Goal: Task Accomplishment & Management: Manage account settings

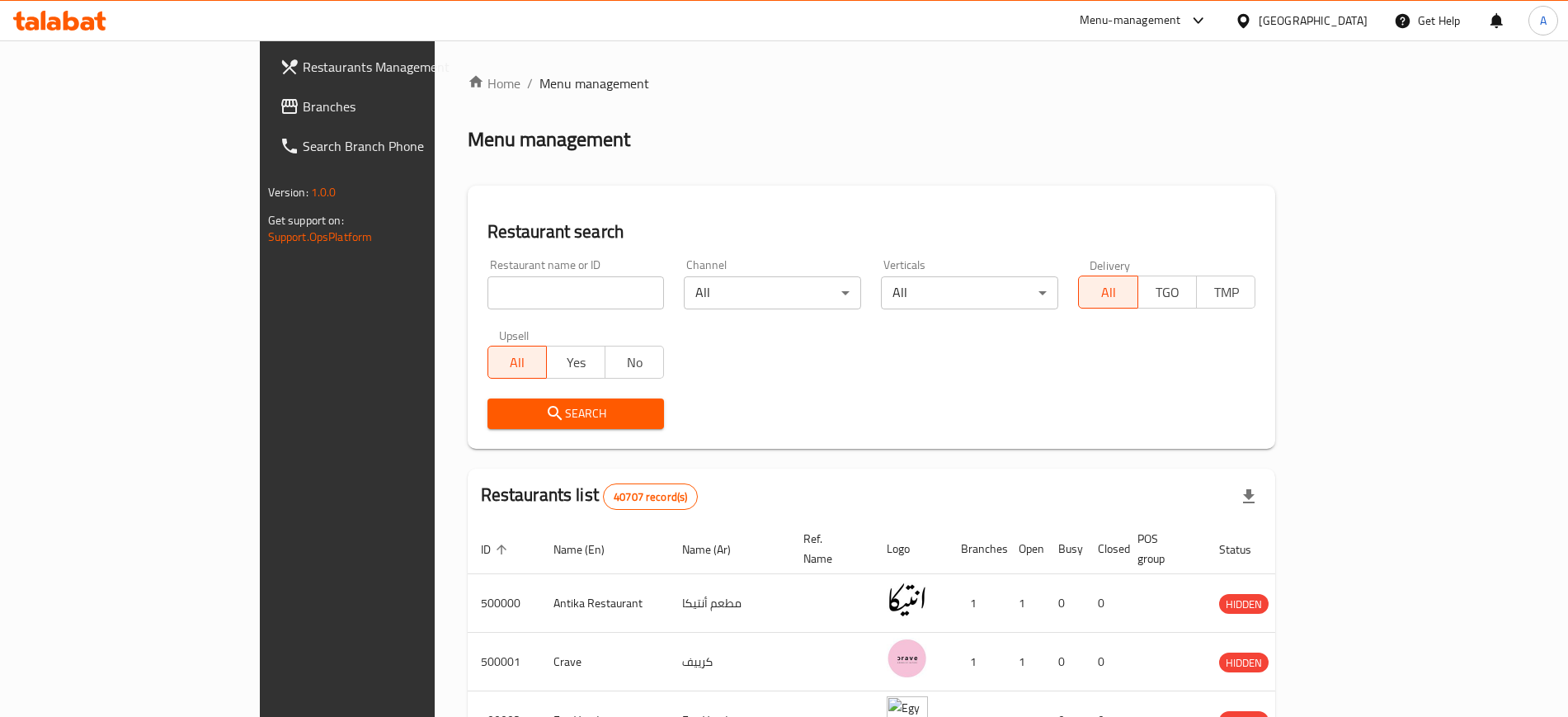
click at [488, 293] on input "search" at bounding box center [576, 293] width 177 height 33
paste input "El Wahaty"
type input "El Wahaty"
click button "Search" at bounding box center [576, 413] width 177 height 31
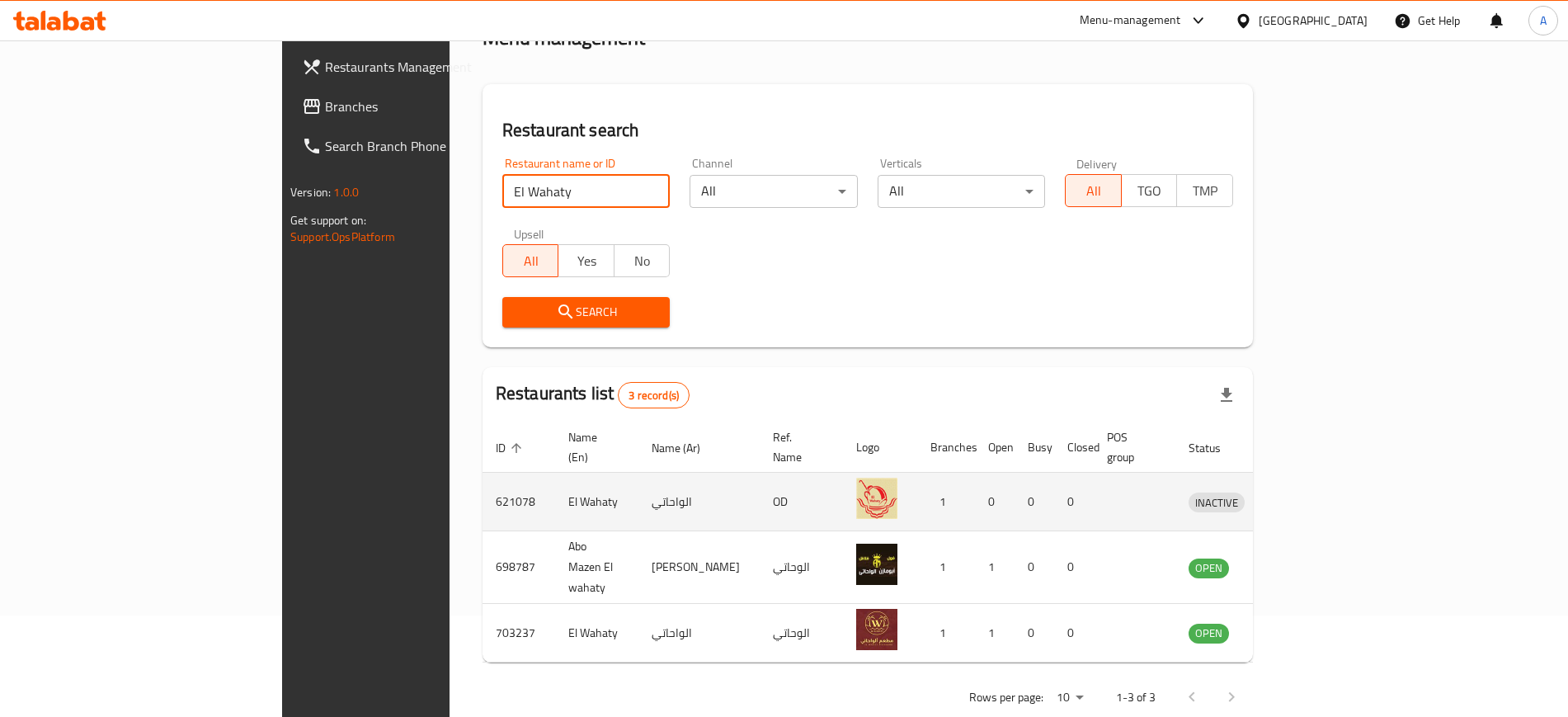
scroll to position [104, 0]
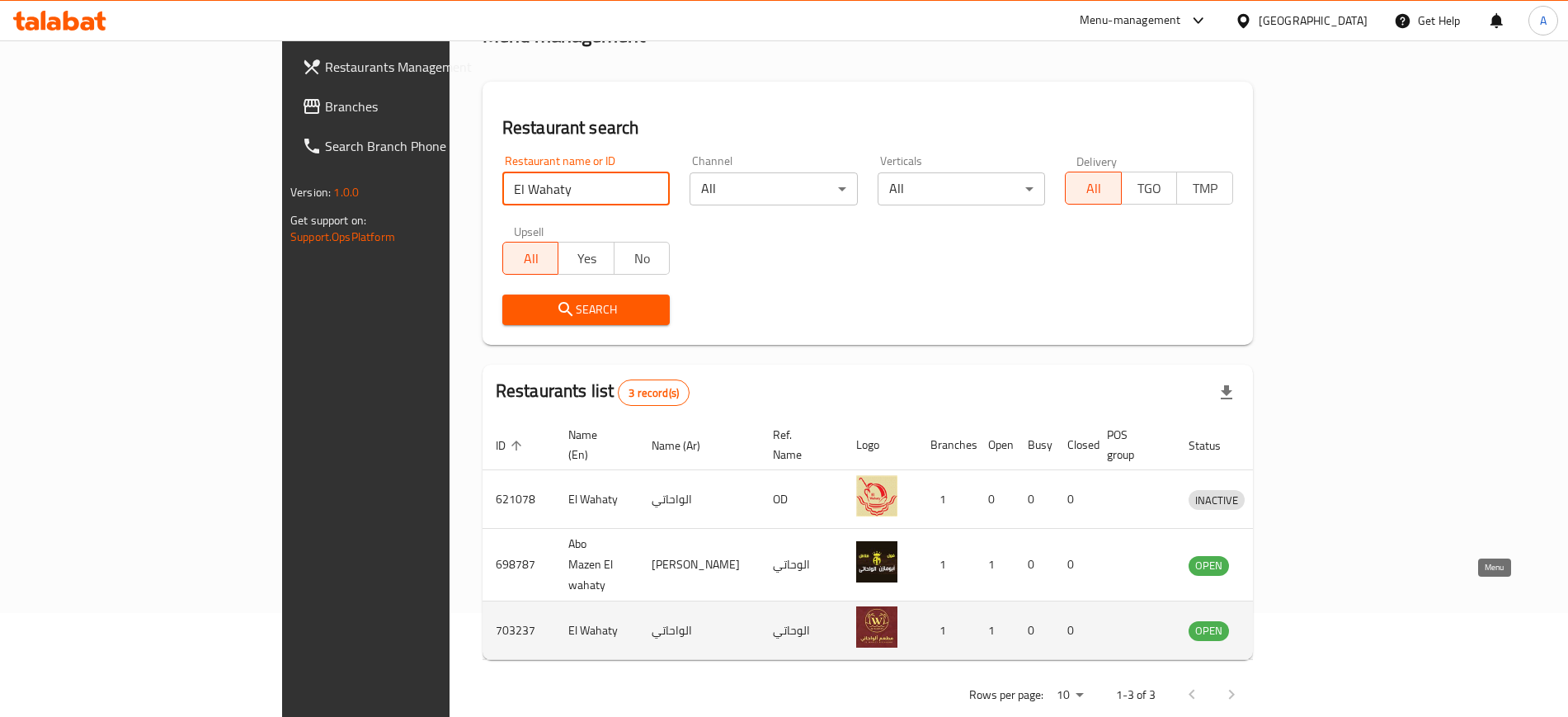
click at [1297, 624] on icon "enhanced table" at bounding box center [1287, 631] width 18 height 14
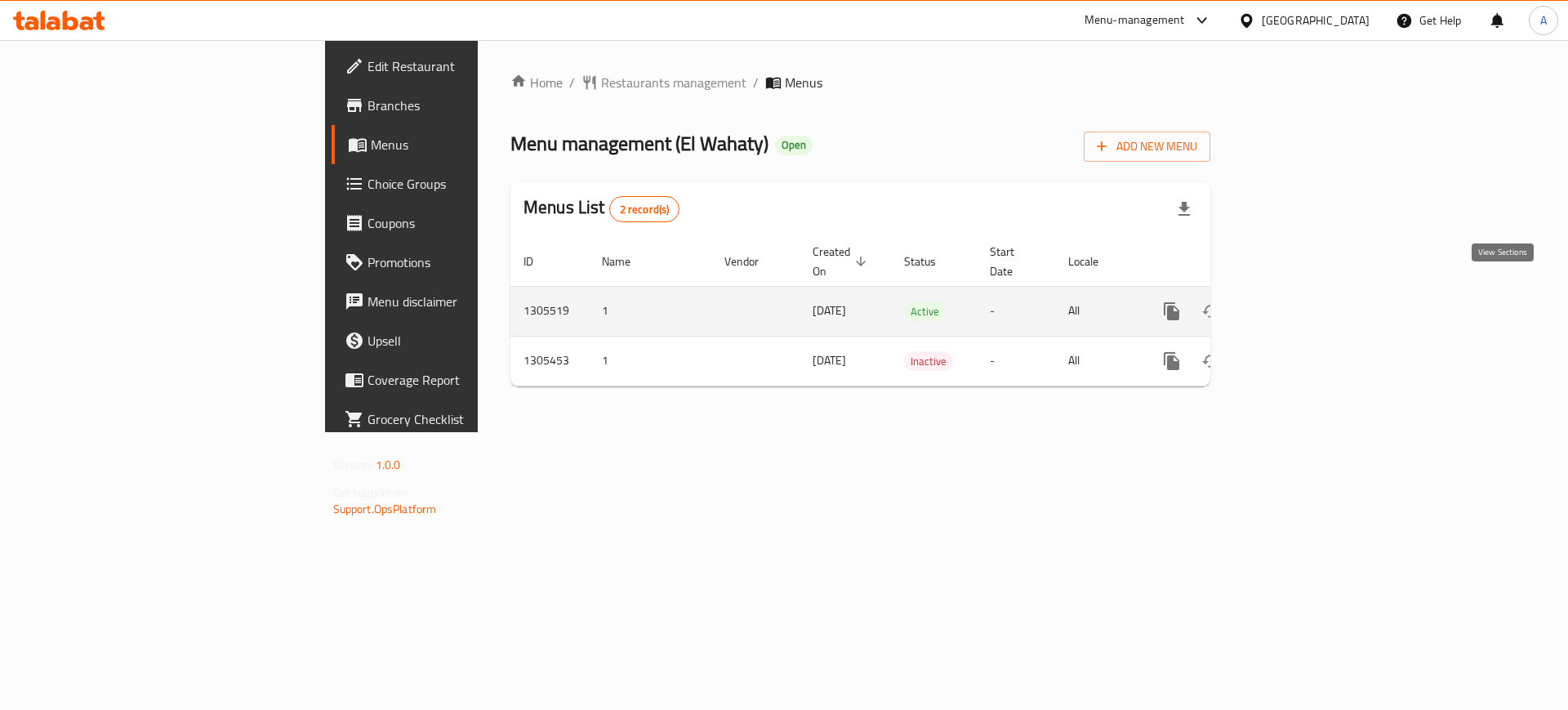
click at [1299, 302] on icon "enhanced table" at bounding box center [1289, 312] width 20 height 20
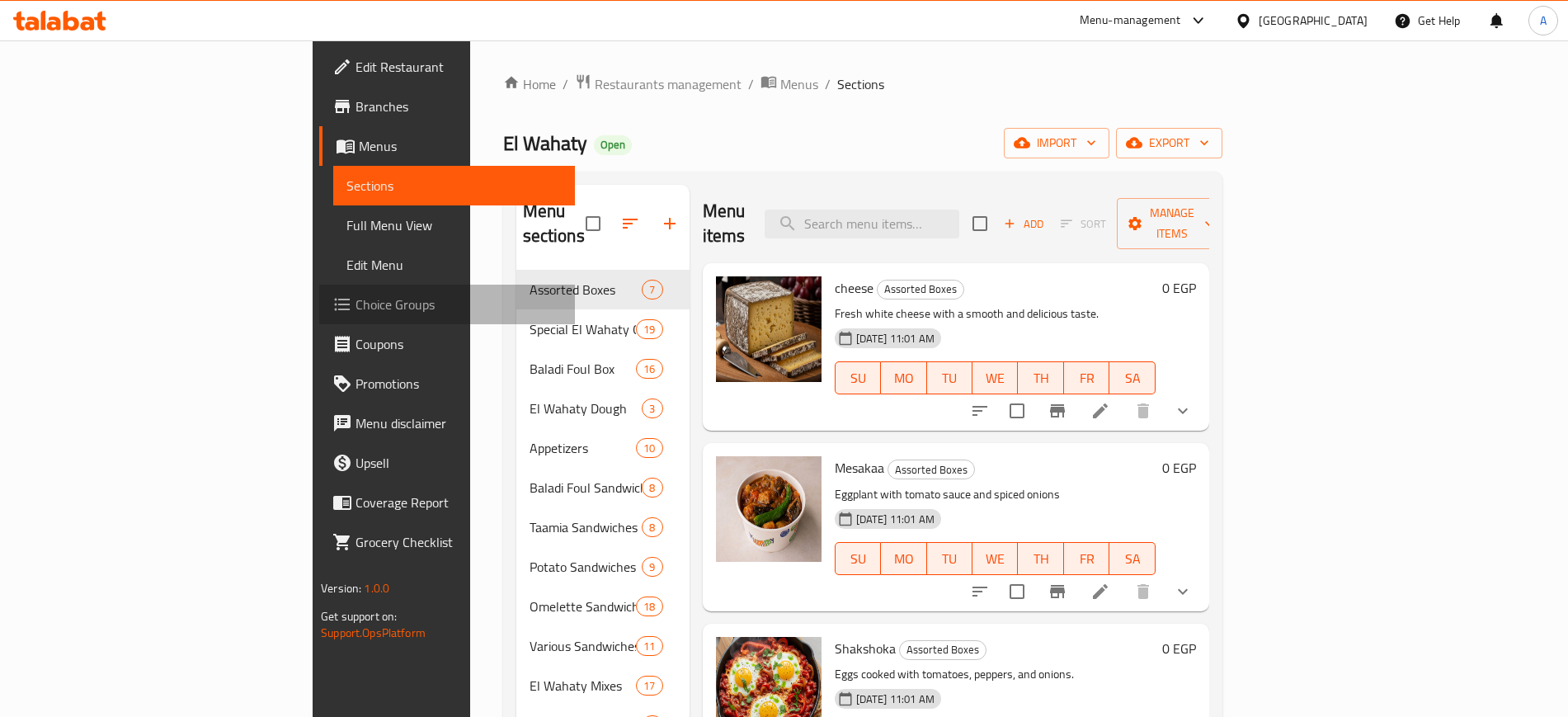
click at [356, 304] on span "Choice Groups" at bounding box center [458, 305] width 205 height 20
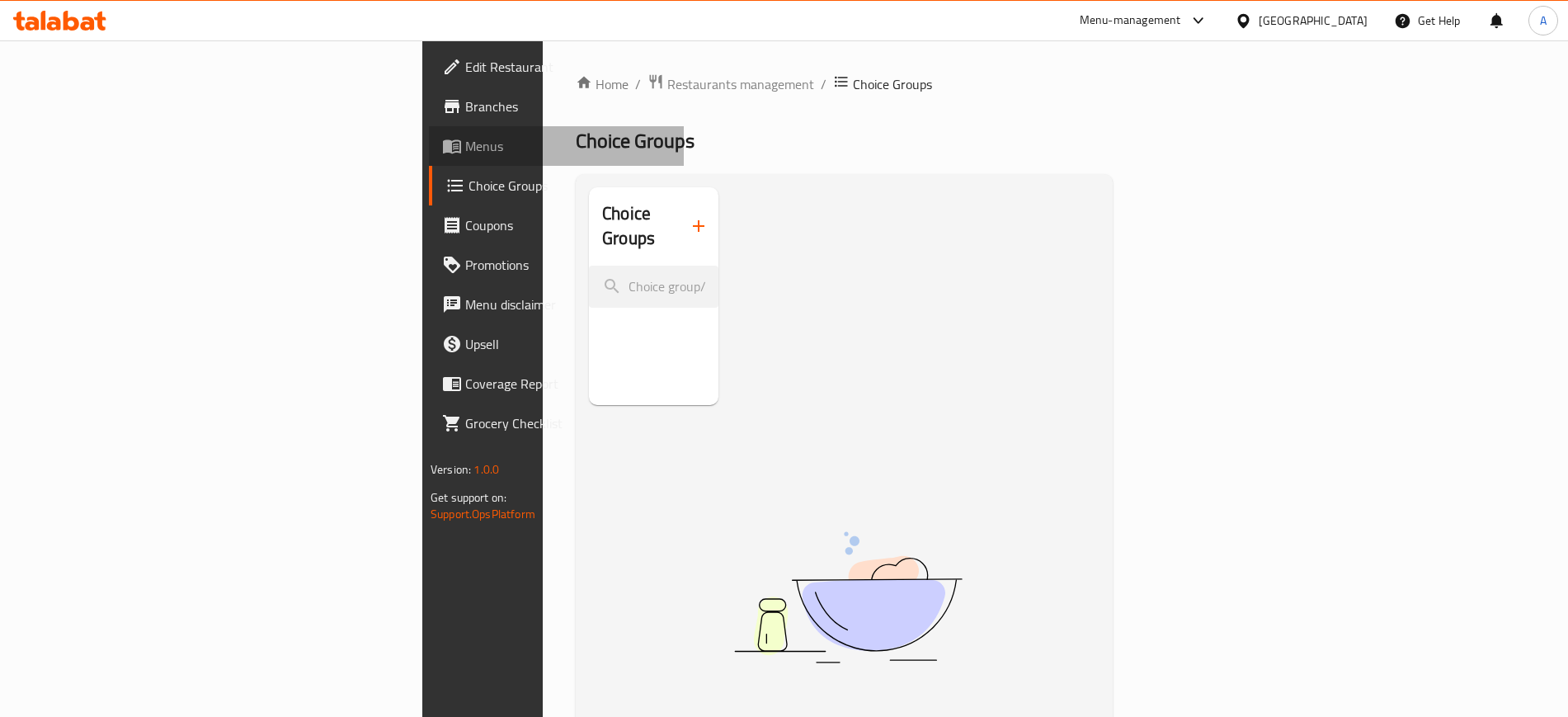
click at [465, 148] on span "Menus" at bounding box center [568, 146] width 205 height 20
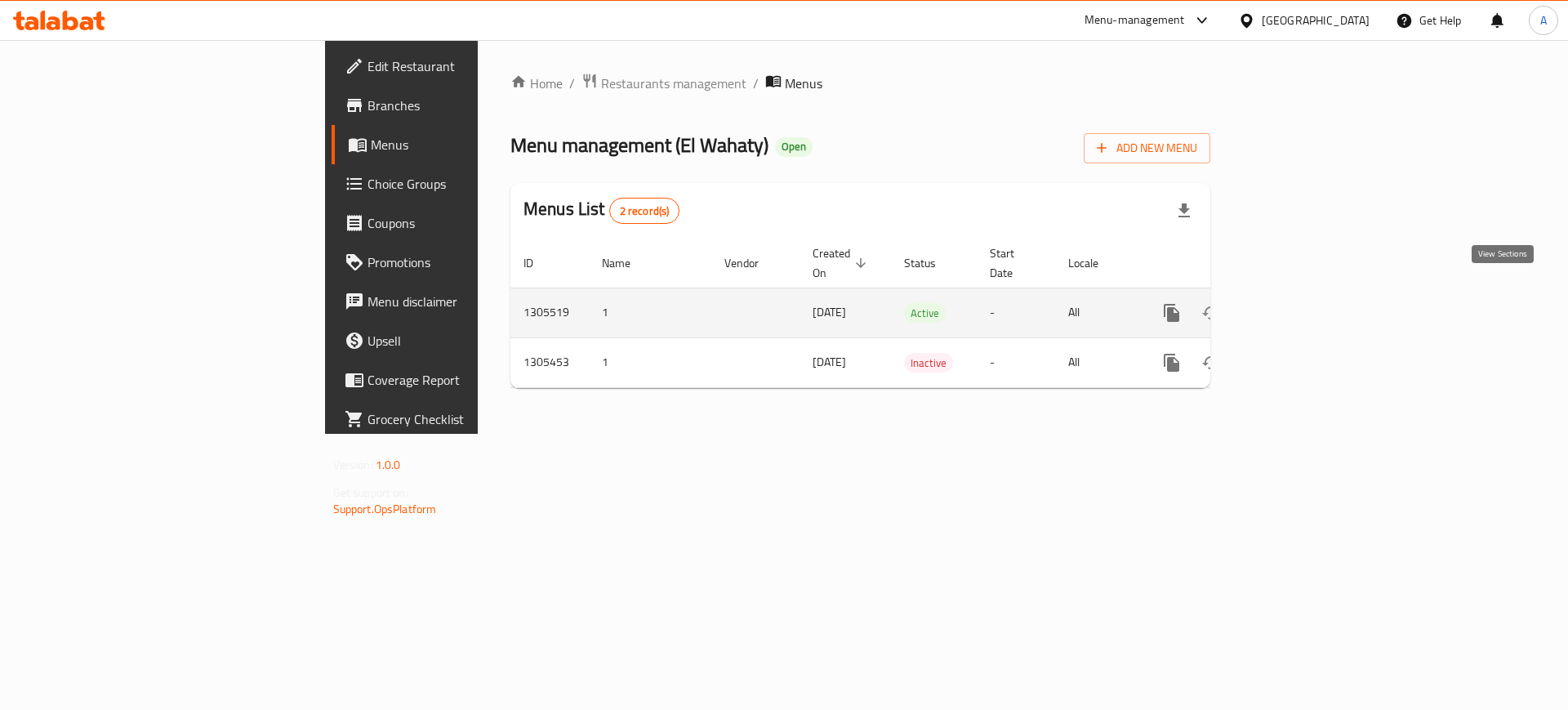
click at [1297, 306] on icon "enhanced table" at bounding box center [1289, 313] width 15 height 15
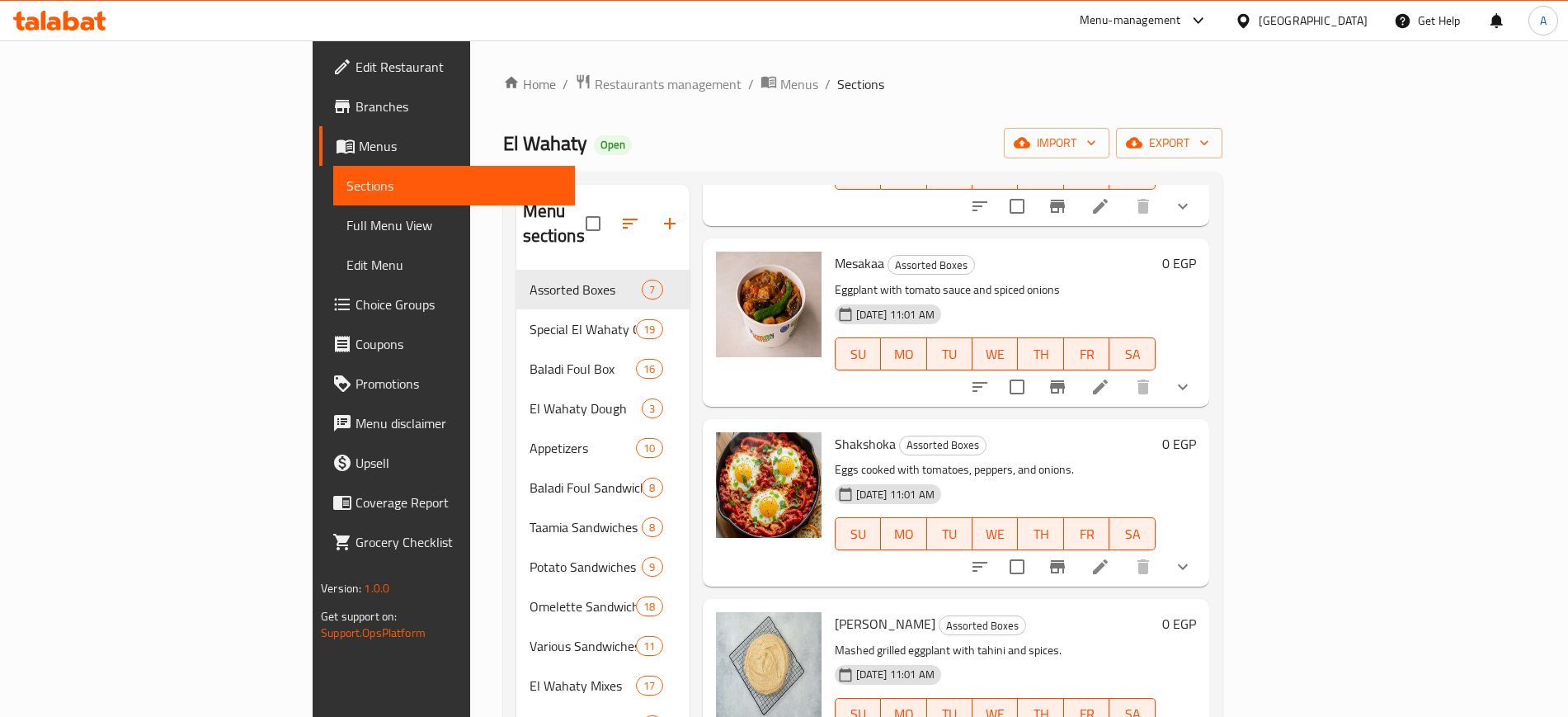
scroll to position [206, 0]
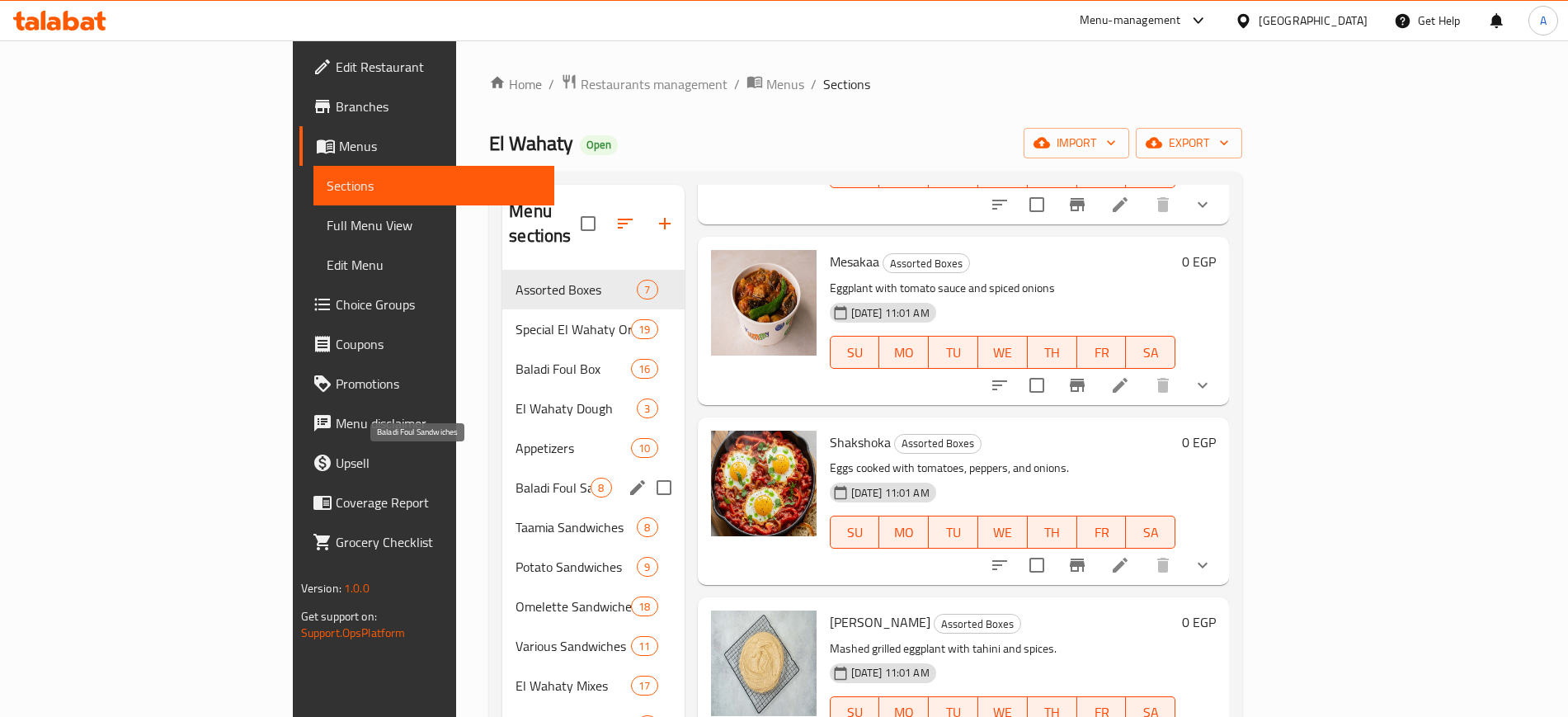
click at [516, 477] on span "Baladi Foul Sandwiches" at bounding box center [554, 487] width 75 height 20
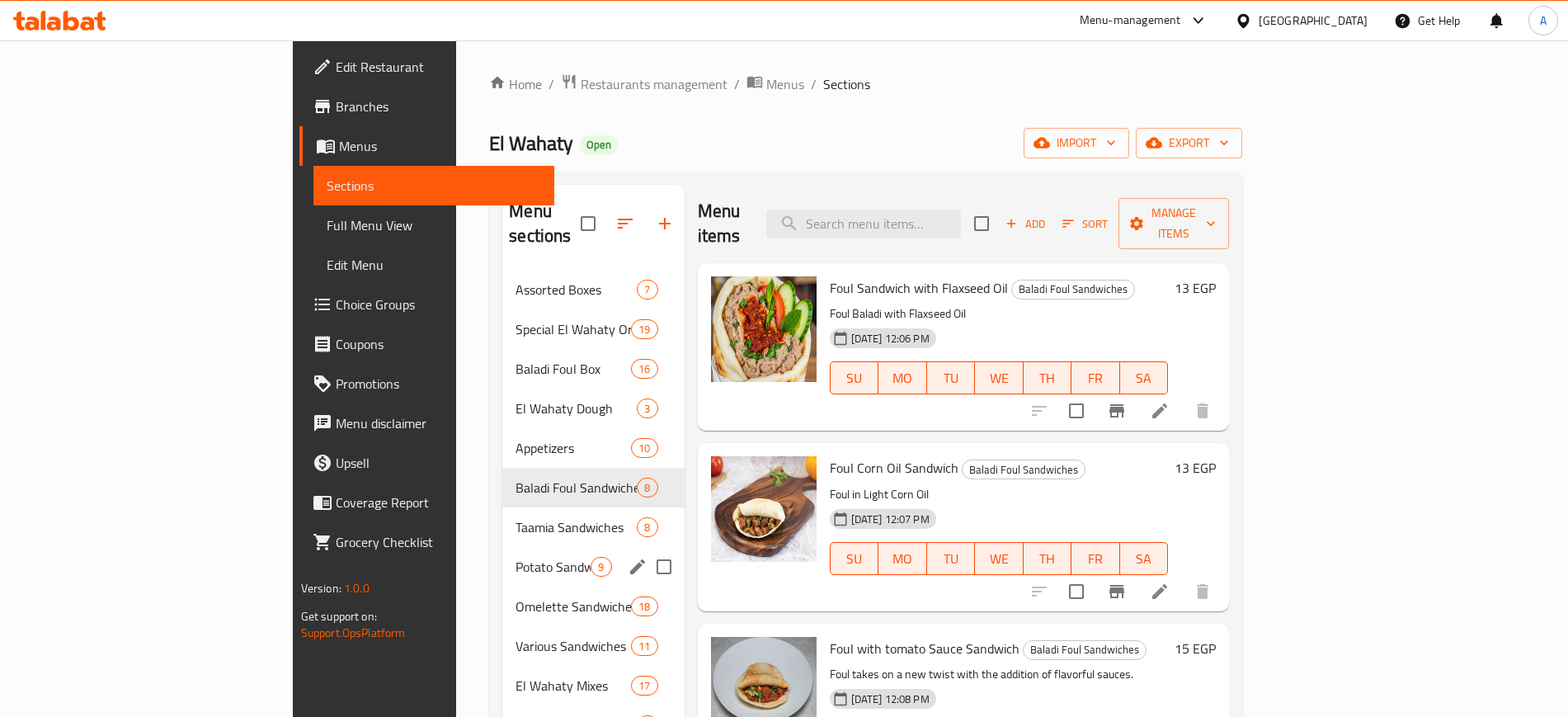
scroll to position [104, 0]
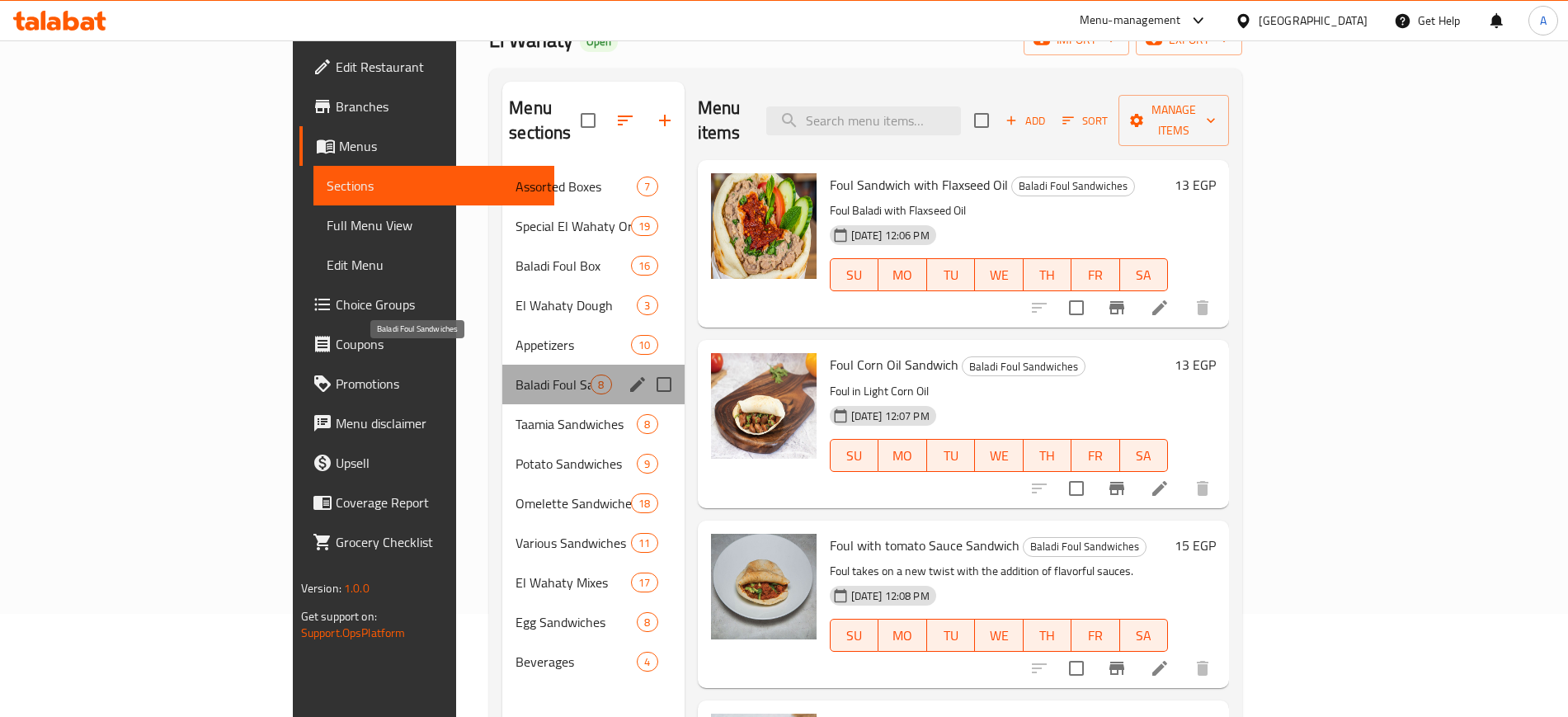
click at [516, 375] on span "Baladi Foul Sandwiches" at bounding box center [554, 385] width 75 height 20
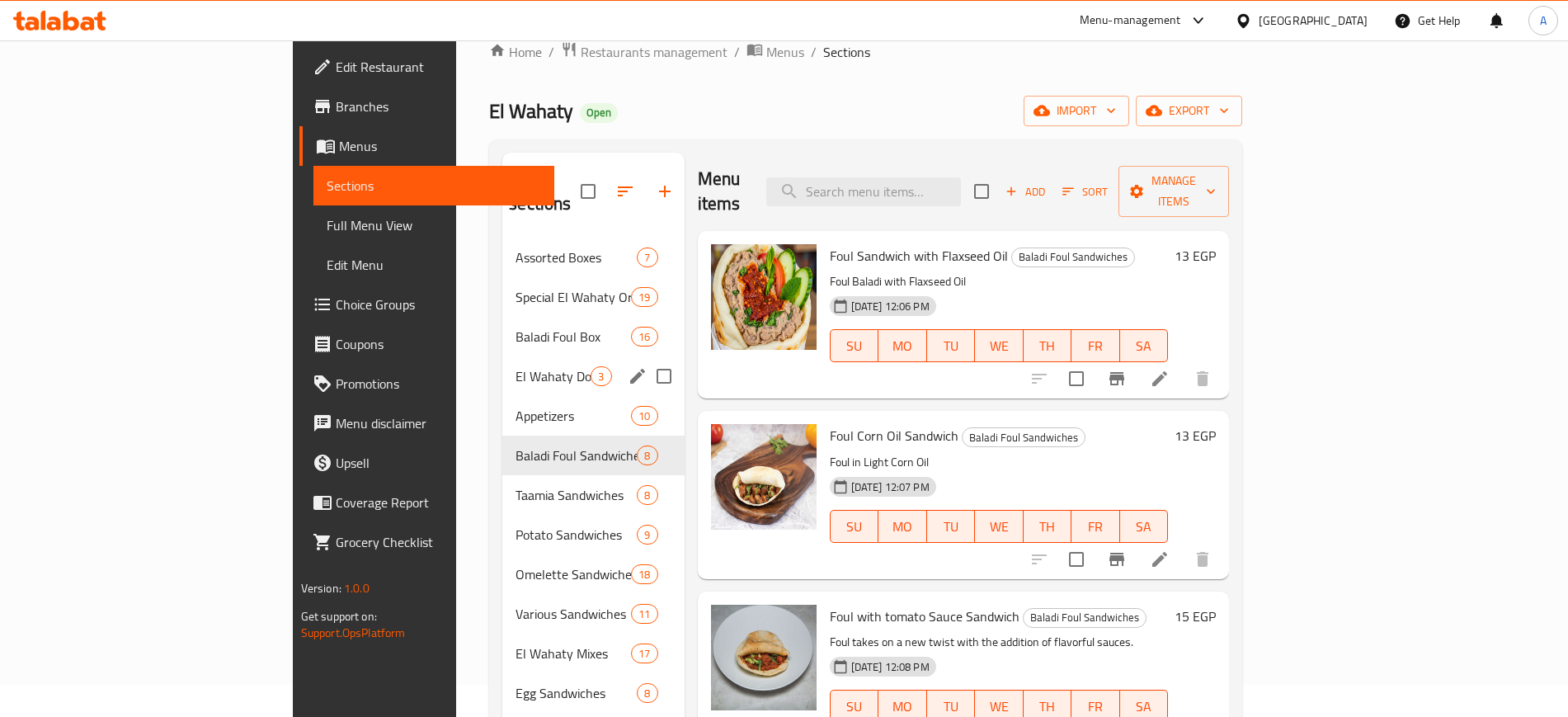
scroll to position [0, 0]
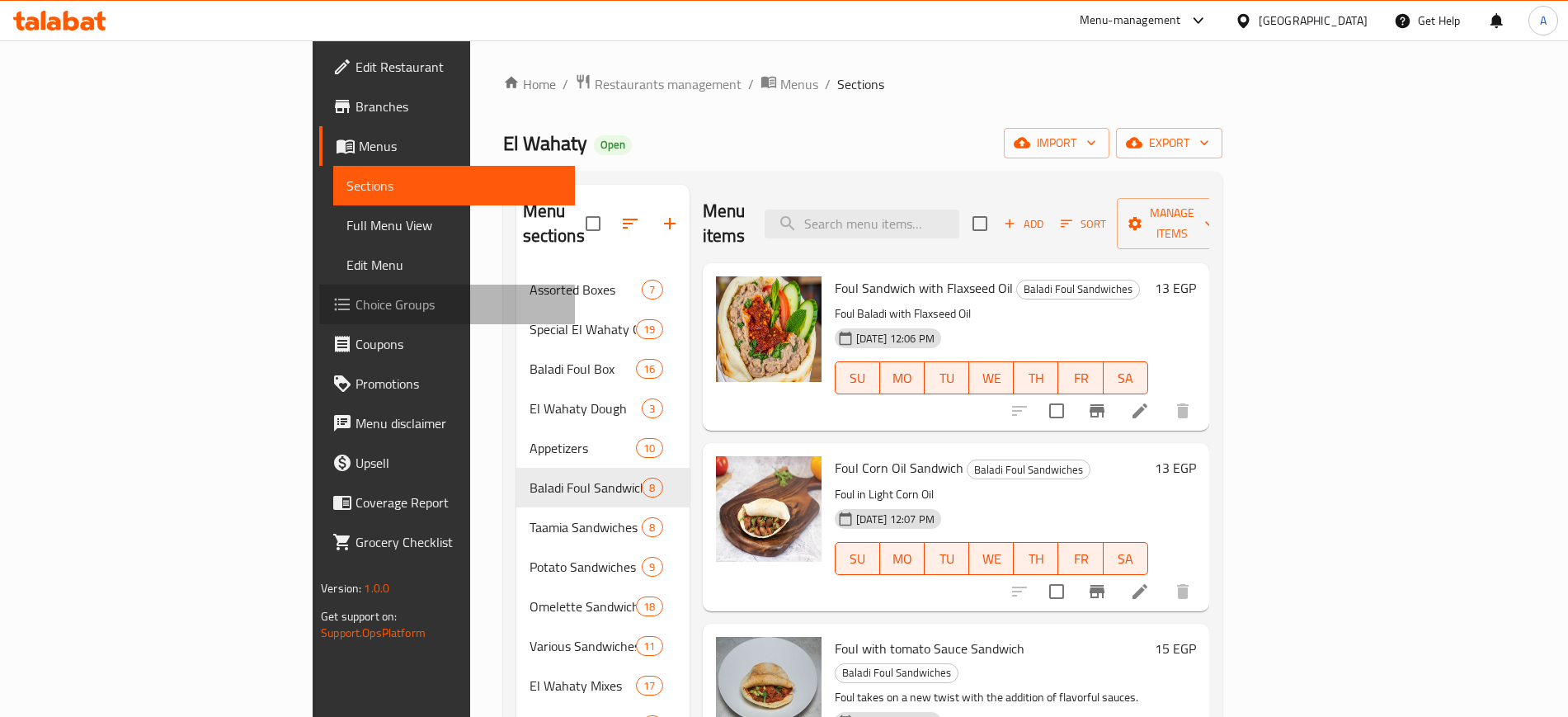
click at [356, 305] on span "Choice Groups" at bounding box center [458, 305] width 205 height 20
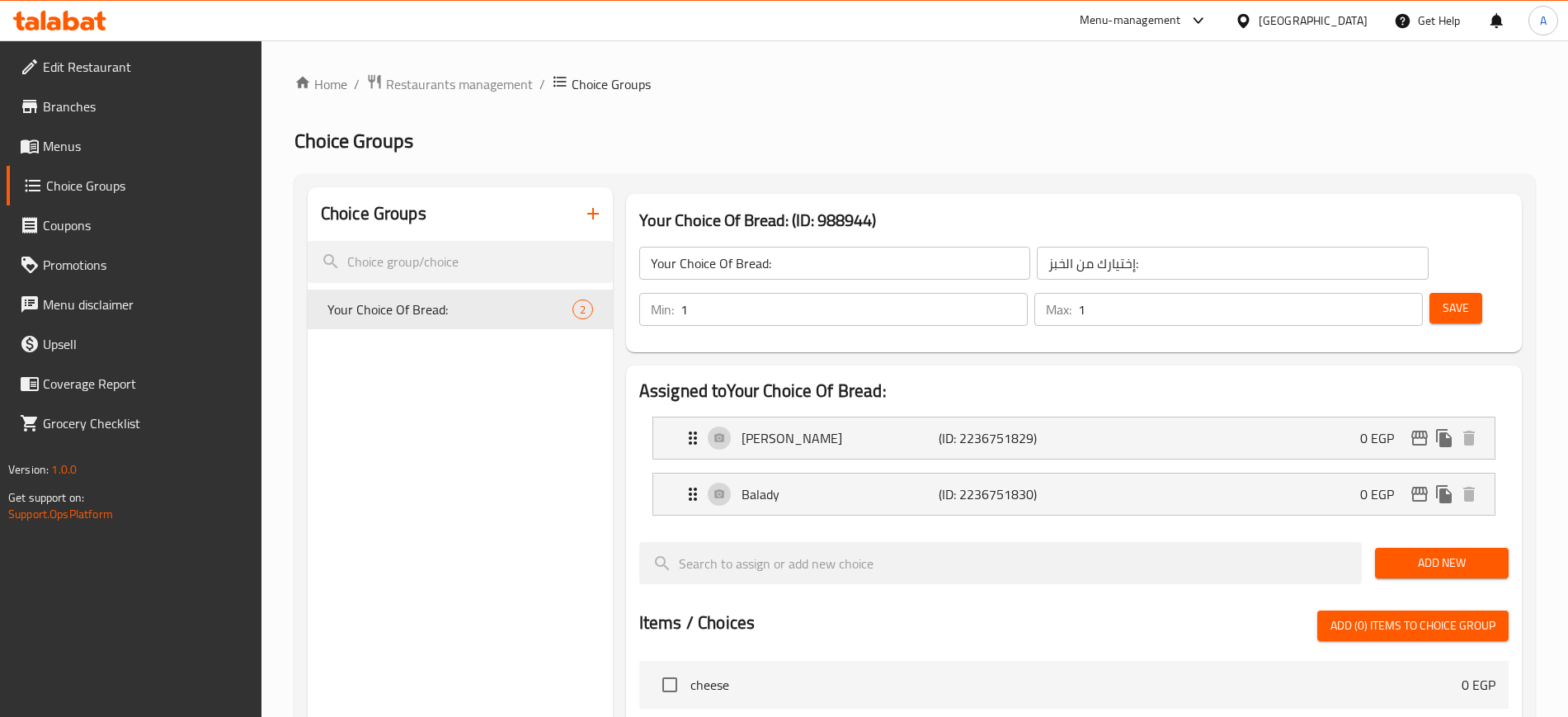
click at [597, 212] on icon "button" at bounding box center [594, 214] width 20 height 20
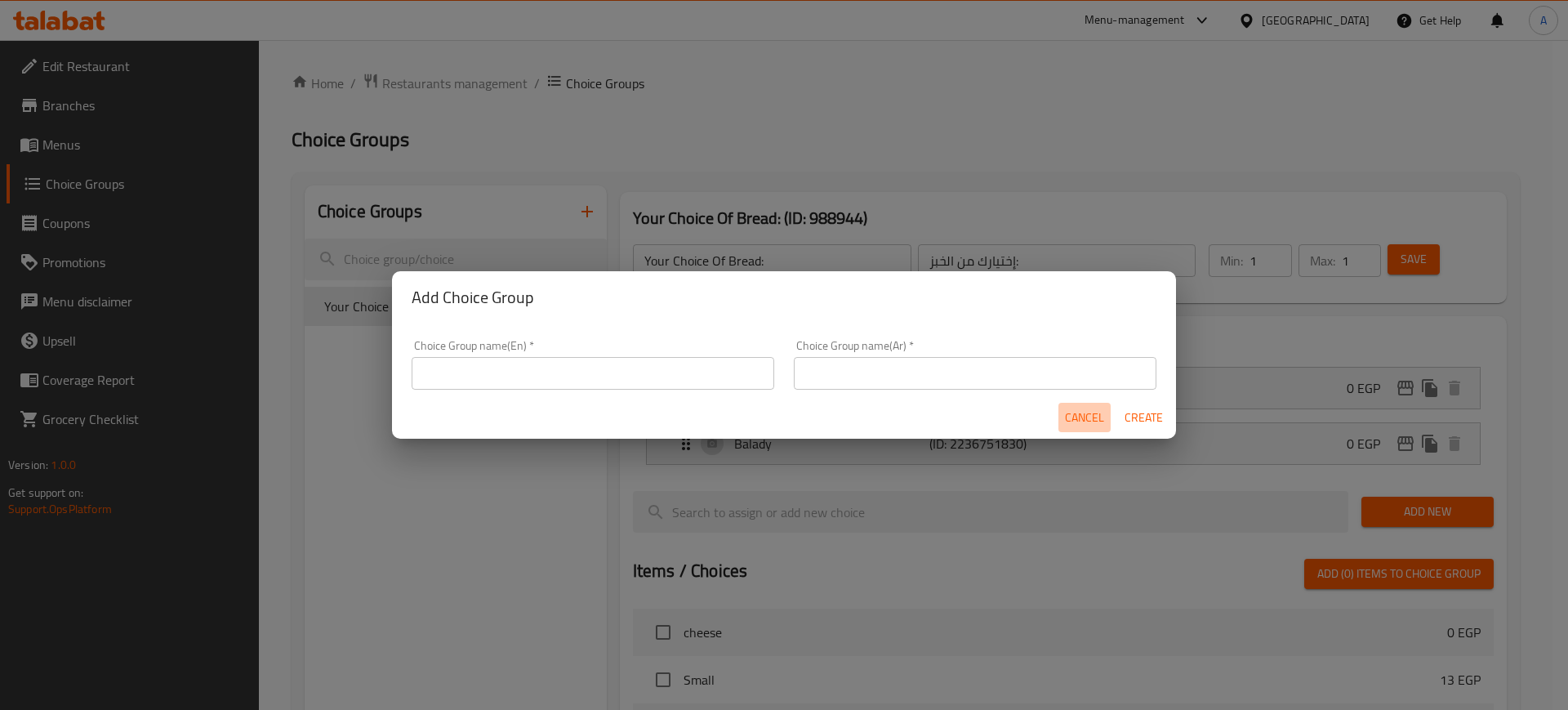
click at [1064, 416] on button "Cancel" at bounding box center [1084, 417] width 52 height 31
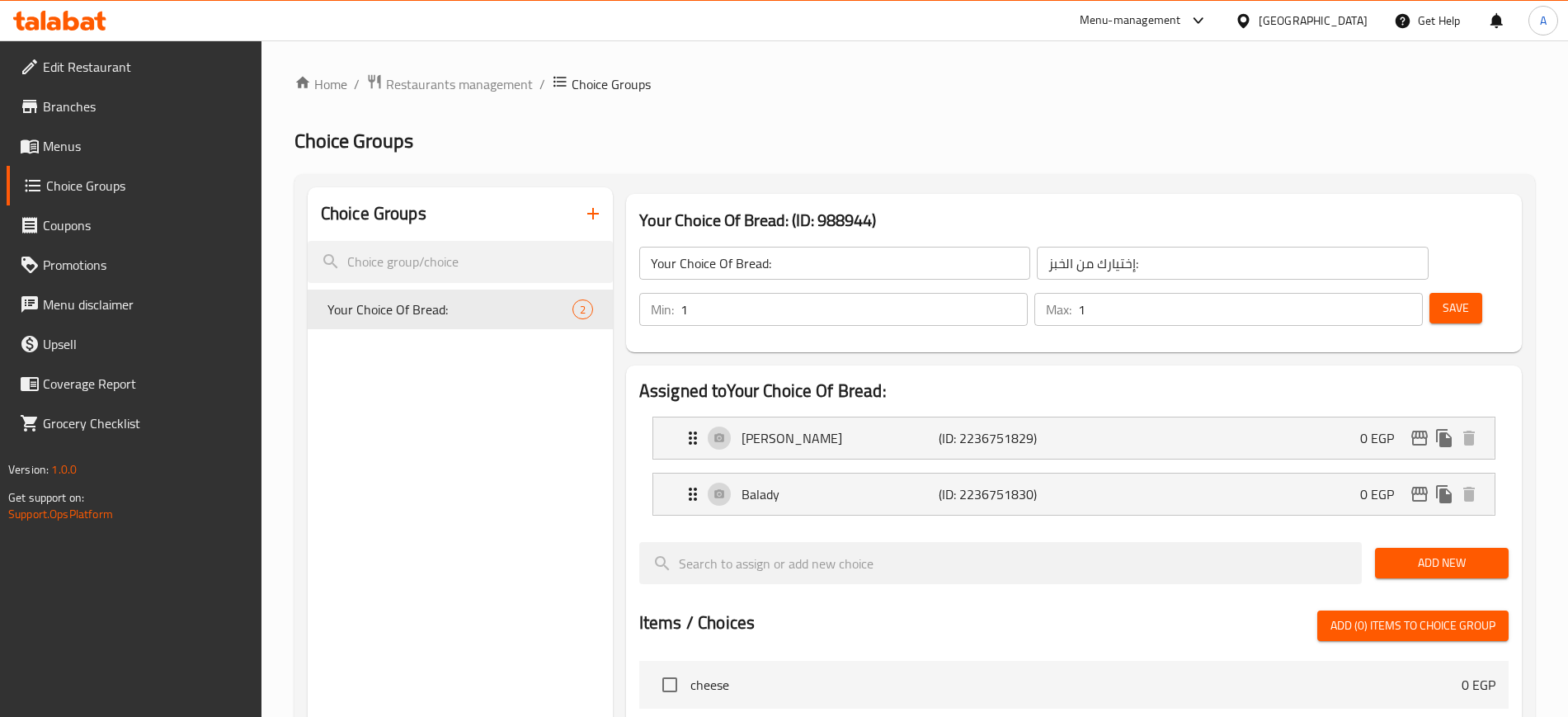
click at [84, 144] on span "Menus" at bounding box center [145, 146] width 205 height 20
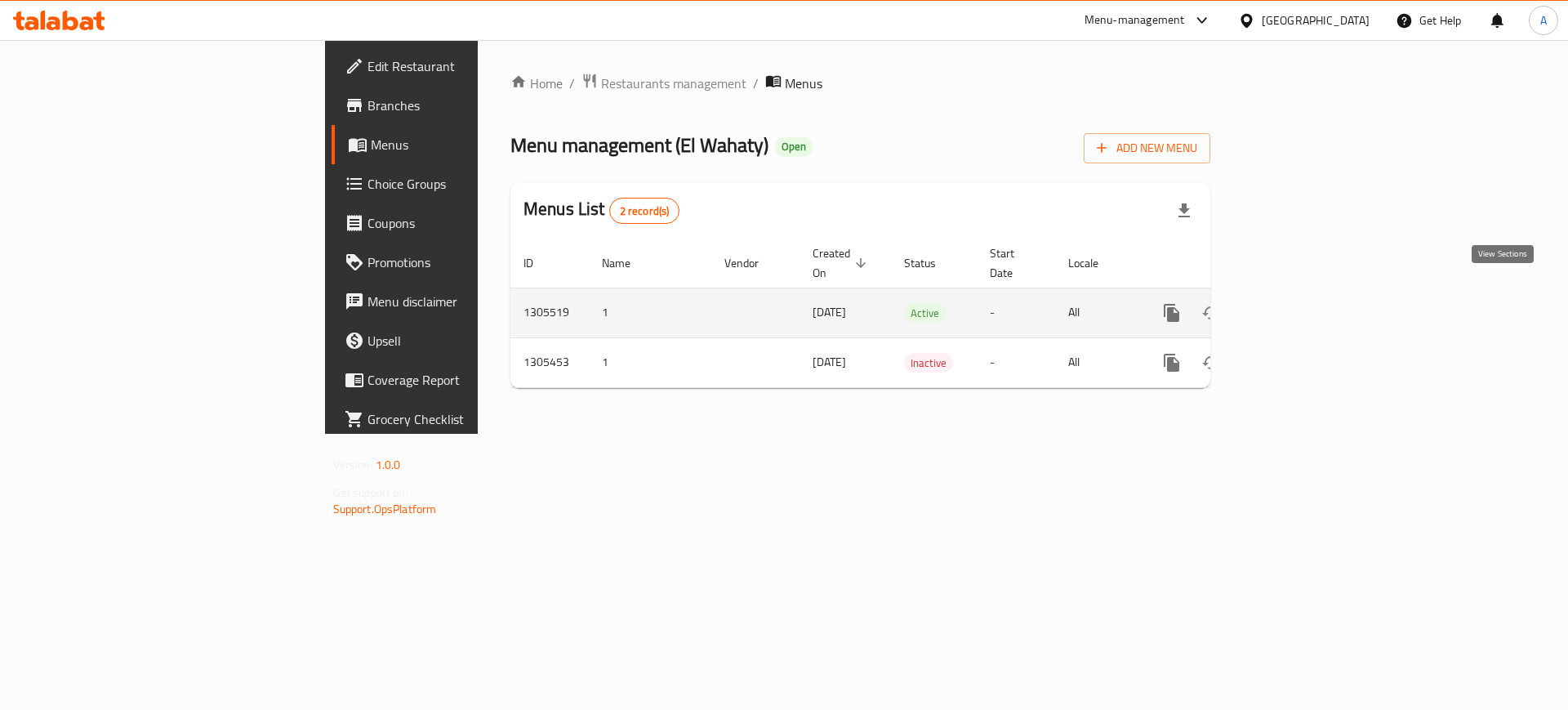
click at [1299, 303] on icon "enhanced table" at bounding box center [1289, 313] width 20 height 20
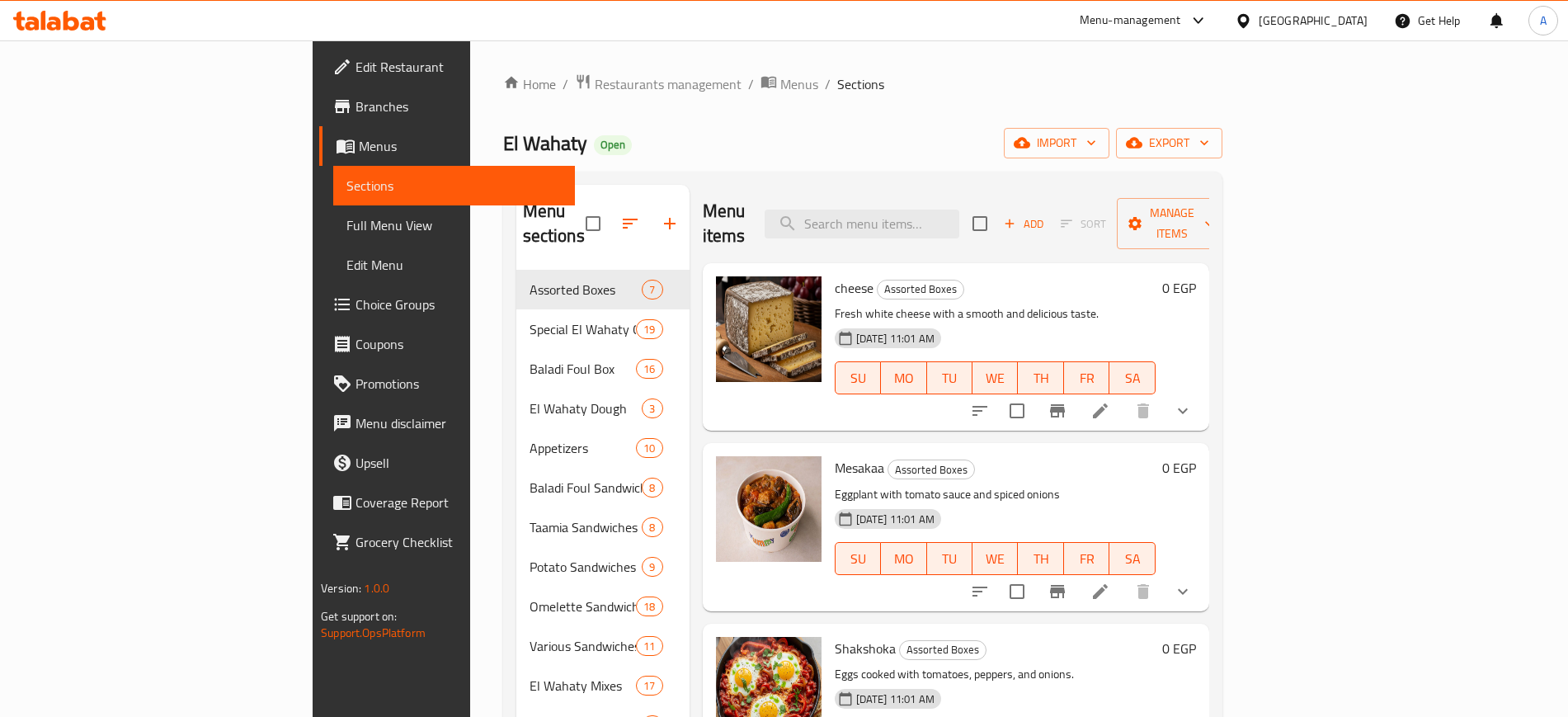
click at [1203, 391] on button "show more" at bounding box center [1182, 410] width 39 height 39
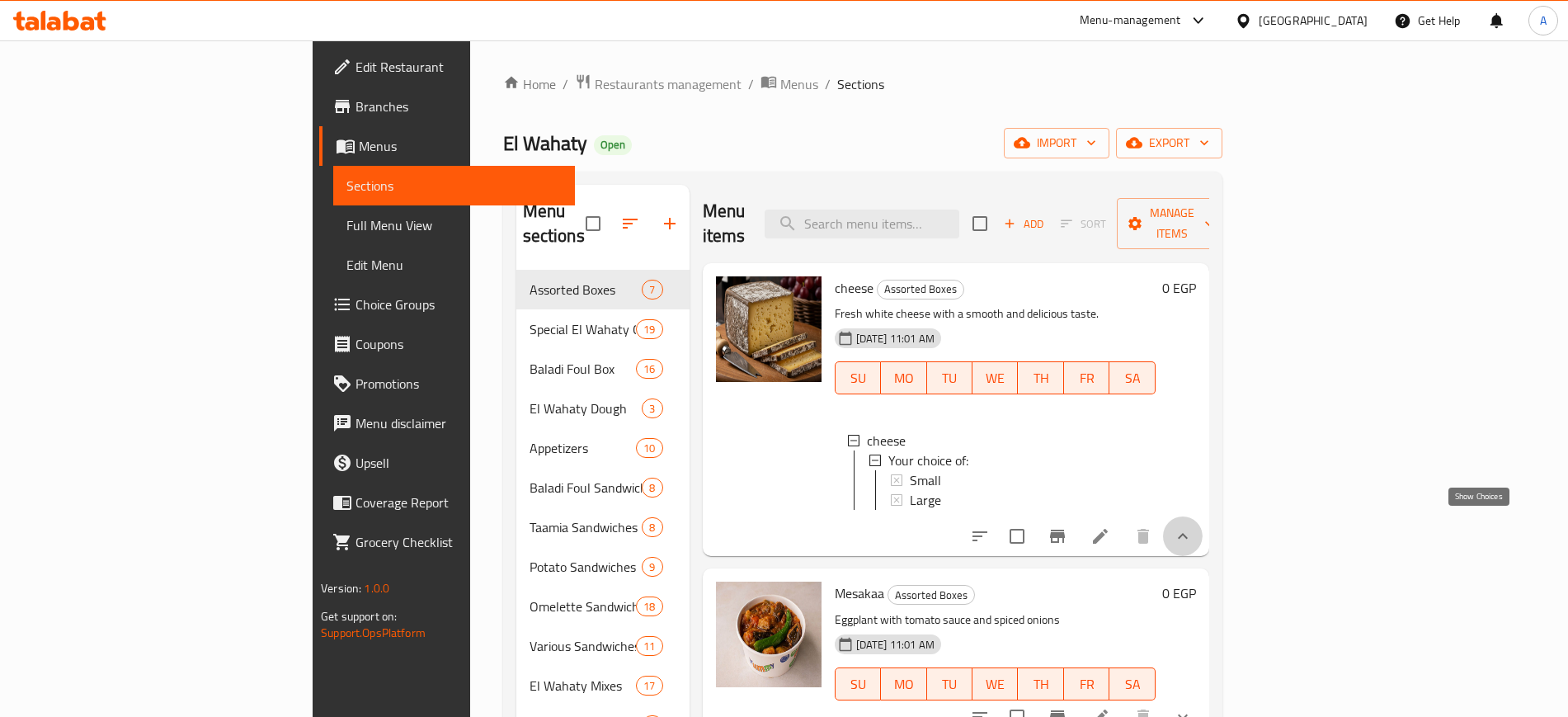
click at [1193, 526] on icon "show more" at bounding box center [1183, 536] width 20 height 20
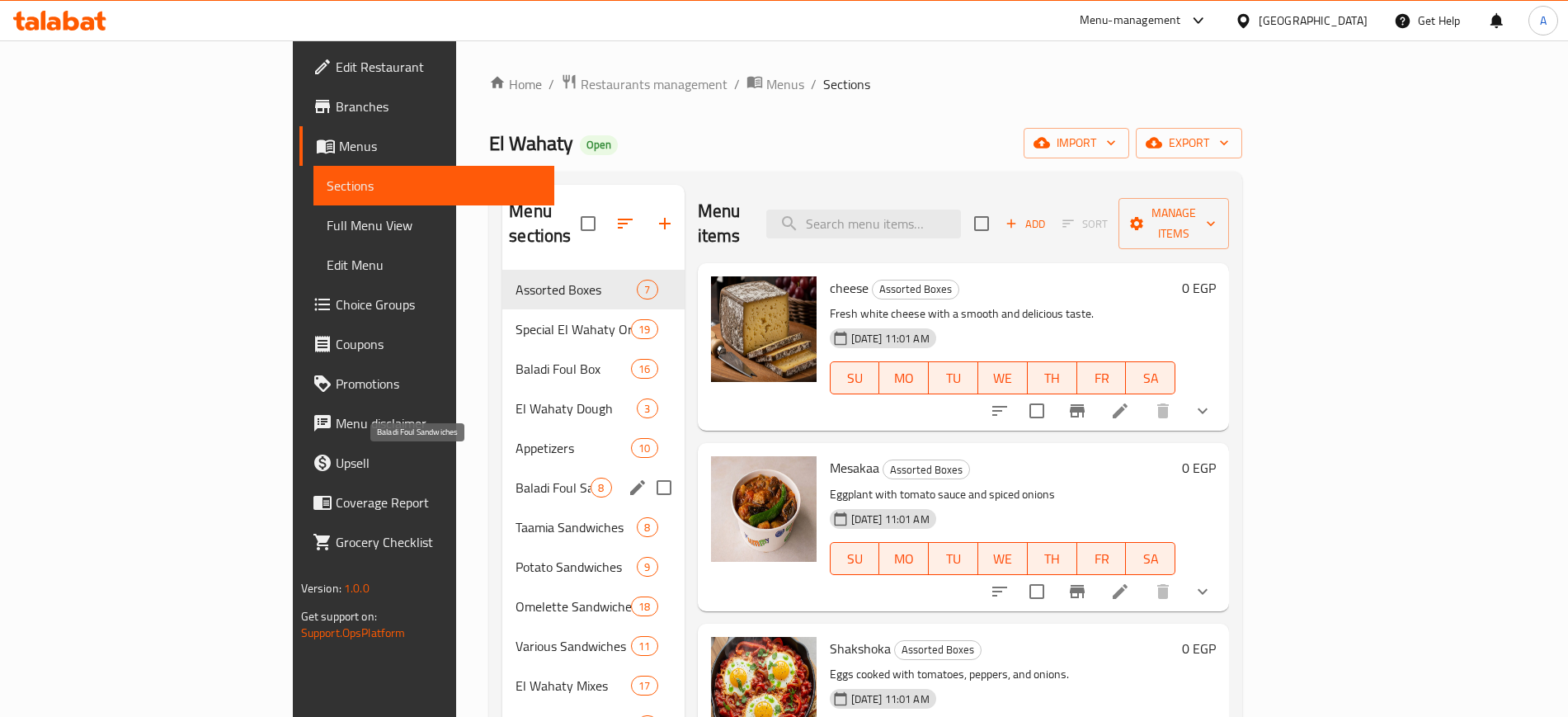
click at [516, 477] on span "Baladi Foul Sandwiches" at bounding box center [554, 487] width 75 height 20
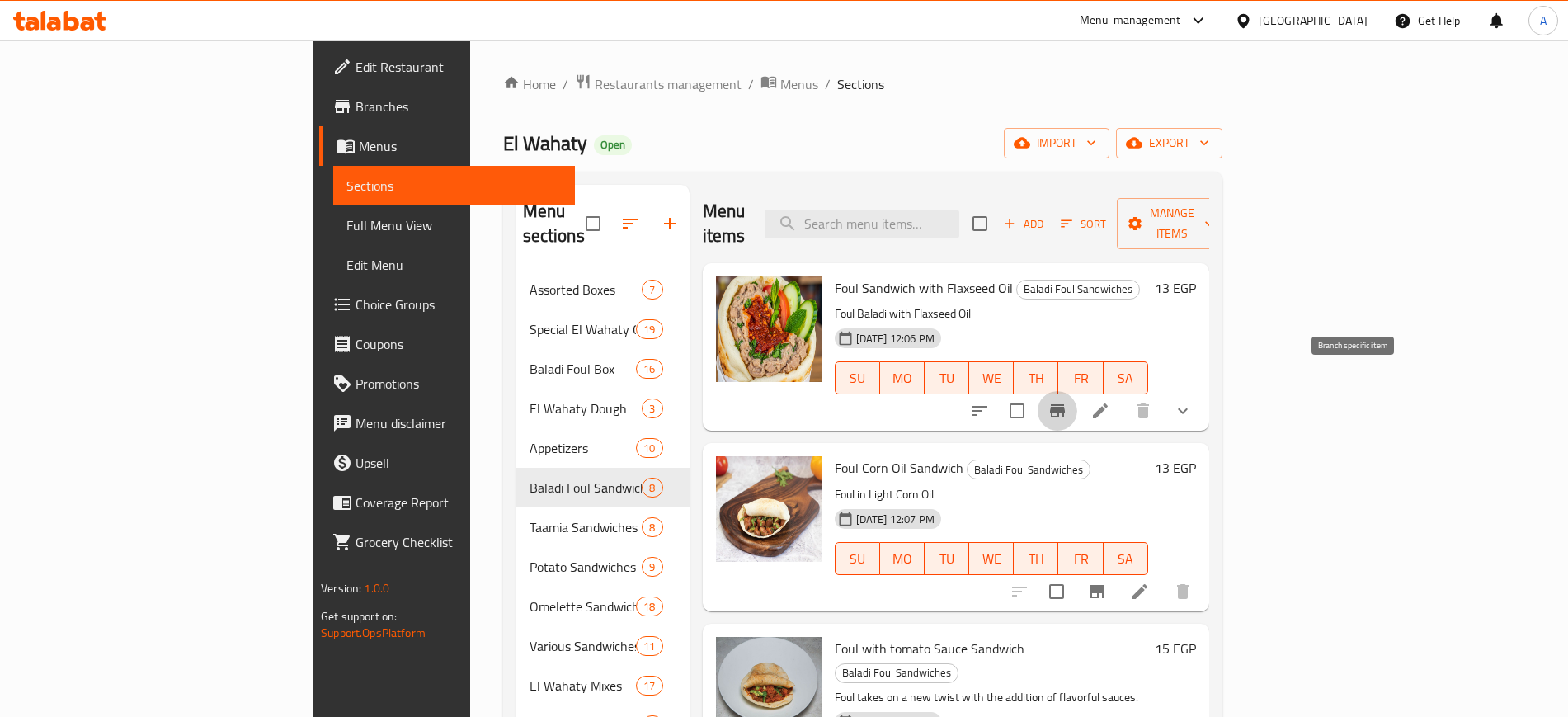
click at [1065, 404] on icon "Branch-specific-item" at bounding box center [1058, 411] width 15 height 13
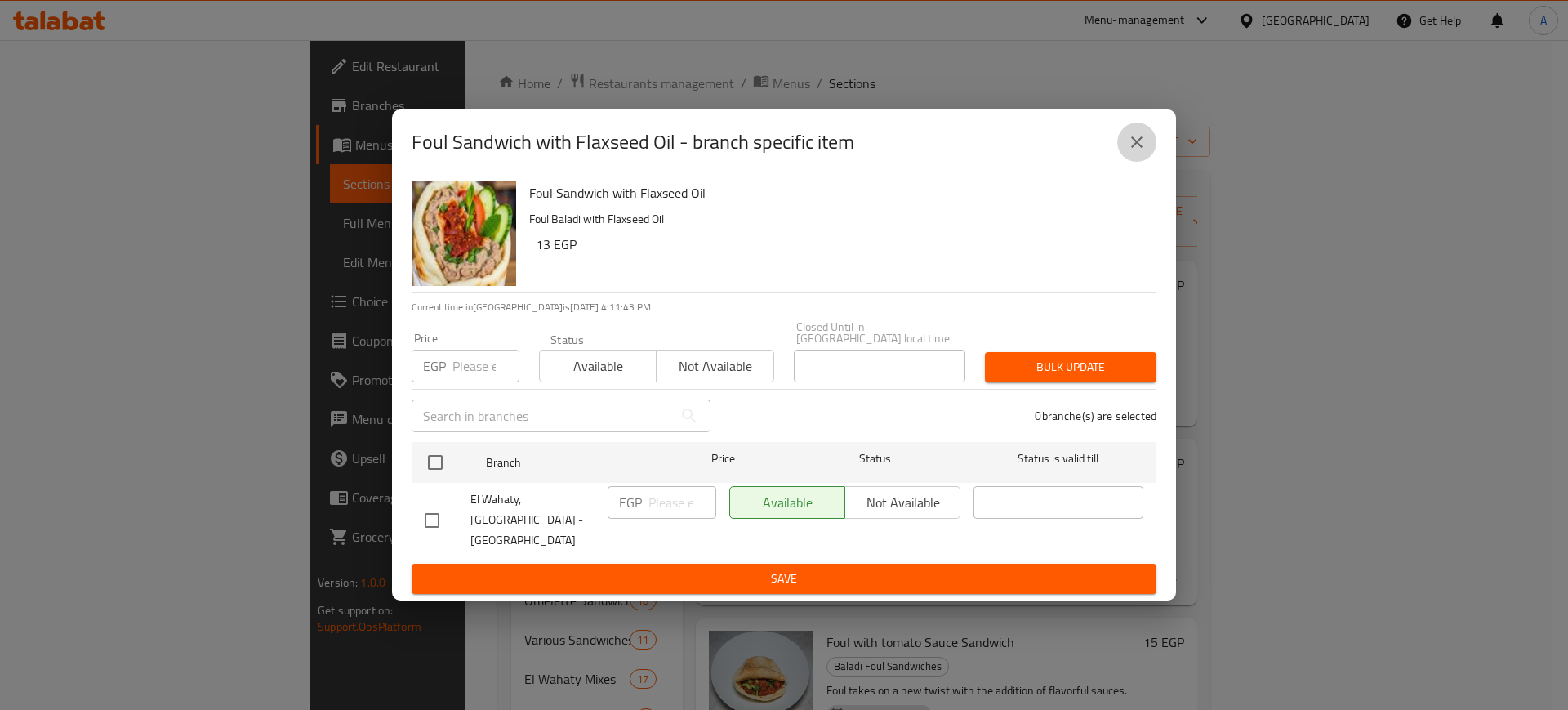
click at [1131, 162] on button "close" at bounding box center [1137, 141] width 39 height 39
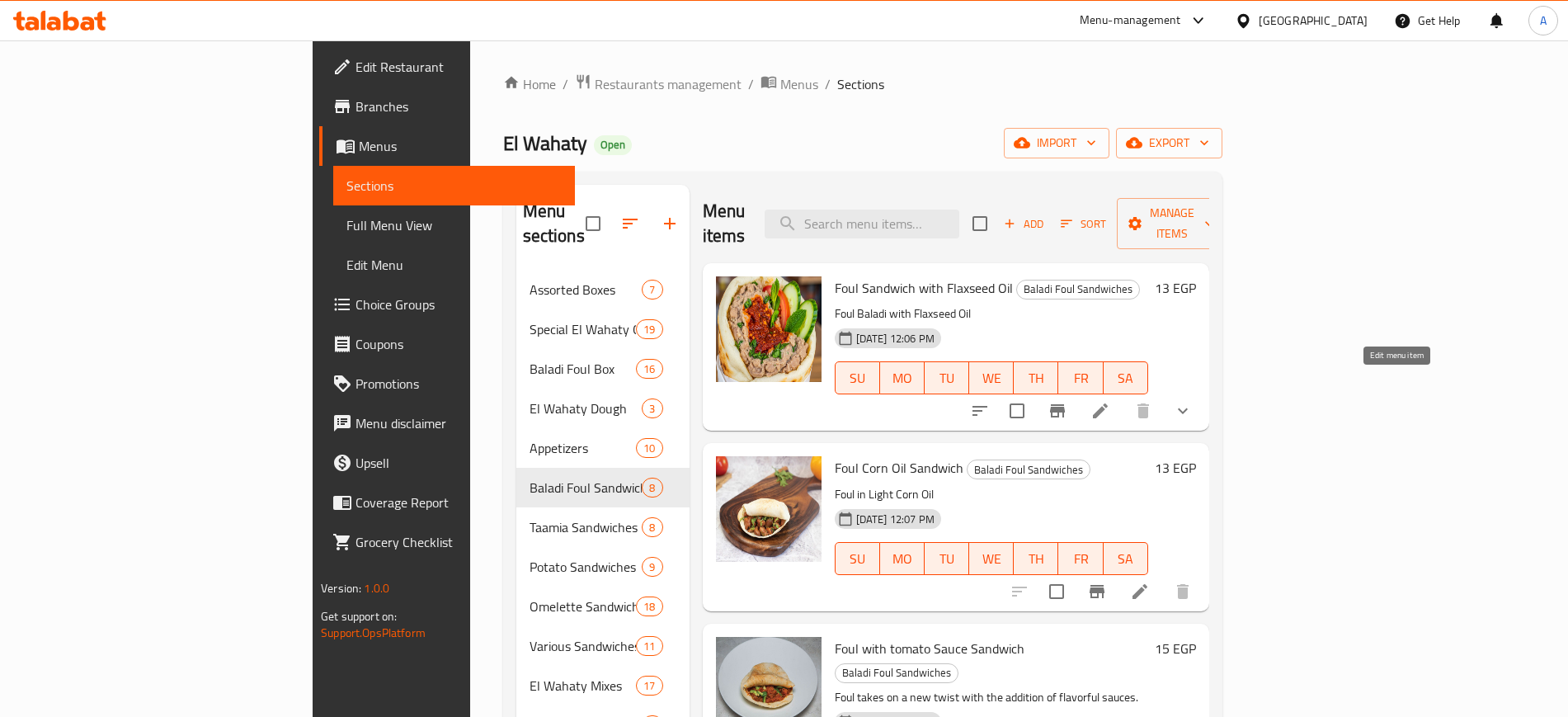
click at [1108, 403] on icon at bounding box center [1100, 411] width 15 height 15
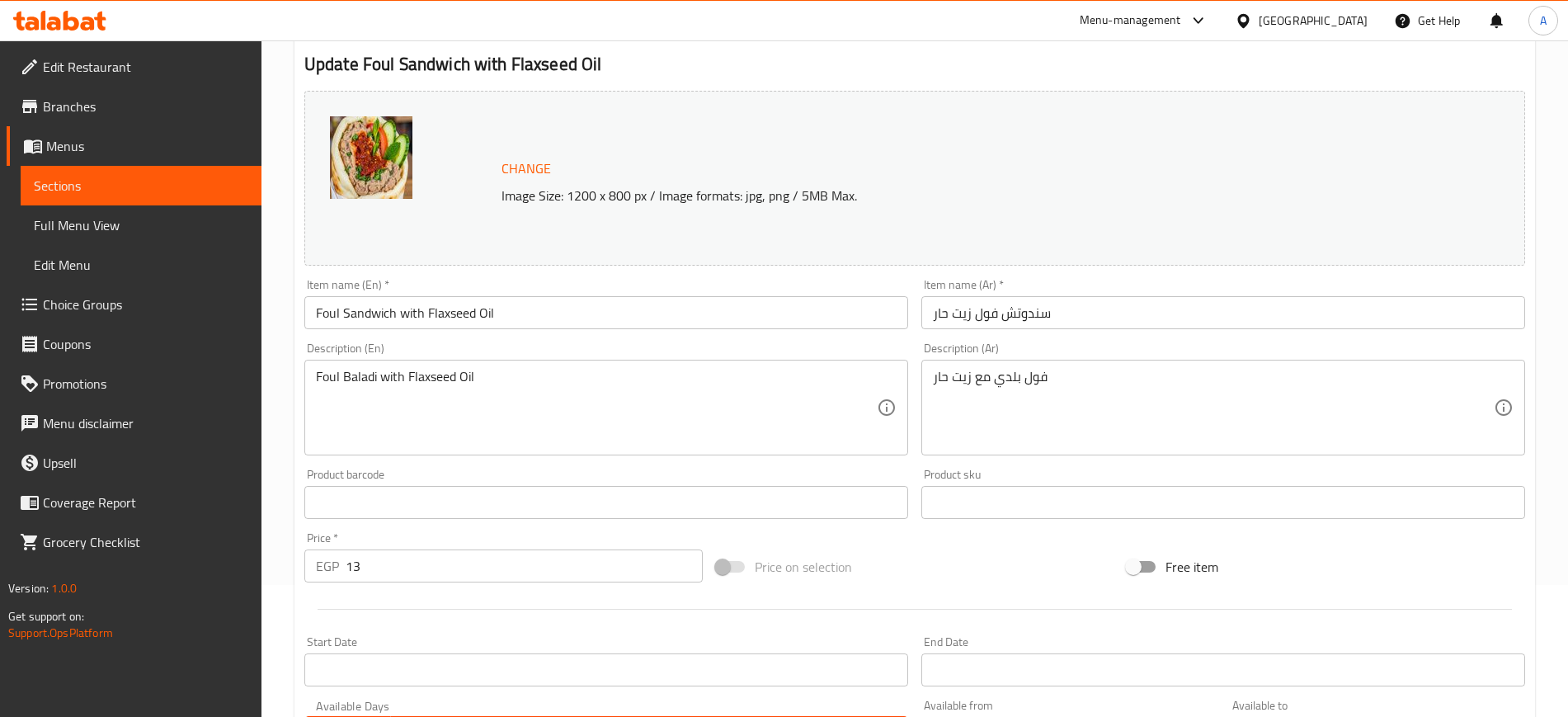
scroll to position [500, 0]
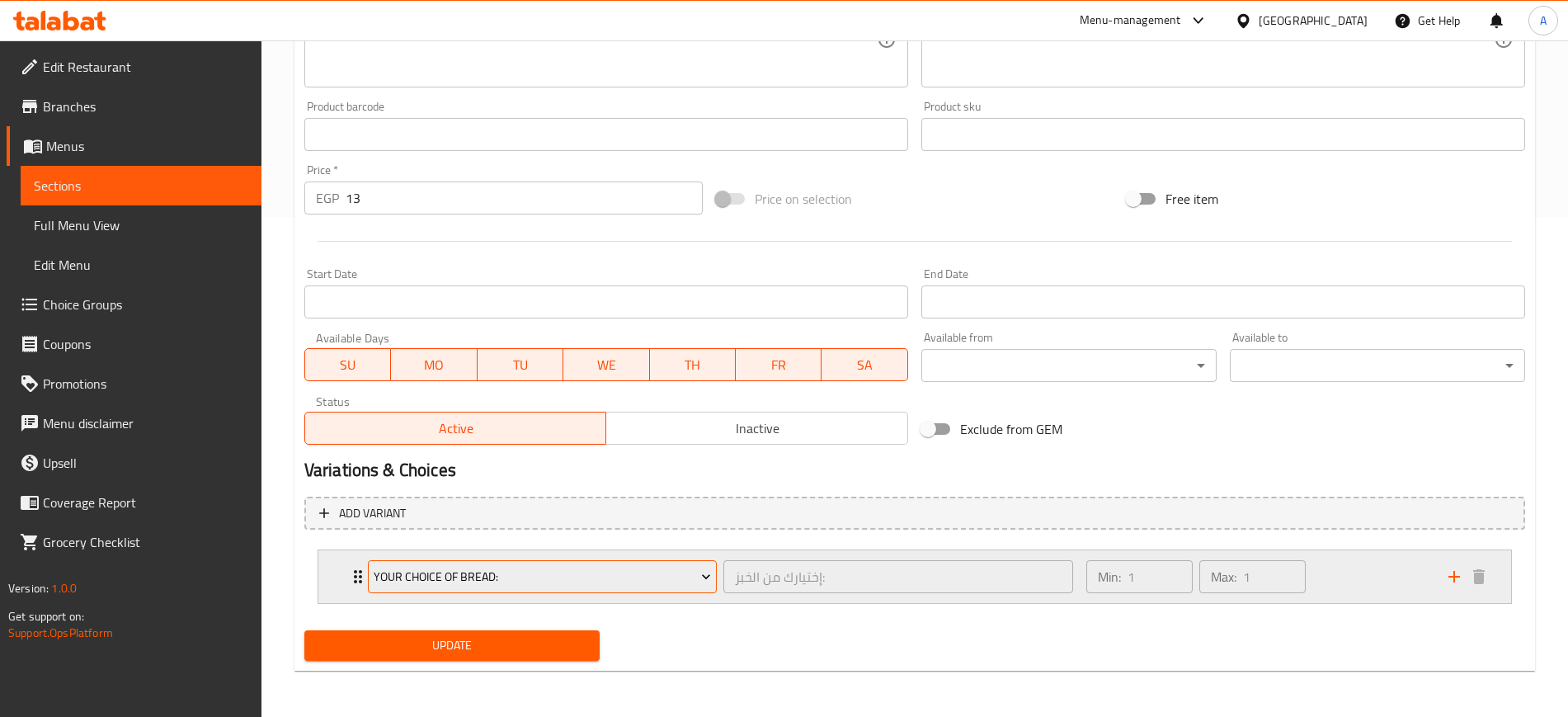
click at [708, 573] on icon "Expand" at bounding box center [706, 577] width 17 height 17
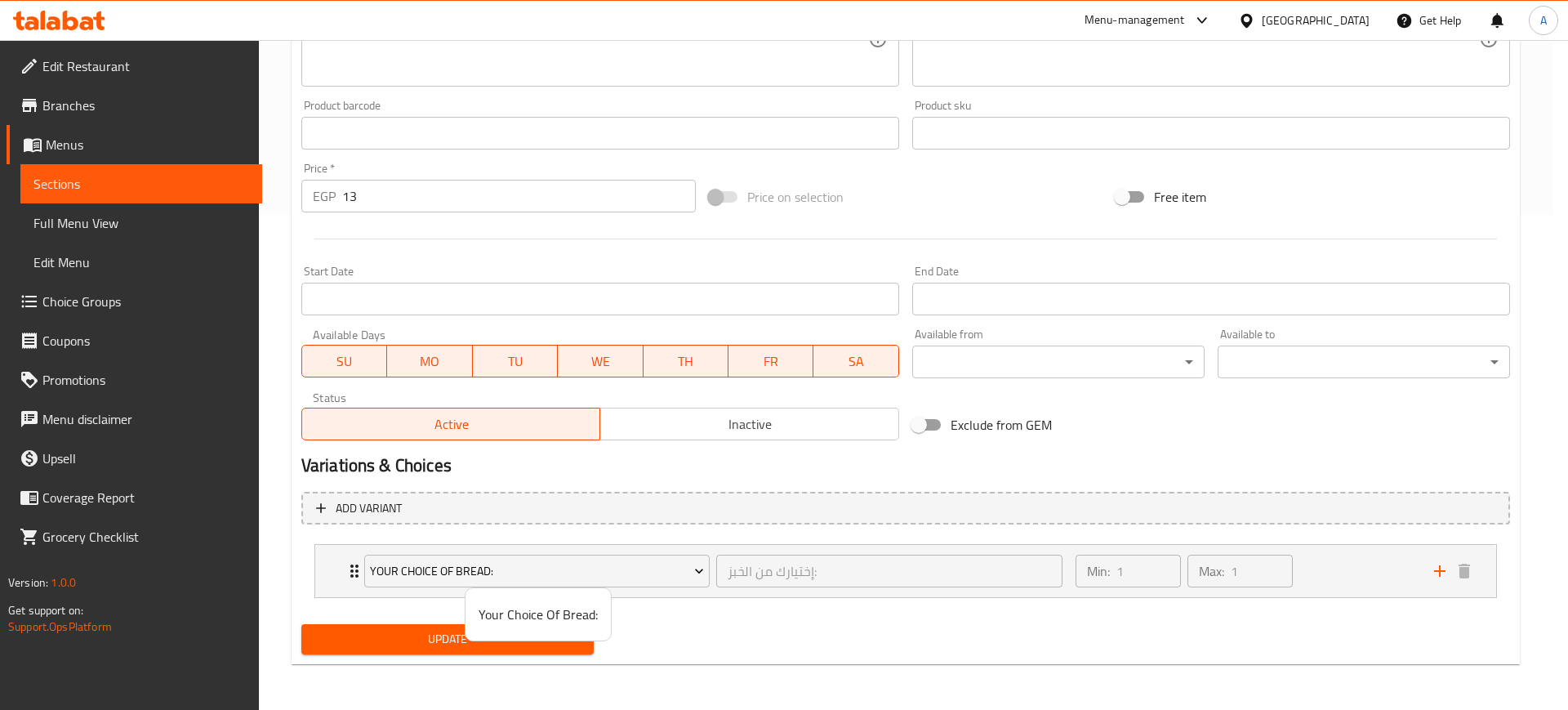
click at [708, 636] on div at bounding box center [784, 355] width 1568 height 710
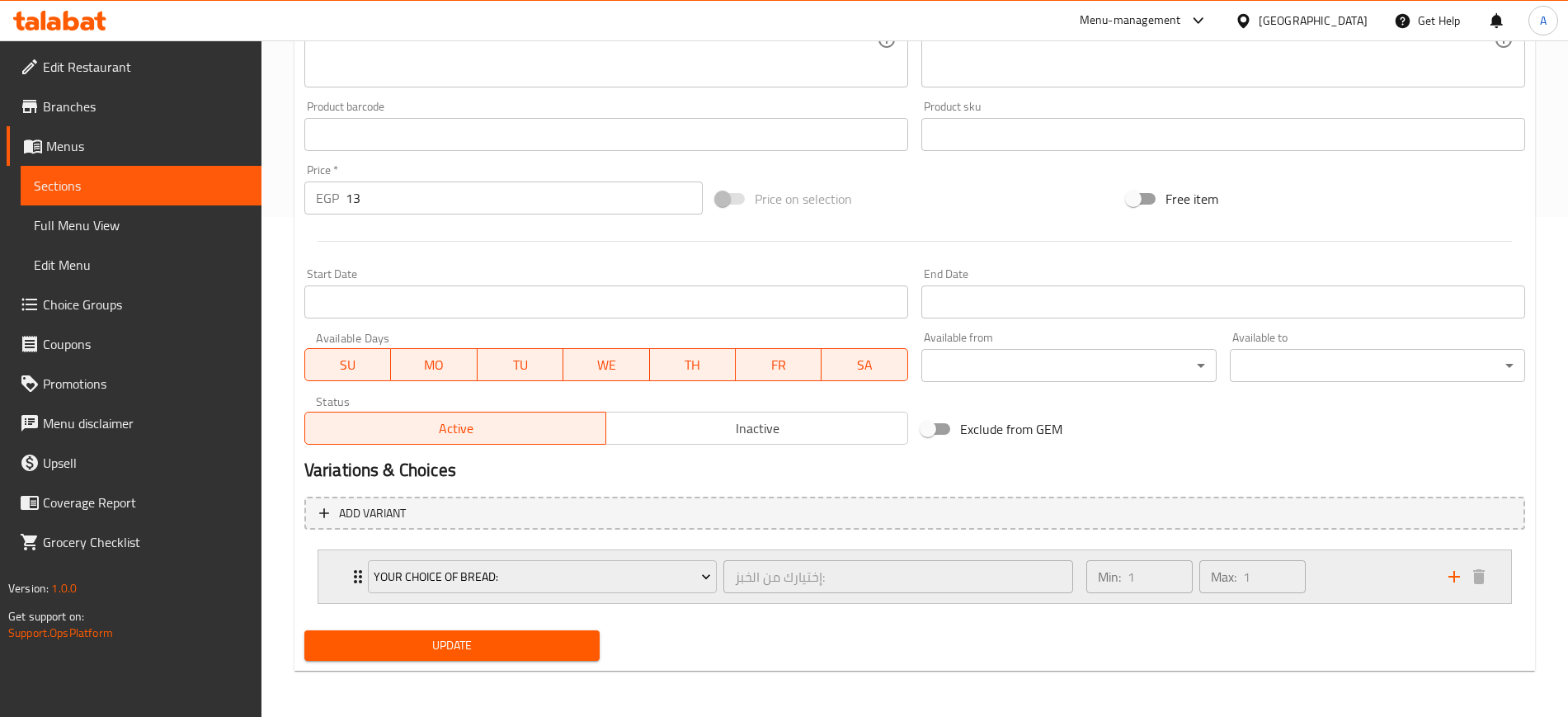
click at [351, 584] on icon "Expand" at bounding box center [358, 577] width 20 height 20
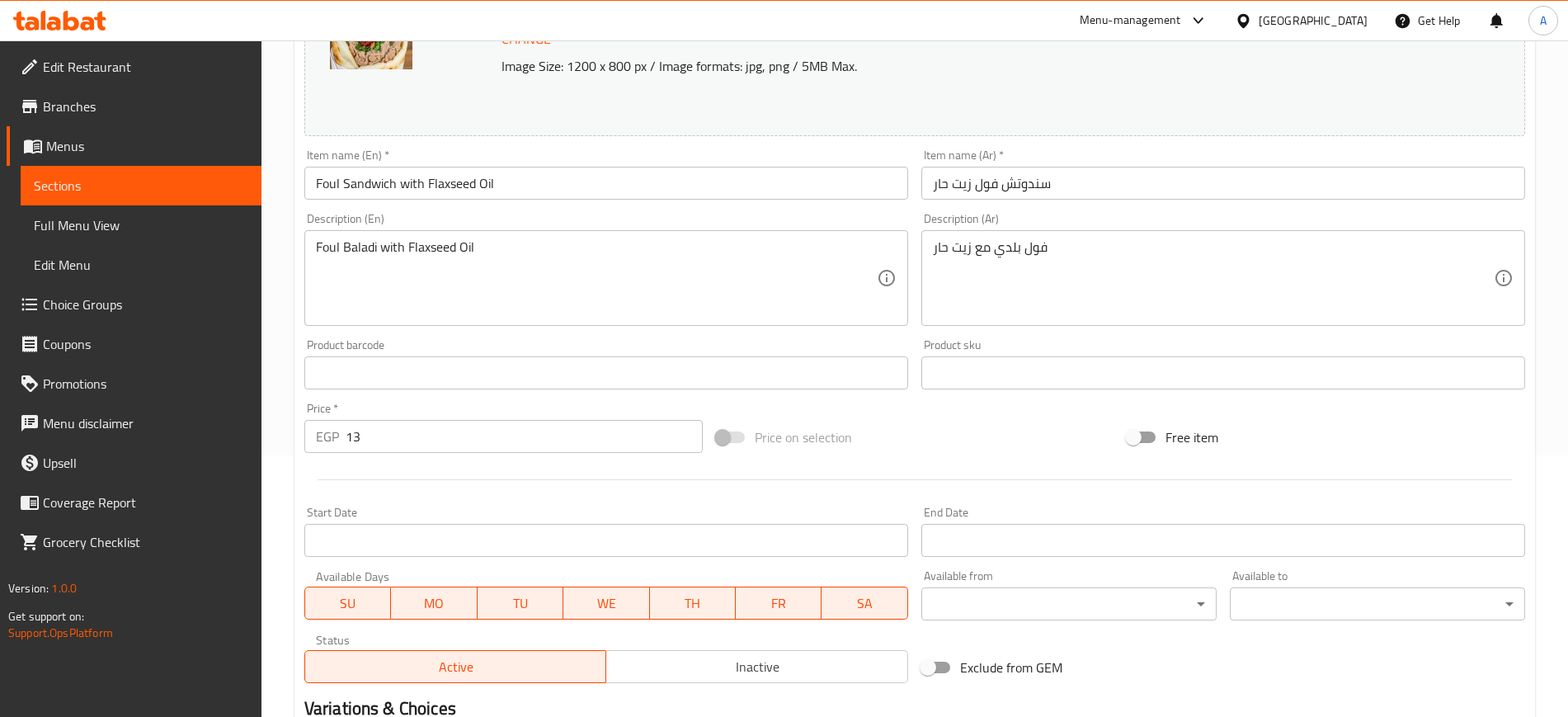
scroll to position [0, 0]
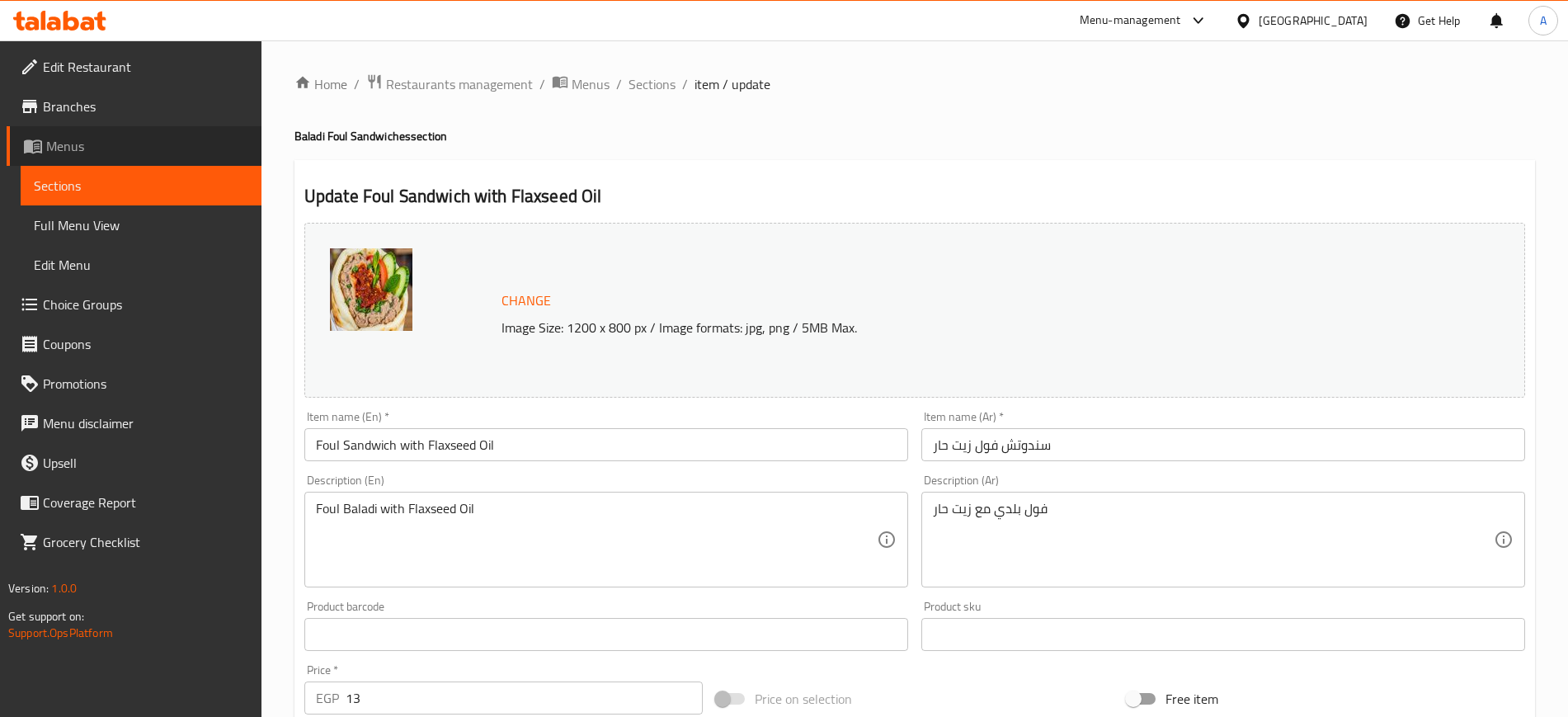
click at [78, 149] on span "Menus" at bounding box center [147, 146] width 202 height 20
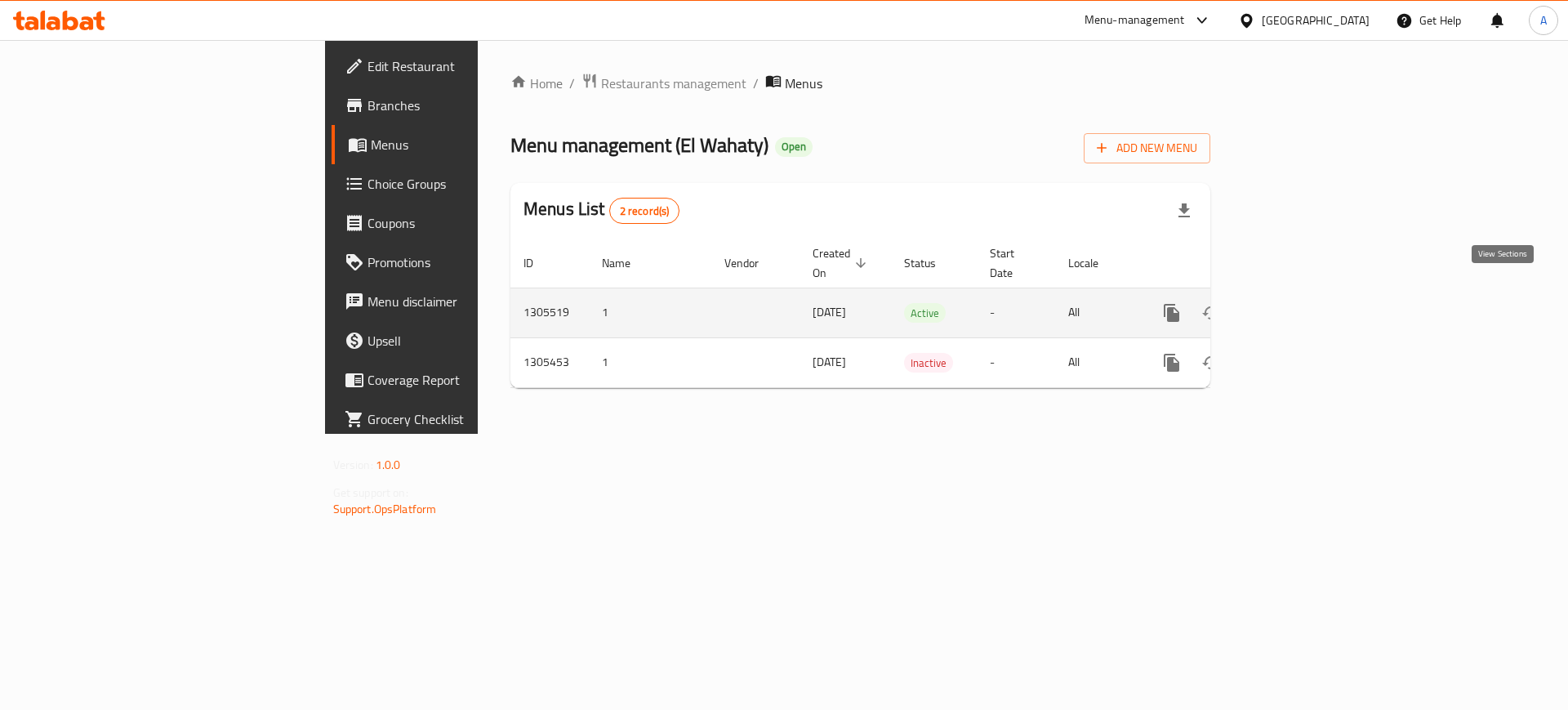
click at [1309, 300] on link "enhanced table" at bounding box center [1289, 312] width 39 height 39
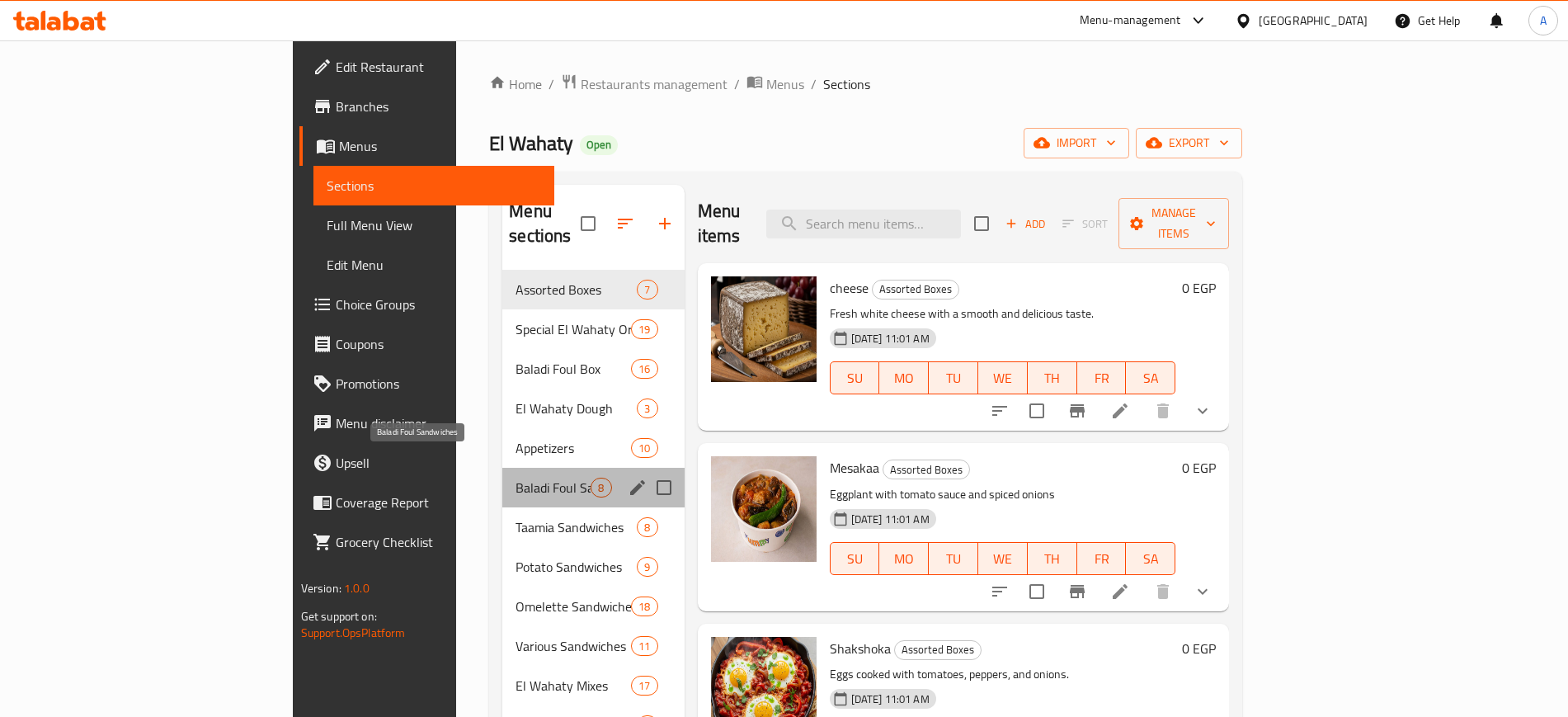
click at [516, 477] on span "Baladi Foul Sandwiches" at bounding box center [554, 487] width 75 height 20
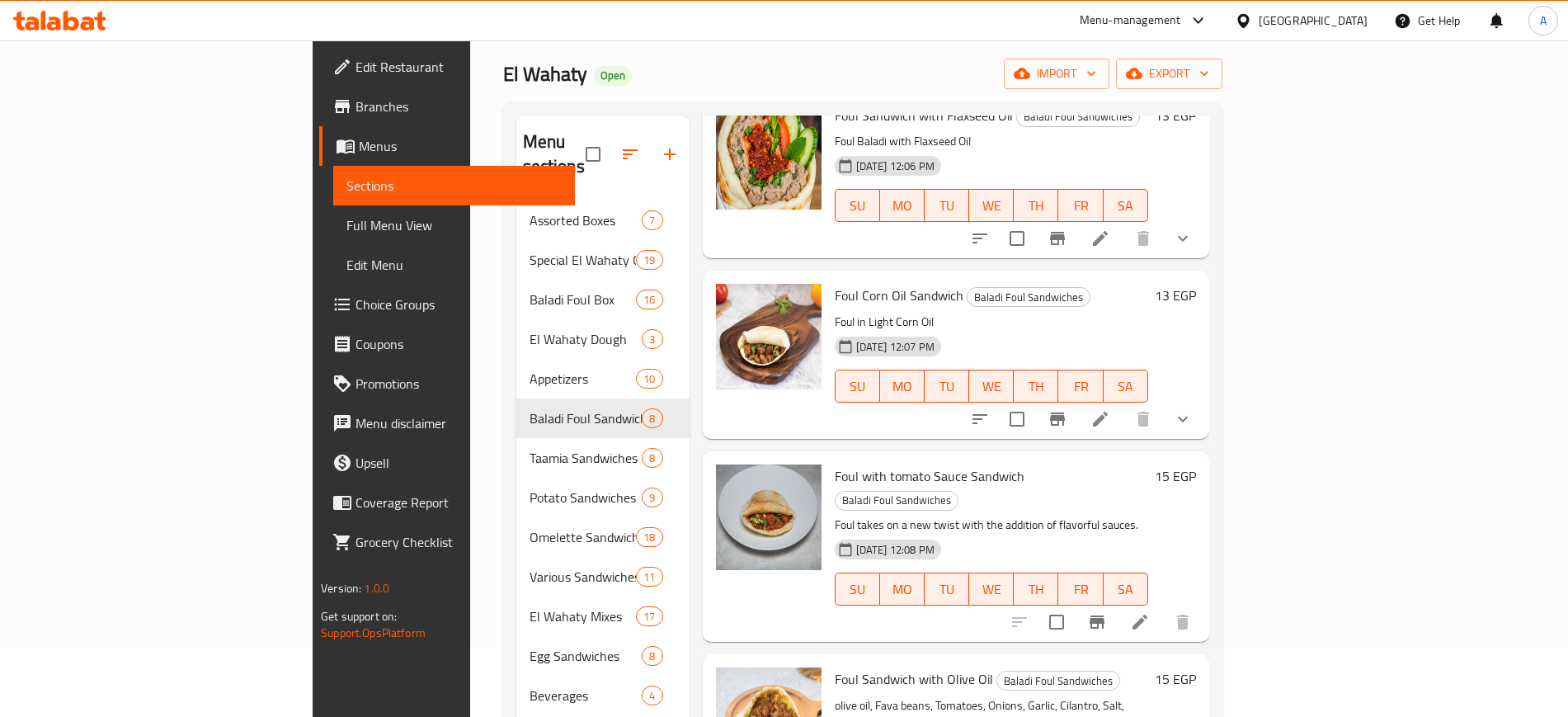
scroll to position [104, 0]
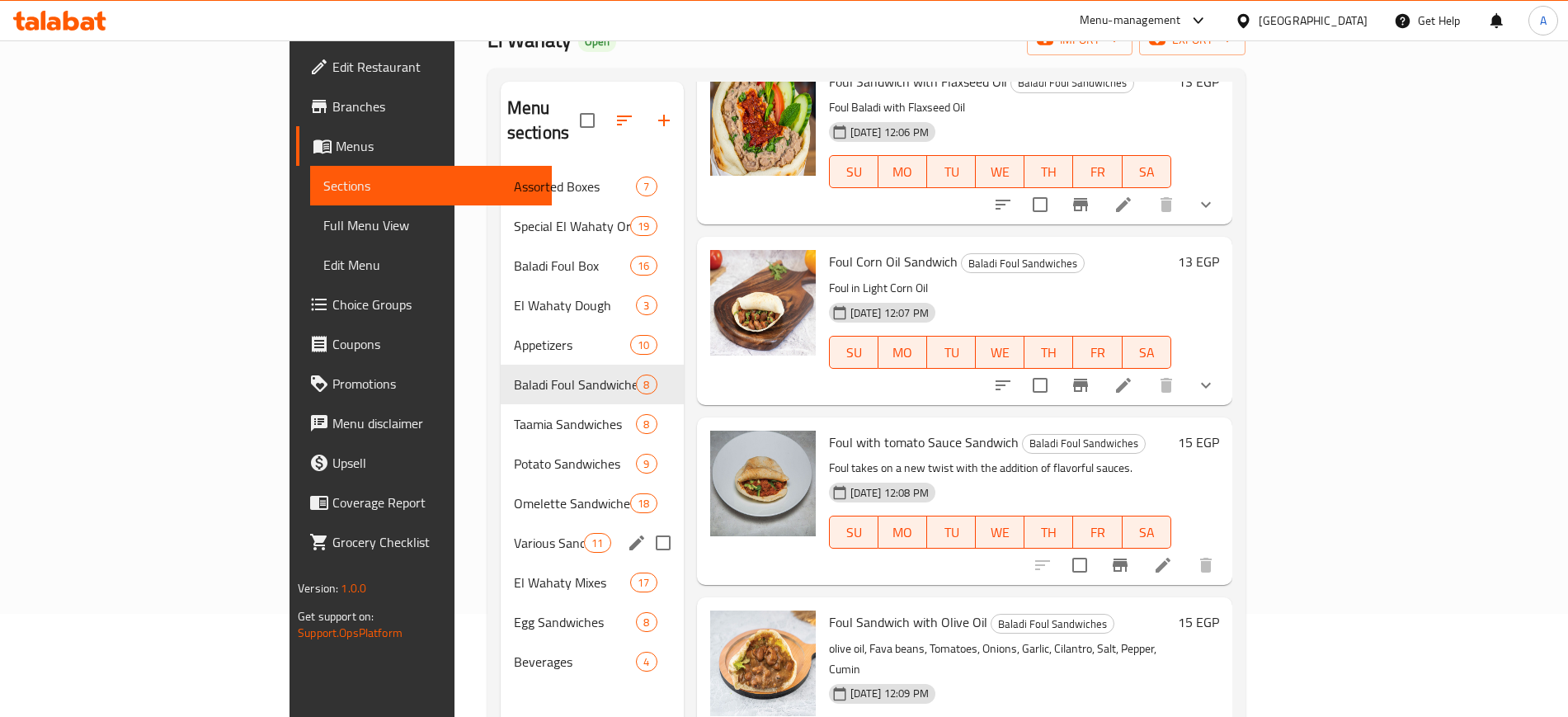
click at [514, 533] on span "Various Sandwiches" at bounding box center [549, 543] width 70 height 20
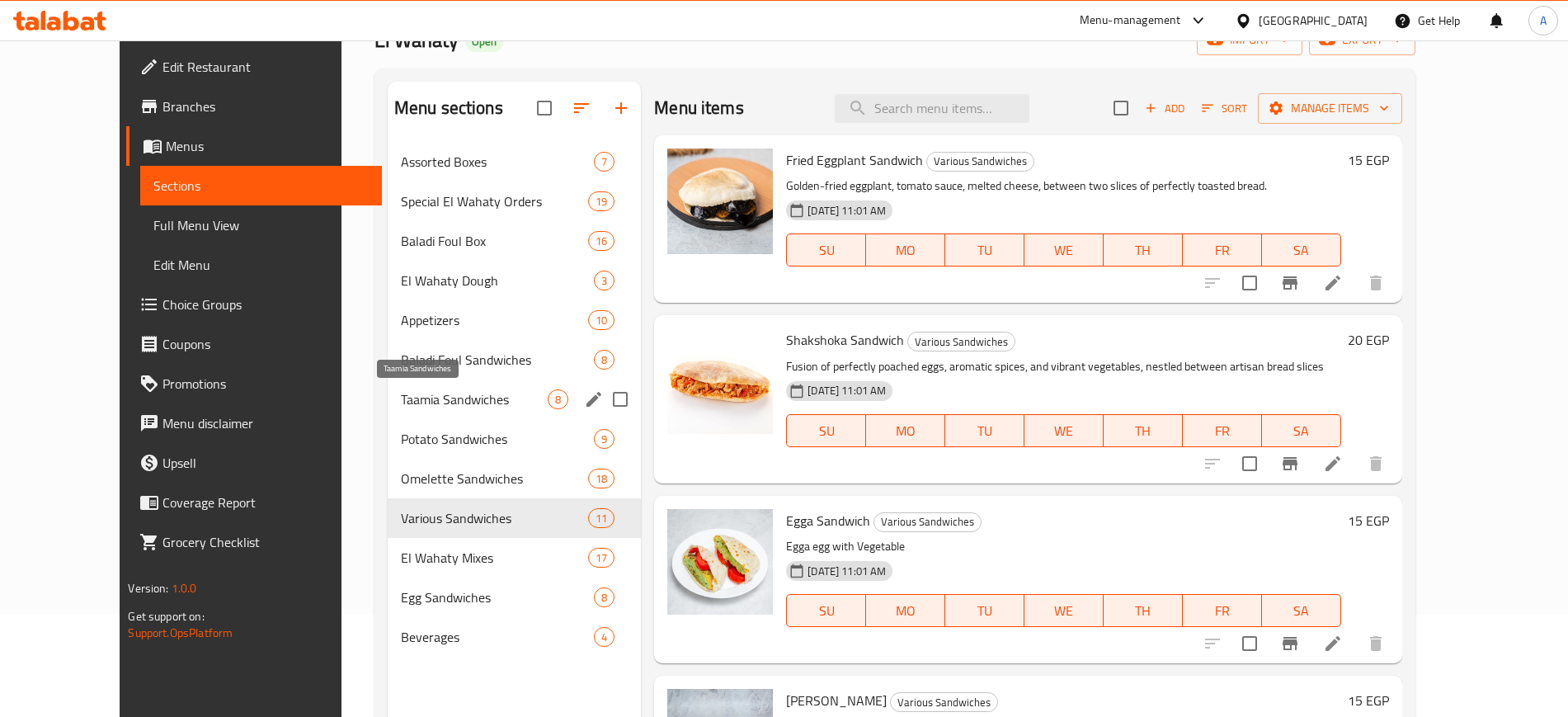
click at [401, 406] on span "Taamia Sandwiches" at bounding box center [474, 399] width 147 height 20
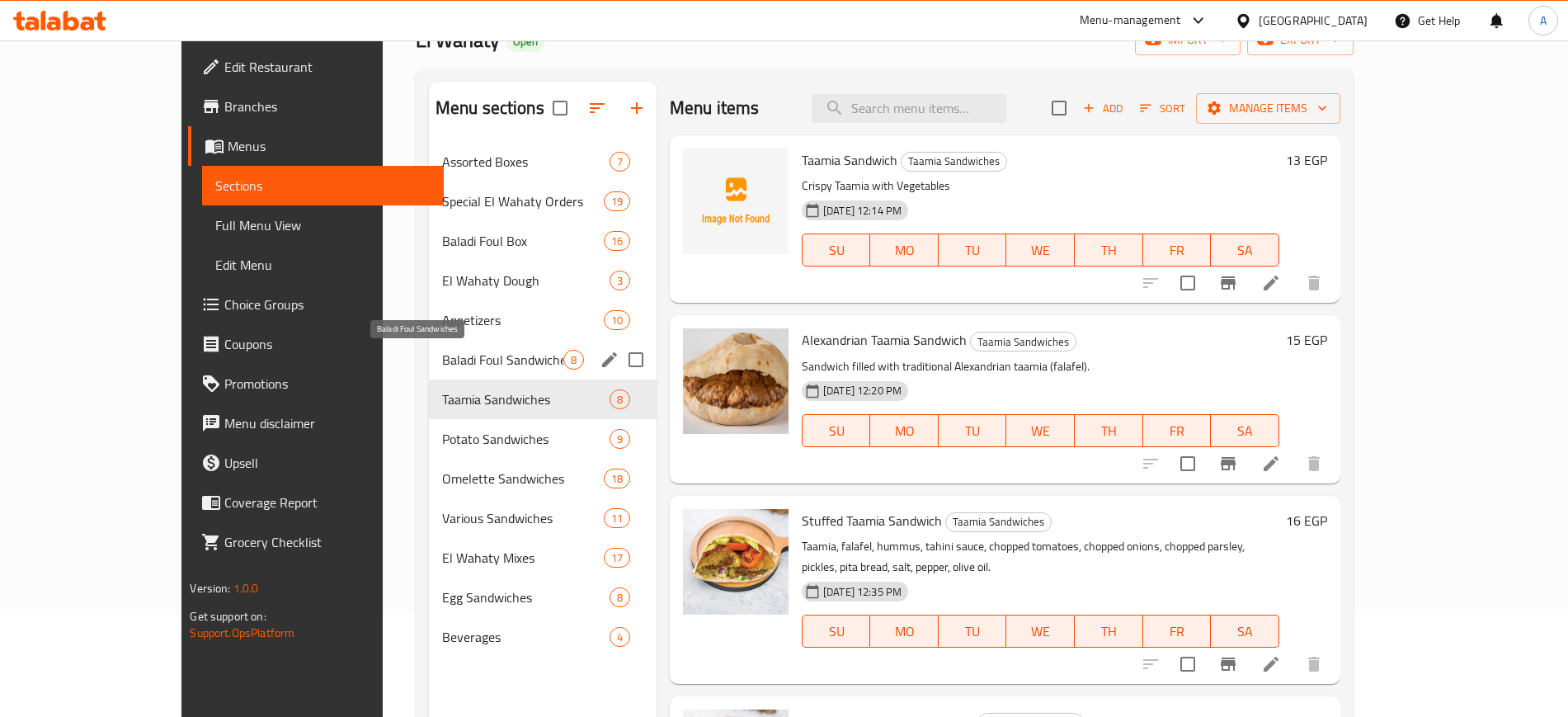
click at [443, 365] on span "Baladi Foul Sandwiches" at bounding box center [503, 360] width 121 height 20
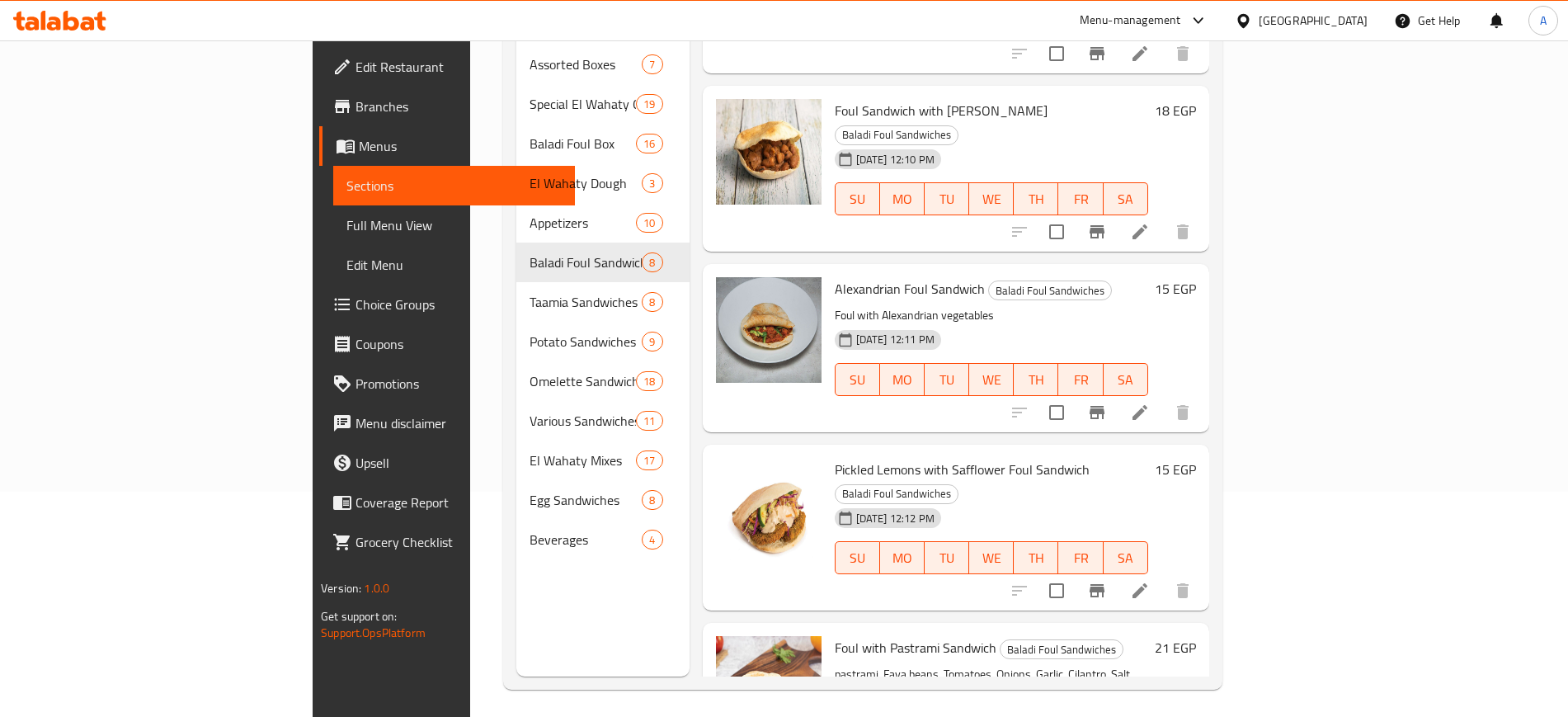
scroll to position [231, 0]
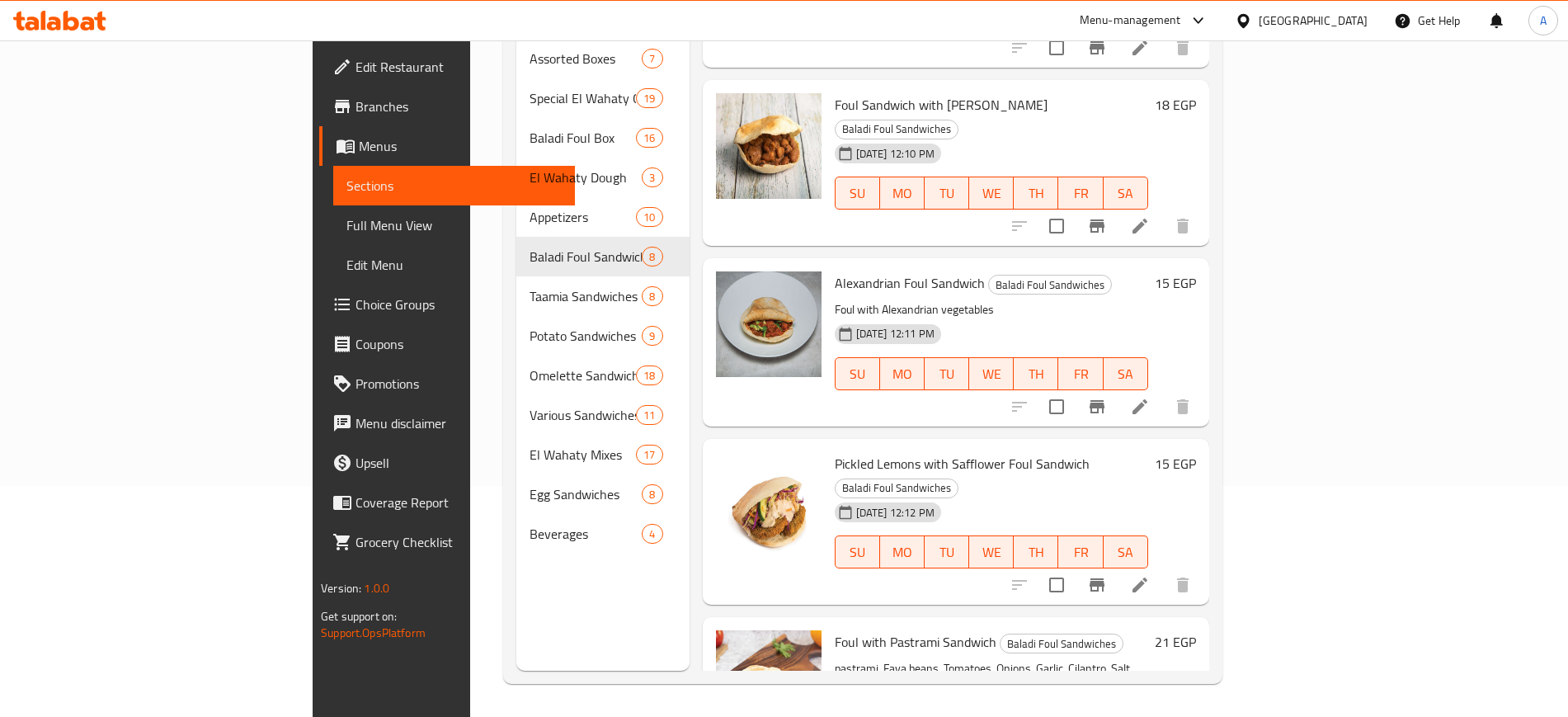
click at [356, 304] on span "Choice Groups" at bounding box center [458, 305] width 205 height 20
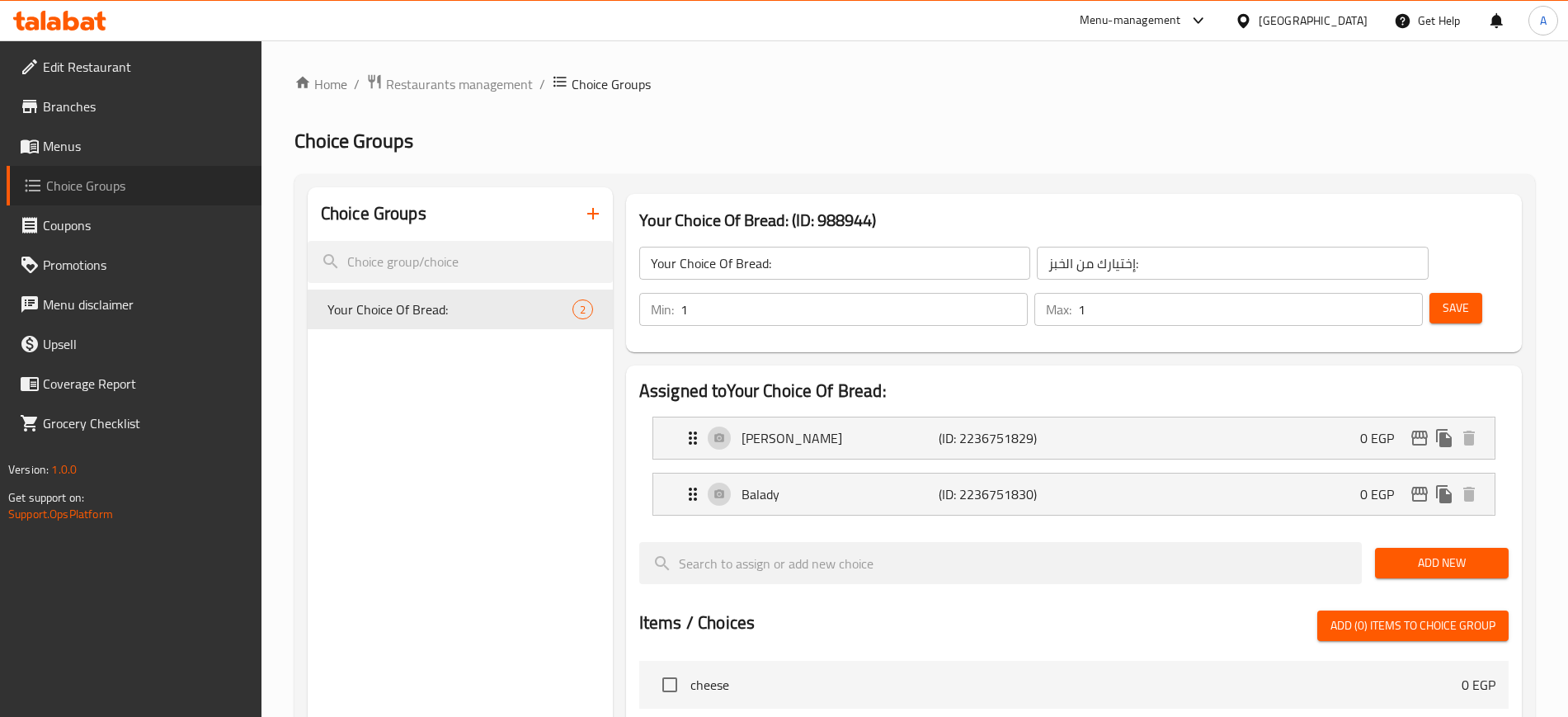
click at [69, 187] on span "Choice Groups" at bounding box center [147, 185] width 202 height 20
click at [73, 144] on span "Menus" at bounding box center [145, 146] width 205 height 20
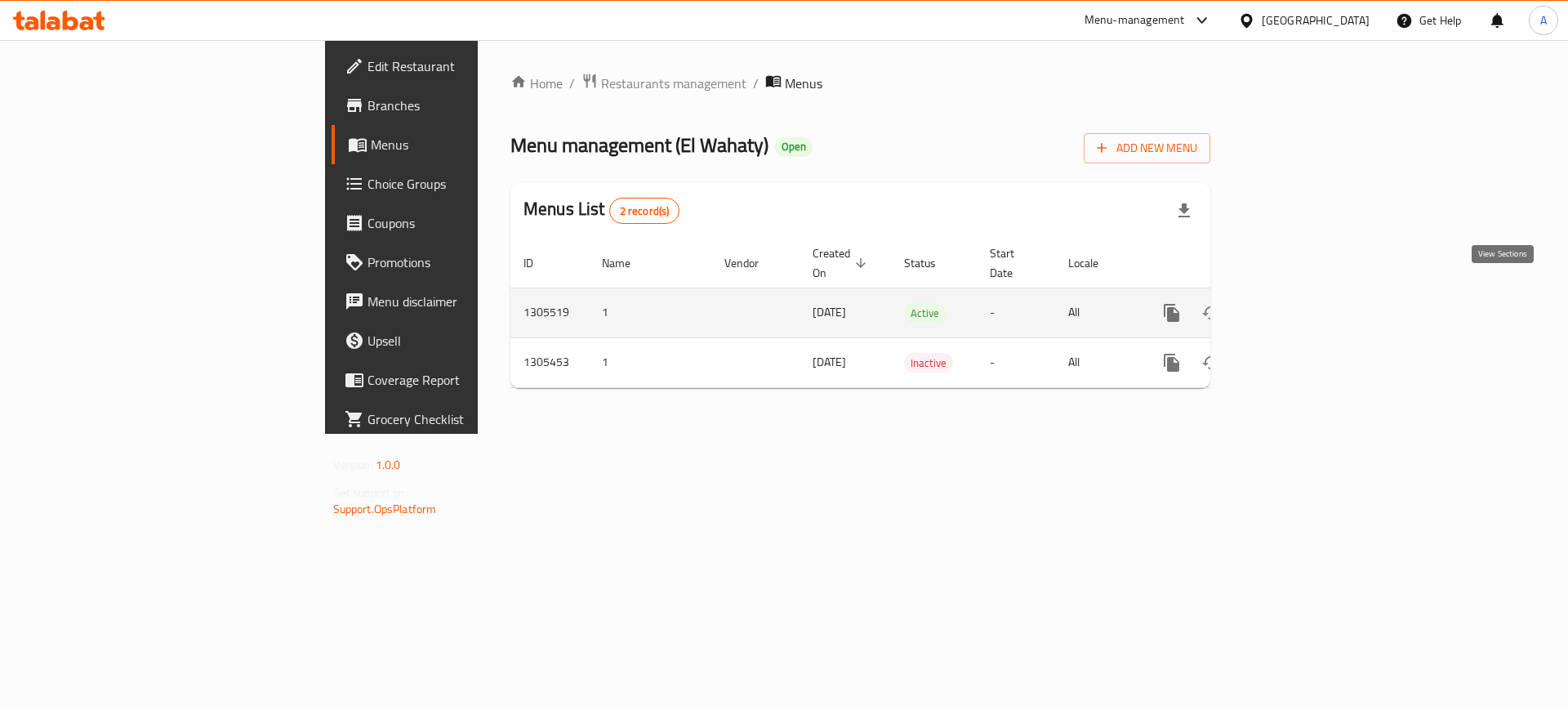
click at [1299, 303] on icon "enhanced table" at bounding box center [1289, 313] width 20 height 20
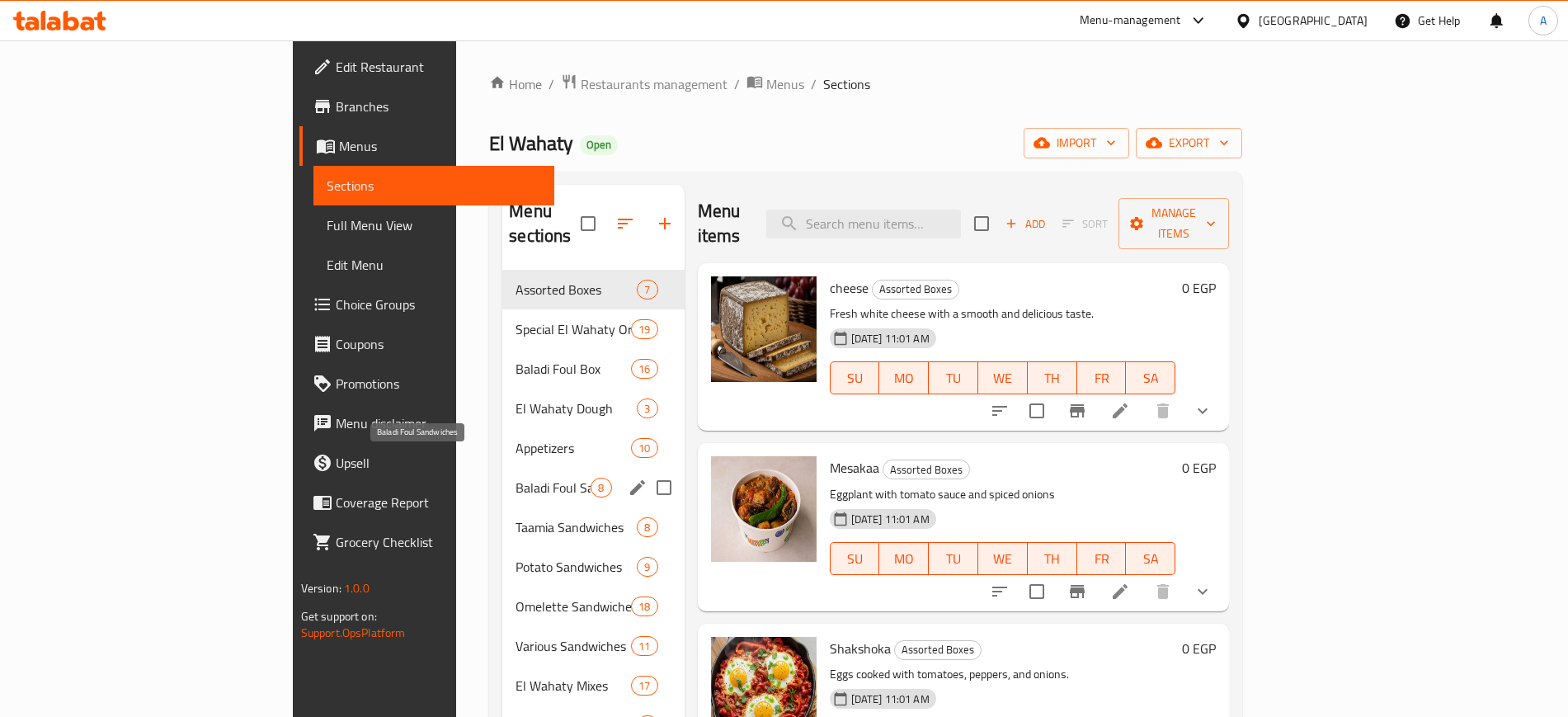
click at [516, 477] on span "Baladi Foul Sandwiches" at bounding box center [554, 487] width 75 height 20
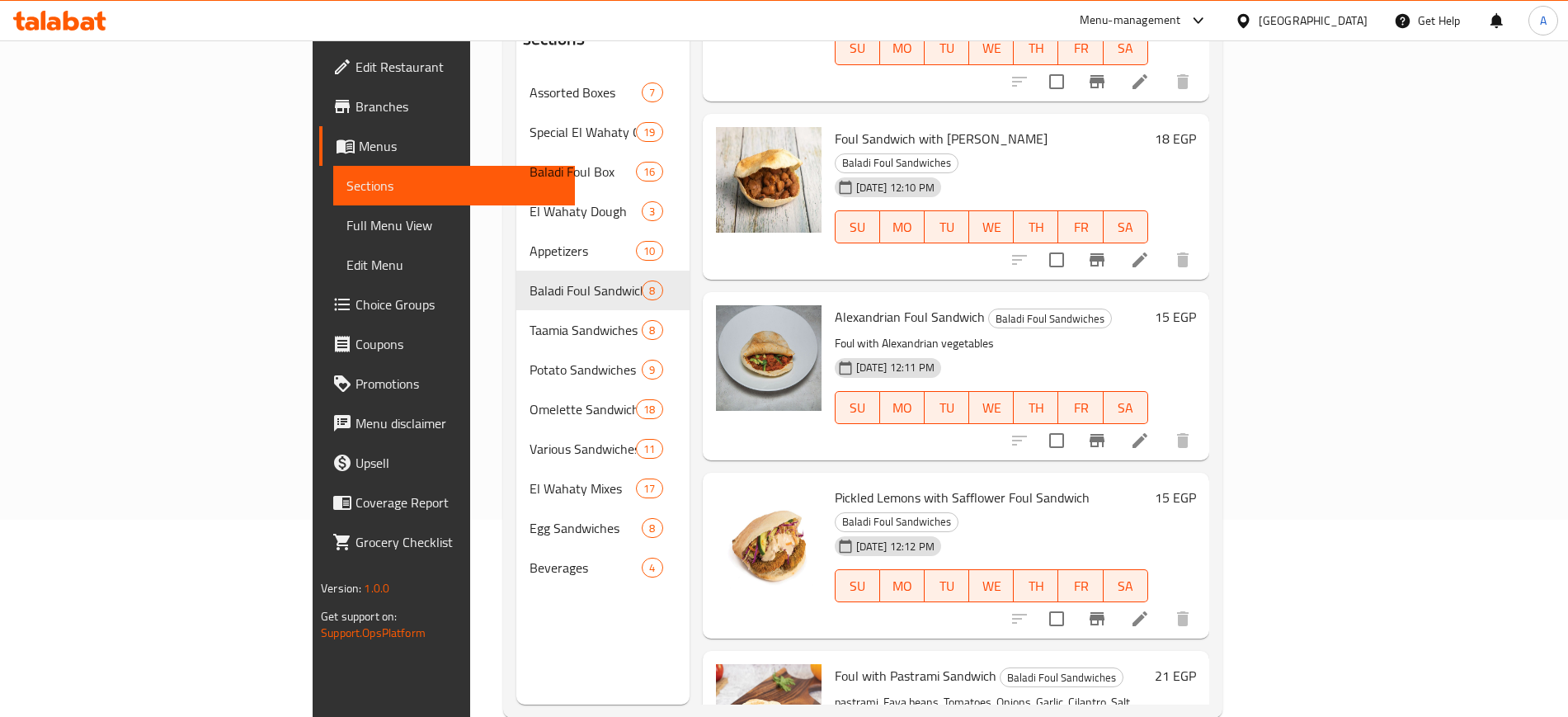
scroll to position [231, 0]
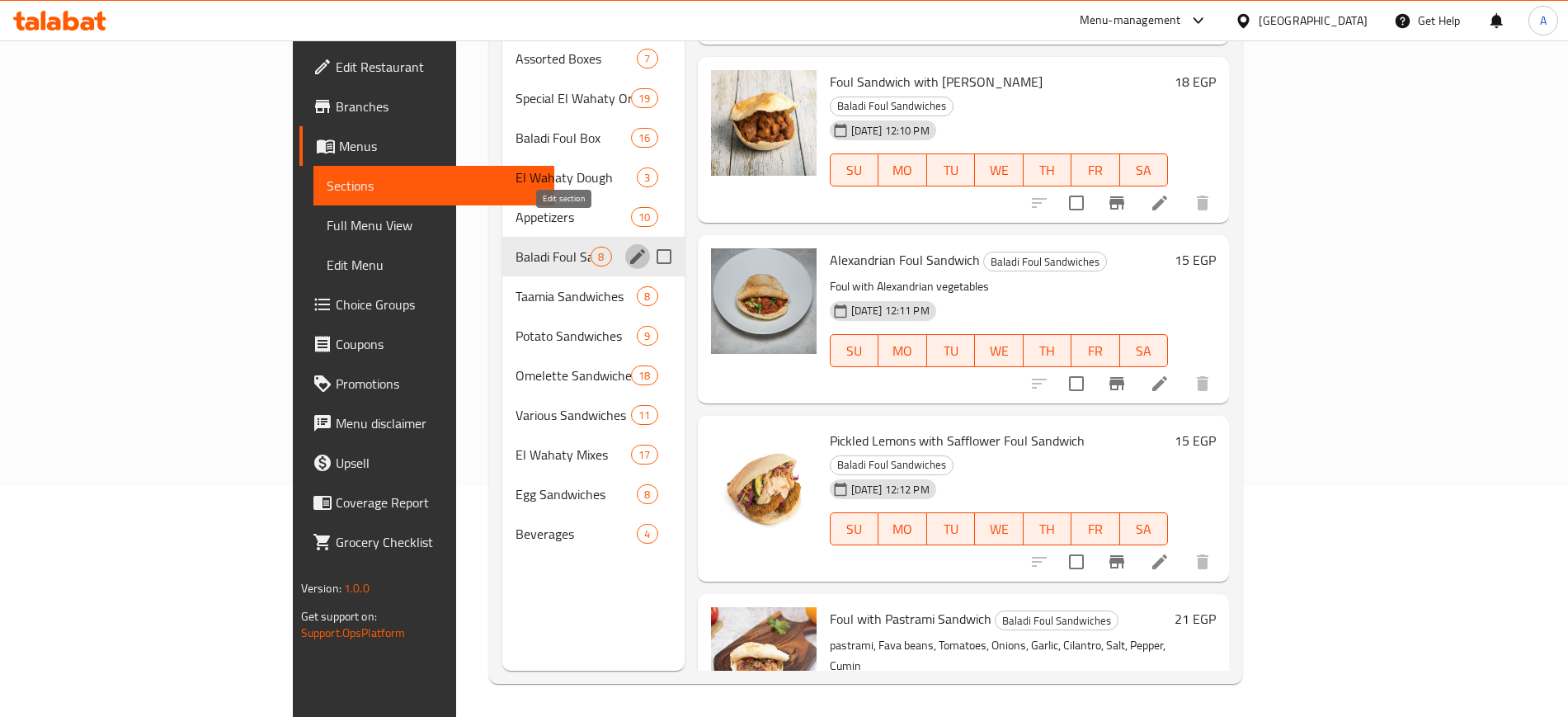
click at [628, 246] on icon "edit" at bounding box center [638, 256] width 20 height 20
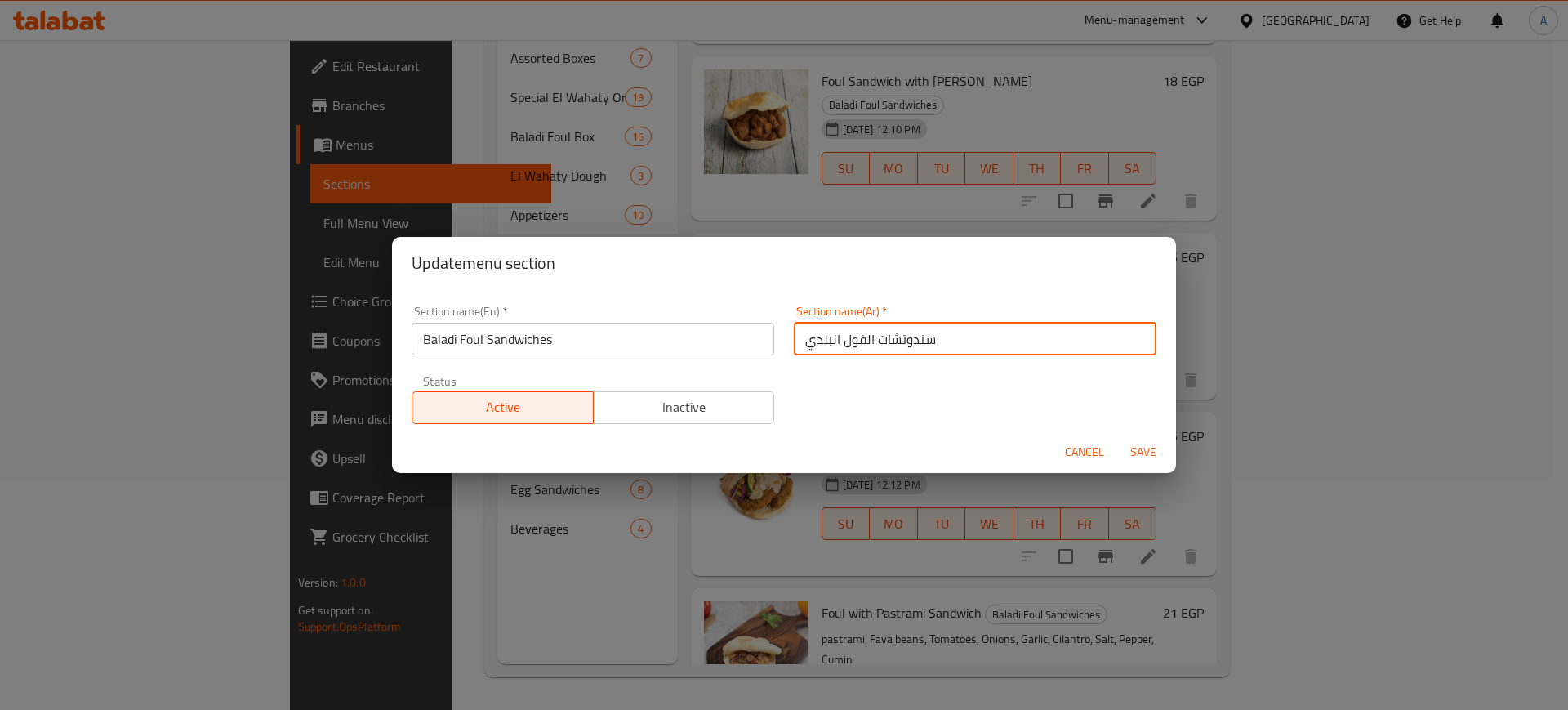
click at [816, 339] on input "سندوتشات الفول البلدي" at bounding box center [975, 339] width 363 height 33
type input "سندوتشات الفول"
click at [1103, 446] on span "Cancel" at bounding box center [1084, 452] width 39 height 21
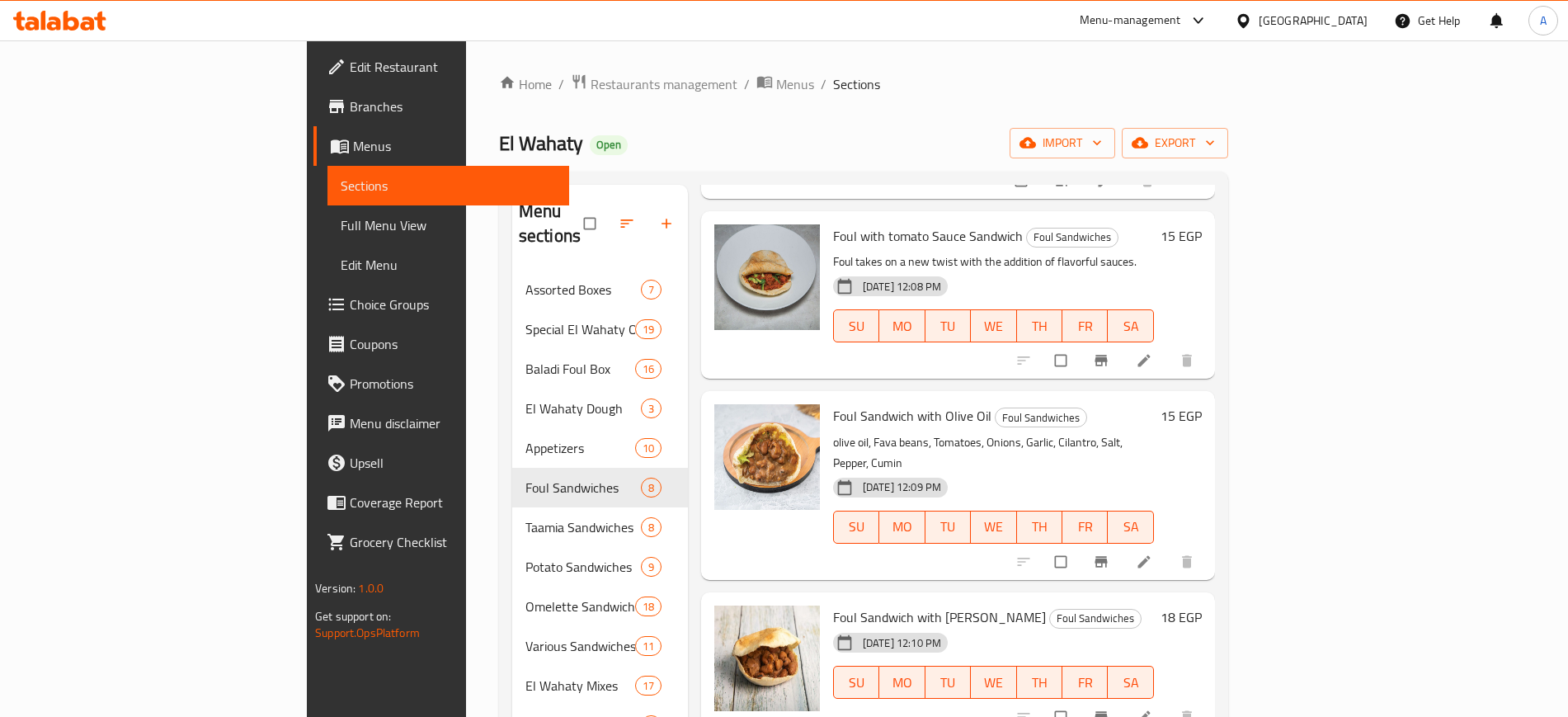
scroll to position [206, 0]
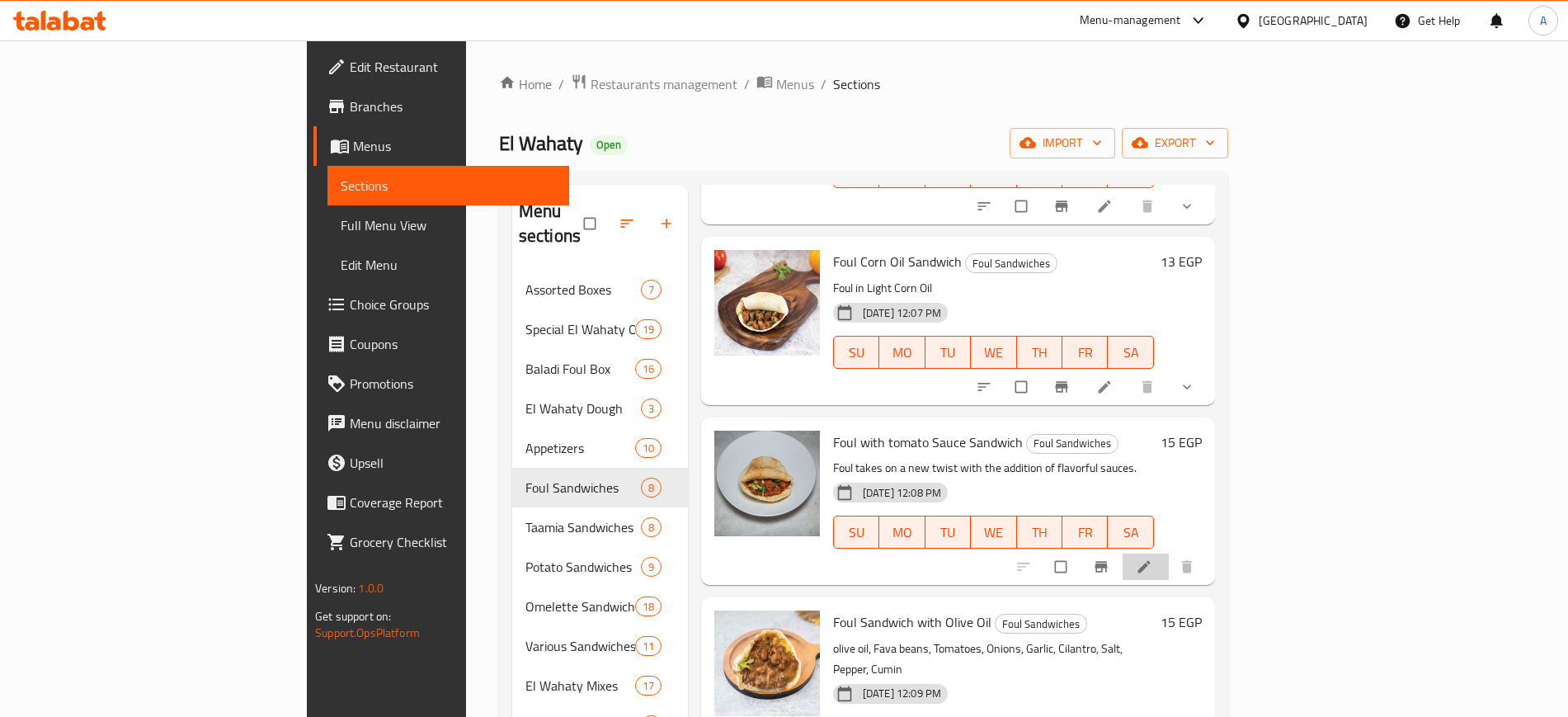
click at [1169, 553] on li at bounding box center [1146, 567] width 46 height 27
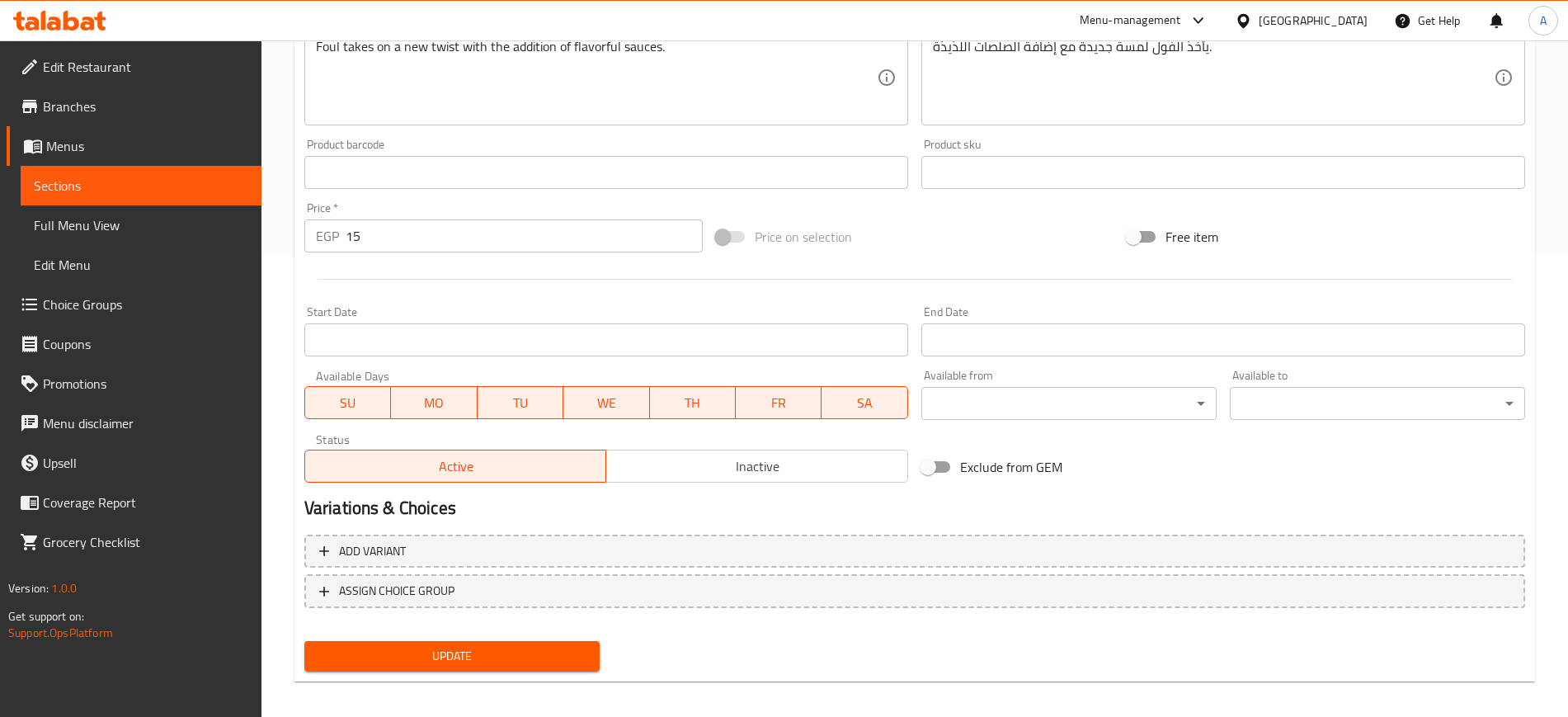
scroll to position [472, 0]
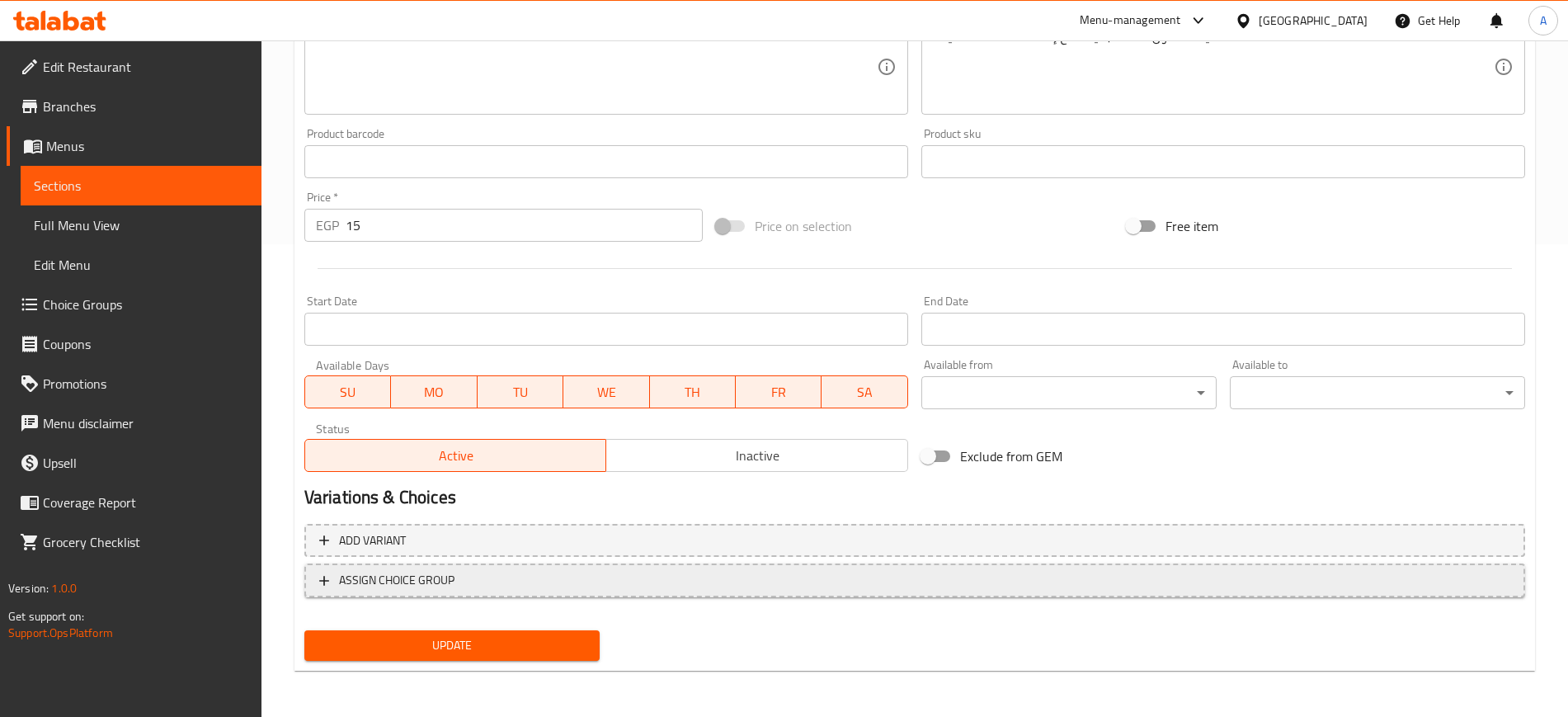
click at [328, 584] on icon "button" at bounding box center [324, 581] width 17 height 17
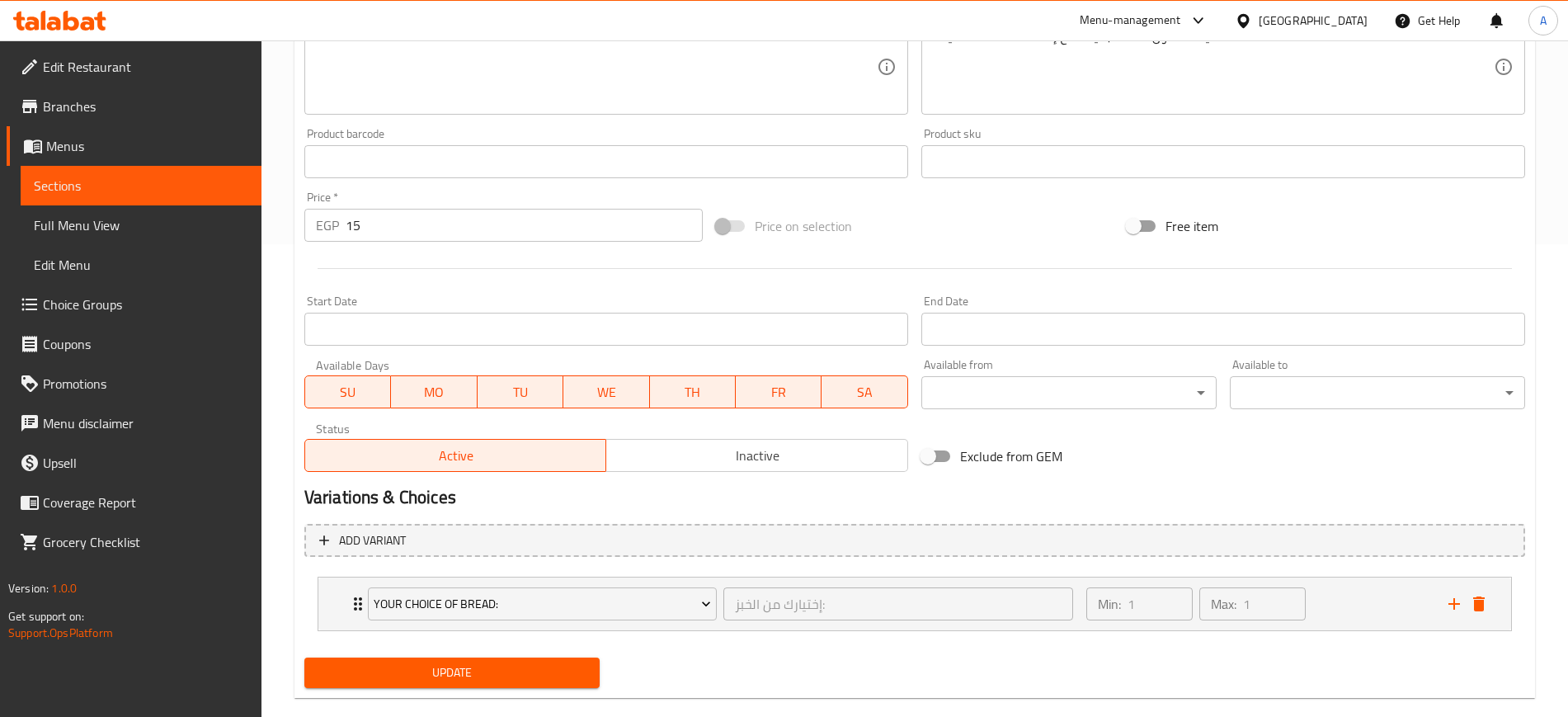
scroll to position [500, 0]
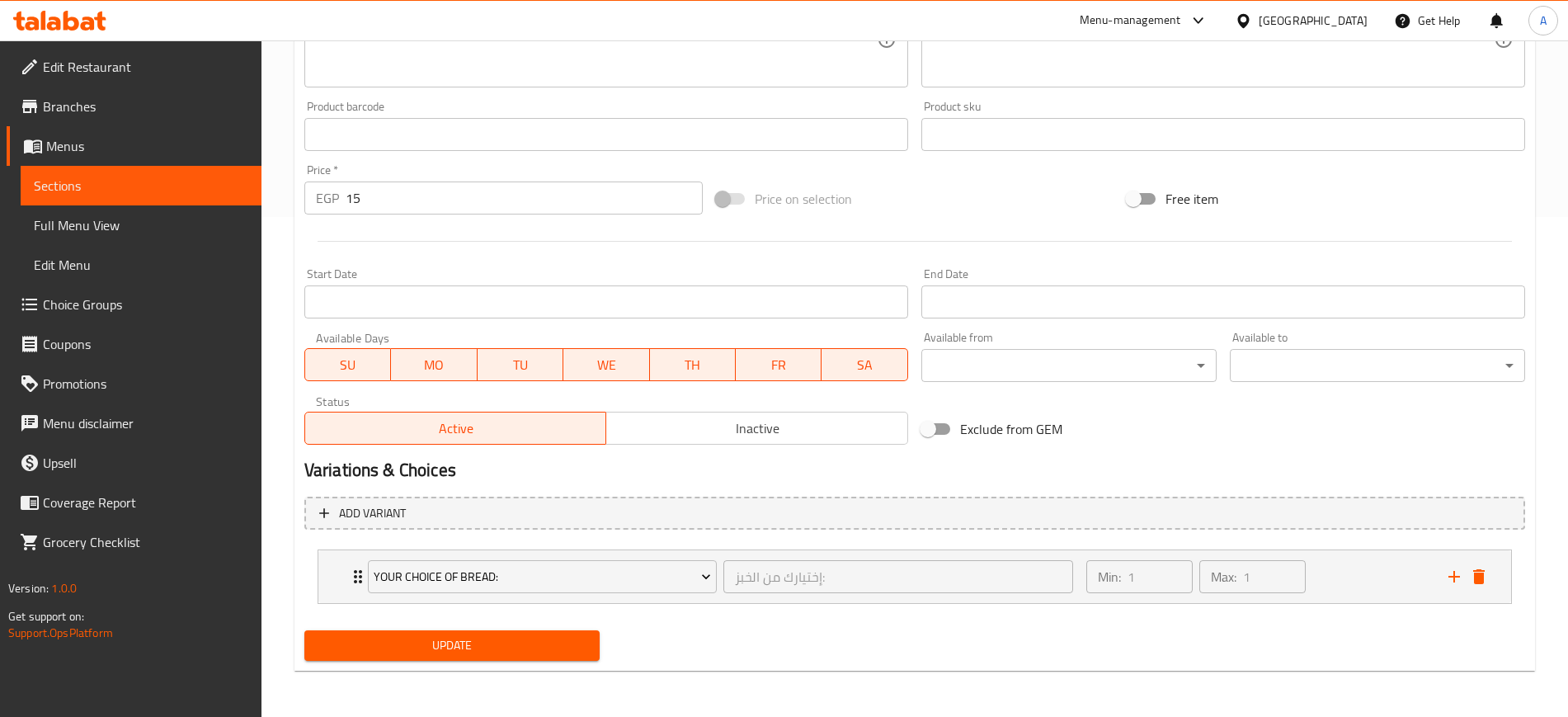
click at [584, 635] on span "Update" at bounding box center [452, 645] width 269 height 21
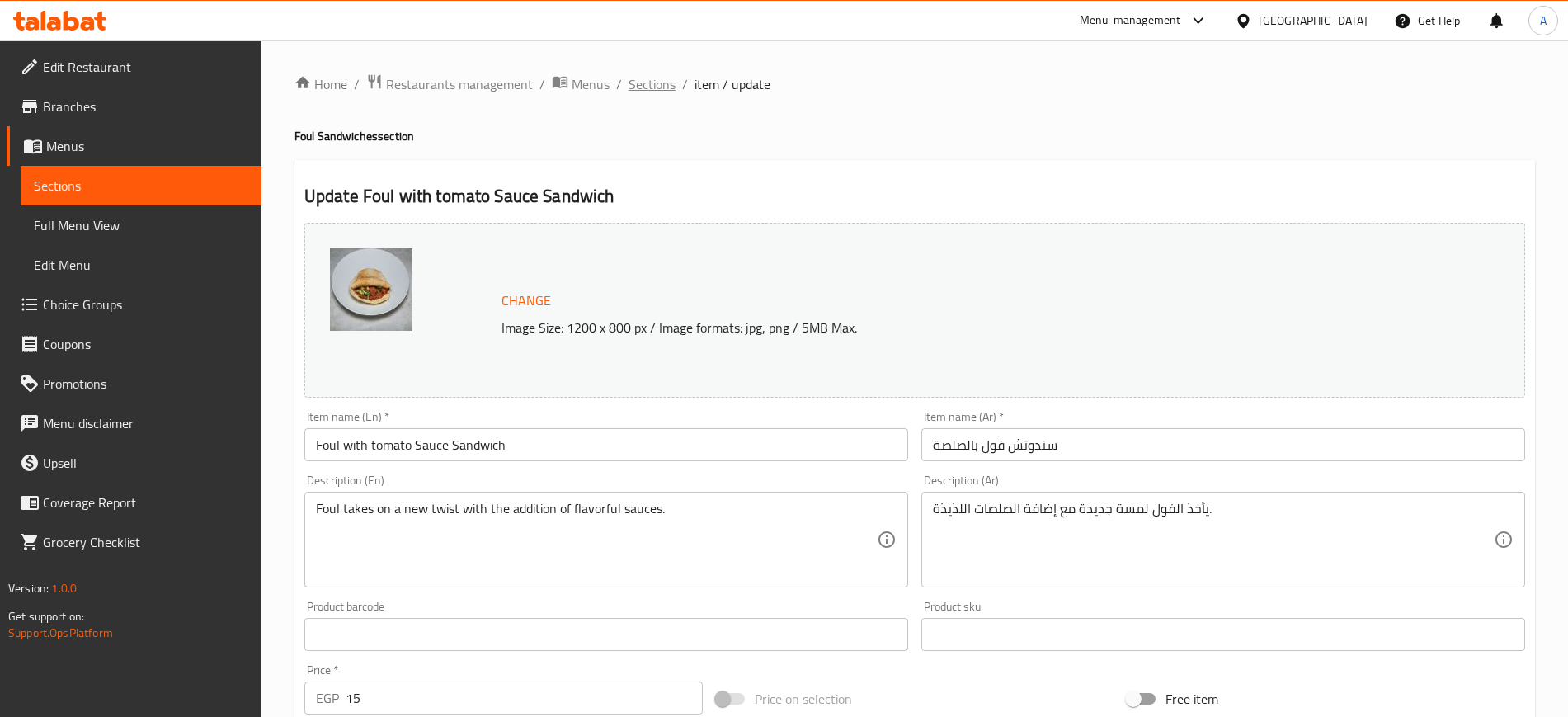
click at [657, 74] on span "Sections" at bounding box center [652, 84] width 47 height 20
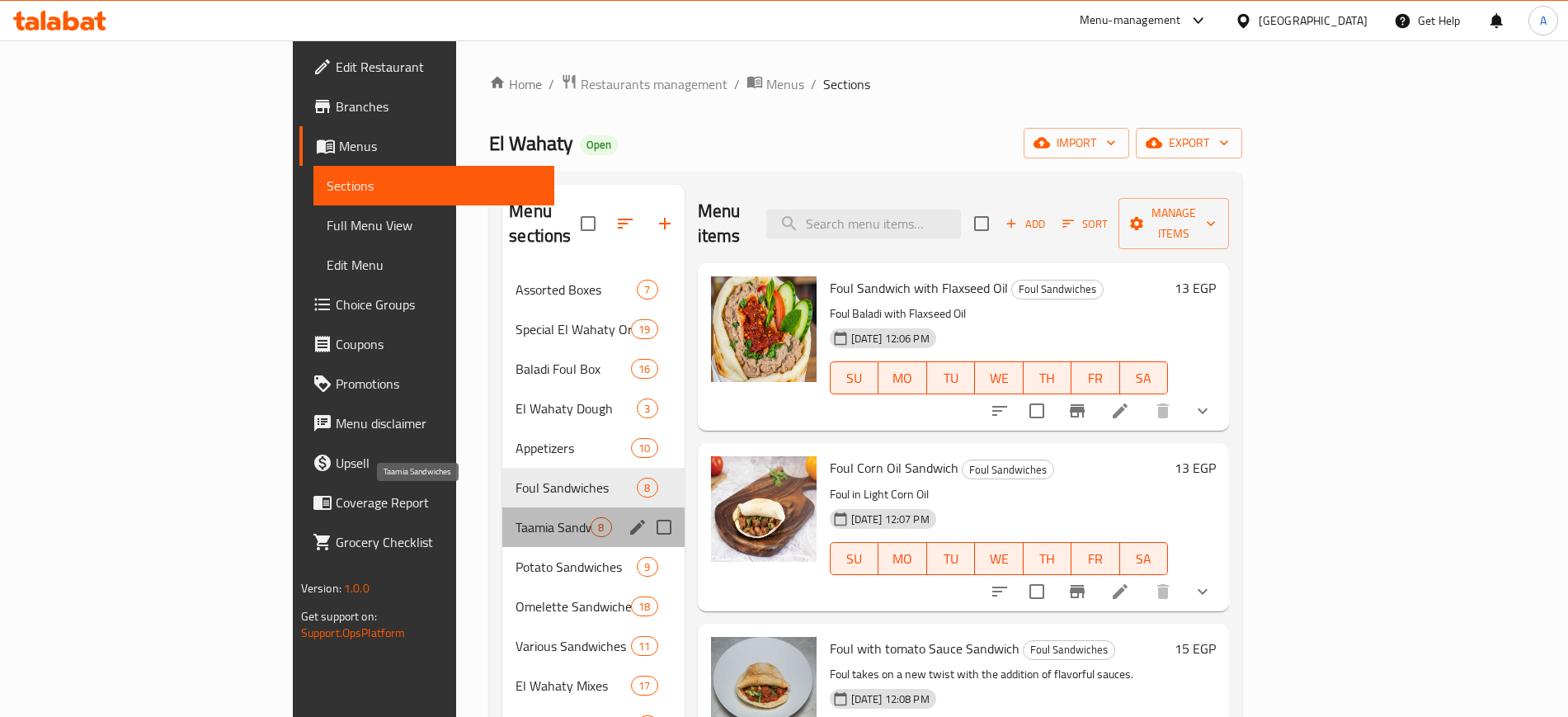
click at [516, 517] on span "Taamia Sandwiches" at bounding box center [554, 527] width 75 height 20
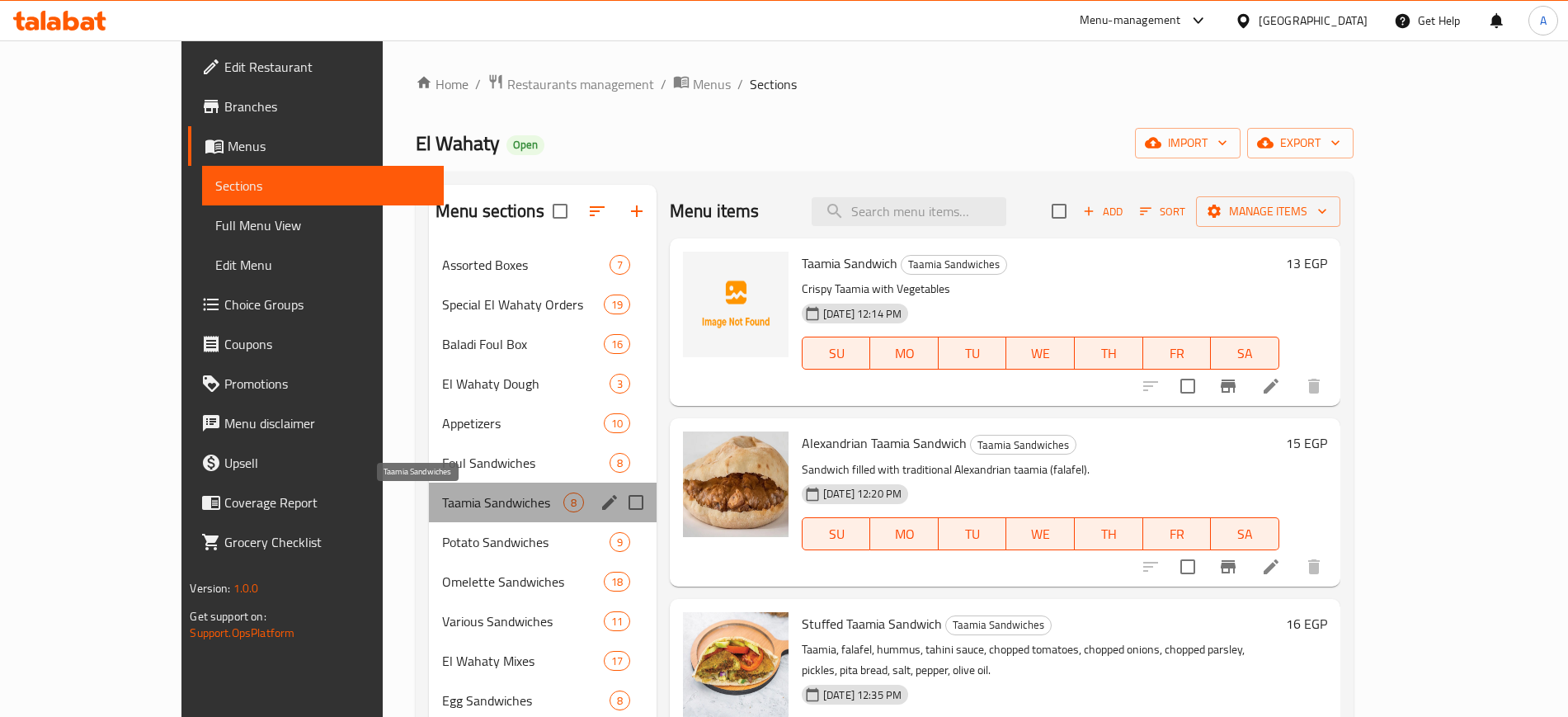
click at [443, 503] on span "Taamia Sandwiches" at bounding box center [503, 502] width 121 height 20
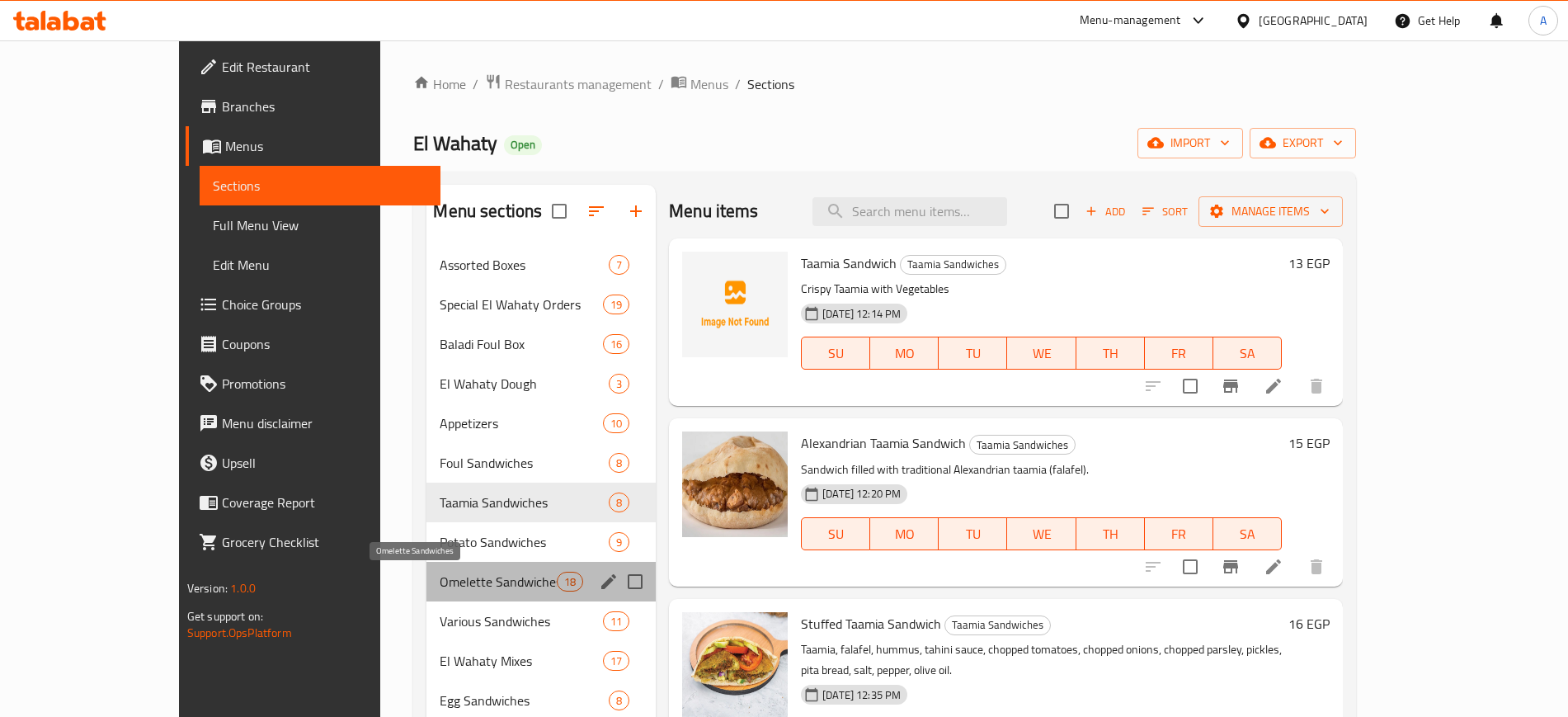
click at [440, 577] on span "Omelette Sandwiches" at bounding box center [498, 582] width 116 height 20
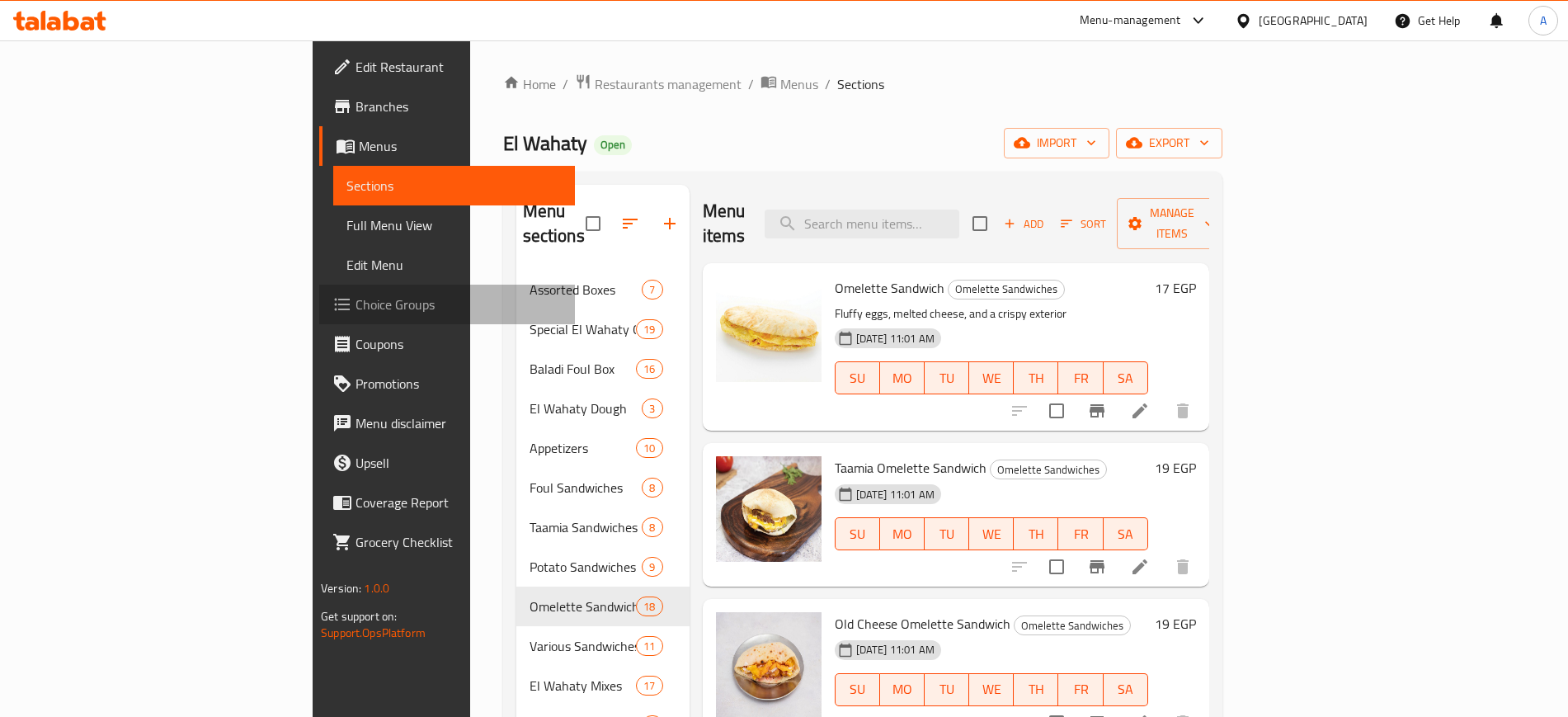
click at [356, 296] on span "Choice Groups" at bounding box center [458, 305] width 205 height 20
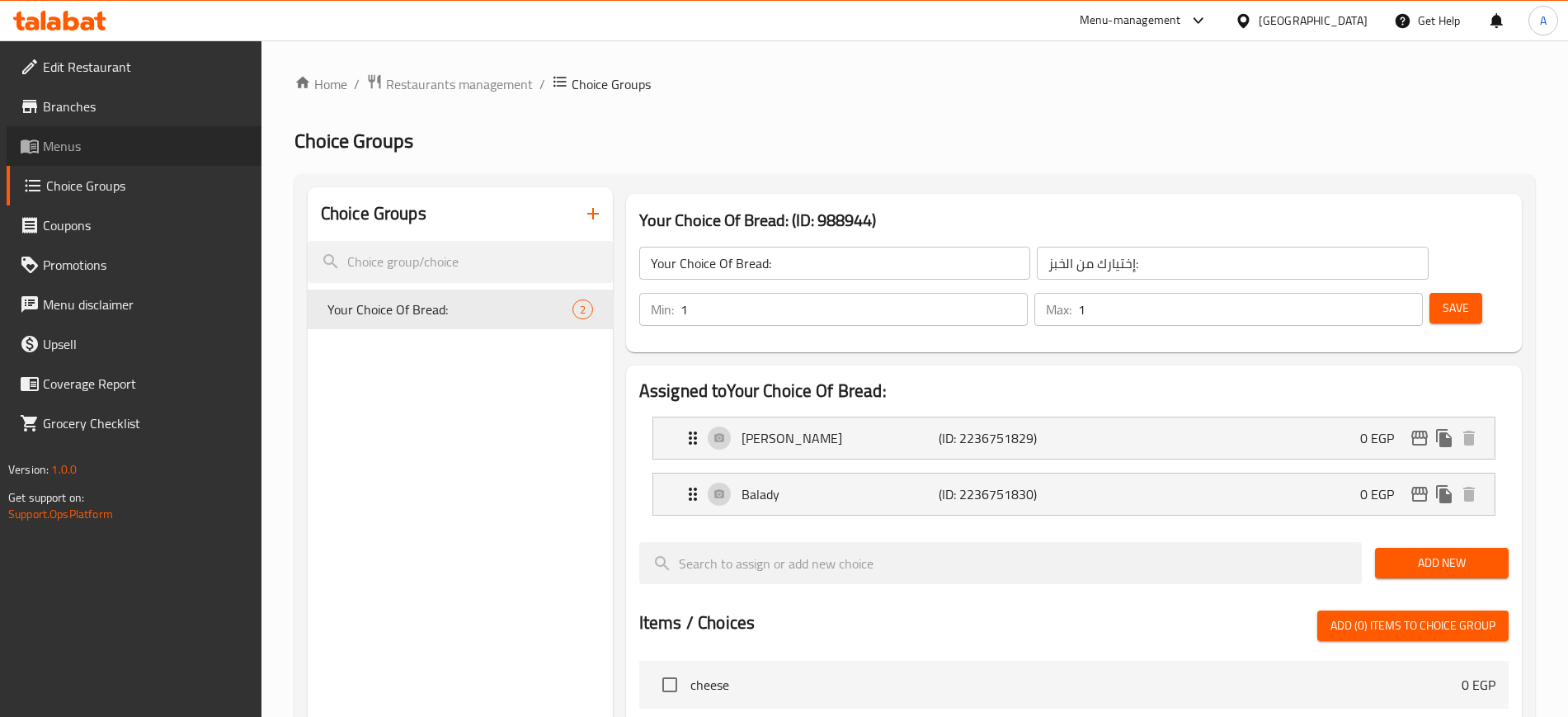
click at [78, 144] on span "Menus" at bounding box center [145, 146] width 205 height 20
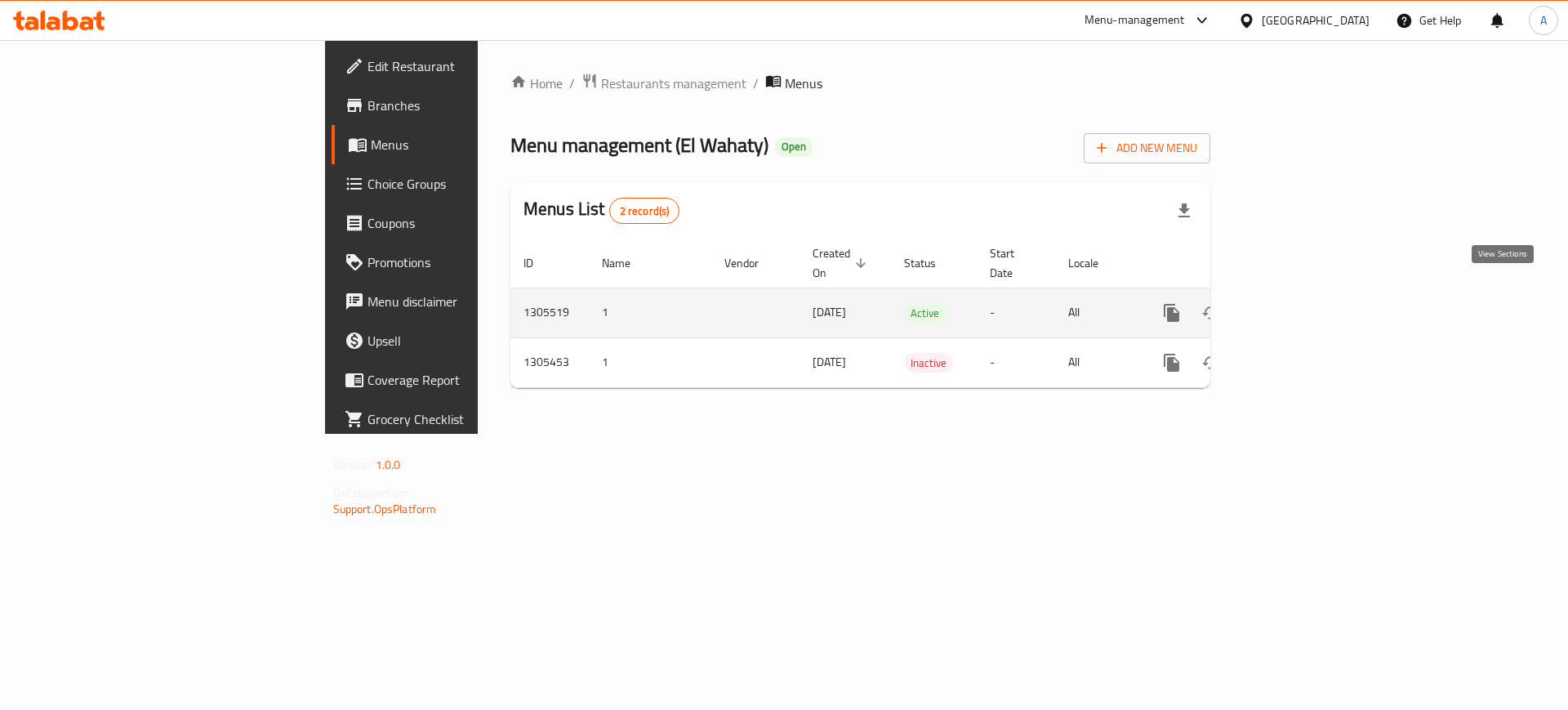
click at [1299, 303] on icon "enhanced table" at bounding box center [1289, 313] width 20 height 20
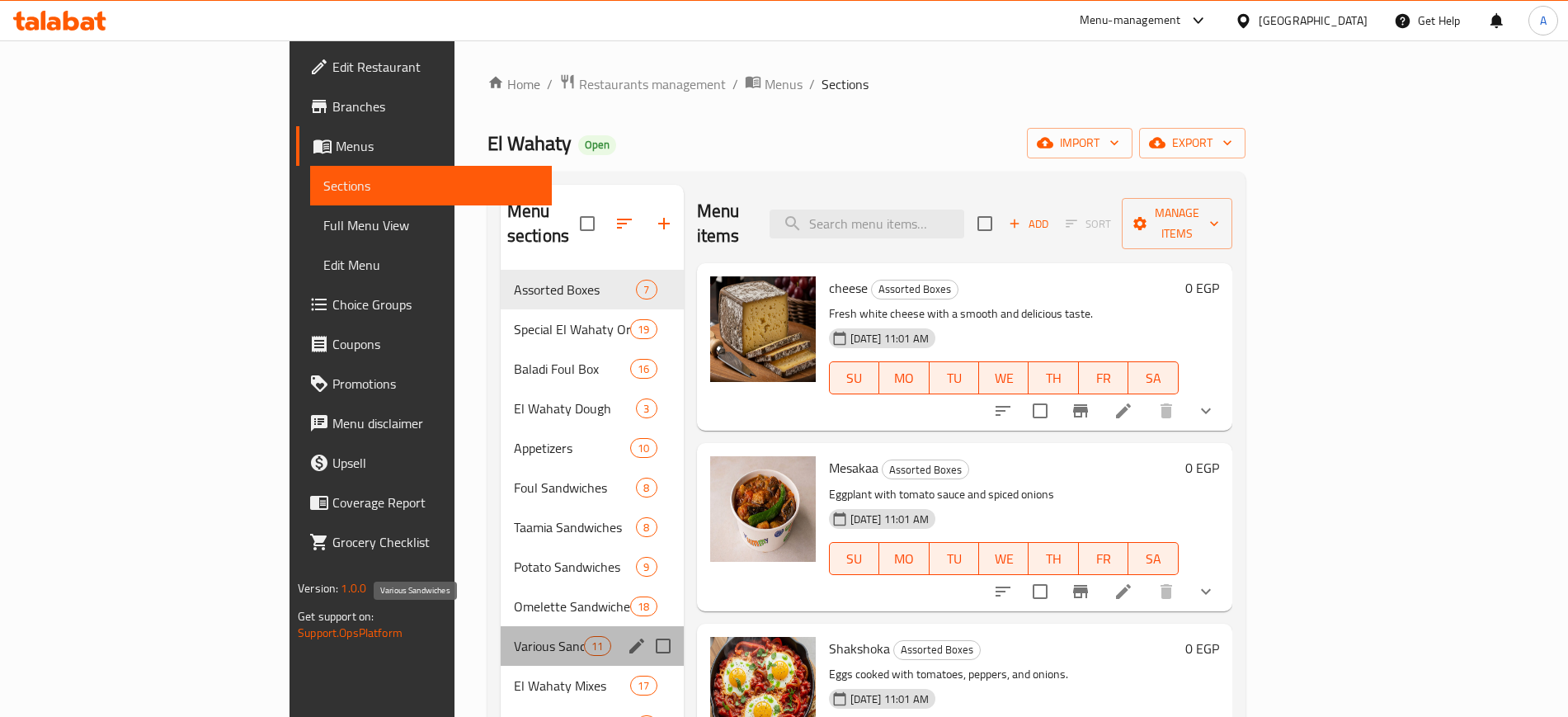
click at [514, 636] on span "Various Sandwiches" at bounding box center [549, 646] width 70 height 20
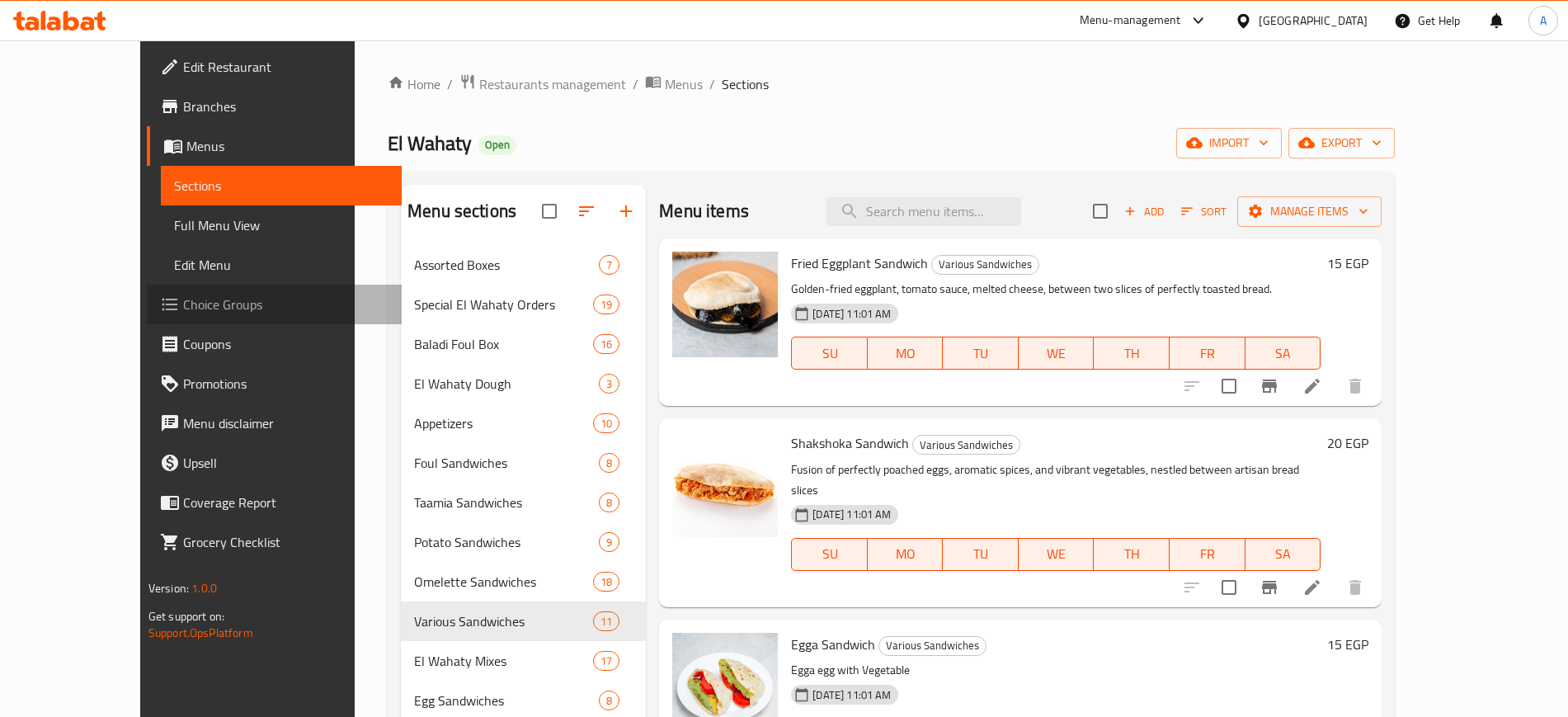
click at [183, 304] on span "Choice Groups" at bounding box center [286, 305] width 205 height 20
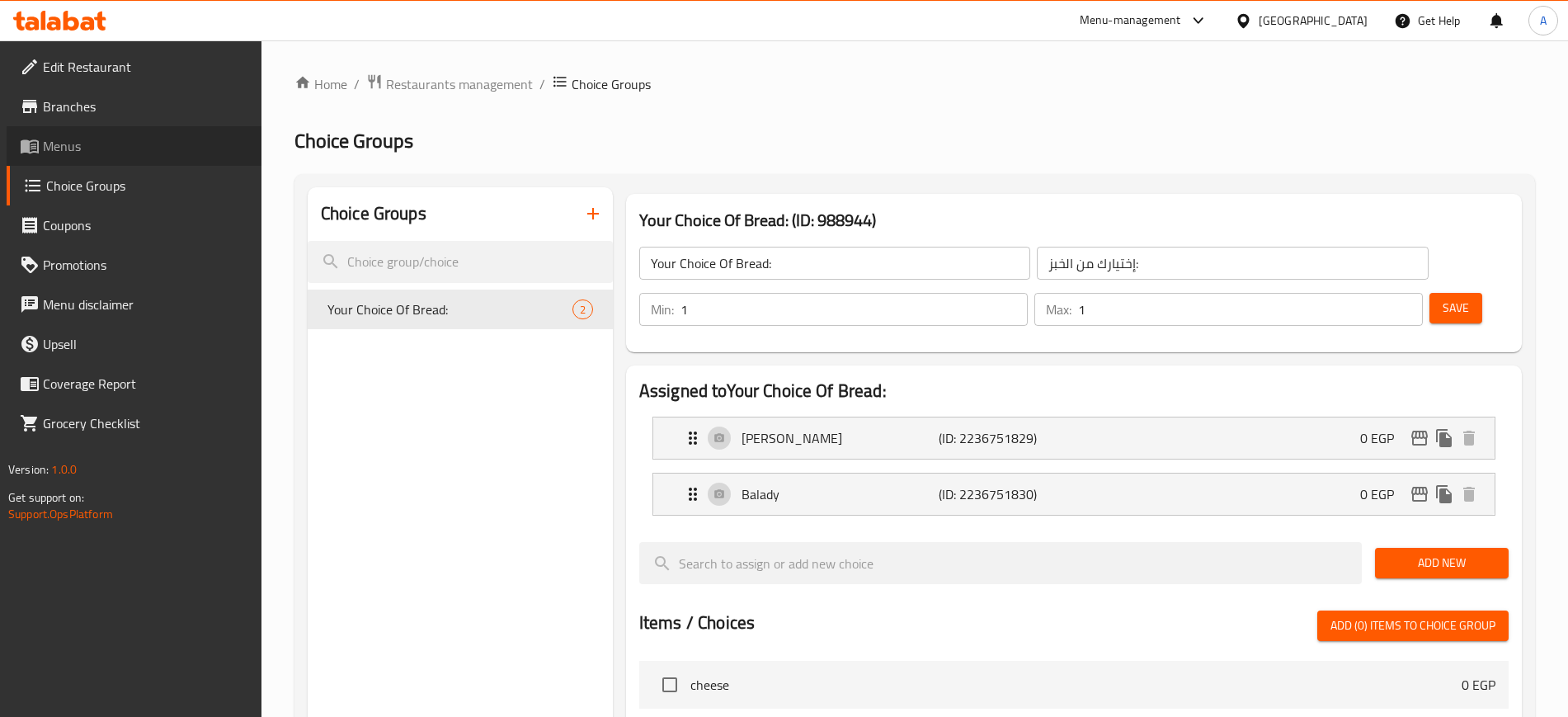
click at [75, 154] on span "Menus" at bounding box center [145, 146] width 205 height 20
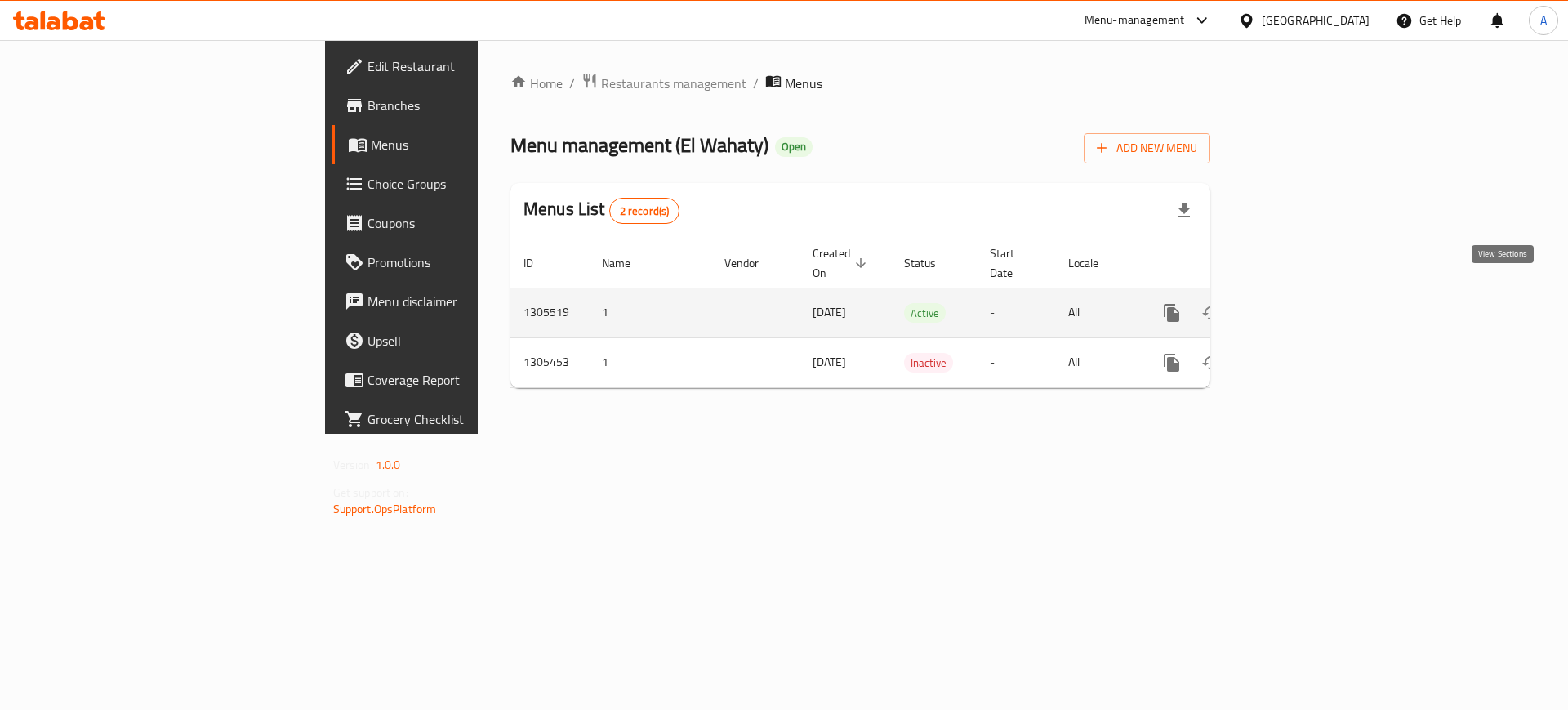
click at [1299, 303] on icon "enhanced table" at bounding box center [1289, 313] width 20 height 20
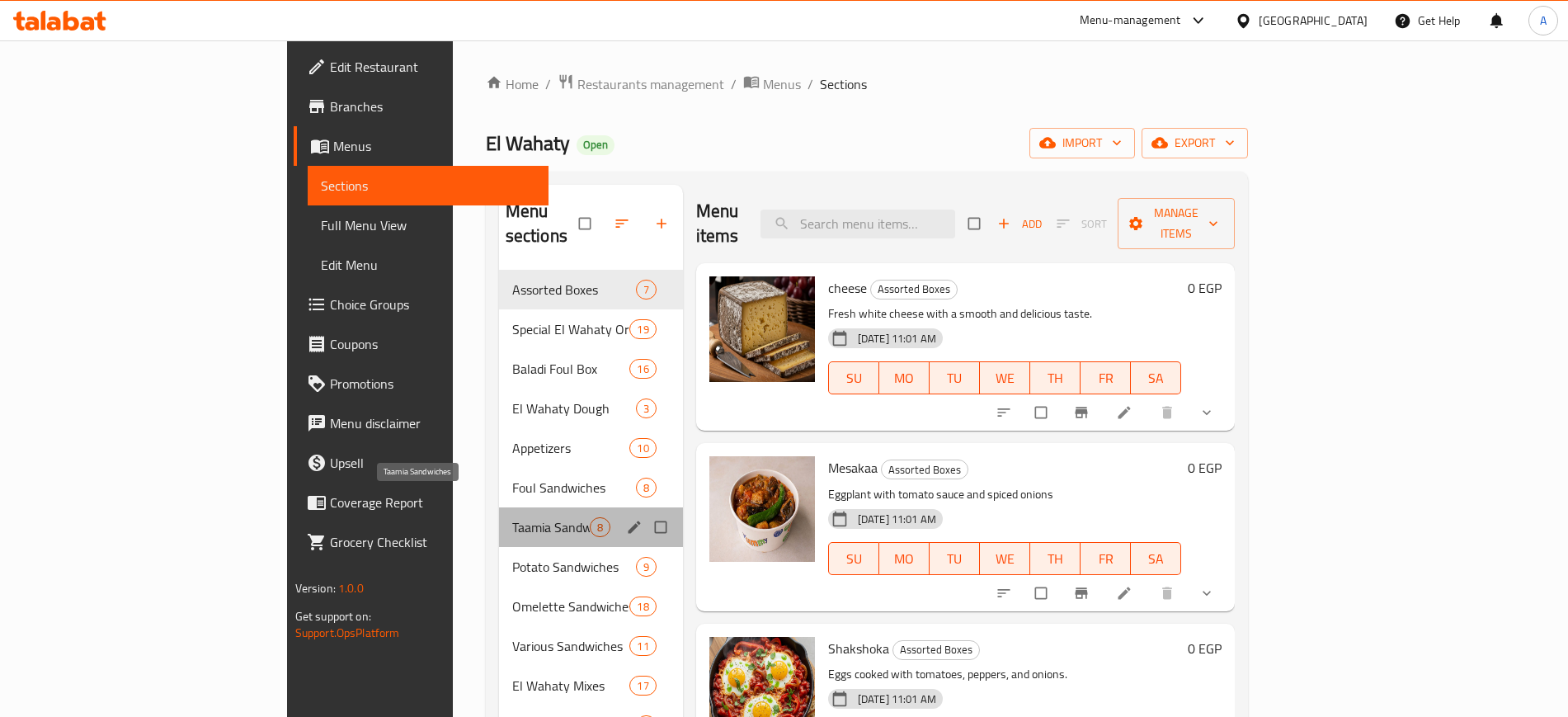
click at [513, 517] on span "Taamia Sandwiches" at bounding box center [551, 527] width 78 height 20
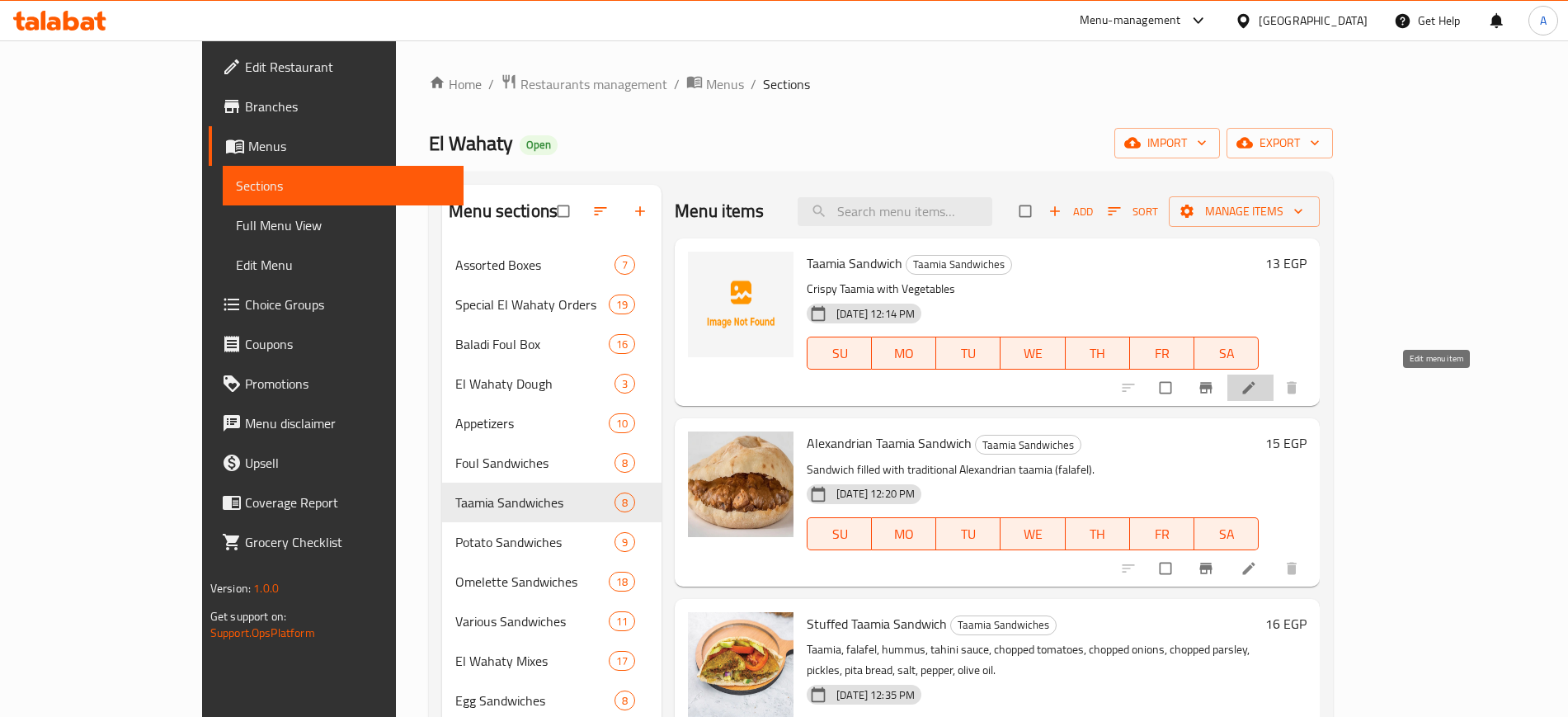
click at [1257, 382] on icon at bounding box center [1249, 387] width 17 height 17
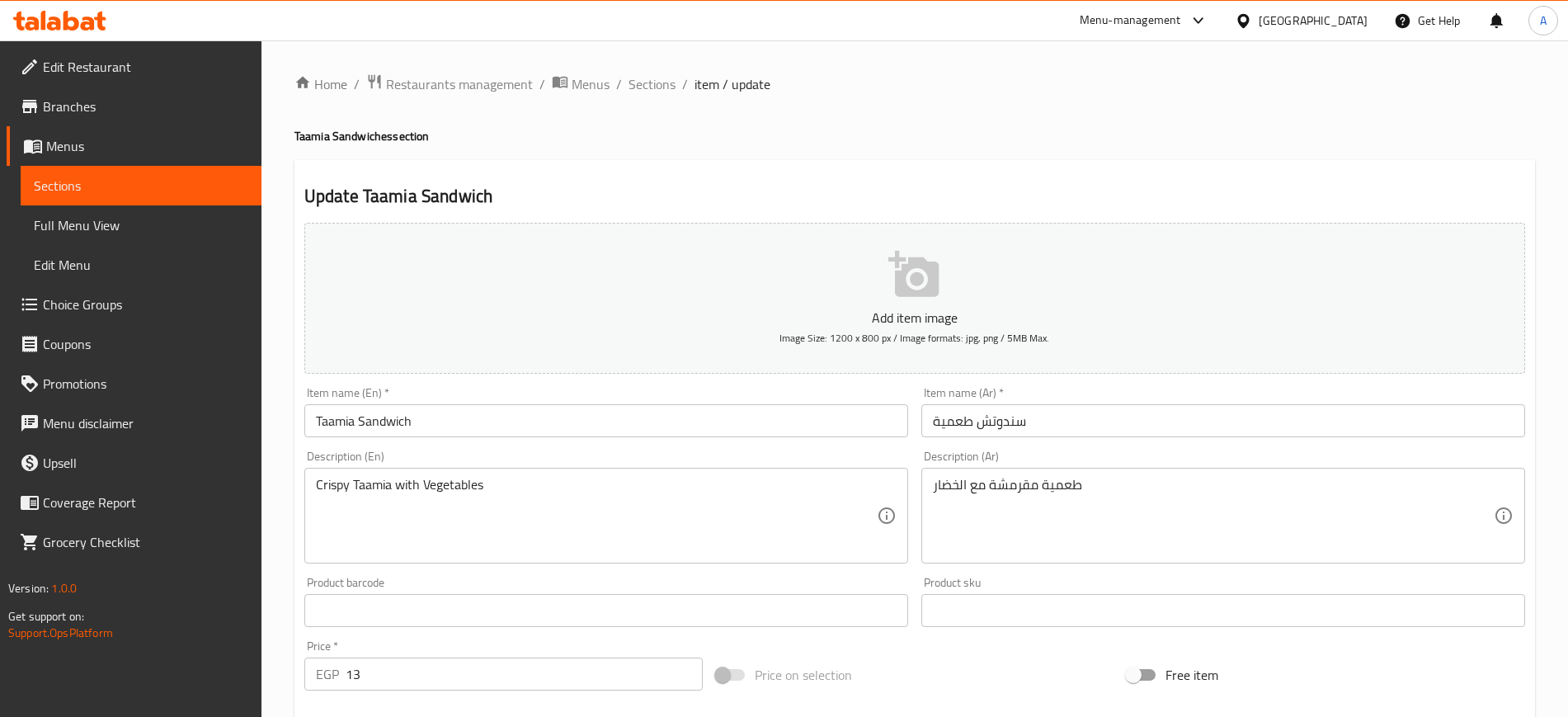
scroll to position [448, 0]
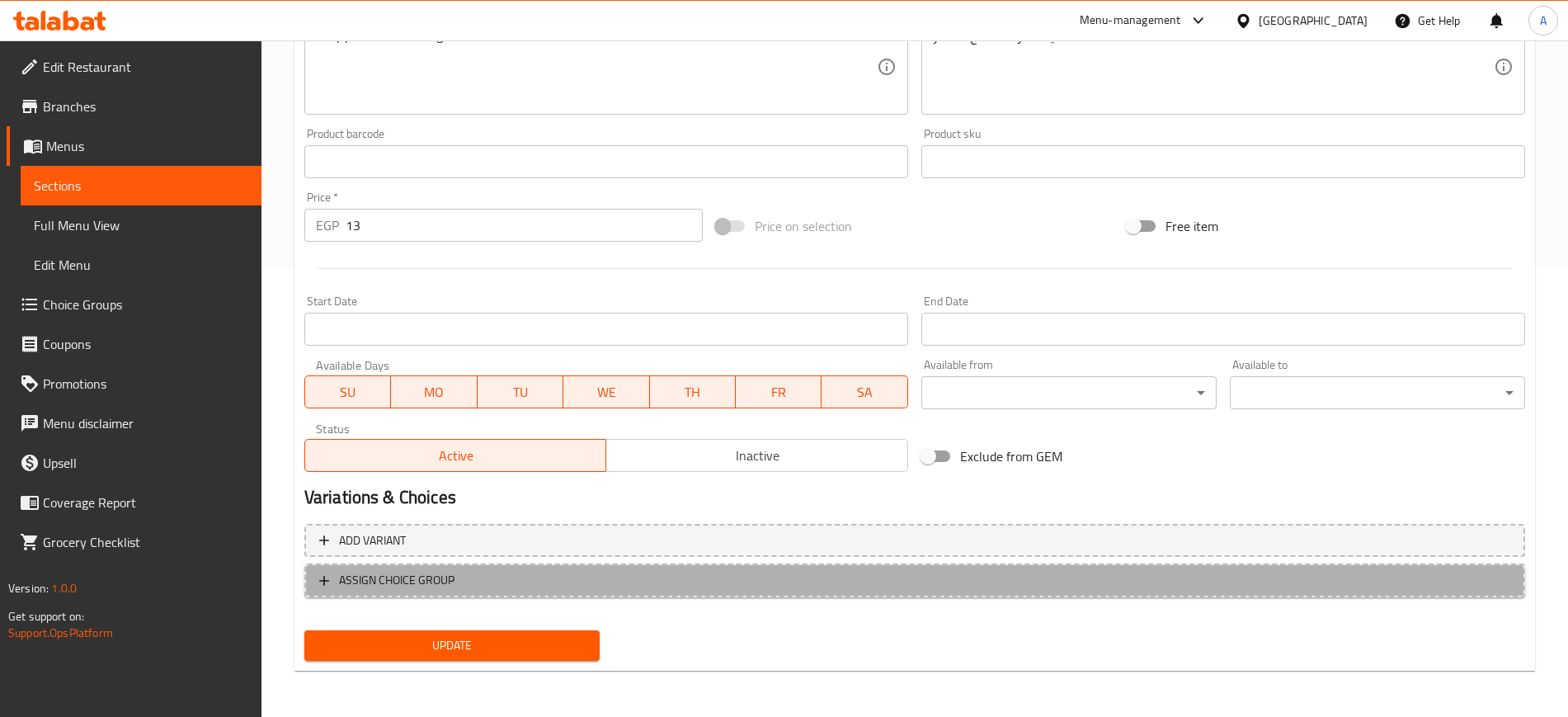
click at [317, 578] on icon "button" at bounding box center [324, 581] width 17 height 17
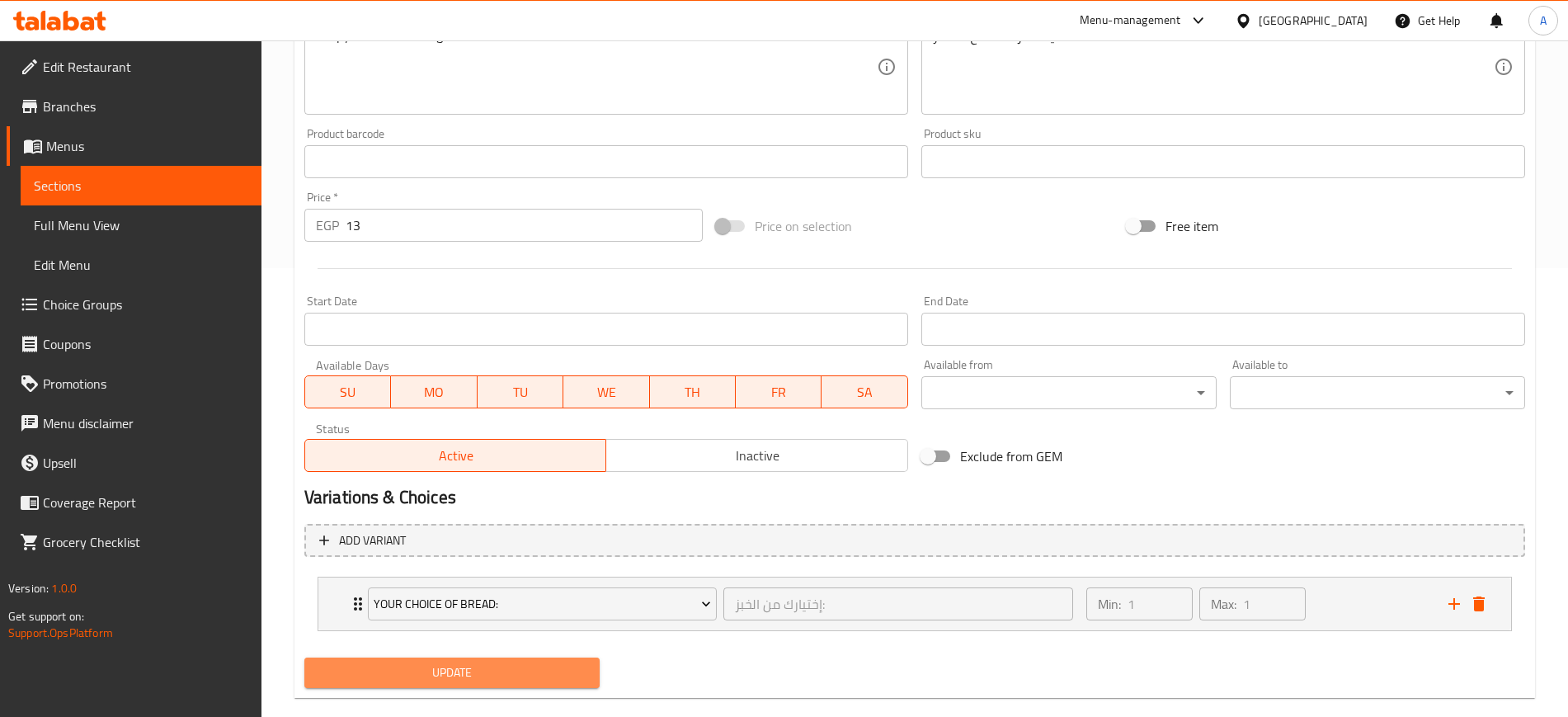
click at [438, 672] on span "Update" at bounding box center [452, 672] width 269 height 21
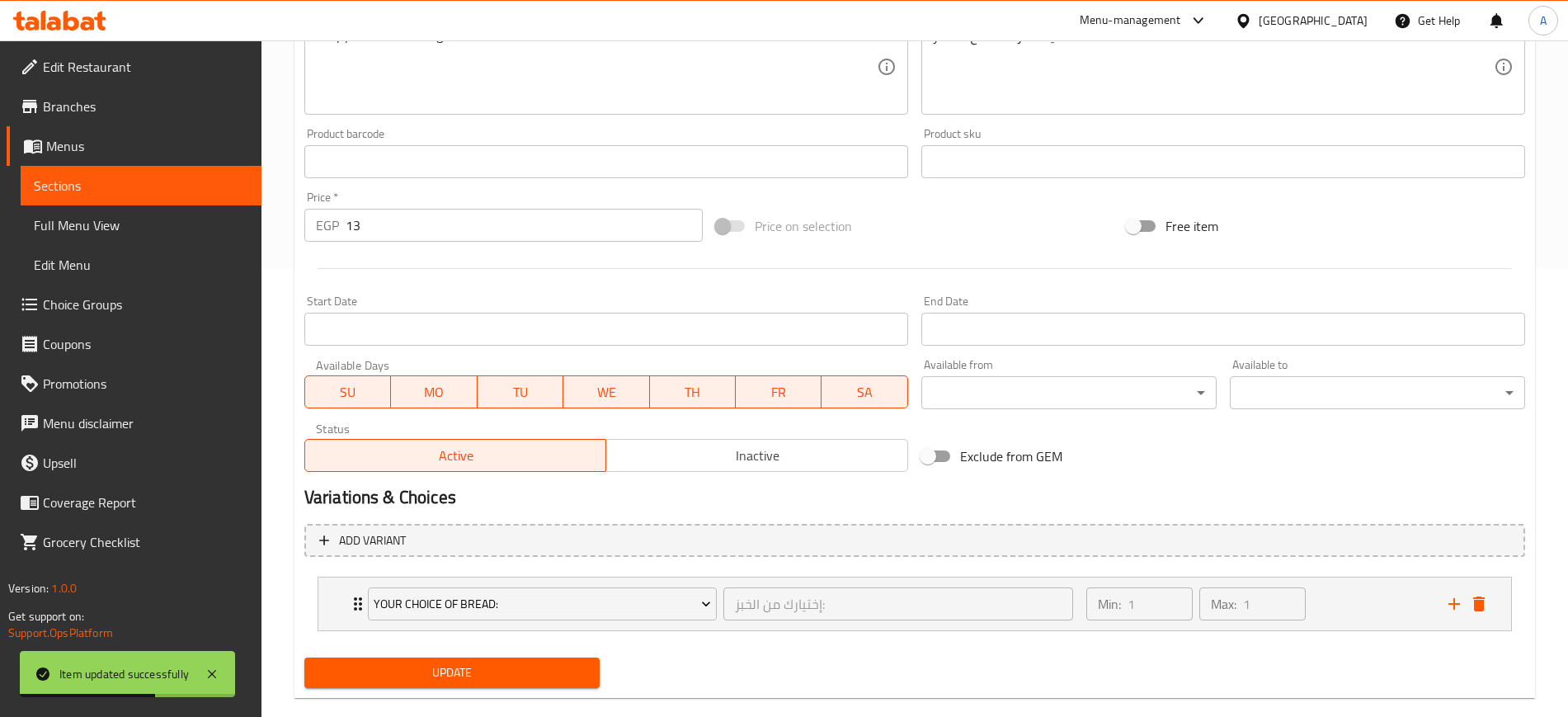
scroll to position [0, 0]
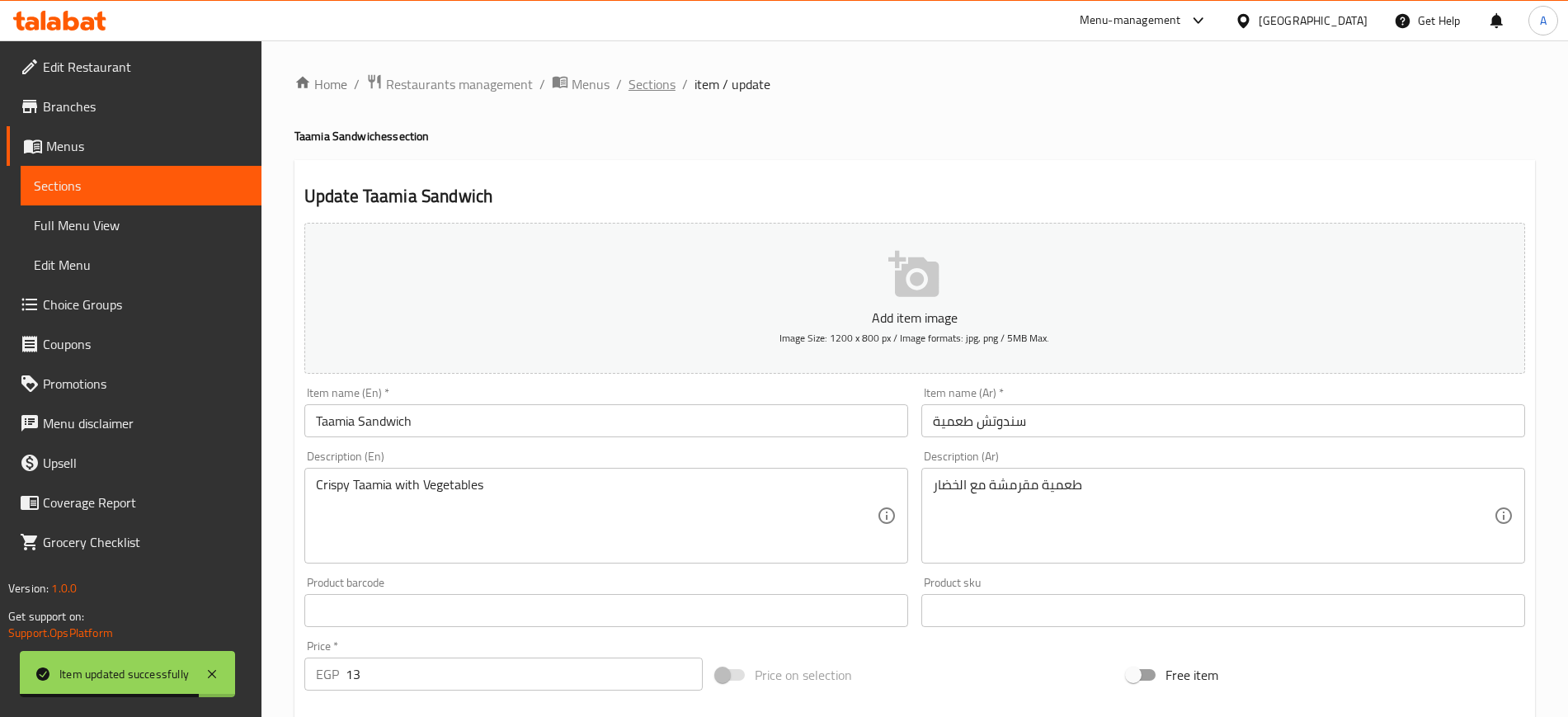
click at [661, 82] on span "Sections" at bounding box center [652, 84] width 47 height 20
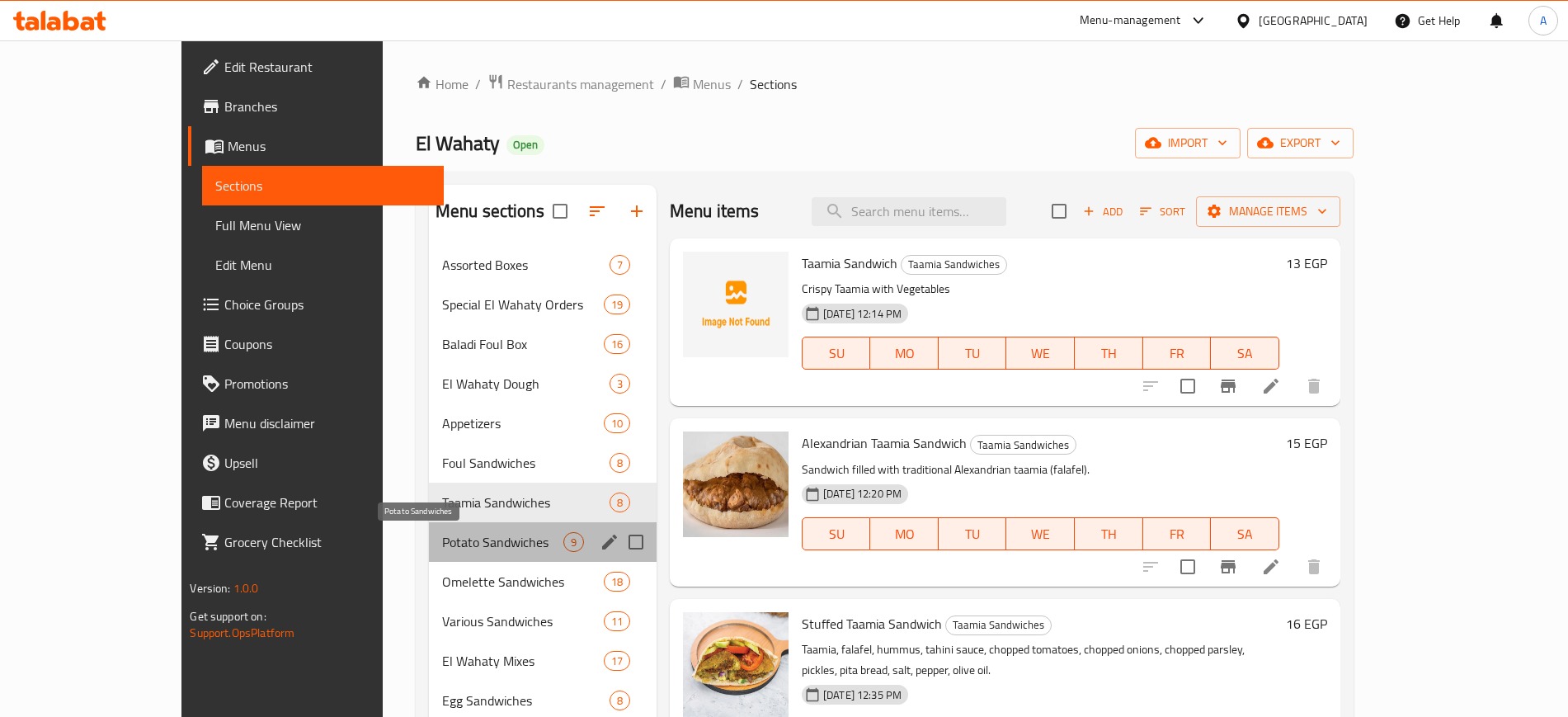
click at [443, 538] on span "Potato Sandwiches" at bounding box center [503, 542] width 121 height 20
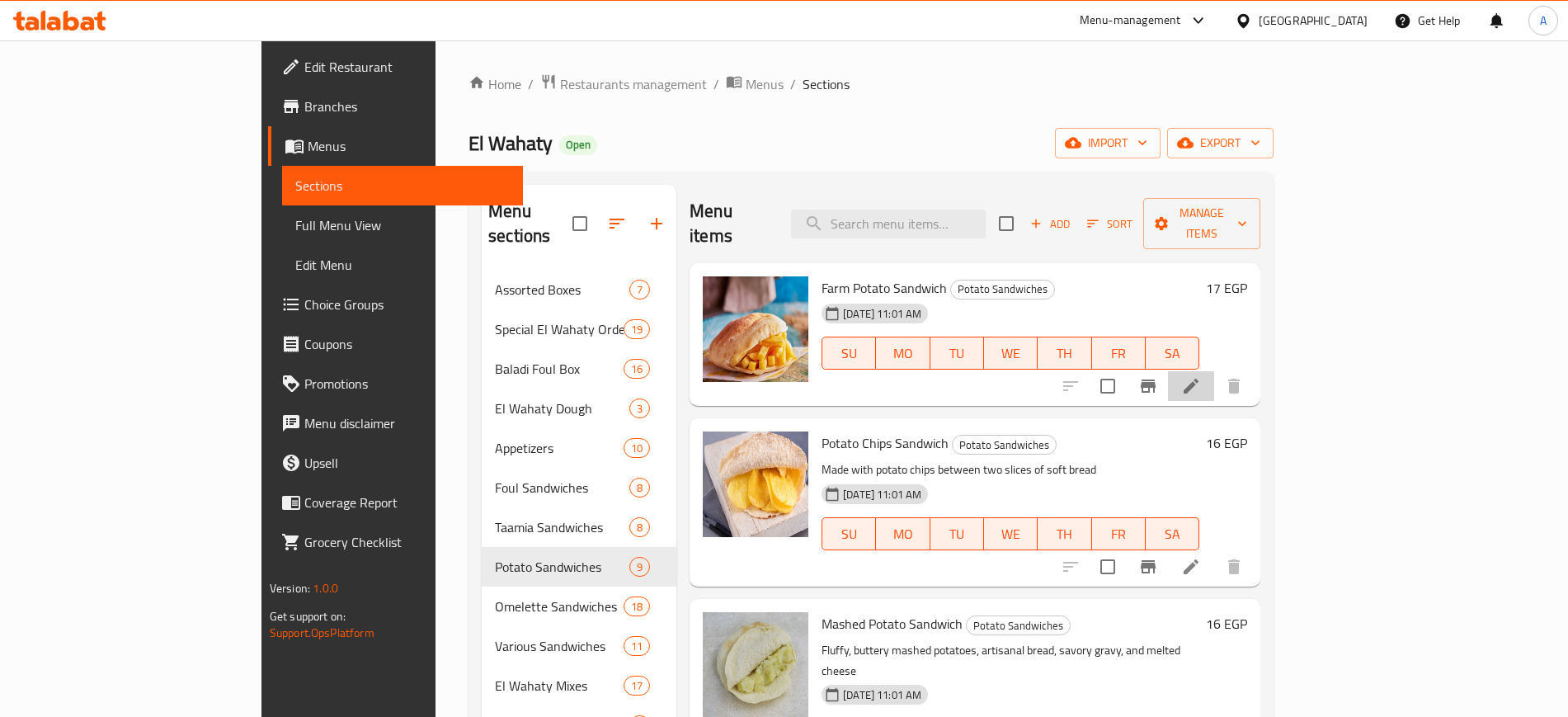
click at [1214, 371] on li at bounding box center [1191, 386] width 46 height 30
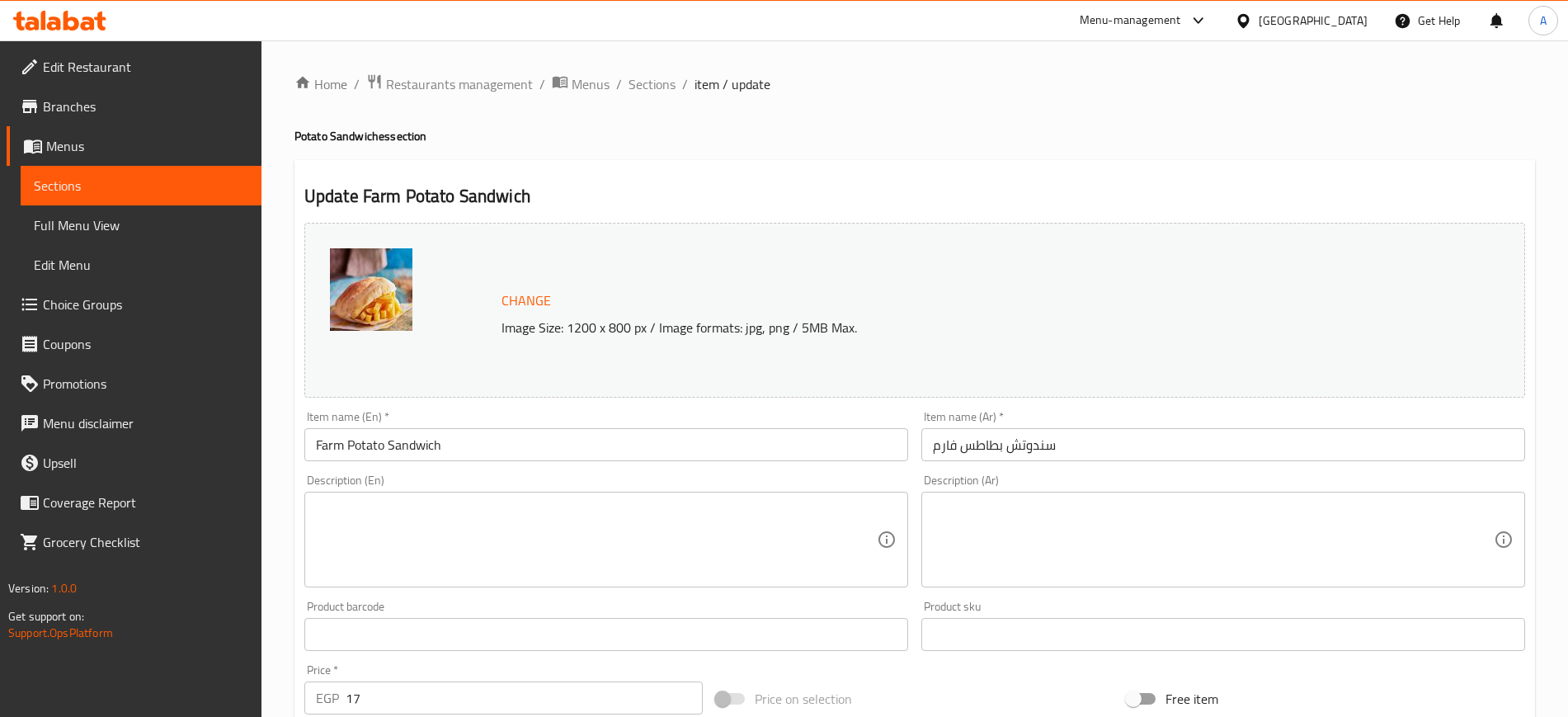
scroll to position [472, 0]
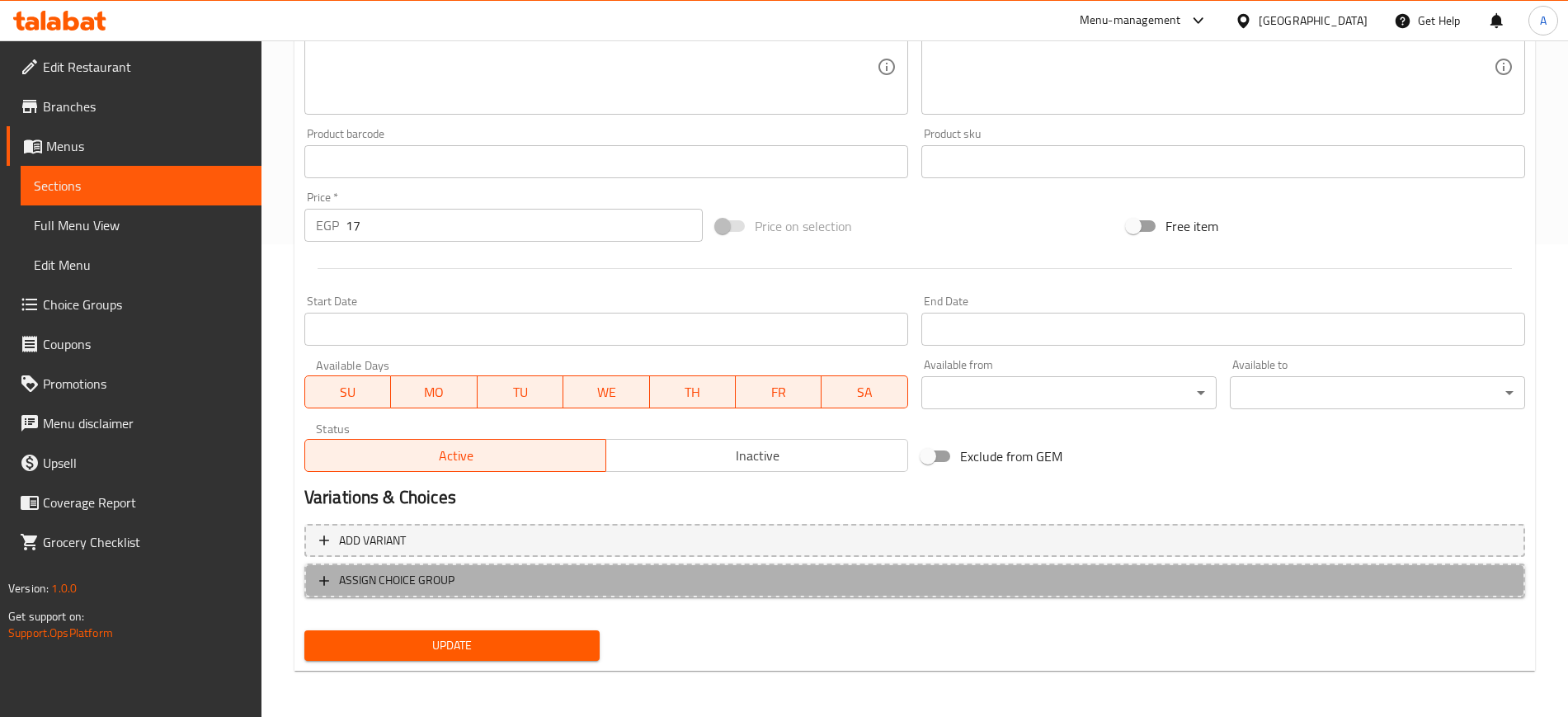
click at [323, 582] on icon "button" at bounding box center [324, 581] width 10 height 10
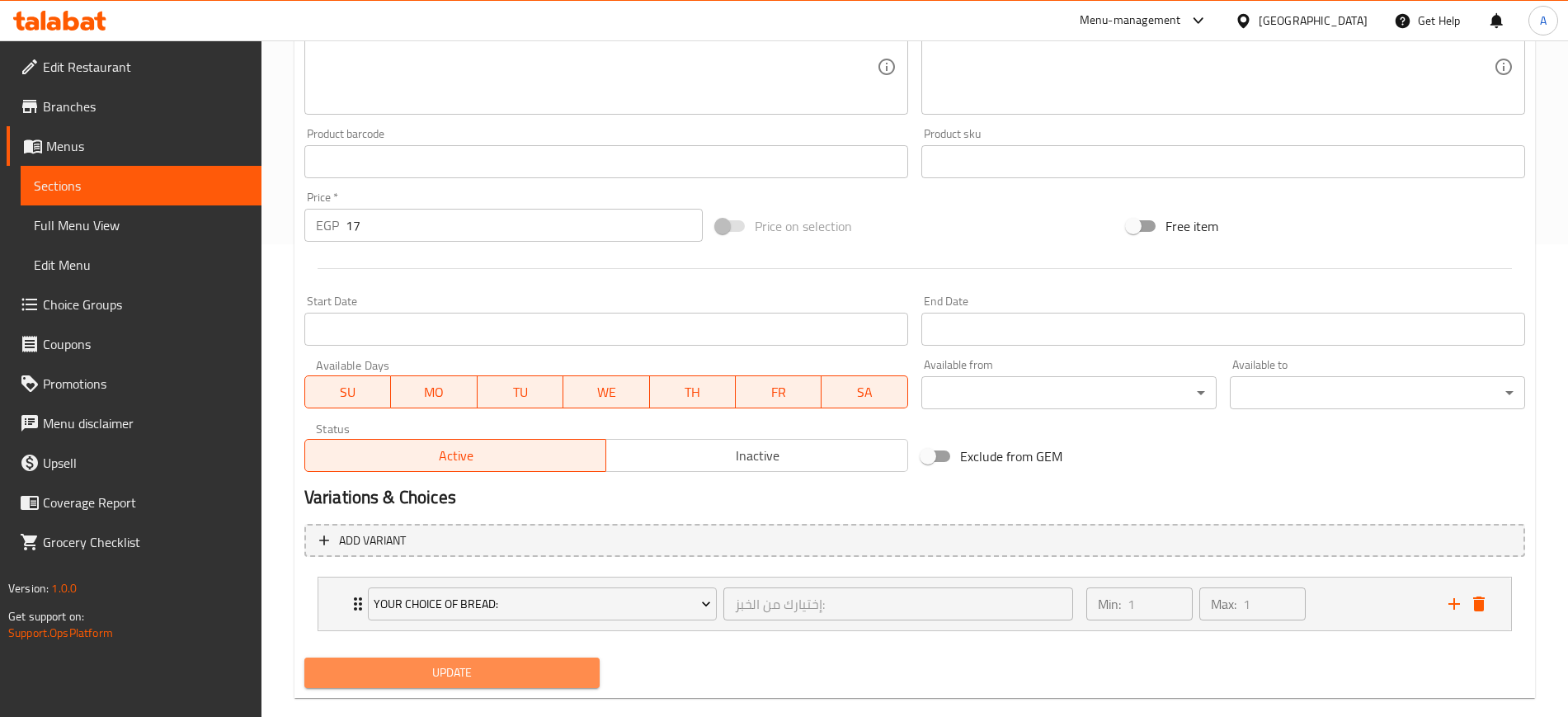
click at [402, 682] on span "Update" at bounding box center [452, 672] width 269 height 21
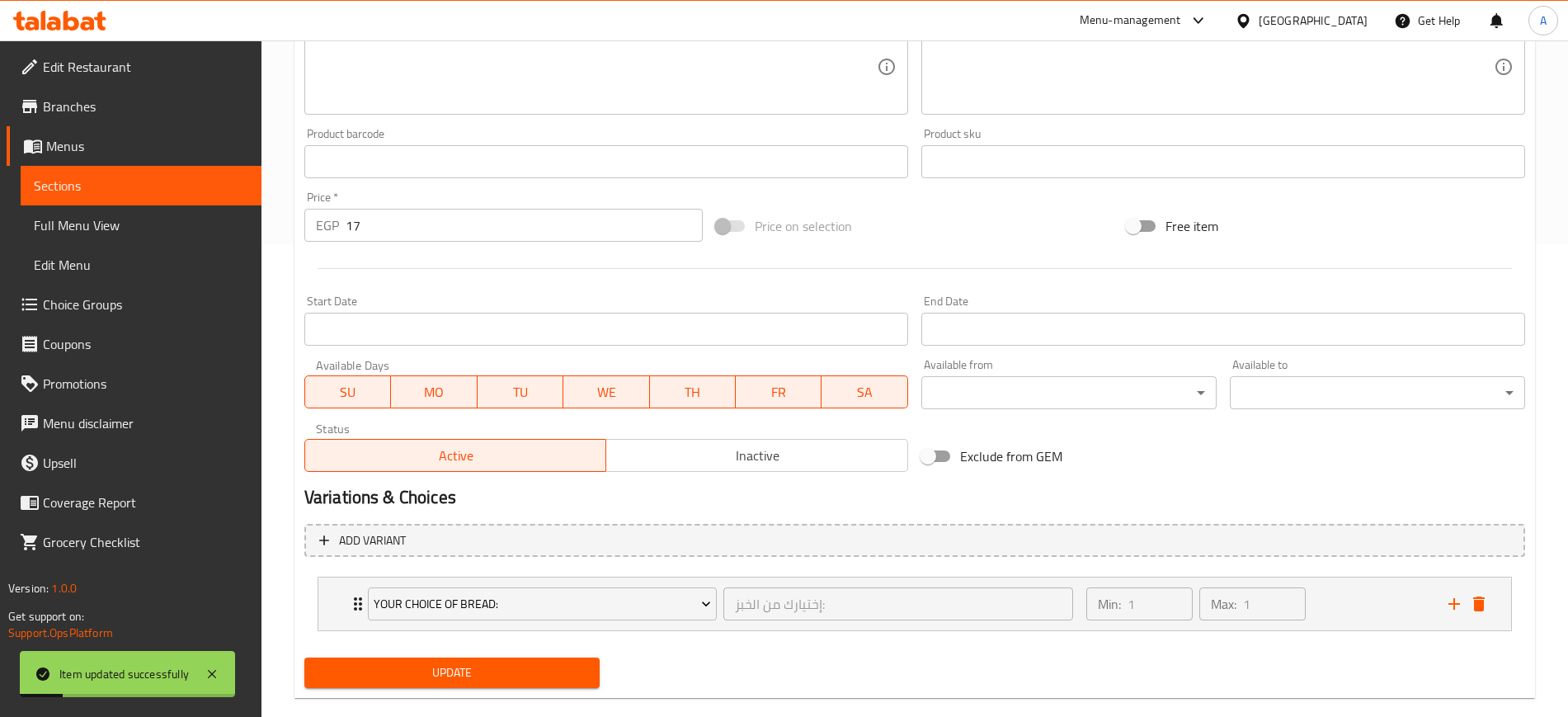
scroll to position [0, 0]
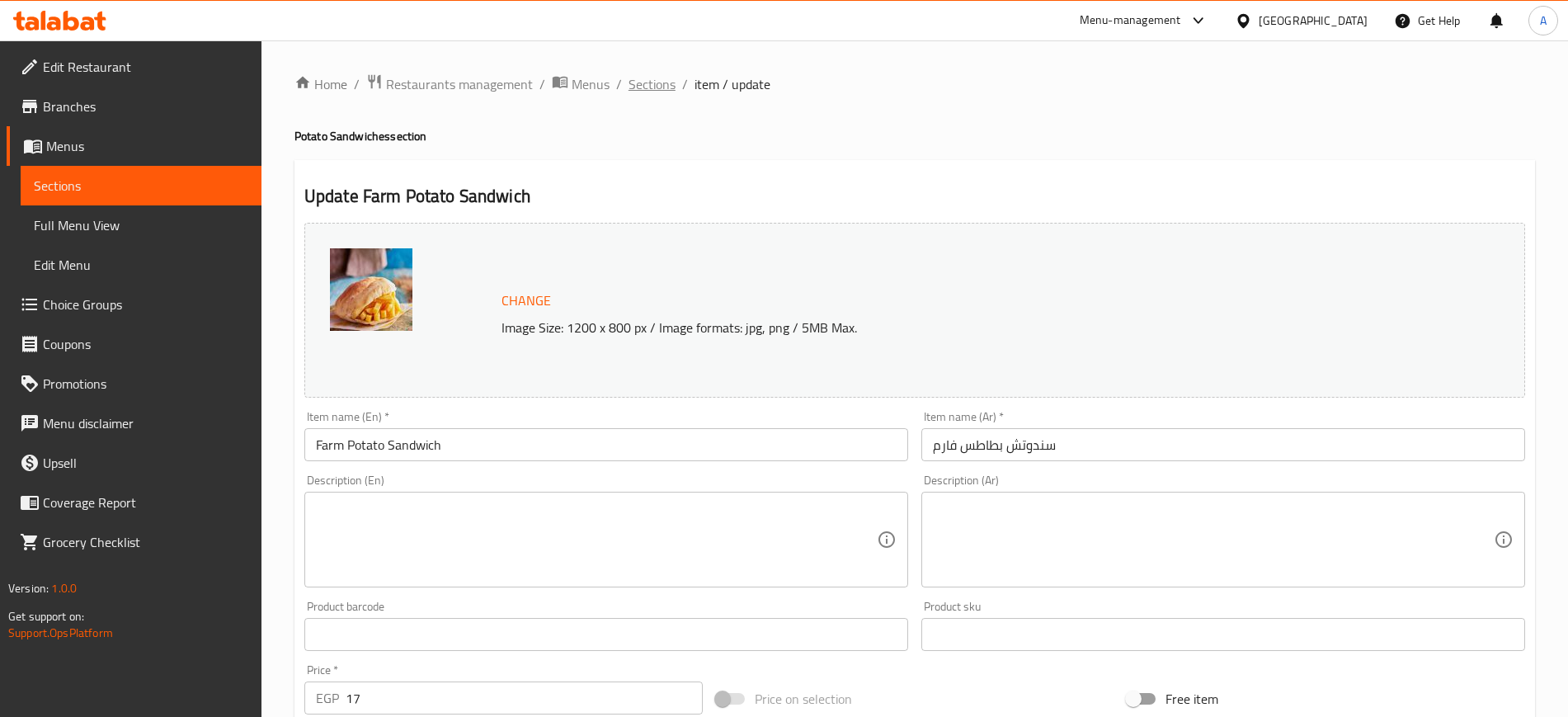
click at [663, 84] on span "Sections" at bounding box center [652, 84] width 47 height 20
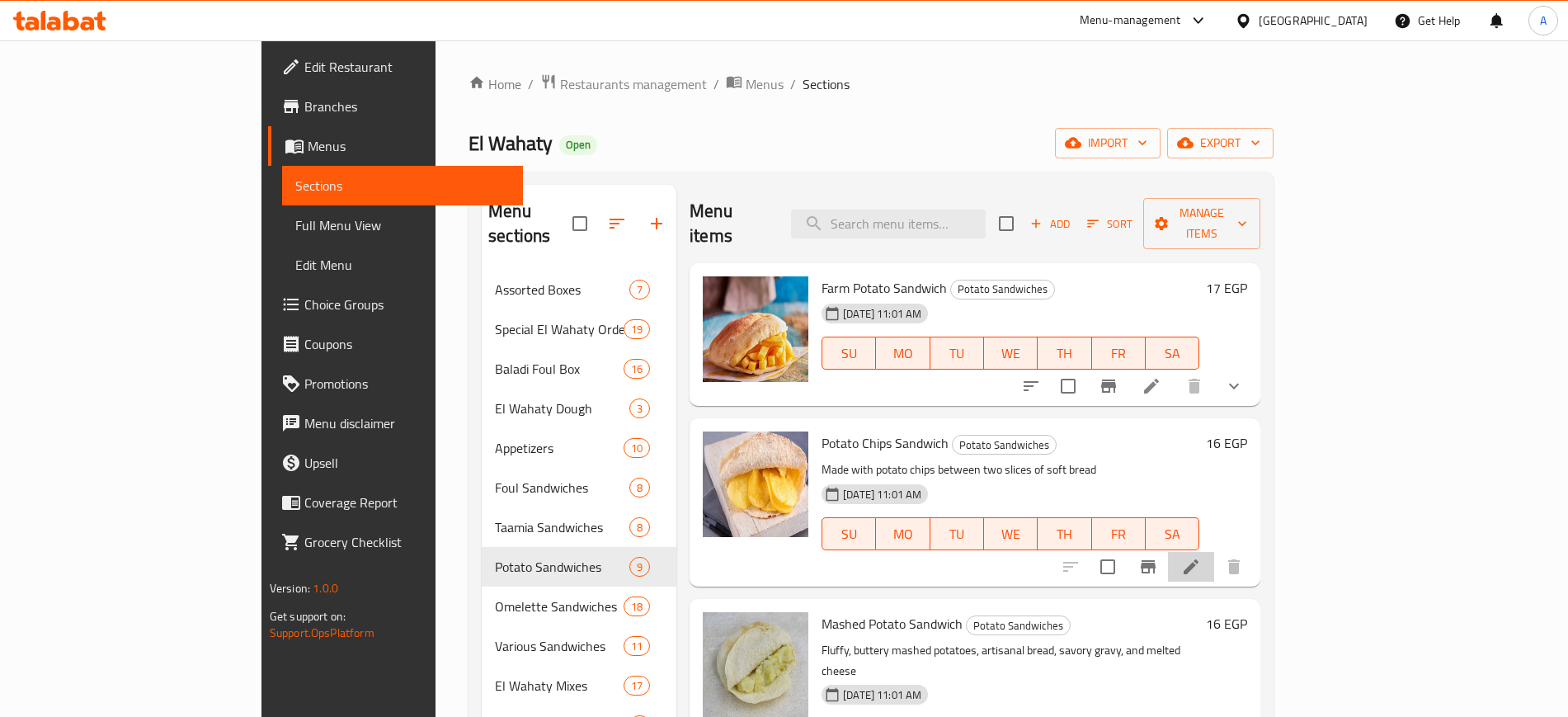
click at [1214, 552] on li at bounding box center [1191, 567] width 46 height 30
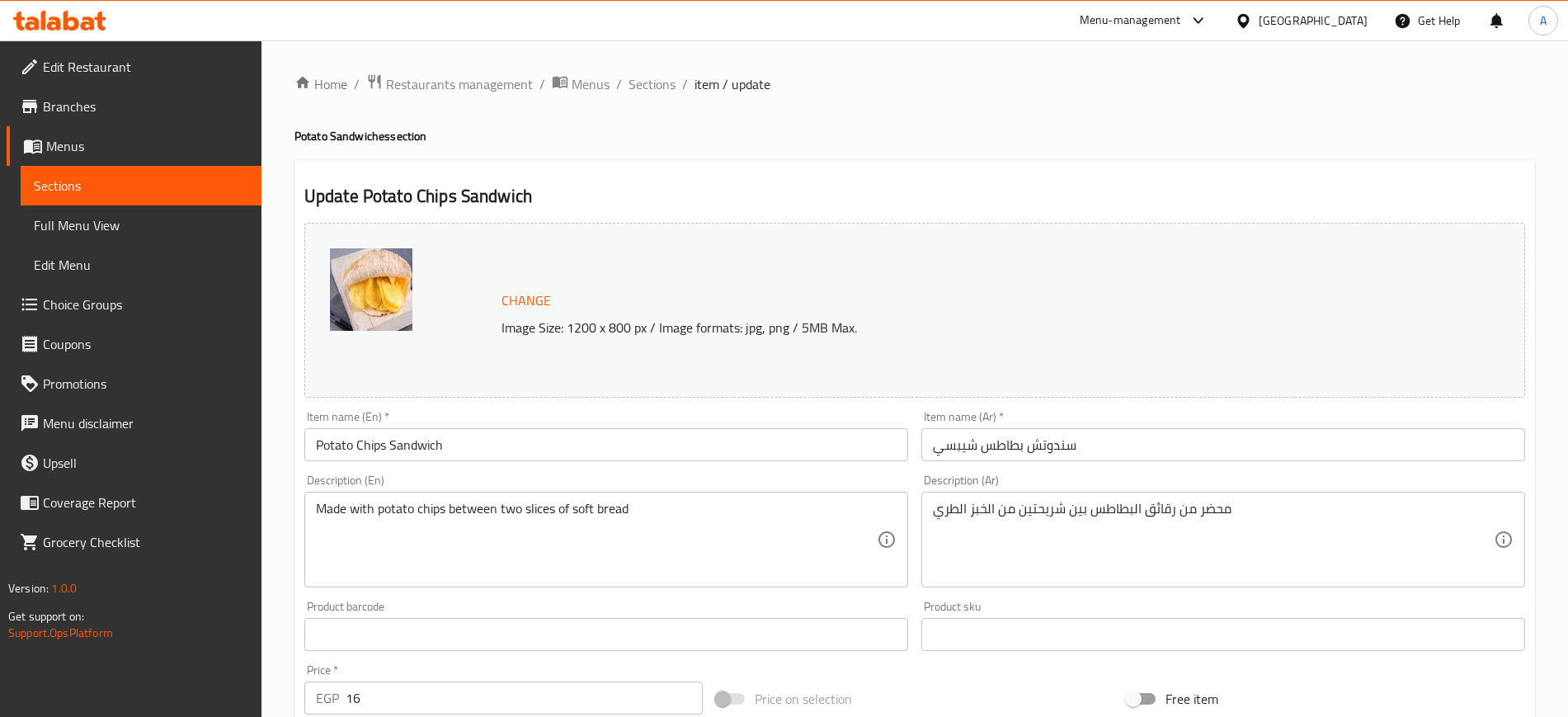
scroll to position [472, 0]
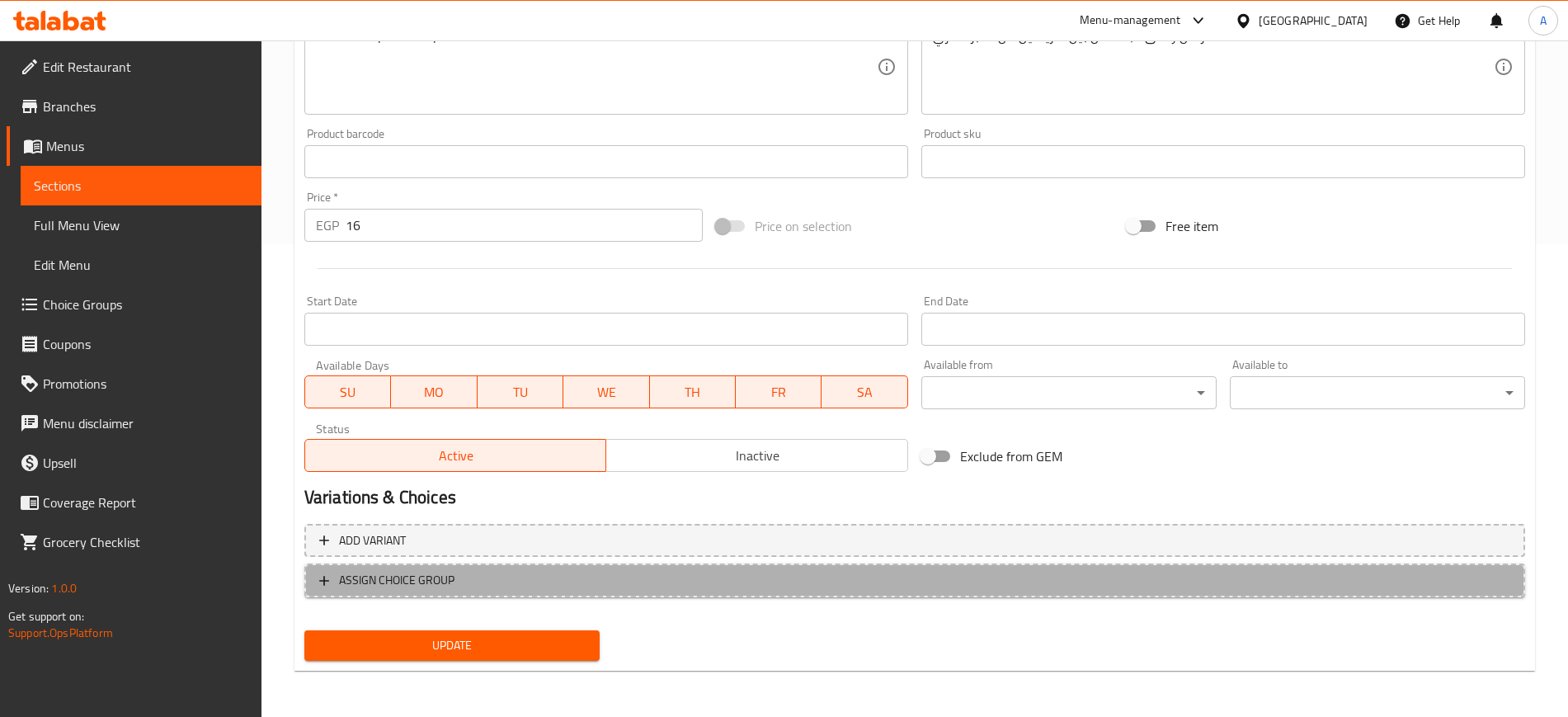
click at [322, 581] on icon "button" at bounding box center [324, 581] width 10 height 10
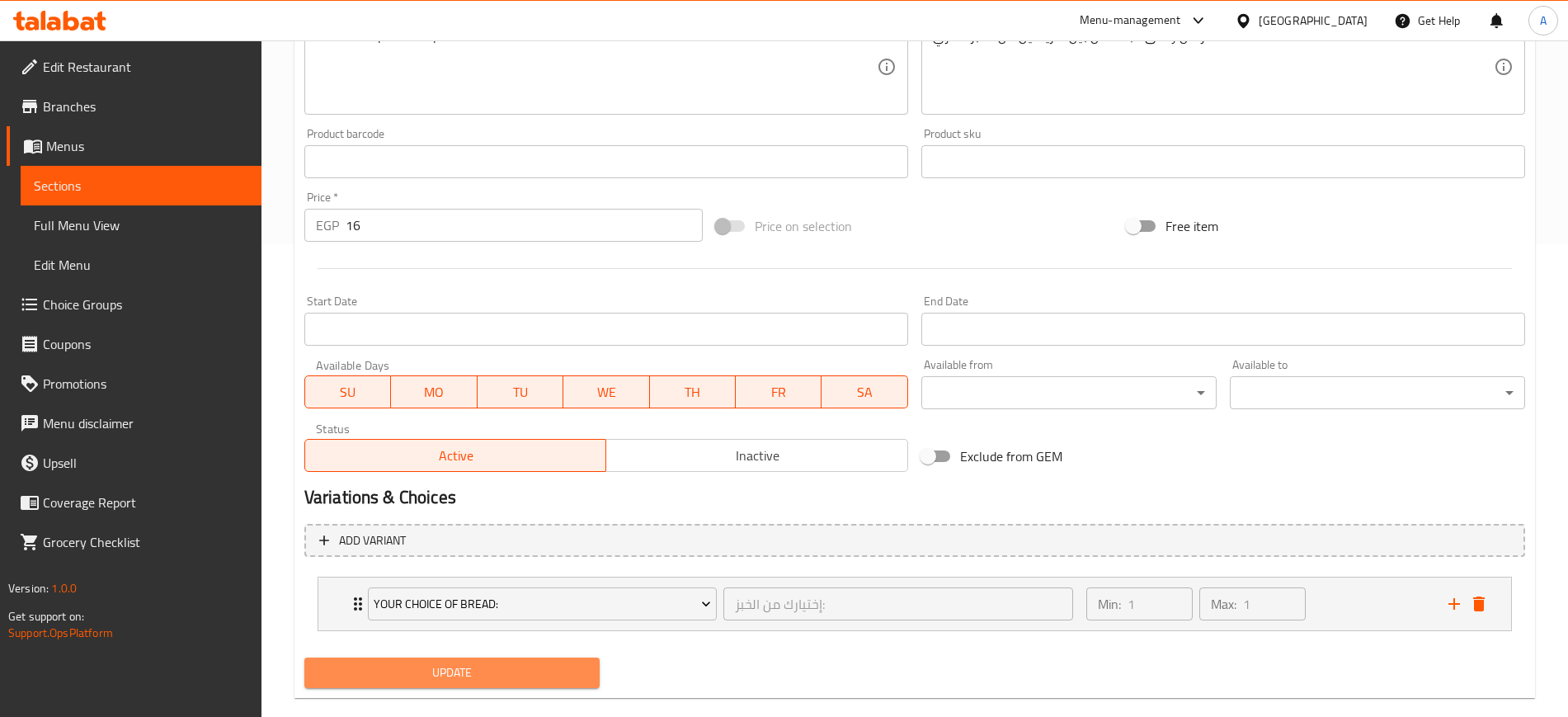
click at [422, 671] on span "Update" at bounding box center [452, 672] width 269 height 21
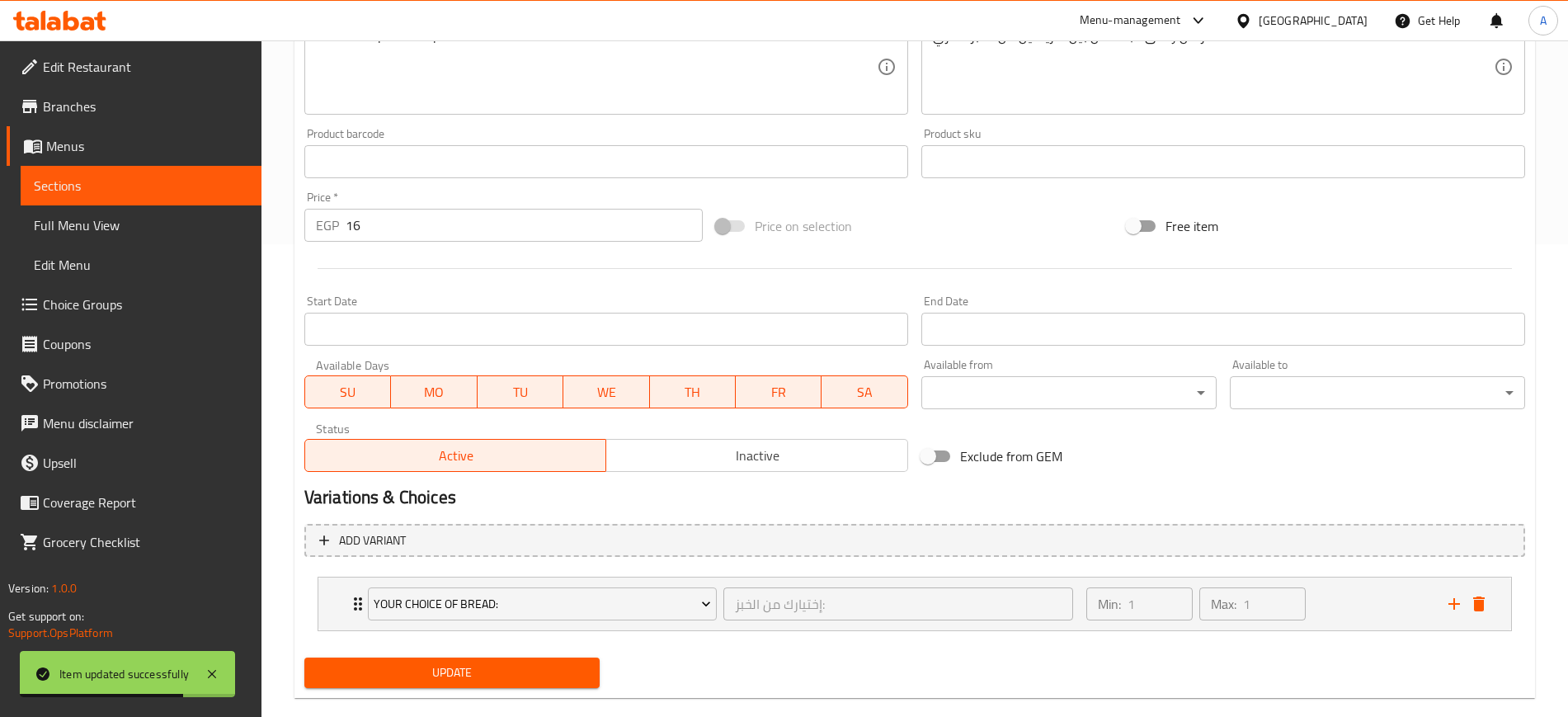
scroll to position [0, 0]
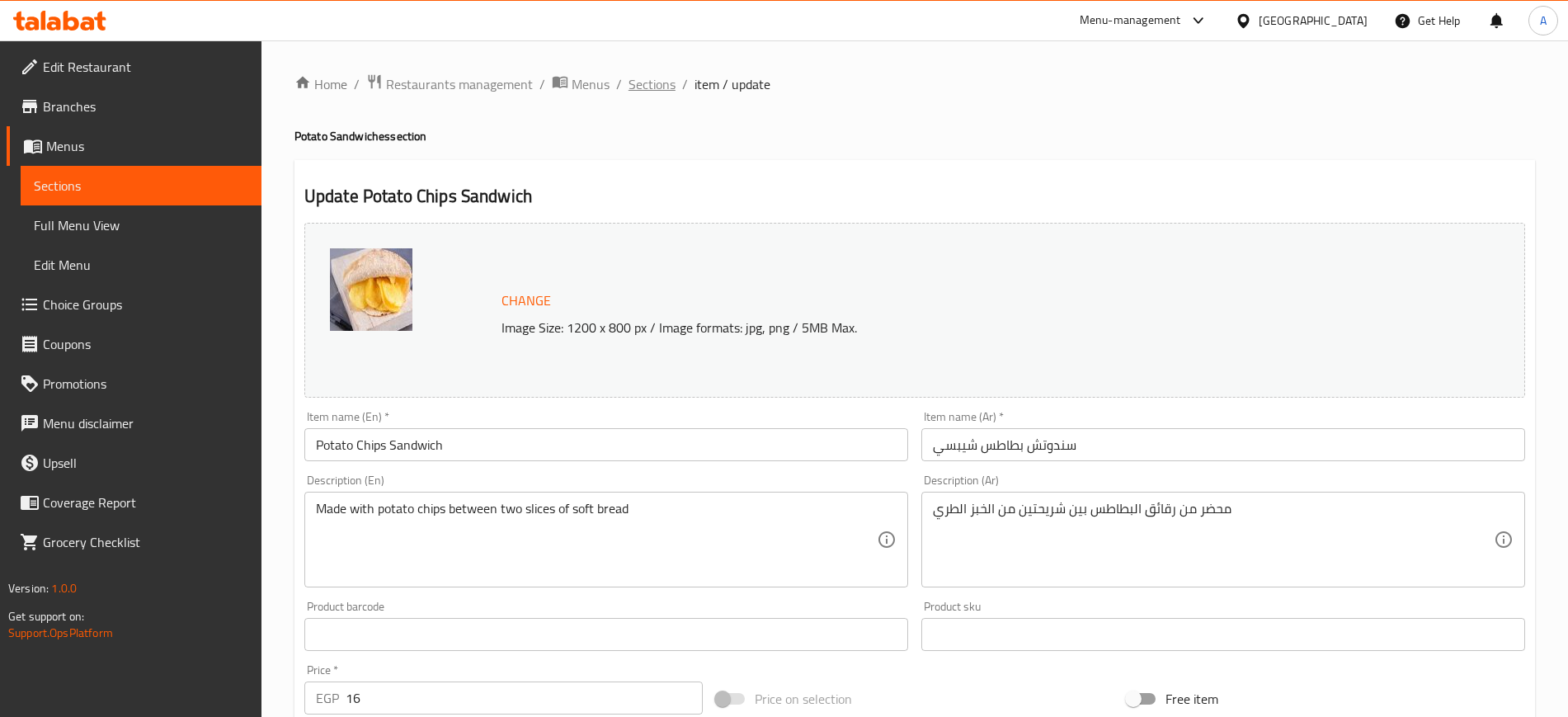
click at [655, 89] on span "Sections" at bounding box center [652, 84] width 47 height 20
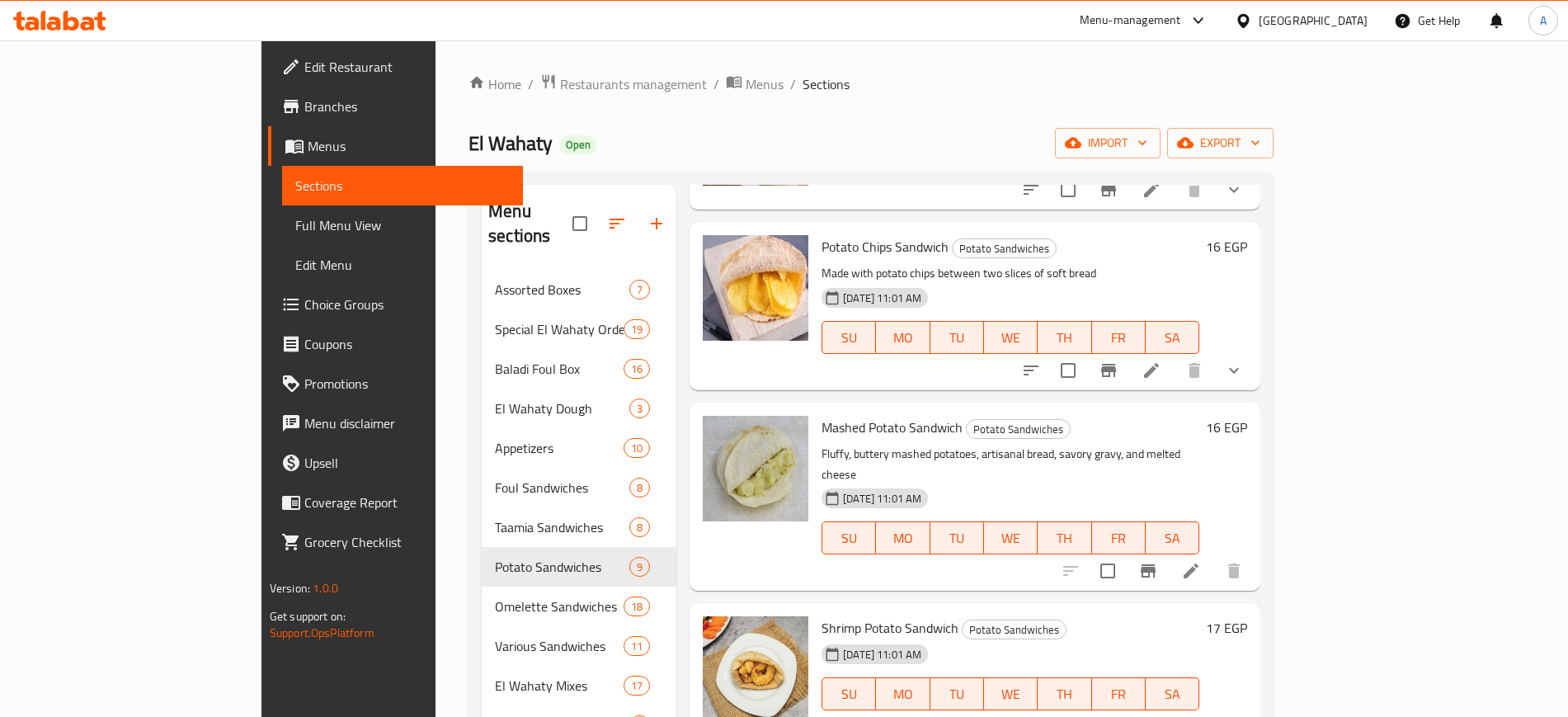
scroll to position [215, 0]
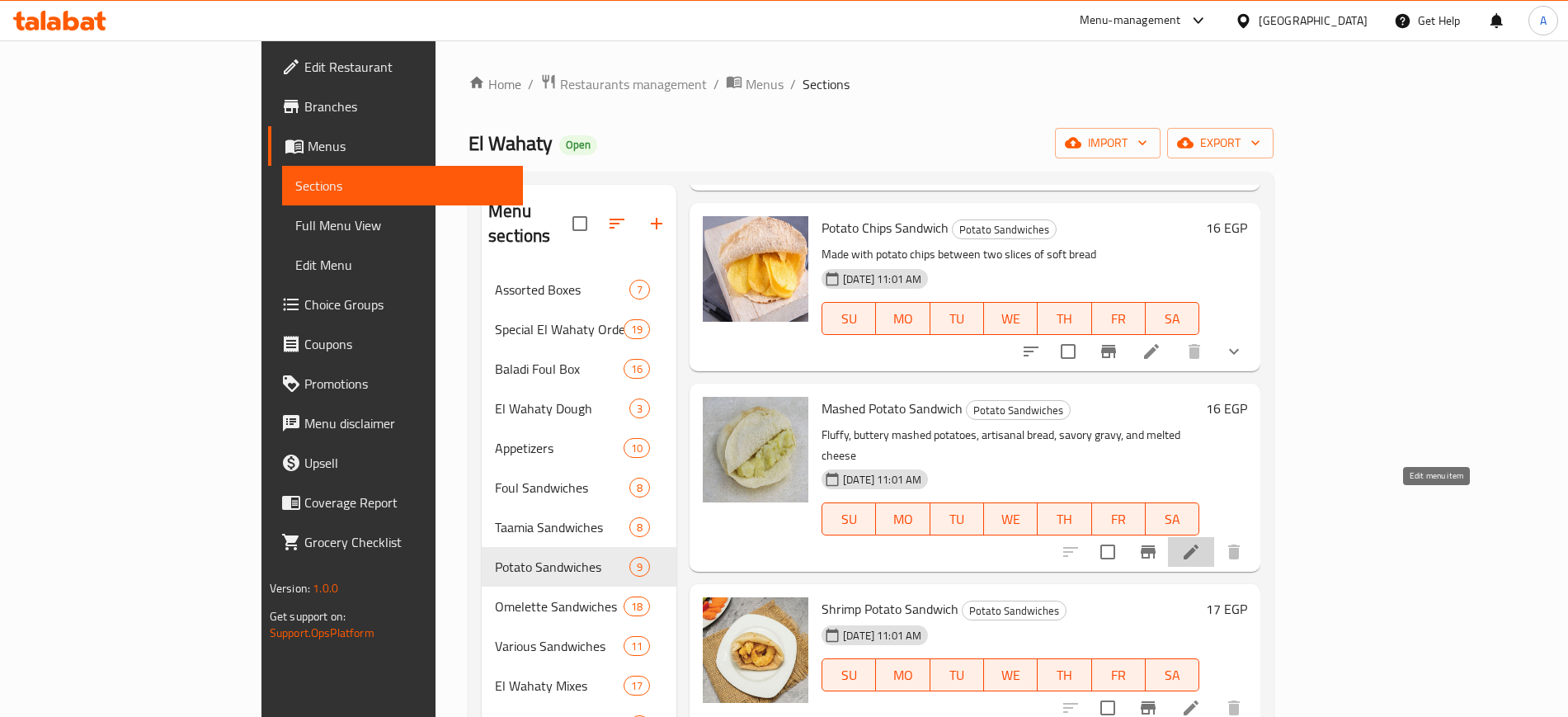
click at [1201, 542] on icon at bounding box center [1191, 552] width 20 height 20
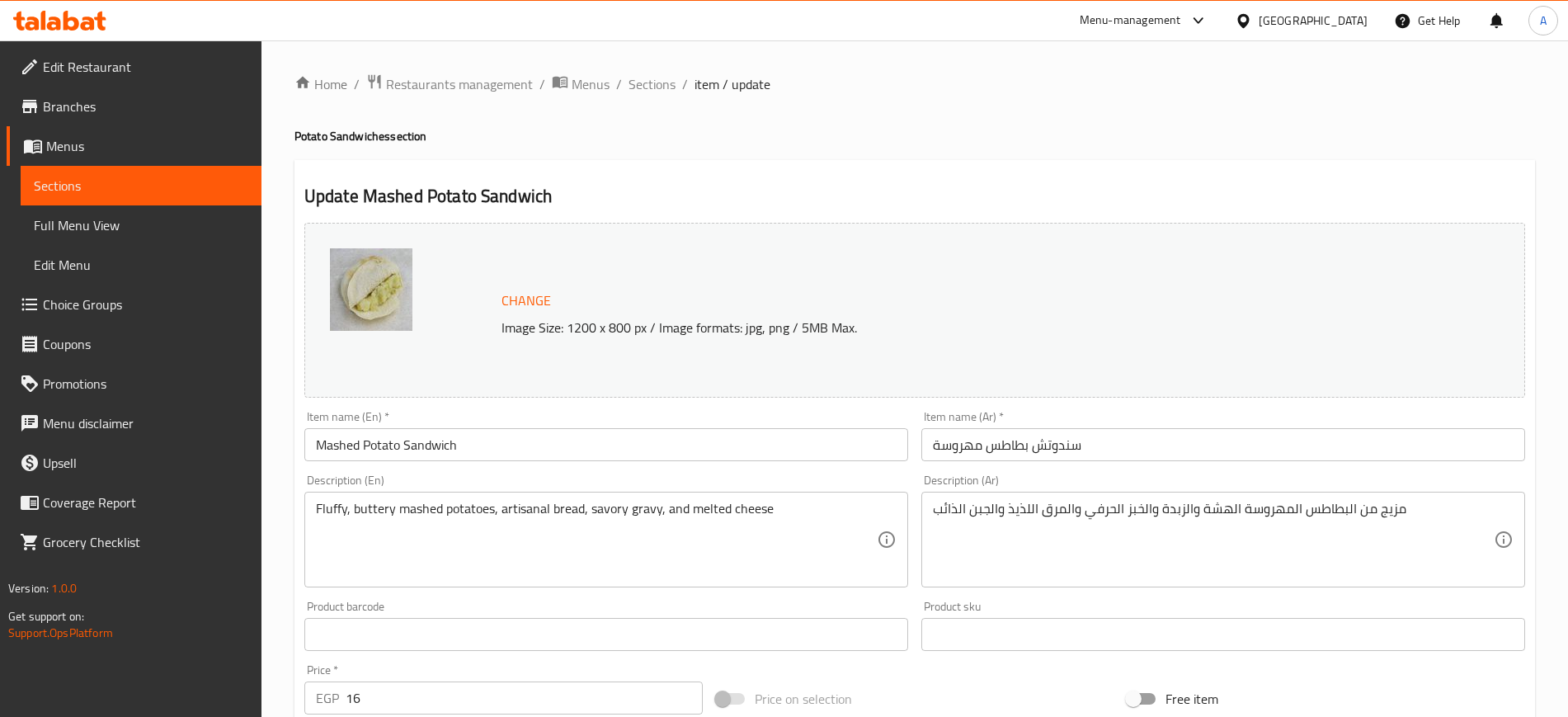
scroll to position [472, 0]
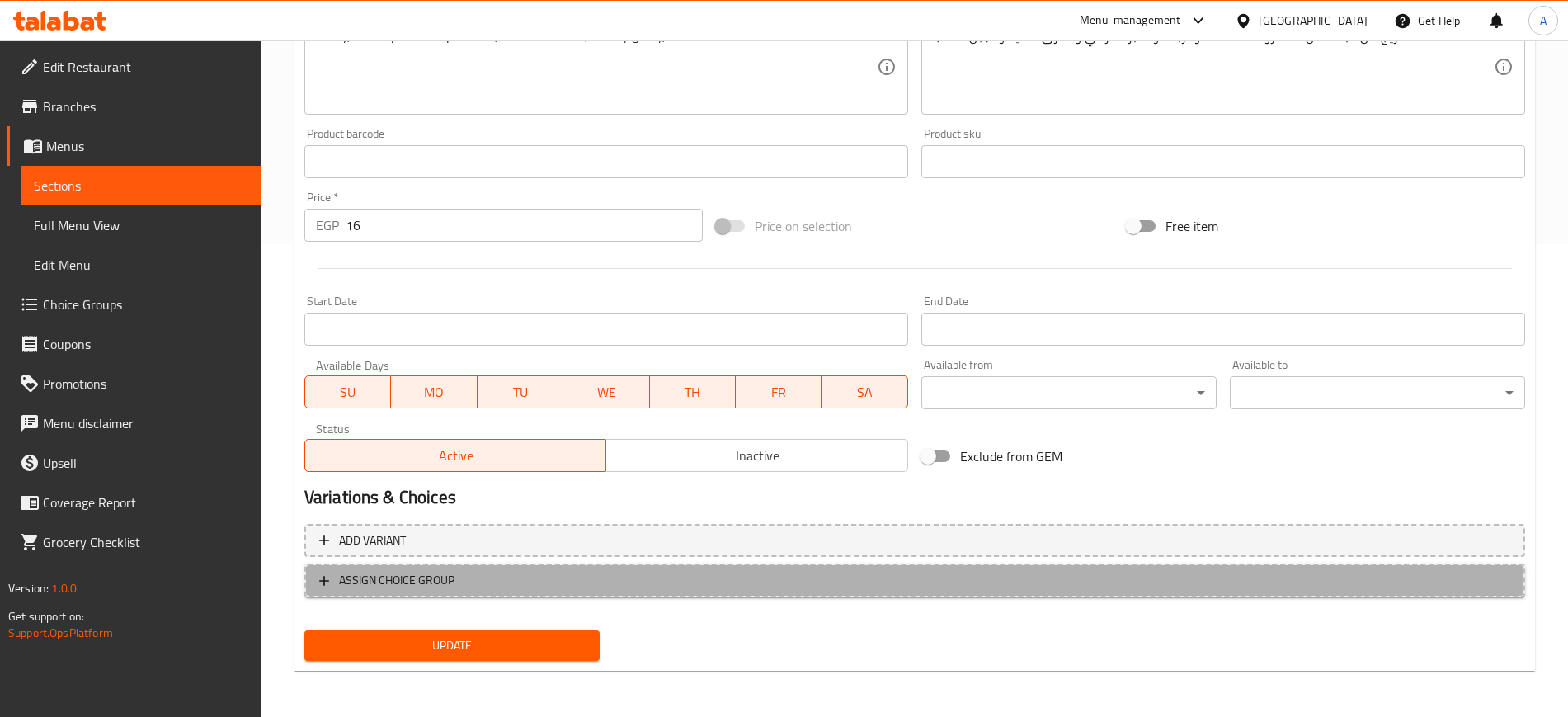
click at [321, 586] on icon "button" at bounding box center [324, 581] width 17 height 17
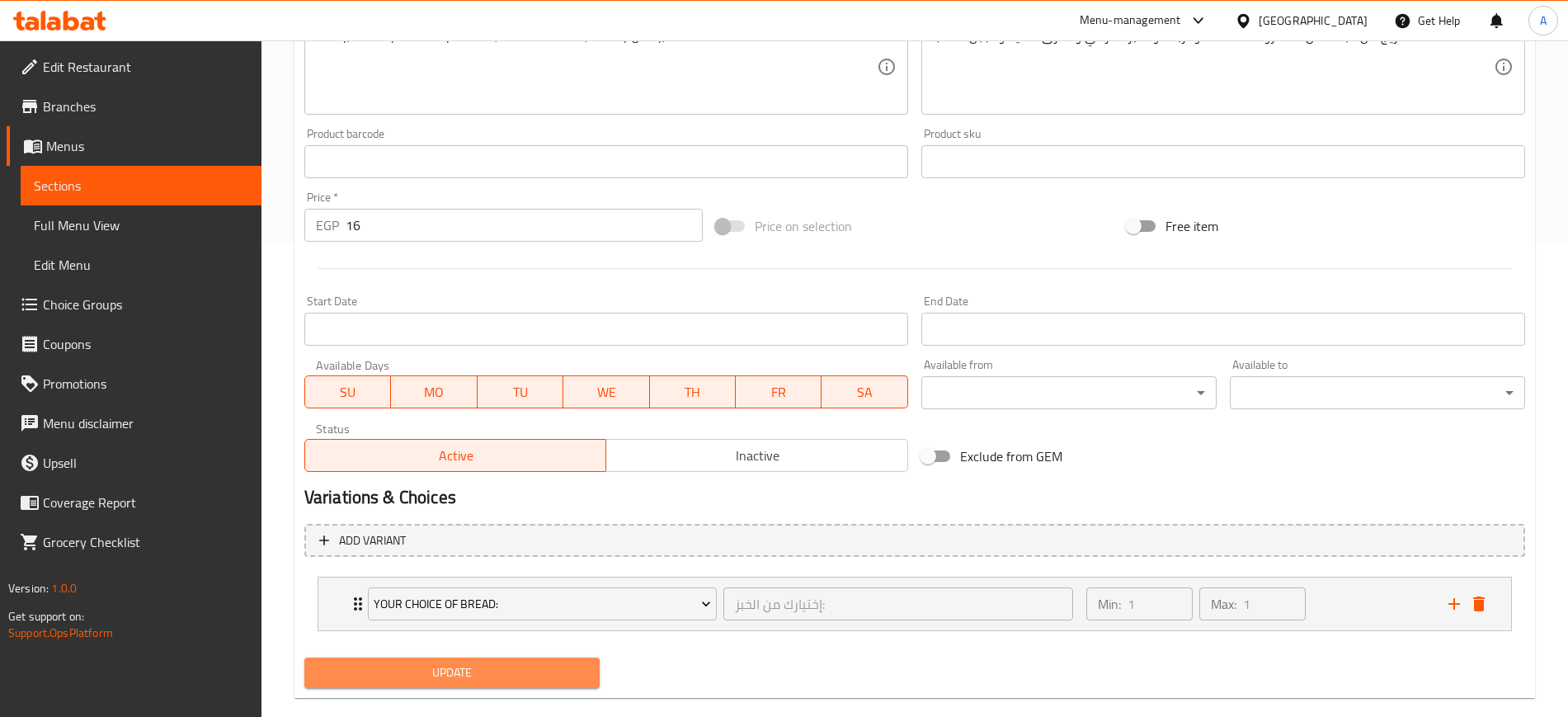
click at [446, 678] on span "Update" at bounding box center [452, 672] width 269 height 21
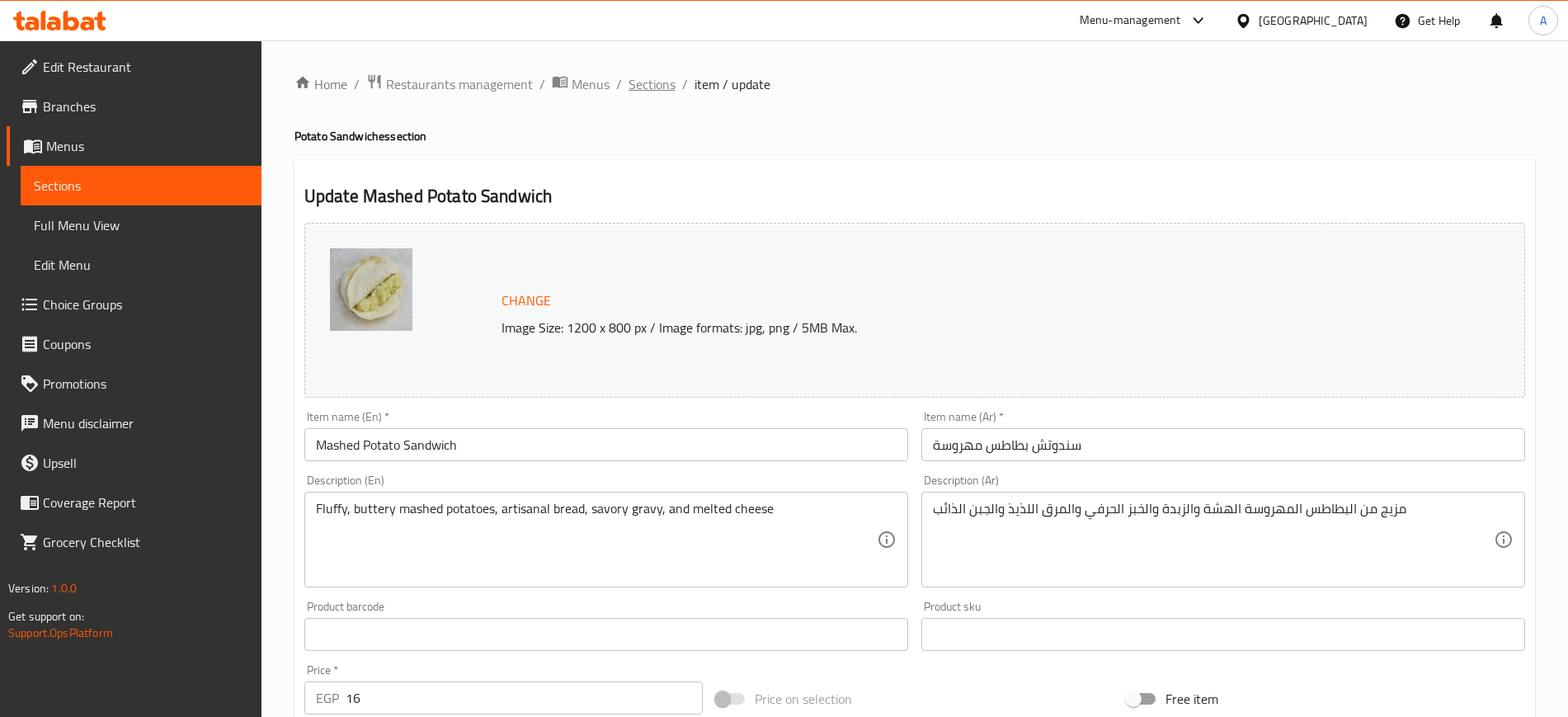
click at [641, 93] on span "Sections" at bounding box center [652, 84] width 47 height 20
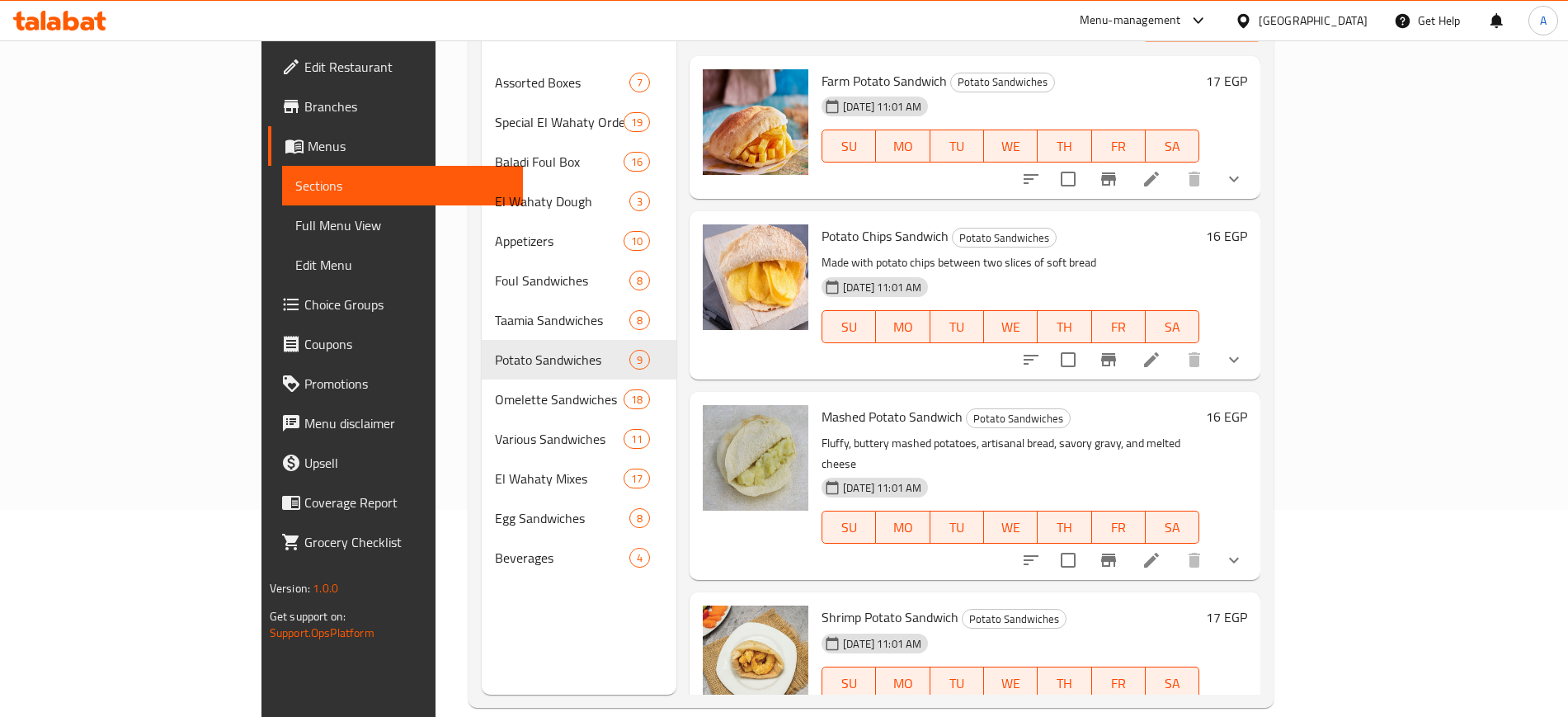
scroll to position [231, 0]
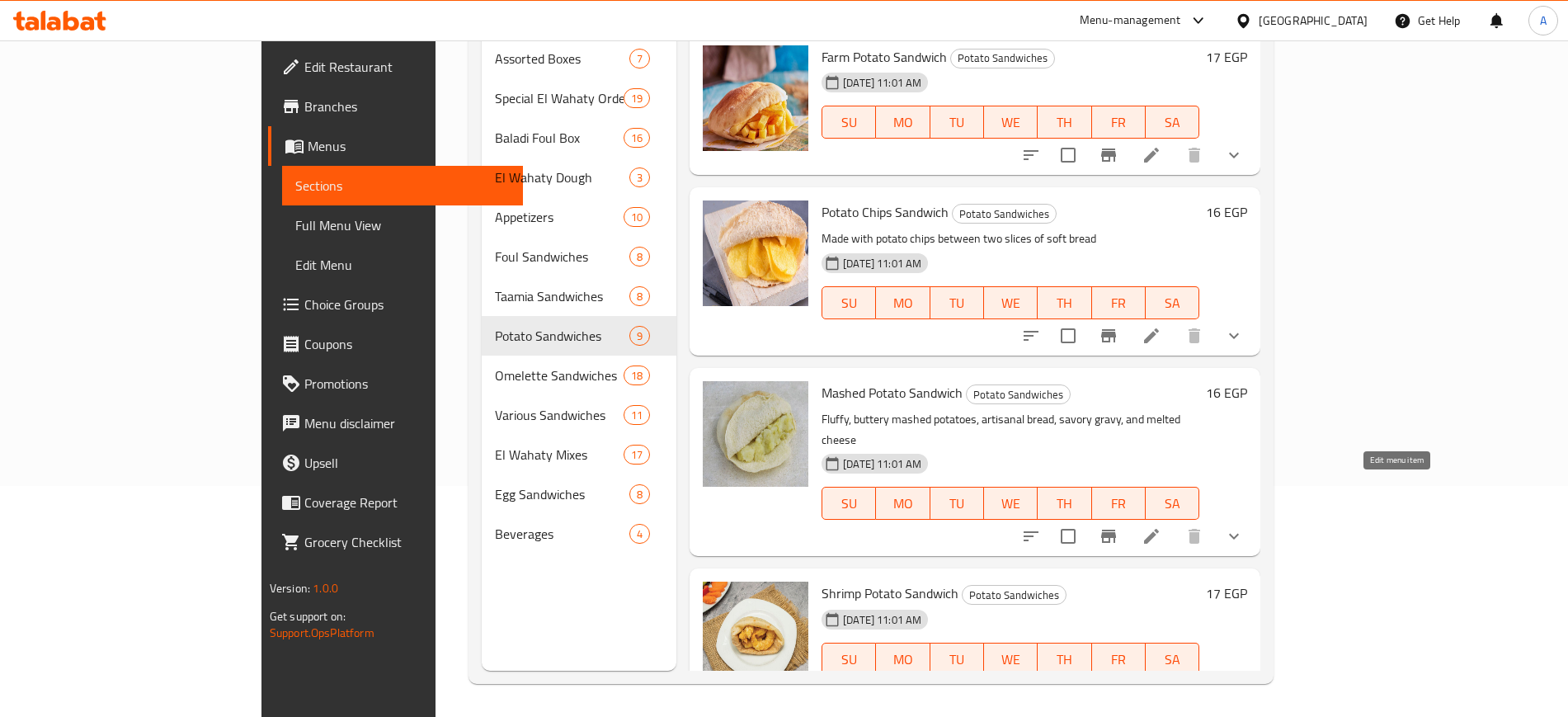
click at [1159, 528] on icon at bounding box center [1151, 536] width 15 height 15
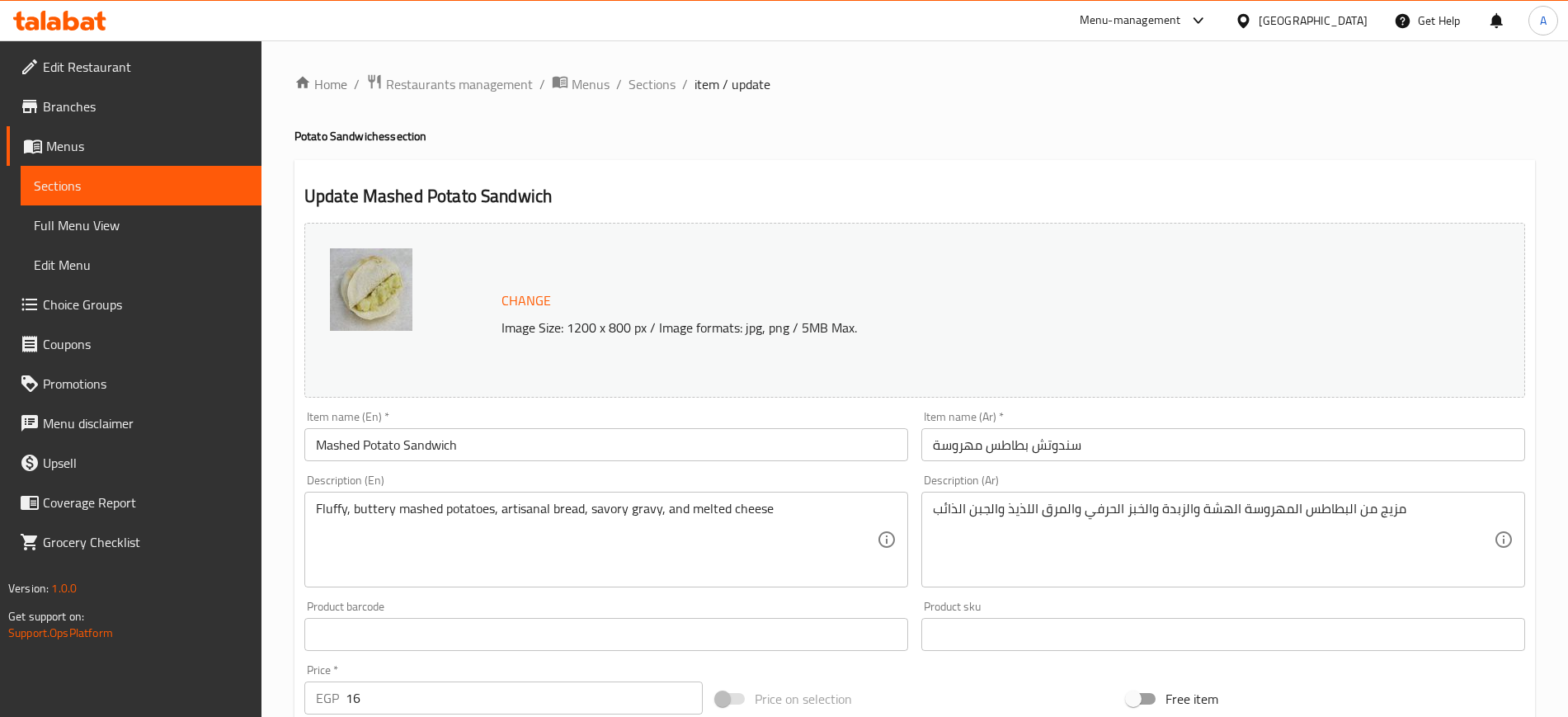
scroll to position [500, 0]
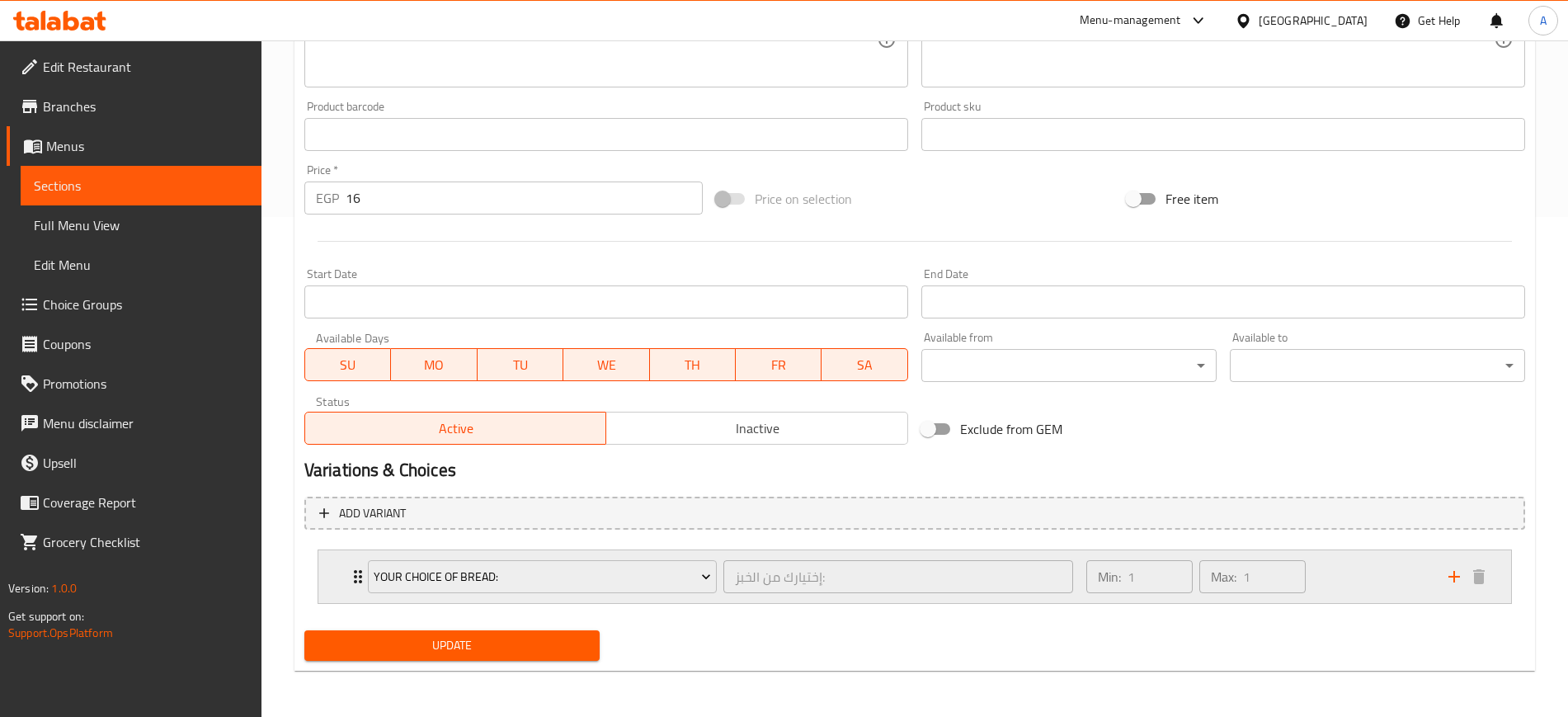
click at [355, 578] on icon "Expand" at bounding box center [358, 577] width 8 height 13
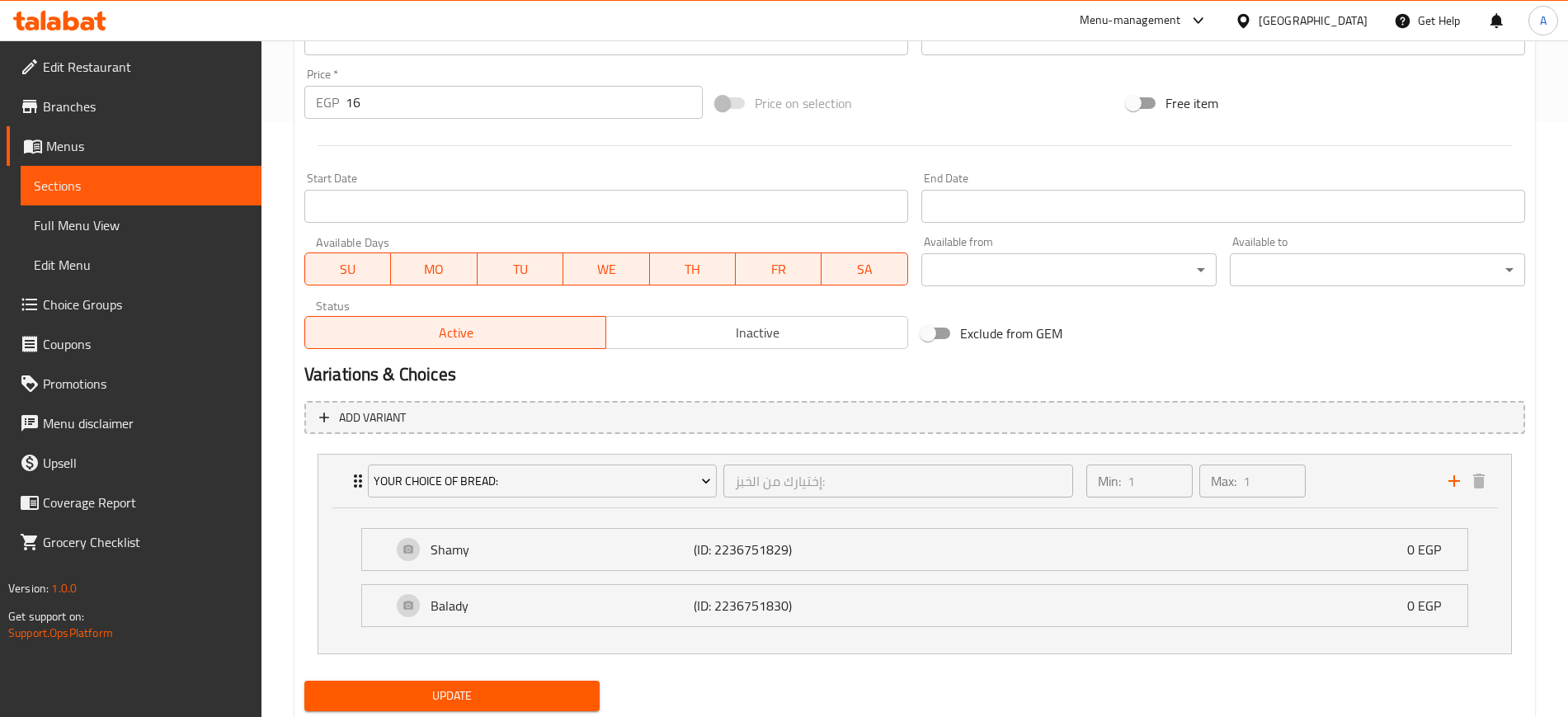
scroll to position [646, 0]
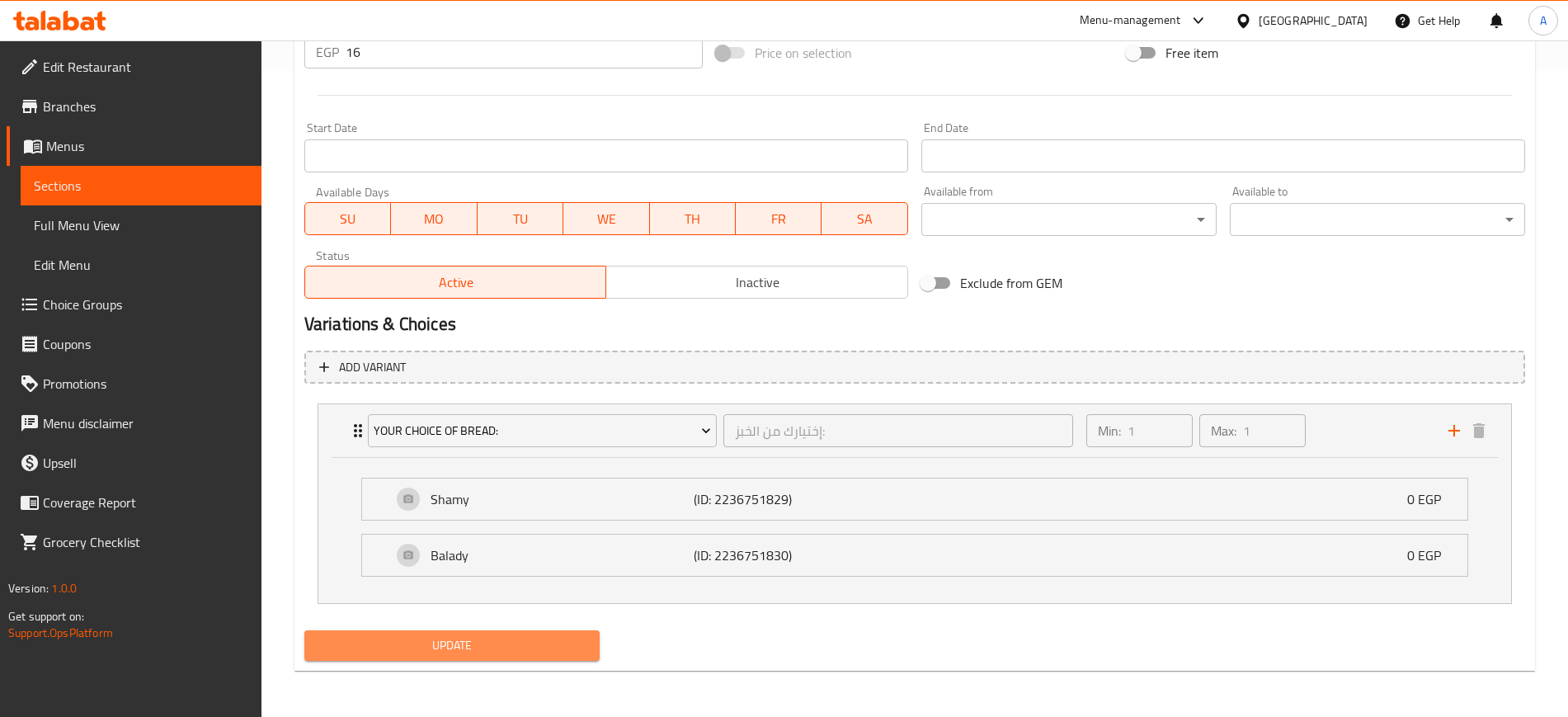
click at [493, 635] on span "Update" at bounding box center [452, 645] width 269 height 21
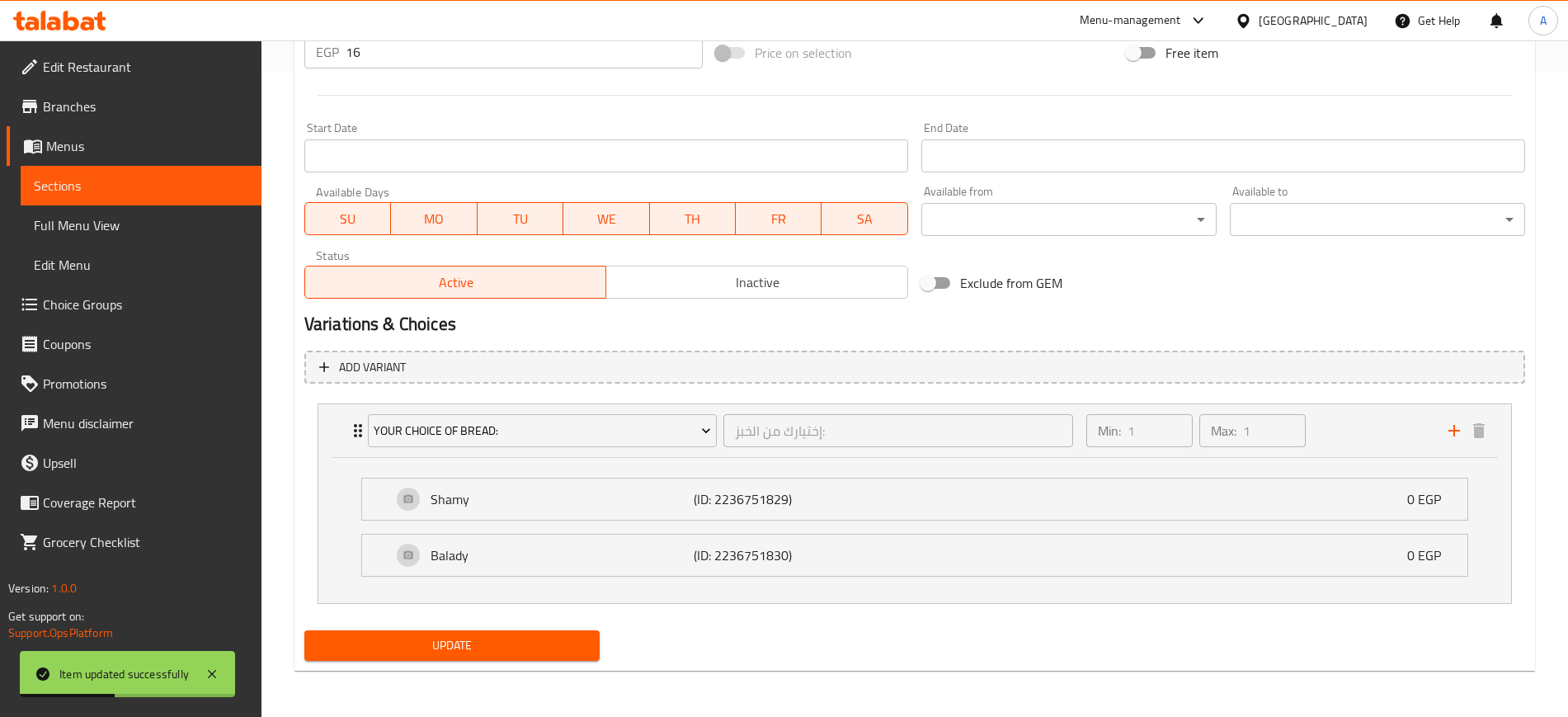
scroll to position [19, 0]
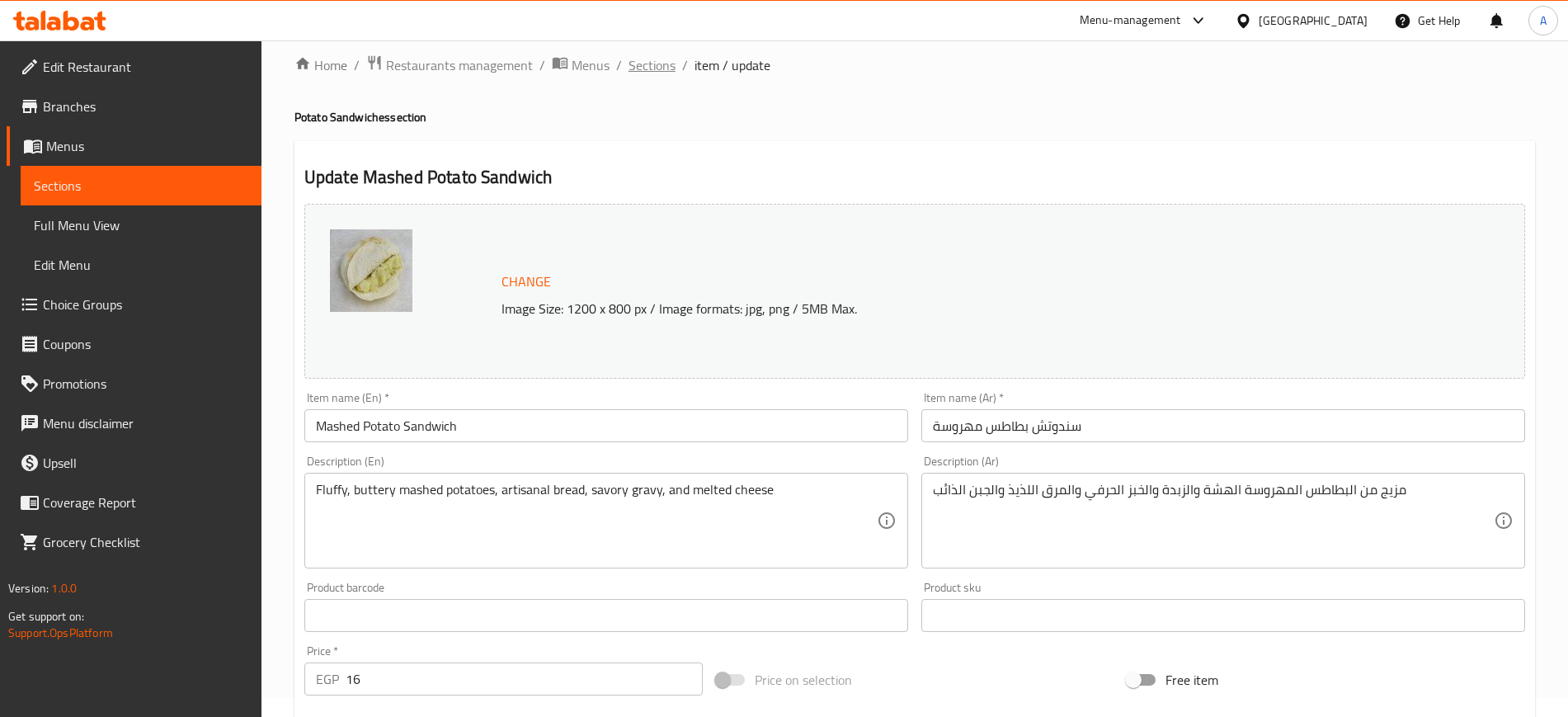
click at [654, 72] on span "Sections" at bounding box center [652, 65] width 47 height 20
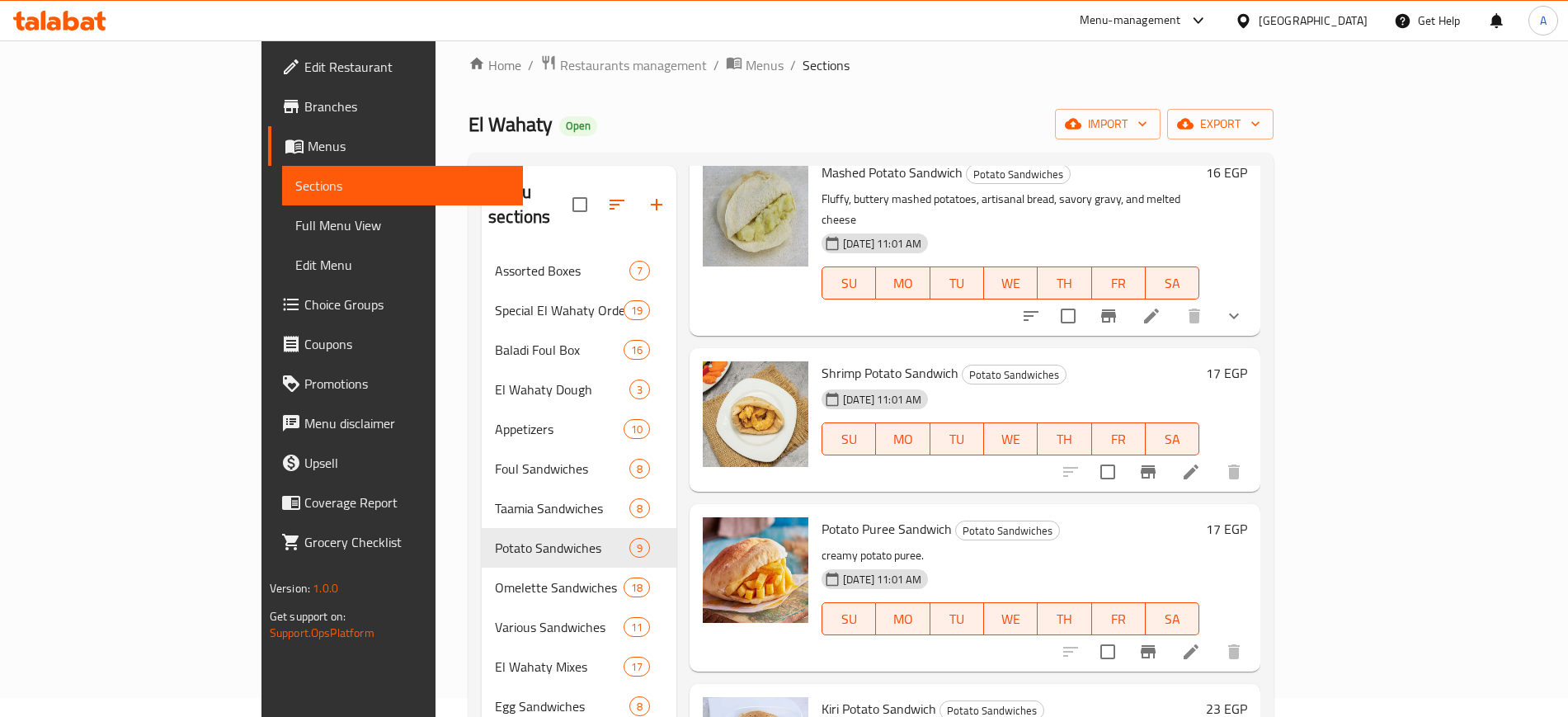
scroll to position [428, 0]
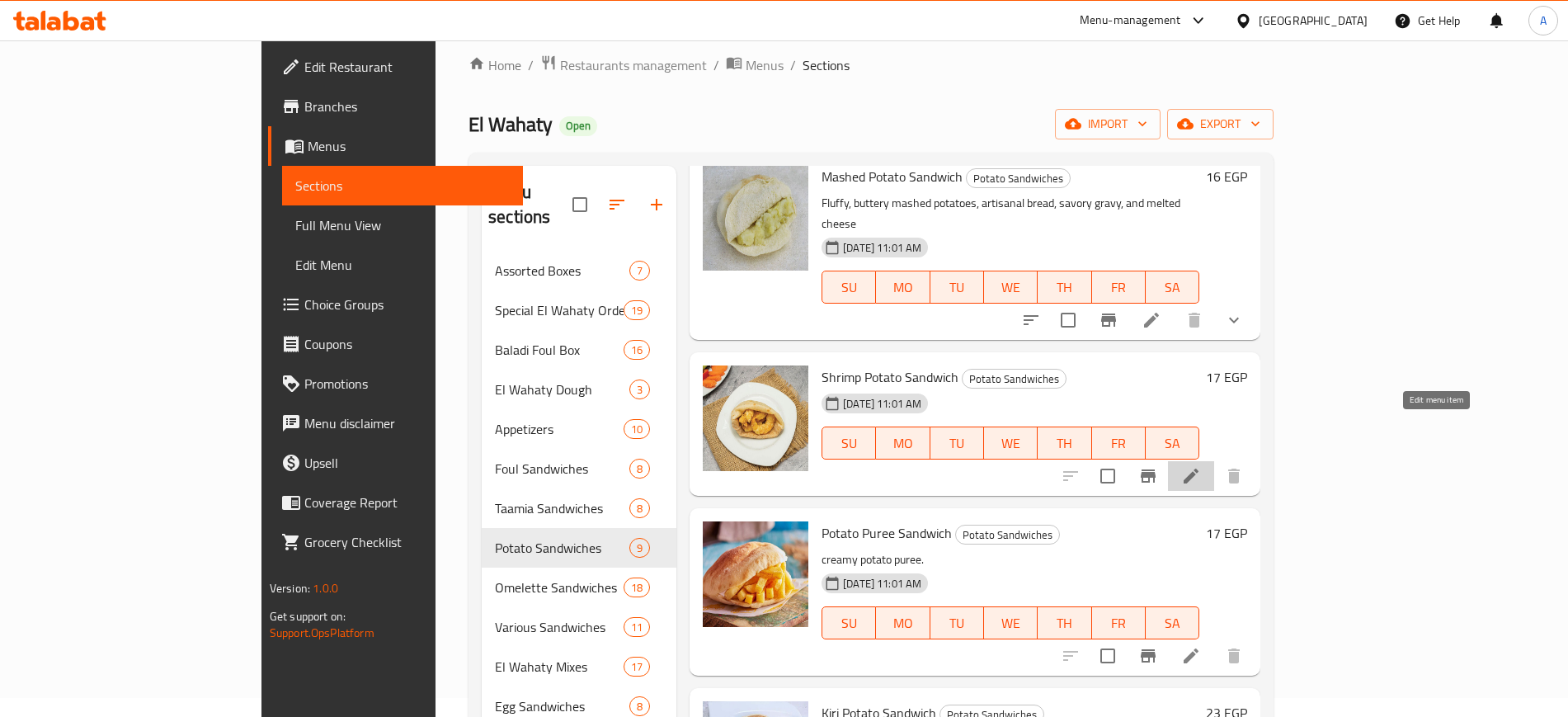
click at [1201, 466] on icon at bounding box center [1191, 476] width 20 height 20
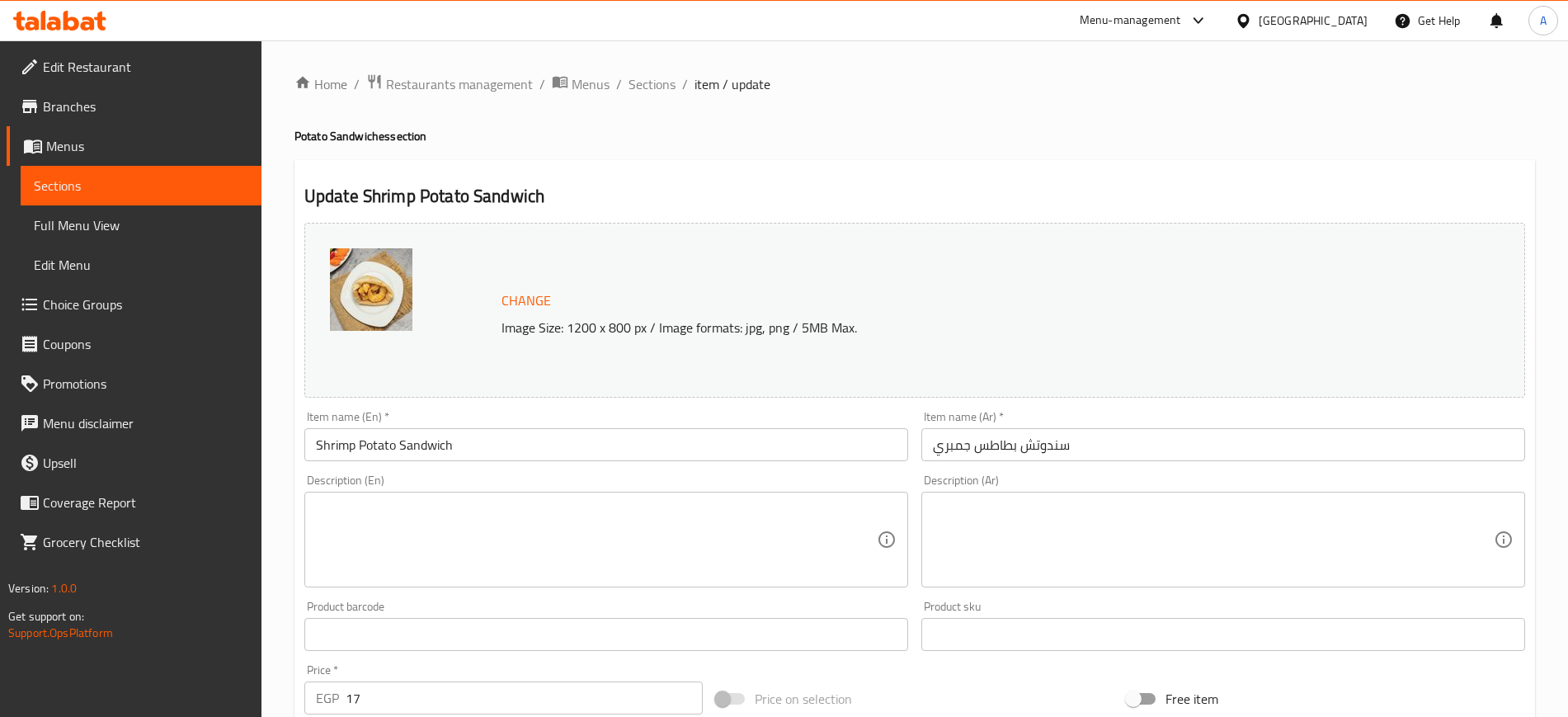
scroll to position [472, 0]
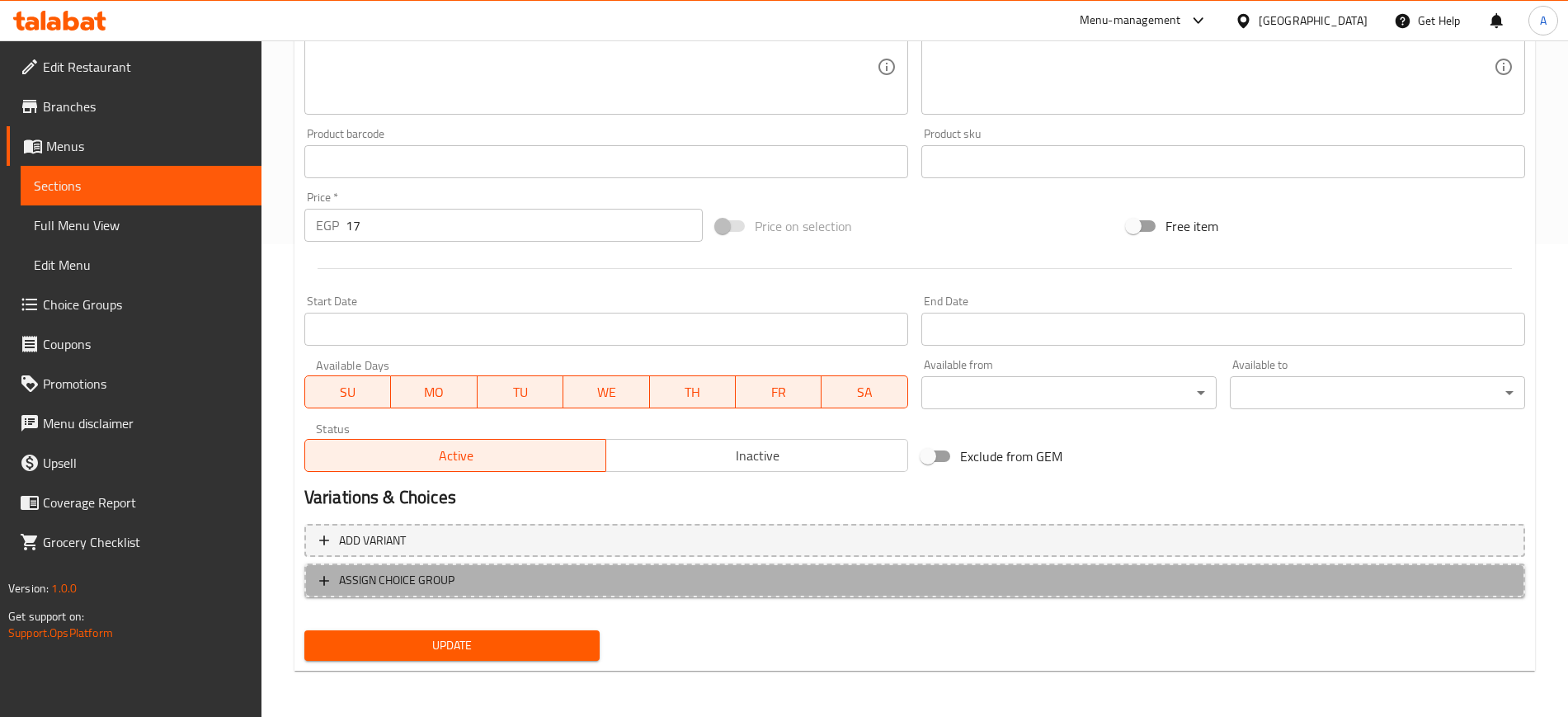
click at [327, 568] on button "ASSIGN CHOICE GROUP" at bounding box center [915, 580] width 1221 height 34
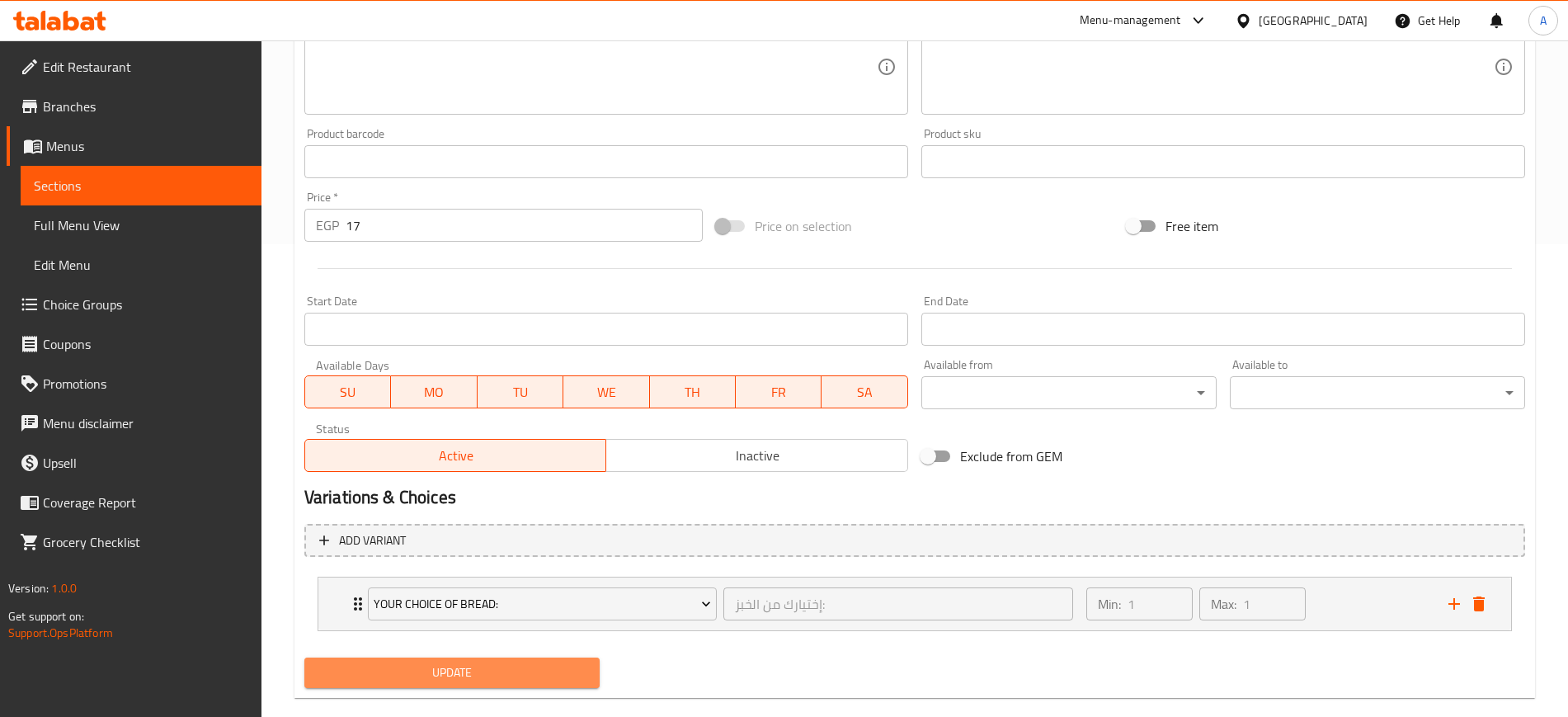
click at [428, 679] on span "Update" at bounding box center [452, 672] width 269 height 21
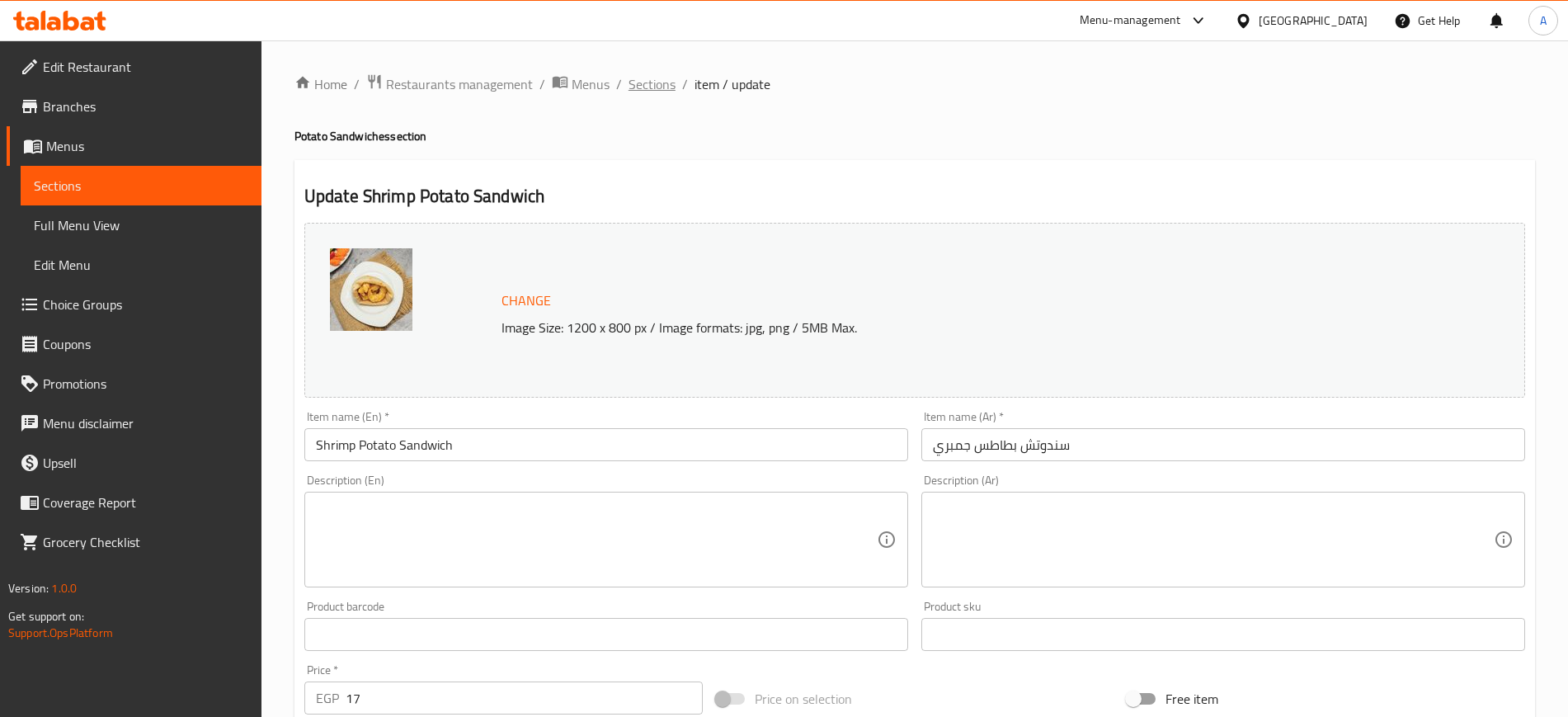
click at [665, 86] on span "Sections" at bounding box center [652, 84] width 47 height 20
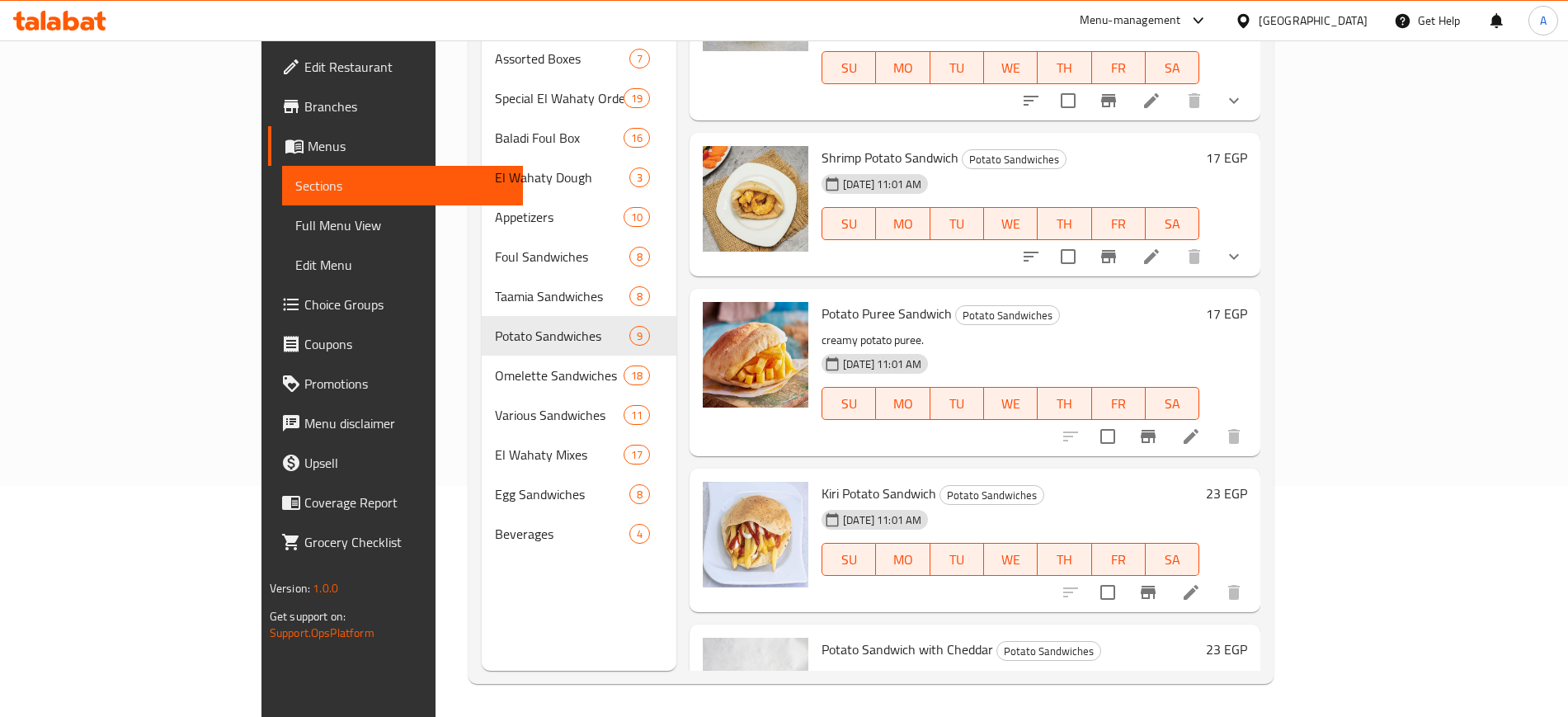
scroll to position [446, 0]
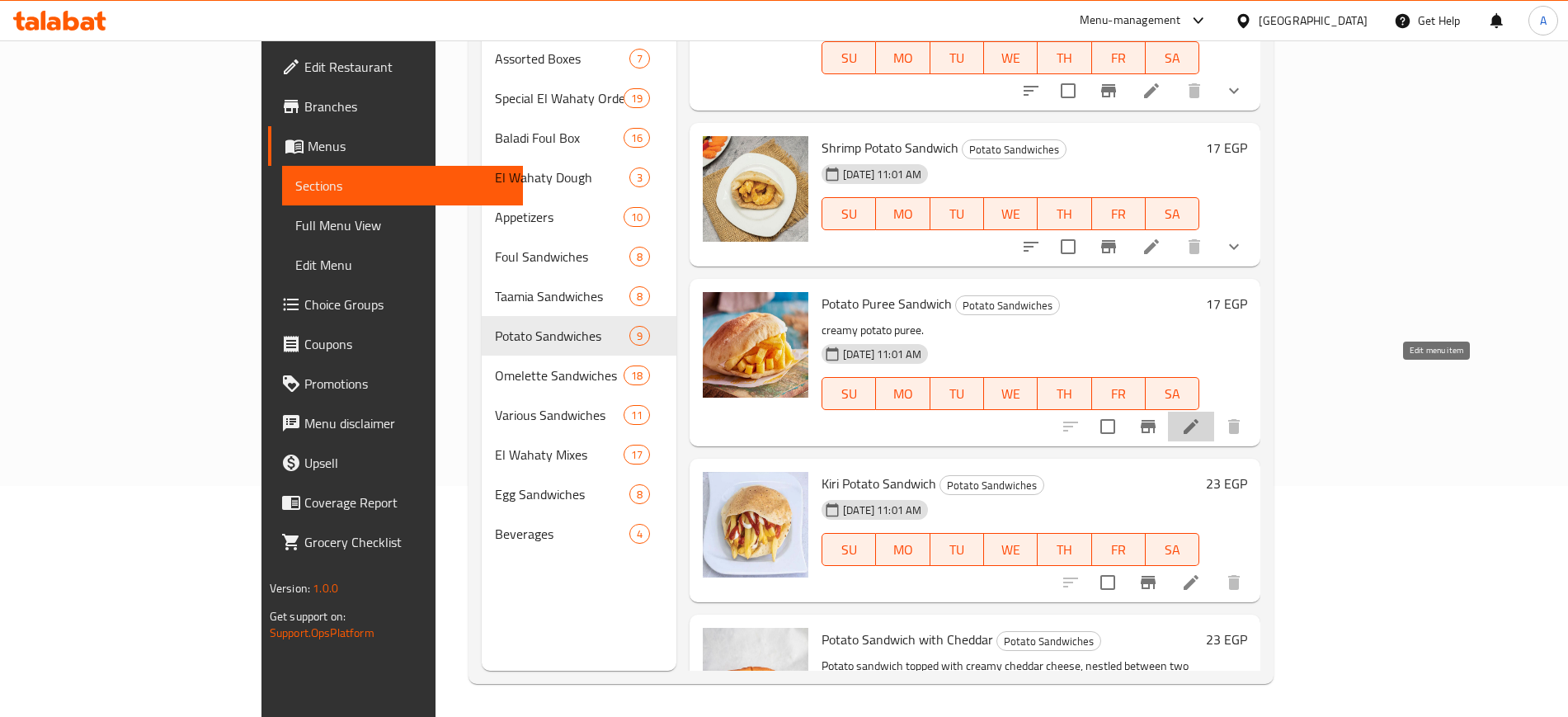
click at [1201, 417] on icon at bounding box center [1191, 427] width 20 height 20
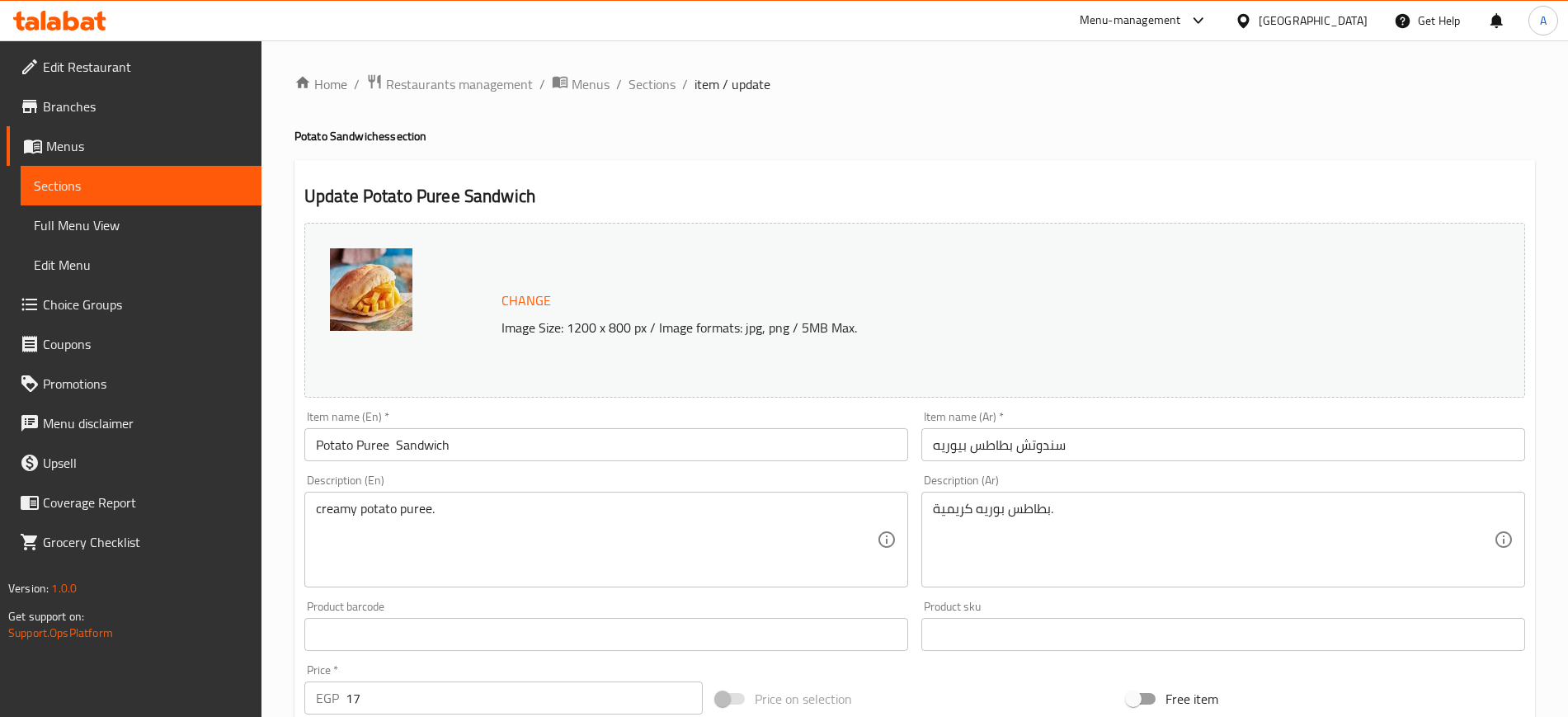
scroll to position [472, 0]
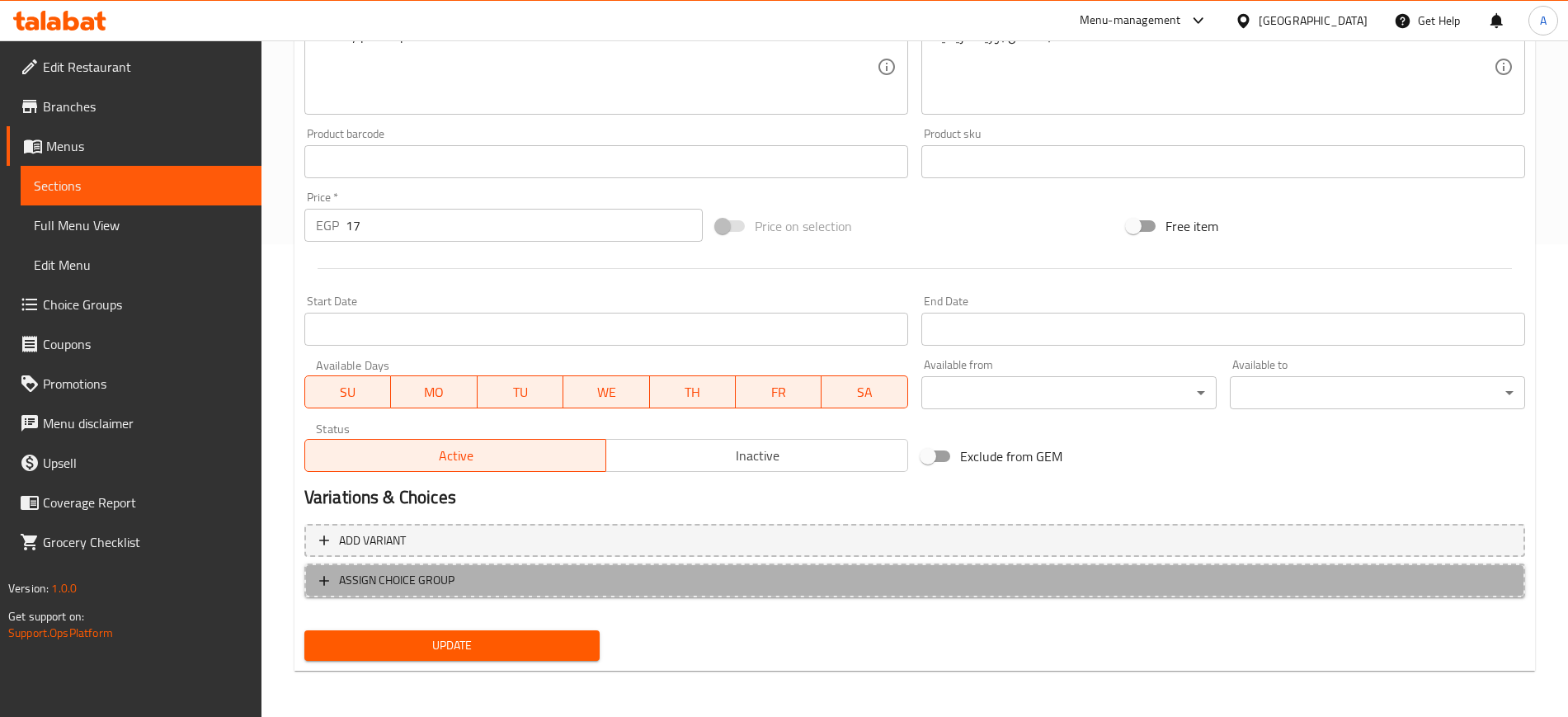
click at [317, 586] on icon "button" at bounding box center [324, 581] width 17 height 17
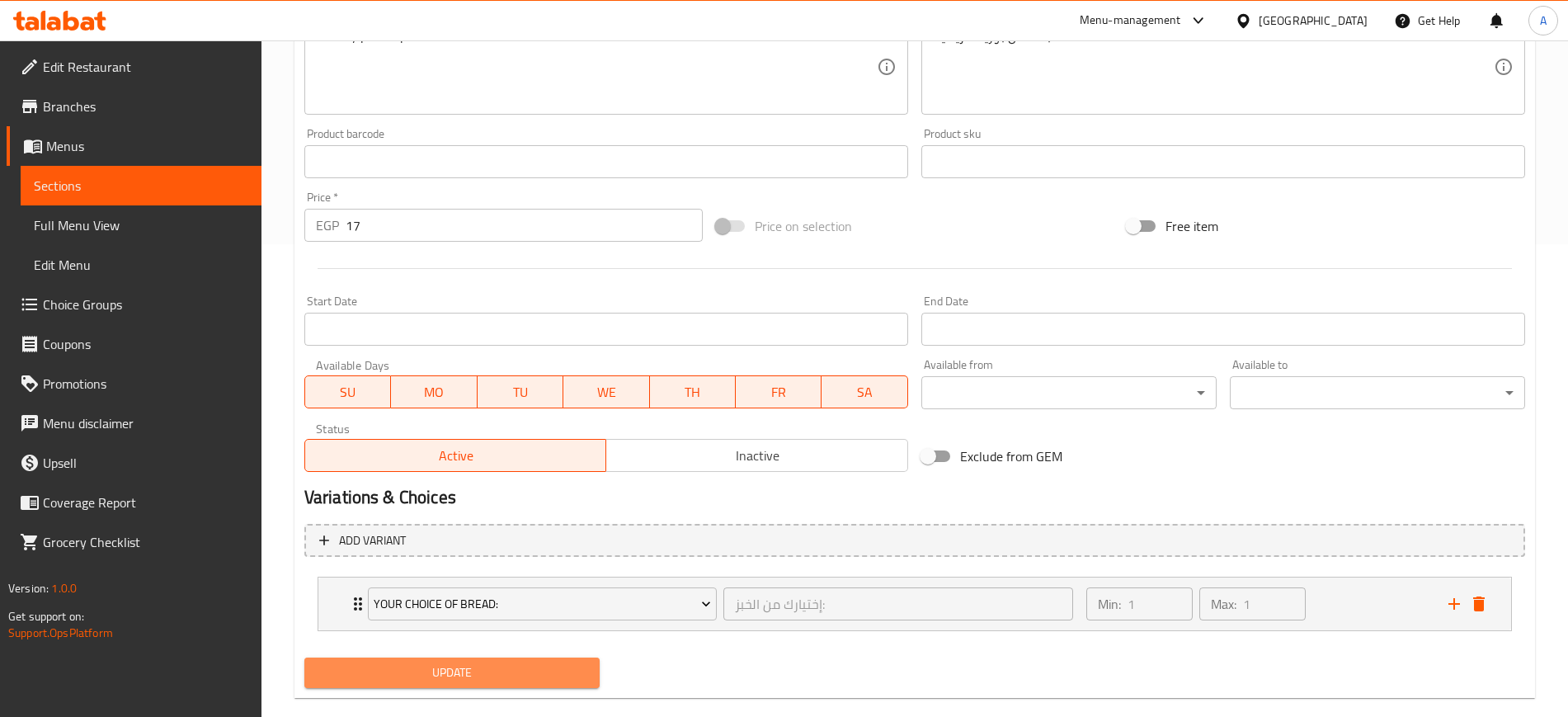
click at [420, 679] on span "Update" at bounding box center [452, 672] width 269 height 21
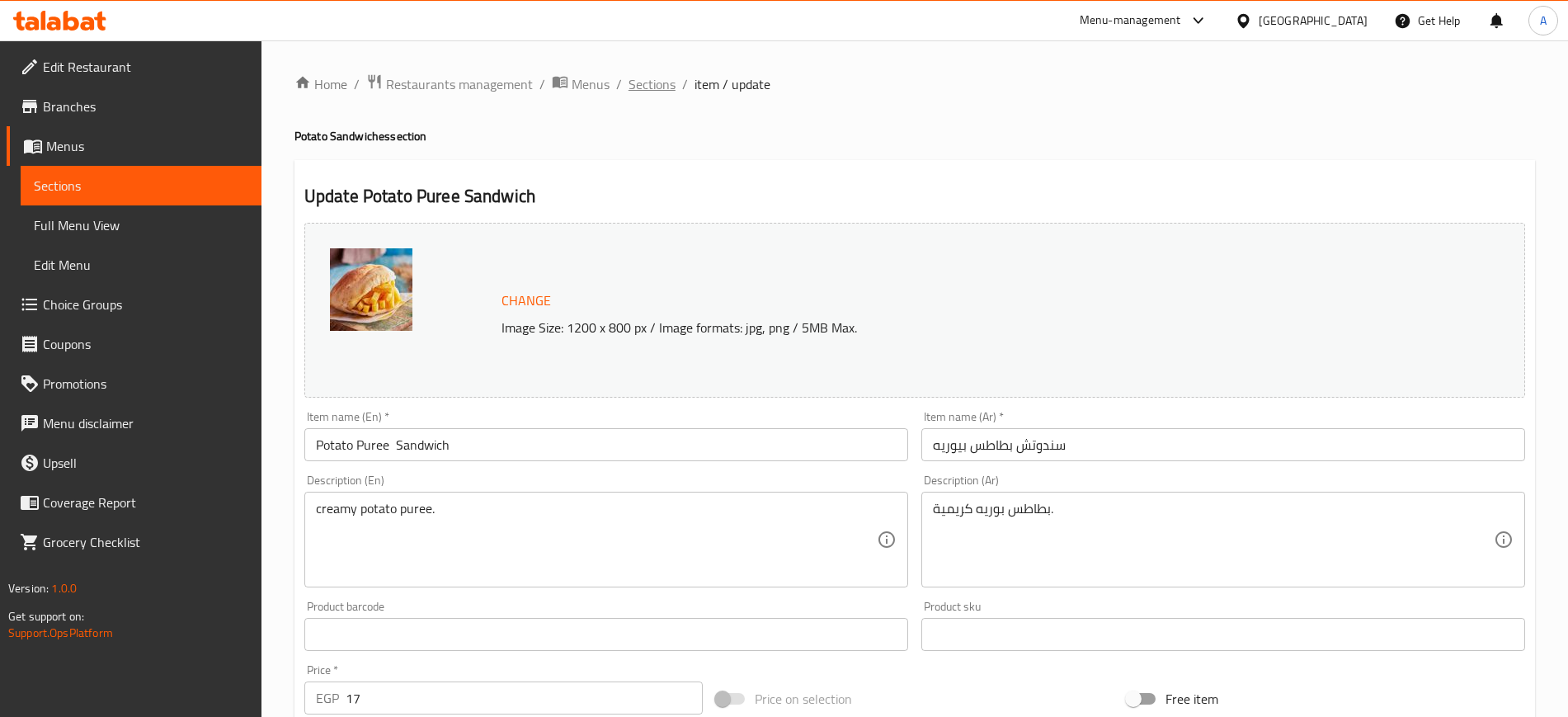
click at [642, 88] on span "Sections" at bounding box center [652, 84] width 47 height 20
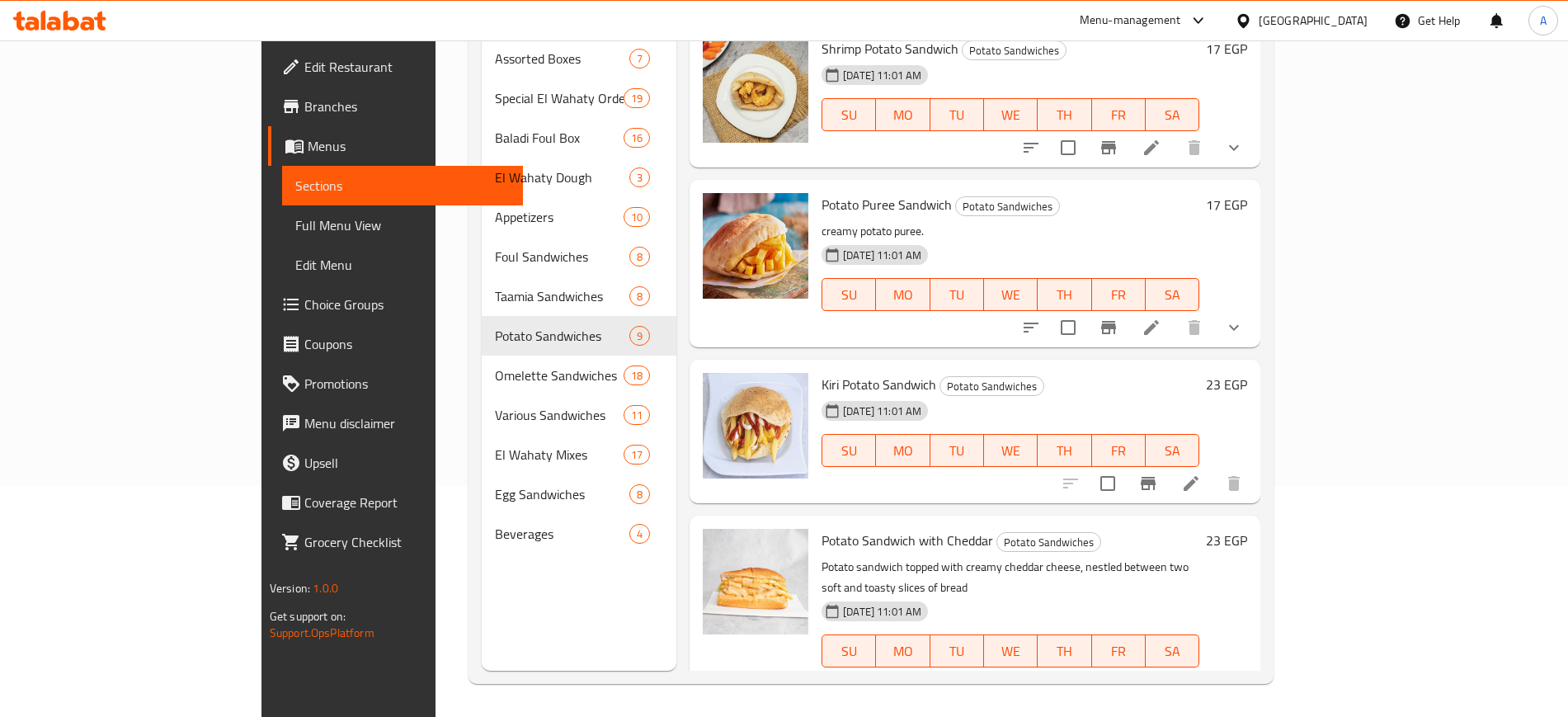
scroll to position [552, 0]
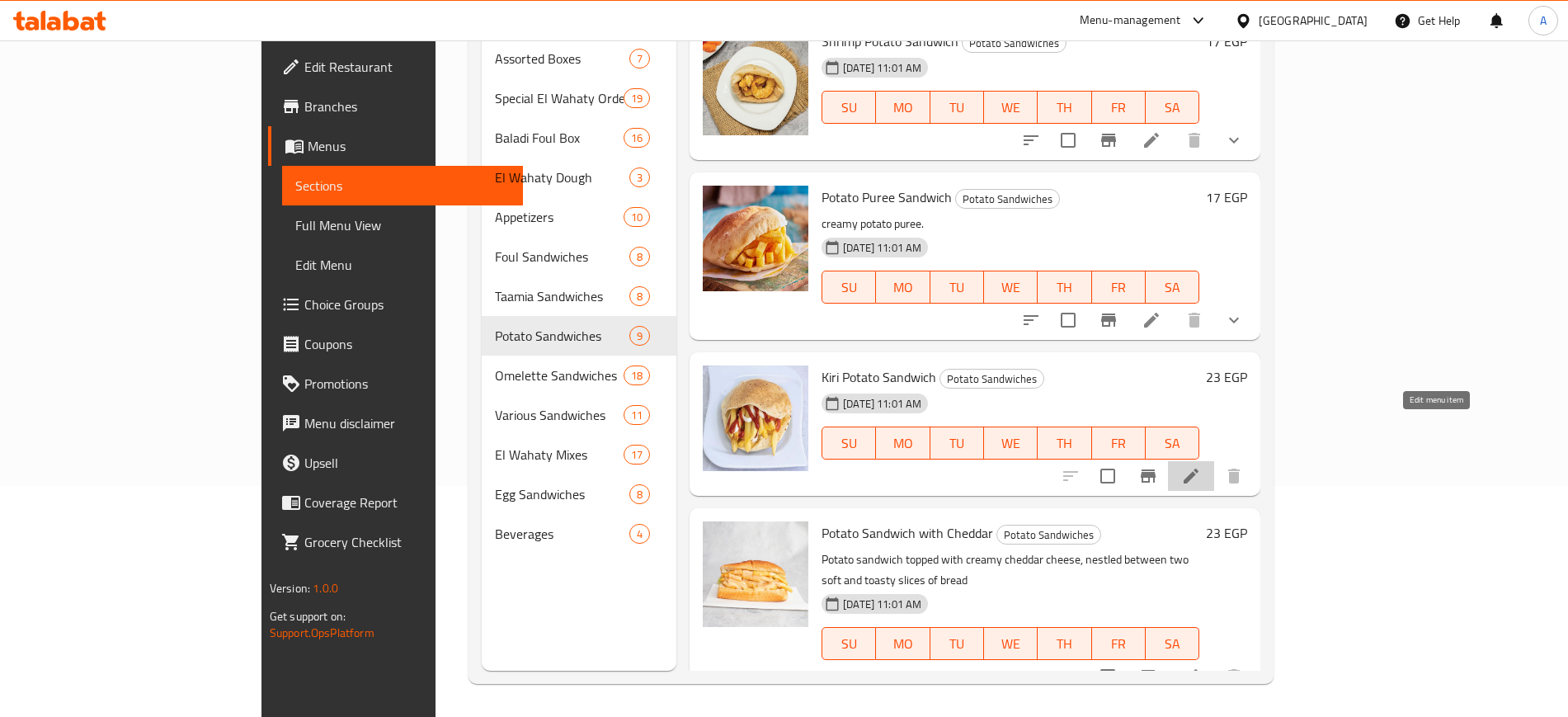
click at [1201, 466] on icon at bounding box center [1191, 476] width 20 height 20
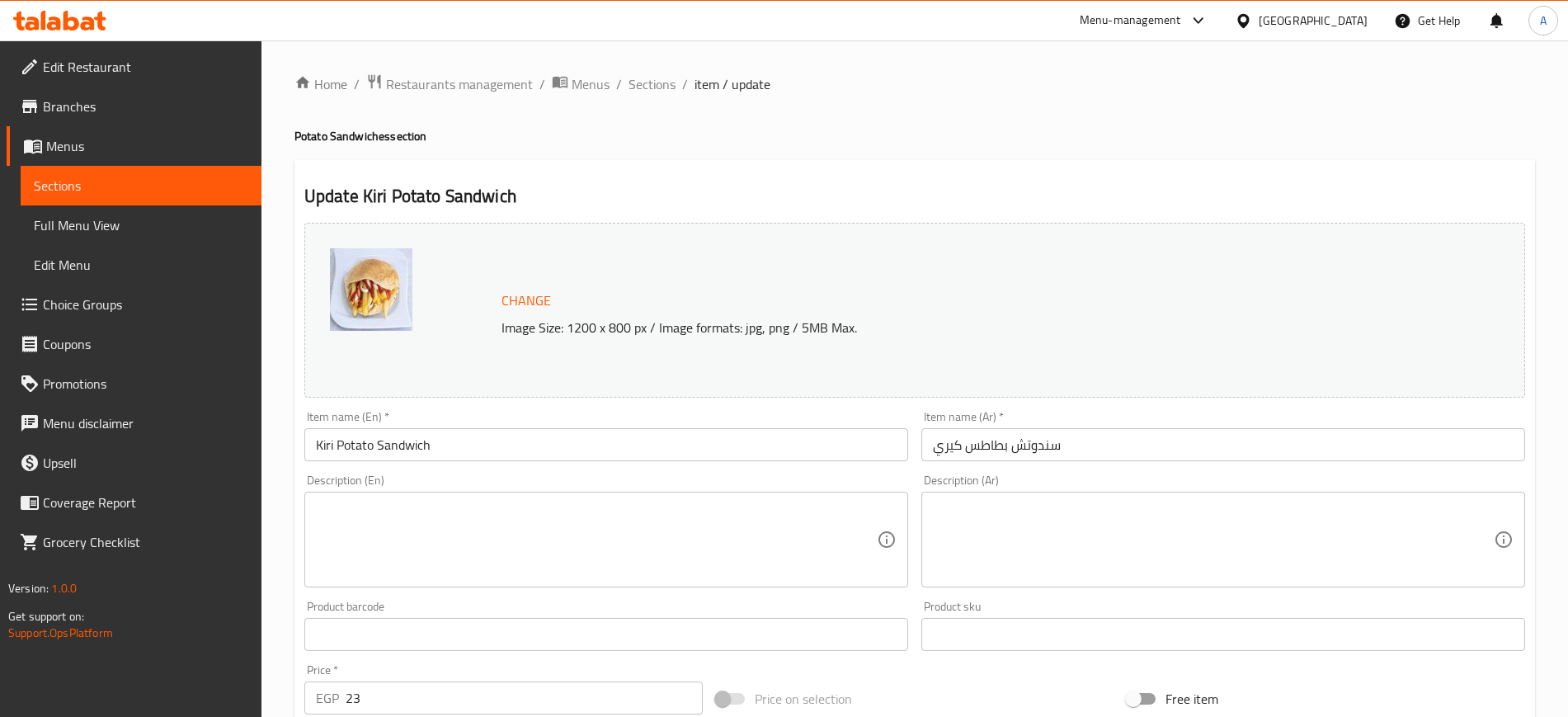
scroll to position [472, 0]
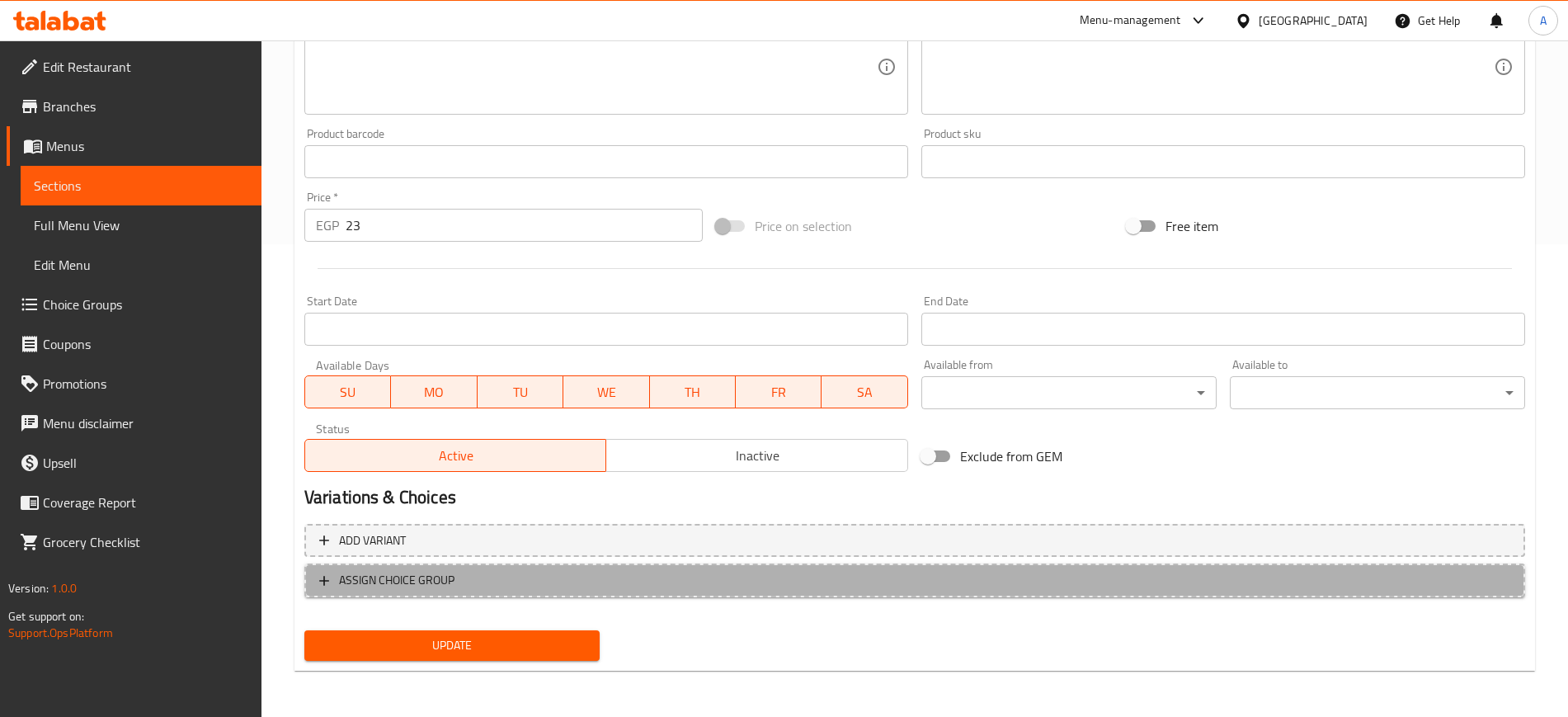
click at [328, 574] on icon "button" at bounding box center [324, 581] width 17 height 17
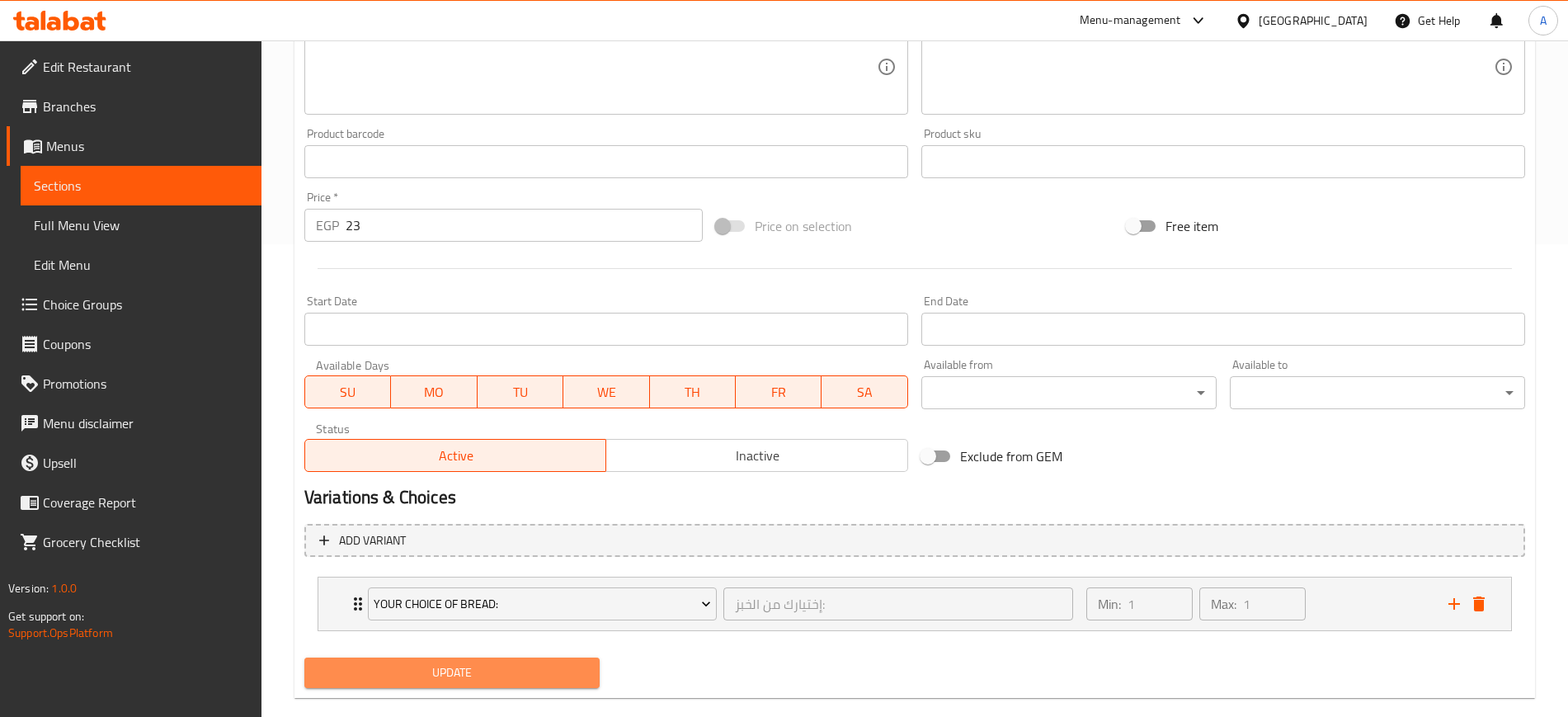
click at [451, 671] on span "Update" at bounding box center [452, 672] width 269 height 21
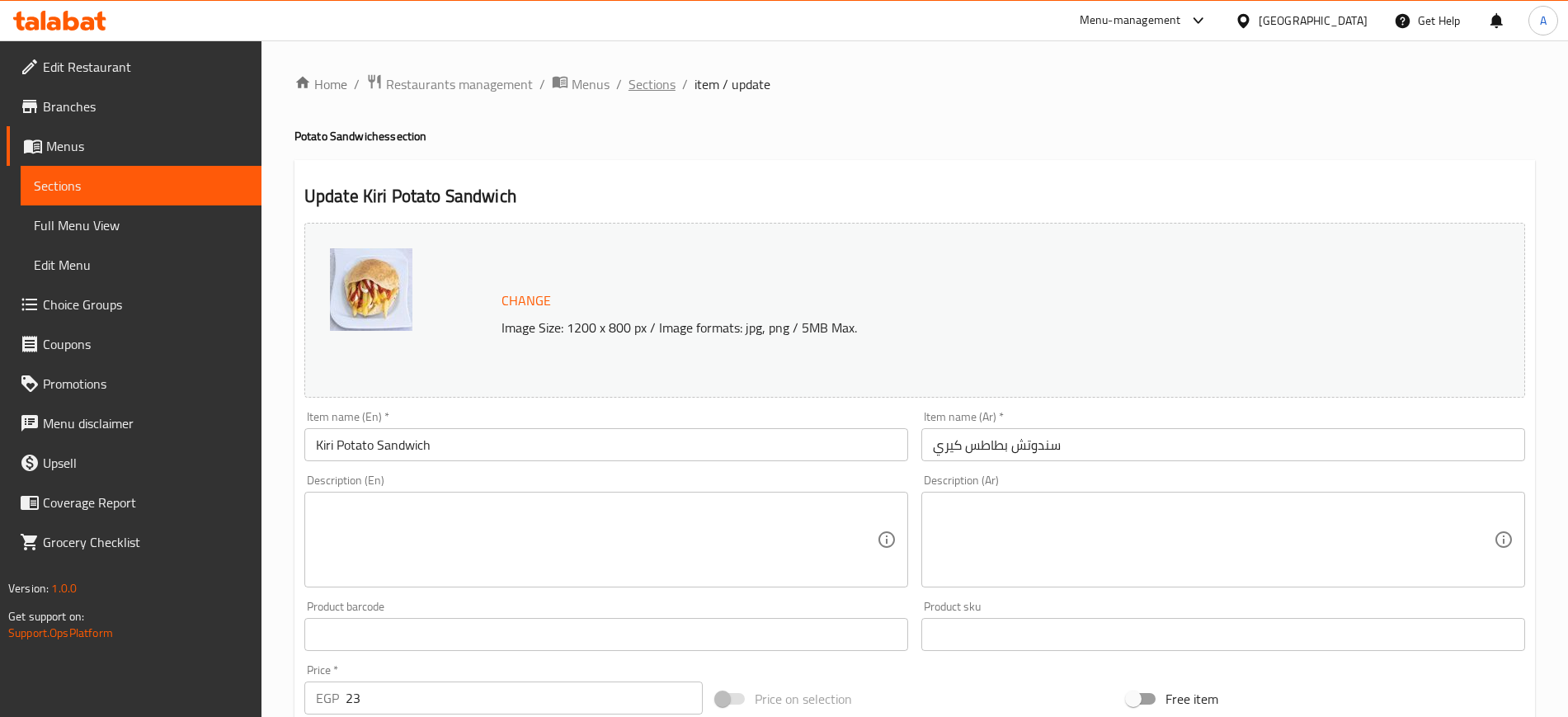
click at [661, 83] on span "Sections" at bounding box center [652, 84] width 47 height 20
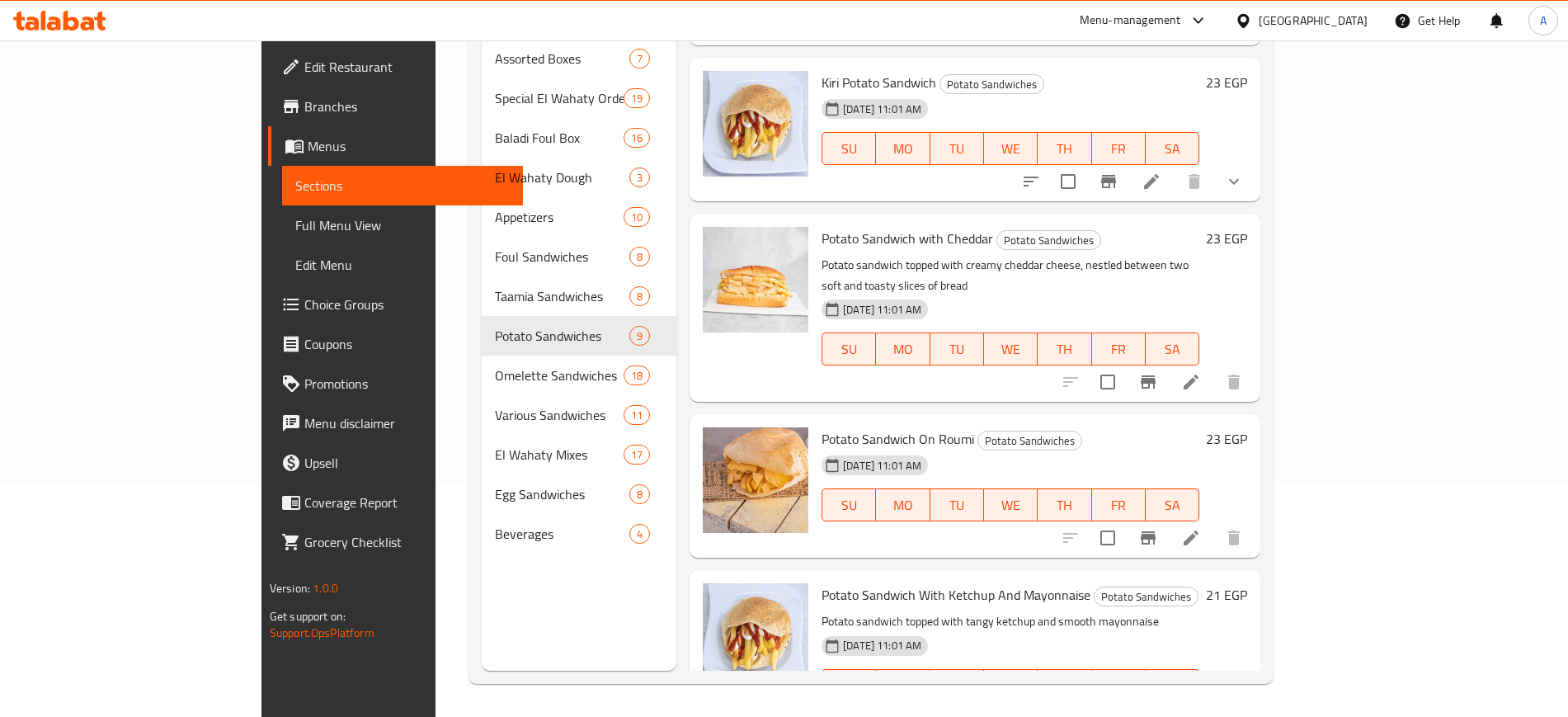
scroll to position [848, 0]
click at [1199, 373] on icon at bounding box center [1191, 381] width 15 height 15
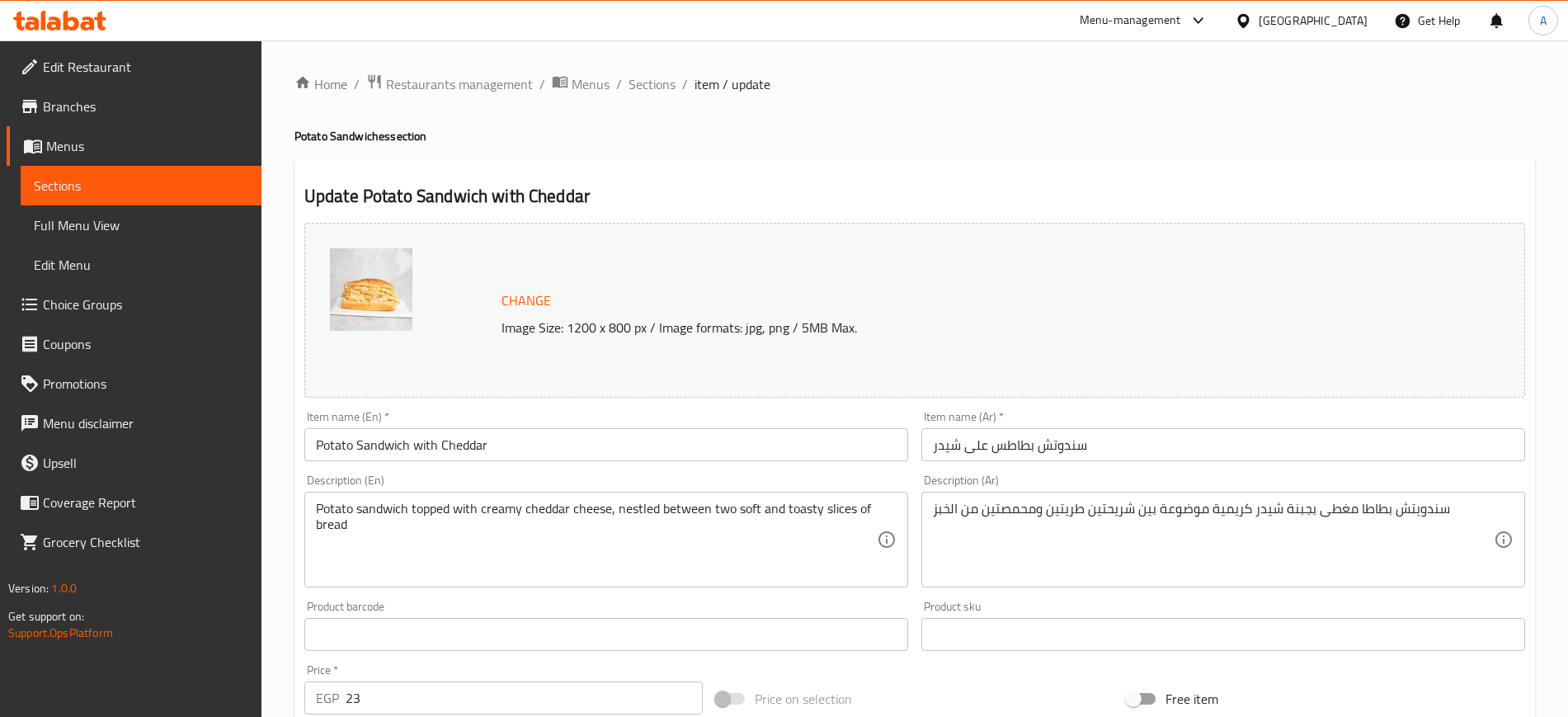
scroll to position [472, 0]
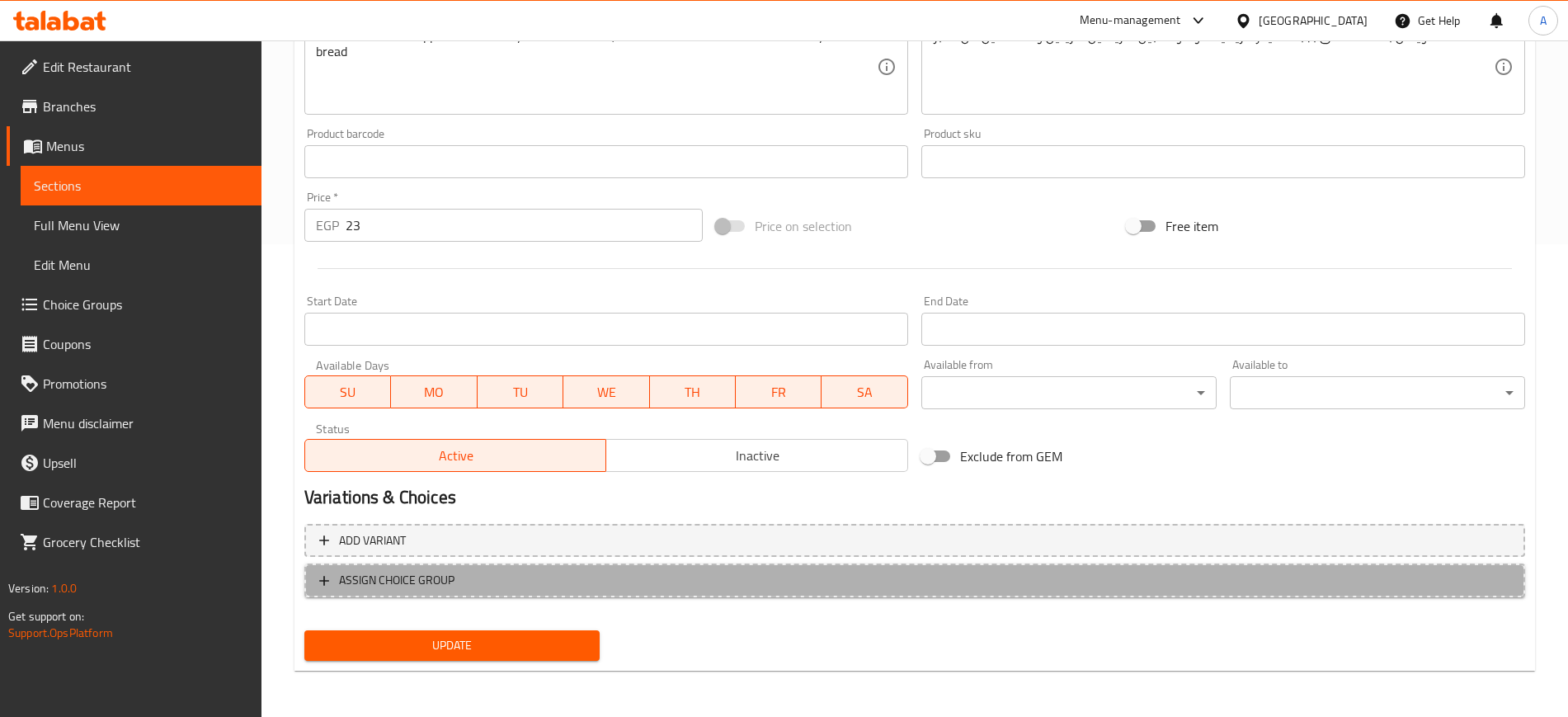
click at [323, 585] on icon "button" at bounding box center [324, 581] width 17 height 17
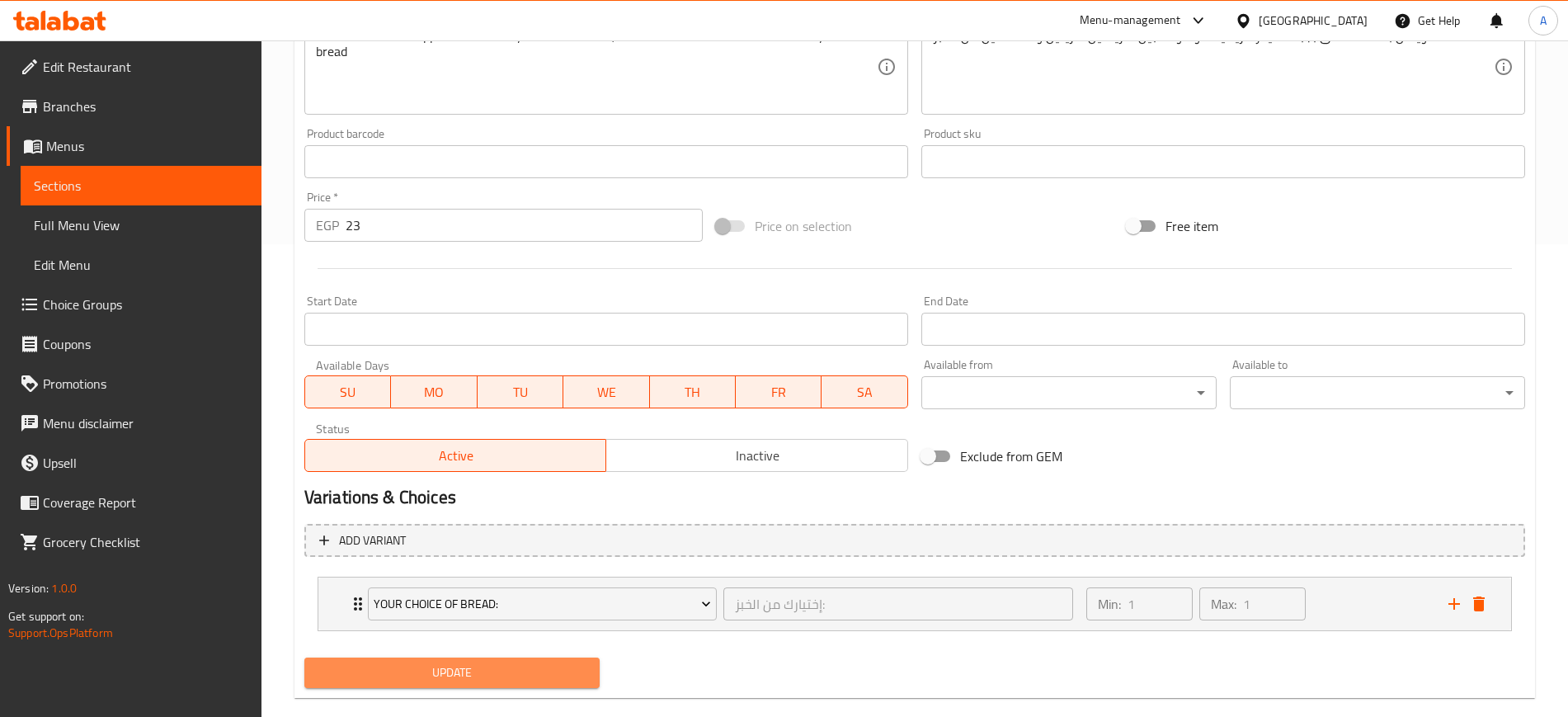
click at [392, 669] on span "Update" at bounding box center [452, 672] width 269 height 21
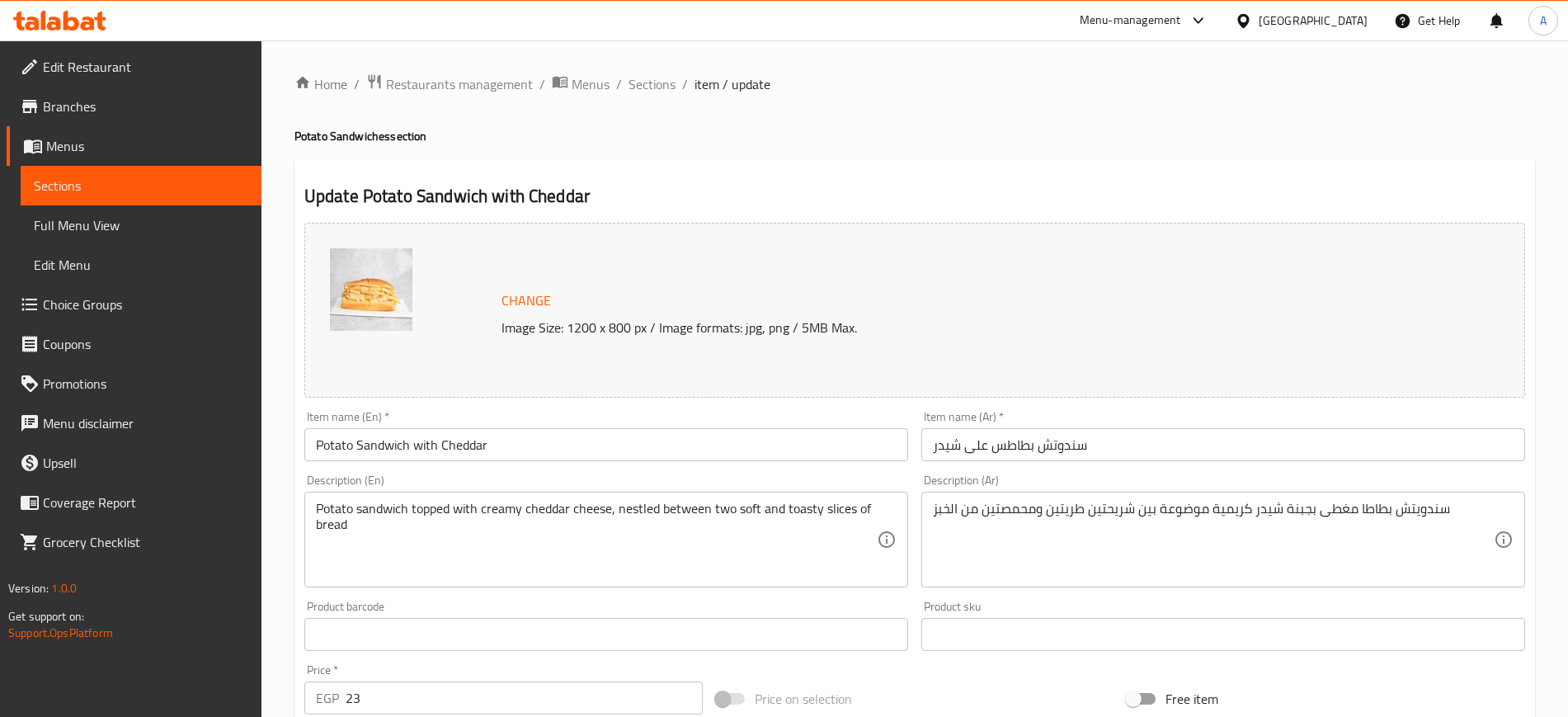
scroll to position [500, 0]
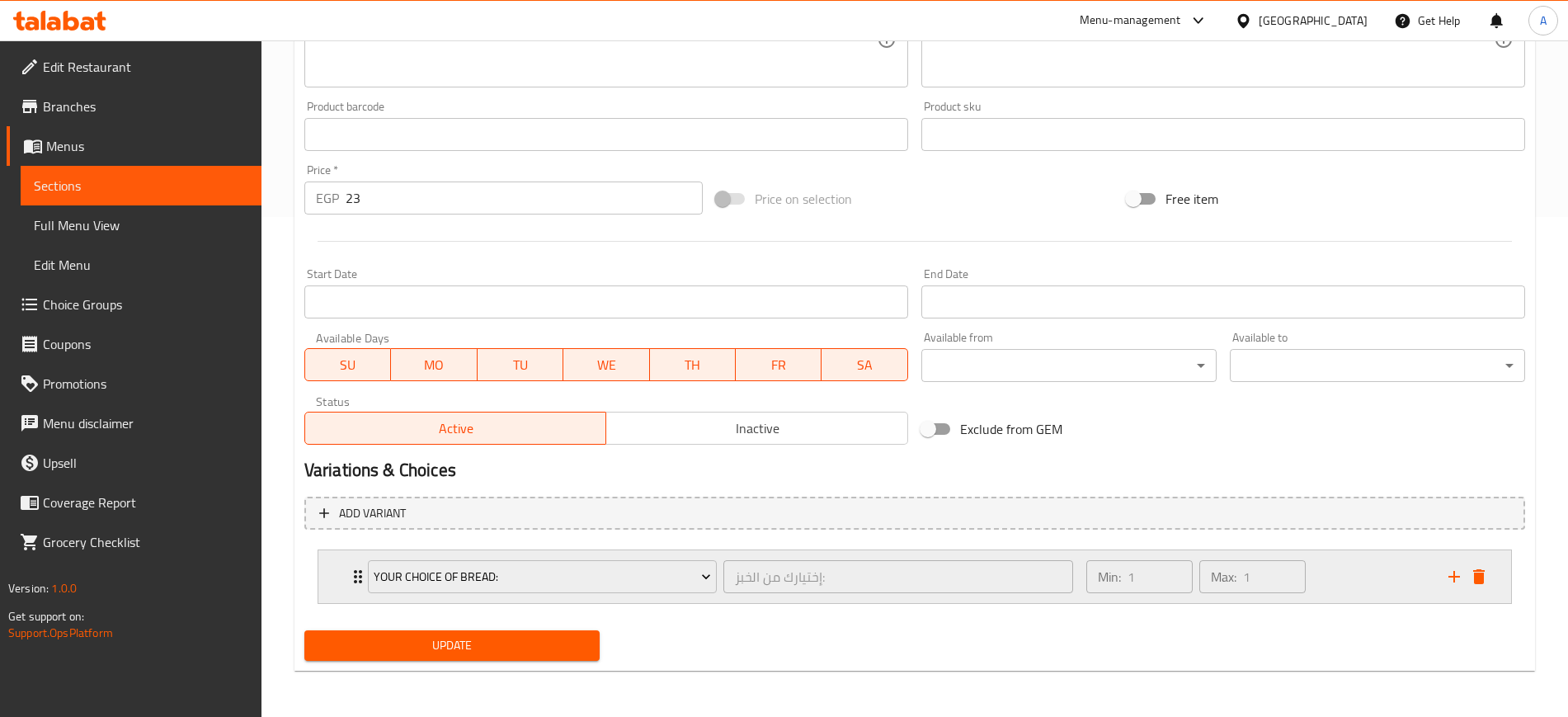
click at [348, 577] on icon "Expand" at bounding box center [358, 577] width 20 height 20
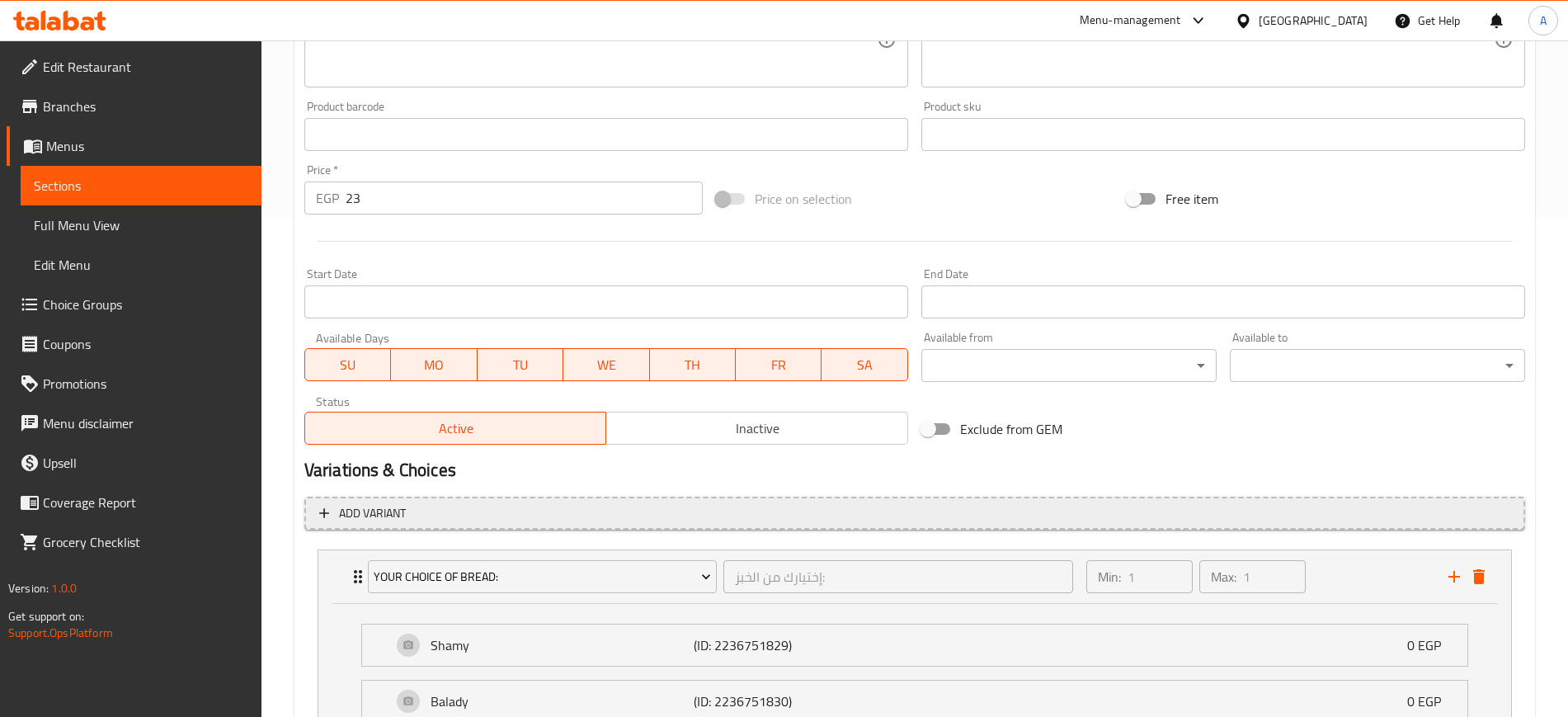
scroll to position [646, 0]
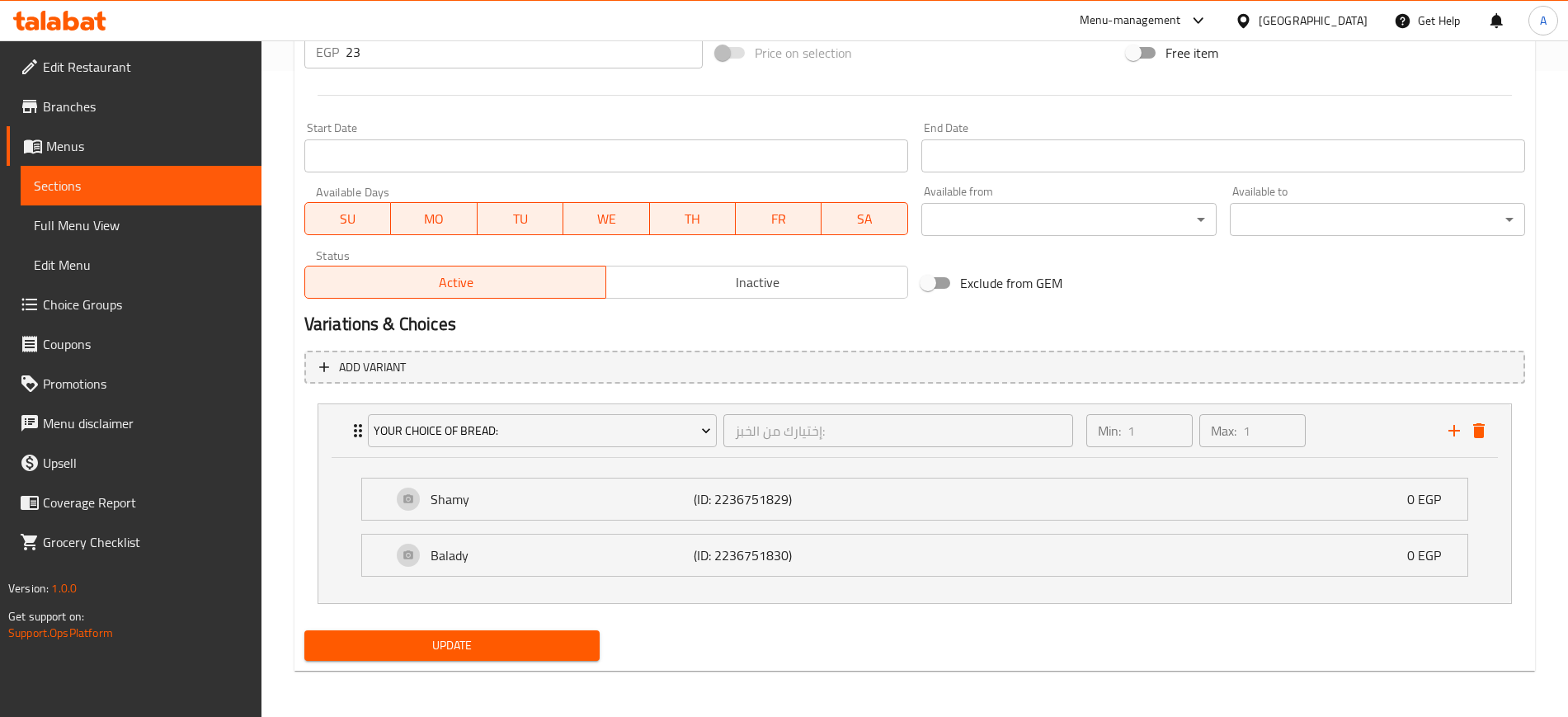
click at [463, 643] on span "Update" at bounding box center [452, 645] width 269 height 21
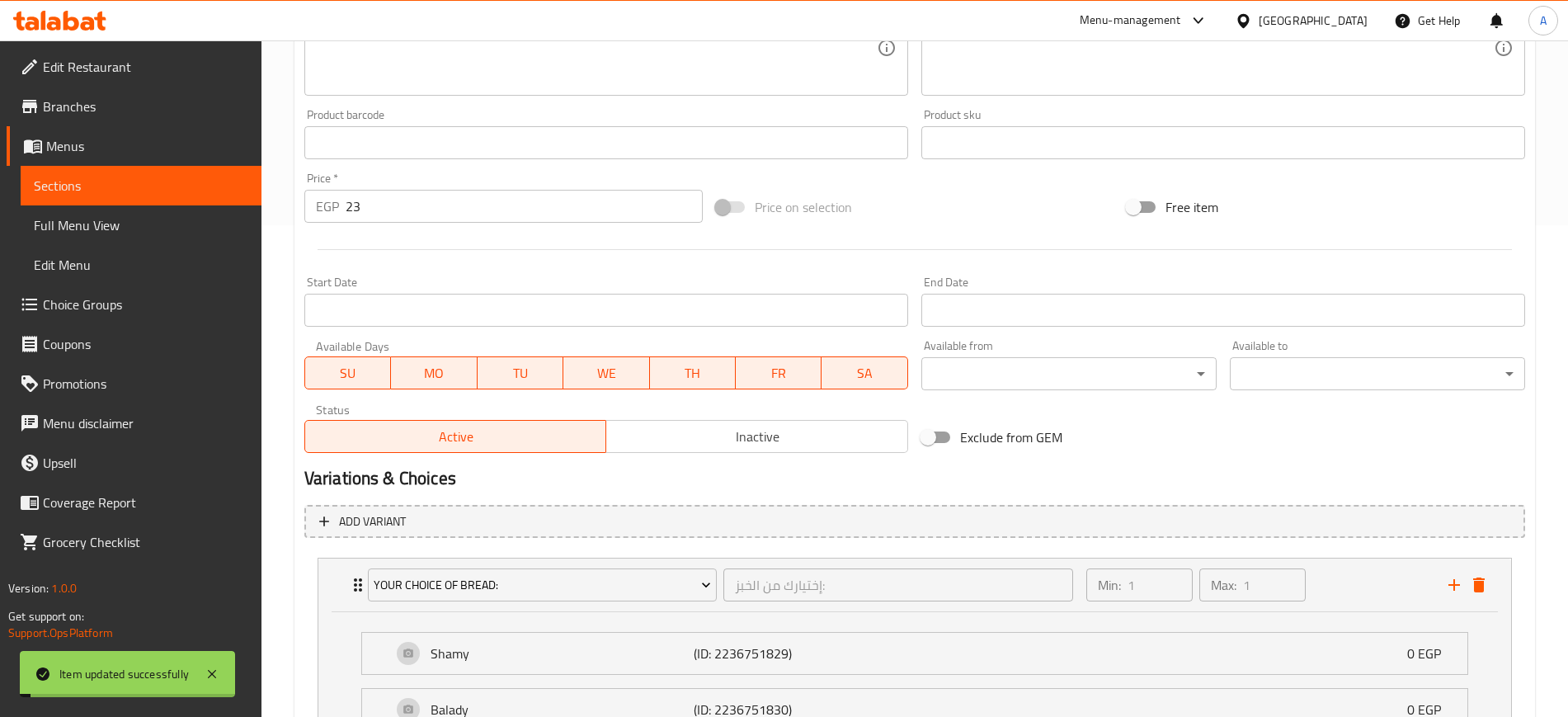
scroll to position [0, 0]
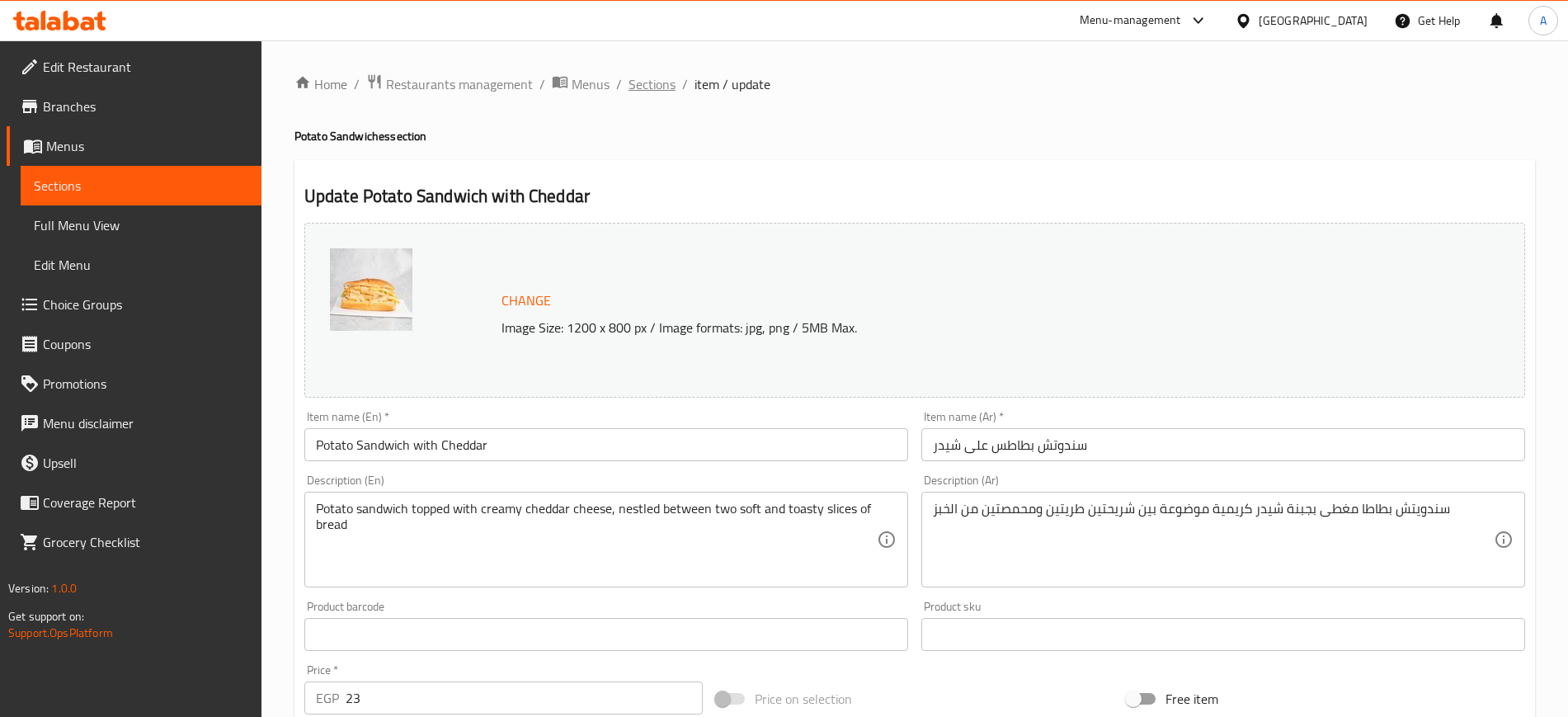
click at [654, 85] on span "Sections" at bounding box center [652, 84] width 47 height 20
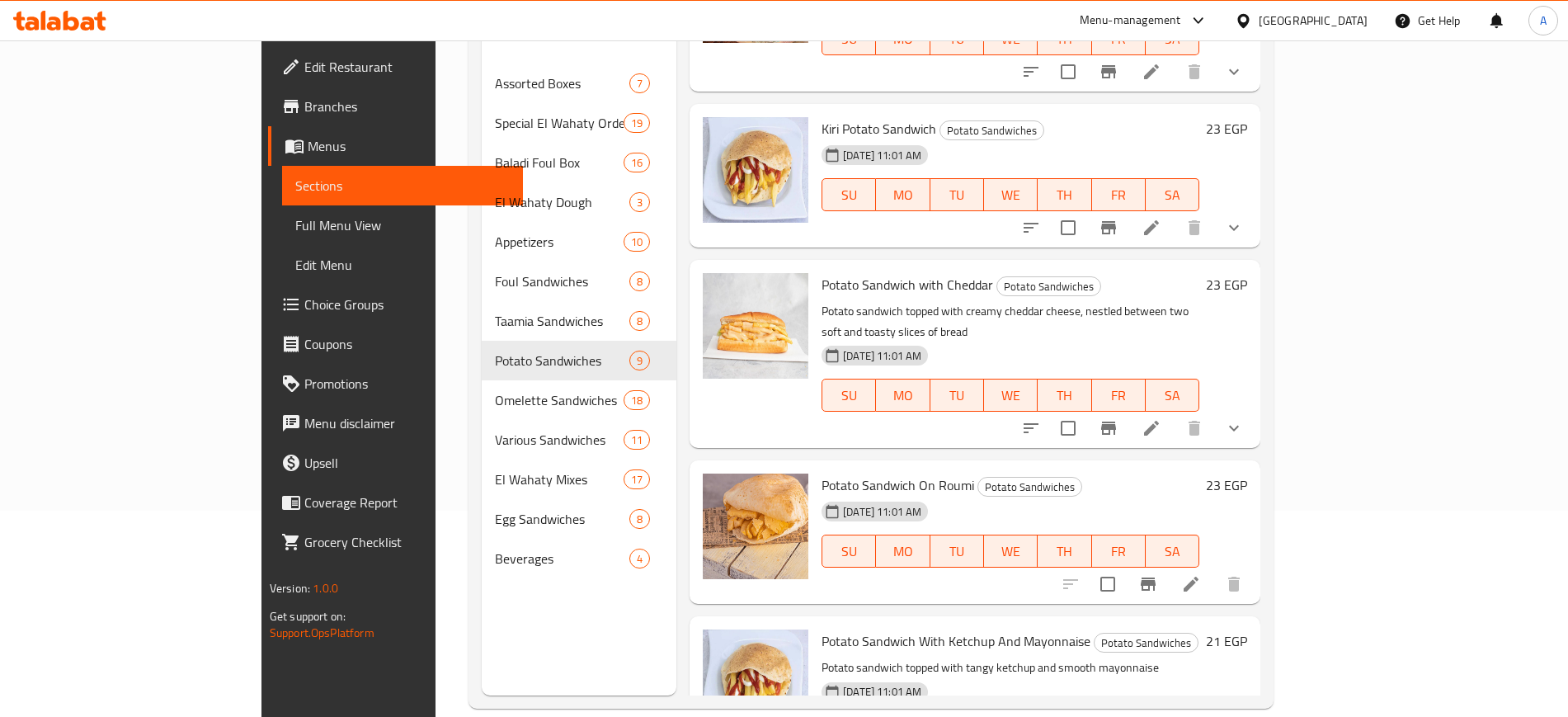
scroll to position [848, 0]
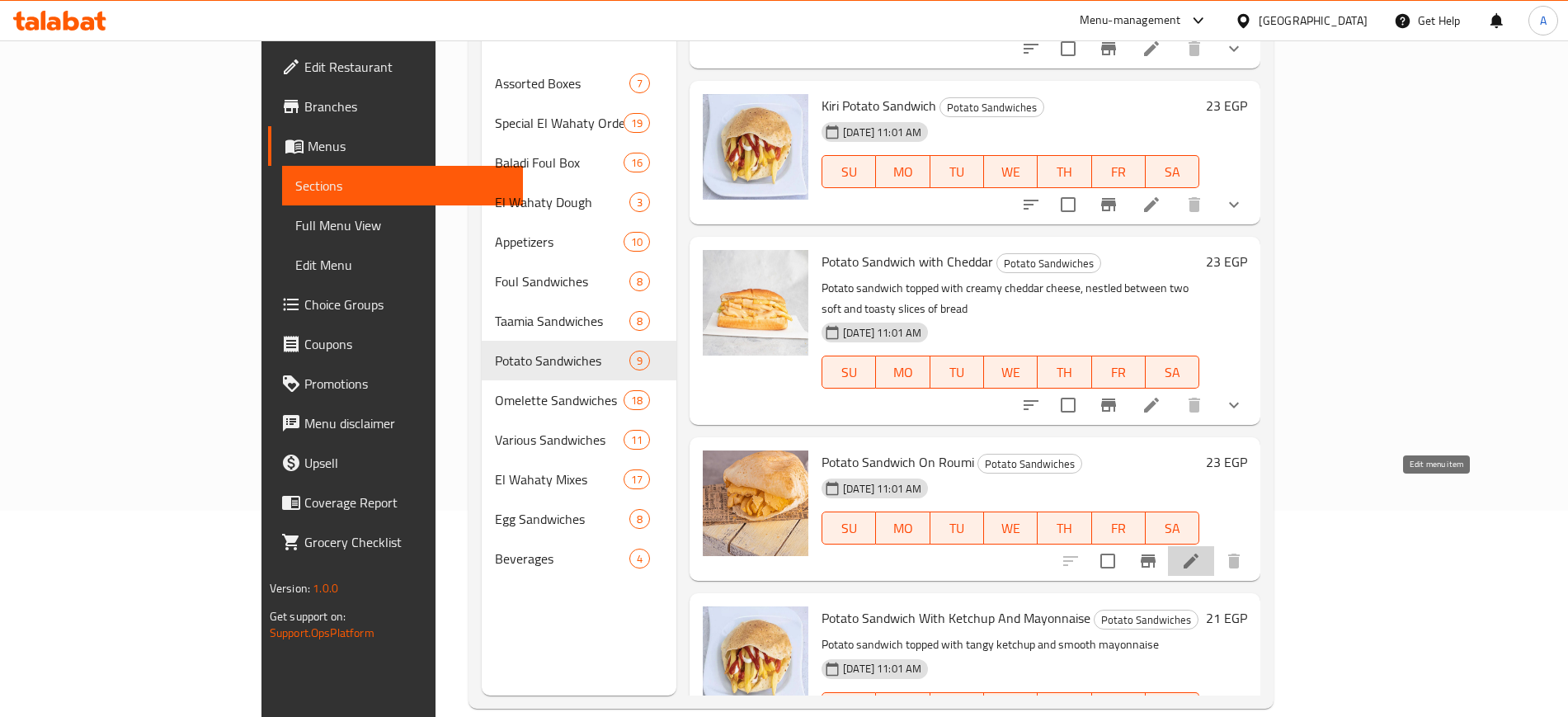
click at [1199, 553] on icon at bounding box center [1191, 561] width 15 height 15
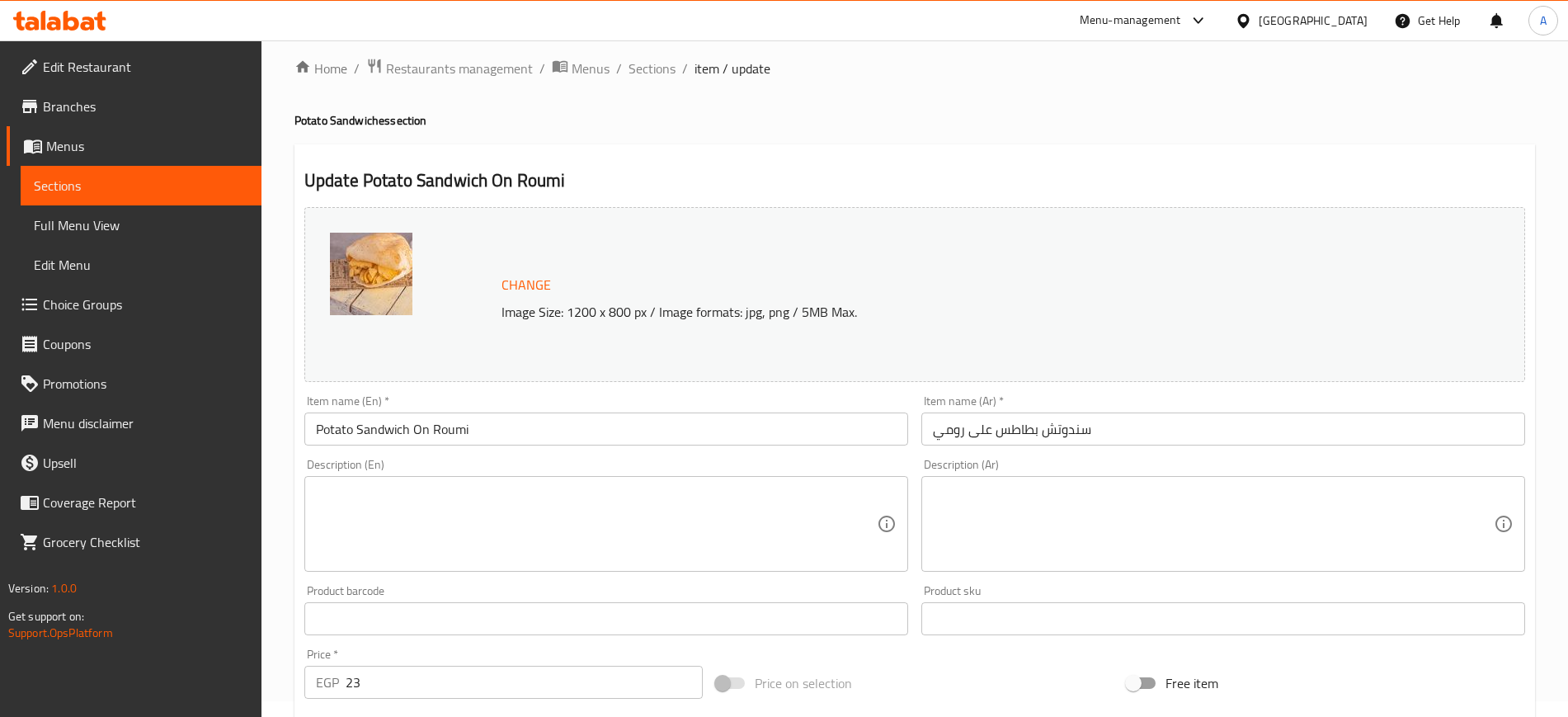
scroll to position [472, 0]
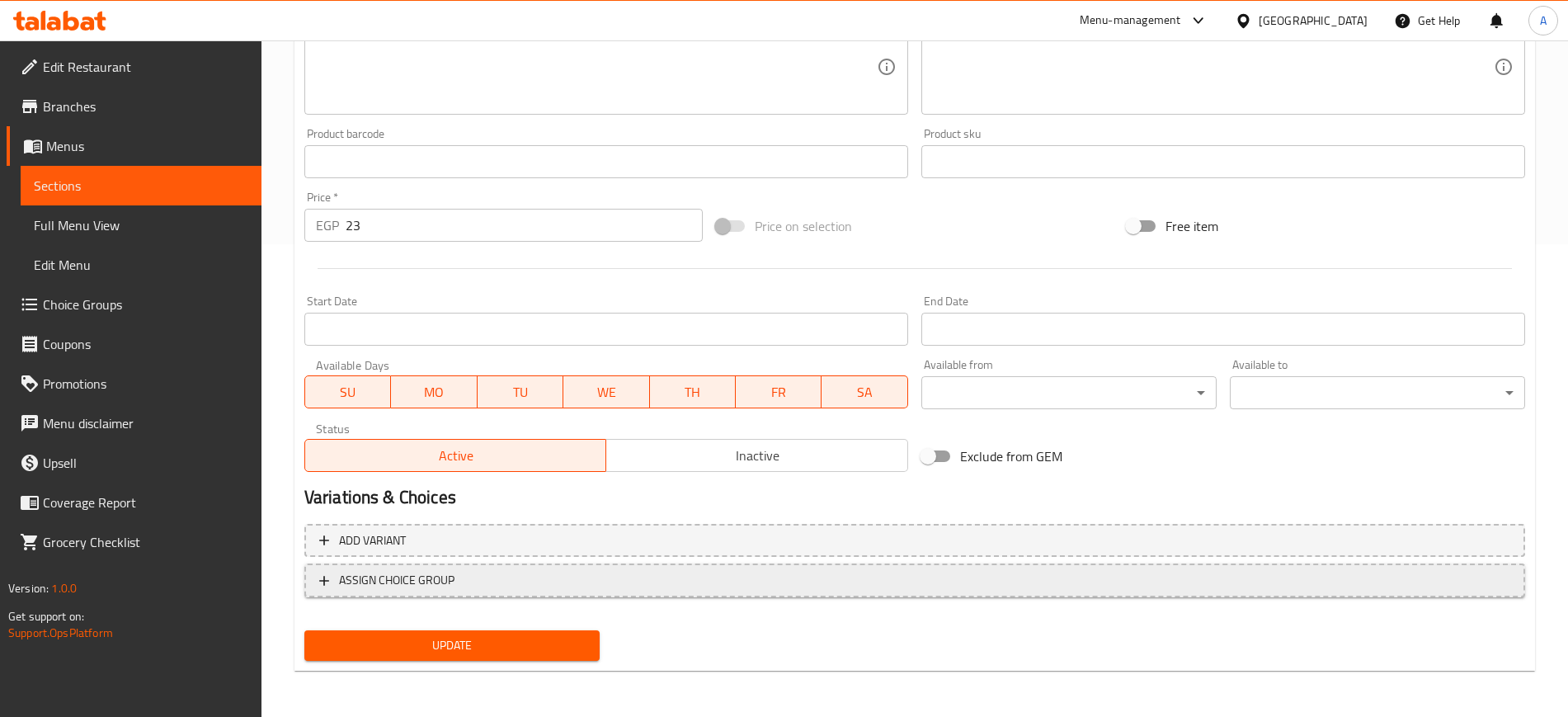
click at [326, 578] on icon "button" at bounding box center [324, 581] width 17 height 17
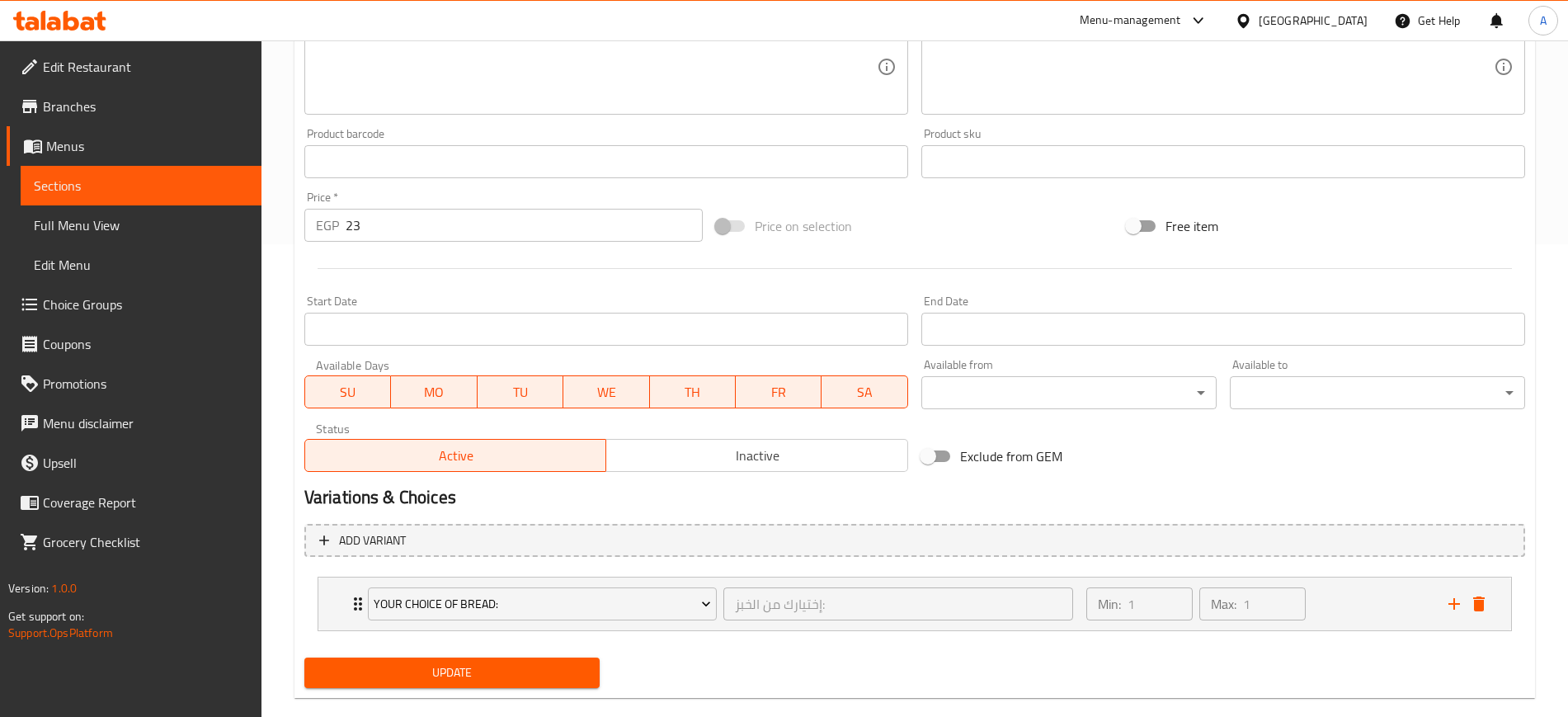
scroll to position [500, 0]
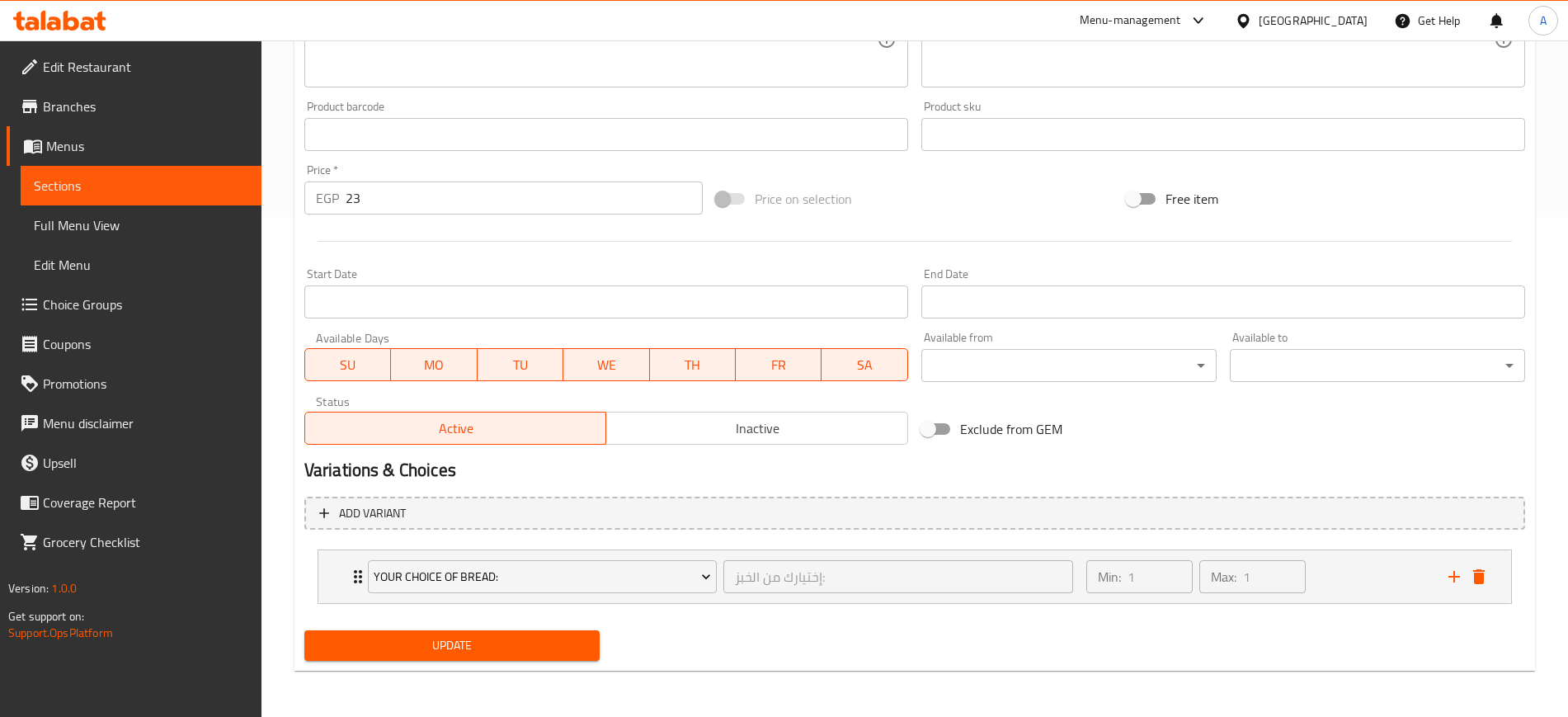
click at [468, 644] on span "Update" at bounding box center [452, 645] width 269 height 21
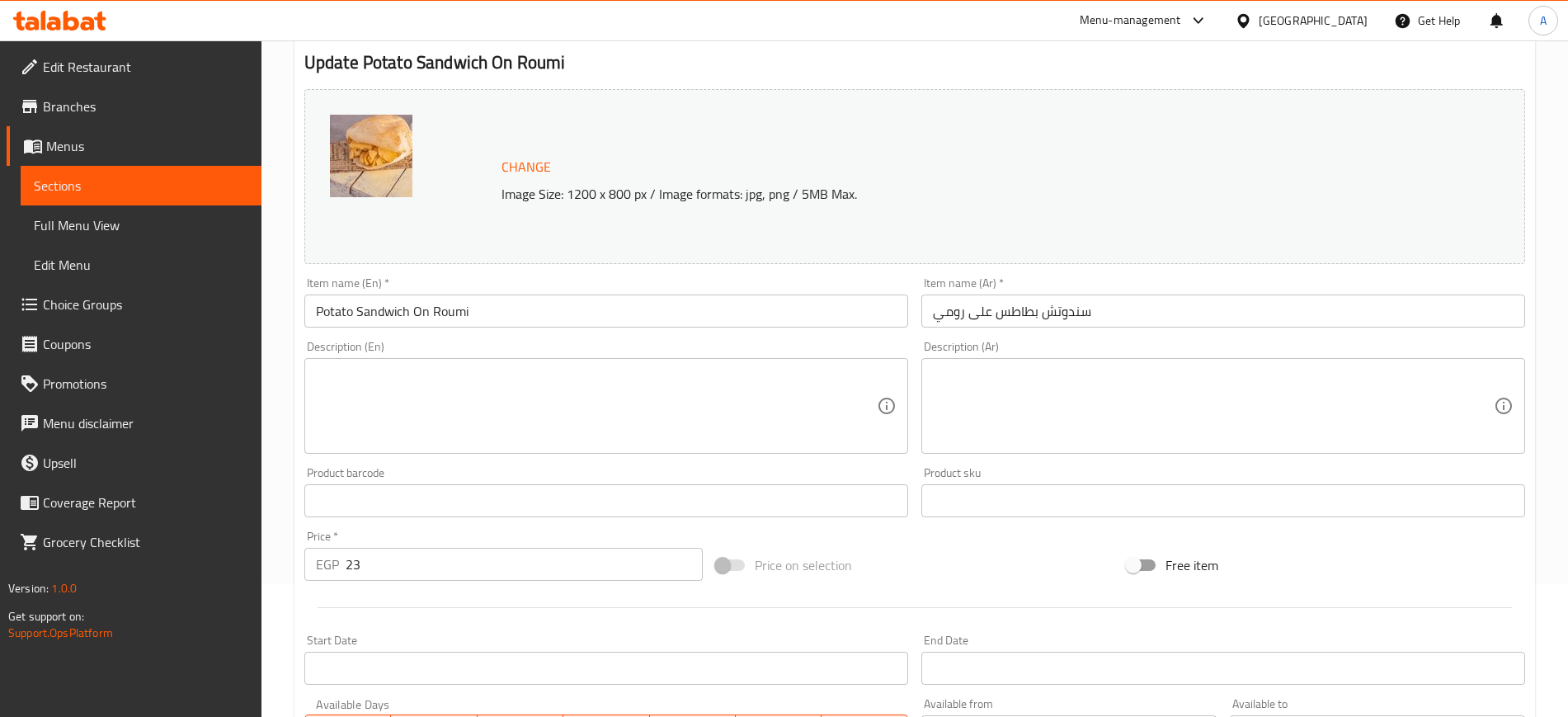
scroll to position [0, 0]
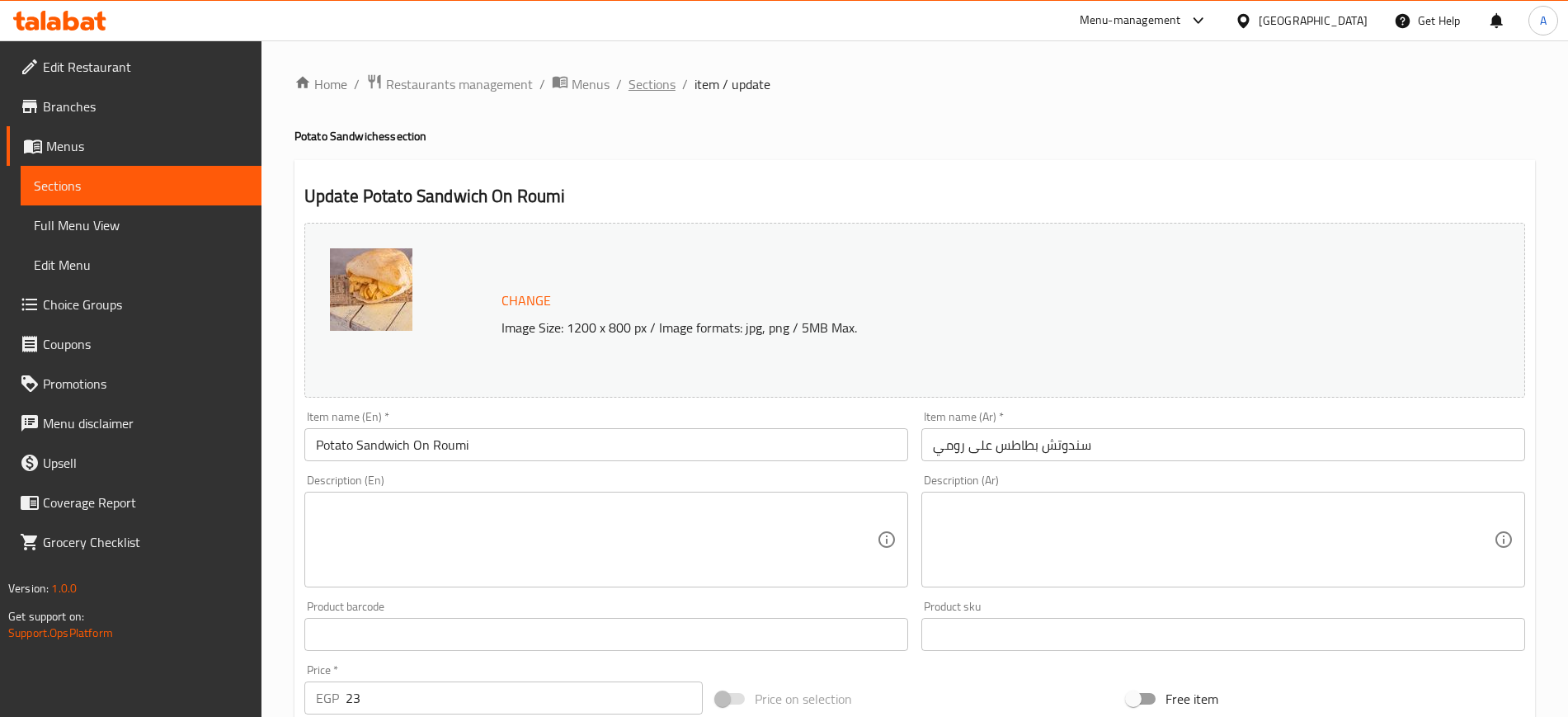
click at [646, 81] on span "Sections" at bounding box center [652, 84] width 47 height 20
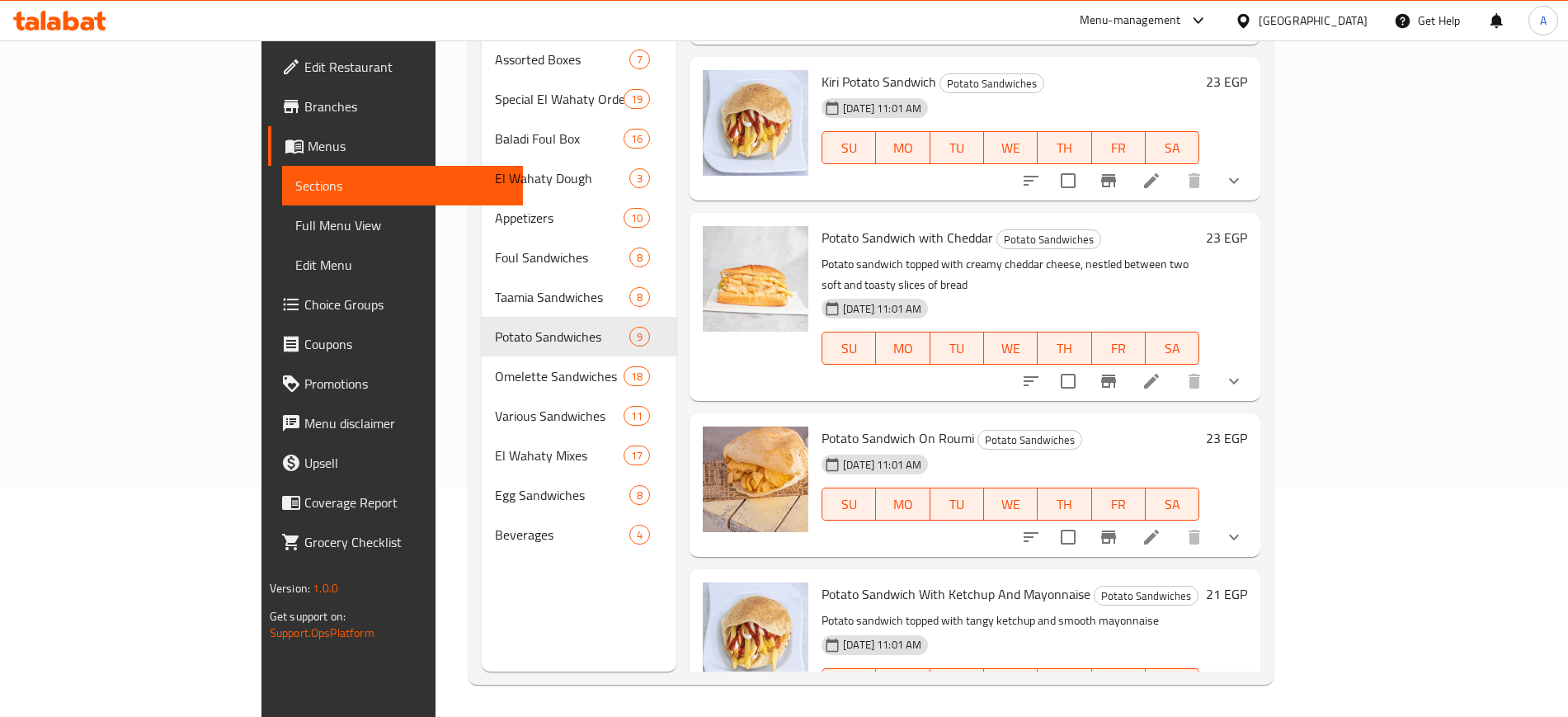
scroll to position [231, 0]
click at [1201, 707] on icon at bounding box center [1191, 717] width 20 height 20
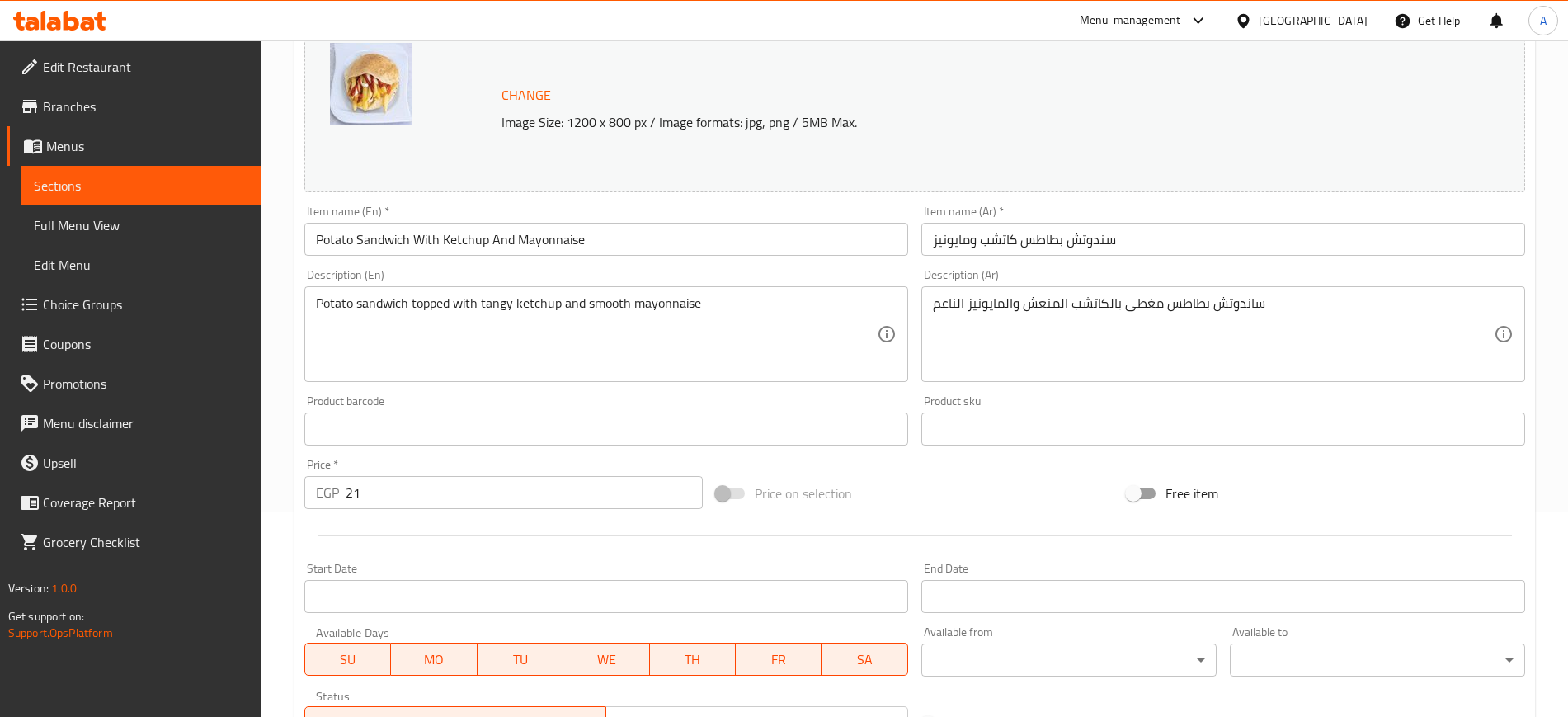
scroll to position [472, 0]
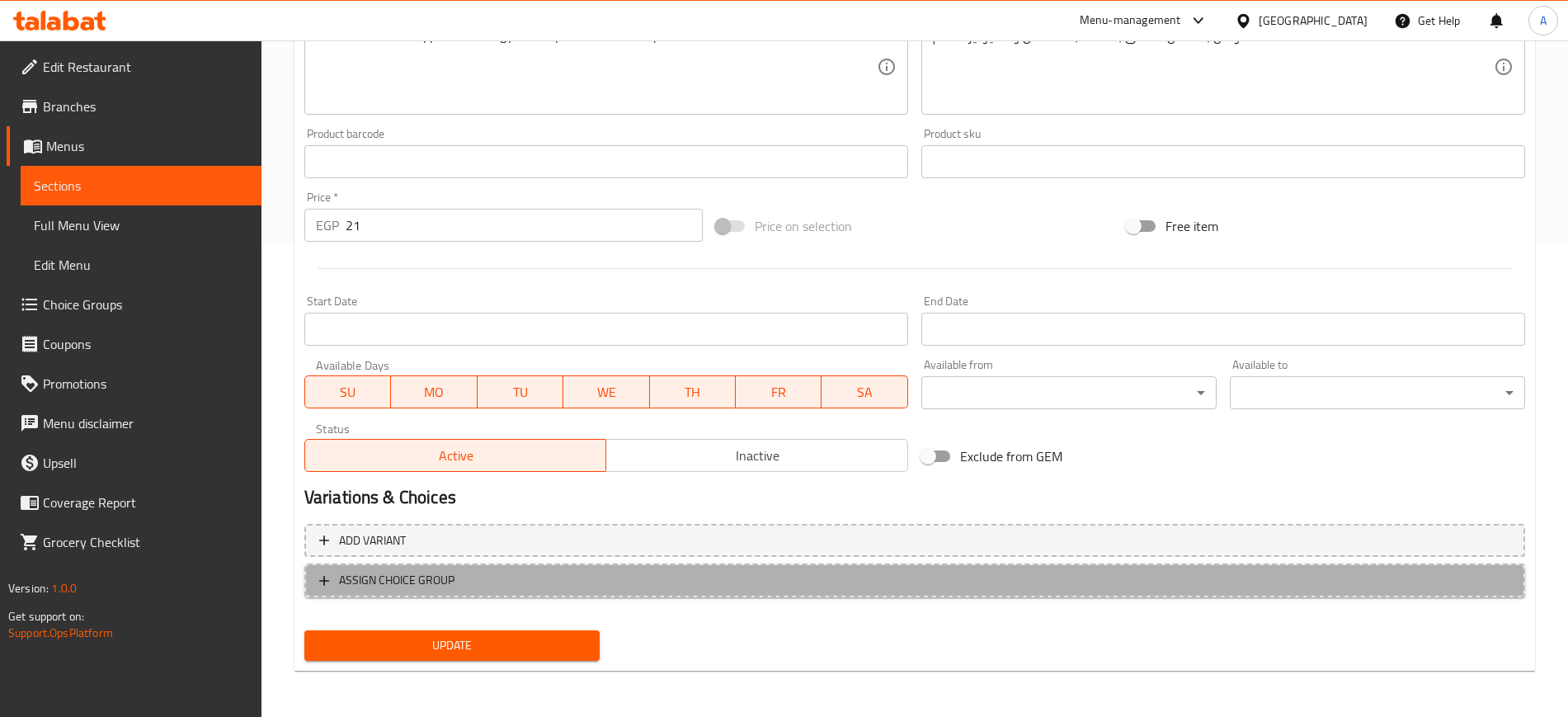
click at [326, 582] on icon "button" at bounding box center [324, 581] width 17 height 17
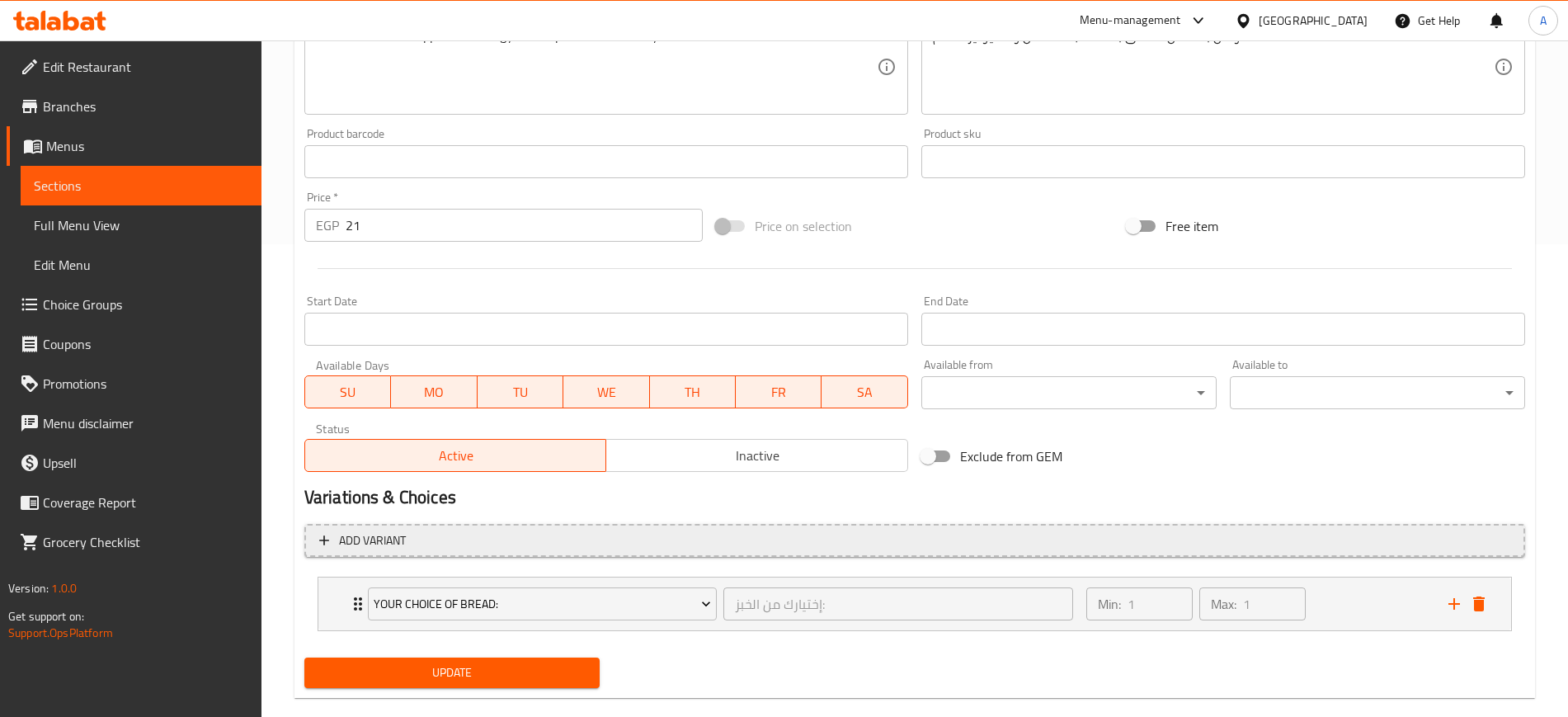
scroll to position [500, 0]
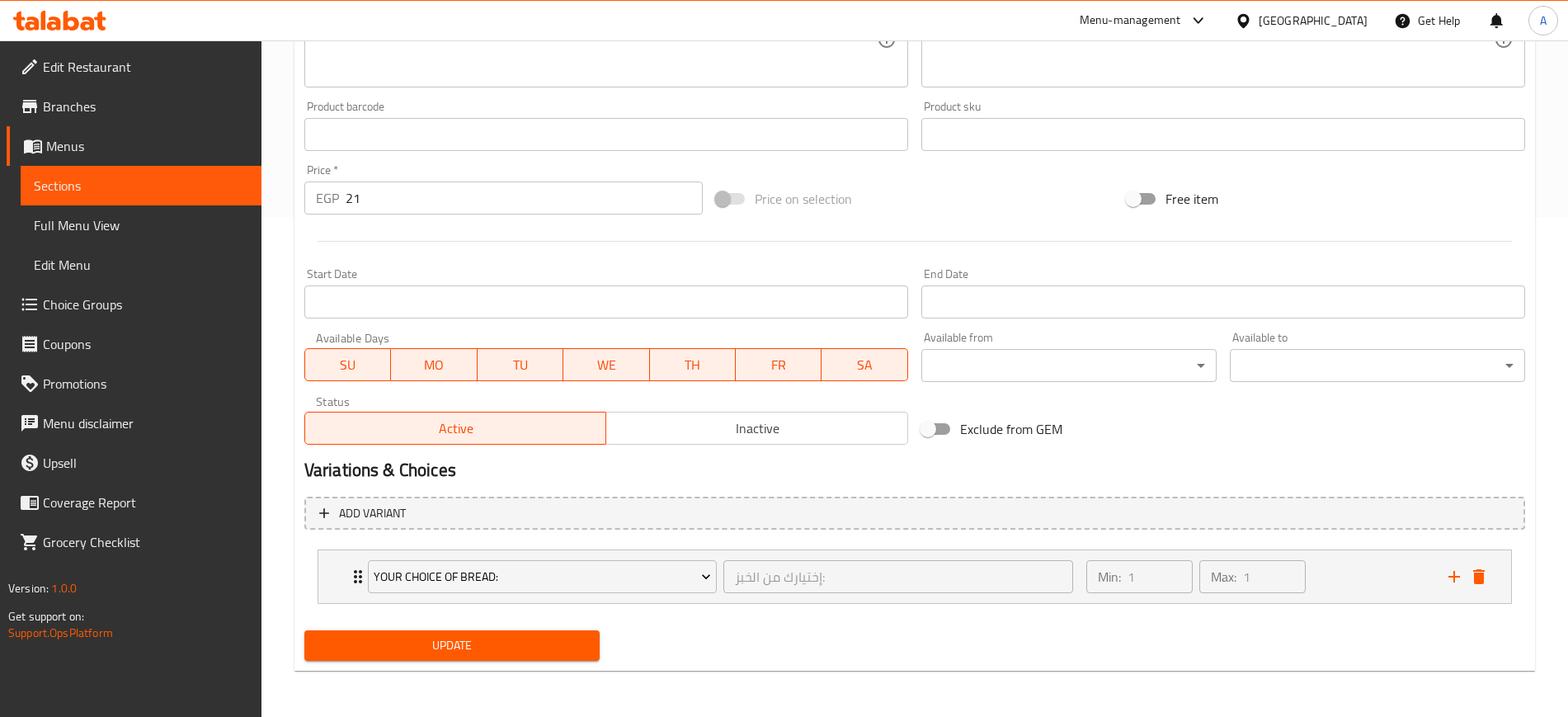
click at [463, 644] on span "Update" at bounding box center [452, 645] width 269 height 21
click at [421, 649] on span "Update" at bounding box center [452, 645] width 269 height 21
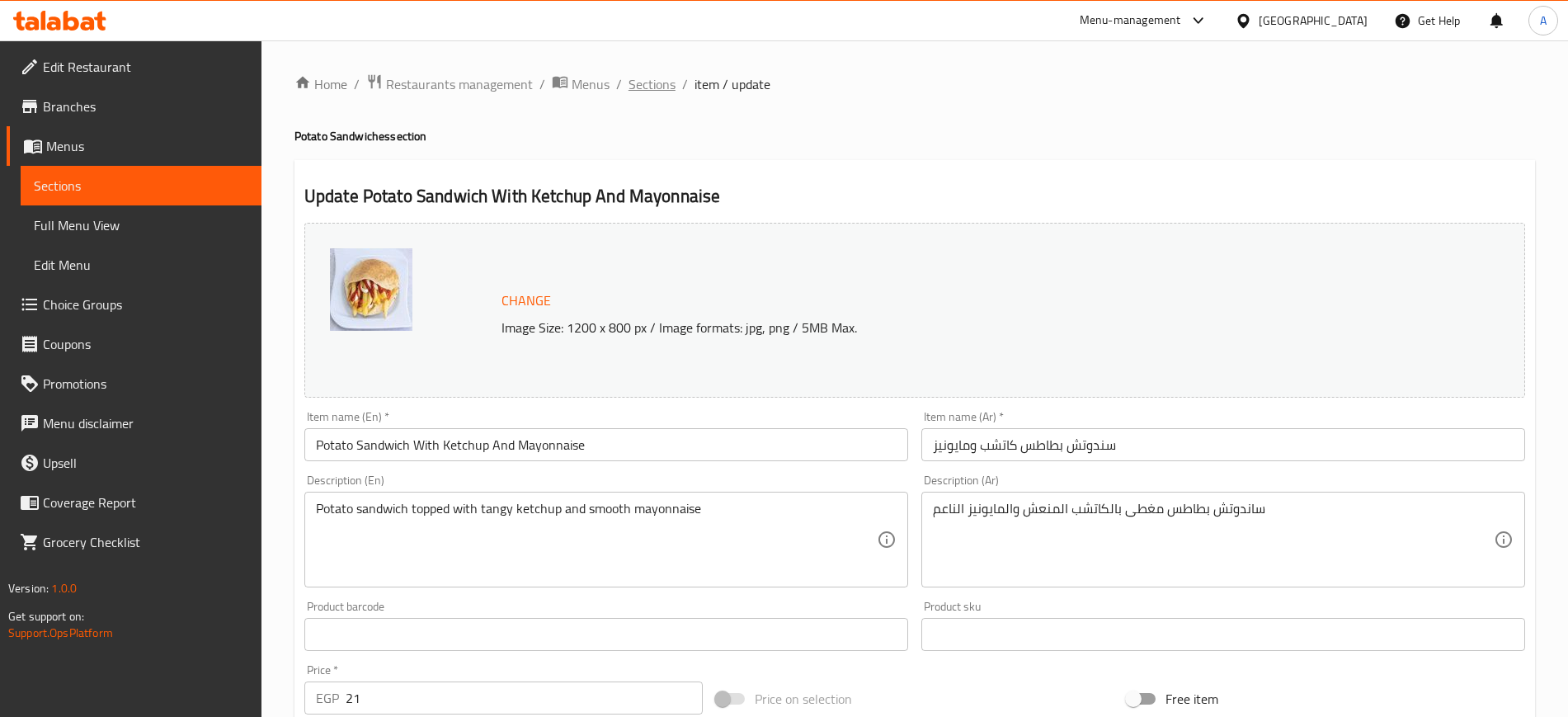
click at [645, 87] on span "Sections" at bounding box center [652, 84] width 47 height 20
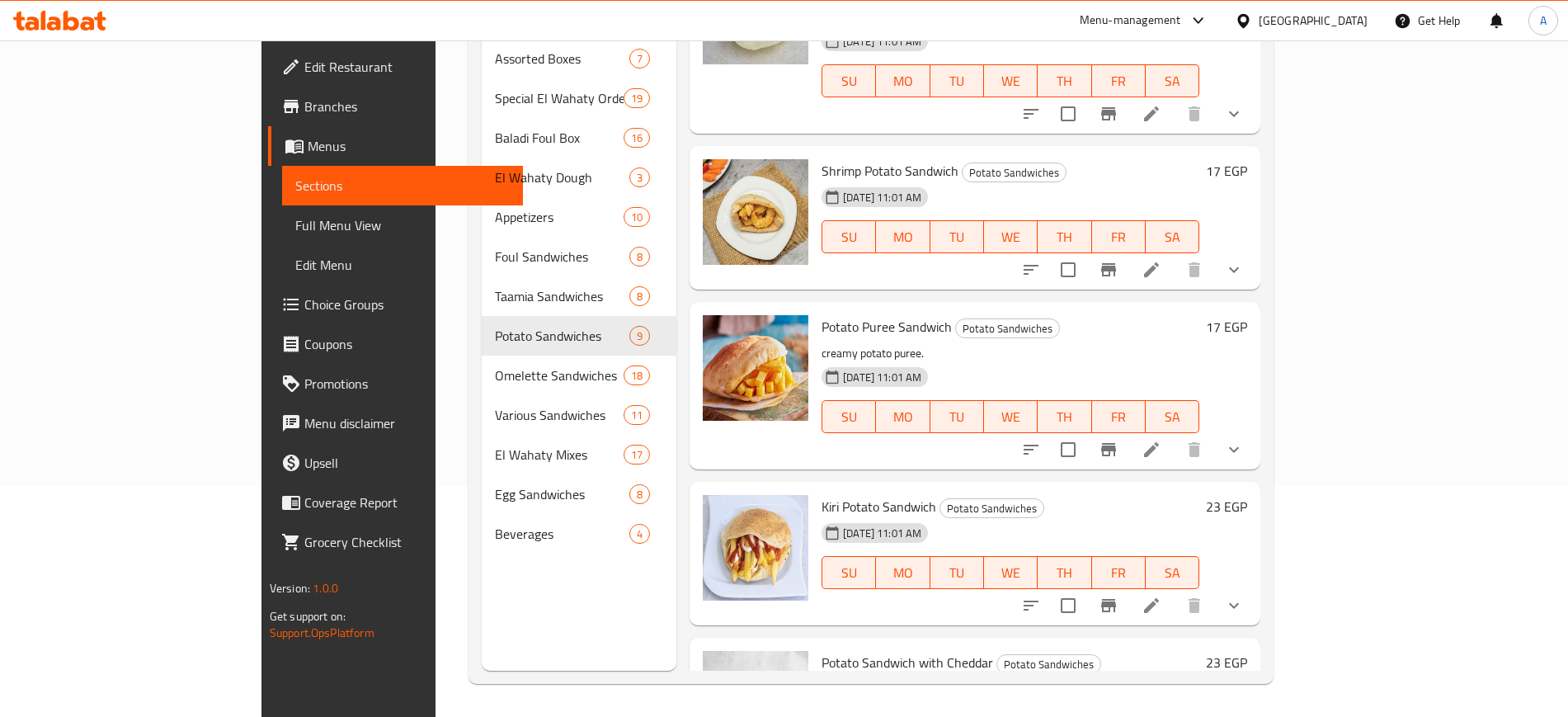
scroll to position [126, 0]
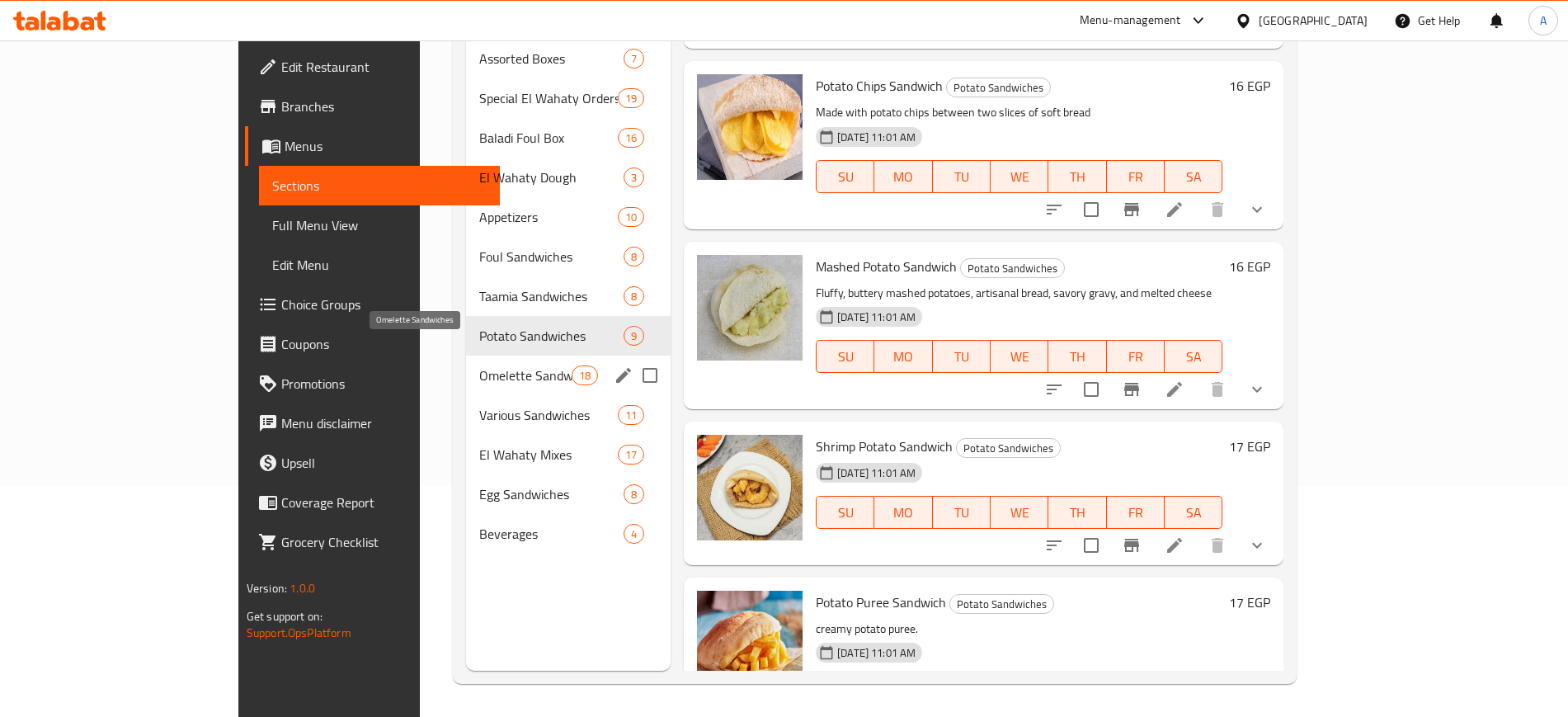
click at [479, 366] on span "Omelette Sandwiches" at bounding box center [525, 376] width 92 height 20
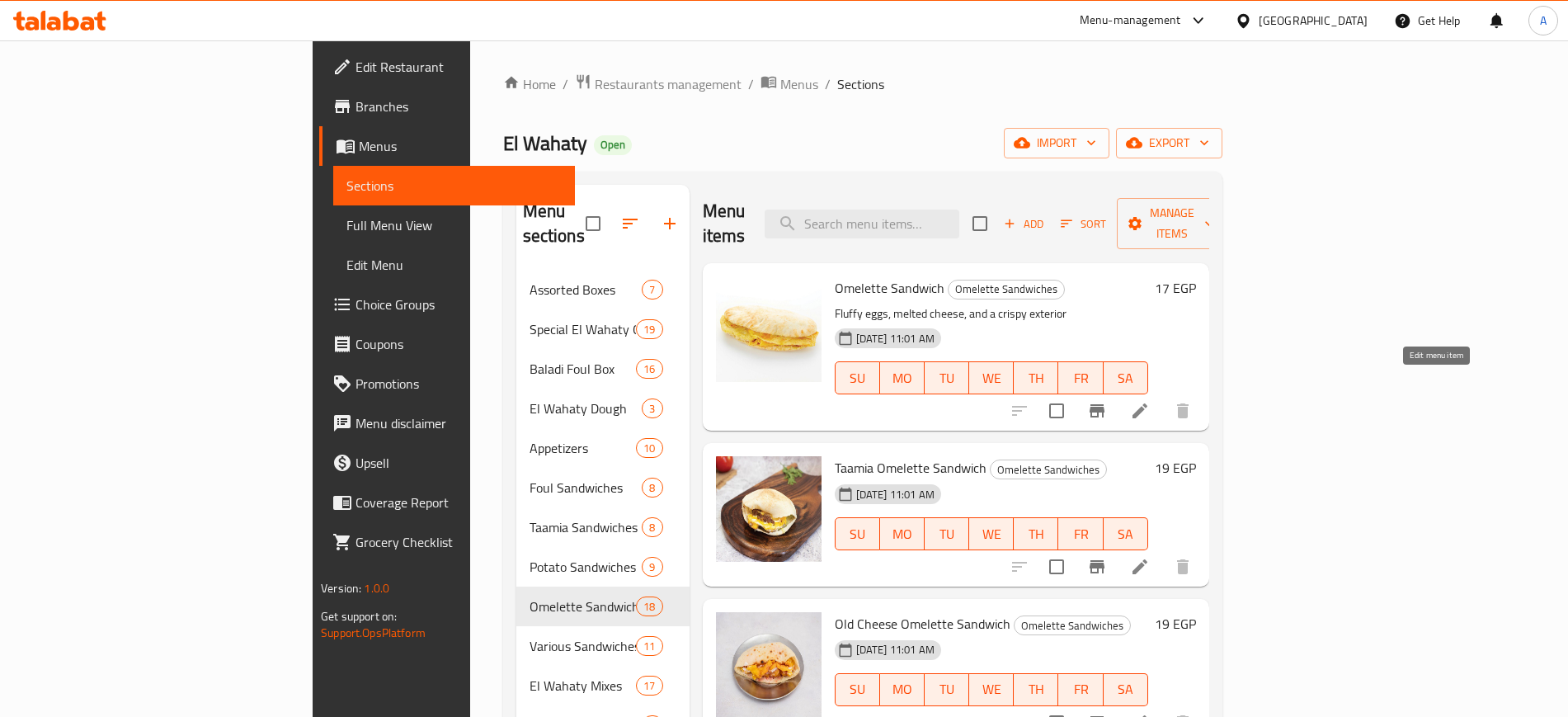
click at [1147, 403] on icon at bounding box center [1141, 411] width 15 height 15
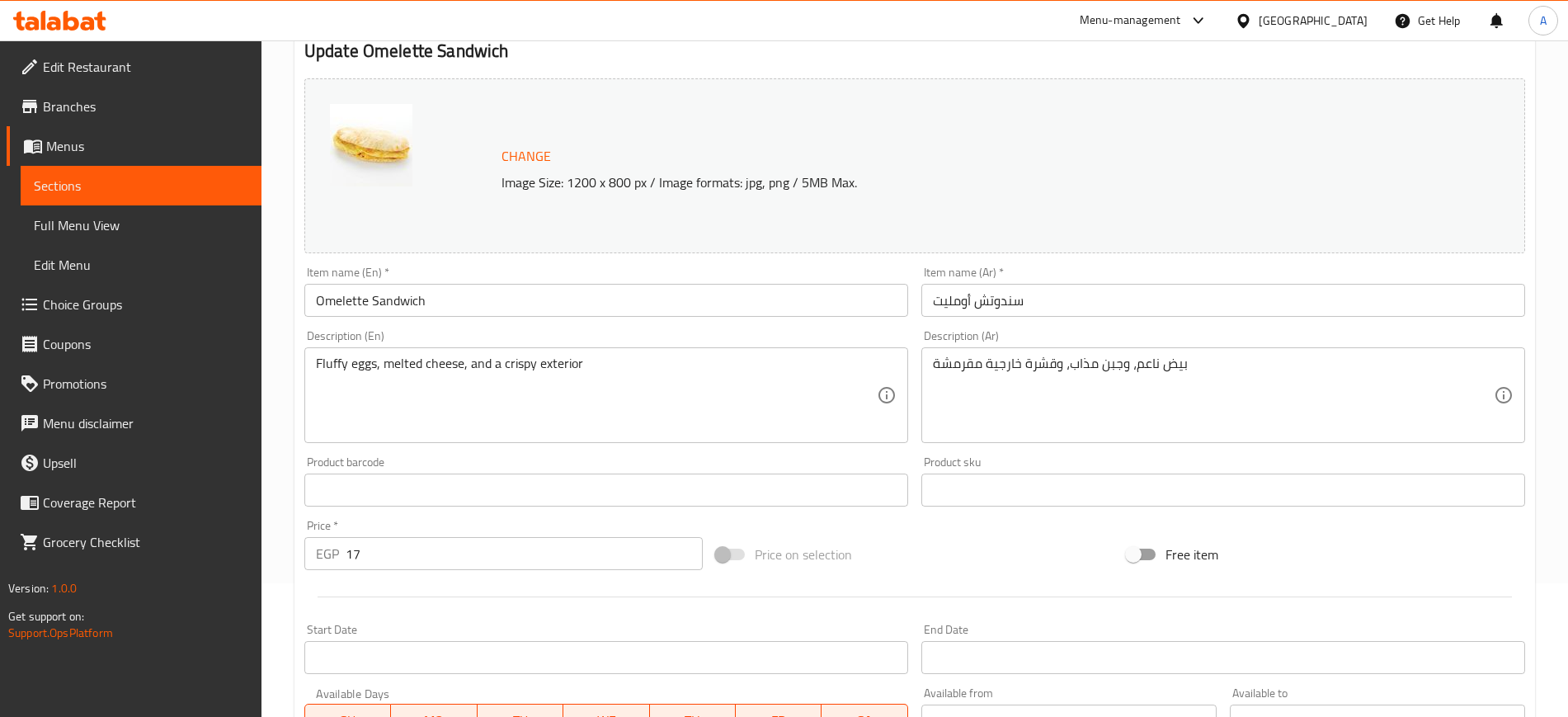
scroll to position [462, 0]
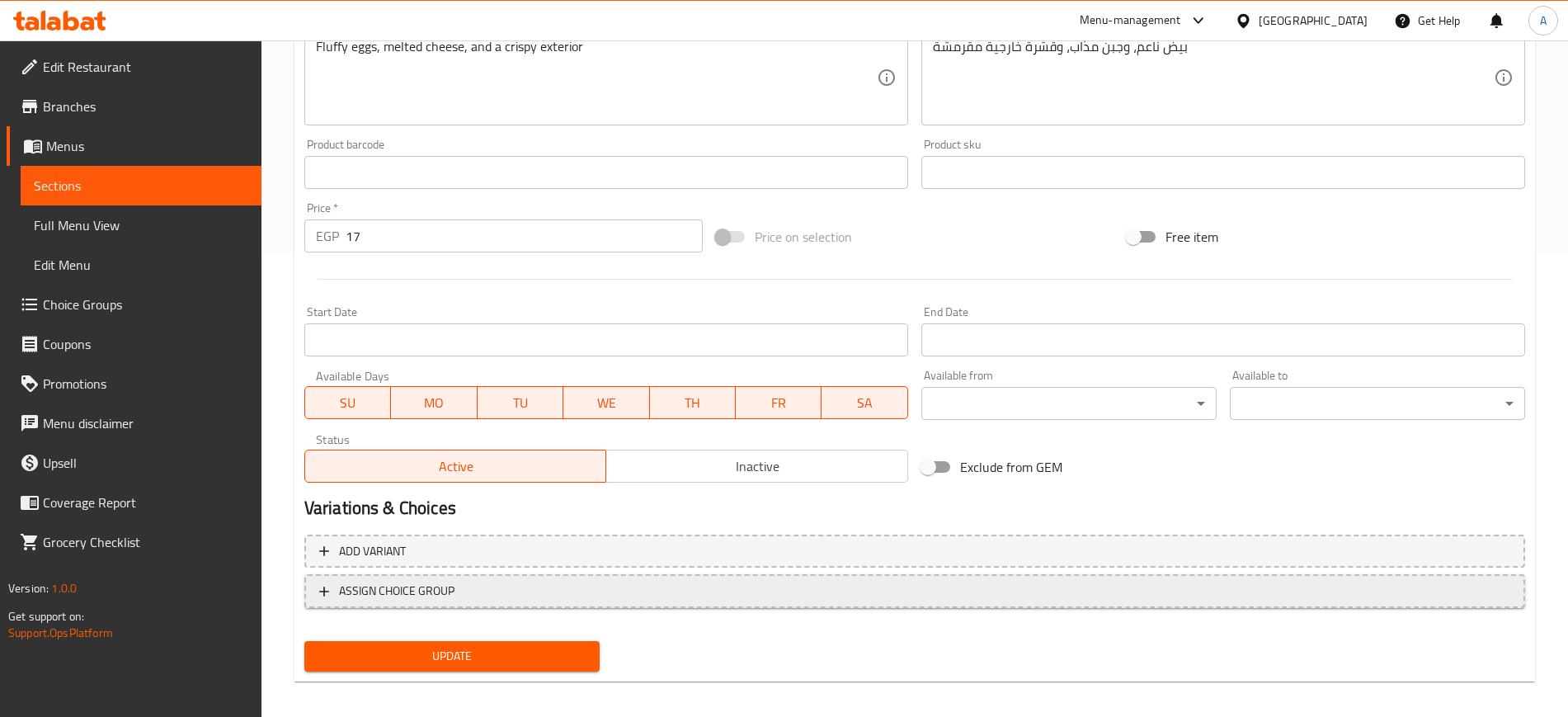
click at [327, 585] on icon "button" at bounding box center [324, 592] width 17 height 17
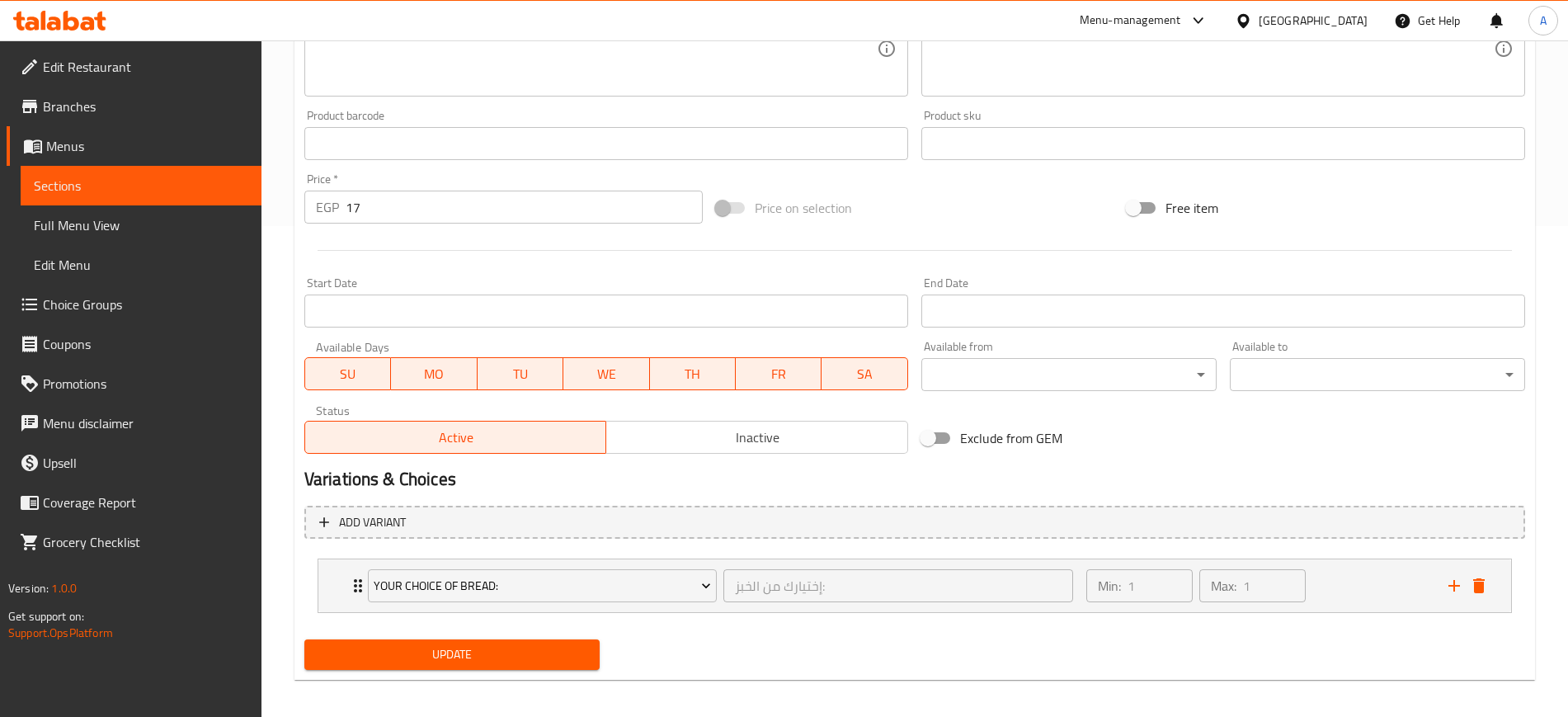
scroll to position [500, 0]
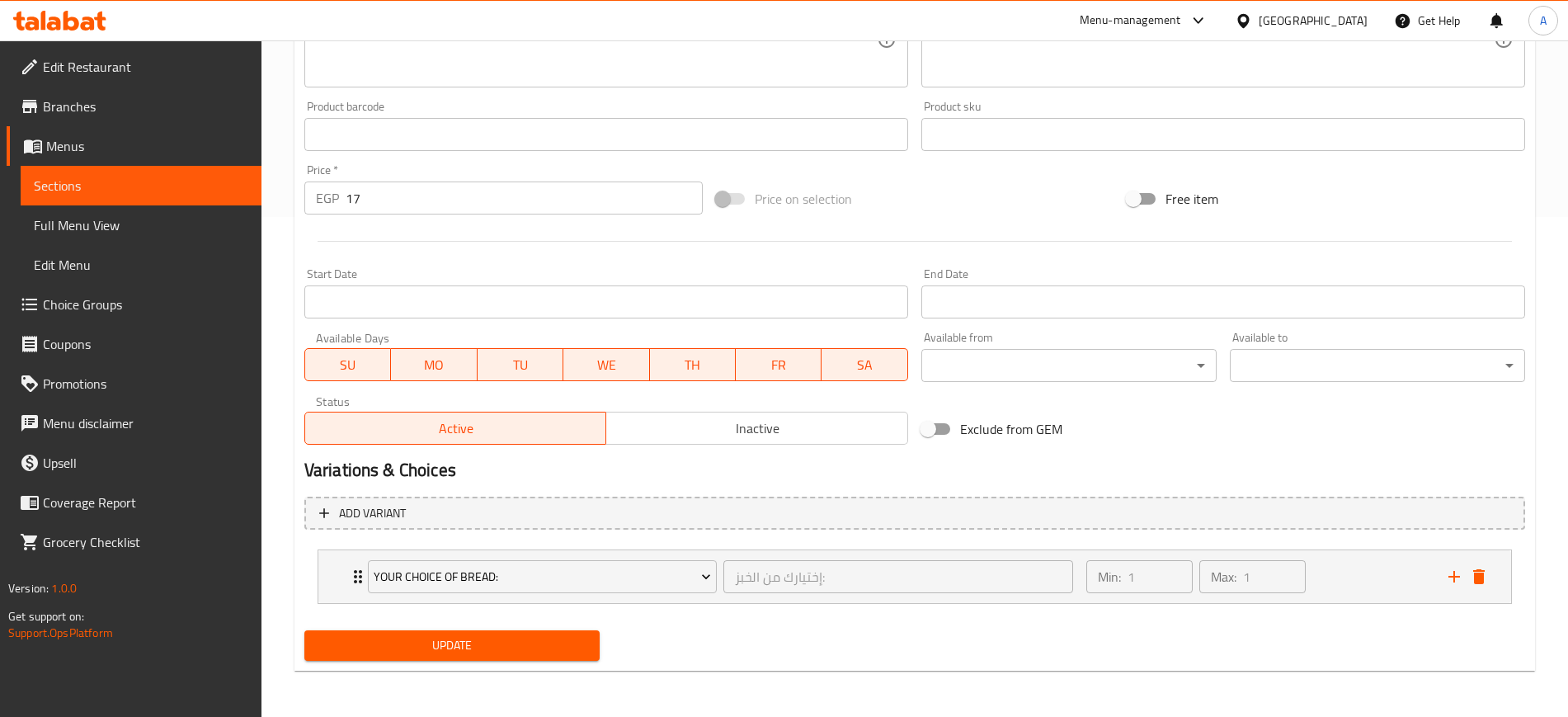
click at [468, 645] on span "Update" at bounding box center [452, 645] width 269 height 21
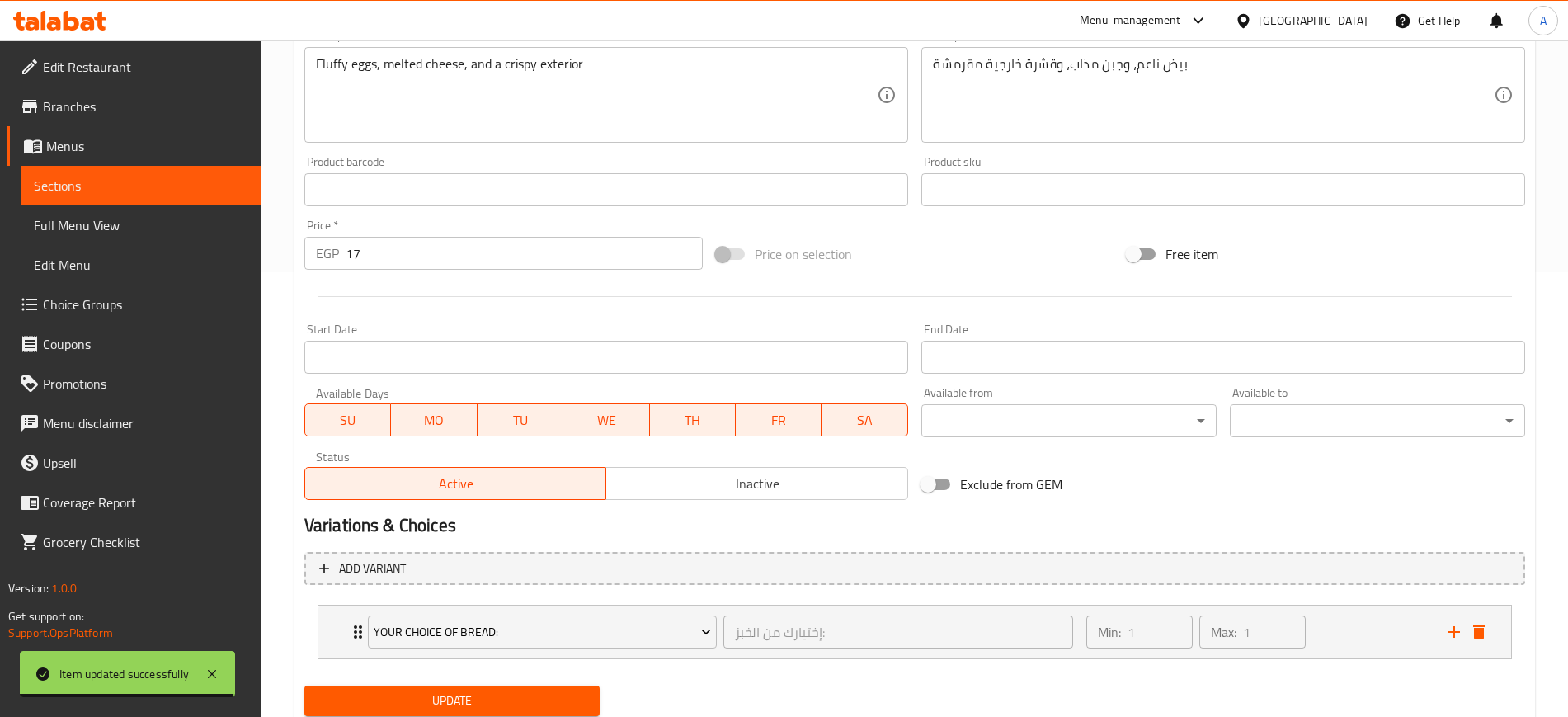
scroll to position [0, 0]
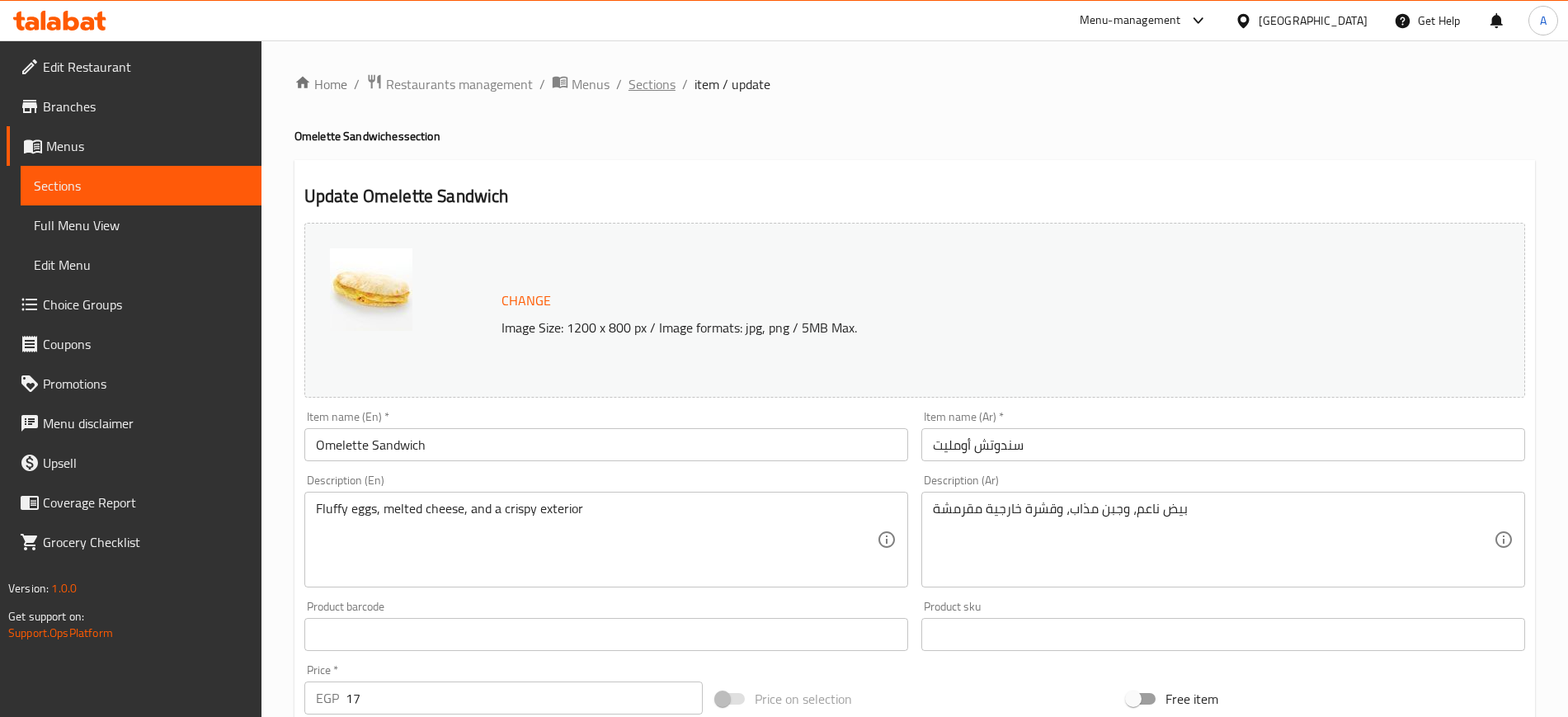
click at [650, 88] on span "Sections" at bounding box center [652, 84] width 47 height 20
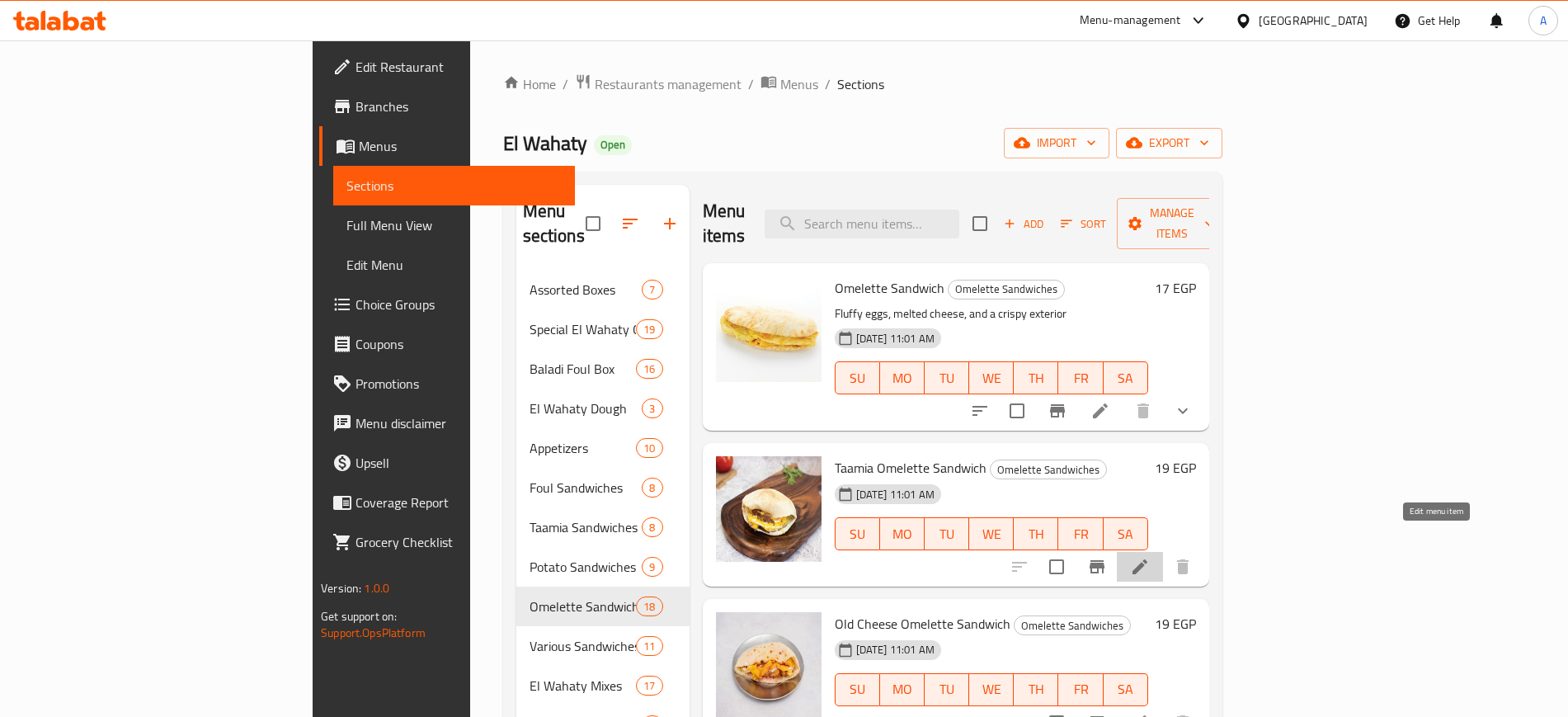
click at [1150, 557] on icon at bounding box center [1141, 567] width 20 height 20
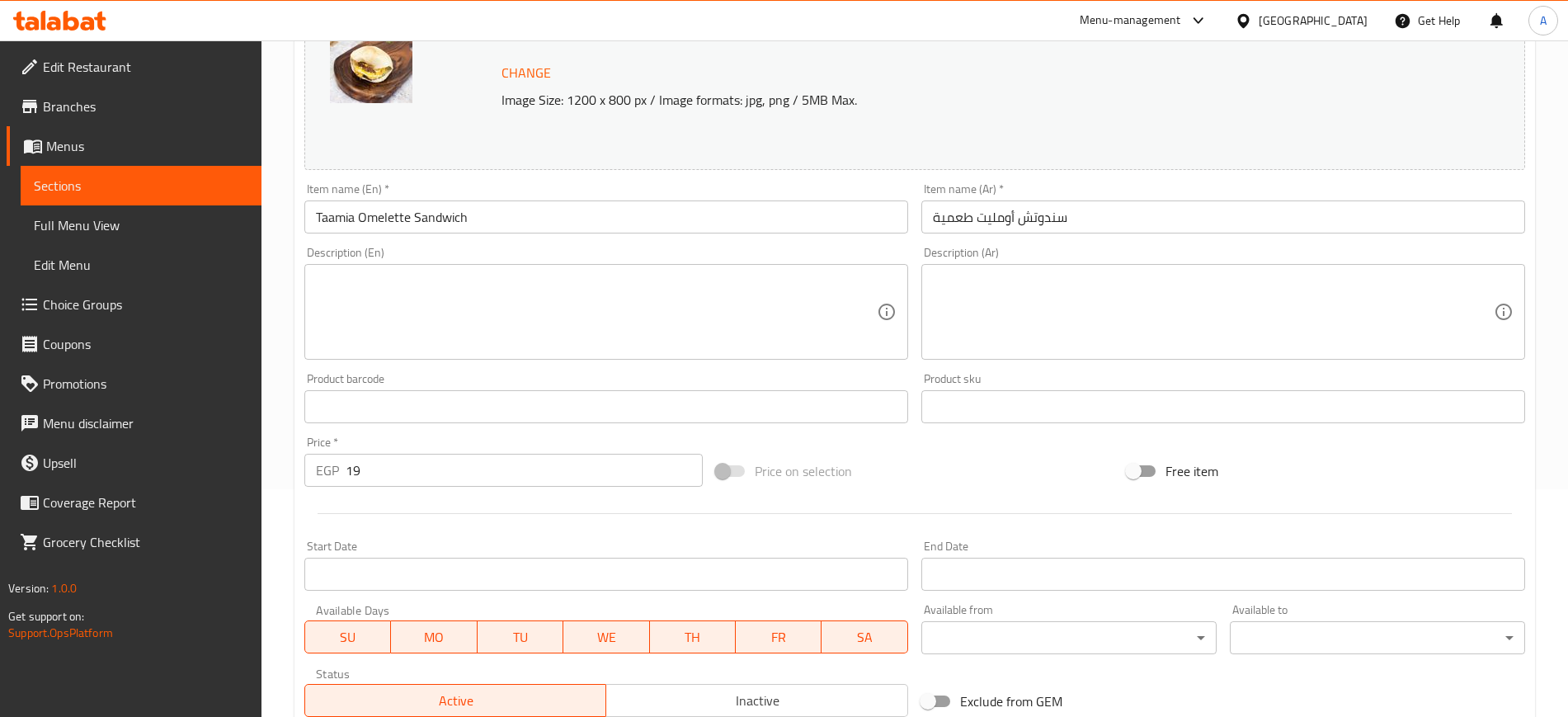
scroll to position [472, 0]
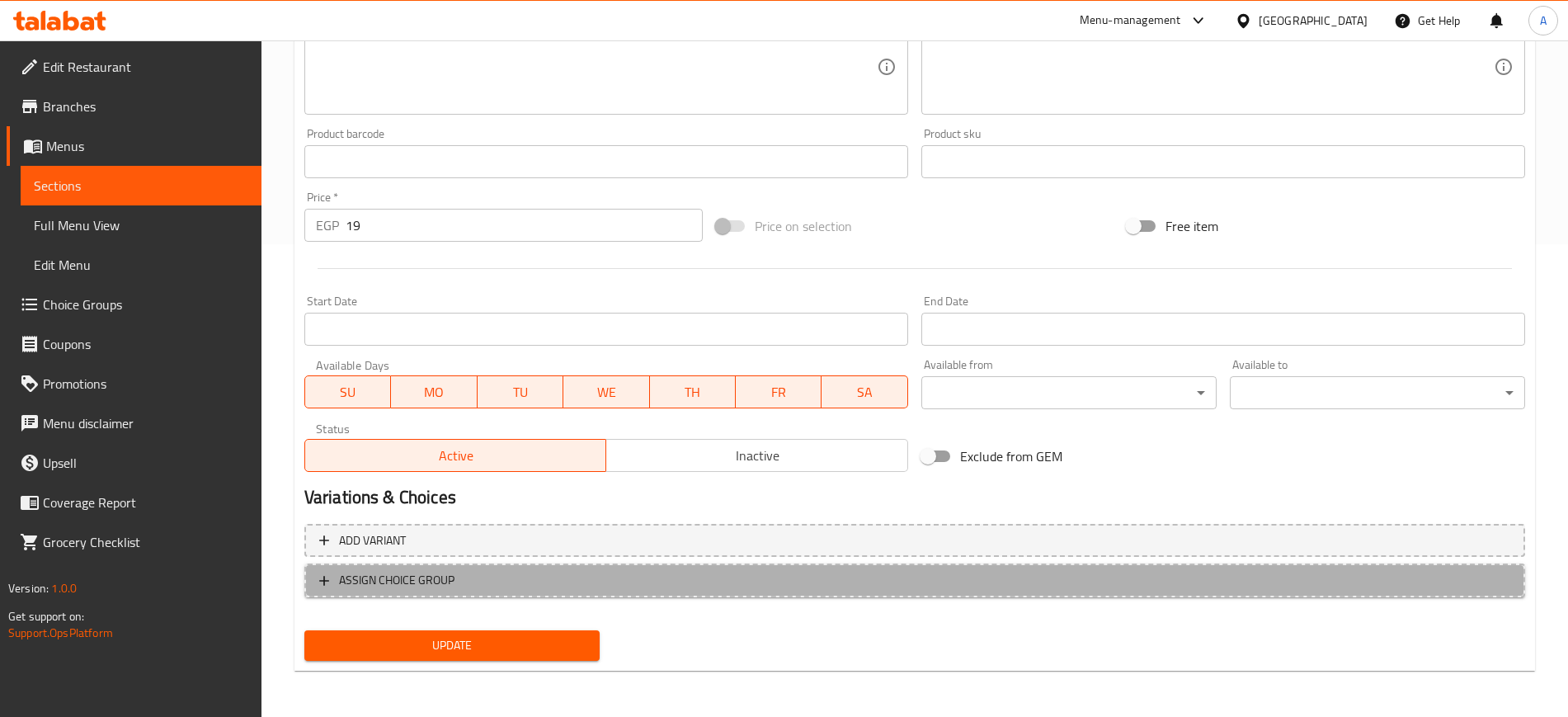
click at [317, 578] on icon "button" at bounding box center [324, 581] width 17 height 17
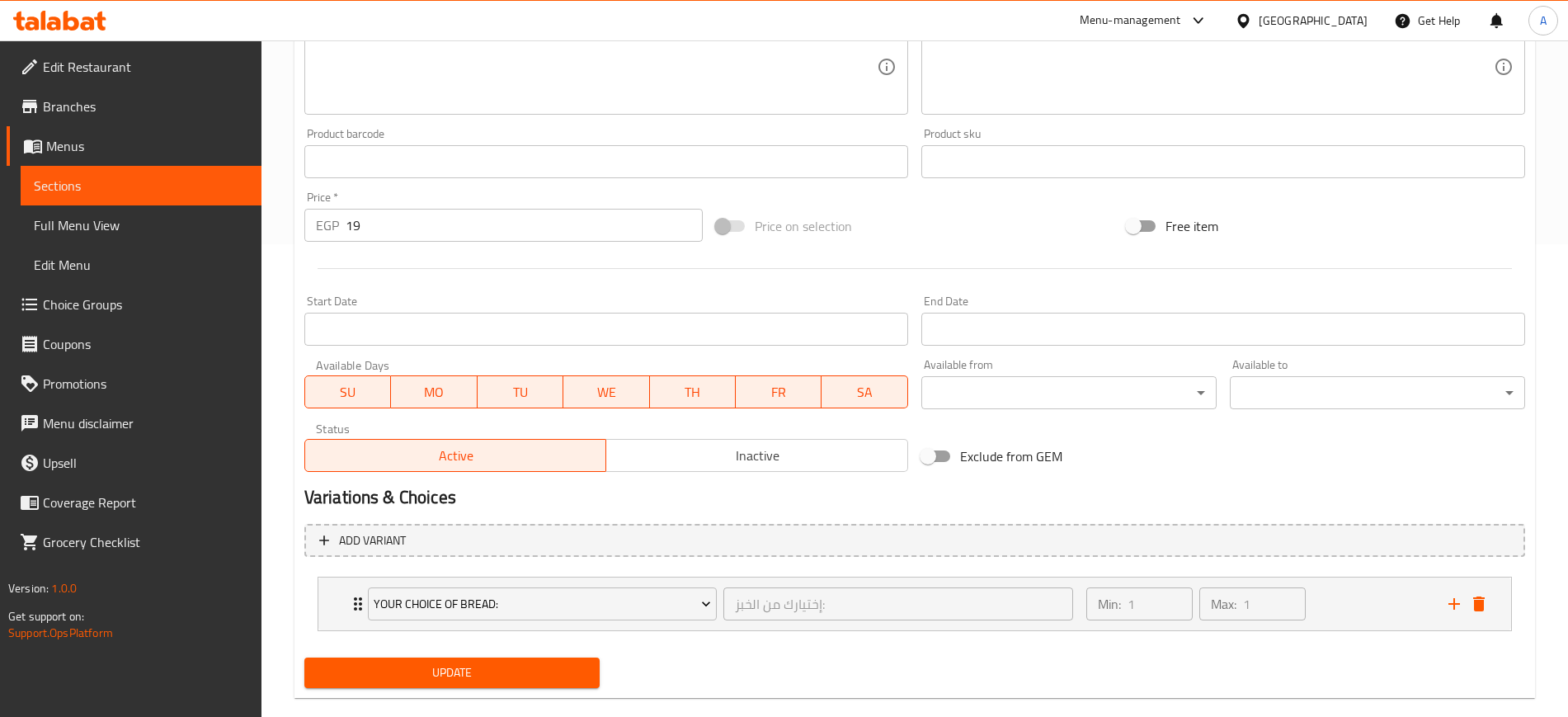
scroll to position [500, 0]
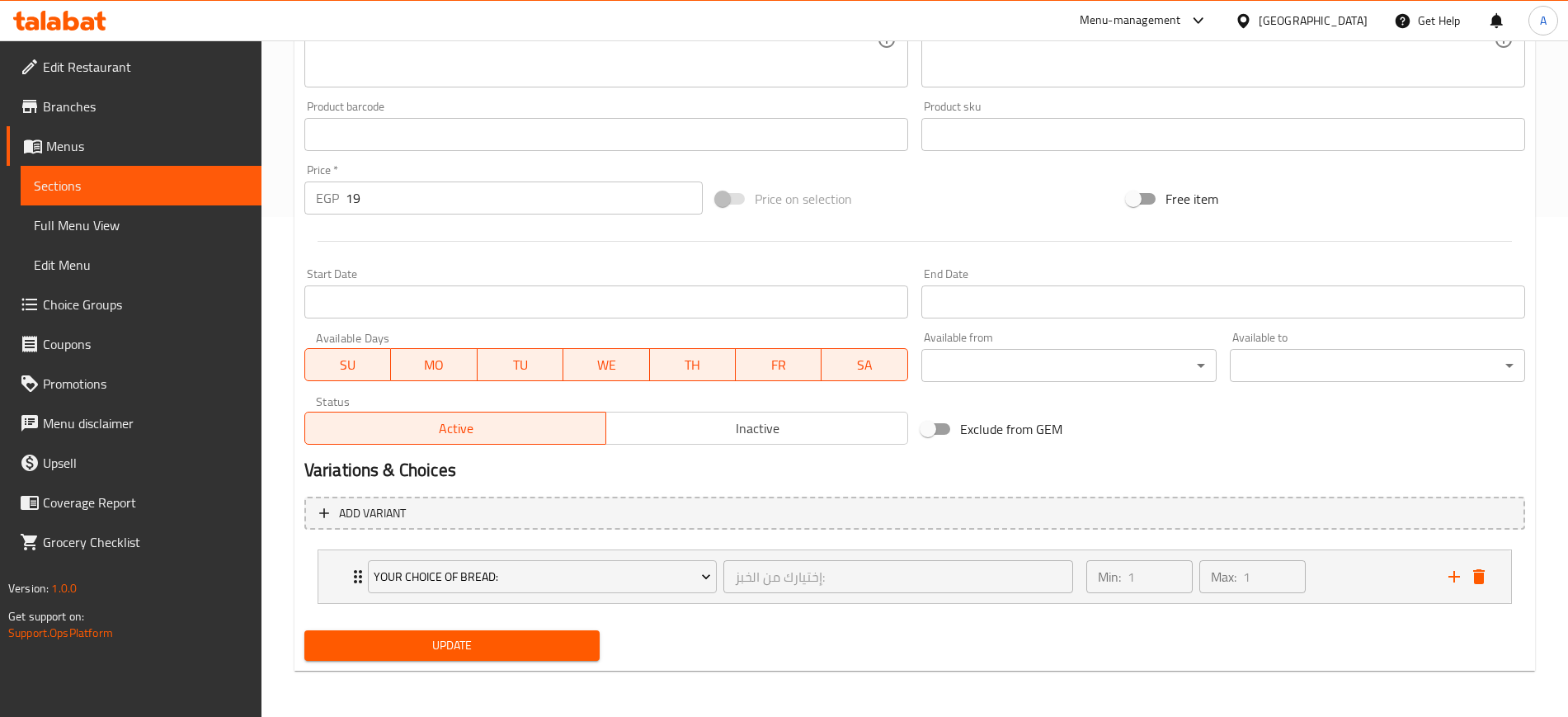
click at [413, 641] on span "Update" at bounding box center [452, 645] width 269 height 21
click at [348, 581] on icon "Expand" at bounding box center [358, 577] width 20 height 20
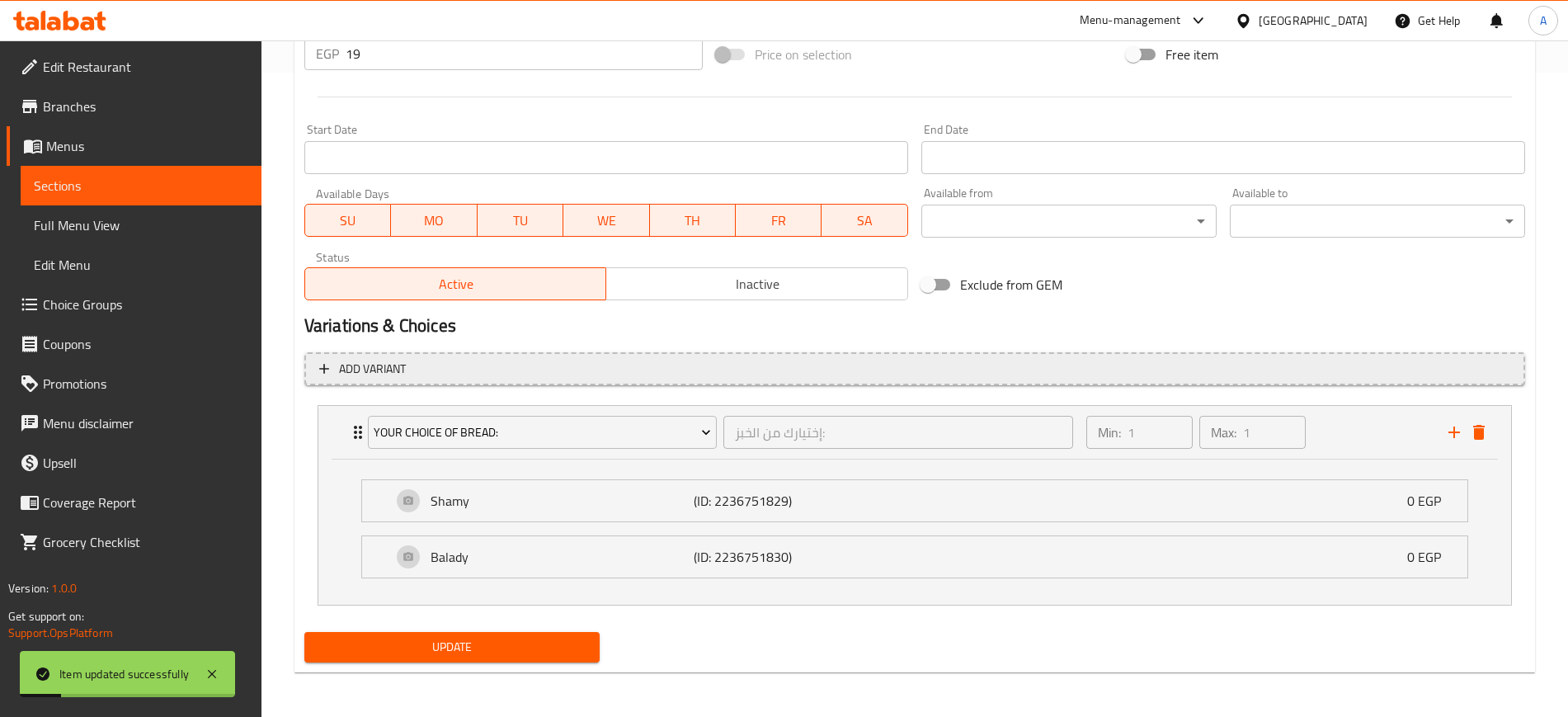
scroll to position [646, 0]
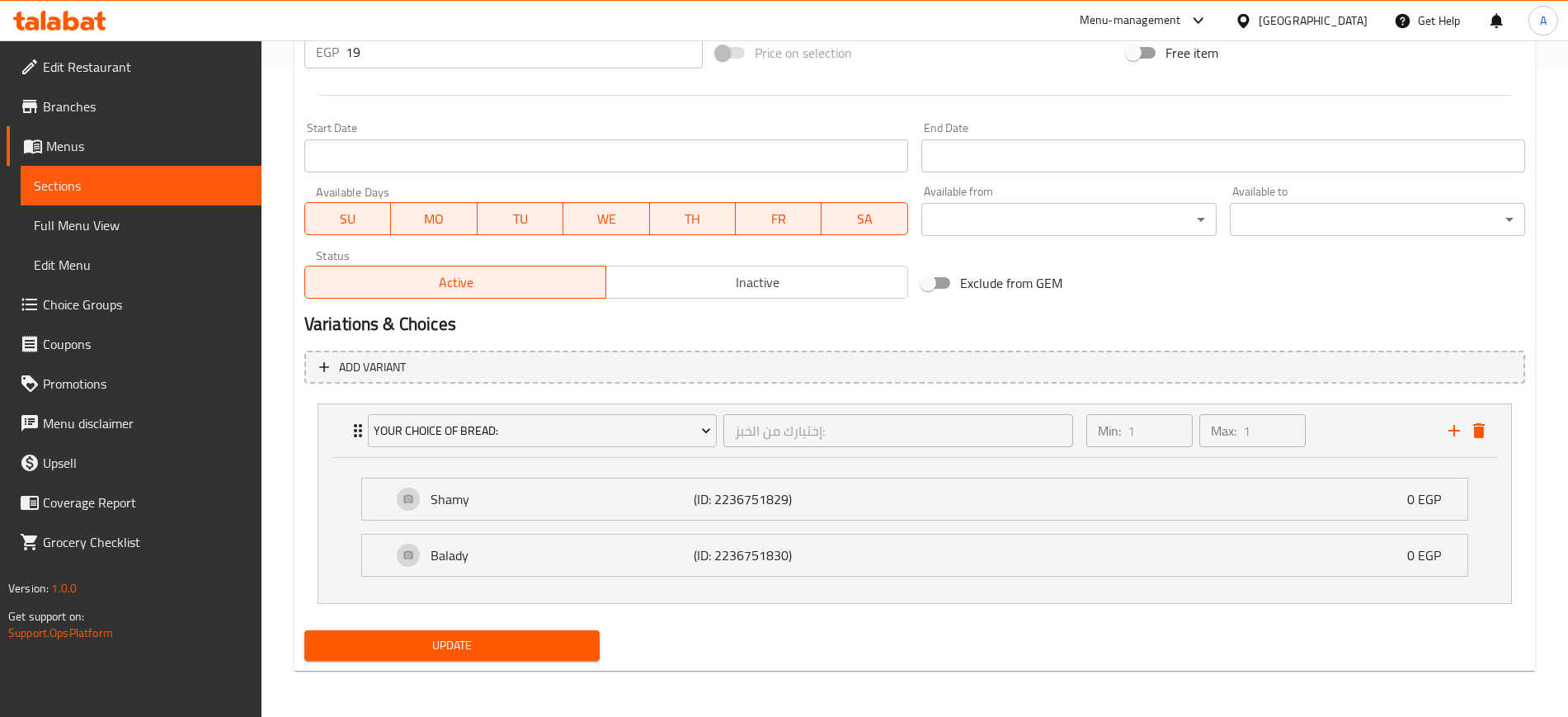
click at [498, 649] on span "Update" at bounding box center [452, 645] width 269 height 21
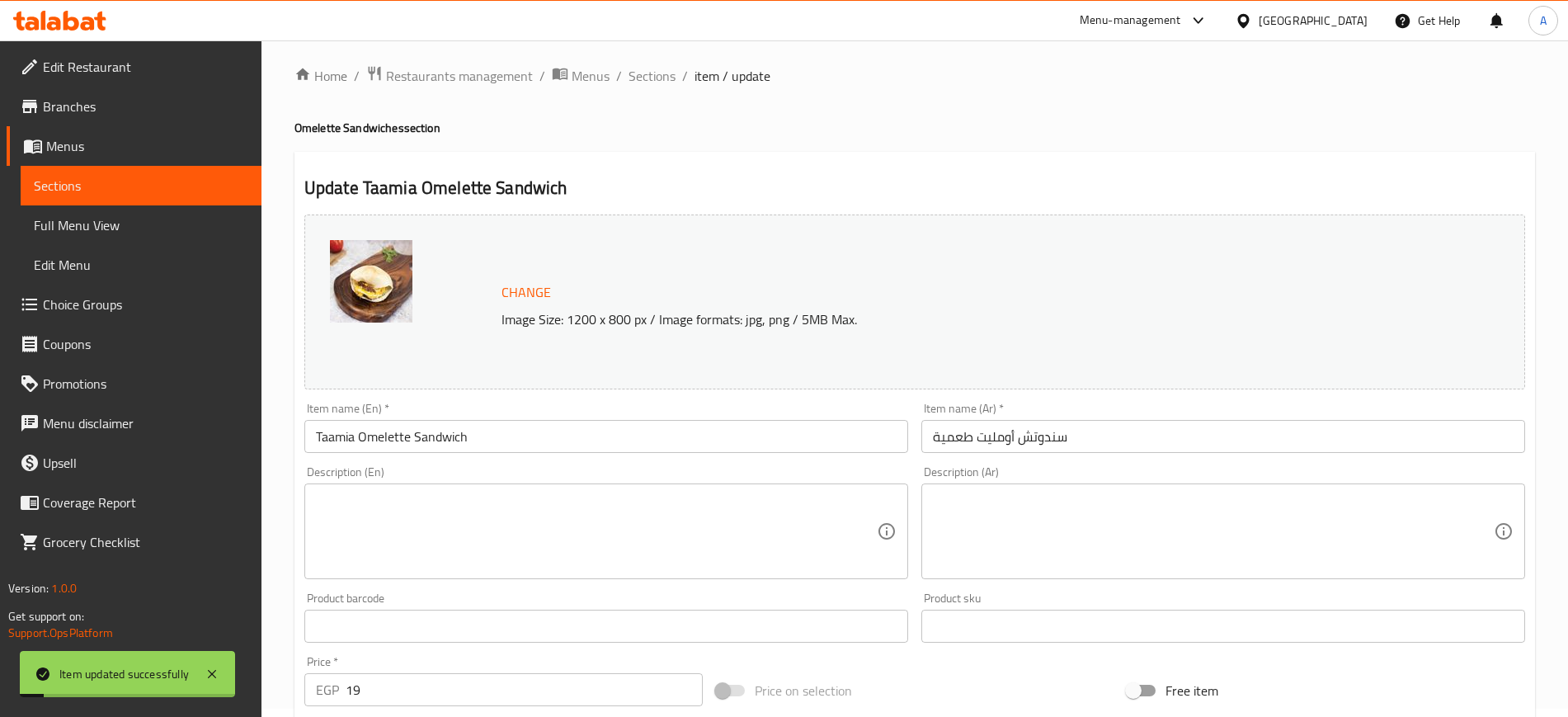
scroll to position [0, 0]
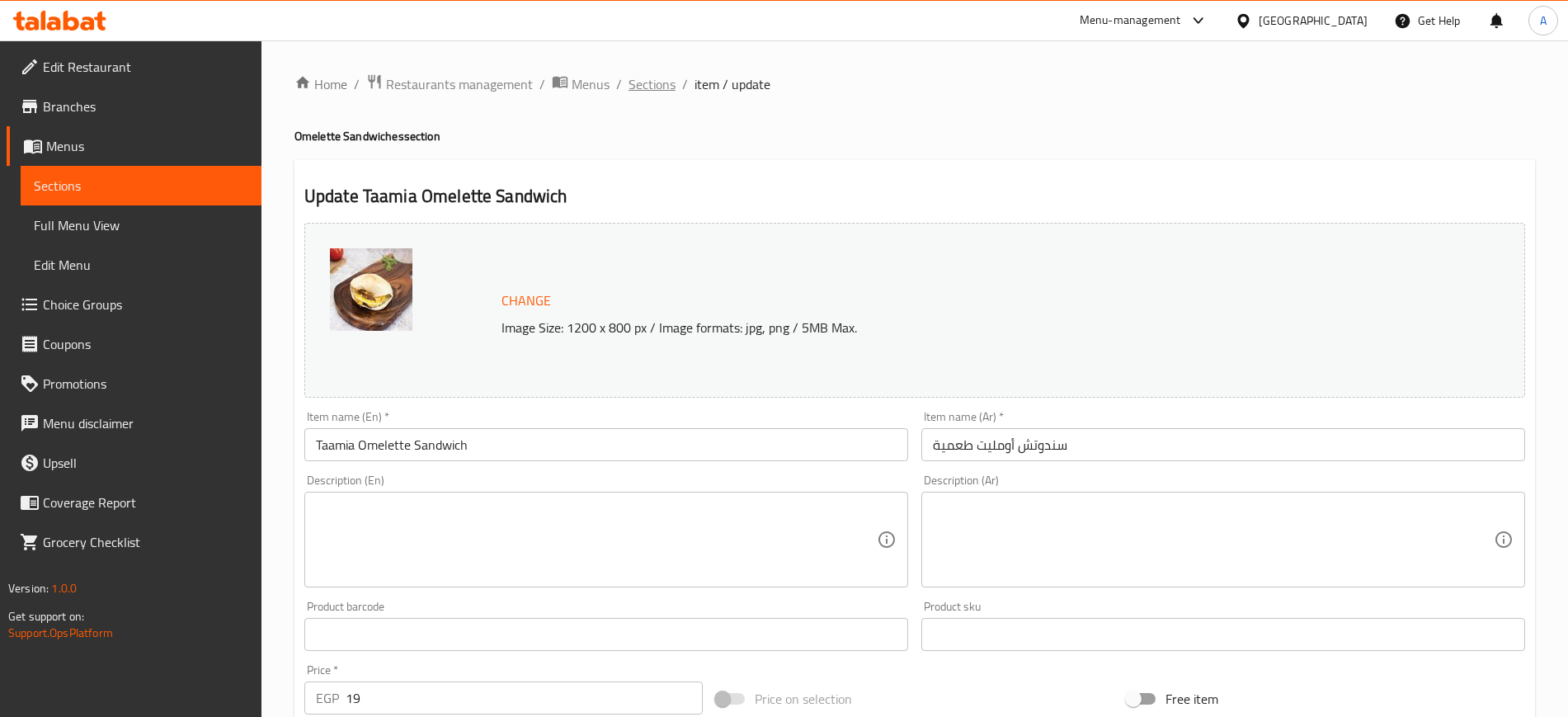
click at [641, 83] on span "Sections" at bounding box center [652, 84] width 47 height 20
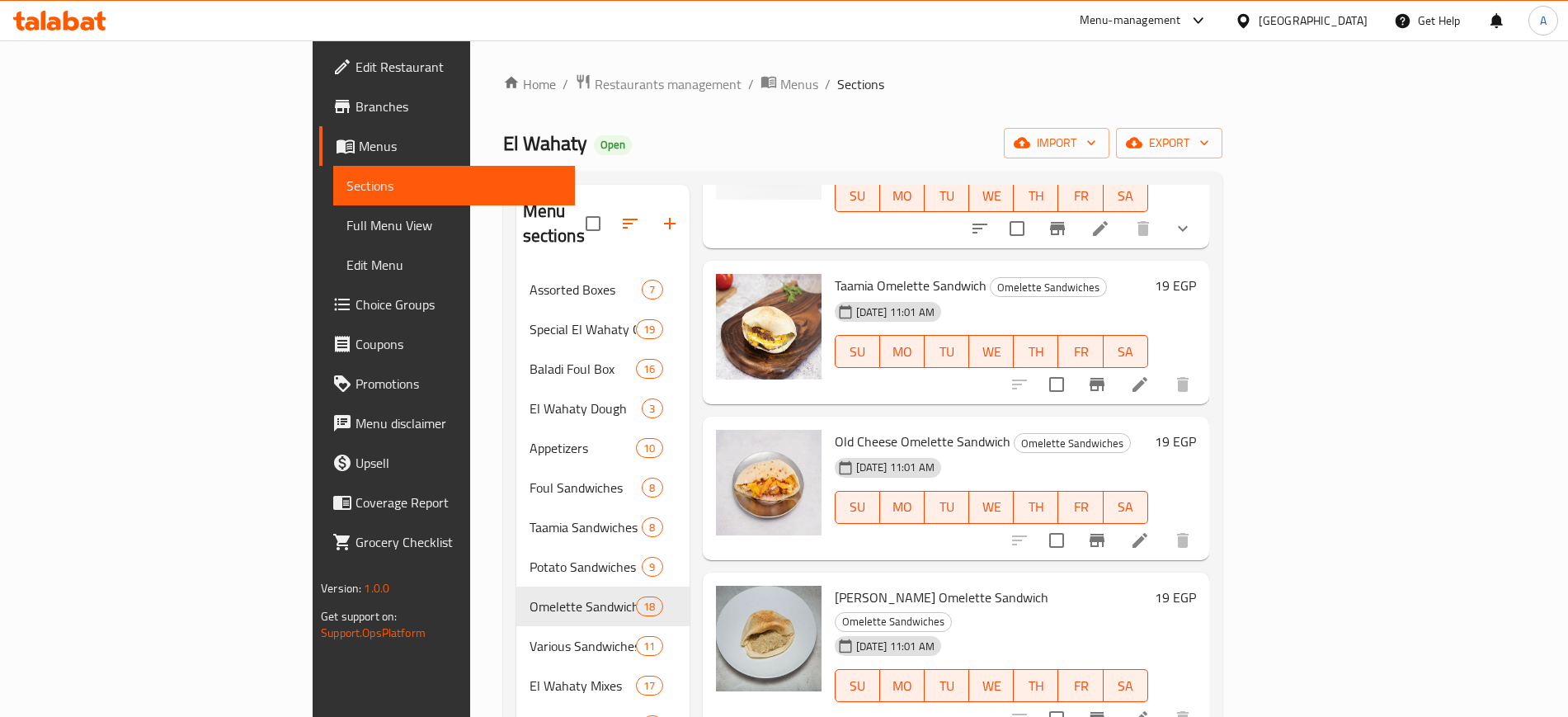
scroll to position [310, 0]
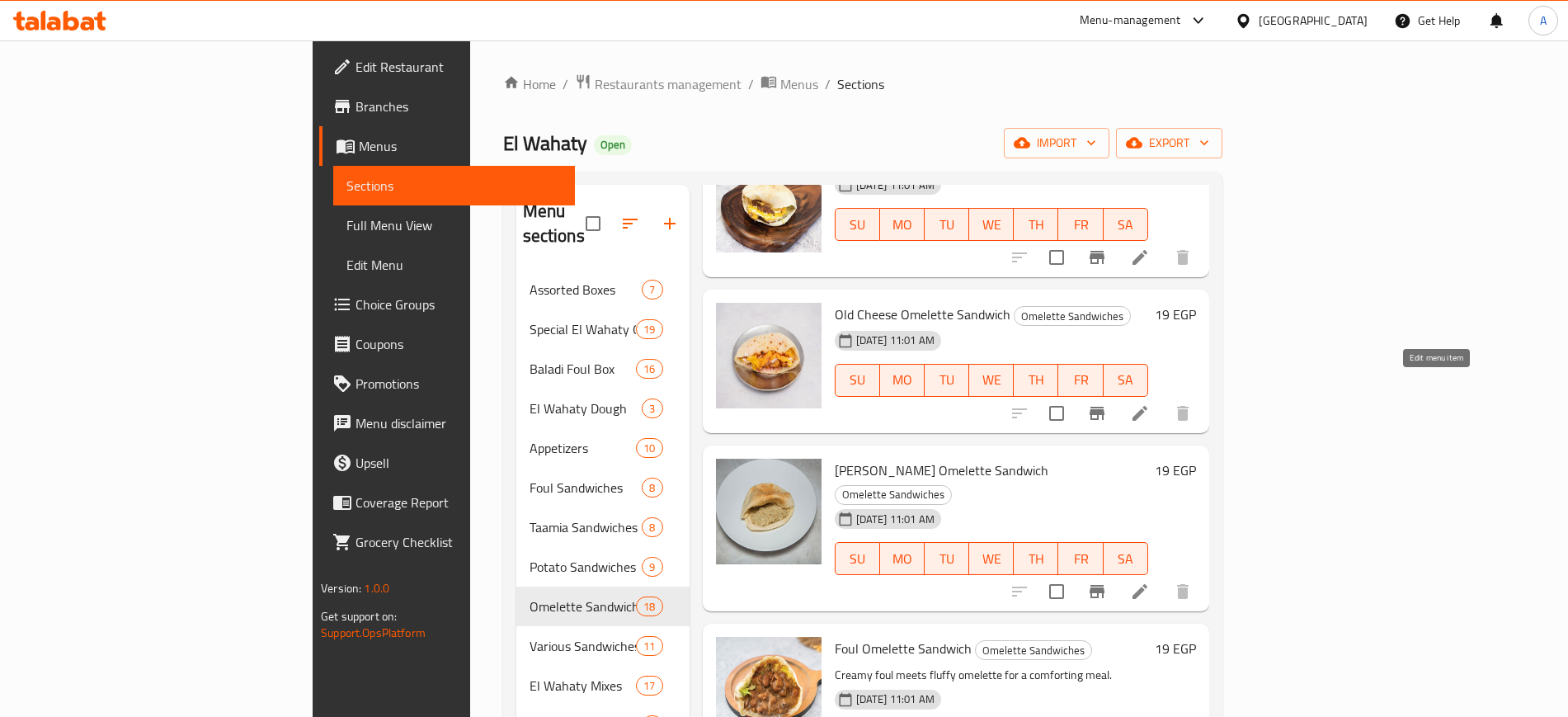
click at [1150, 403] on icon at bounding box center [1141, 413] width 20 height 20
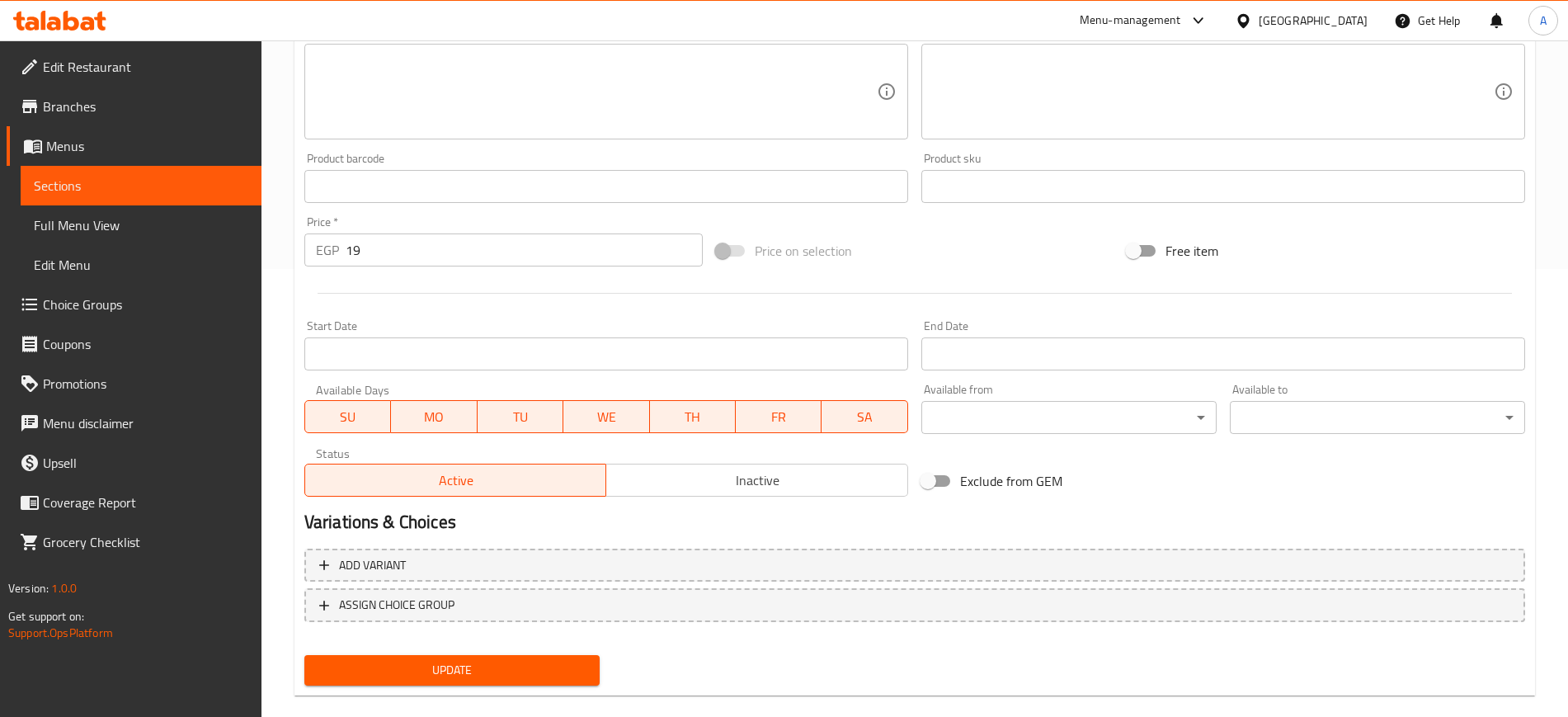
scroll to position [472, 0]
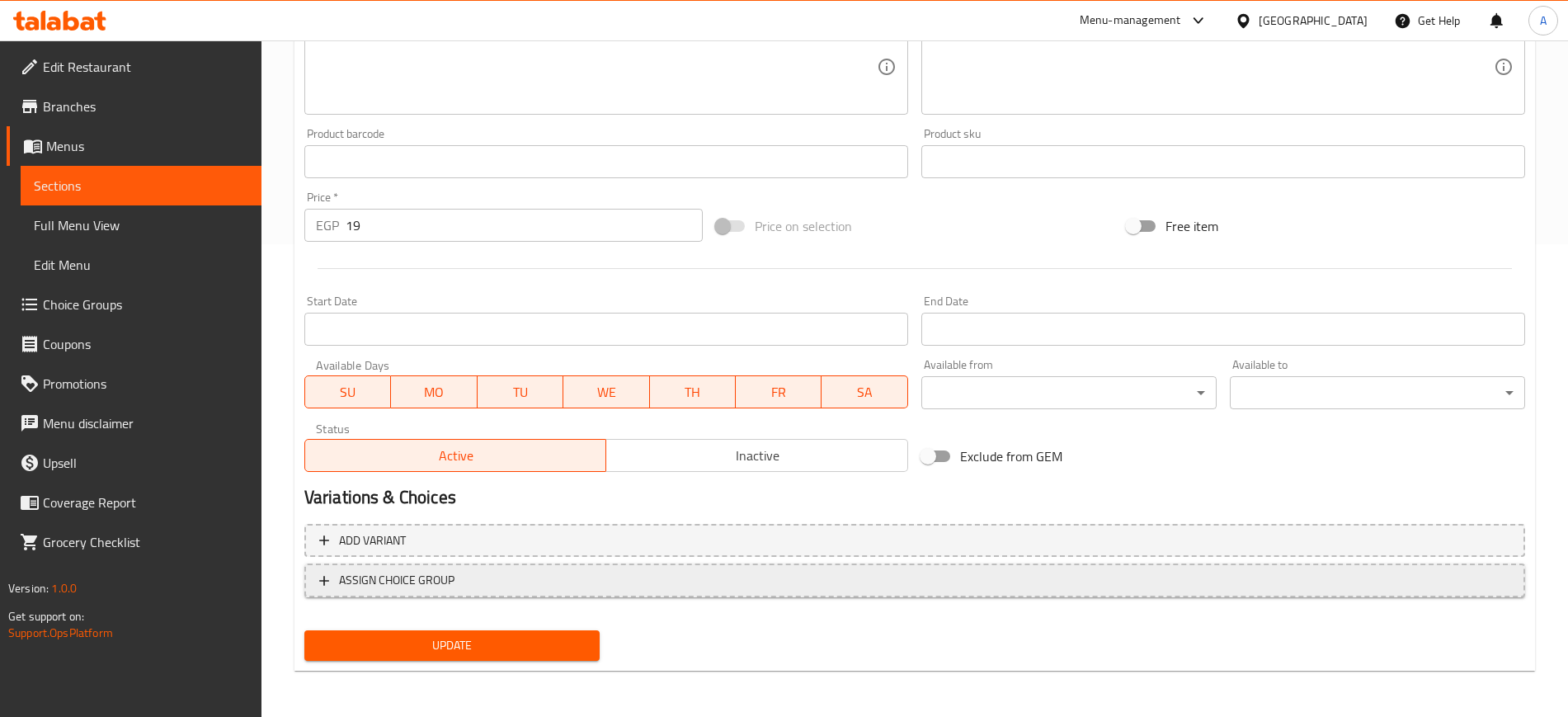
click at [313, 584] on button "ASSIGN CHOICE GROUP" at bounding box center [915, 580] width 1221 height 34
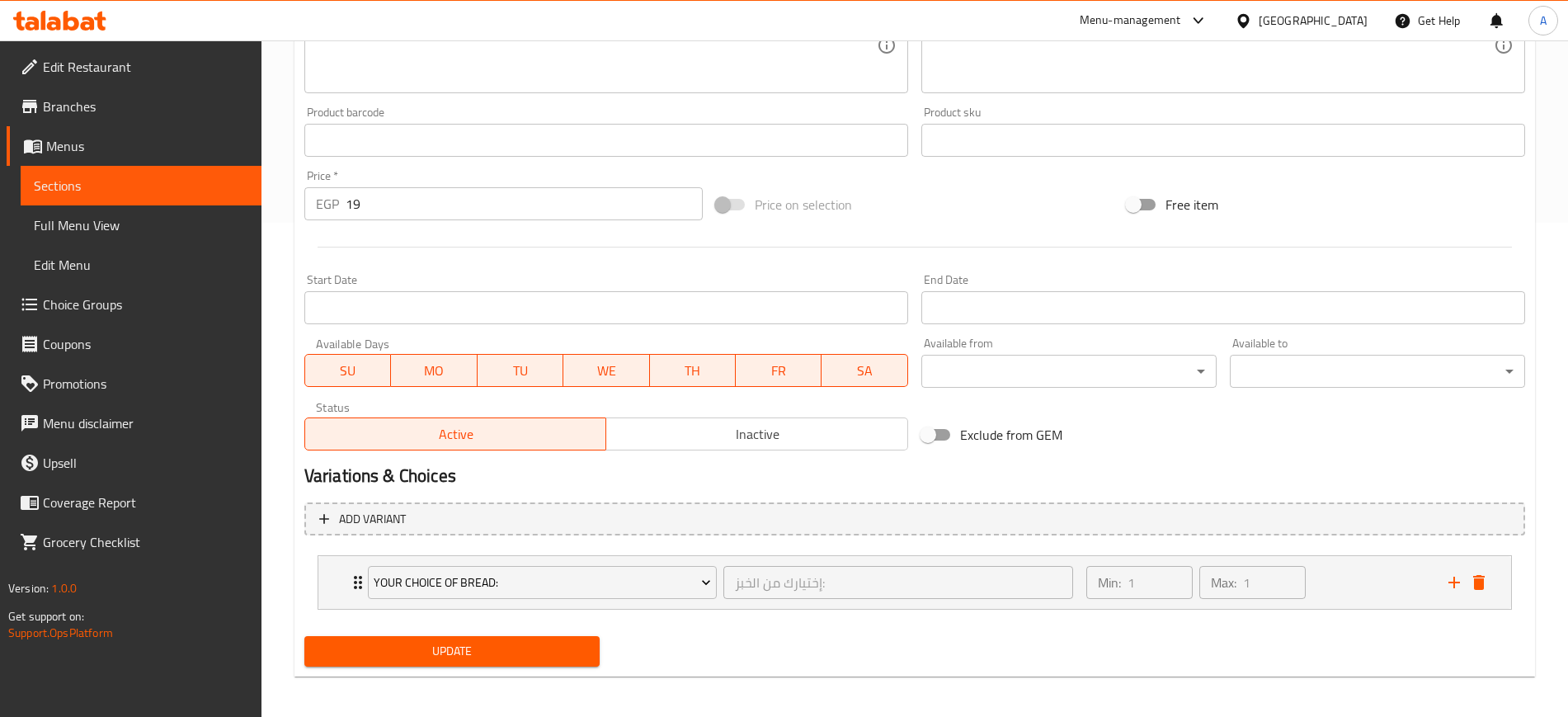
scroll to position [500, 0]
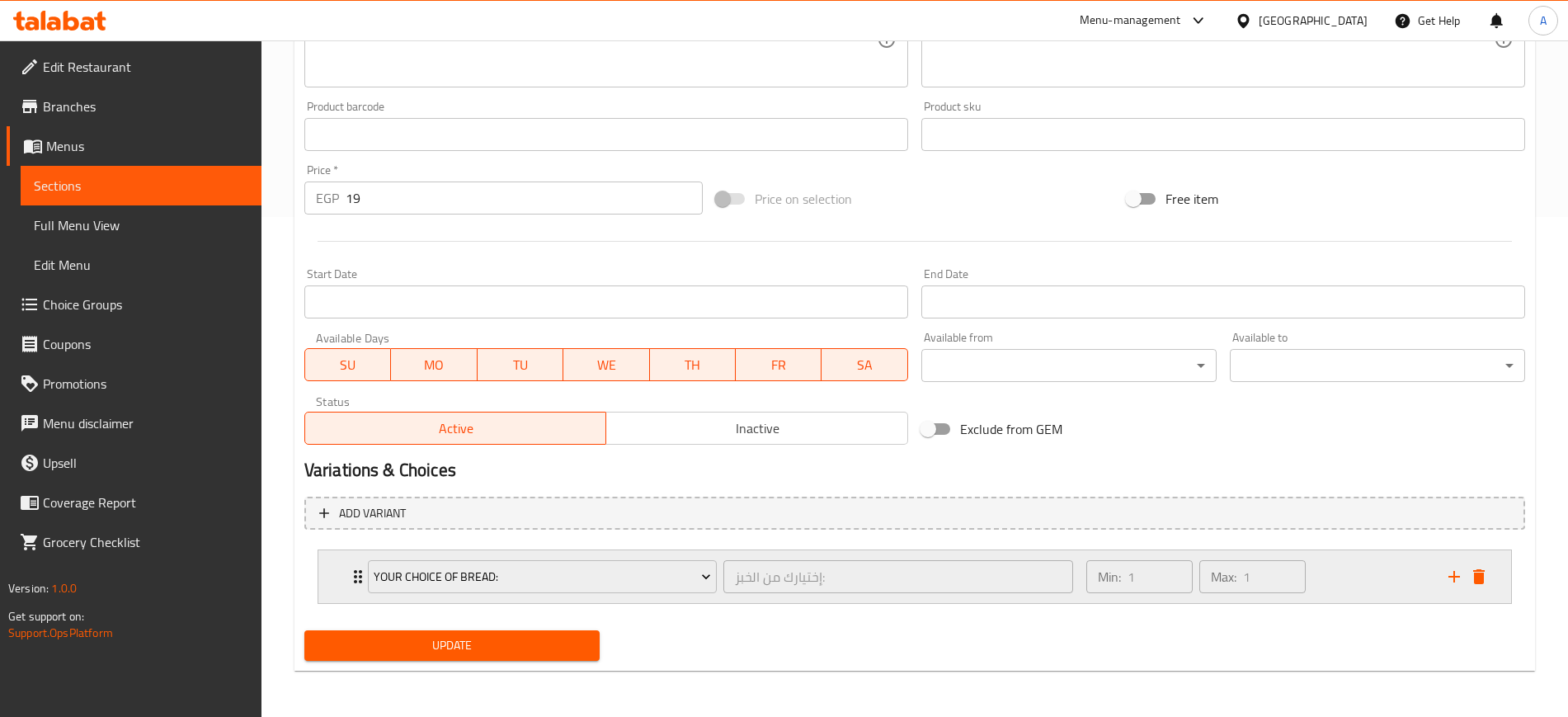
click at [350, 583] on icon "Expand" at bounding box center [358, 577] width 20 height 20
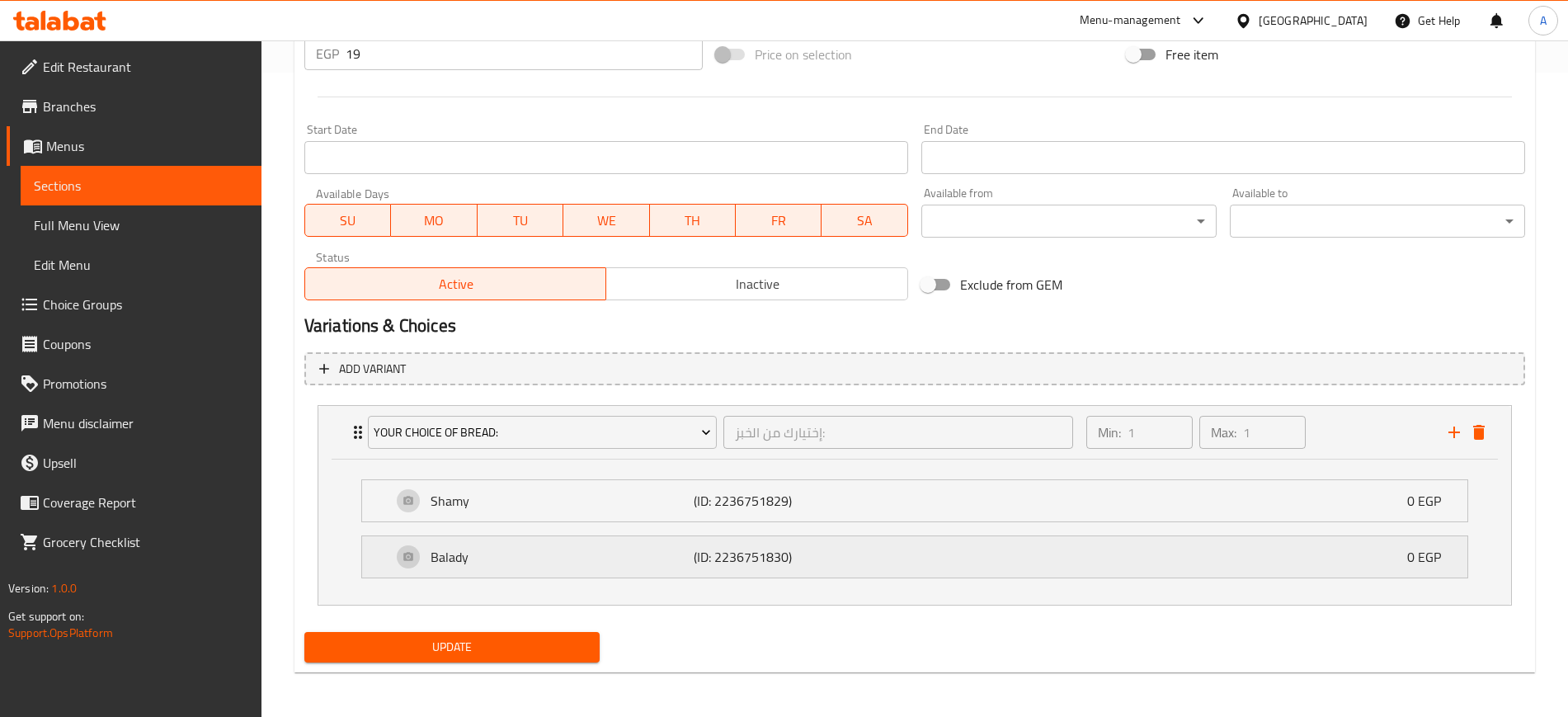
scroll to position [646, 0]
click at [483, 634] on button "Update" at bounding box center [453, 645] width 296 height 31
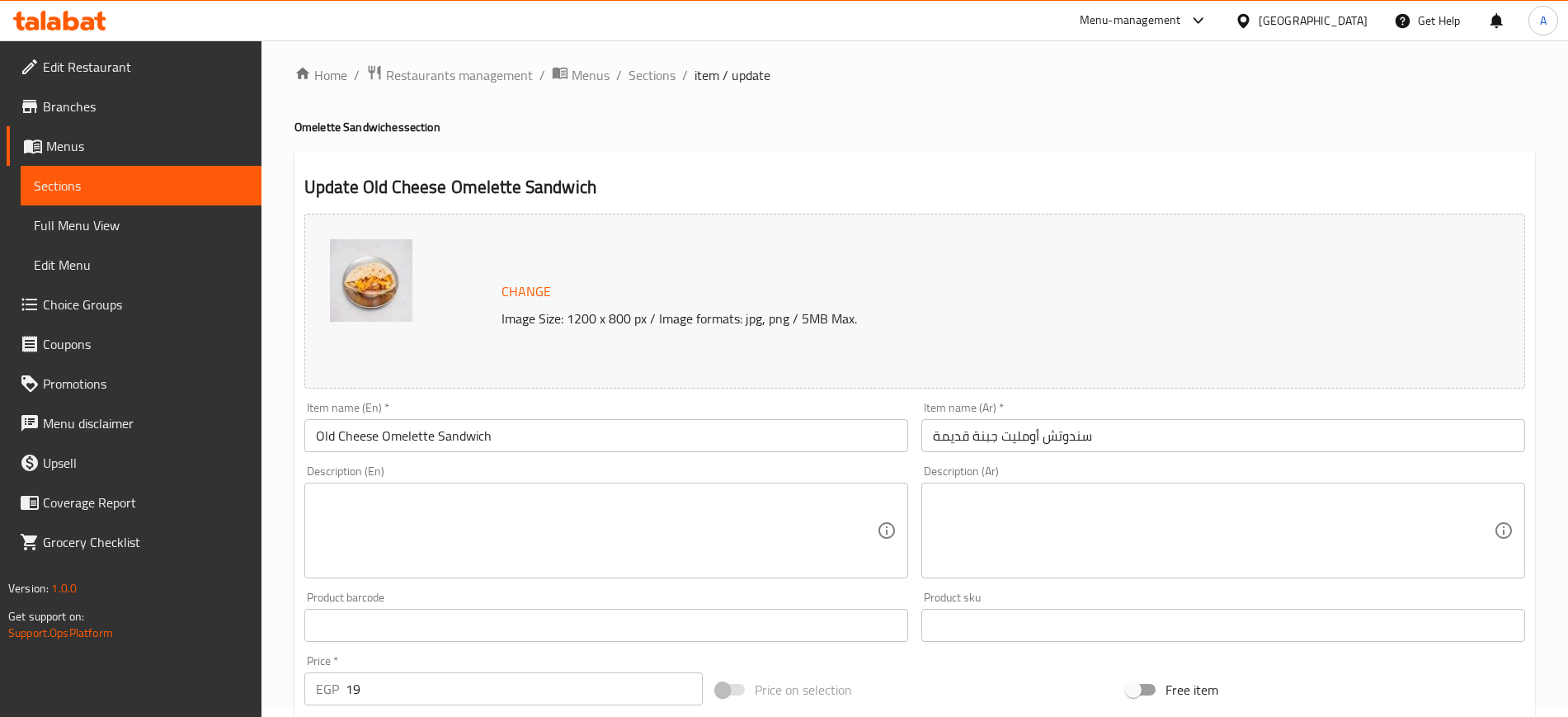
scroll to position [0, 0]
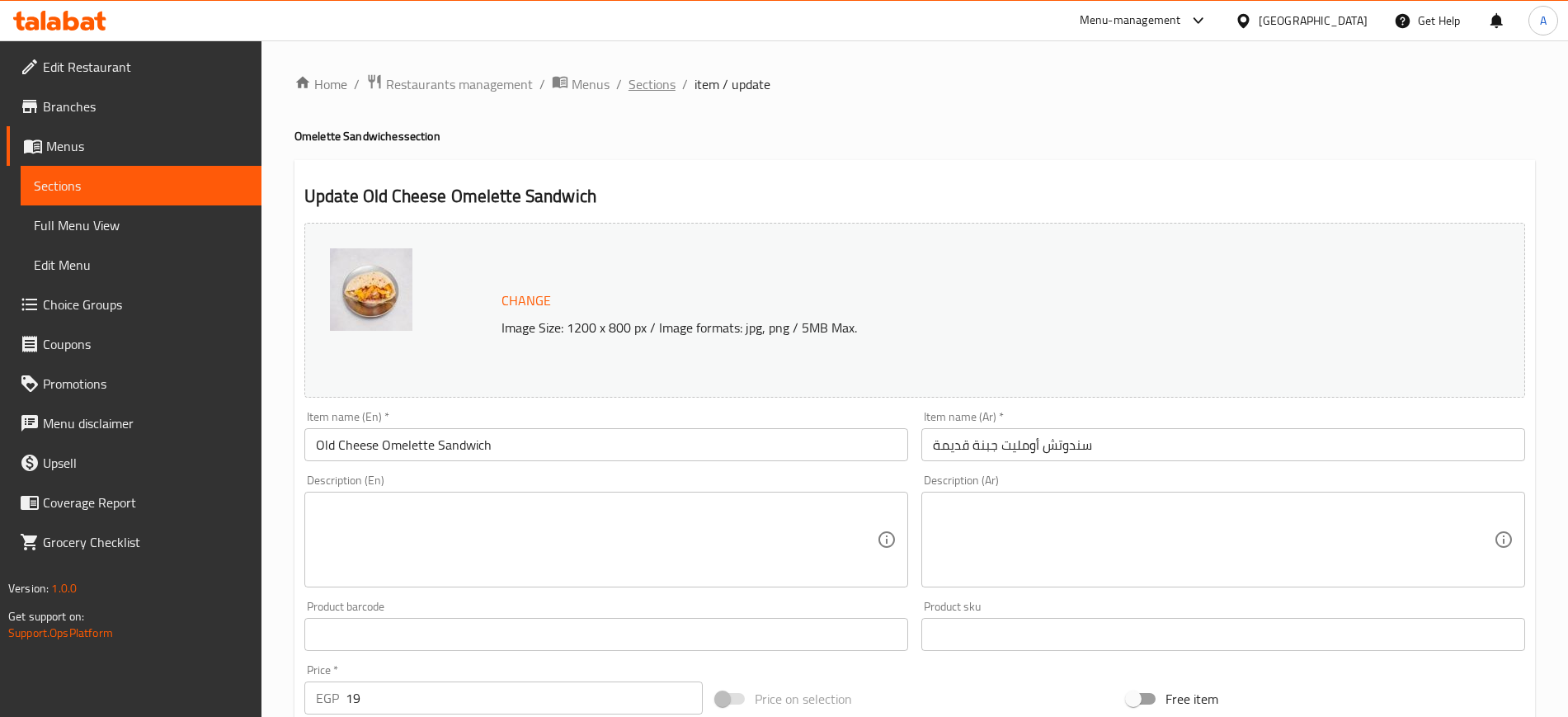
click at [662, 74] on span "Sections" at bounding box center [652, 84] width 47 height 20
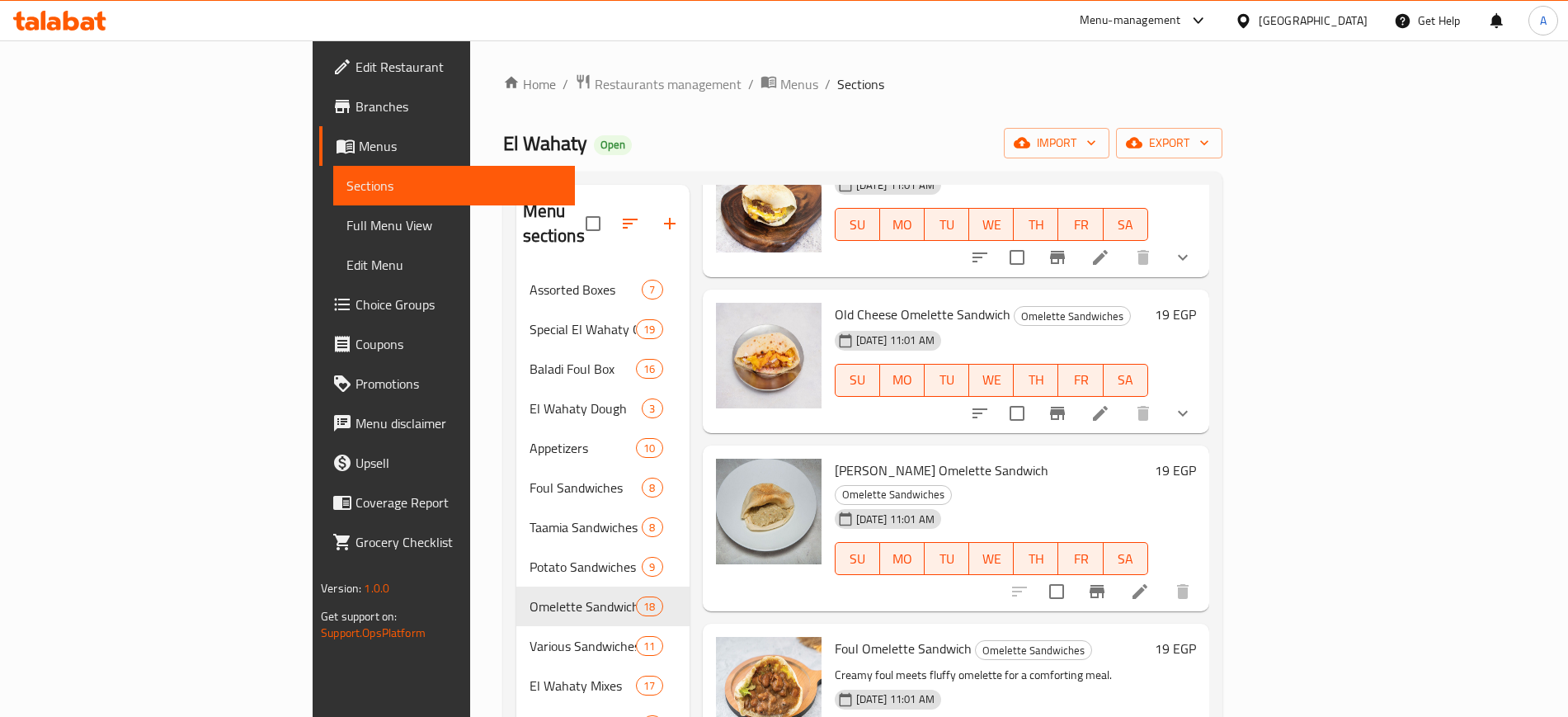
scroll to position [412, 0]
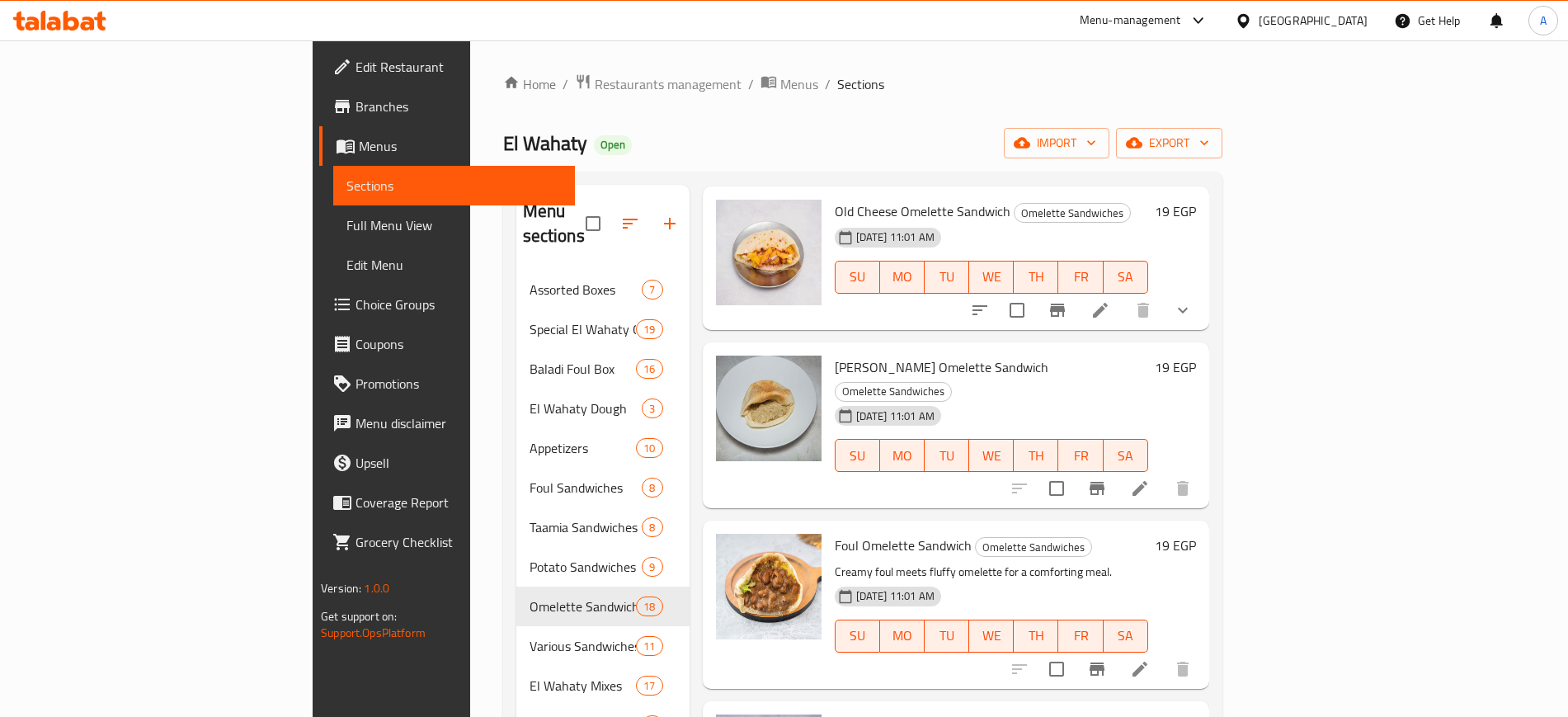
click at [1147, 481] on icon at bounding box center [1141, 488] width 15 height 15
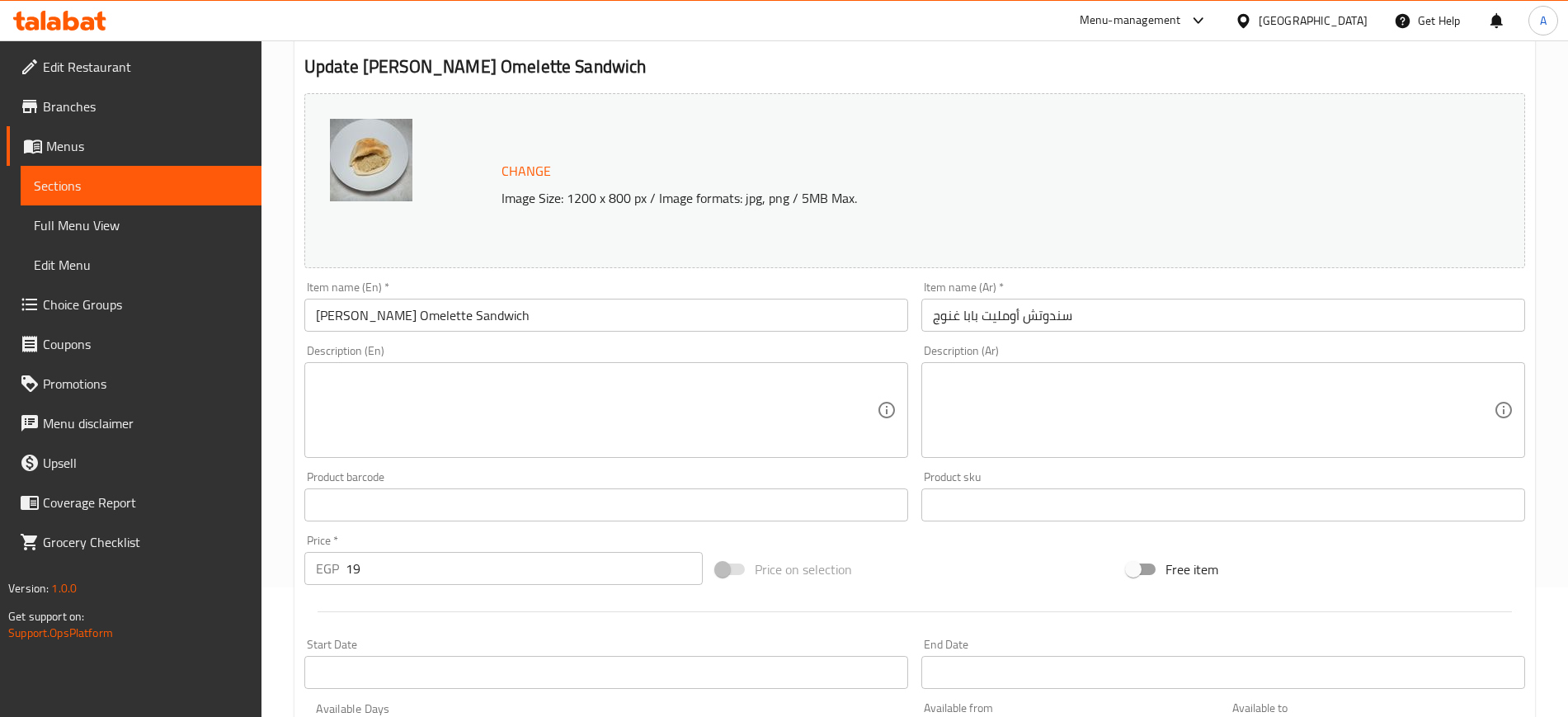
scroll to position [472, 0]
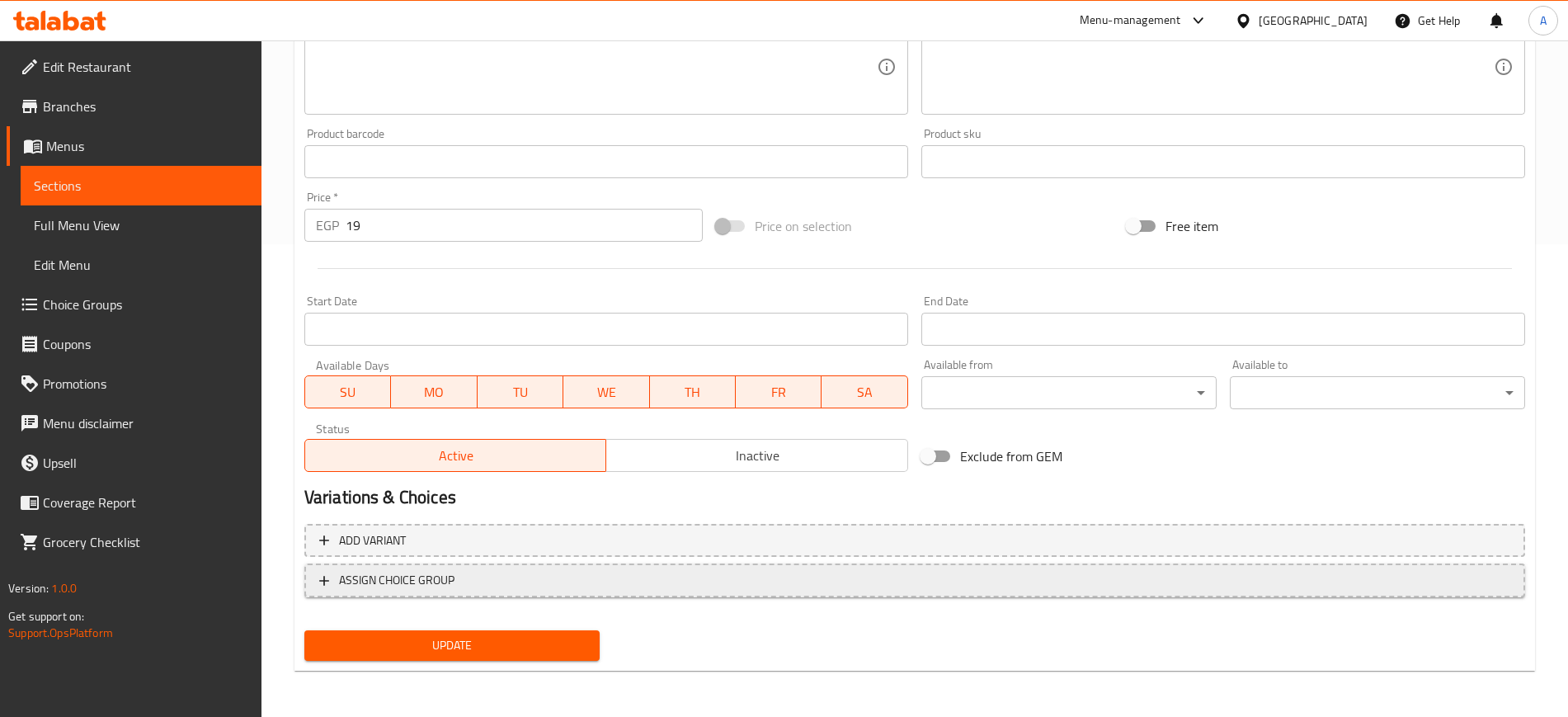
click at [325, 571] on span "ASSIGN CHOICE GROUP" at bounding box center [914, 580] width 1191 height 21
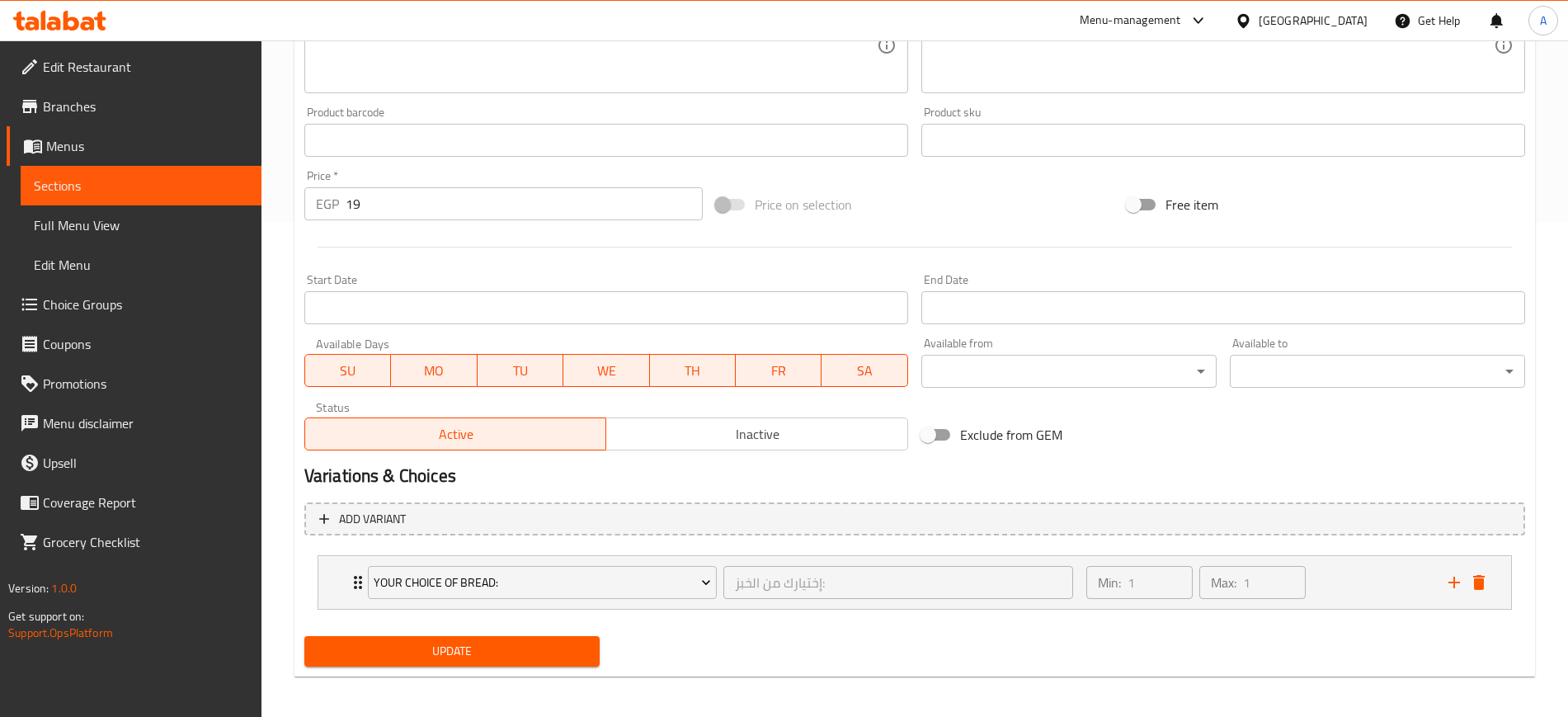
scroll to position [500, 0]
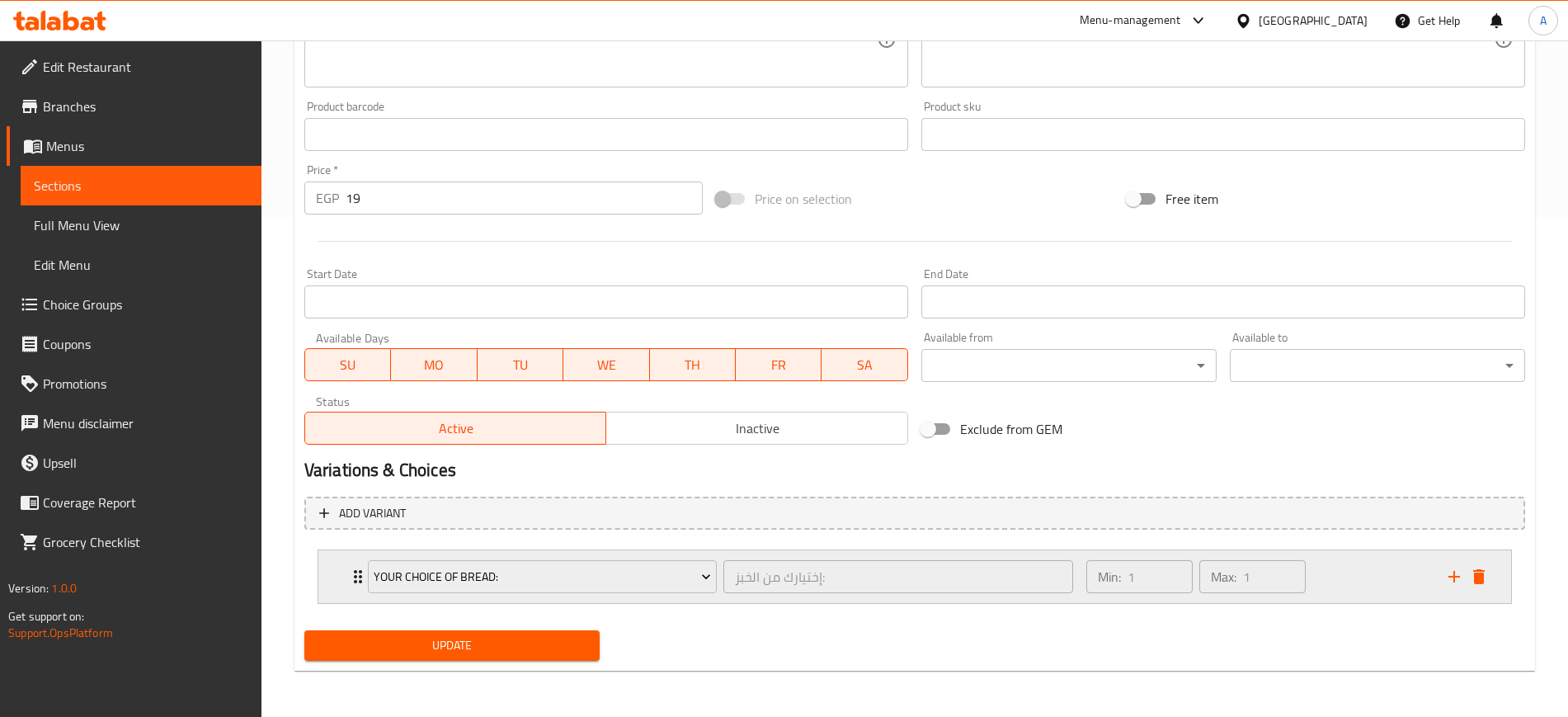
click at [358, 583] on div "Your Choice Of Bread: إختيارك من الخبز: ​" at bounding box center [721, 576] width 725 height 53
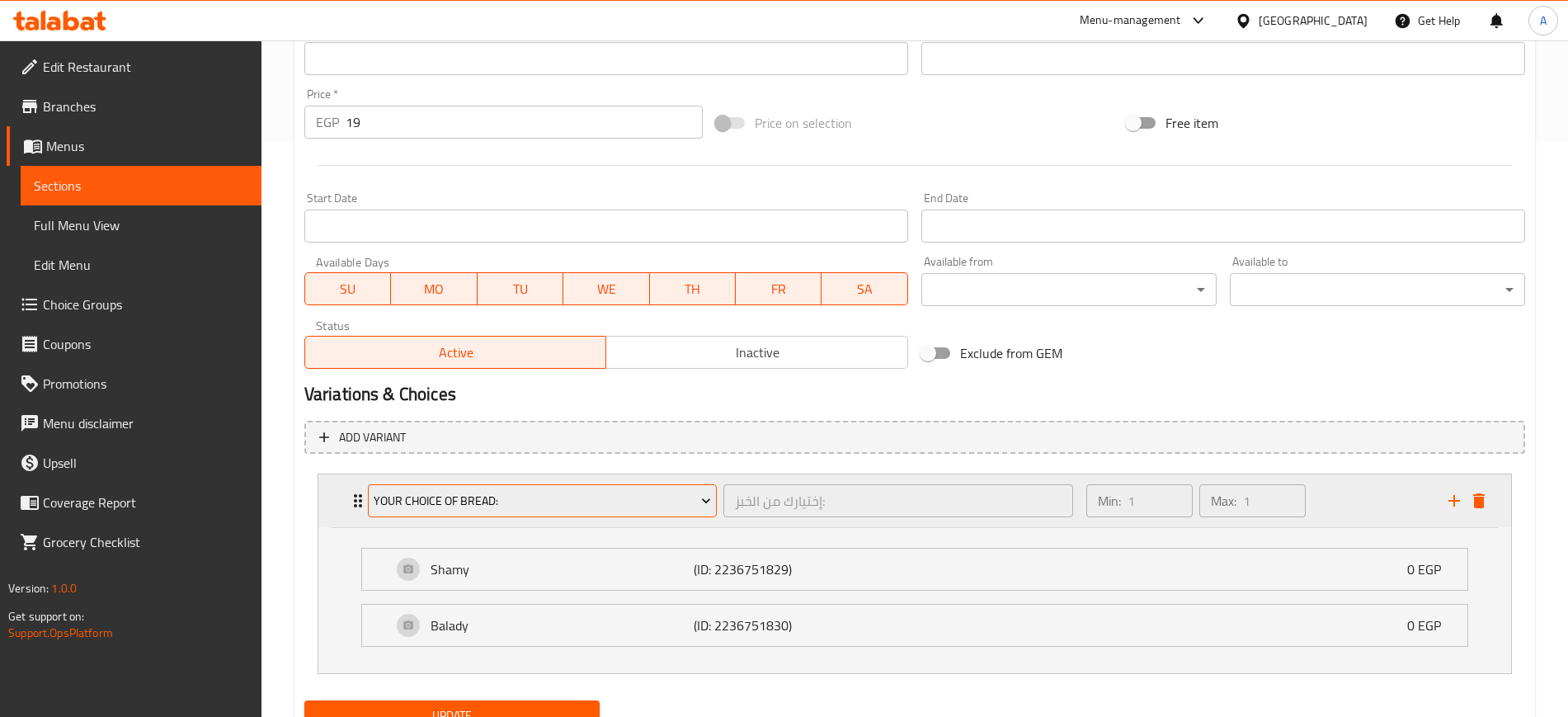
scroll to position [646, 0]
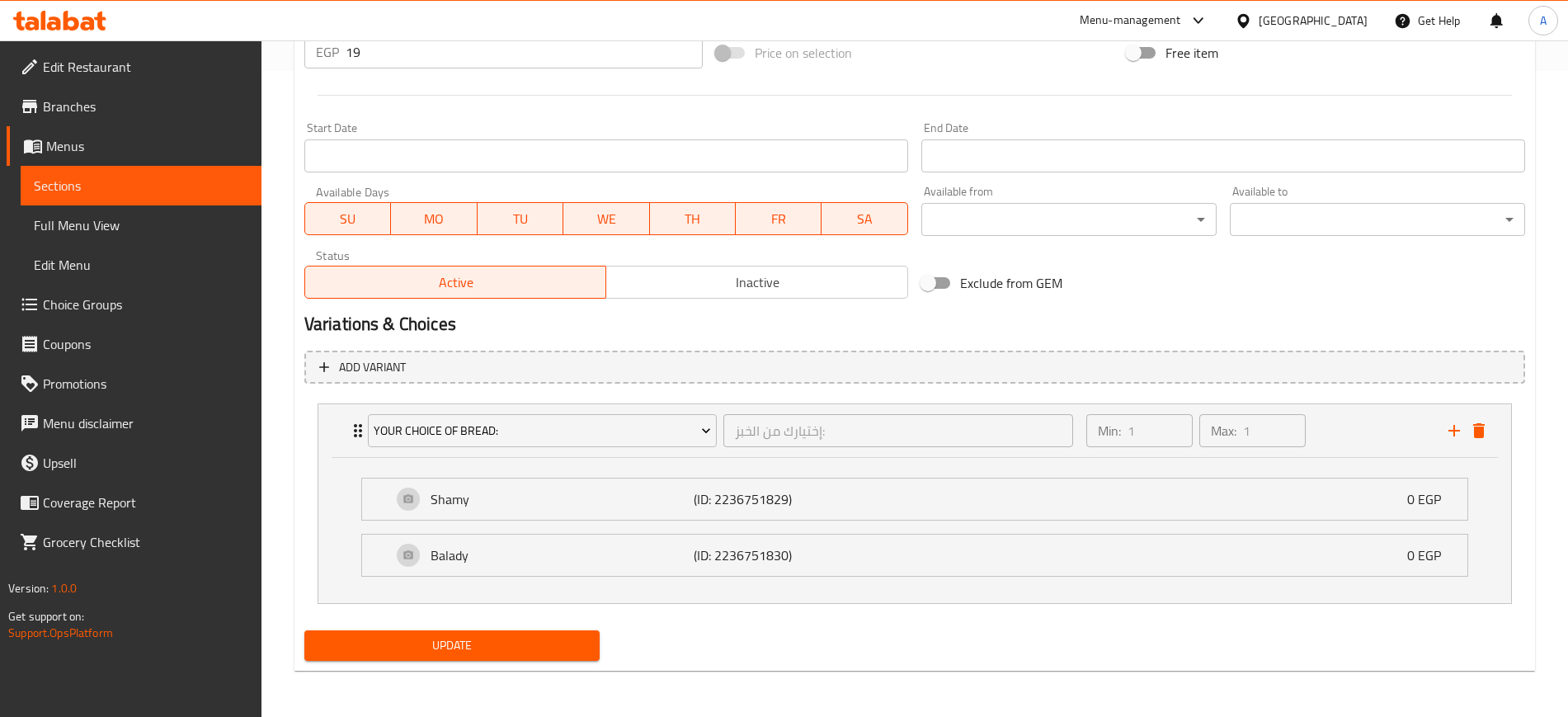
click at [539, 644] on span "Update" at bounding box center [452, 645] width 269 height 21
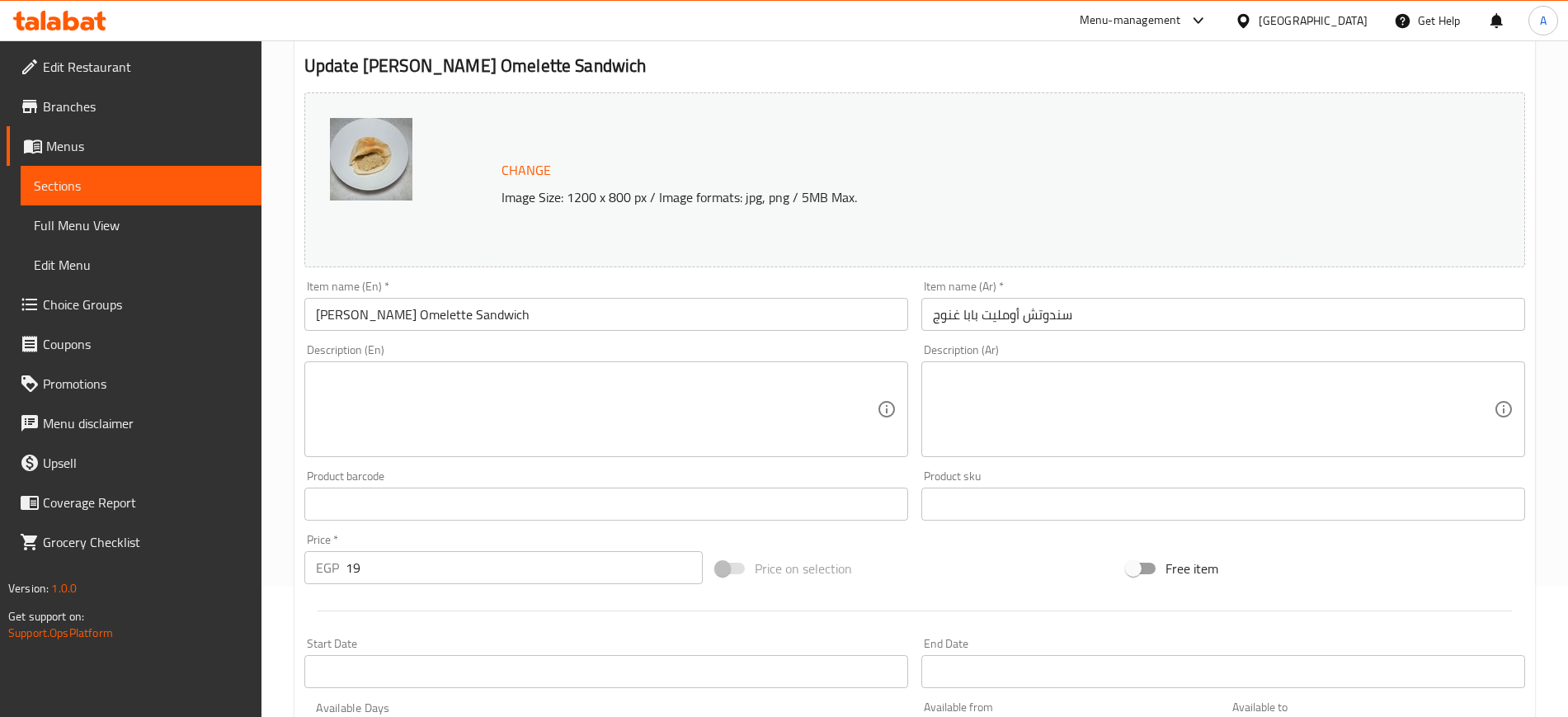
scroll to position [0, 0]
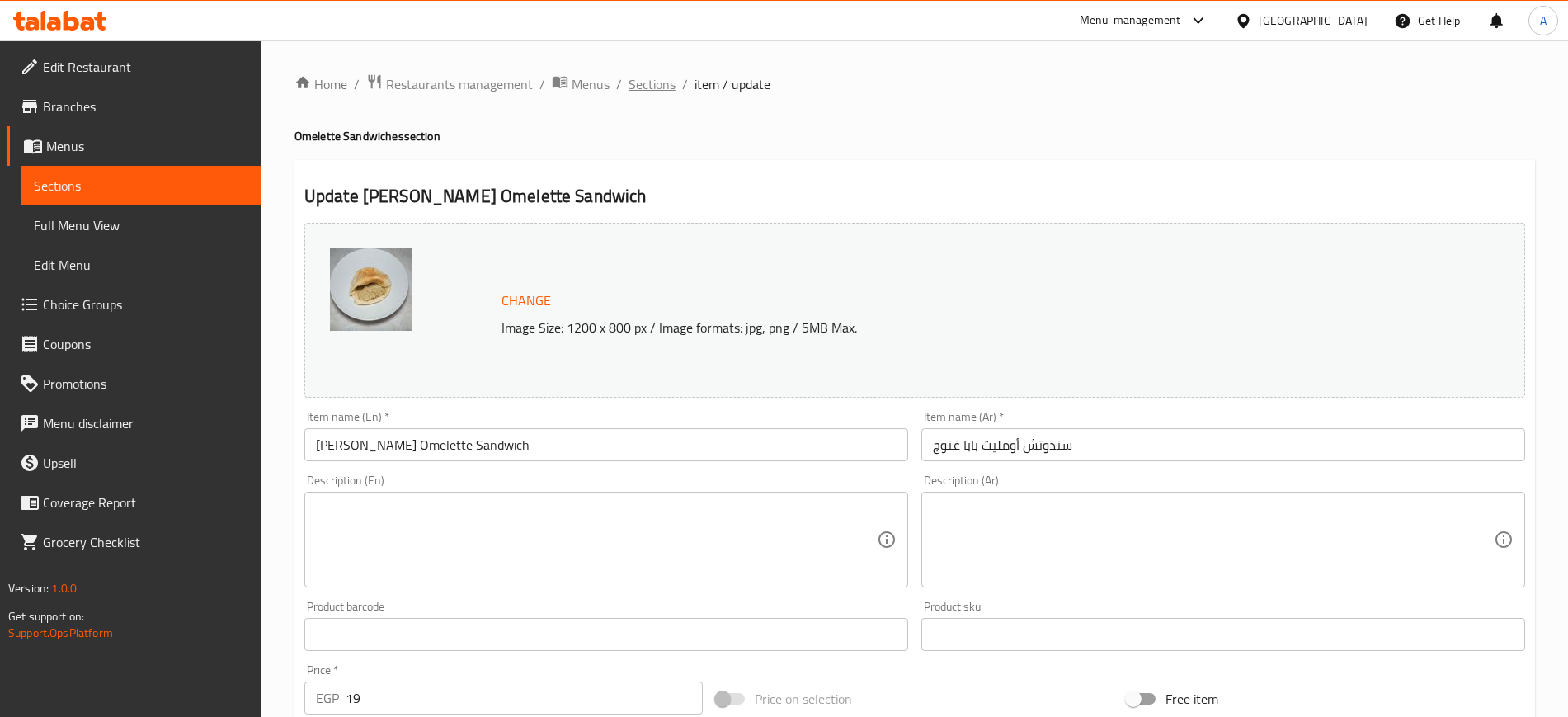
click at [660, 87] on span "Sections" at bounding box center [652, 84] width 47 height 20
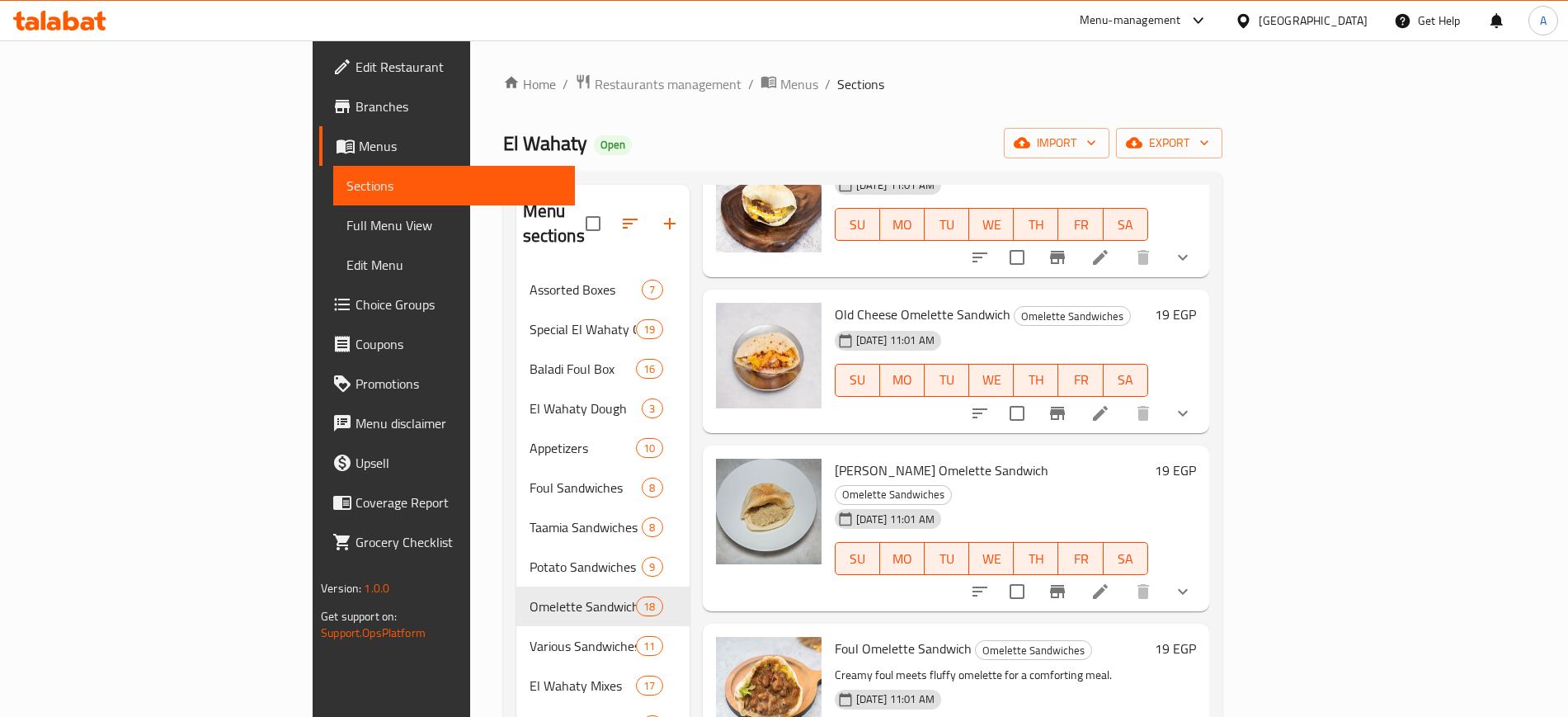
scroll to position [412, 0]
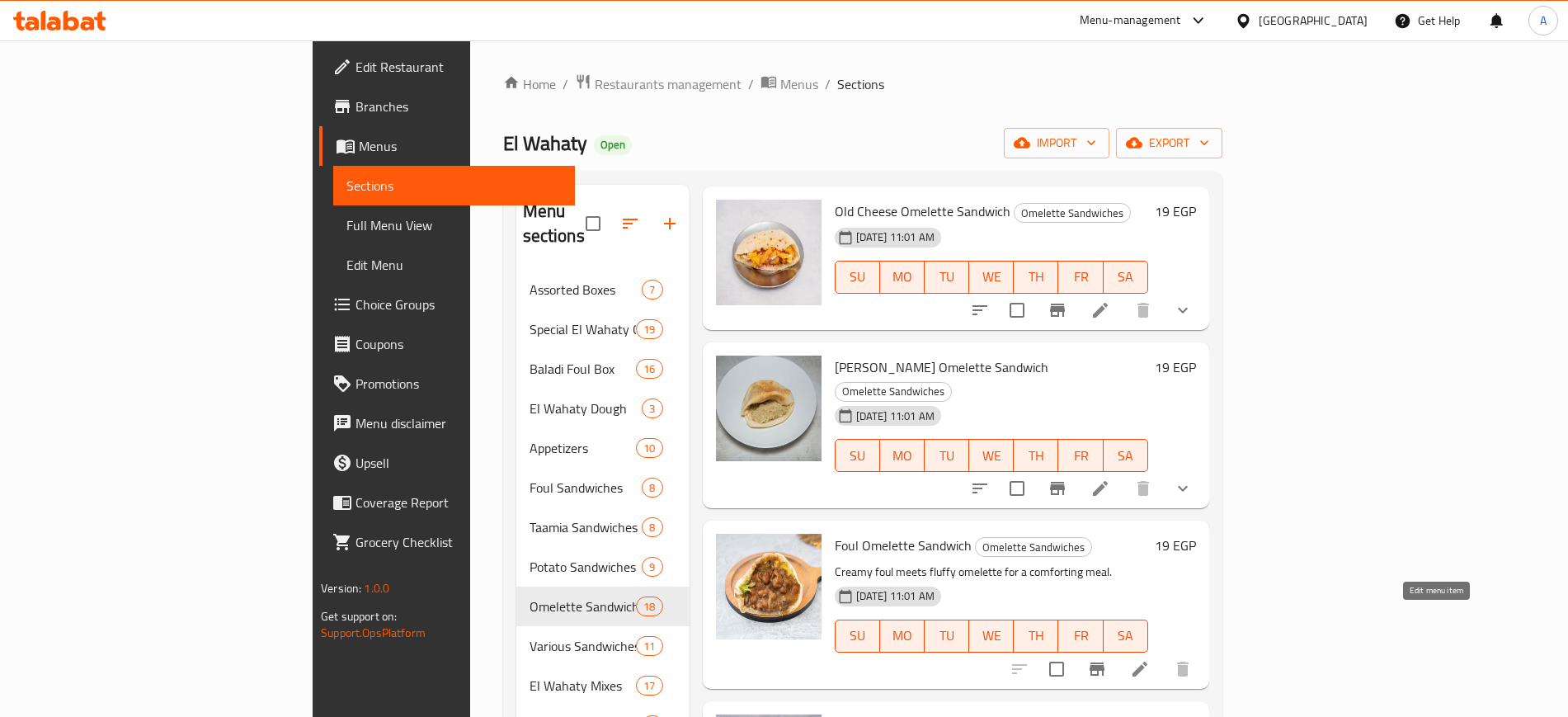
click at [1150, 659] on icon at bounding box center [1141, 669] width 20 height 20
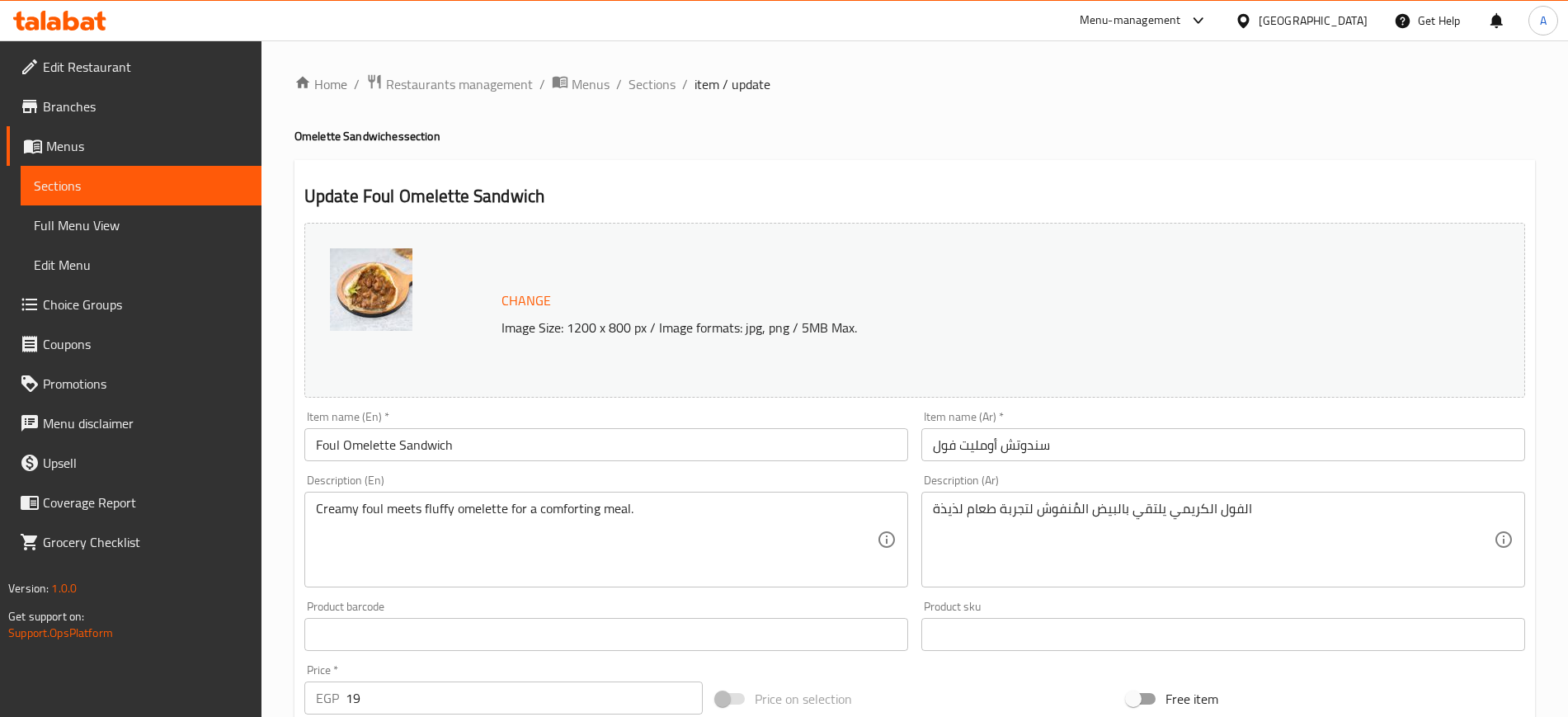
scroll to position [472, 0]
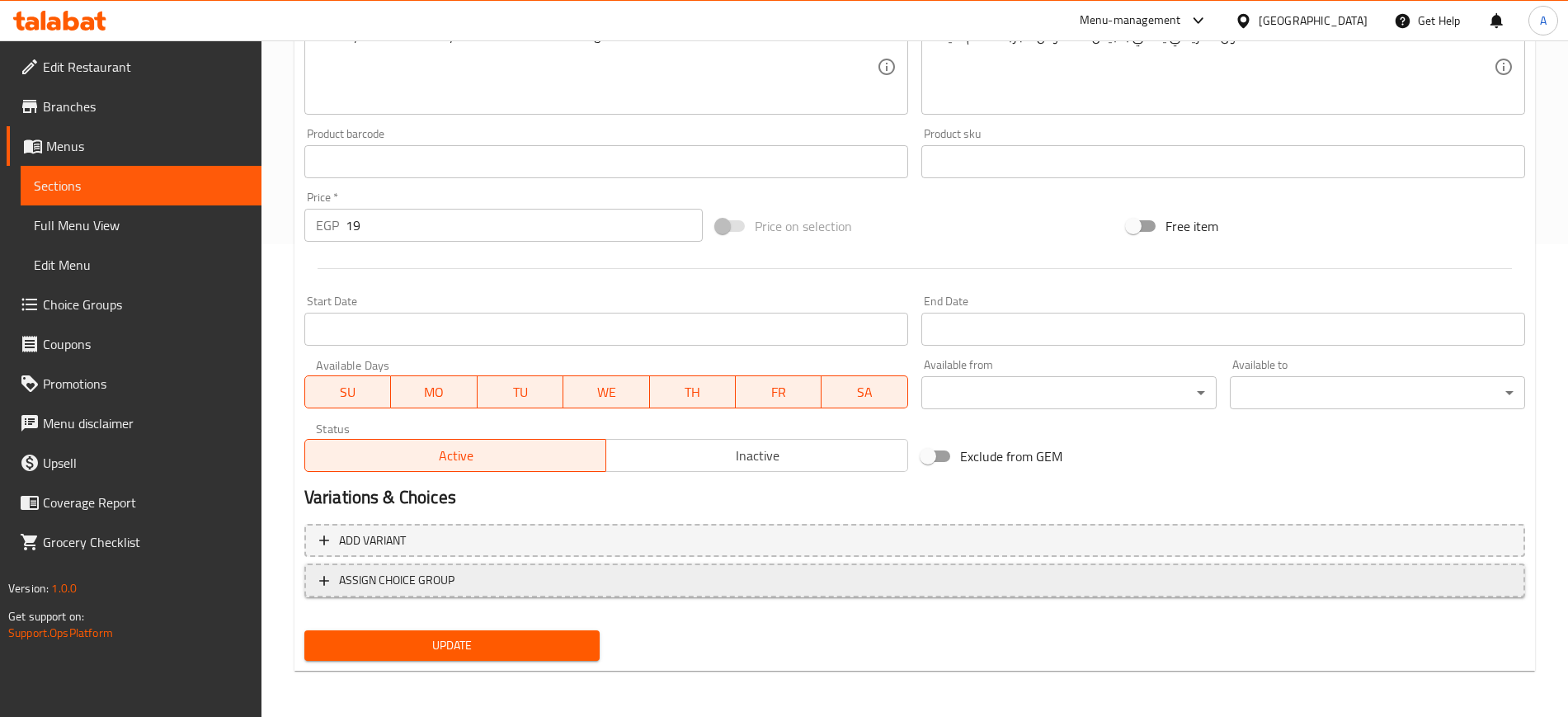
click at [325, 576] on icon "button" at bounding box center [324, 581] width 17 height 17
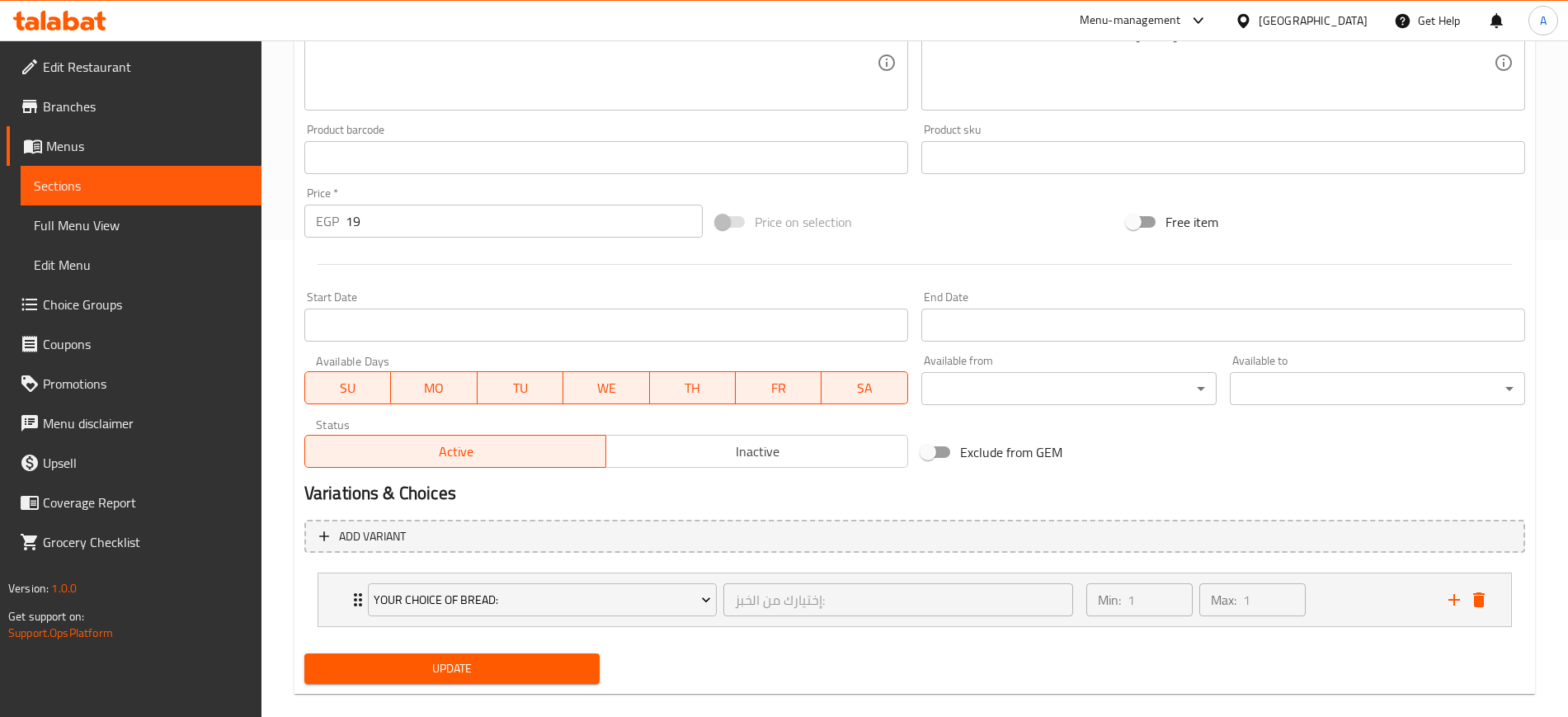
scroll to position [500, 0]
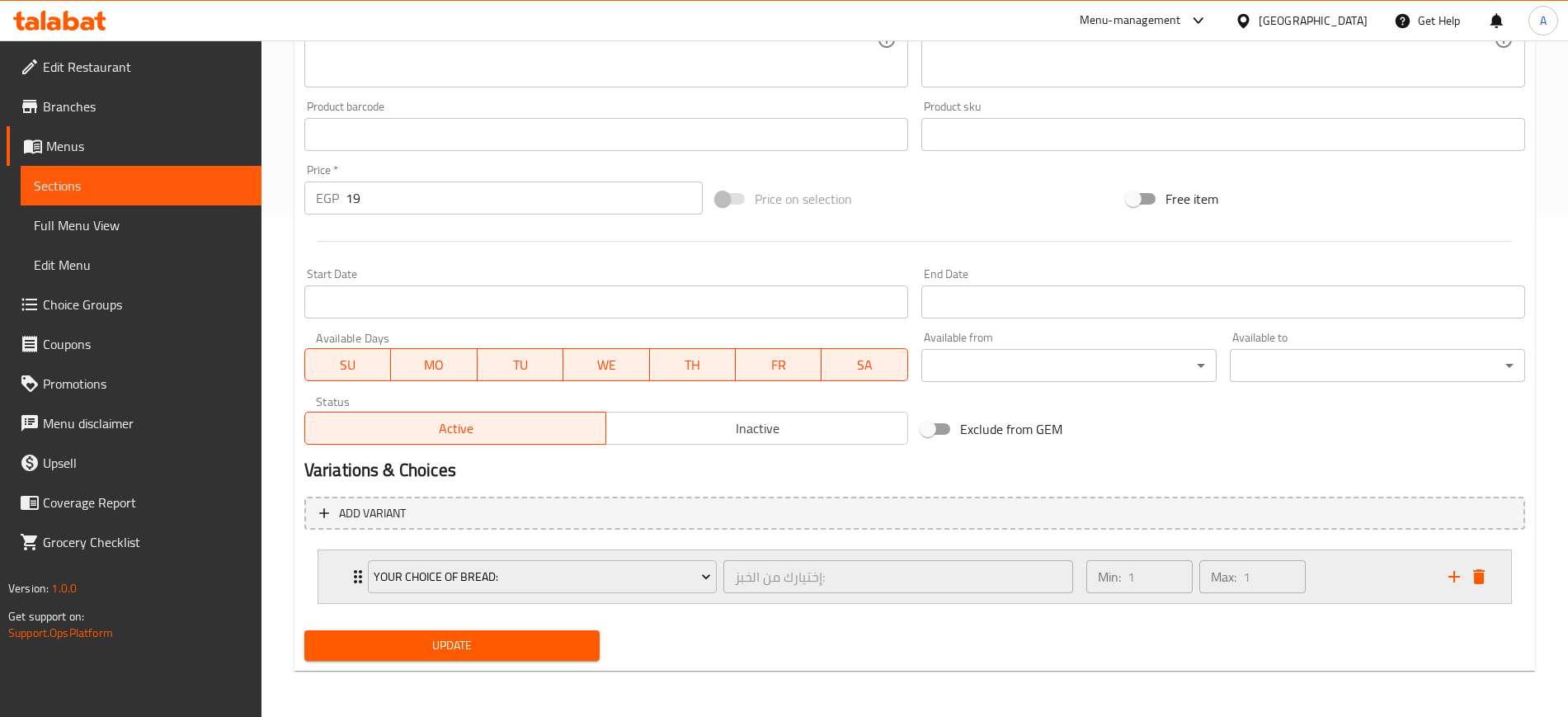
click at [358, 574] on div "Your Choice Of Bread: إختيارك من الخبز: ​" at bounding box center [721, 576] width 725 height 53
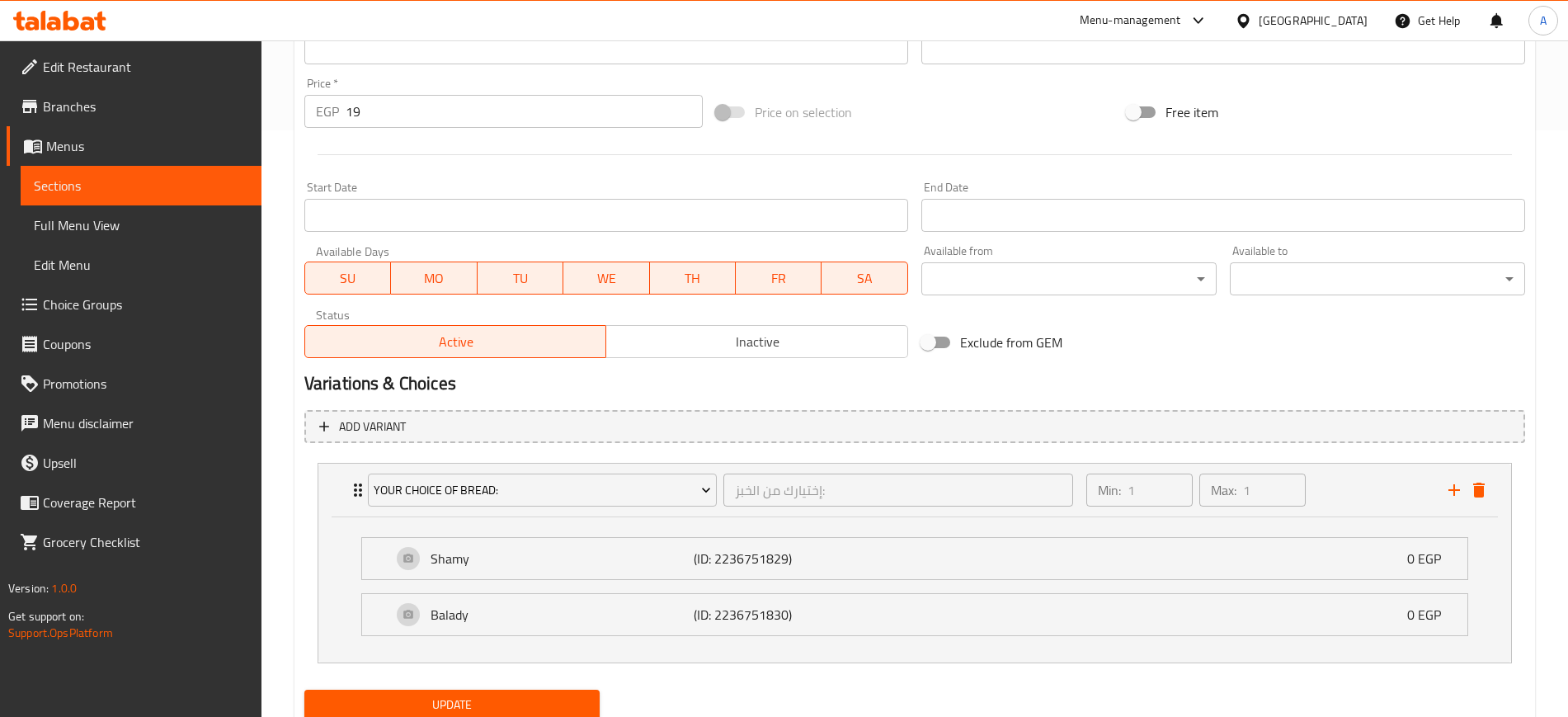
scroll to position [646, 0]
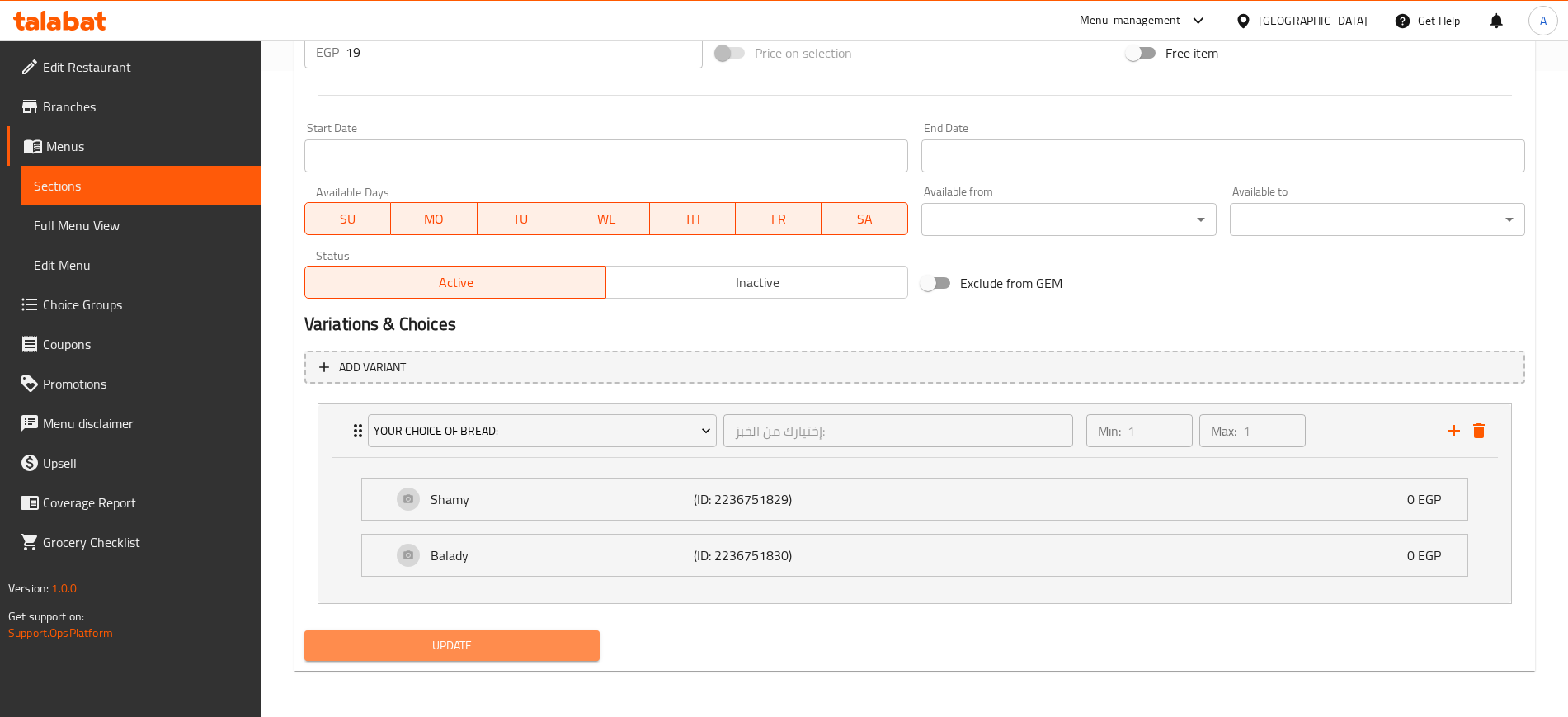
click at [480, 647] on span "Update" at bounding box center [452, 645] width 269 height 21
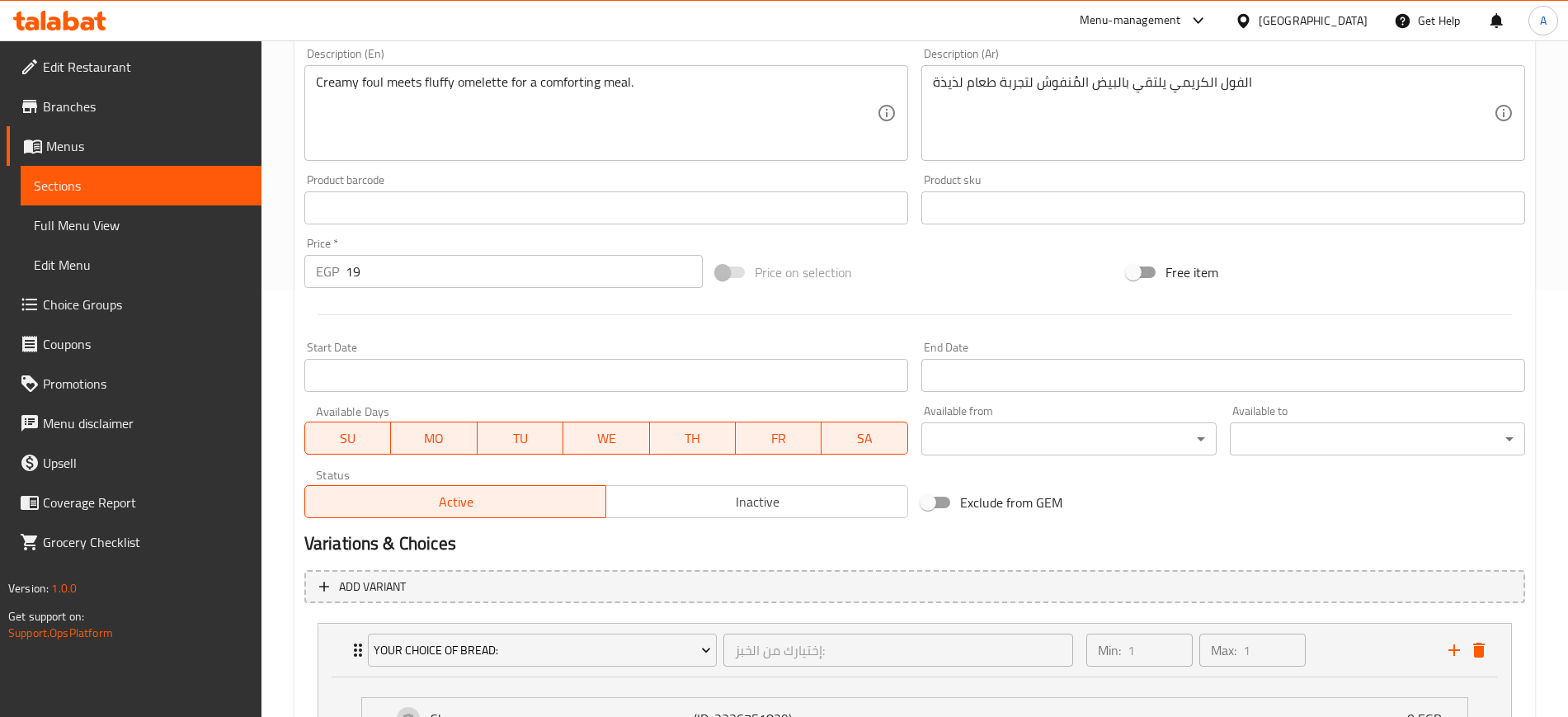
scroll to position [0, 0]
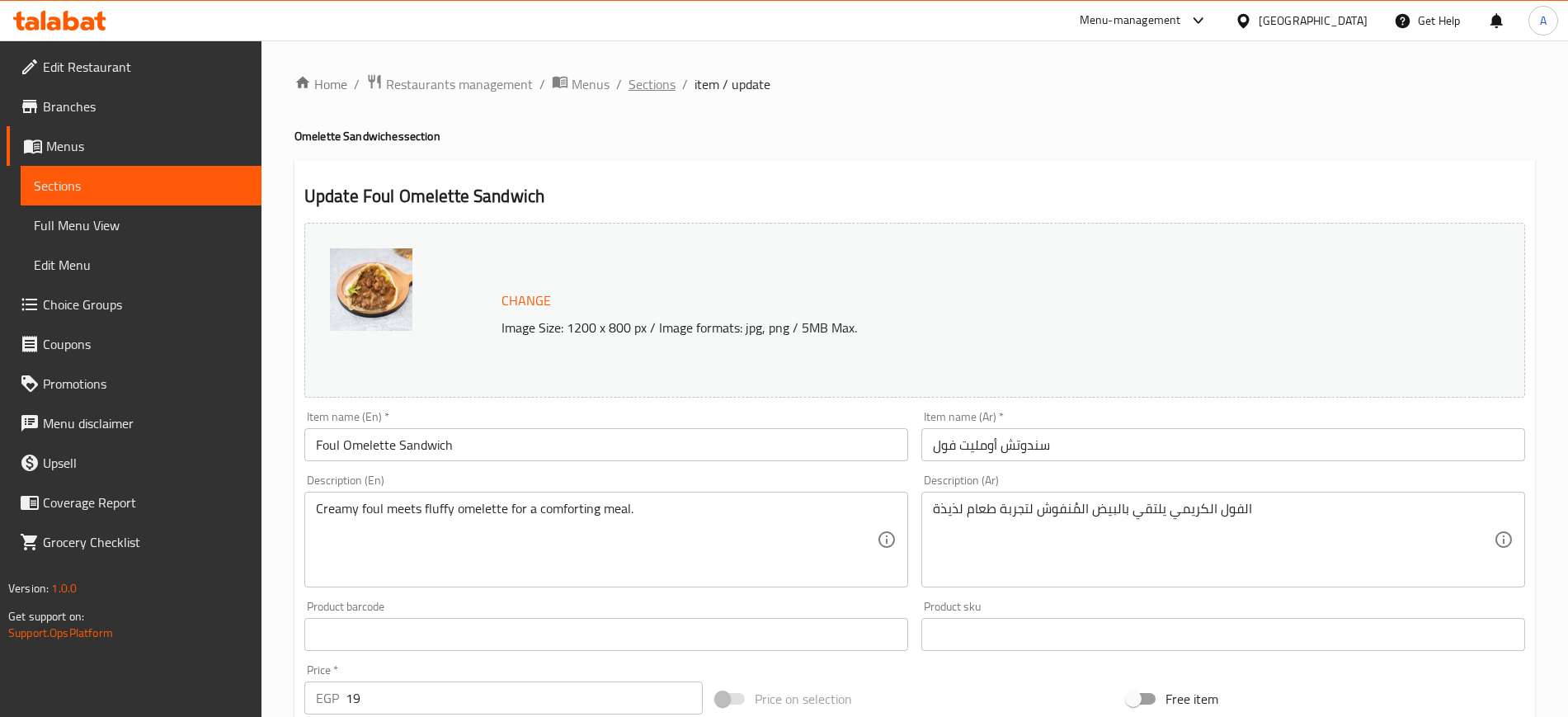
click at [634, 88] on span "Sections" at bounding box center [652, 84] width 47 height 20
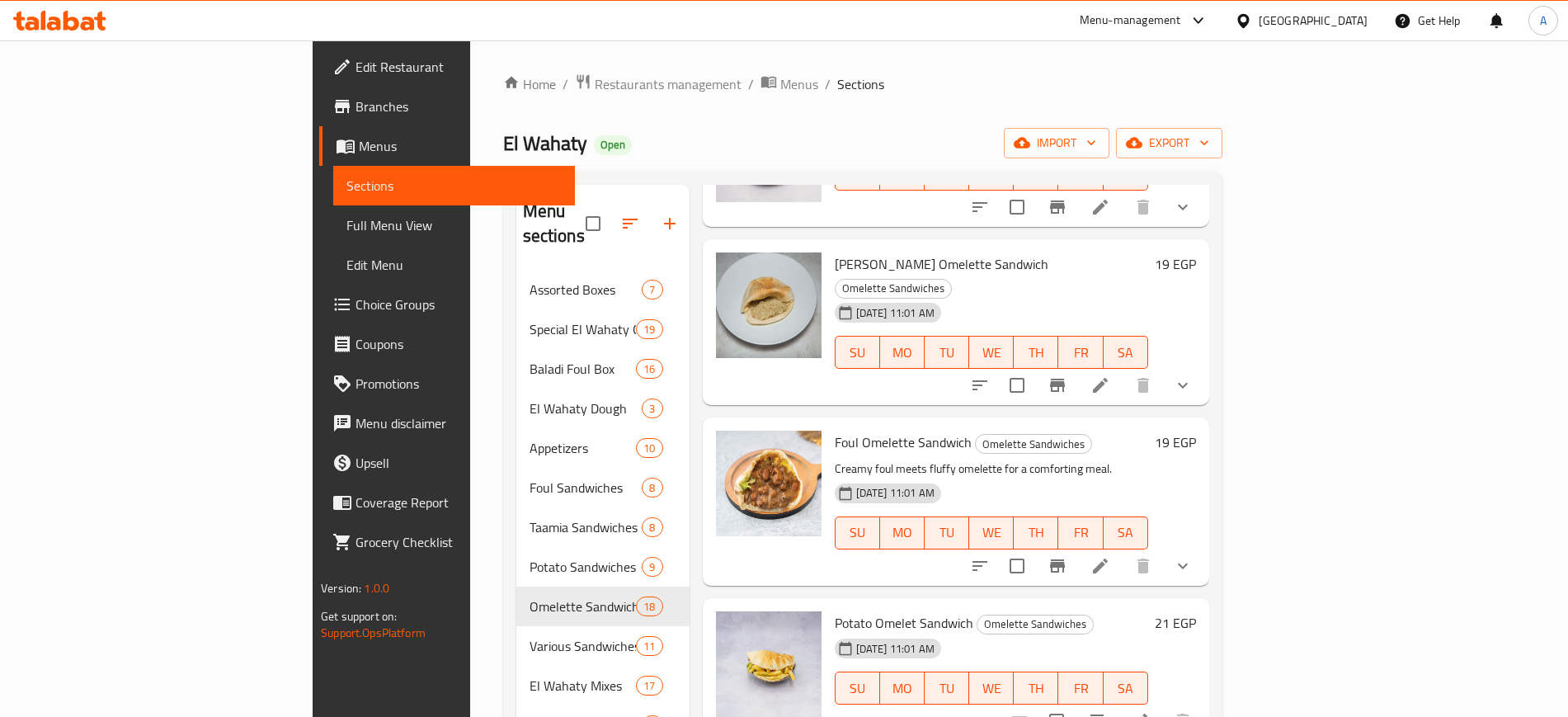
scroll to position [619, 0]
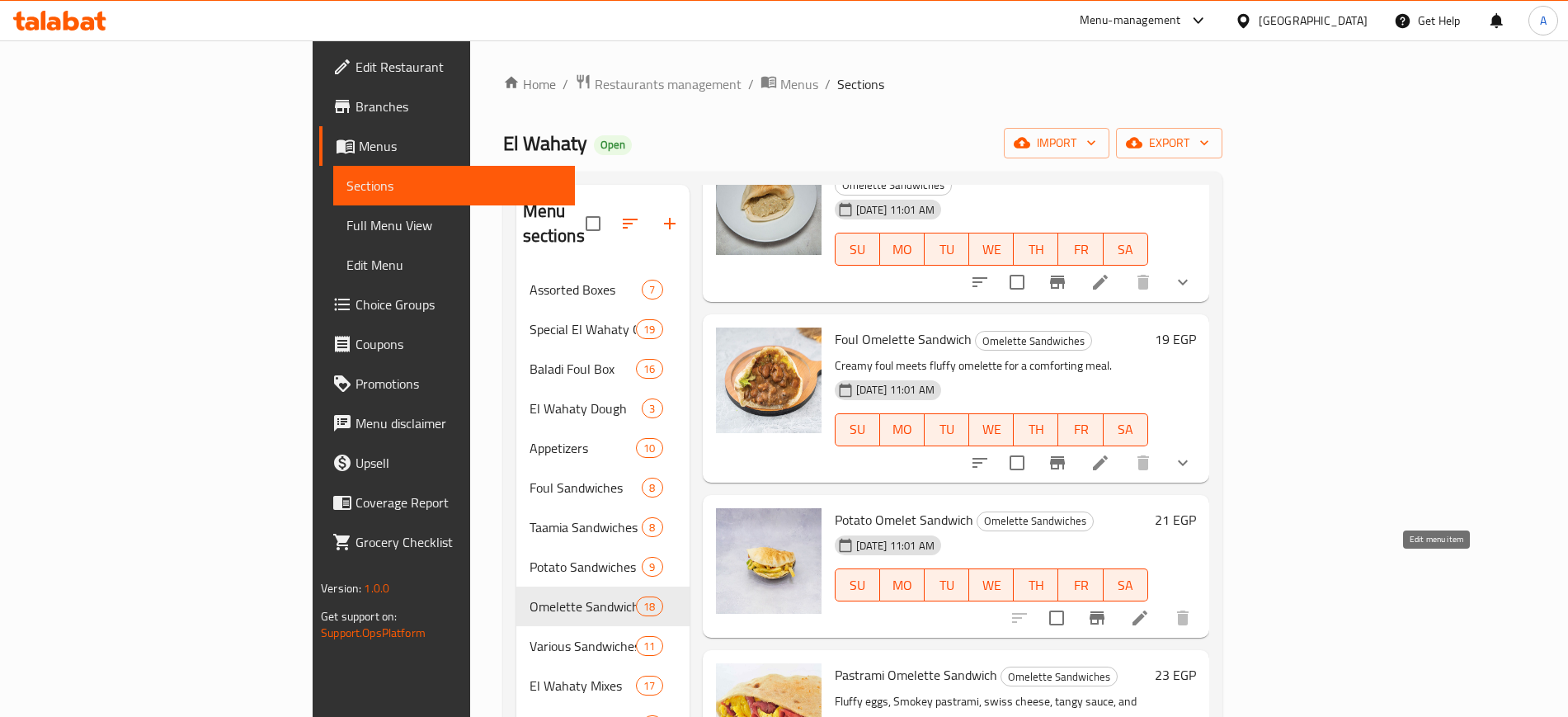
click at [1150, 608] on icon at bounding box center [1141, 618] width 20 height 20
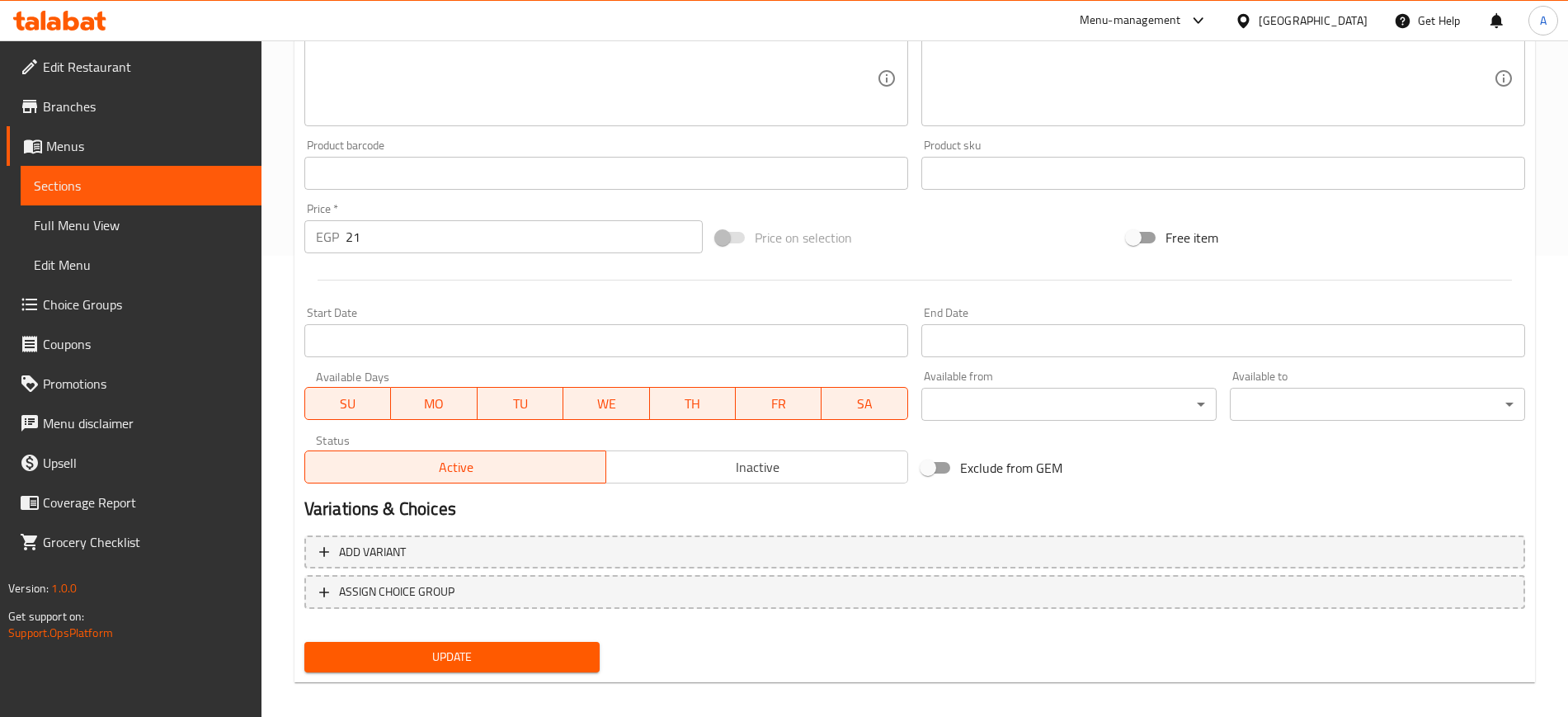
scroll to position [472, 0]
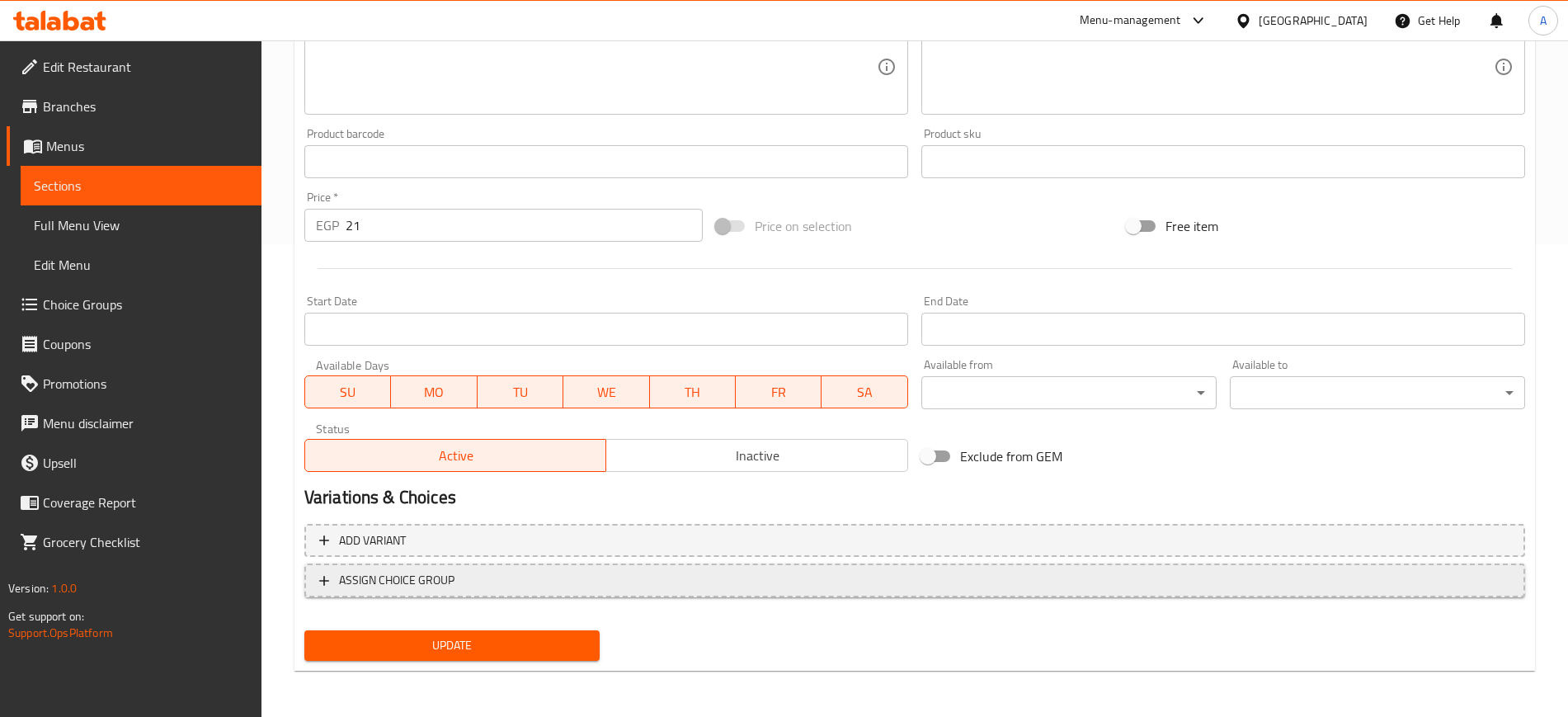
click at [335, 578] on span "ASSIGN CHOICE GROUP" at bounding box center [914, 580] width 1191 height 21
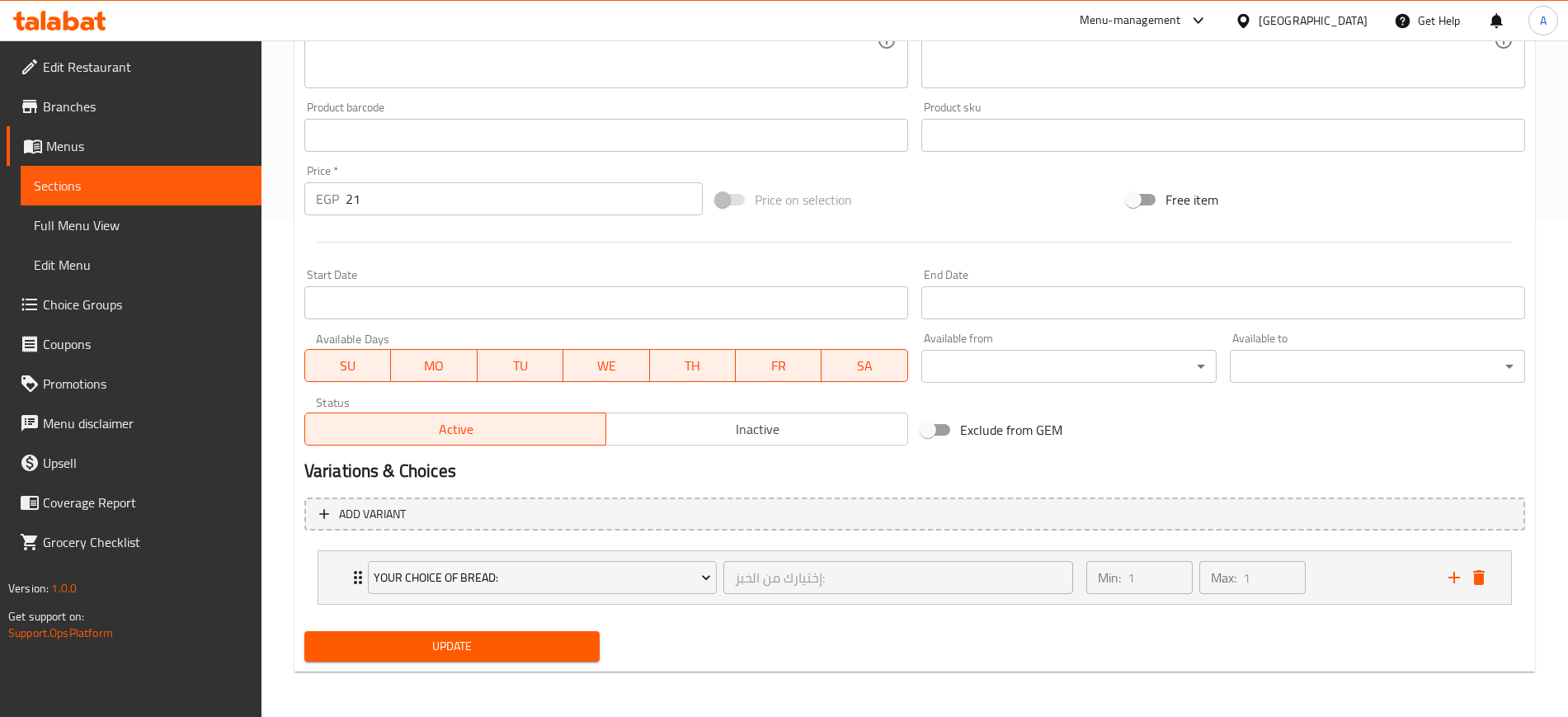
scroll to position [500, 0]
click at [357, 581] on icon "Expand" at bounding box center [358, 577] width 8 height 13
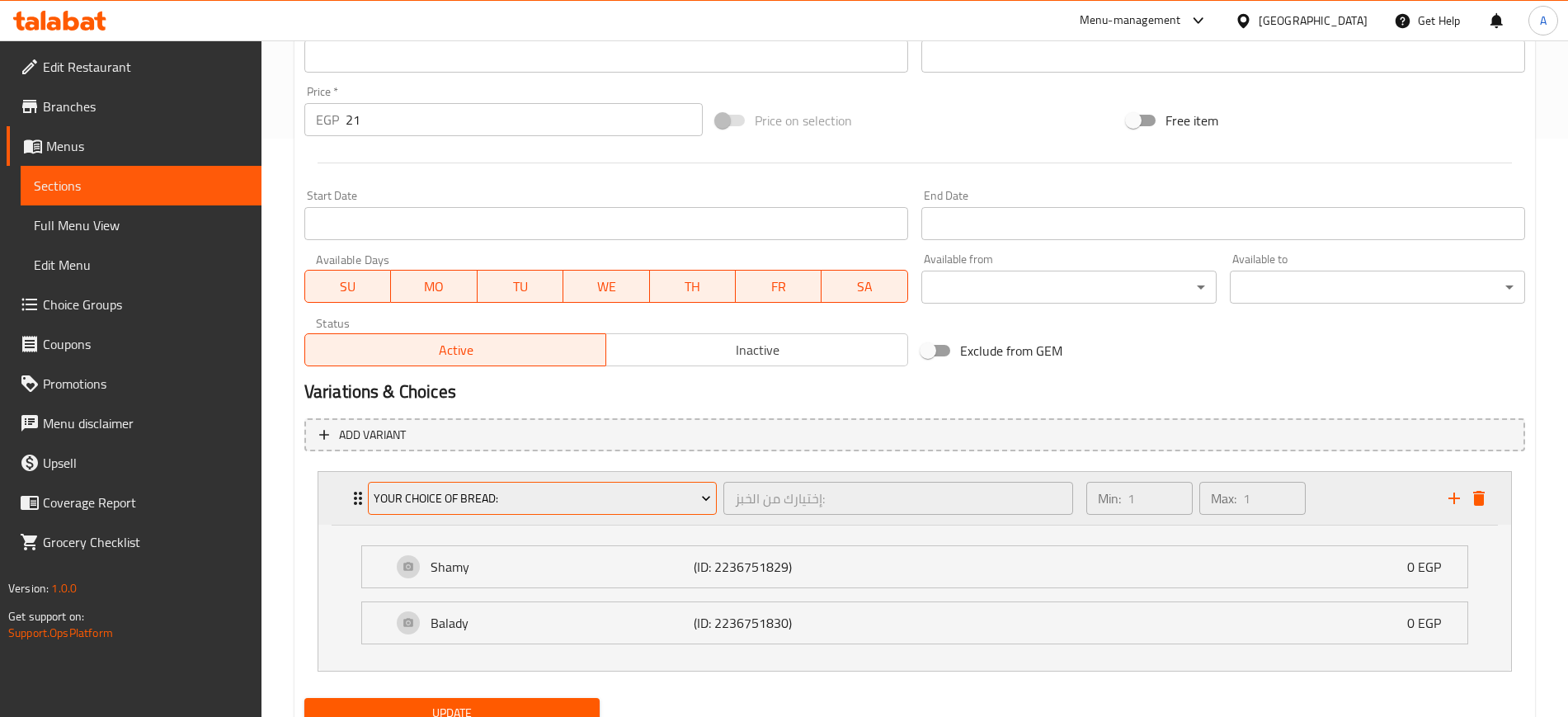
scroll to position [646, 0]
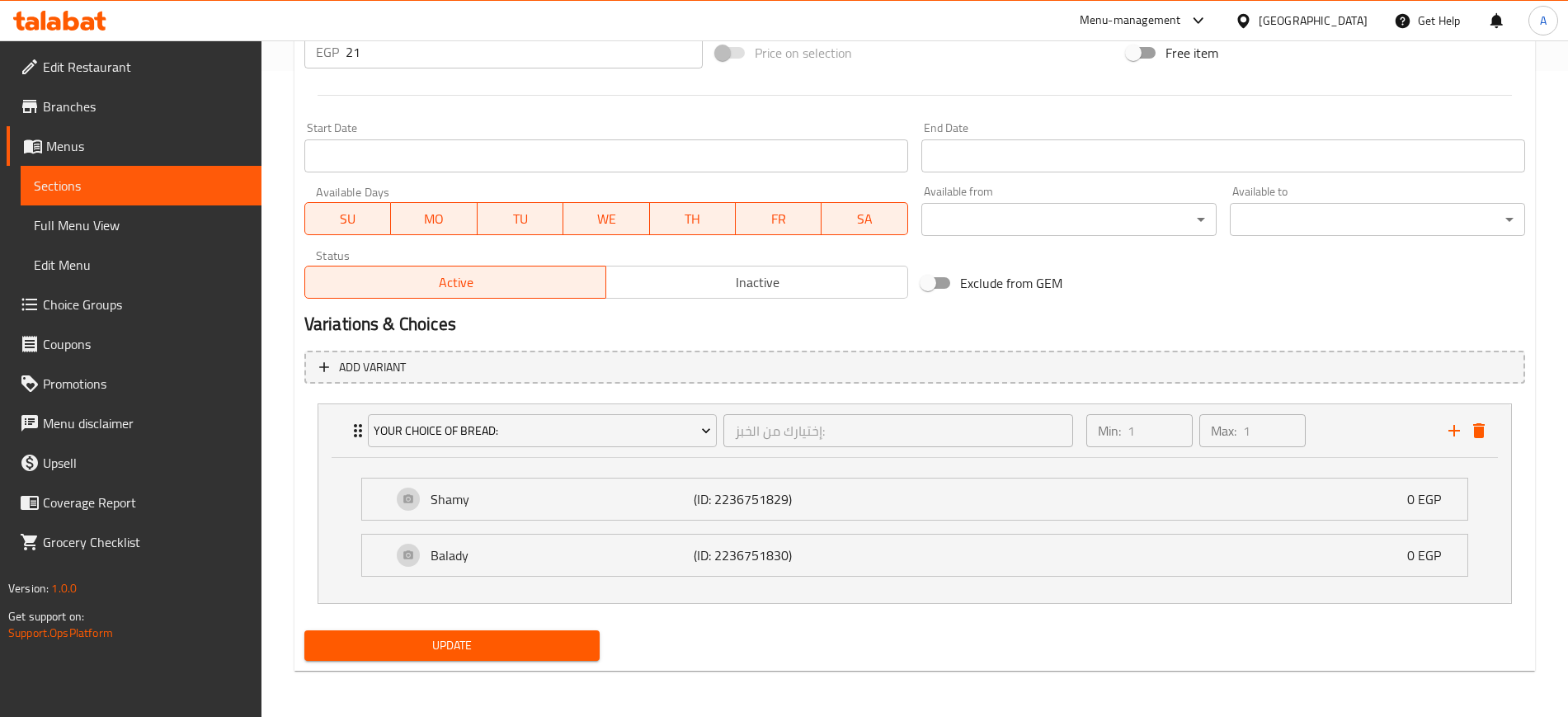
click at [413, 645] on span "Update" at bounding box center [452, 645] width 269 height 21
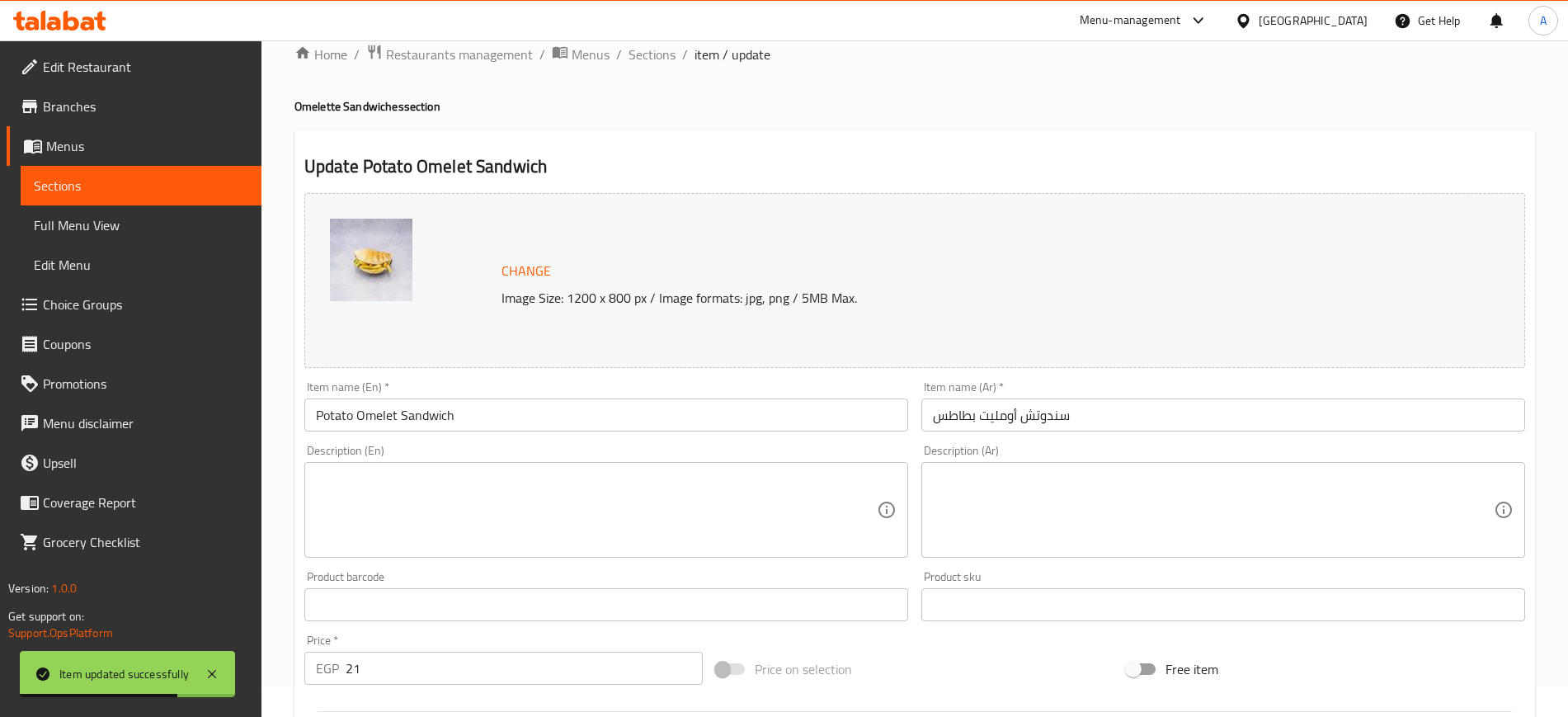
scroll to position [28, 0]
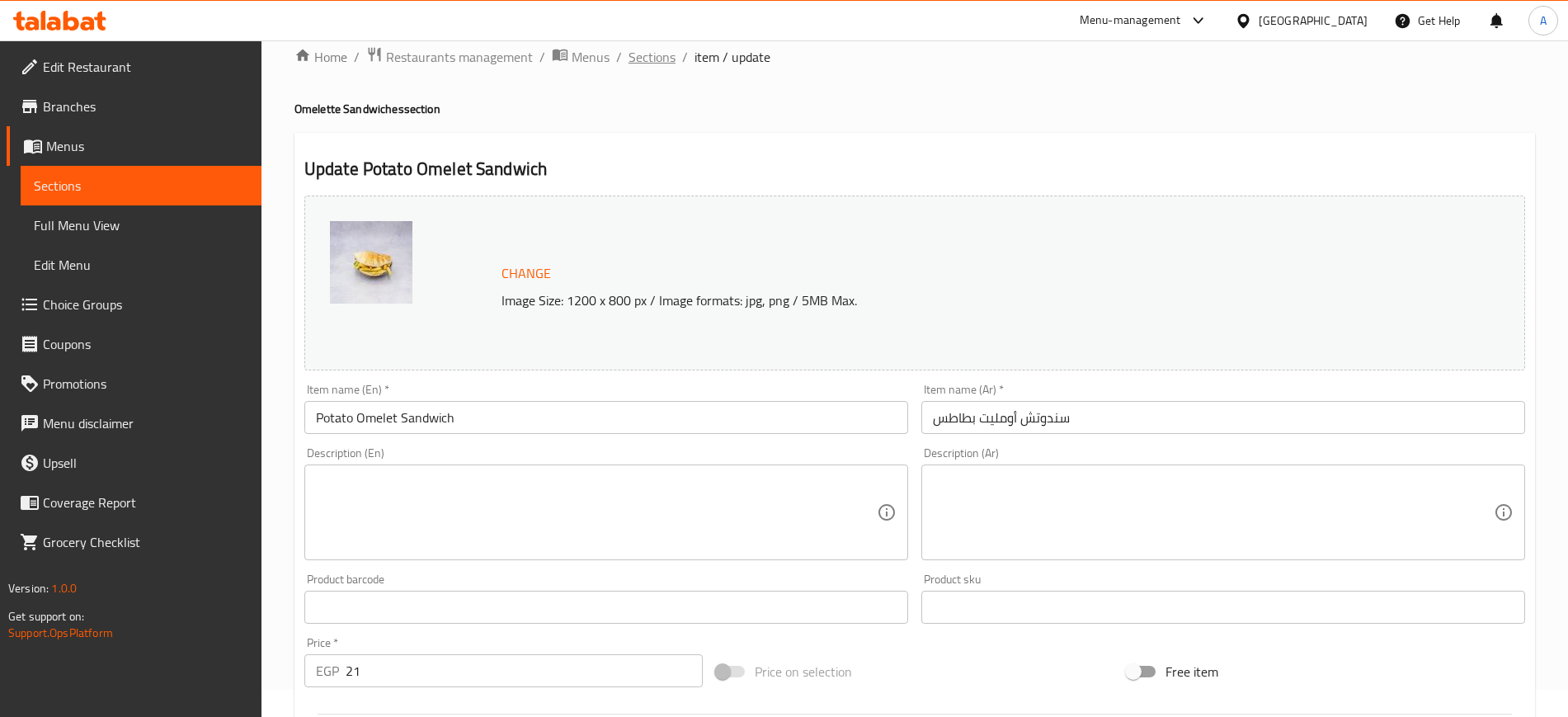
click at [653, 53] on span "Sections" at bounding box center [652, 57] width 47 height 20
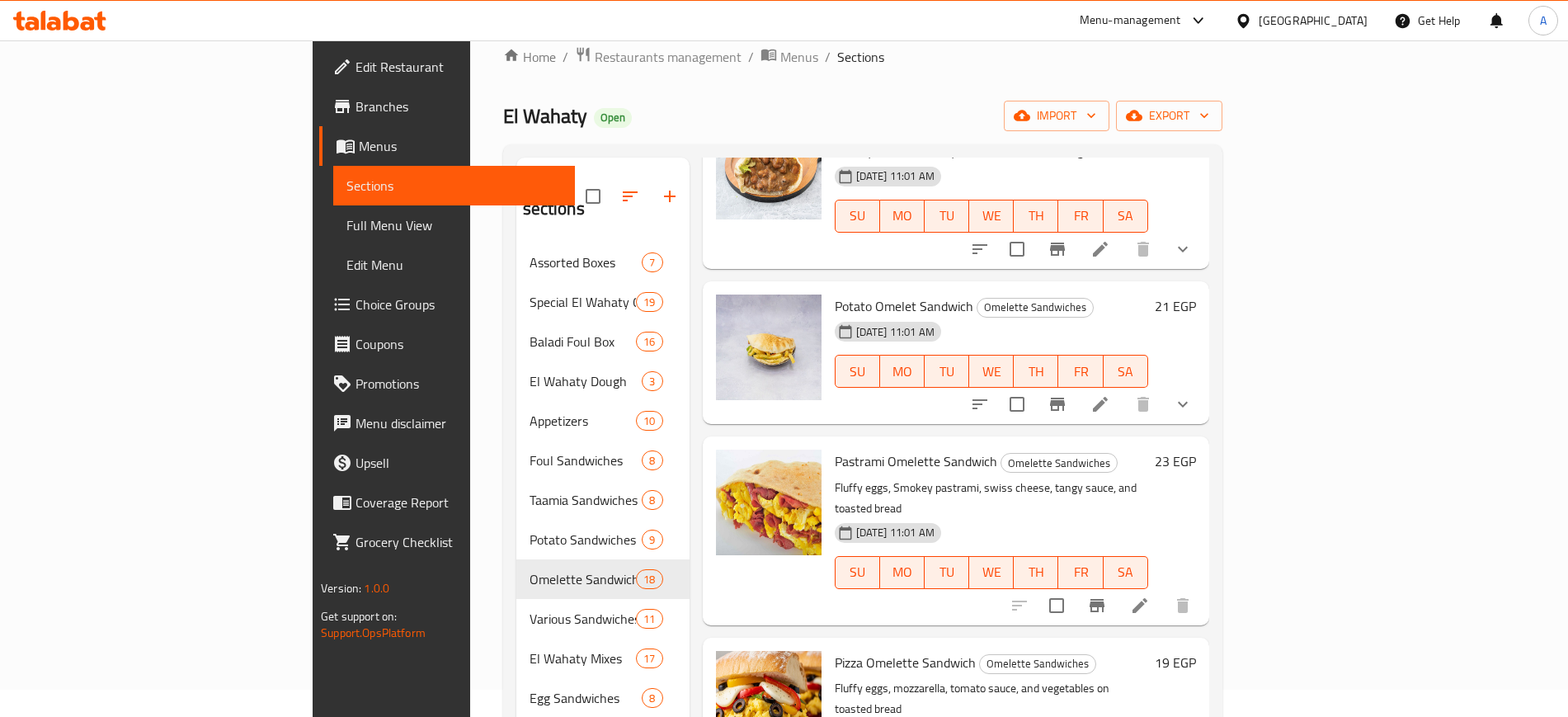
scroll to position [825, 0]
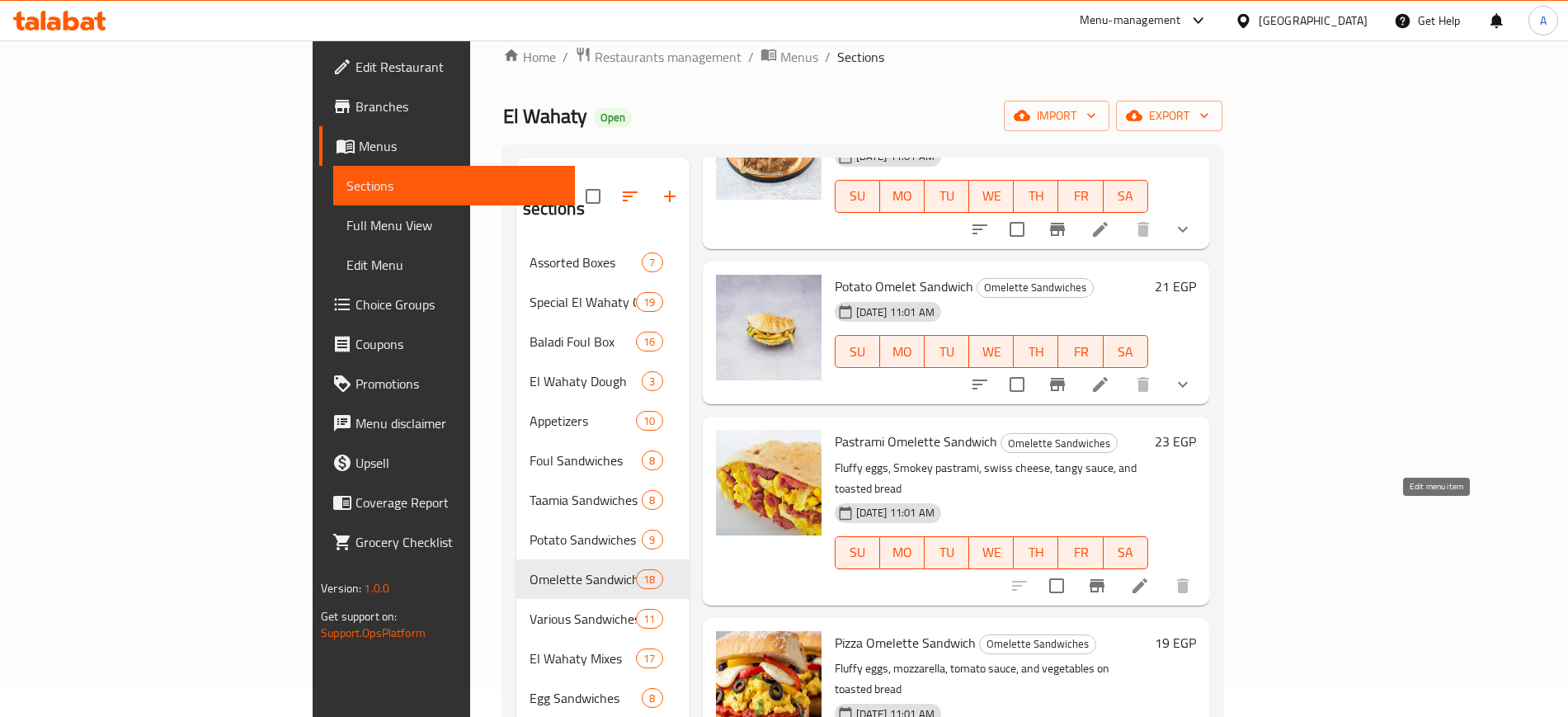
click at [1150, 576] on icon at bounding box center [1141, 586] width 20 height 20
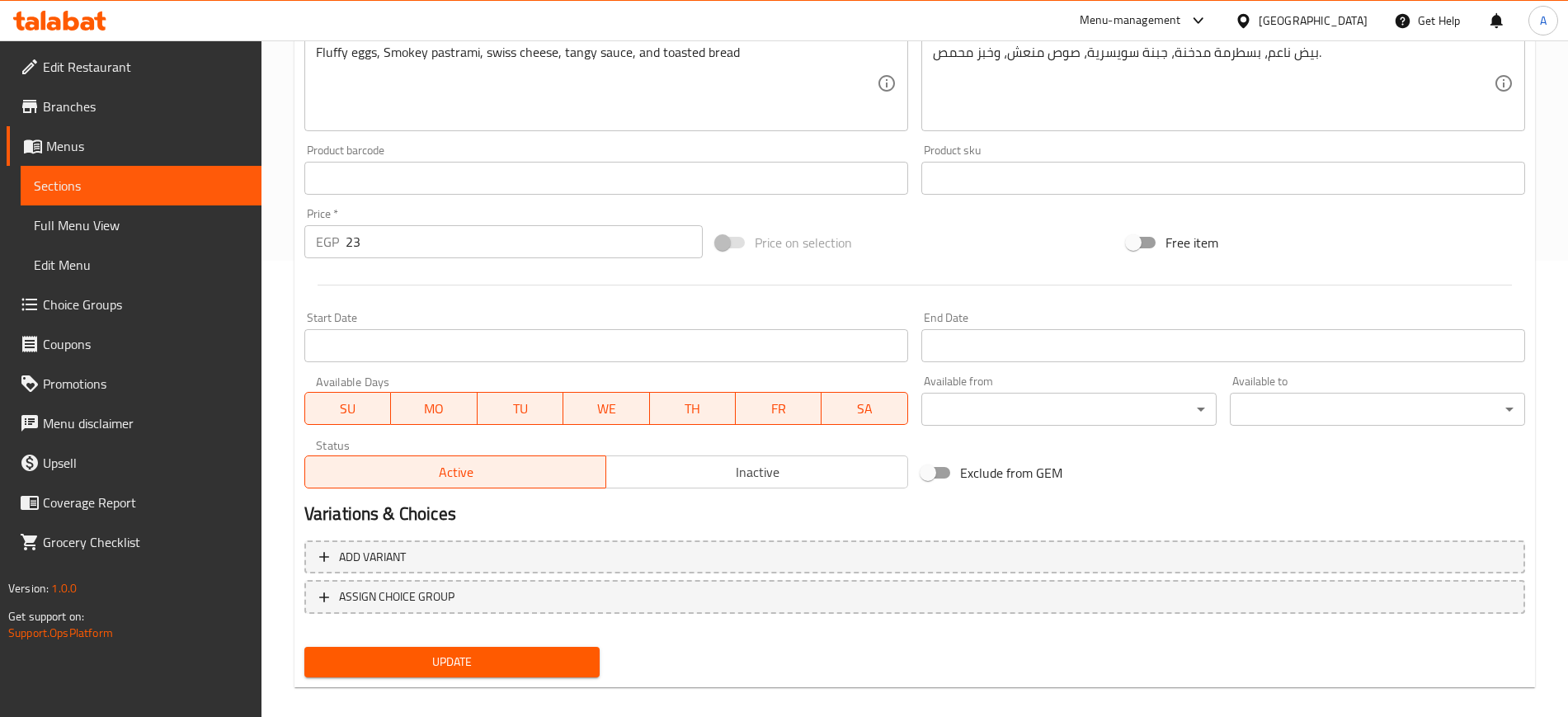
scroll to position [472, 0]
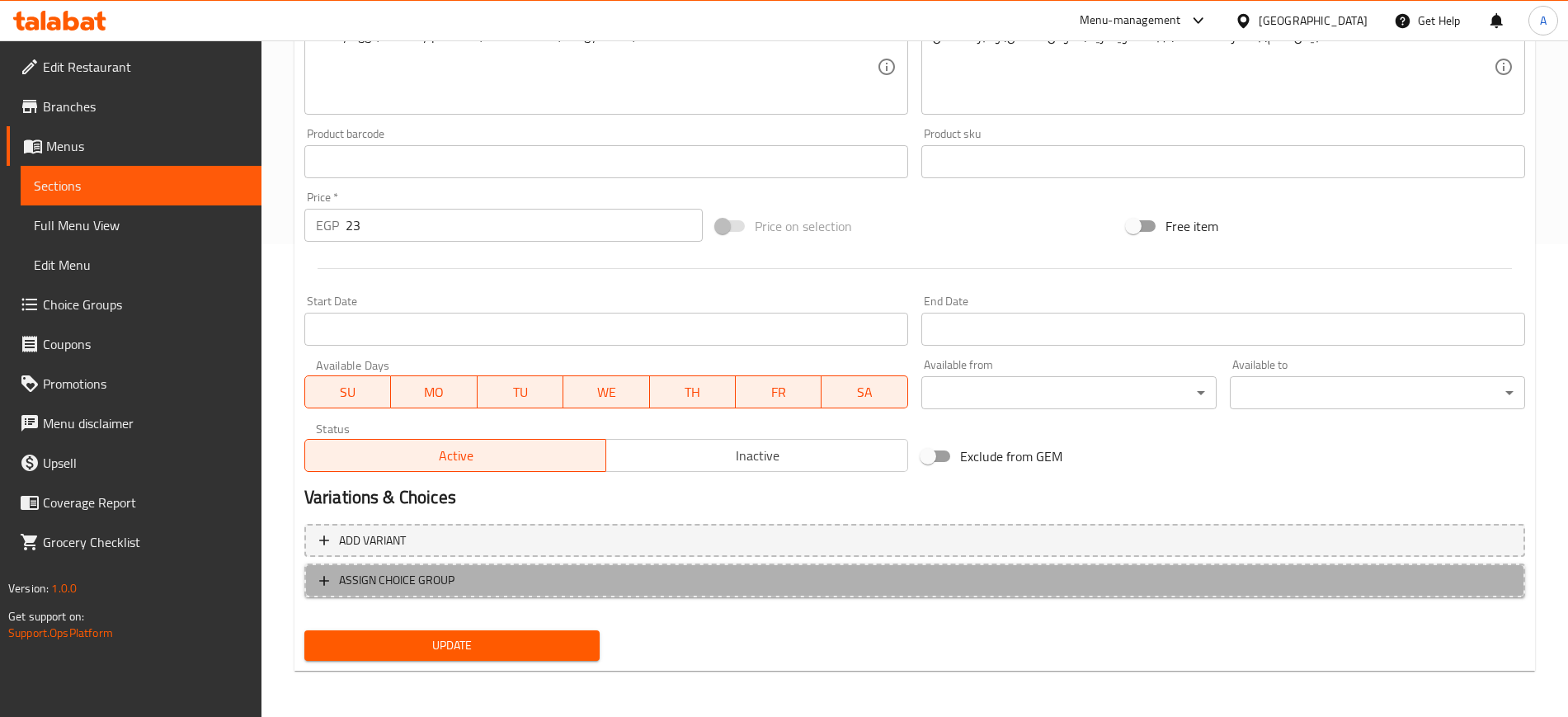
click at [322, 582] on icon "button" at bounding box center [324, 581] width 17 height 17
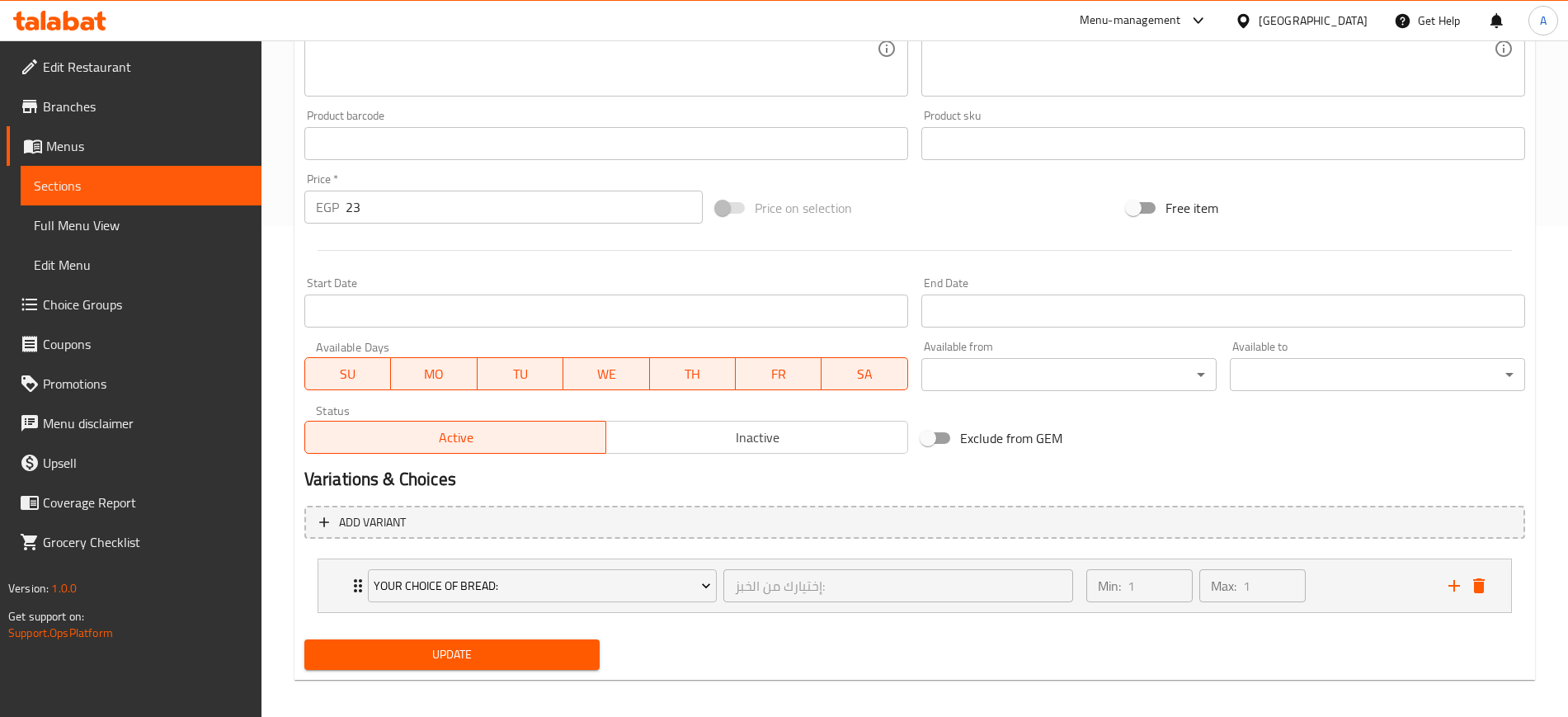
scroll to position [500, 0]
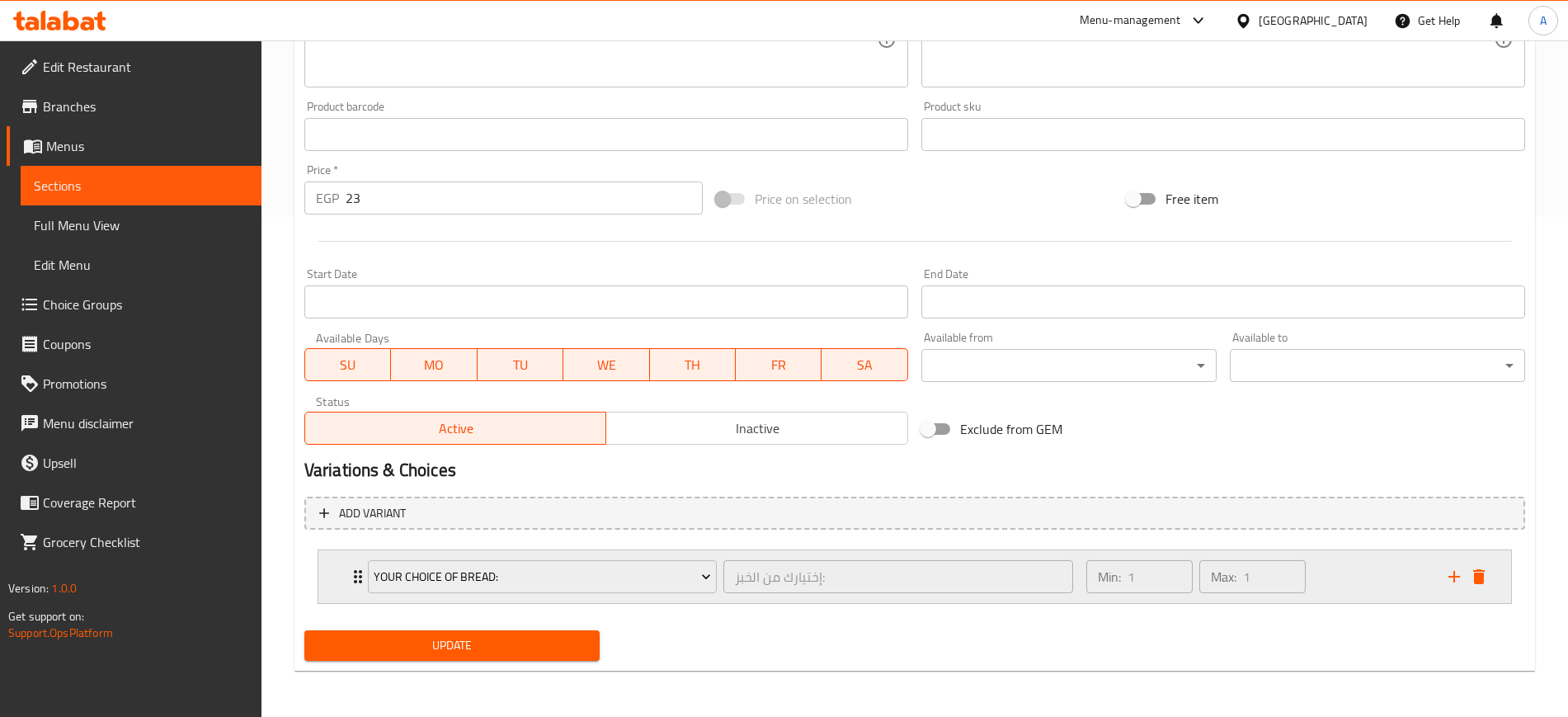
click at [354, 577] on icon "Expand" at bounding box center [358, 577] width 8 height 13
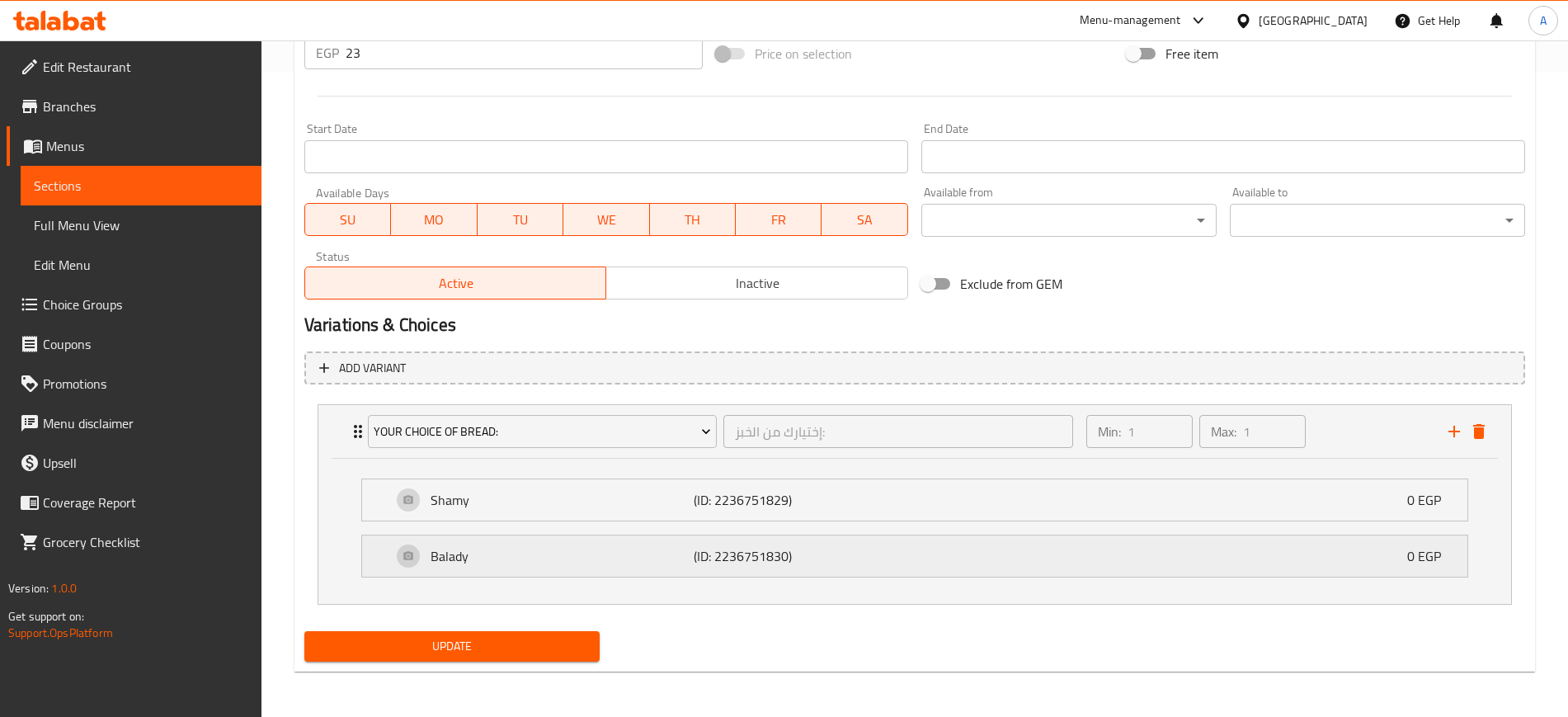
scroll to position [646, 0]
click at [510, 644] on span "Update" at bounding box center [452, 645] width 269 height 21
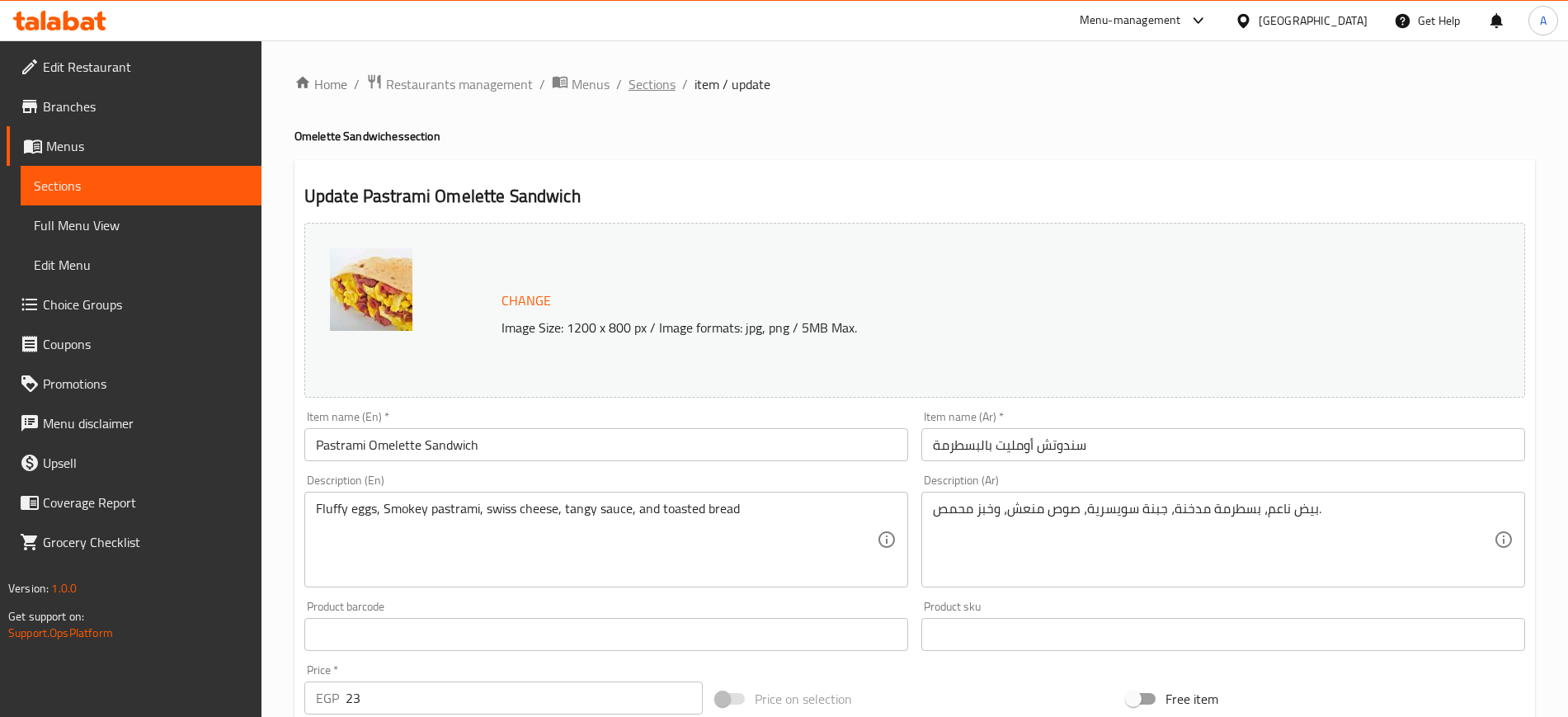
click at [648, 83] on span "Sections" at bounding box center [652, 84] width 47 height 20
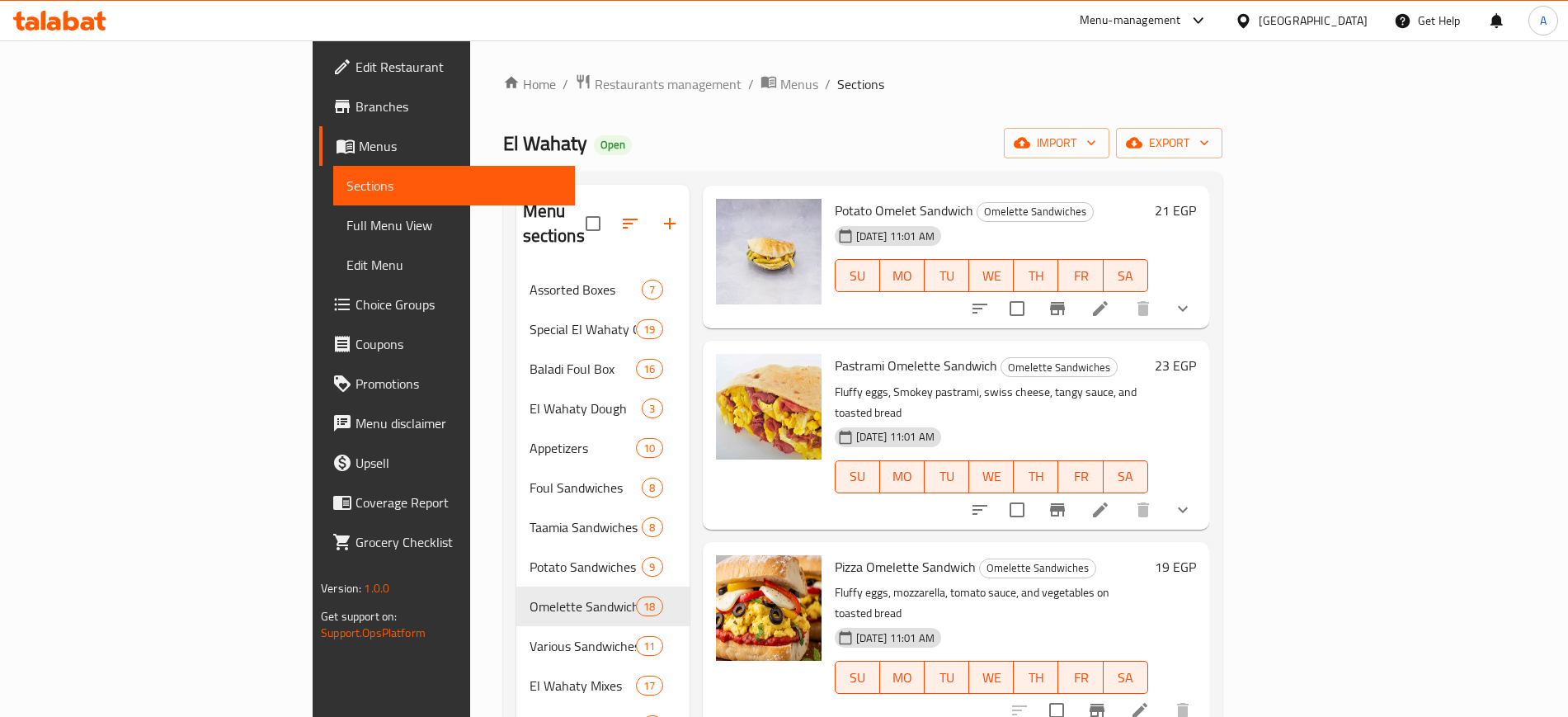
scroll to position [1031, 0]
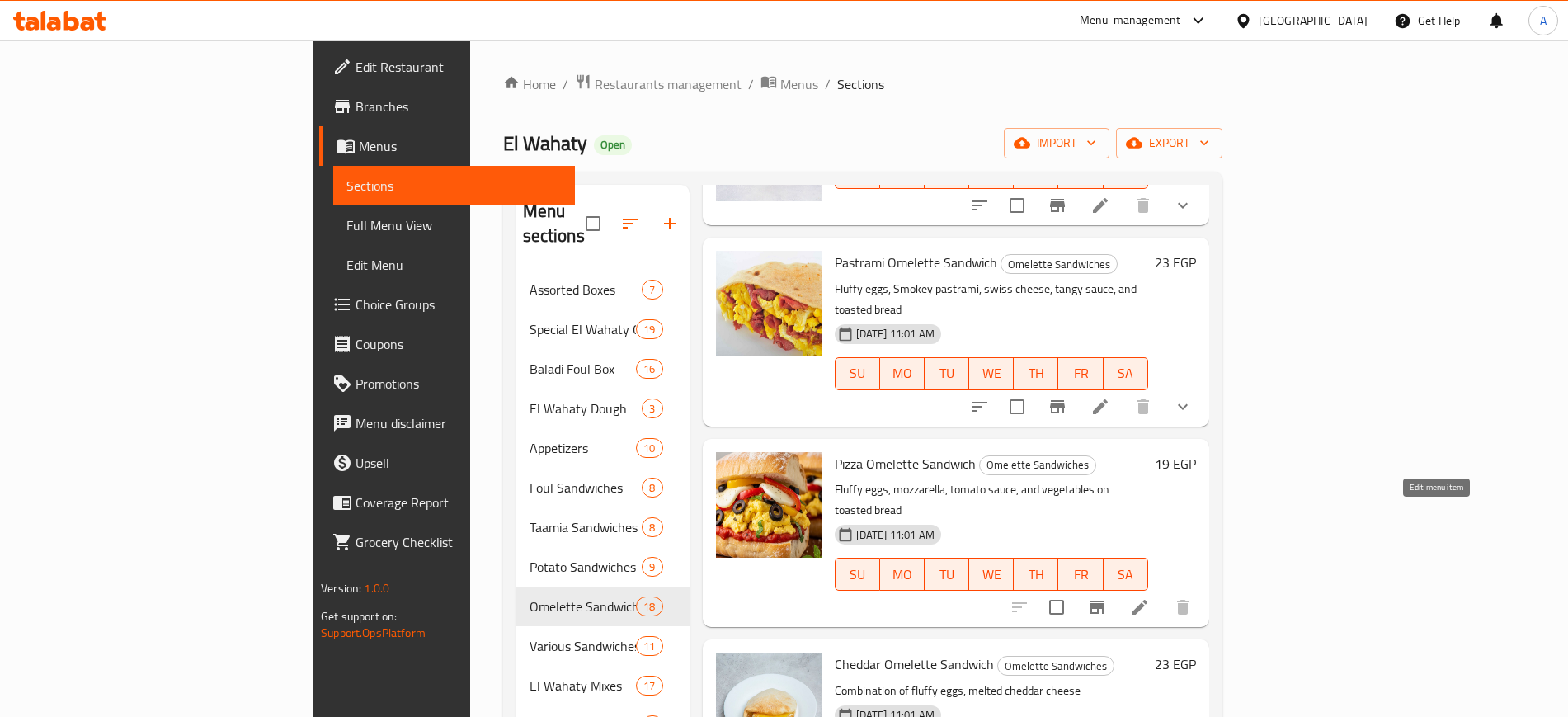
click at [1150, 597] on icon at bounding box center [1141, 607] width 20 height 20
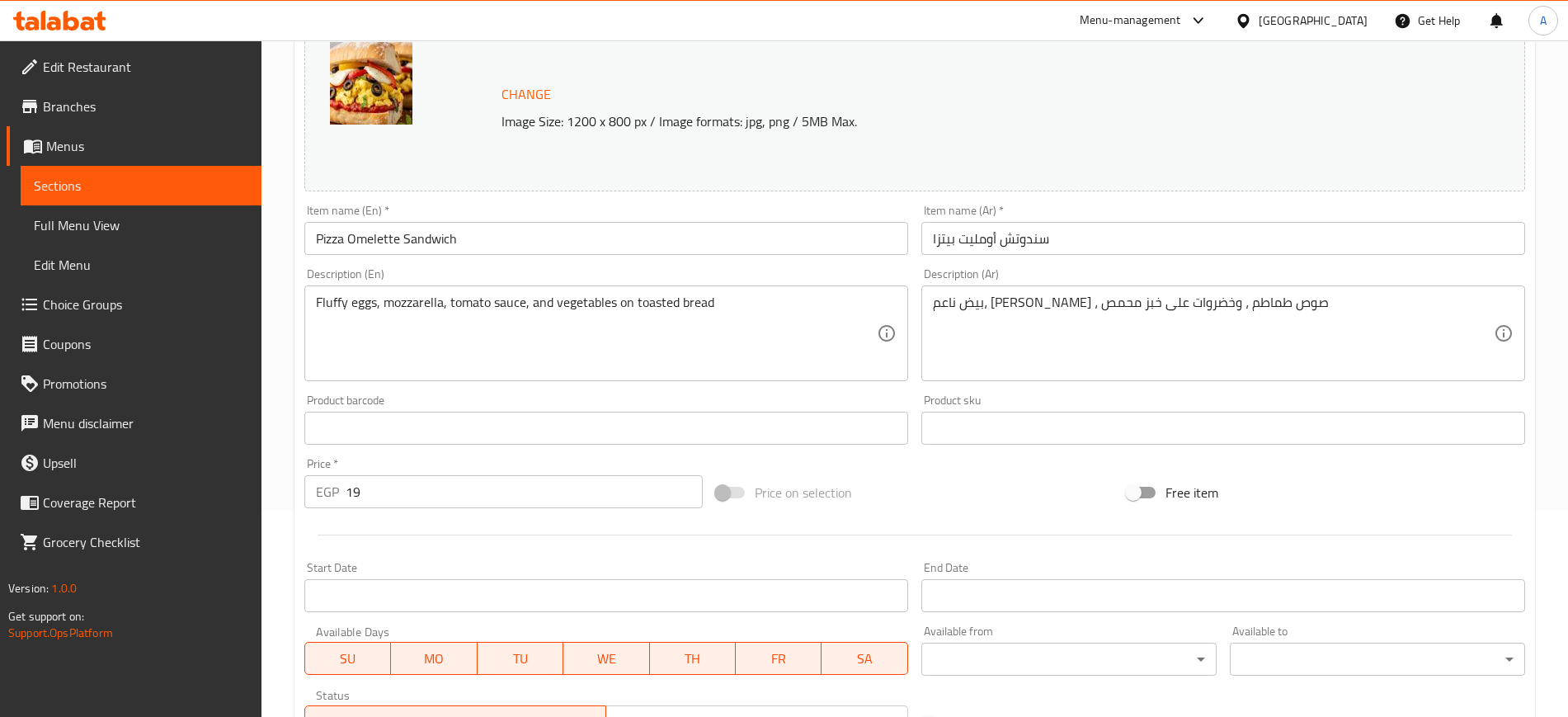
scroll to position [472, 0]
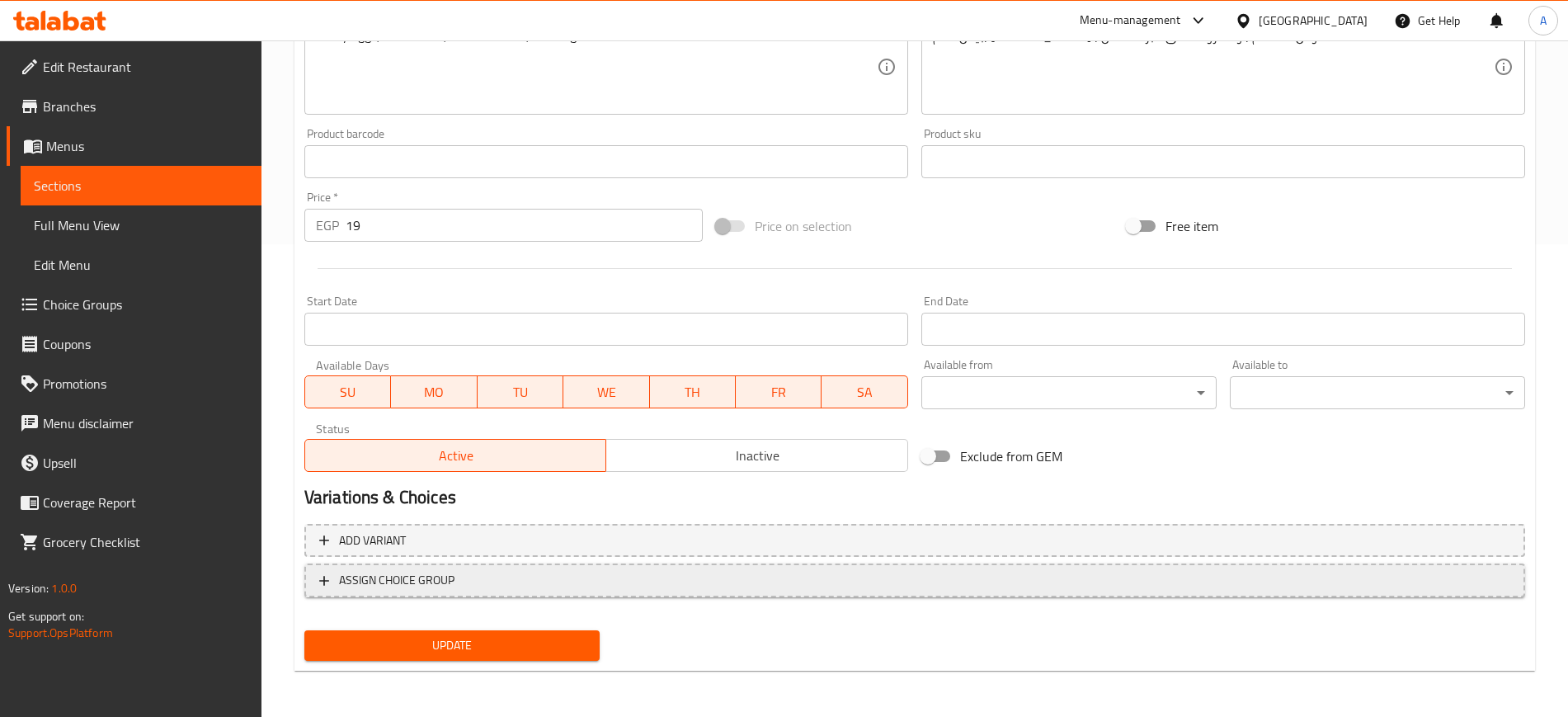
click at [334, 585] on span "ASSIGN CHOICE GROUP" at bounding box center [914, 580] width 1191 height 21
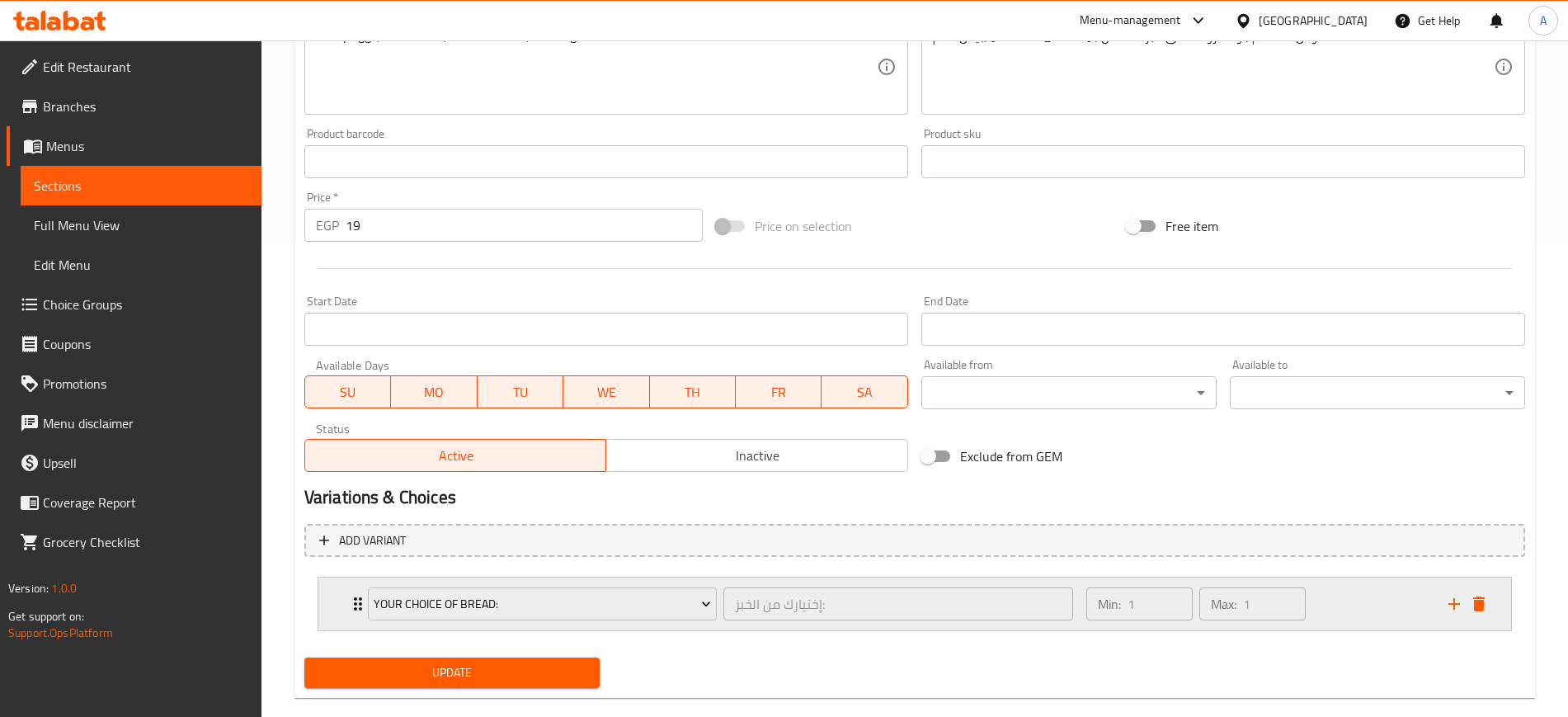
click at [355, 609] on icon "Expand" at bounding box center [358, 603] width 8 height 13
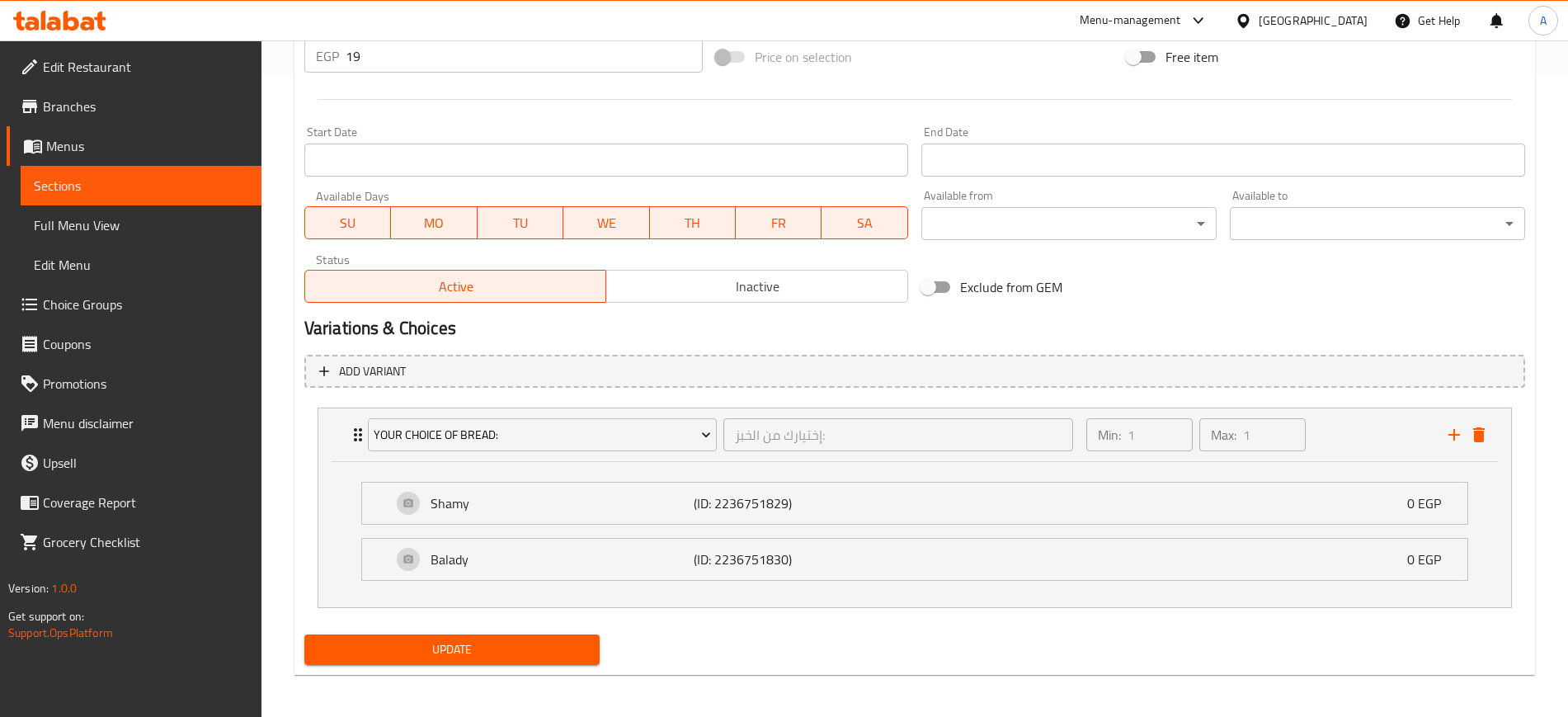
scroll to position [646, 0]
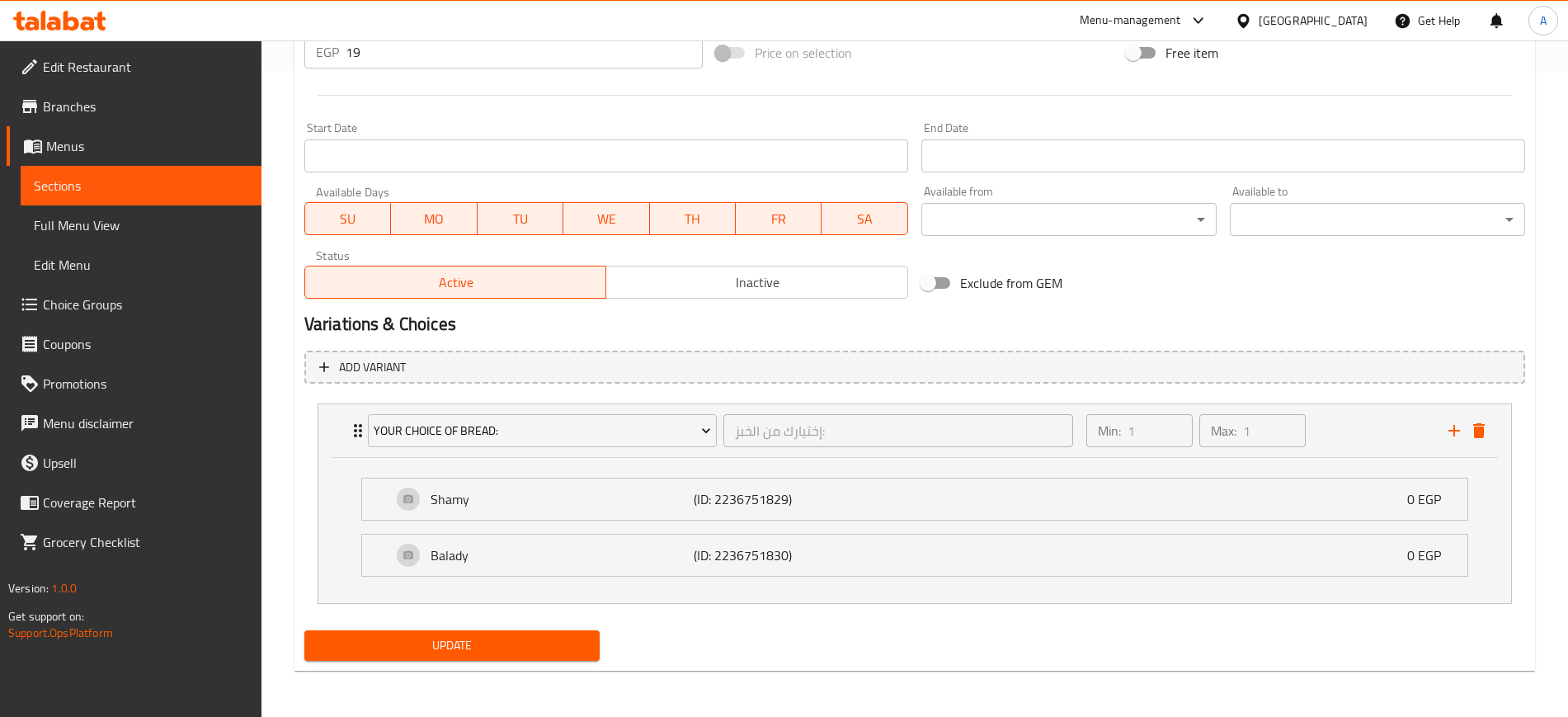
click at [467, 651] on span "Update" at bounding box center [452, 645] width 269 height 21
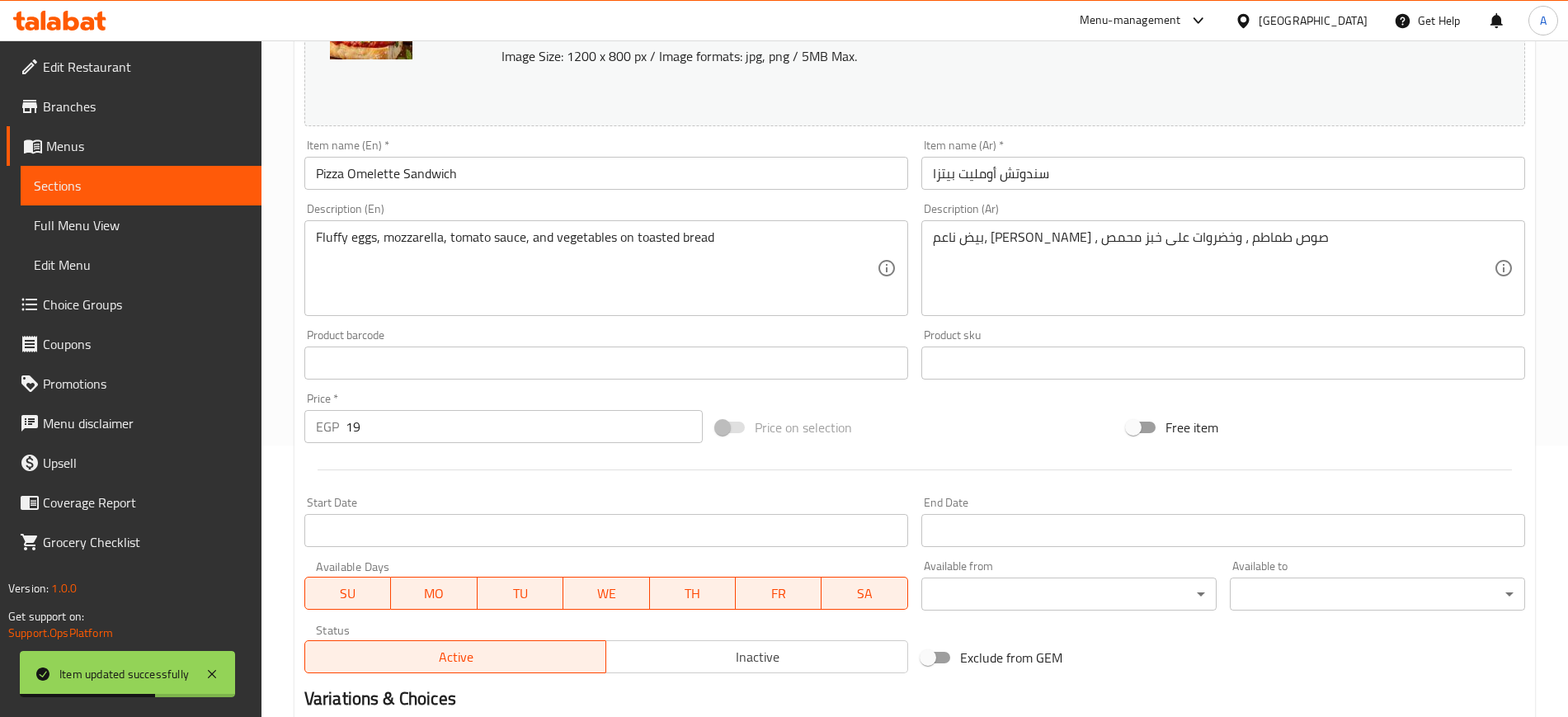
scroll to position [0, 0]
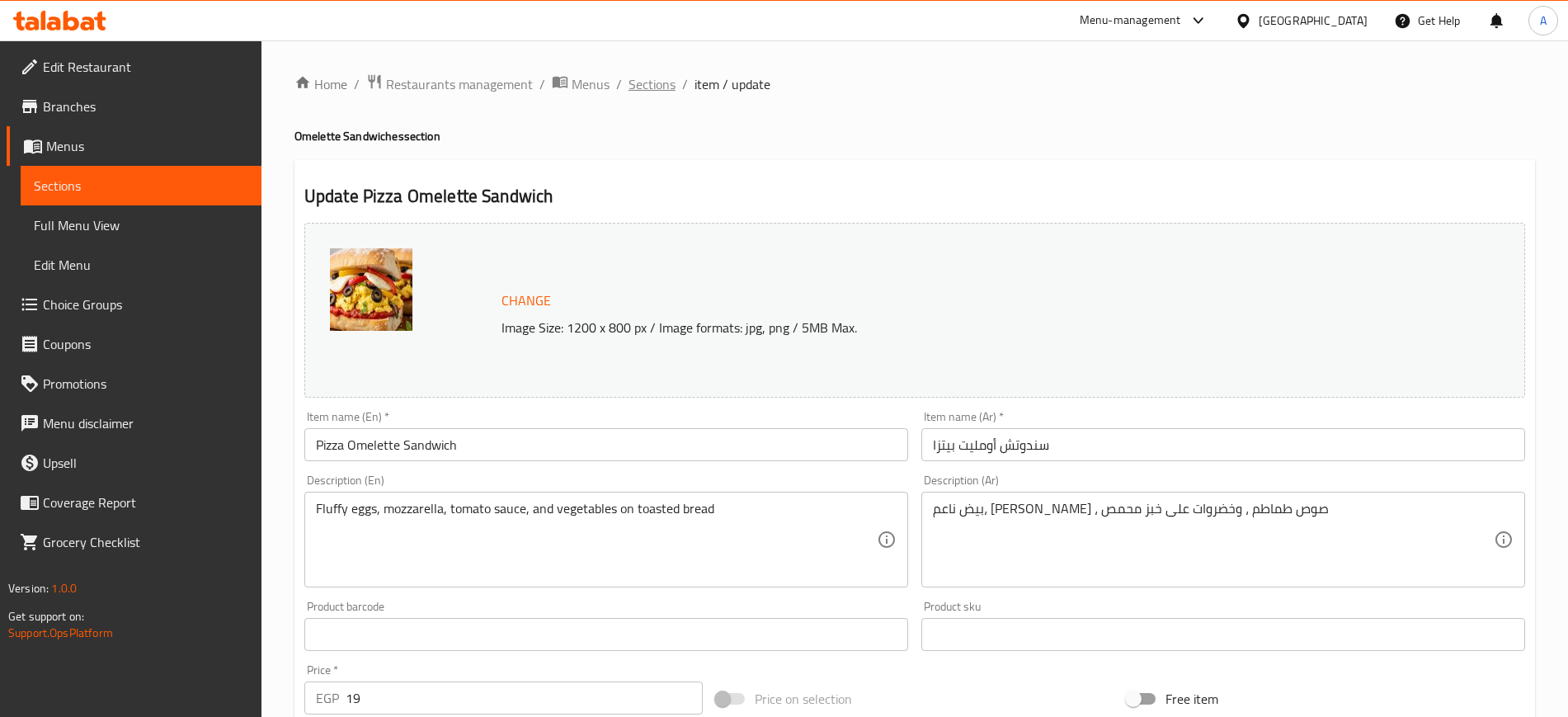
click at [661, 86] on span "Sections" at bounding box center [652, 84] width 47 height 20
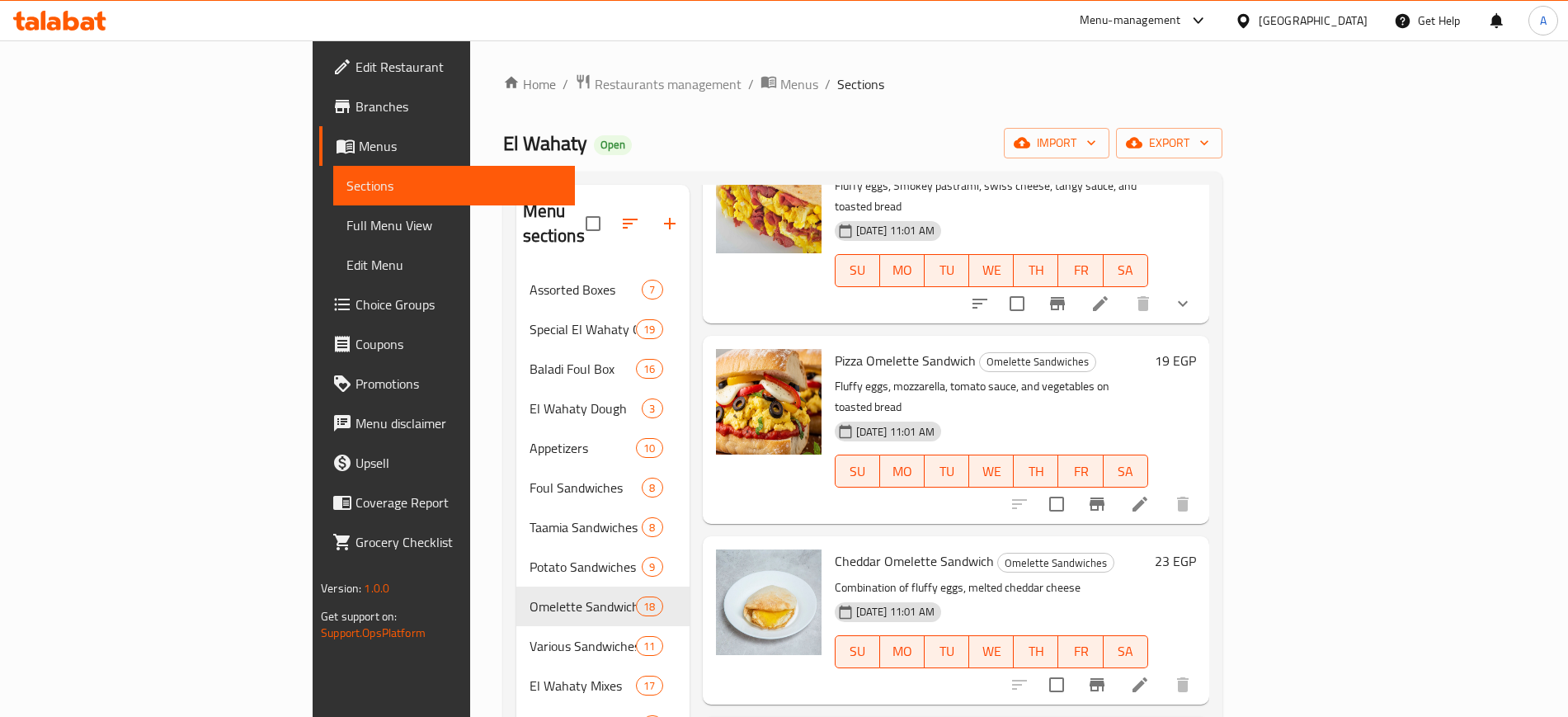
scroll to position [1237, 0]
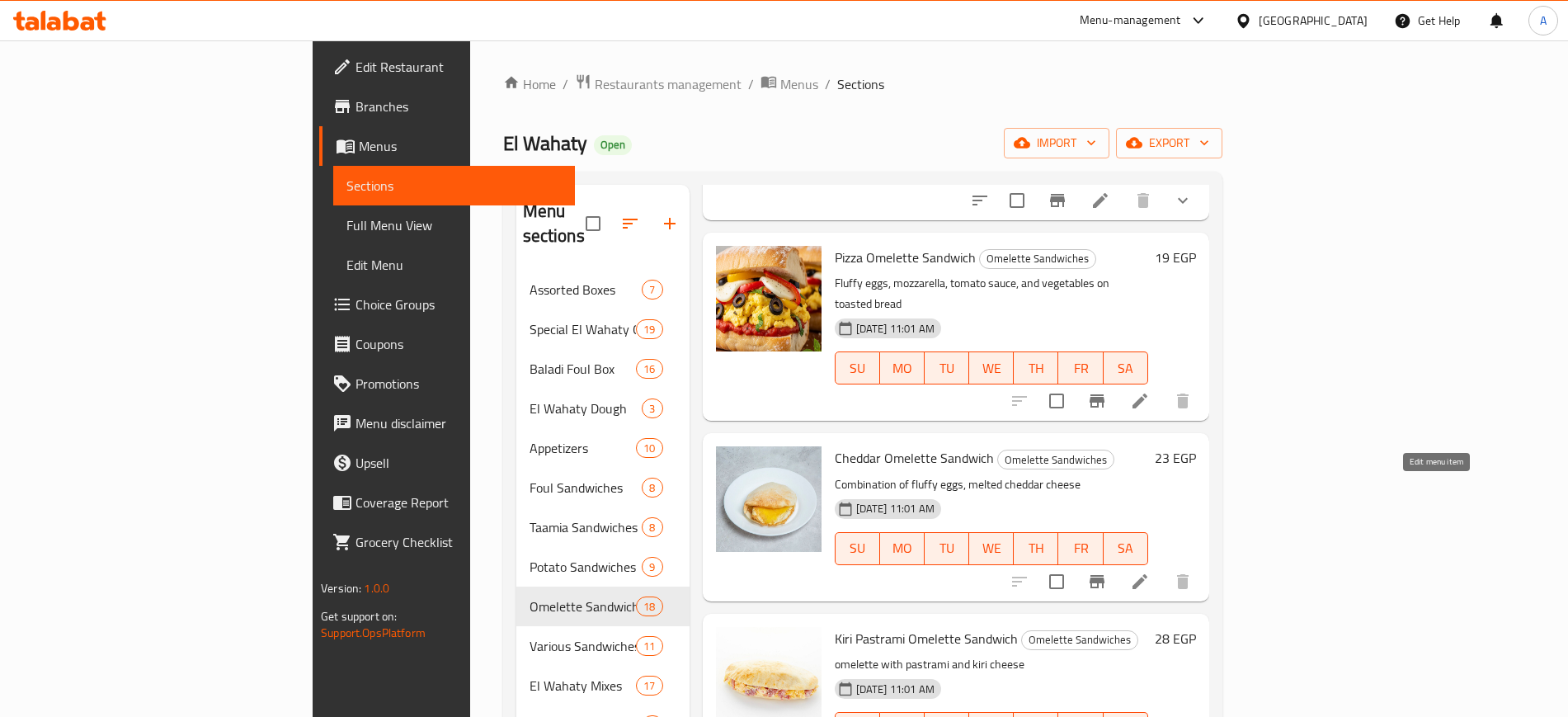
click at [1150, 572] on icon at bounding box center [1141, 582] width 20 height 20
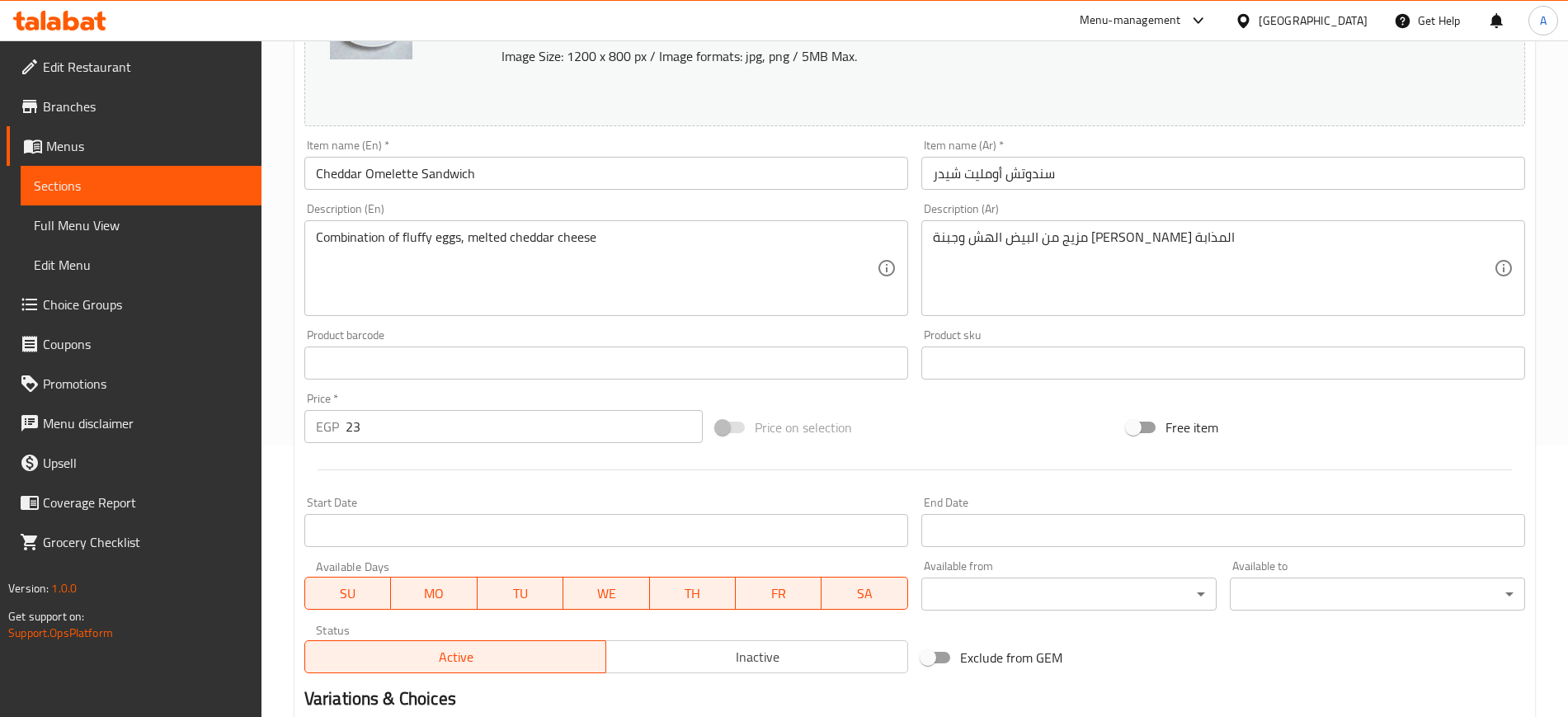
scroll to position [472, 0]
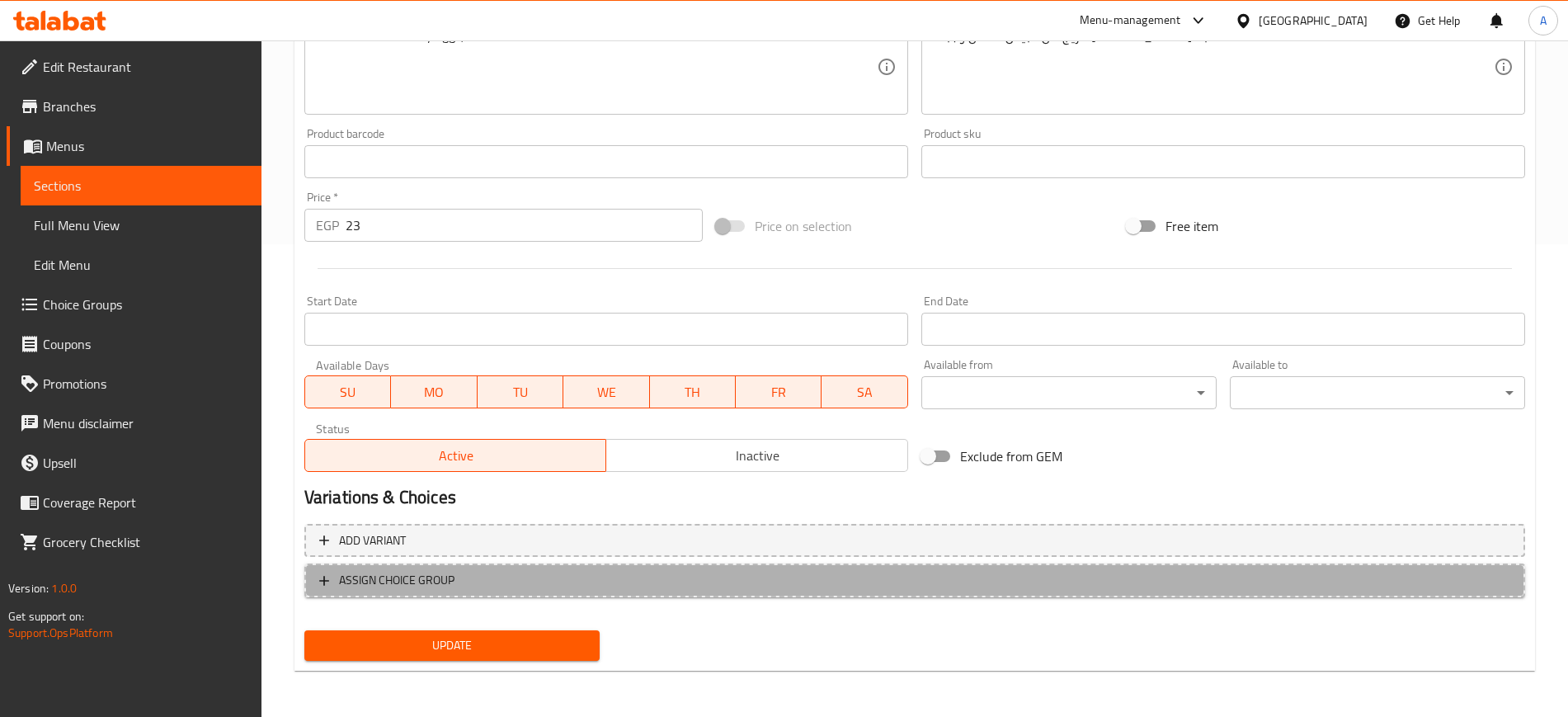
click at [316, 573] on icon "button" at bounding box center [324, 581] width 17 height 17
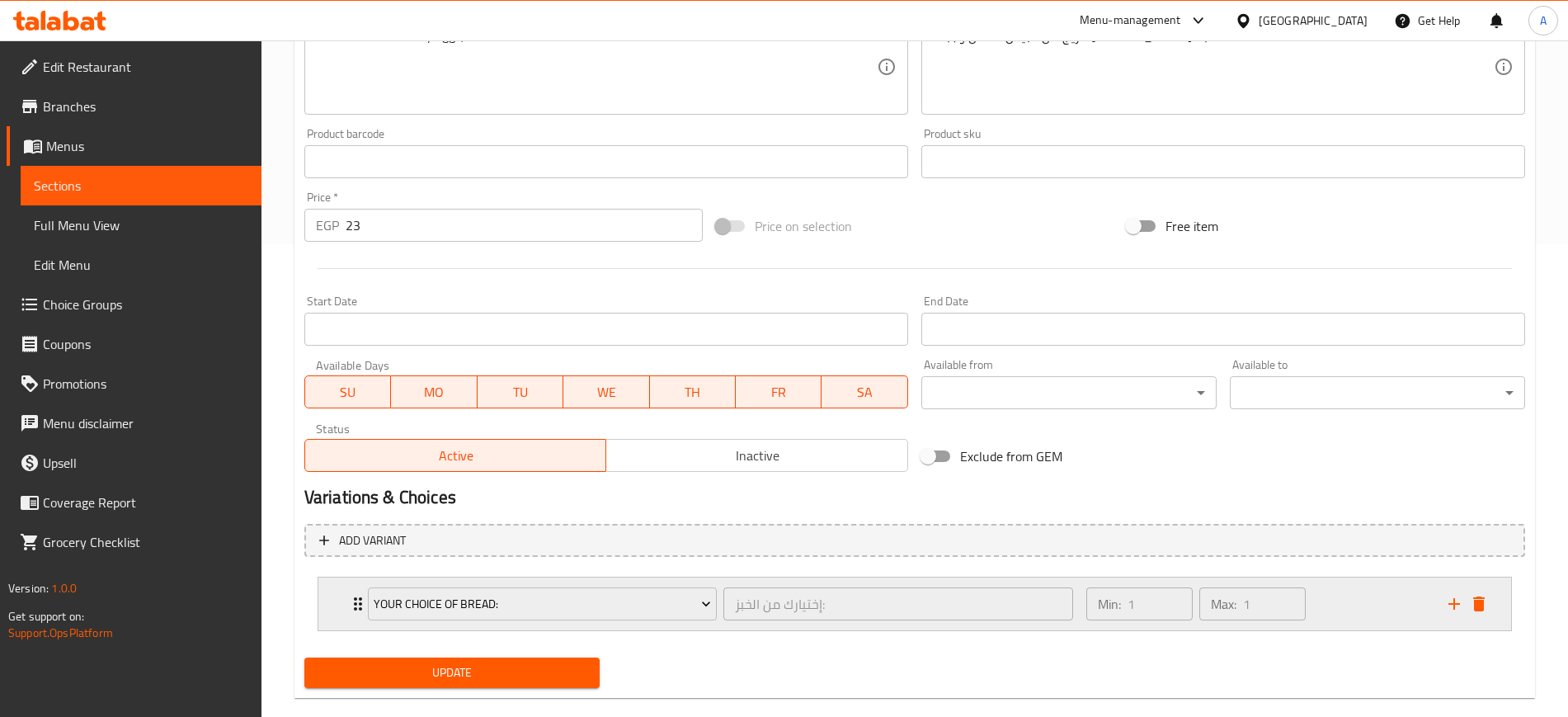
click at [334, 609] on div "Your Choice Of Bread: إختيارك من الخبز: ​ Min: 1 ​ Max: 1 ​" at bounding box center [914, 603] width 1193 height 53
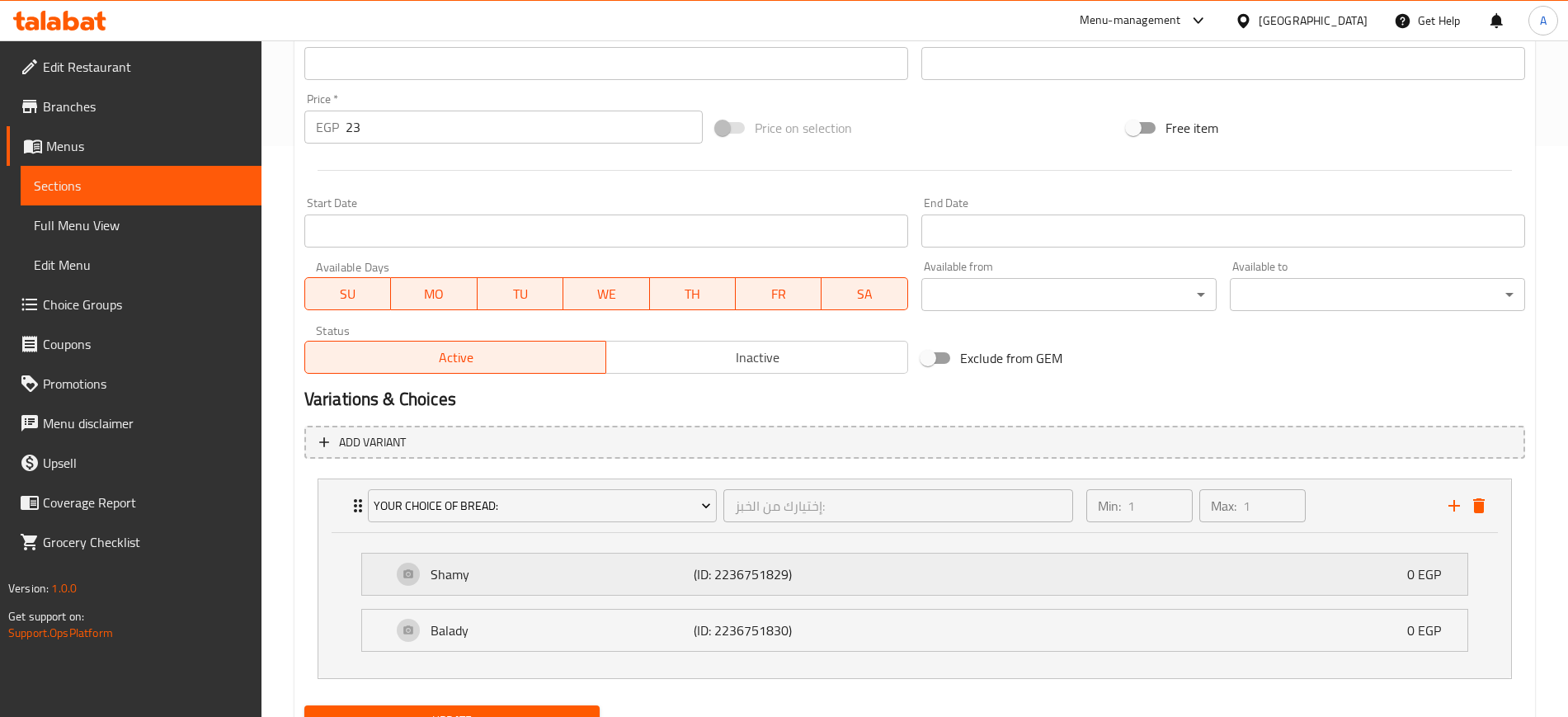
scroll to position [646, 0]
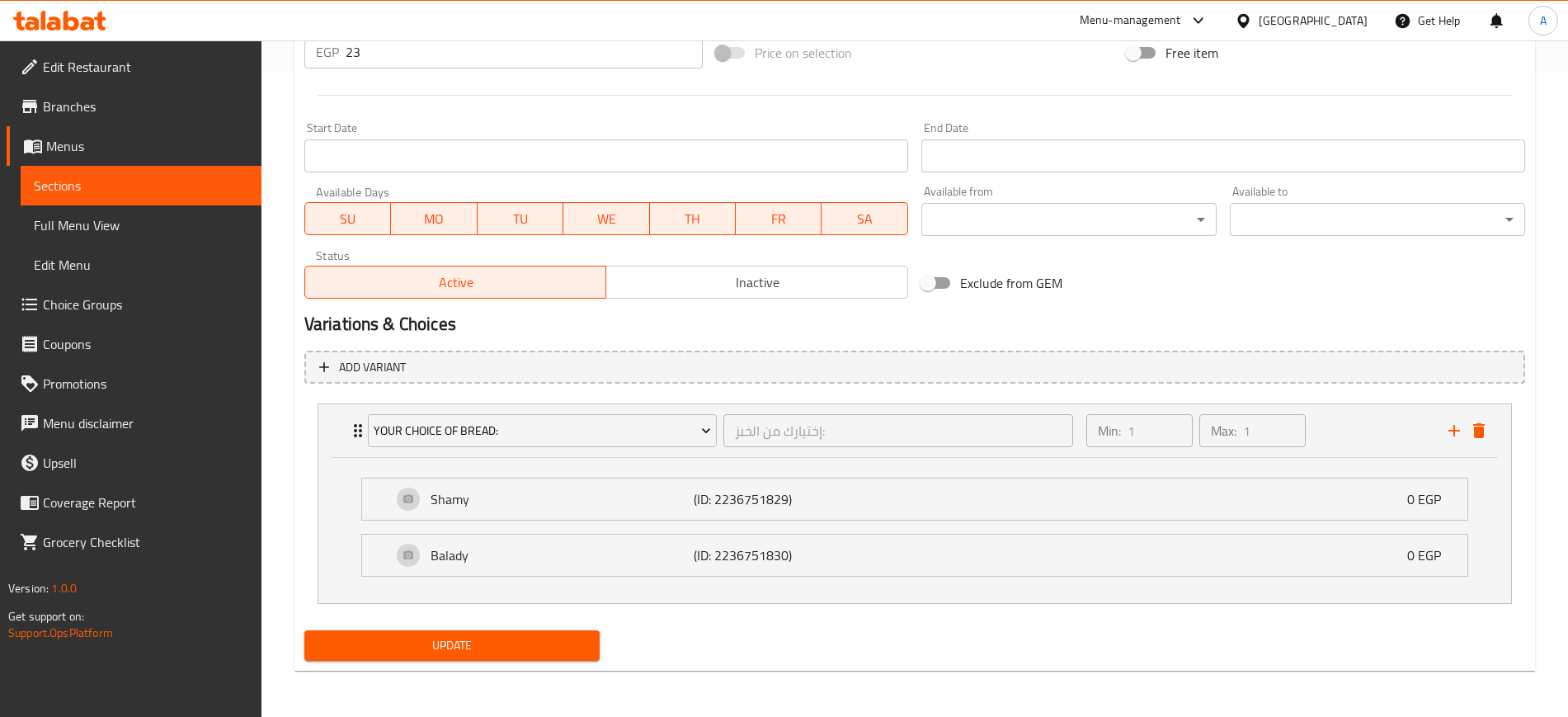
click at [502, 658] on button "Update" at bounding box center [453, 645] width 296 height 31
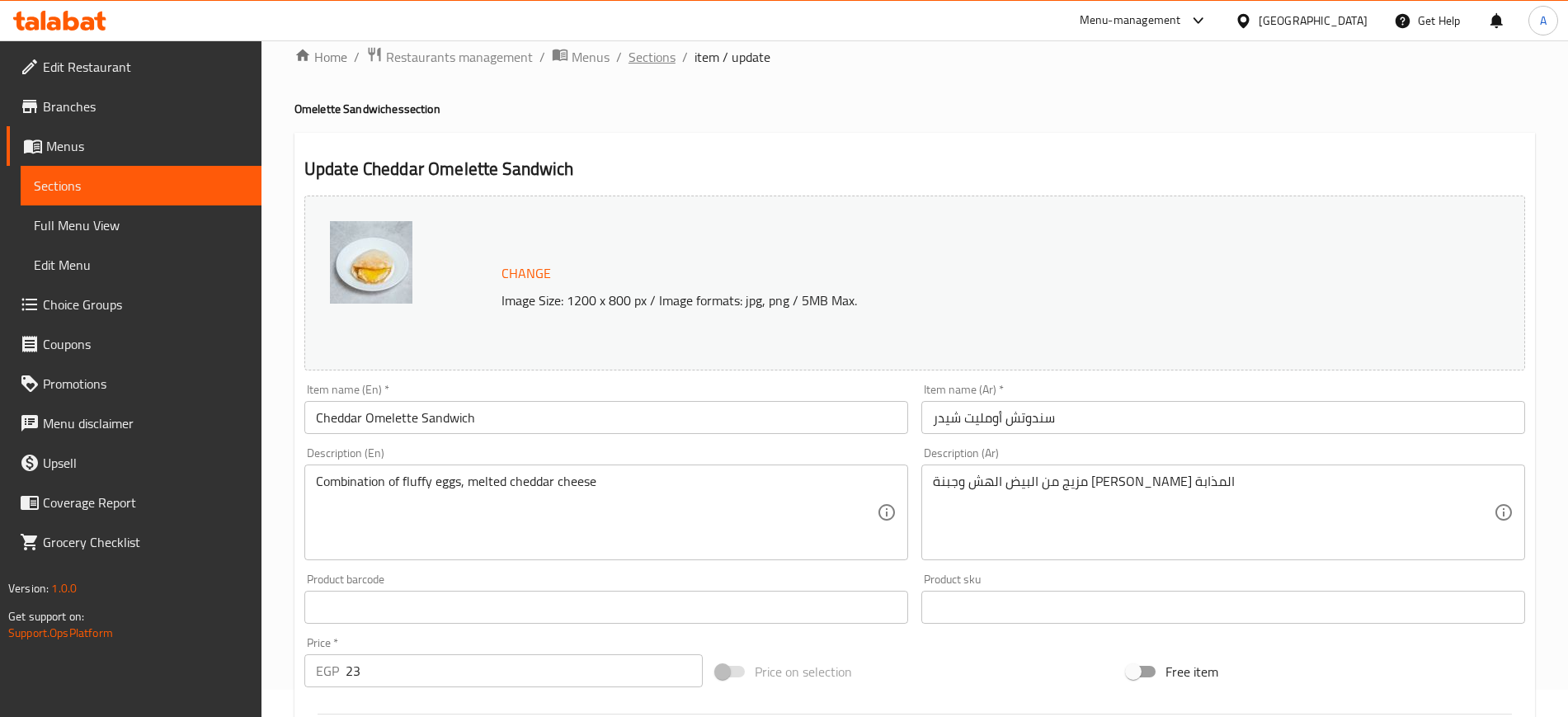
click at [648, 59] on span "Sections" at bounding box center [652, 57] width 47 height 20
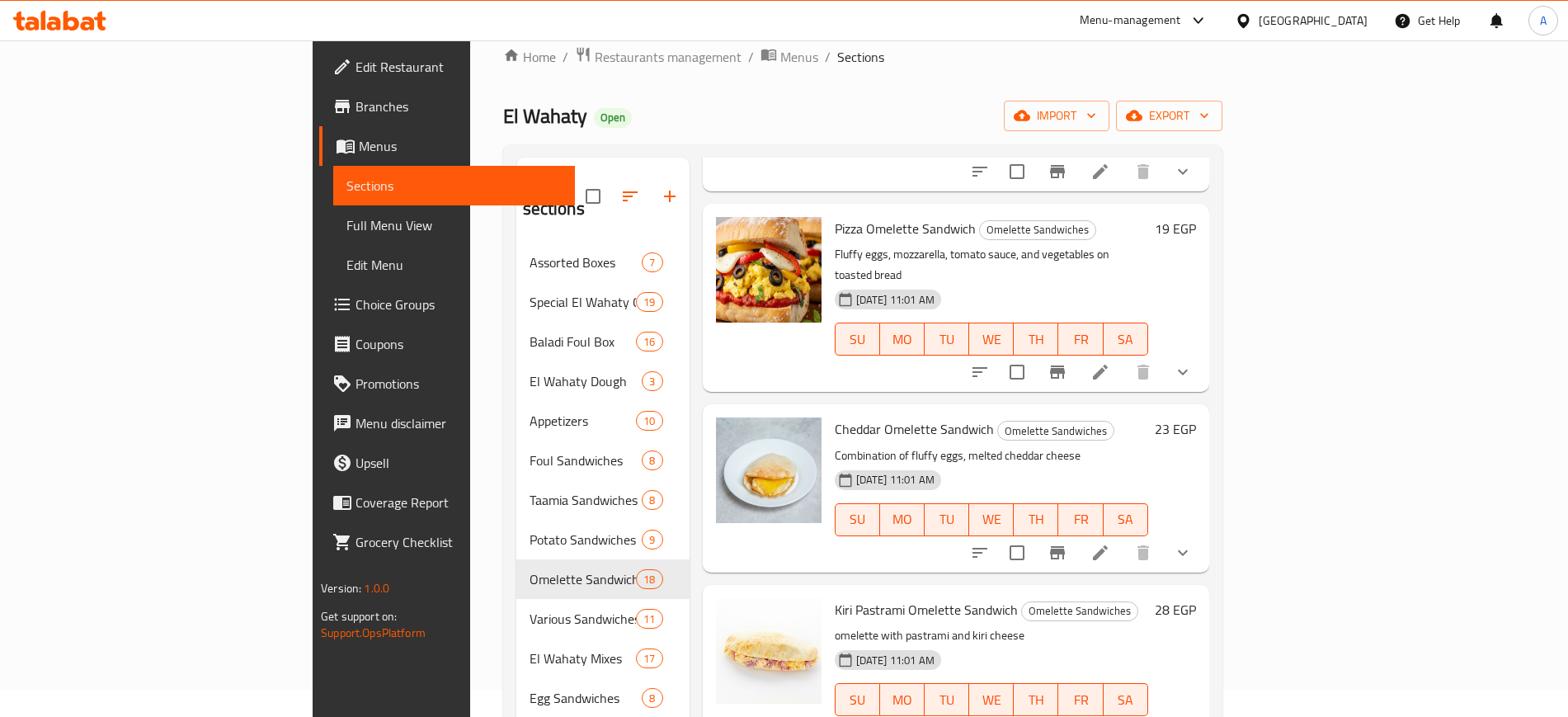
scroll to position [1341, 0]
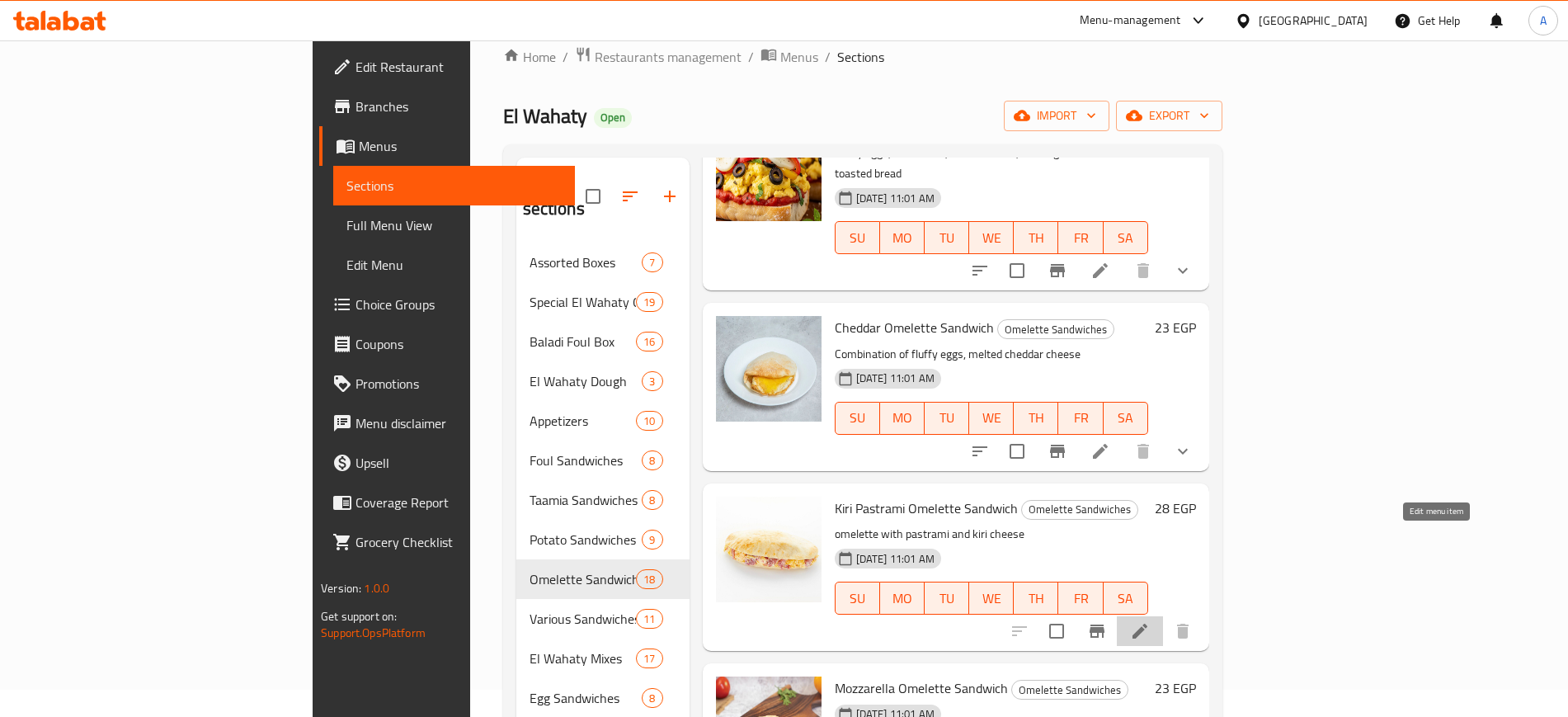
click at [1150, 621] on icon at bounding box center [1141, 631] width 20 height 20
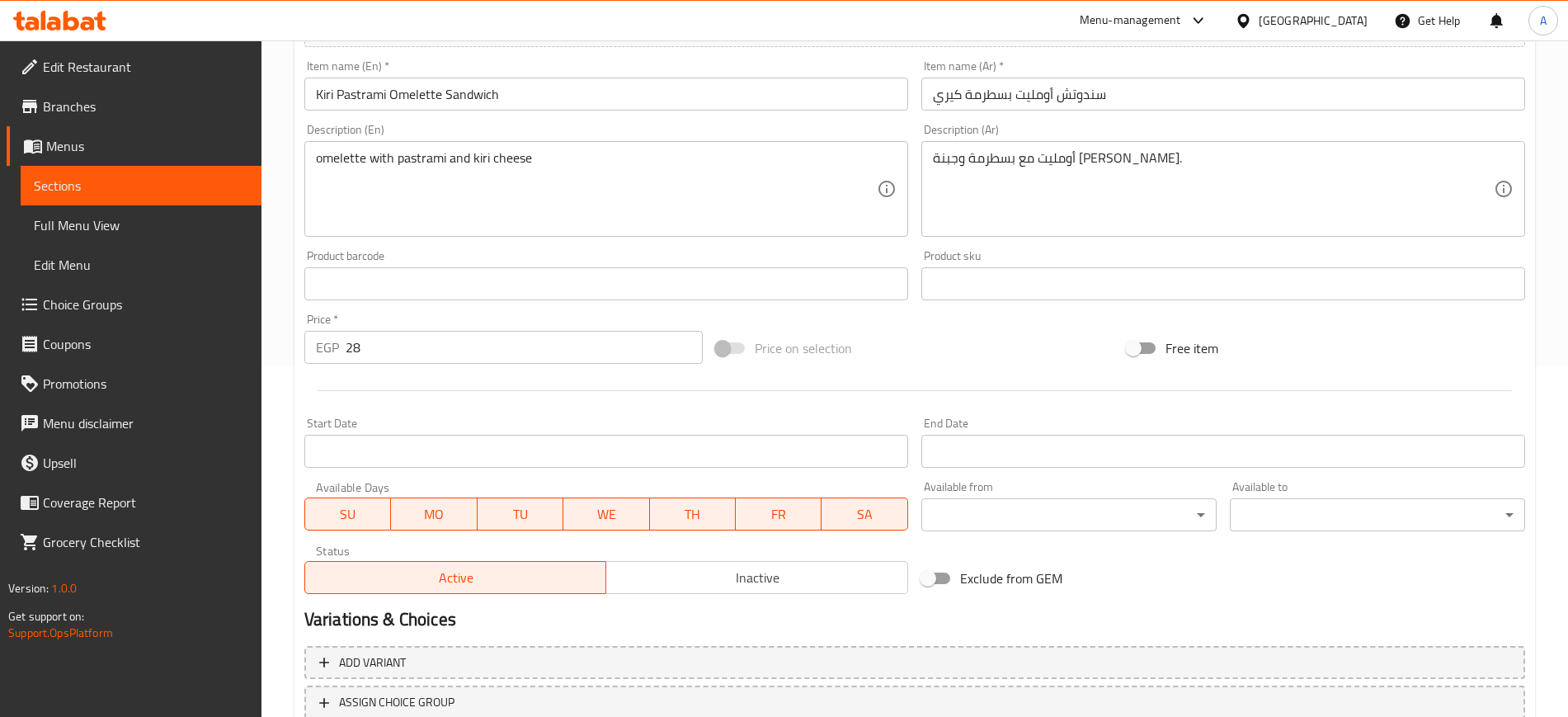
scroll to position [472, 0]
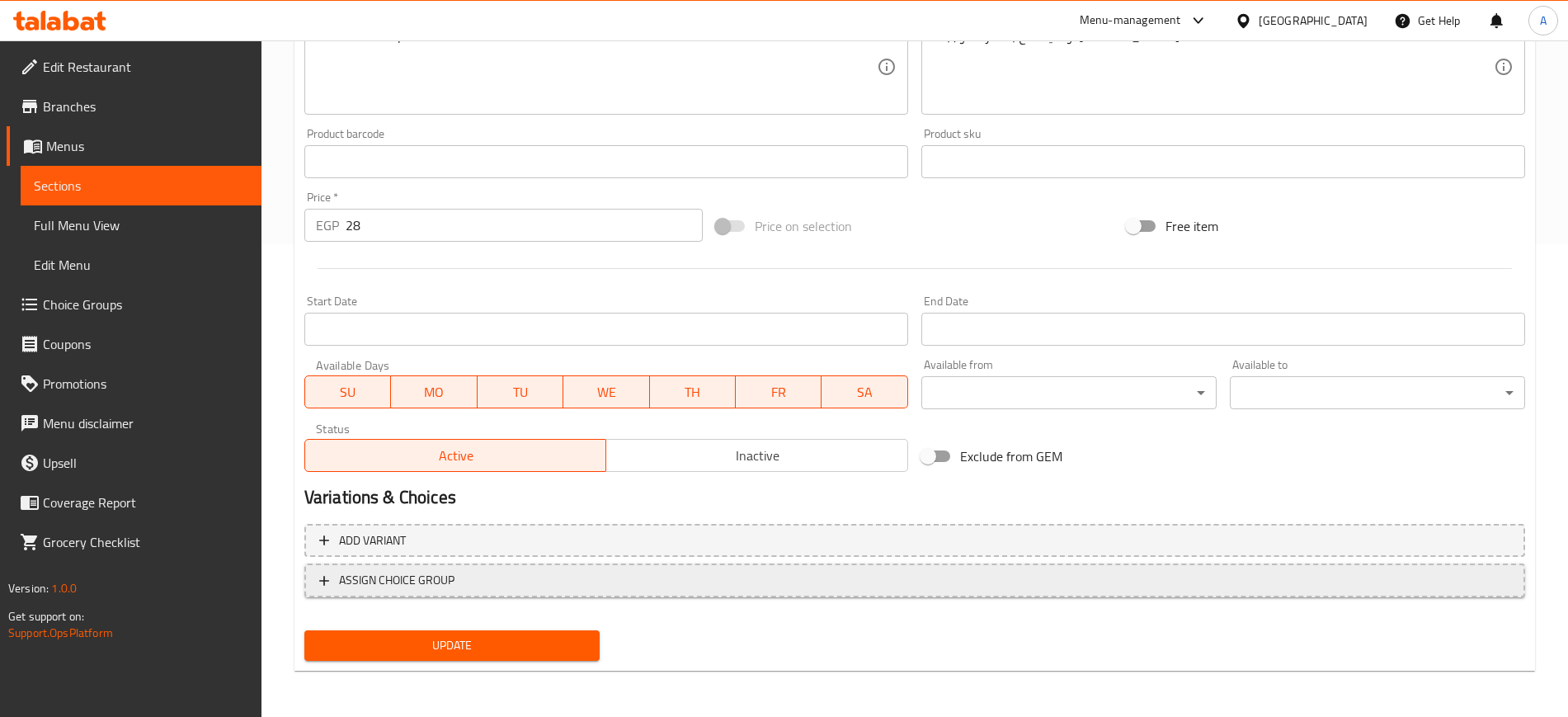
click at [326, 575] on icon "button" at bounding box center [324, 581] width 17 height 17
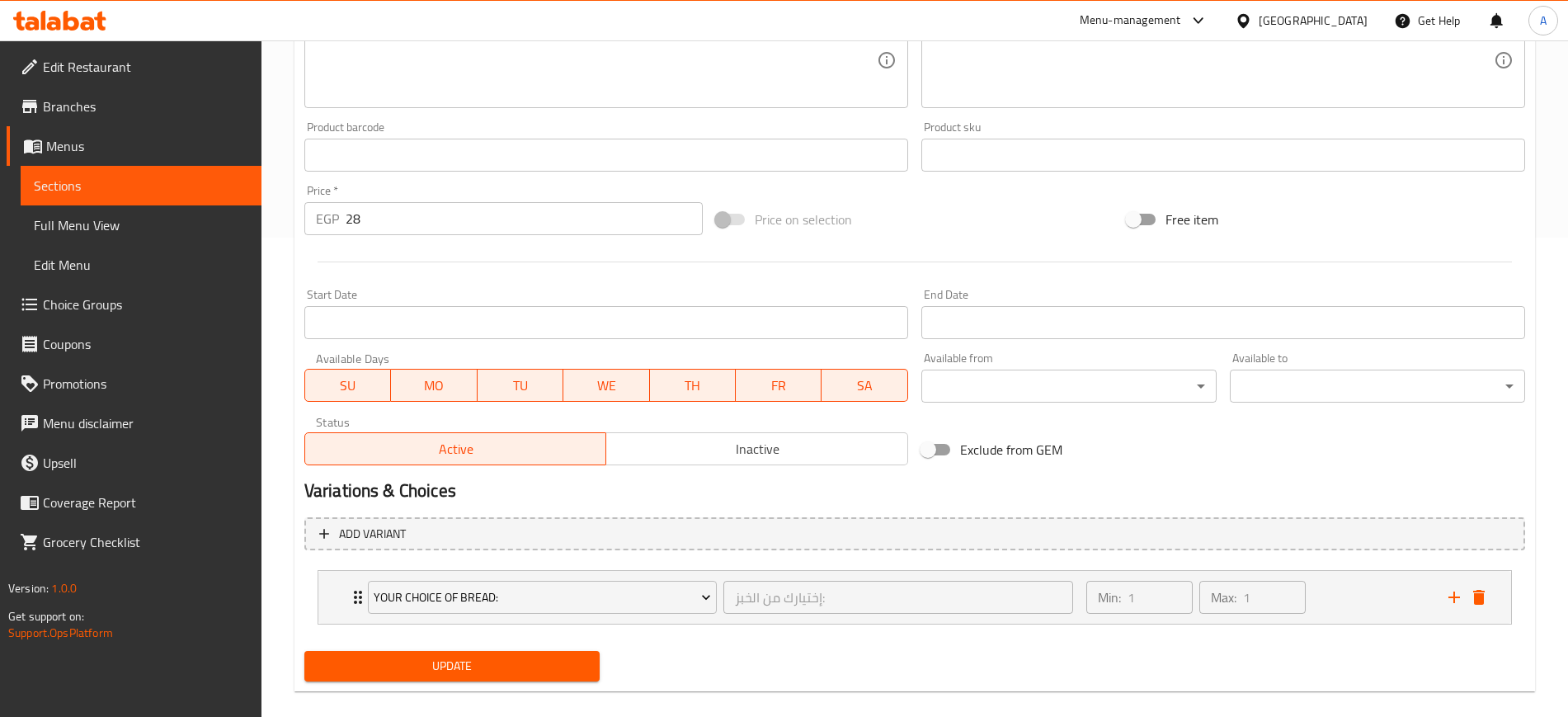
scroll to position [500, 0]
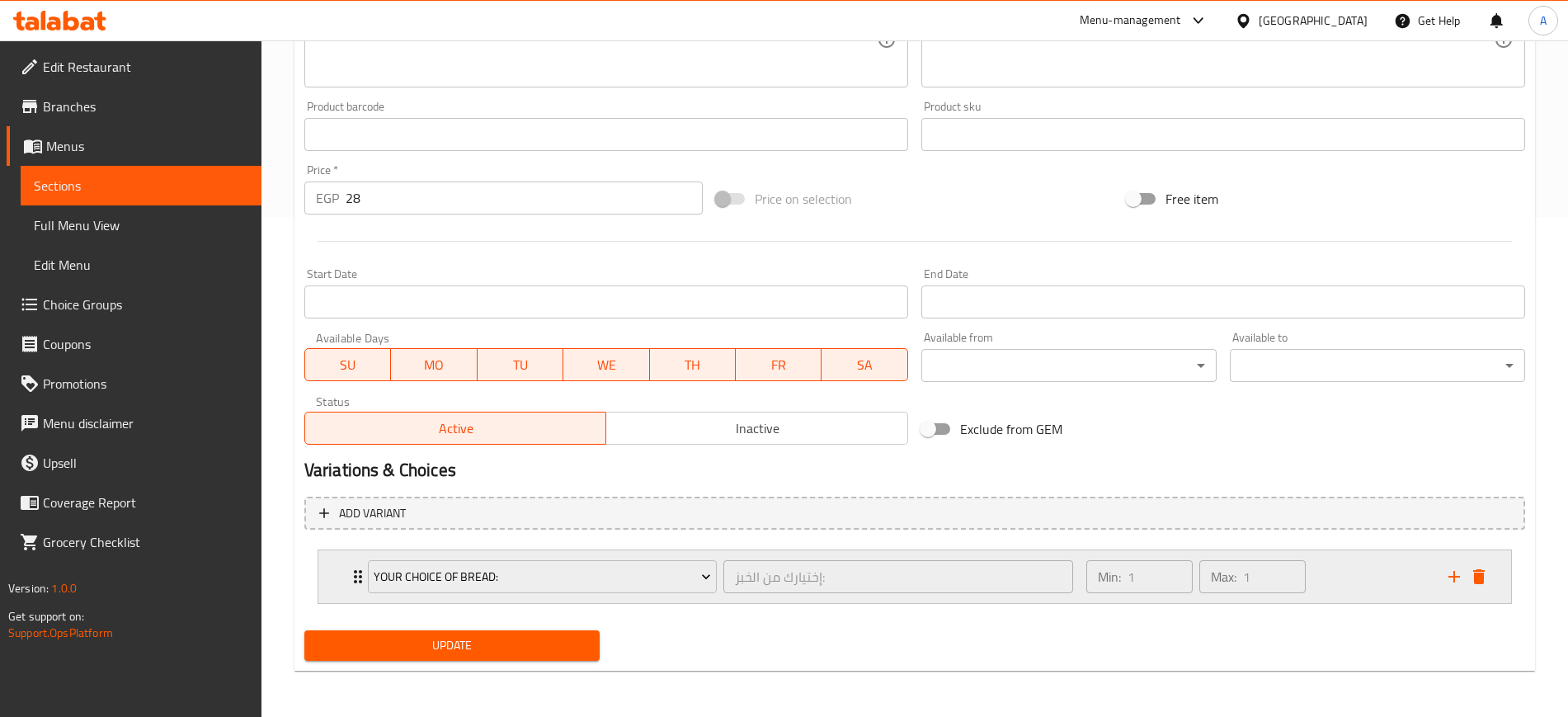
click at [346, 583] on div "Your Choice Of Bread: إختيارك من الخبز: ​ Min: 1 ​ Max: 1 ​" at bounding box center [914, 576] width 1193 height 53
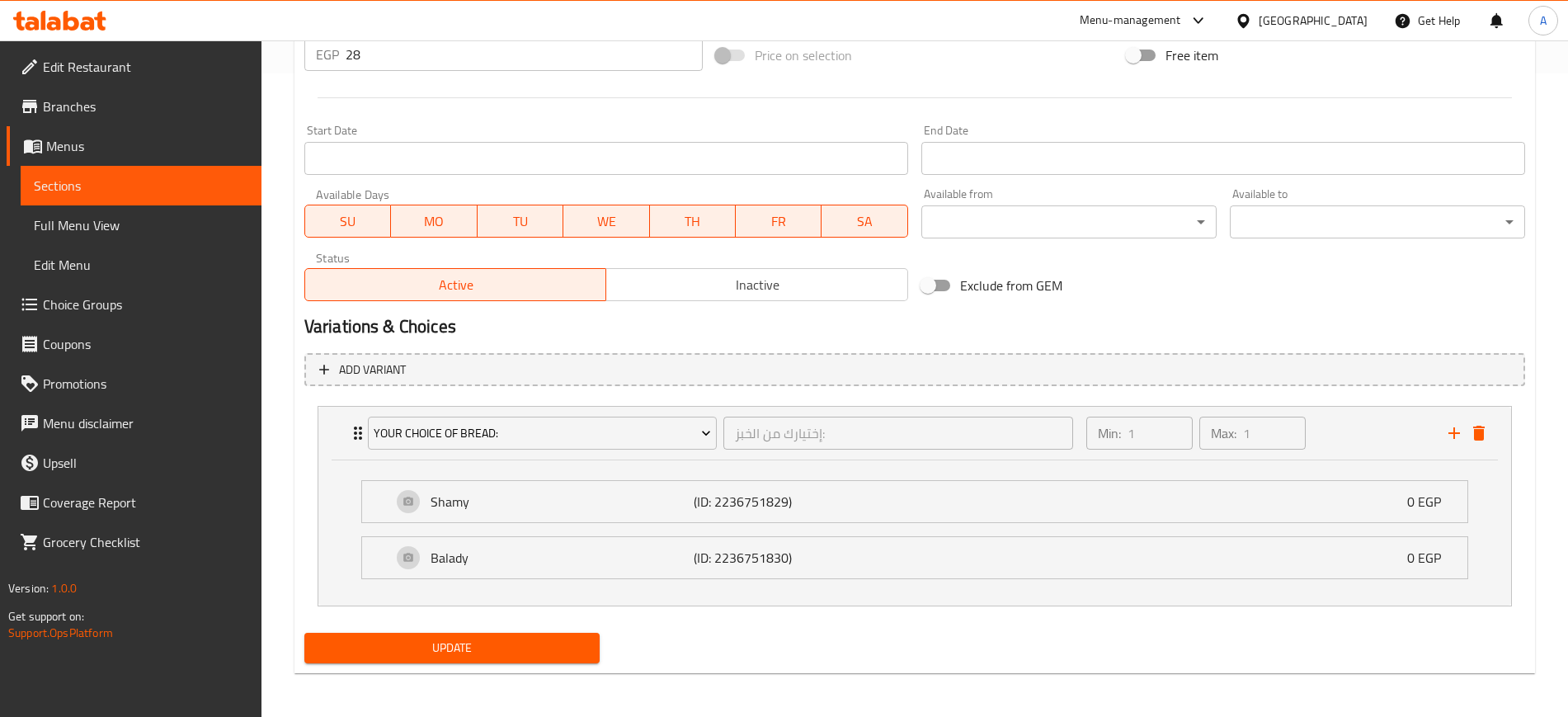
scroll to position [646, 0]
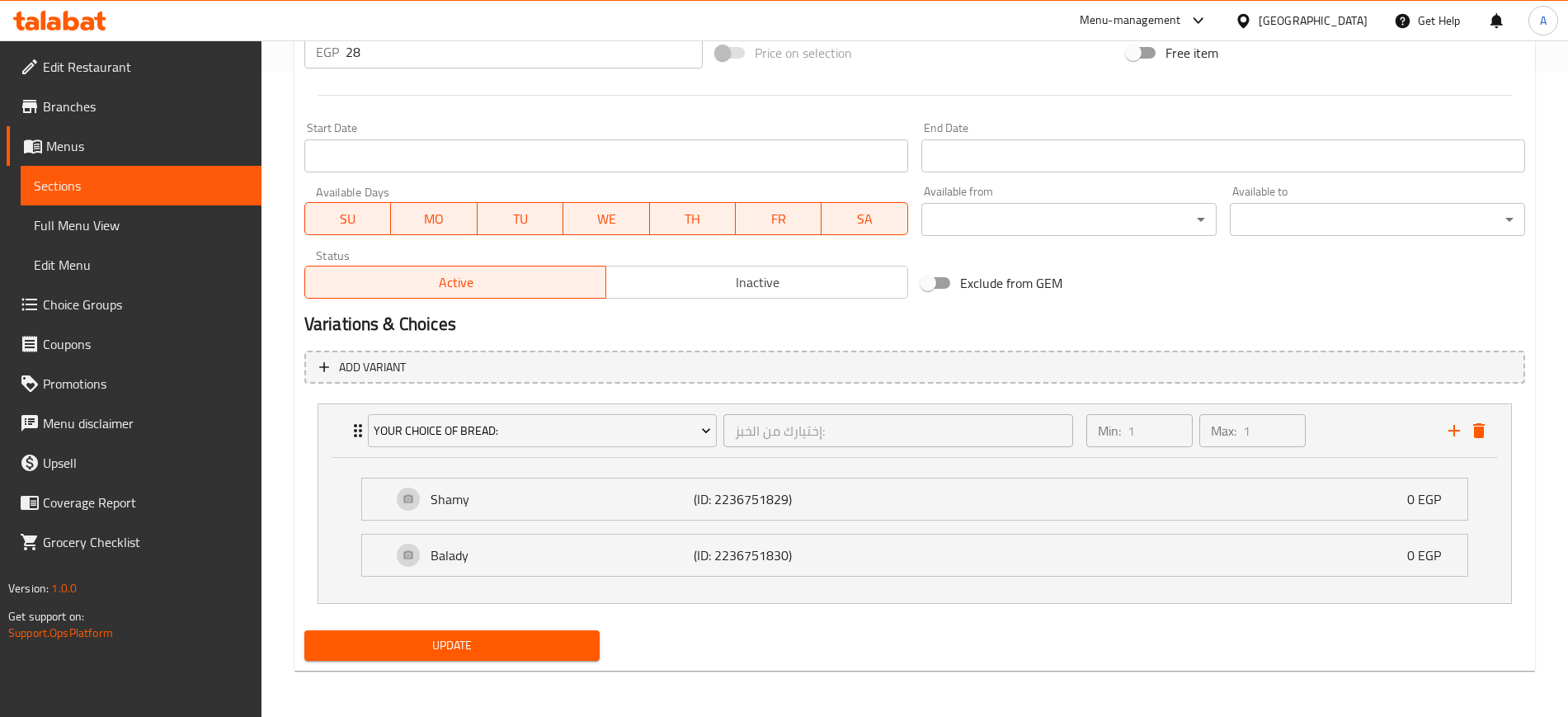
click at [534, 649] on span "Update" at bounding box center [452, 645] width 269 height 21
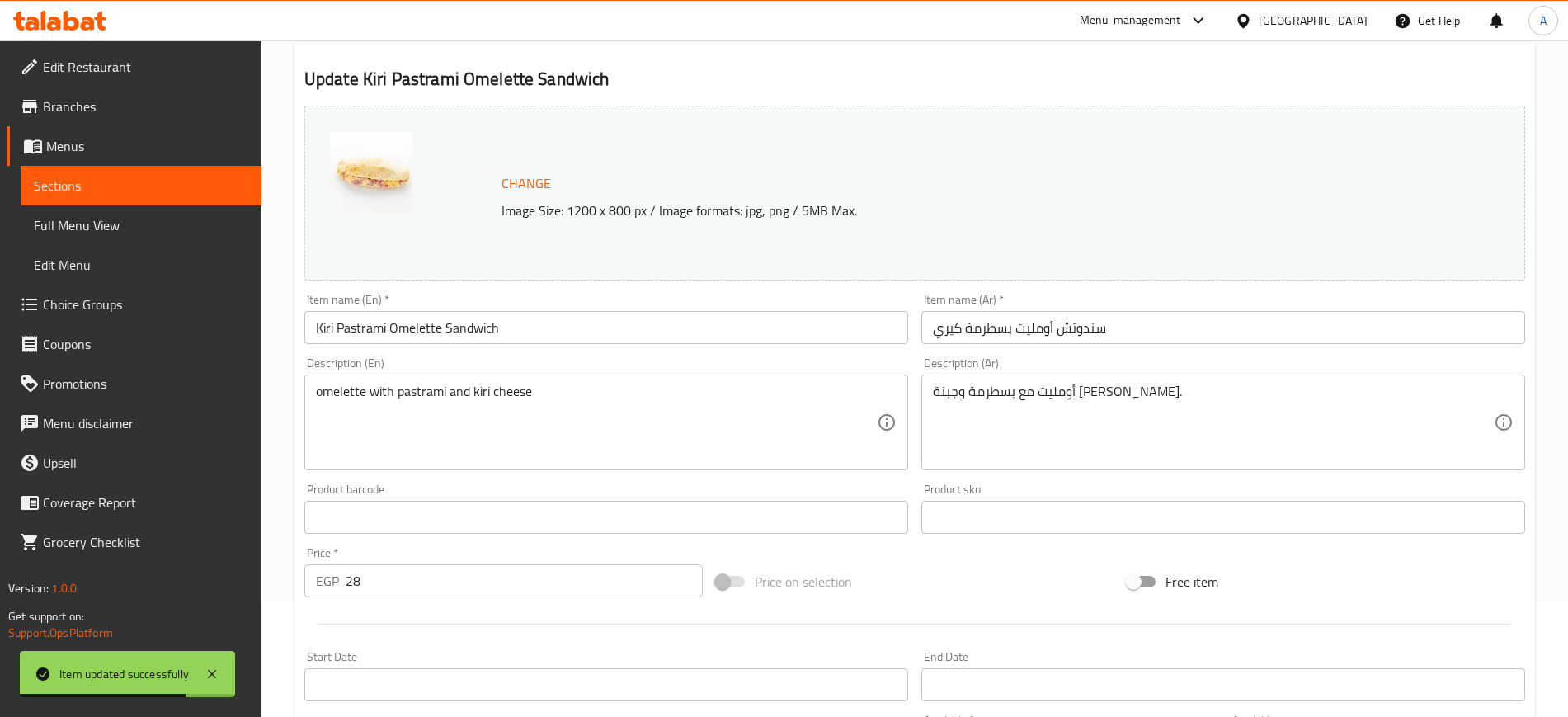
scroll to position [0, 0]
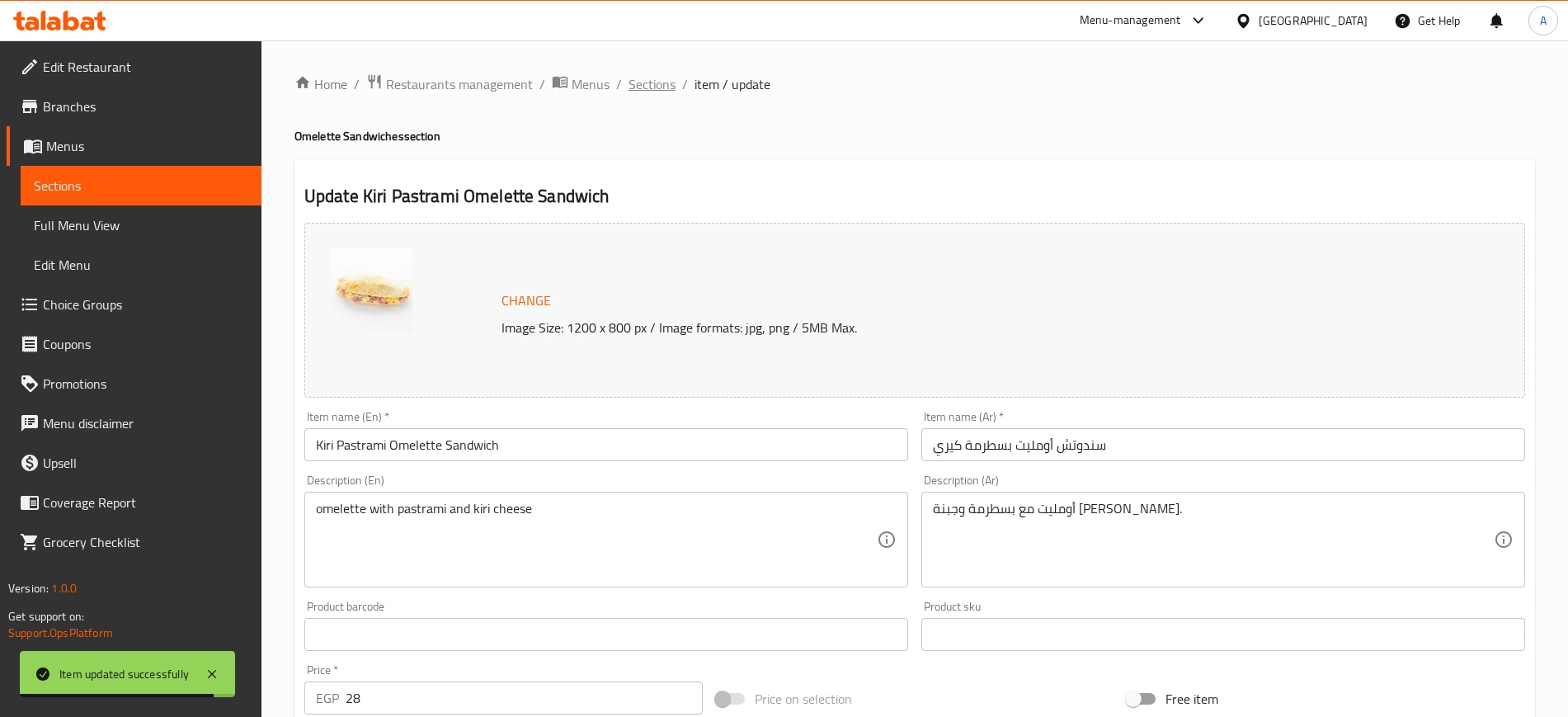
click at [650, 88] on span "Sections" at bounding box center [652, 84] width 47 height 20
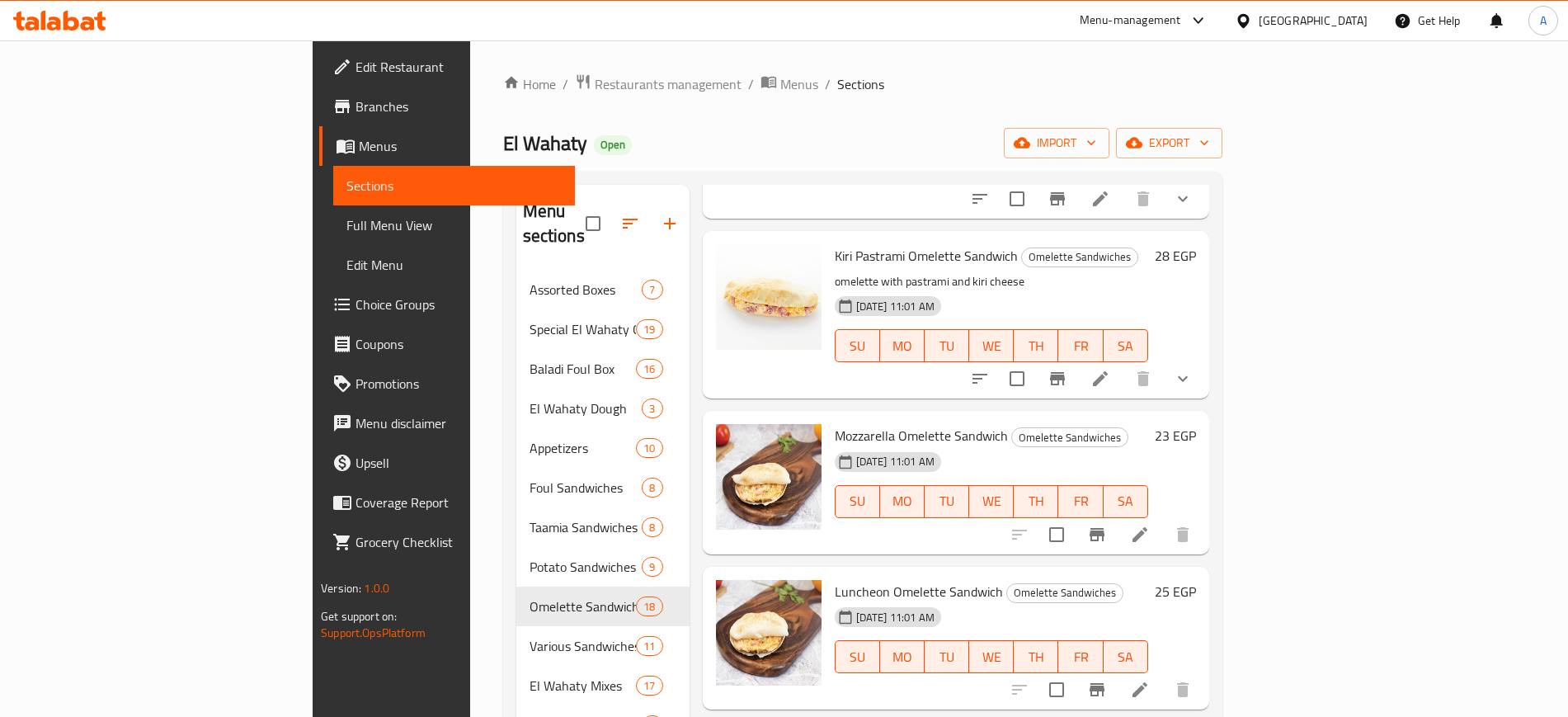
scroll to position [1649, 0]
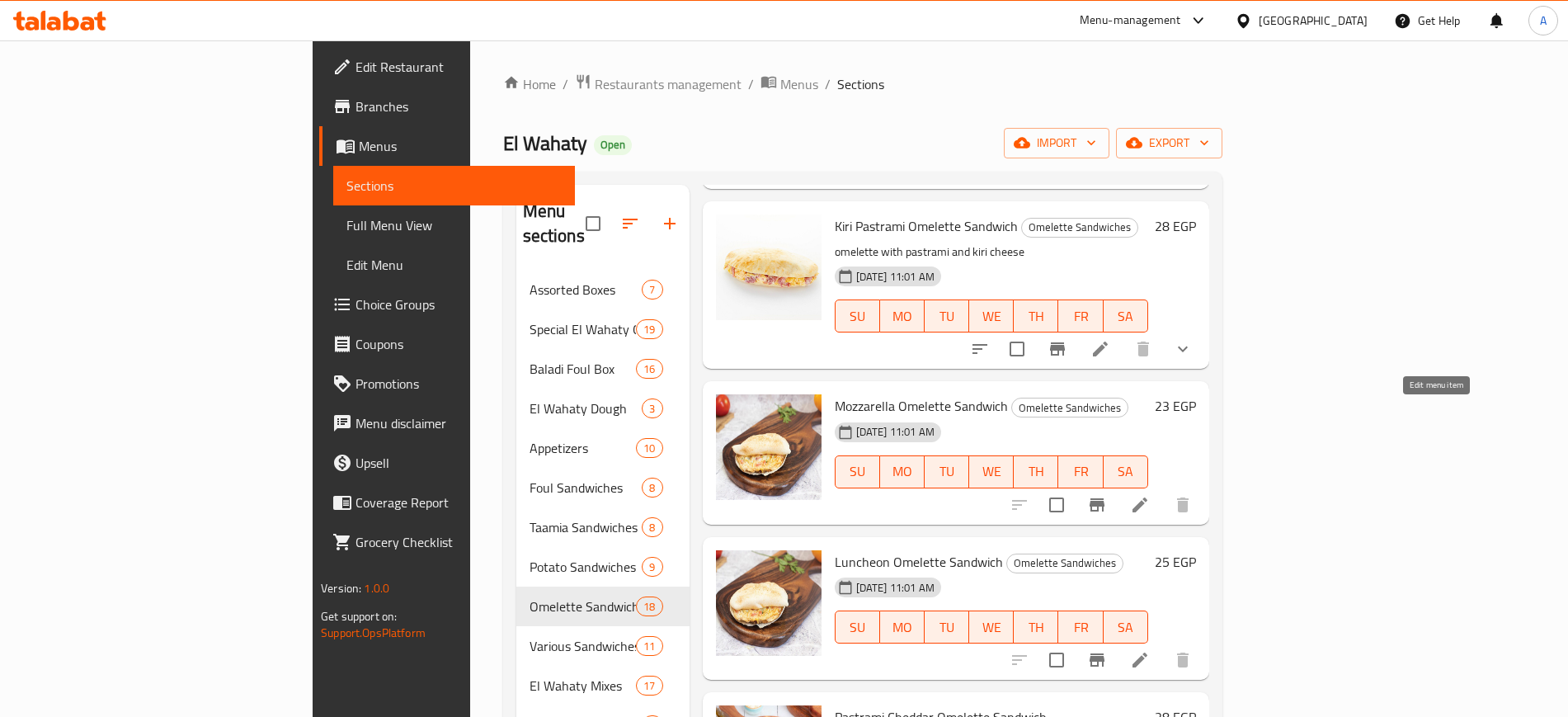
click at [1150, 495] on icon at bounding box center [1141, 505] width 20 height 20
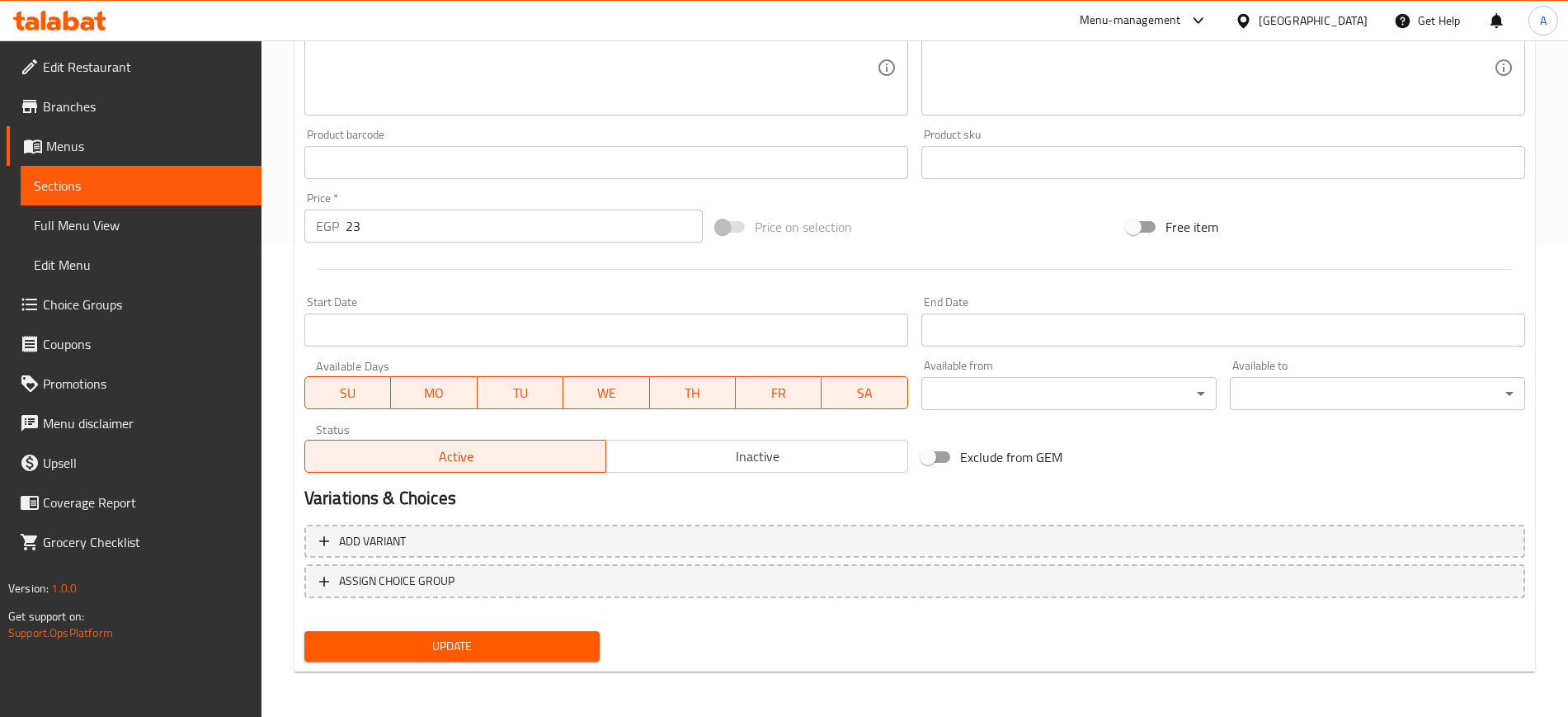
scroll to position [472, 0]
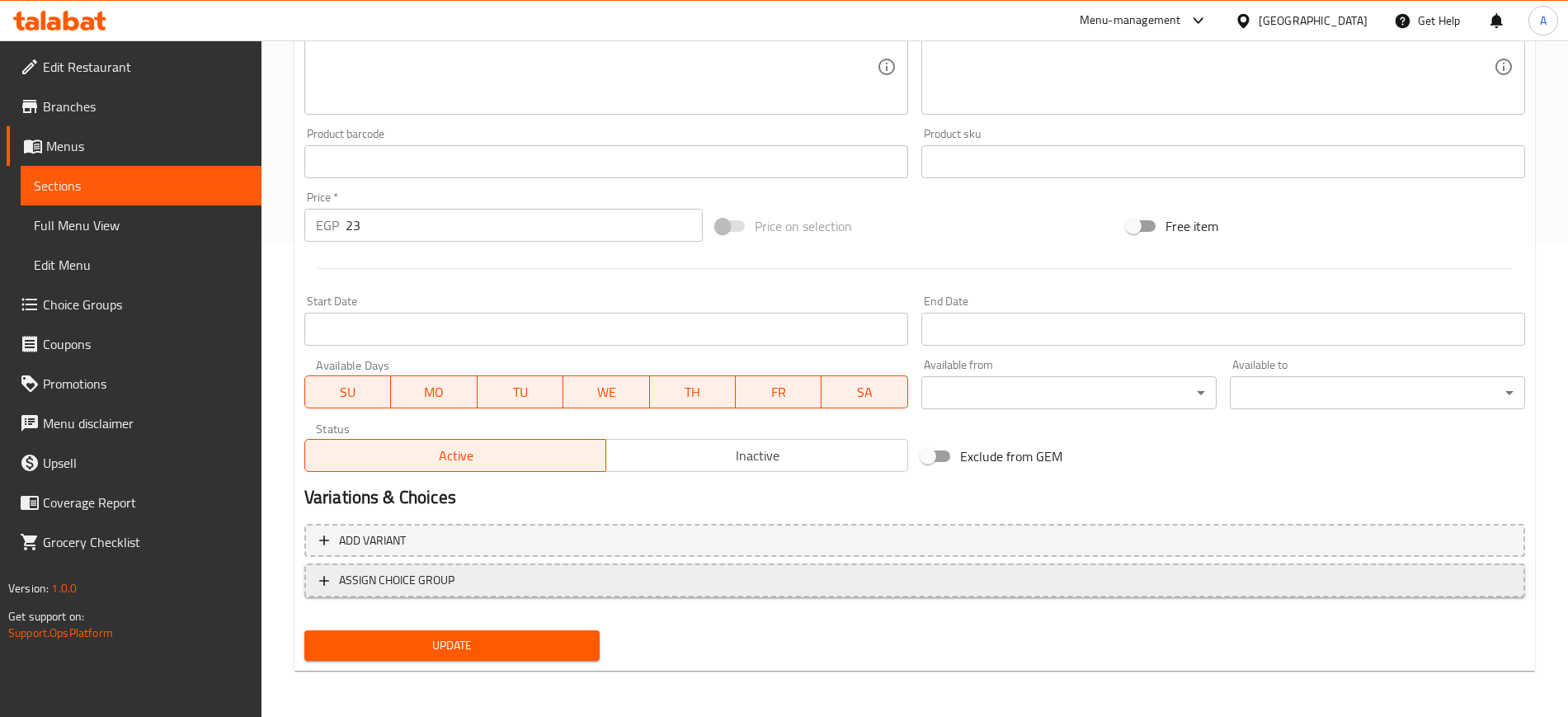
click at [311, 579] on button "ASSIGN CHOICE GROUP" at bounding box center [915, 580] width 1221 height 34
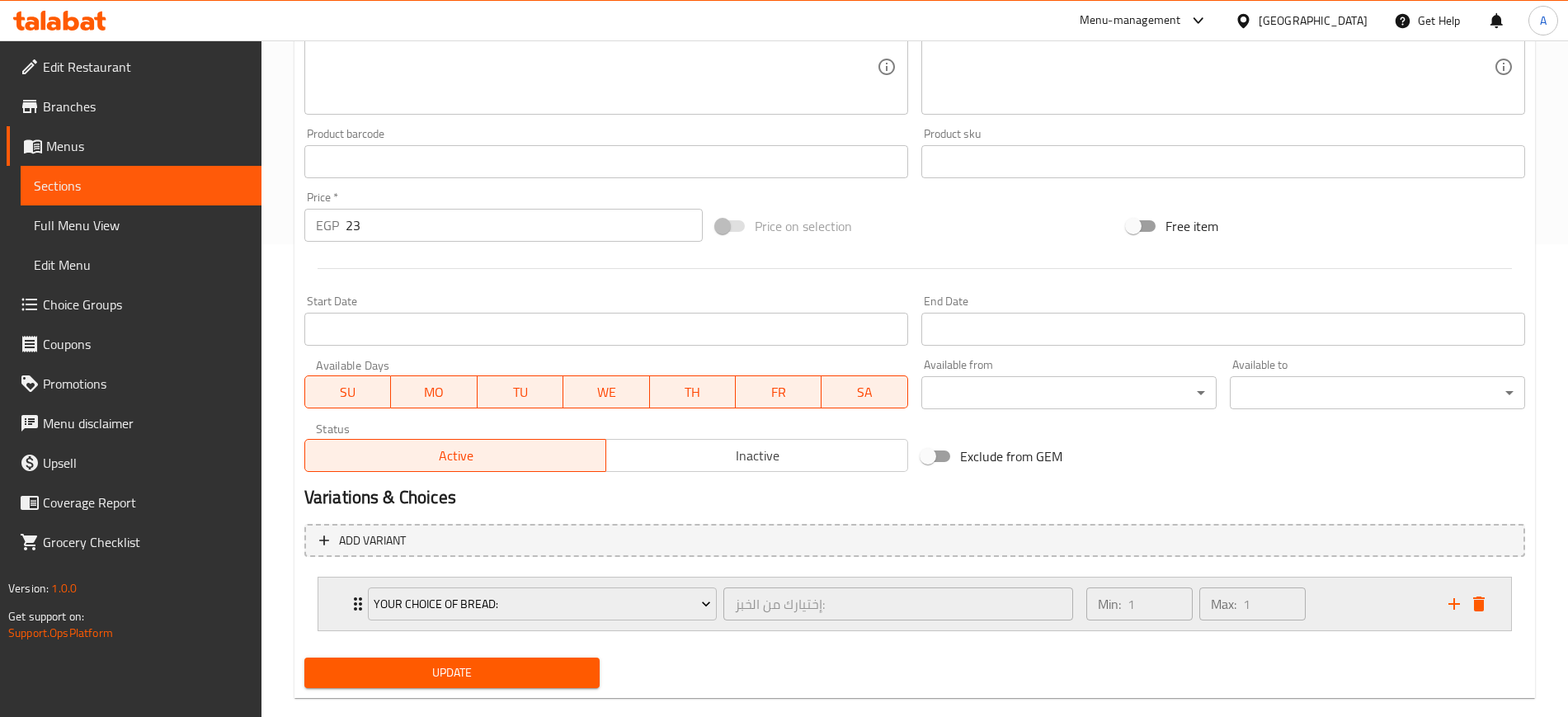
click at [336, 614] on div "Your Choice Of Bread: إختيارك من الخبز: ​ Min: 1 ​ Max: 1 ​" at bounding box center [914, 603] width 1193 height 53
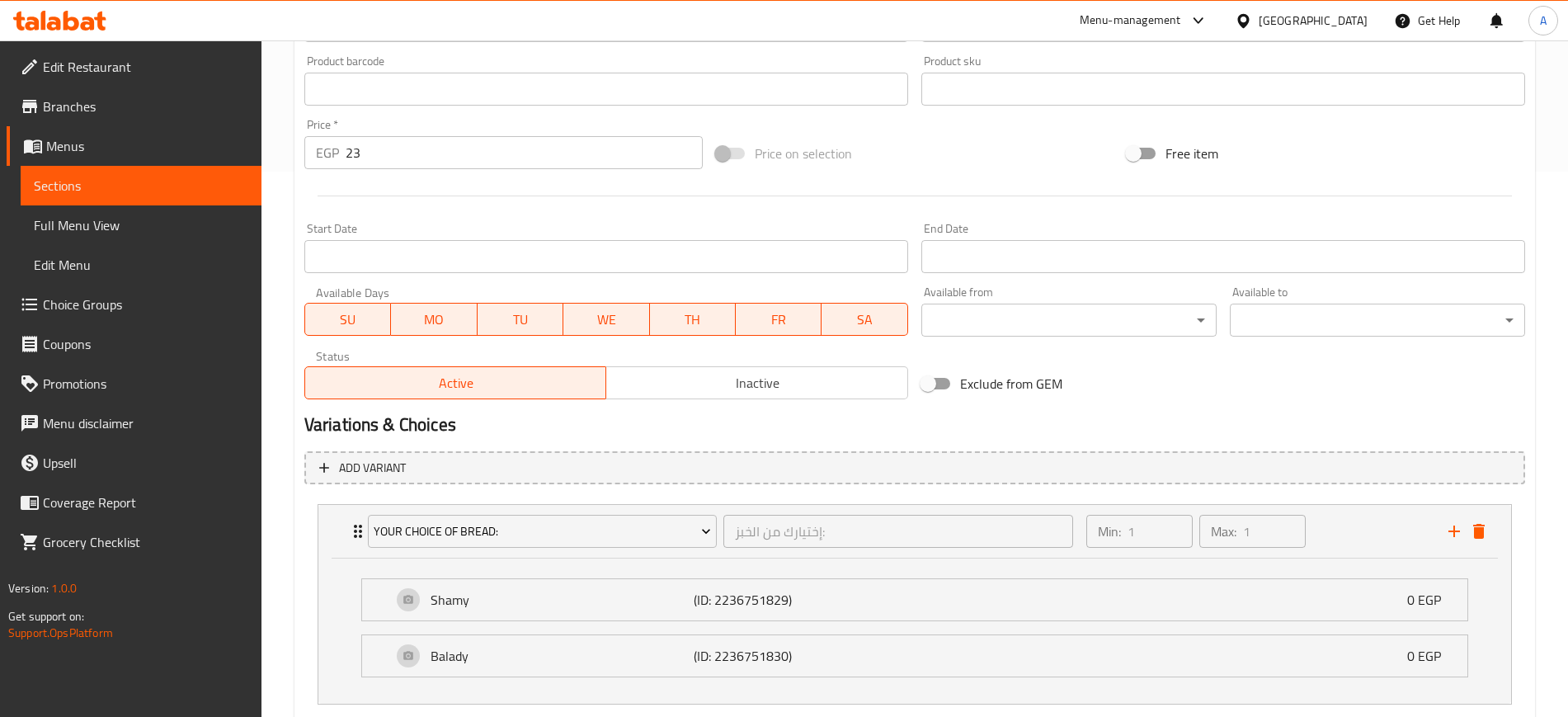
scroll to position [646, 0]
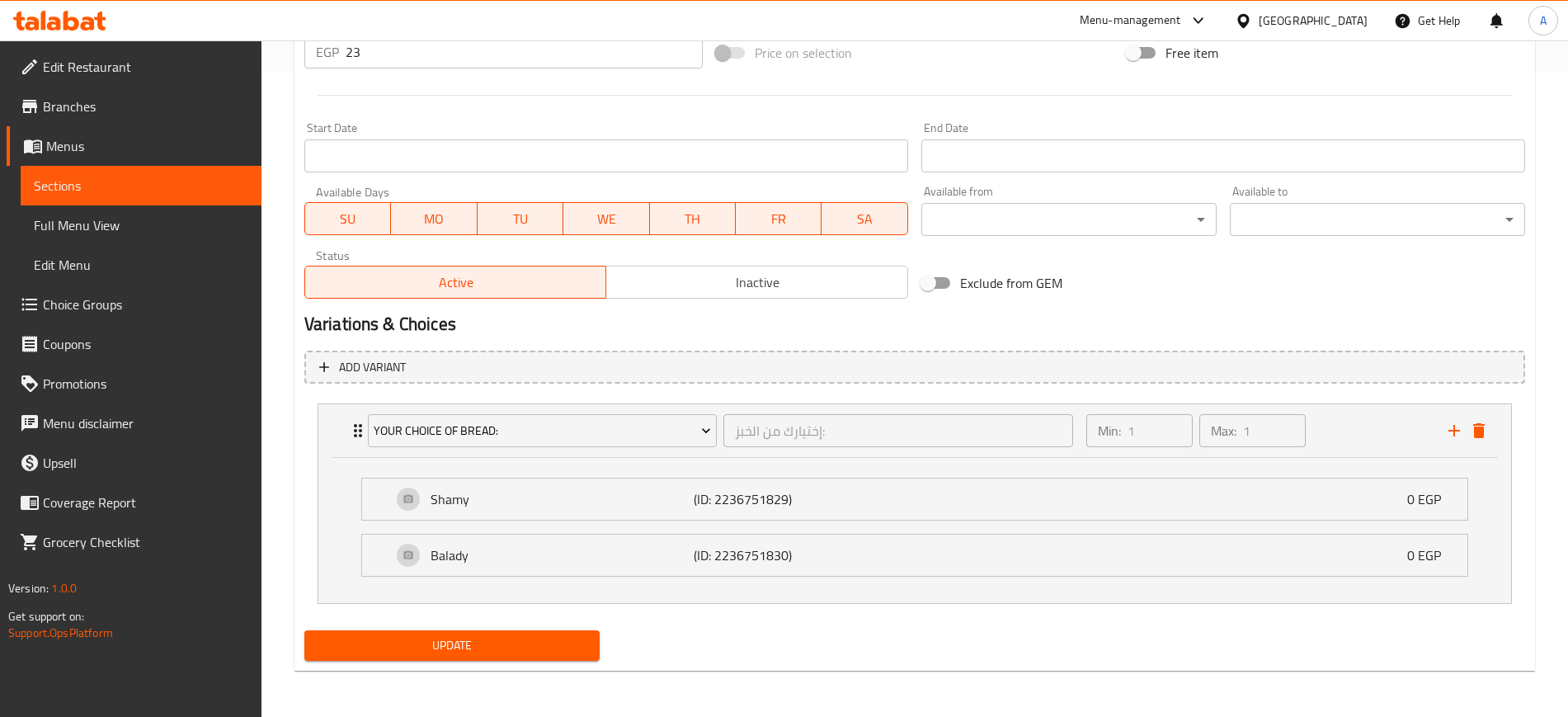
click at [483, 638] on span "Update" at bounding box center [452, 645] width 269 height 21
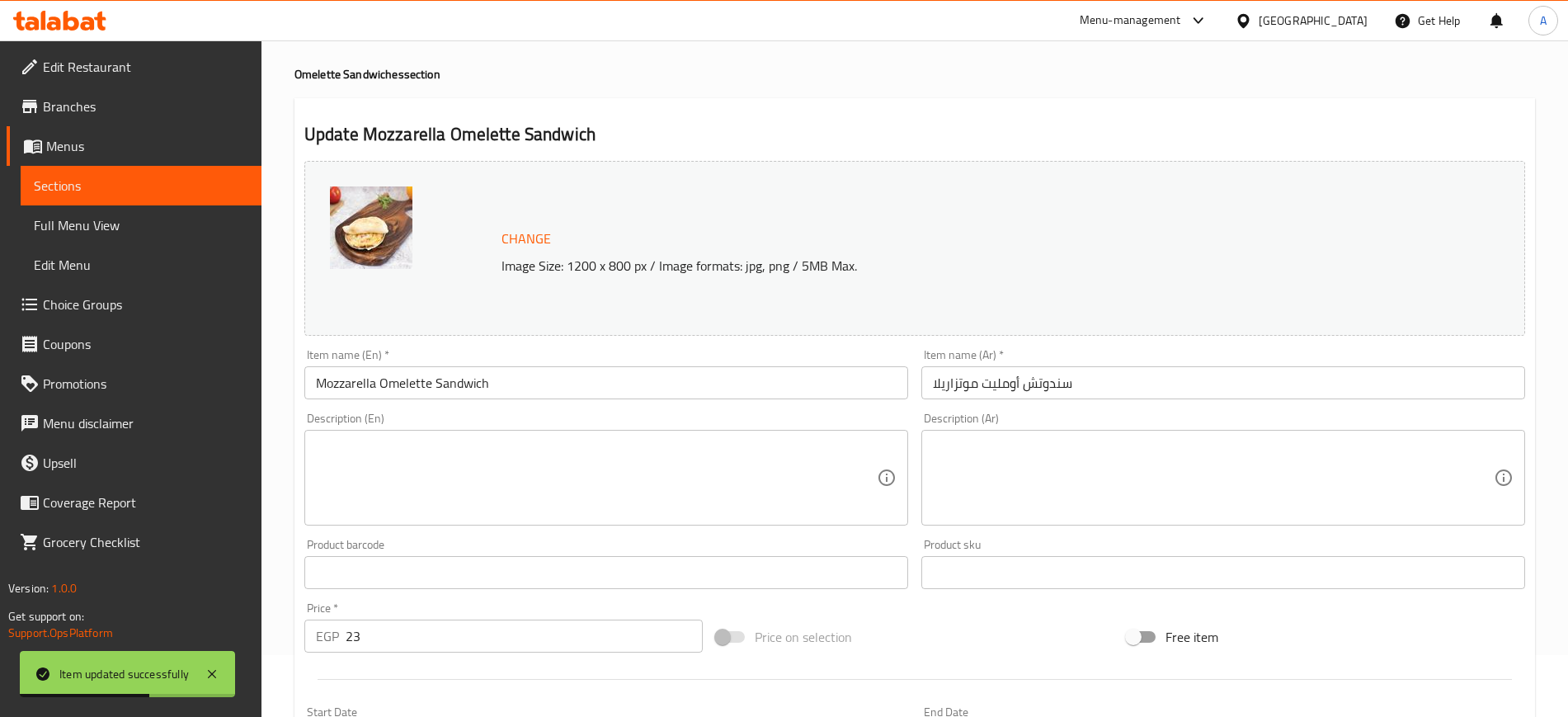
scroll to position [0, 0]
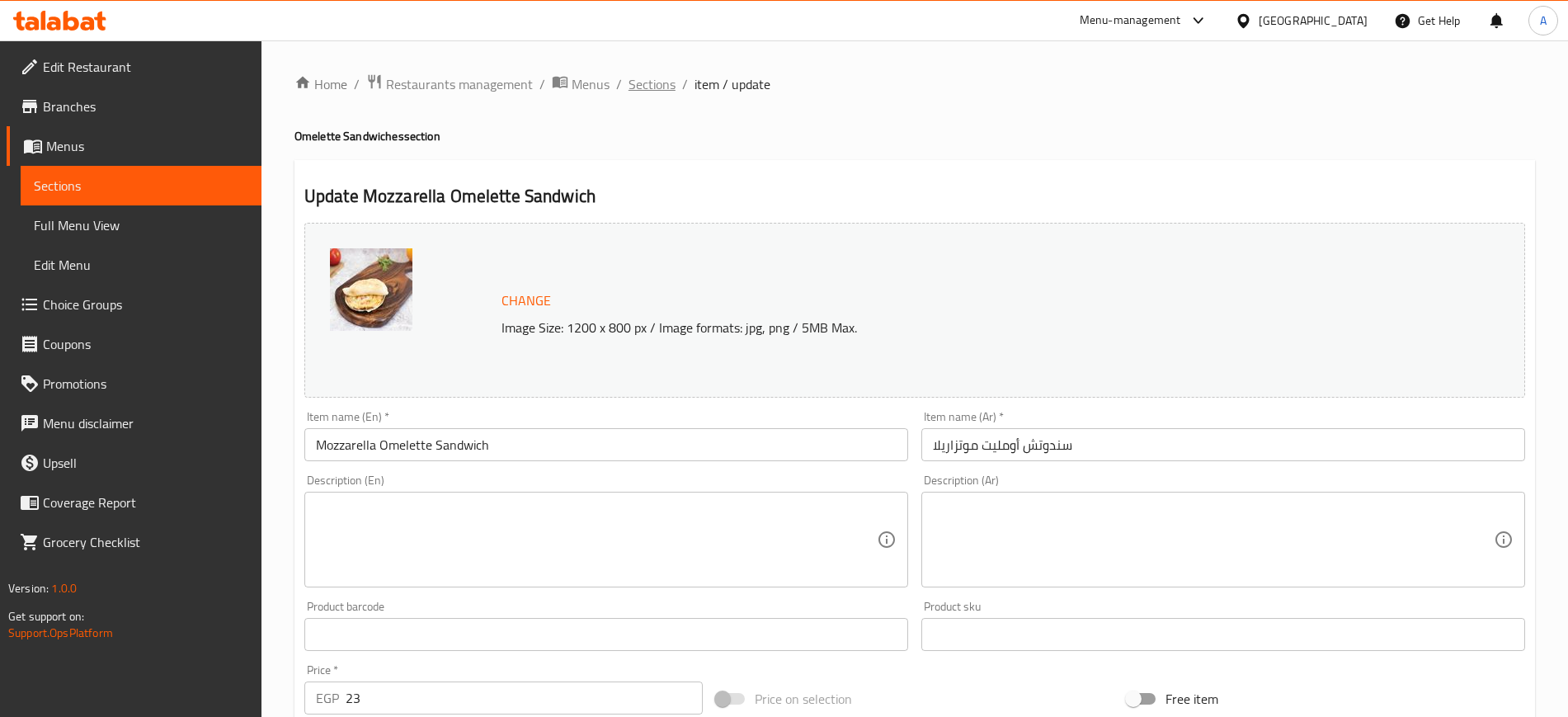
click at [650, 78] on span "Sections" at bounding box center [652, 84] width 47 height 20
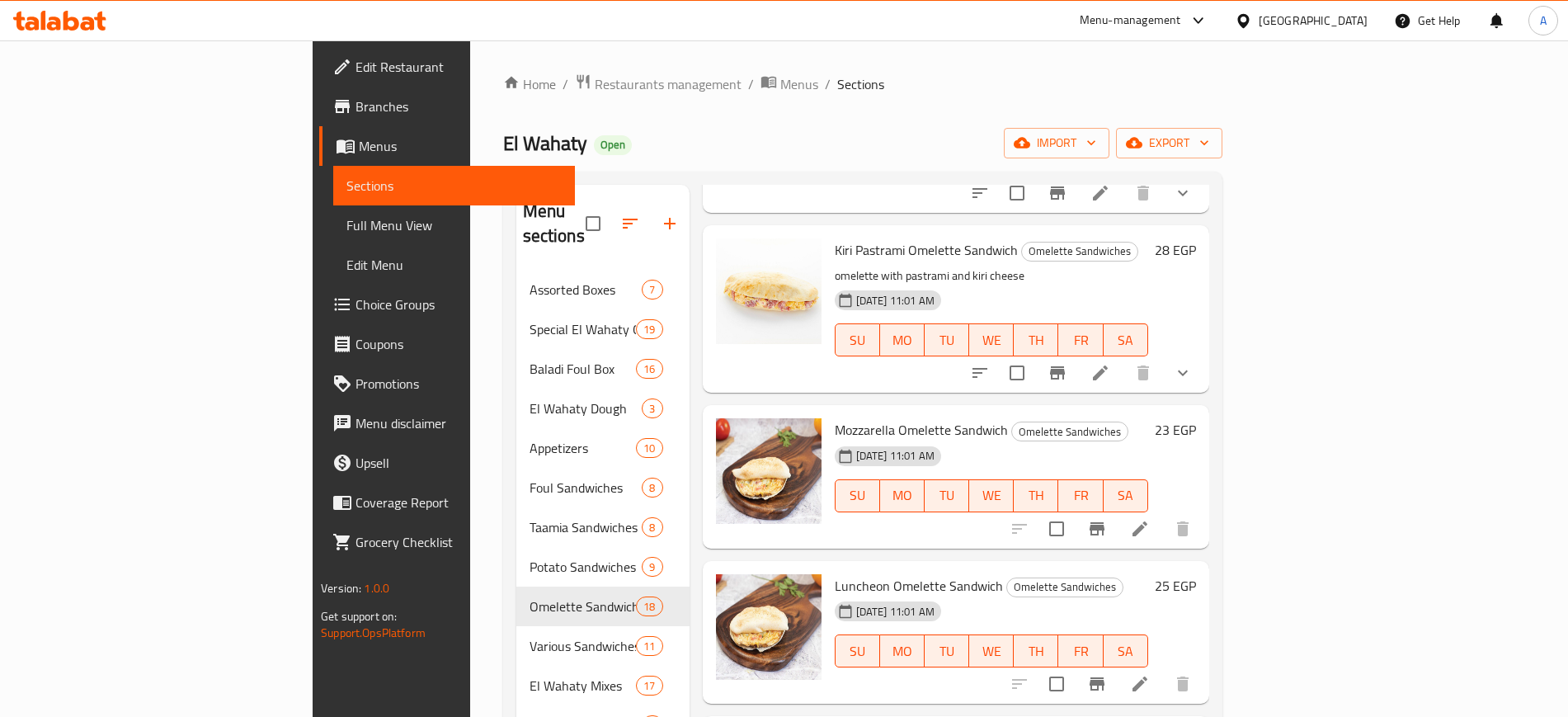
scroll to position [1649, 0]
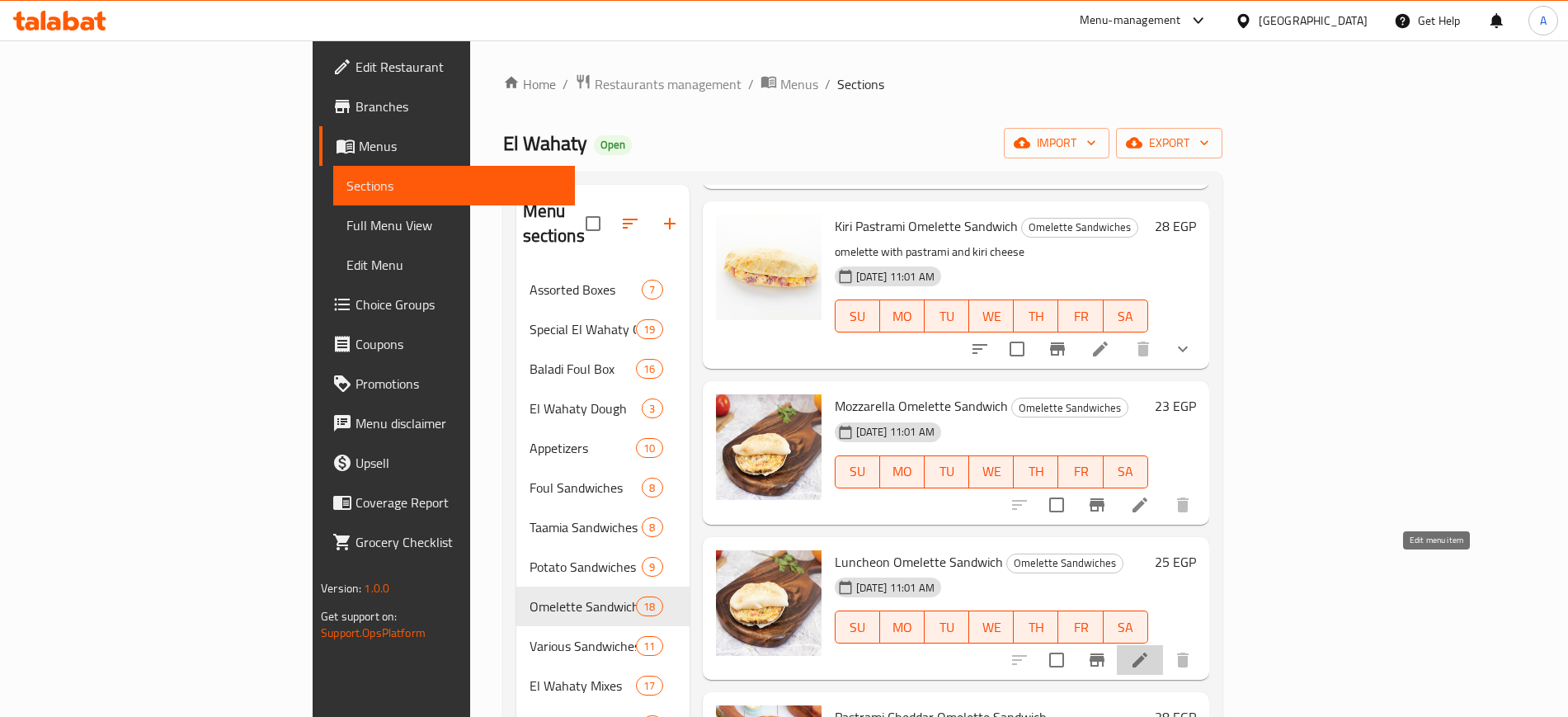
click at [1150, 650] on icon at bounding box center [1141, 660] width 20 height 20
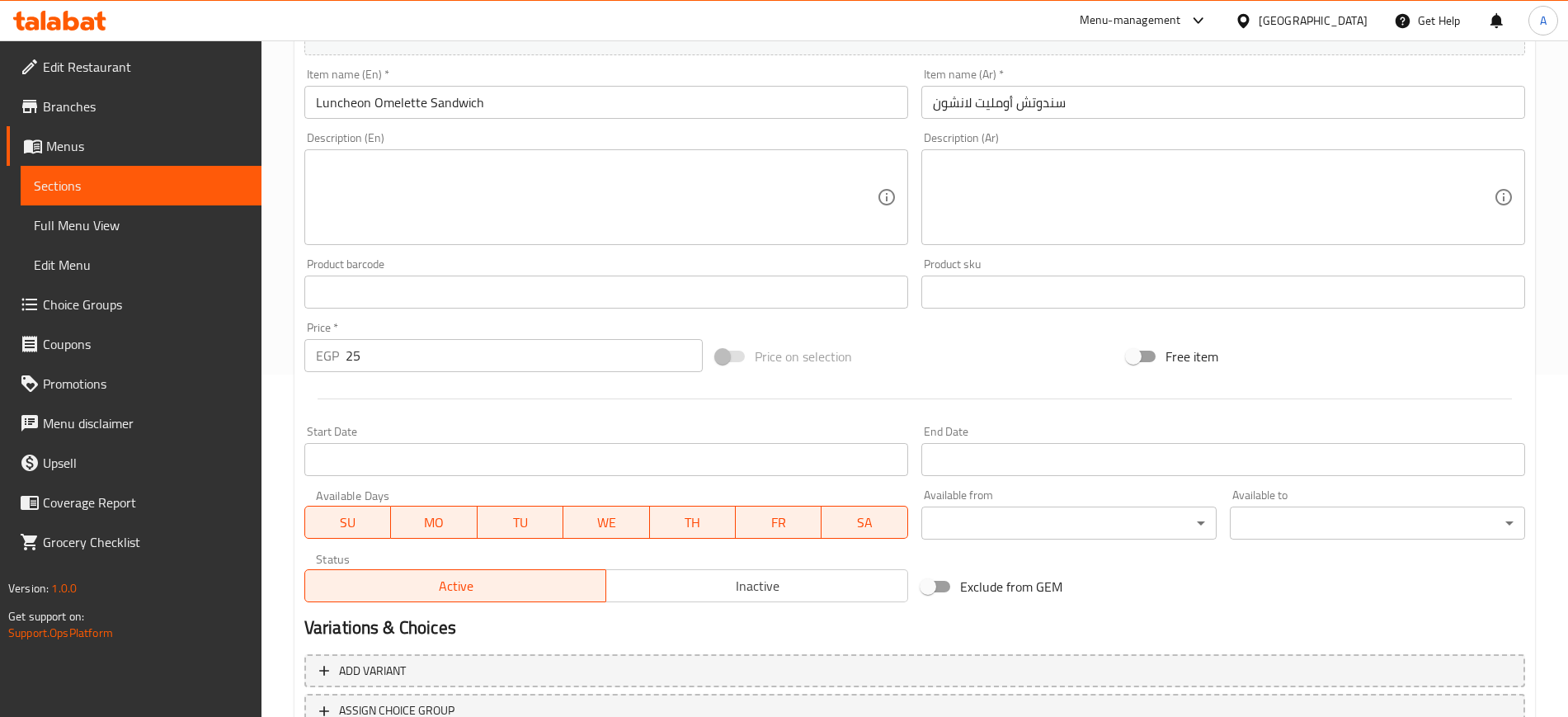
scroll to position [472, 0]
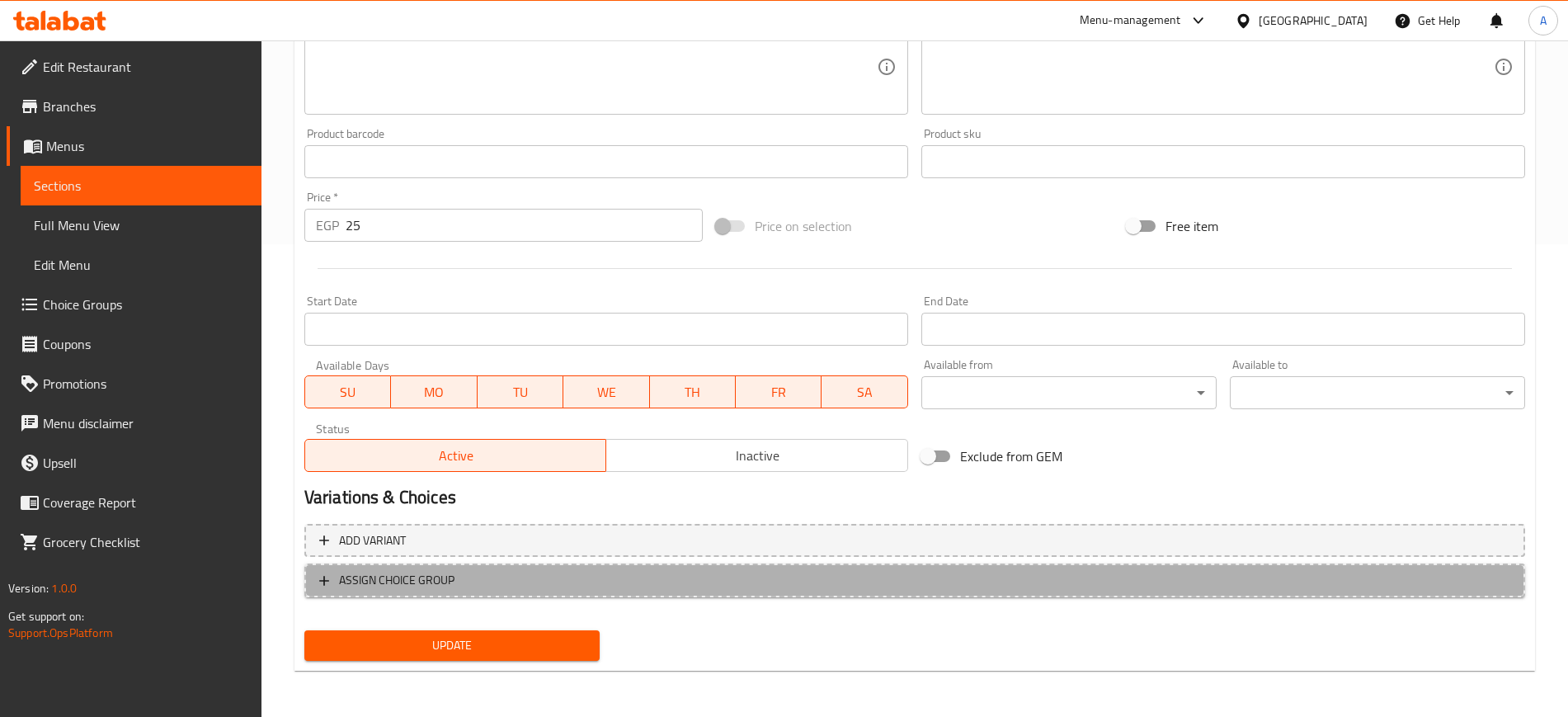
click at [326, 588] on span "ASSIGN CHOICE GROUP" at bounding box center [914, 580] width 1191 height 21
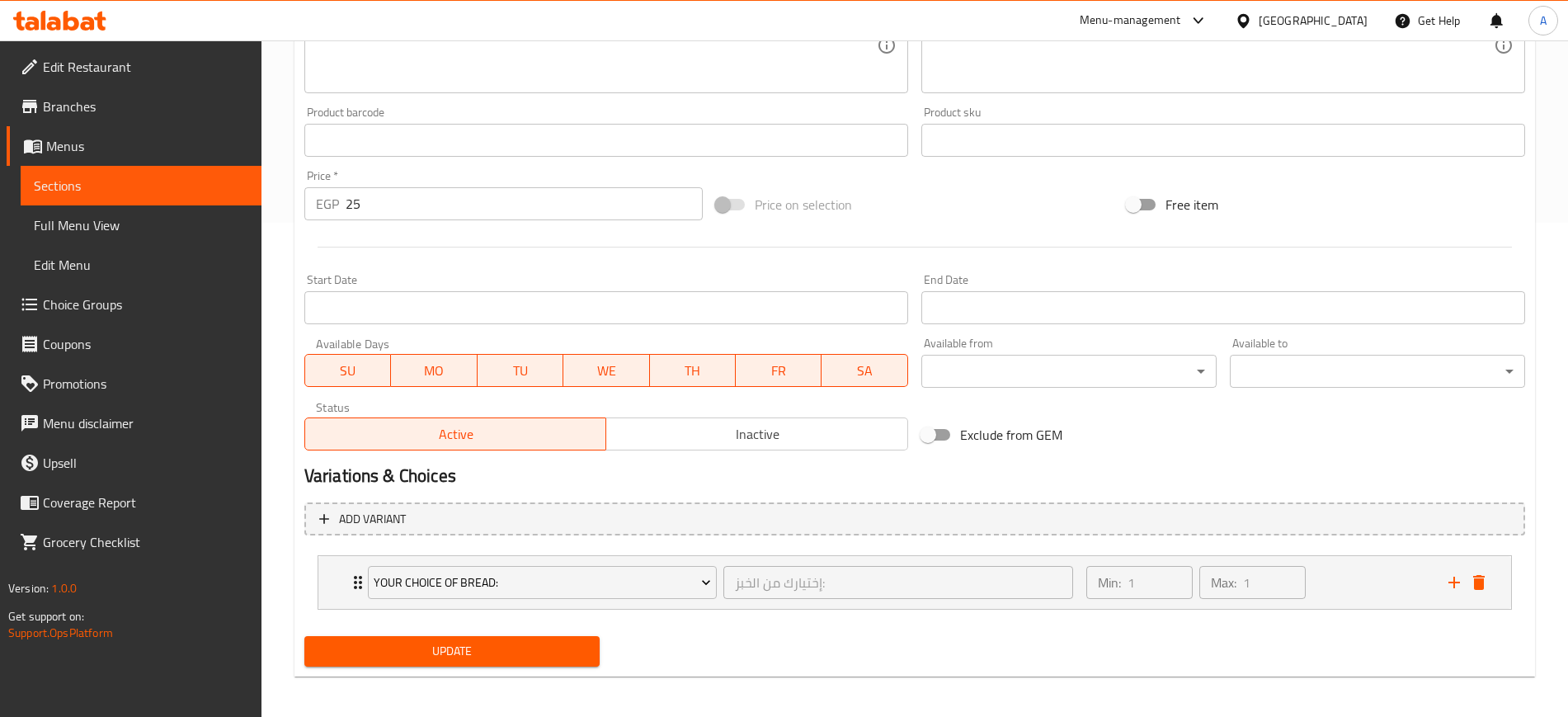
scroll to position [500, 0]
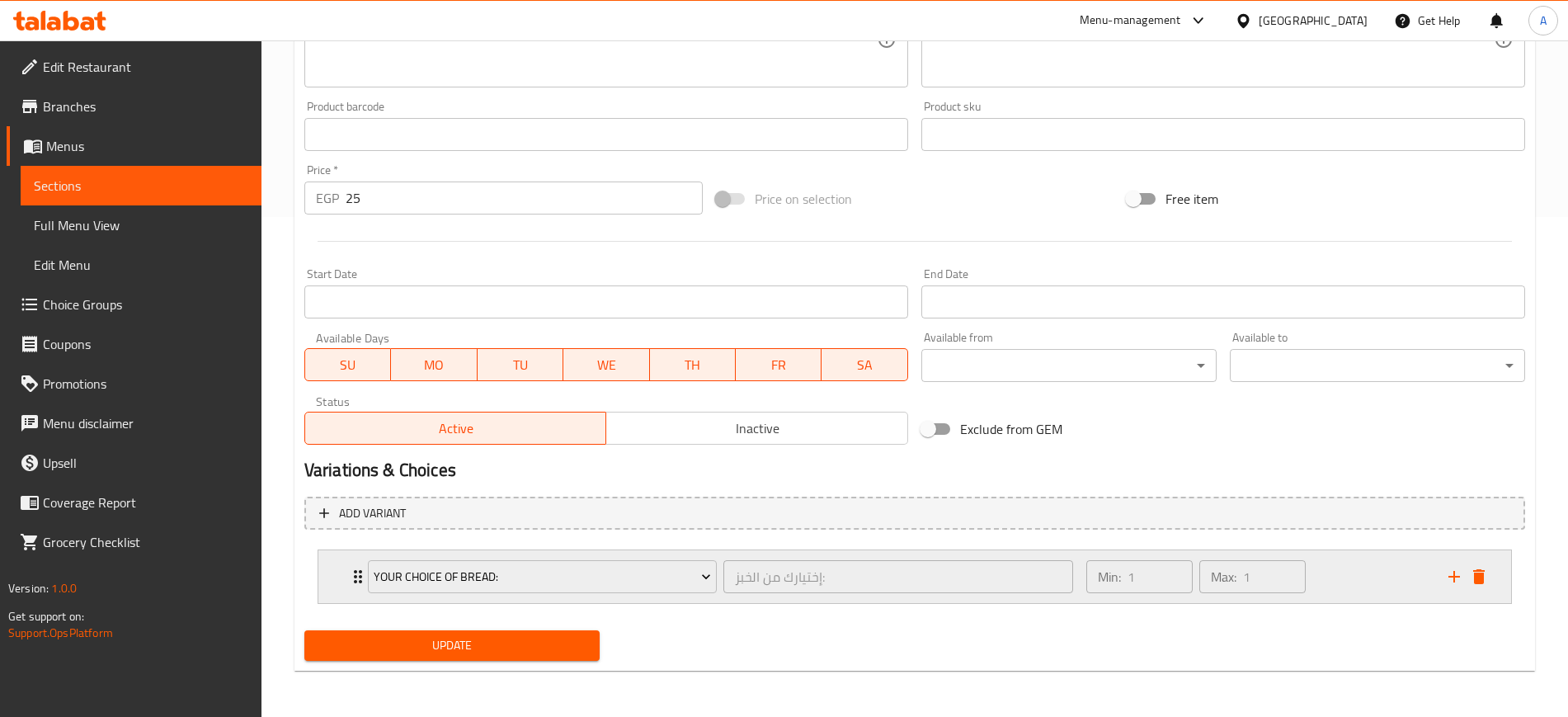
click at [361, 573] on div "Your Choice Of Bread: إختيارك من الخبز: ​" at bounding box center [721, 576] width 725 height 53
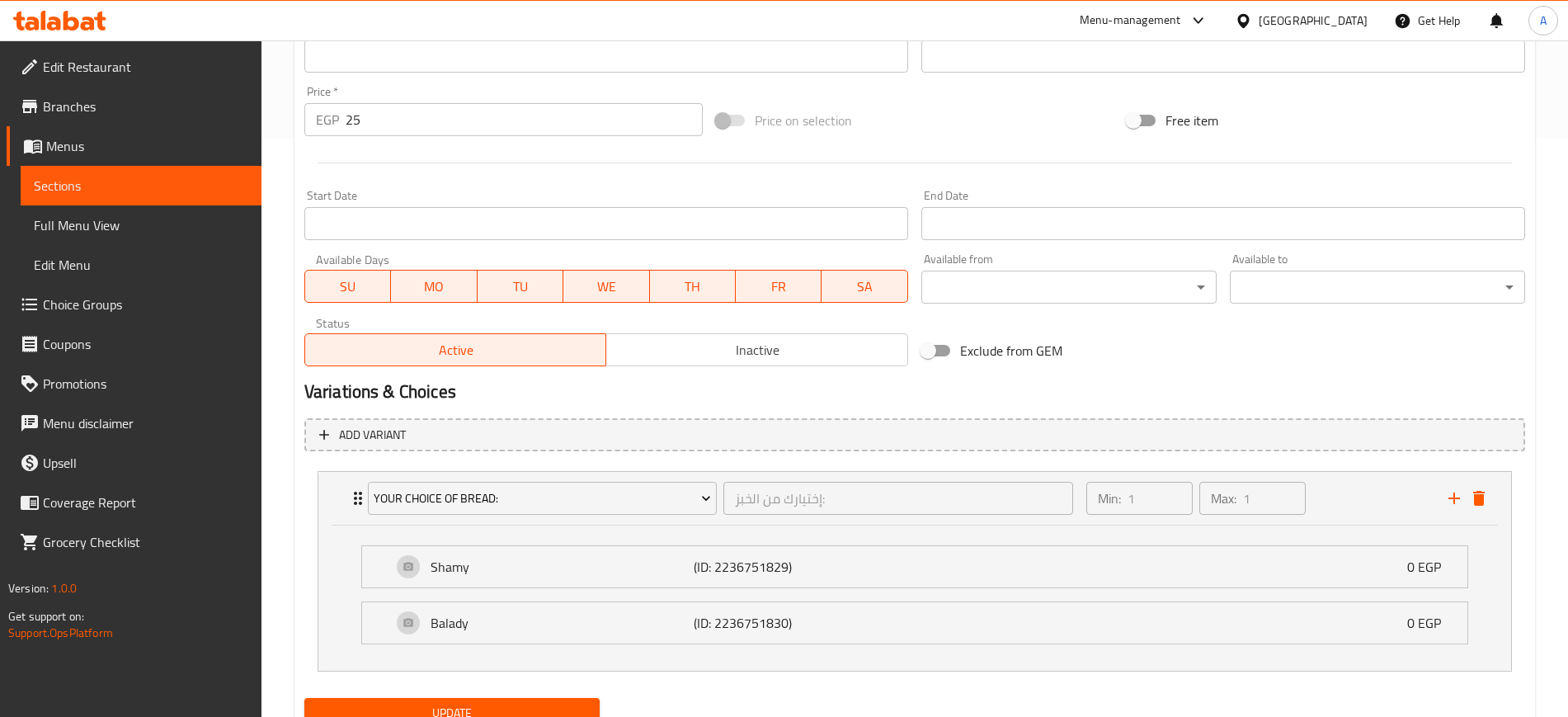
scroll to position [646, 0]
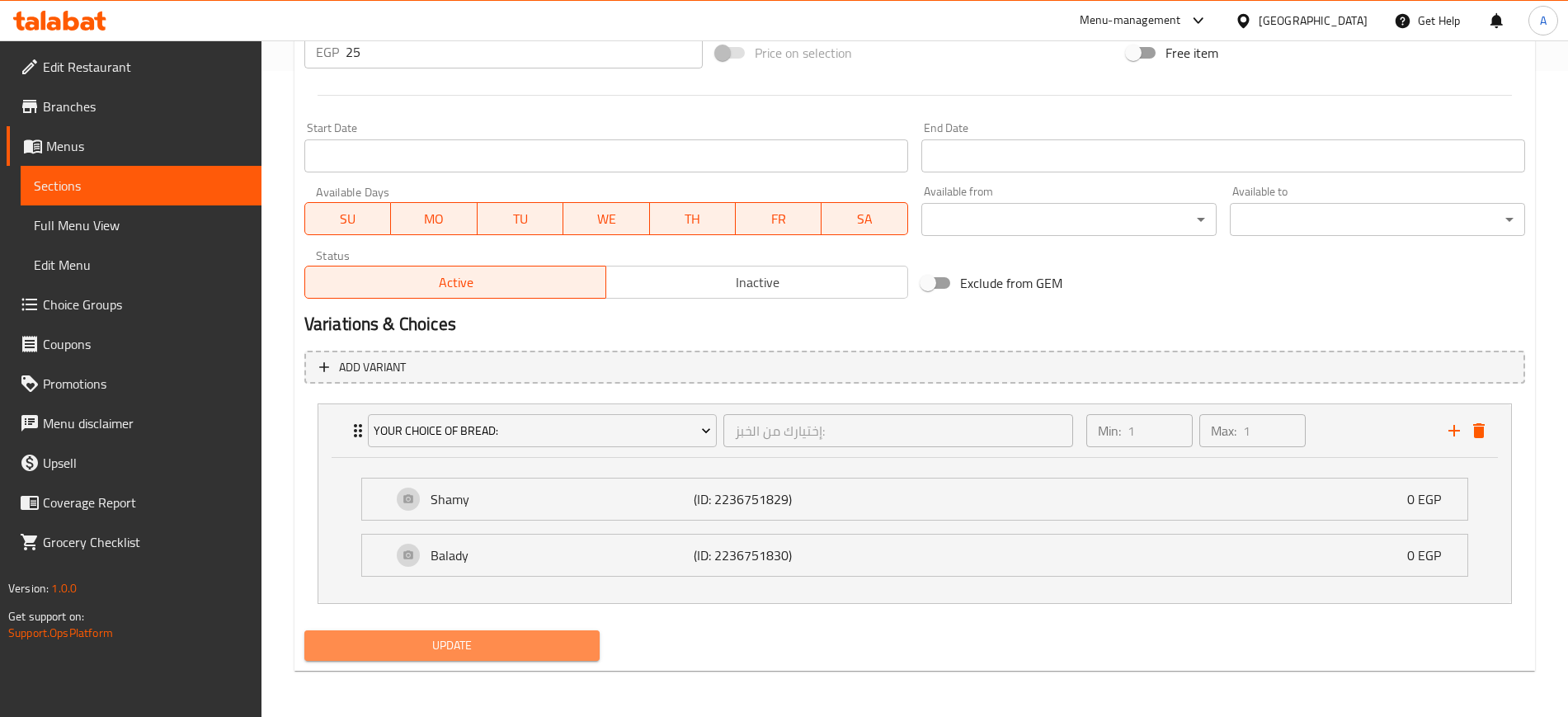
click at [428, 645] on span "Update" at bounding box center [452, 645] width 269 height 21
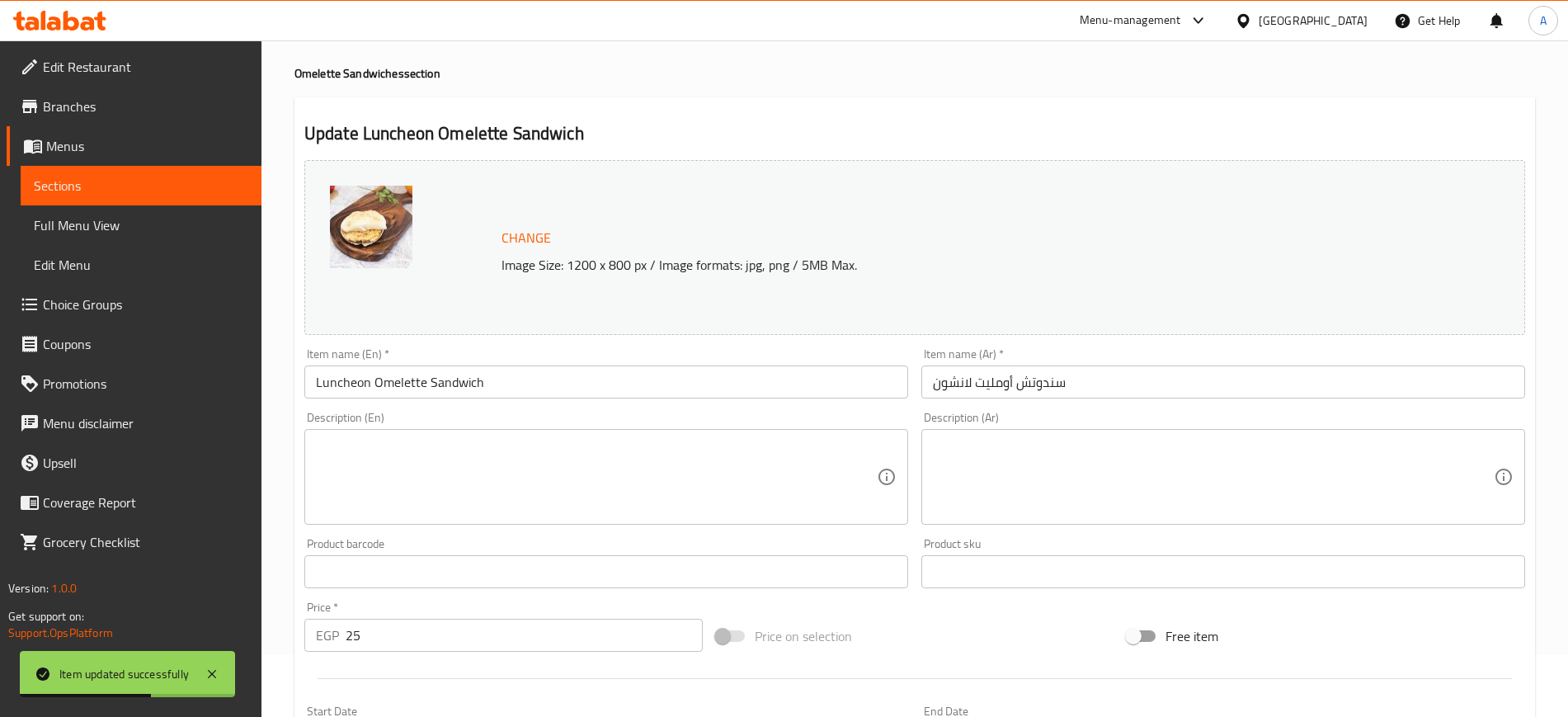
scroll to position [0, 0]
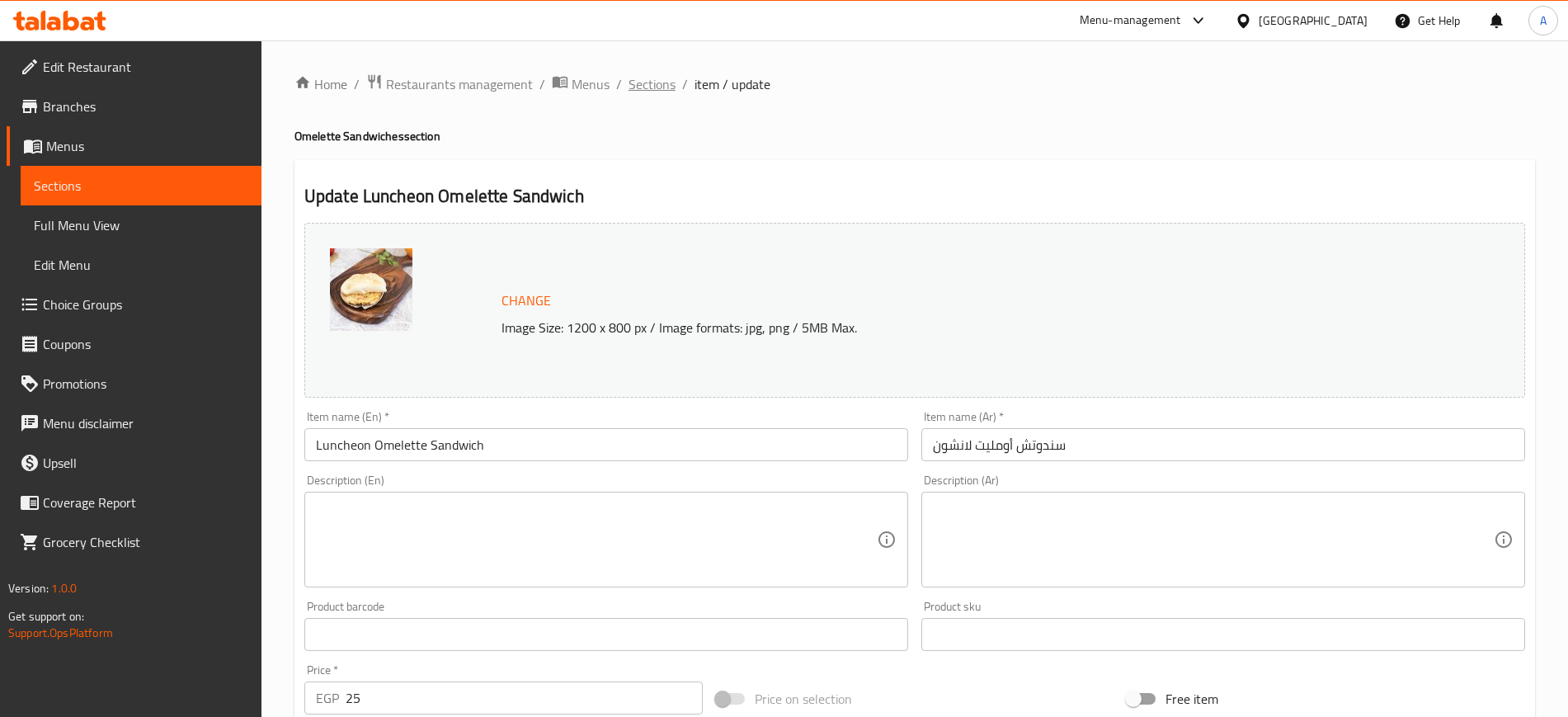
click at [645, 88] on span "Sections" at bounding box center [652, 84] width 47 height 20
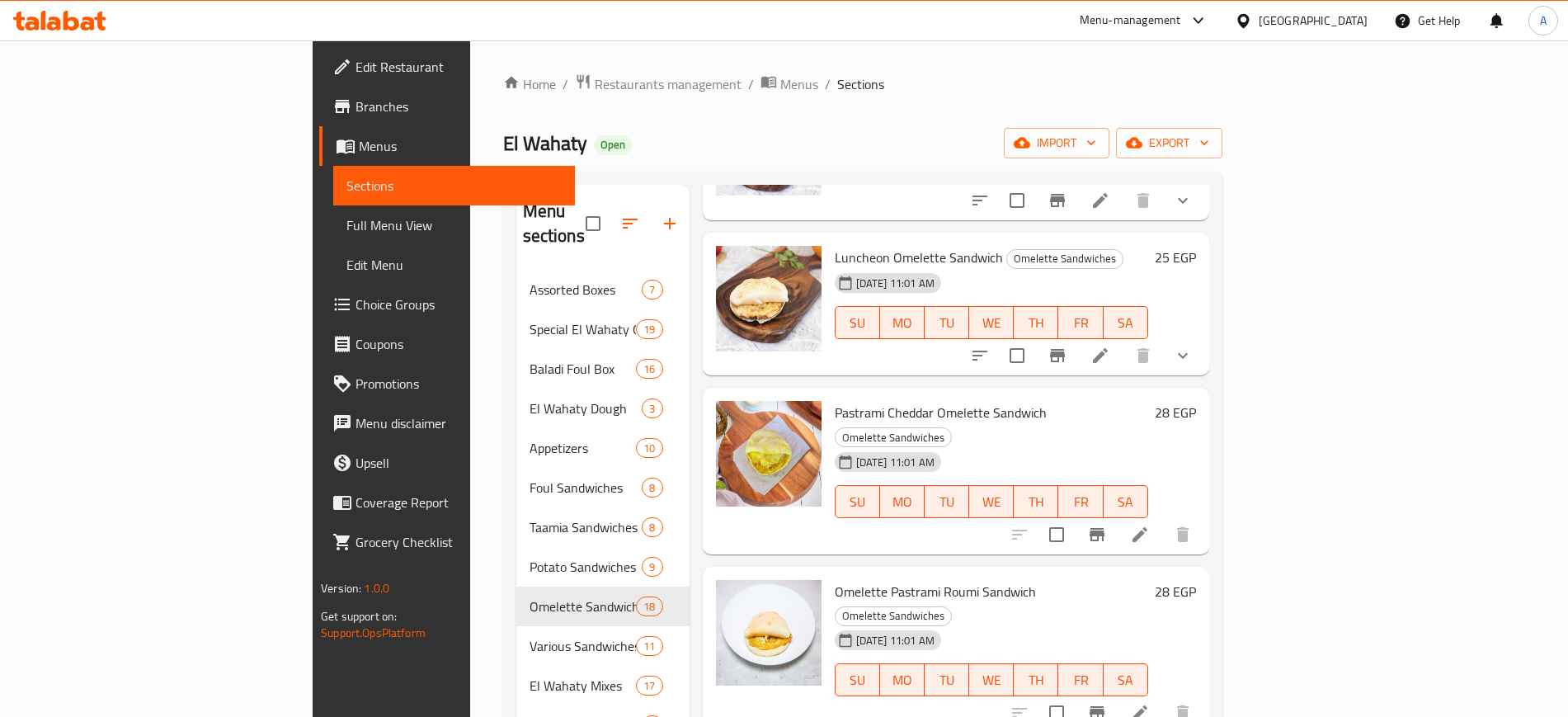
scroll to position [1959, 0]
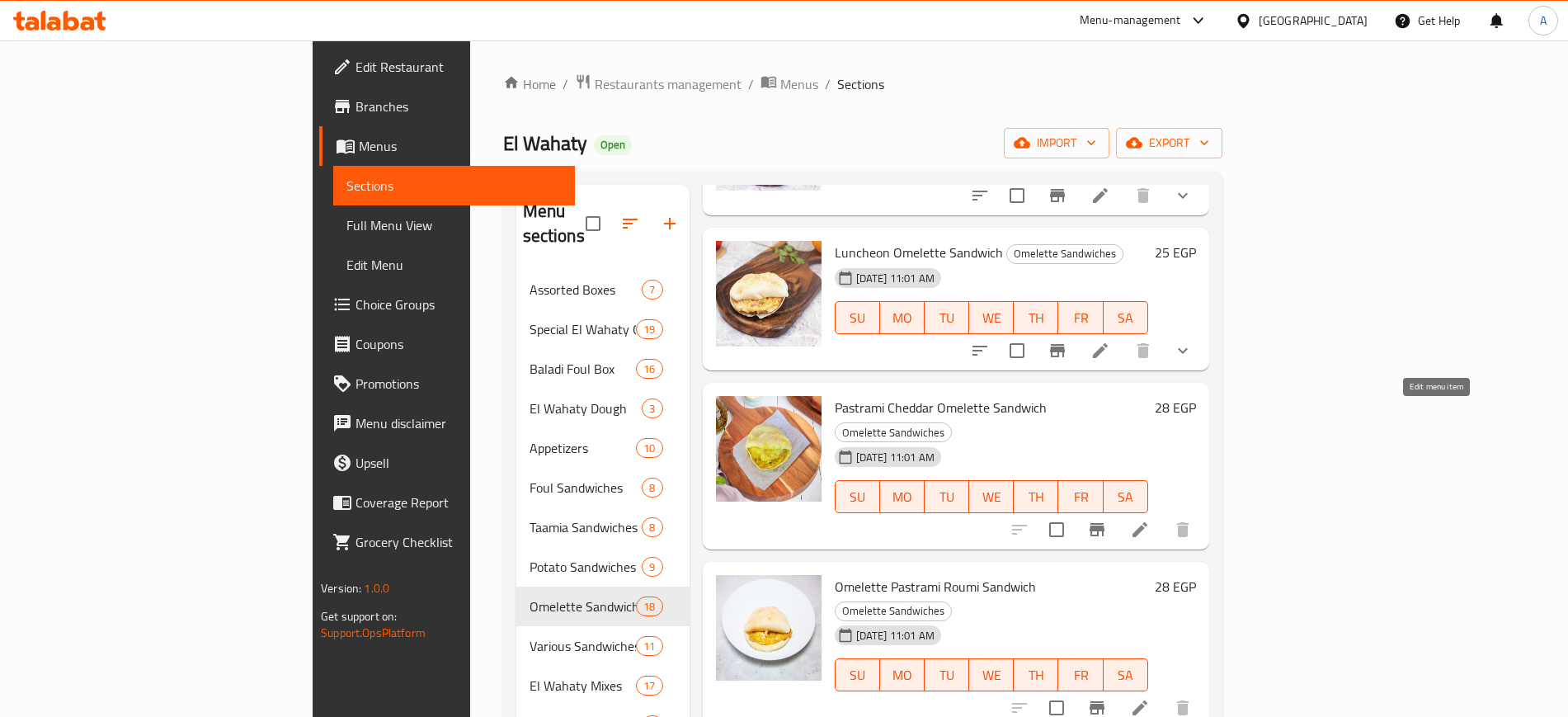
click at [1150, 519] on icon at bounding box center [1141, 529] width 20 height 20
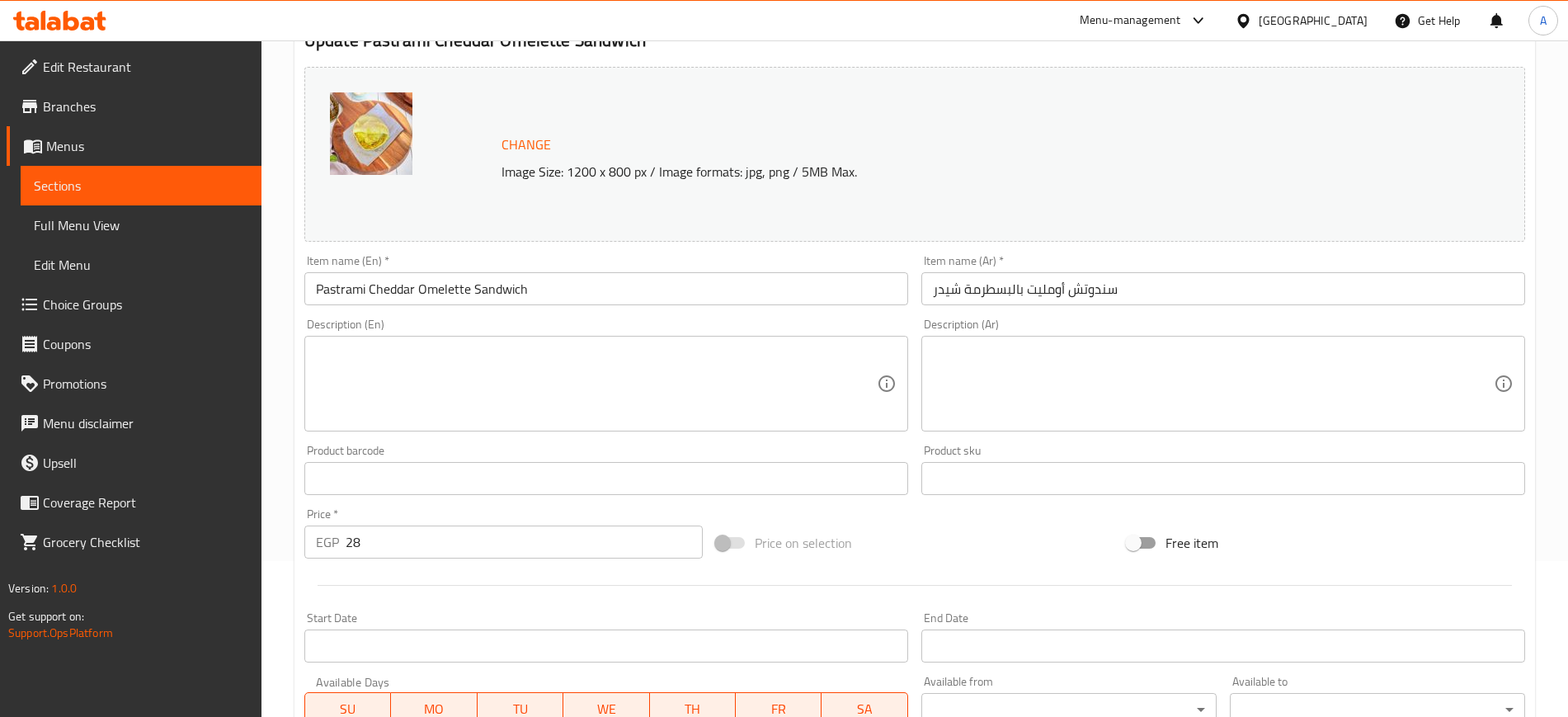
scroll to position [472, 0]
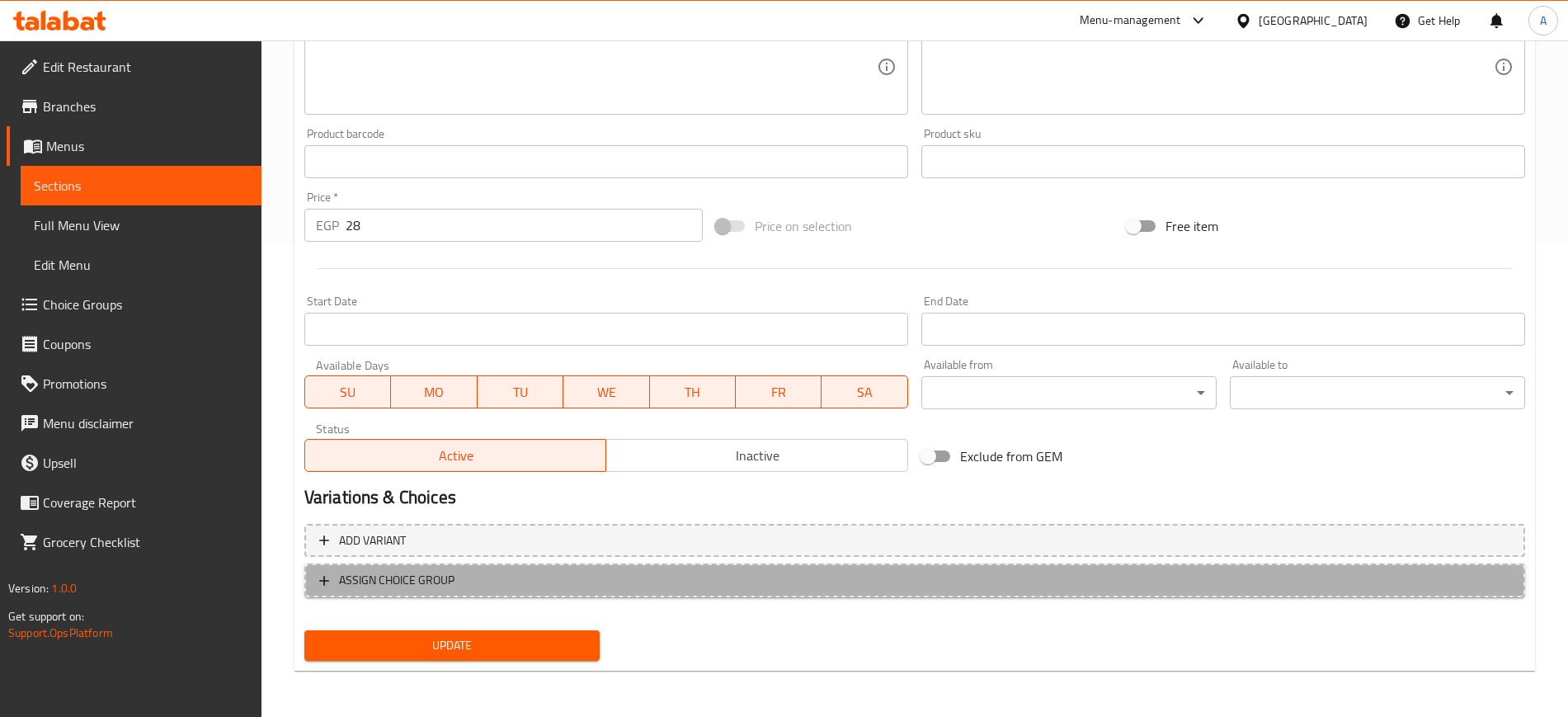
click at [334, 575] on span "ASSIGN CHOICE GROUP" at bounding box center [914, 580] width 1191 height 21
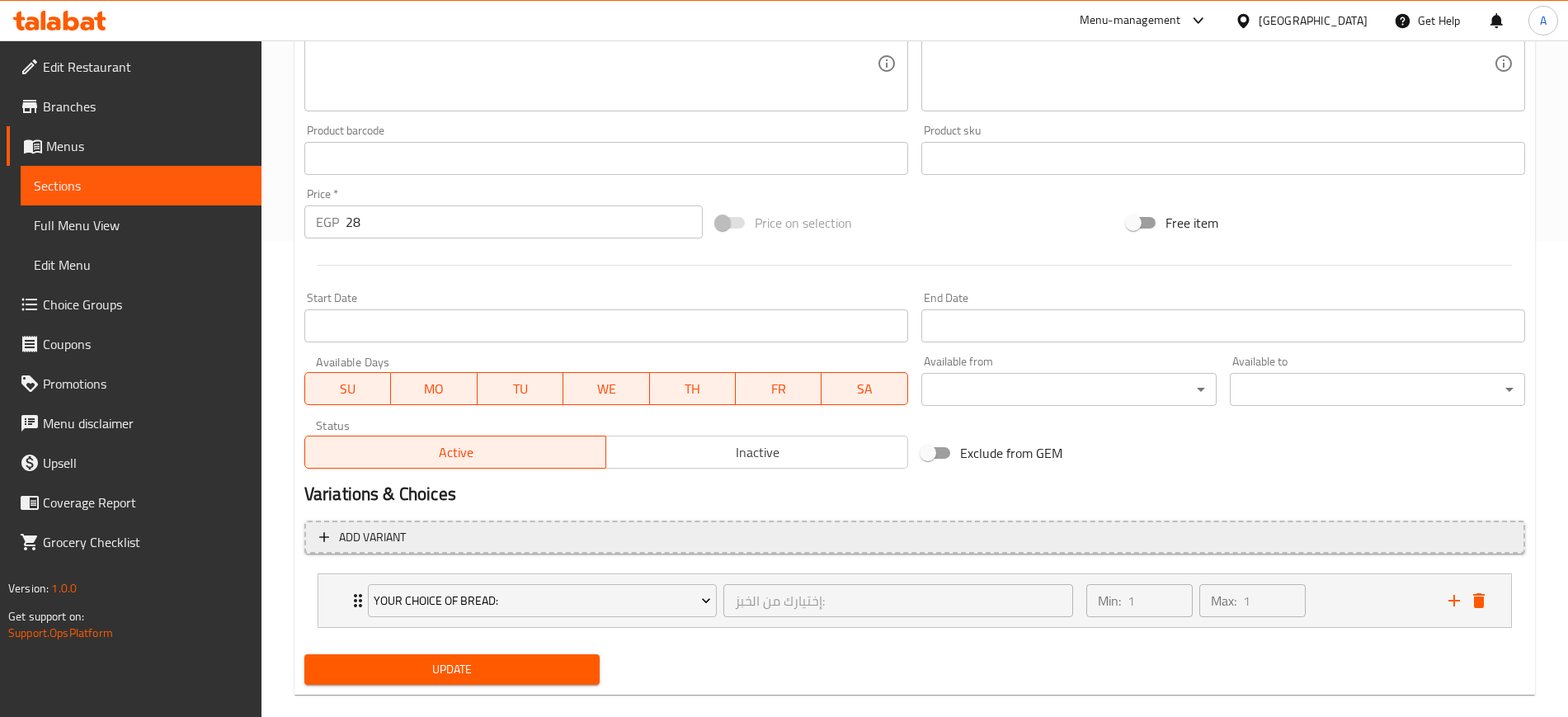
scroll to position [500, 0]
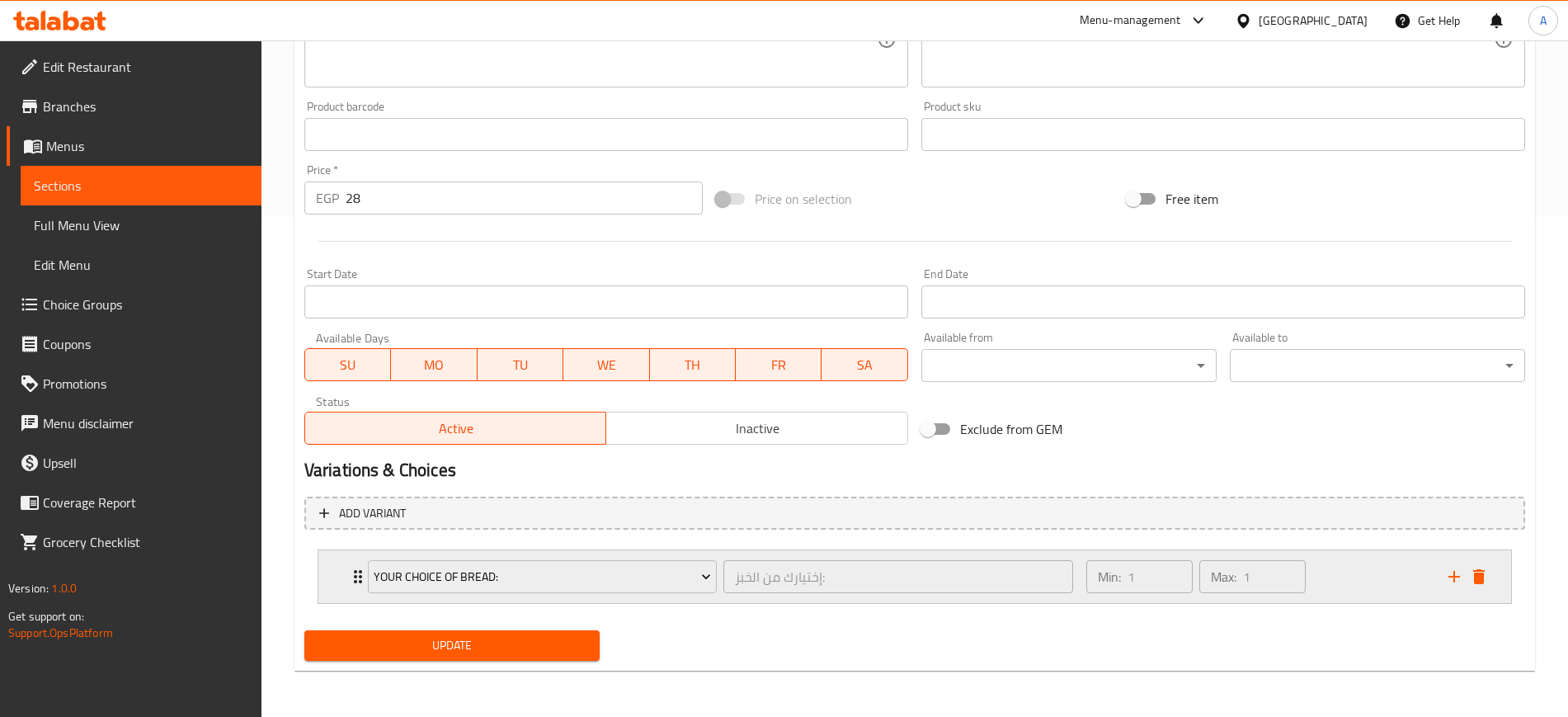
click at [346, 553] on div "Your Choice Of Bread: إختيارك من الخبز: ​ Min: 1 ​ Max: 1 ​" at bounding box center [914, 576] width 1193 height 53
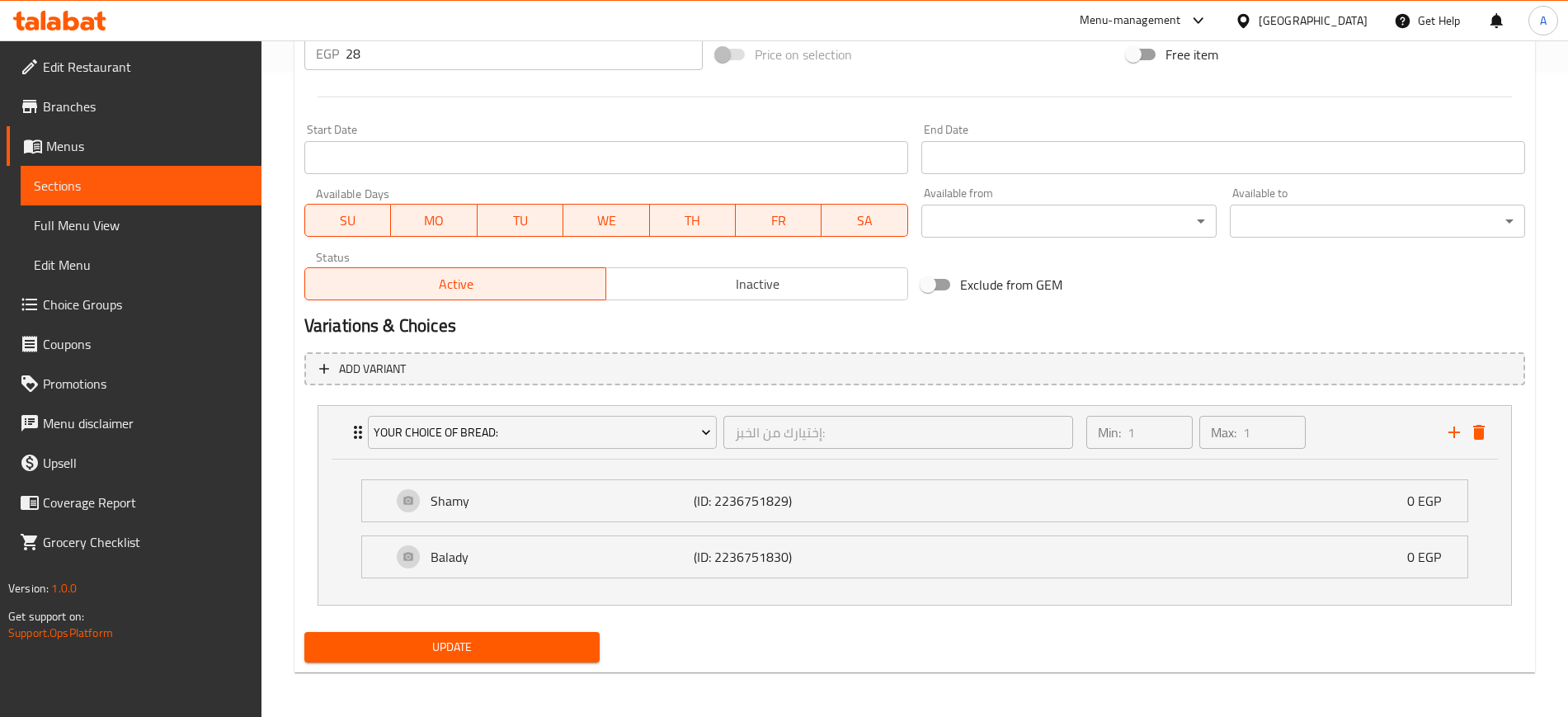
scroll to position [646, 0]
click at [489, 644] on span "Update" at bounding box center [452, 645] width 269 height 21
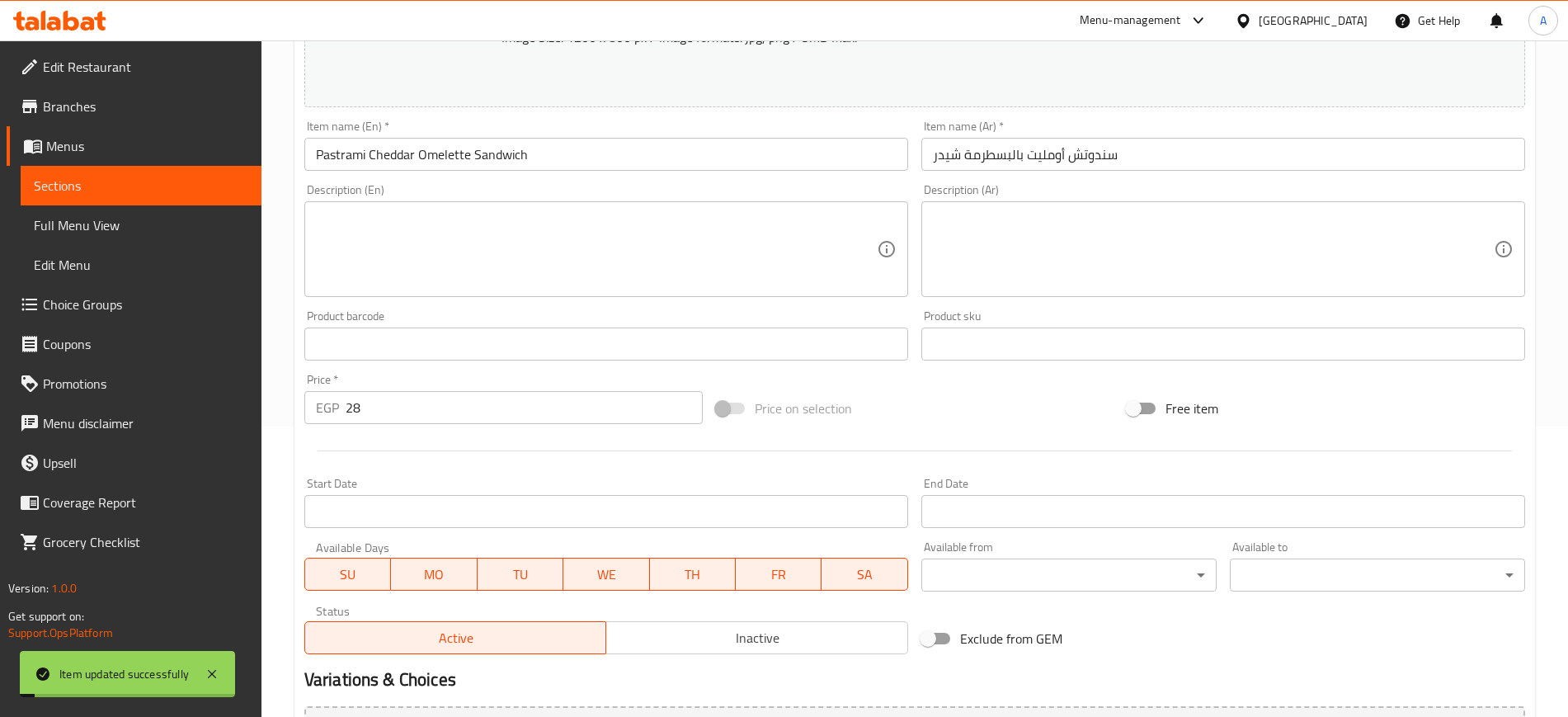
scroll to position [0, 0]
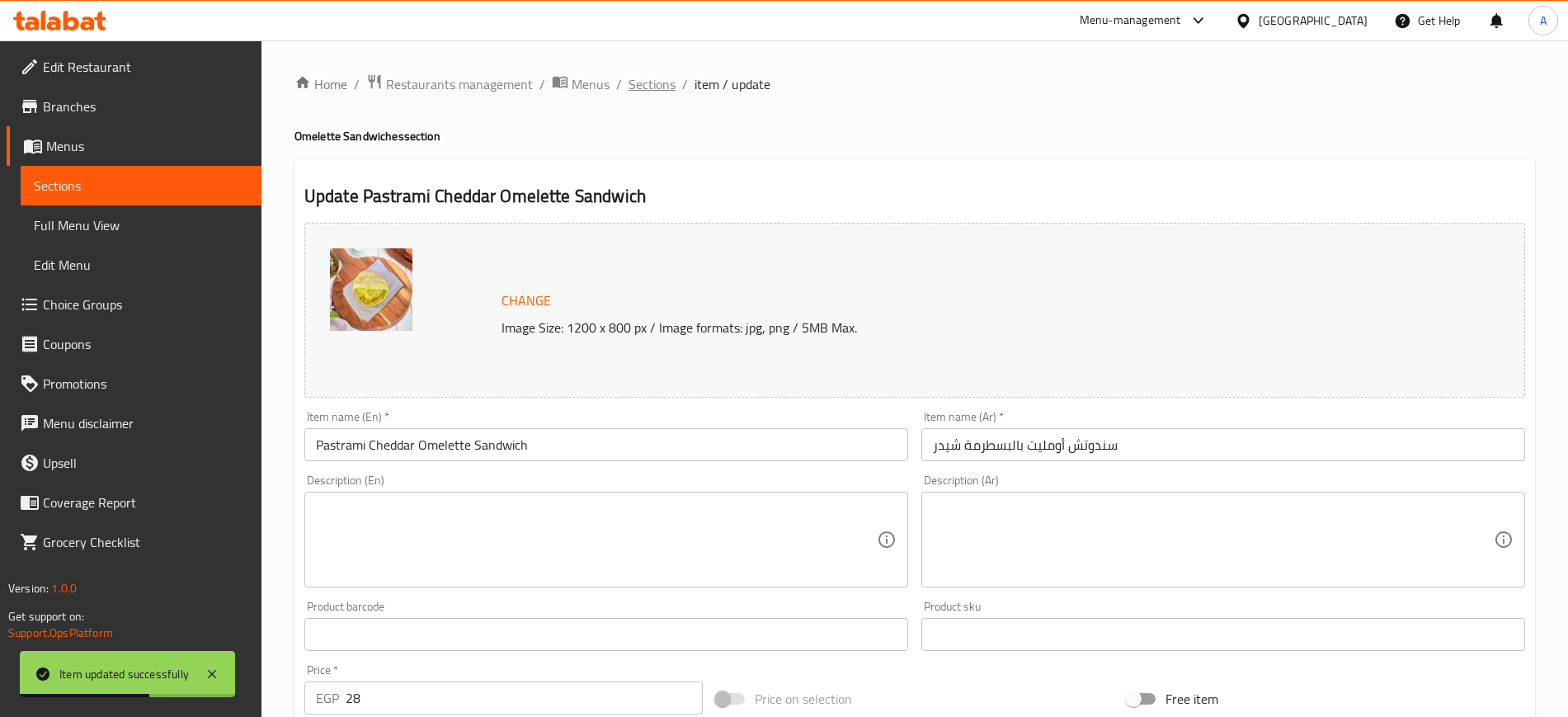
click at [652, 88] on span "Sections" at bounding box center [652, 84] width 47 height 20
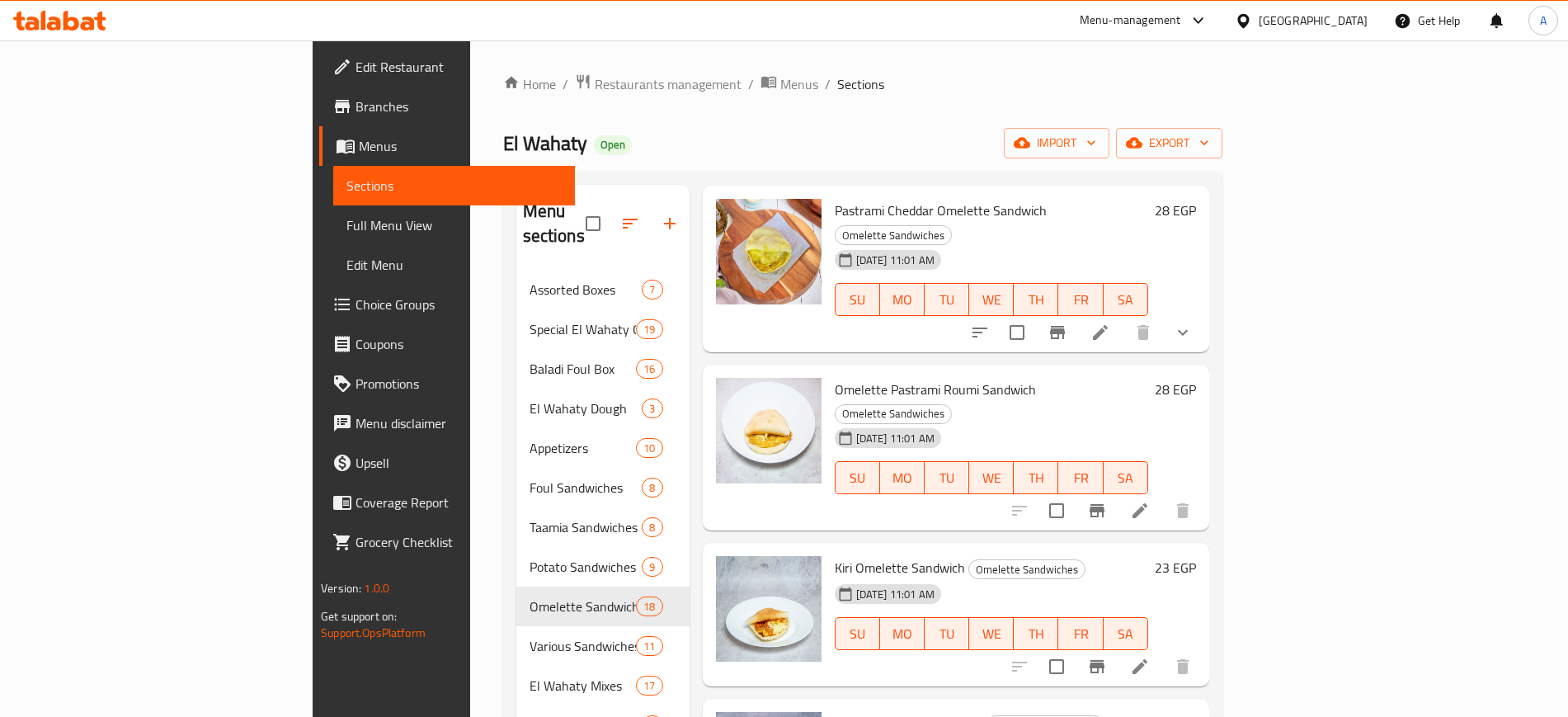
scroll to position [2165, 0]
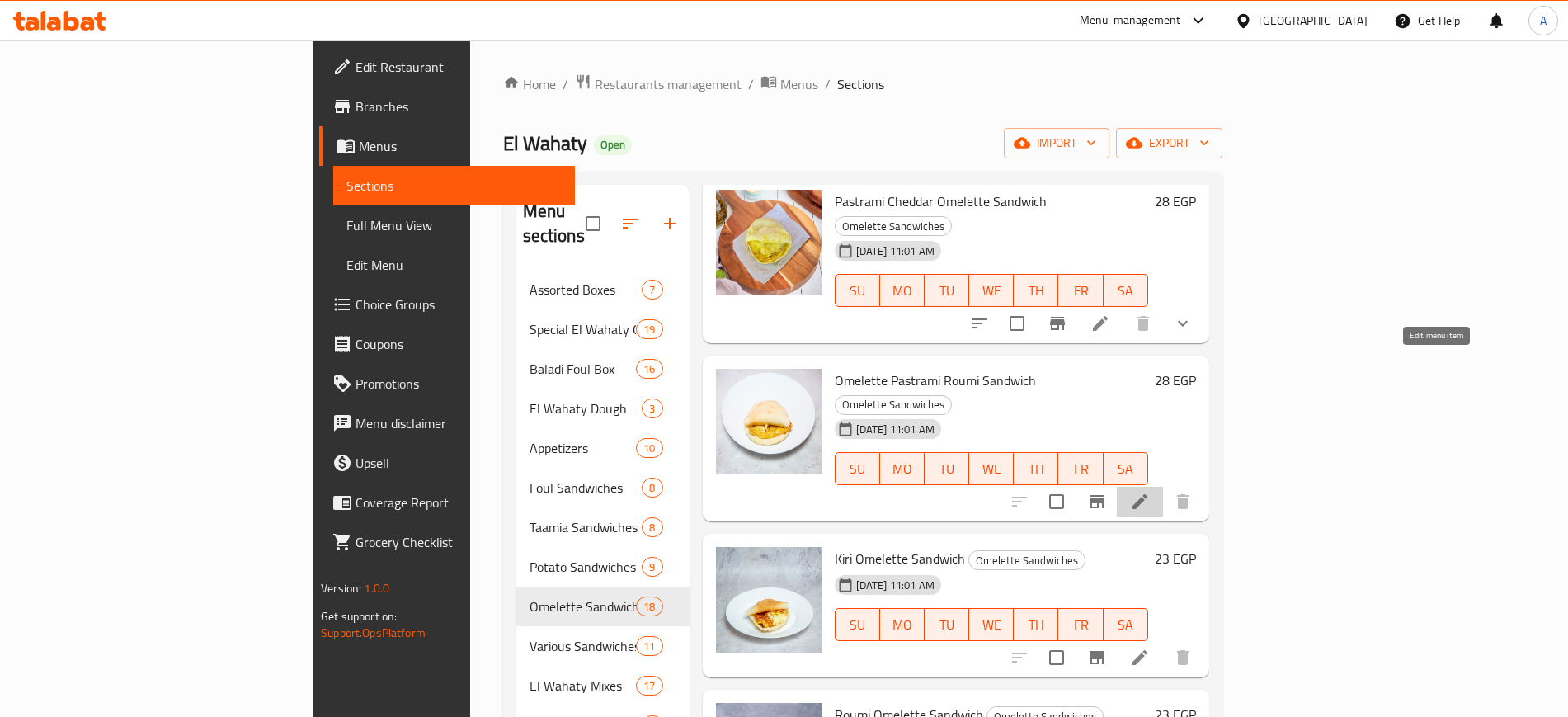
click at [1150, 492] on icon at bounding box center [1141, 502] width 20 height 20
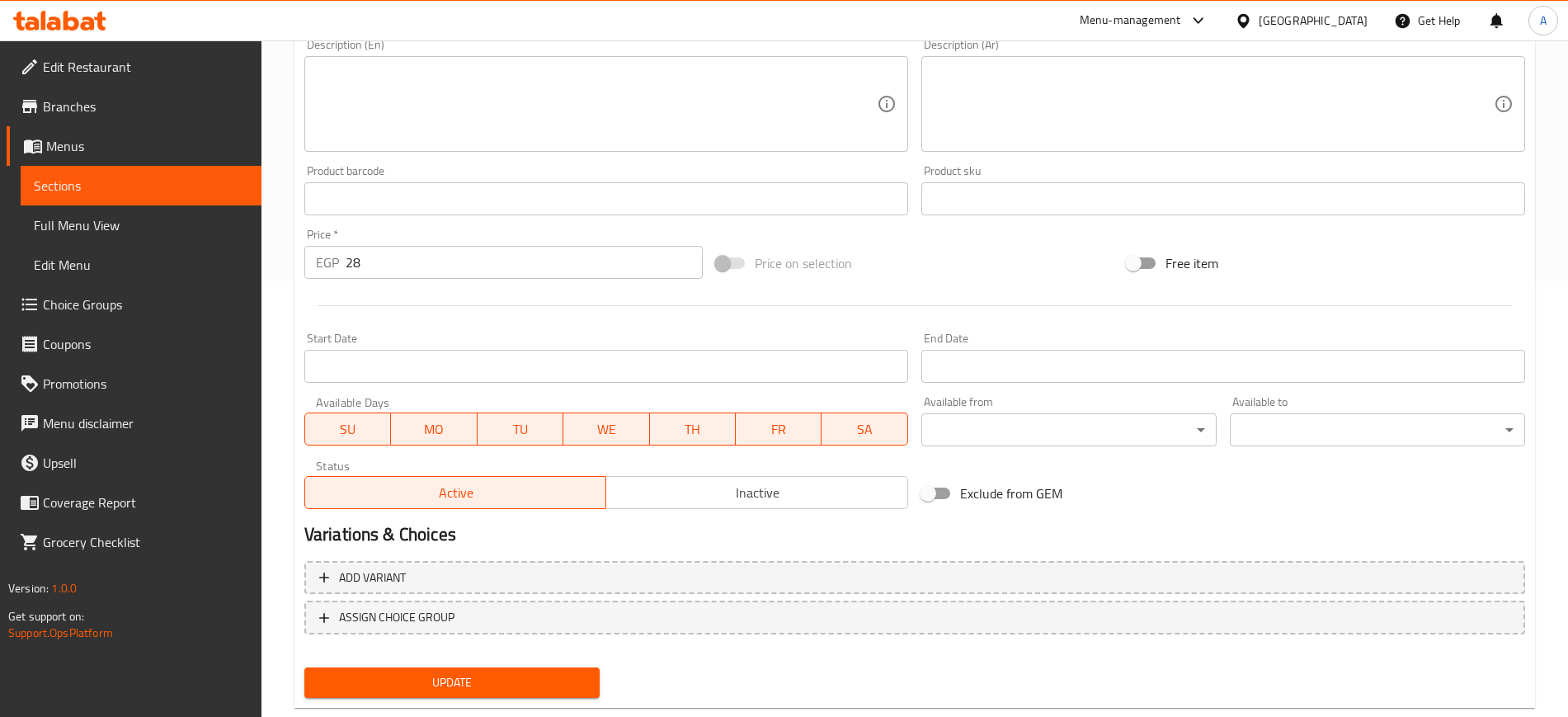
scroll to position [472, 0]
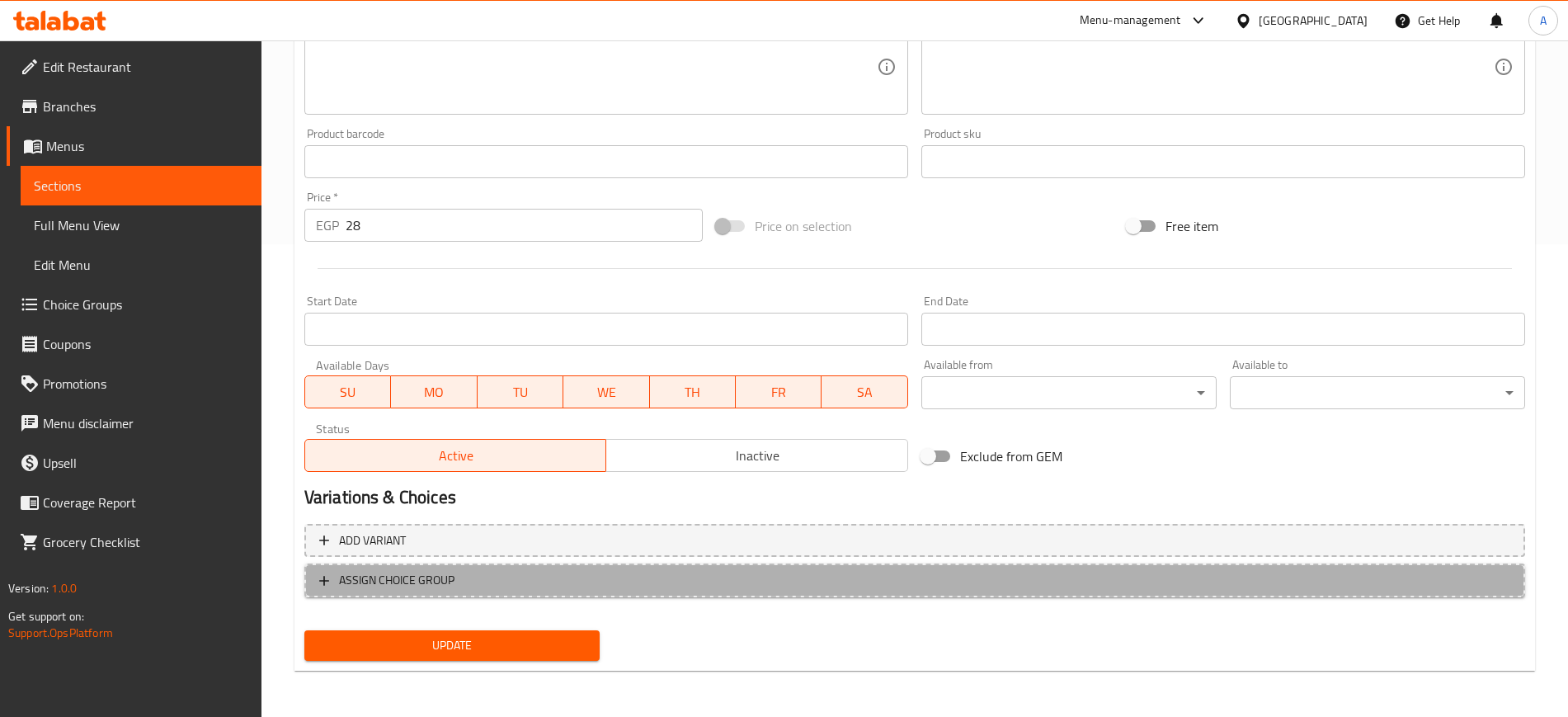
click at [316, 582] on icon "button" at bounding box center [324, 581] width 17 height 17
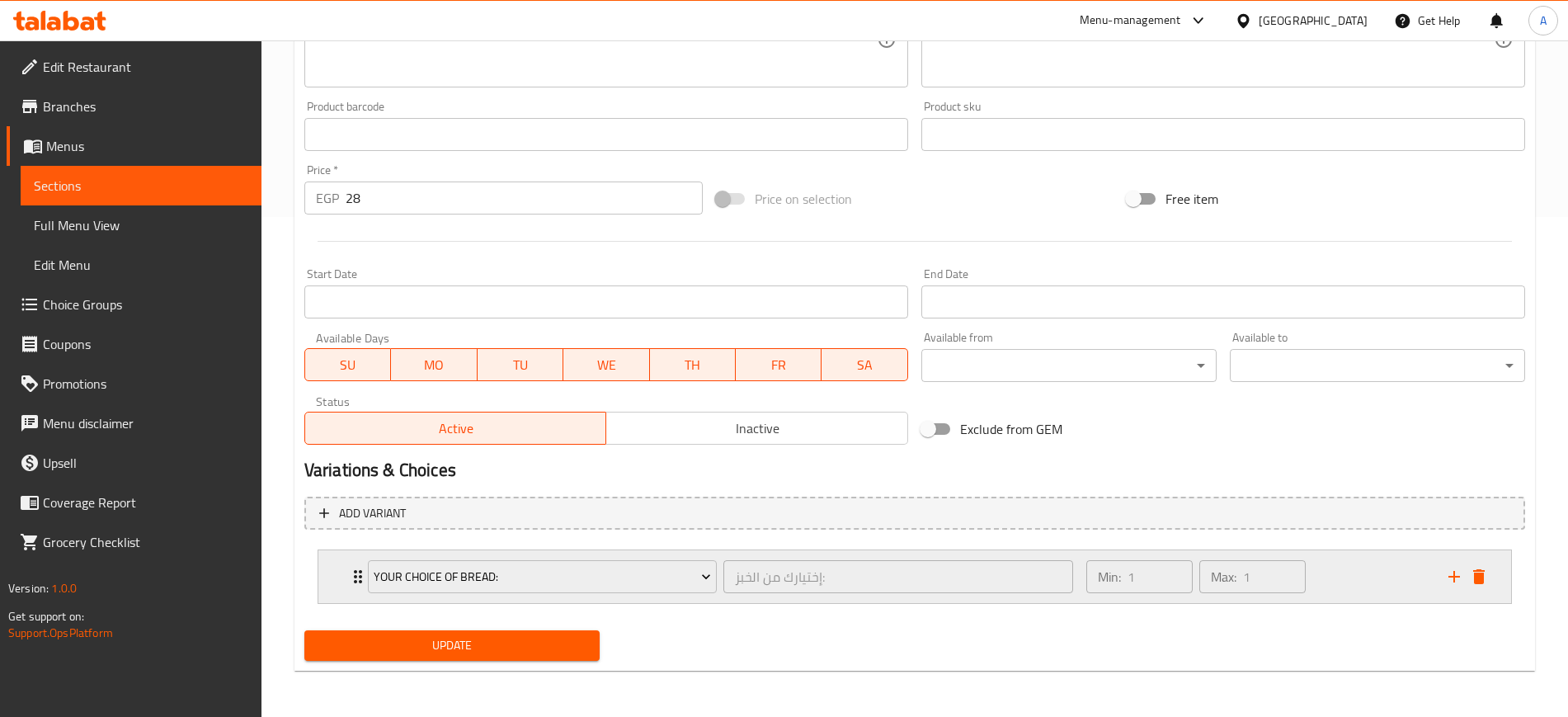
click at [345, 573] on div "Your Choice Of Bread: إختيارك من الخبز: ​ Min: 1 ​ Max: 1 ​" at bounding box center [914, 576] width 1193 height 53
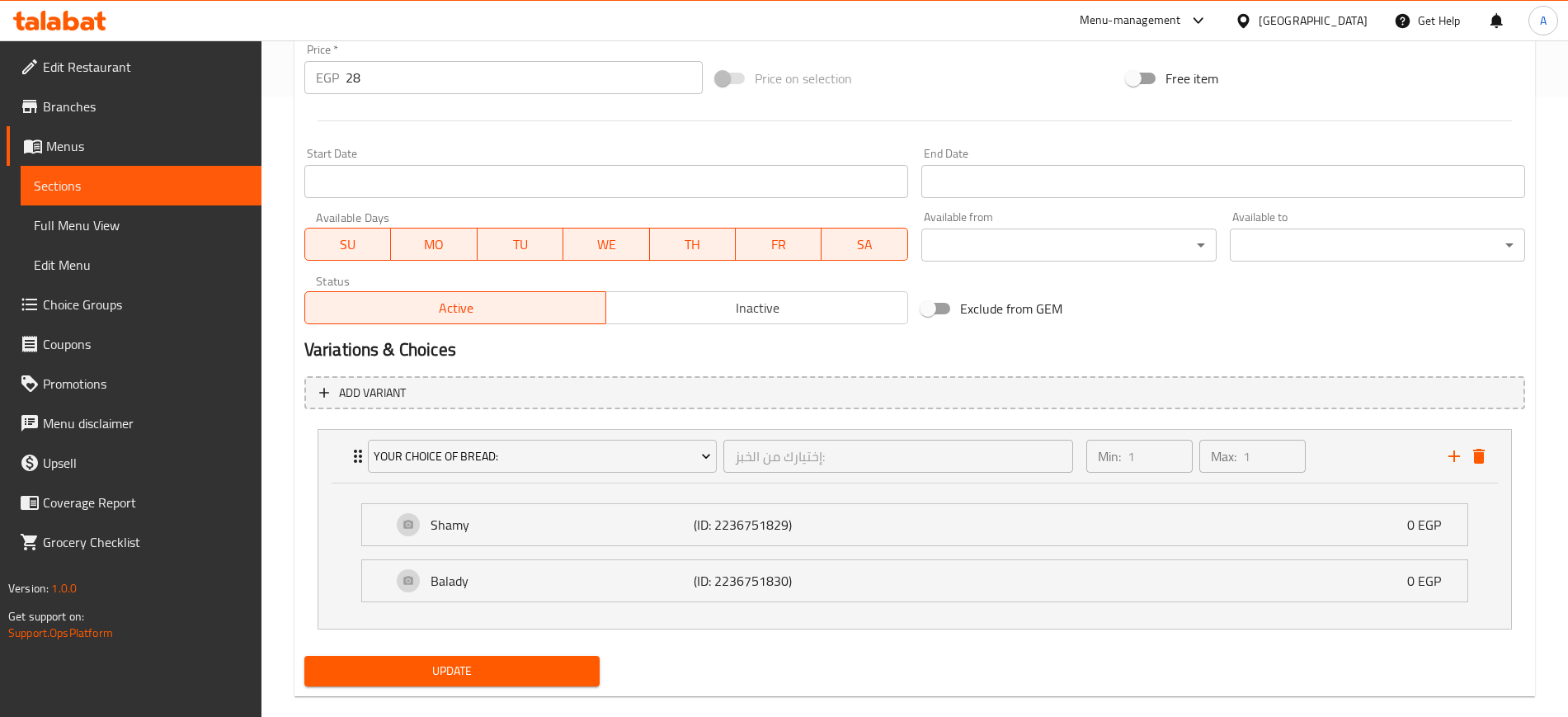
scroll to position [646, 0]
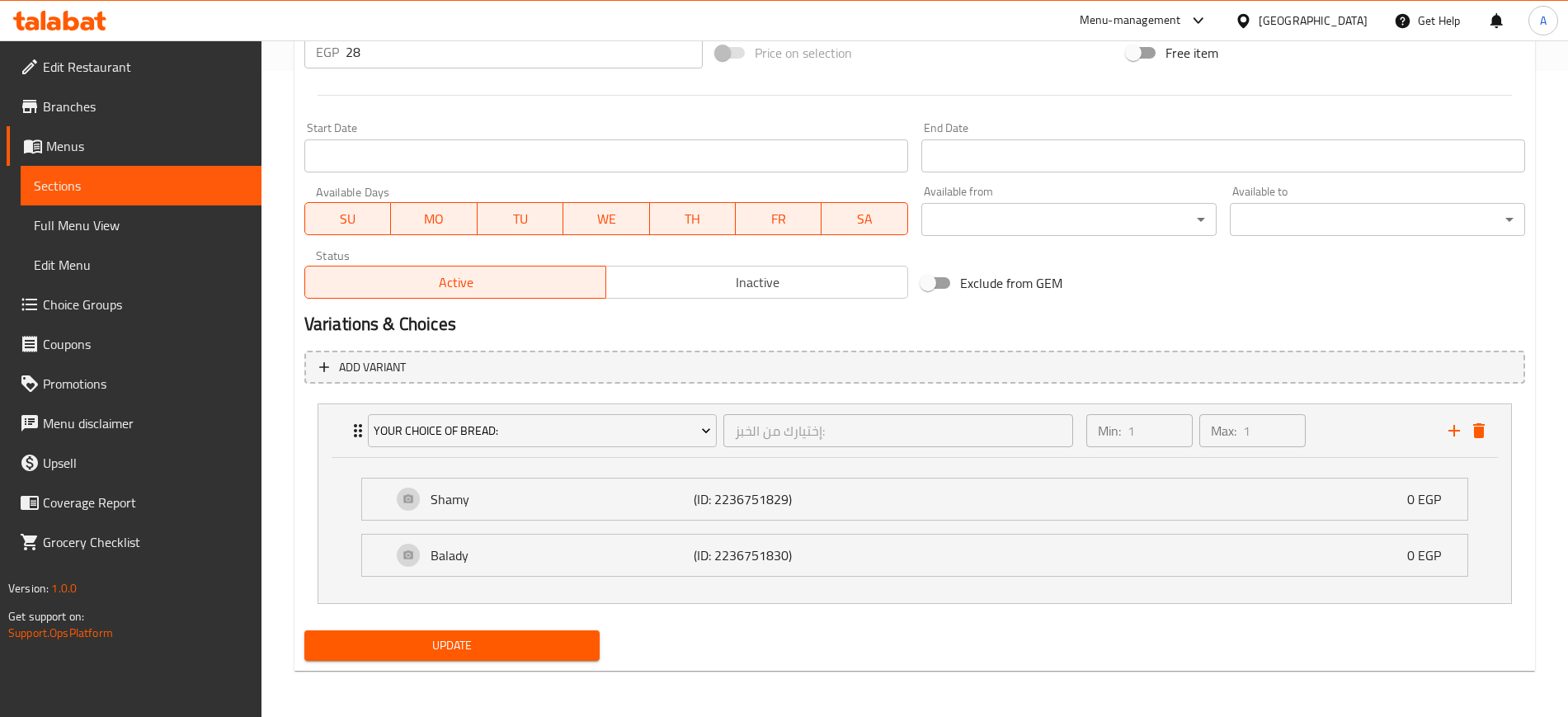
click at [437, 657] on button "Update" at bounding box center [453, 645] width 296 height 31
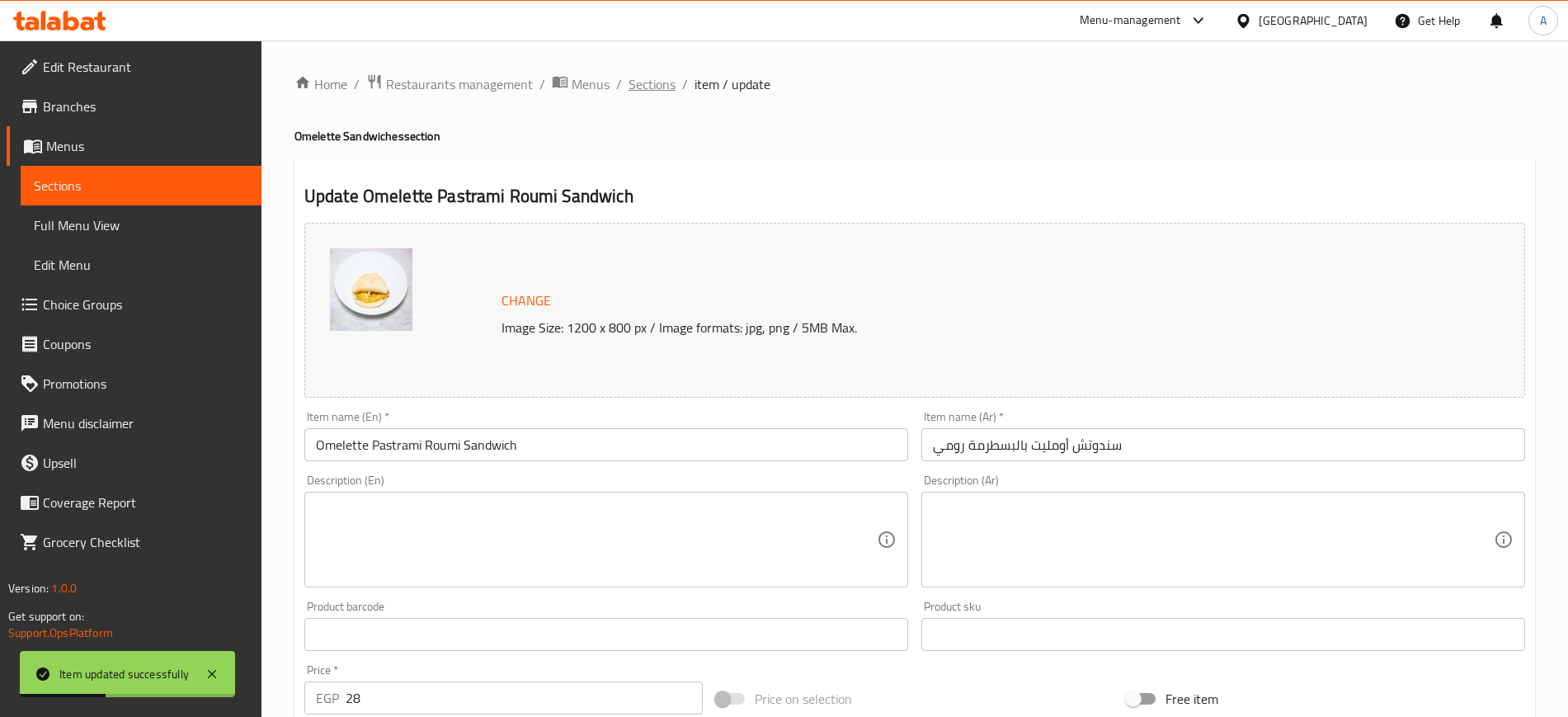
click at [651, 83] on span "Sections" at bounding box center [652, 84] width 47 height 20
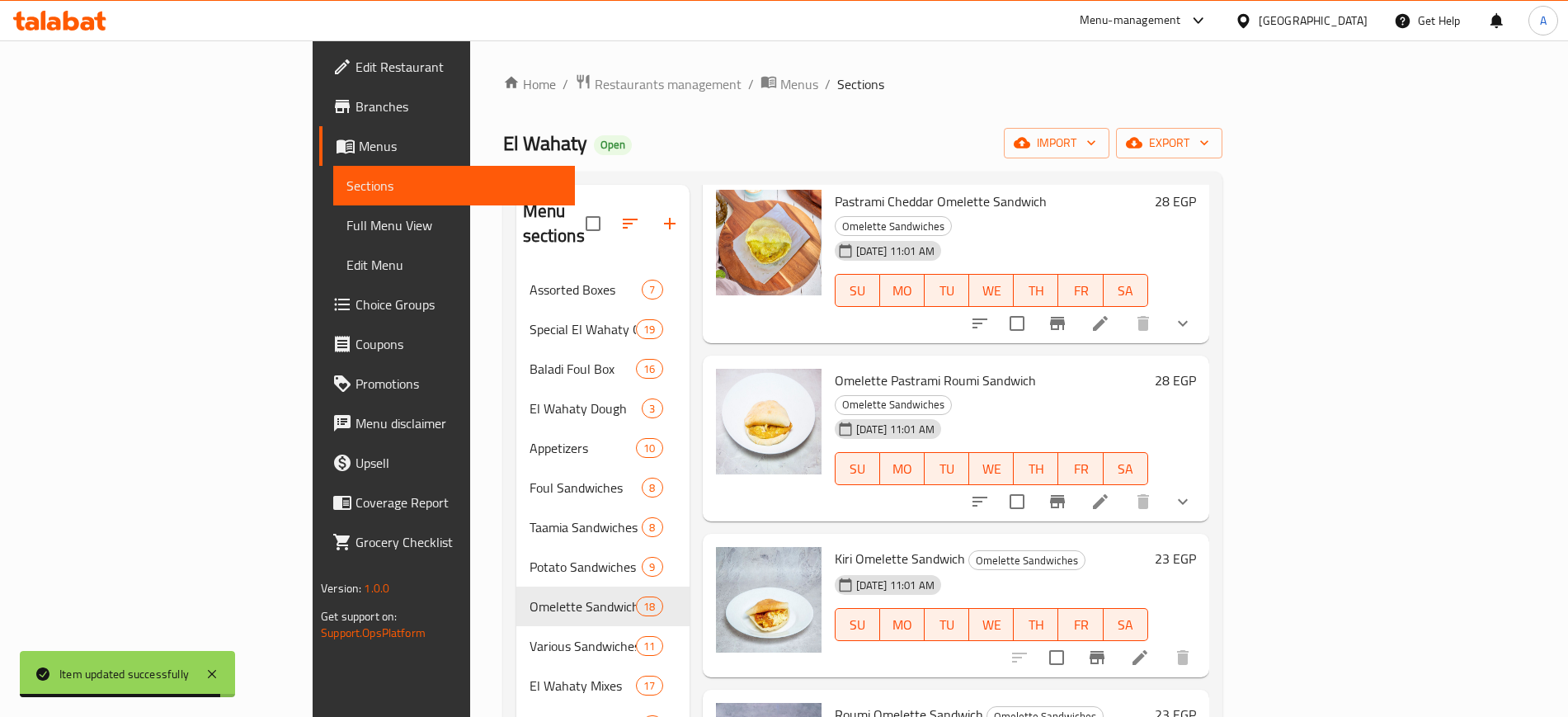
scroll to position [2268, 0]
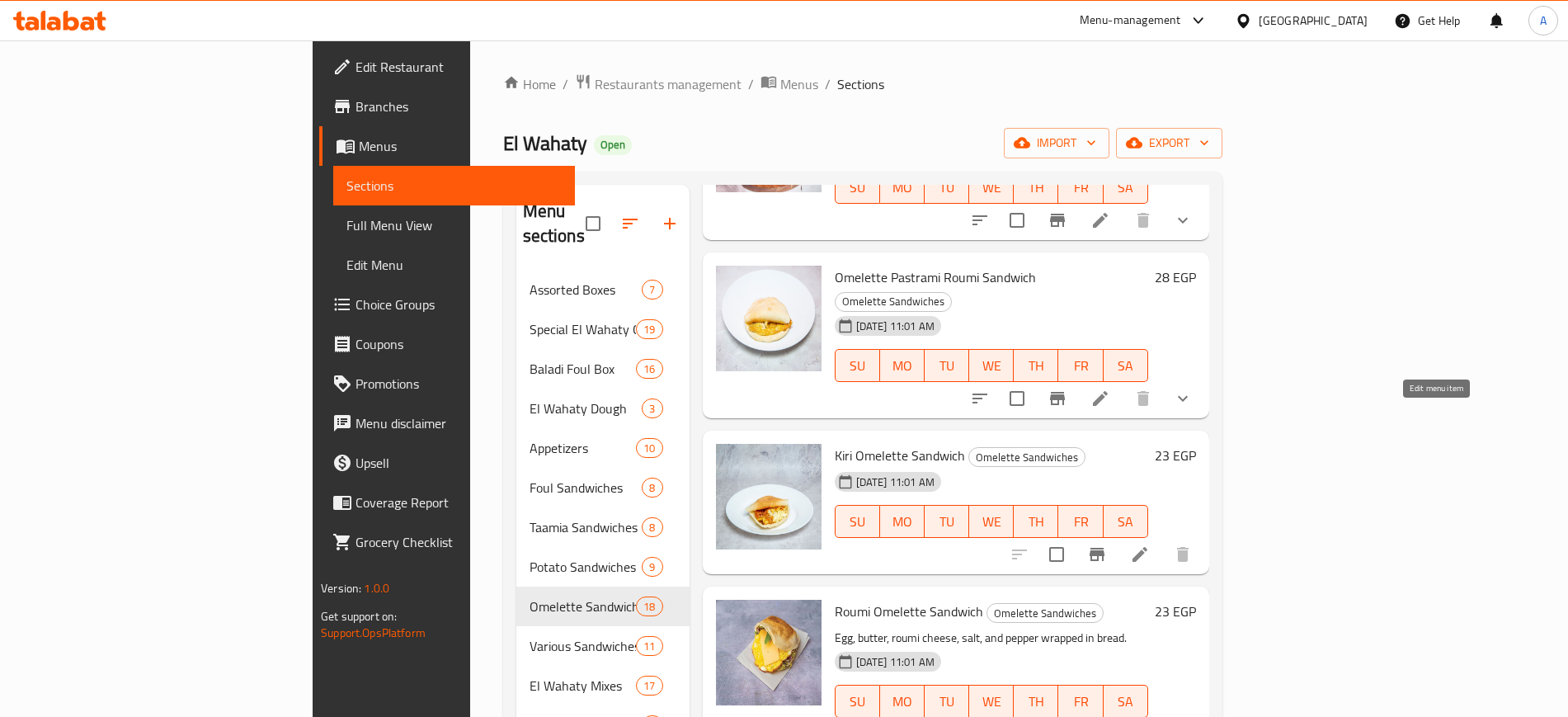
click at [1150, 544] on icon at bounding box center [1141, 554] width 20 height 20
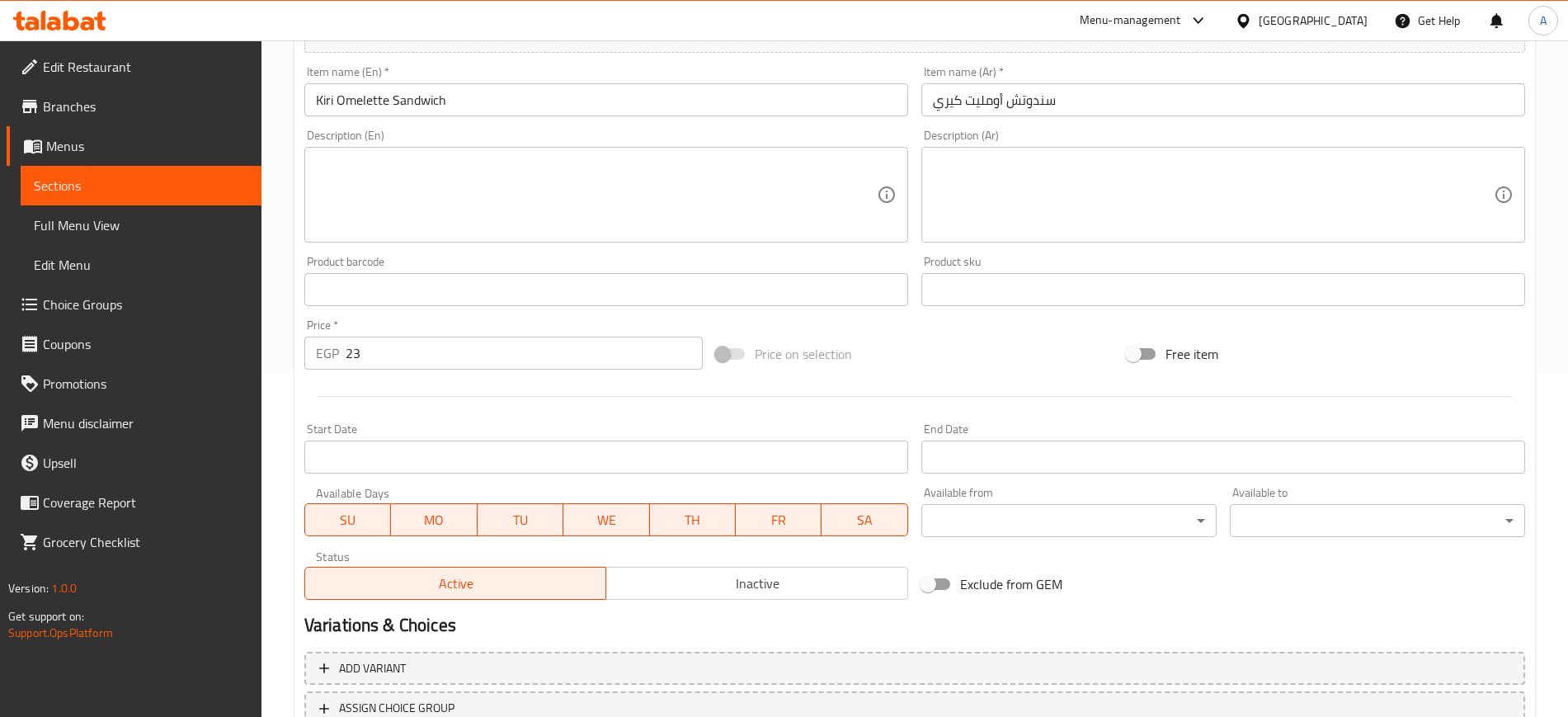
scroll to position [472, 0]
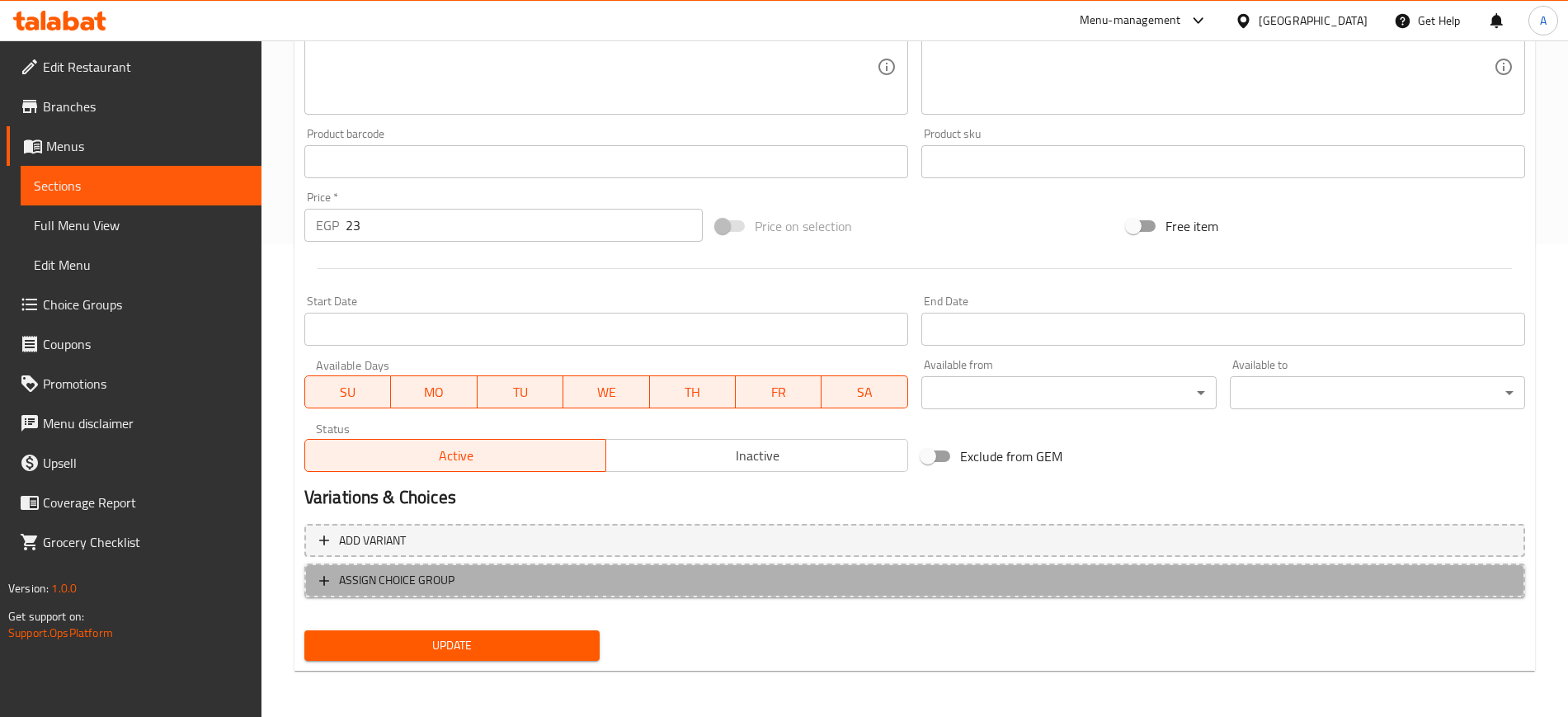
click at [339, 582] on span "ASSIGN CHOICE GROUP" at bounding box center [397, 580] width 115 height 21
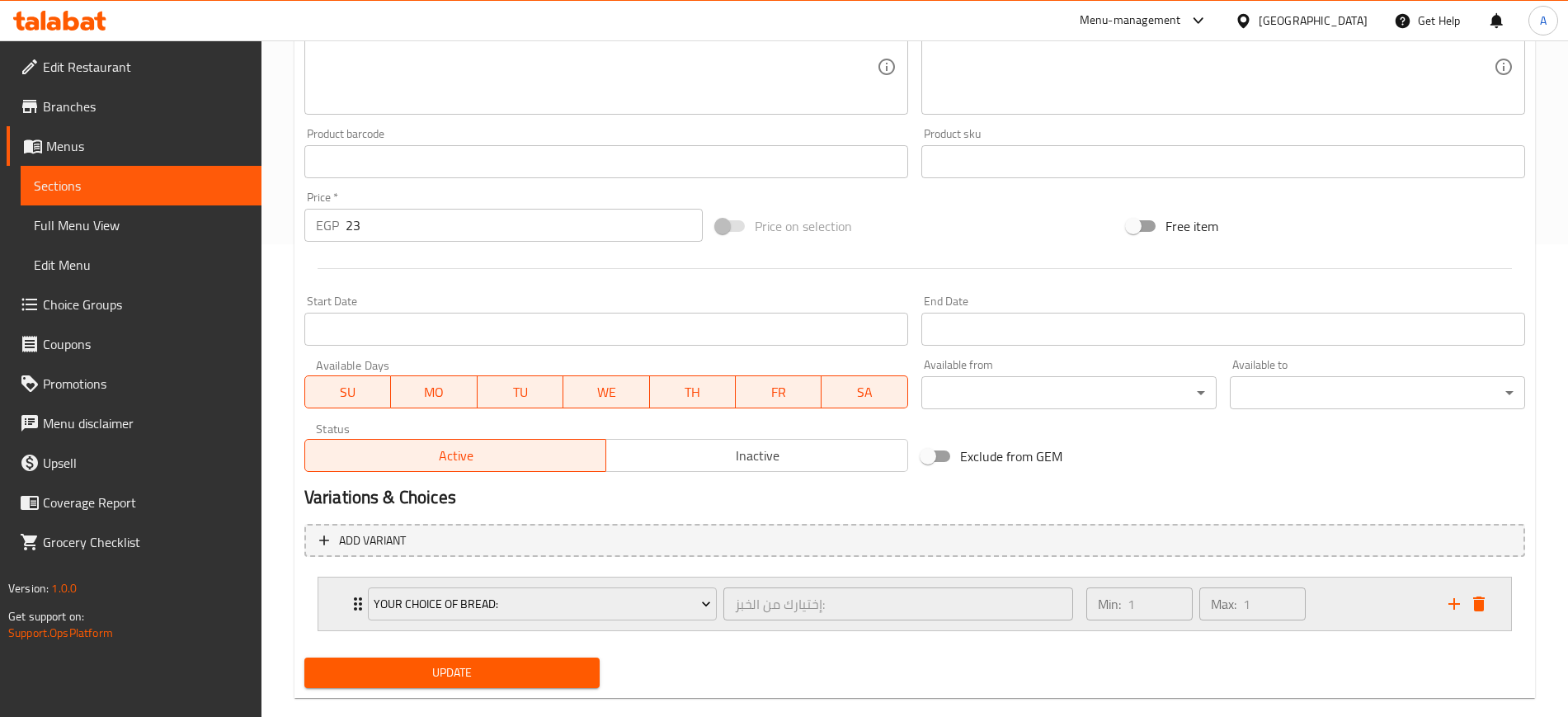
click at [334, 600] on div "Your Choice Of Bread: إختيارك من الخبز: ​ Min: 1 ​ Max: 1 ​" at bounding box center [914, 603] width 1193 height 53
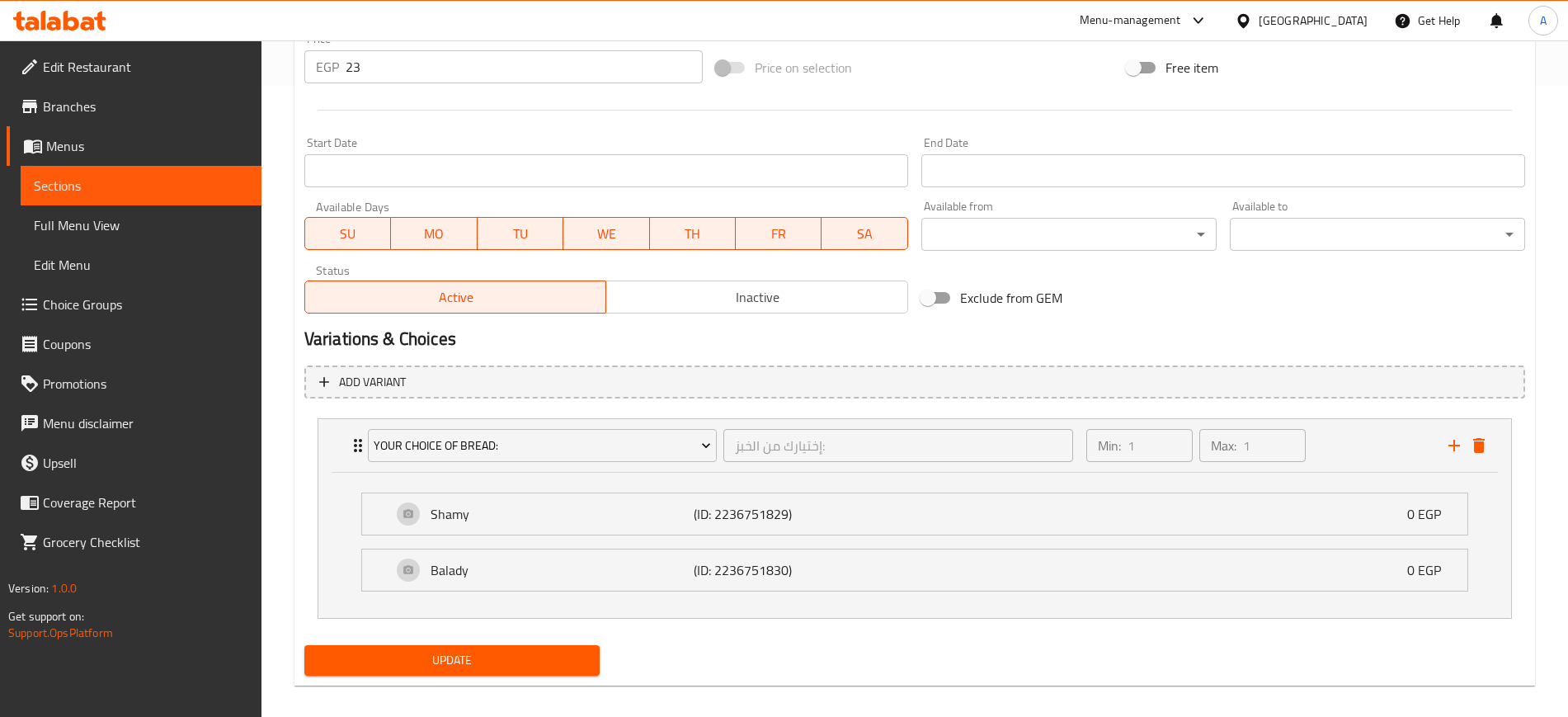
scroll to position [643, 0]
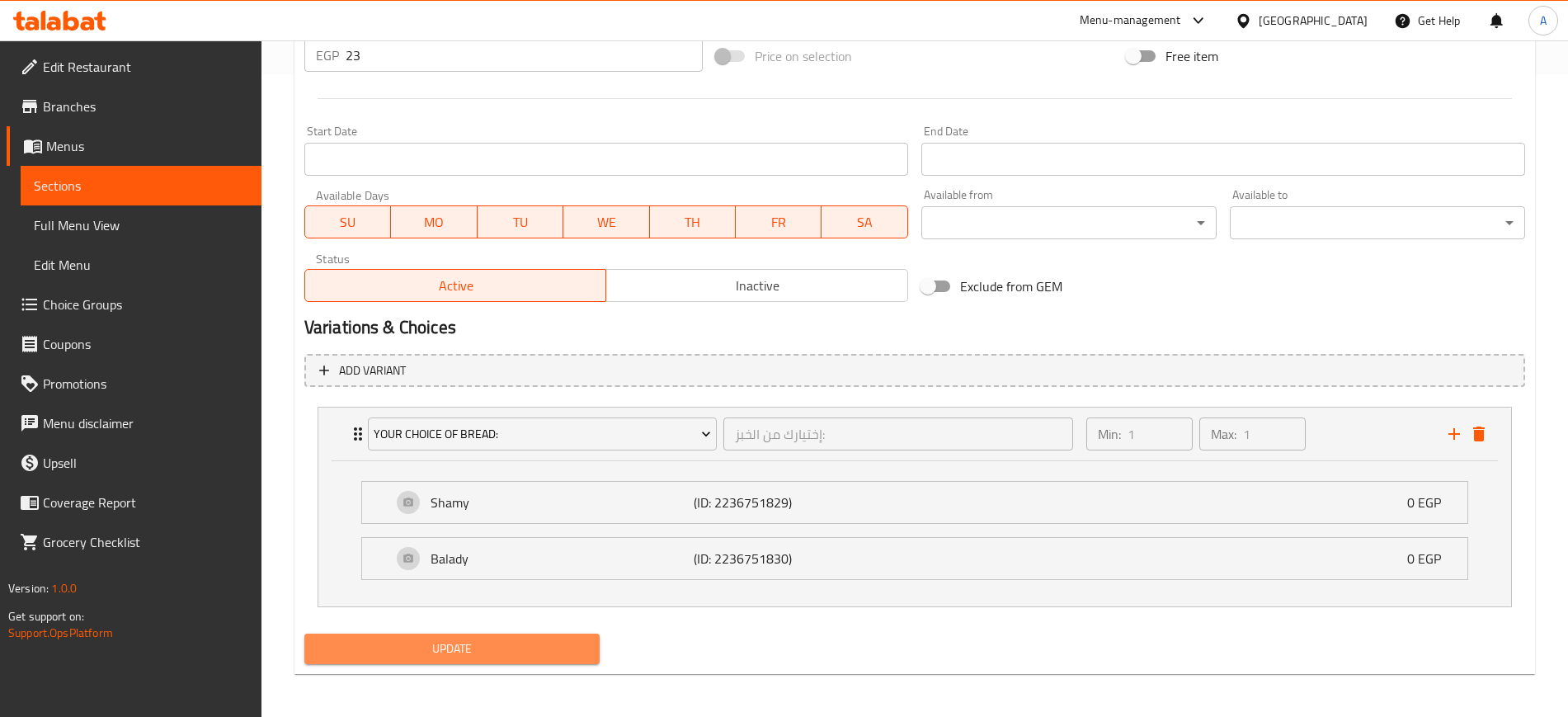
click at [415, 647] on span "Update" at bounding box center [452, 649] width 269 height 21
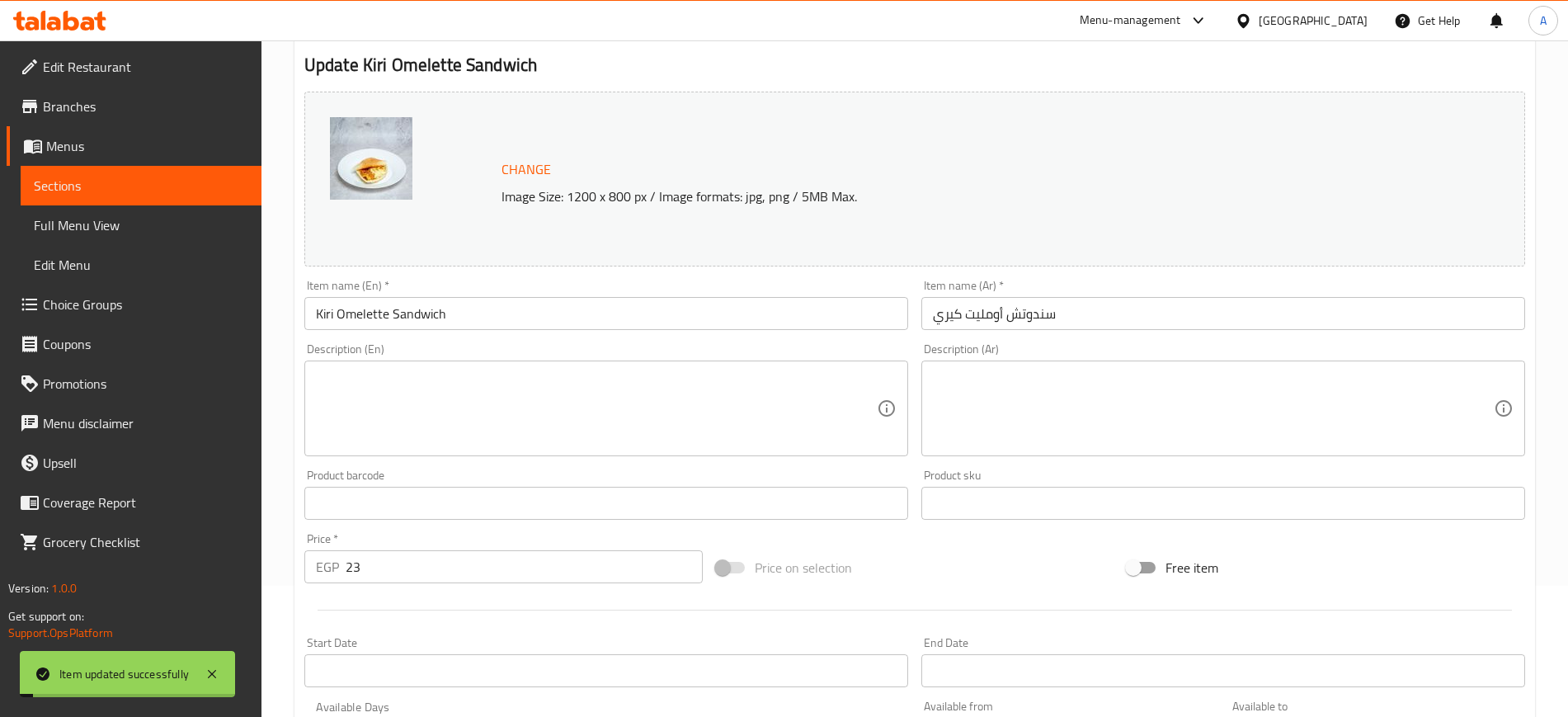
scroll to position [0, 0]
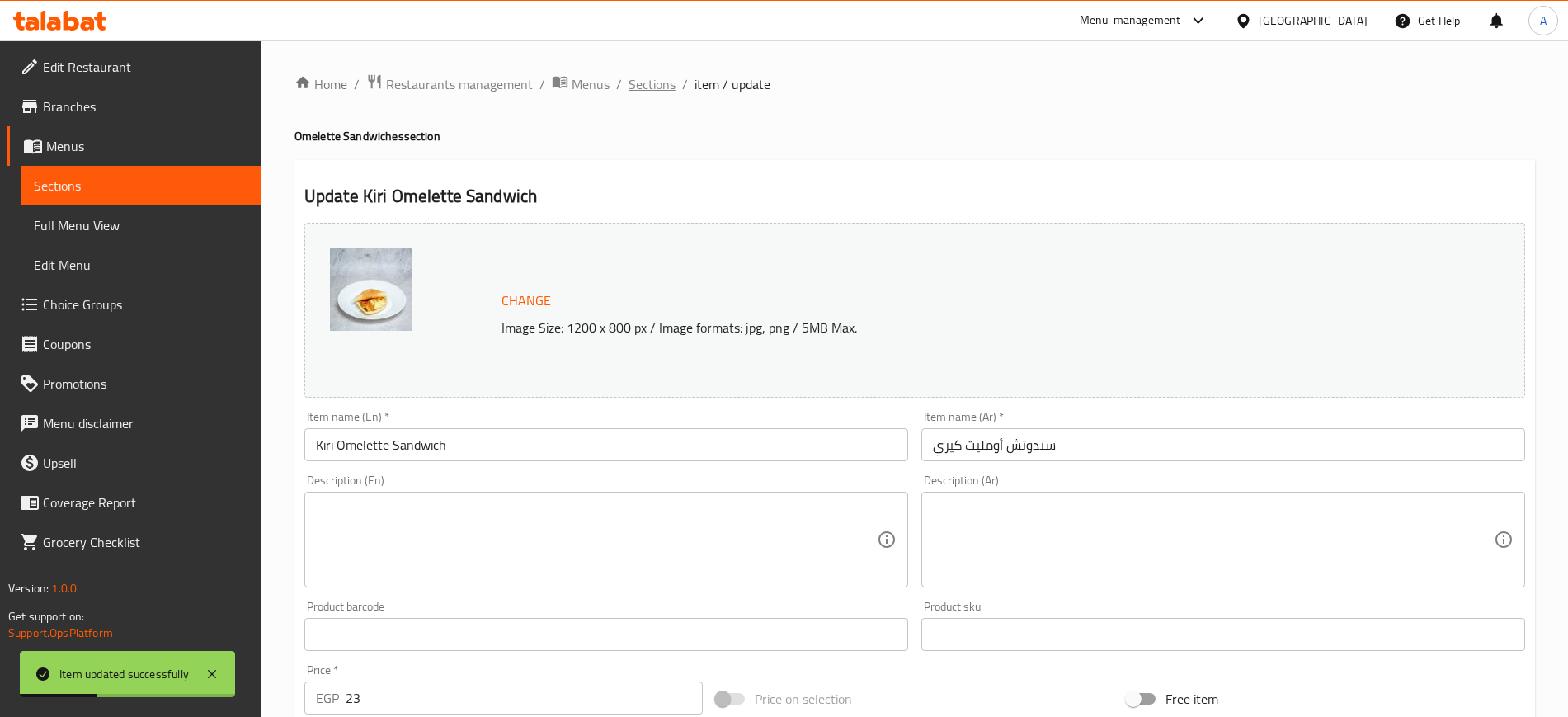
click at [665, 93] on span "Sections" at bounding box center [652, 84] width 47 height 20
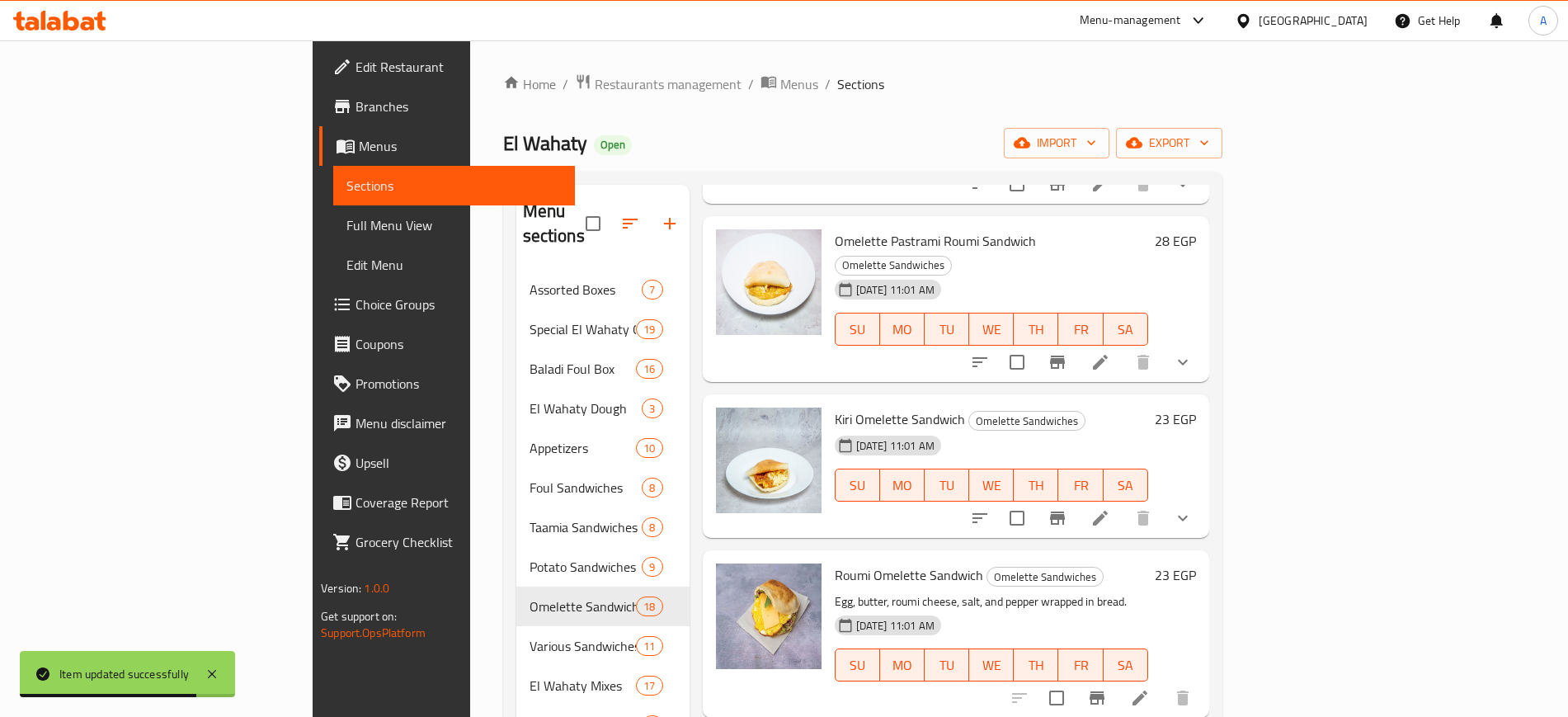
scroll to position [2321, 0]
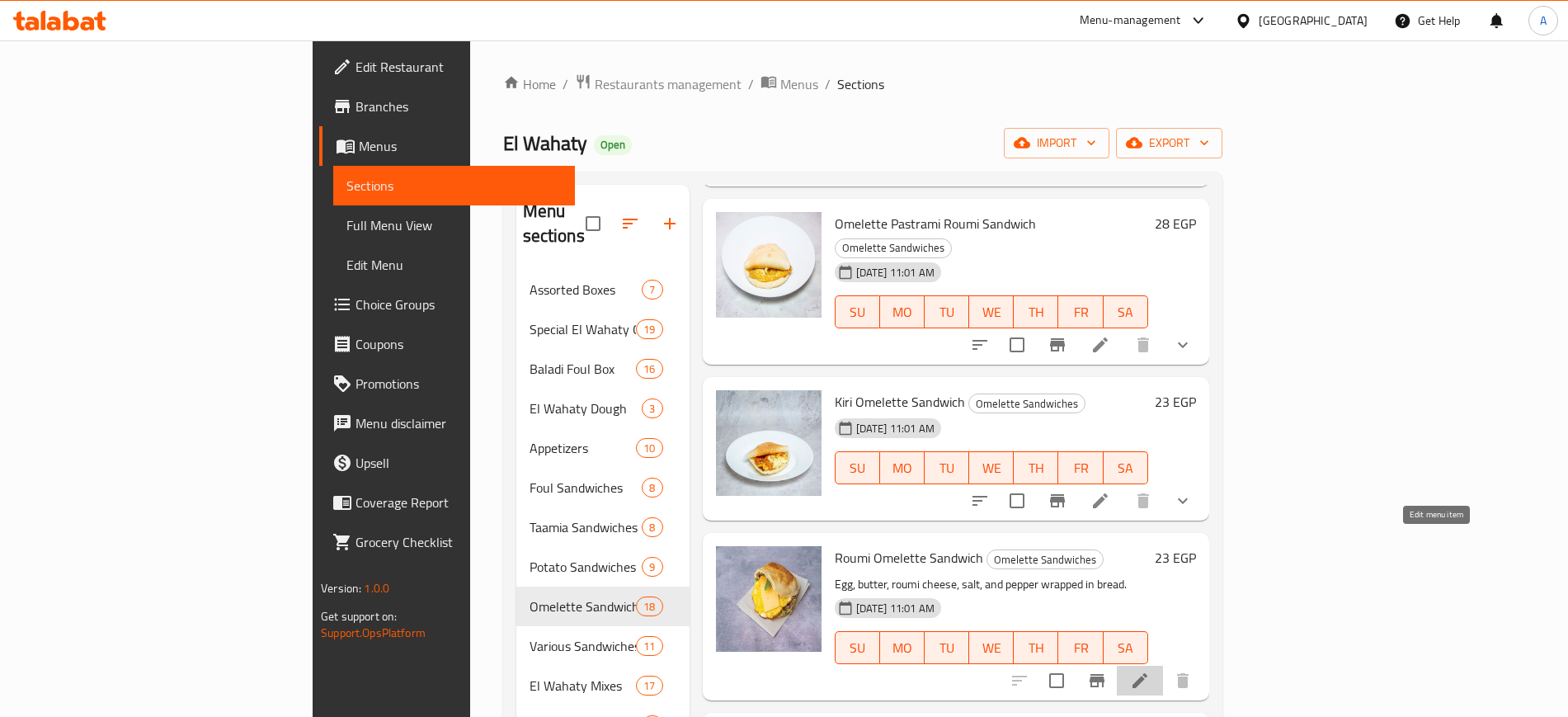
click at [1150, 670] on icon at bounding box center [1141, 680] width 20 height 20
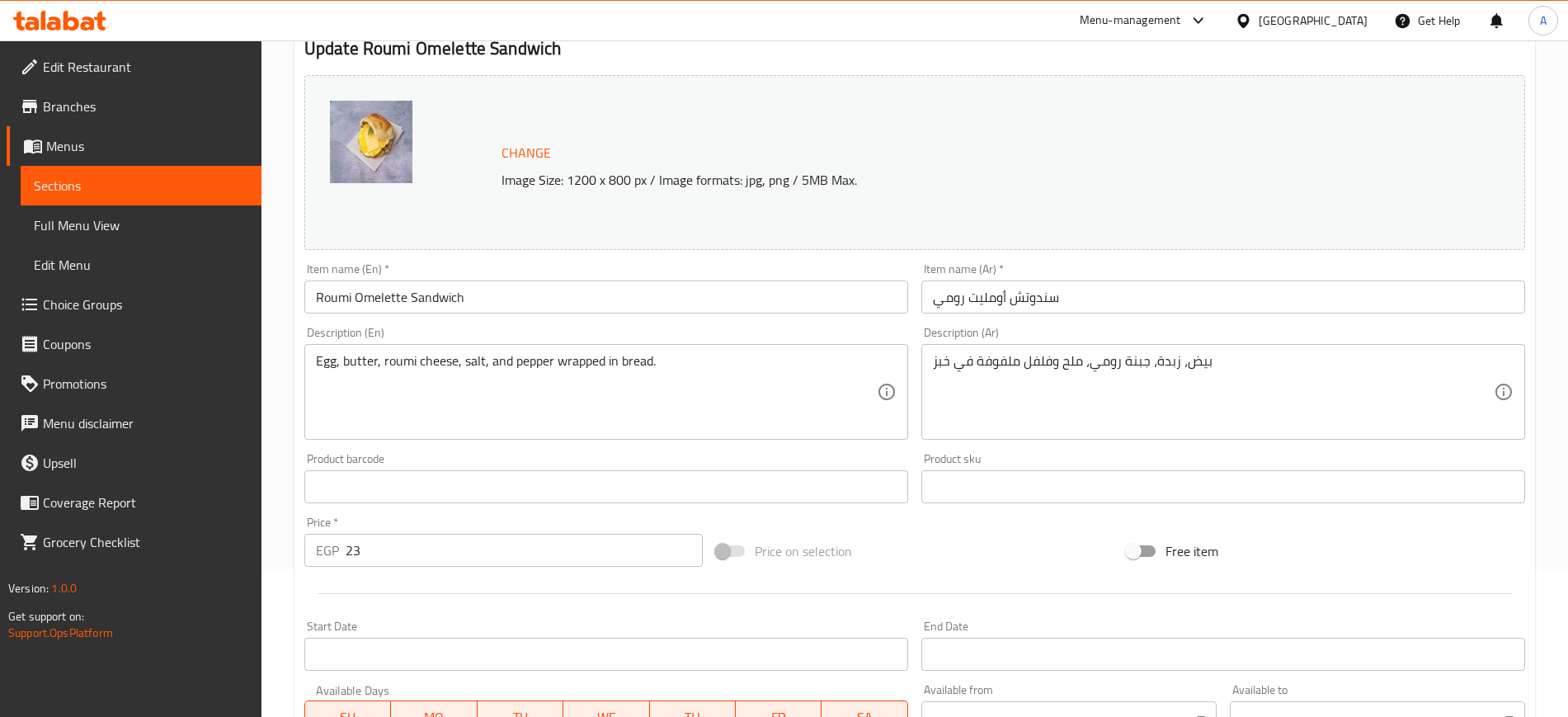
scroll to position [472, 0]
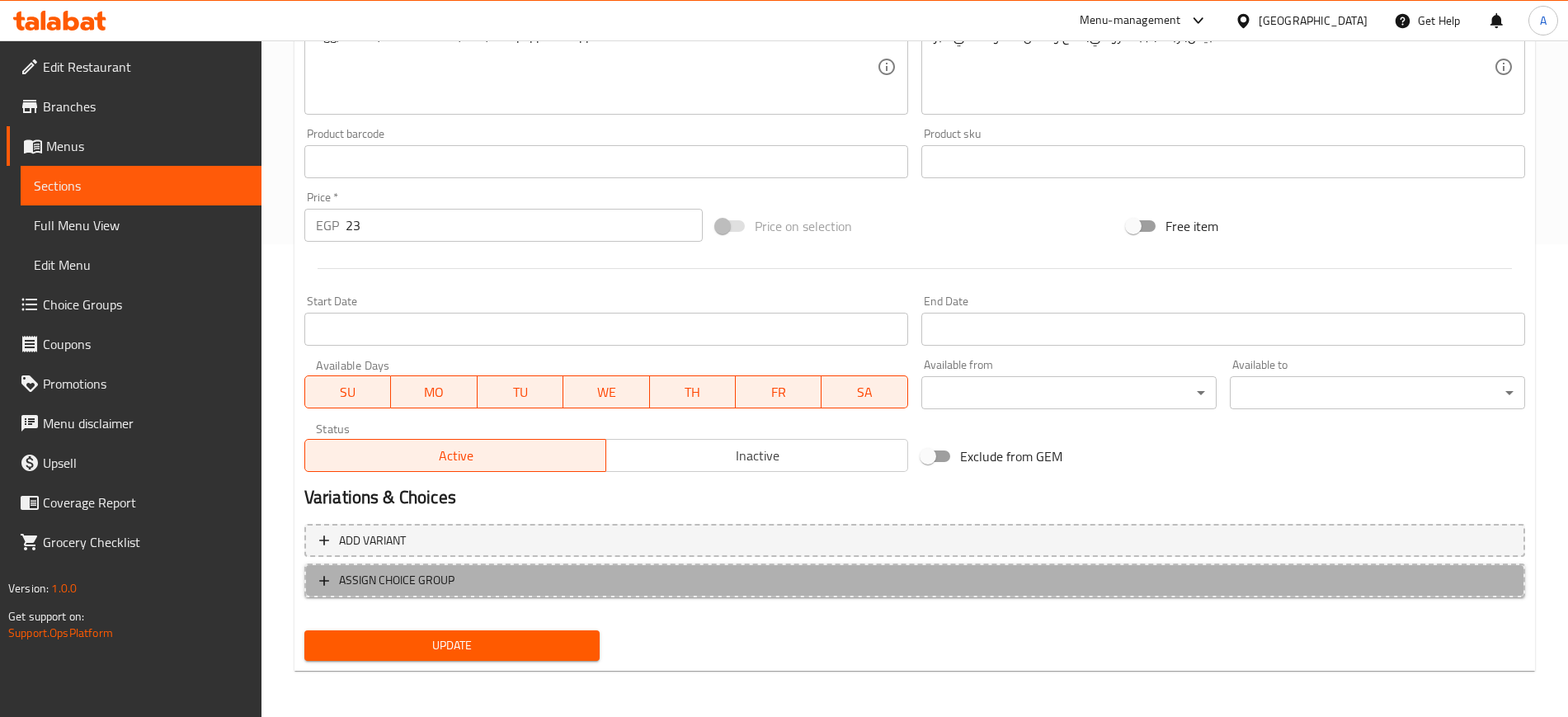
click at [326, 580] on icon "button" at bounding box center [324, 581] width 10 height 10
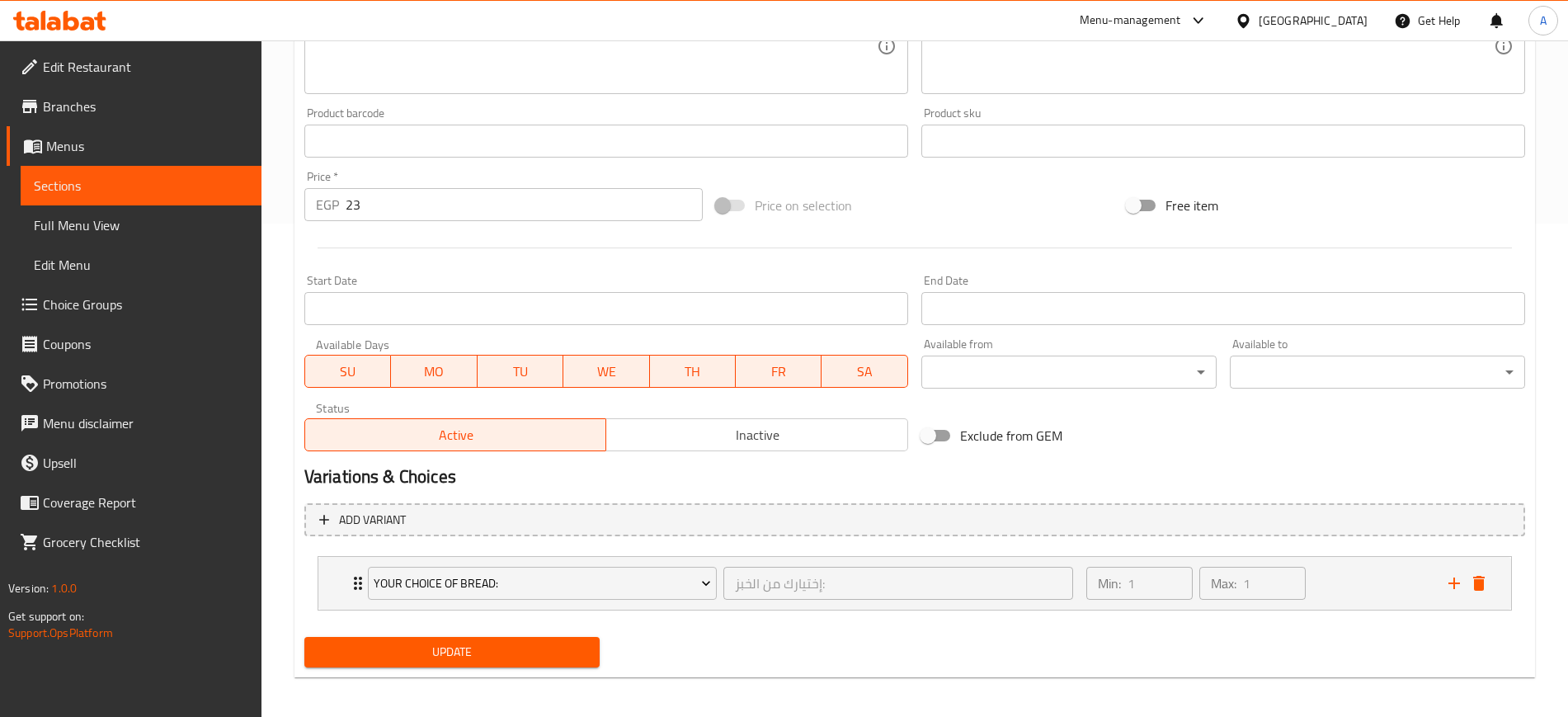
scroll to position [500, 0]
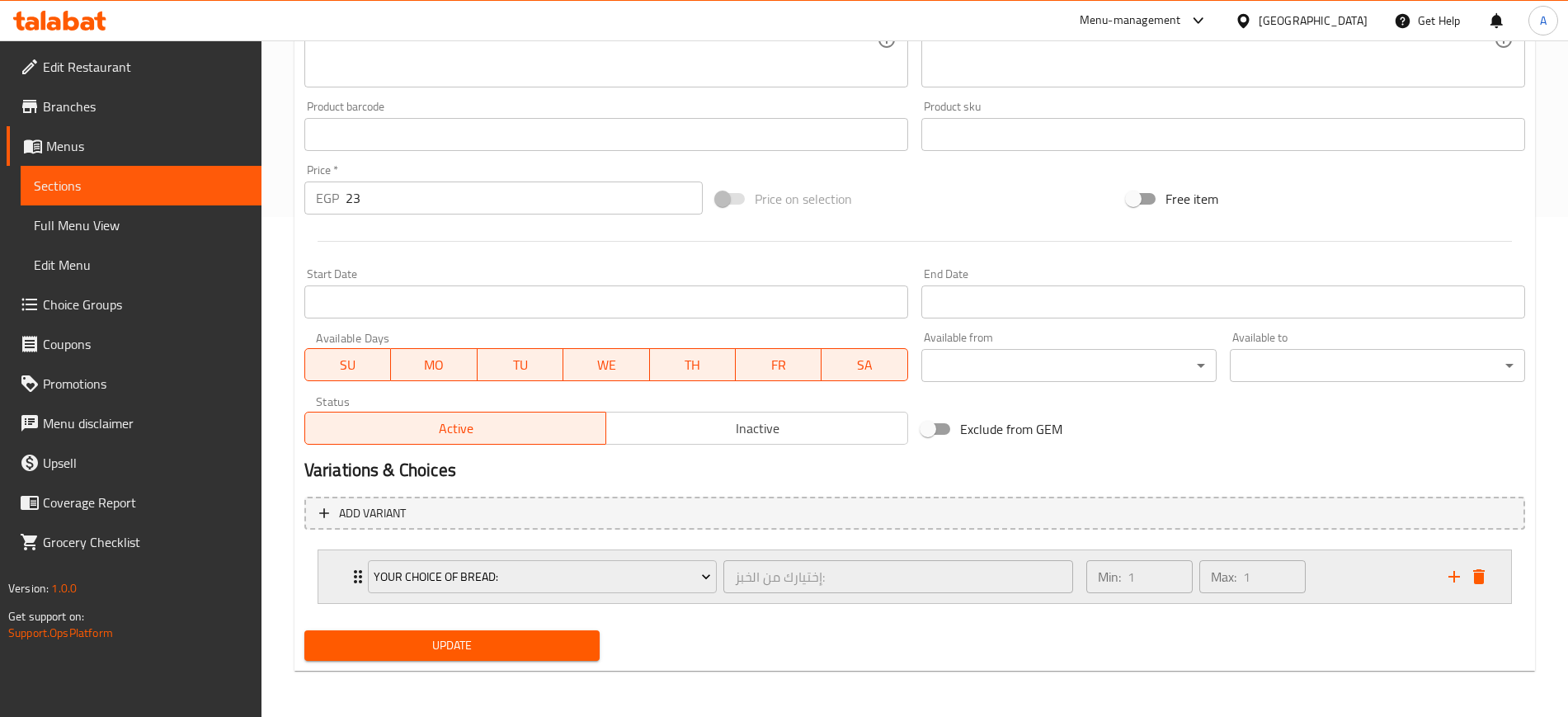
click at [336, 569] on div "Your Choice Of Bread: إختيارك من الخبز: ​ Min: 1 ​ Max: 1 ​" at bounding box center [914, 576] width 1193 height 53
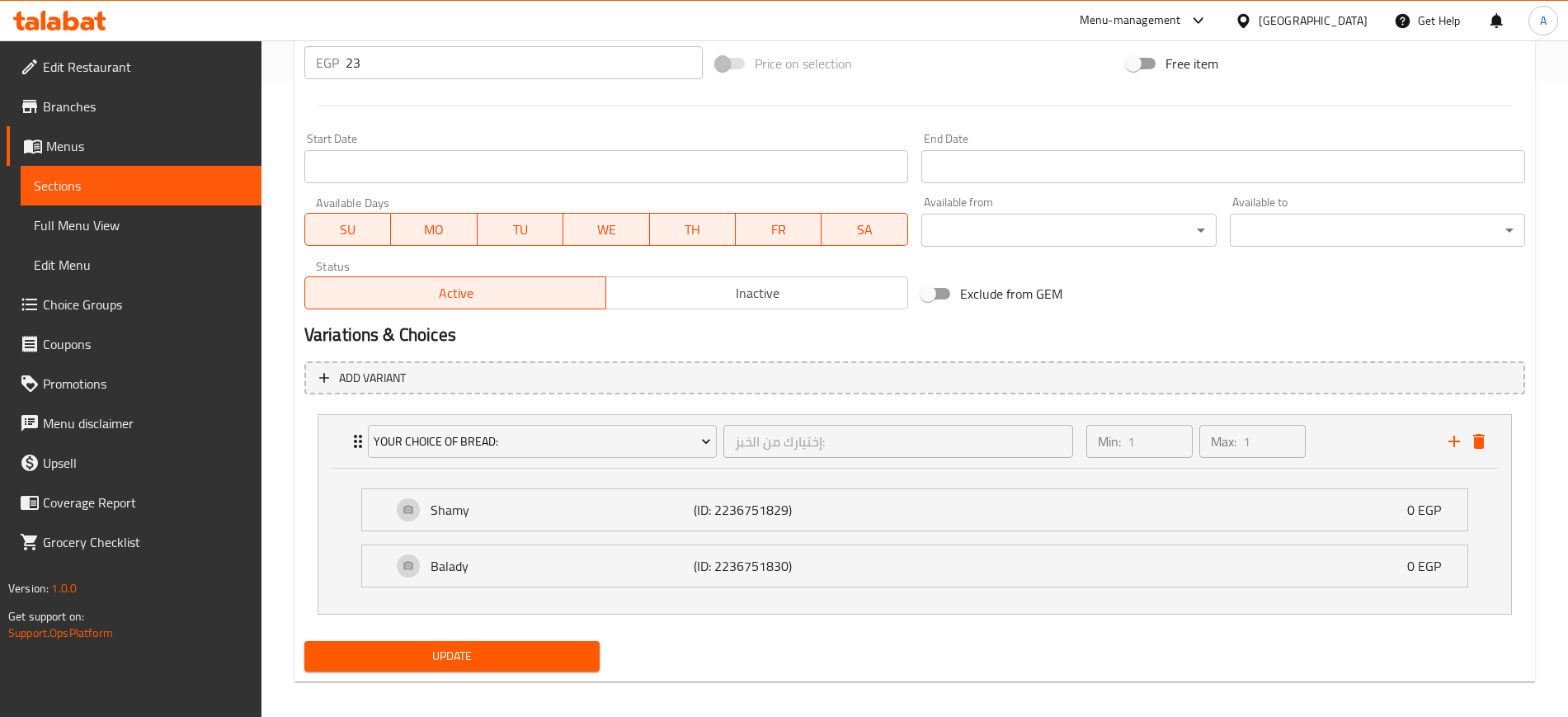
scroll to position [646, 0]
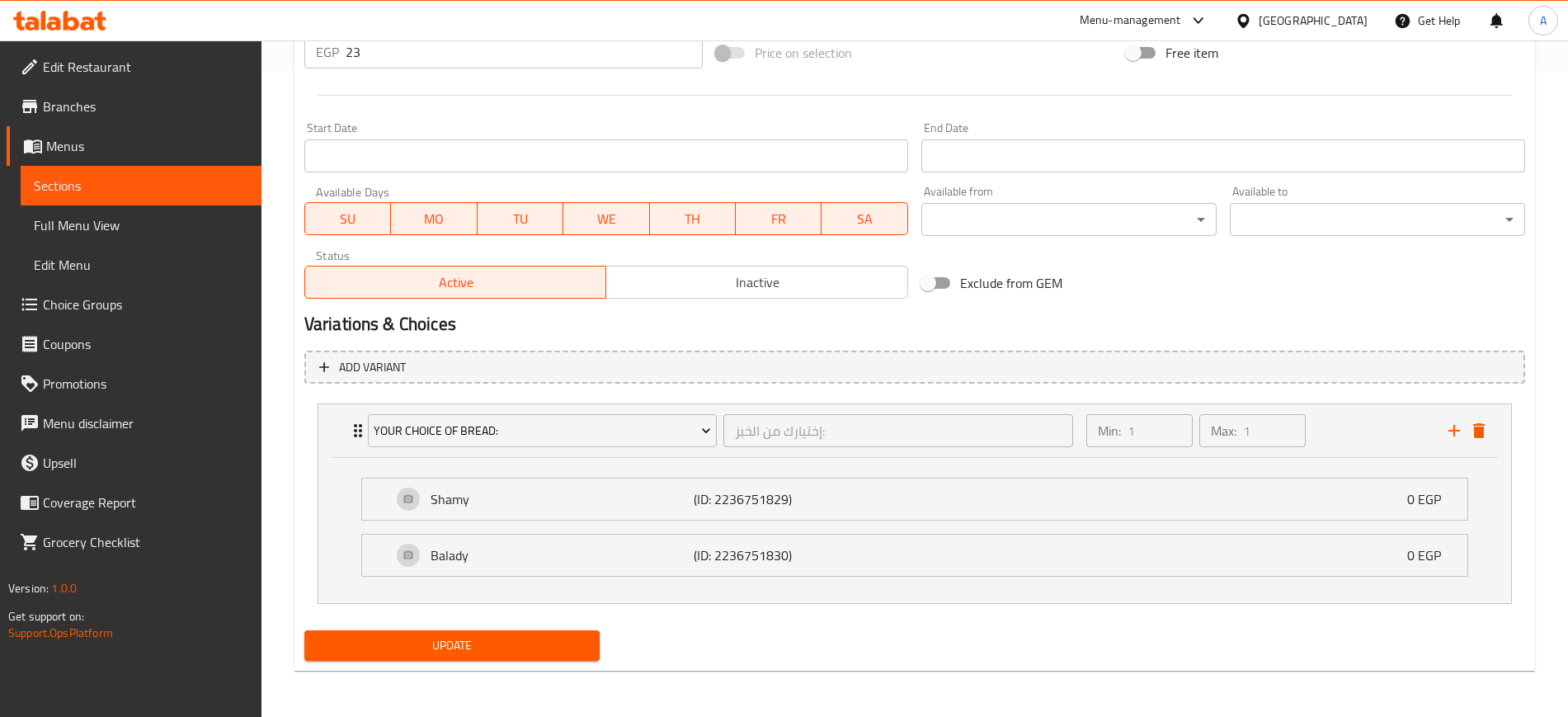
click at [445, 644] on span "Update" at bounding box center [452, 645] width 269 height 21
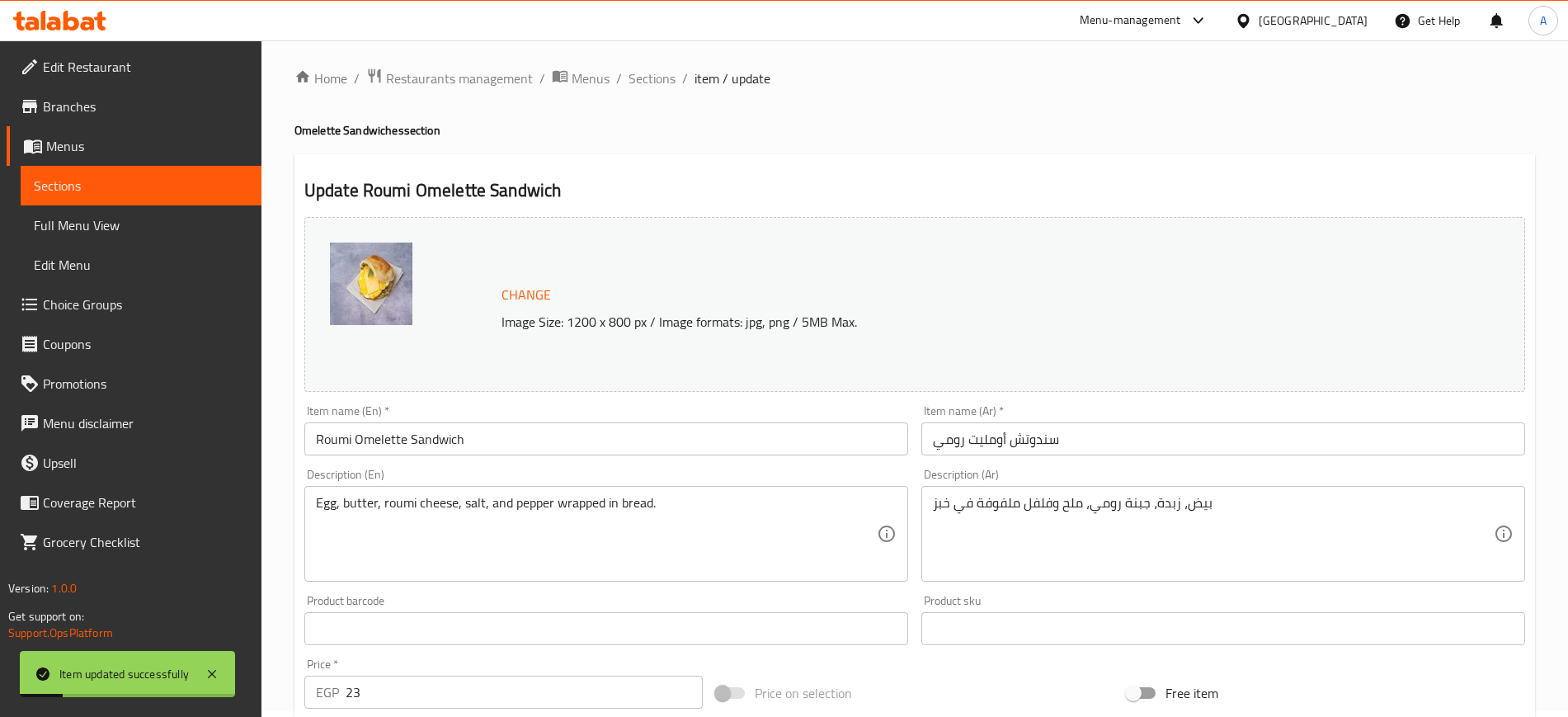
scroll to position [0, 0]
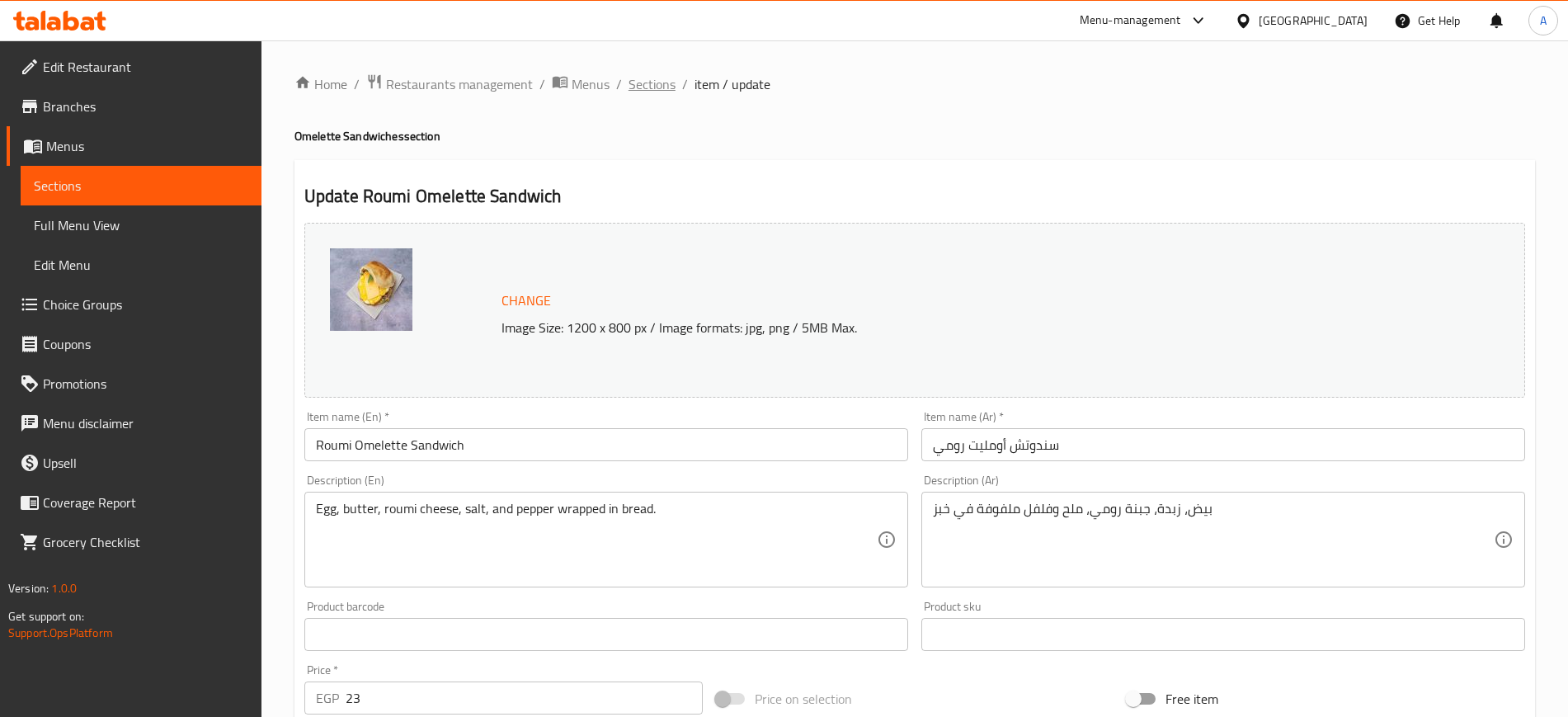
click at [652, 88] on span "Sections" at bounding box center [652, 84] width 47 height 20
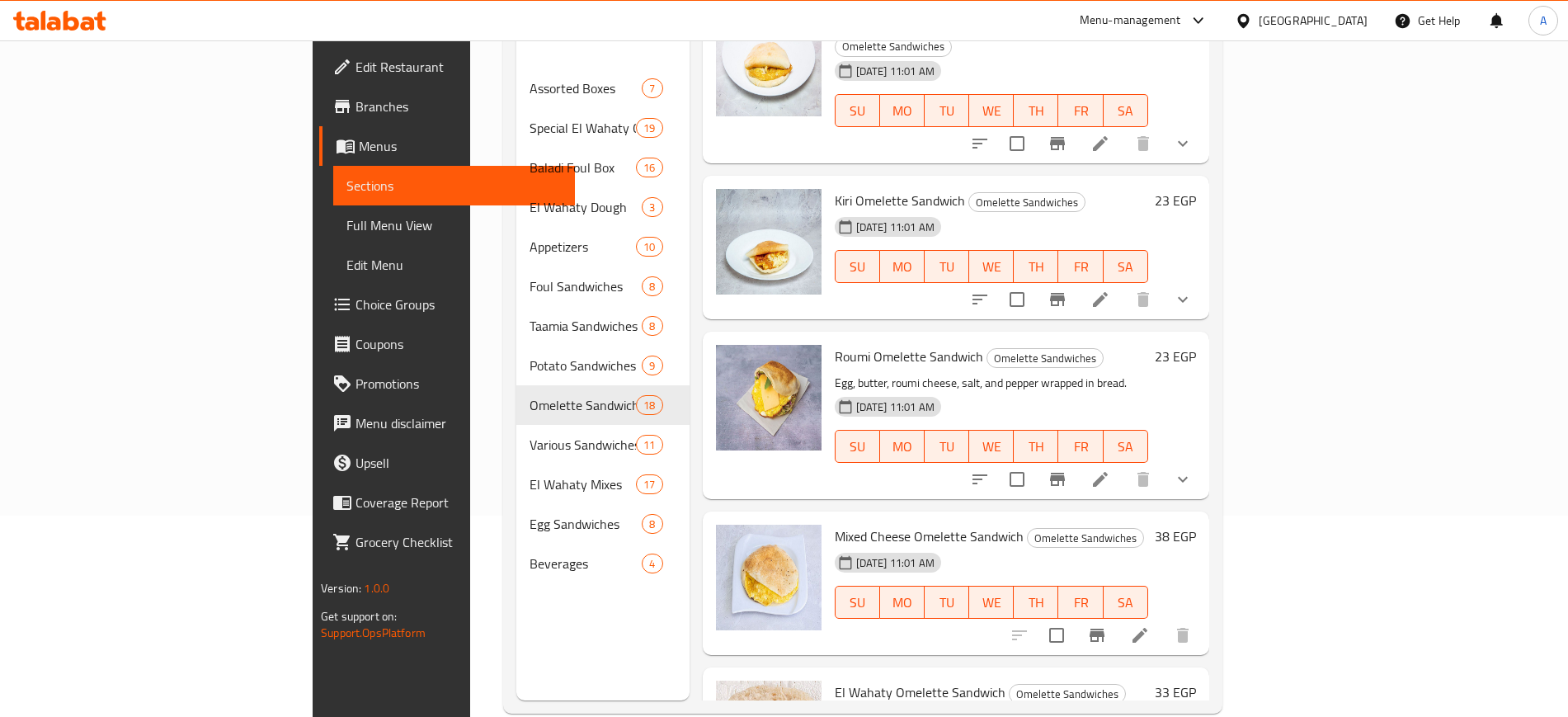
scroll to position [231, 0]
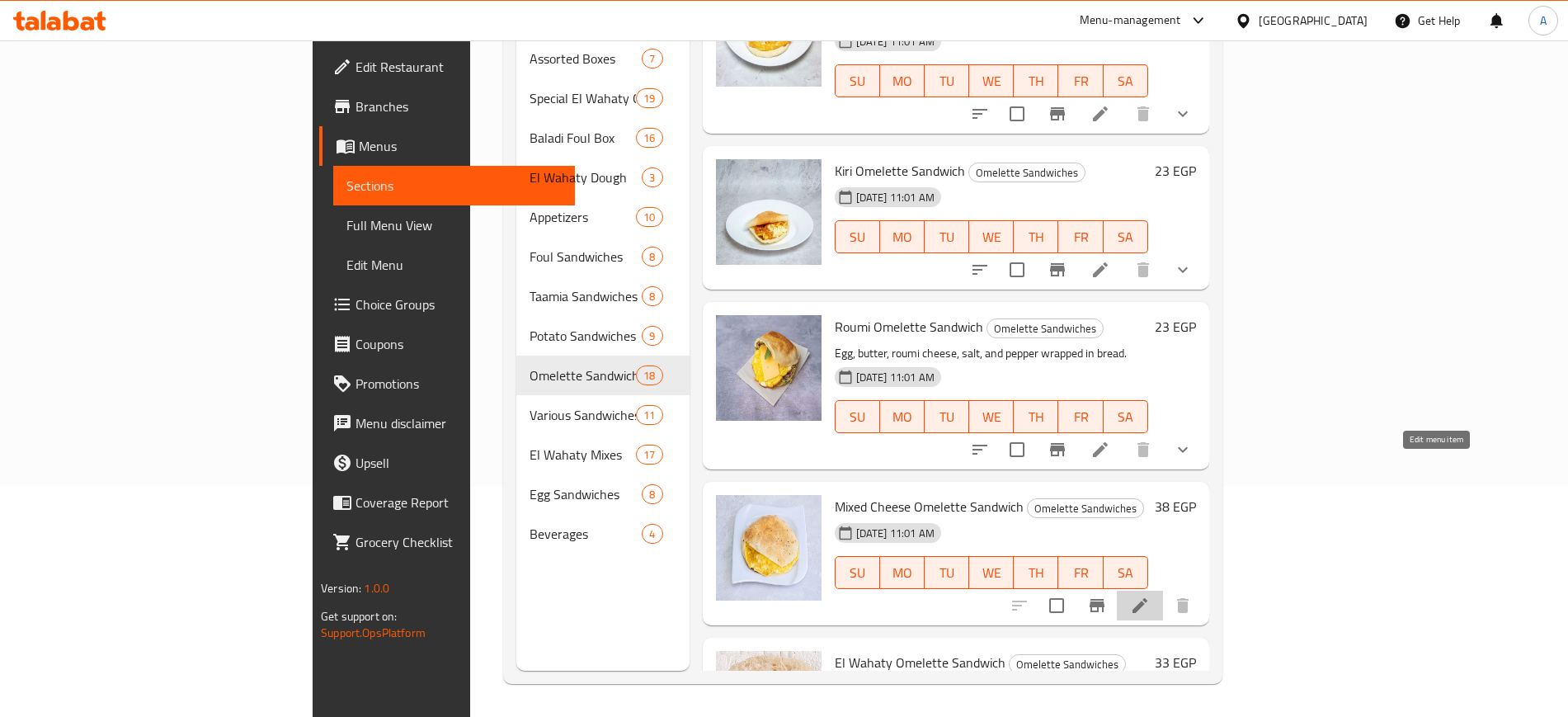
click at [1147, 598] on icon at bounding box center [1141, 605] width 15 height 15
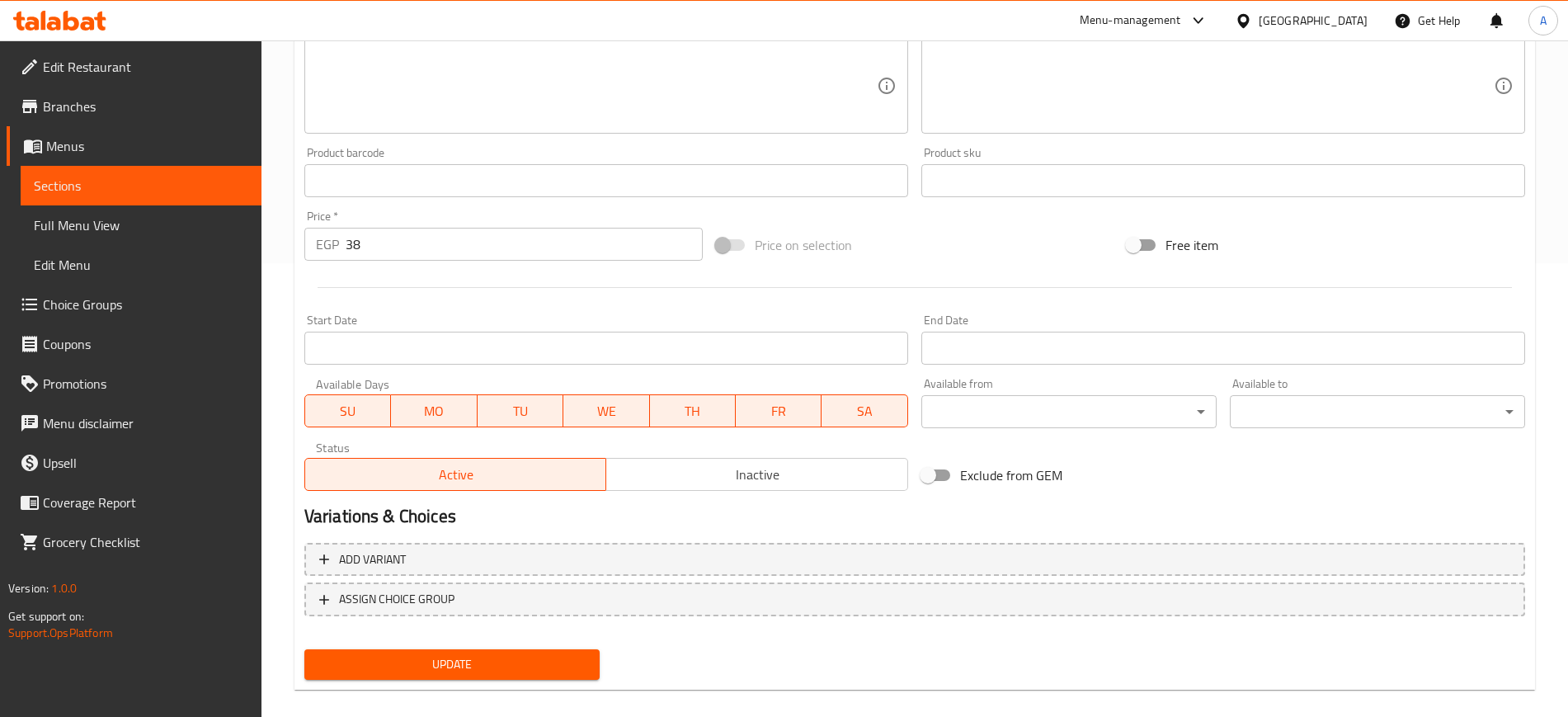
scroll to position [472, 0]
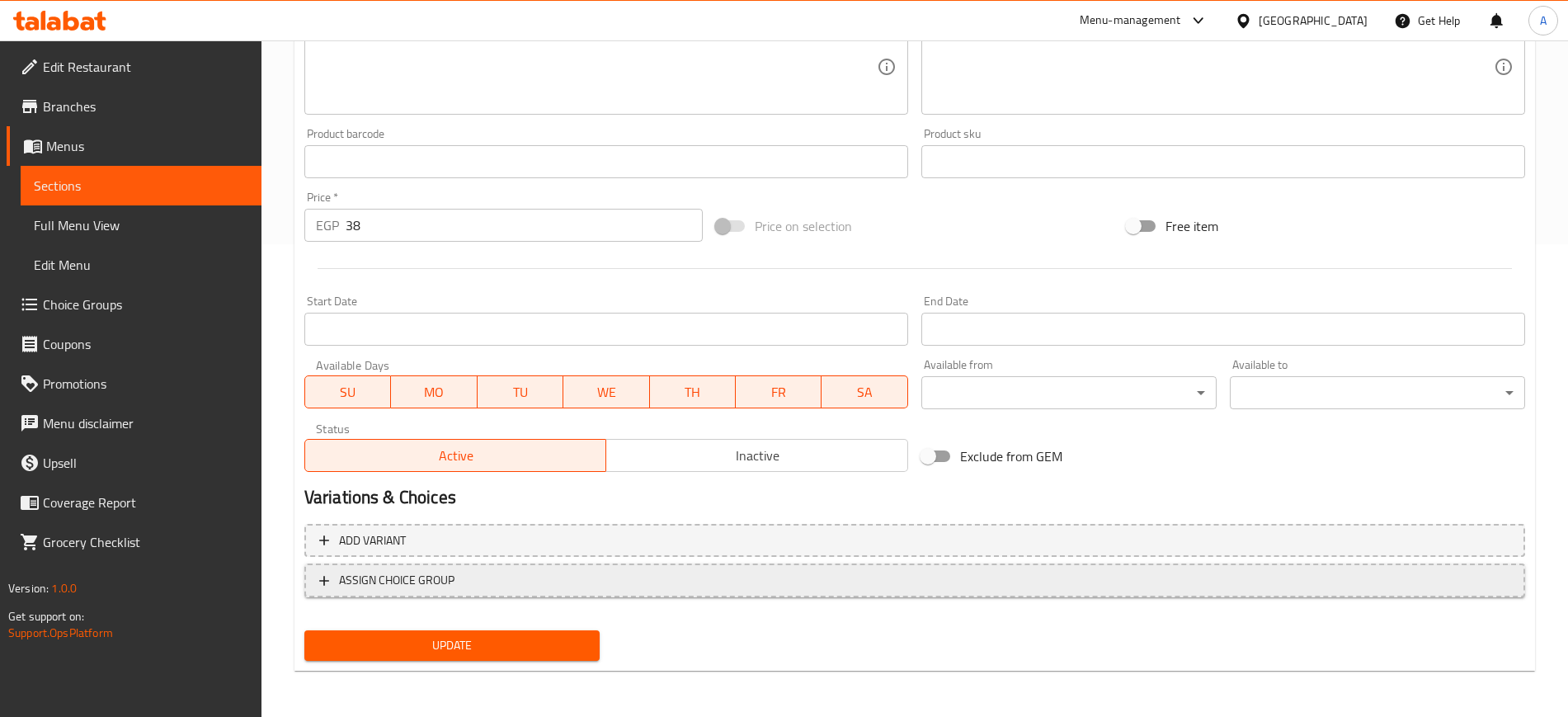
click at [345, 584] on span "ASSIGN CHOICE GROUP" at bounding box center [397, 580] width 115 height 21
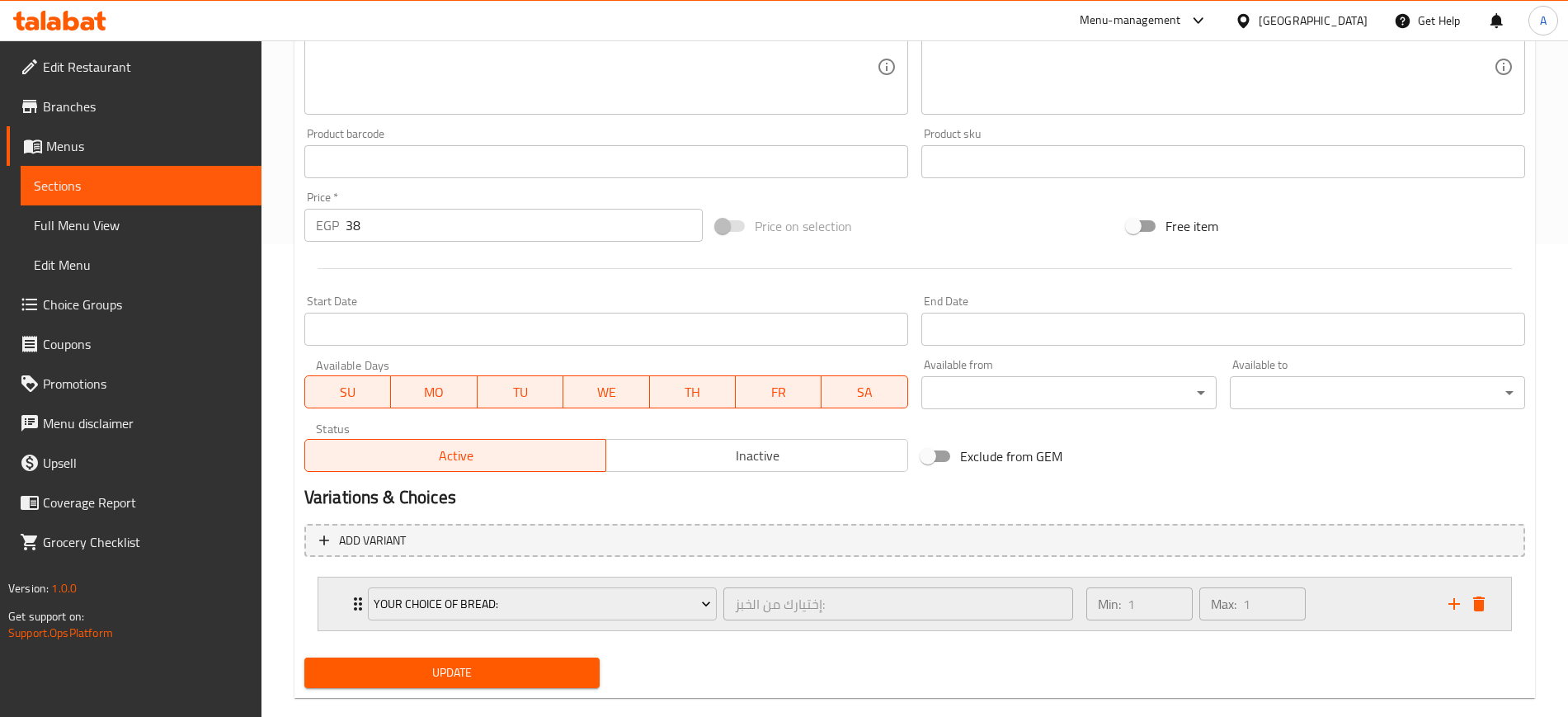
click at [339, 602] on div "Your Choice Of Bread: إختيارك من الخبز: ​ Min: 1 ​ Max: 1 ​" at bounding box center [914, 603] width 1193 height 53
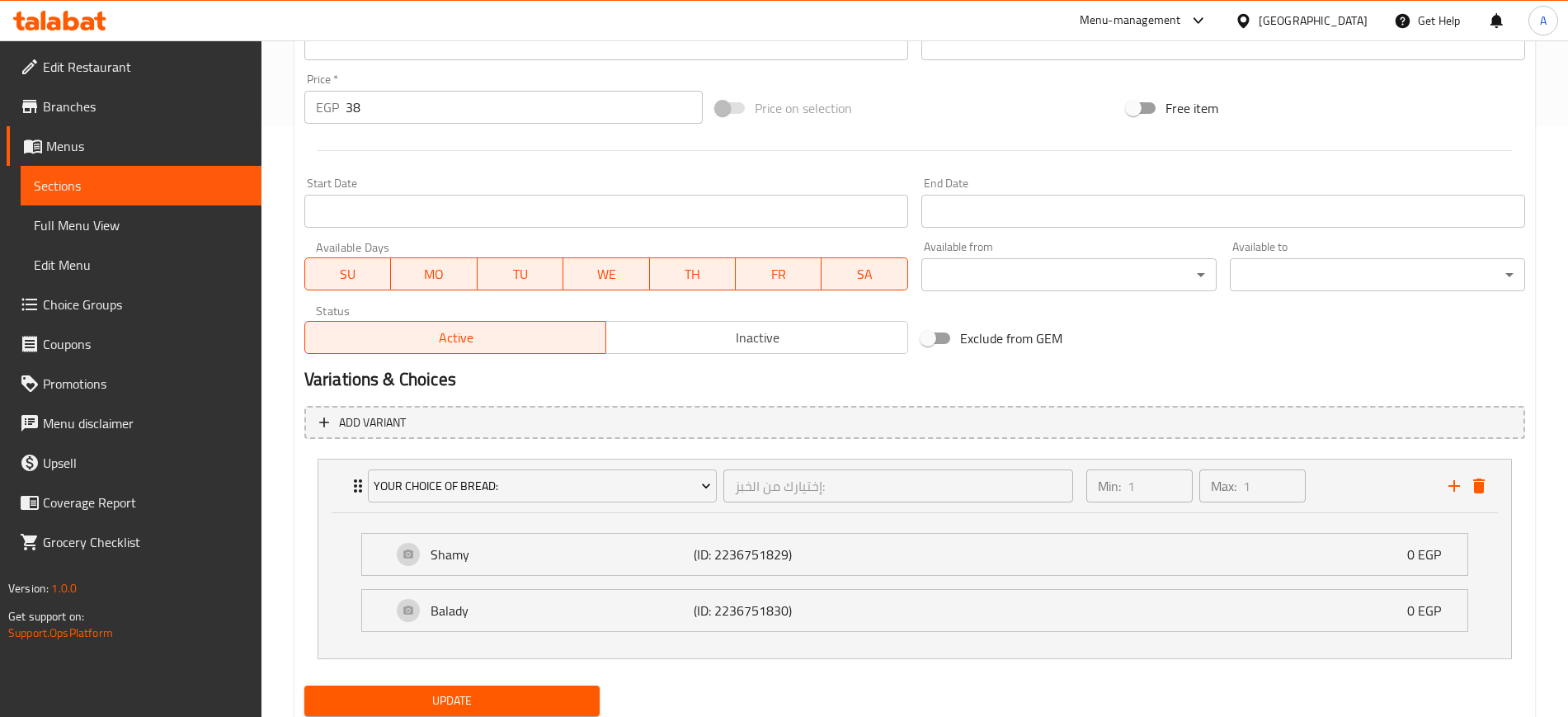
scroll to position [646, 0]
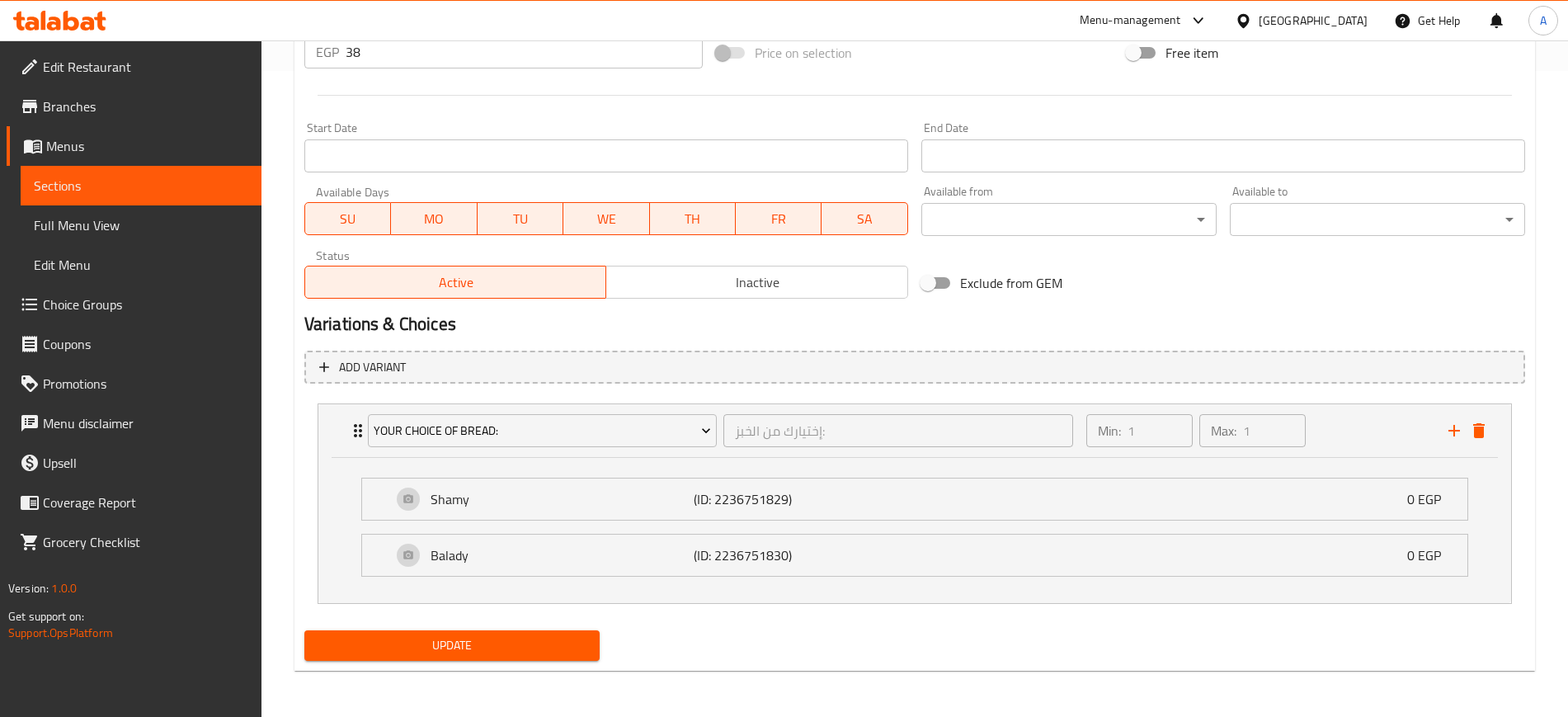
click at [476, 644] on span "Update" at bounding box center [452, 645] width 269 height 21
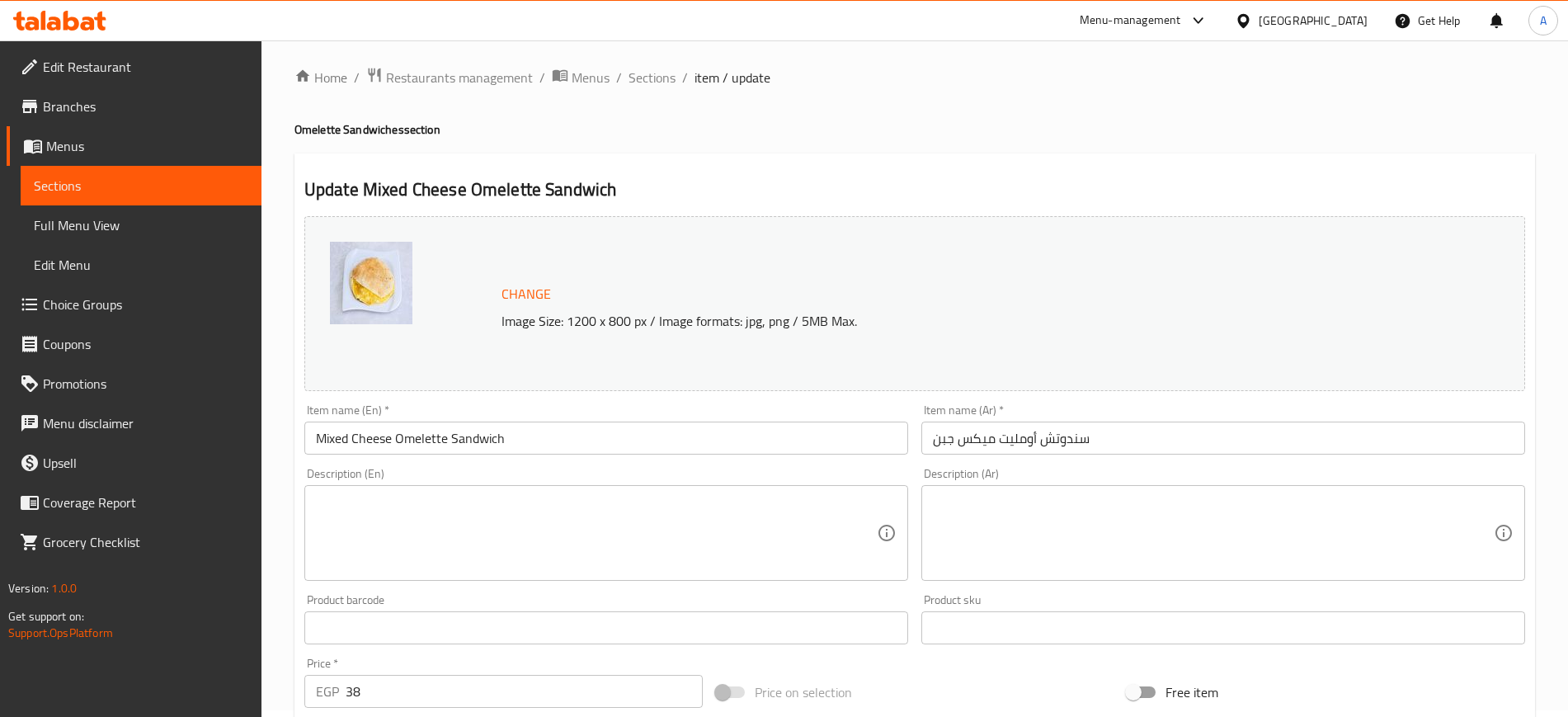
scroll to position [0, 0]
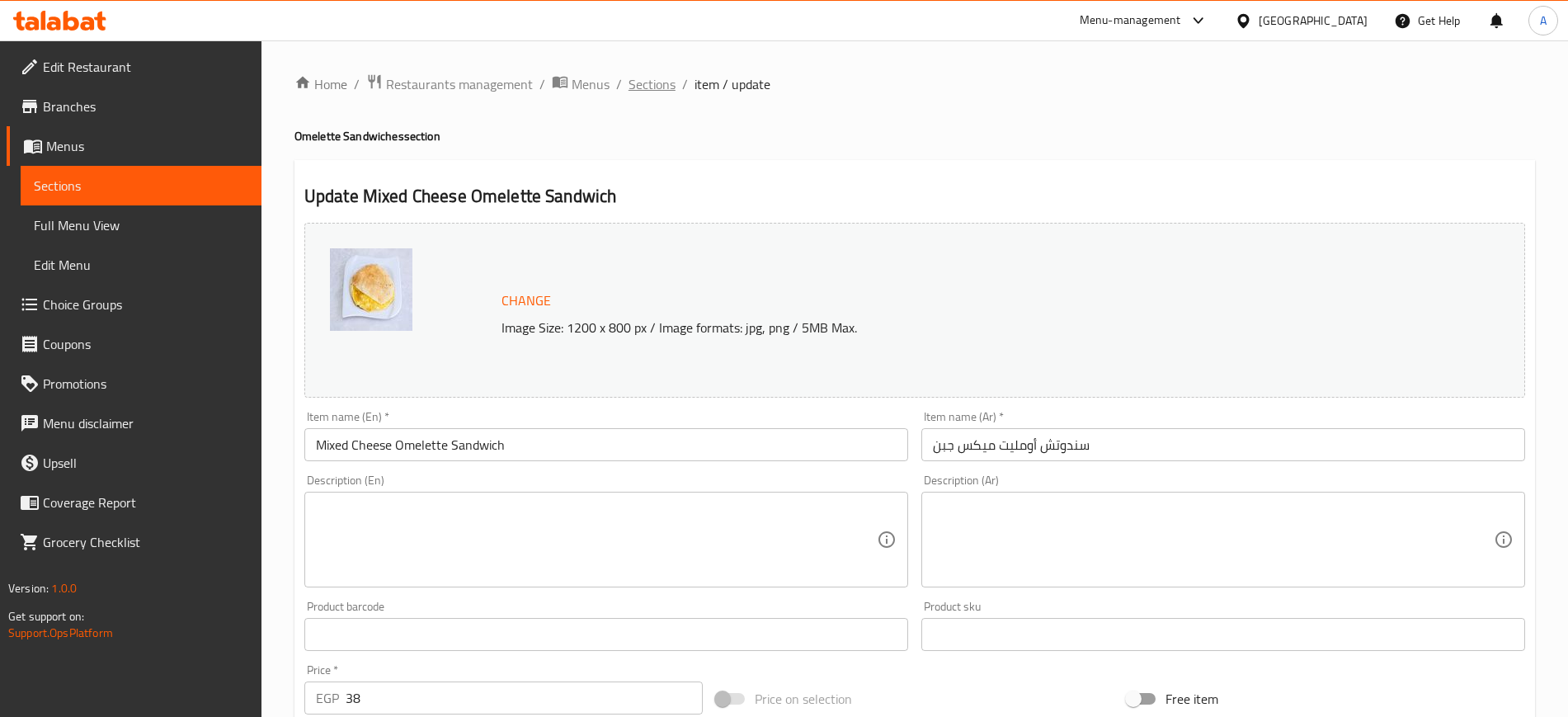
click at [650, 88] on span "Sections" at bounding box center [652, 84] width 47 height 20
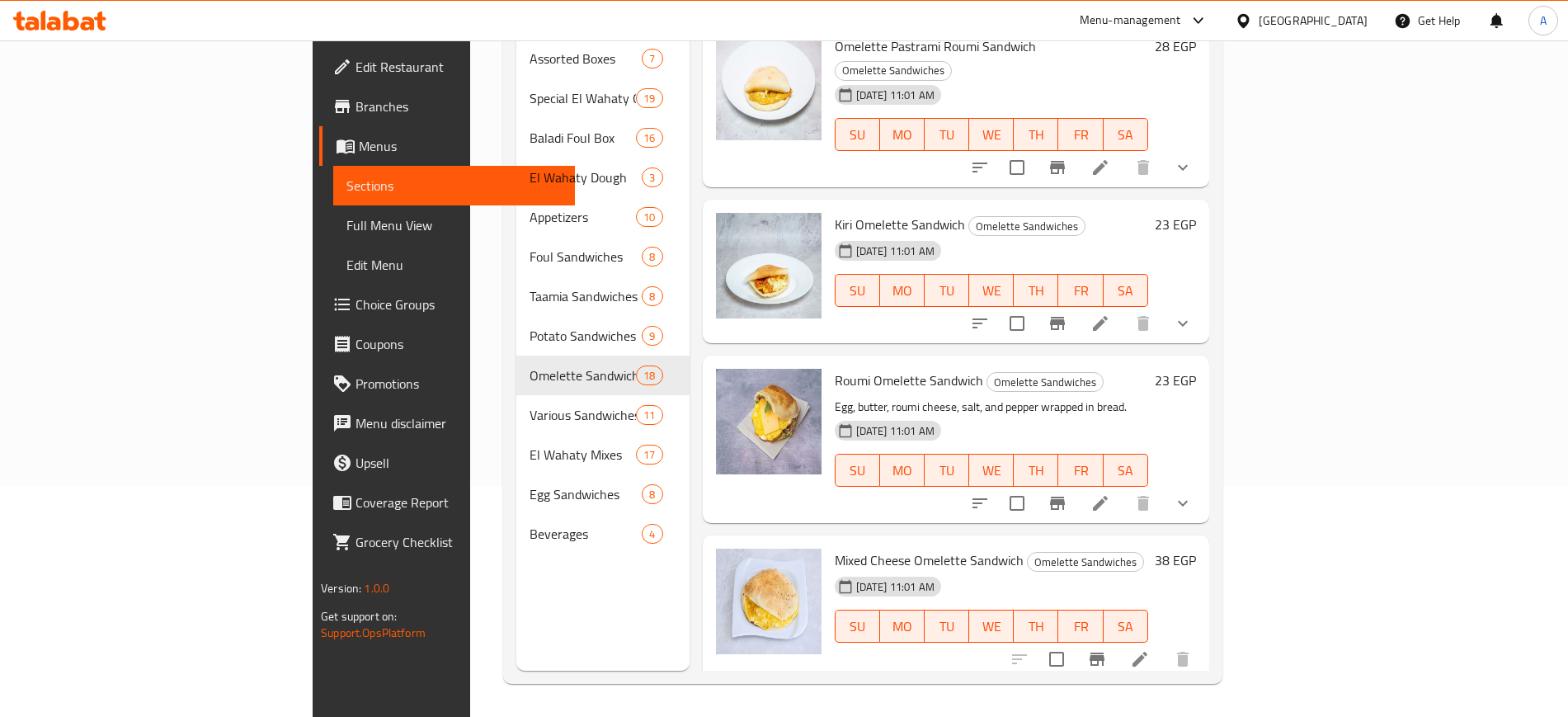
scroll to position [2321, 0]
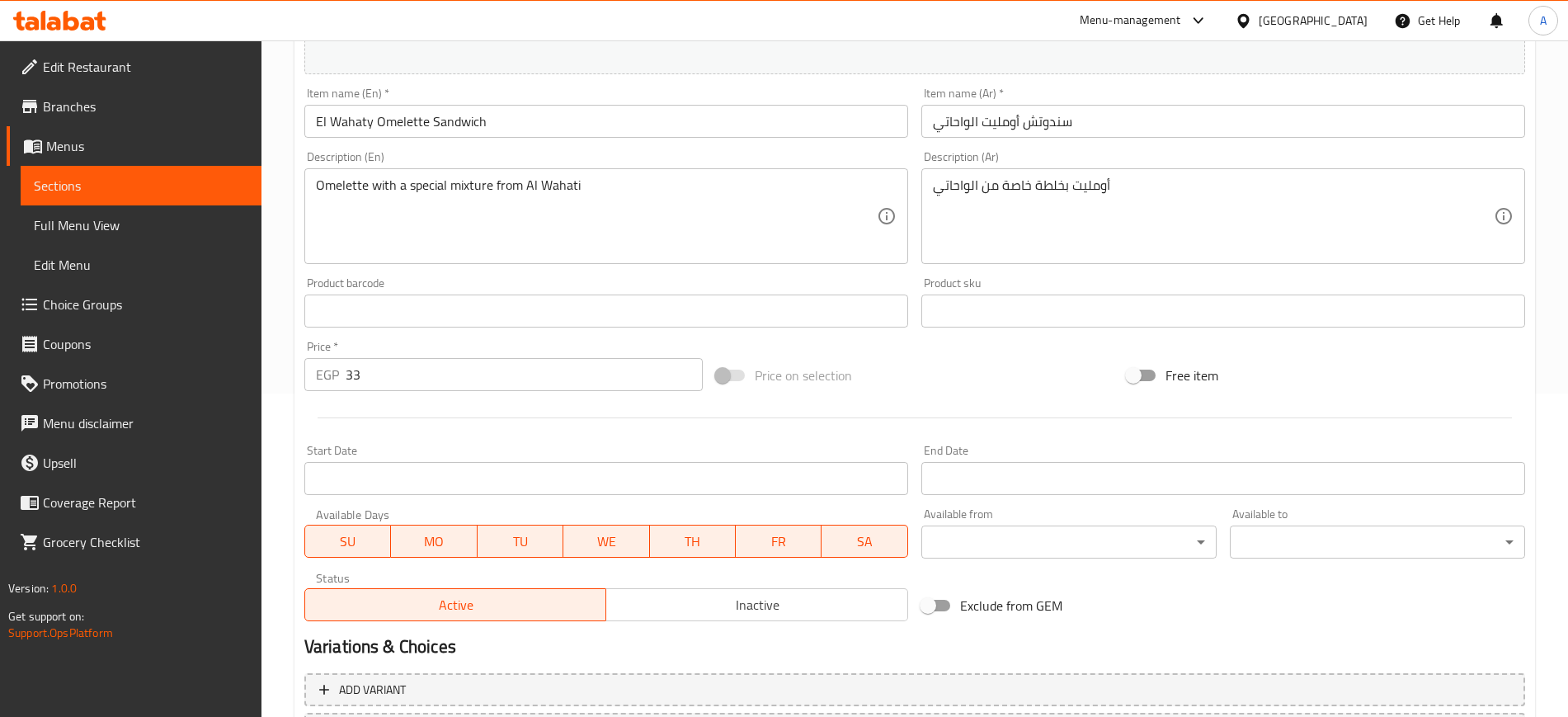
scroll to position [472, 0]
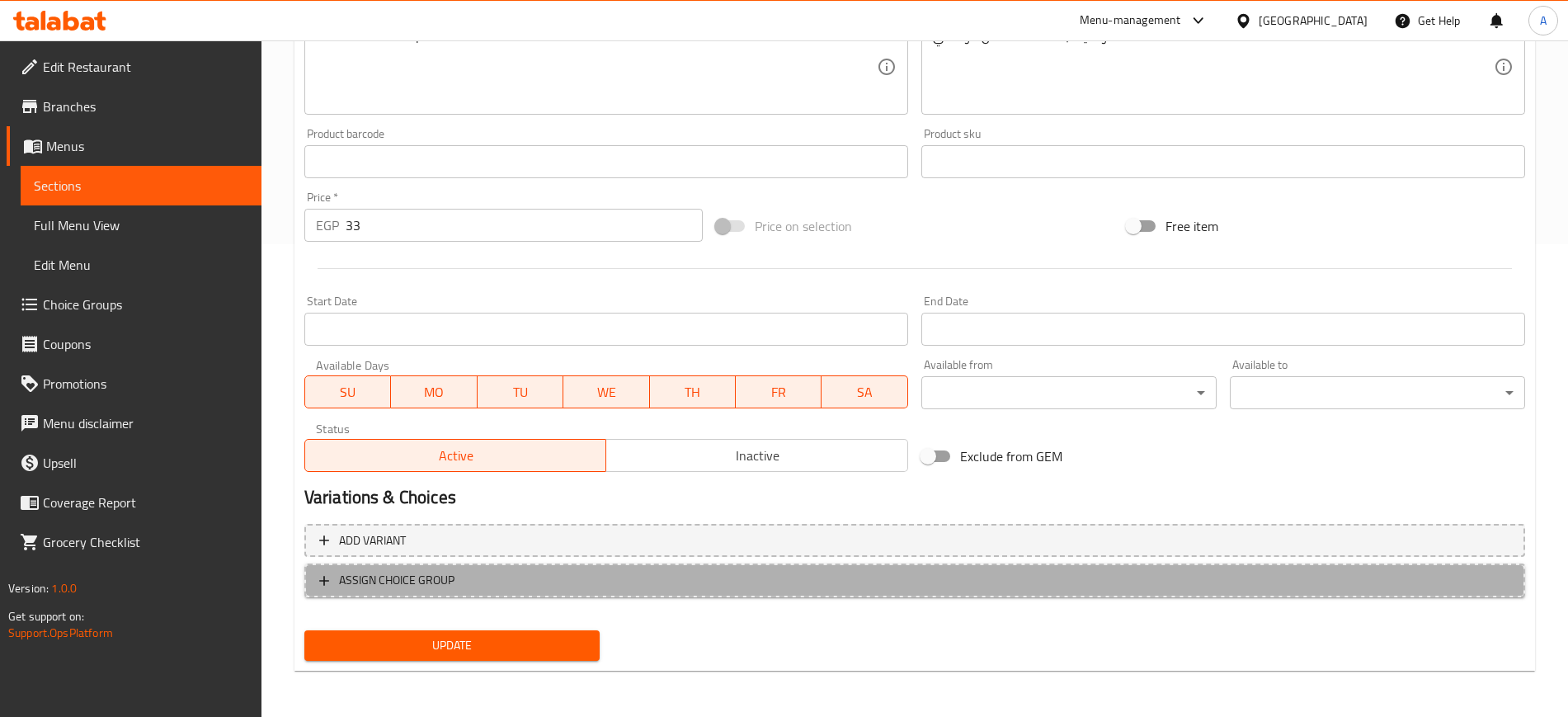
click at [316, 587] on icon "button" at bounding box center [324, 581] width 17 height 17
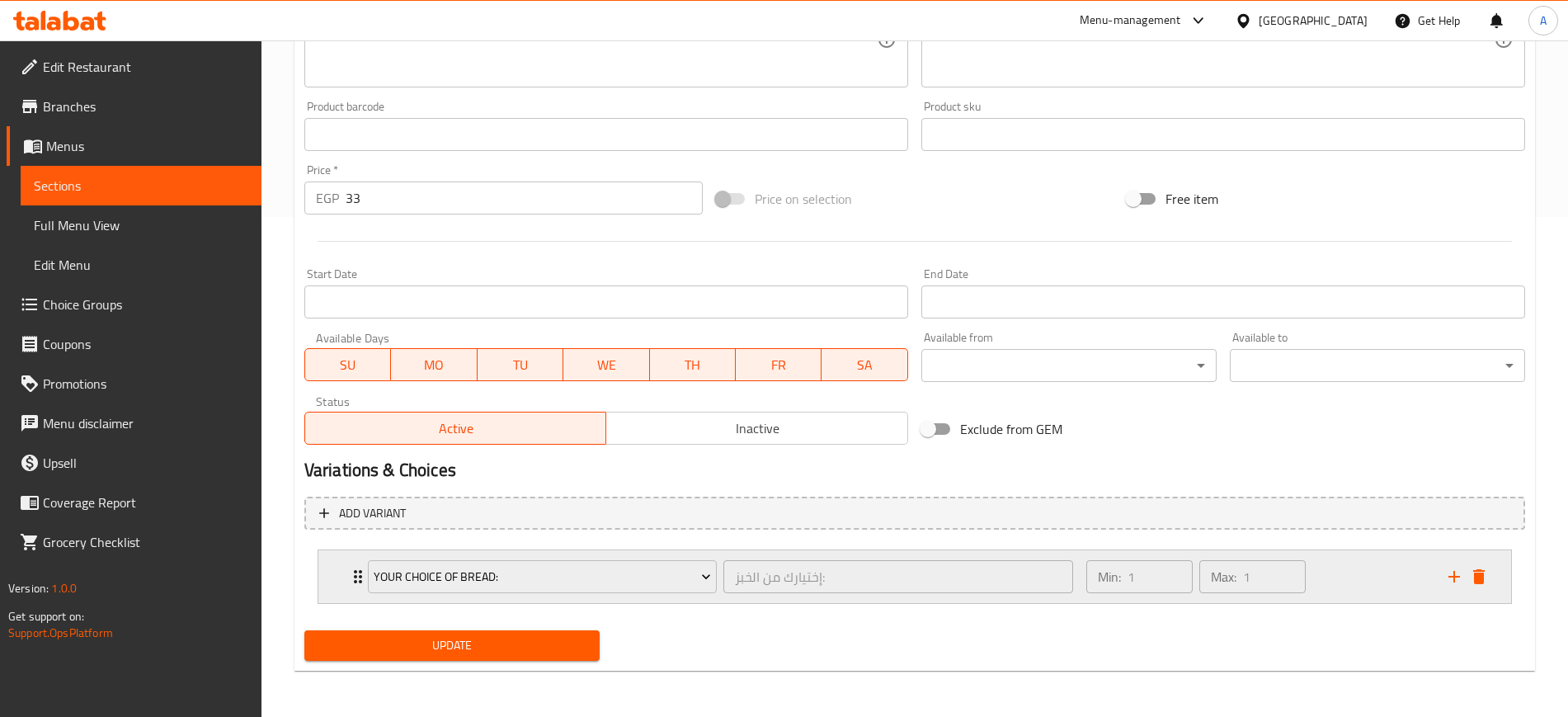
click at [331, 579] on div "Your Choice Of Bread: إختيارك من الخبز: ​ Min: 1 ​ Max: 1 ​" at bounding box center [914, 576] width 1193 height 53
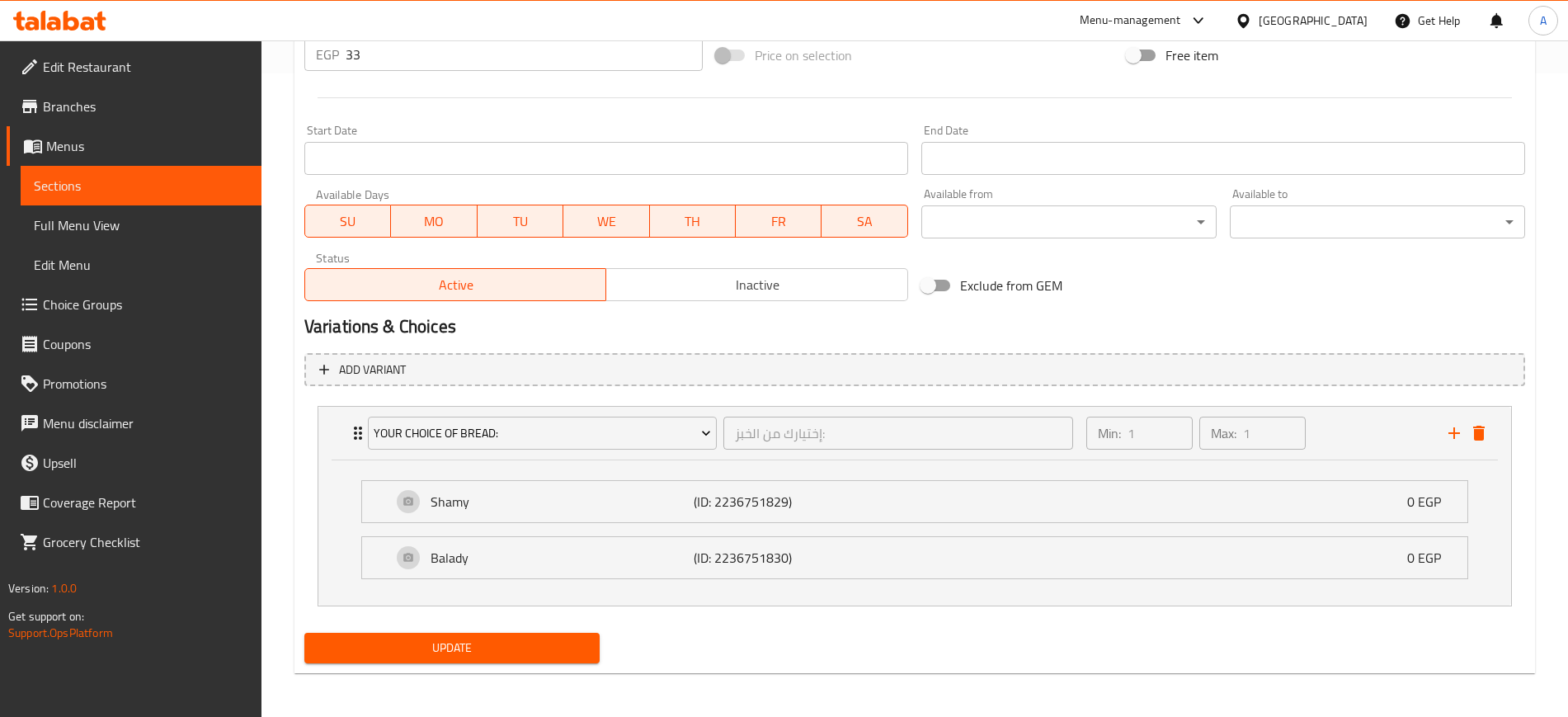
scroll to position [646, 0]
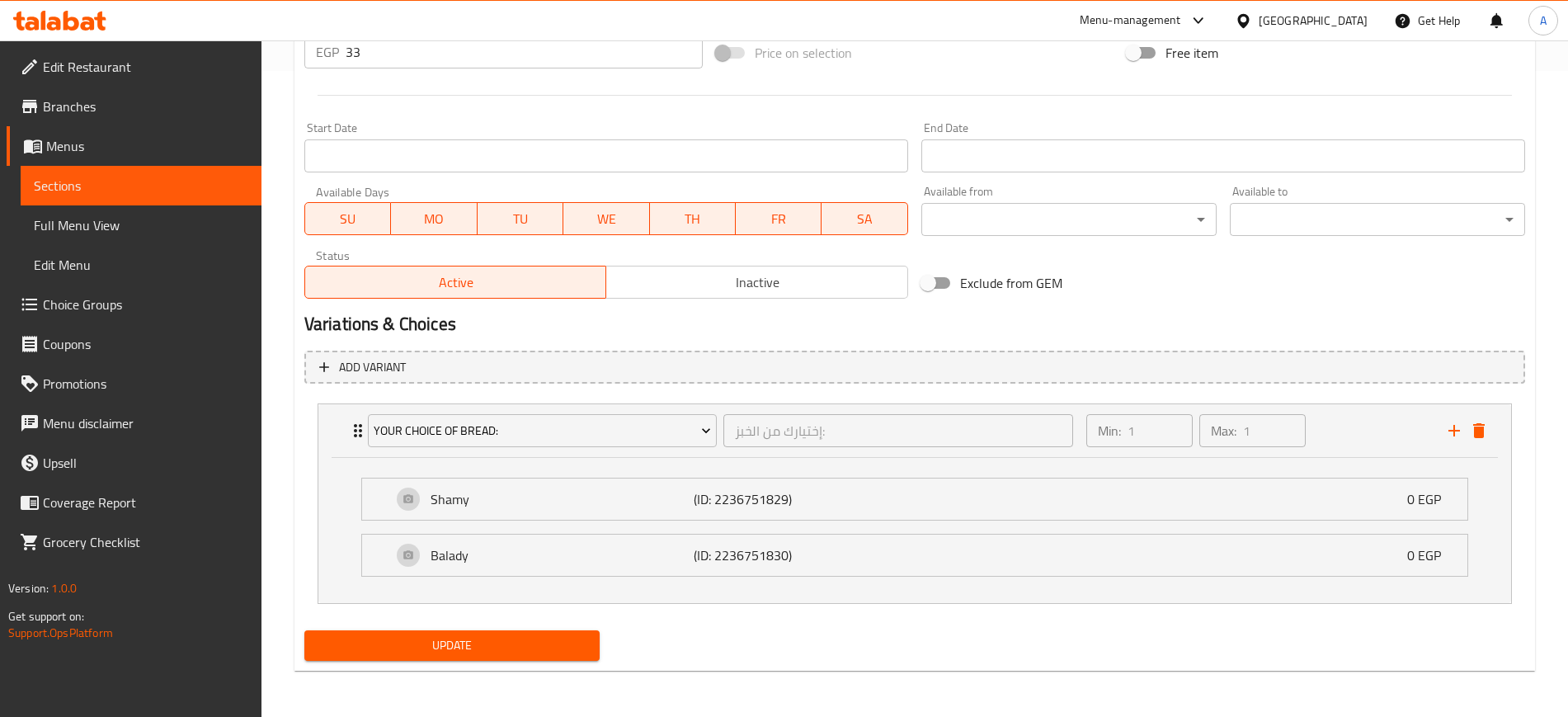
click at [362, 636] on span "Update" at bounding box center [452, 645] width 269 height 21
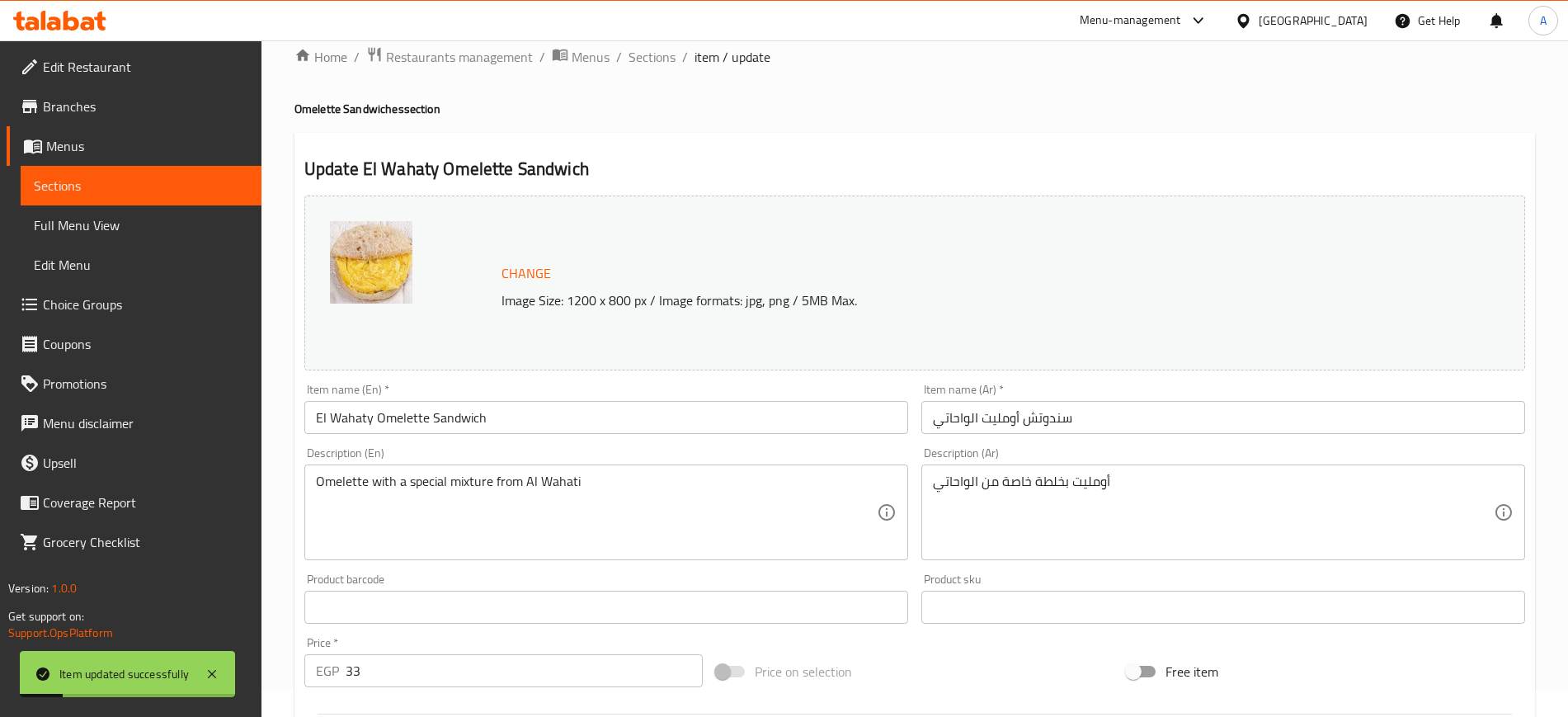
scroll to position [0, 0]
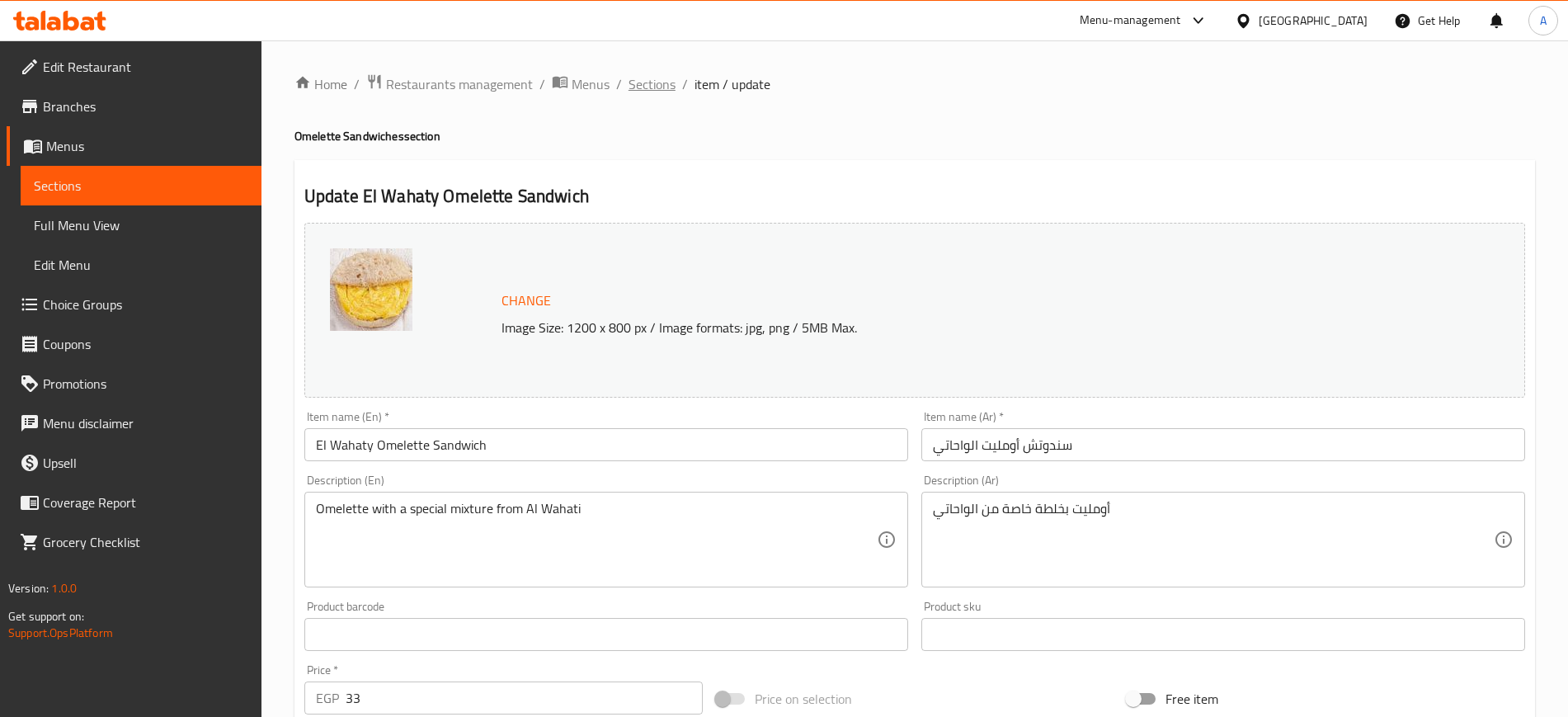
click at [658, 85] on span "Sections" at bounding box center [652, 84] width 47 height 20
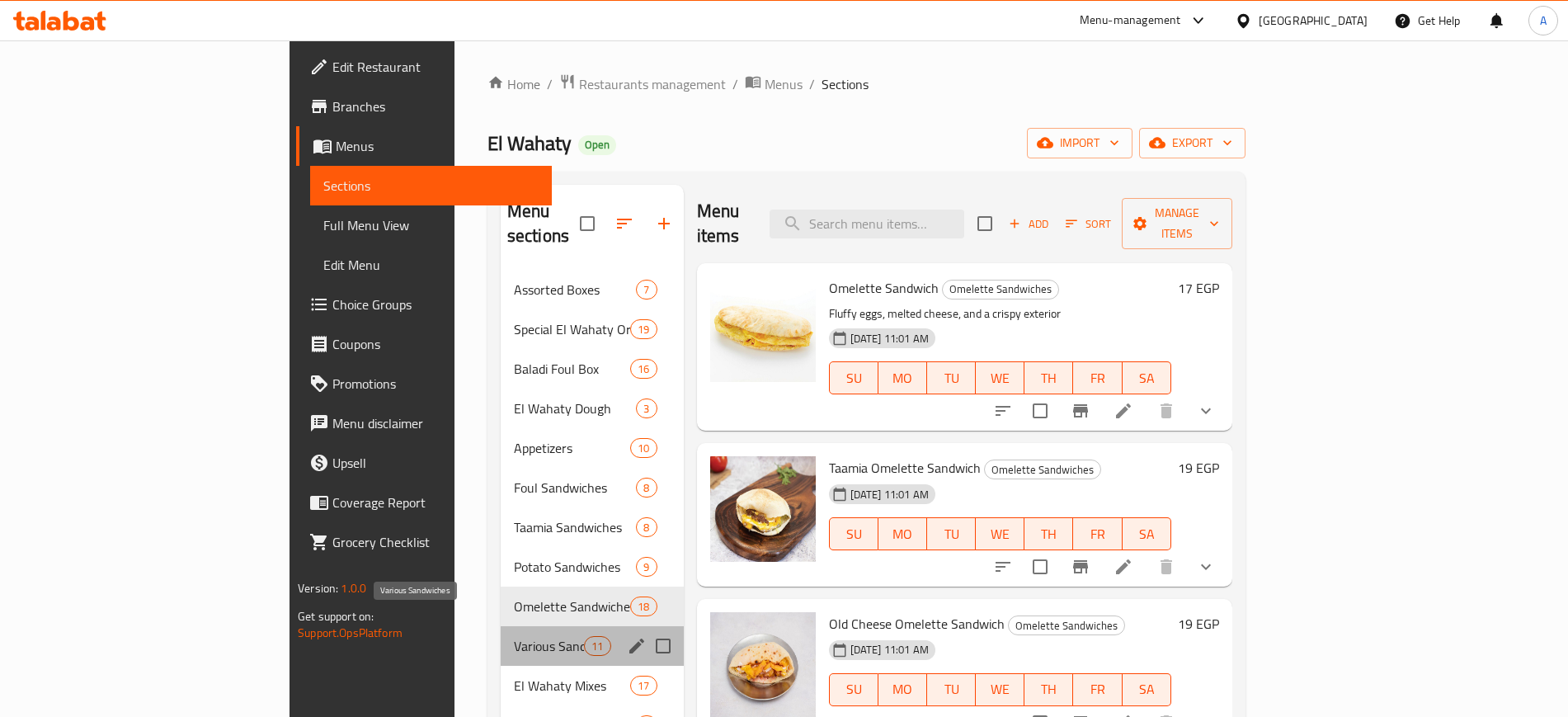
click at [514, 636] on span "Various Sandwiches" at bounding box center [549, 646] width 70 height 20
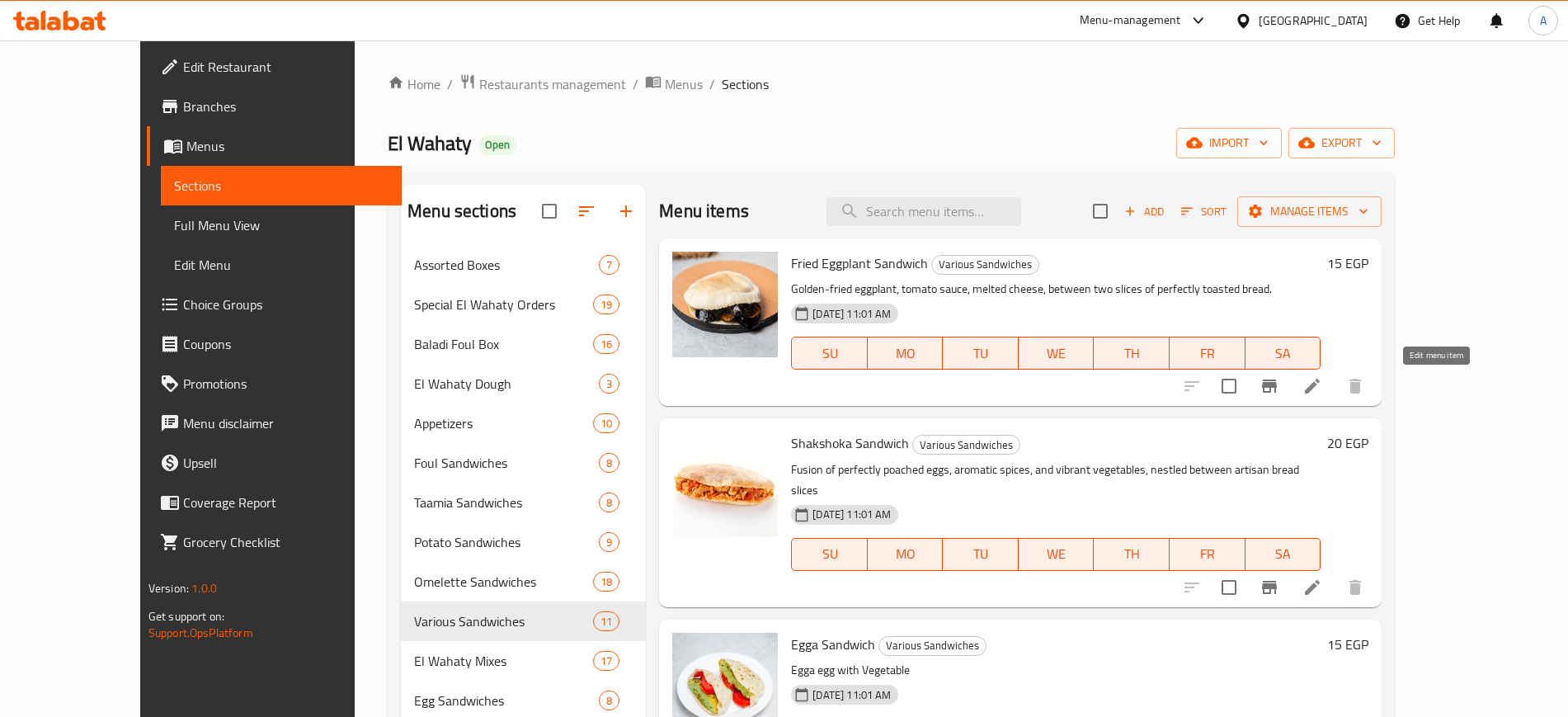
click at [1323, 388] on icon at bounding box center [1313, 386] width 20 height 20
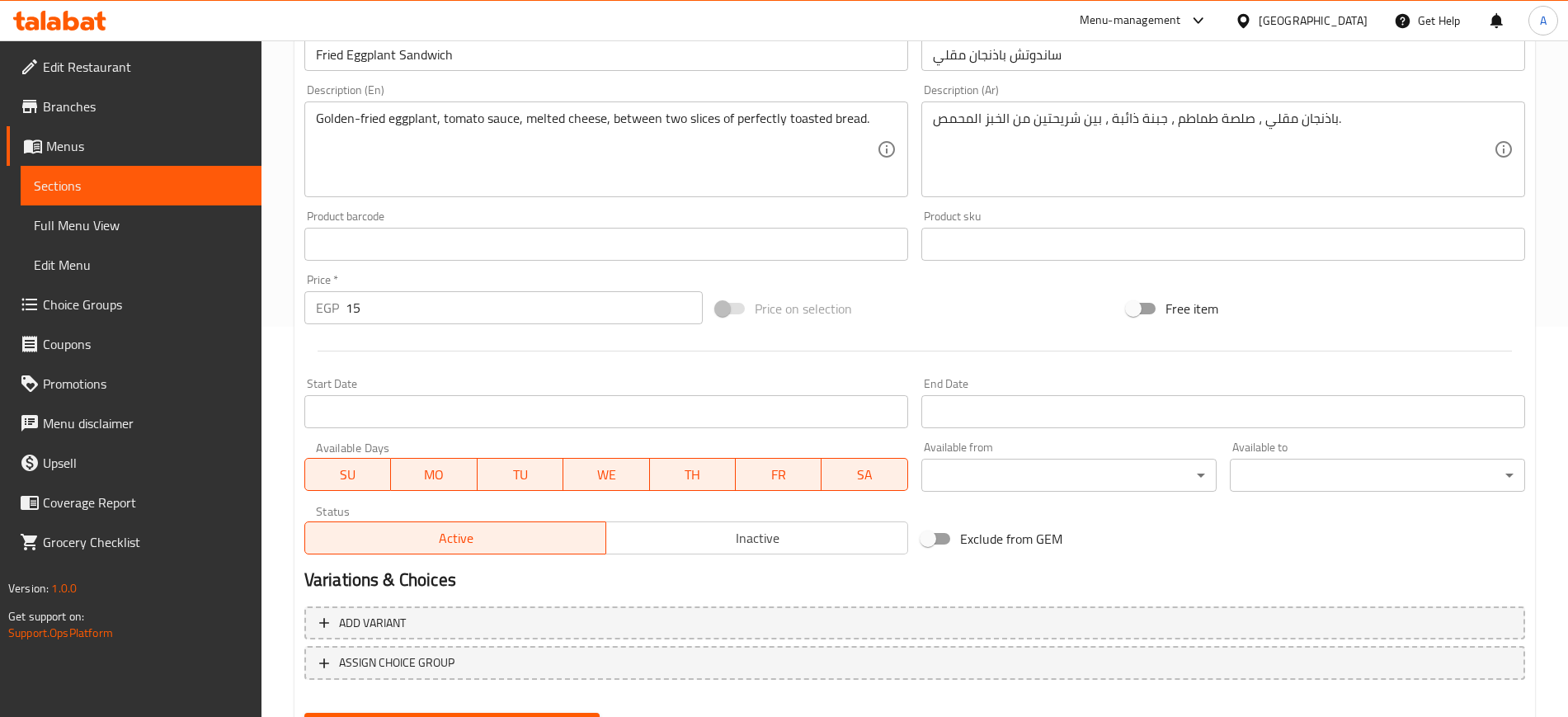
scroll to position [472, 0]
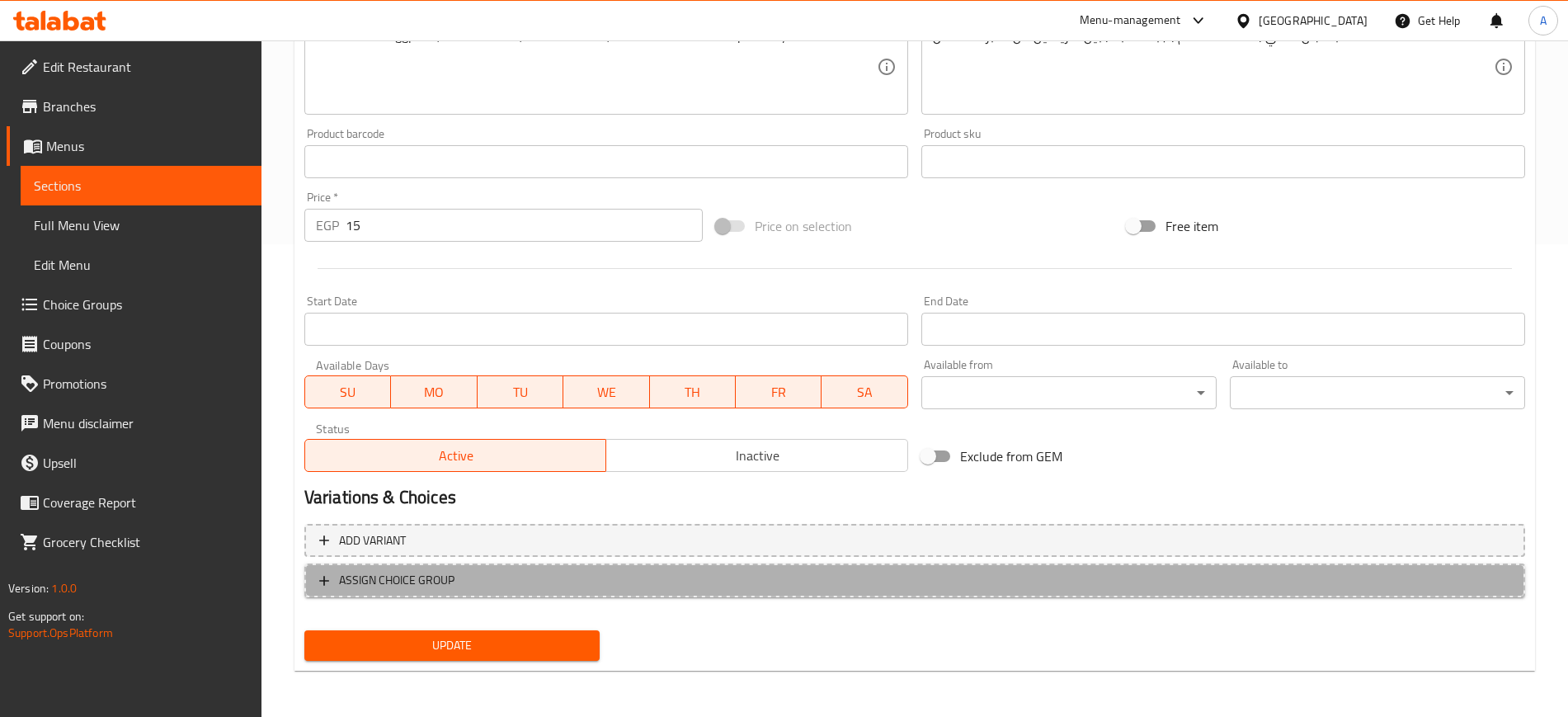
click at [318, 574] on icon "button" at bounding box center [324, 581] width 17 height 17
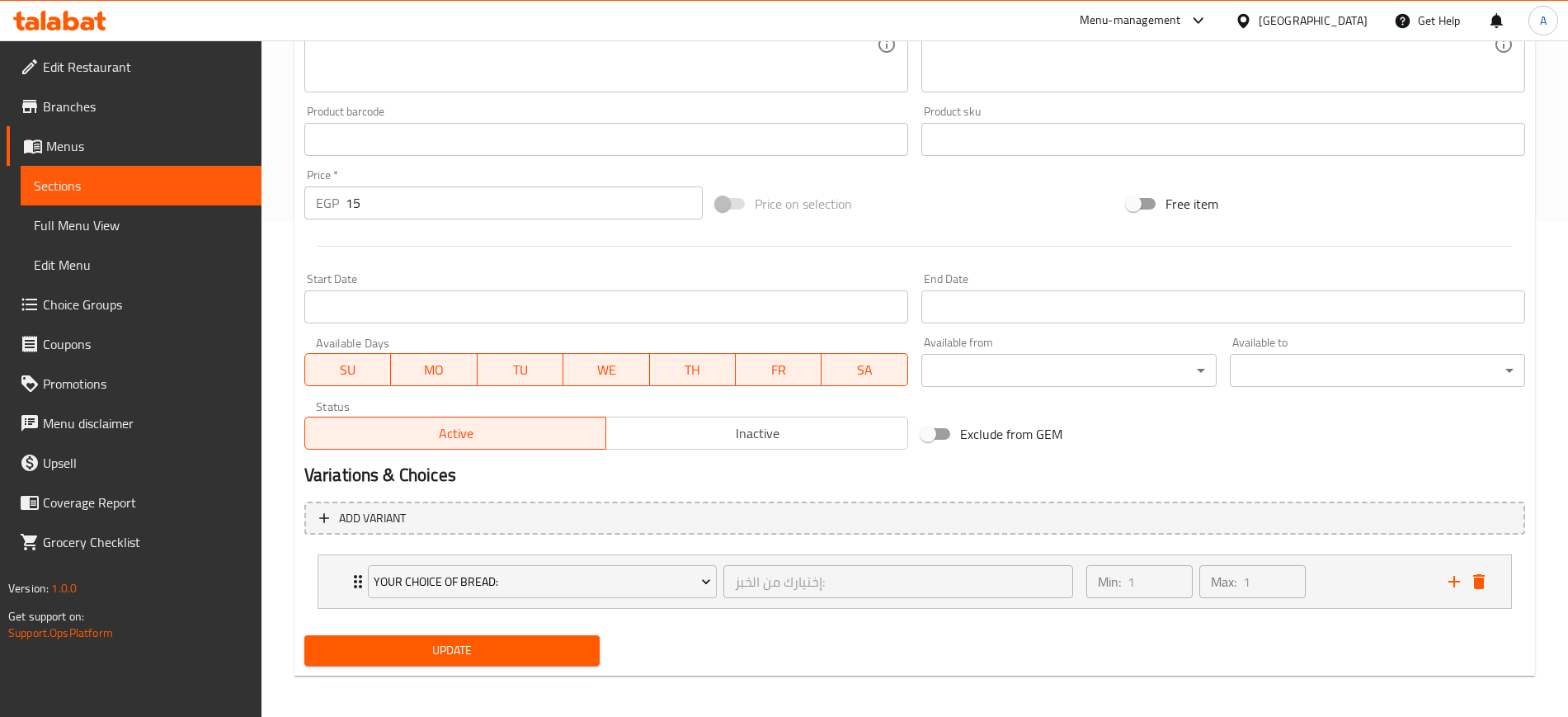
scroll to position [500, 0]
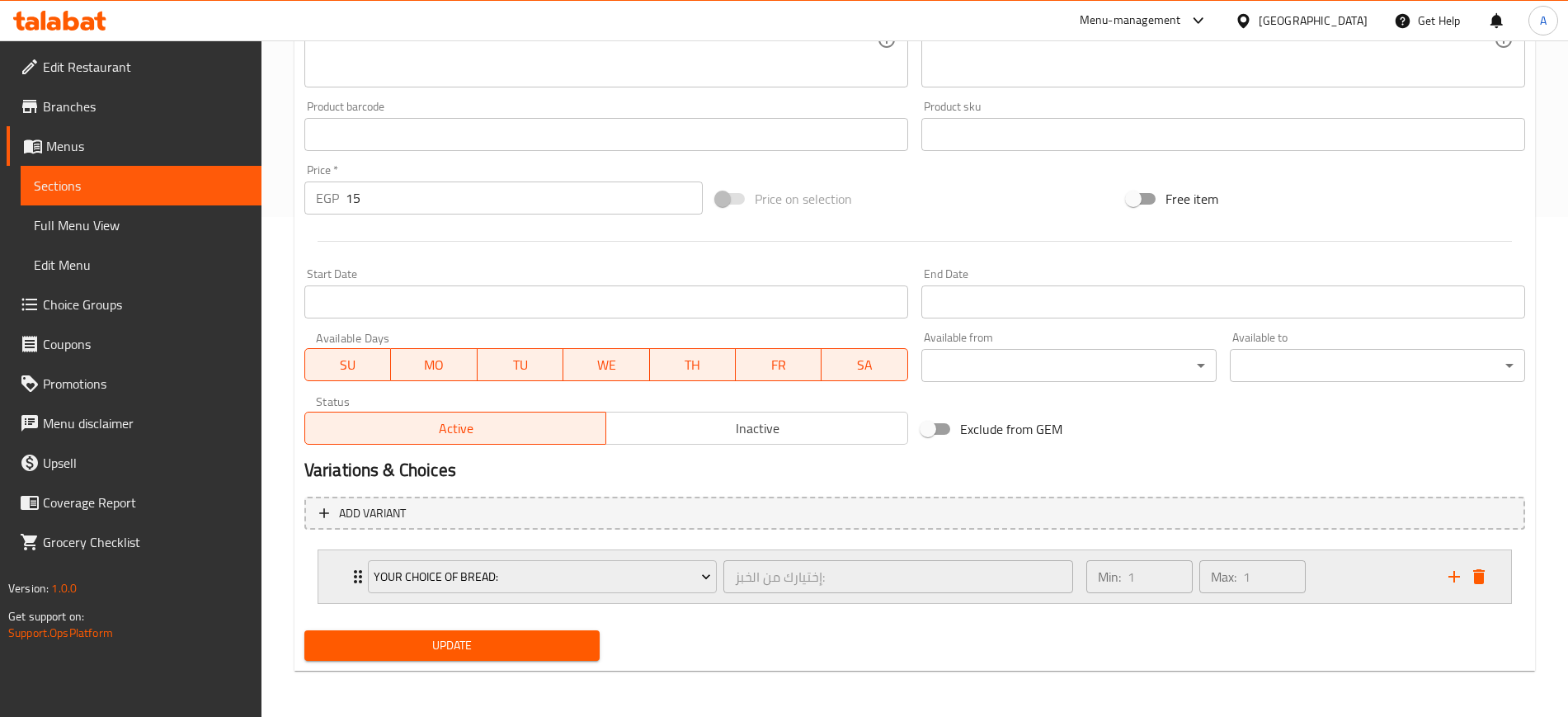
click at [342, 567] on div "Your Choice Of Bread: إختيارك من الخبز: ​ Min: 1 ​ Max: 1 ​" at bounding box center [914, 576] width 1193 height 53
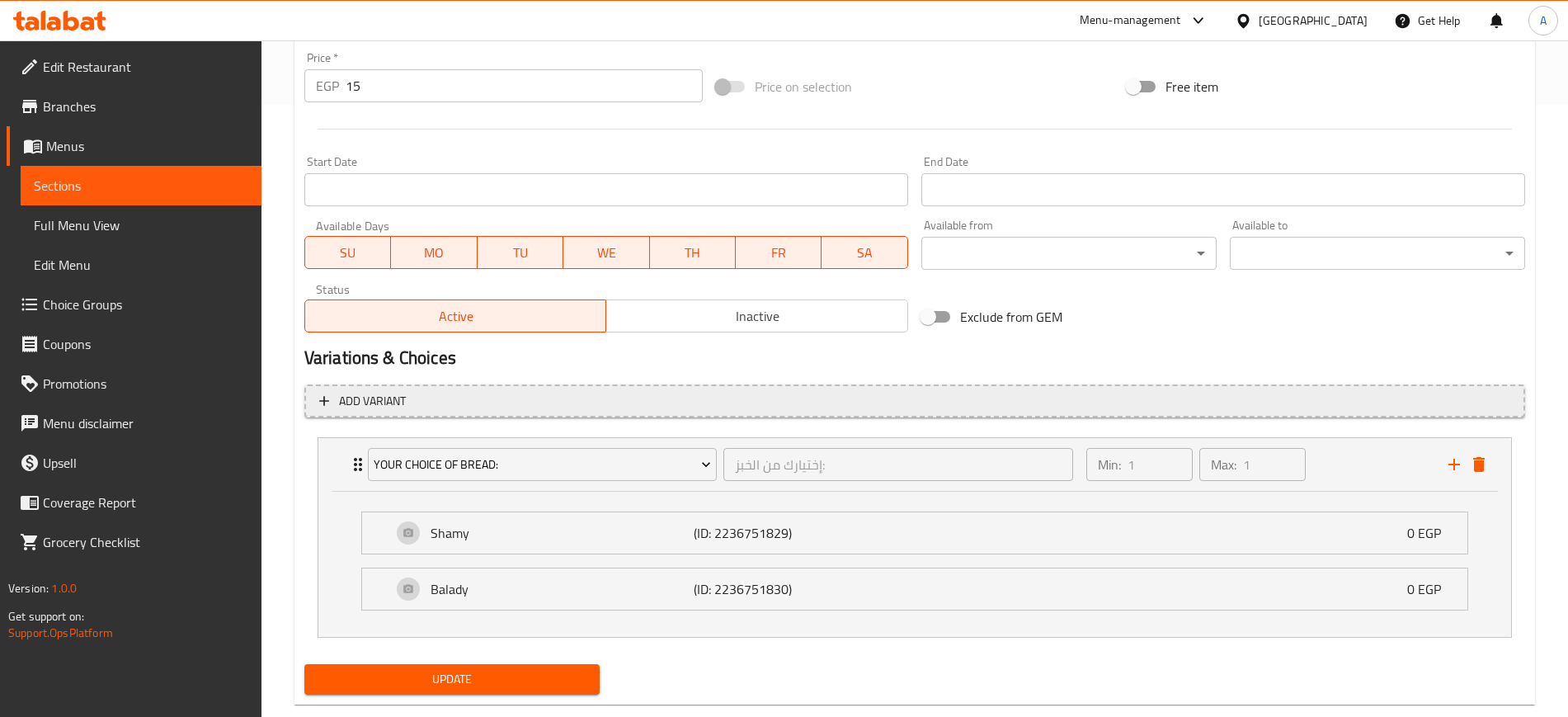
scroll to position [646, 0]
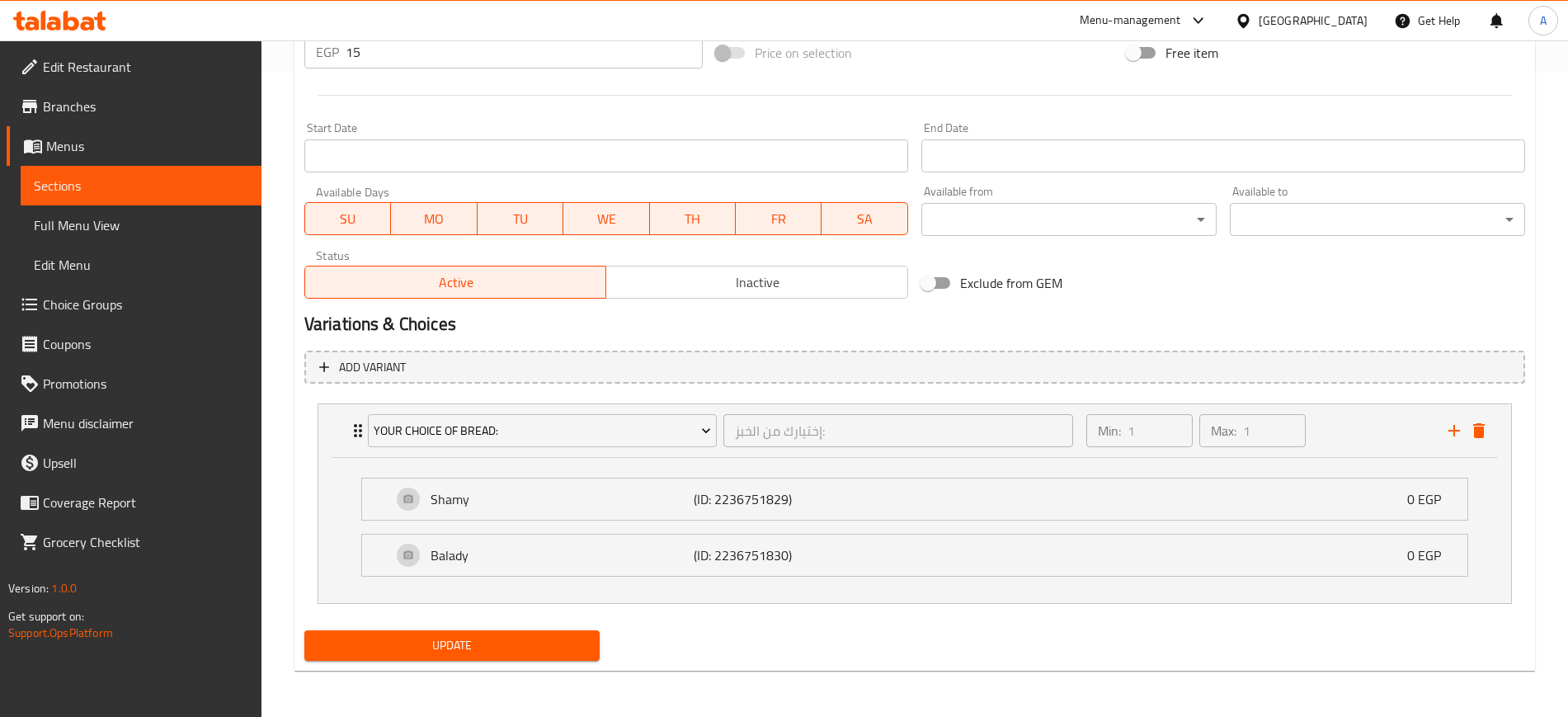
click at [437, 653] on span "Update" at bounding box center [452, 645] width 269 height 21
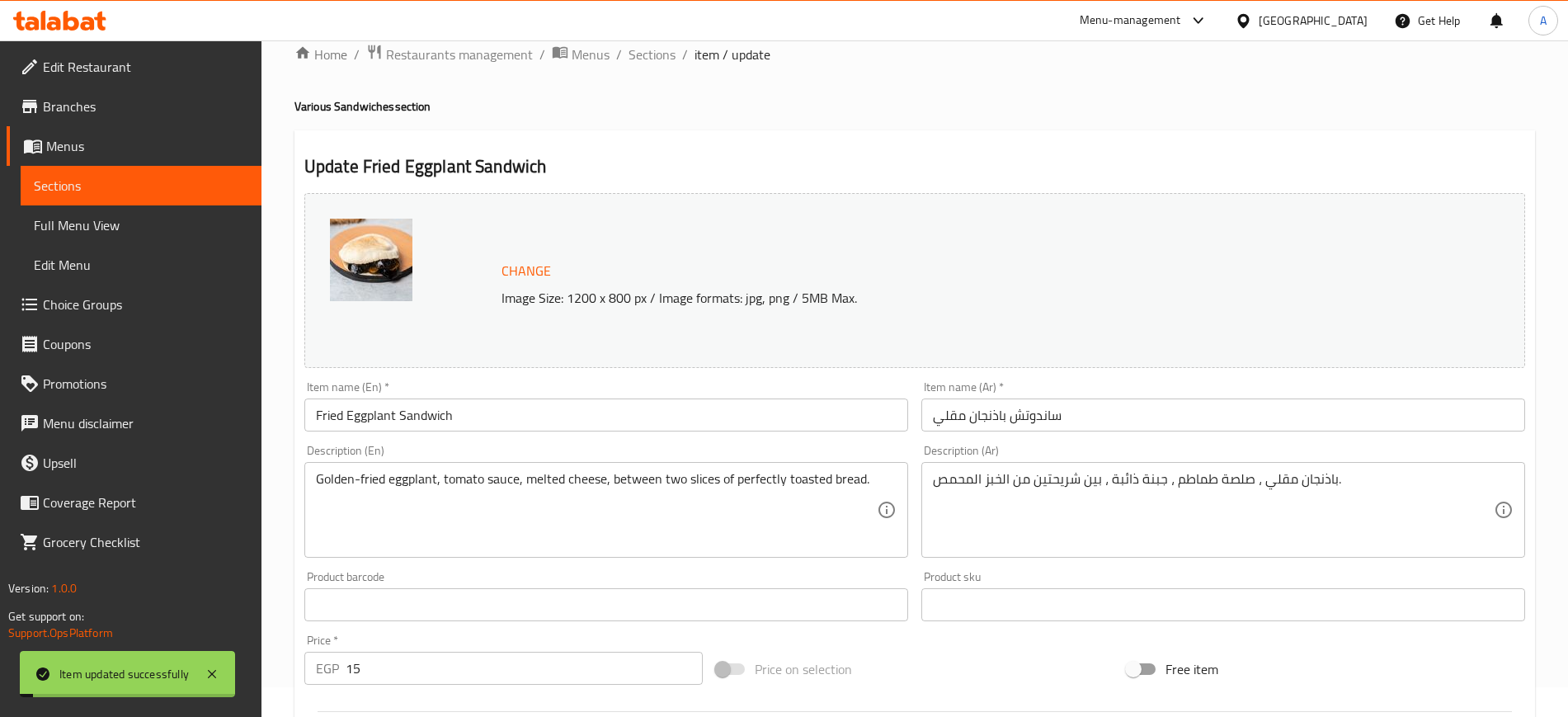
scroll to position [28, 0]
click at [653, 57] on span "Sections" at bounding box center [652, 57] width 47 height 20
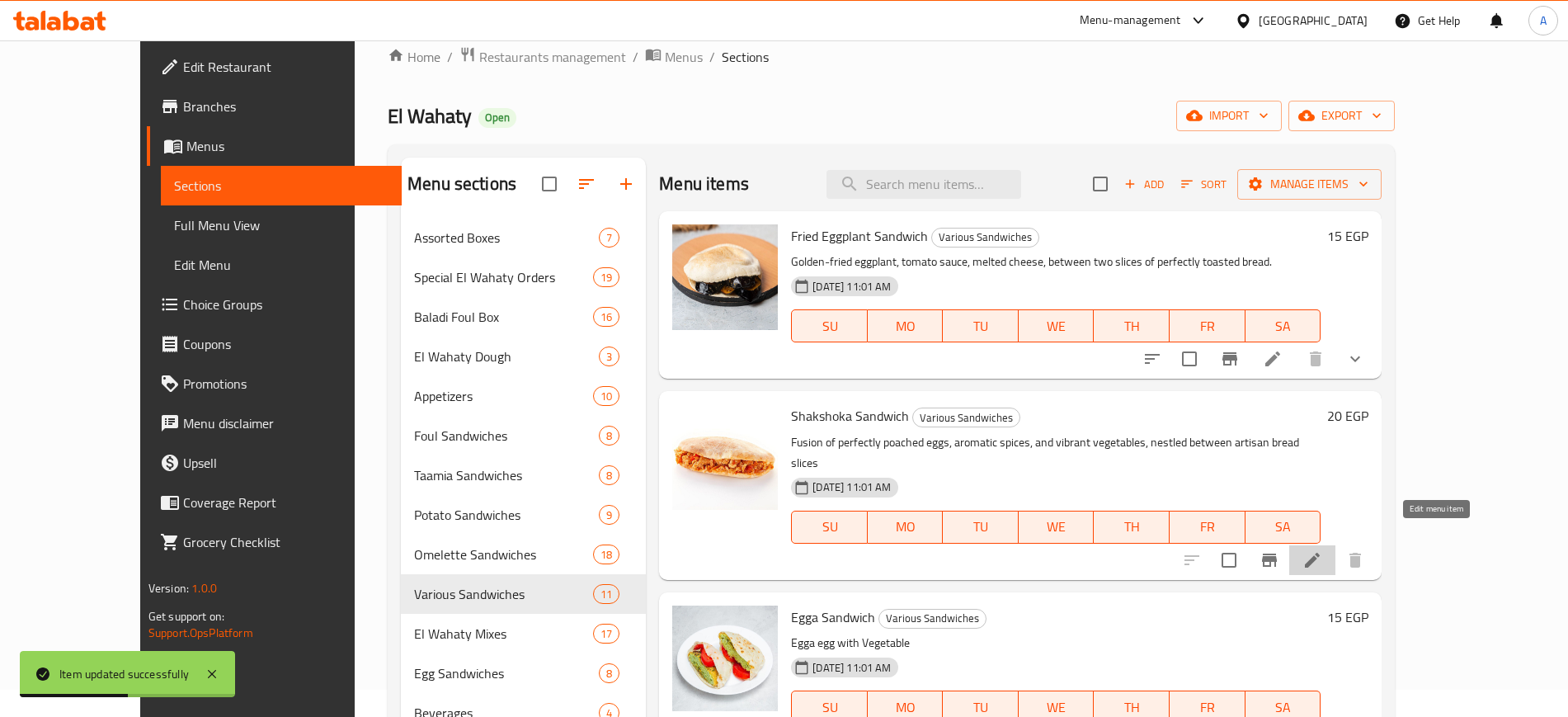
click at [1323, 550] on icon at bounding box center [1313, 560] width 20 height 20
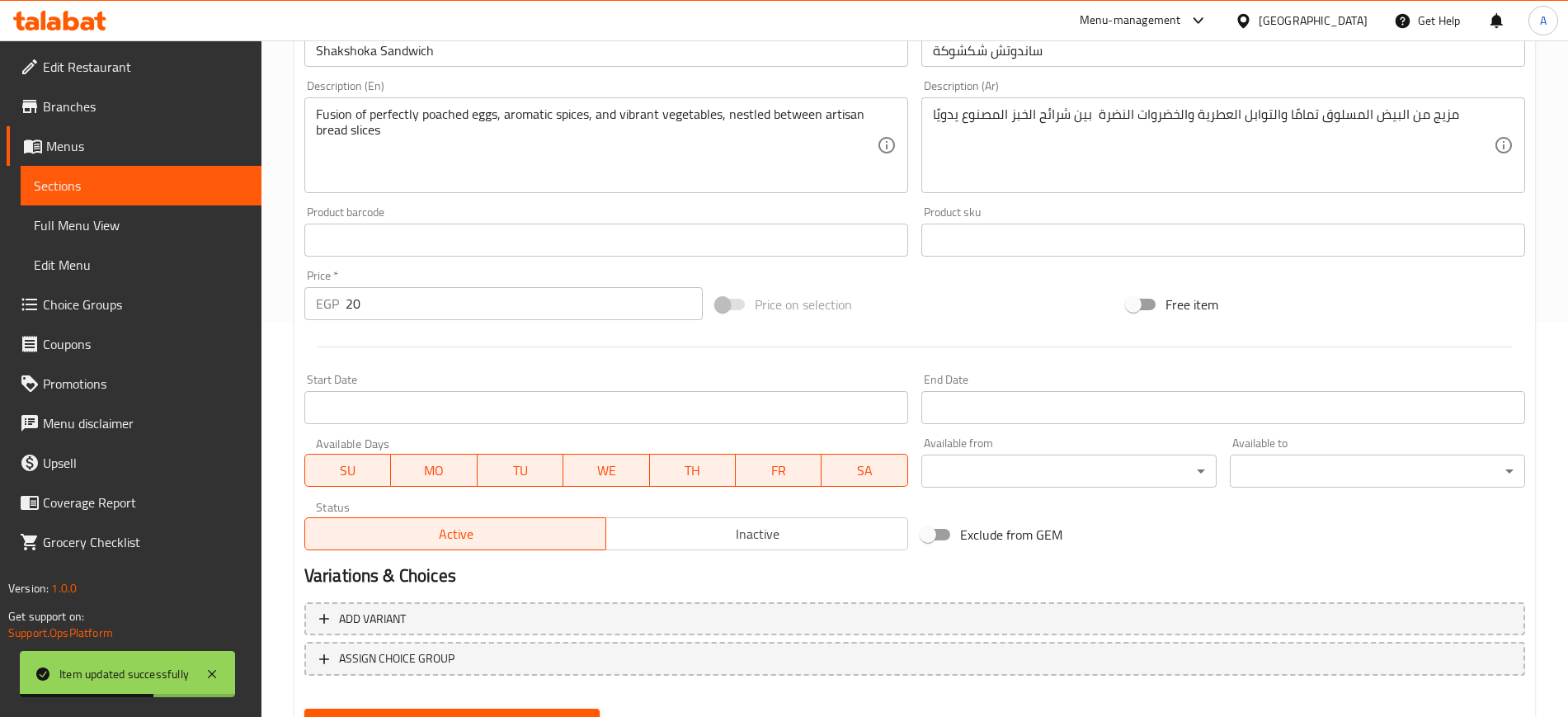
scroll to position [472, 0]
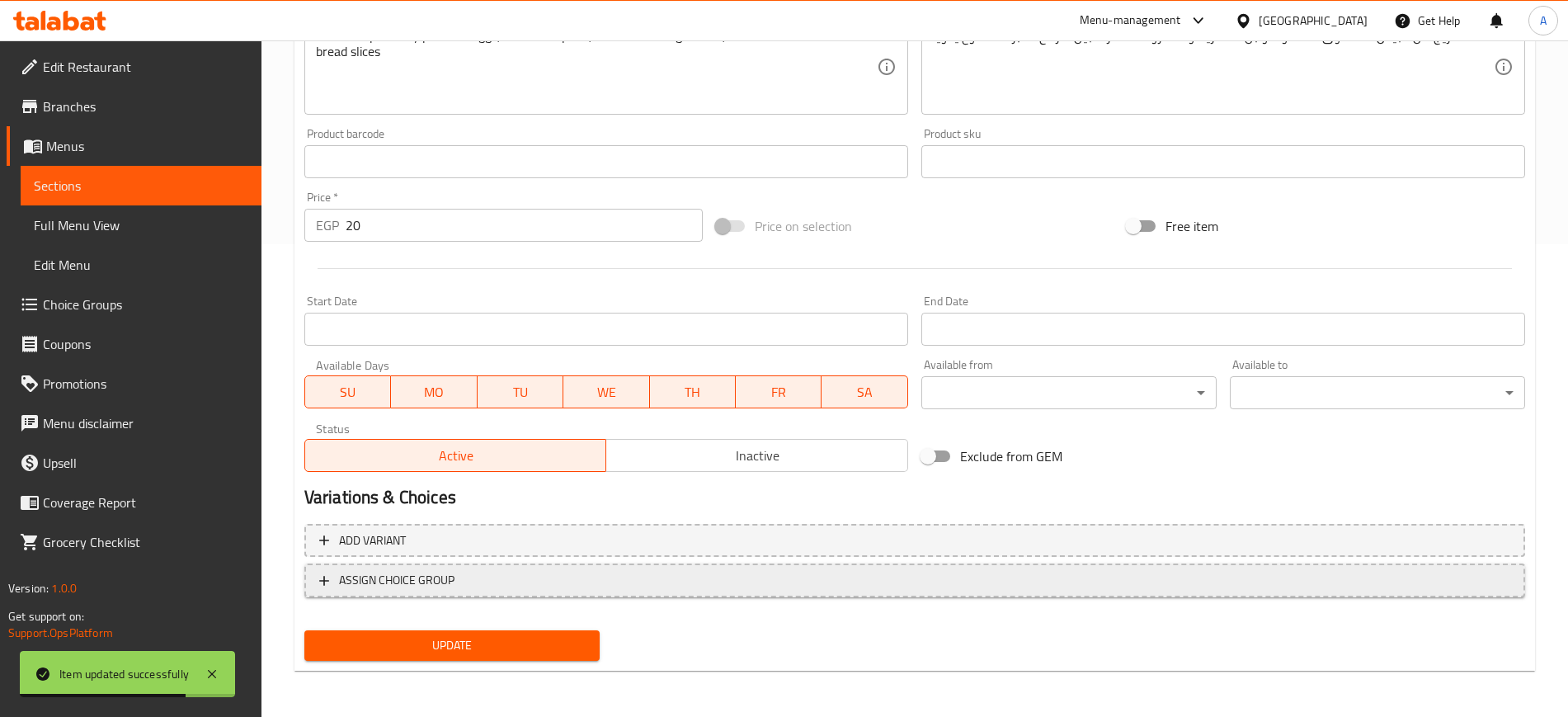
click at [320, 568] on button "ASSIGN CHOICE GROUP" at bounding box center [915, 580] width 1221 height 34
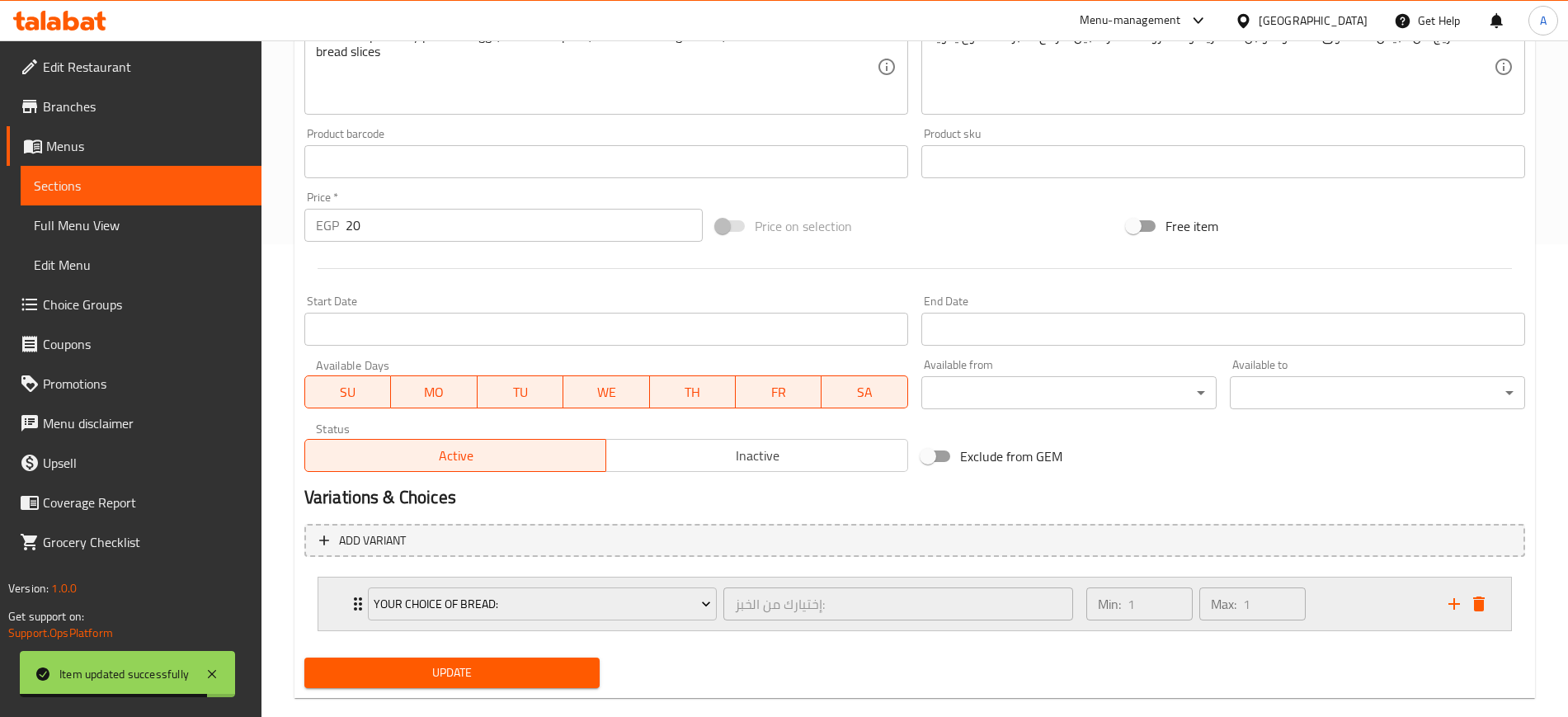
click at [339, 612] on div "Your Choice Of Bread: إختيارك من الخبز: ​ Min: 1 ​ Max: 1 ​" at bounding box center [914, 603] width 1193 height 53
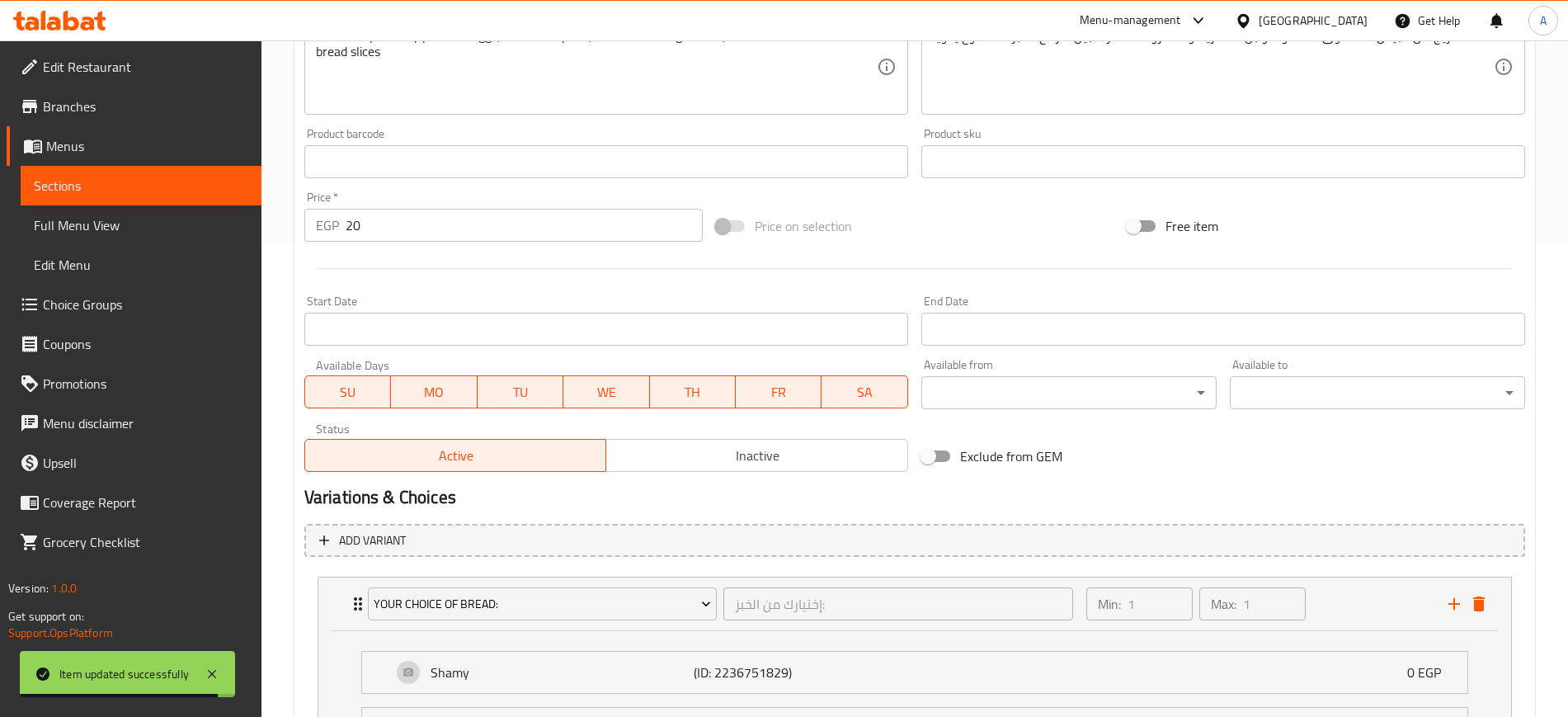
scroll to position [646, 0]
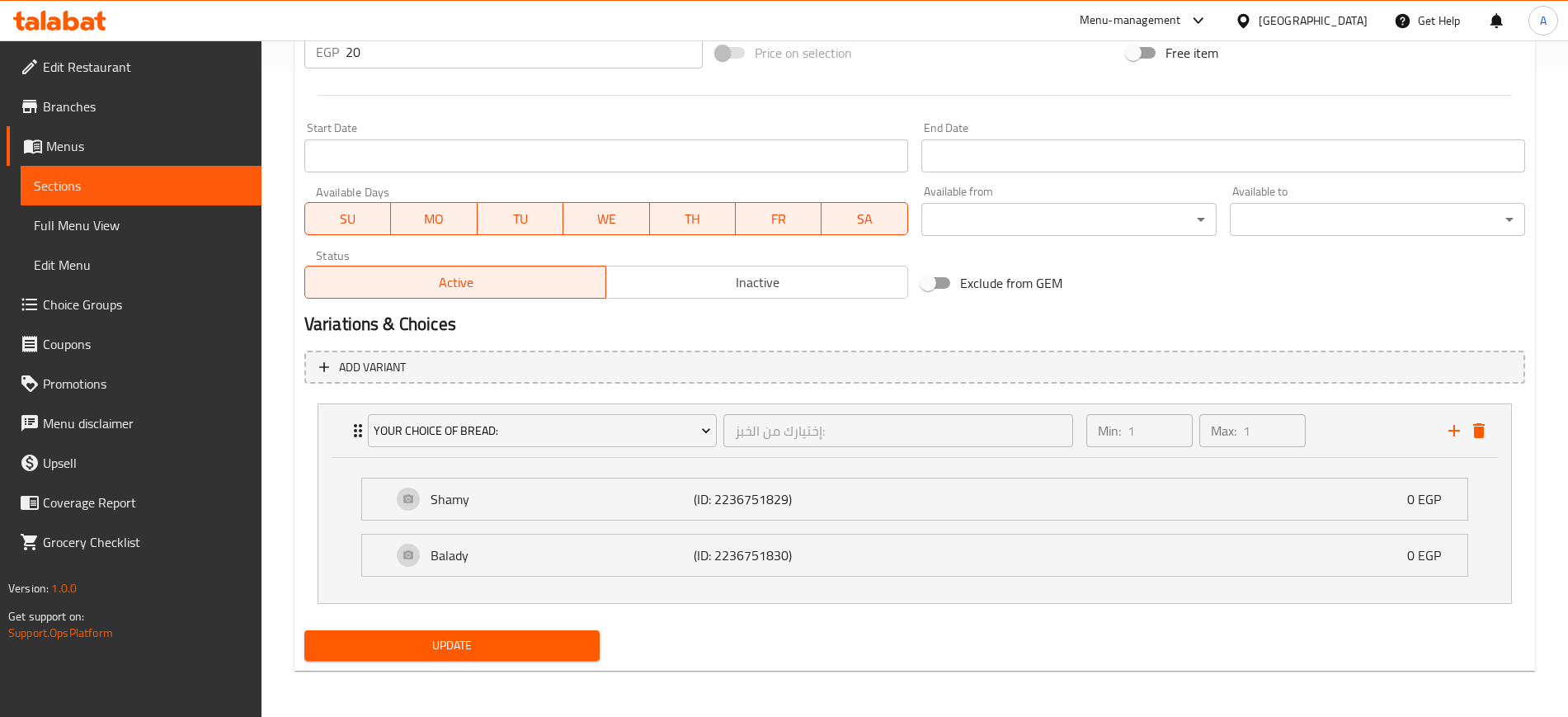
click at [467, 645] on span "Update" at bounding box center [452, 645] width 269 height 21
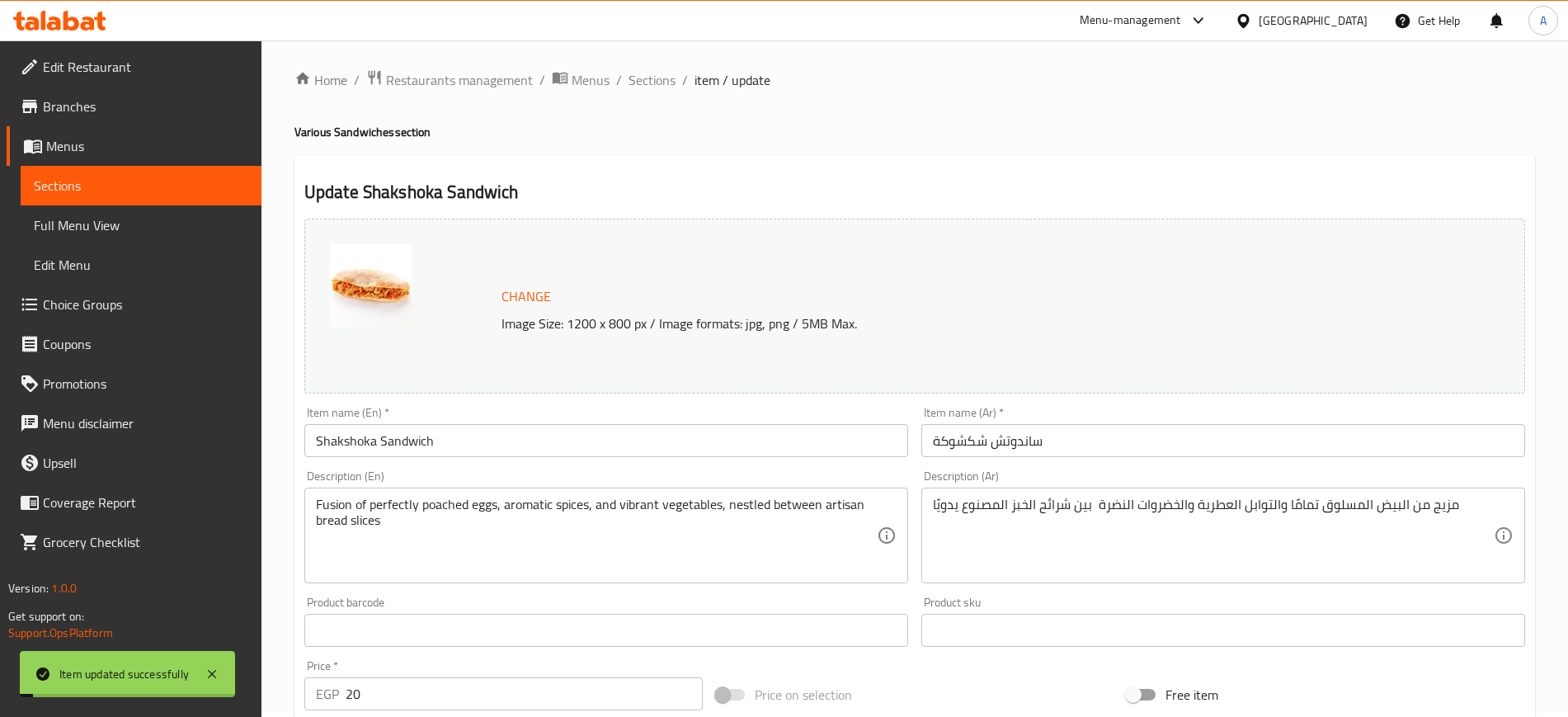
scroll to position [0, 0]
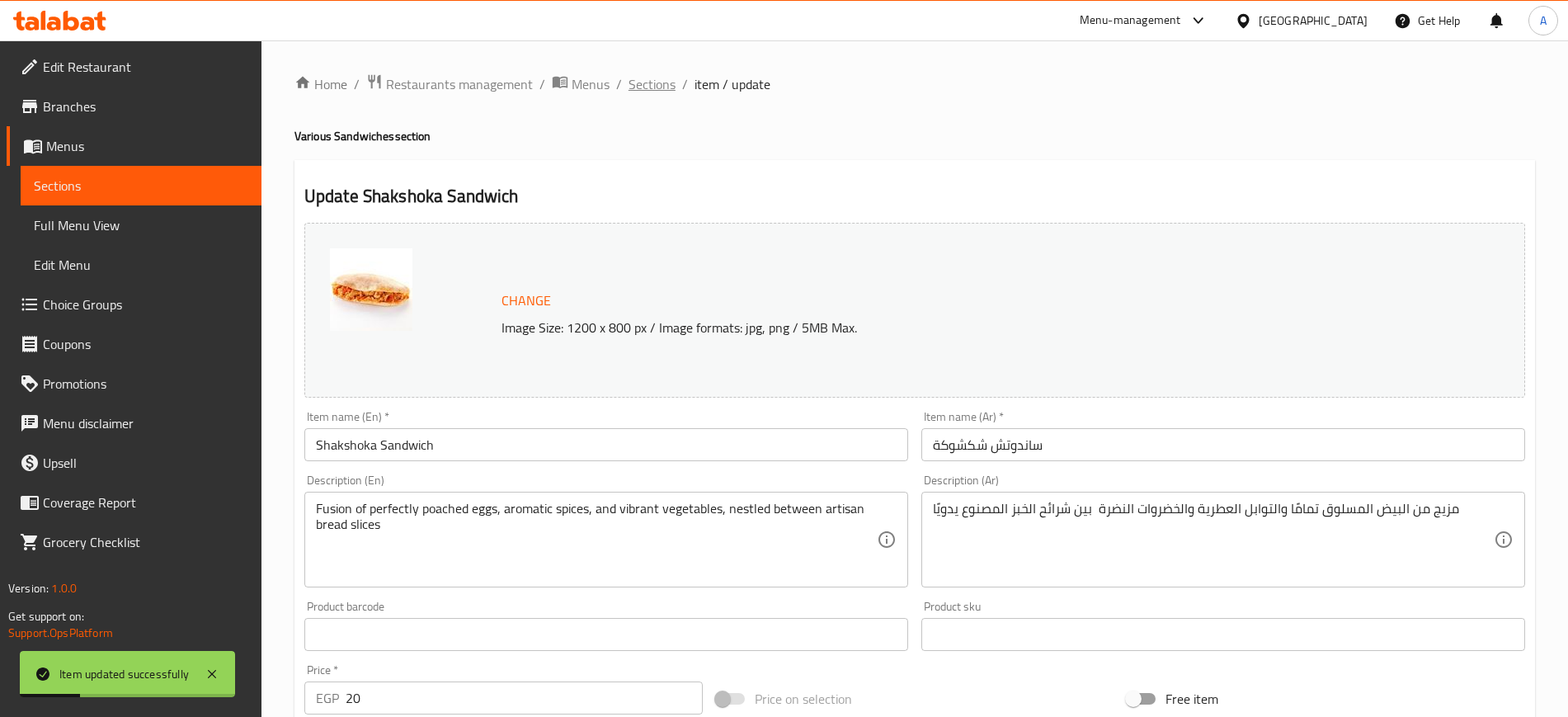
click at [649, 77] on span "Sections" at bounding box center [652, 84] width 47 height 20
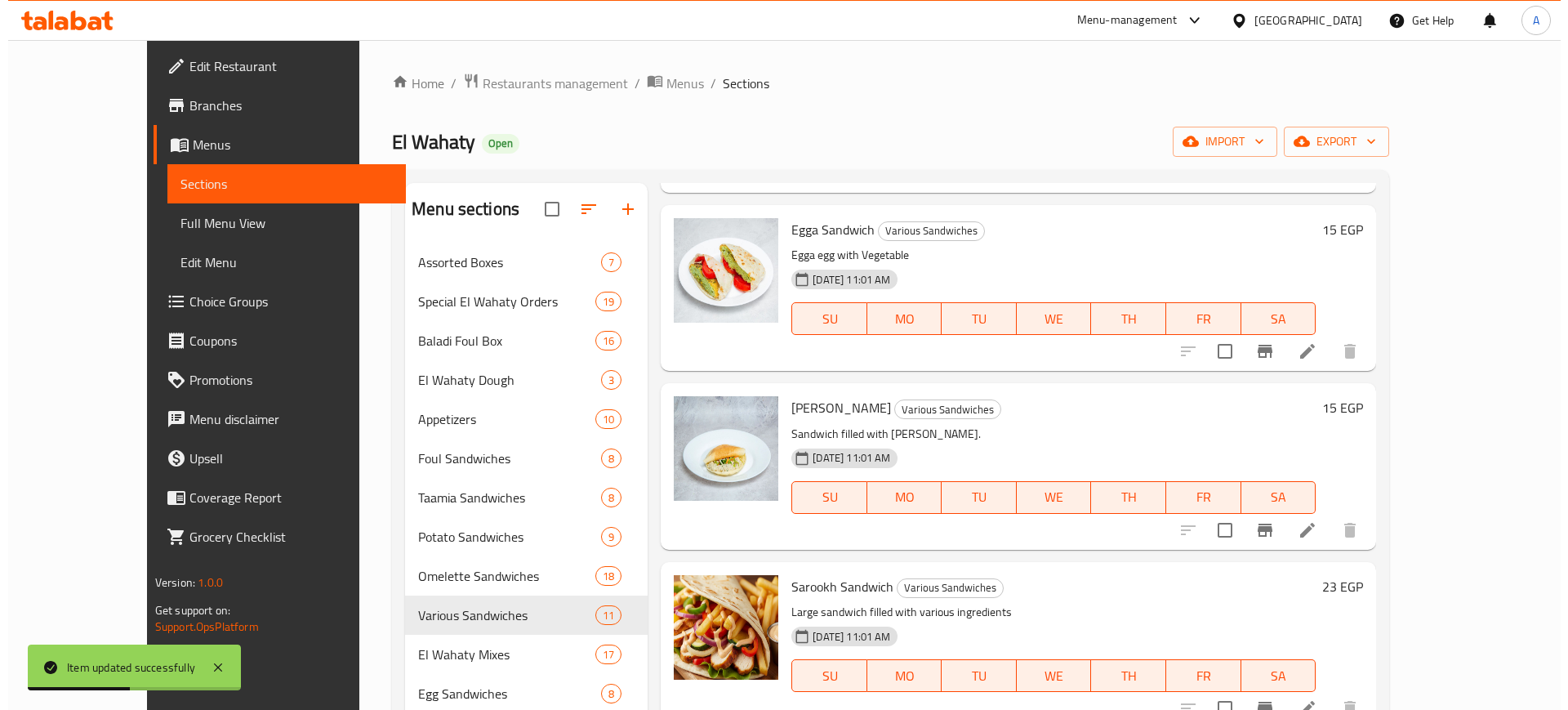
scroll to position [307, 0]
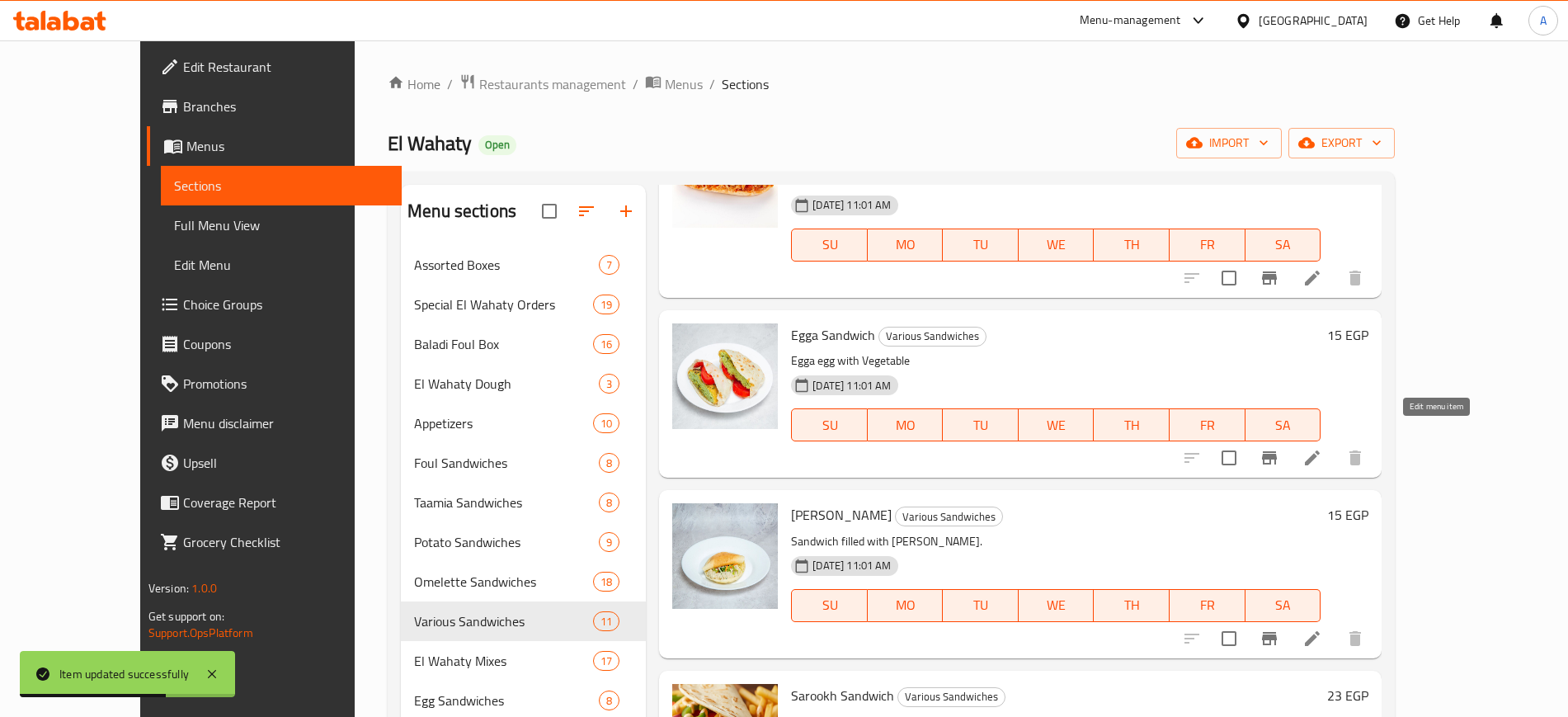
click at [1320, 450] on icon at bounding box center [1313, 457] width 15 height 15
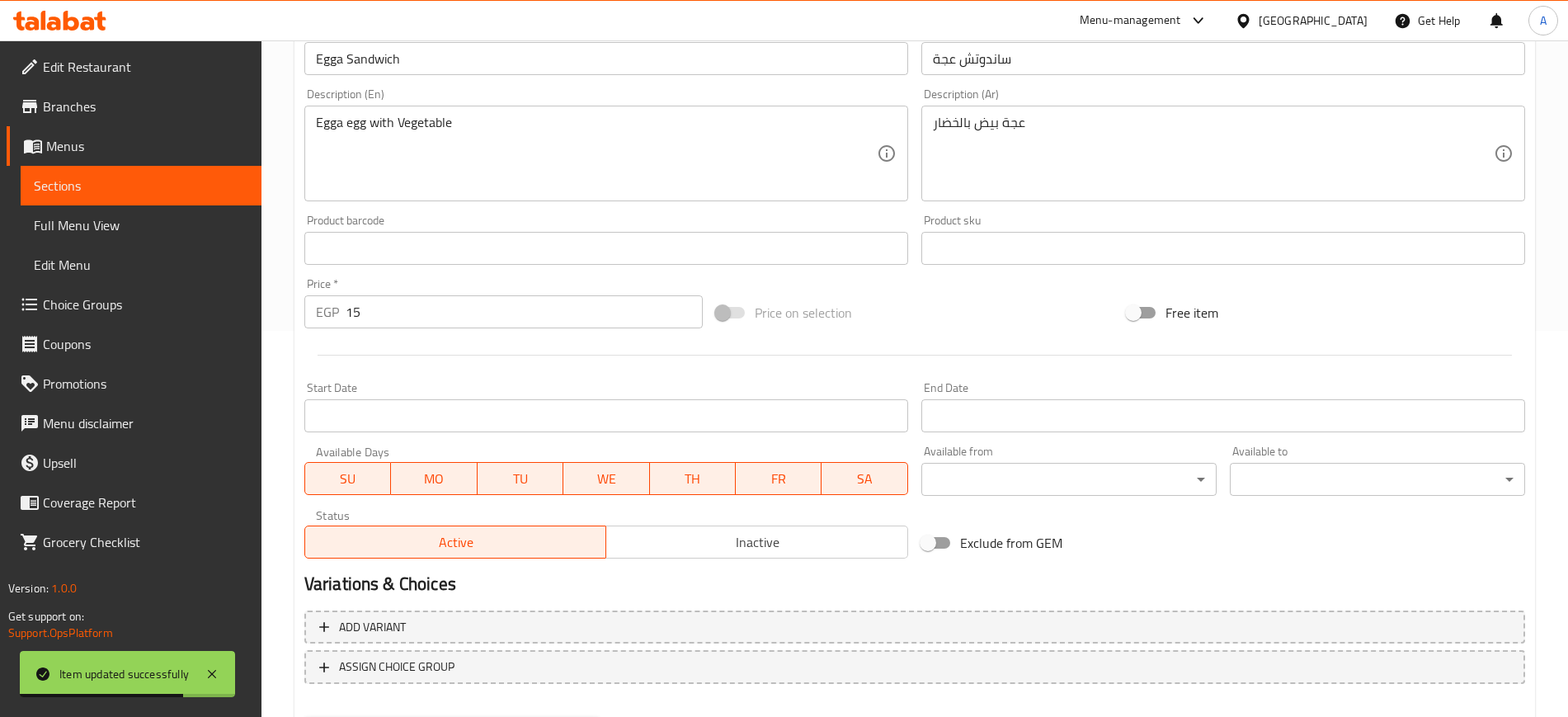
scroll to position [472, 0]
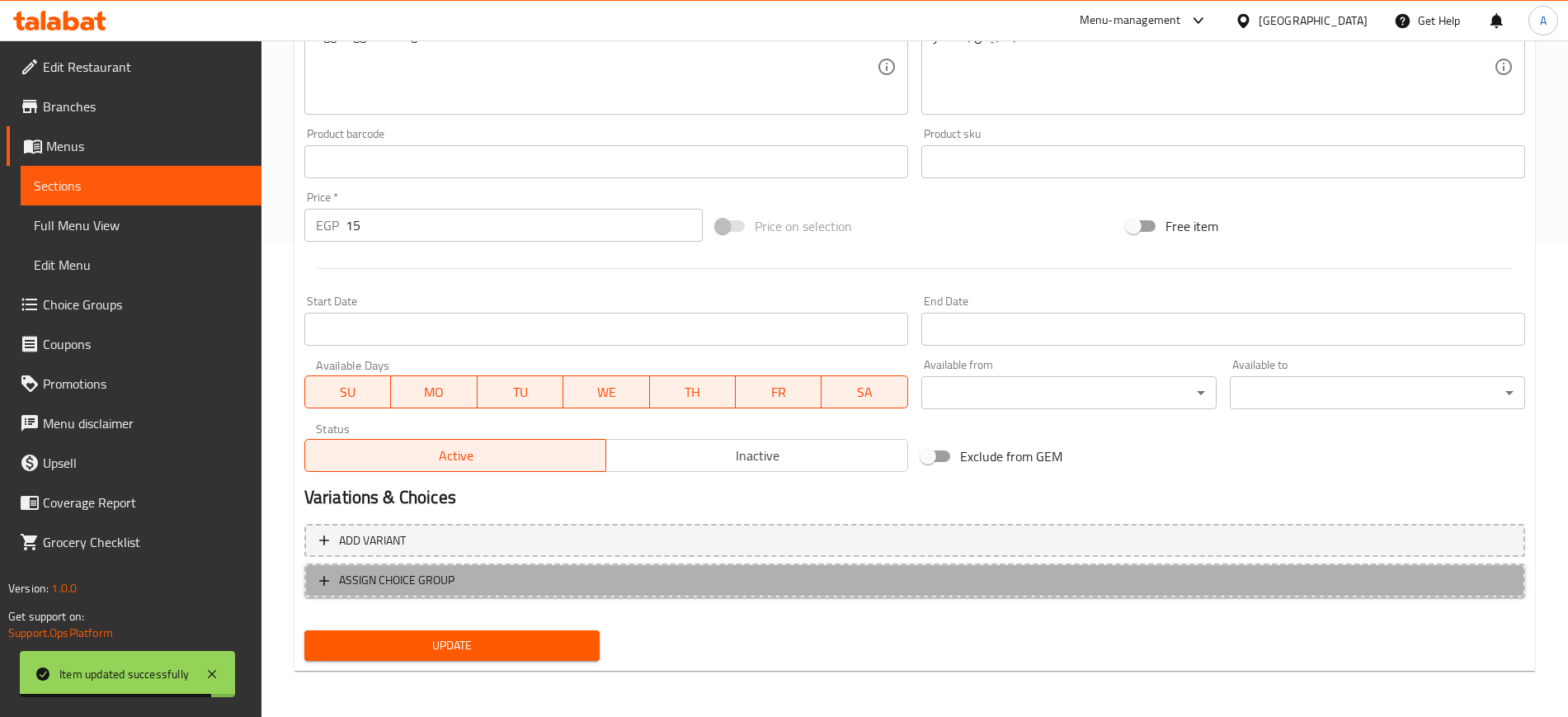
click at [377, 582] on span "ASSIGN CHOICE GROUP" at bounding box center [397, 580] width 115 height 21
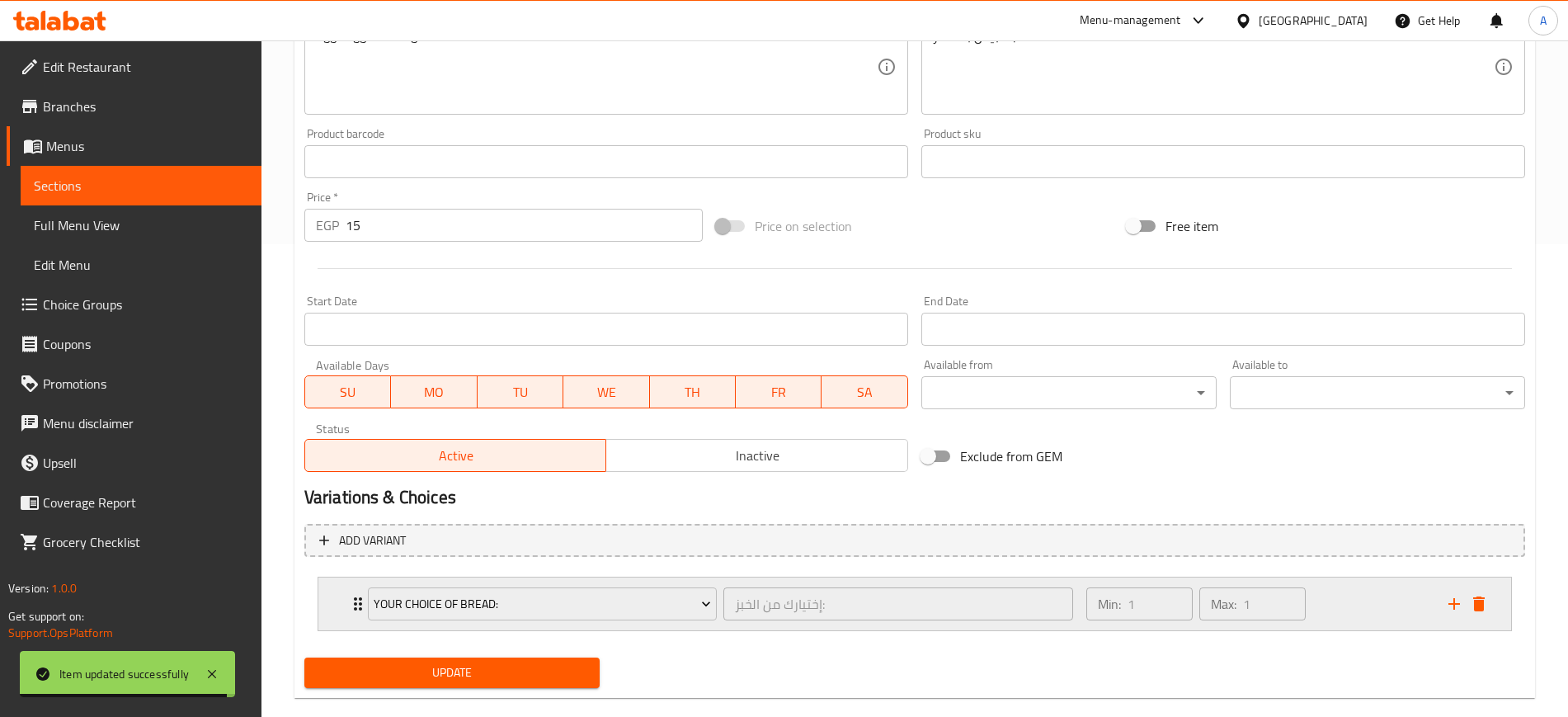
click at [338, 598] on div "Your Choice Of Bread: إختيارك من الخبز: ​ Min: 1 ​ Max: 1 ​" at bounding box center [914, 603] width 1193 height 53
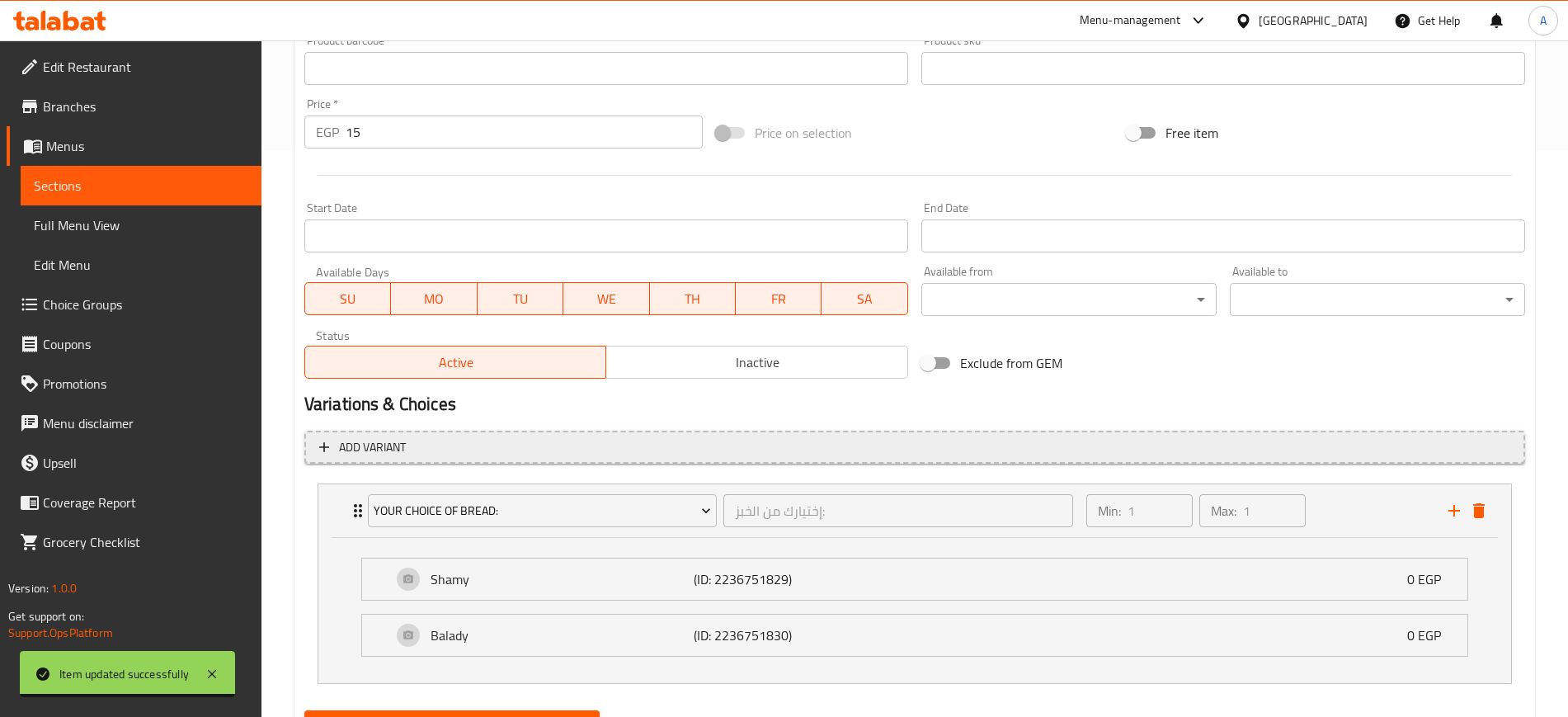
scroll to position [646, 0]
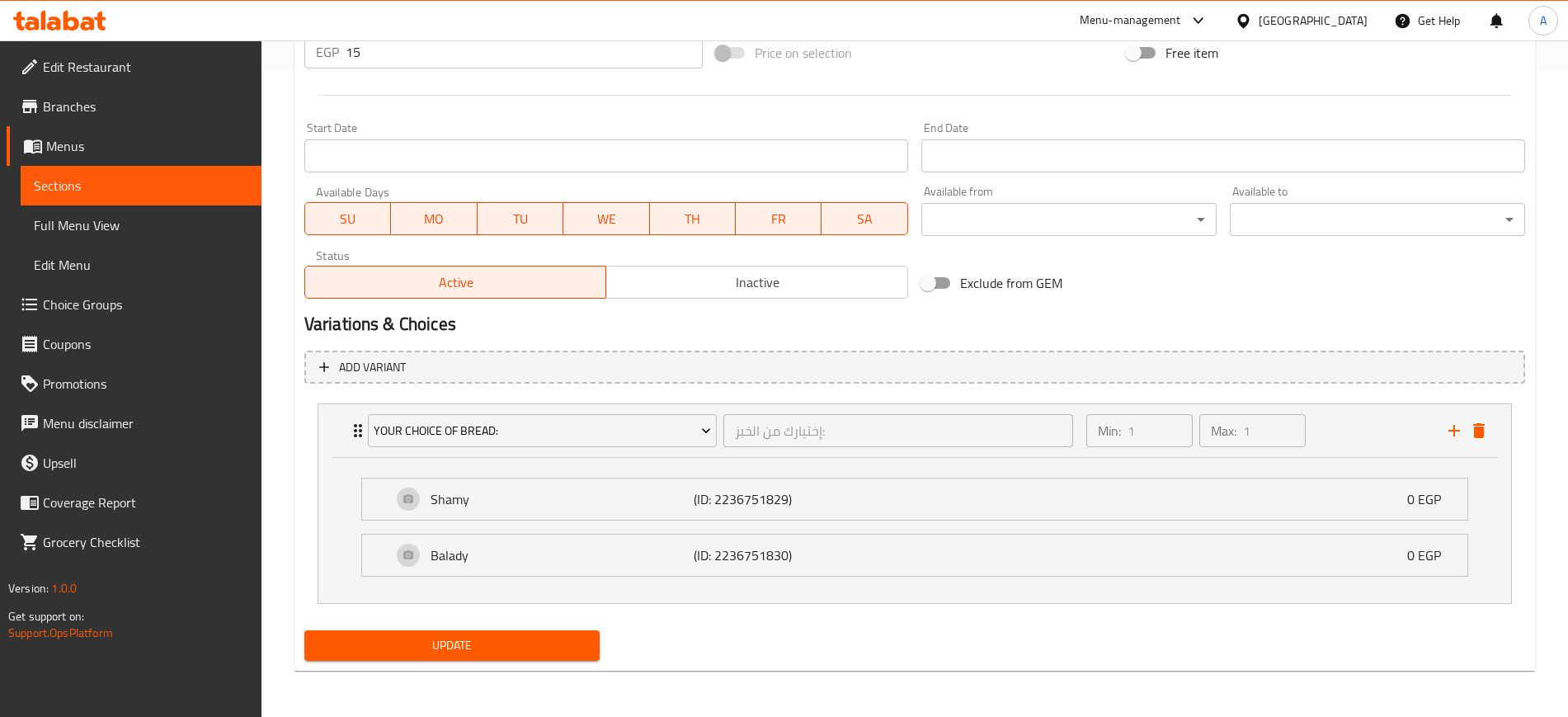
click at [418, 643] on span "Update" at bounding box center [452, 645] width 269 height 21
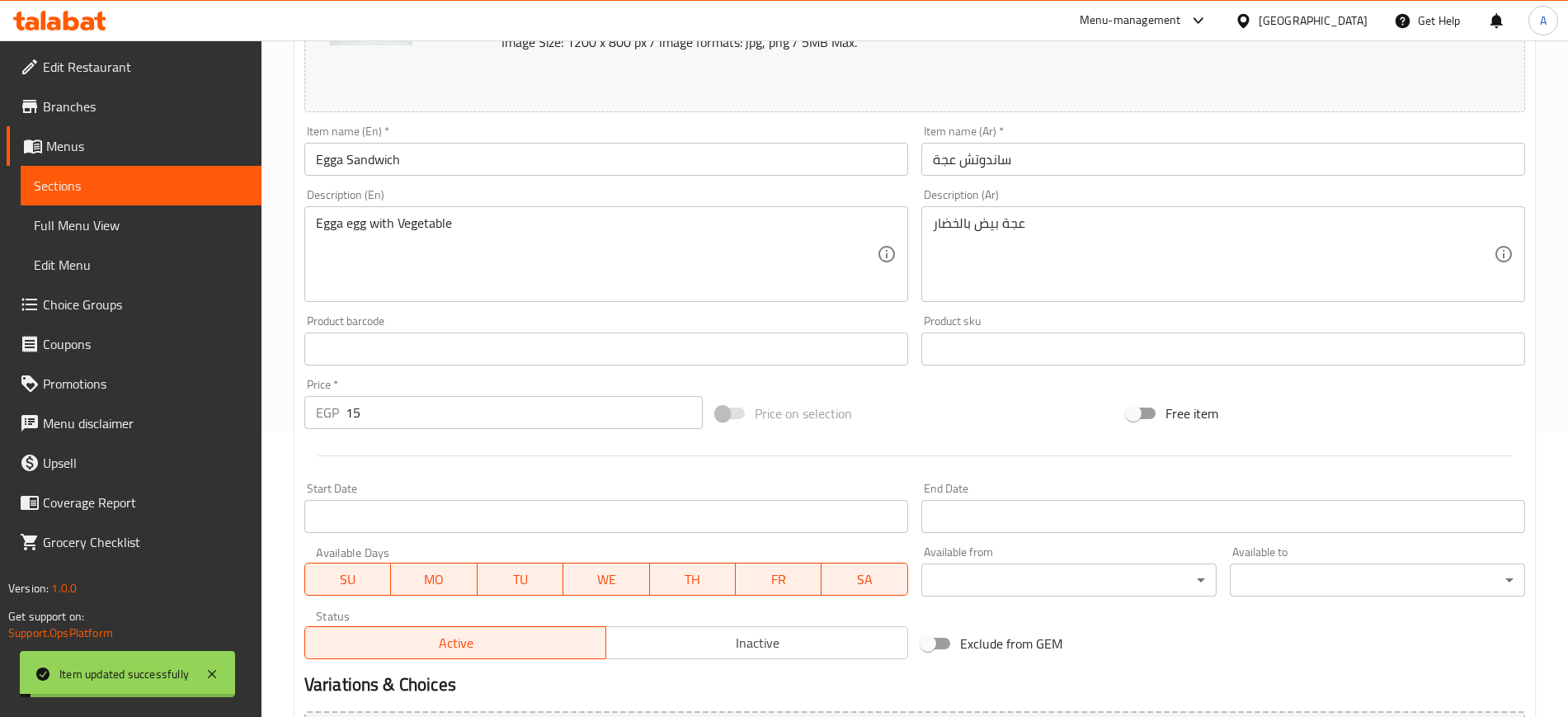
scroll to position [0, 0]
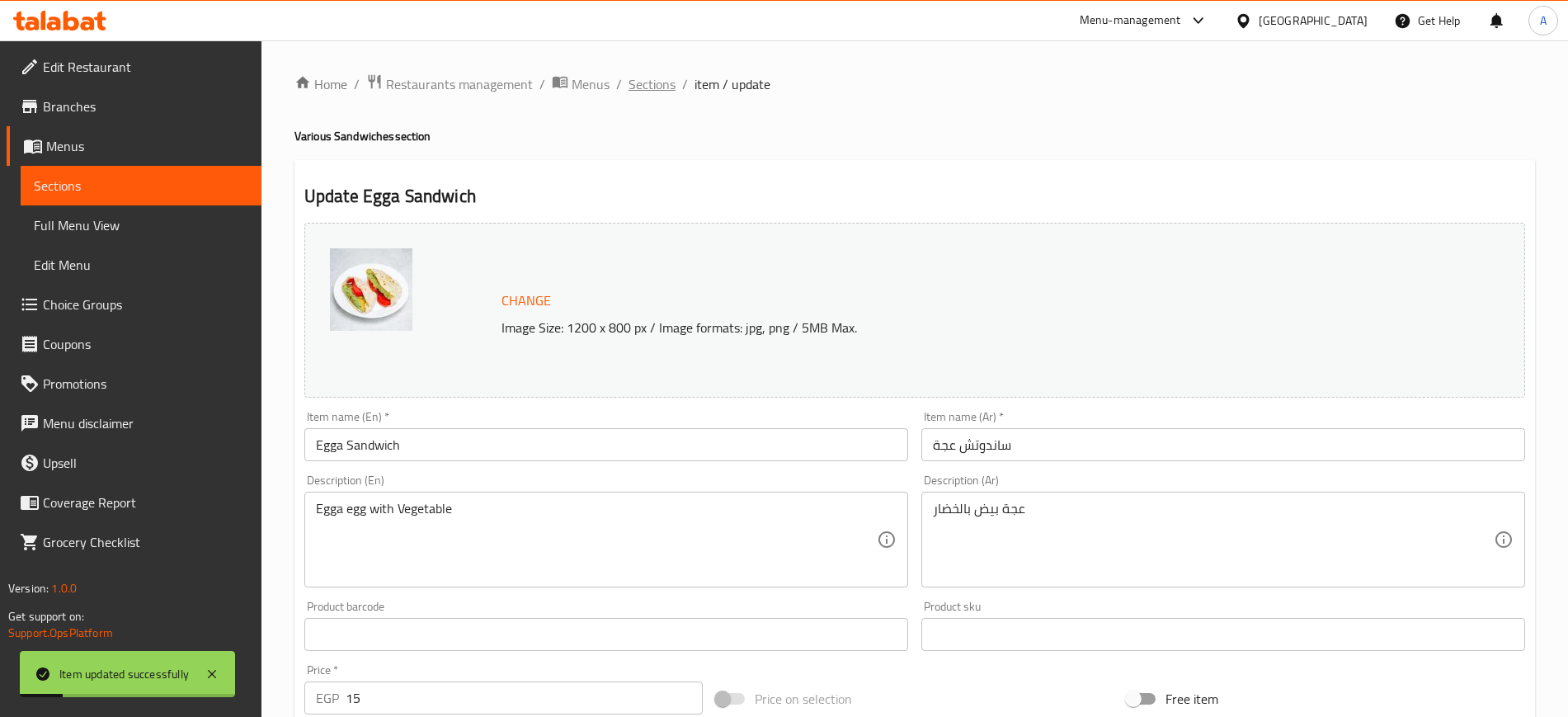
click at [630, 79] on span "Sections" at bounding box center [652, 84] width 47 height 20
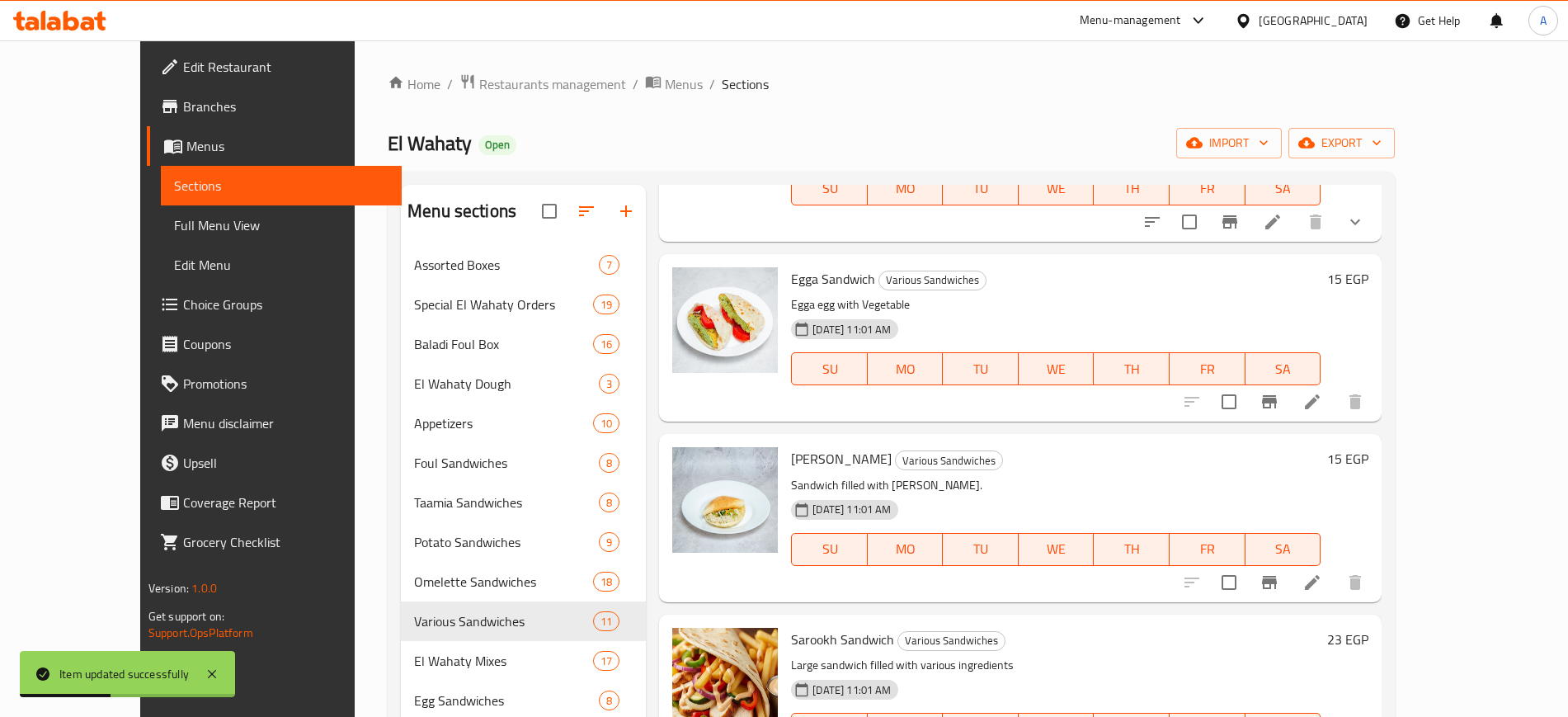
scroll to position [412, 0]
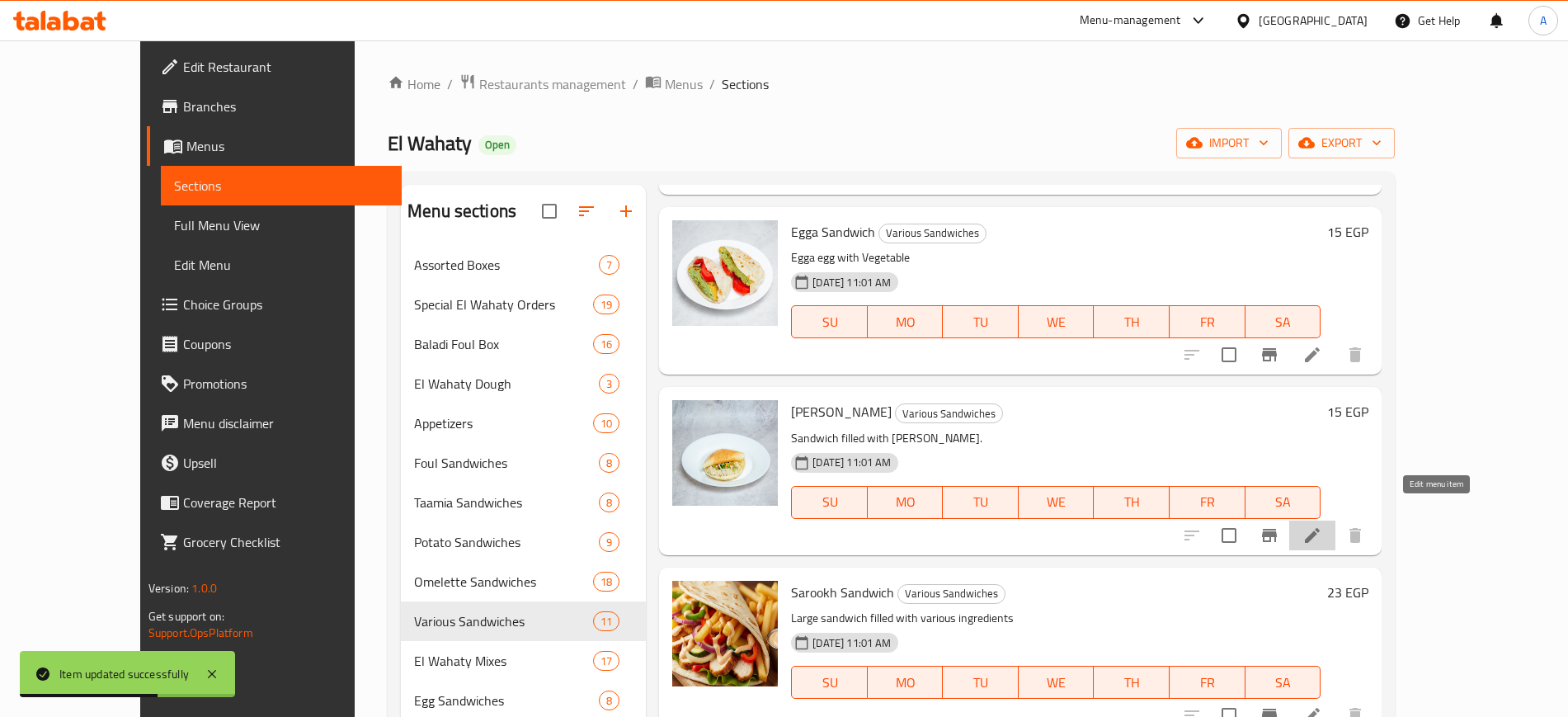
click at [1320, 528] on icon at bounding box center [1313, 535] width 15 height 15
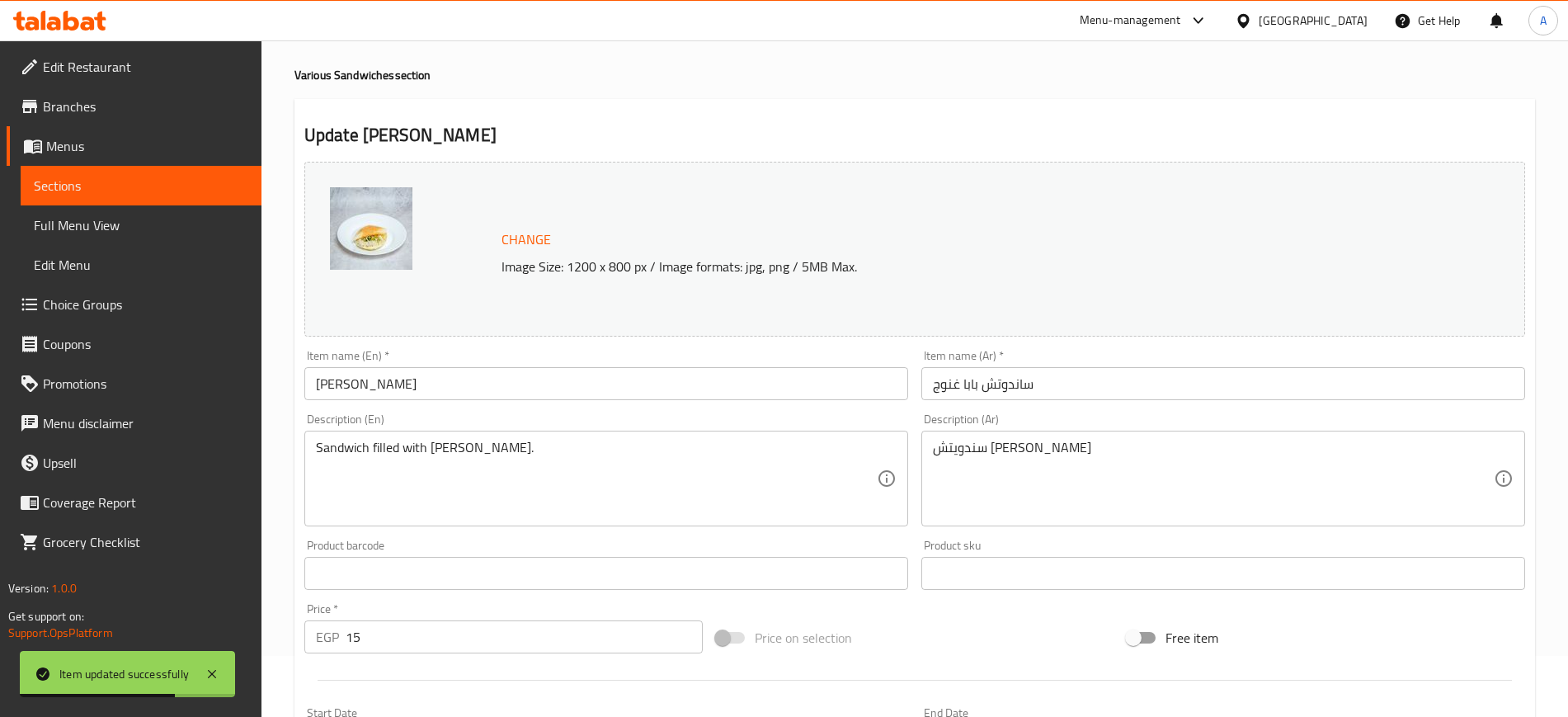
scroll to position [472, 0]
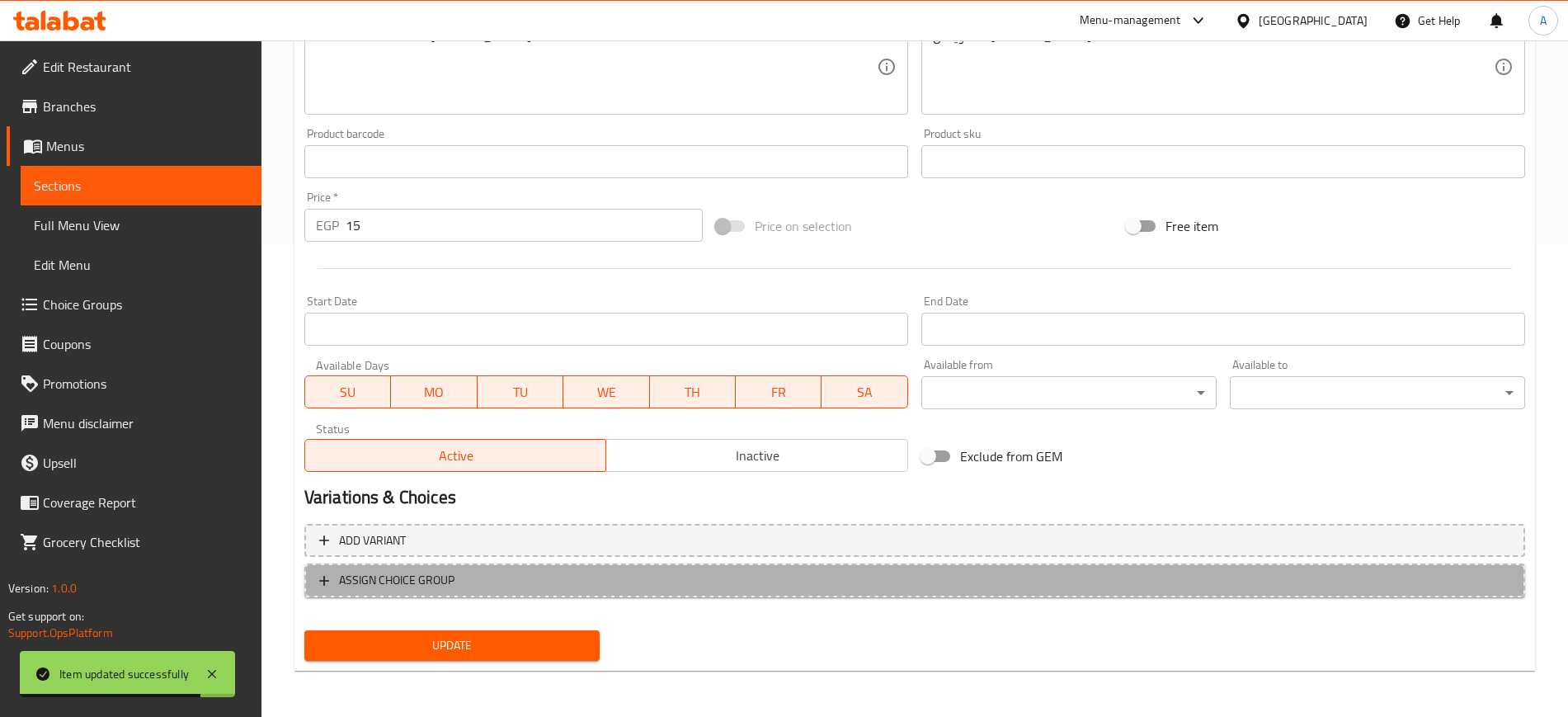
click at [316, 579] on icon "button" at bounding box center [324, 581] width 17 height 17
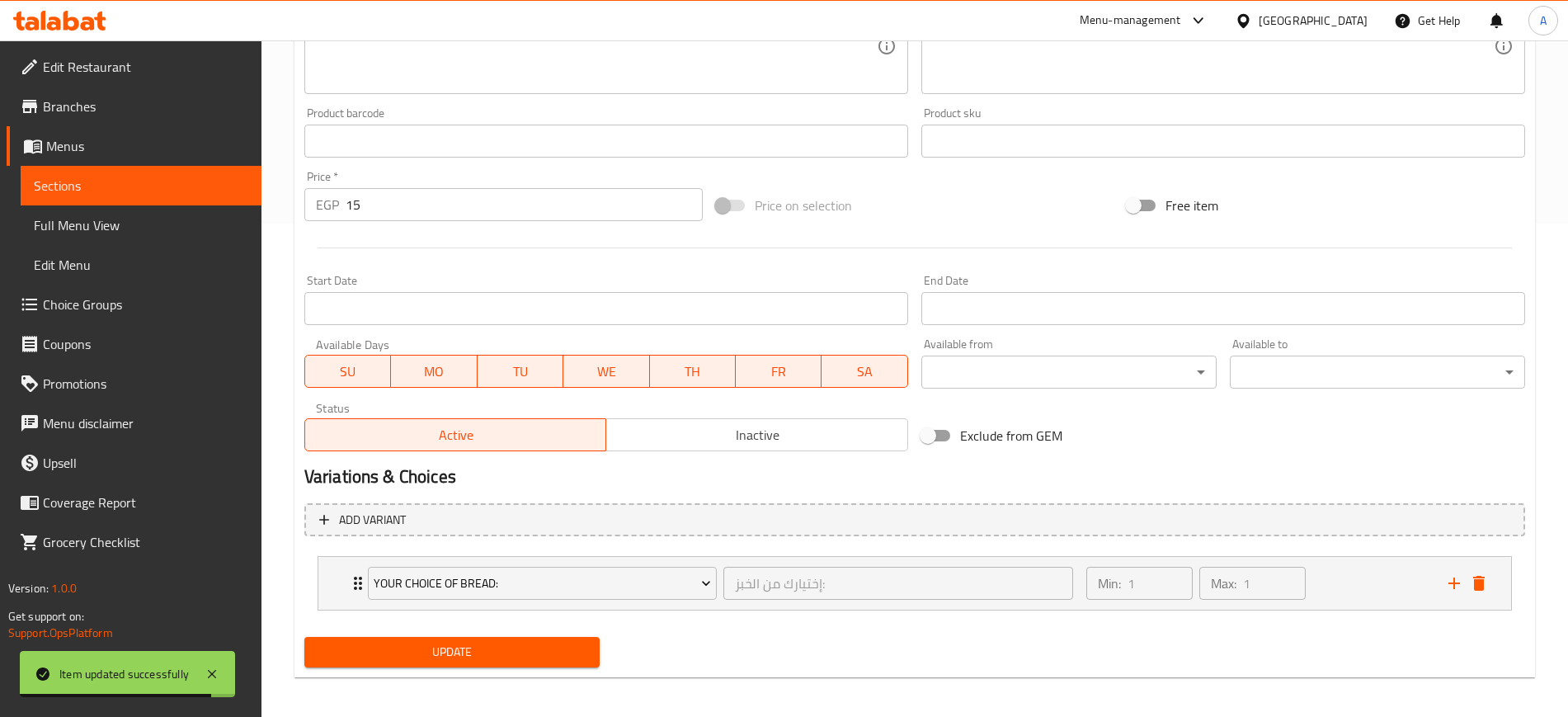
scroll to position [500, 0]
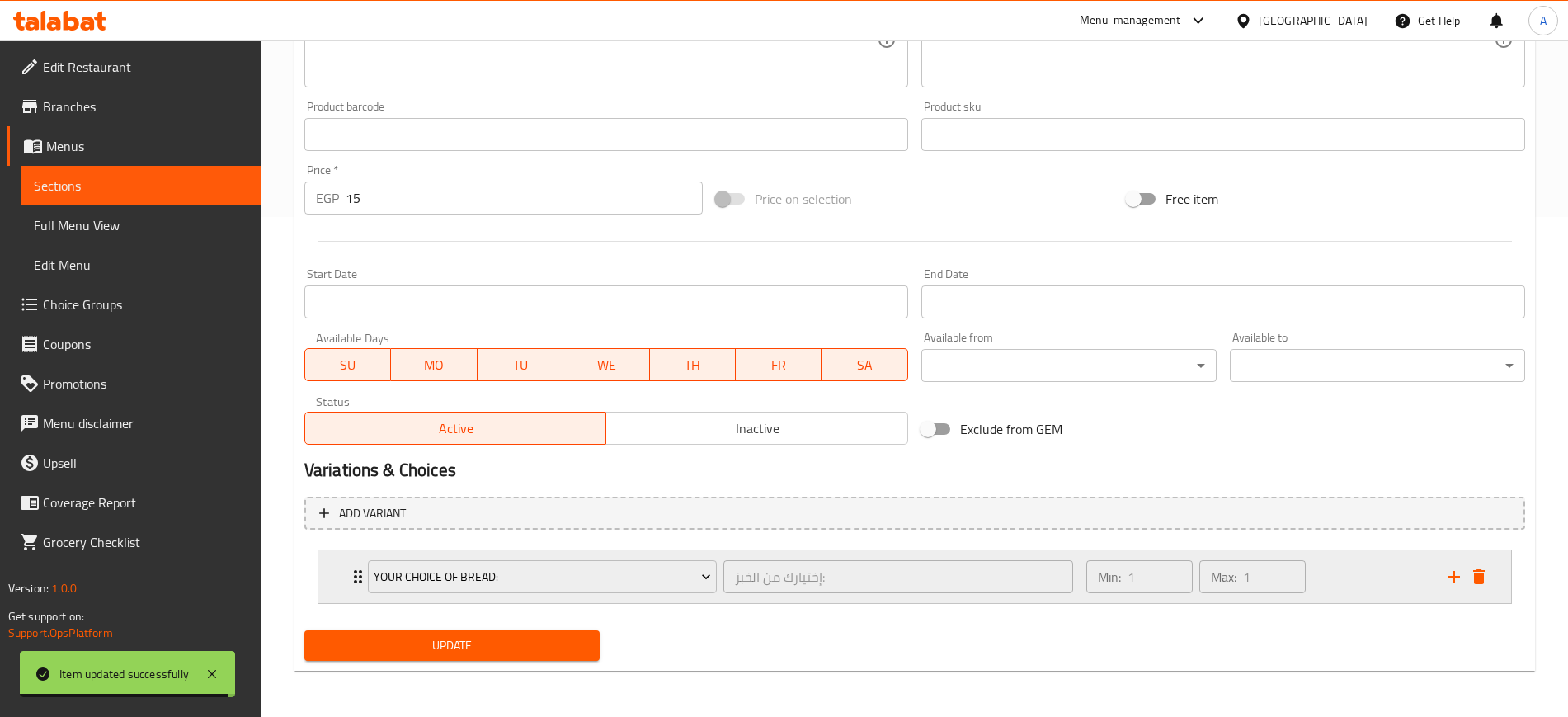
click at [352, 574] on icon "Expand" at bounding box center [358, 577] width 20 height 20
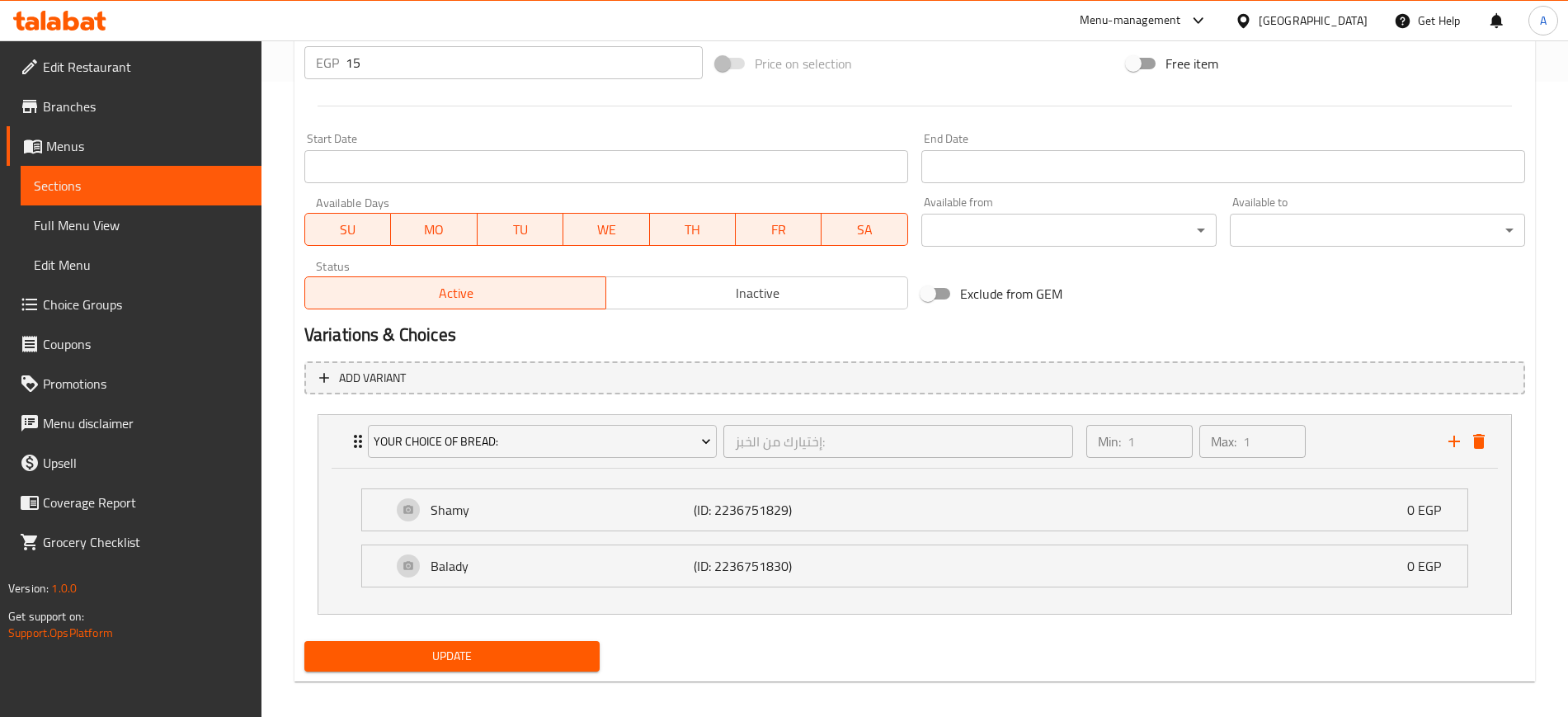
scroll to position [639, 0]
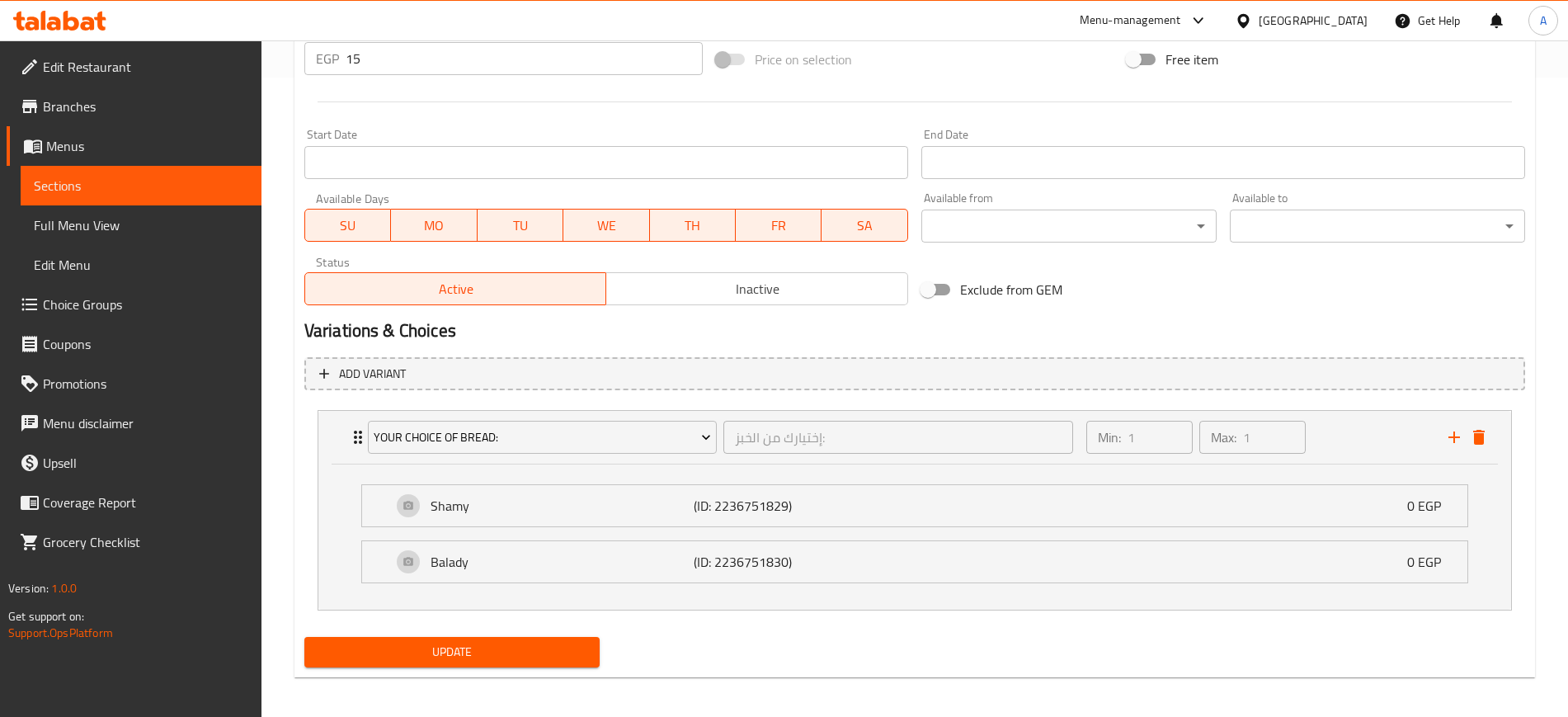
click at [417, 648] on span "Update" at bounding box center [452, 652] width 269 height 21
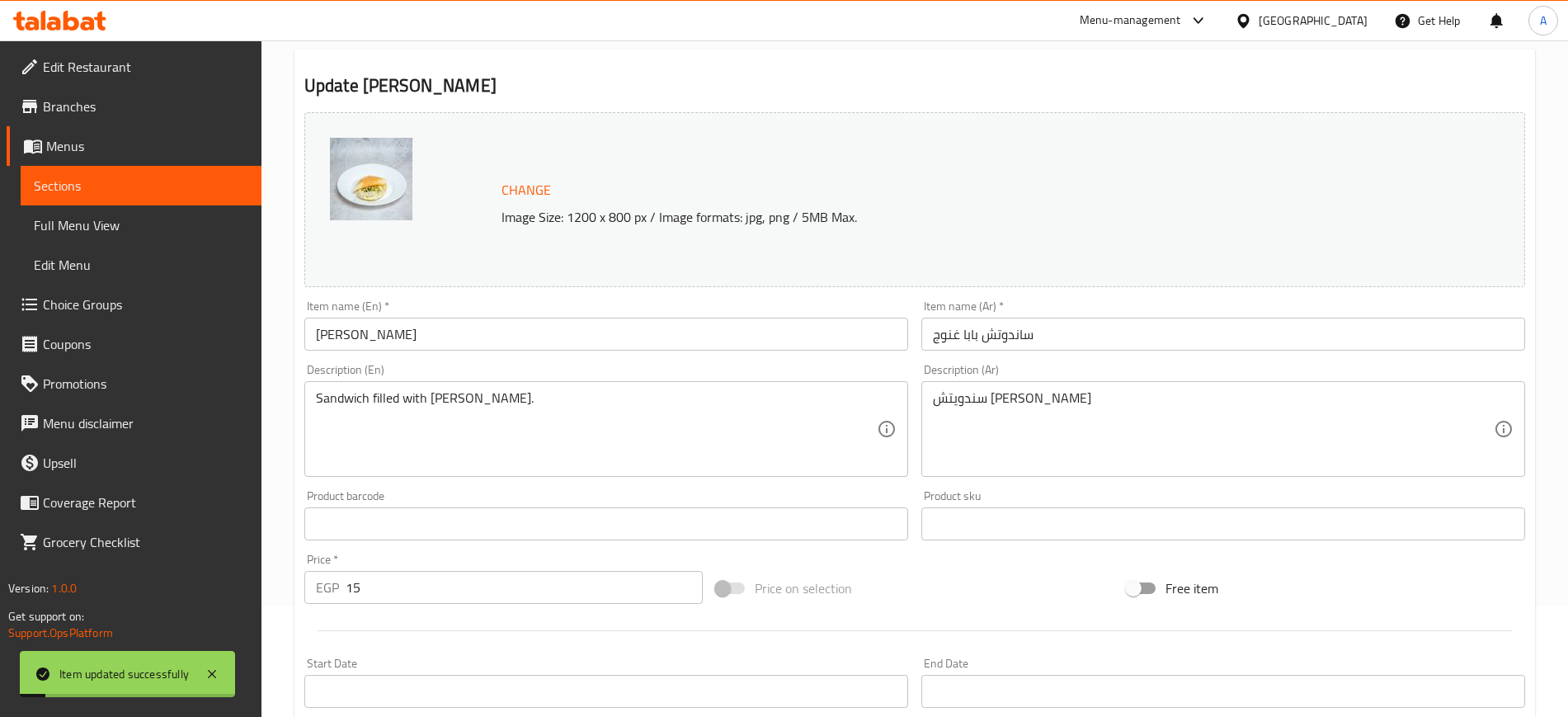
scroll to position [0, 0]
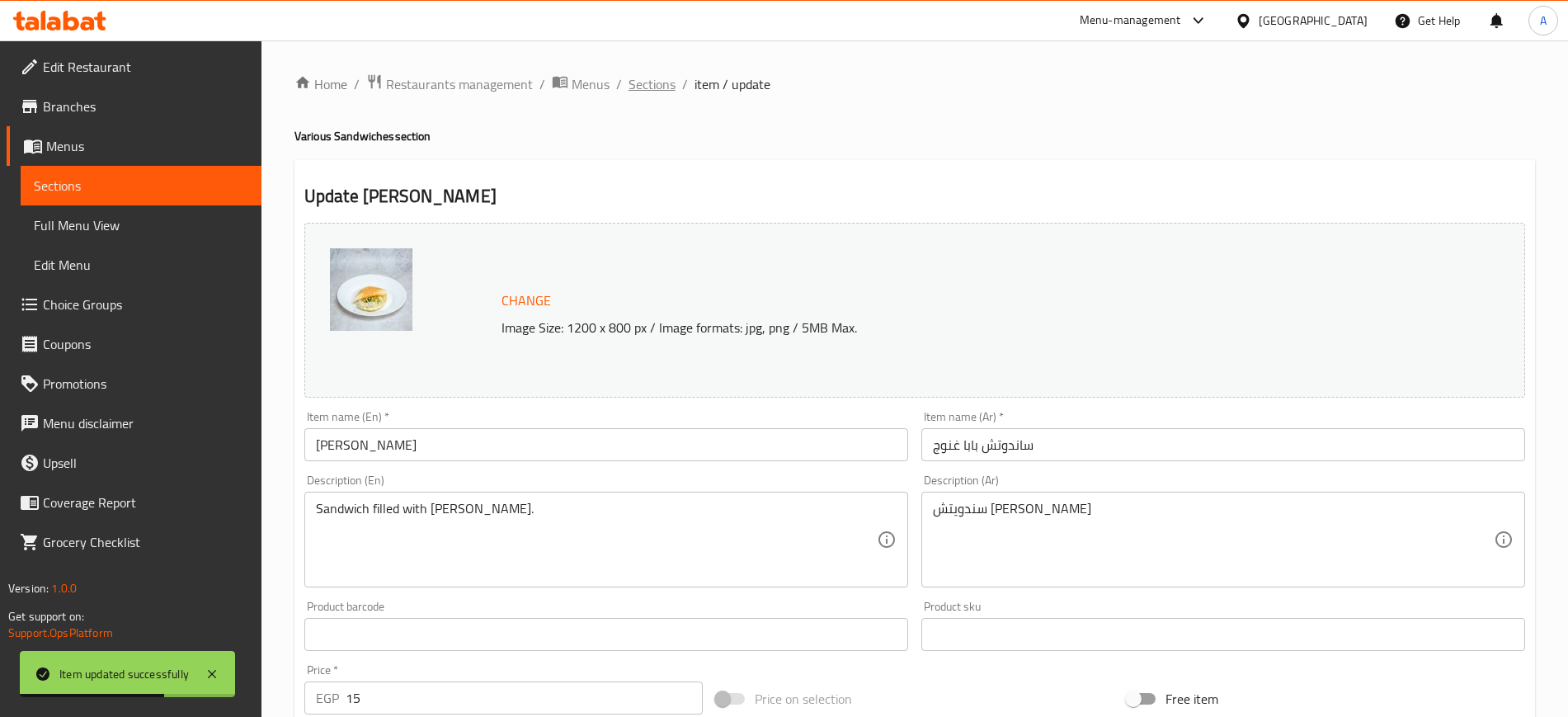
click at [647, 82] on span "Sections" at bounding box center [652, 84] width 47 height 20
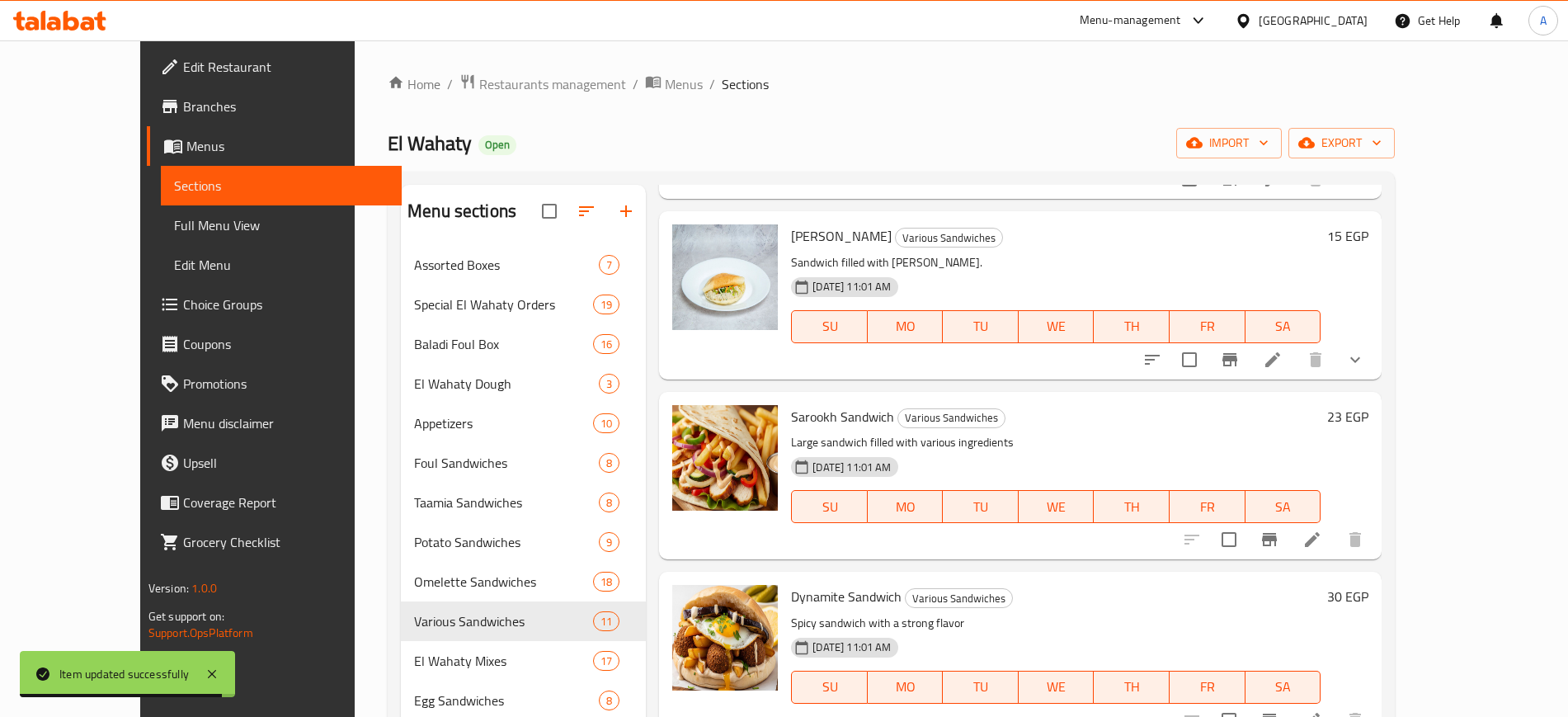
scroll to position [619, 0]
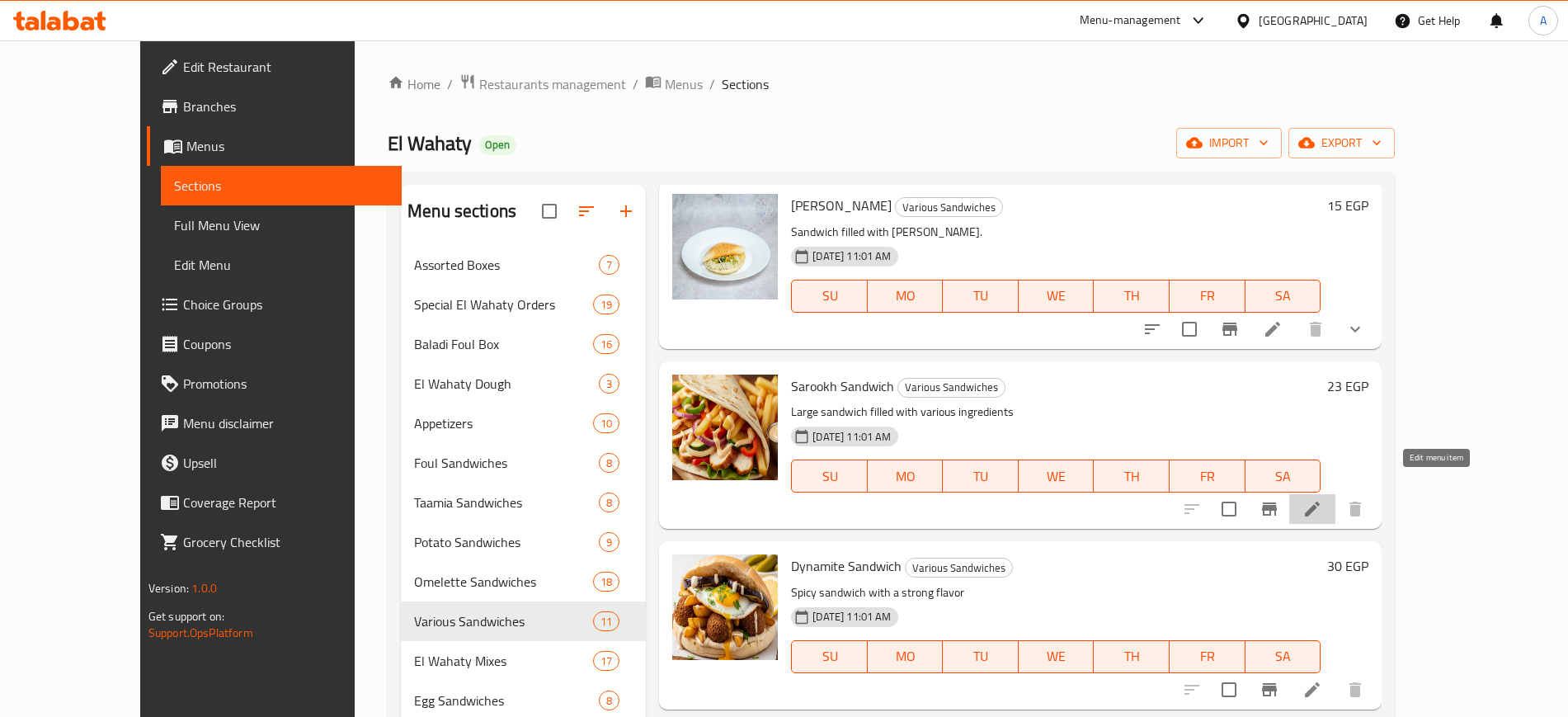
click at [1323, 499] on icon at bounding box center [1313, 509] width 20 height 20
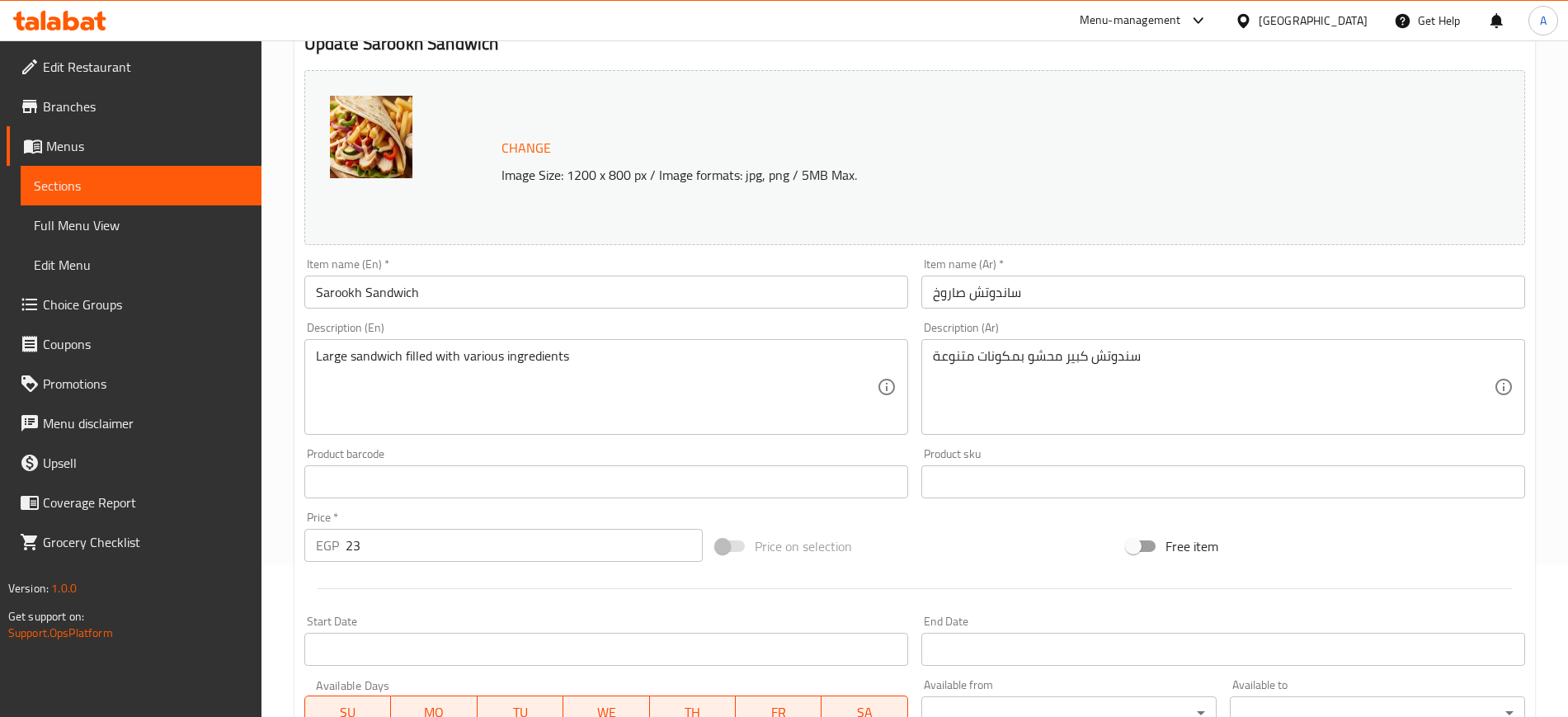
scroll to position [472, 0]
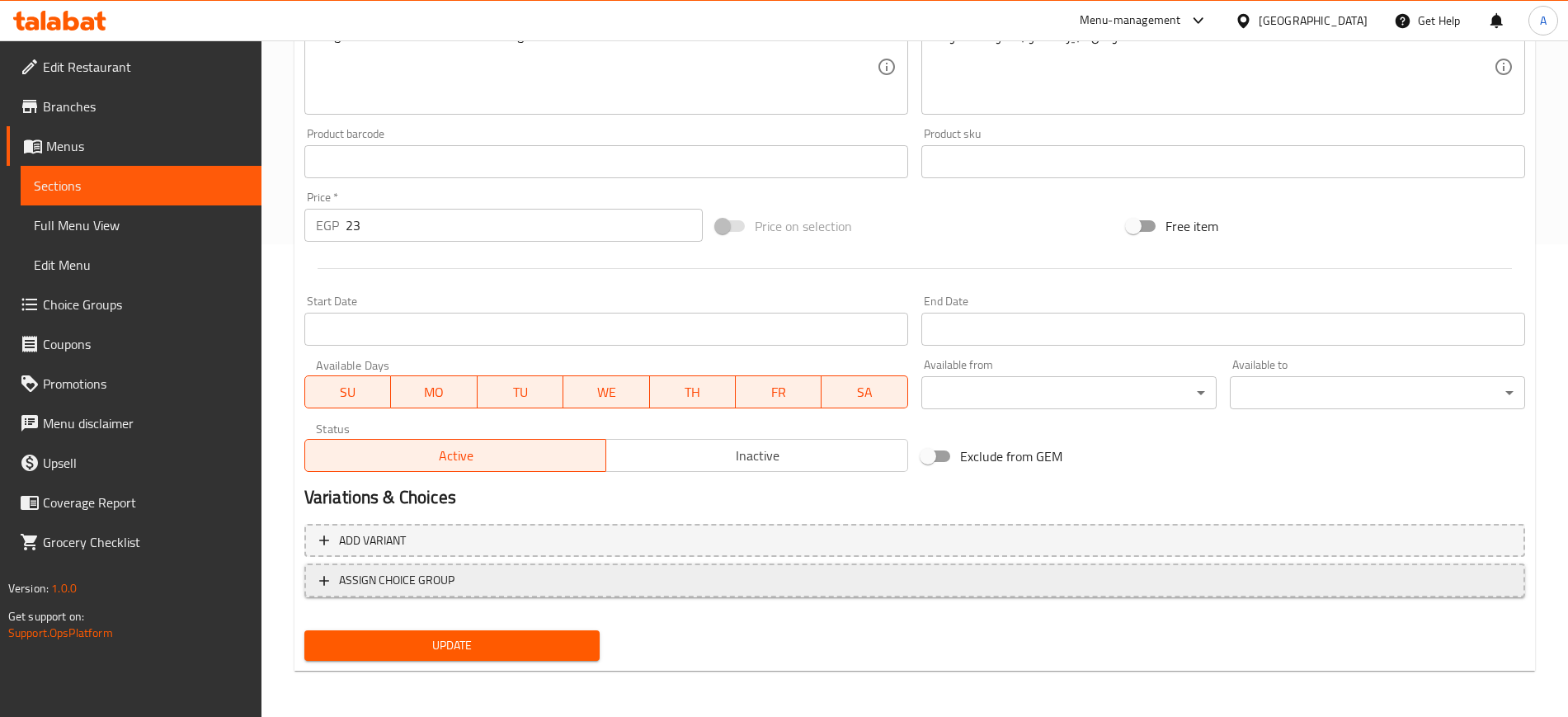
click at [325, 573] on icon "button" at bounding box center [324, 581] width 17 height 17
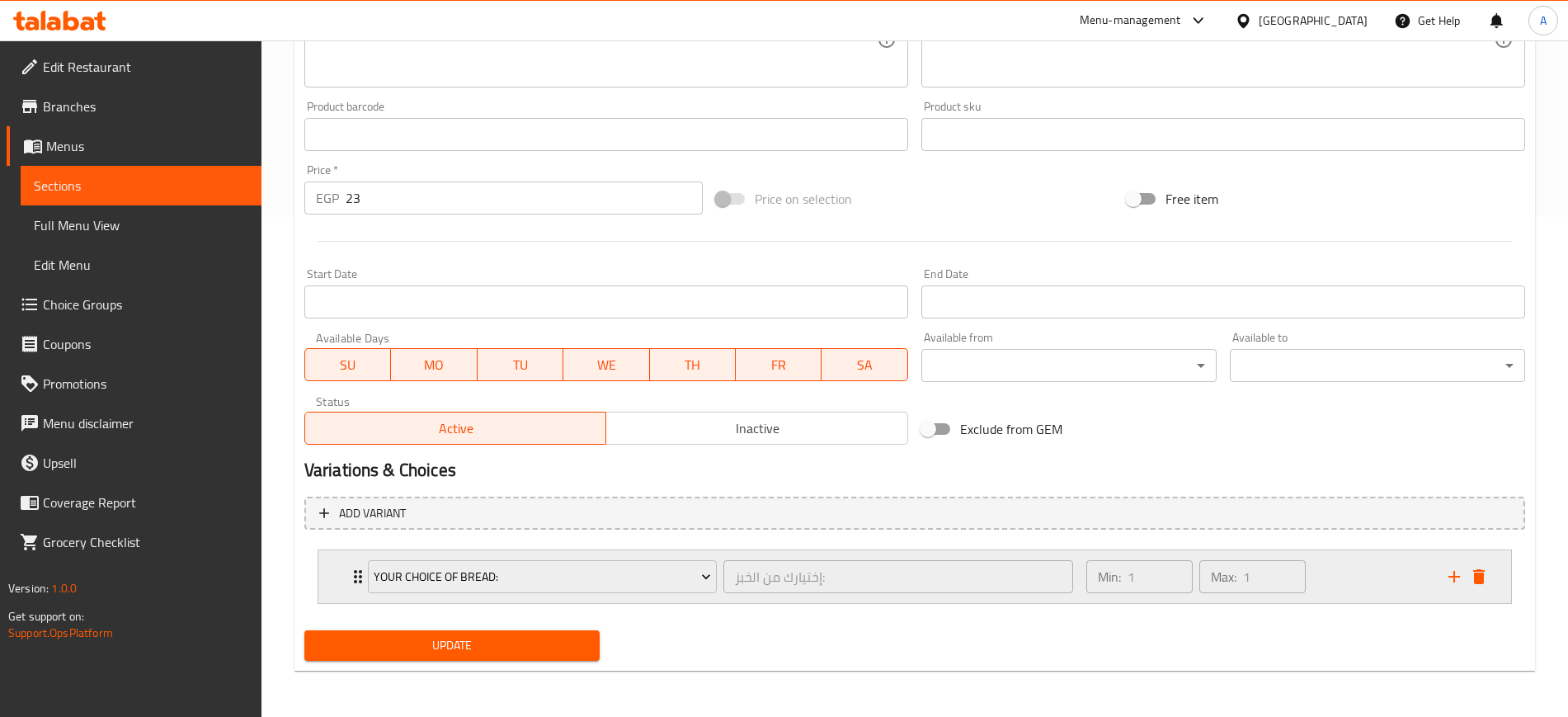
click at [342, 581] on div "Your Choice Of Bread: إختيارك من الخبز: ​ Min: 1 ​ Max: 1 ​" at bounding box center [914, 576] width 1193 height 53
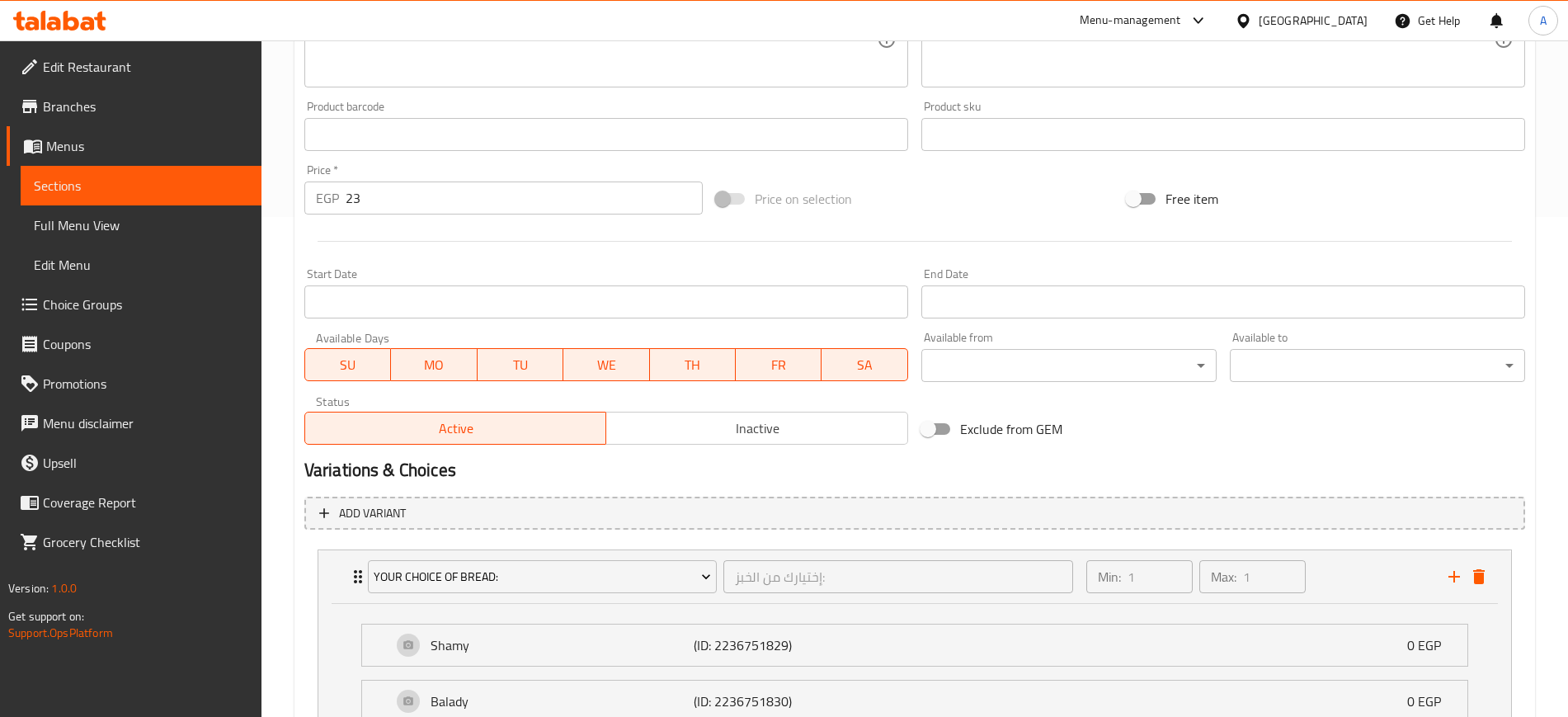
scroll to position [646, 0]
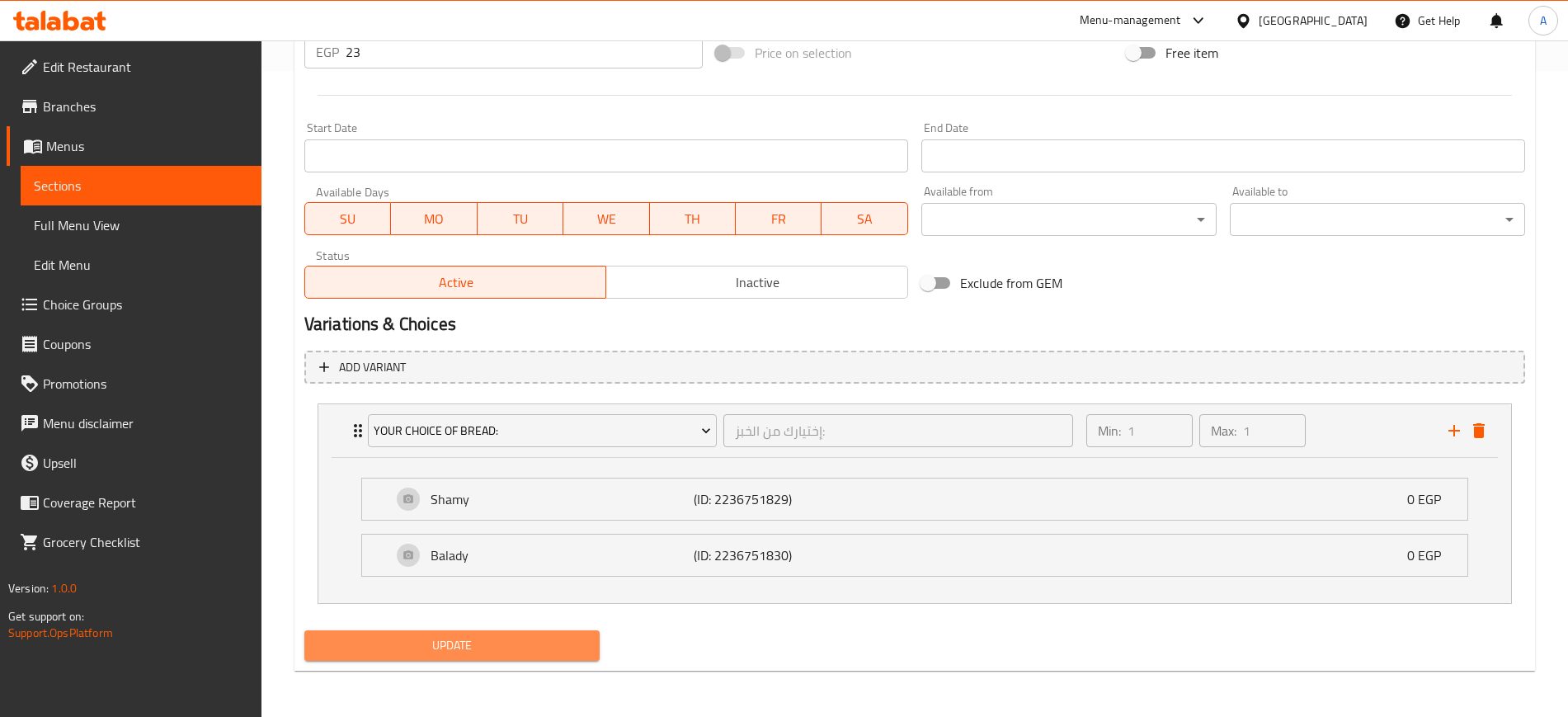
click at [444, 654] on span "Update" at bounding box center [452, 645] width 269 height 21
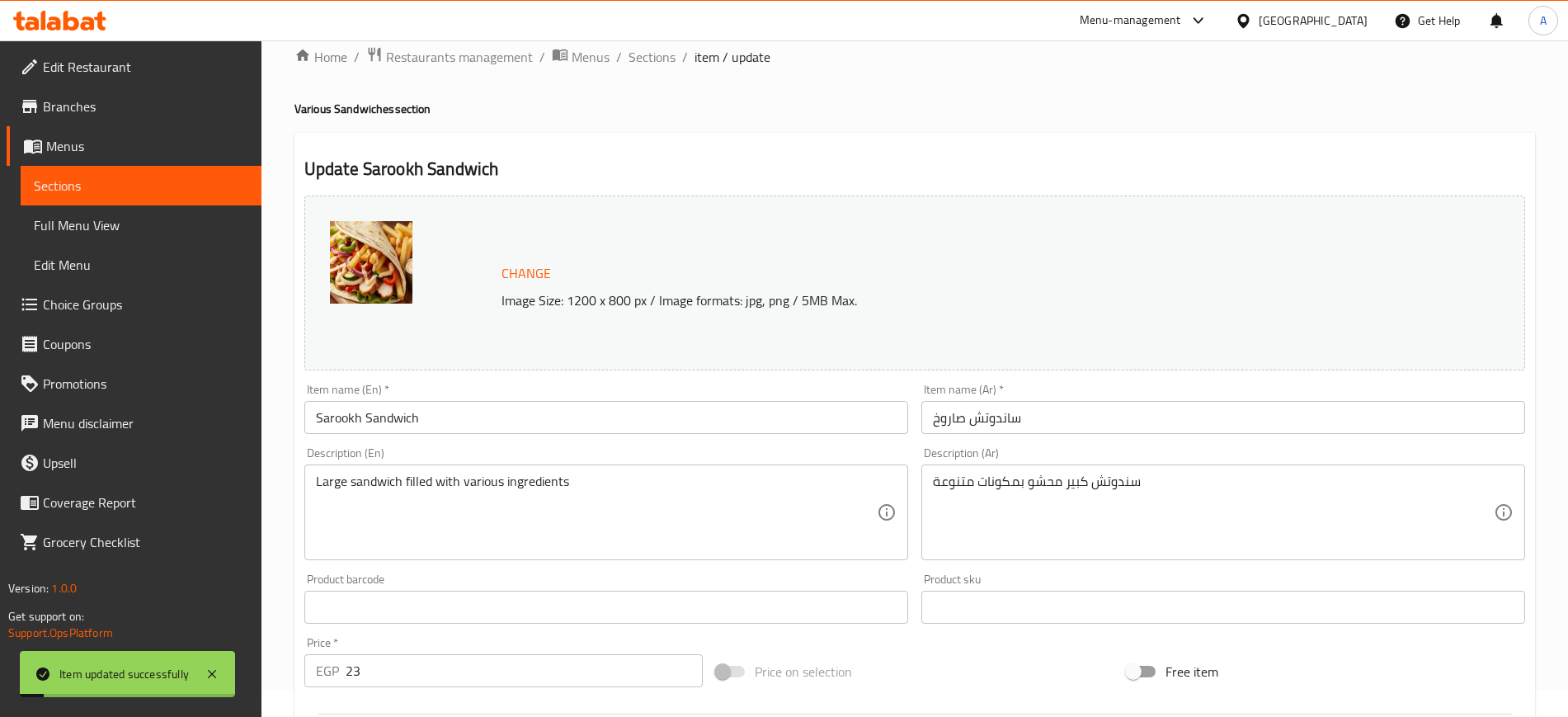
scroll to position [0, 0]
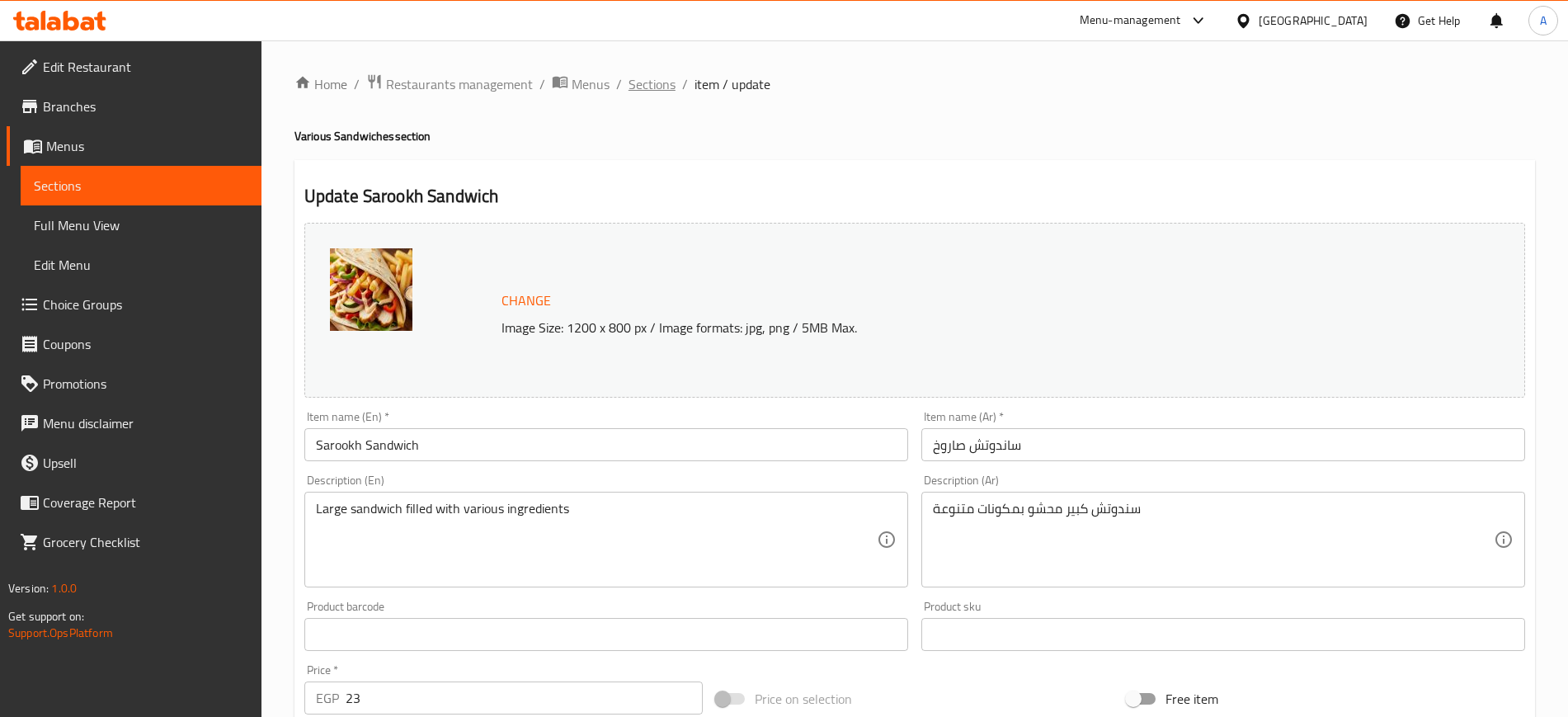
click at [646, 83] on span "Sections" at bounding box center [652, 84] width 47 height 20
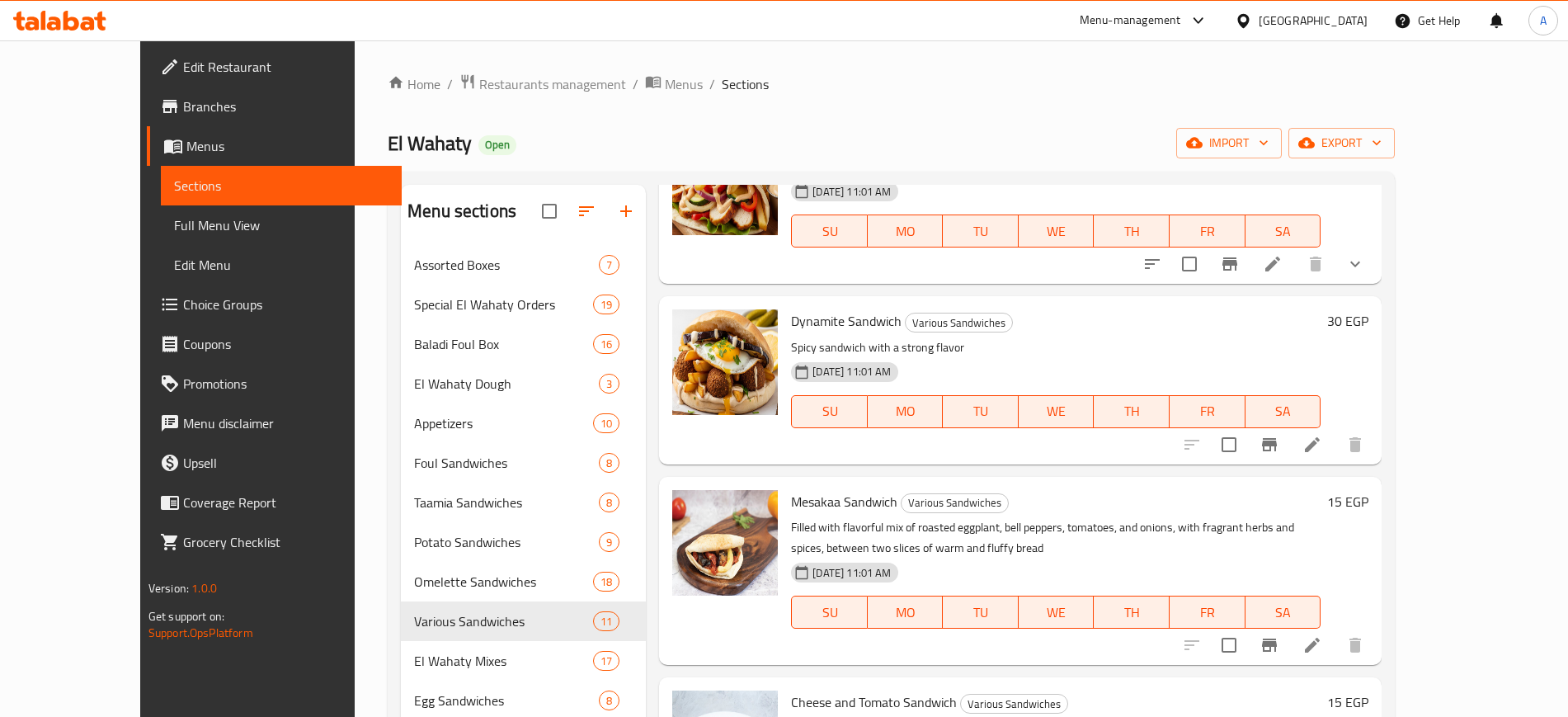
scroll to position [928, 0]
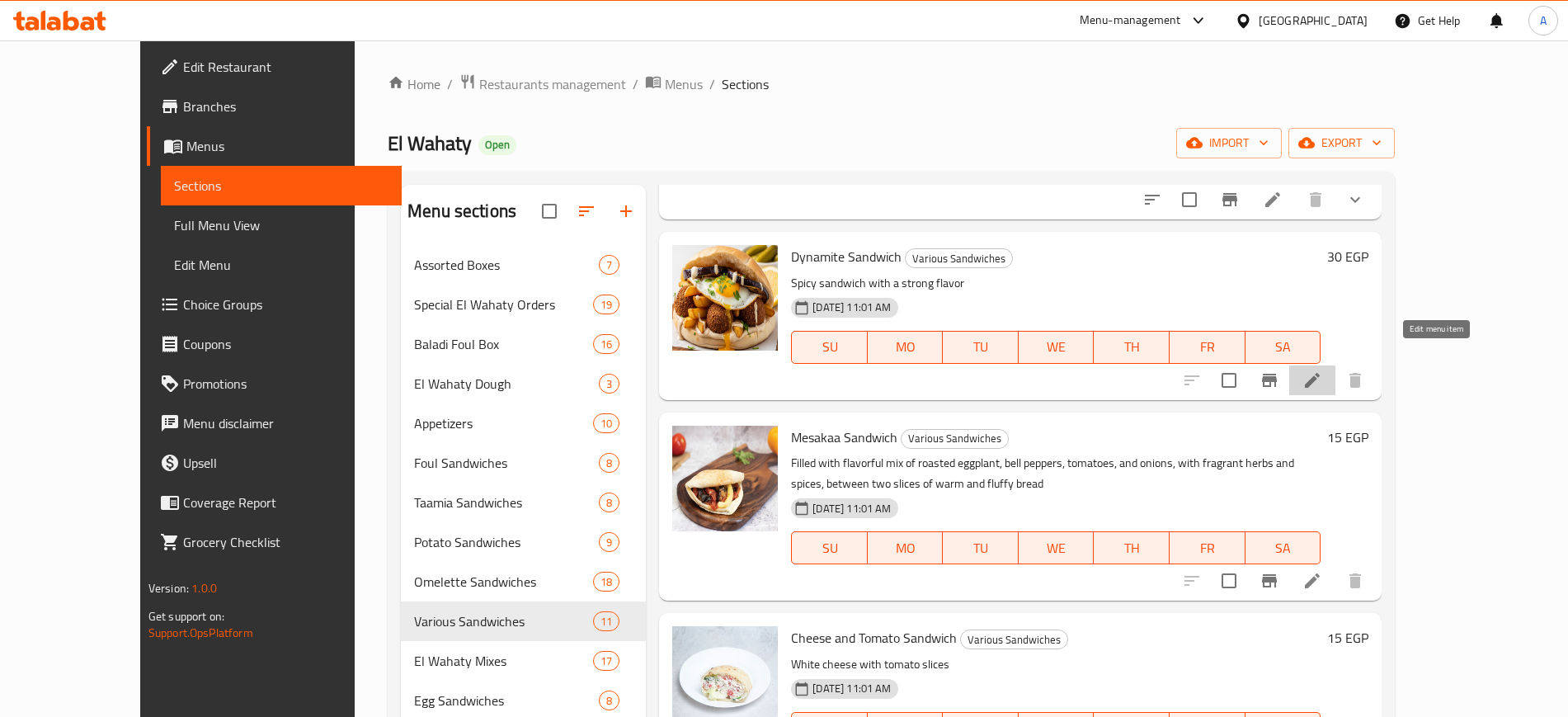
click at [1323, 371] on icon at bounding box center [1313, 381] width 20 height 20
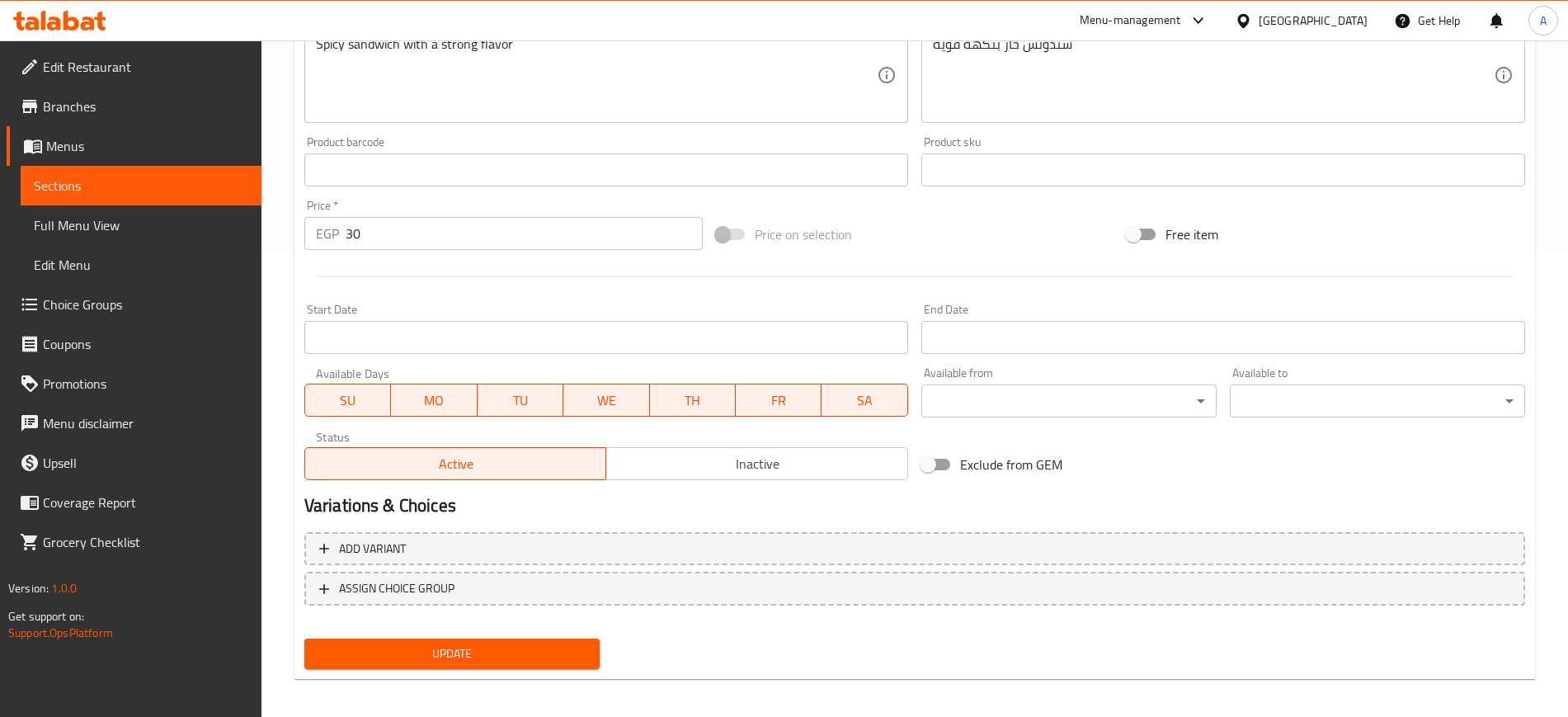
scroll to position [472, 0]
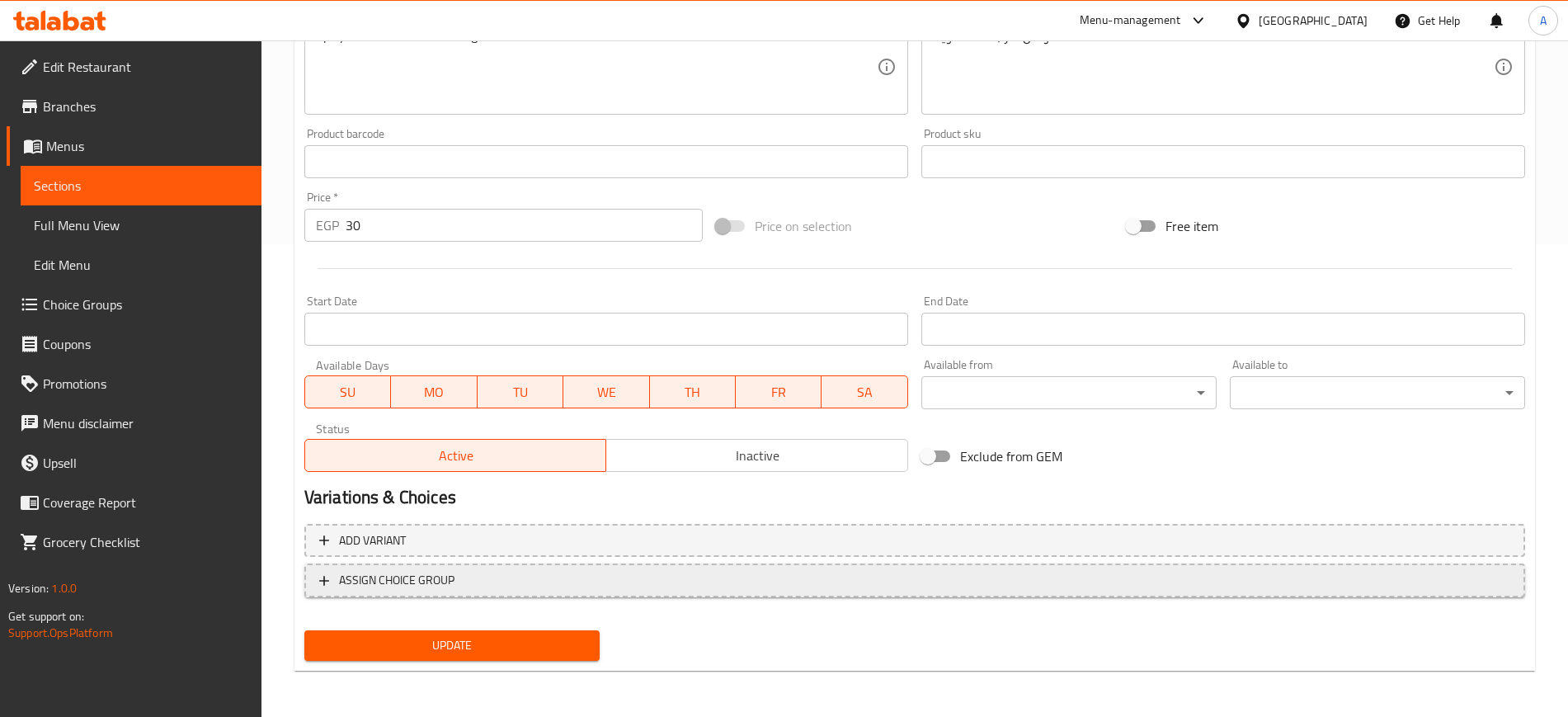
click at [313, 581] on button "ASSIGN CHOICE GROUP" at bounding box center [915, 580] width 1221 height 34
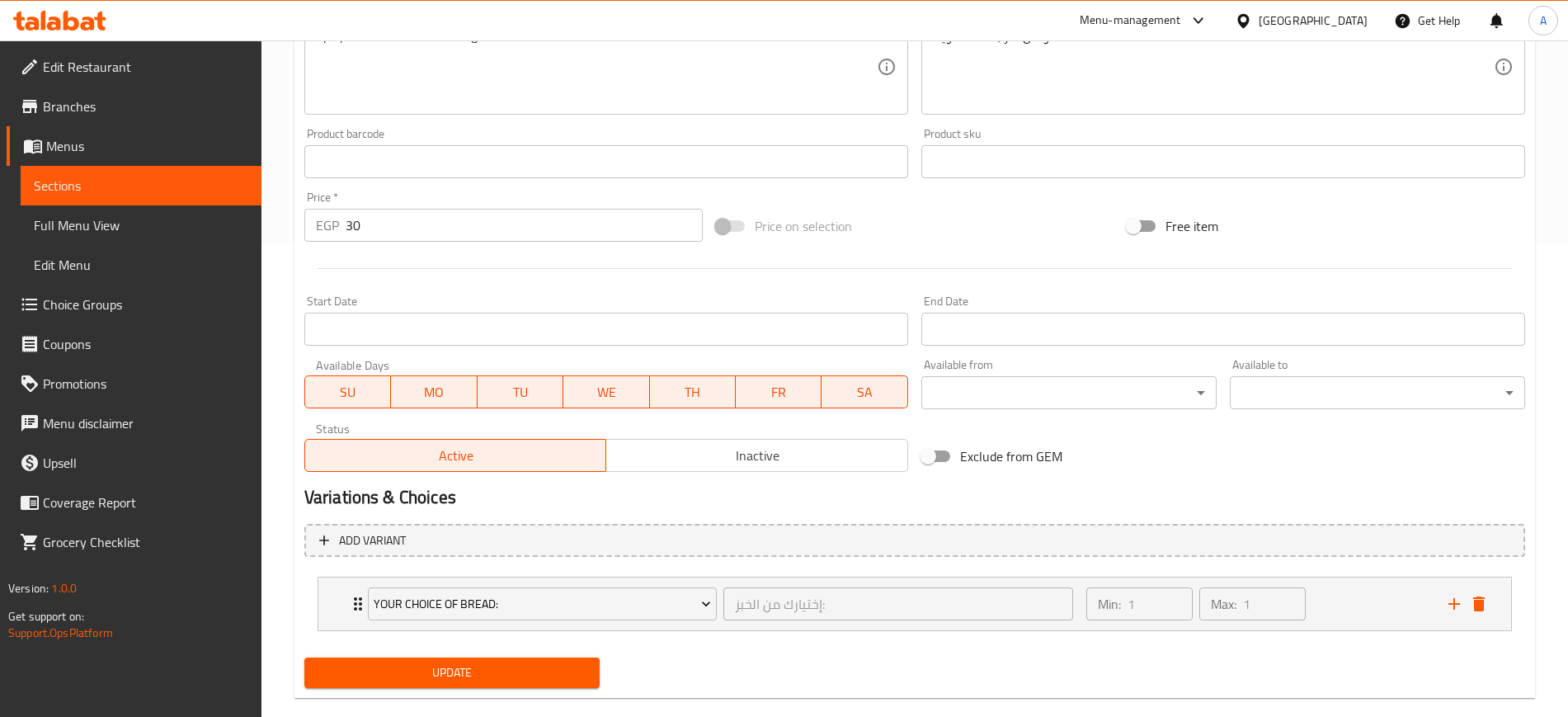
scroll to position [500, 0]
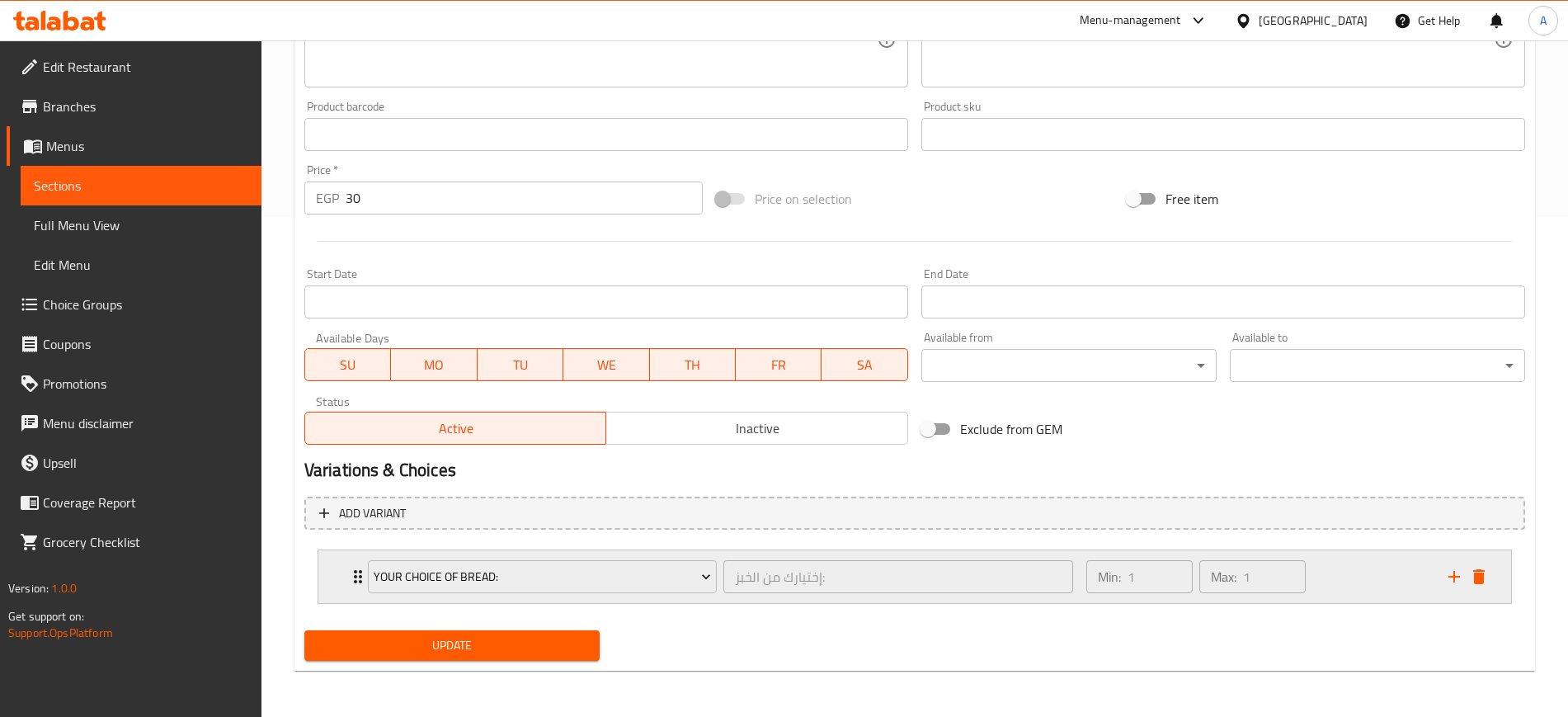
click at [356, 576] on icon "Expand" at bounding box center [358, 577] width 8 height 13
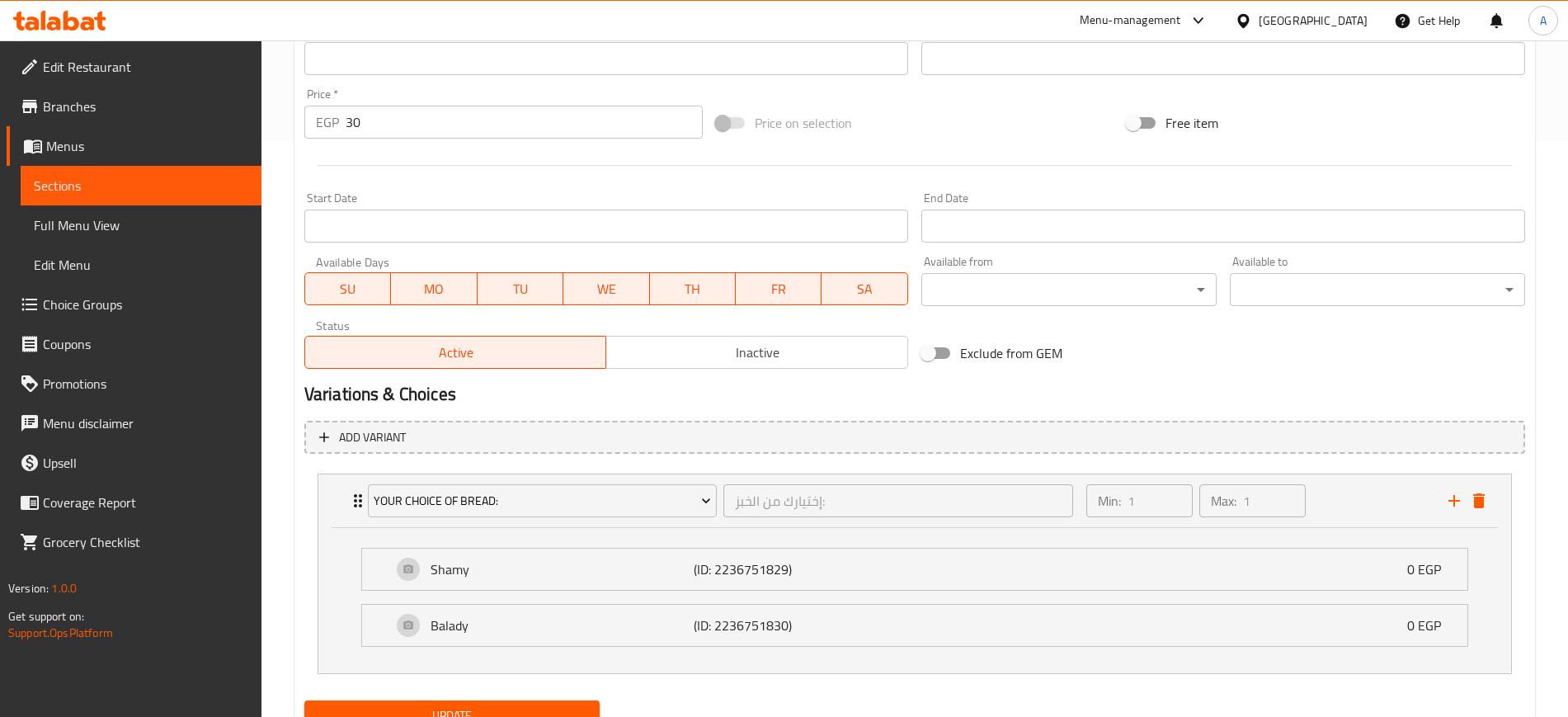
scroll to position [646, 0]
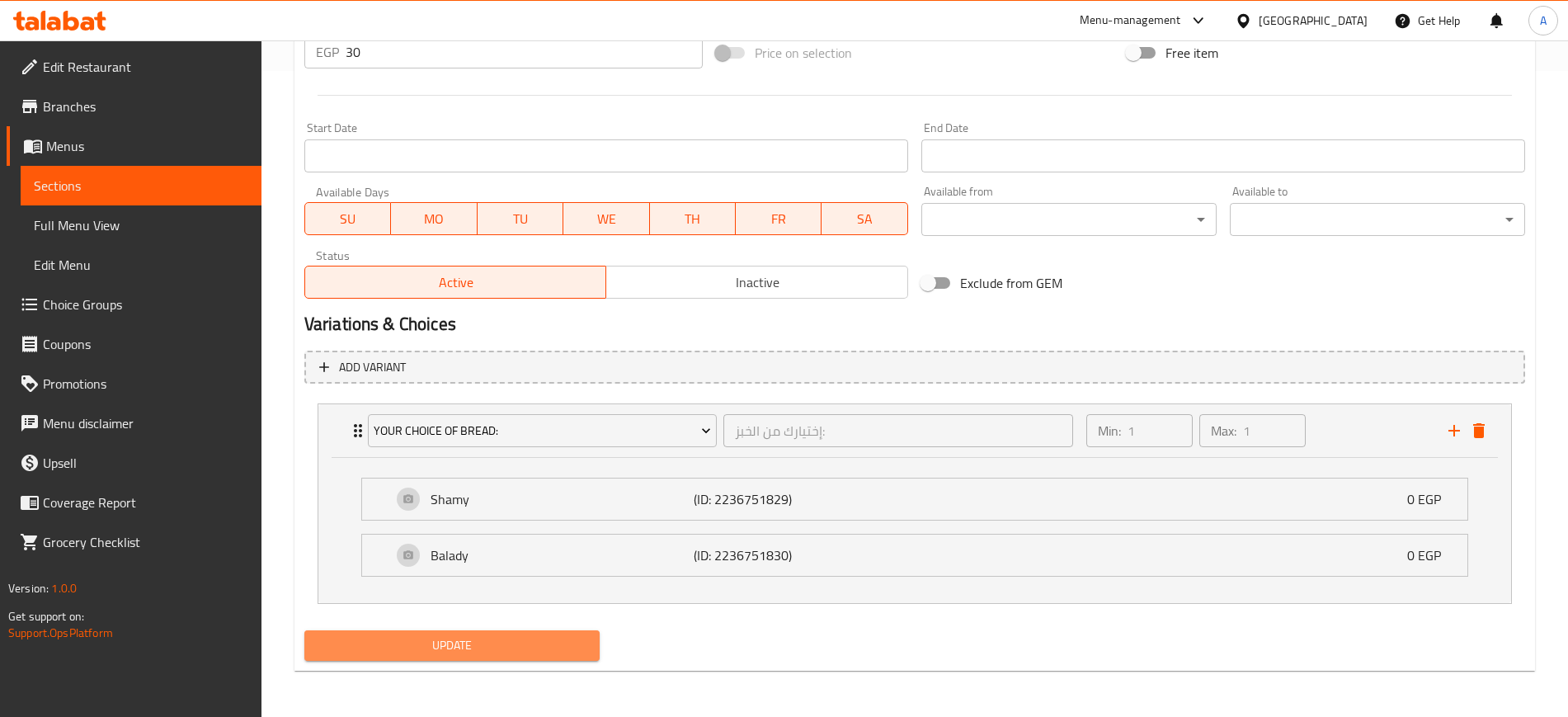
click at [532, 651] on span "Update" at bounding box center [452, 645] width 269 height 21
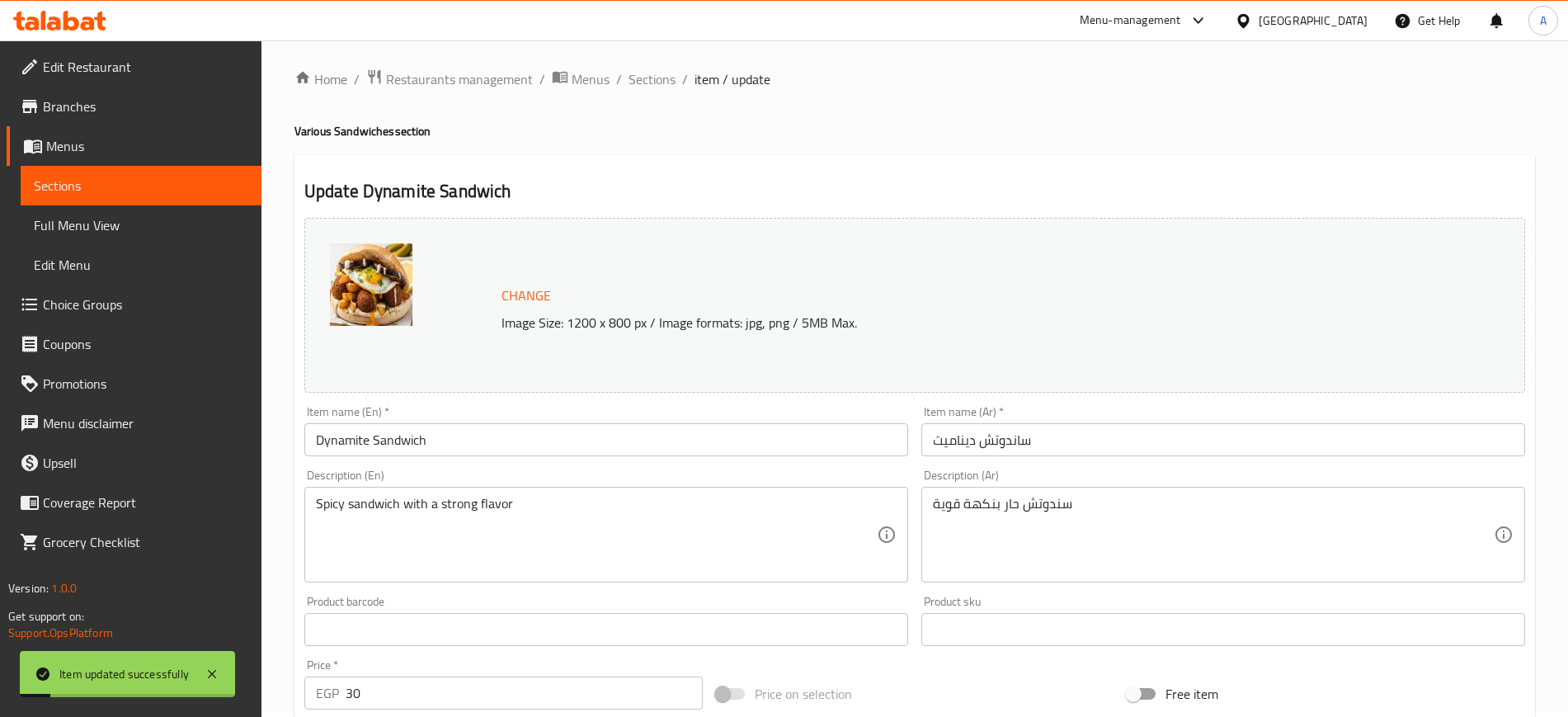
scroll to position [0, 0]
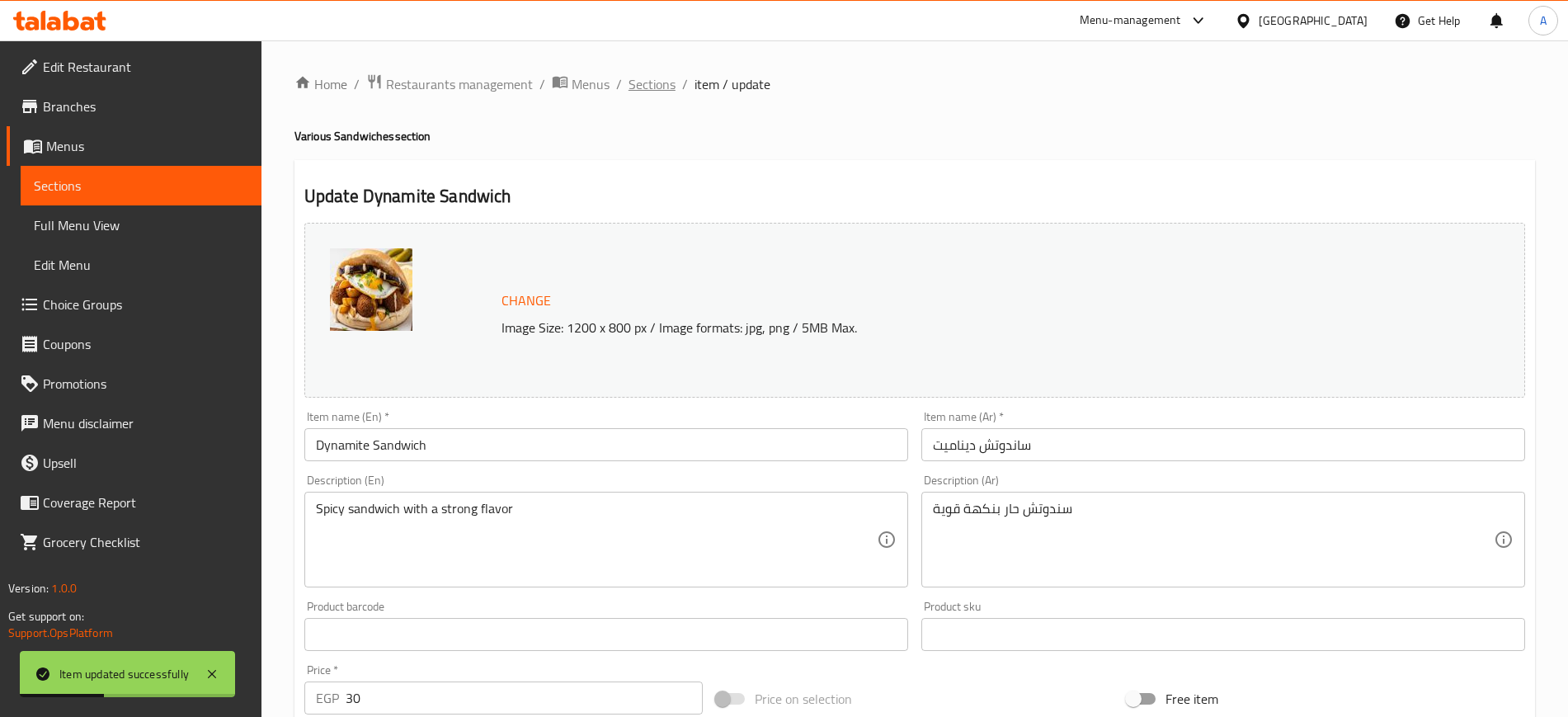
click at [660, 88] on span "Sections" at bounding box center [652, 84] width 47 height 20
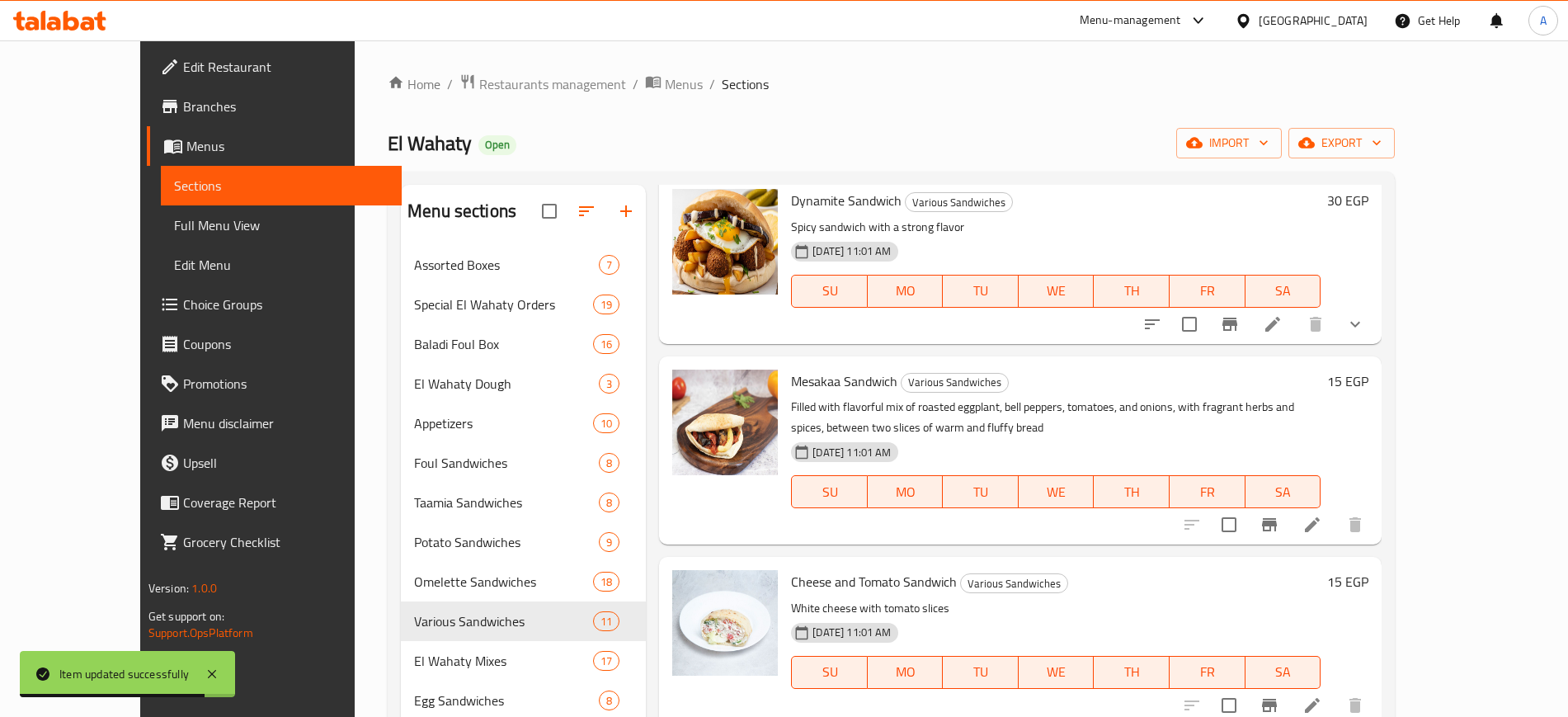
scroll to position [1031, 0]
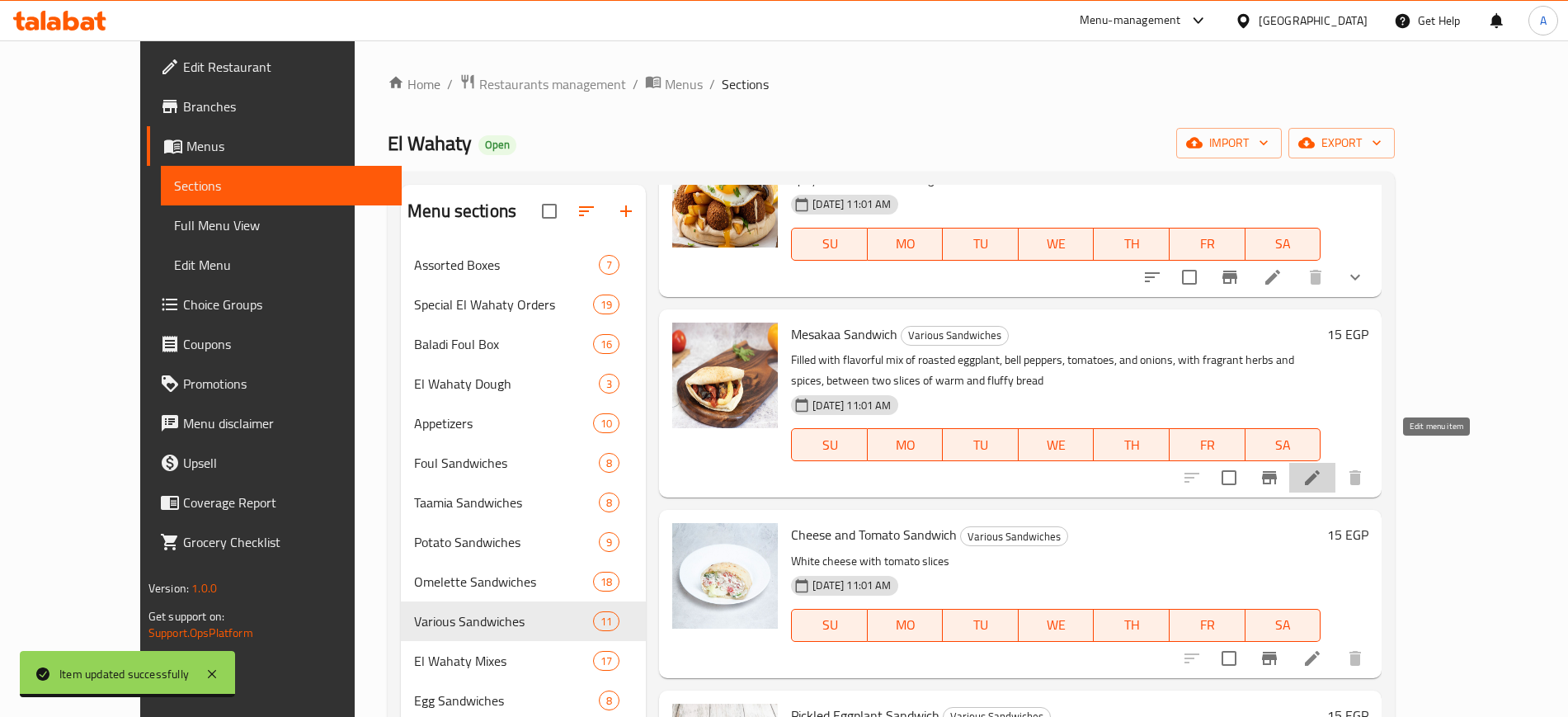
click at [1323, 467] on icon at bounding box center [1313, 477] width 20 height 20
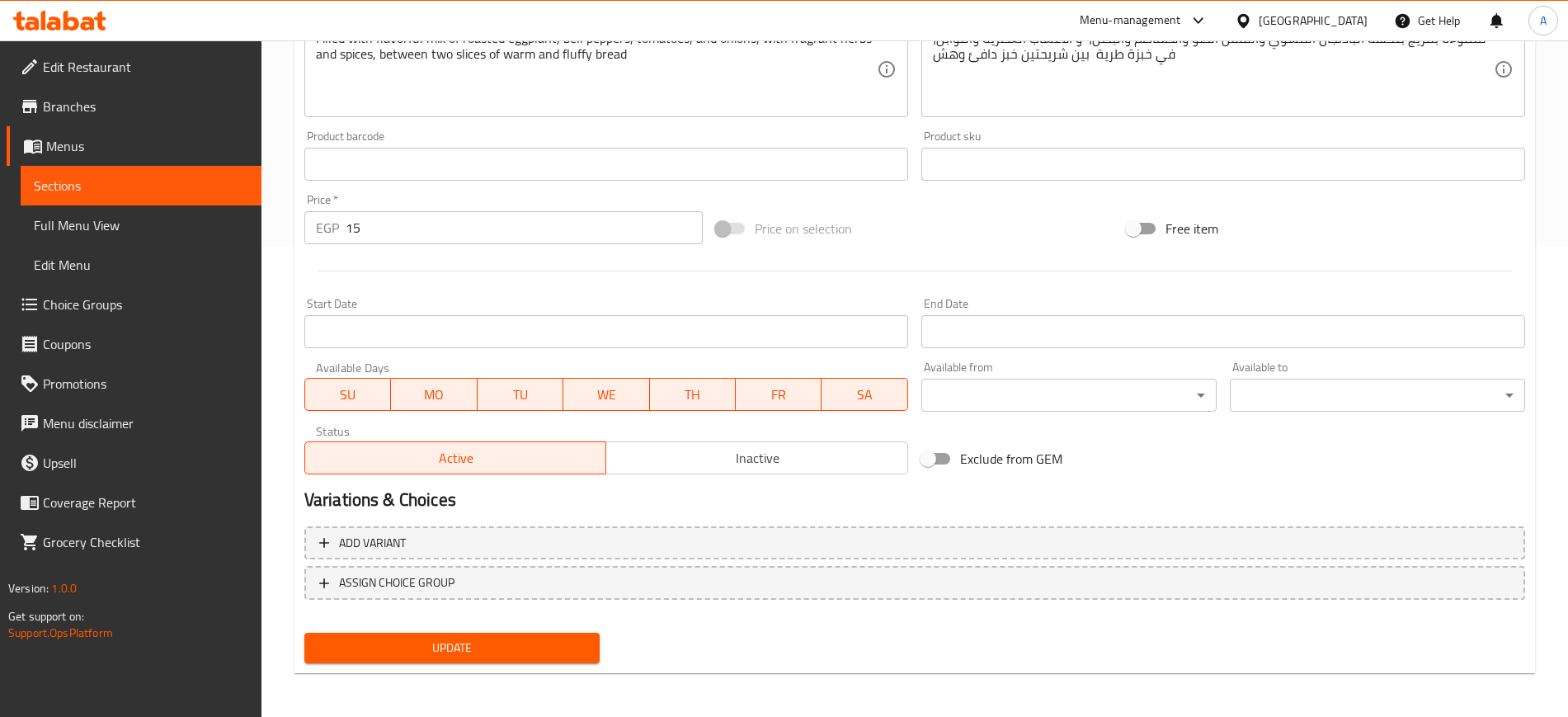
scroll to position [472, 0]
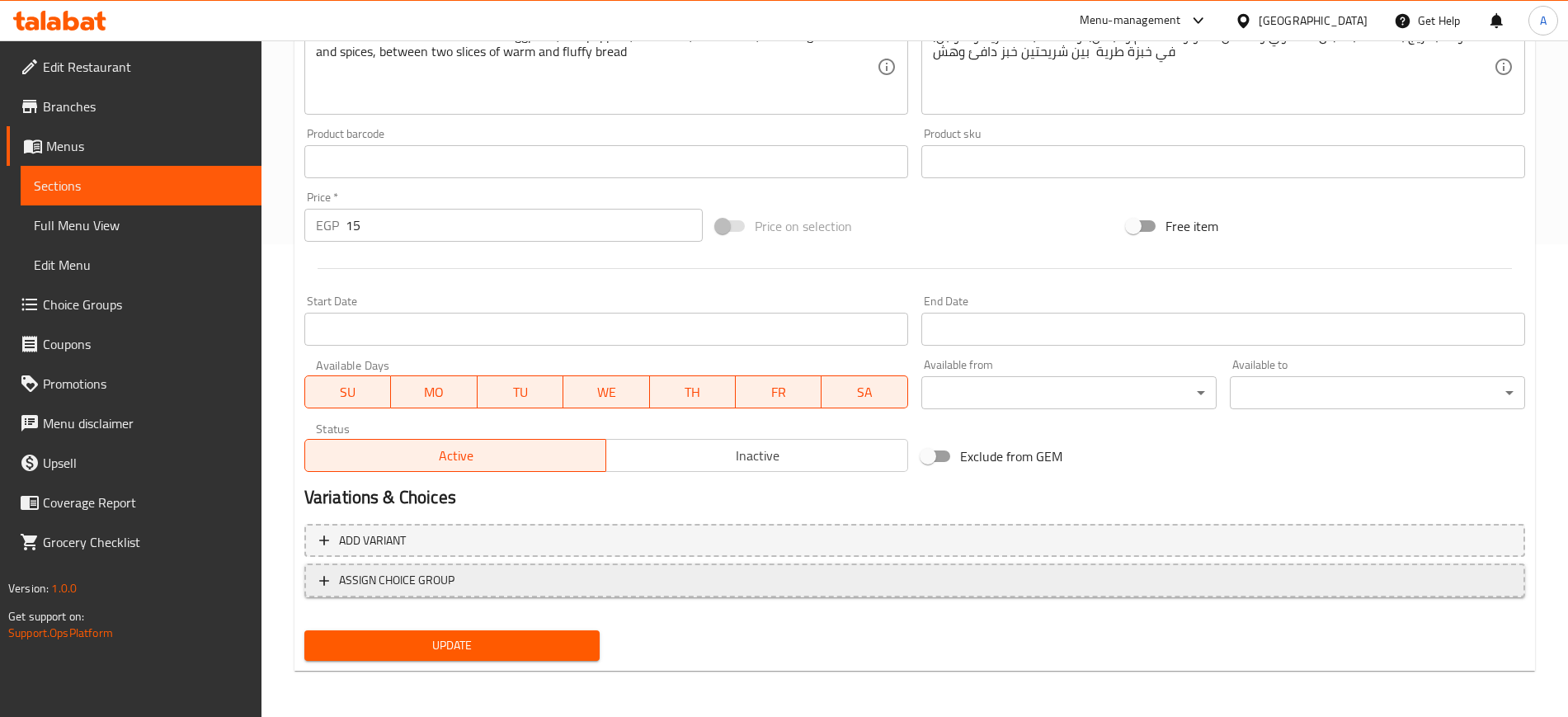
click at [335, 573] on span "ASSIGN CHOICE GROUP" at bounding box center [914, 580] width 1191 height 21
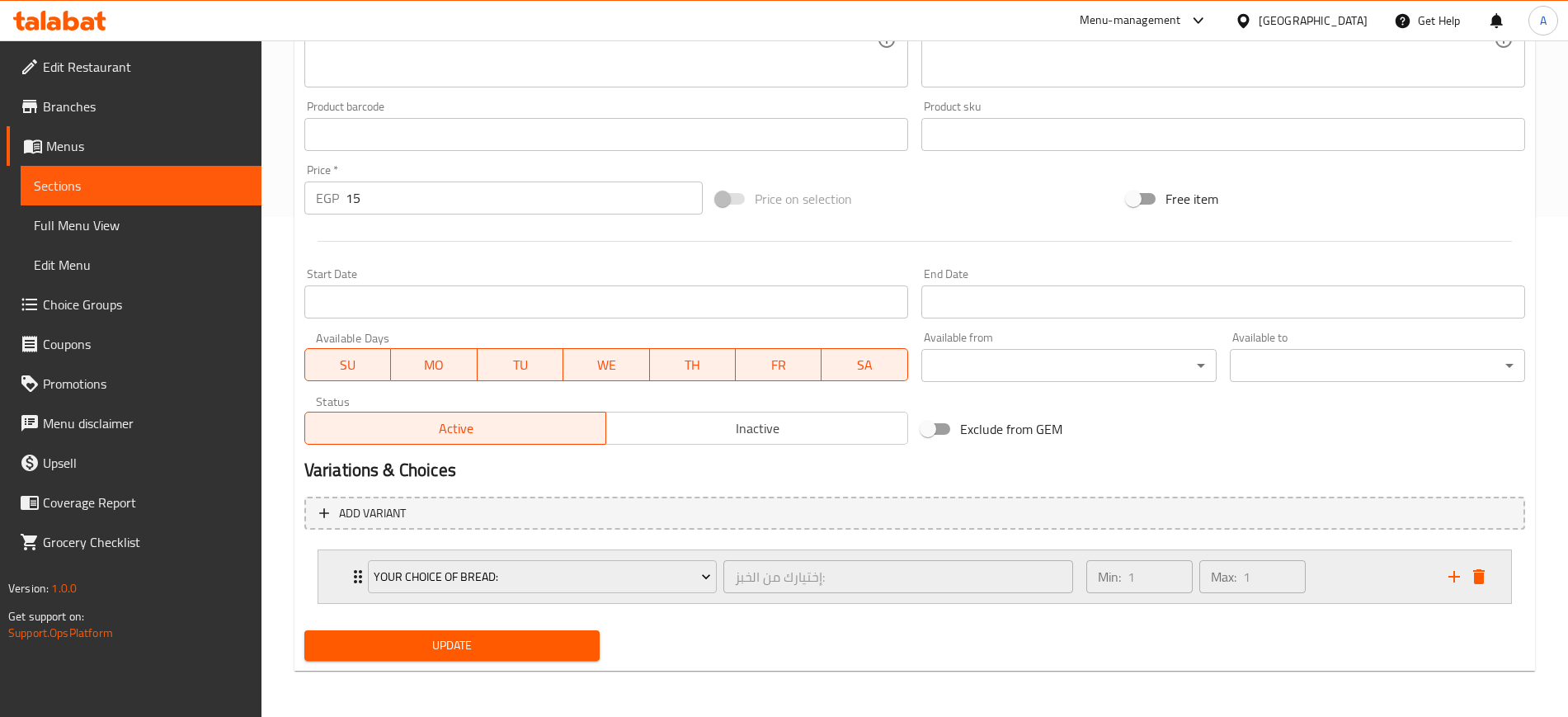
click at [323, 576] on div "Your Choice Of Bread: إختيارك من الخبز: ​ Min: 1 ​ Max: 1 ​" at bounding box center [914, 576] width 1193 height 53
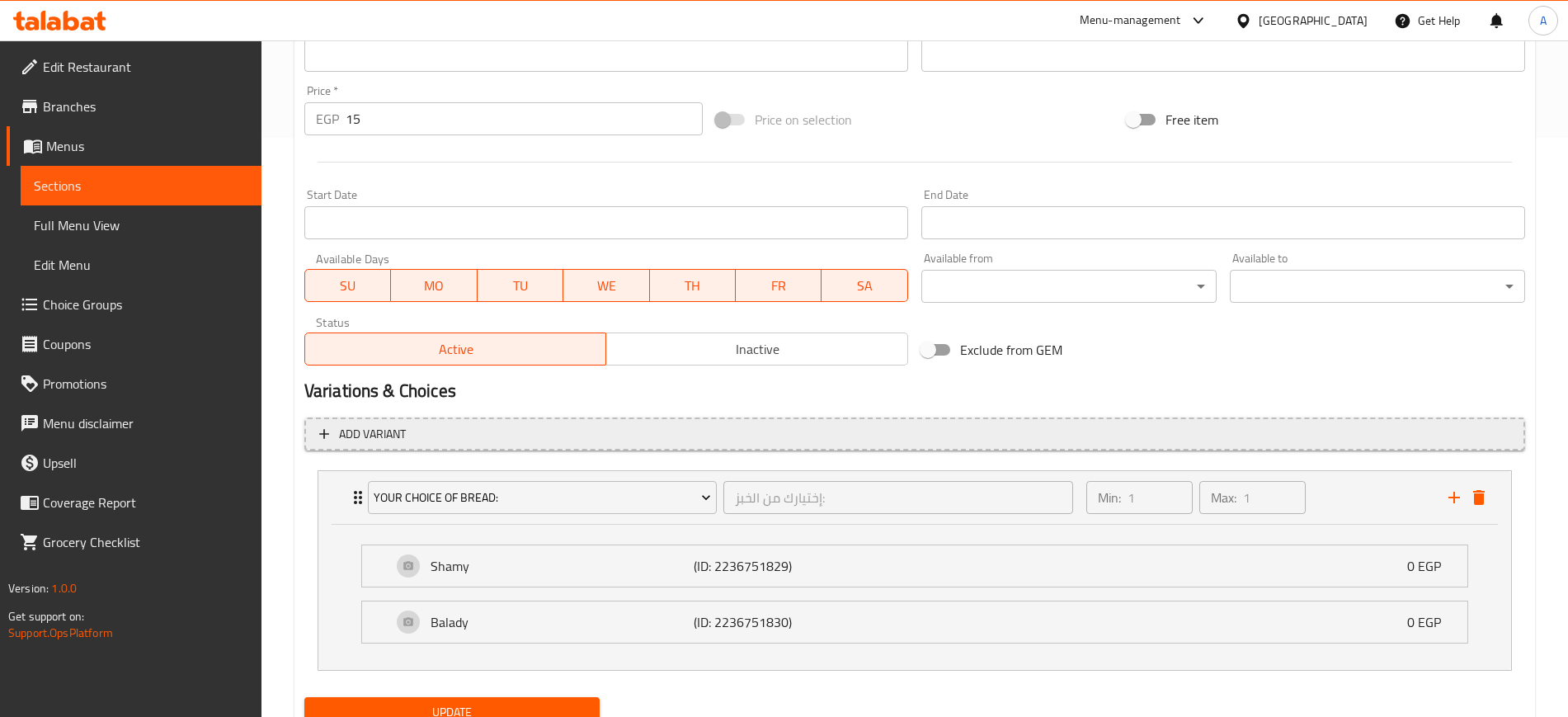
scroll to position [646, 0]
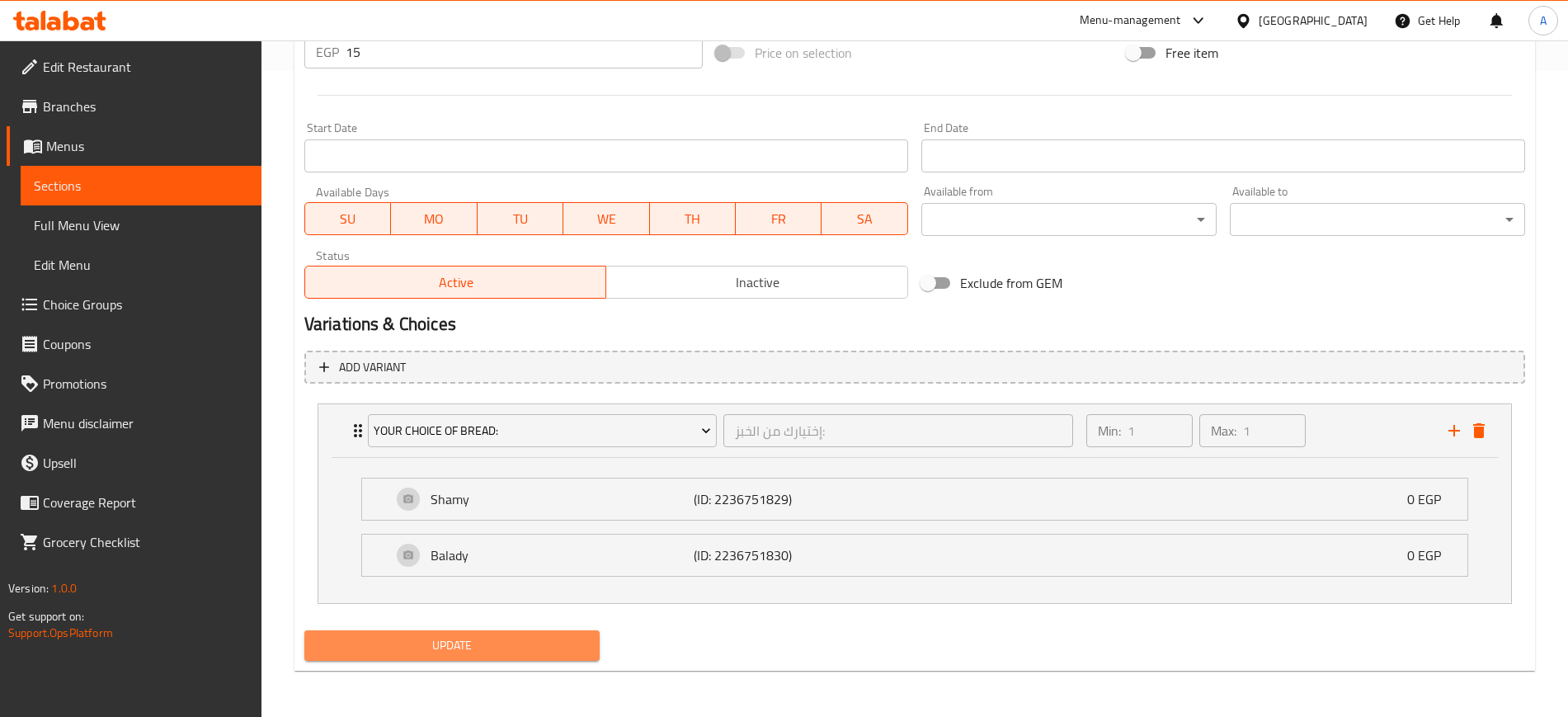
click at [461, 647] on span "Update" at bounding box center [452, 645] width 269 height 21
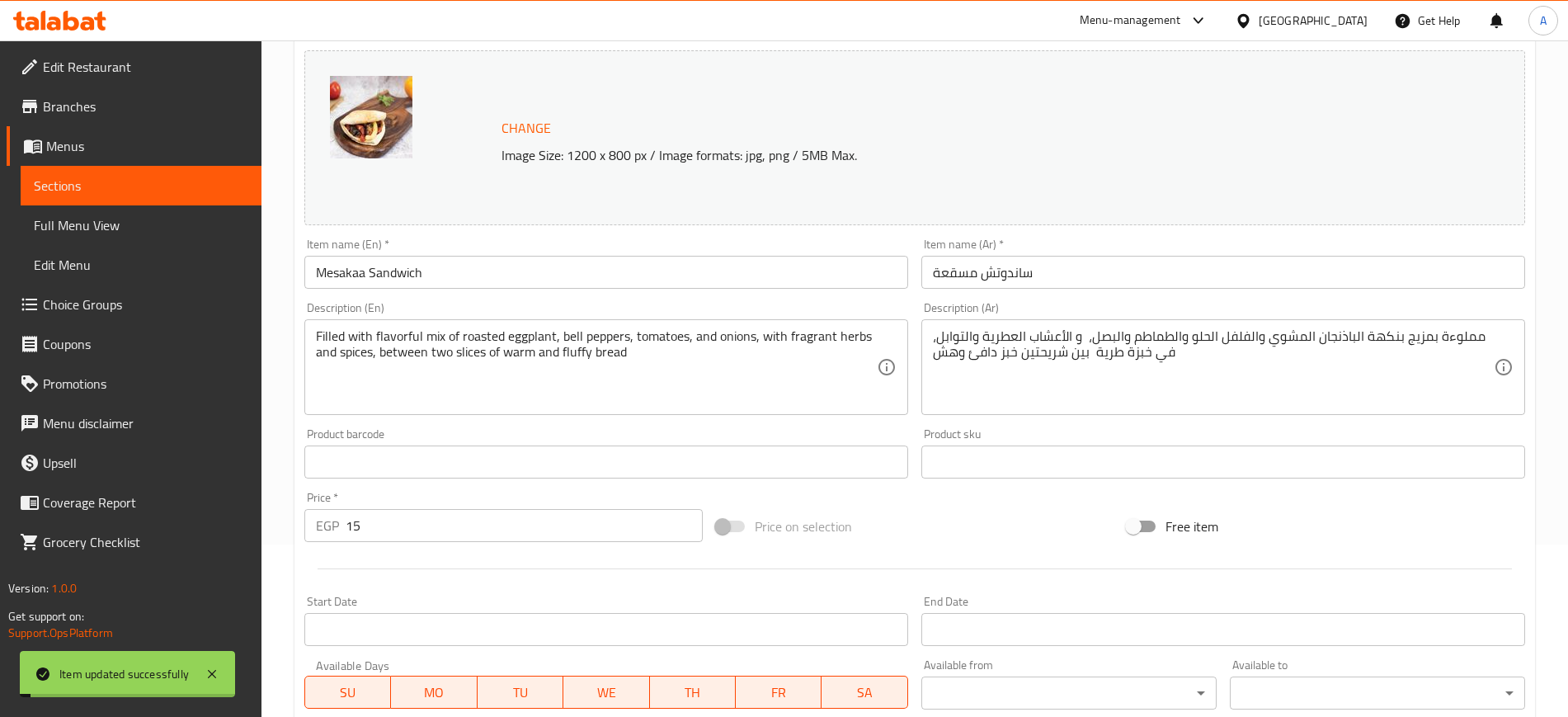
scroll to position [0, 0]
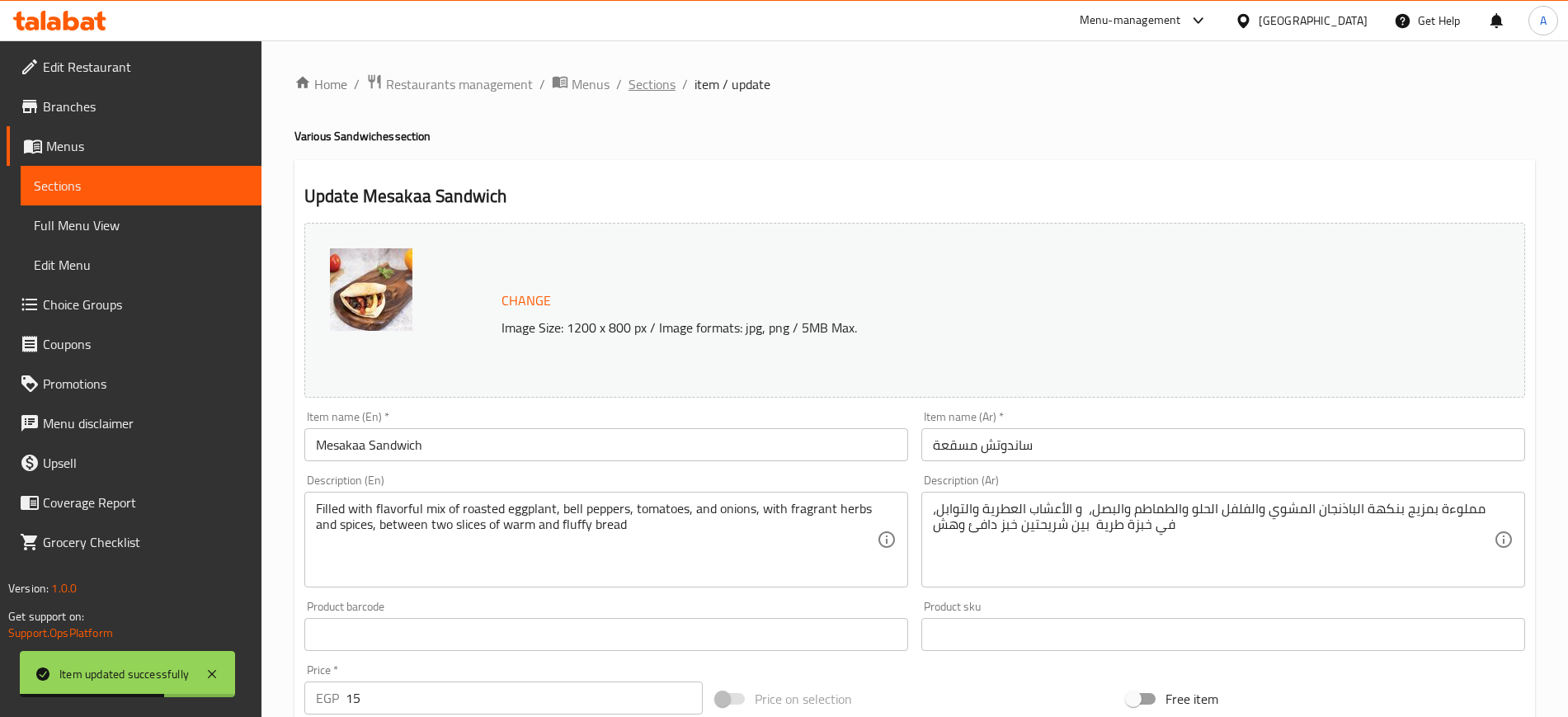
click at [641, 85] on span "Sections" at bounding box center [652, 84] width 47 height 20
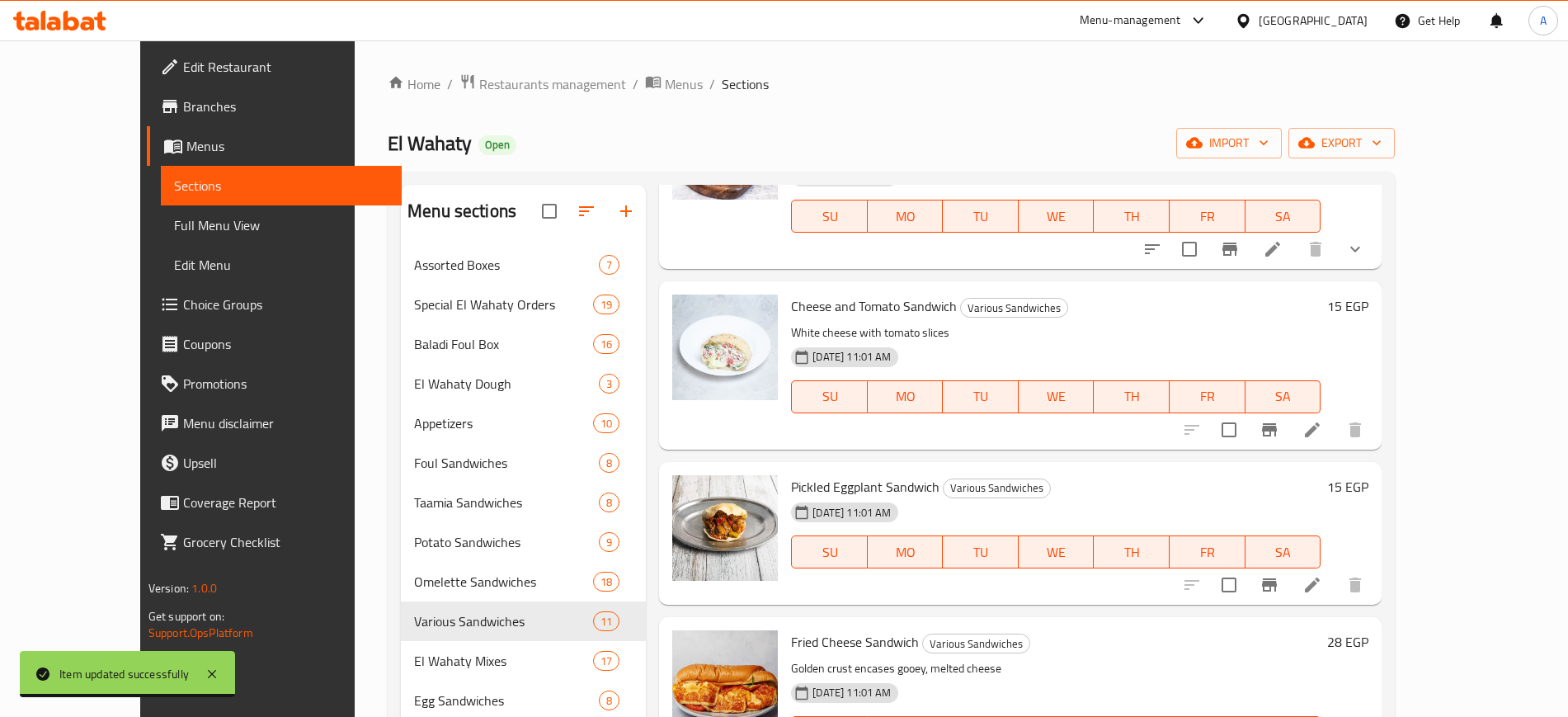
scroll to position [1277, 0]
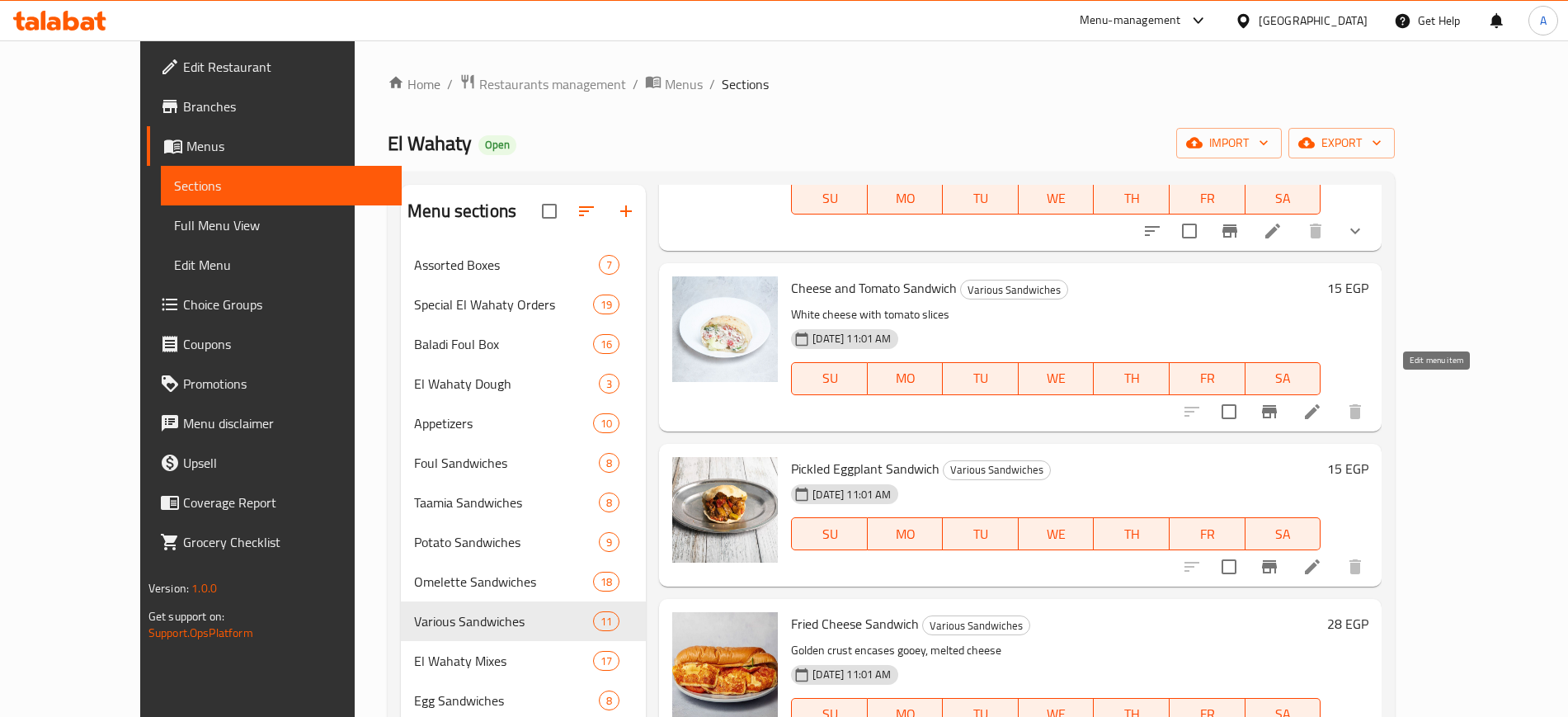
click at [1323, 401] on icon at bounding box center [1313, 412] width 20 height 20
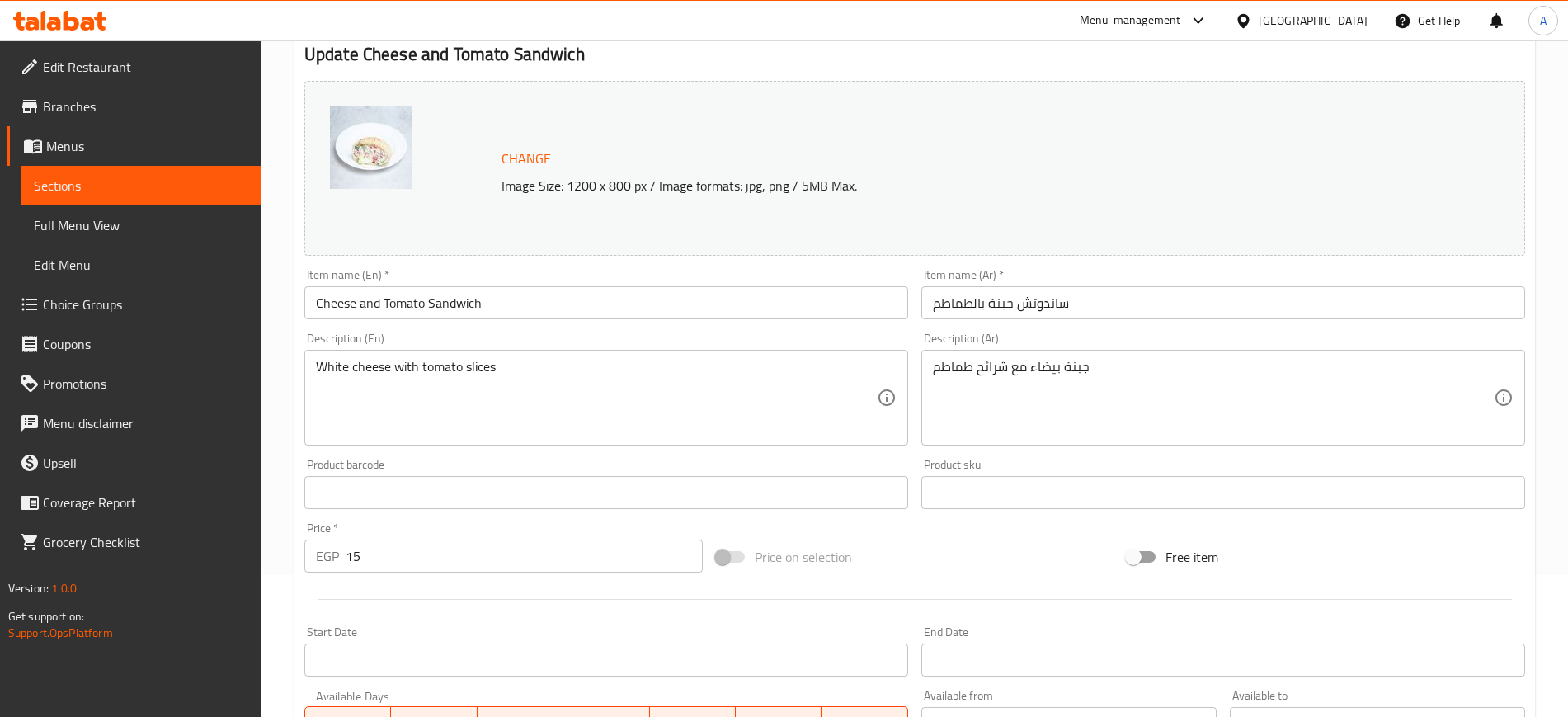
scroll to position [472, 0]
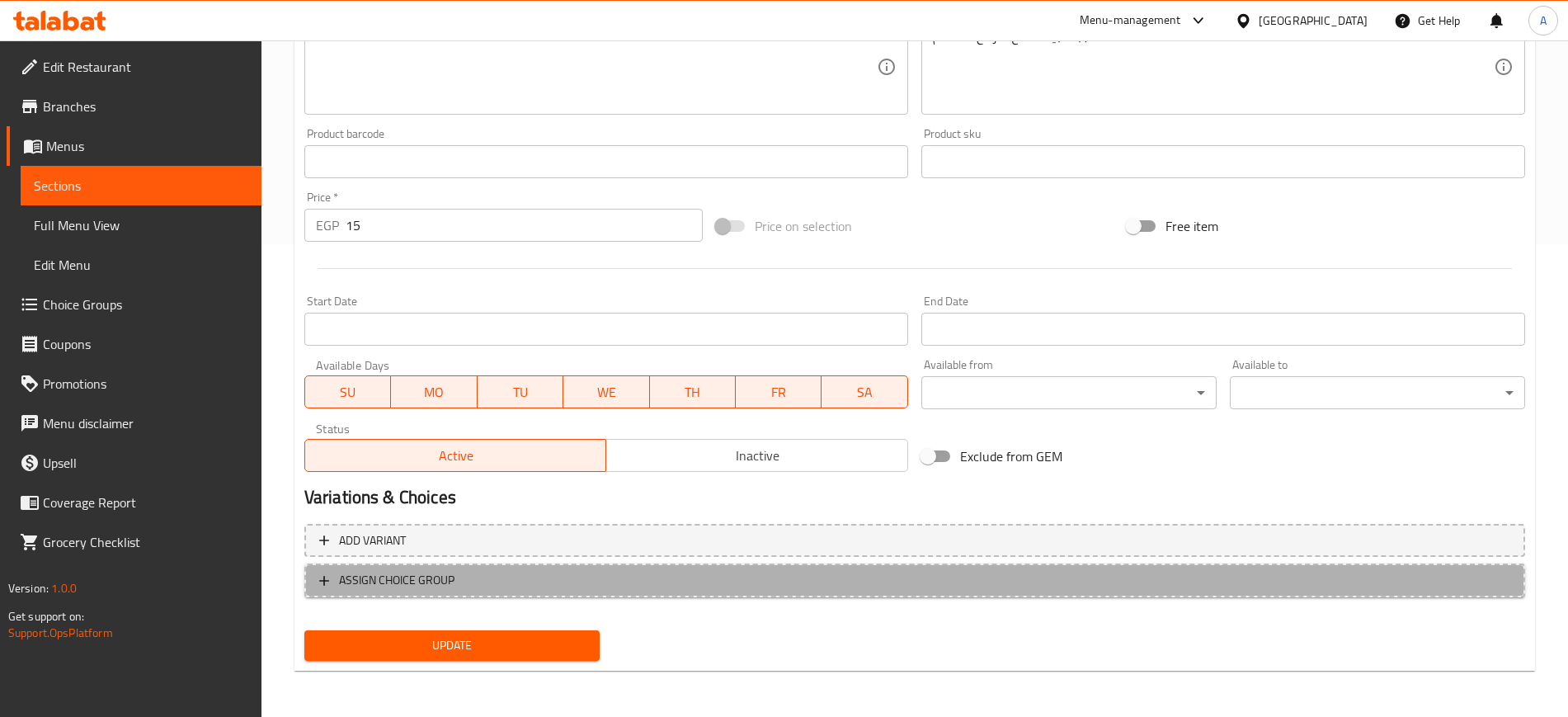
click at [317, 583] on icon "button" at bounding box center [324, 581] width 17 height 17
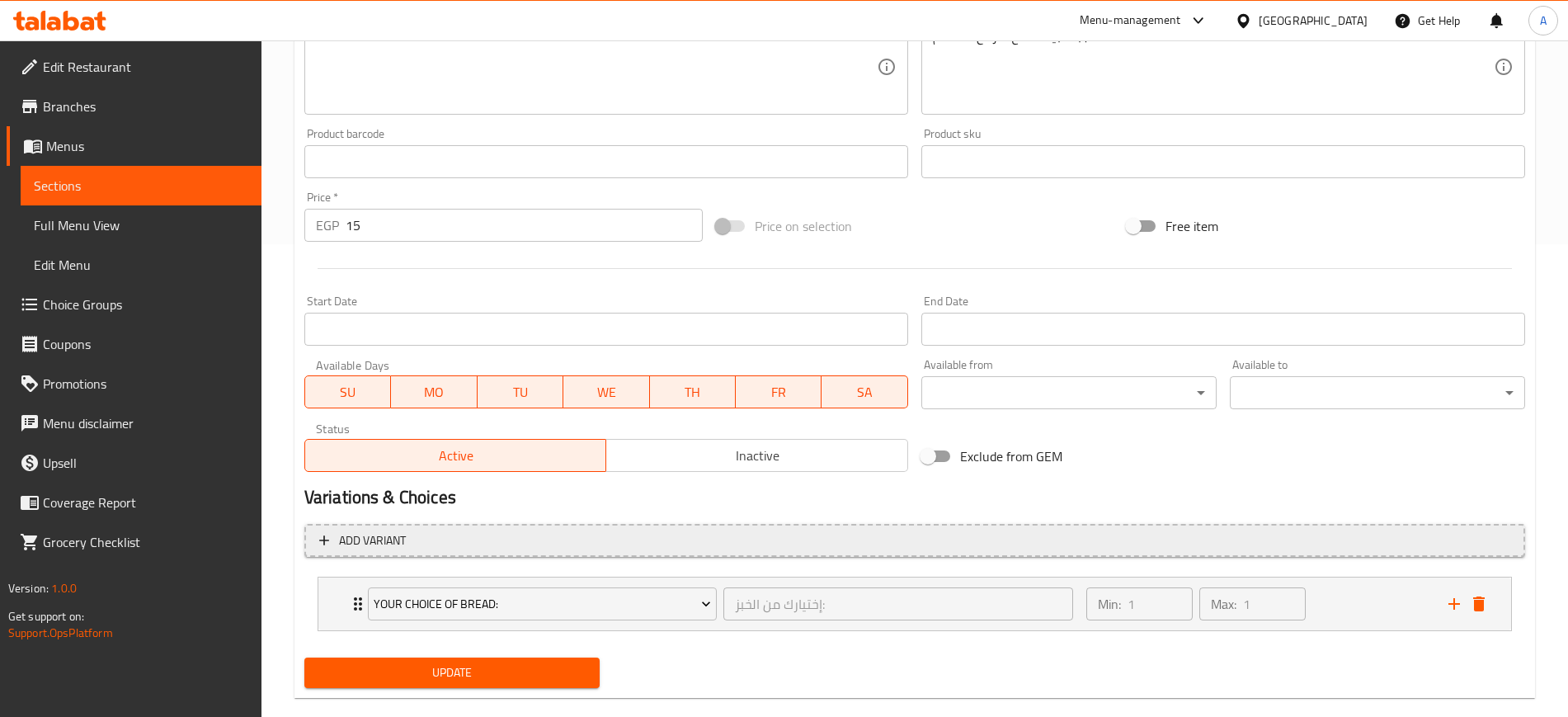
scroll to position [500, 0]
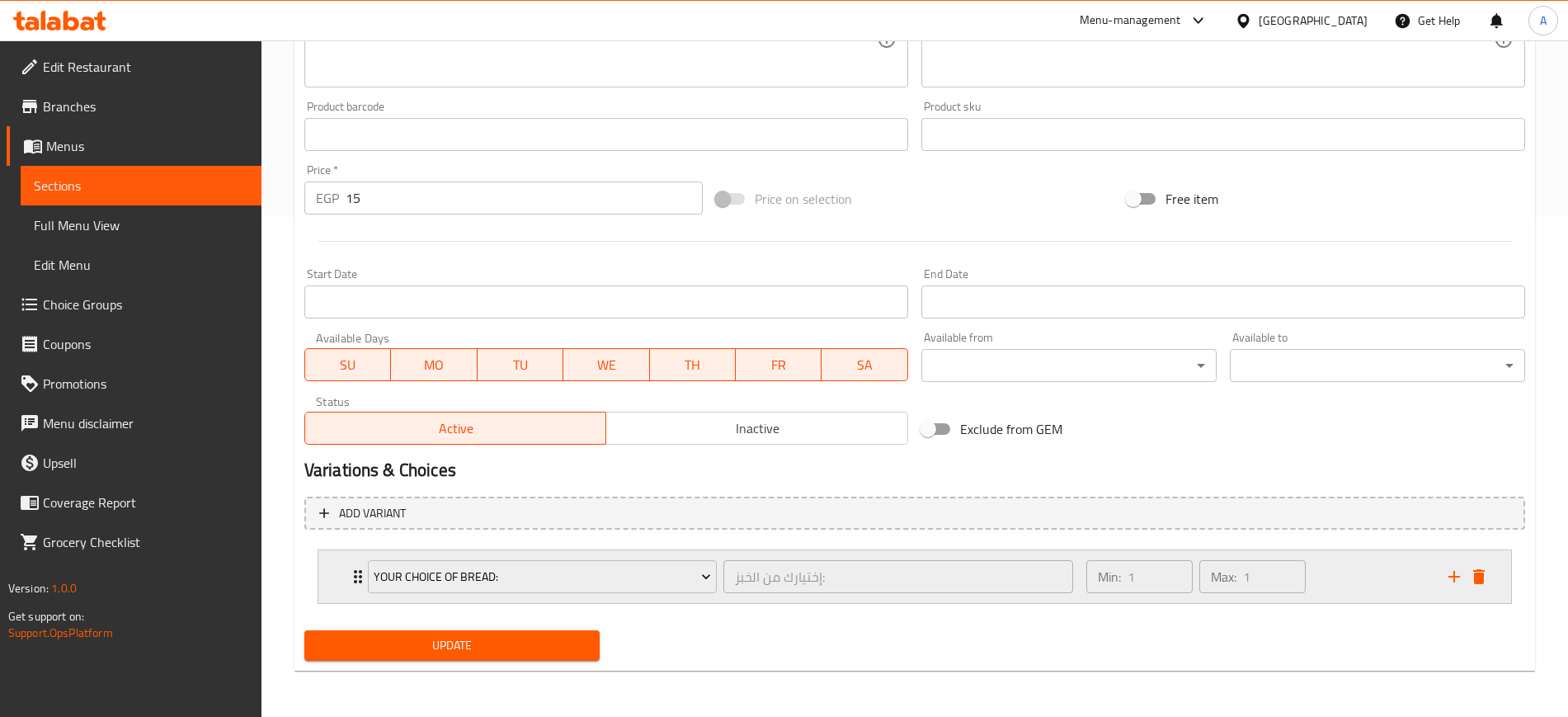
click at [348, 583] on icon "Expand" at bounding box center [358, 577] width 20 height 20
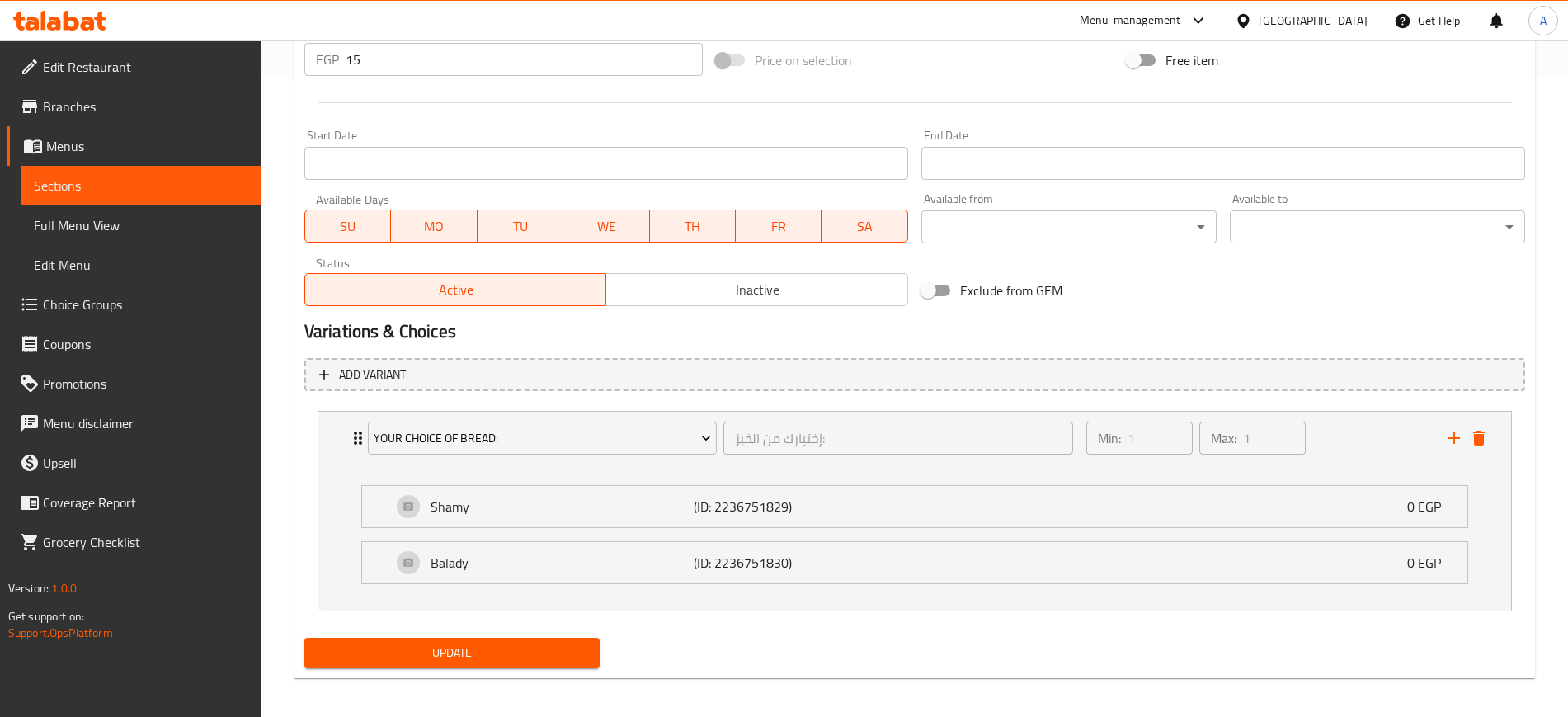
scroll to position [646, 0]
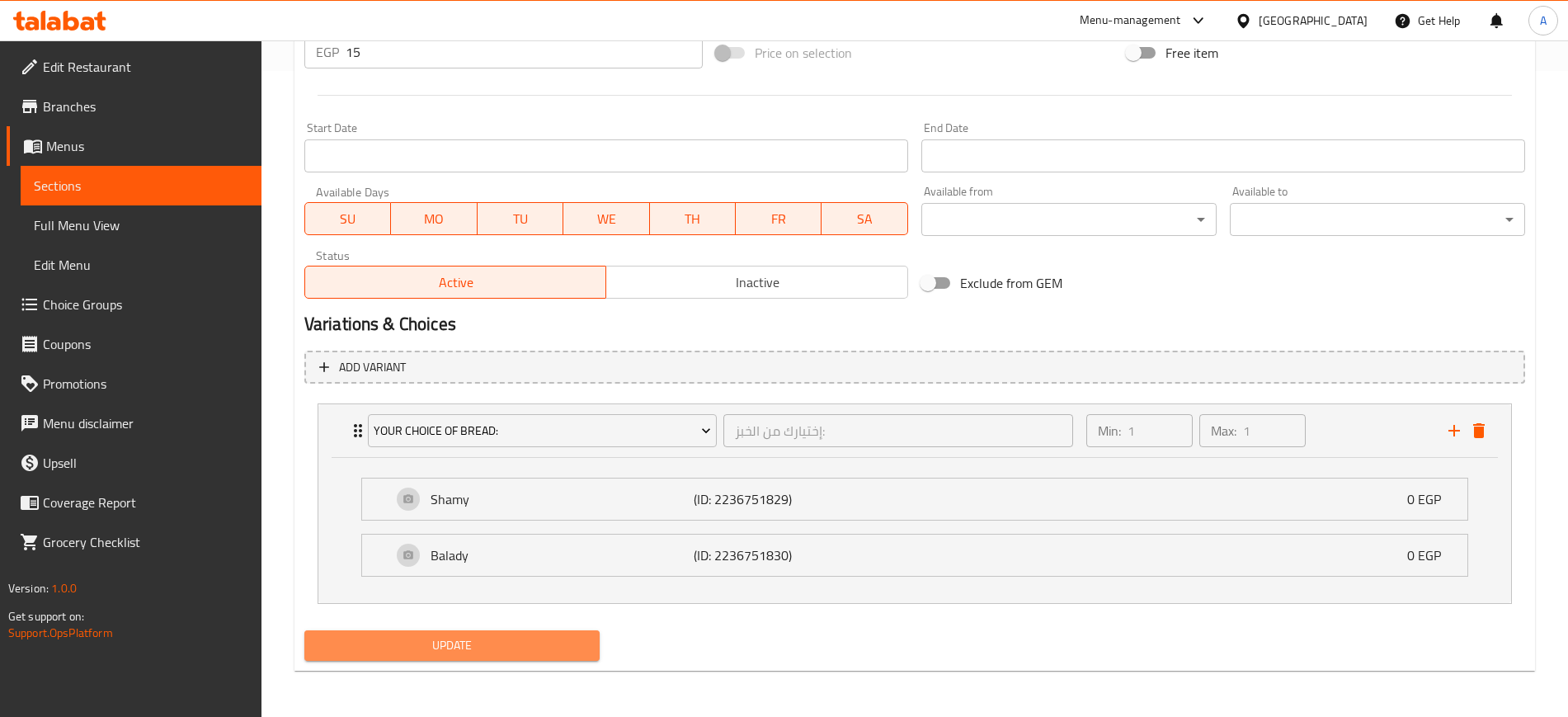
click at [493, 647] on span "Update" at bounding box center [452, 645] width 269 height 21
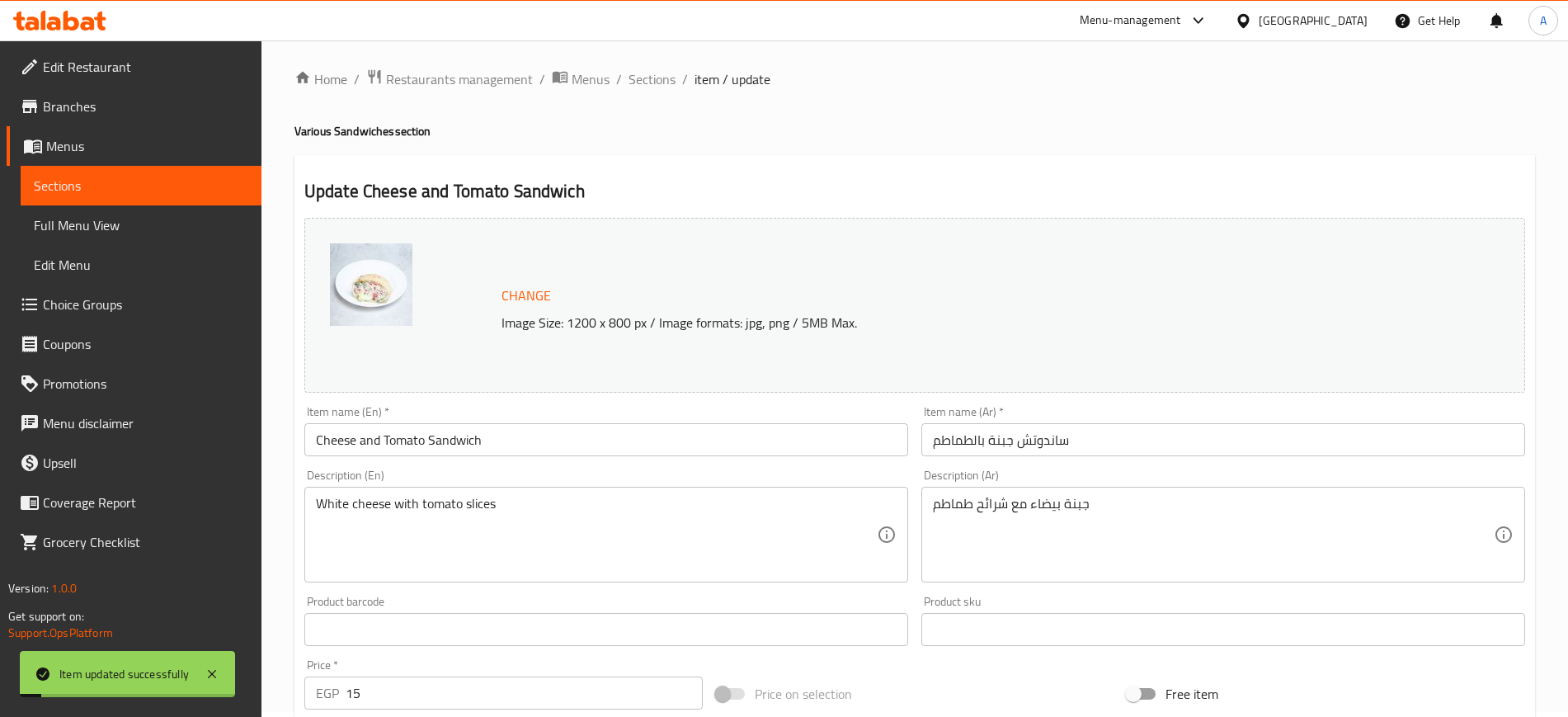
scroll to position [0, 0]
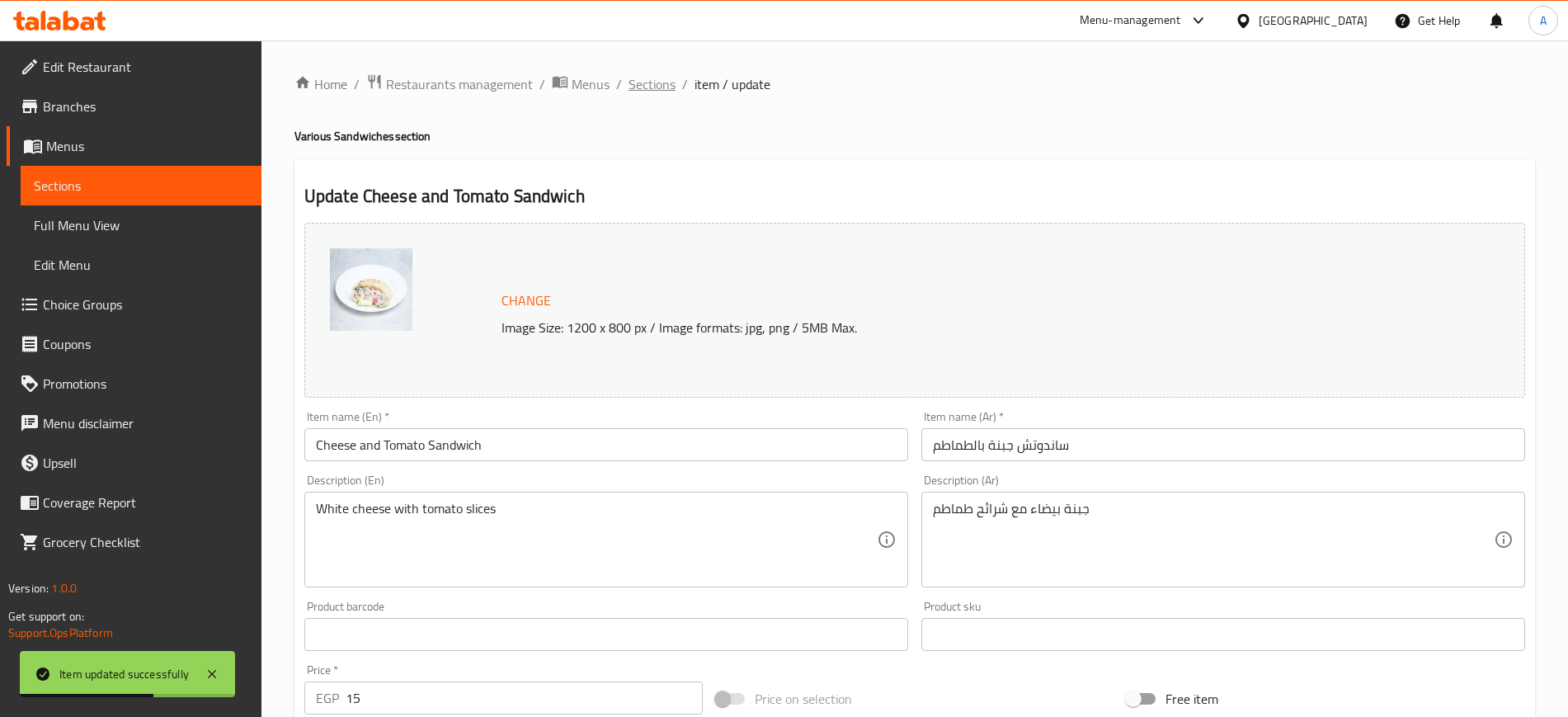
click at [652, 89] on span "Sections" at bounding box center [652, 84] width 47 height 20
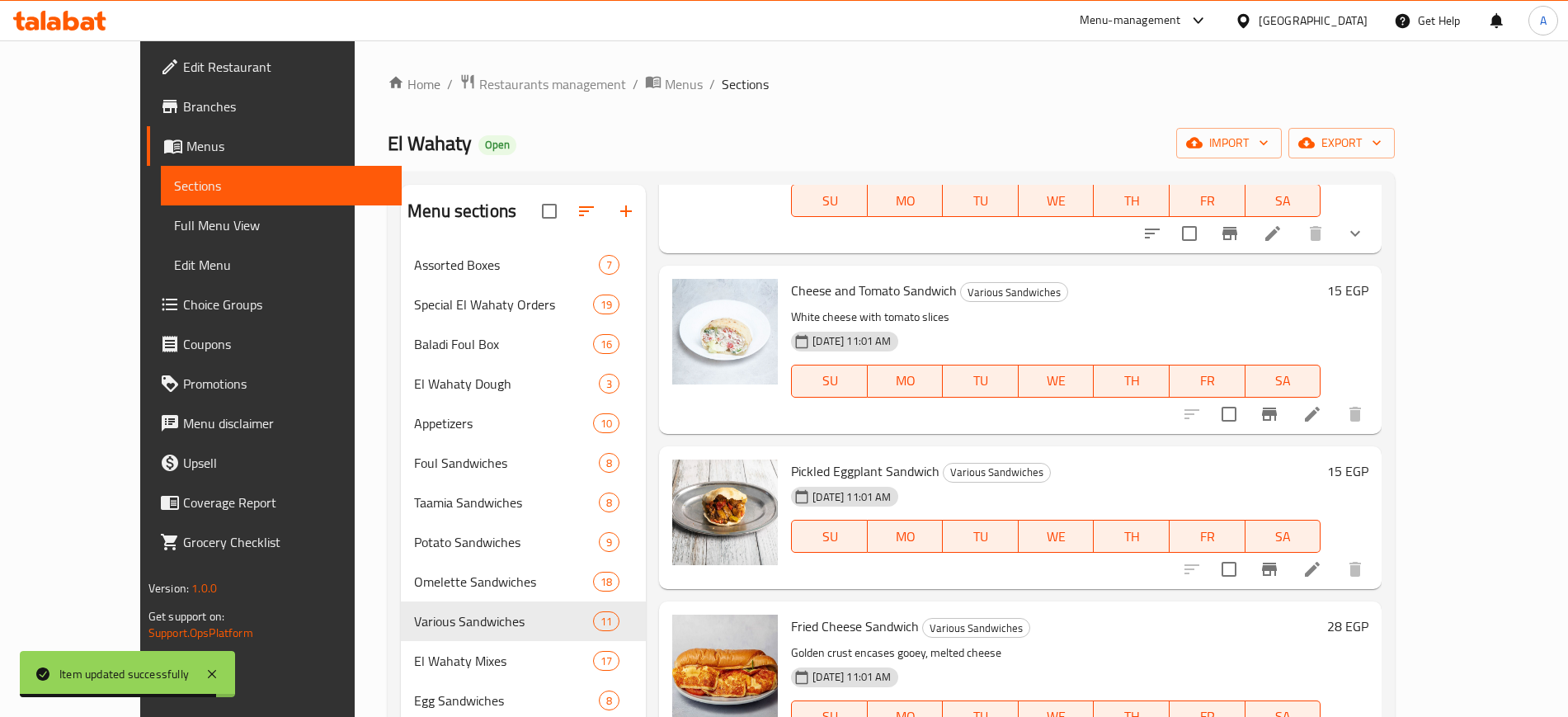
scroll to position [1277, 0]
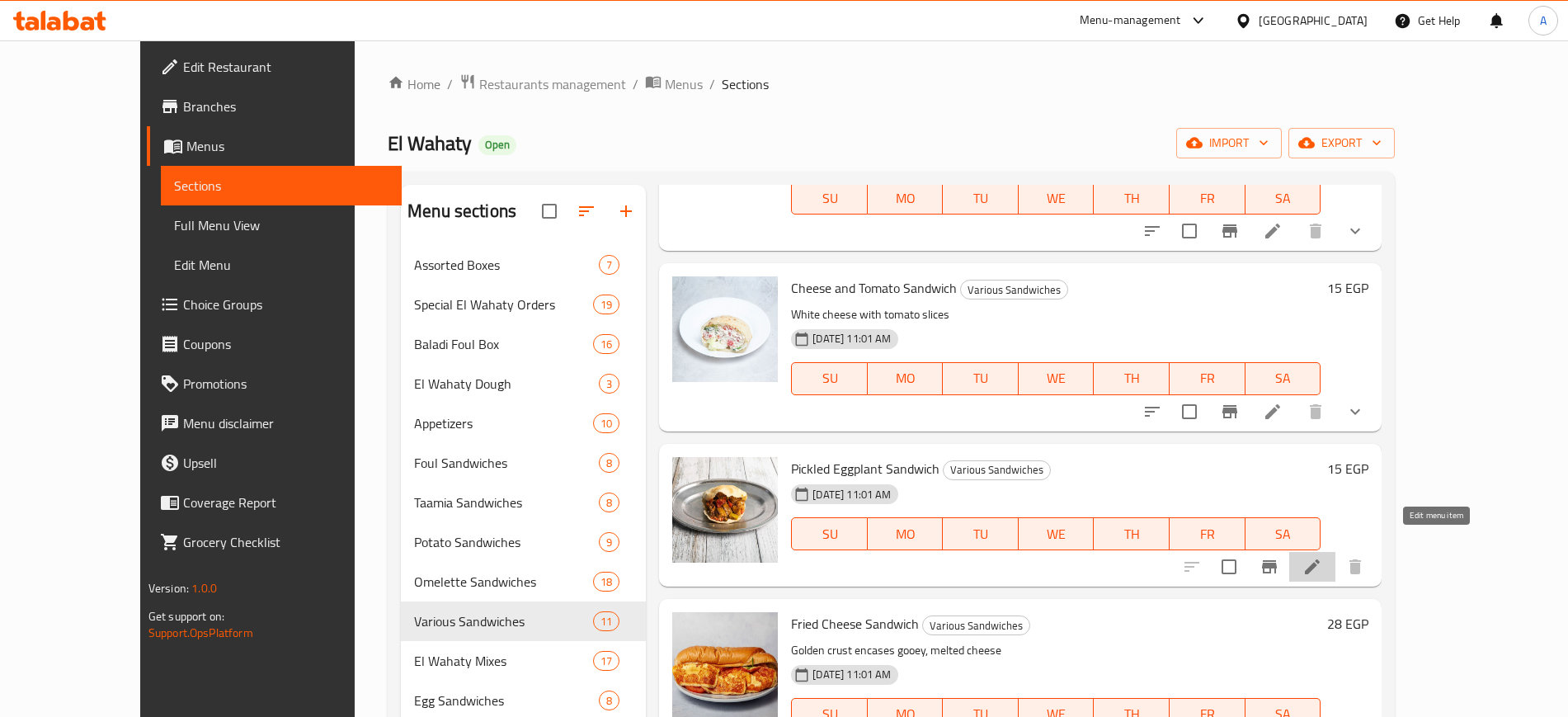
click at [1323, 557] on icon at bounding box center [1313, 567] width 20 height 20
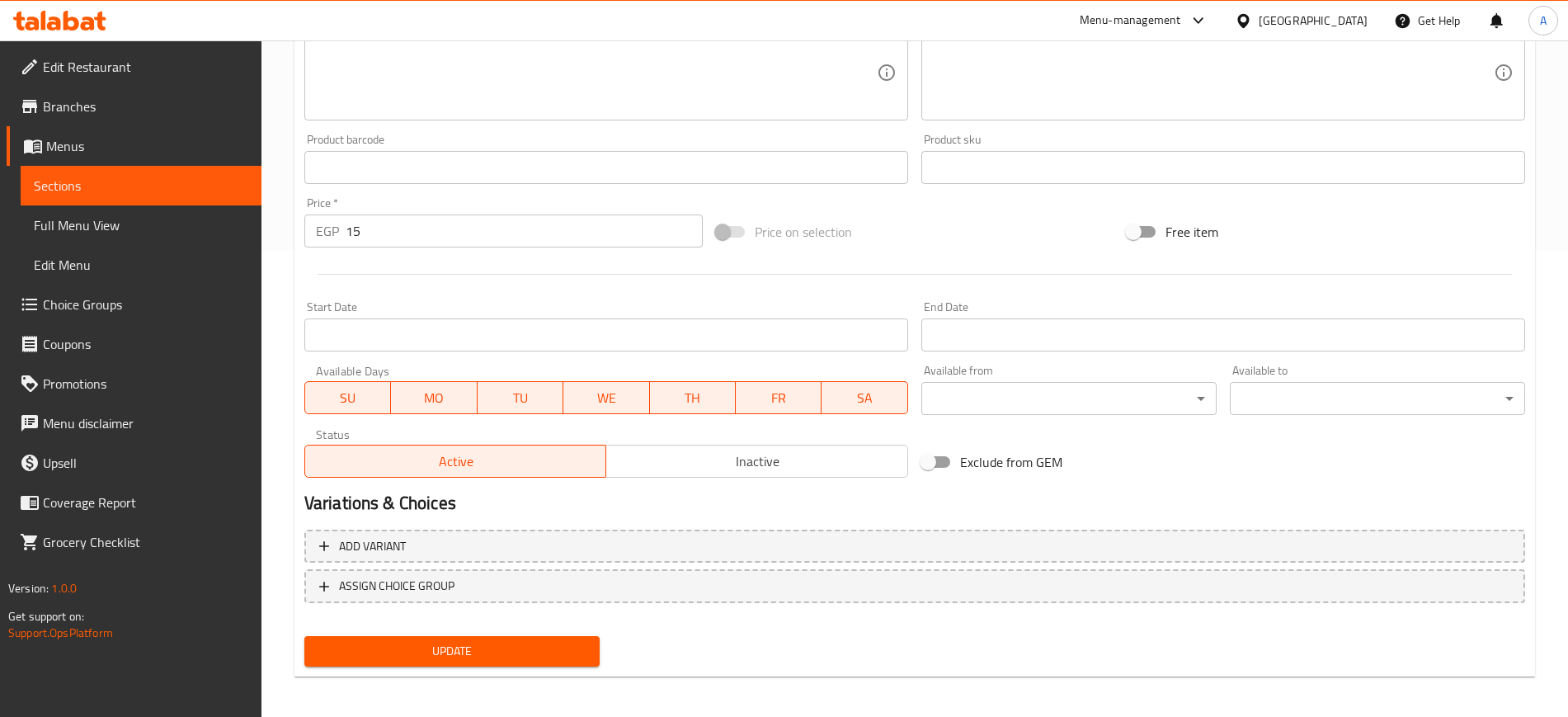
scroll to position [472, 0]
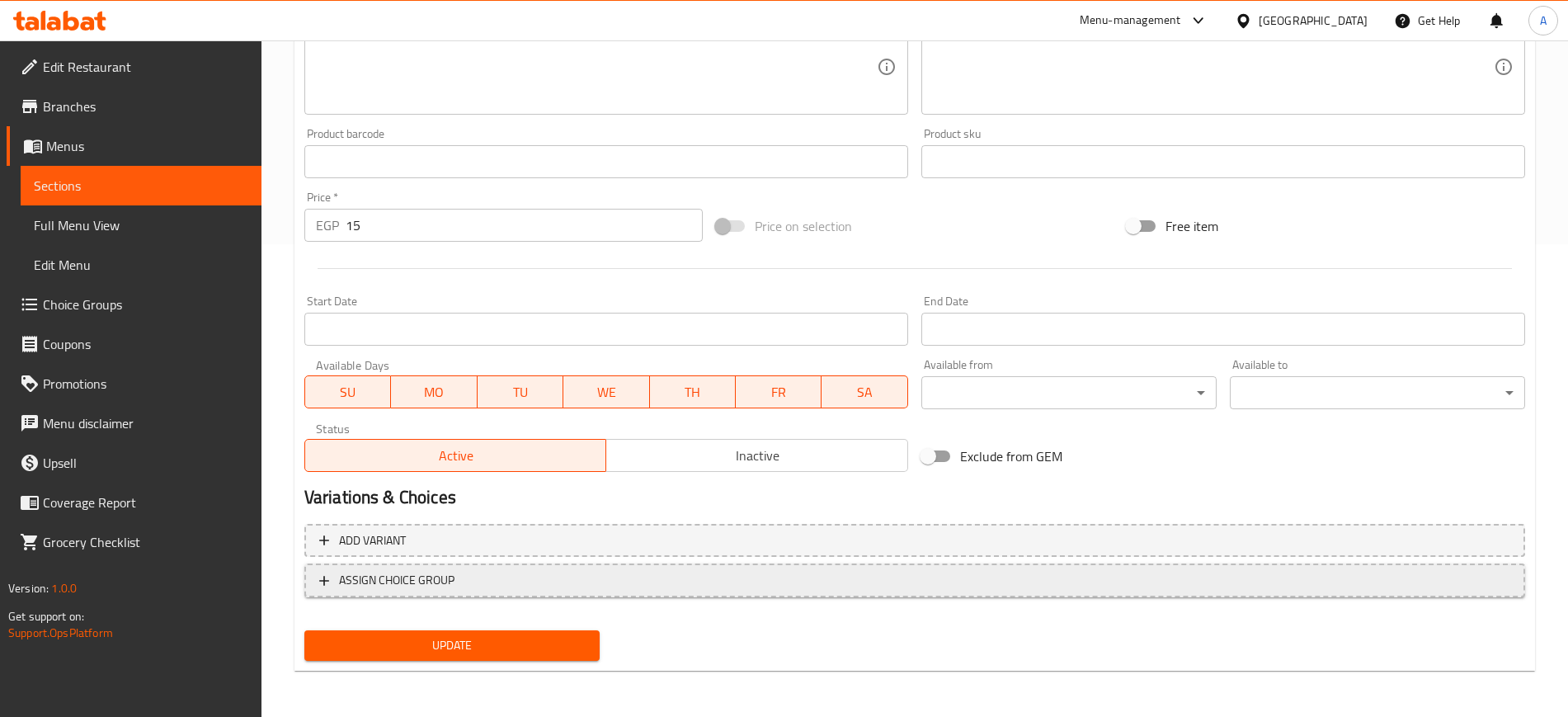
click at [320, 580] on icon "button" at bounding box center [324, 581] width 10 height 10
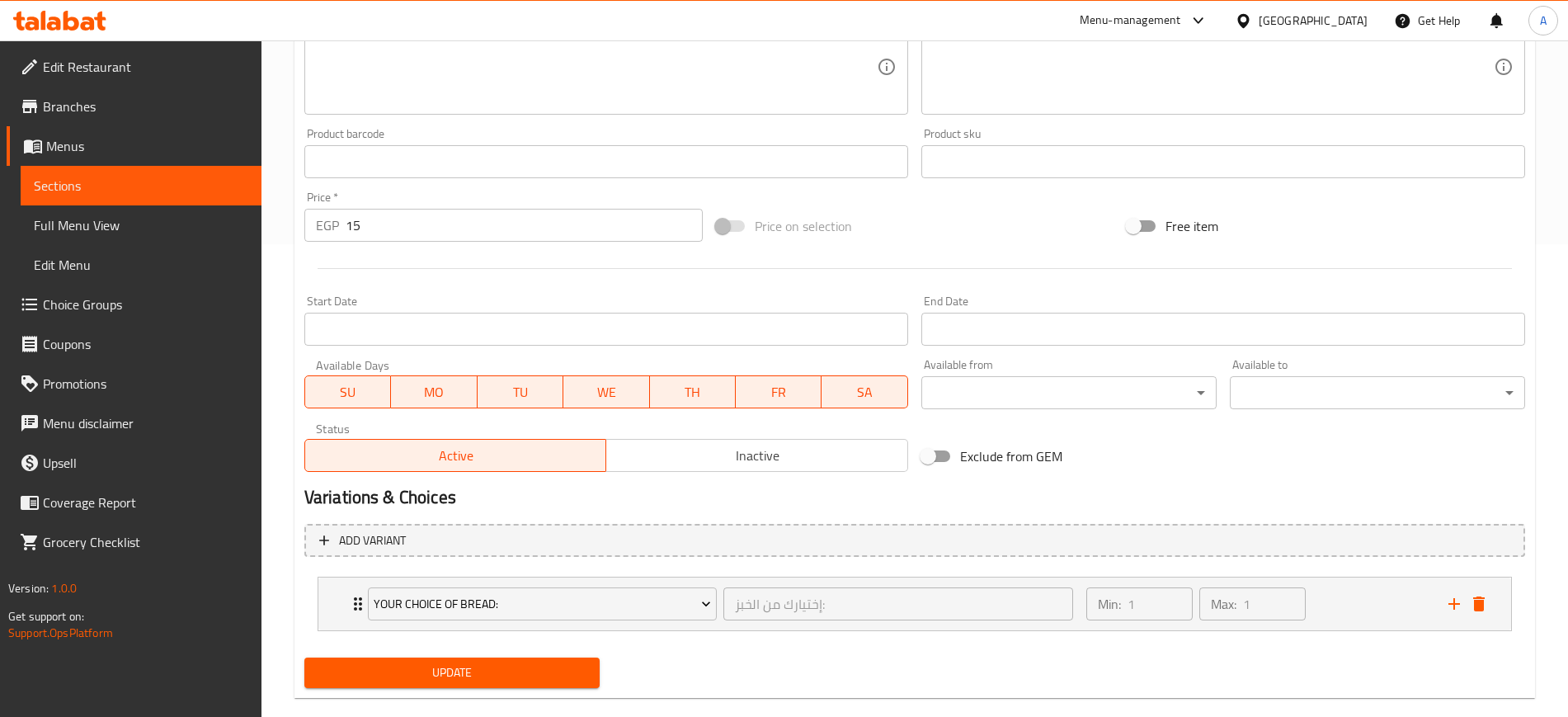
scroll to position [500, 0]
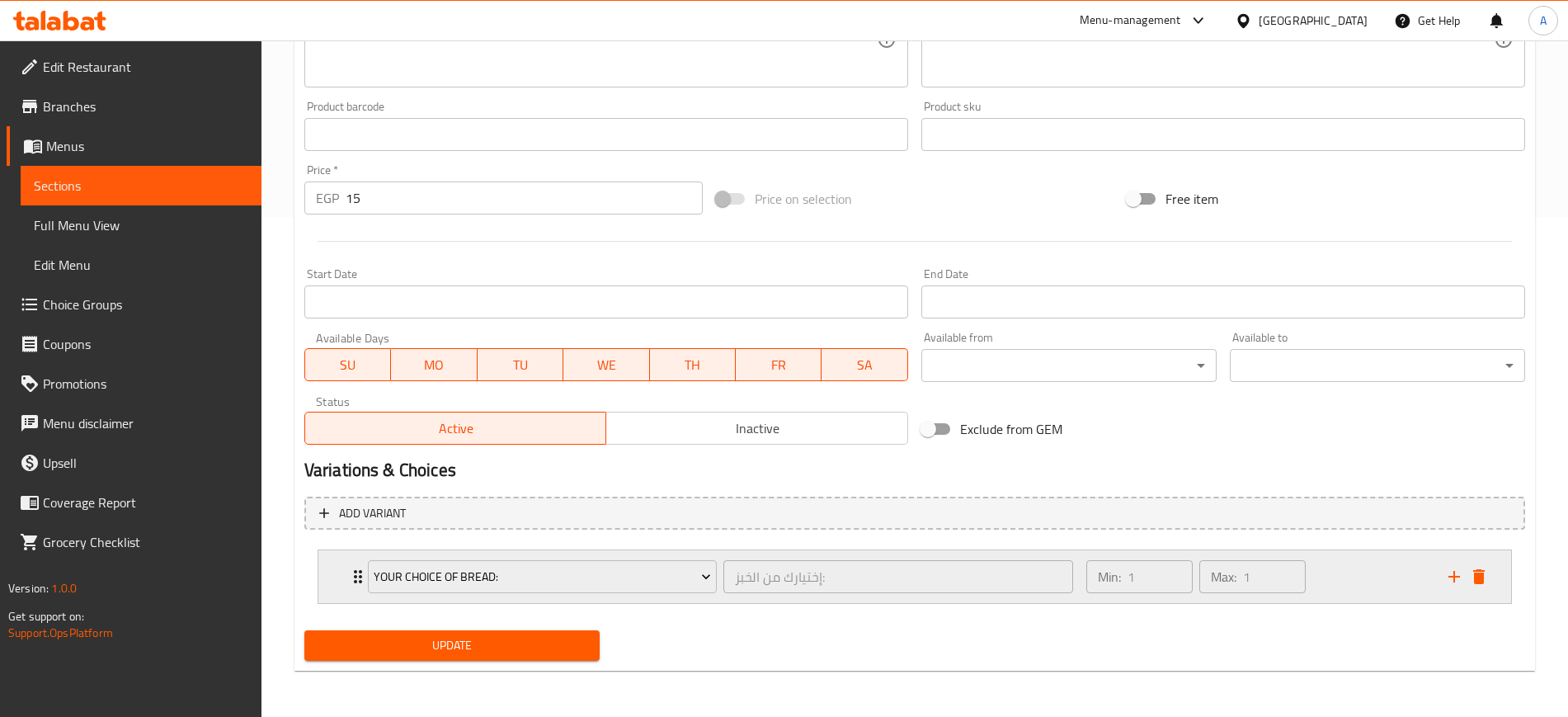
click at [348, 583] on icon "Expand" at bounding box center [358, 577] width 20 height 20
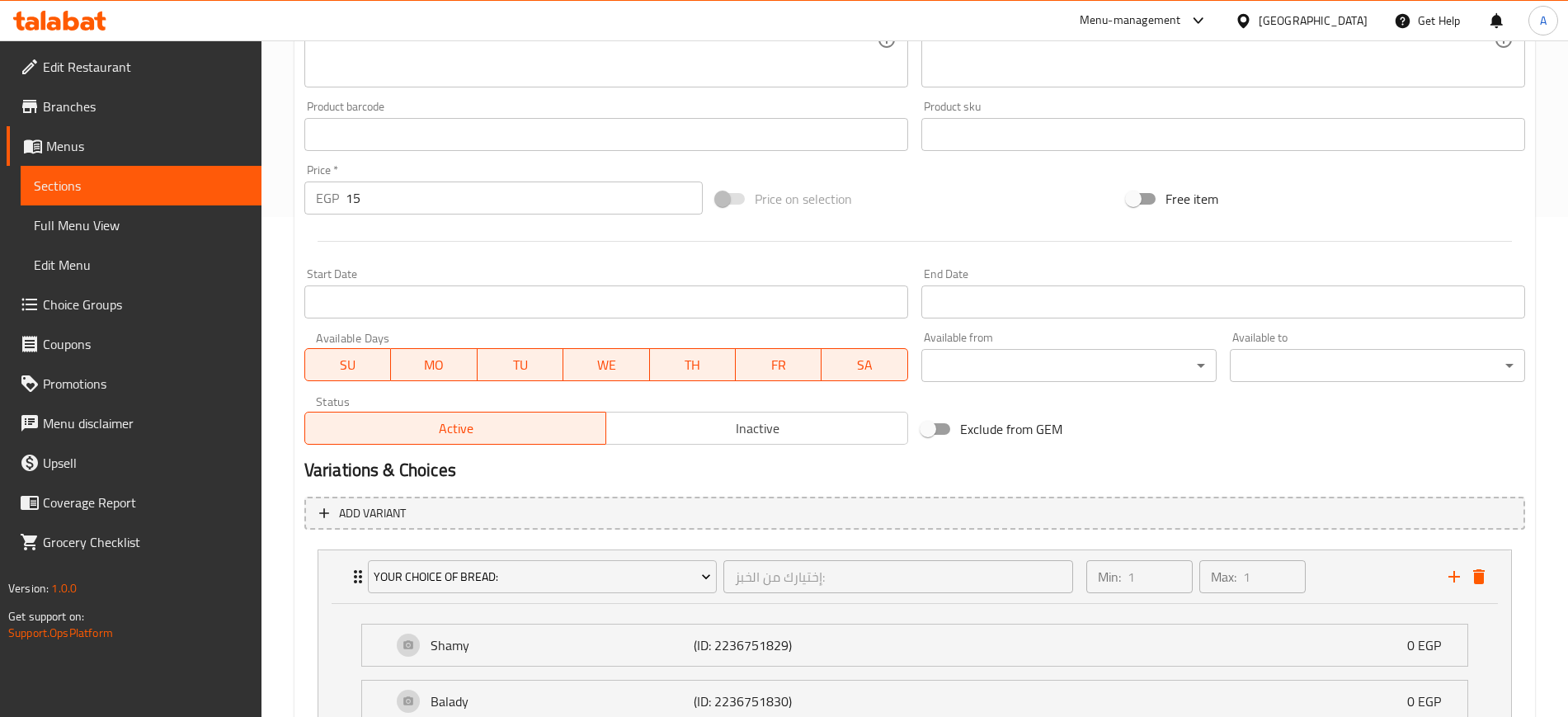
scroll to position [646, 0]
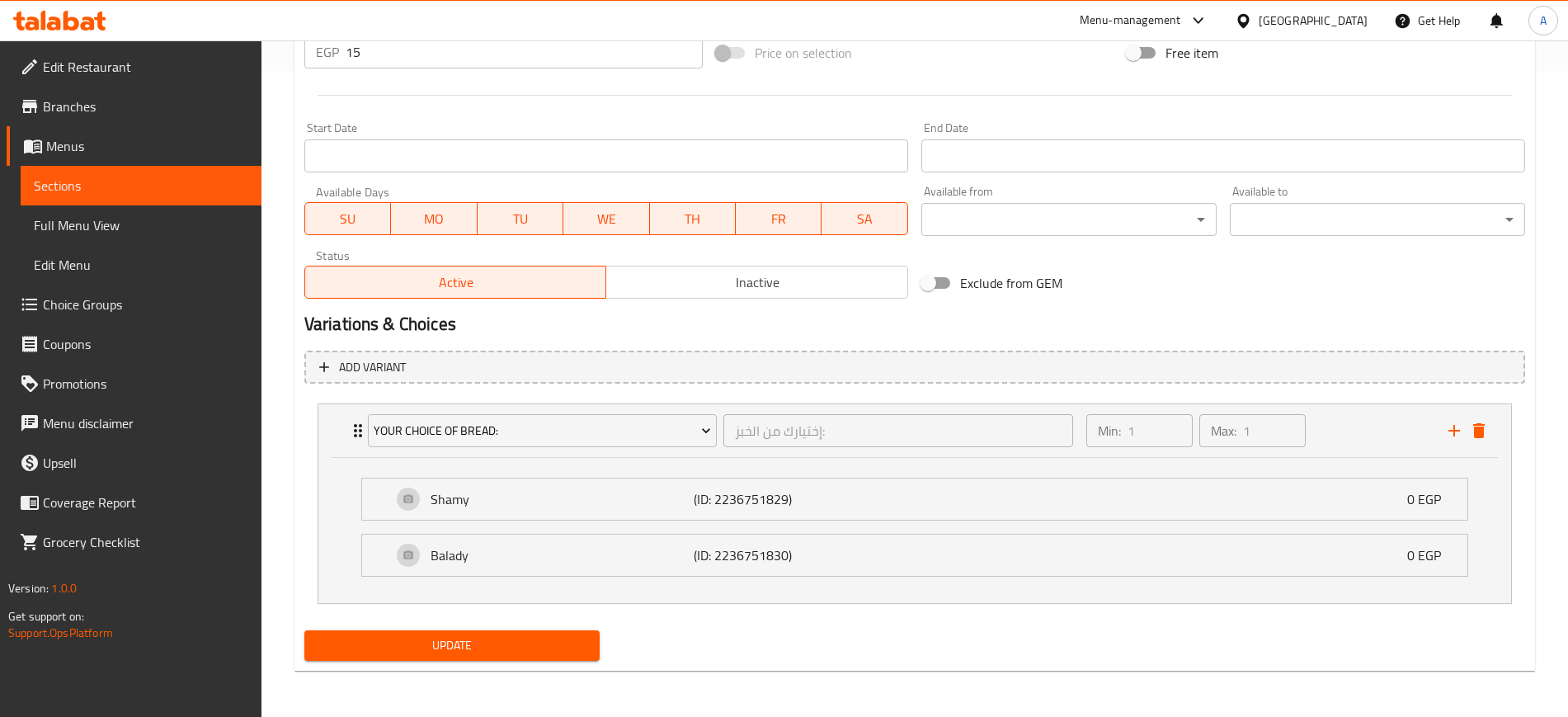
click at [463, 654] on span "Update" at bounding box center [452, 645] width 269 height 21
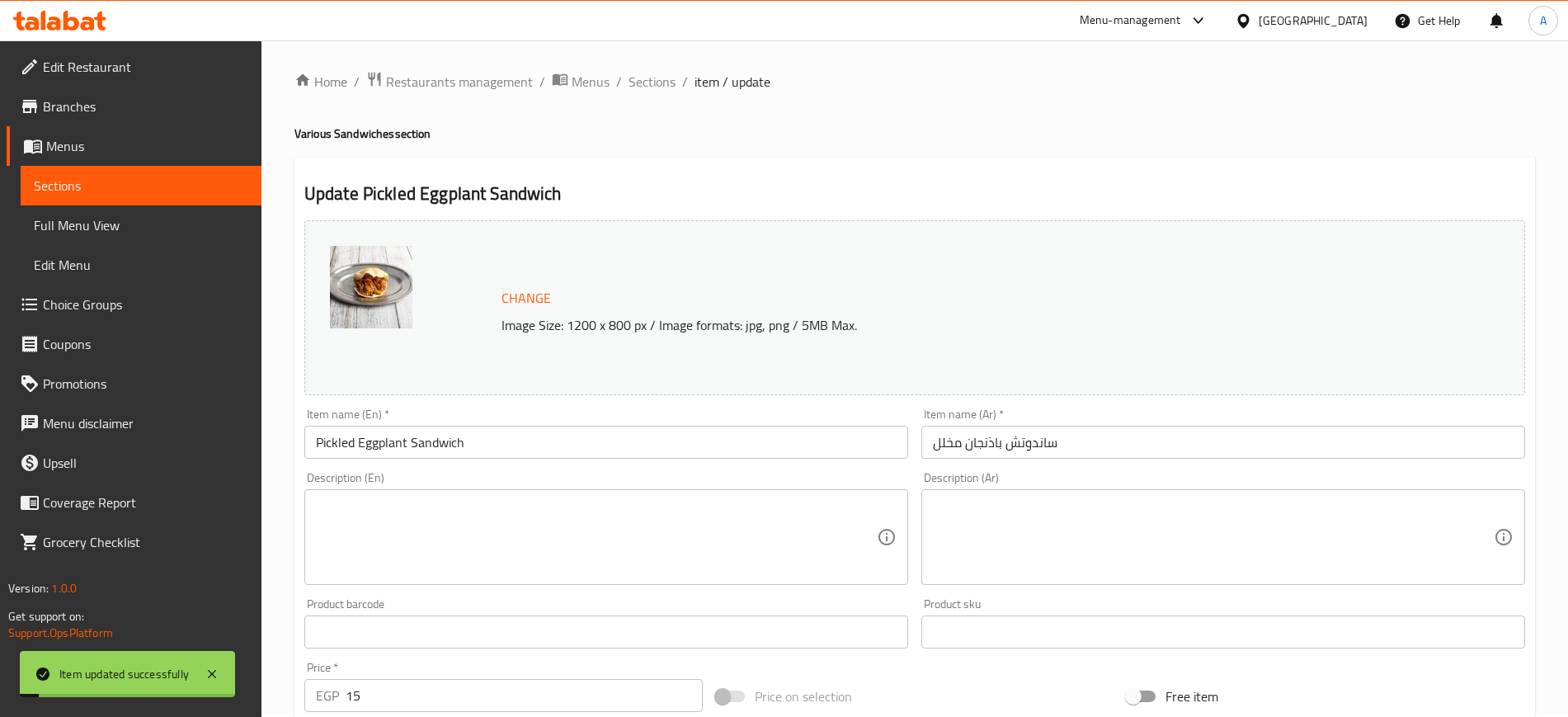
scroll to position [0, 0]
click at [631, 88] on span "Sections" at bounding box center [652, 84] width 47 height 20
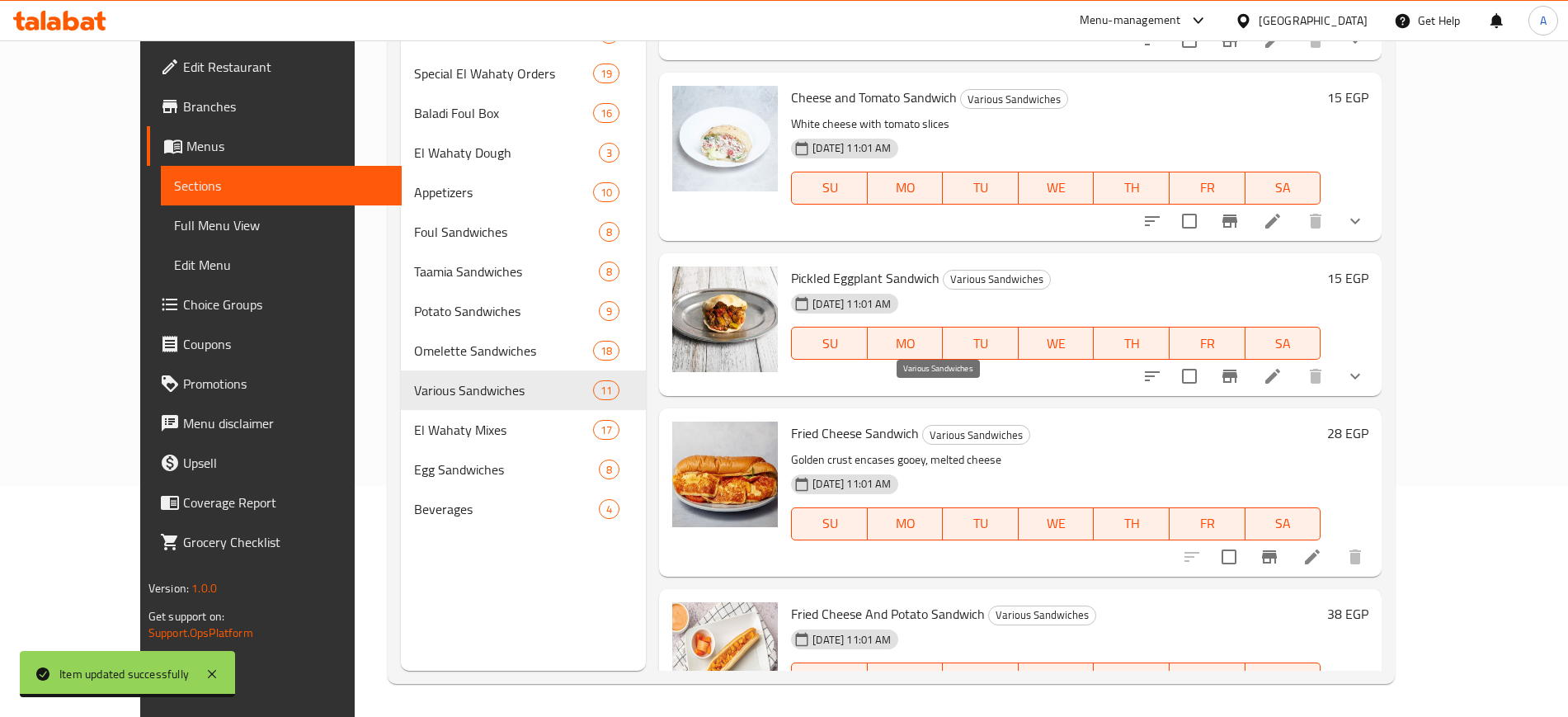
scroll to position [1277, 0]
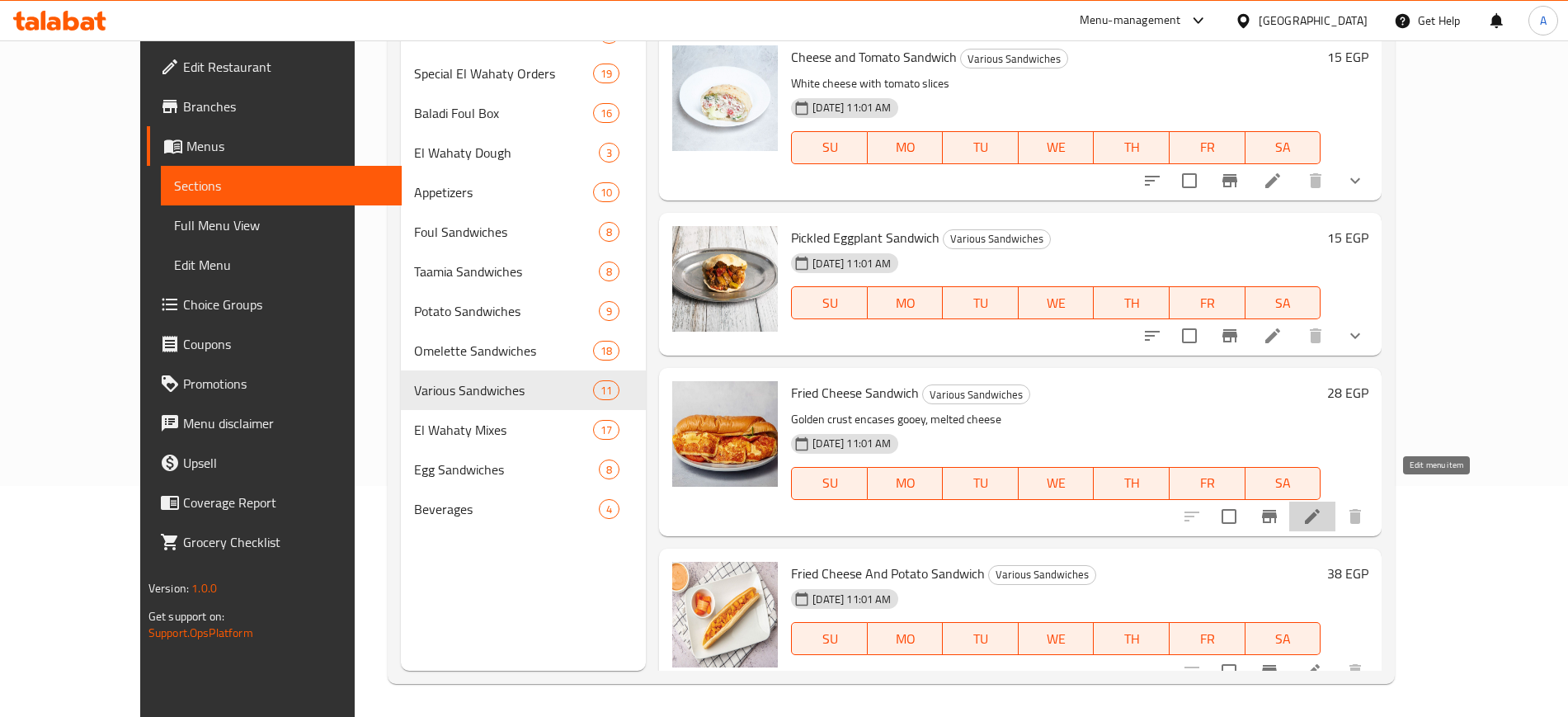
click at [1323, 507] on icon at bounding box center [1313, 517] width 20 height 20
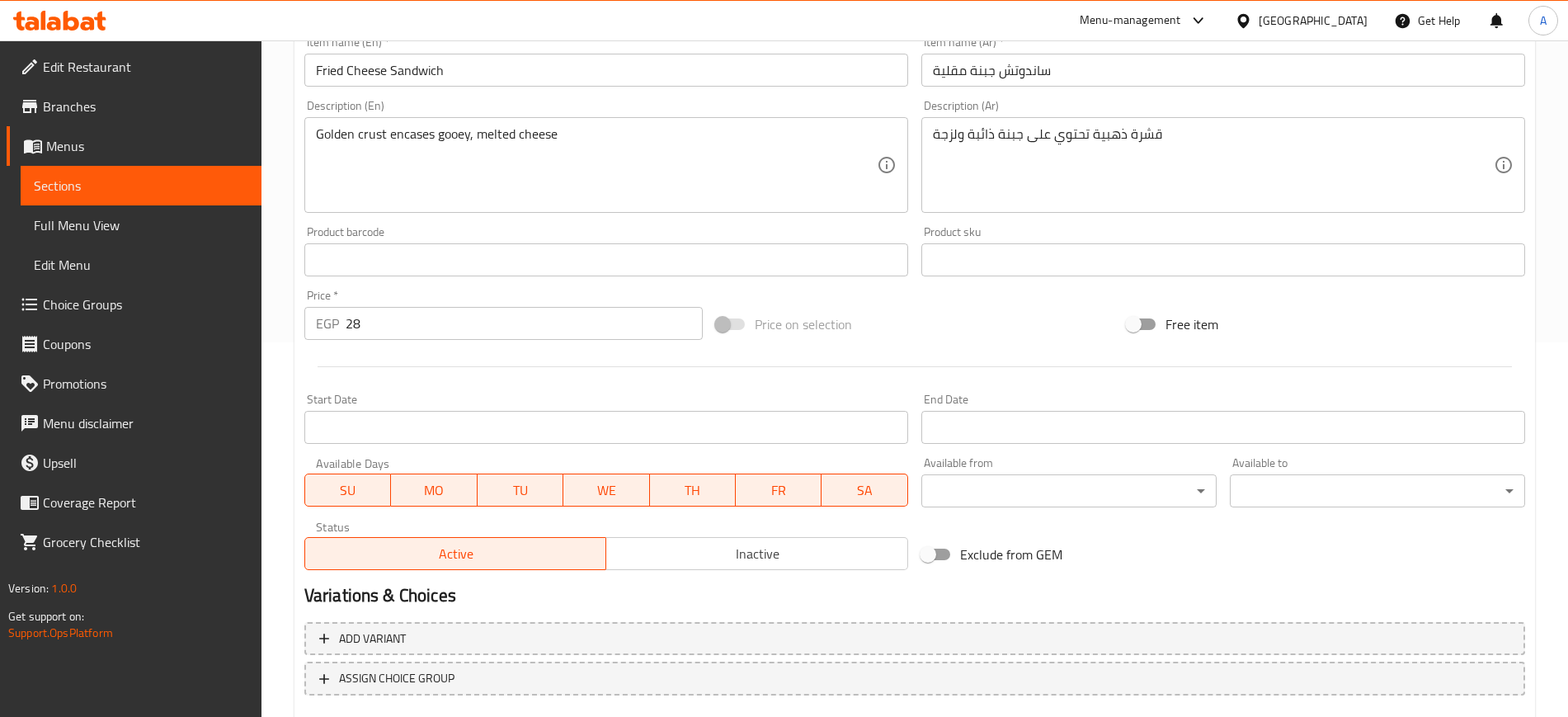
scroll to position [472, 0]
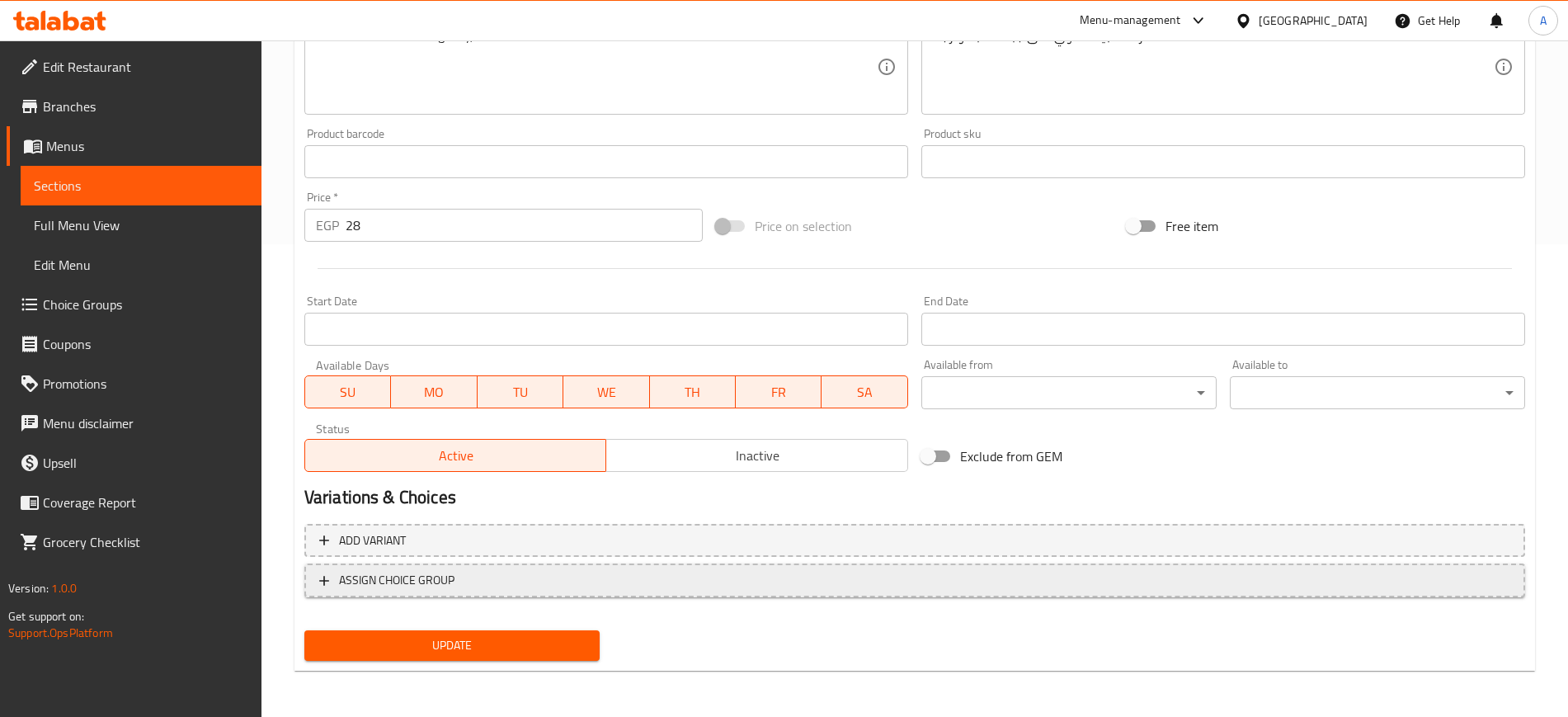
click at [311, 580] on button "ASSIGN CHOICE GROUP" at bounding box center [915, 580] width 1221 height 34
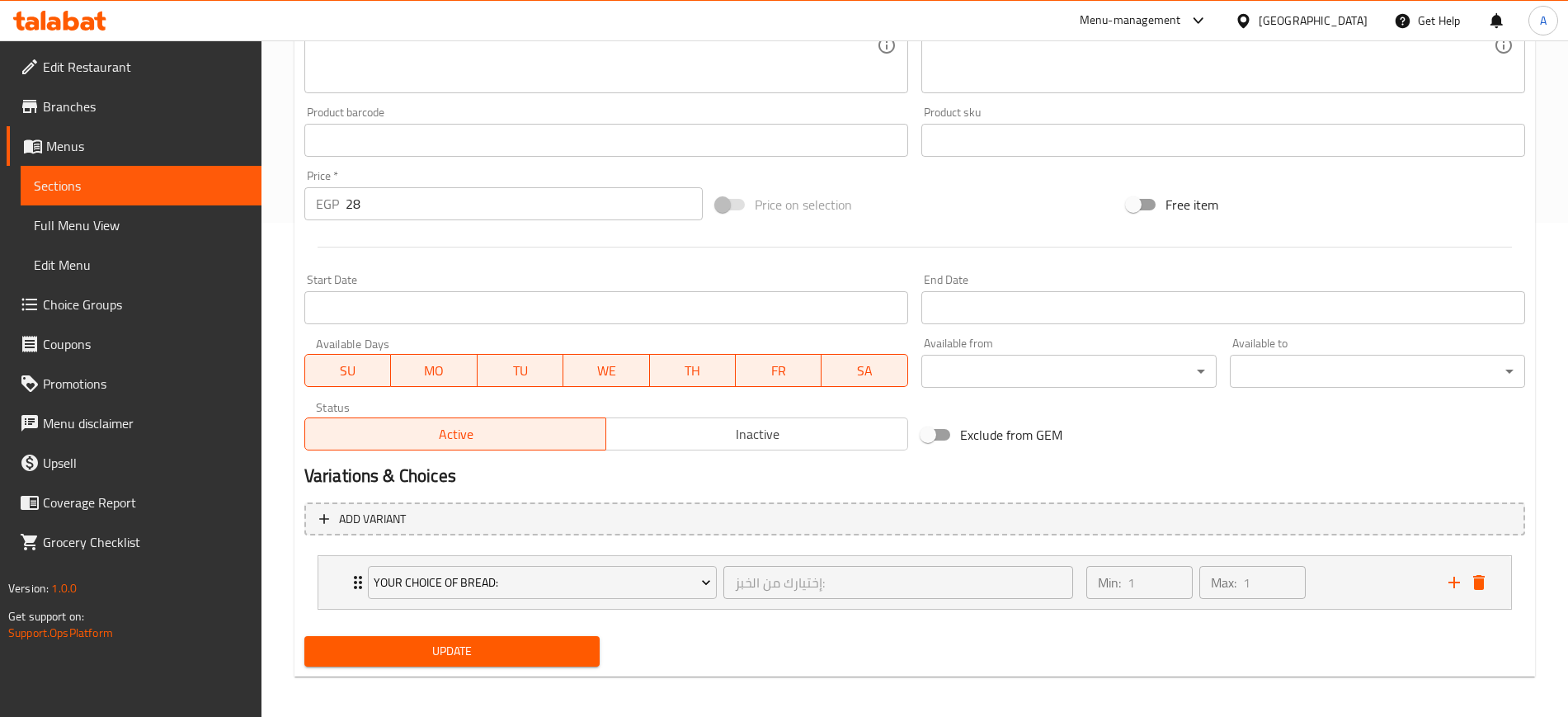
scroll to position [500, 0]
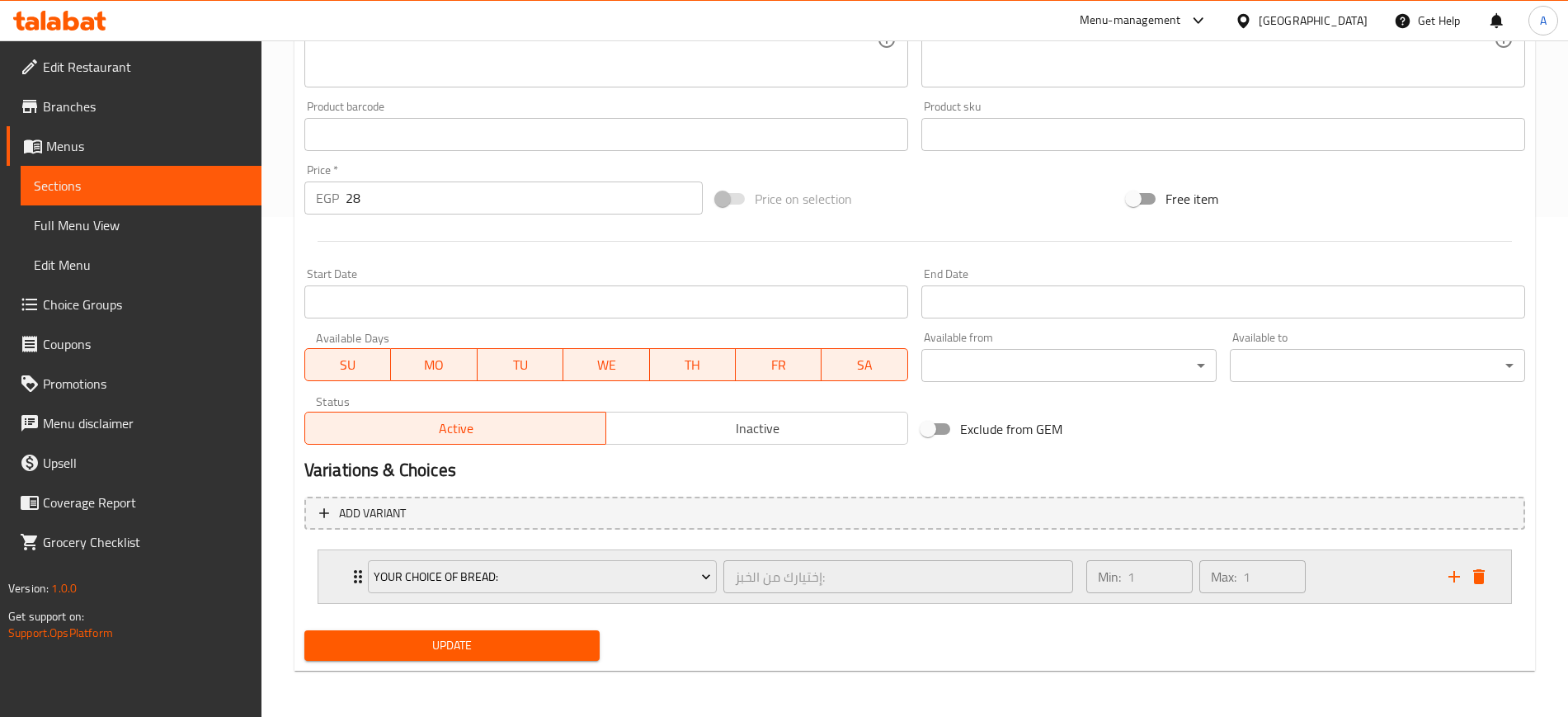
click at [330, 573] on div "Your Choice Of Bread: إختيارك من الخبز: ​ Min: 1 ​ Max: 1 ​" at bounding box center [914, 576] width 1193 height 53
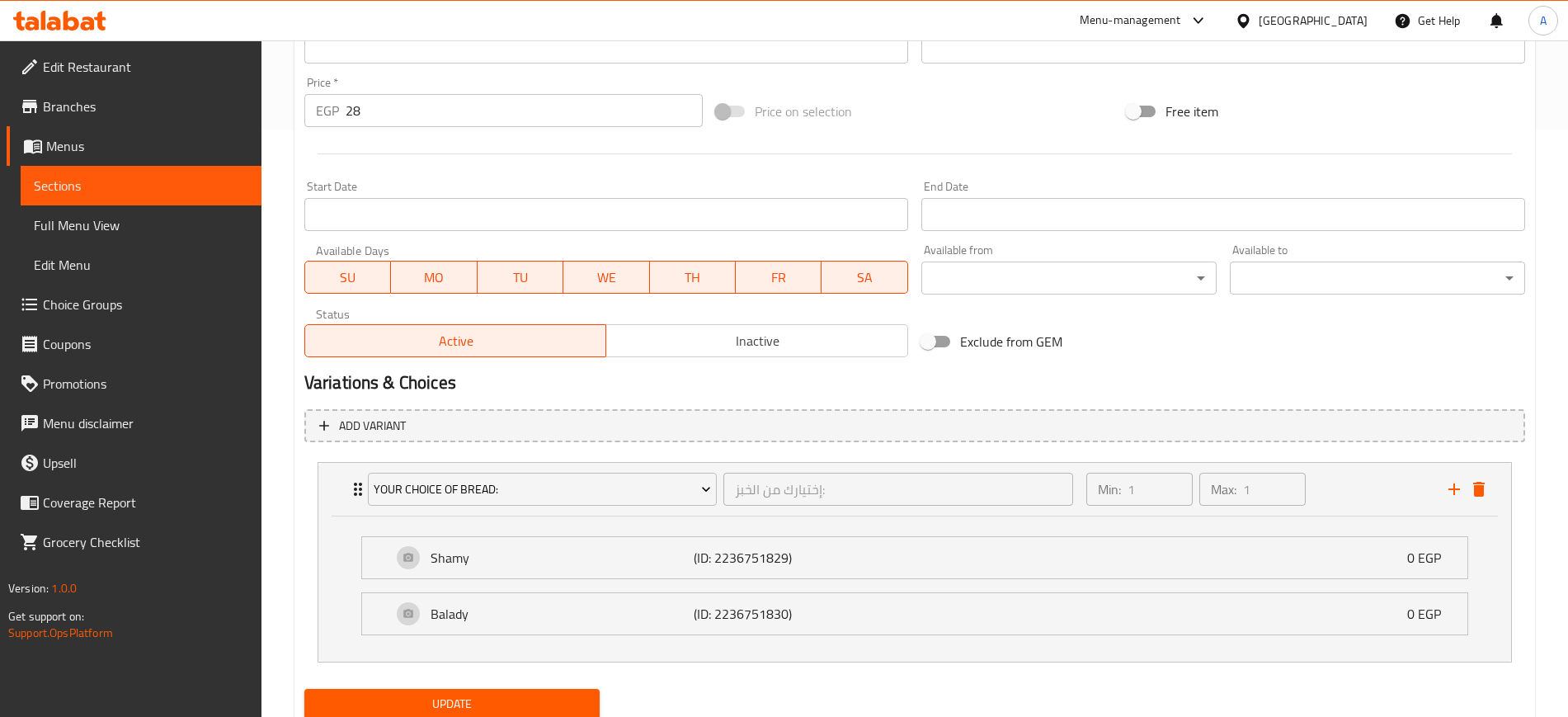
scroll to position [646, 0]
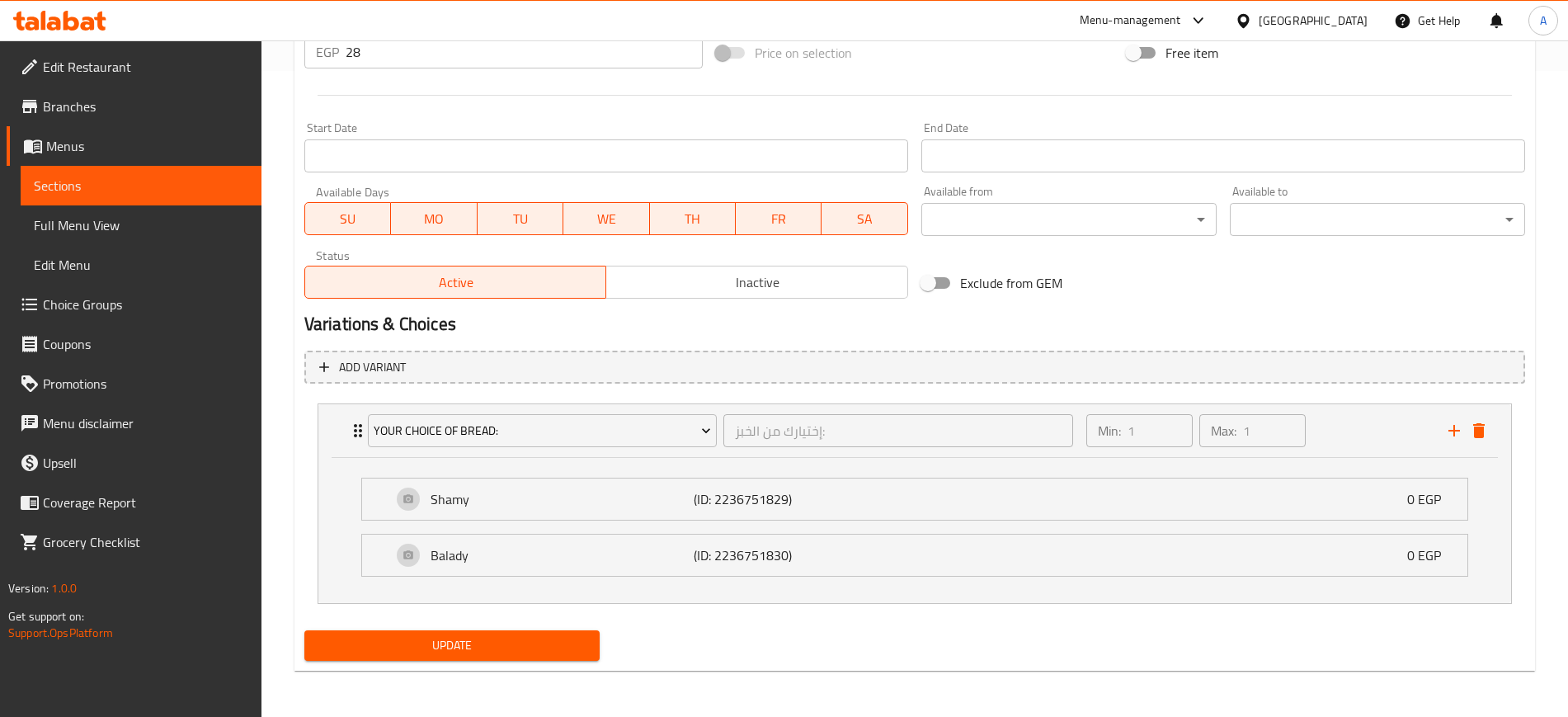
click at [510, 629] on div "Update" at bounding box center [453, 645] width 309 height 43
click at [511, 640] on span "Update" at bounding box center [452, 645] width 269 height 21
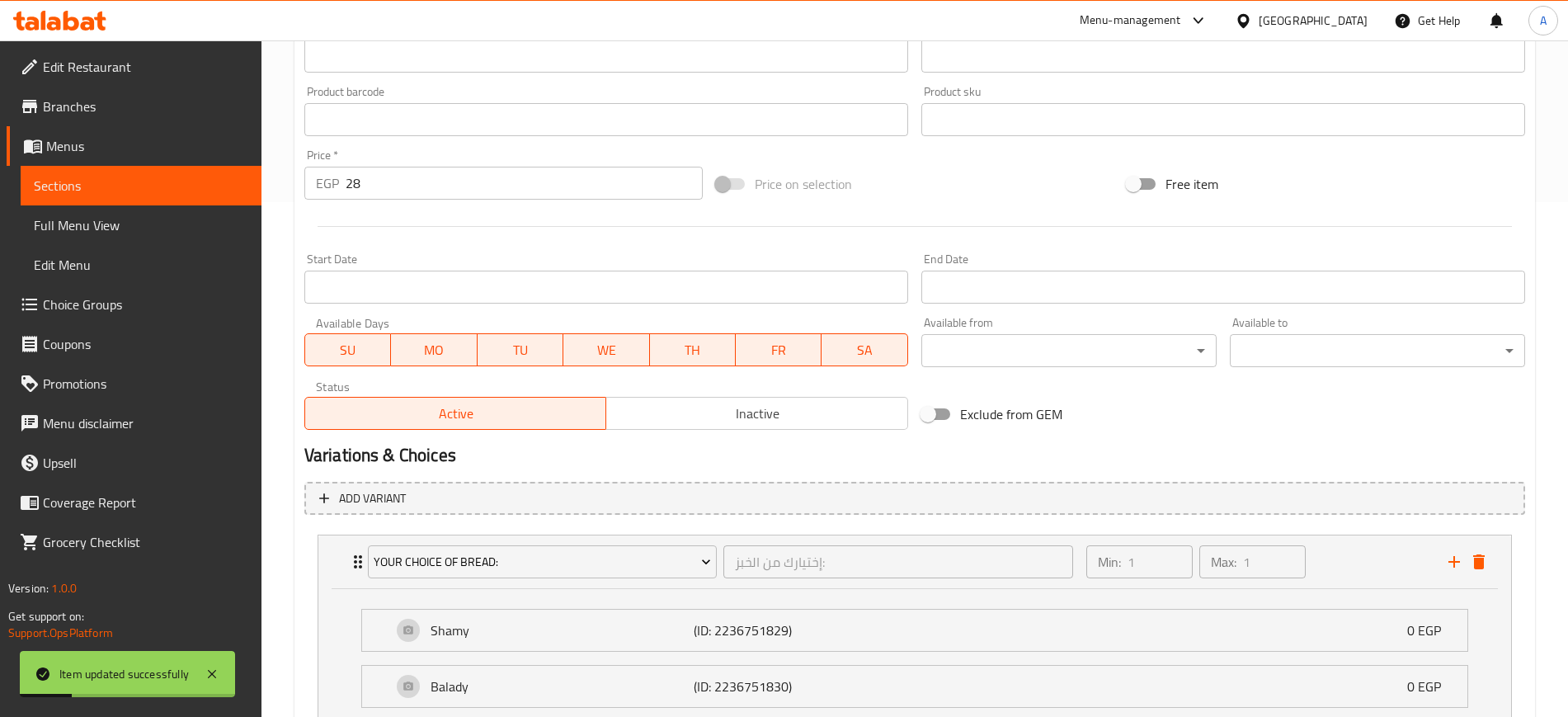
scroll to position [0, 0]
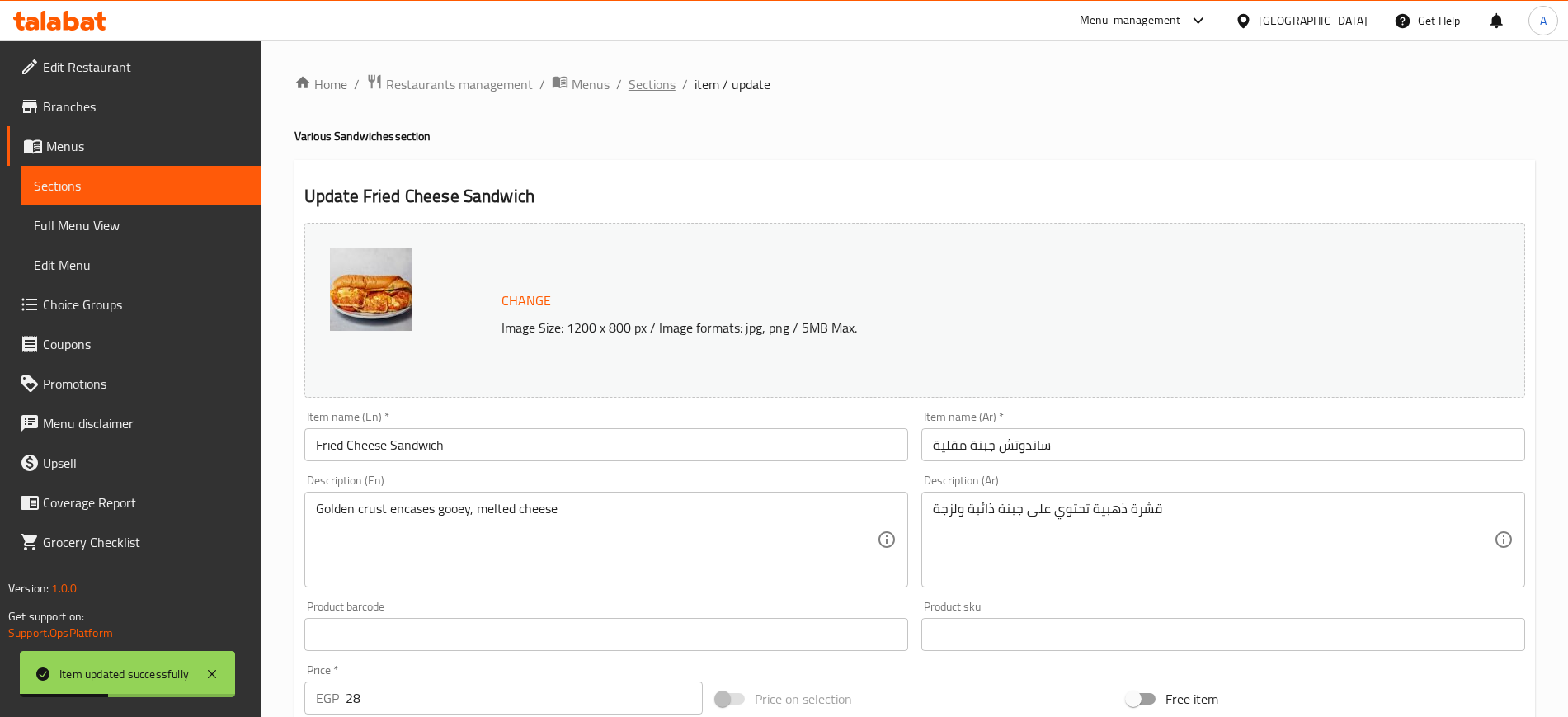
click at [670, 79] on span "Sections" at bounding box center [652, 84] width 47 height 20
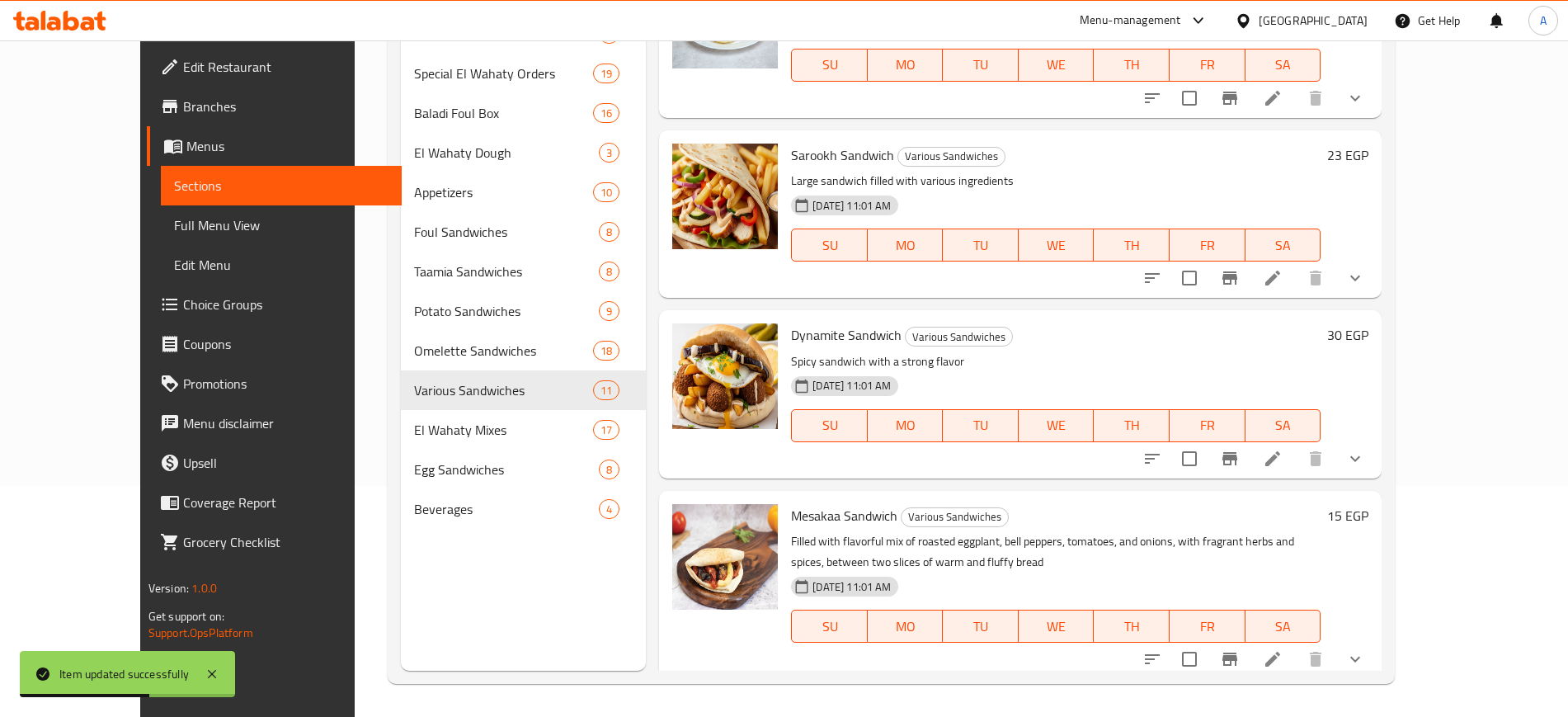
scroll to position [1277, 0]
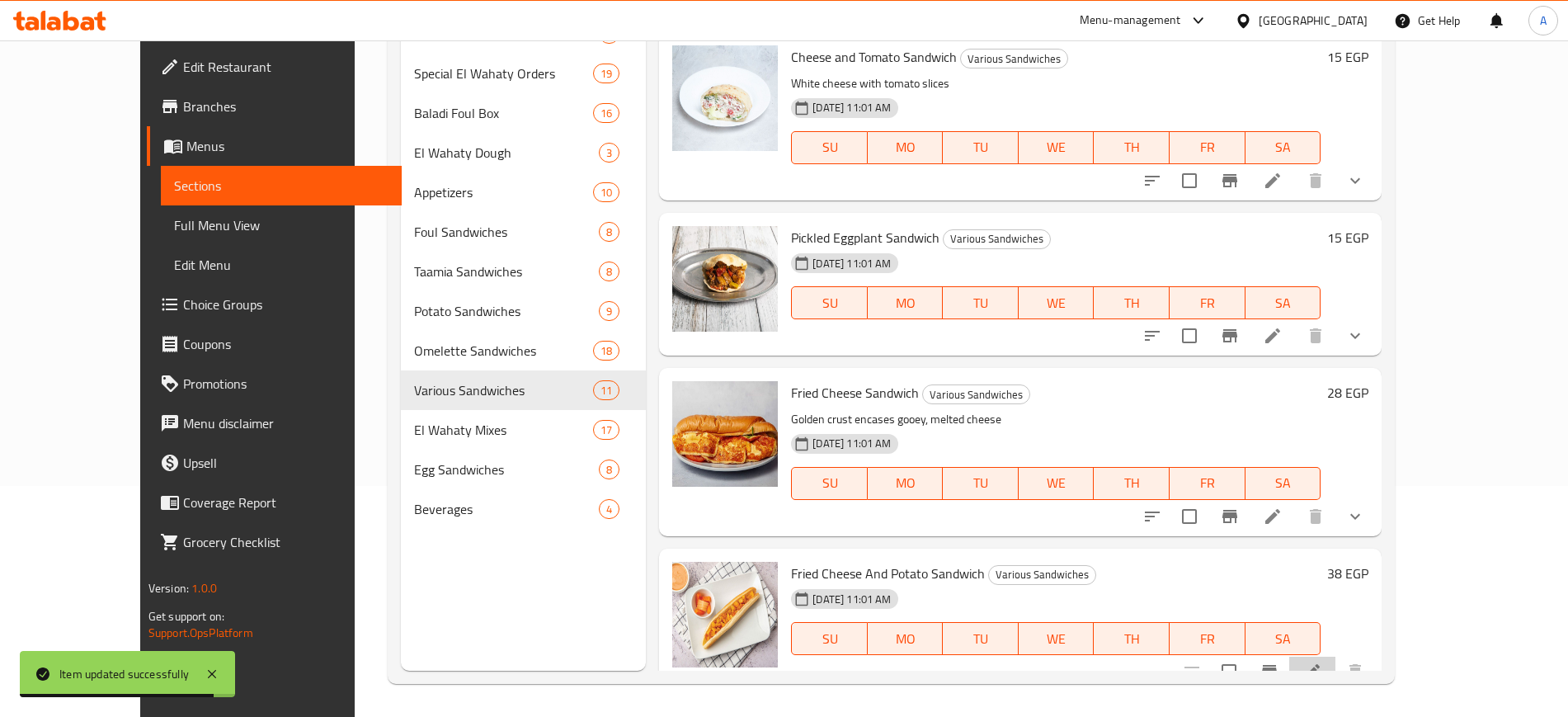
click at [1336, 656] on li at bounding box center [1312, 671] width 46 height 30
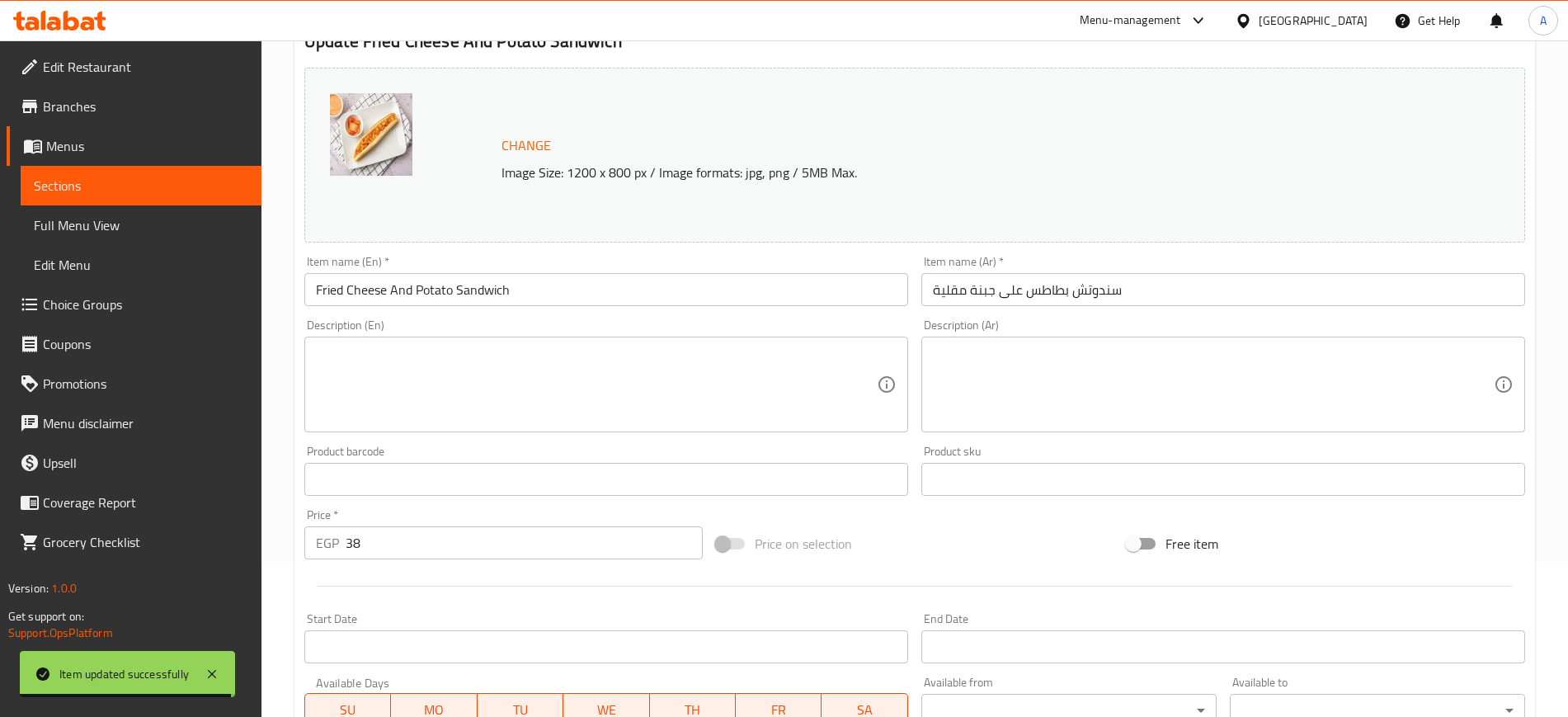
scroll to position [472, 0]
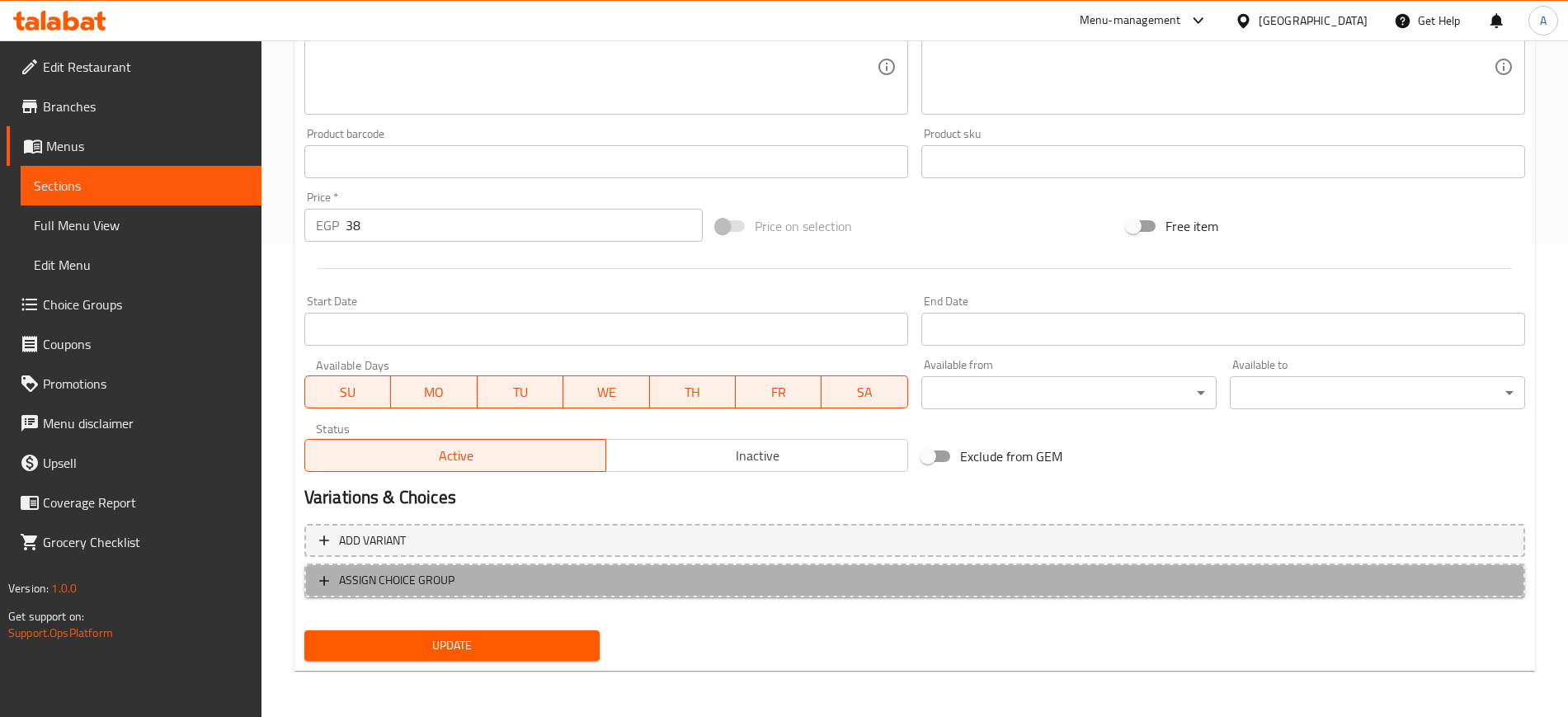
click at [316, 577] on icon "button" at bounding box center [324, 581] width 17 height 17
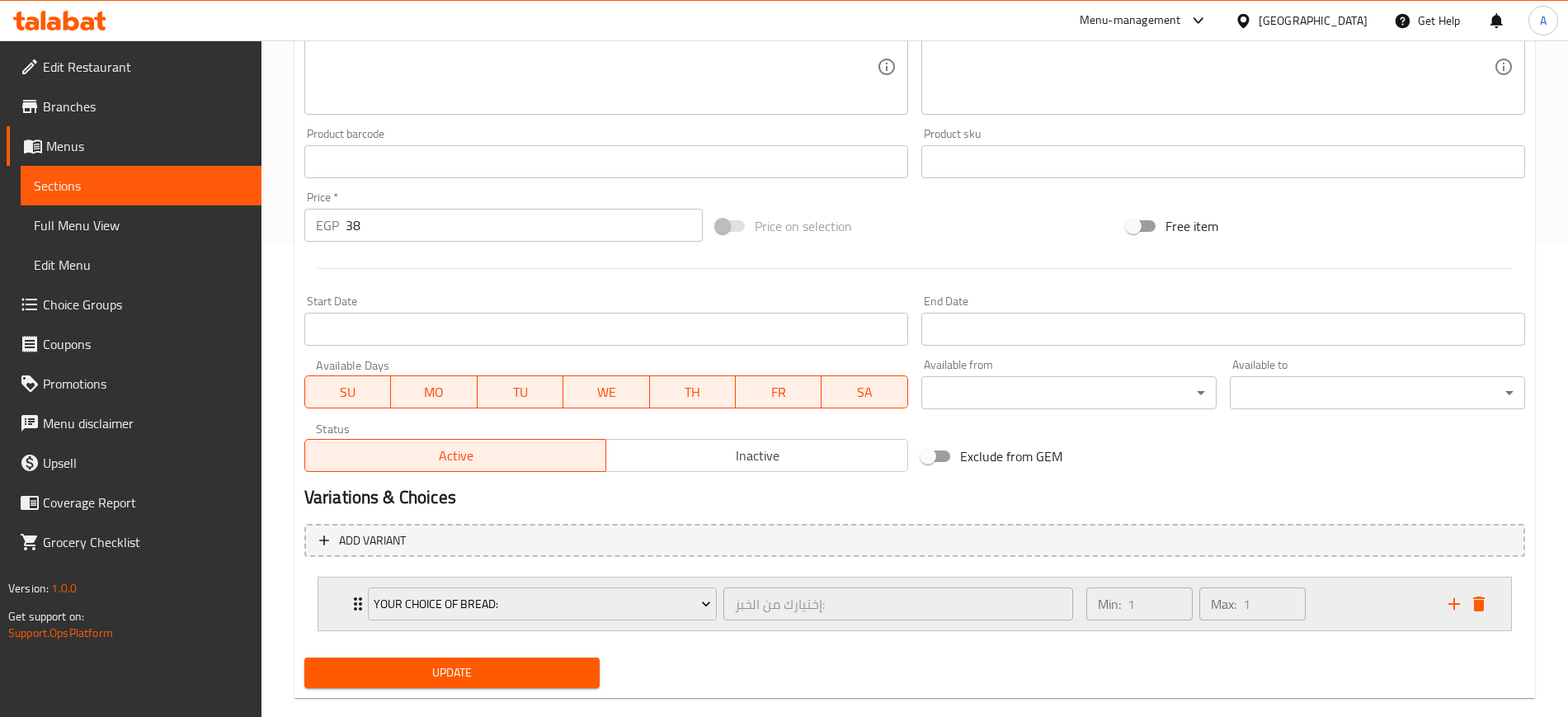
click at [343, 608] on div "Your Choice Of Bread: إختيارك من الخبز: ​ Min: 1 ​ Max: 1 ​" at bounding box center [914, 603] width 1193 height 53
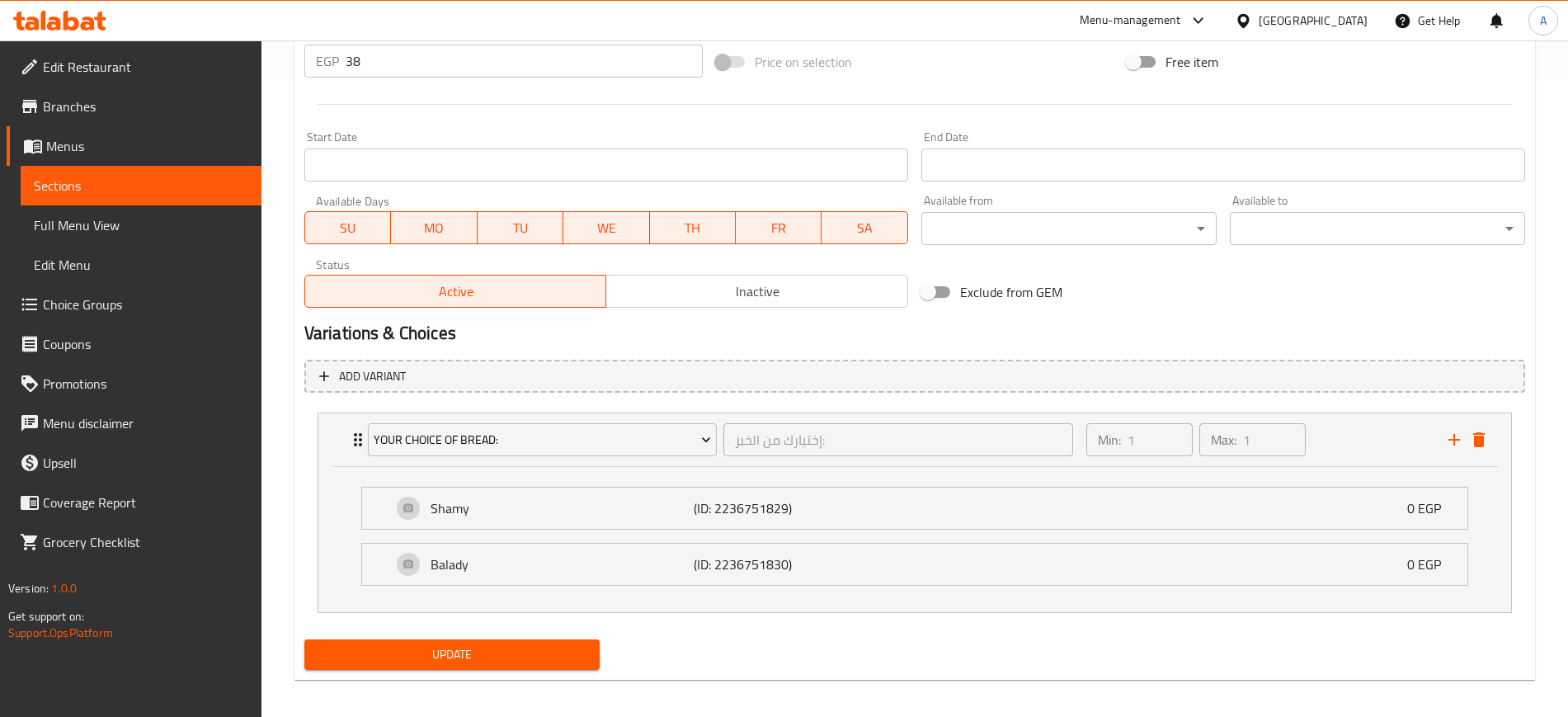
scroll to position [646, 0]
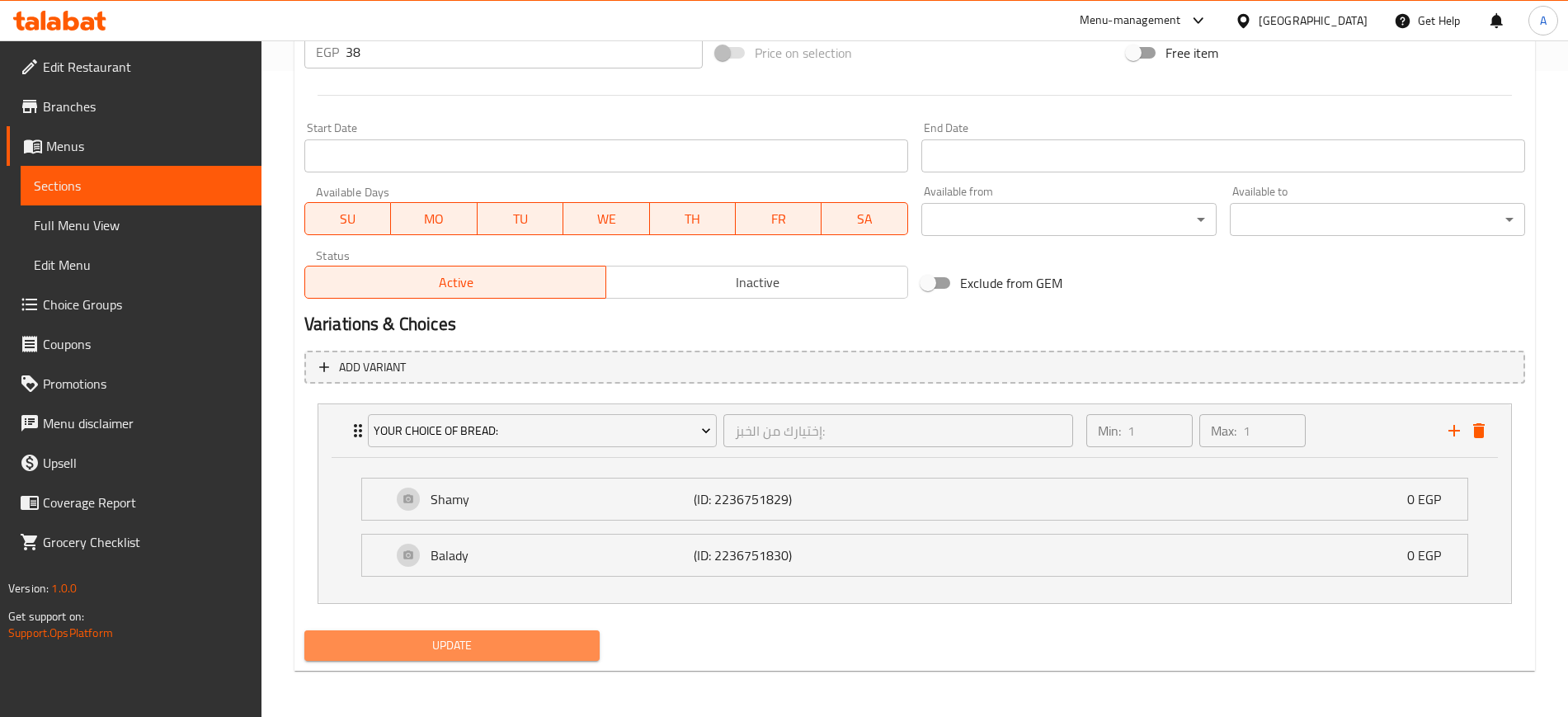
click at [410, 656] on button "Update" at bounding box center [453, 645] width 296 height 31
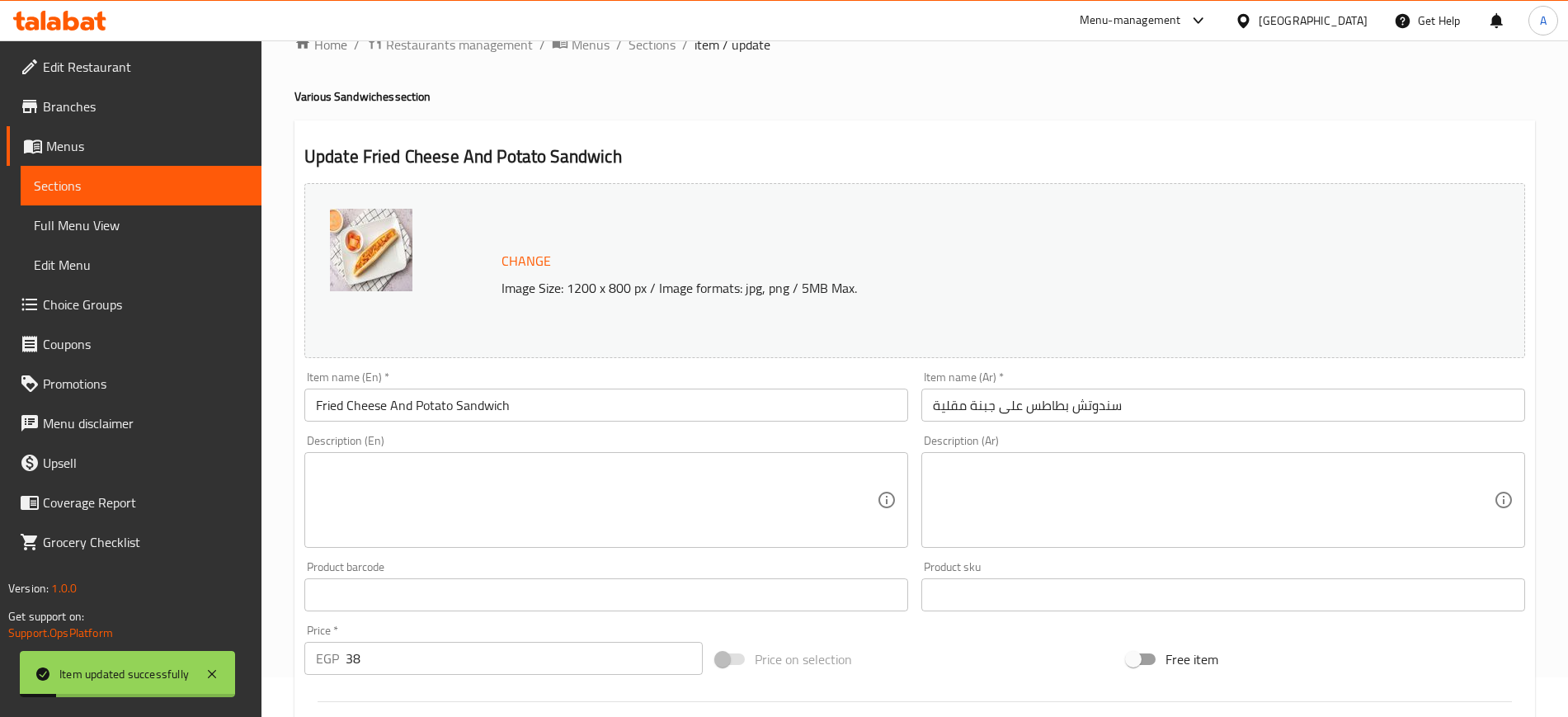
scroll to position [0, 0]
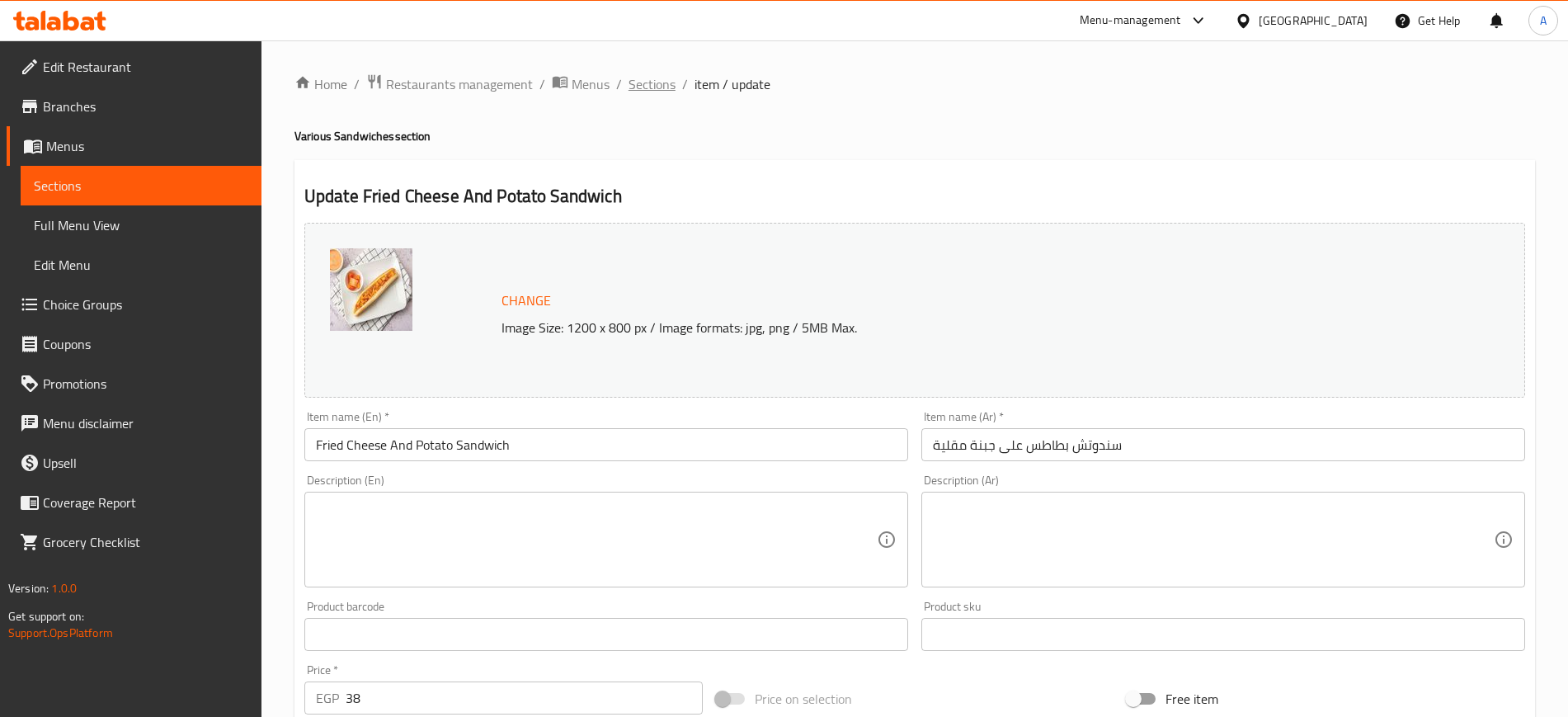
click at [653, 91] on span "Sections" at bounding box center [652, 84] width 47 height 20
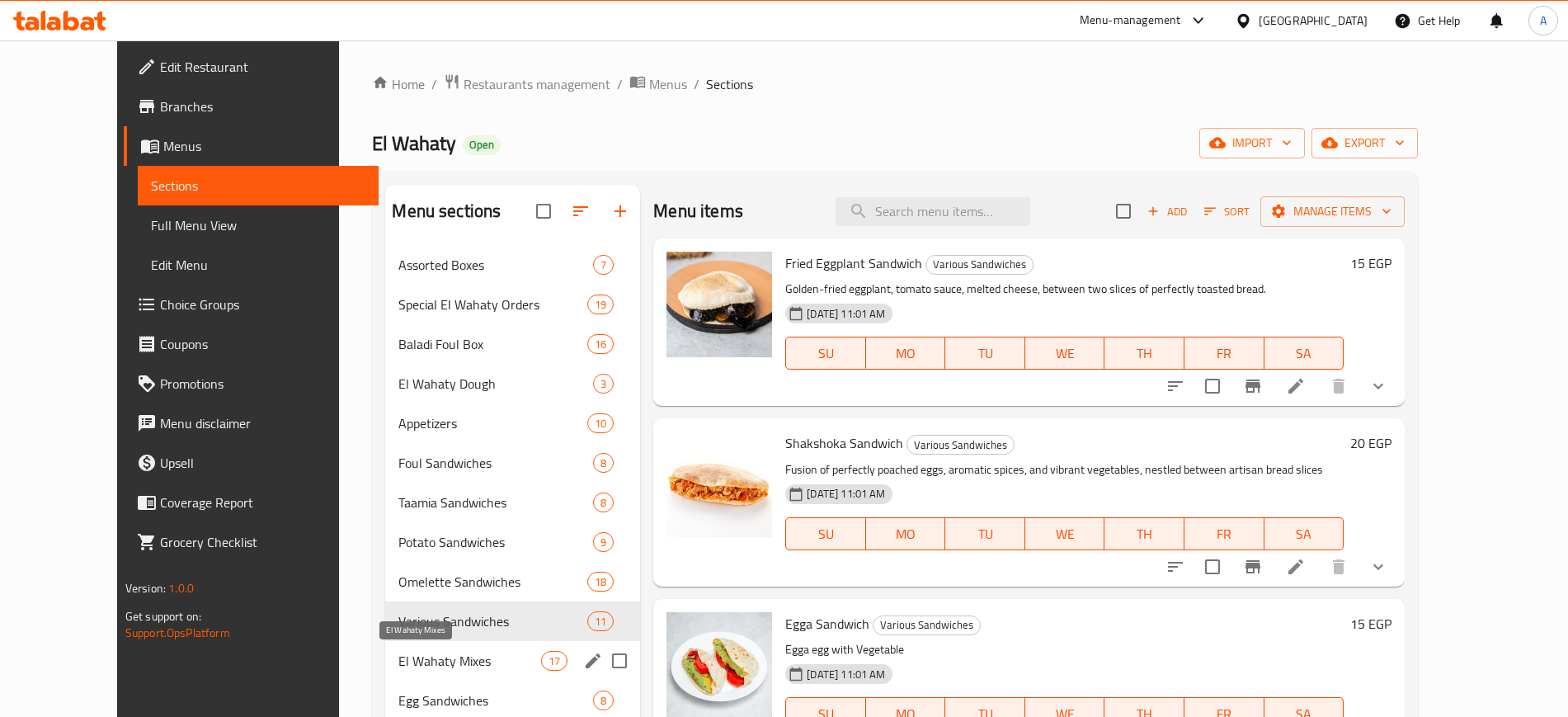
click at [398, 660] on span "El Wahaty Mixes" at bounding box center [469, 661] width 143 height 20
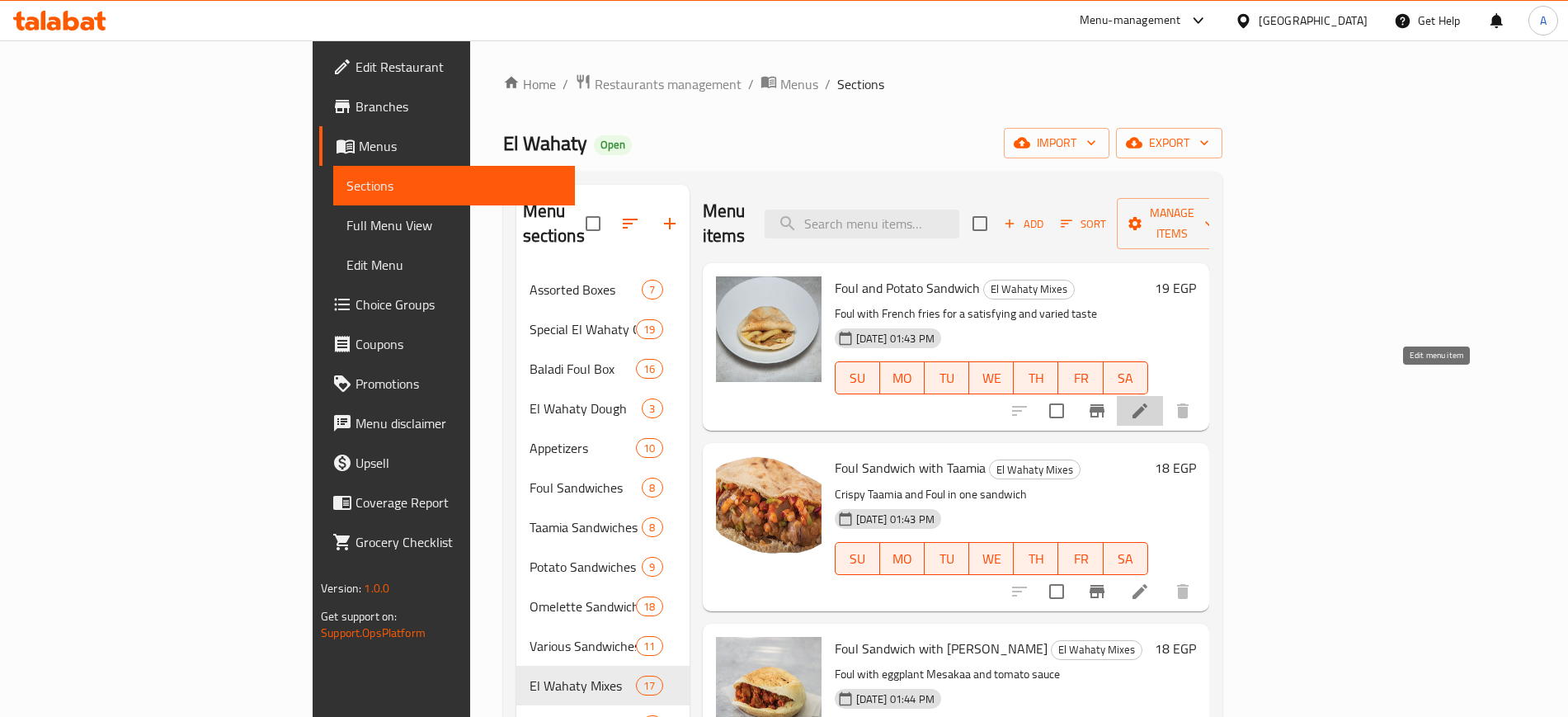
click at [1150, 401] on icon at bounding box center [1141, 411] width 20 height 20
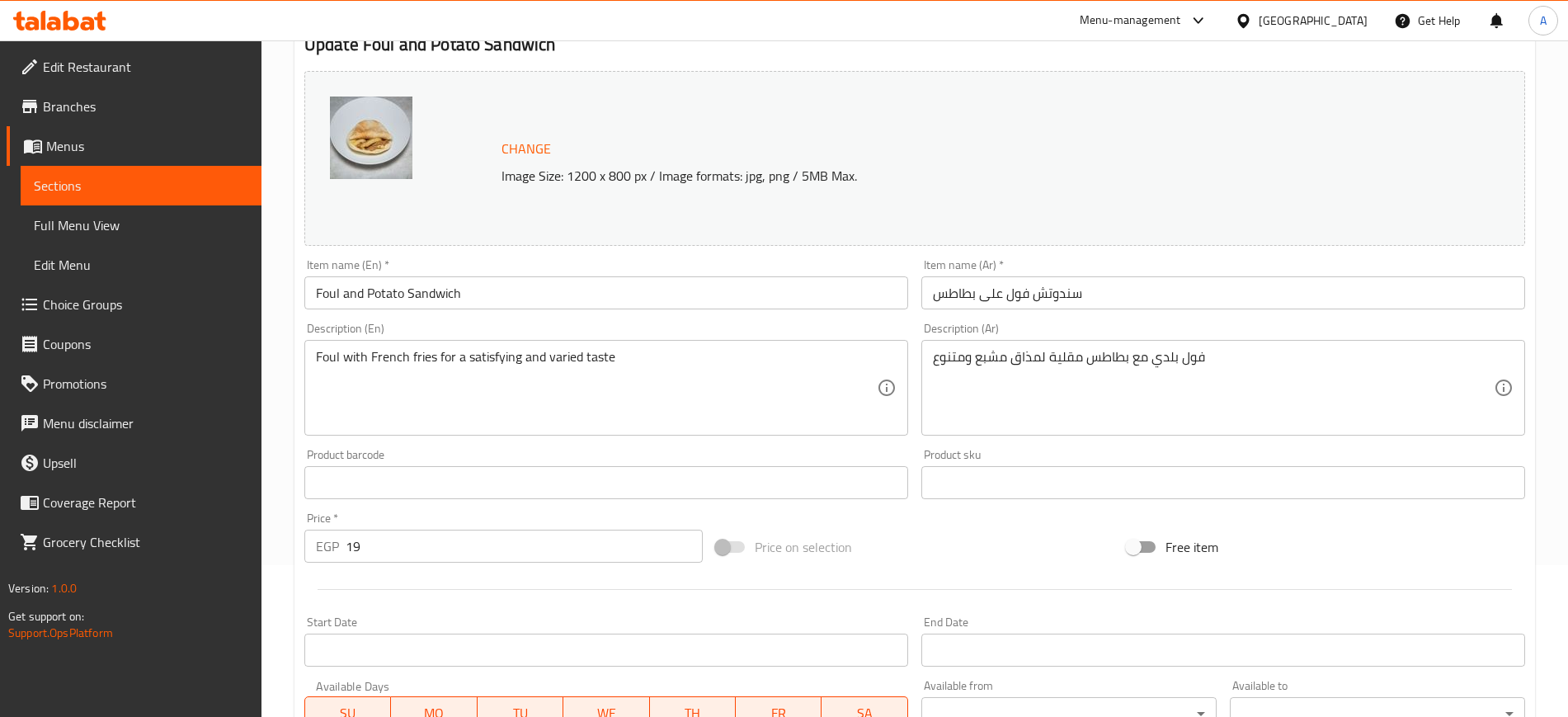
scroll to position [472, 0]
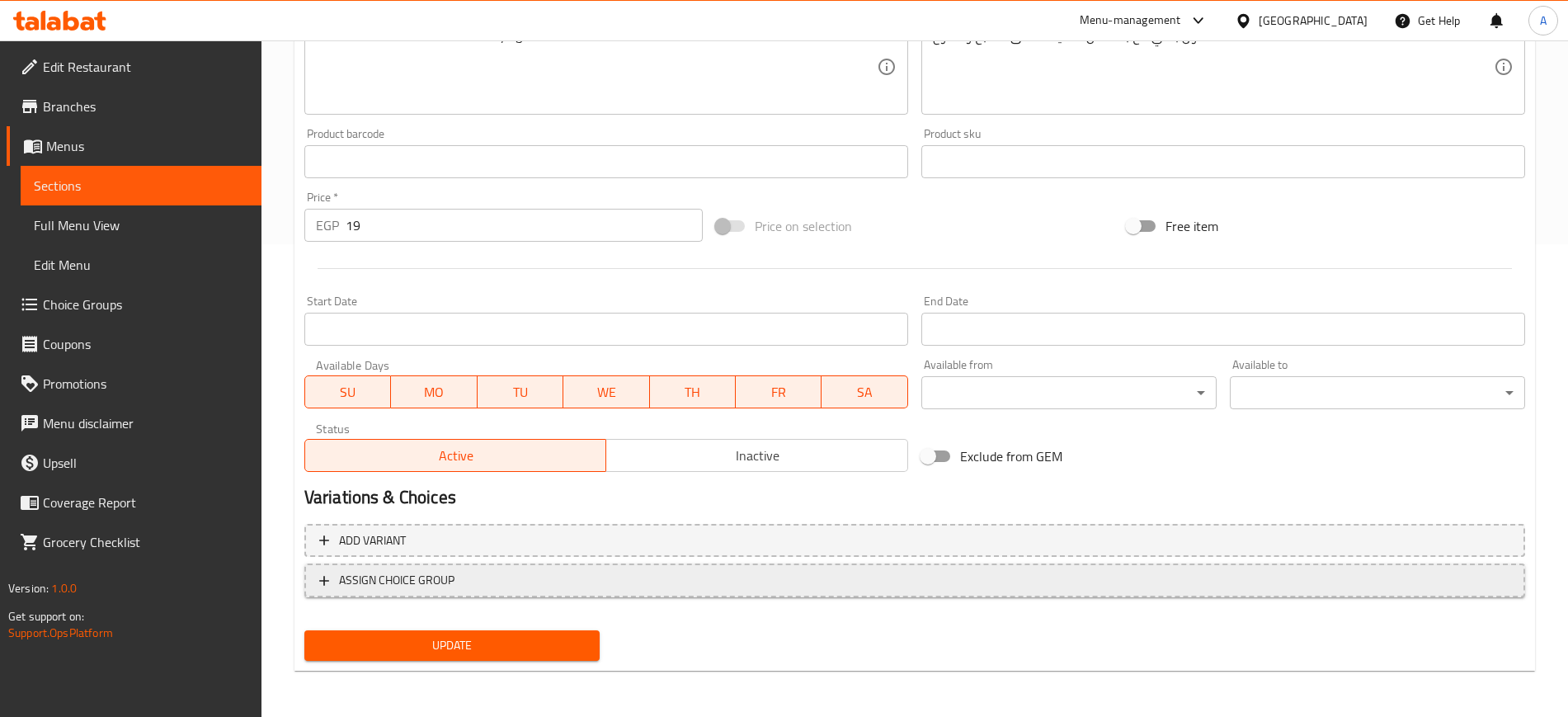
click at [333, 577] on span "ASSIGN CHOICE GROUP" at bounding box center [914, 580] width 1191 height 21
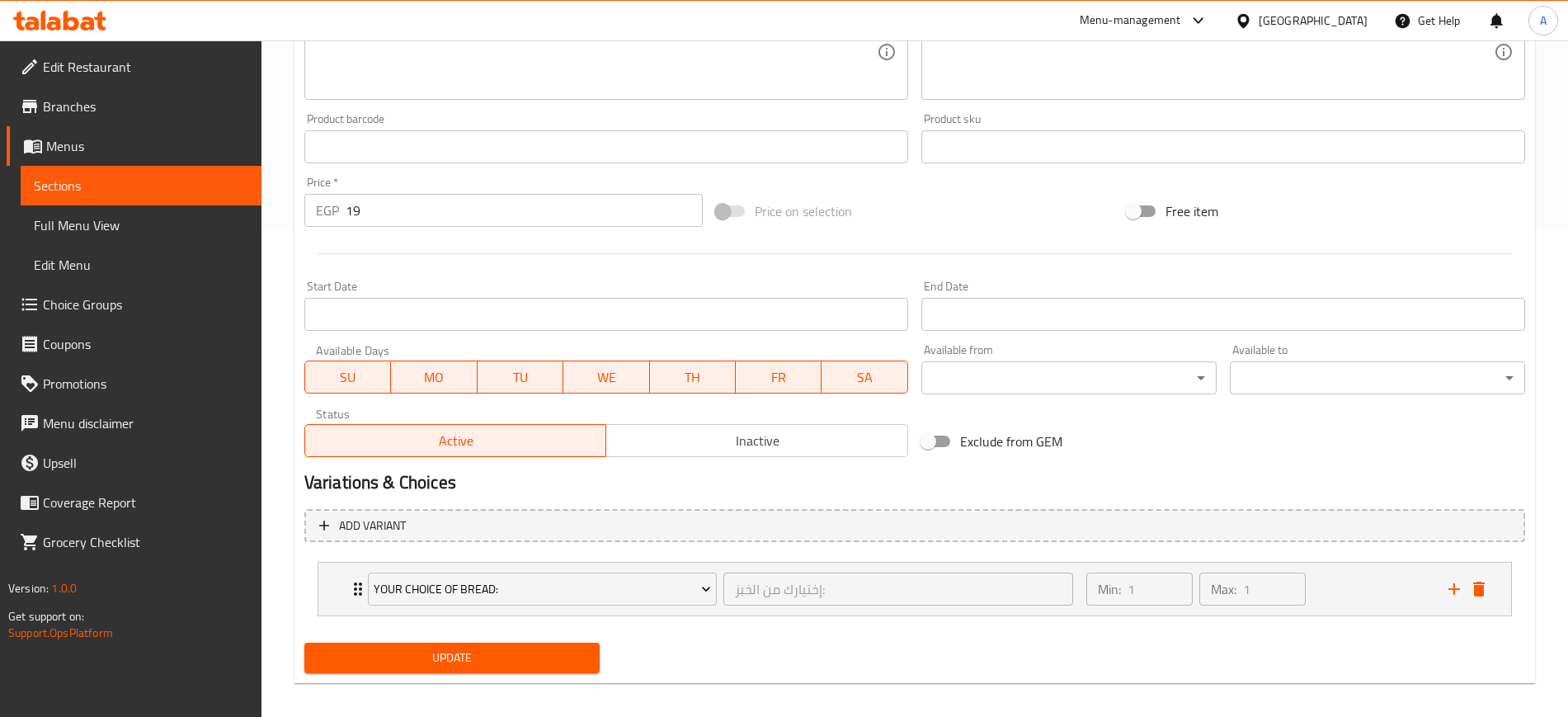
scroll to position [500, 0]
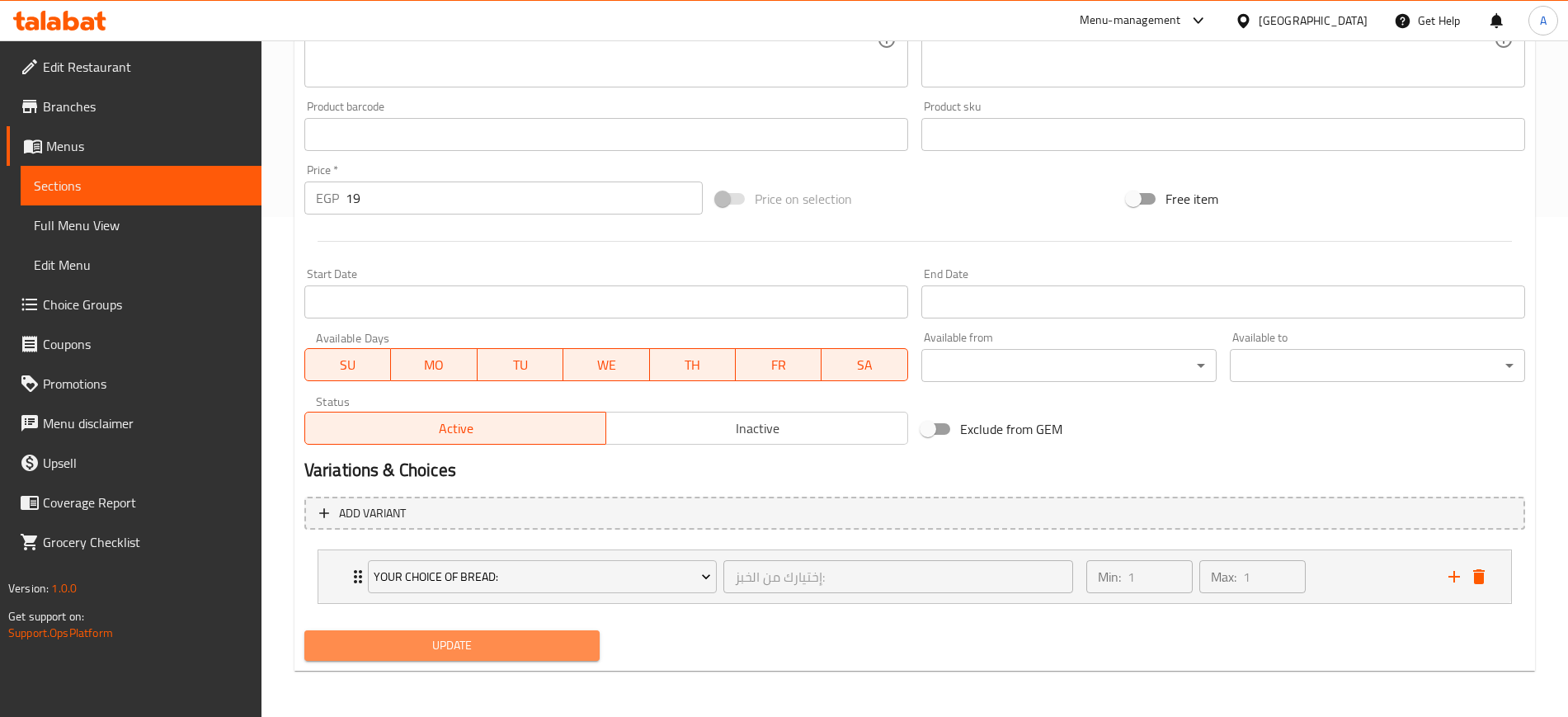
click at [503, 641] on span "Update" at bounding box center [452, 645] width 269 height 21
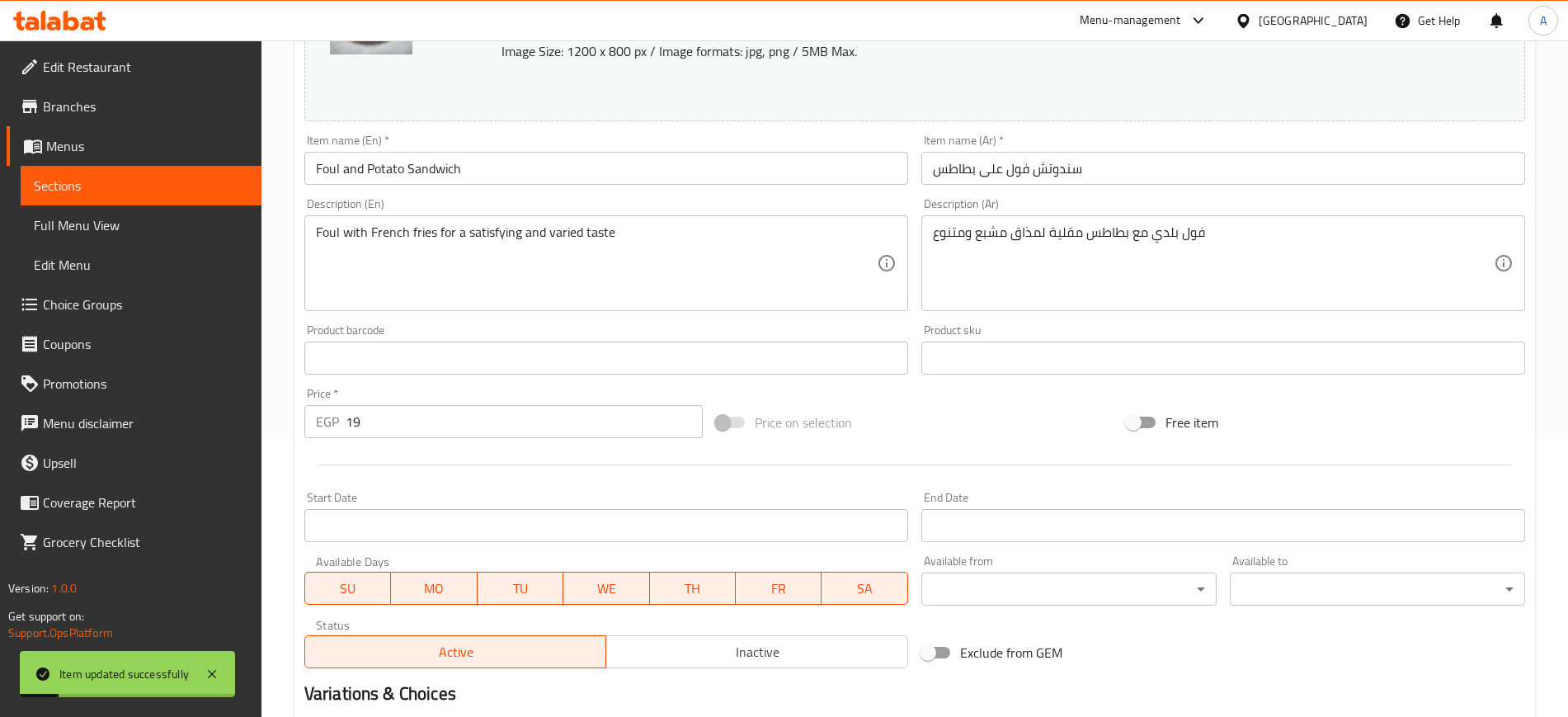
scroll to position [0, 0]
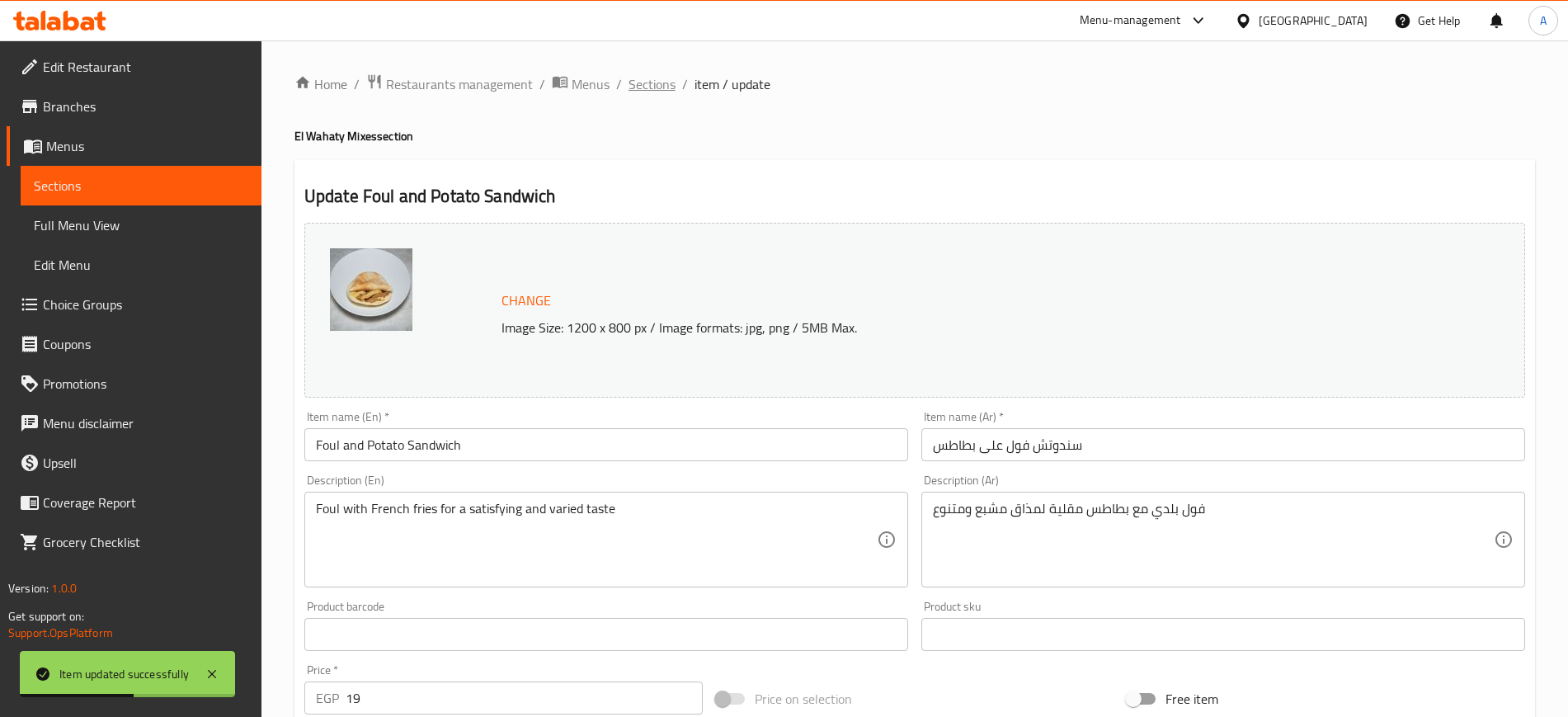
click at [661, 83] on span "Sections" at bounding box center [652, 84] width 47 height 20
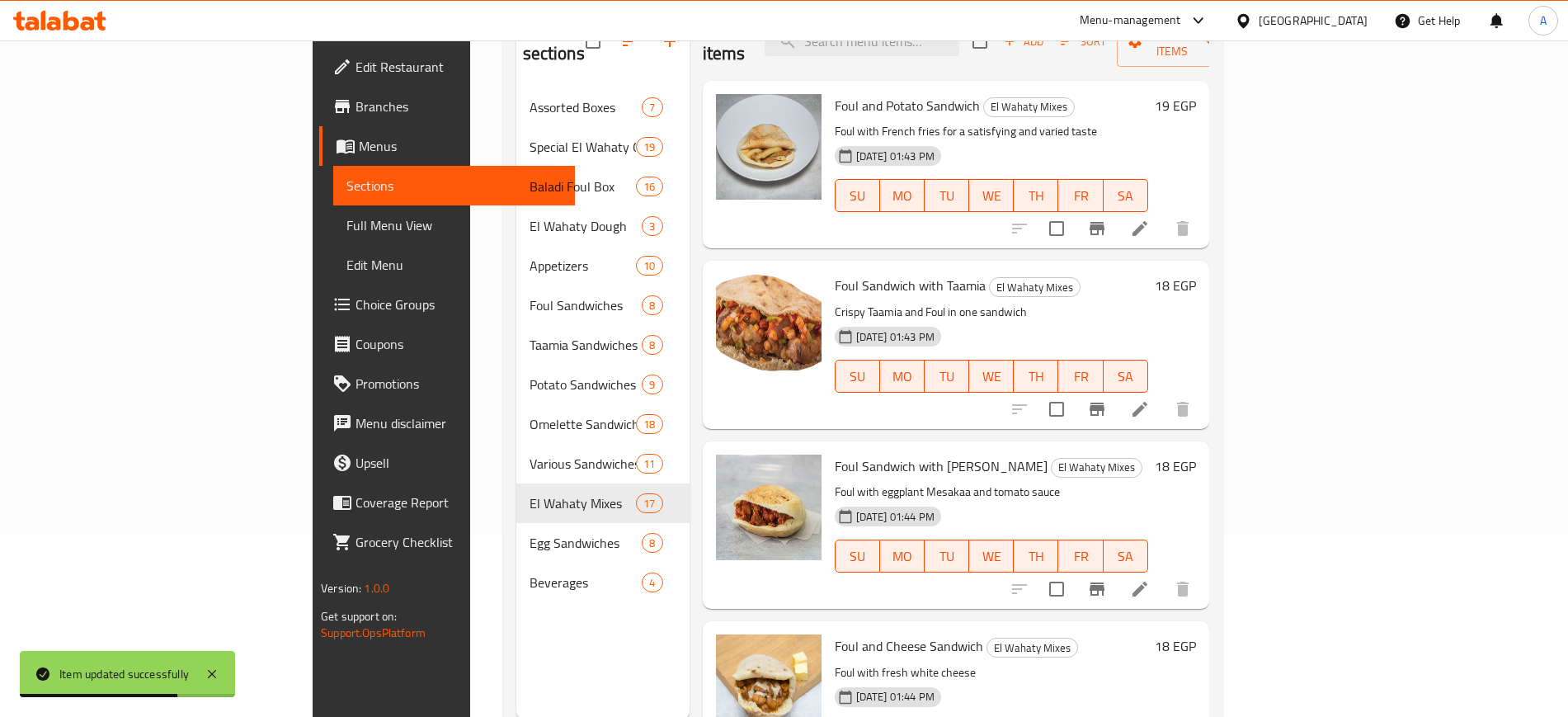
scroll to position [206, 0]
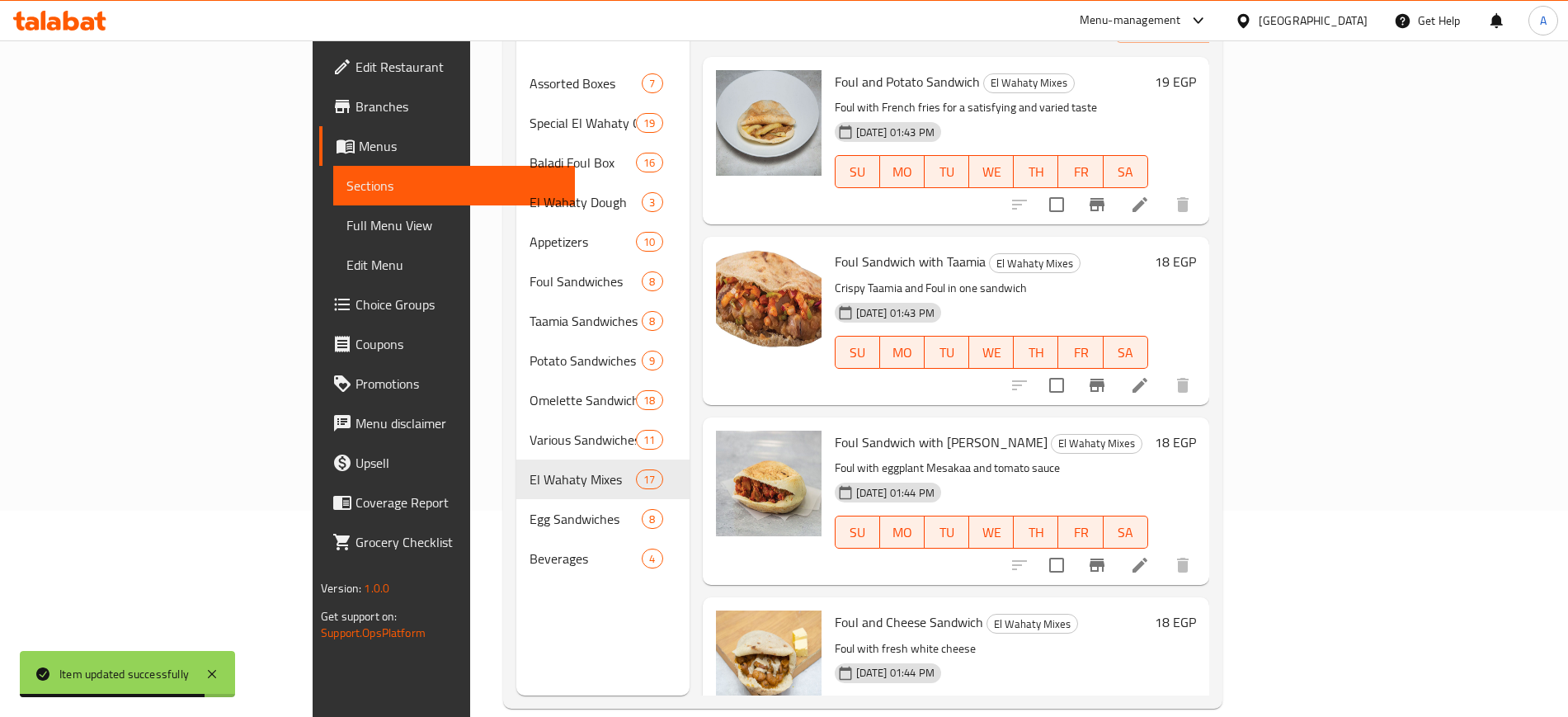
click at [1163, 371] on li at bounding box center [1140, 386] width 46 height 30
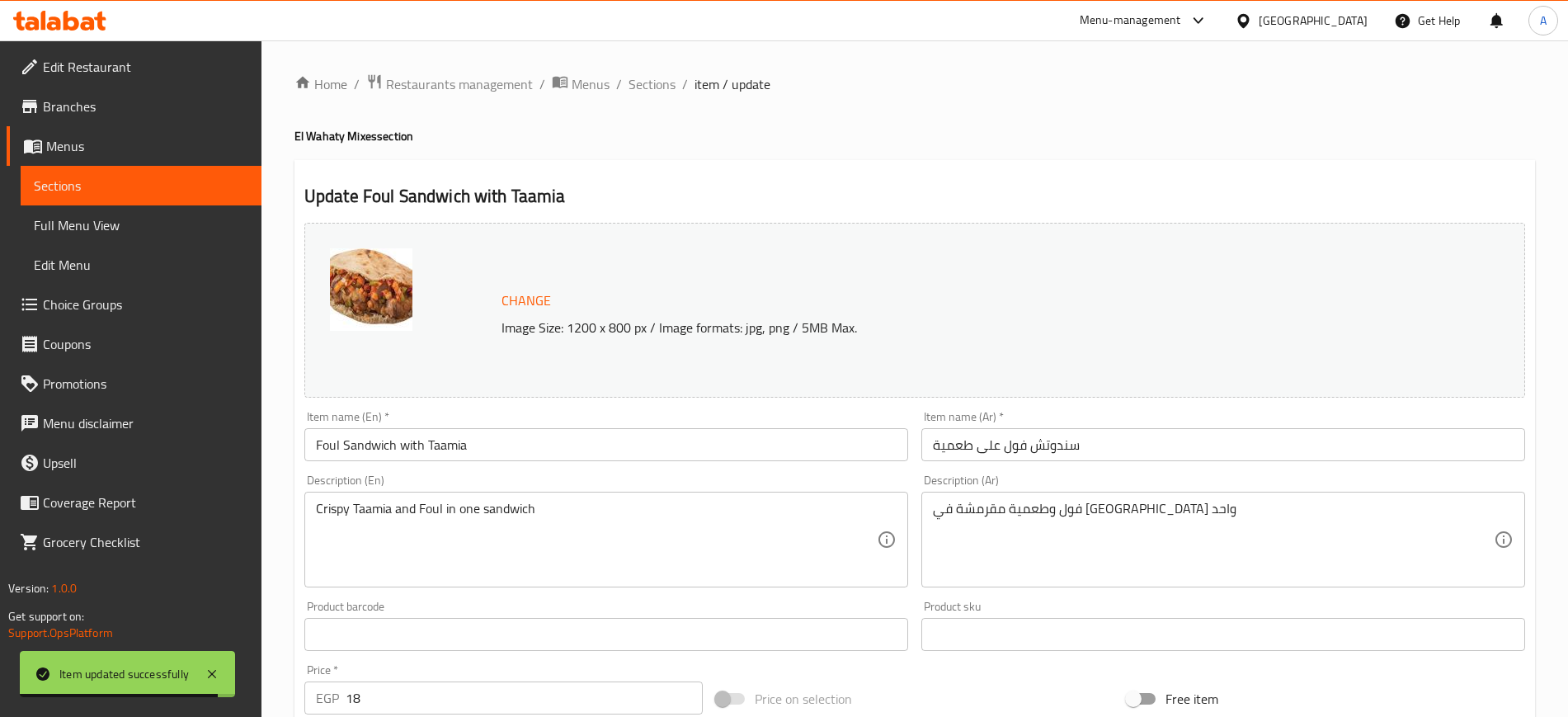
scroll to position [472, 0]
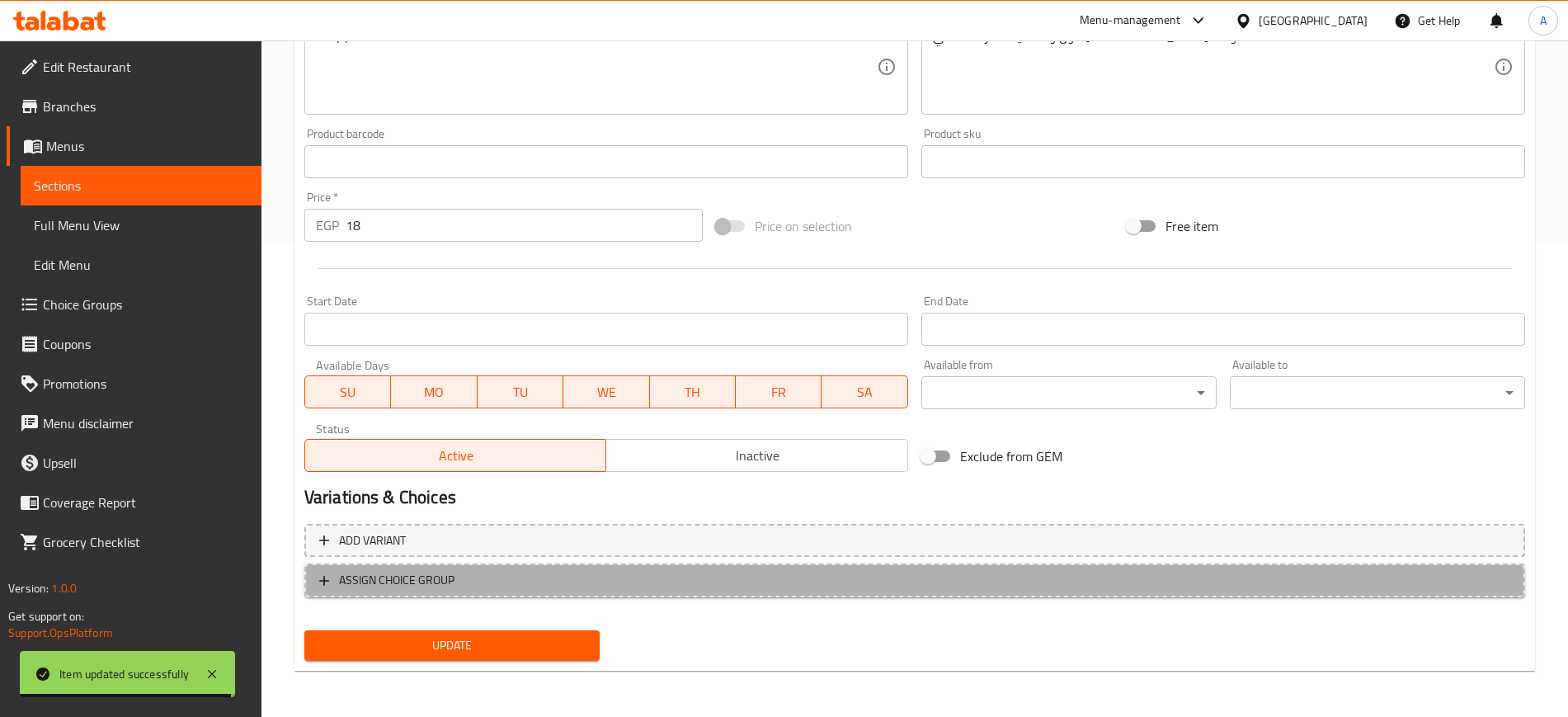
click at [317, 582] on icon "button" at bounding box center [324, 581] width 17 height 17
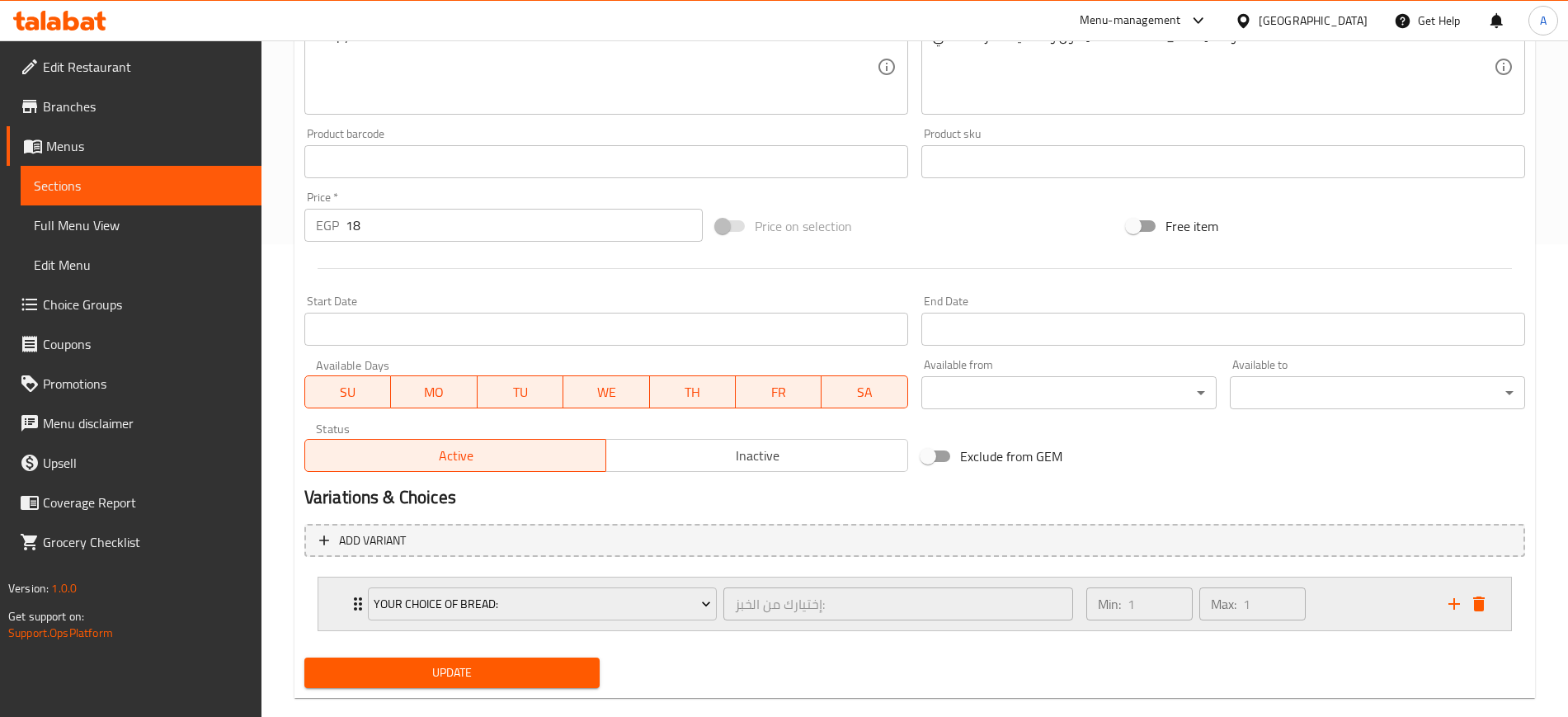
click at [340, 616] on div "Your Choice Of Bread: إختيارك من الخبز: ​ Min: 1 ​ Max: 1 ​" at bounding box center [914, 603] width 1193 height 53
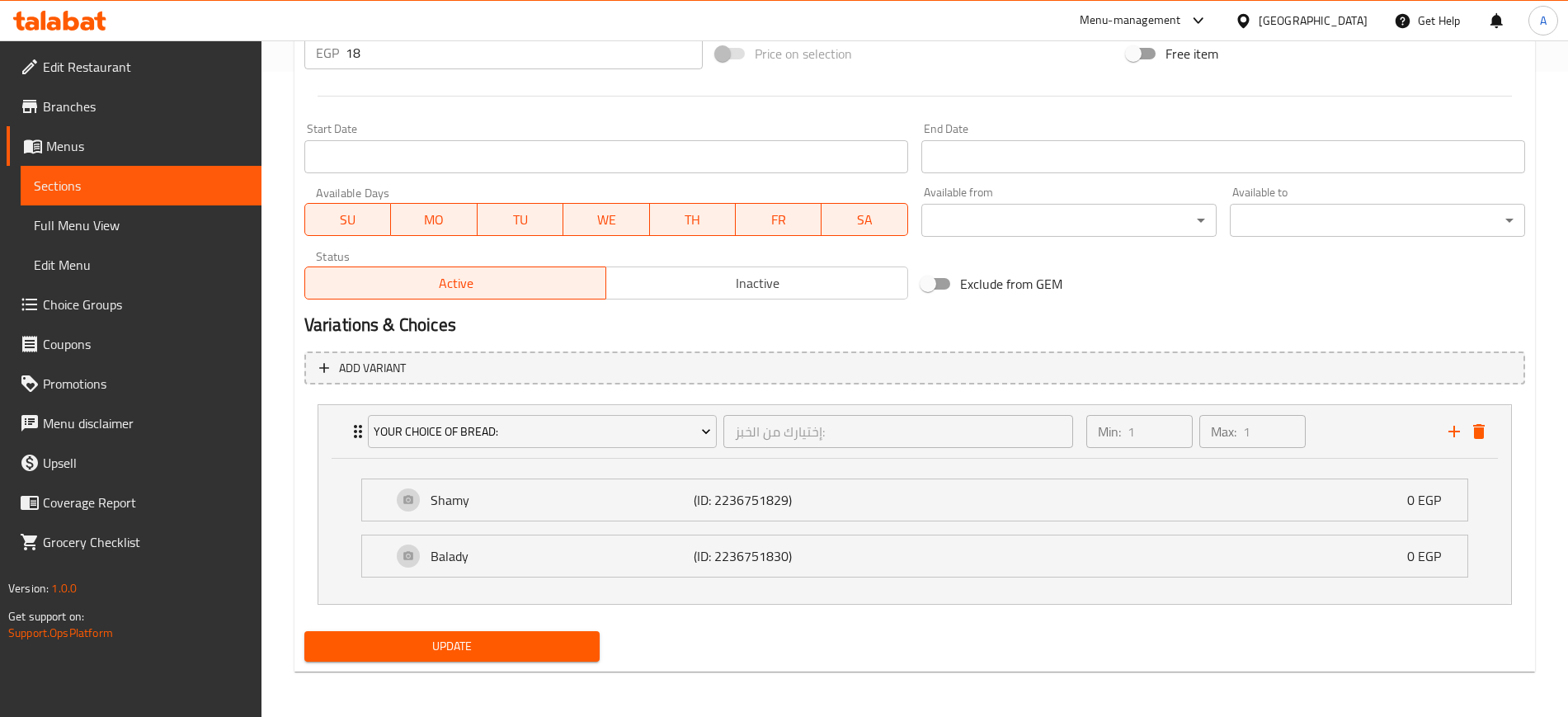
scroll to position [646, 0]
click at [423, 644] on span "Update" at bounding box center [452, 645] width 269 height 21
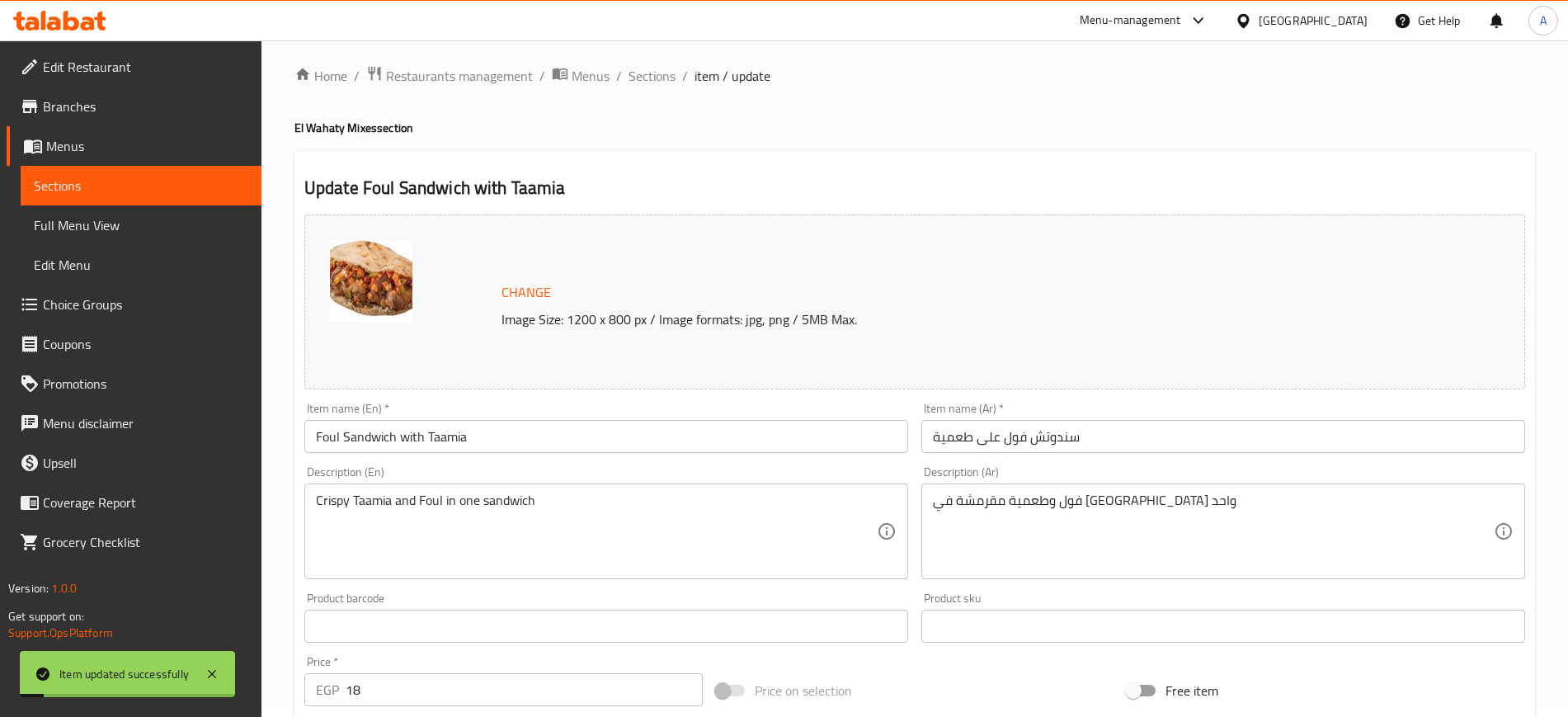
scroll to position [0, 0]
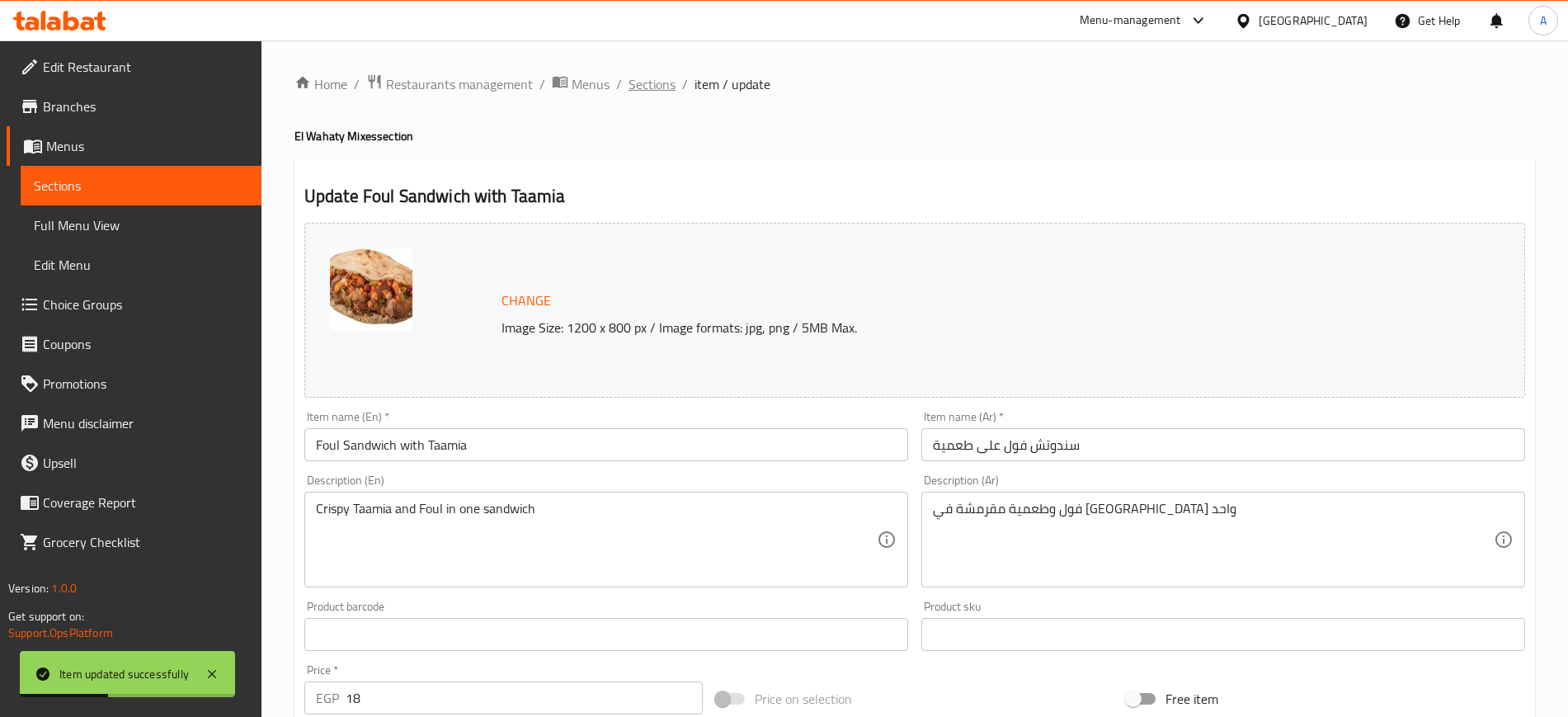
click at [648, 84] on span "Sections" at bounding box center [652, 84] width 47 height 20
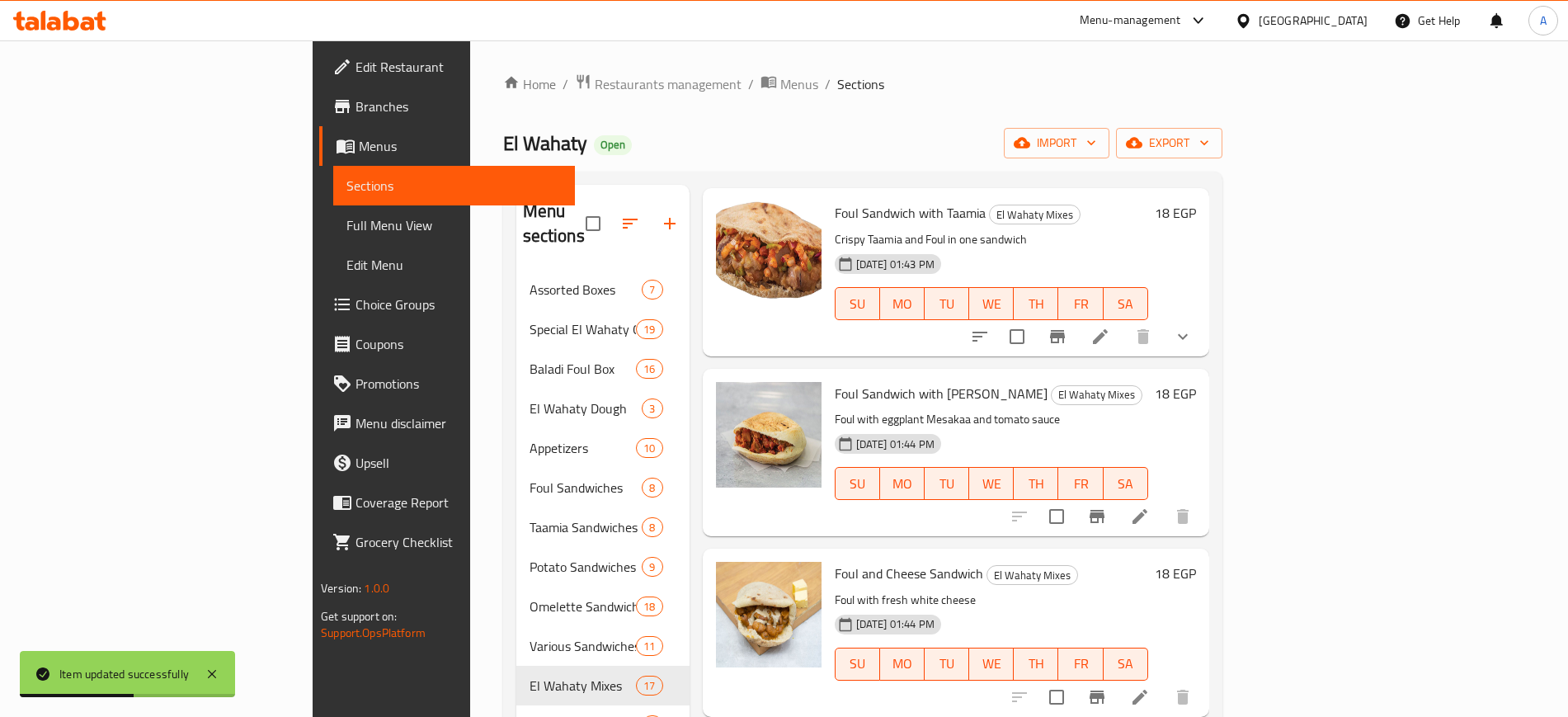
scroll to position [310, 0]
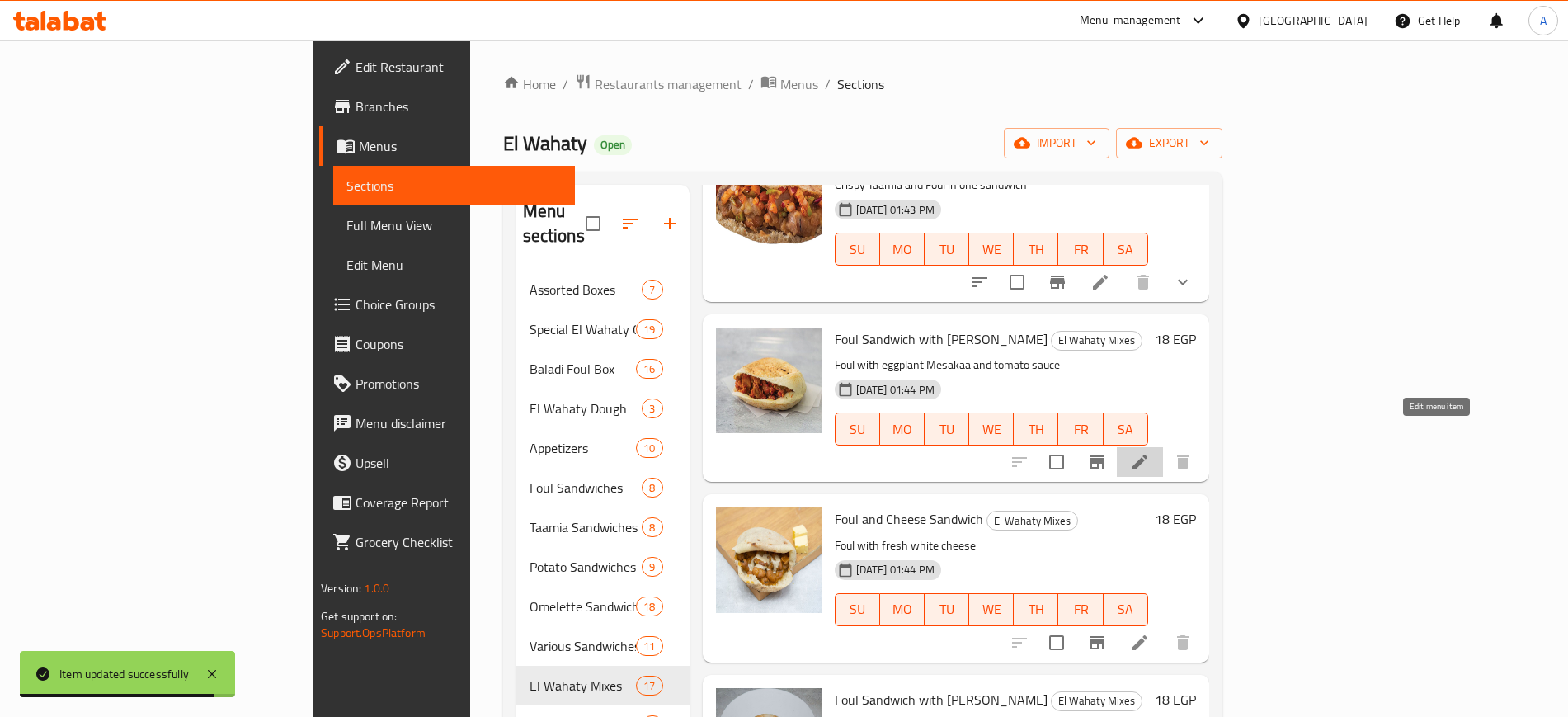
click at [1147, 454] on icon at bounding box center [1141, 462] width 15 height 15
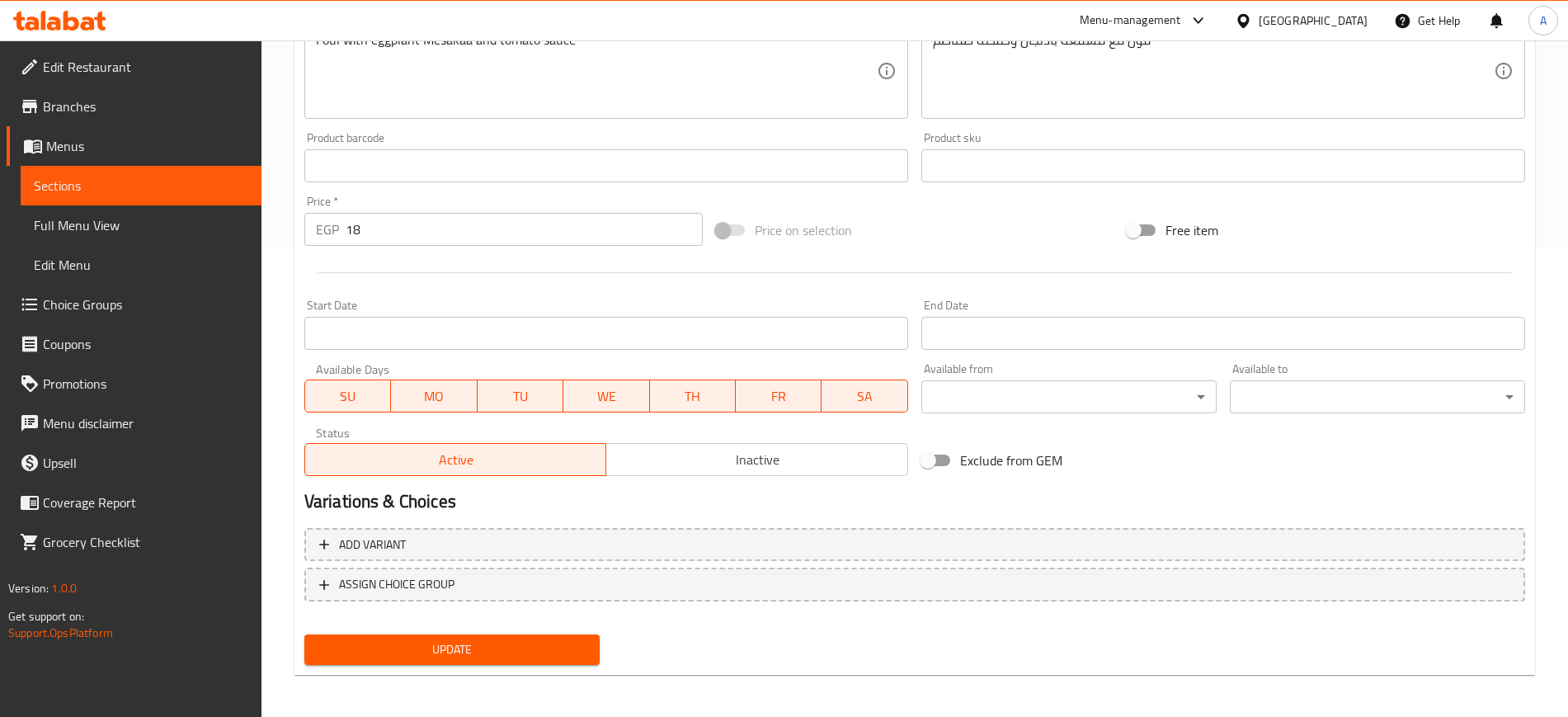
scroll to position [472, 0]
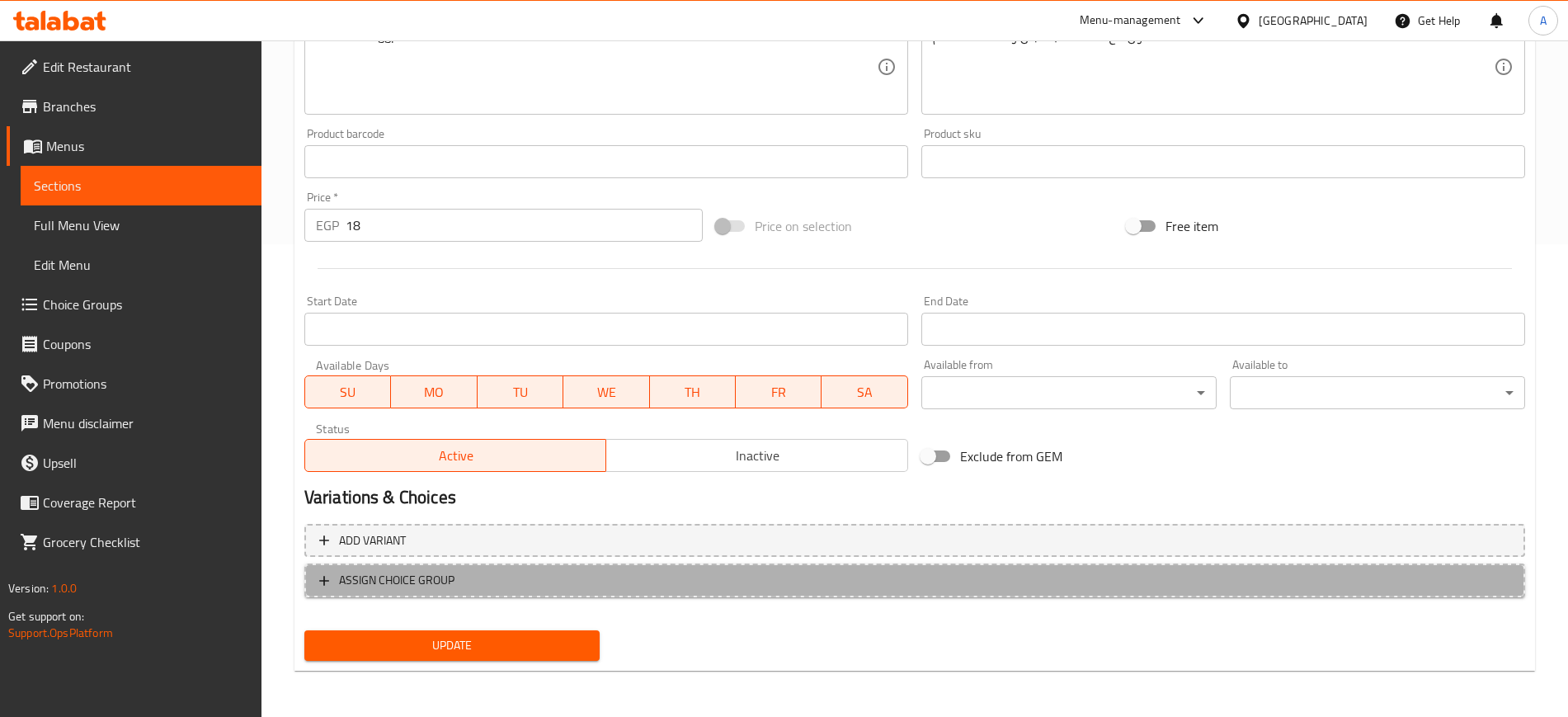
click at [322, 573] on icon "button" at bounding box center [324, 581] width 17 height 17
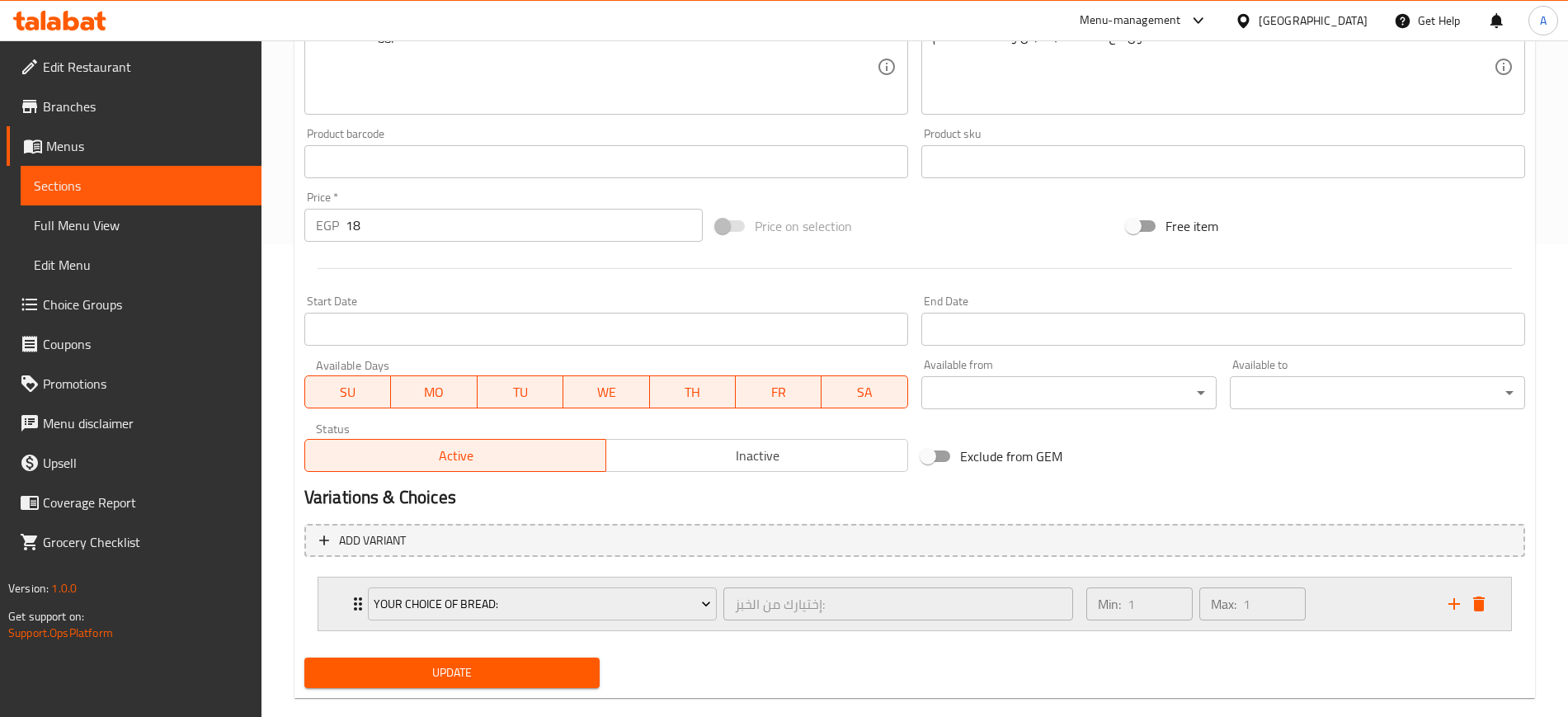
click at [346, 608] on div "Your Choice Of Bread: إختيارك من الخبز: ​ Min: 1 ​ Max: 1 ​" at bounding box center [914, 603] width 1193 height 53
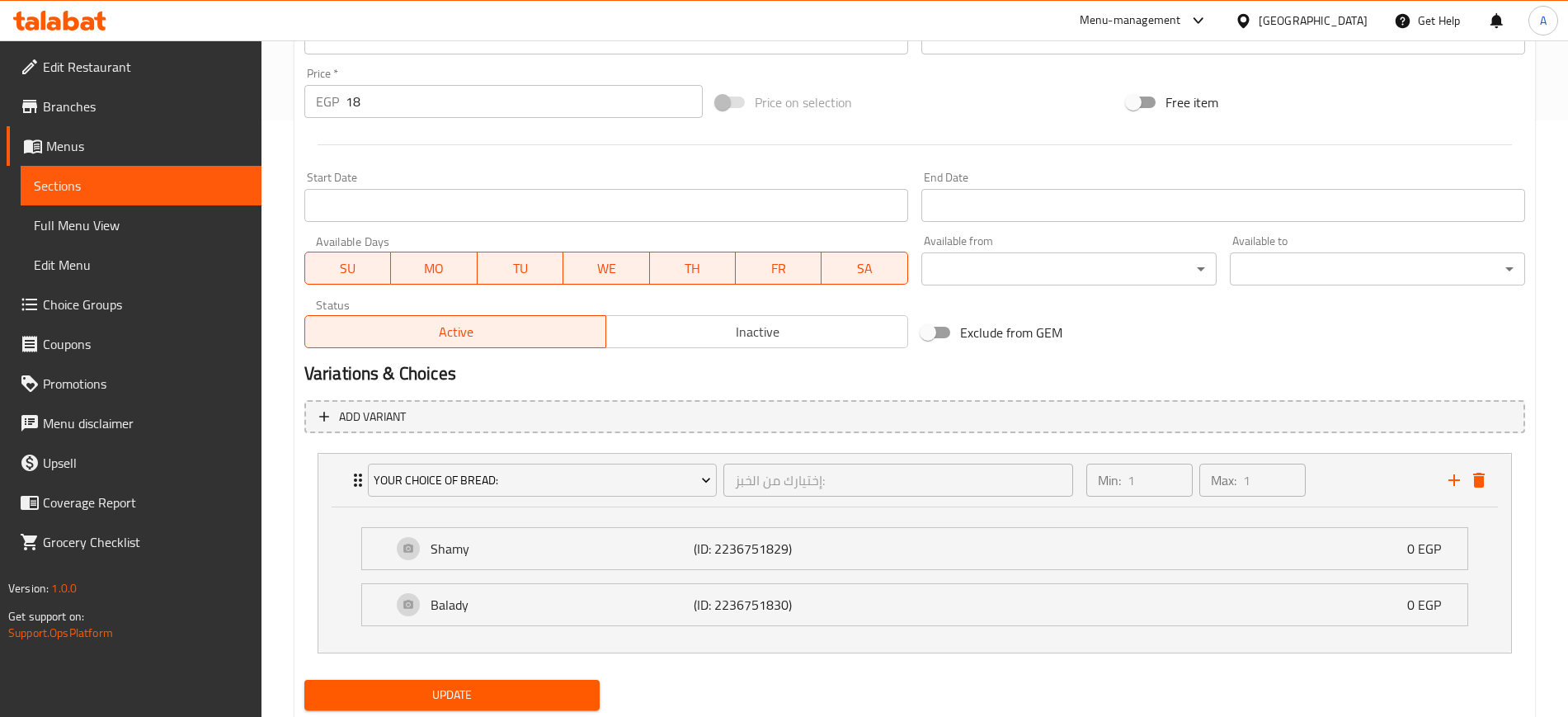
scroll to position [646, 0]
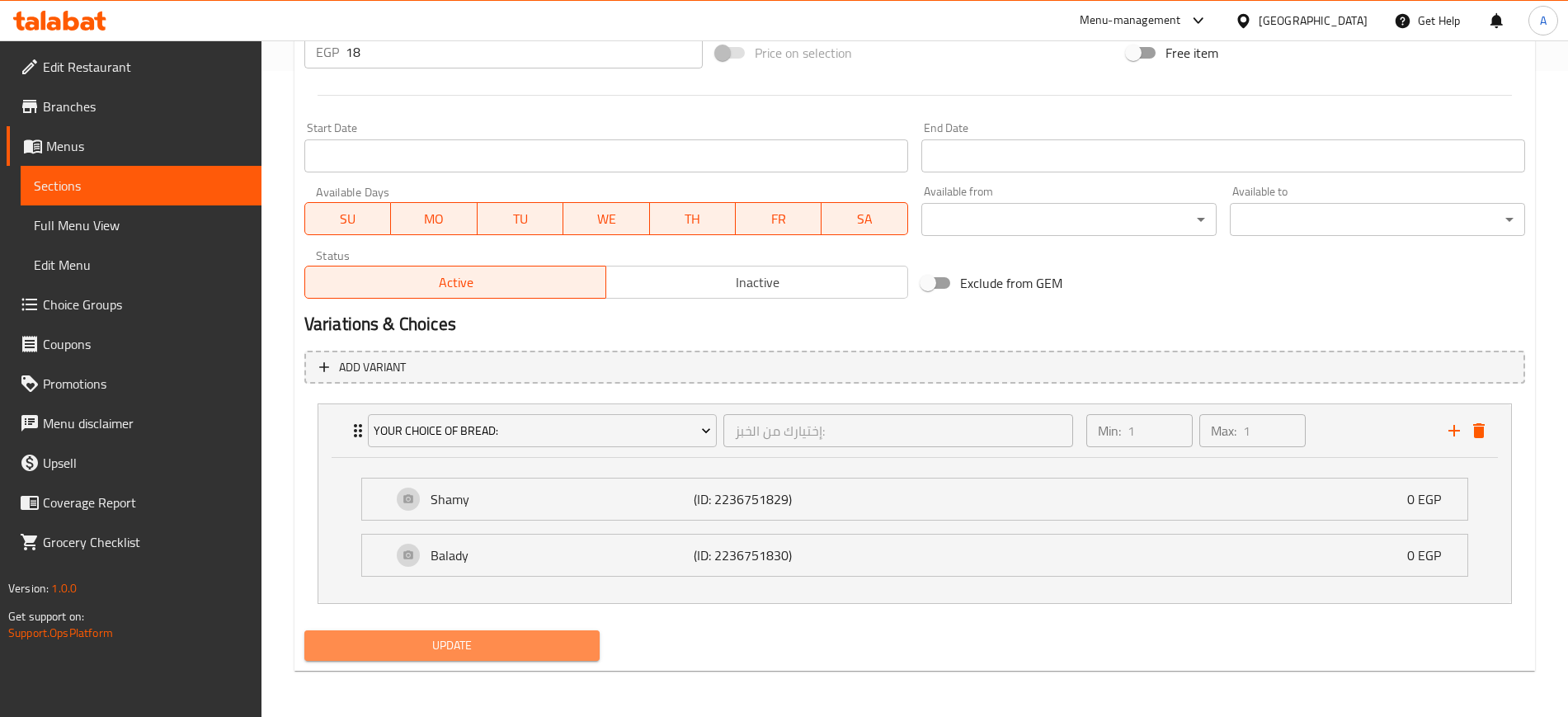
click at [483, 649] on span "Update" at bounding box center [452, 645] width 269 height 21
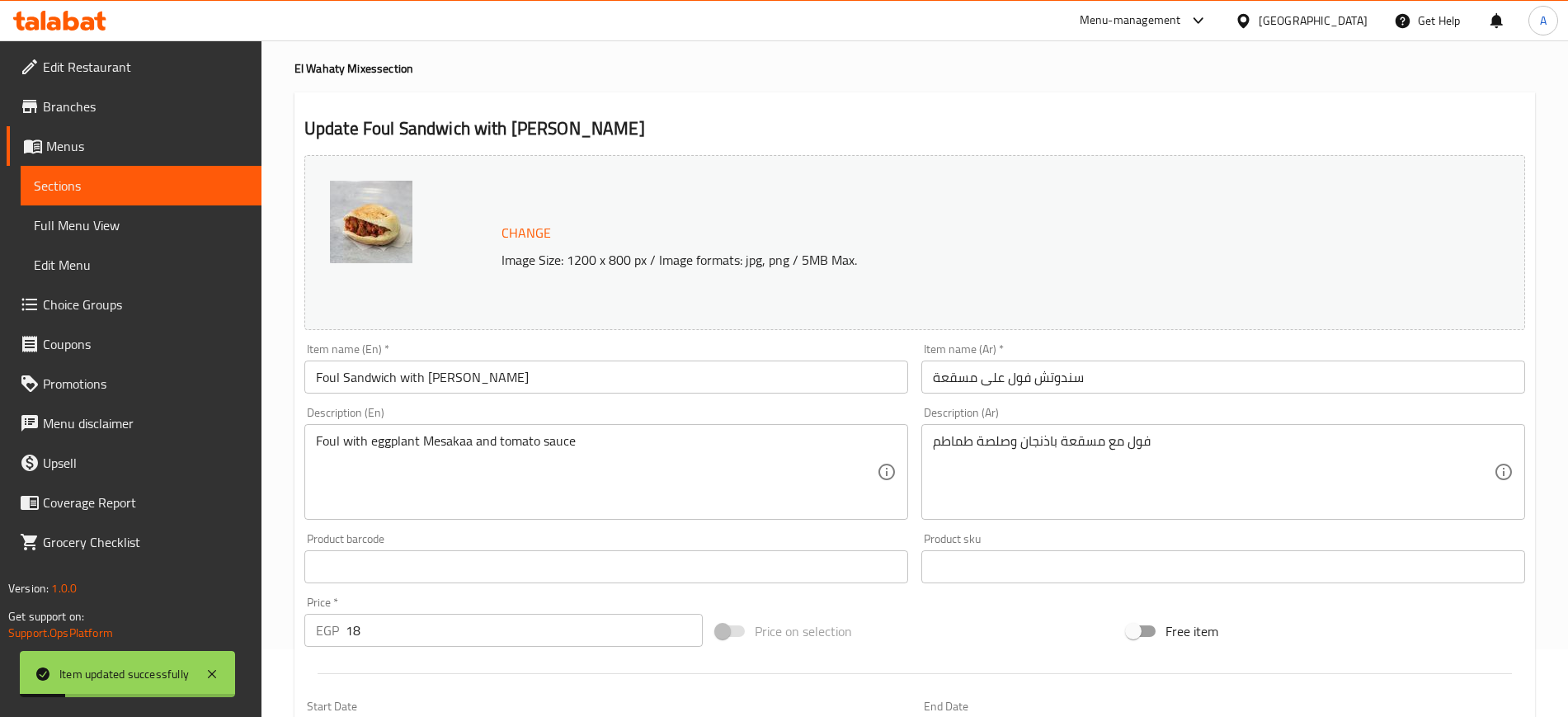
scroll to position [0, 0]
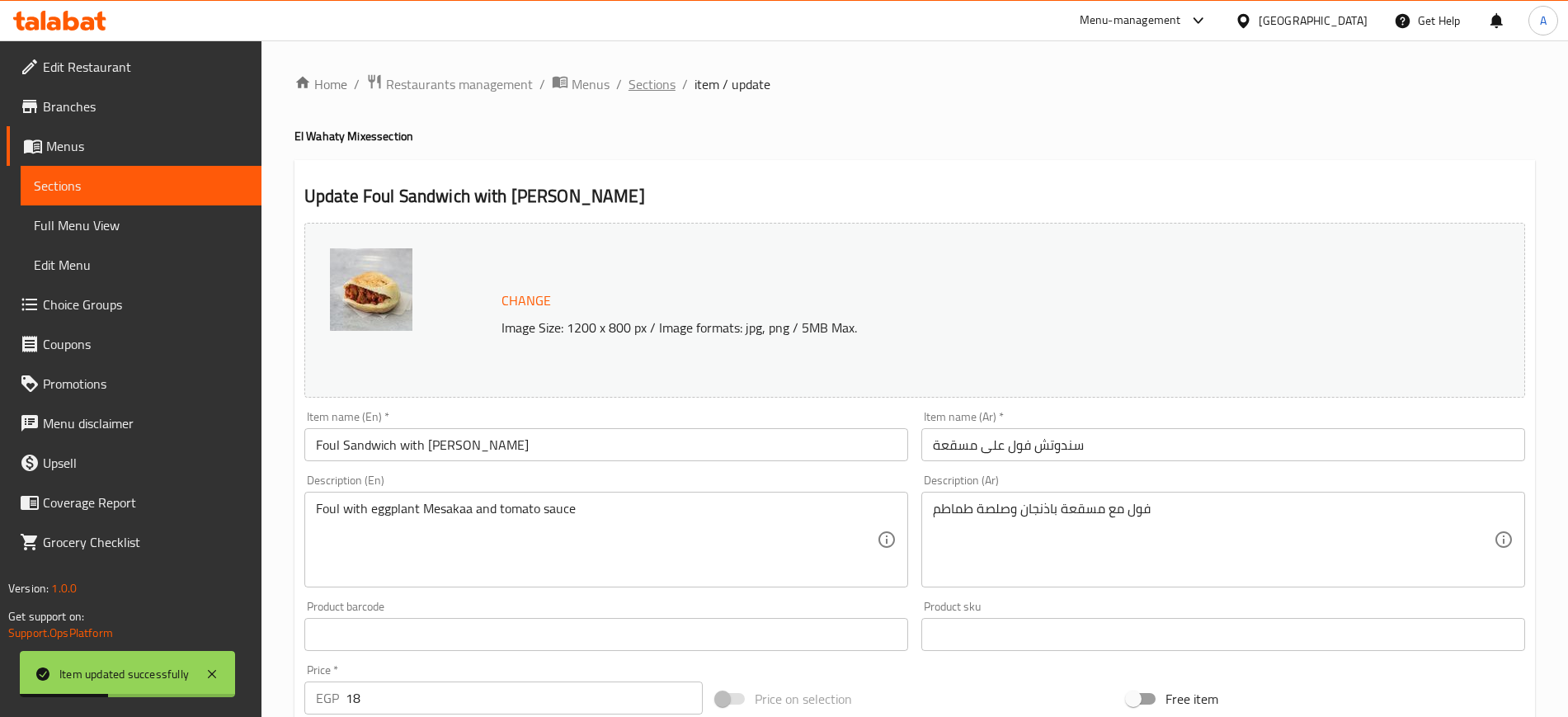
click at [650, 81] on span "Sections" at bounding box center [652, 84] width 47 height 20
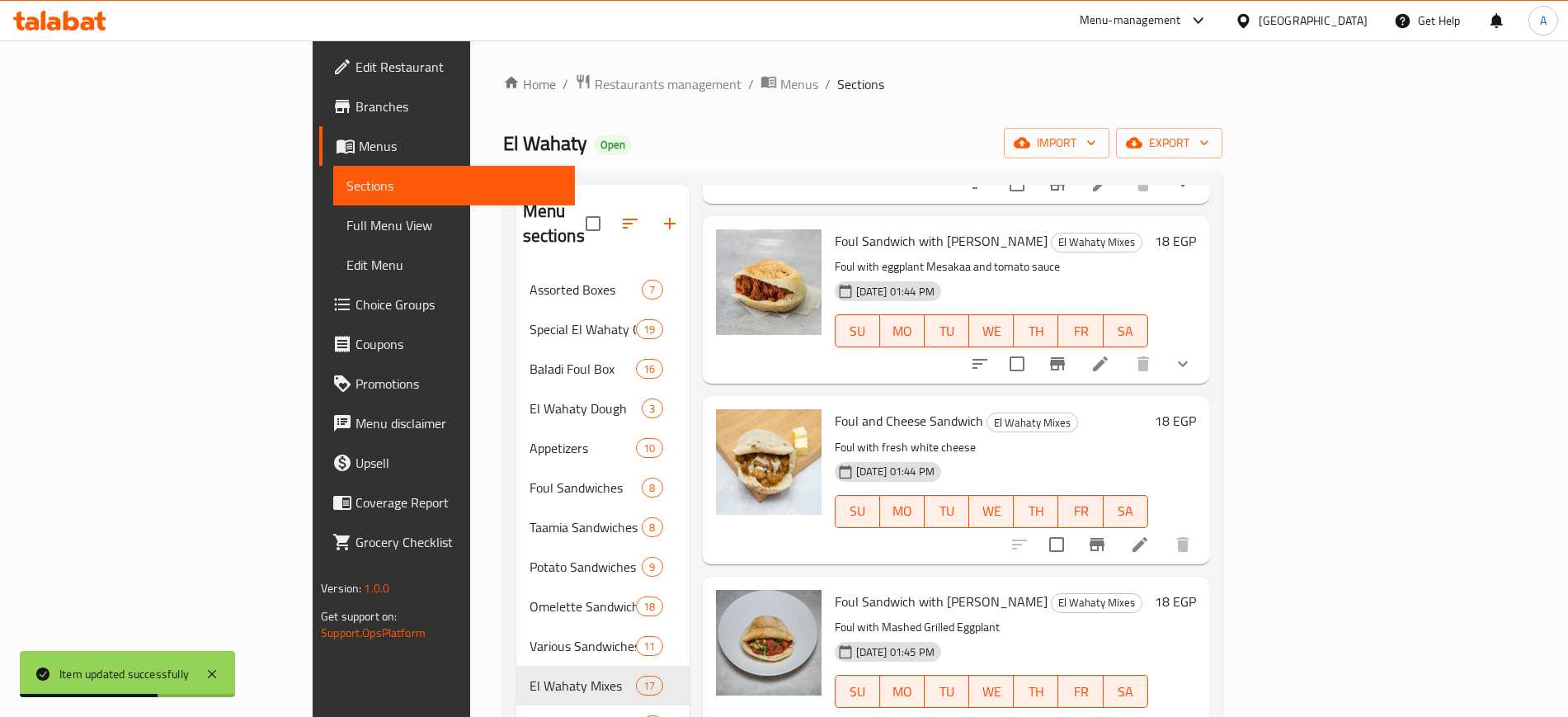
scroll to position [412, 0]
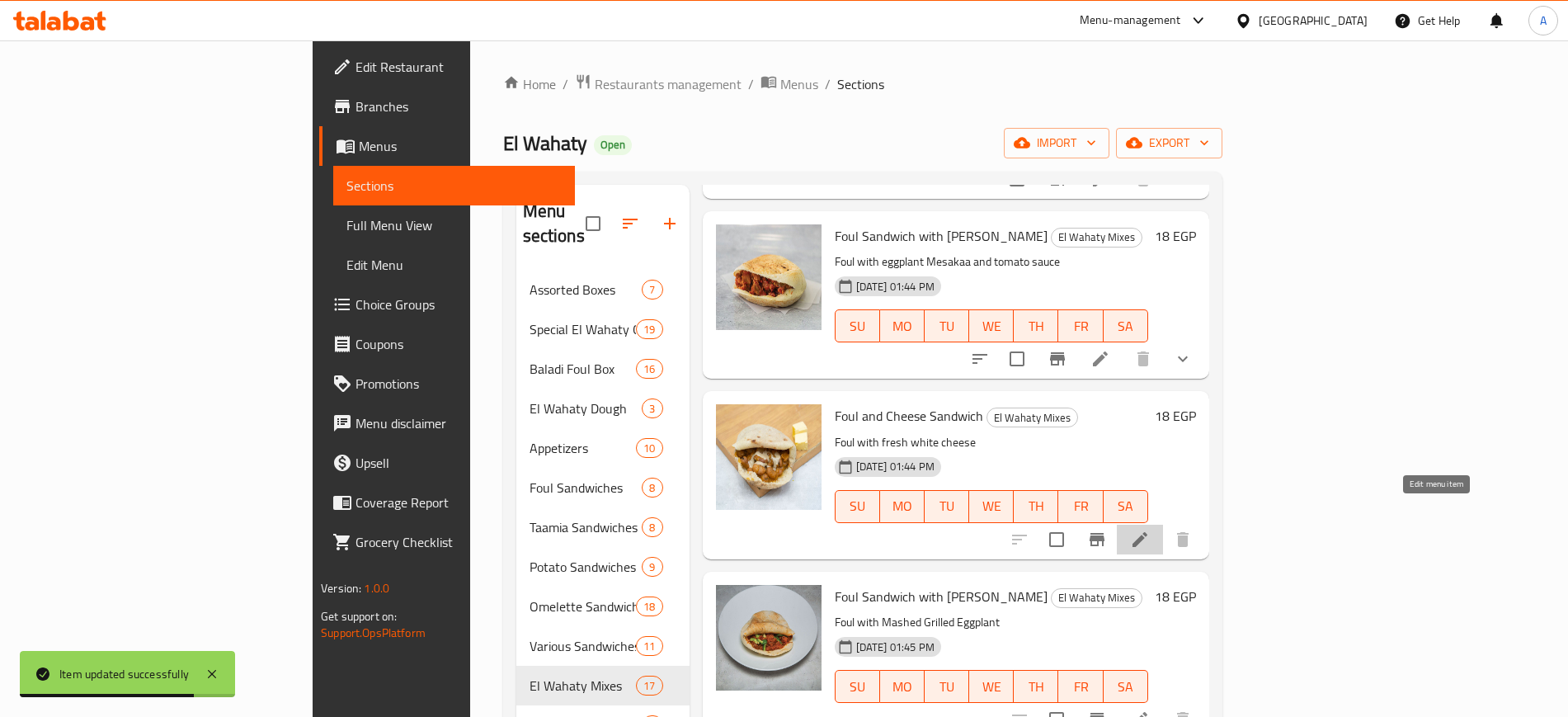
click at [1150, 529] on icon at bounding box center [1141, 539] width 20 height 20
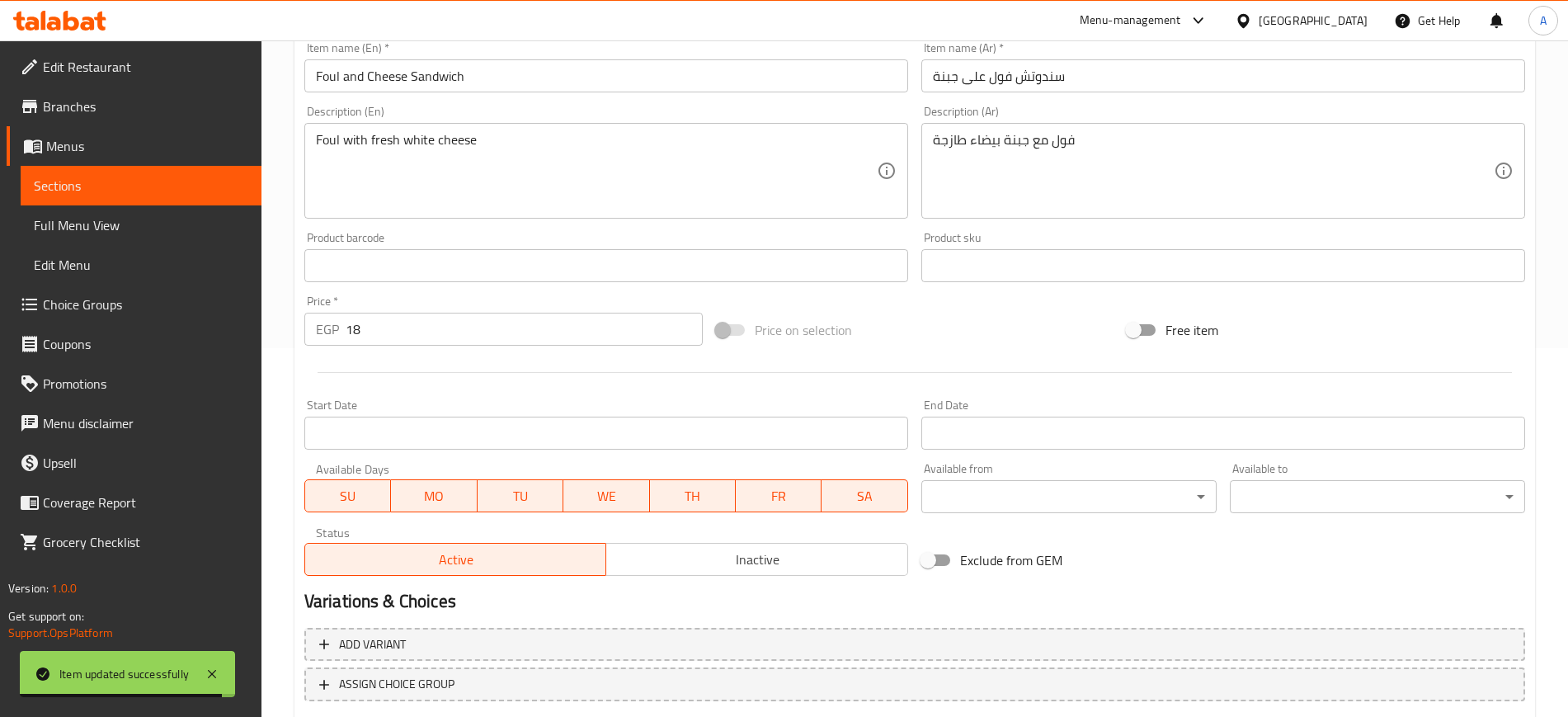
scroll to position [412, 0]
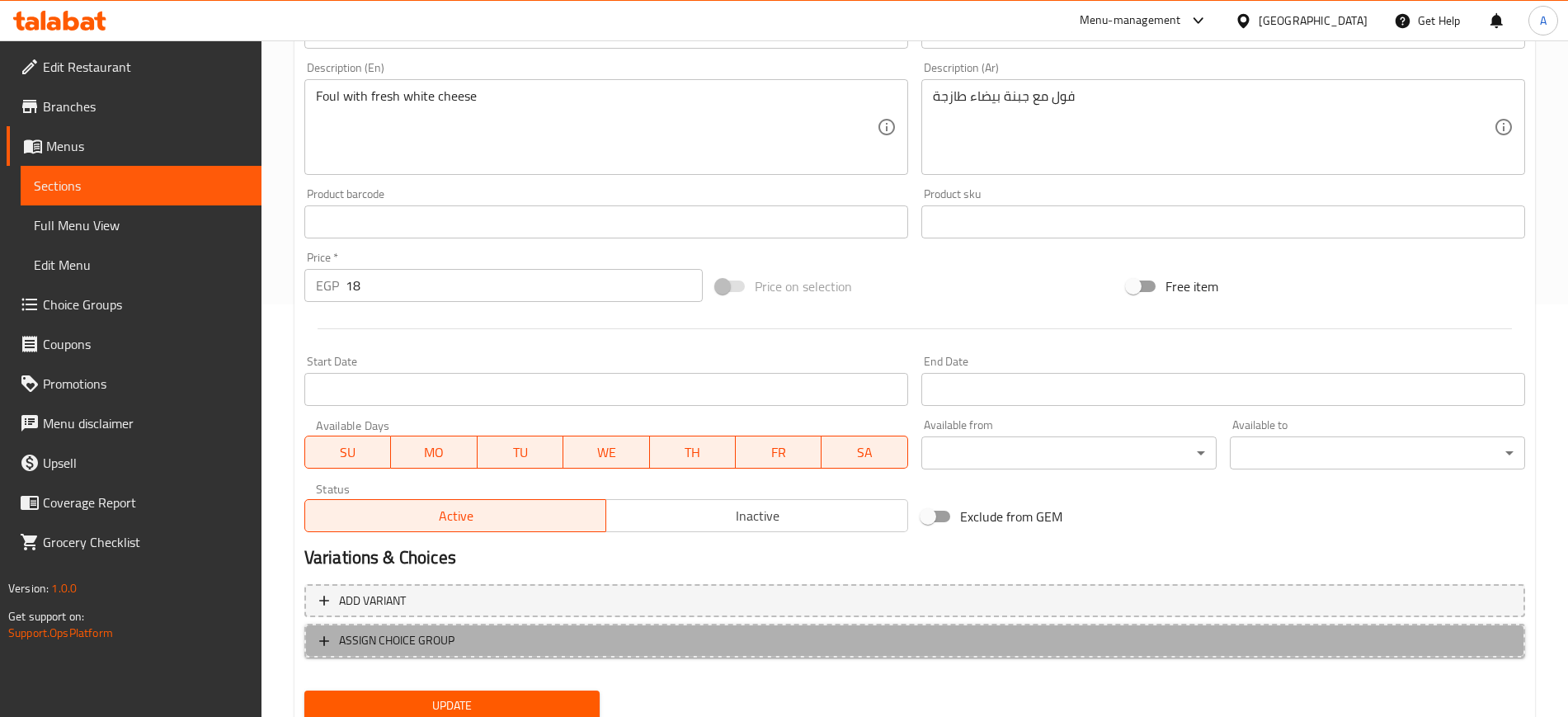
click at [325, 634] on icon "button" at bounding box center [324, 641] width 17 height 17
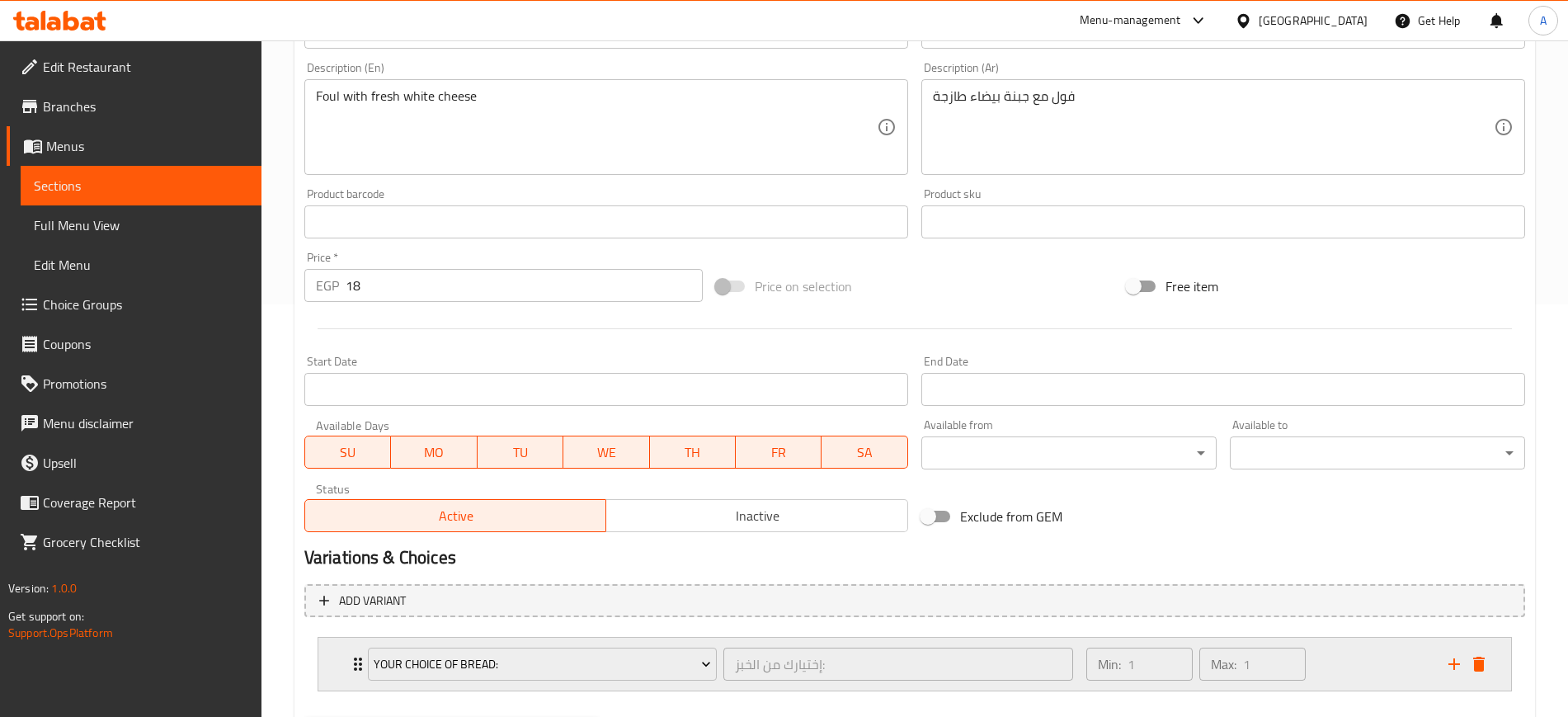
click at [330, 663] on div "Your Choice Of Bread: إختيارك من الخبز: ​ Min: 1 ​ Max: 1 ​" at bounding box center [914, 664] width 1193 height 53
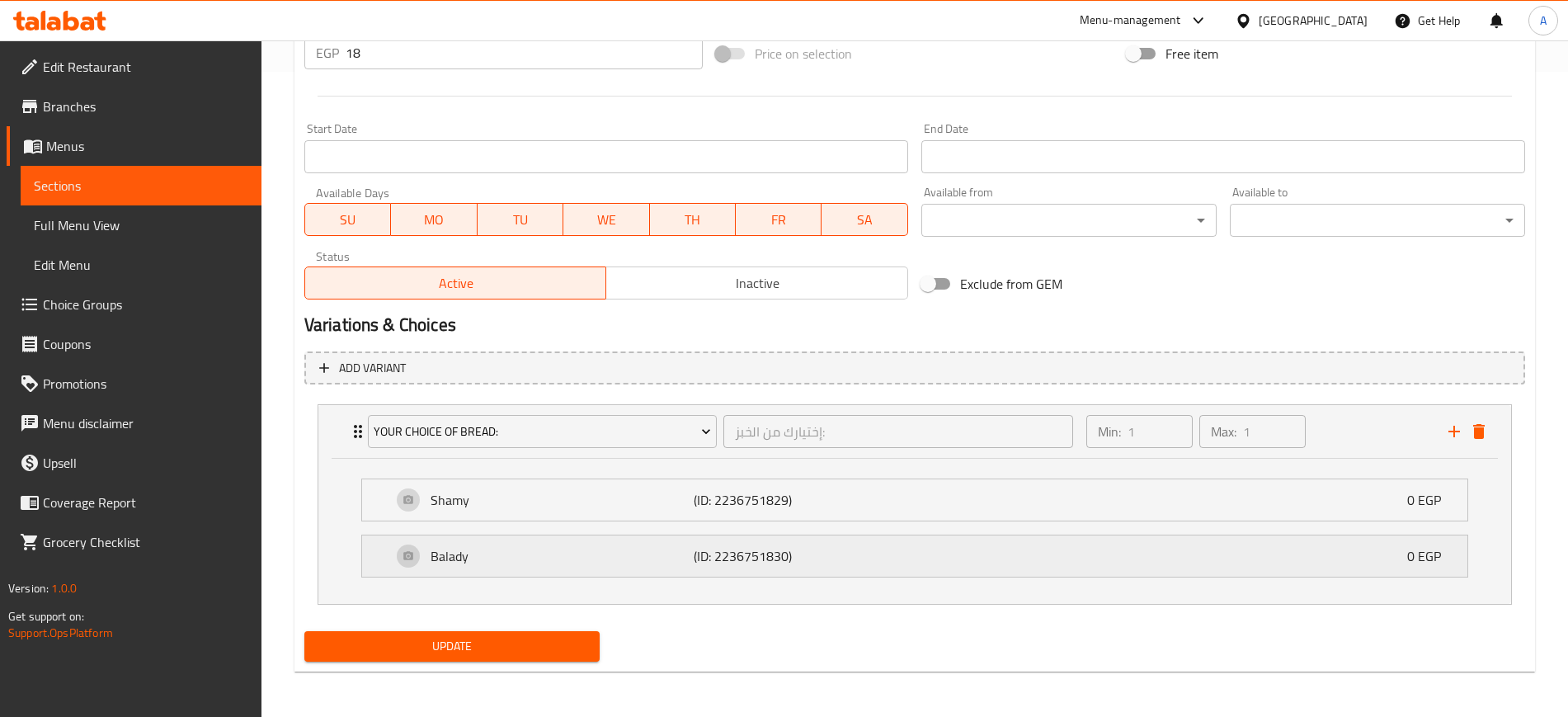
scroll to position [646, 0]
click at [491, 638] on span "Update" at bounding box center [452, 645] width 269 height 21
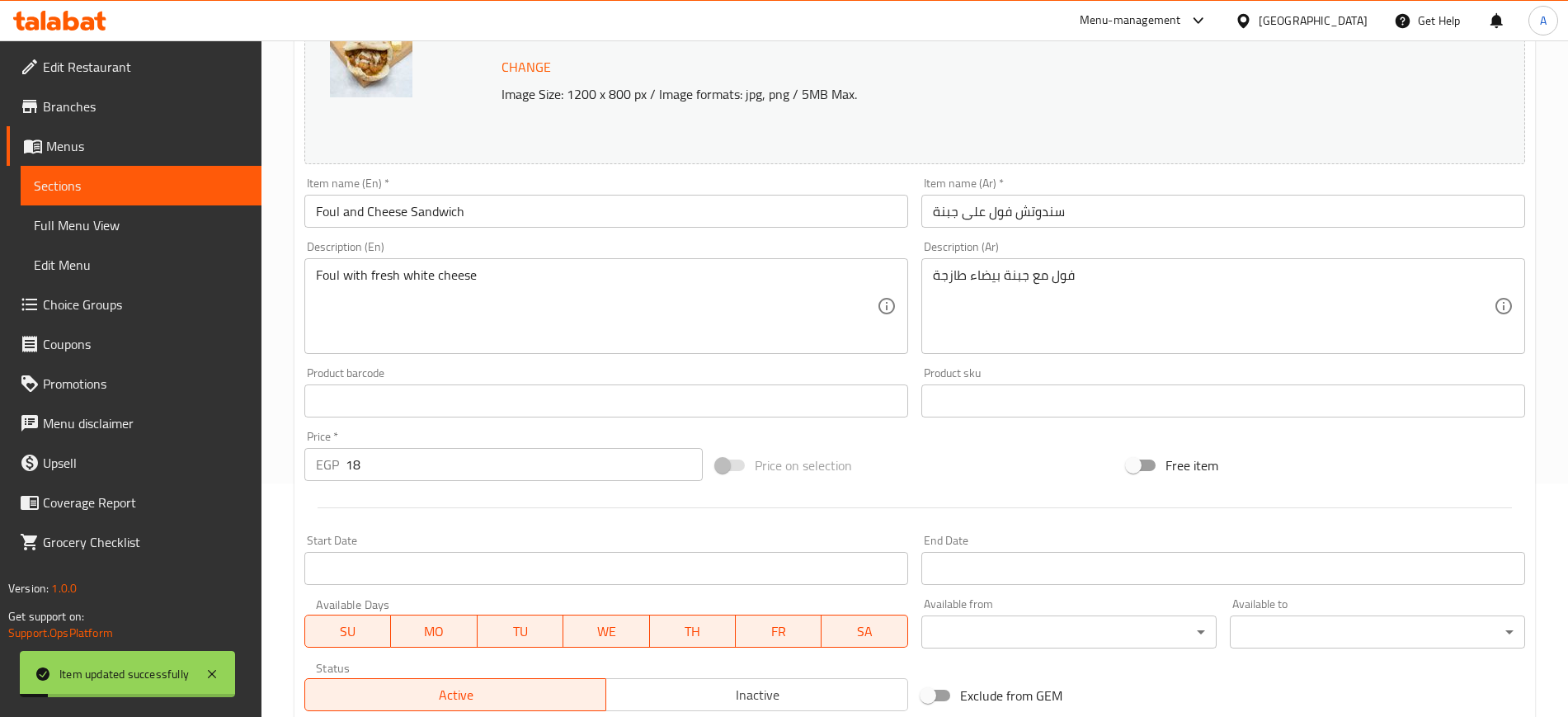
scroll to position [0, 0]
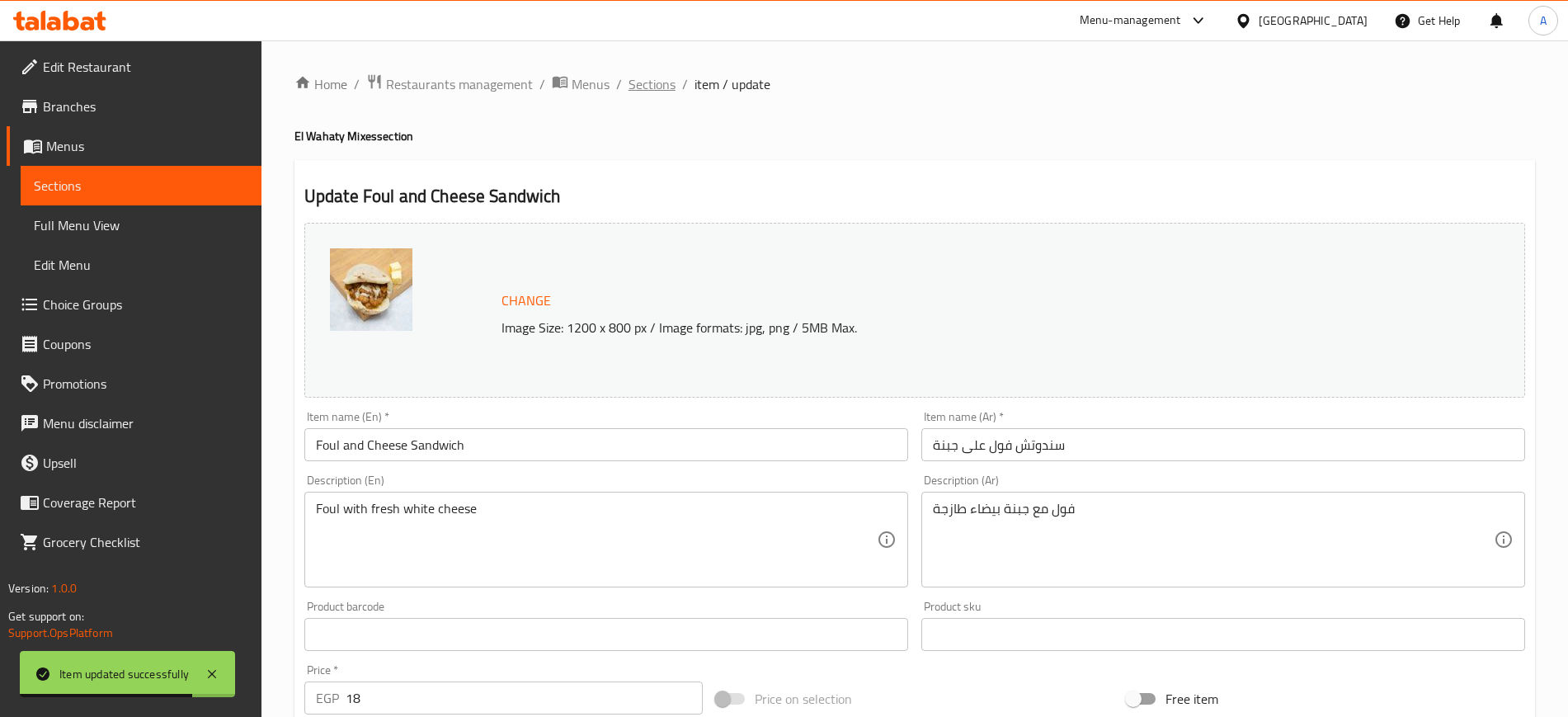
click at [659, 82] on span "Sections" at bounding box center [652, 84] width 47 height 20
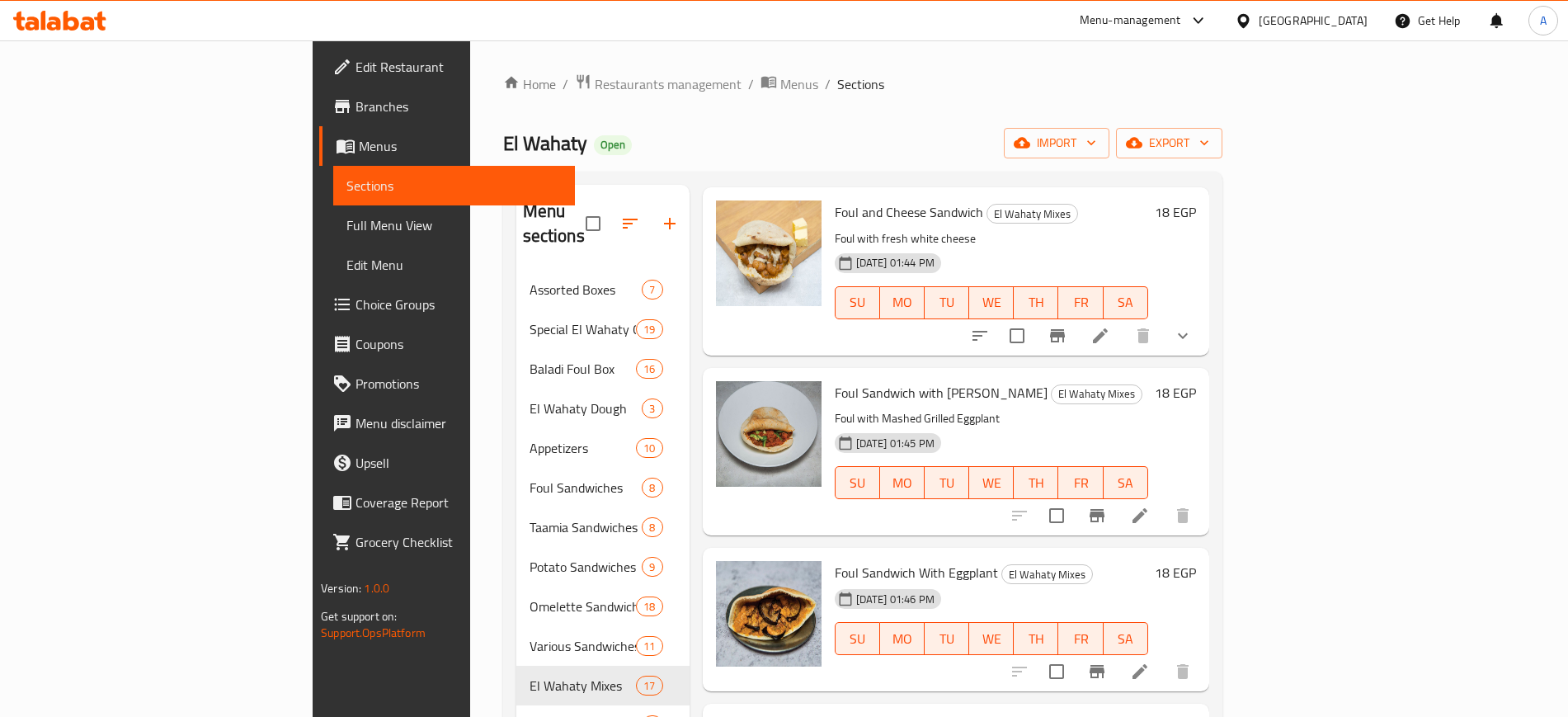
scroll to position [619, 0]
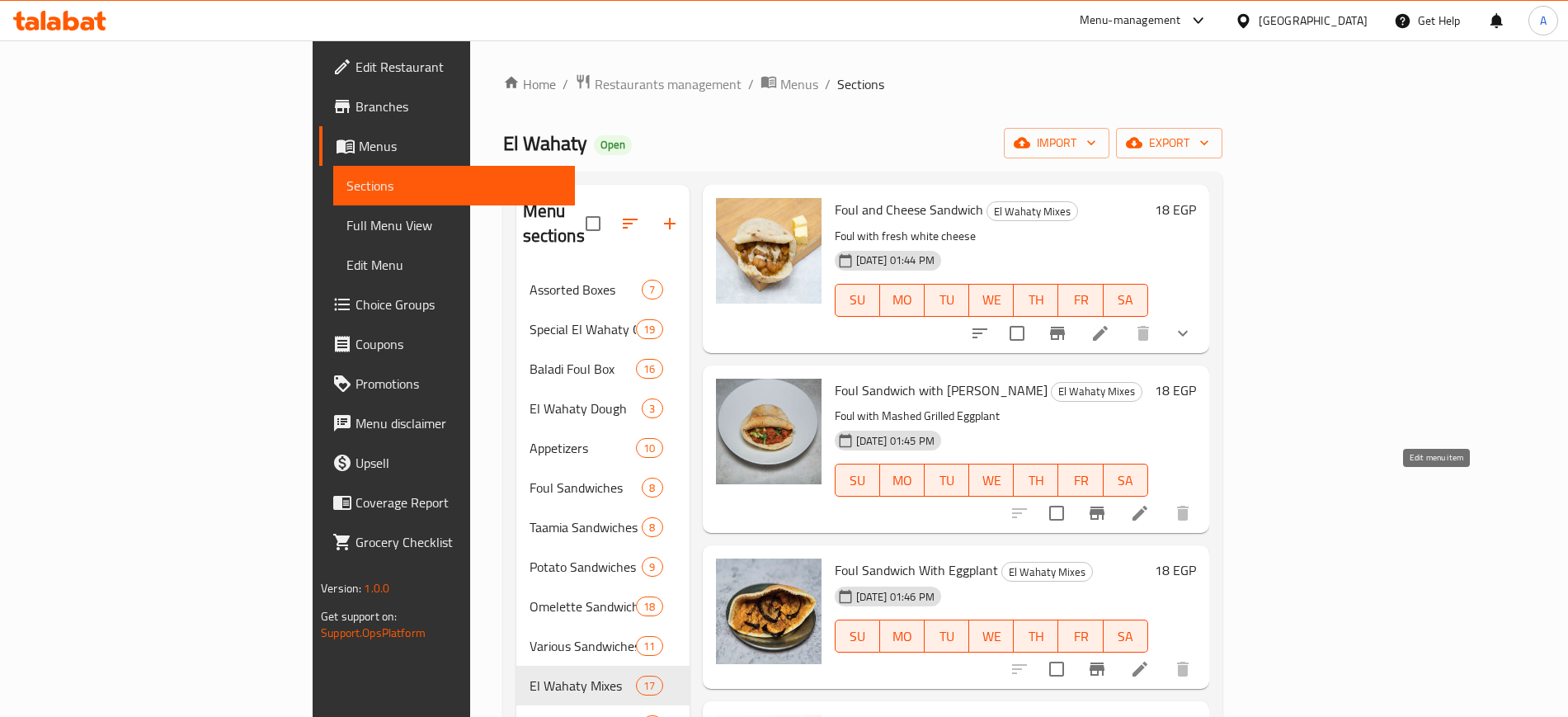
click at [1150, 503] on icon at bounding box center [1141, 513] width 20 height 20
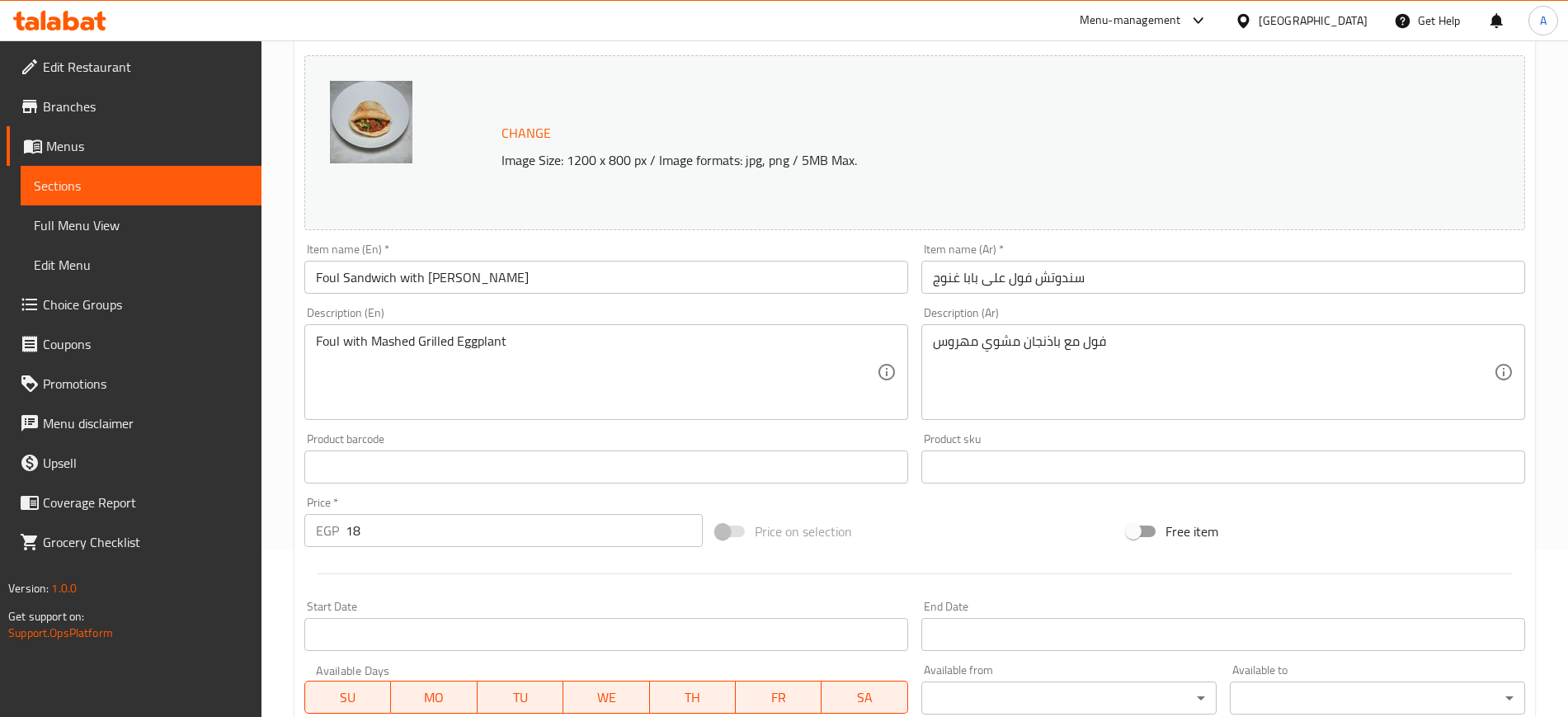
scroll to position [472, 0]
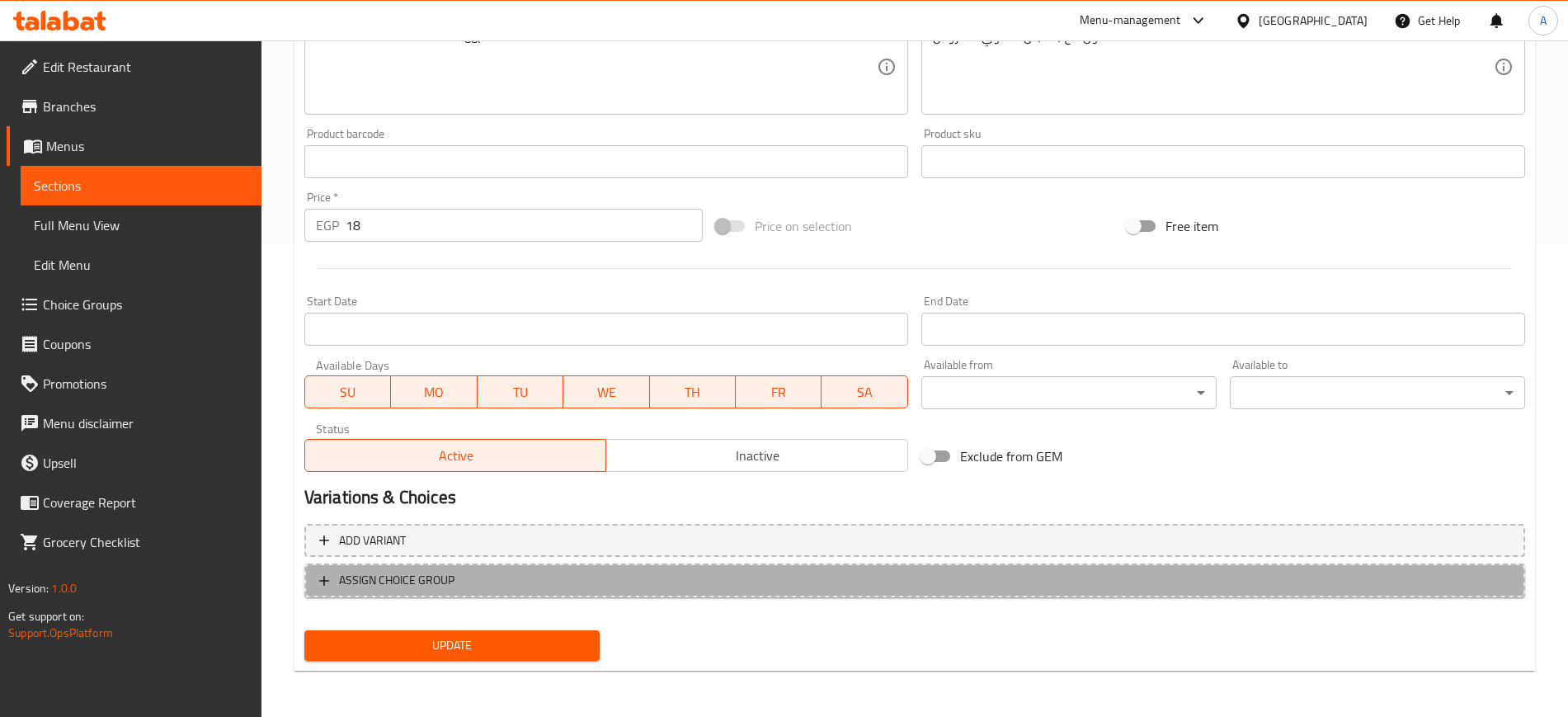
click at [321, 571] on span "ASSIGN CHOICE GROUP" at bounding box center [914, 580] width 1191 height 21
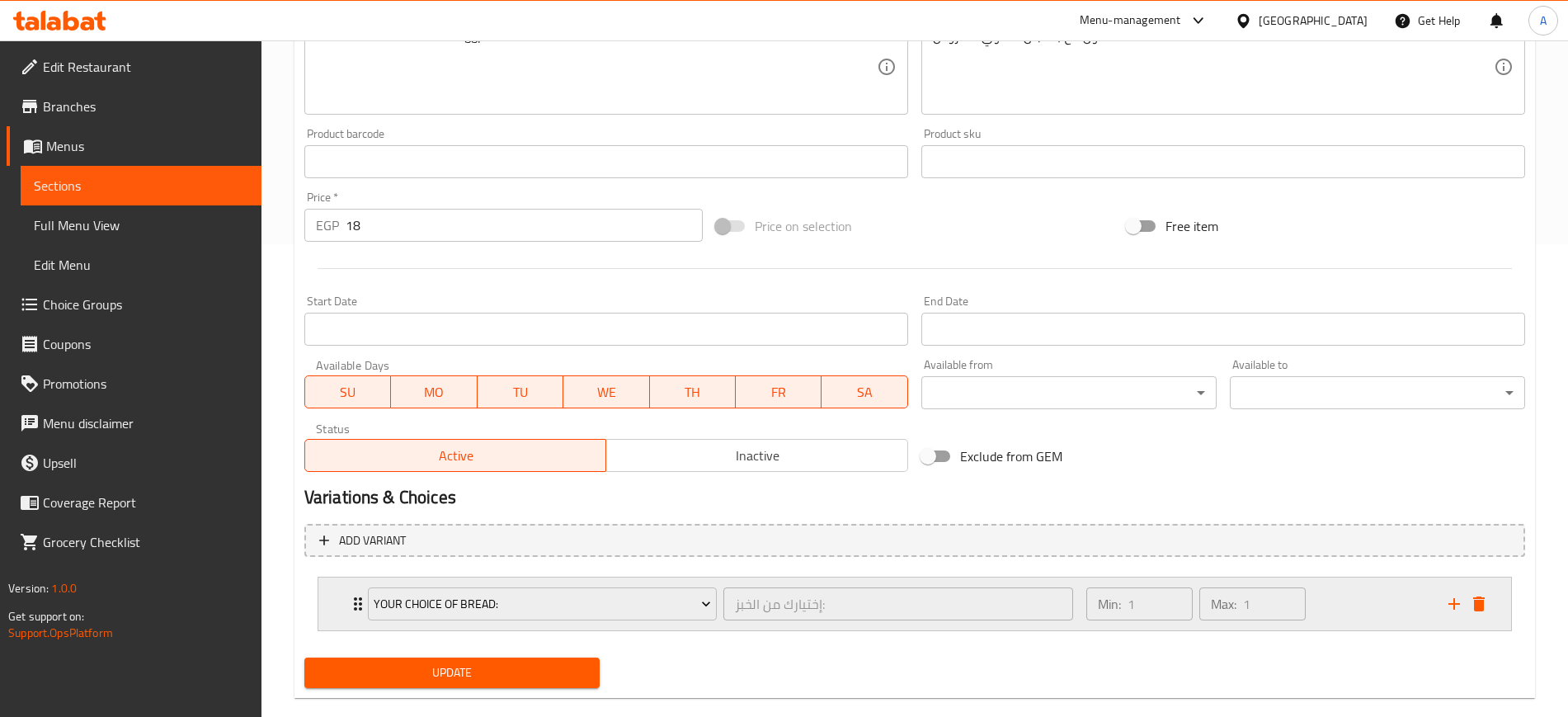
click at [331, 603] on div "Your Choice Of Bread: إختيارك من الخبز: ​ Min: 1 ​ Max: 1 ​" at bounding box center [914, 603] width 1193 height 53
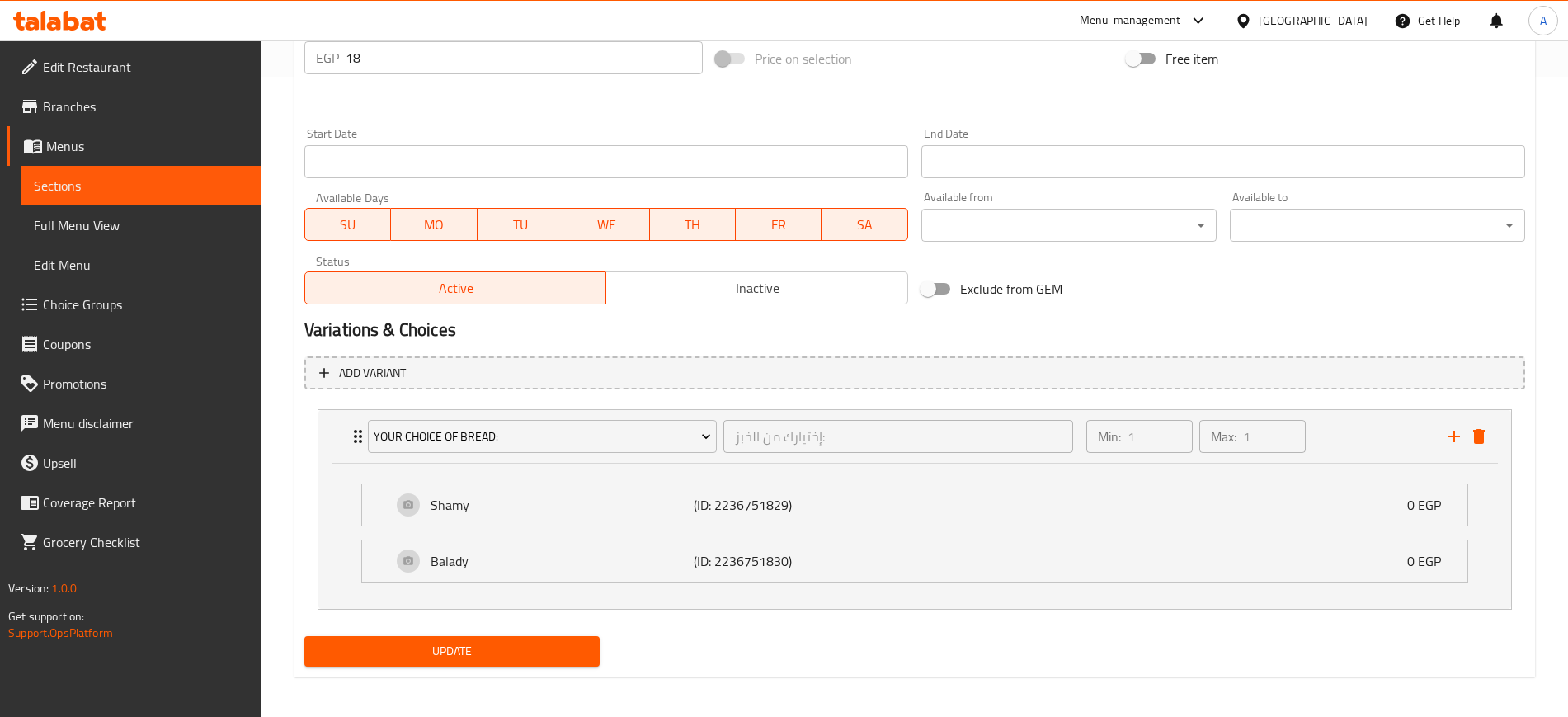
scroll to position [646, 0]
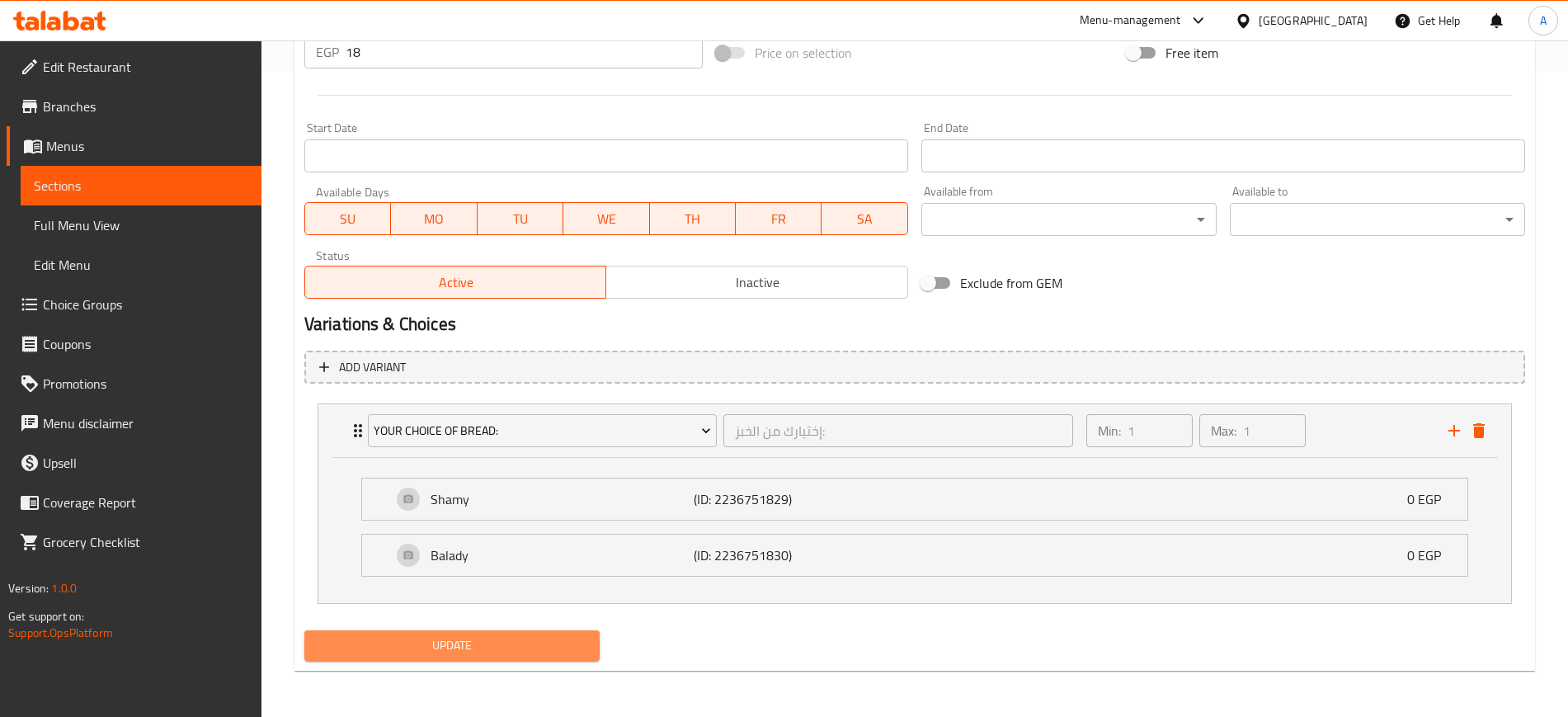
click at [410, 637] on span "Update" at bounding box center [452, 645] width 269 height 21
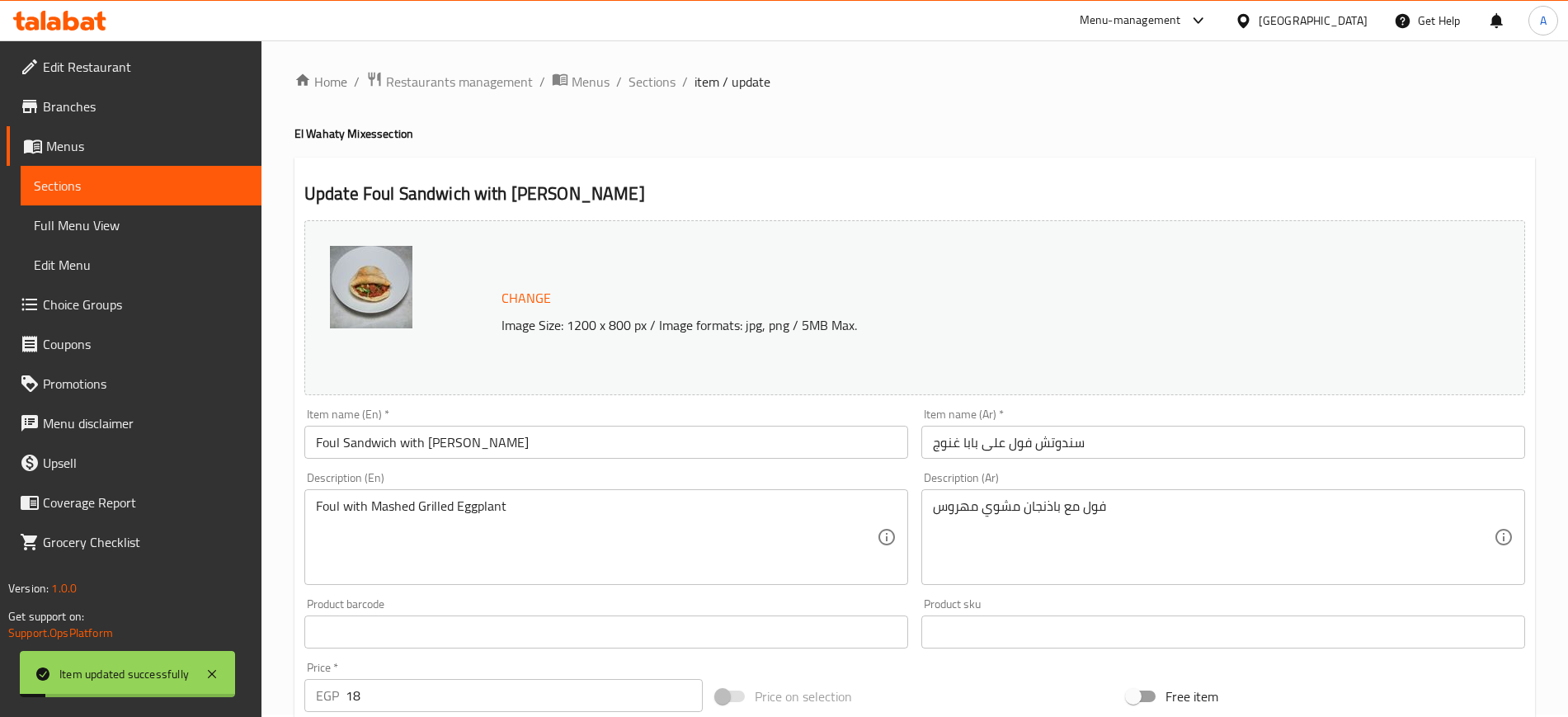
scroll to position [0, 0]
click at [648, 79] on span "Sections" at bounding box center [652, 84] width 47 height 20
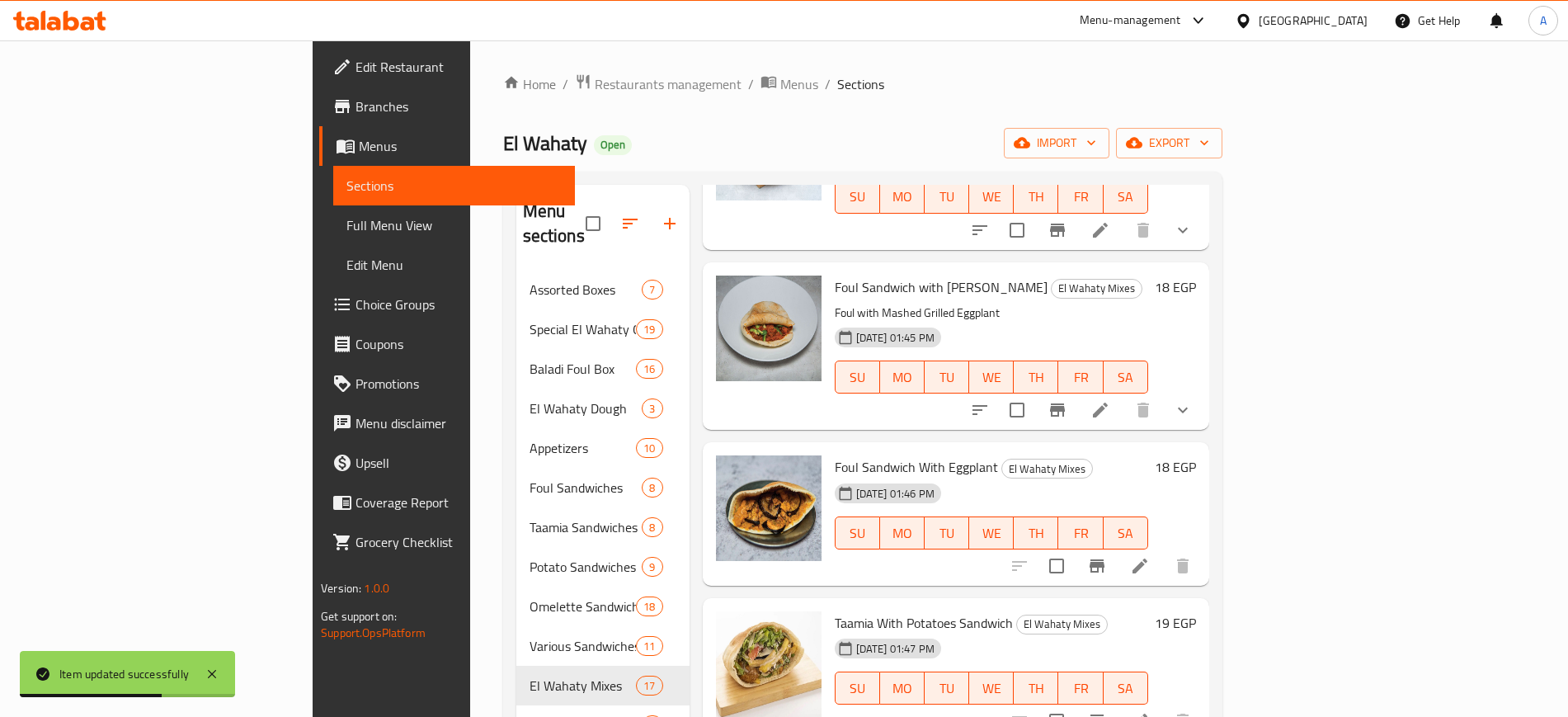
scroll to position [825, 0]
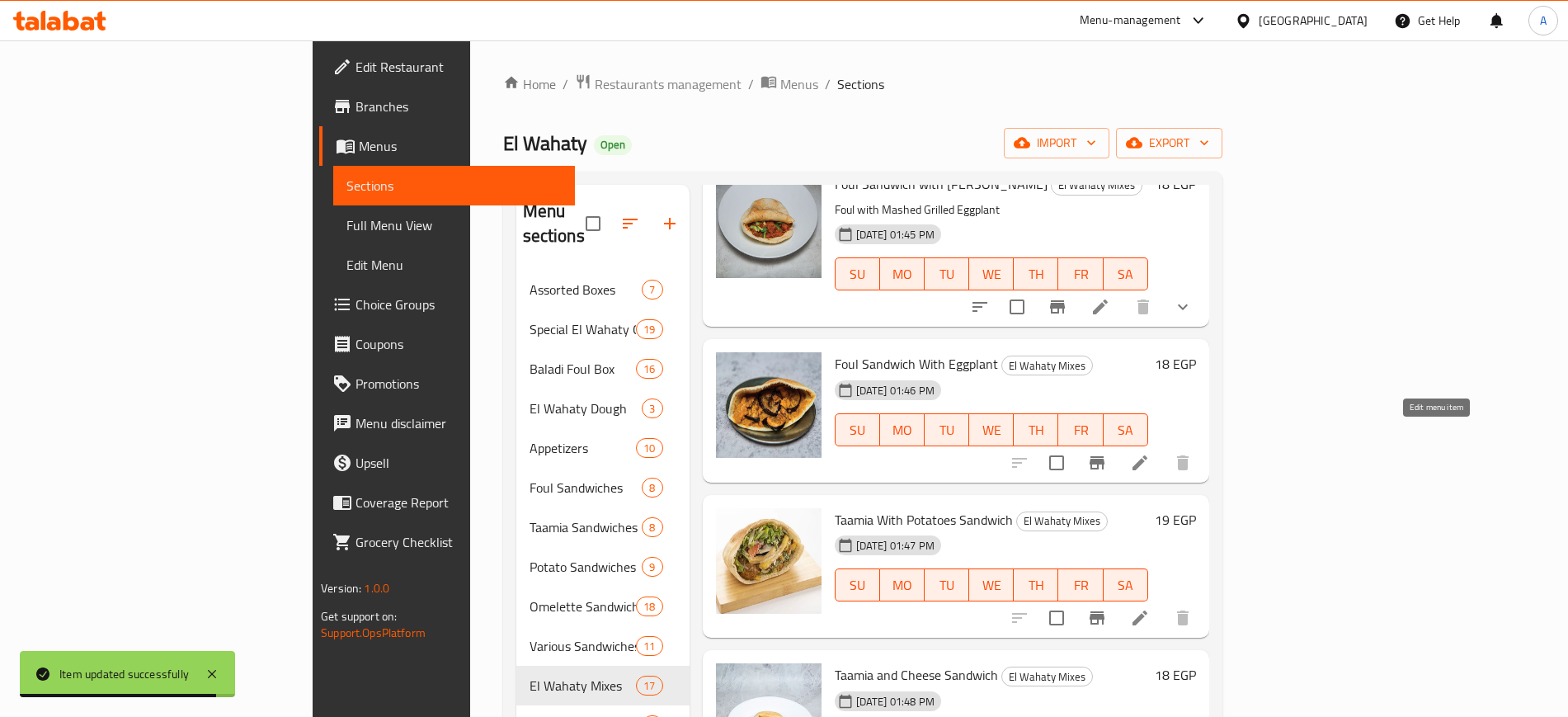
click at [1150, 452] on icon at bounding box center [1141, 462] width 20 height 20
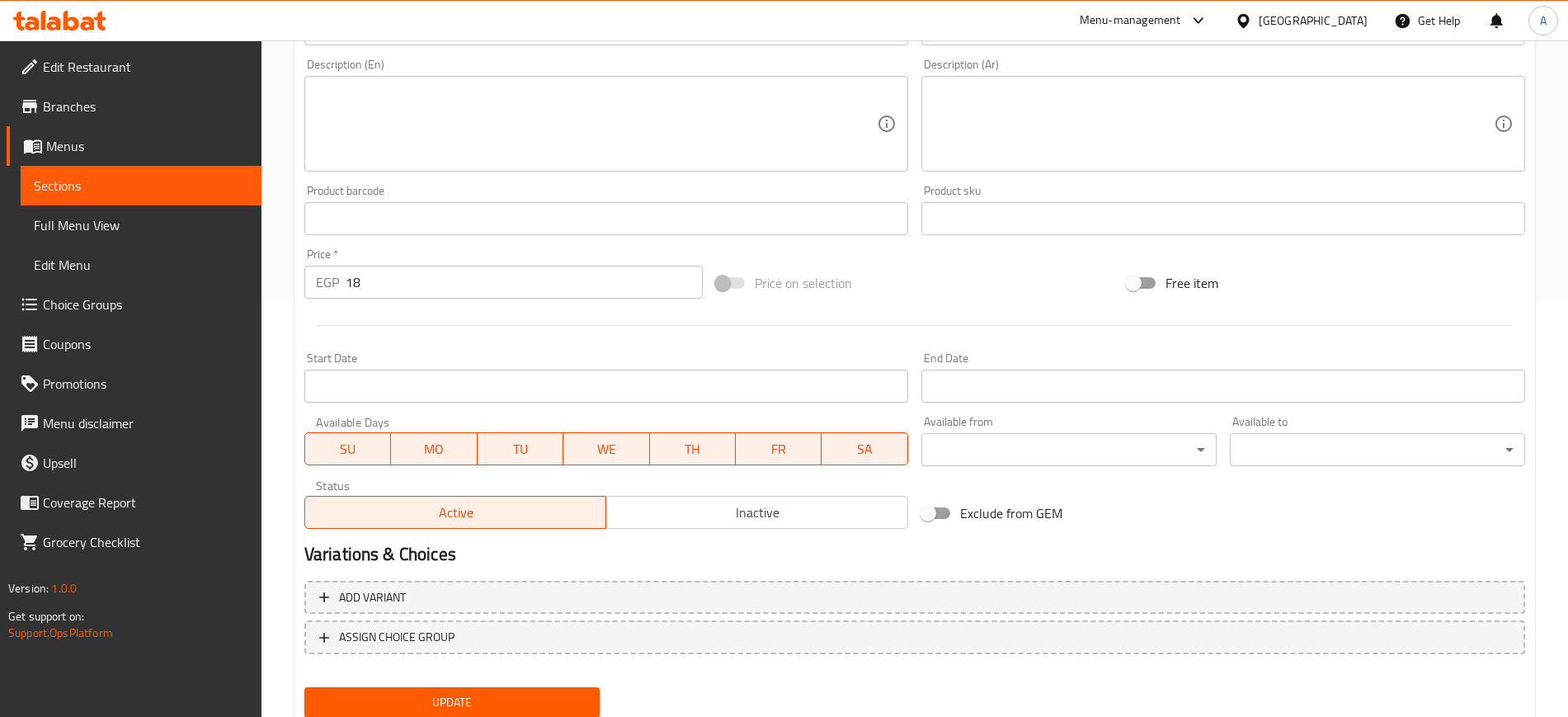
scroll to position [472, 0]
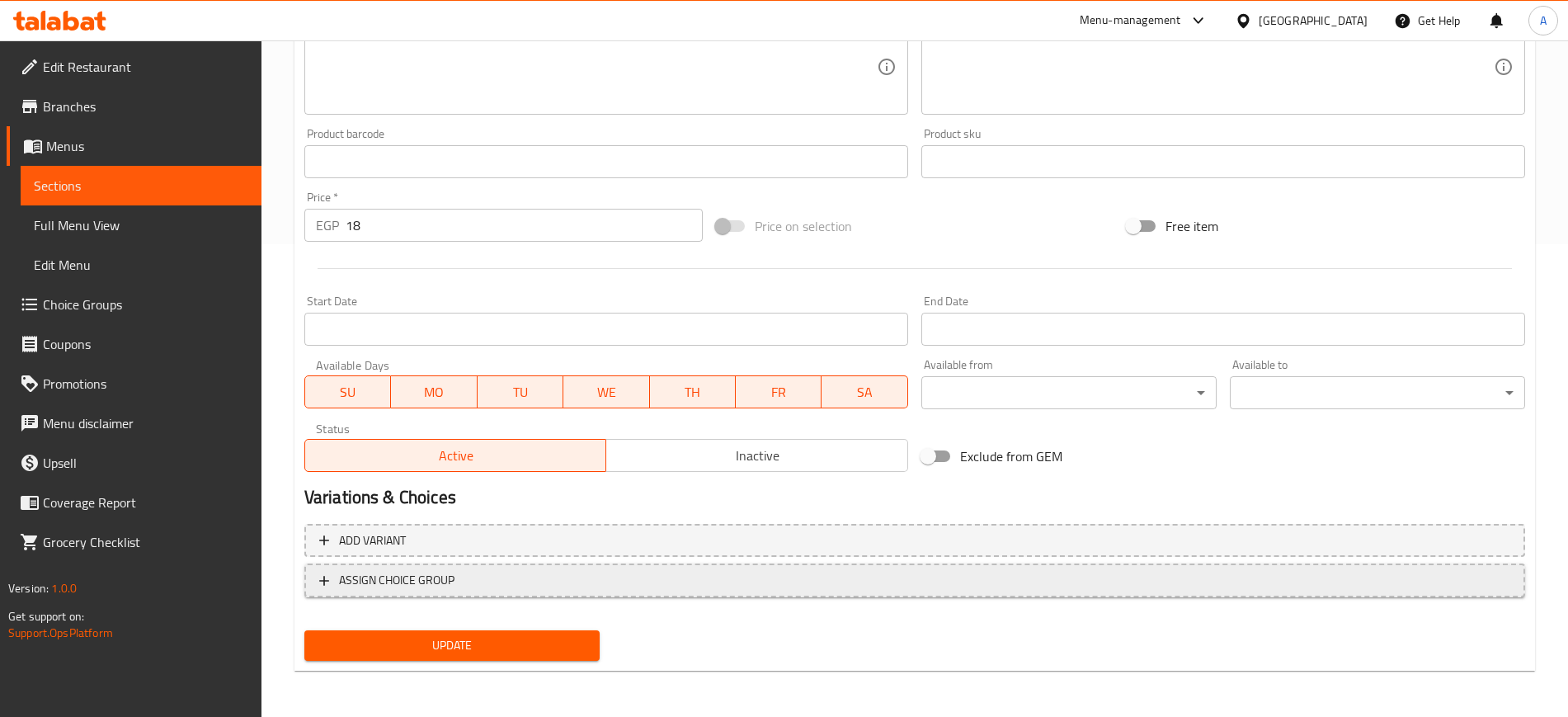
click at [326, 573] on icon "button" at bounding box center [324, 581] width 17 height 17
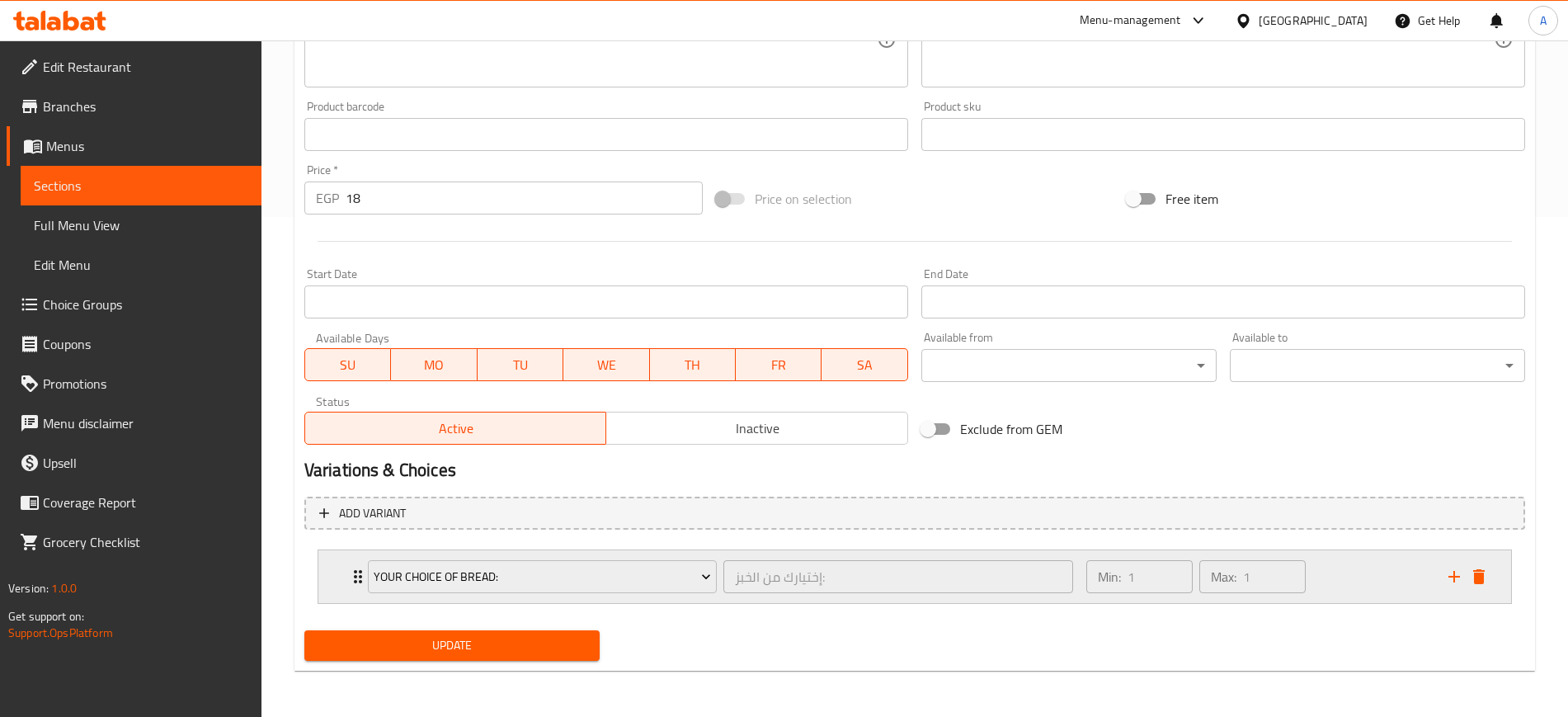
click at [346, 568] on div "Your Choice Of Bread: إختيارك من الخبز: ​ Min: 1 ​ Max: 1 ​" at bounding box center [914, 576] width 1193 height 53
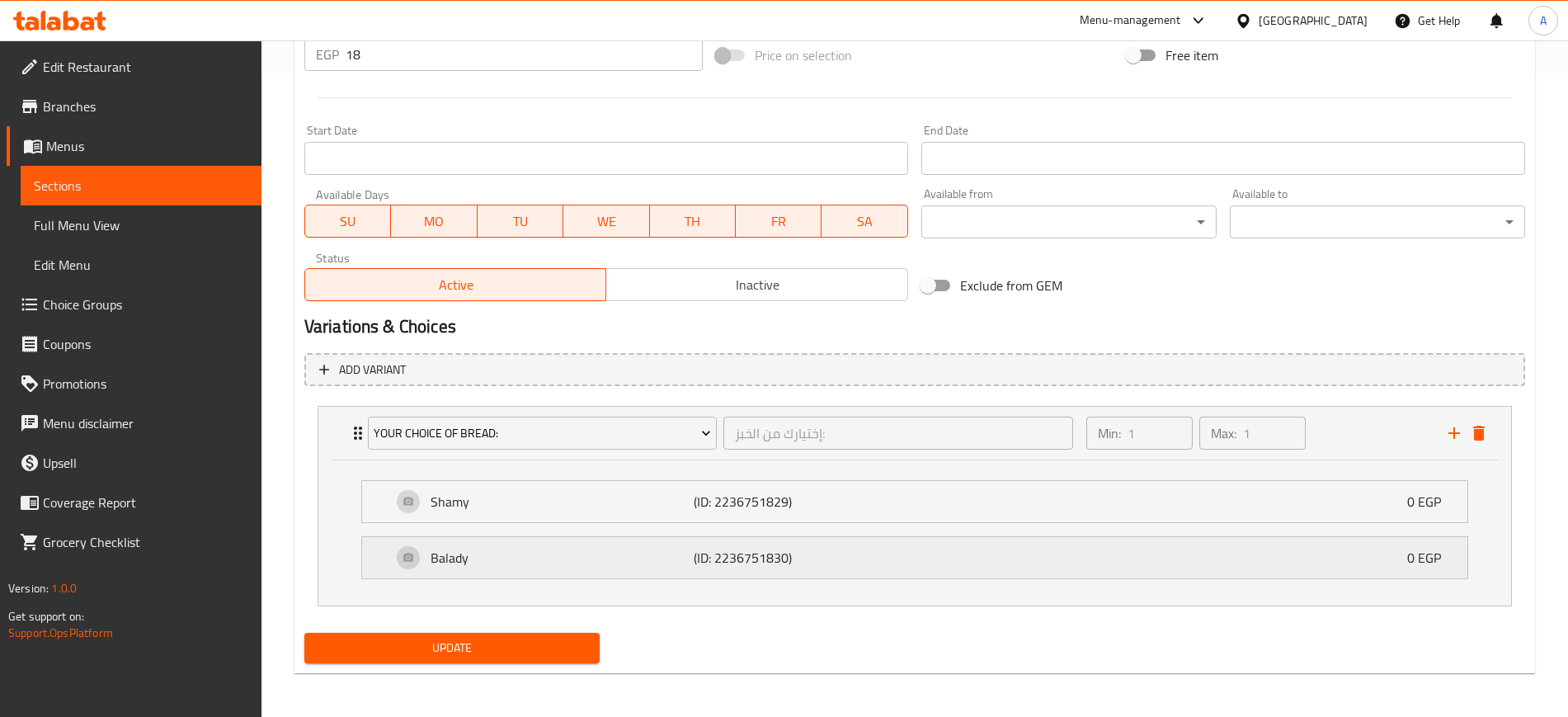
scroll to position [646, 0]
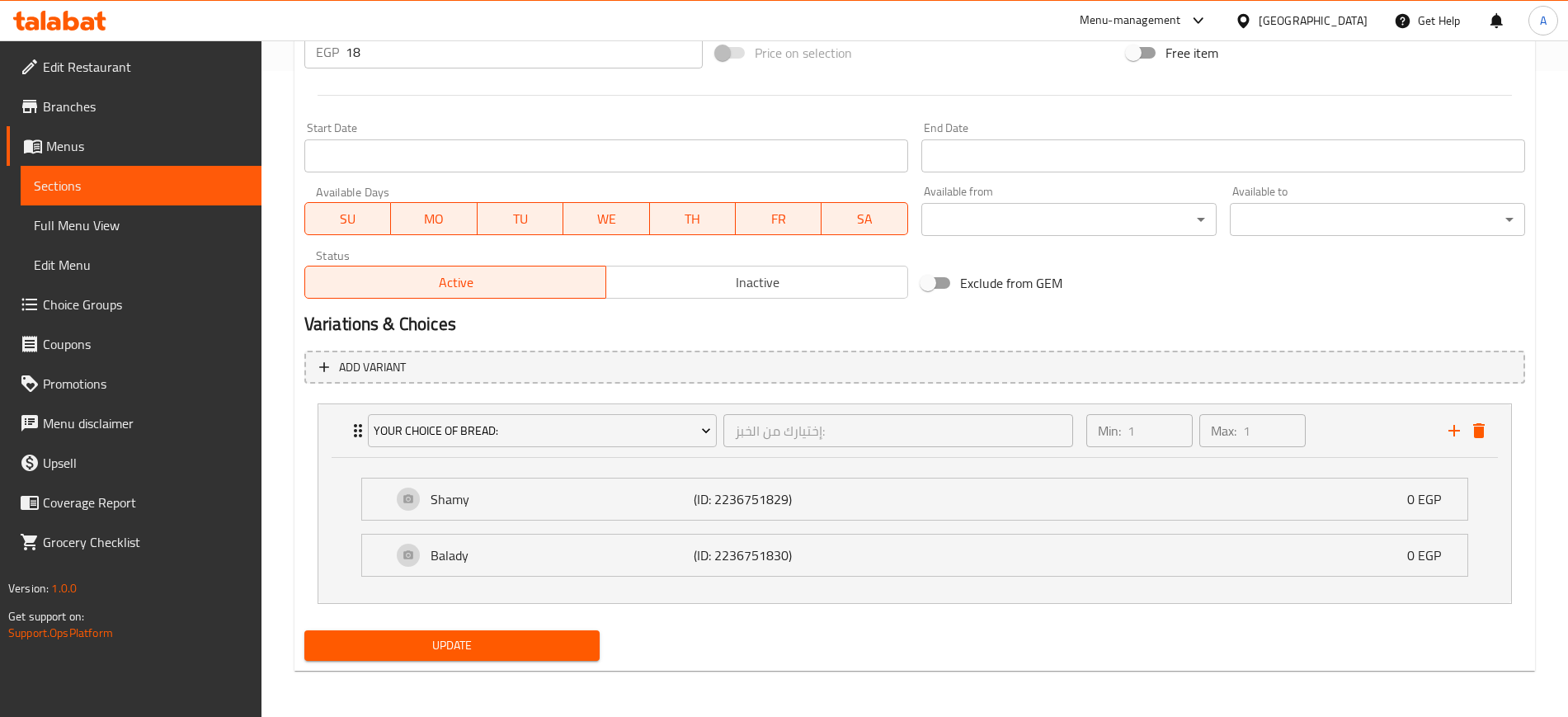
click at [493, 652] on span "Update" at bounding box center [452, 645] width 269 height 21
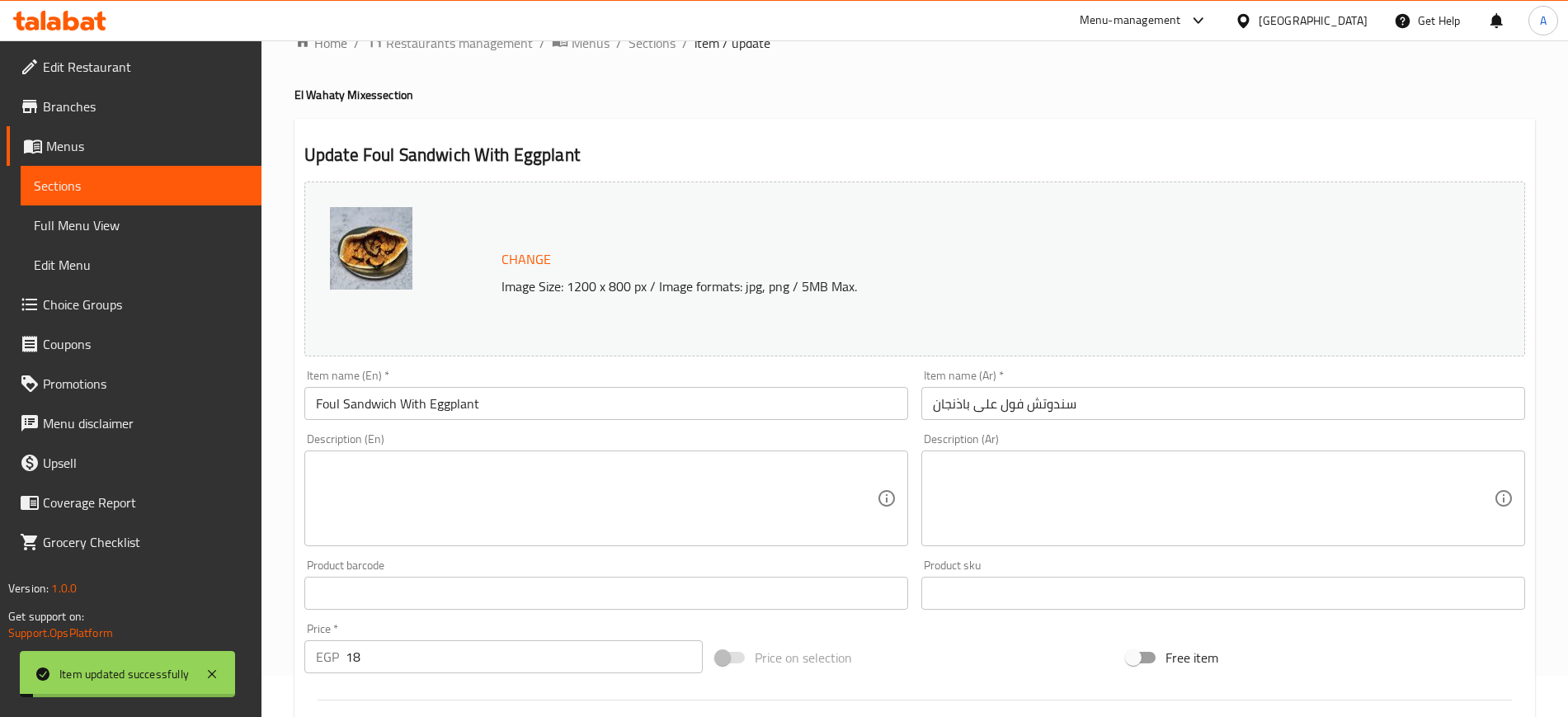
scroll to position [28, 0]
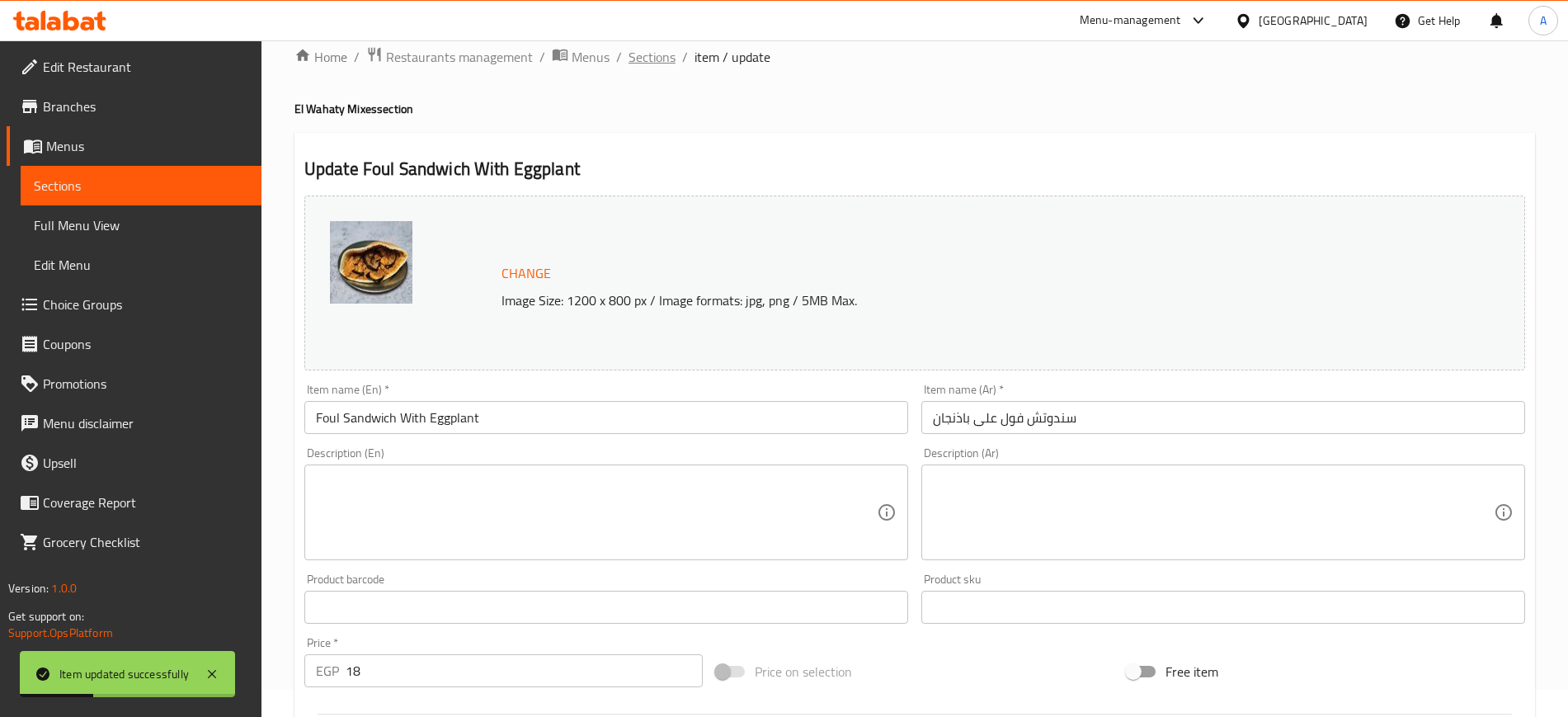
click at [638, 58] on span "Sections" at bounding box center [652, 57] width 47 height 20
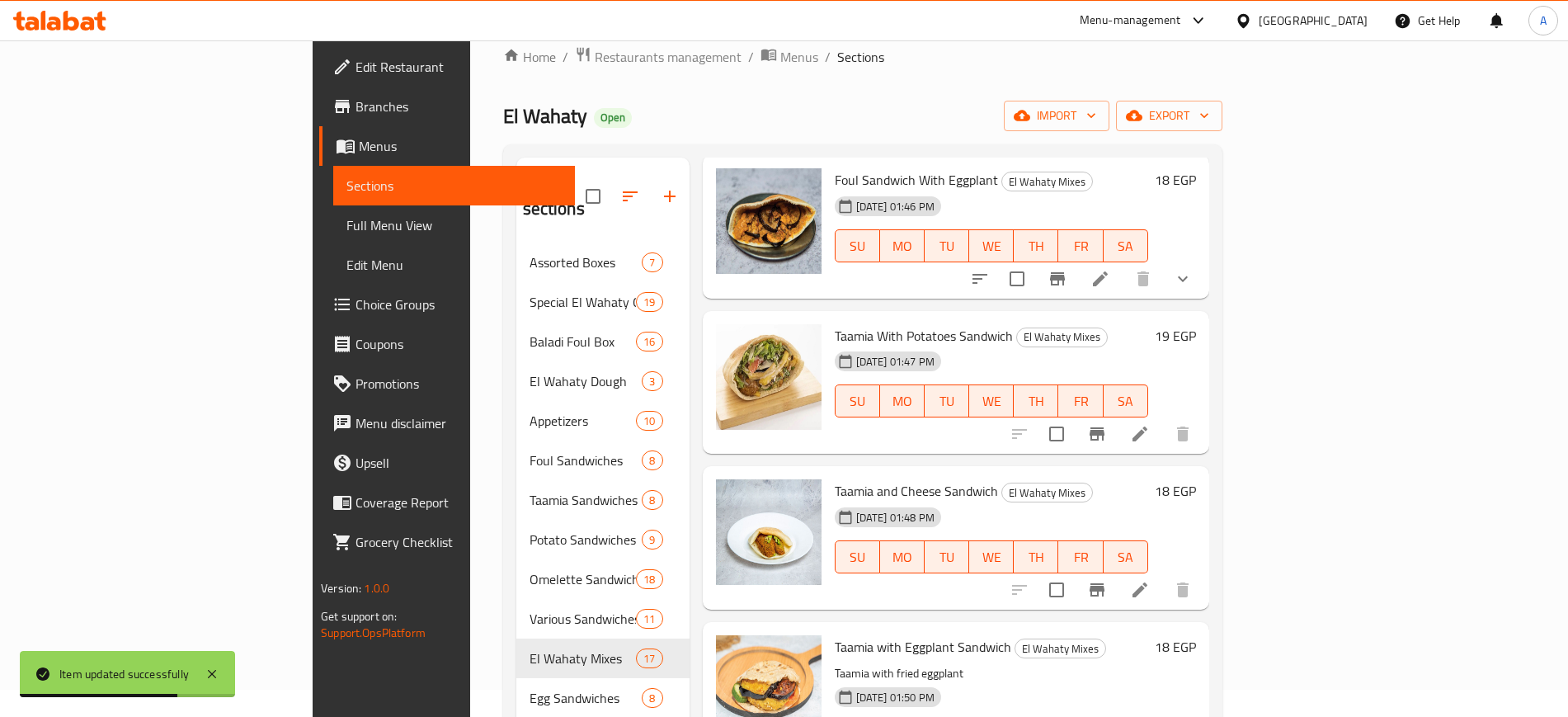
scroll to position [1031, 0]
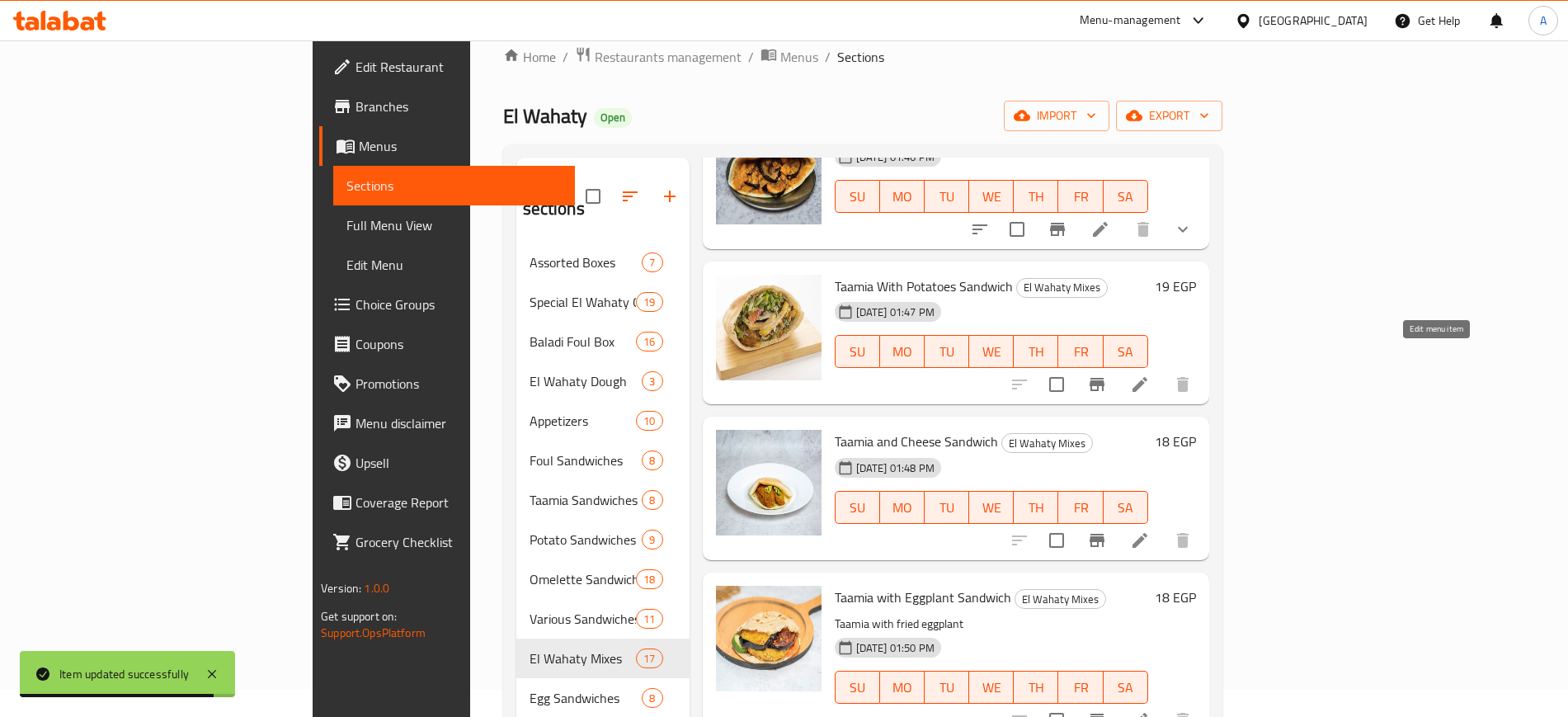
click at [1150, 375] on icon at bounding box center [1141, 385] width 20 height 20
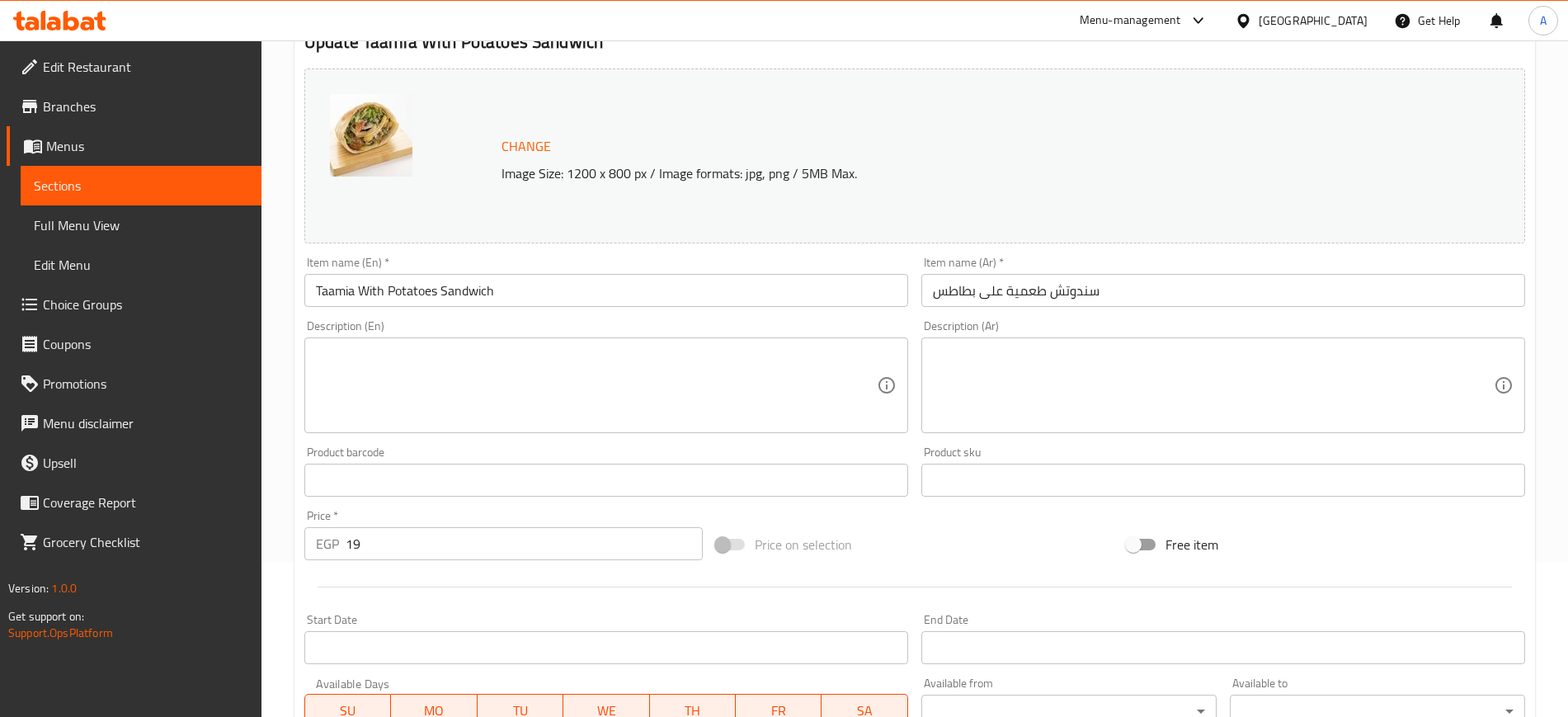
scroll to position [472, 0]
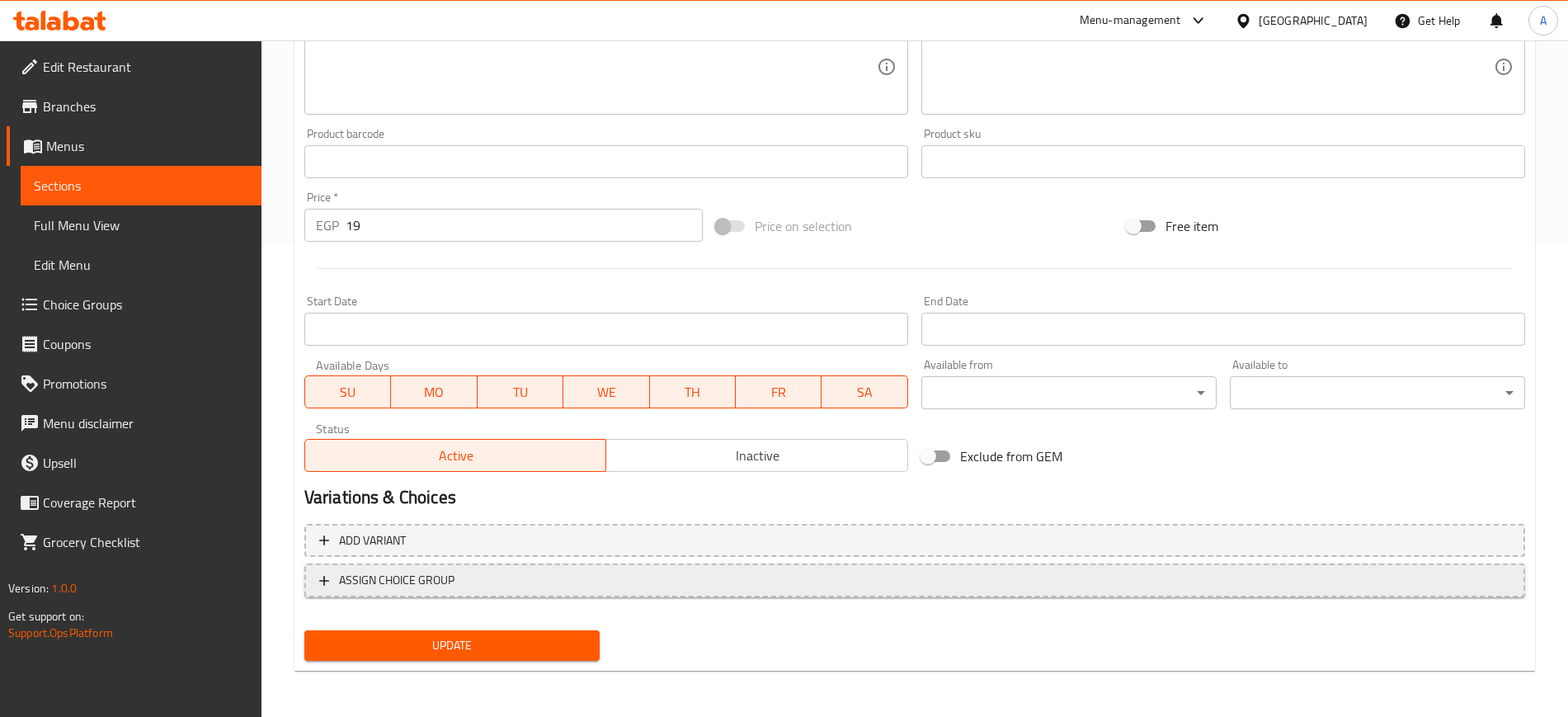
click at [316, 580] on icon "button" at bounding box center [324, 581] width 17 height 17
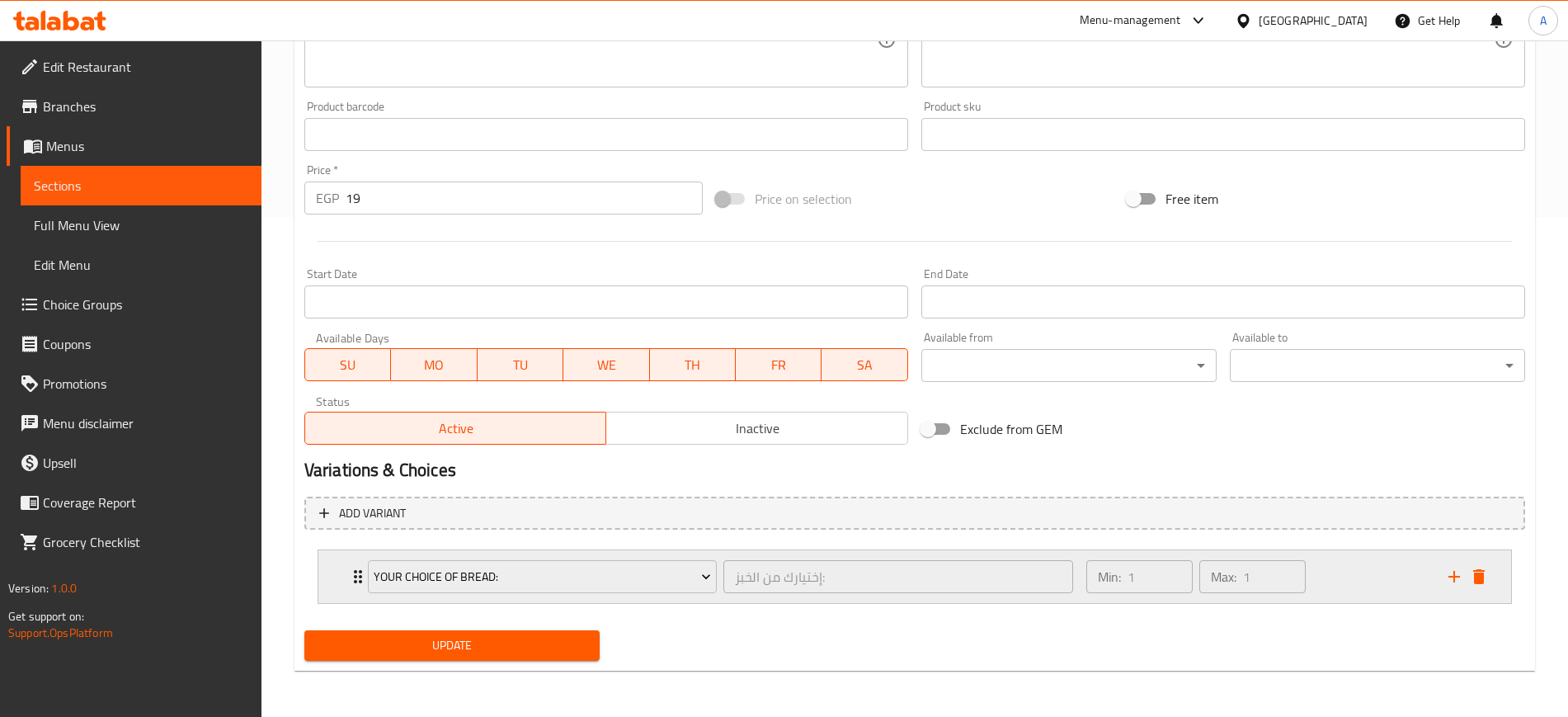
click at [357, 573] on icon "Expand" at bounding box center [358, 577] width 8 height 13
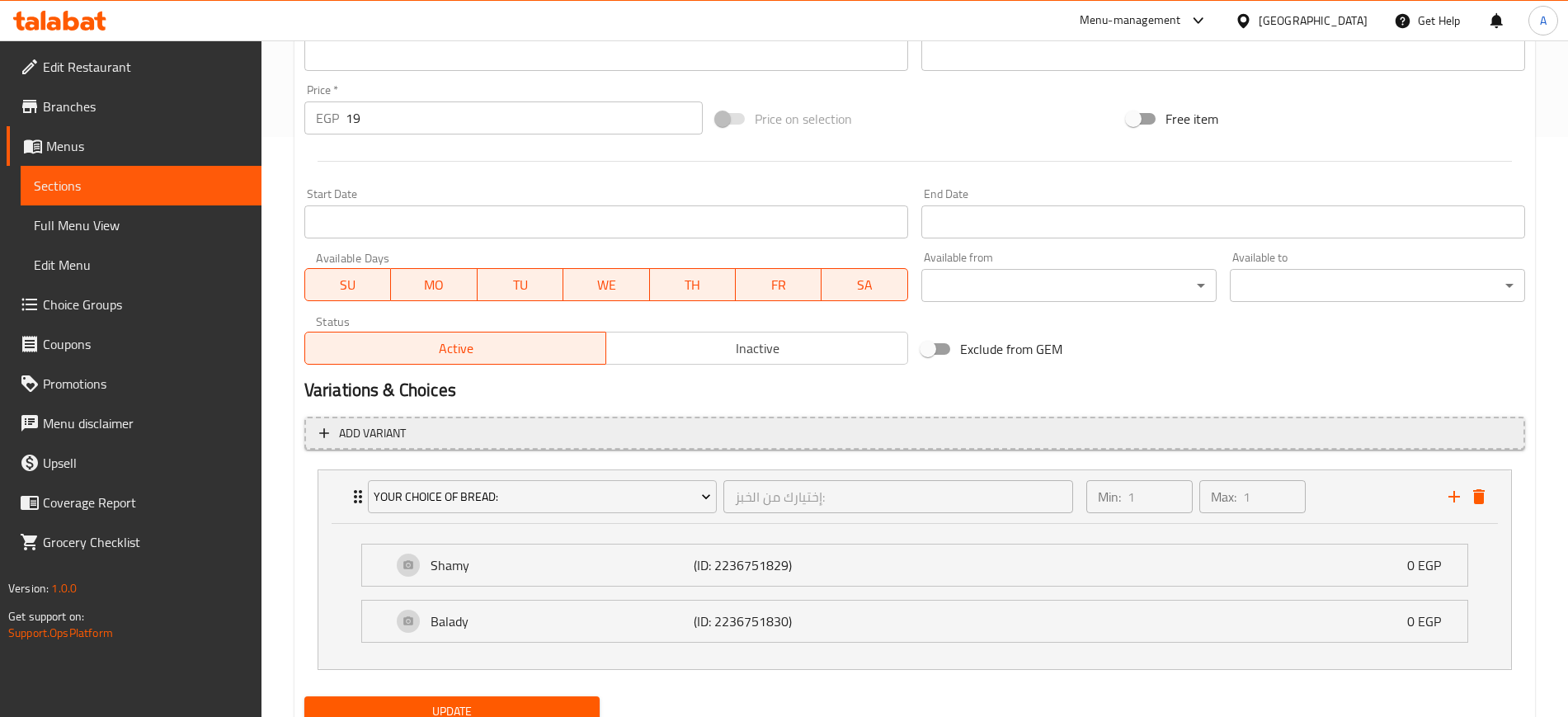
scroll to position [646, 0]
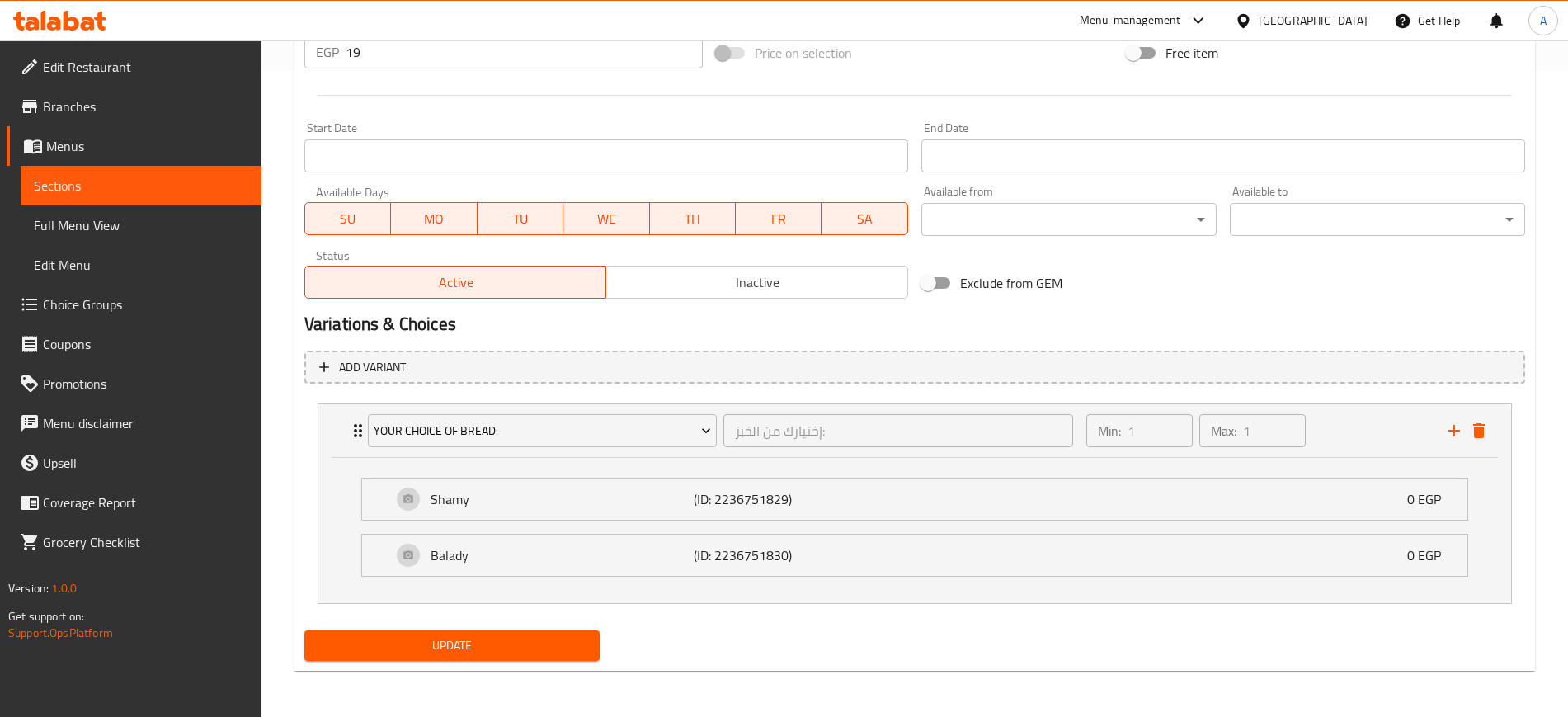
click at [458, 649] on span "Update" at bounding box center [452, 645] width 269 height 21
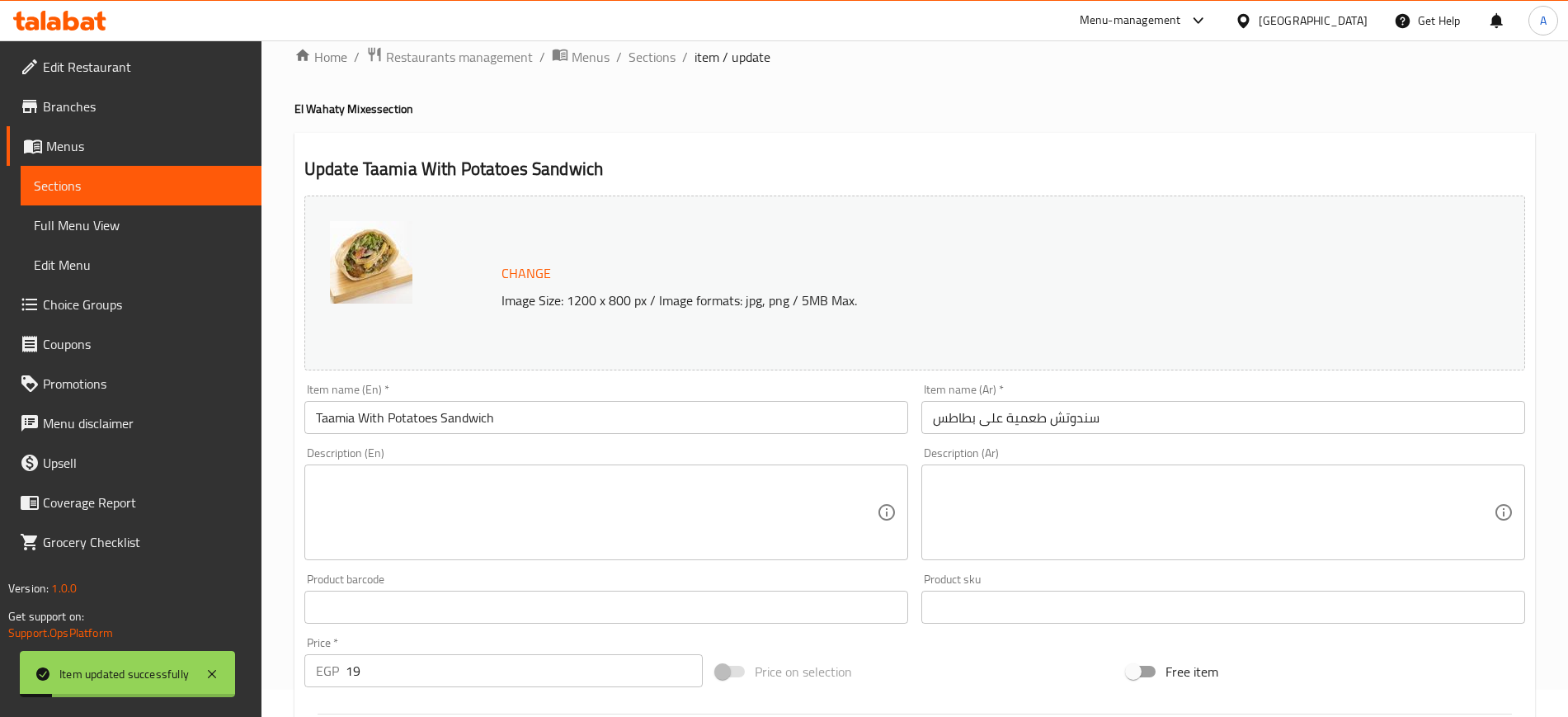
scroll to position [0, 0]
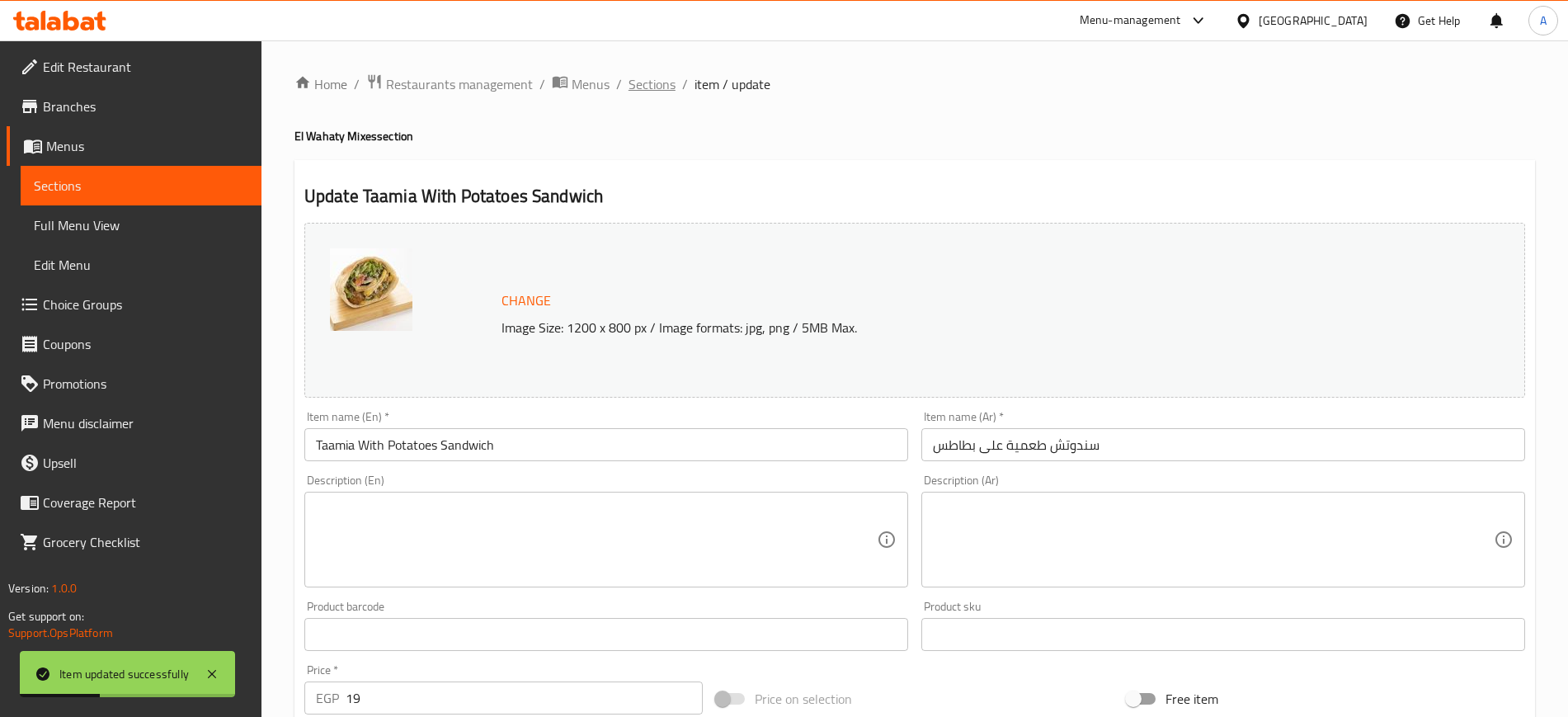
click at [646, 86] on span "Sections" at bounding box center [652, 84] width 47 height 20
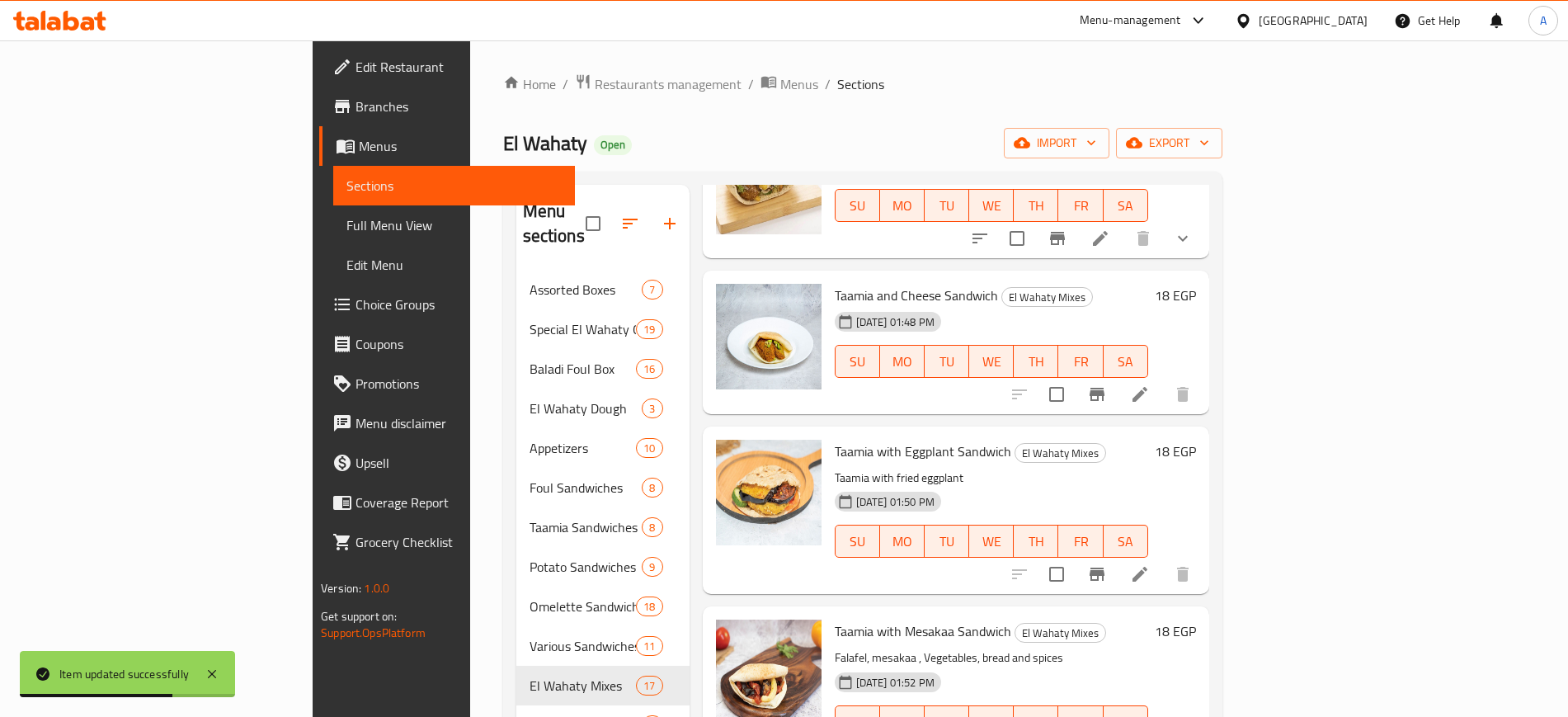
scroll to position [1237, 0]
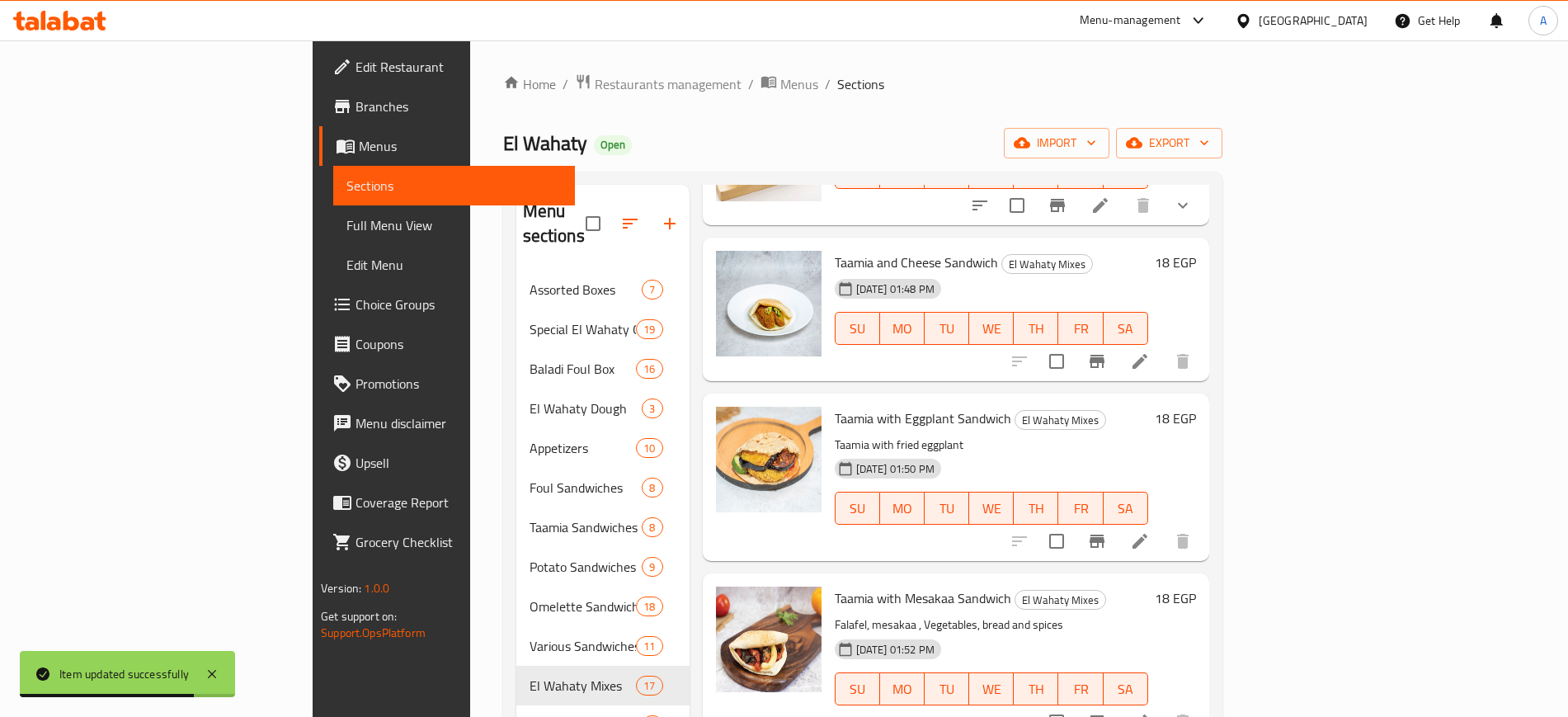
click at [1163, 346] on li at bounding box center [1140, 361] width 46 height 30
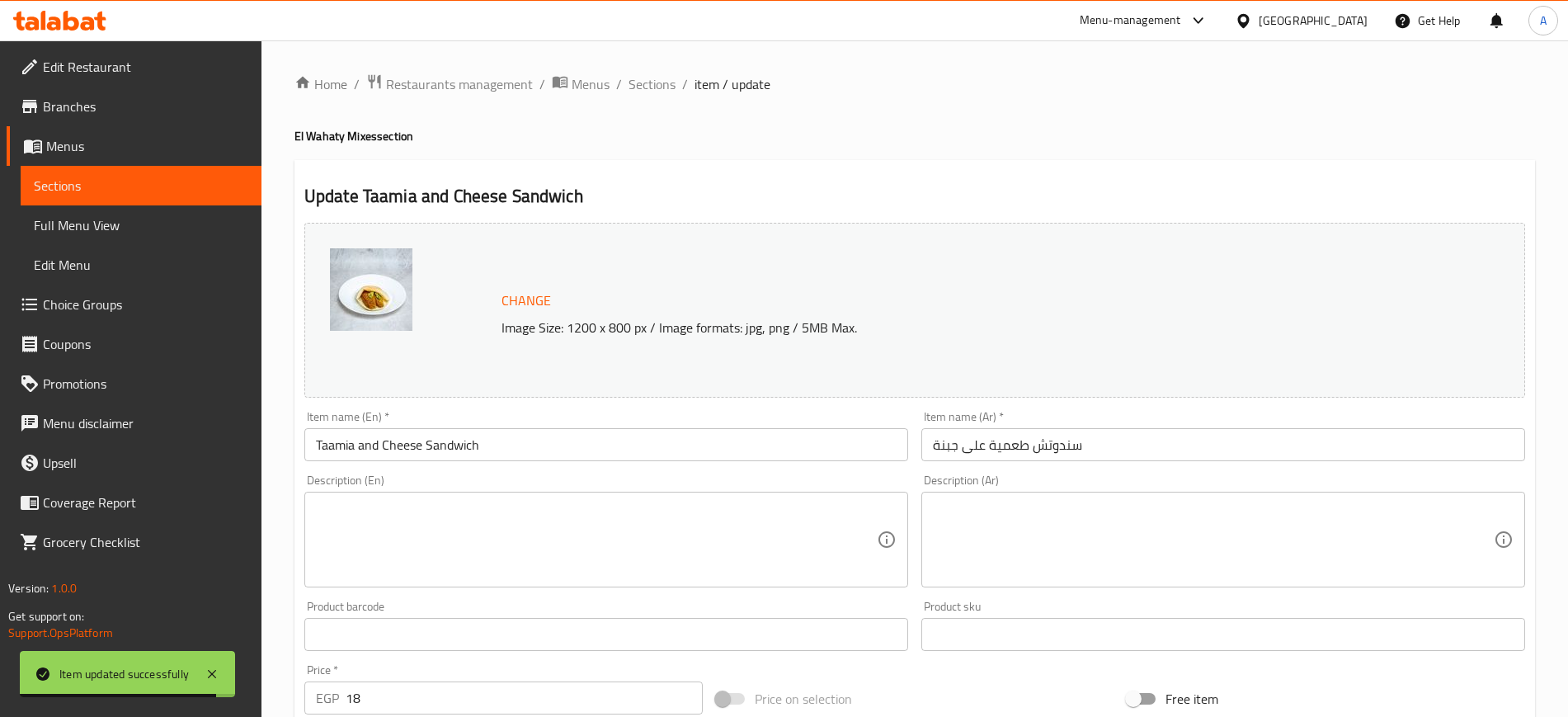
scroll to position [472, 0]
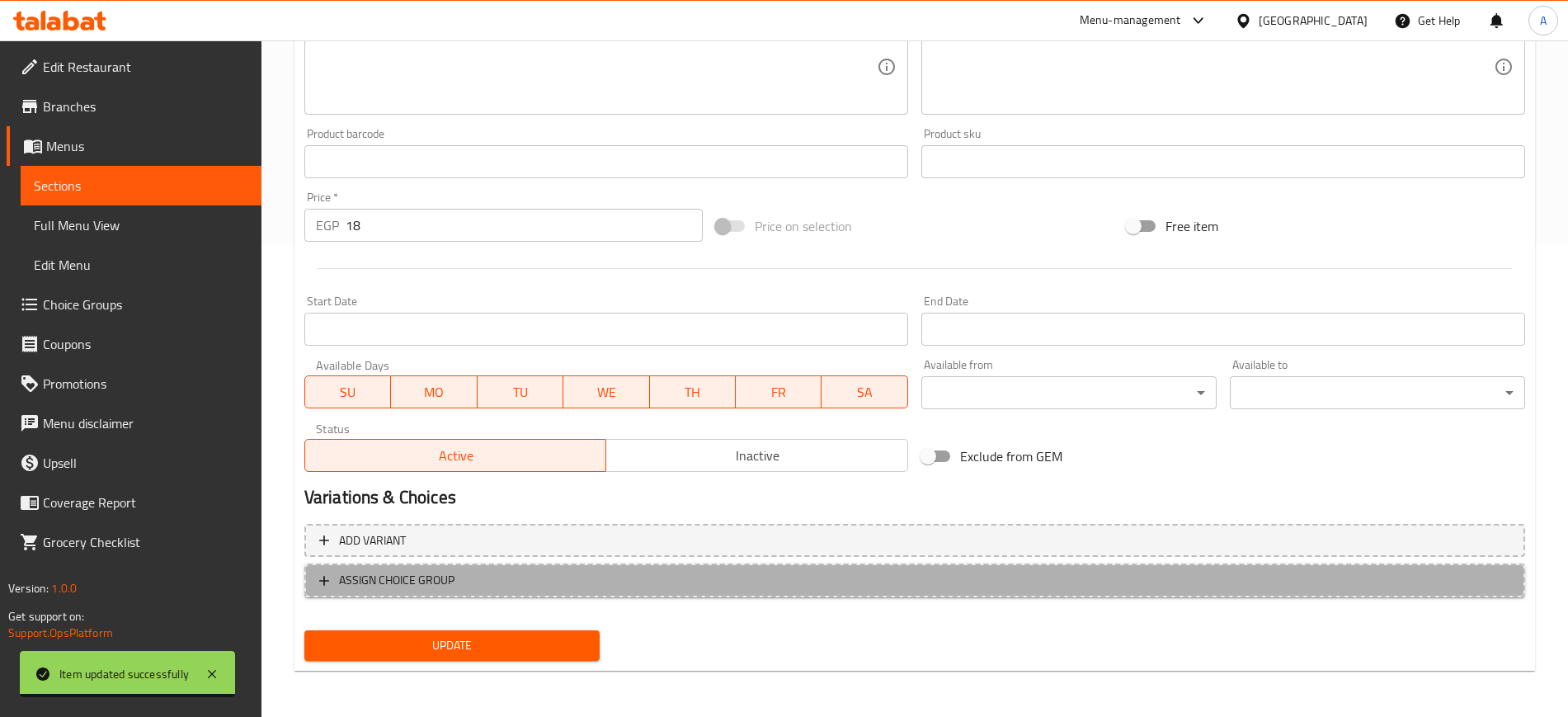
click at [318, 591] on button "ASSIGN CHOICE GROUP" at bounding box center [915, 580] width 1221 height 34
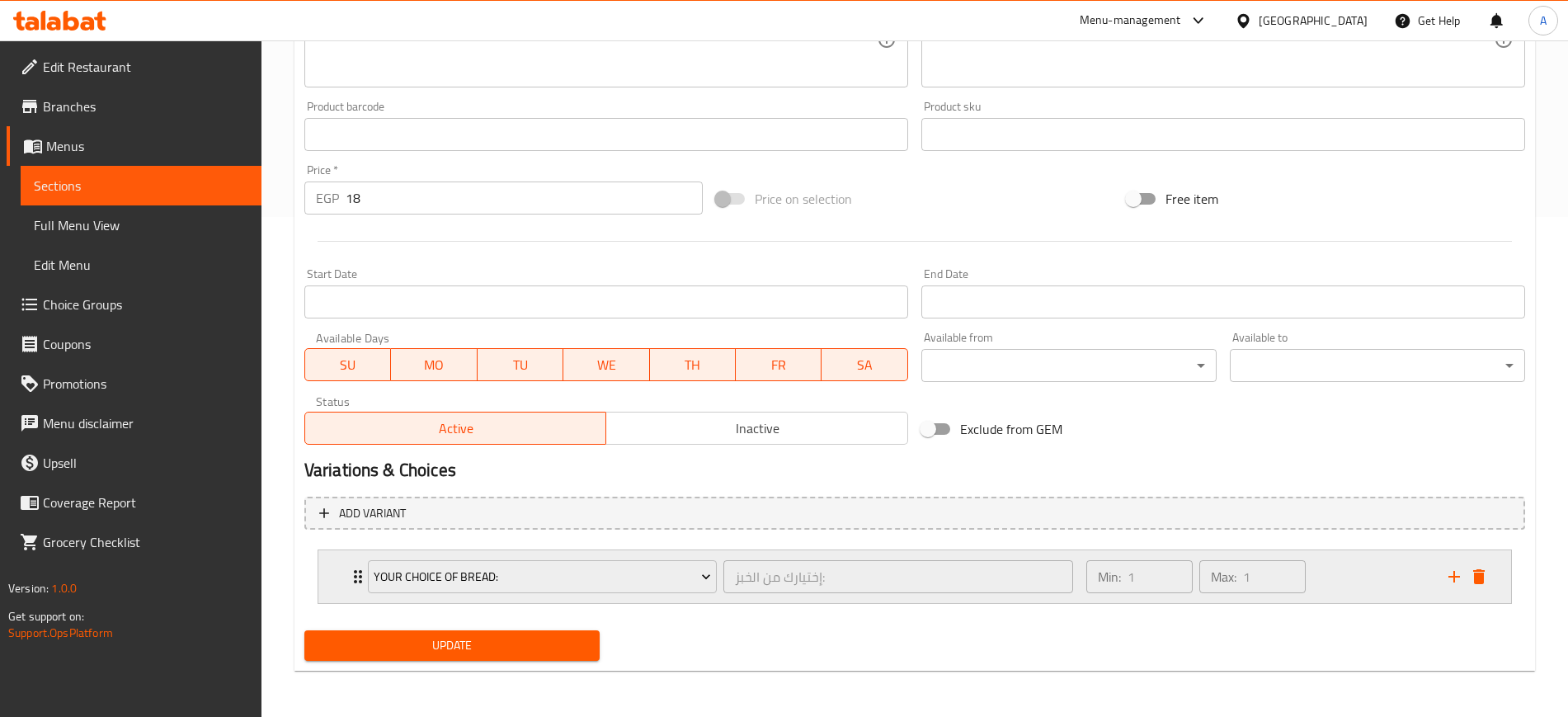
click at [333, 569] on div "Your Choice Of Bread: إختيارك من الخبز: ​ Min: 1 ​ Max: 1 ​" at bounding box center [914, 576] width 1193 height 53
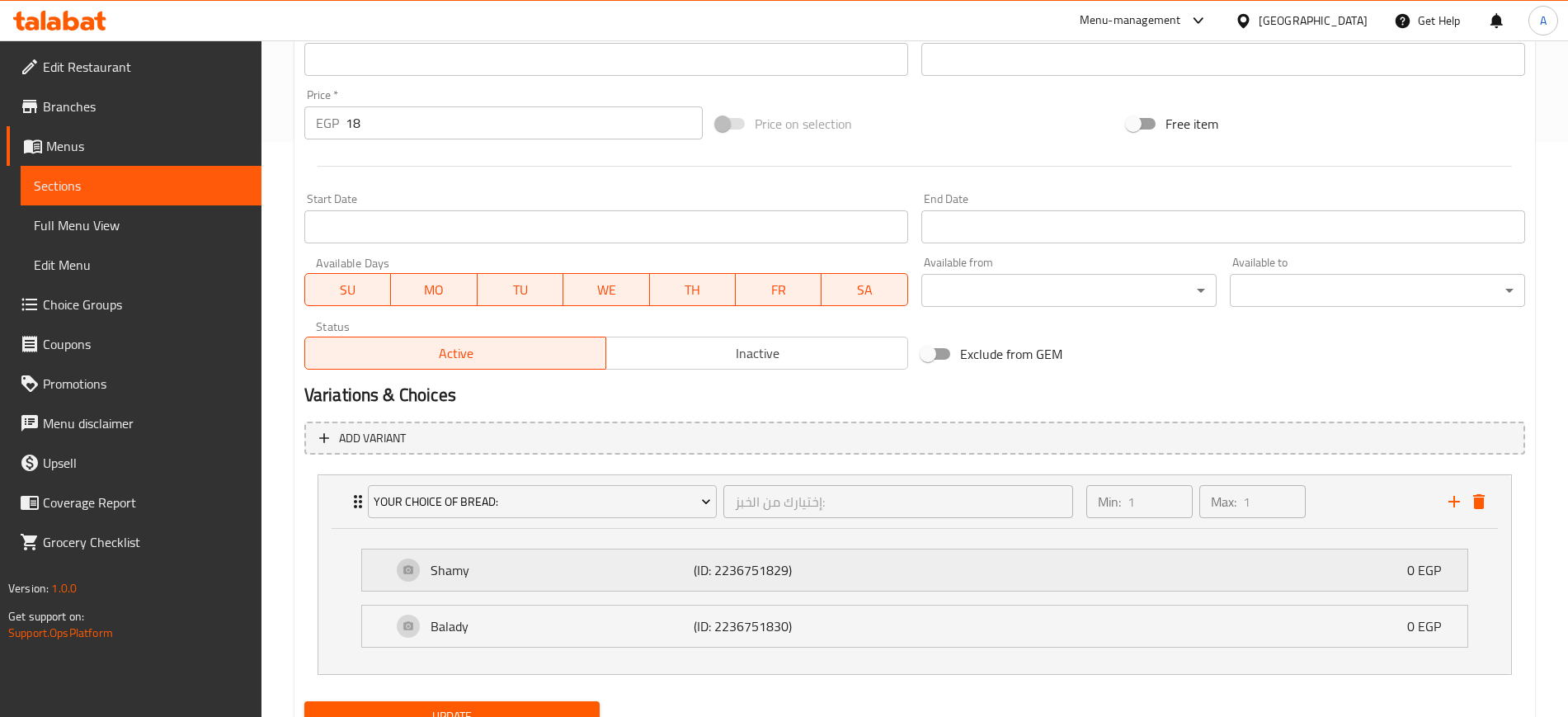
scroll to position [646, 0]
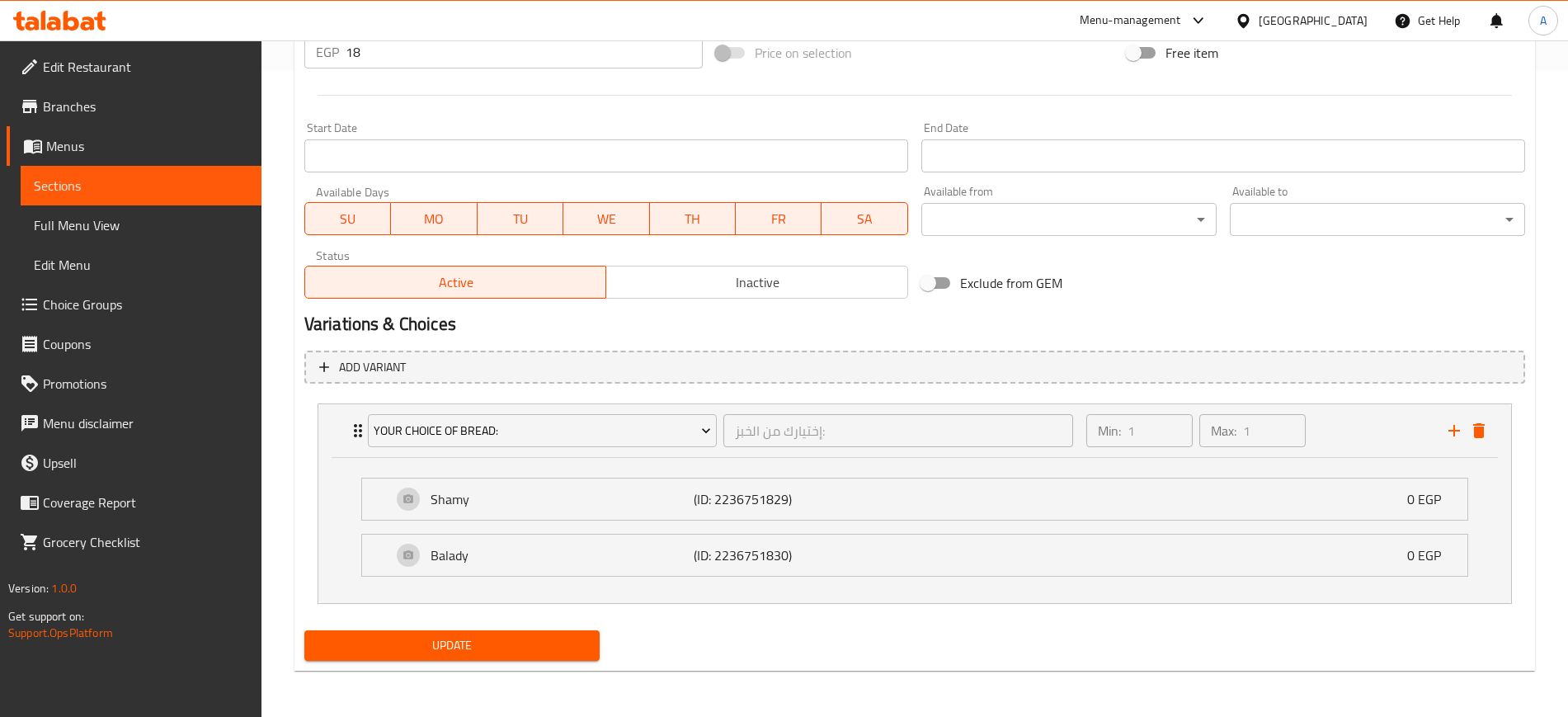
click at [386, 642] on span "Update" at bounding box center [452, 645] width 269 height 21
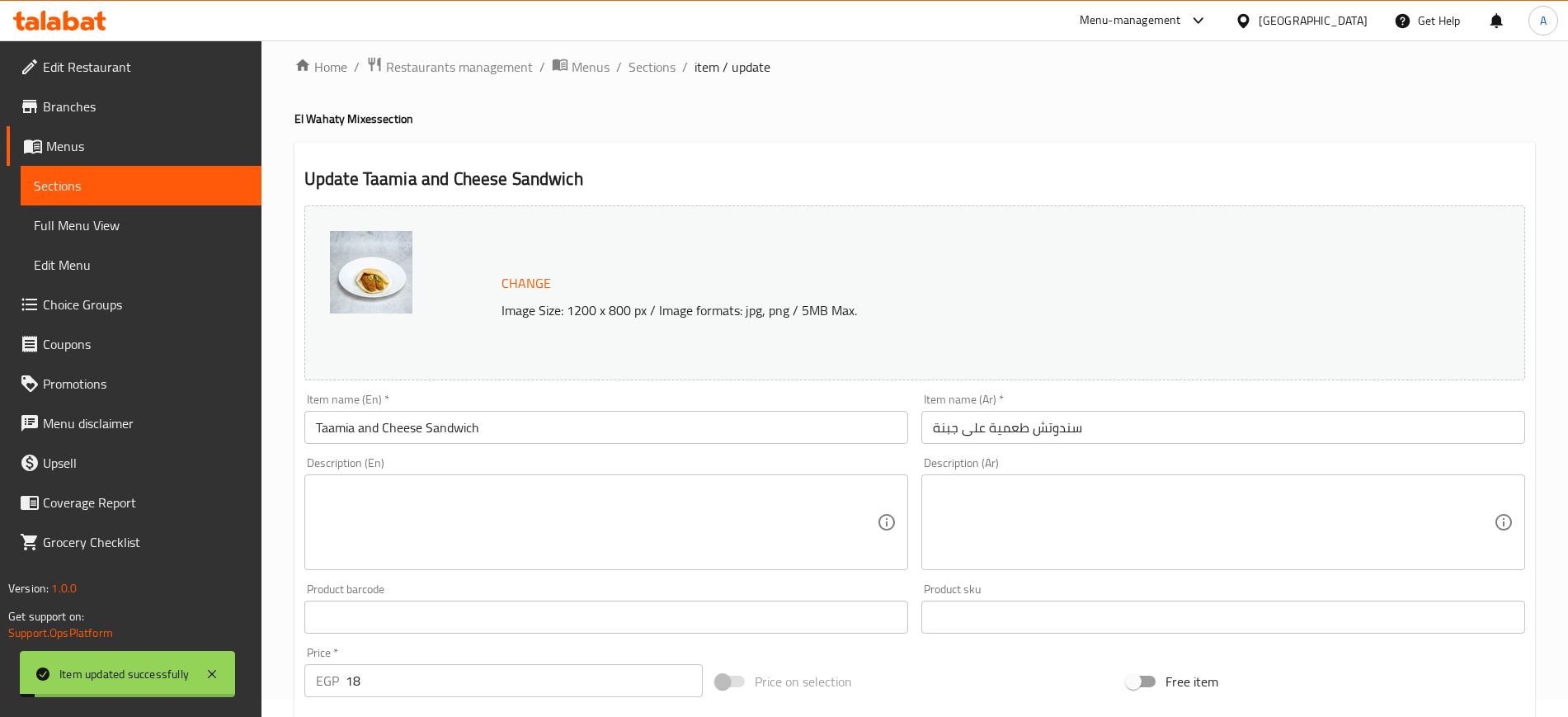
scroll to position [0, 0]
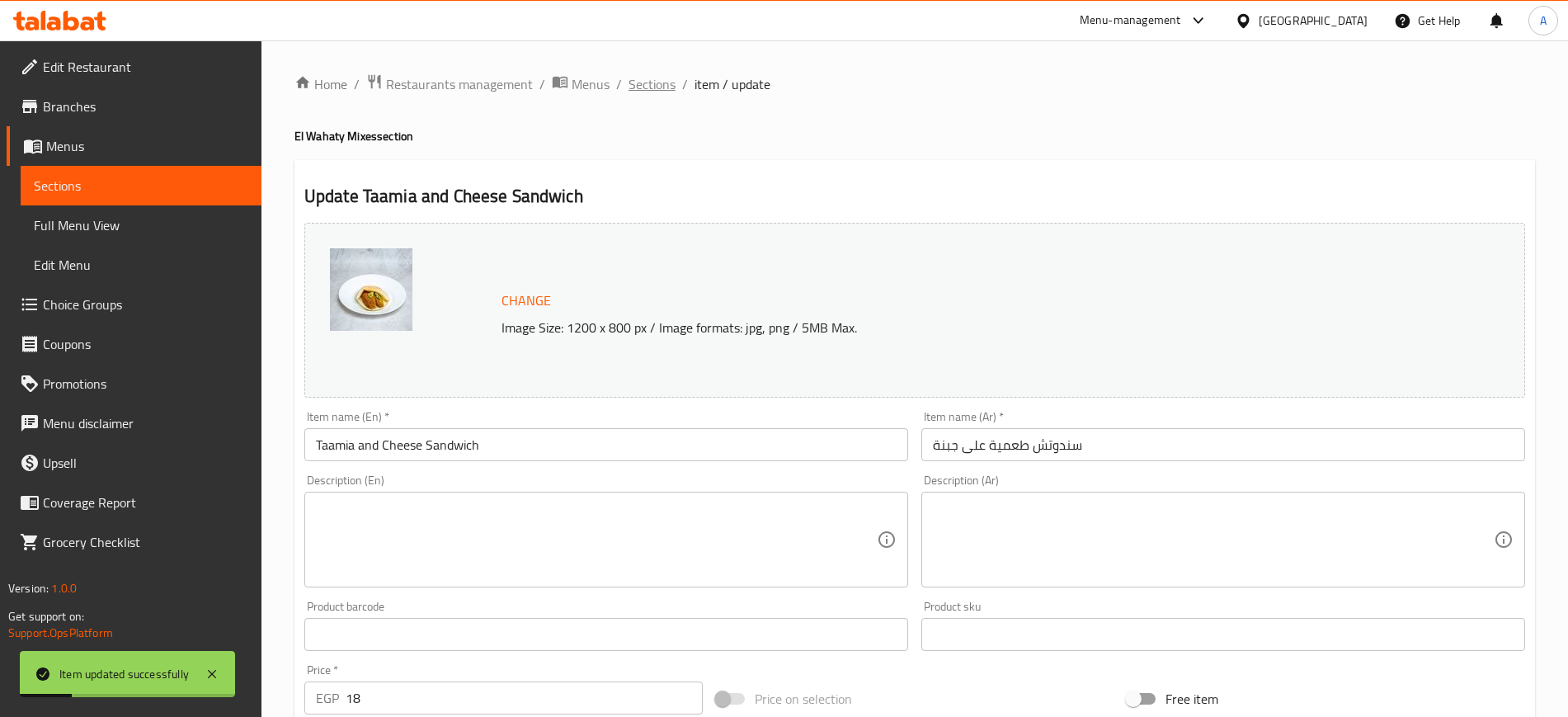
click at [653, 86] on span "Sections" at bounding box center [652, 84] width 47 height 20
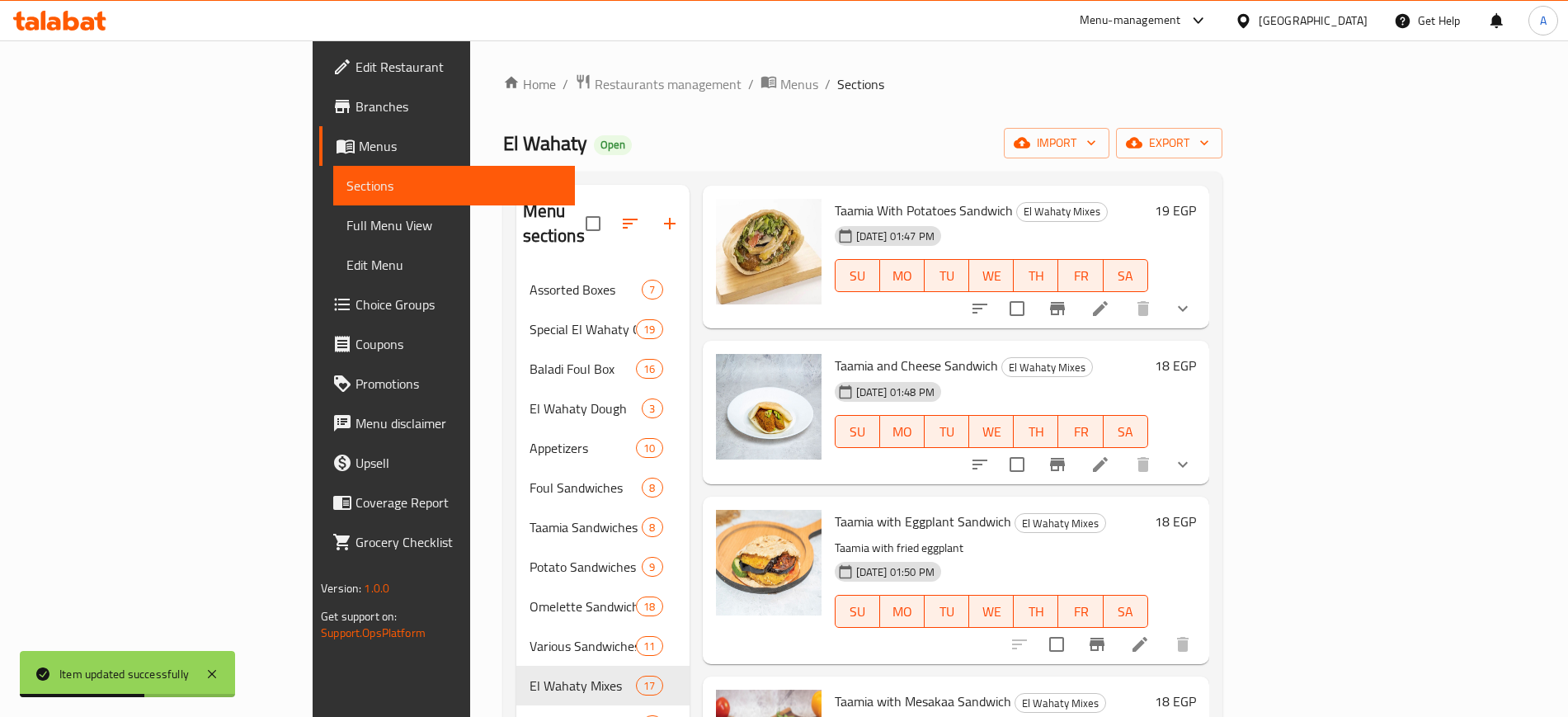
scroll to position [1237, 0]
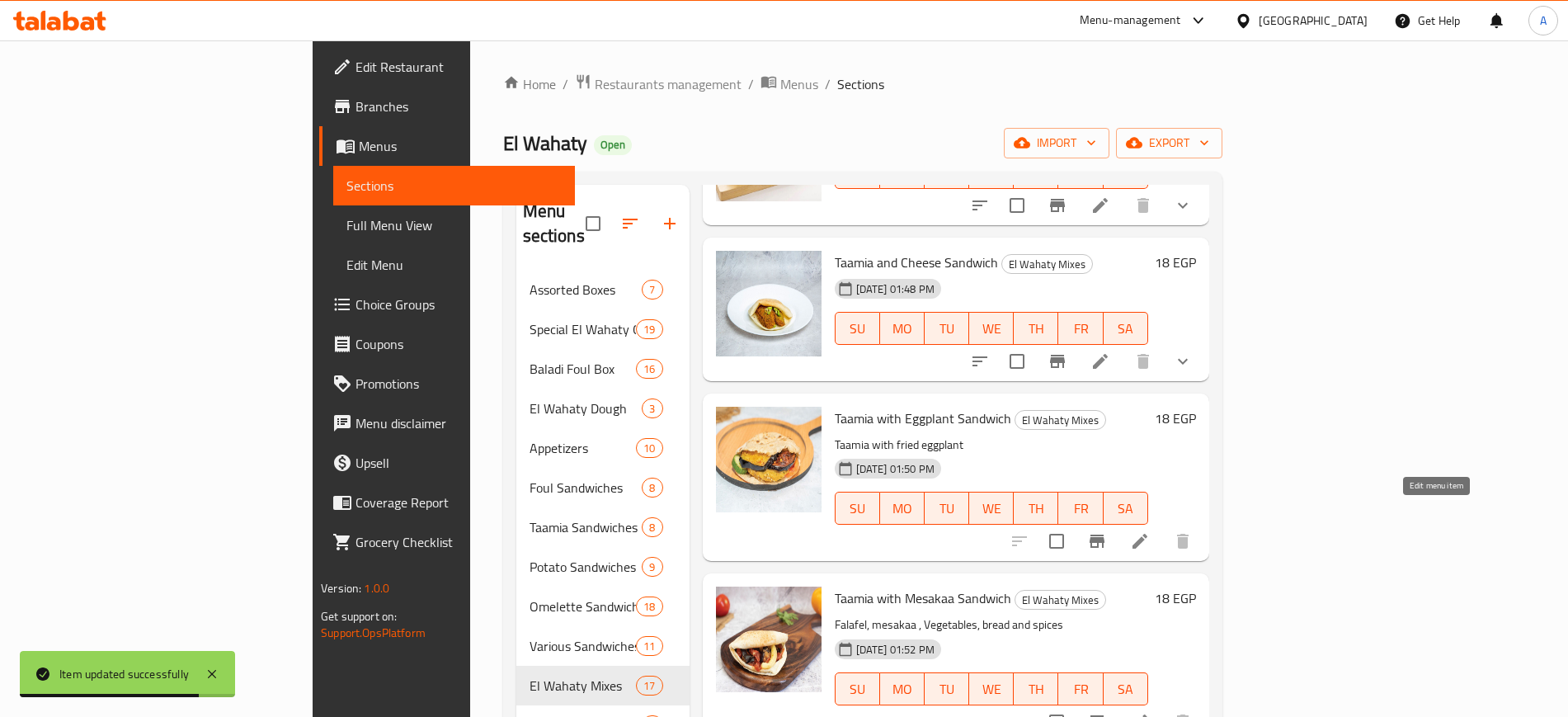
click at [1147, 533] on icon at bounding box center [1141, 541] width 15 height 15
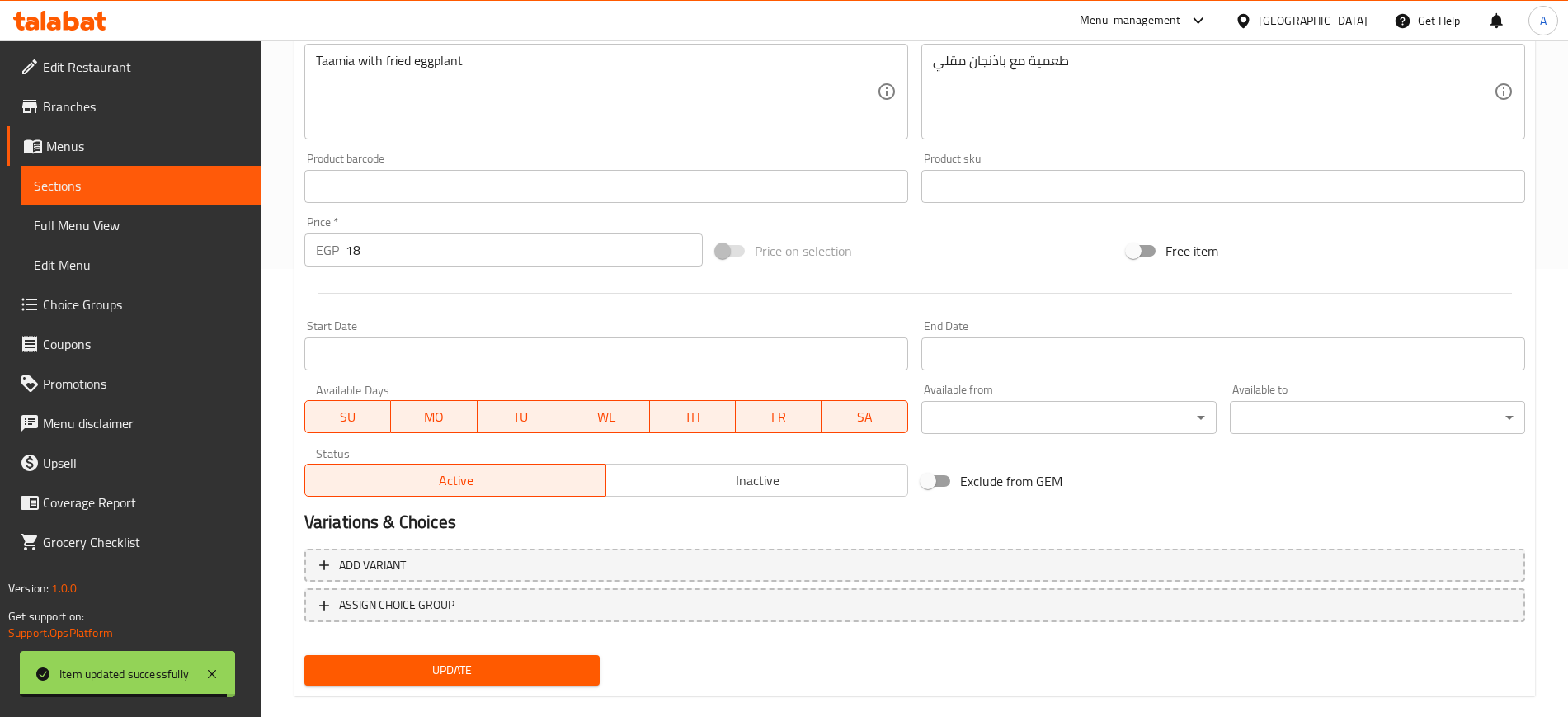
scroll to position [472, 0]
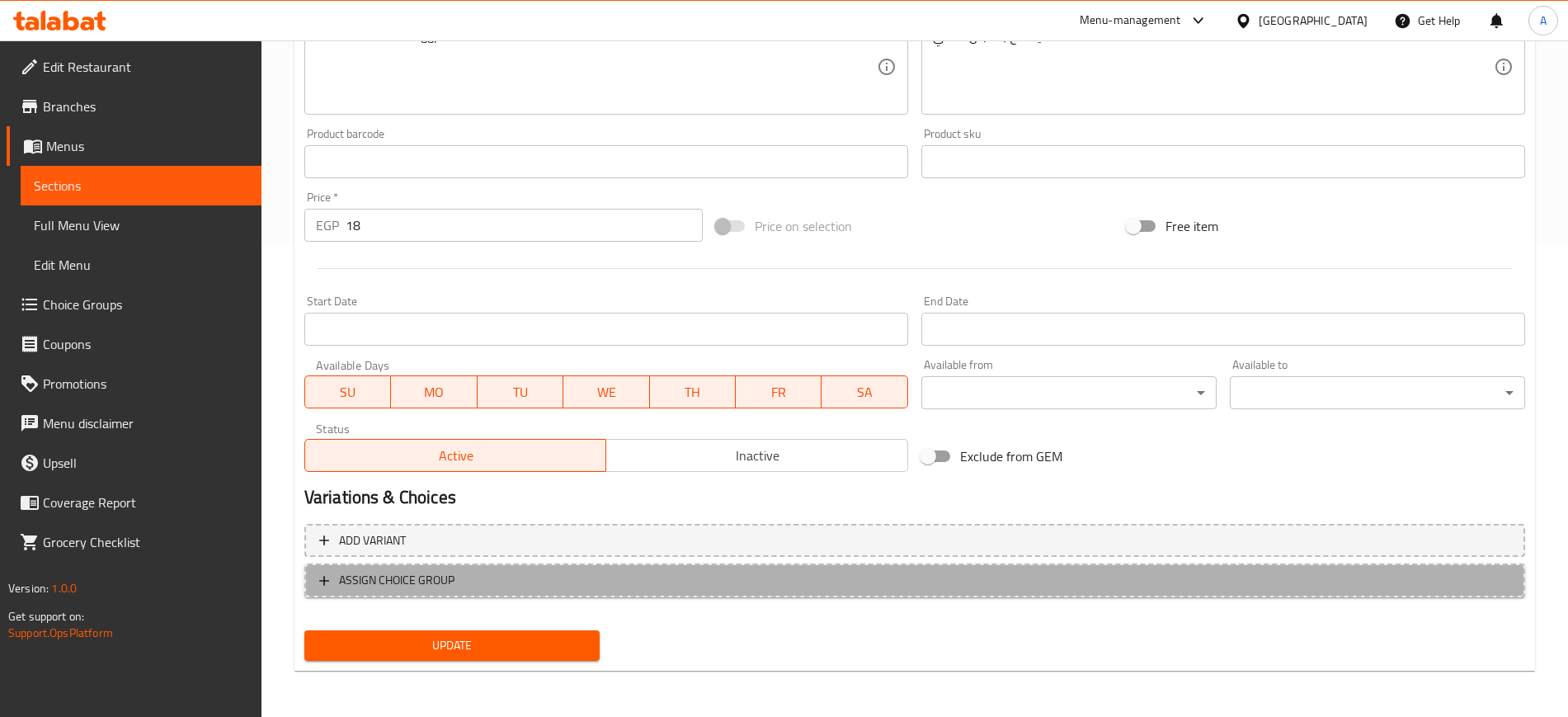
click at [314, 578] on button "ASSIGN CHOICE GROUP" at bounding box center [915, 580] width 1221 height 34
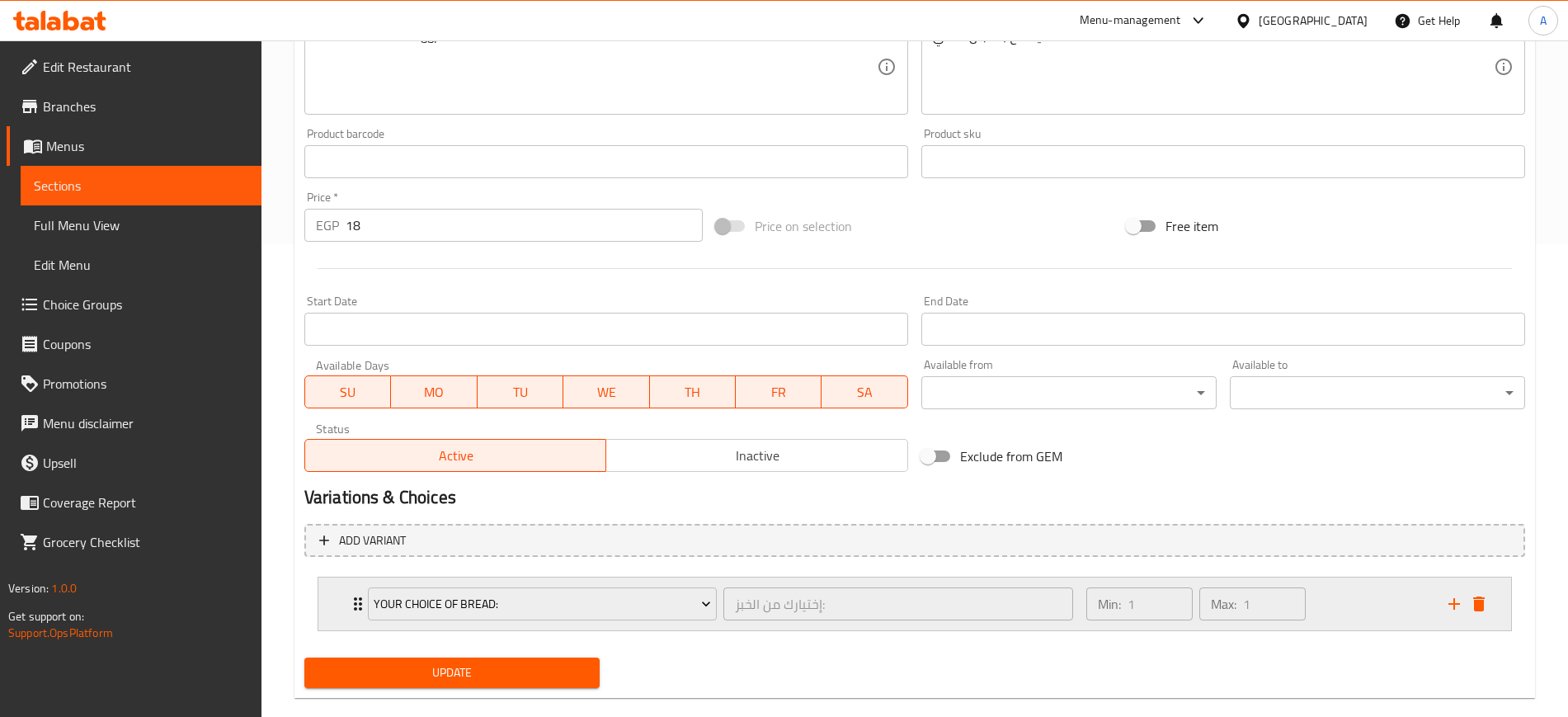
click at [348, 589] on div "Your Choice Of Bread: إختيارك من الخبز: ​ Min: 1 ​ Max: 1 ​" at bounding box center [919, 603] width 1143 height 53
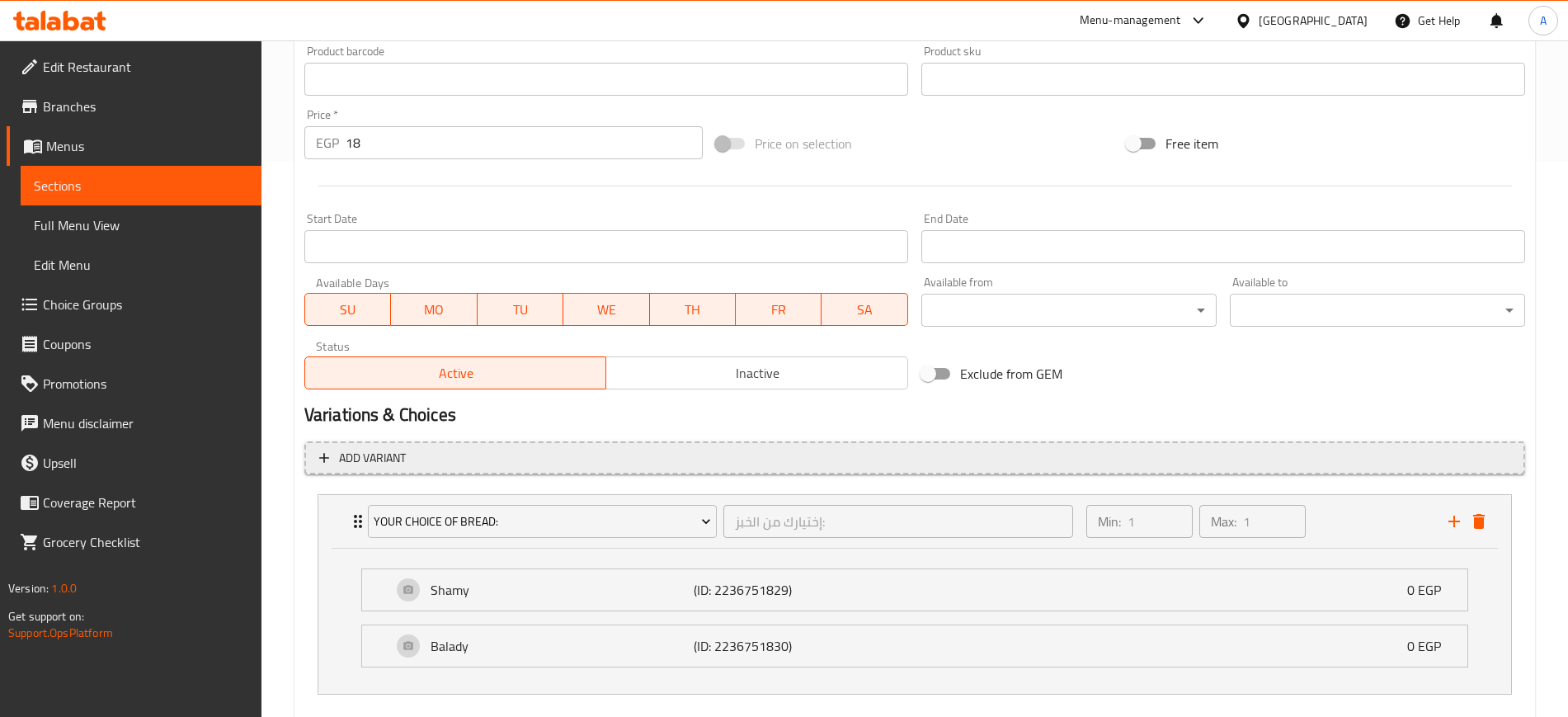
scroll to position [646, 0]
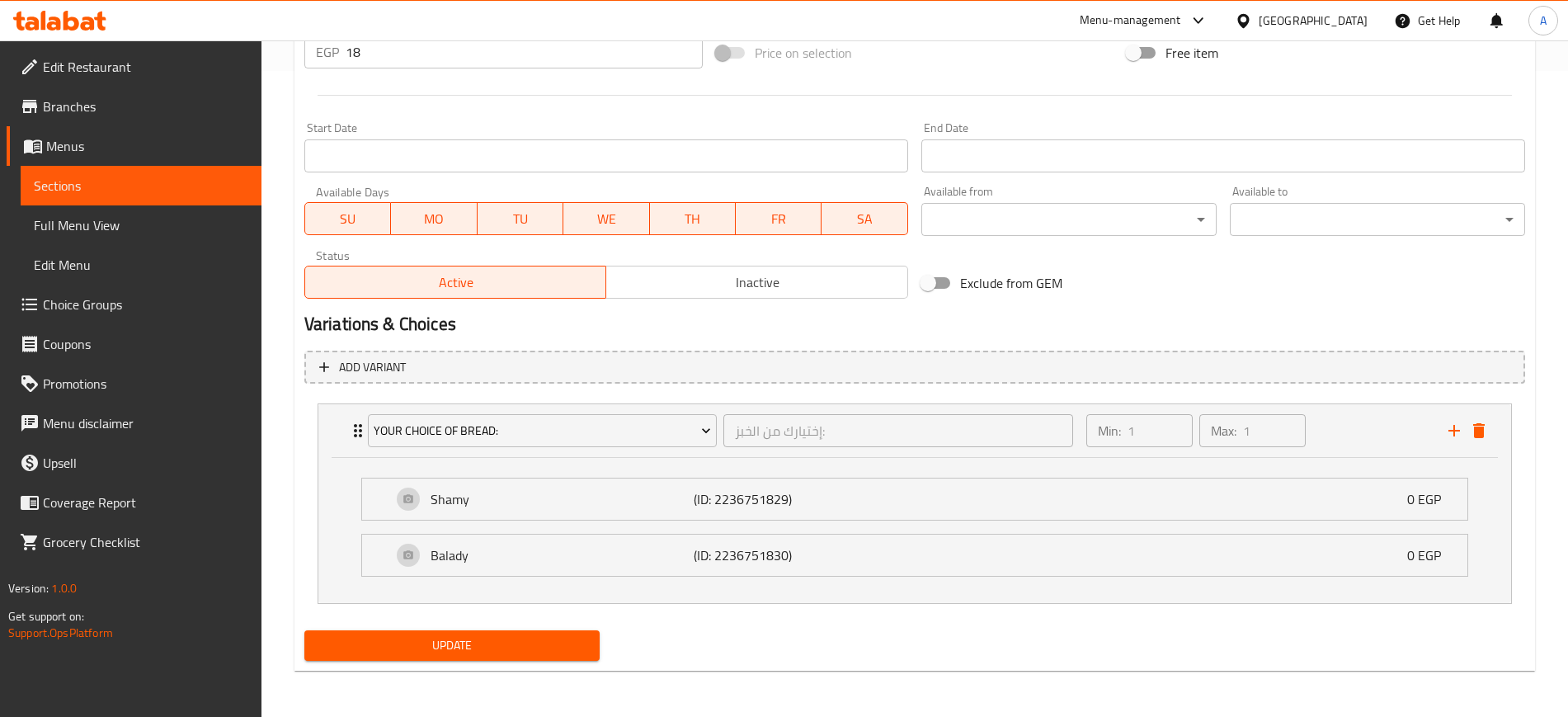
click at [430, 636] on span "Update" at bounding box center [452, 645] width 269 height 21
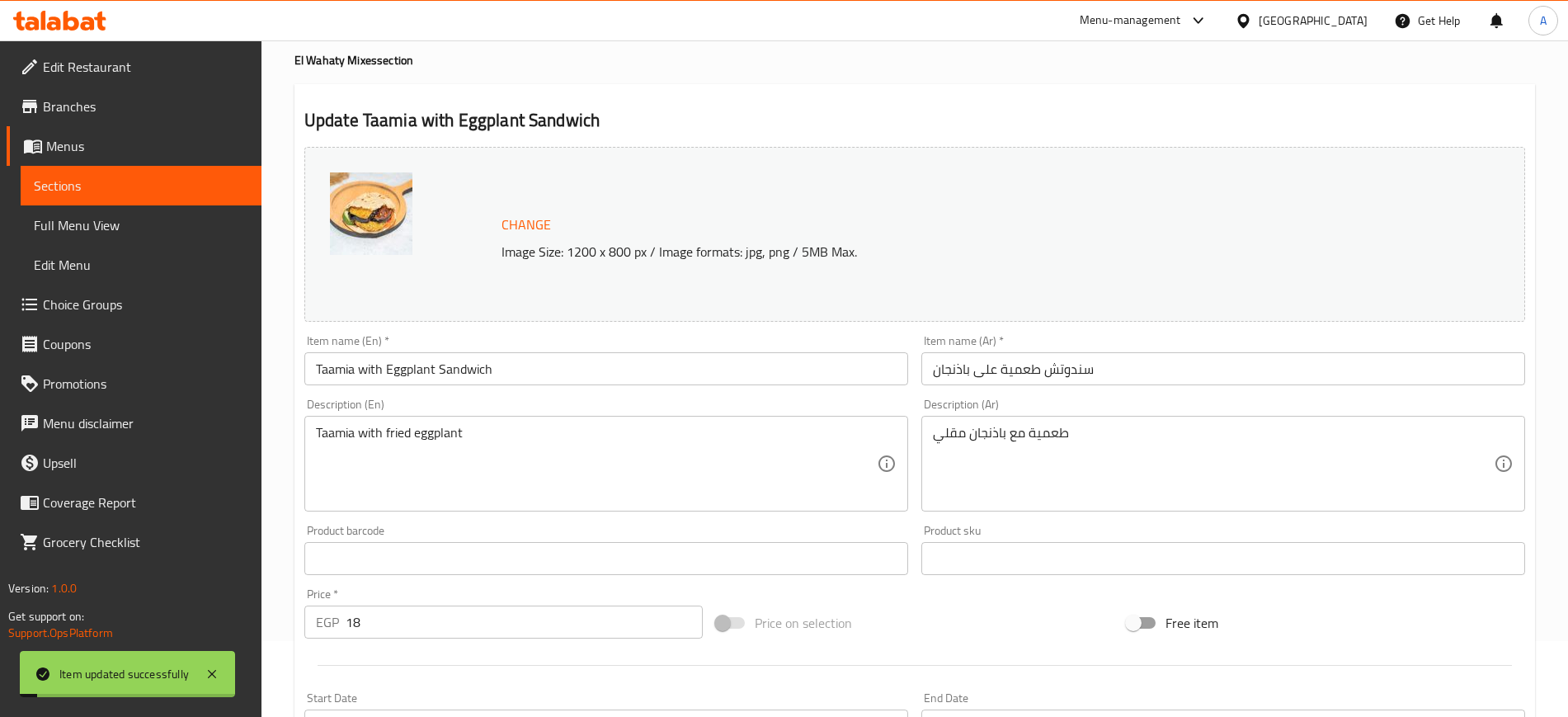
scroll to position [0, 0]
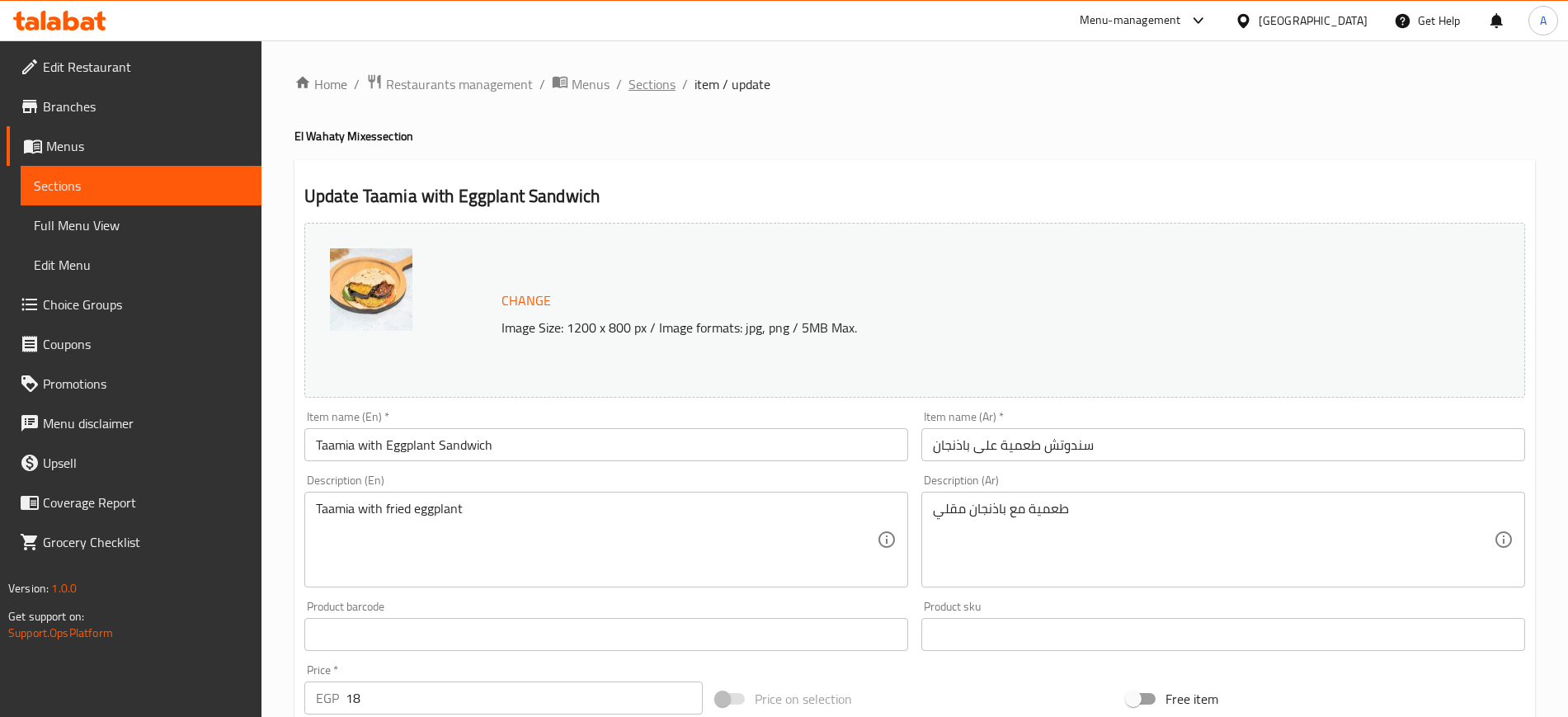
click at [655, 83] on span "Sections" at bounding box center [652, 84] width 47 height 20
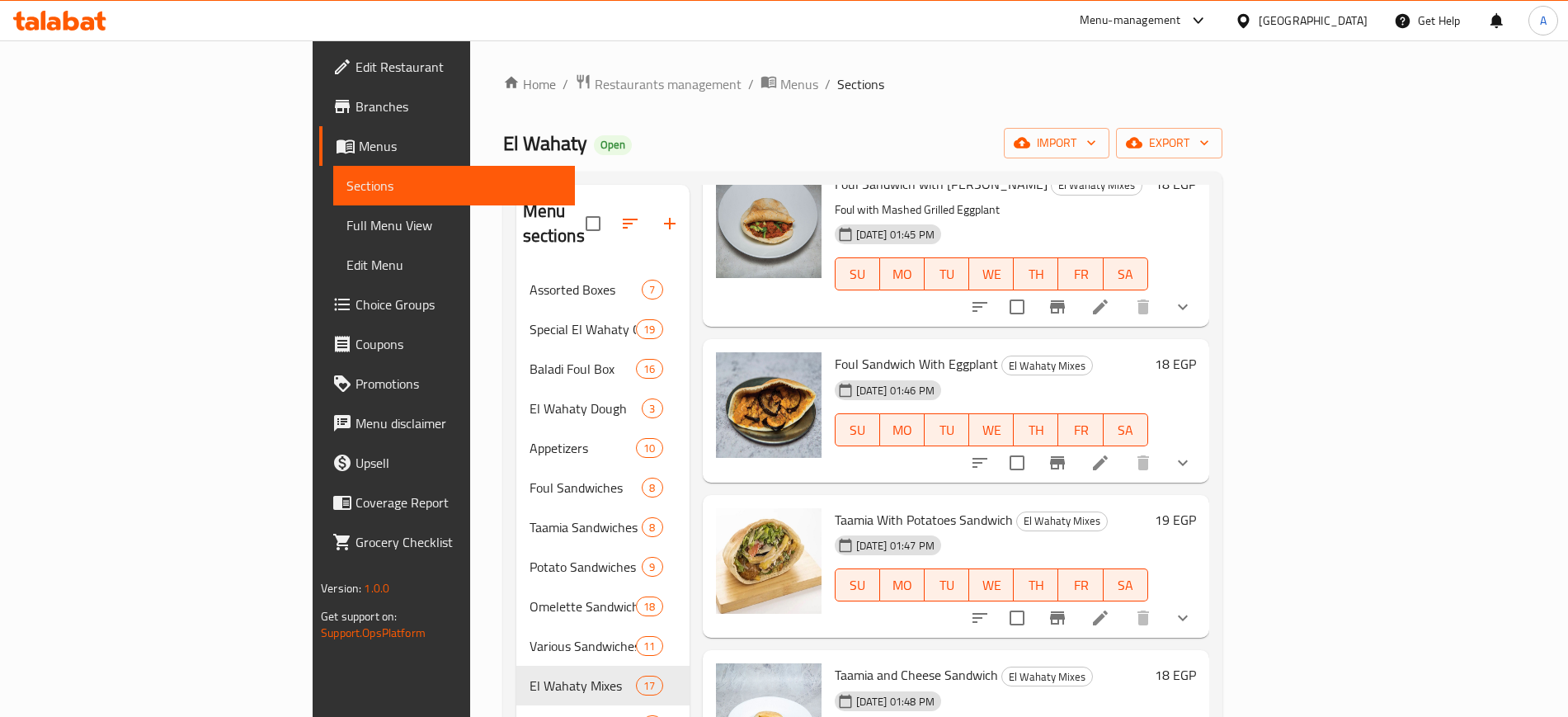
scroll to position [1443, 0]
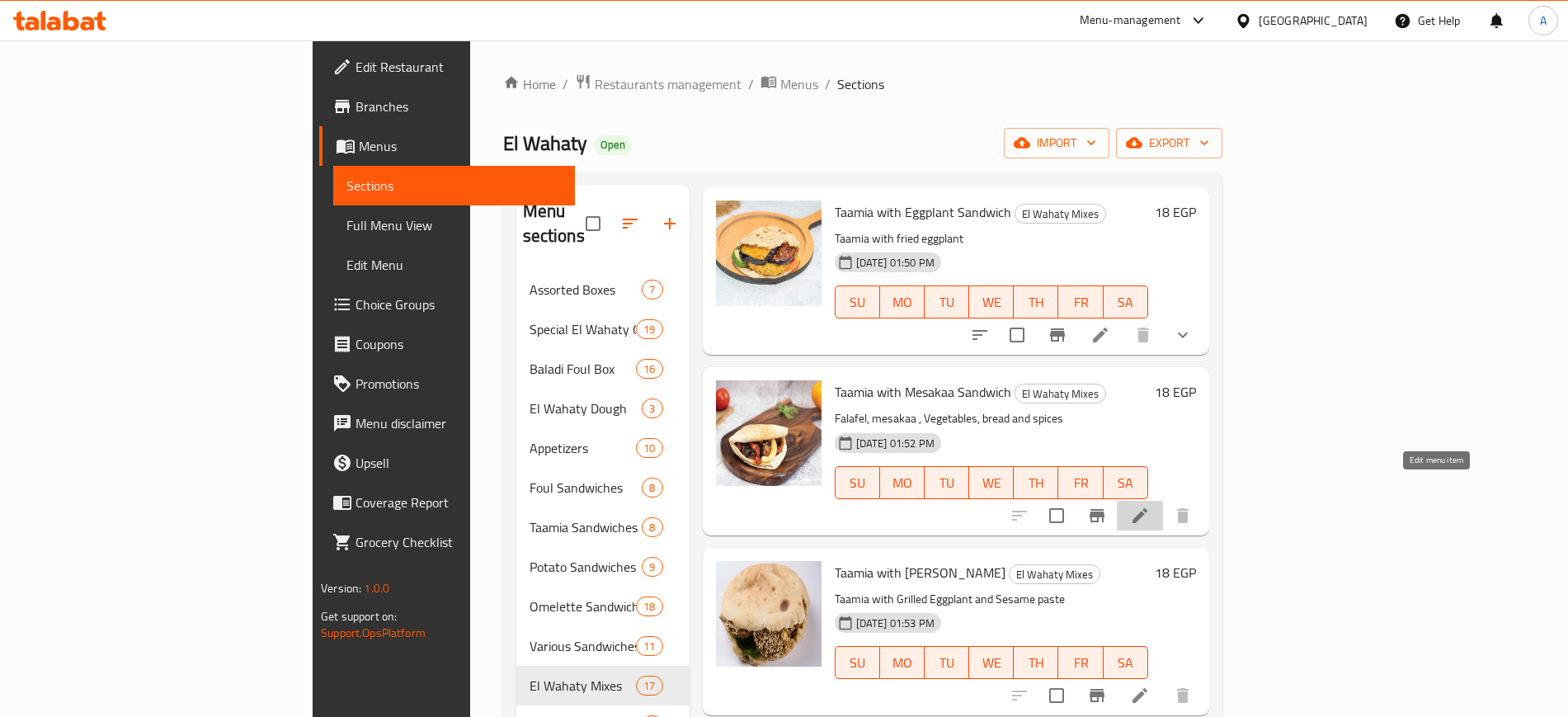
click at [1147, 508] on icon at bounding box center [1141, 516] width 15 height 15
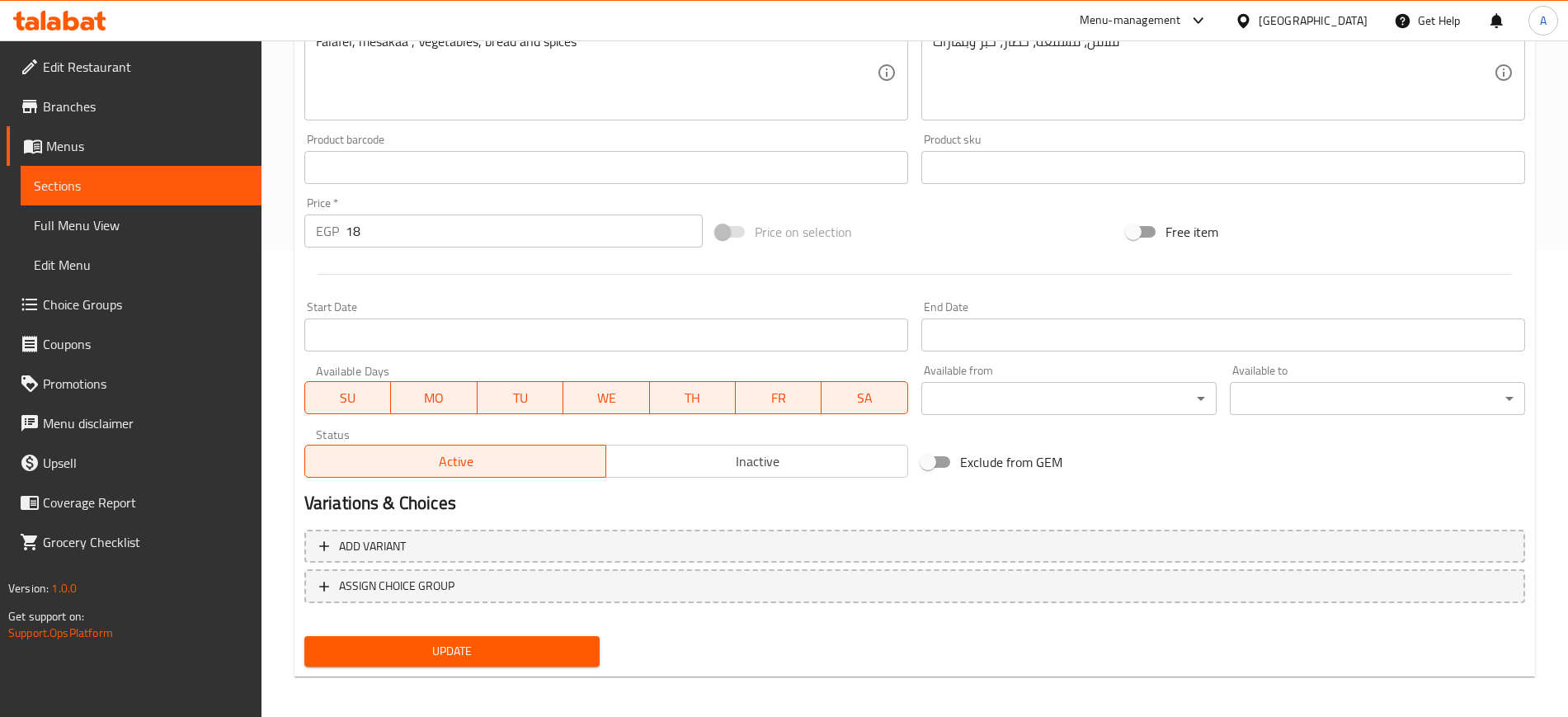
scroll to position [472, 0]
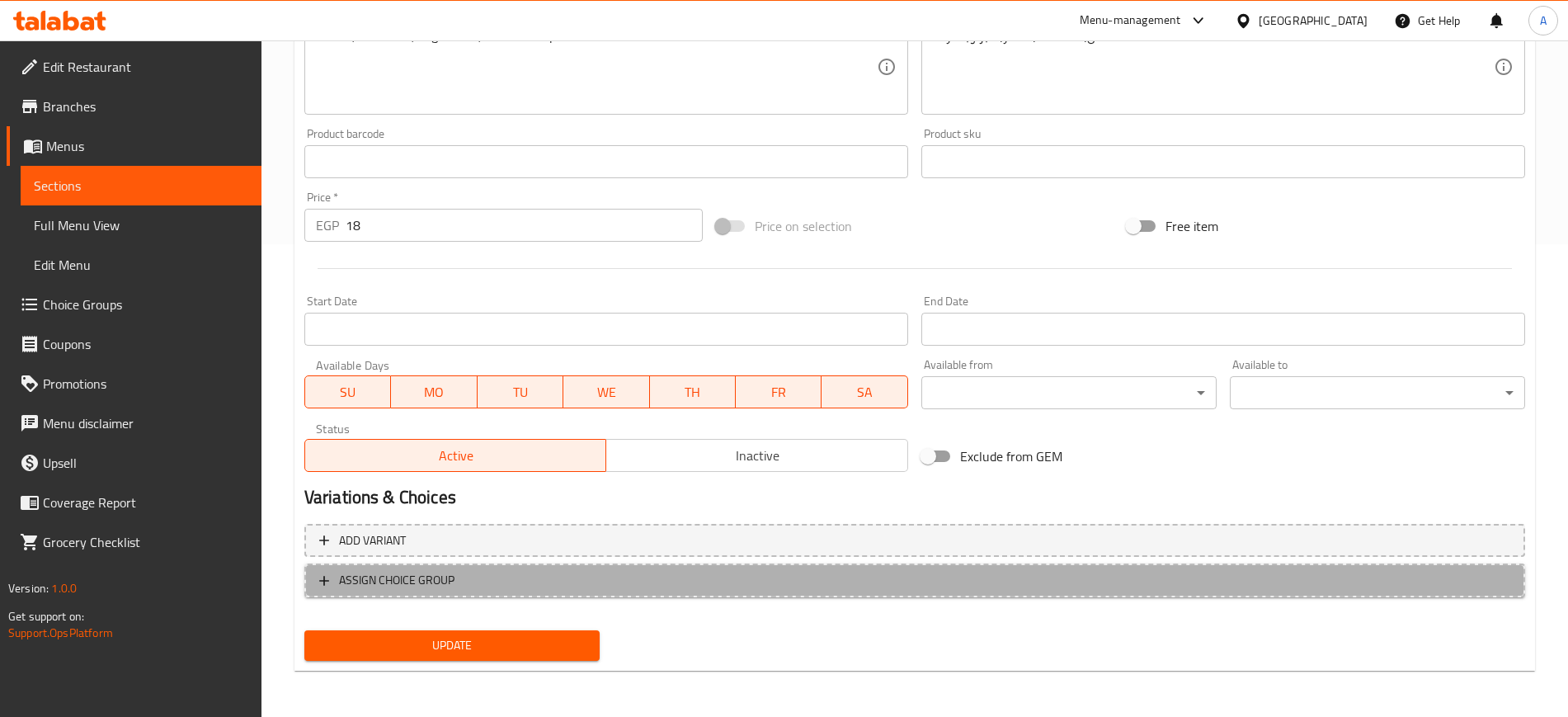
click at [312, 584] on button "ASSIGN CHOICE GROUP" at bounding box center [915, 580] width 1221 height 34
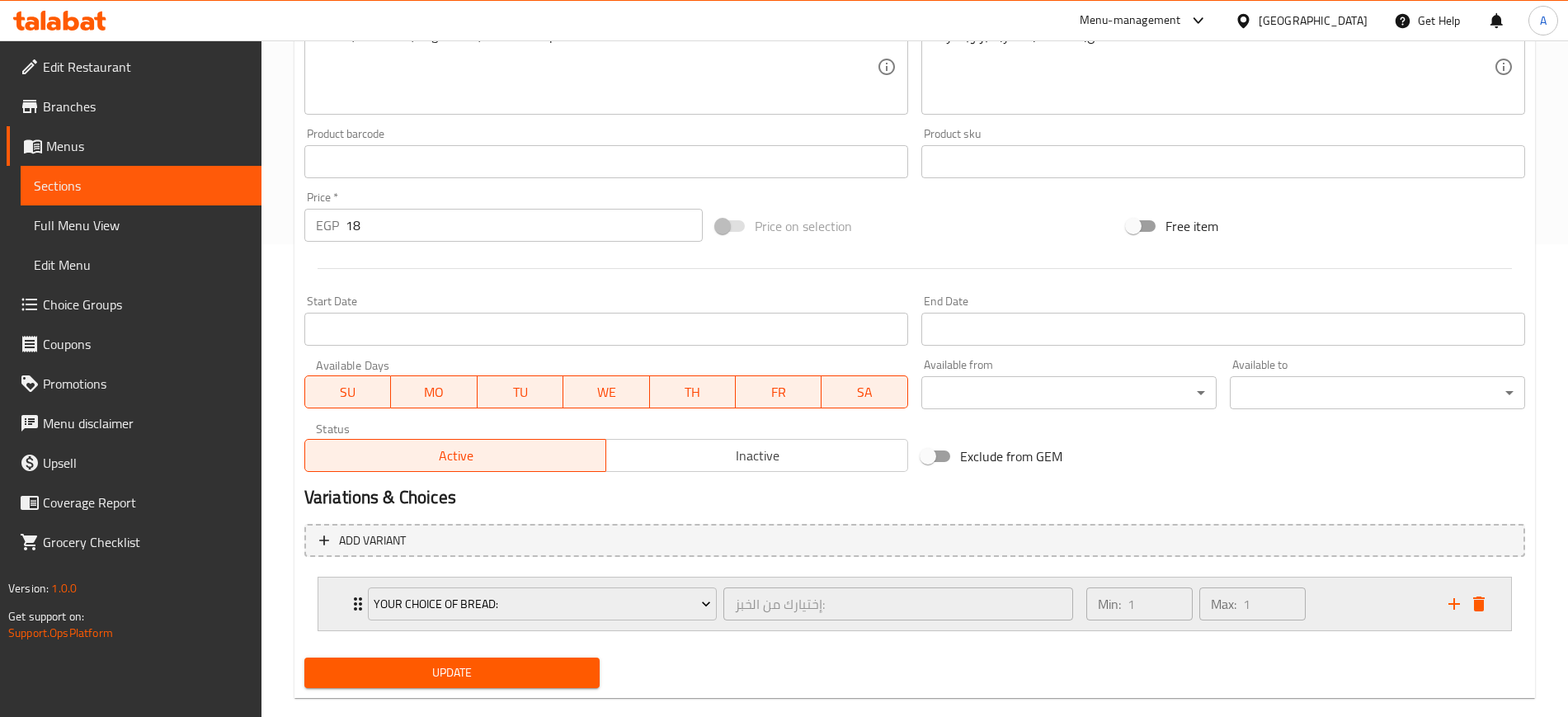
click at [341, 616] on div "Your Choice Of Bread: إختيارك من الخبز: ​ Min: 1 ​ Max: 1 ​" at bounding box center [914, 603] width 1193 height 53
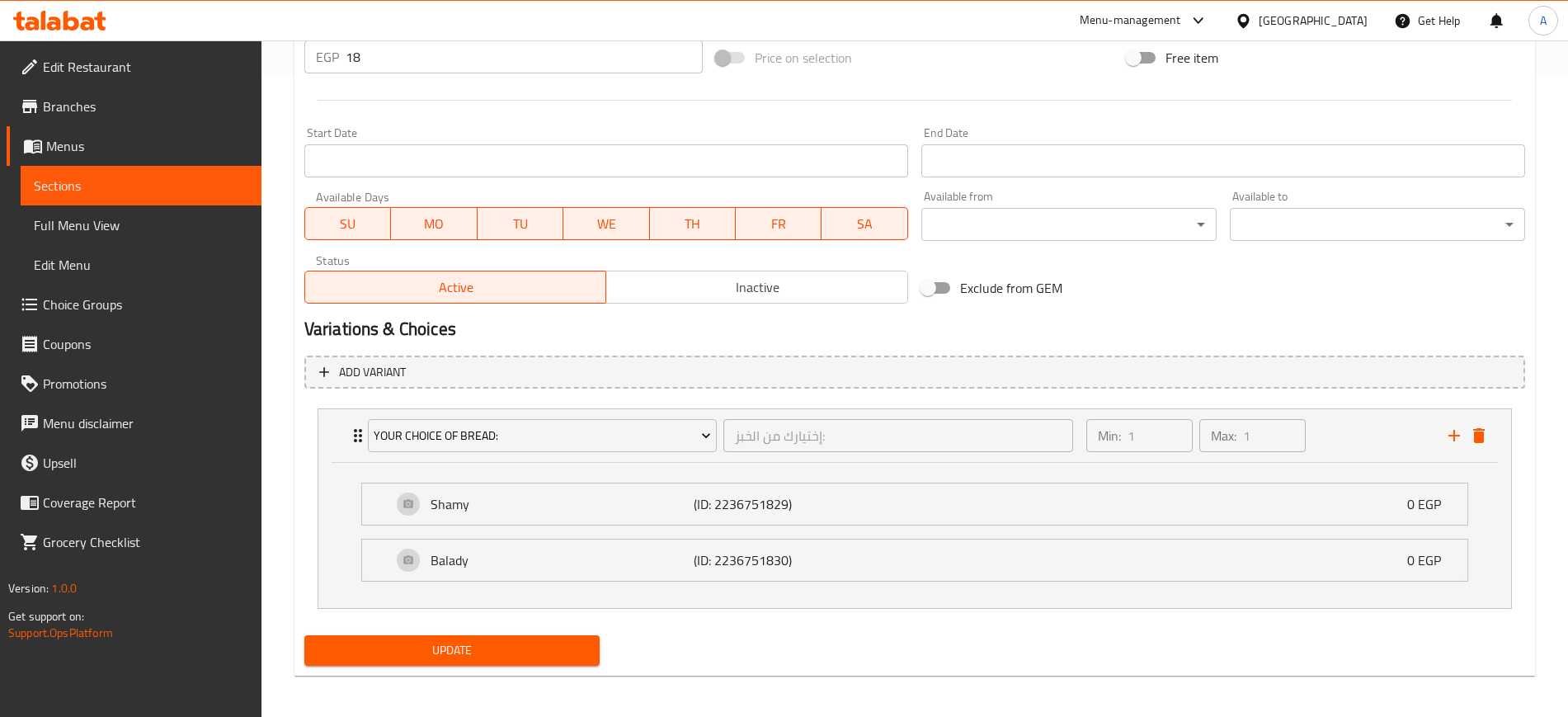
scroll to position [644, 0]
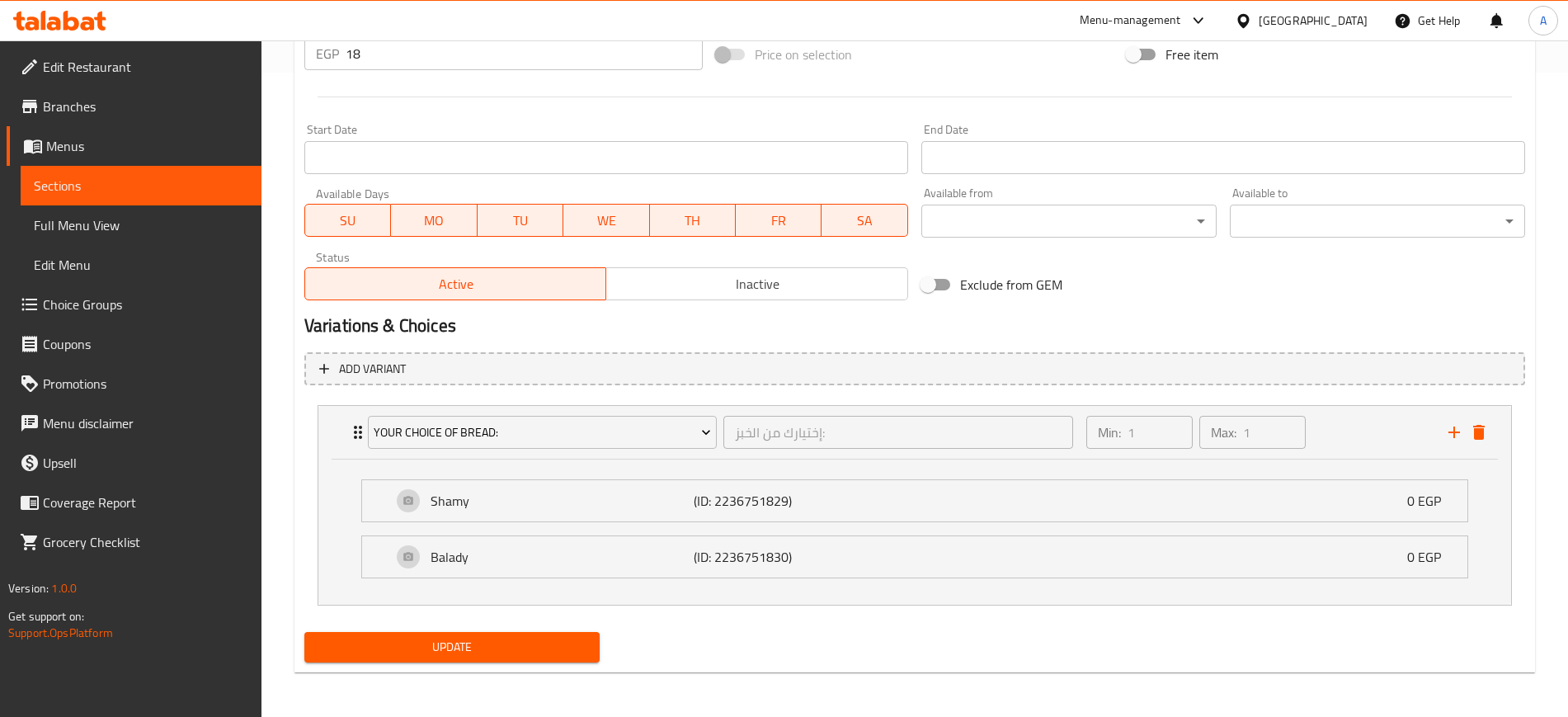
click at [414, 654] on span "Update" at bounding box center [452, 647] width 269 height 21
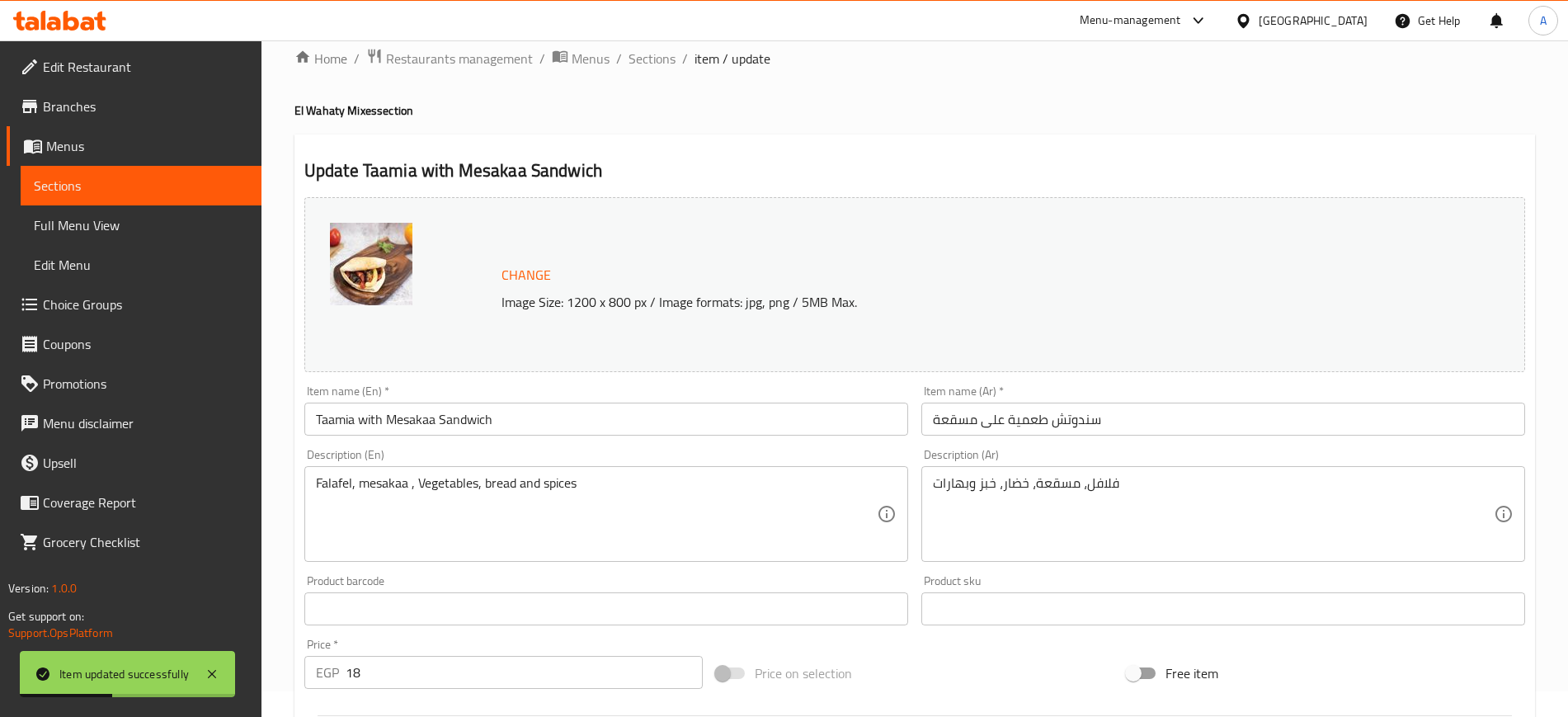
scroll to position [0, 0]
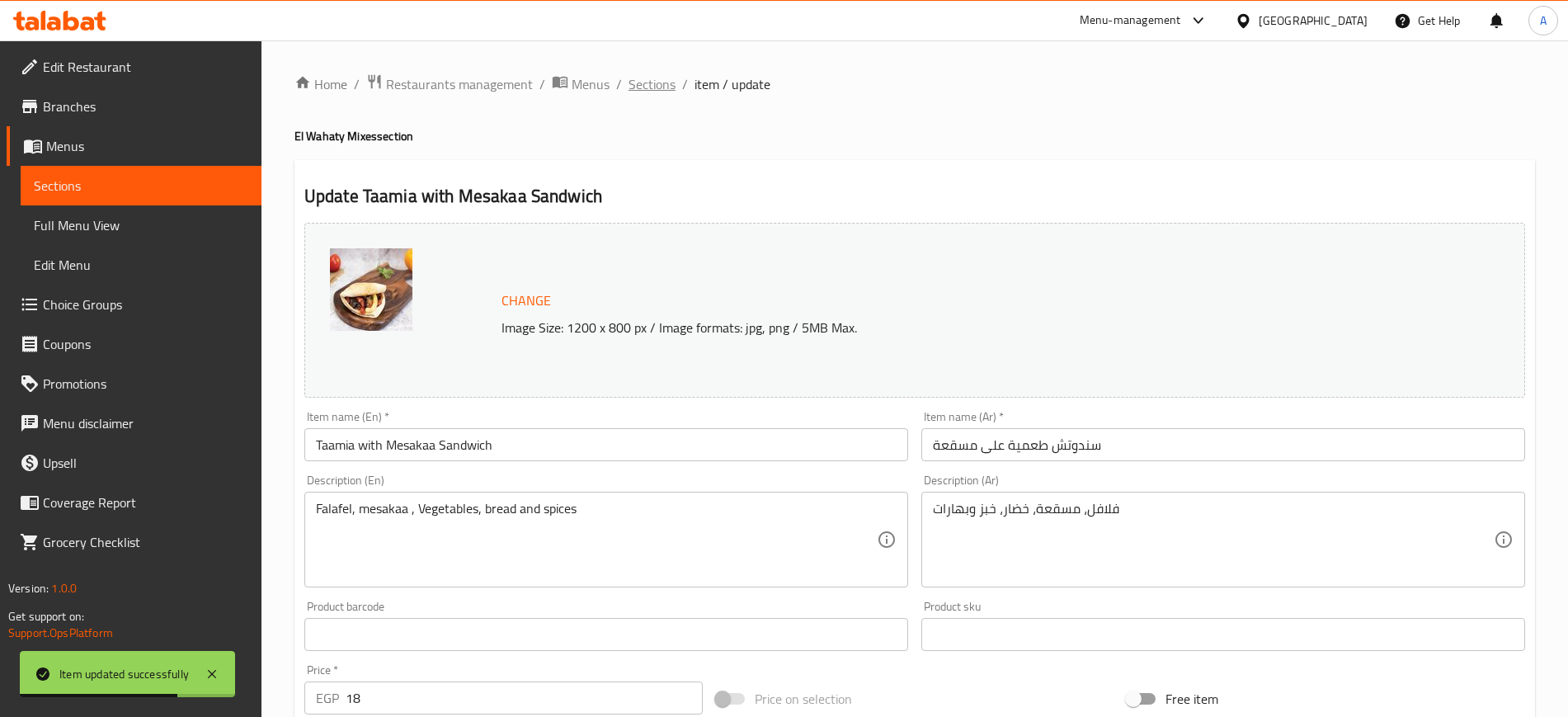
click at [665, 86] on span "Sections" at bounding box center [652, 84] width 47 height 20
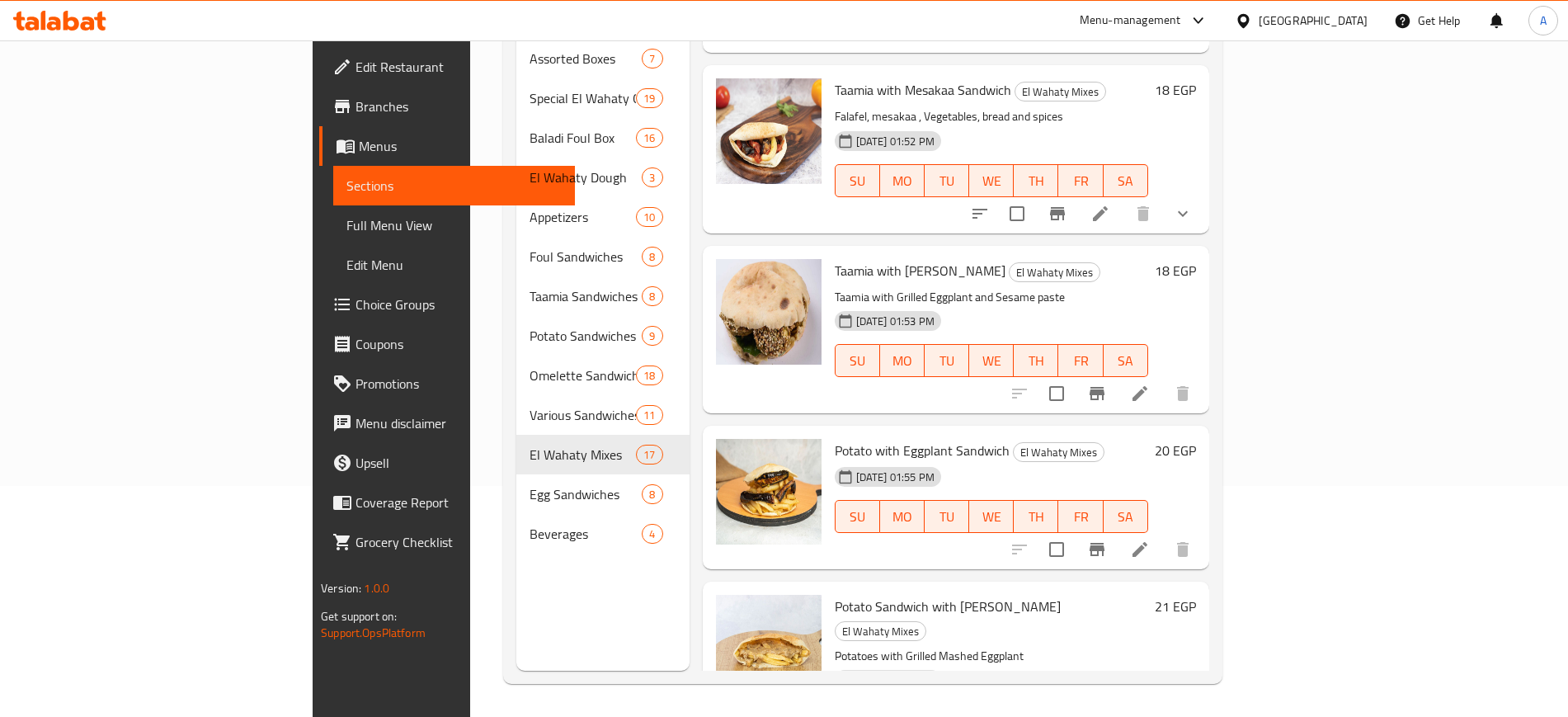
scroll to position [1543, 0]
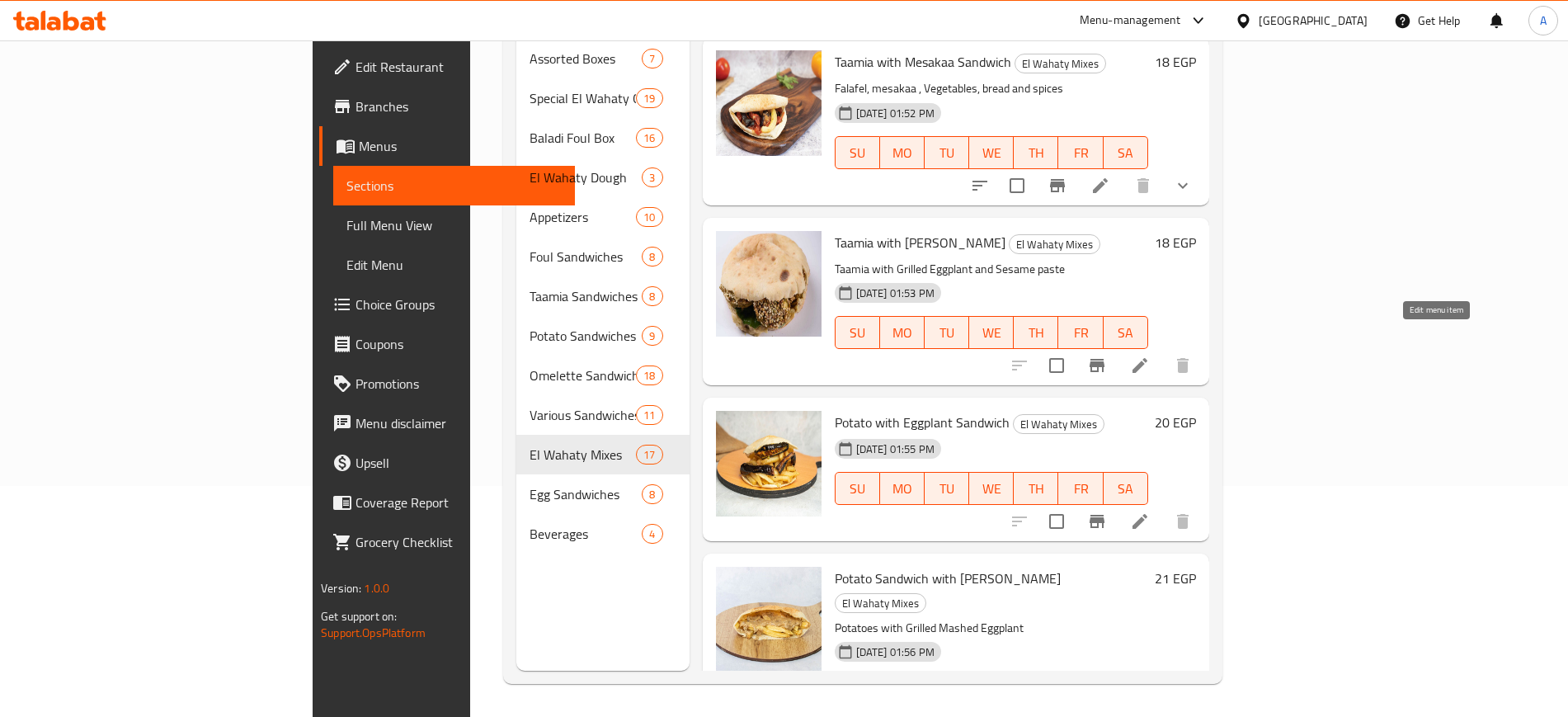
click at [1150, 356] on icon at bounding box center [1141, 366] width 20 height 20
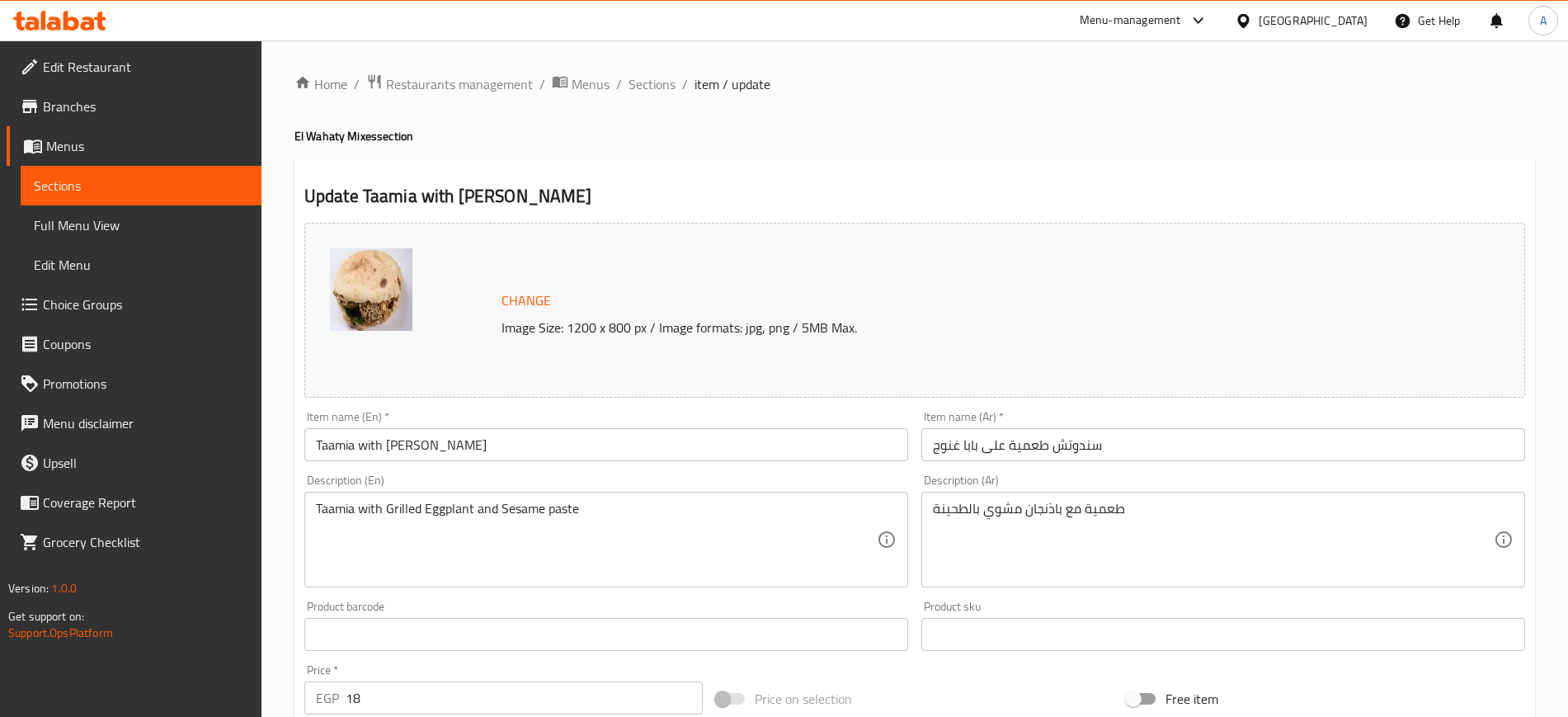
scroll to position [472, 0]
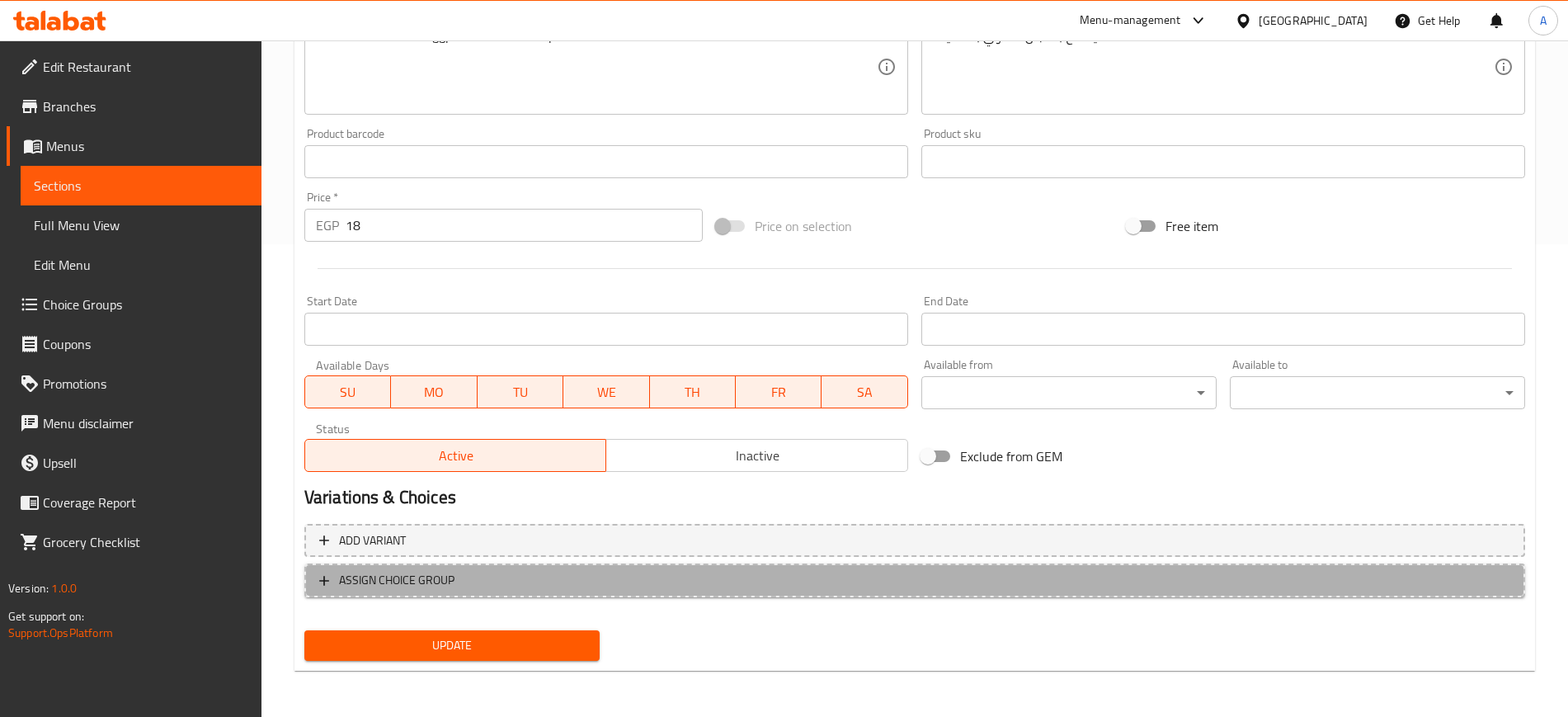
click at [311, 579] on button "ASSIGN CHOICE GROUP" at bounding box center [915, 580] width 1221 height 34
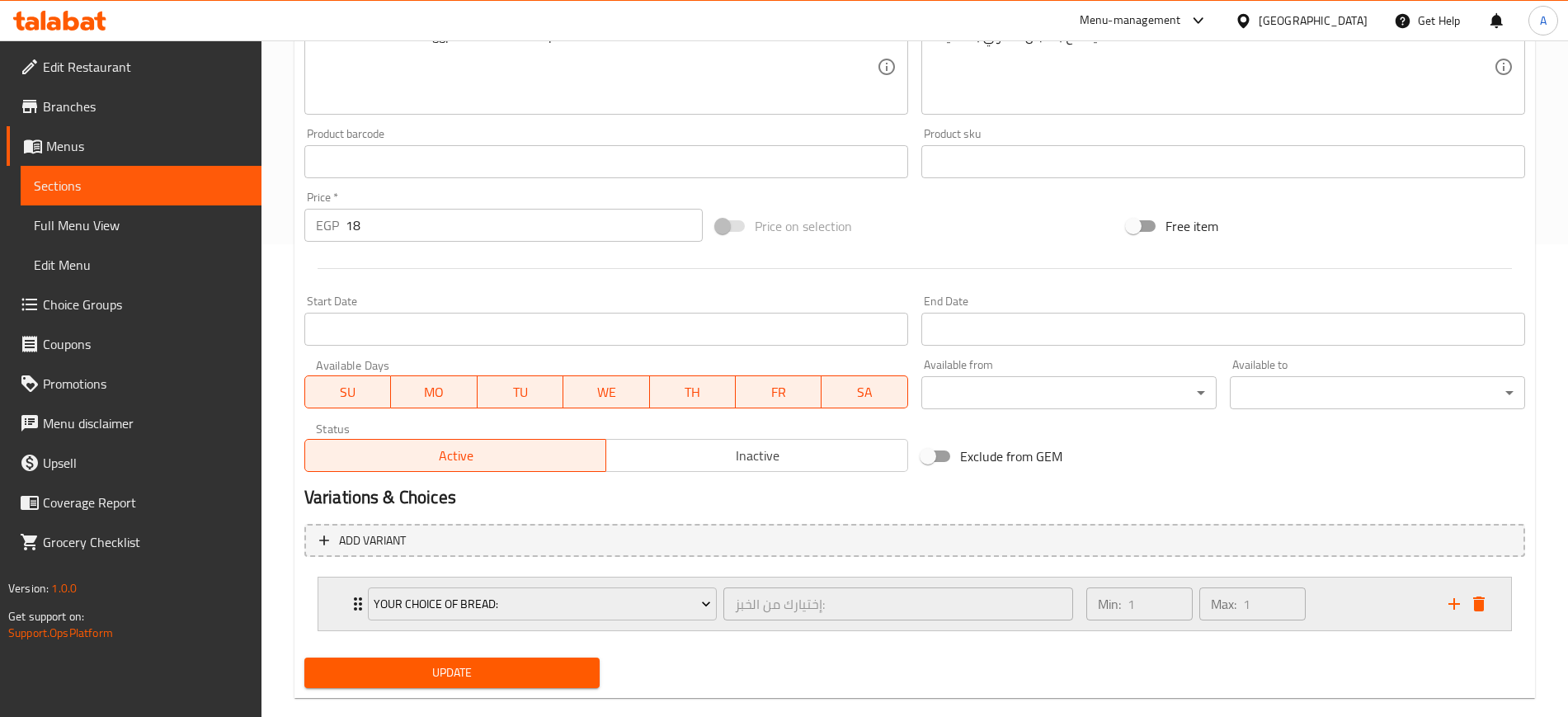
click at [342, 606] on div "Your Choice Of Bread: إختيارك من الخبز: ​ Min: 1 ​ Max: 1 ​" at bounding box center [914, 603] width 1193 height 53
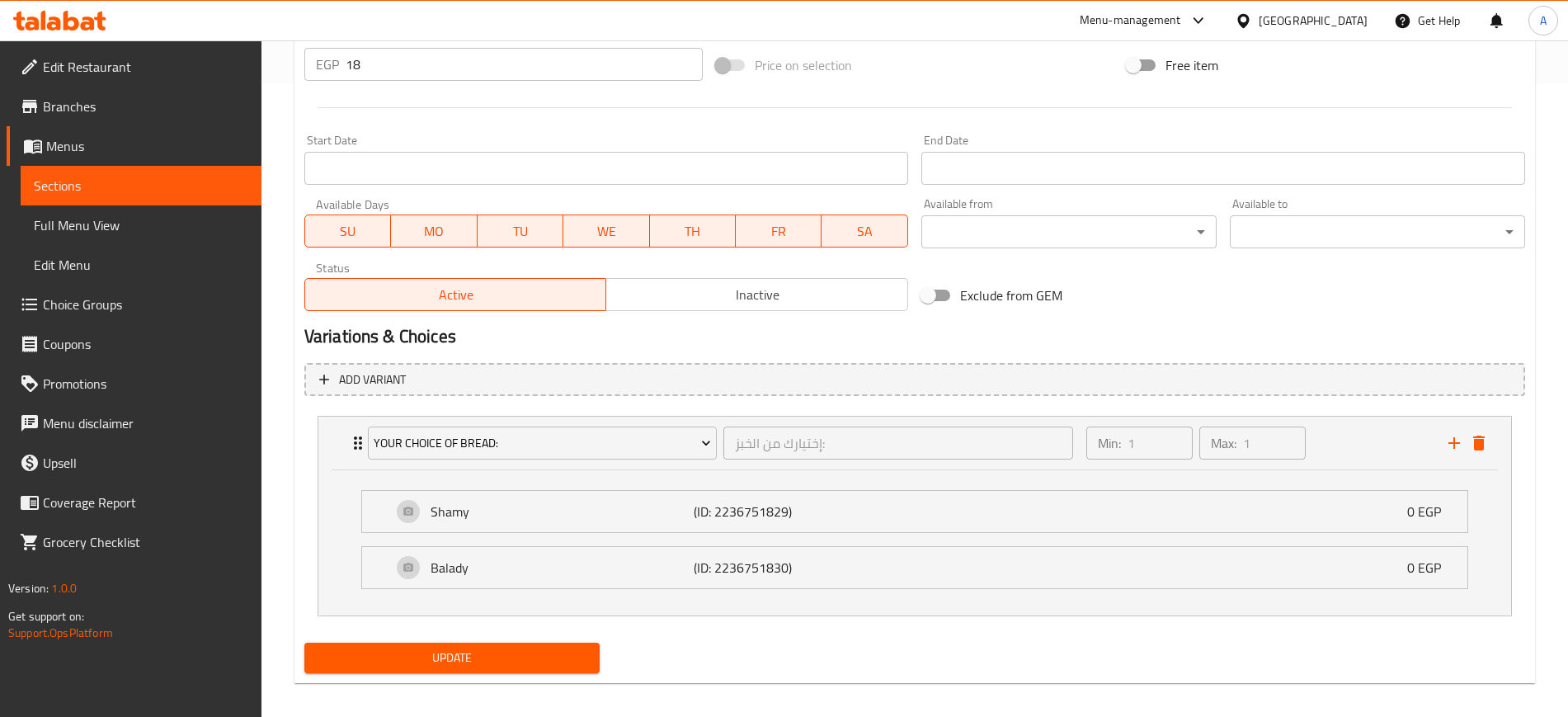
scroll to position [646, 0]
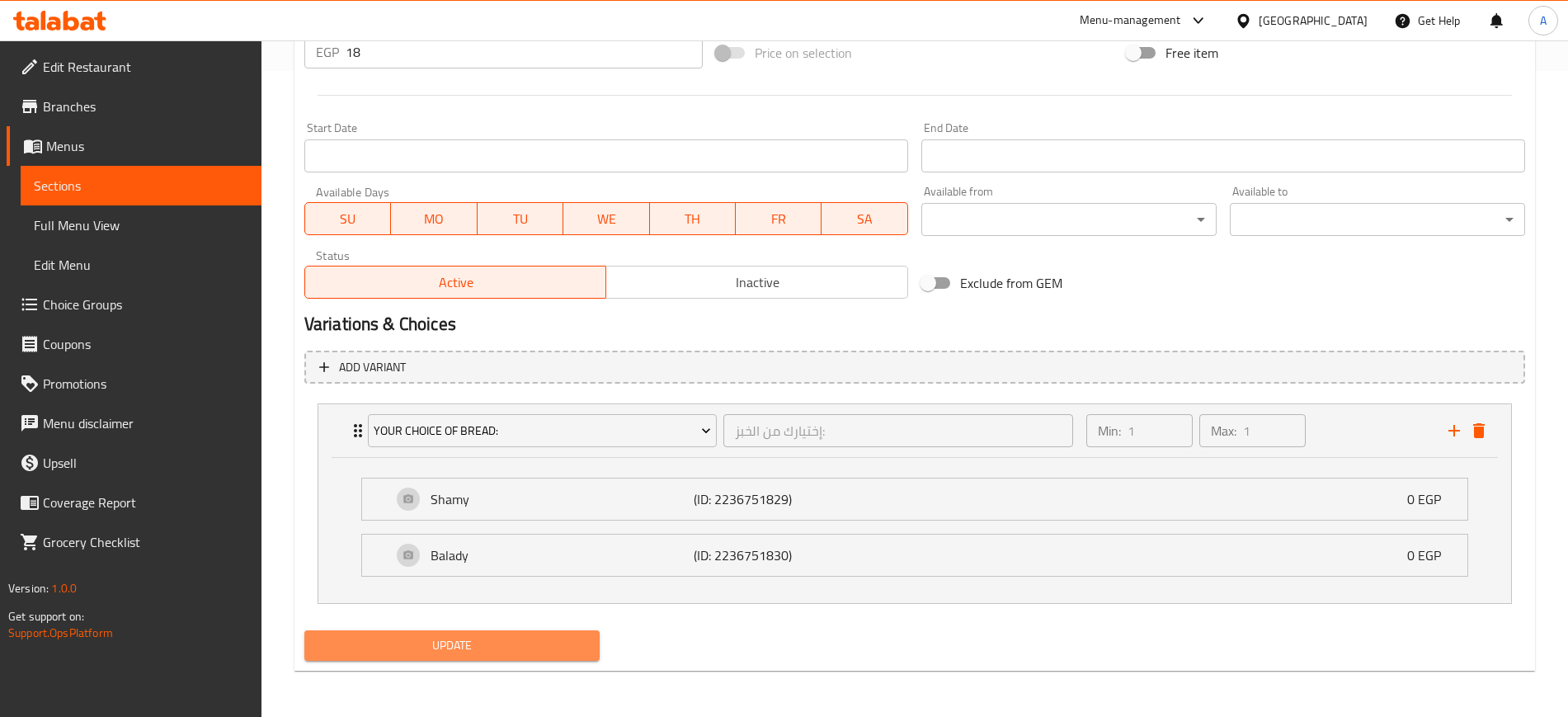
click at [435, 659] on button "Update" at bounding box center [453, 645] width 296 height 31
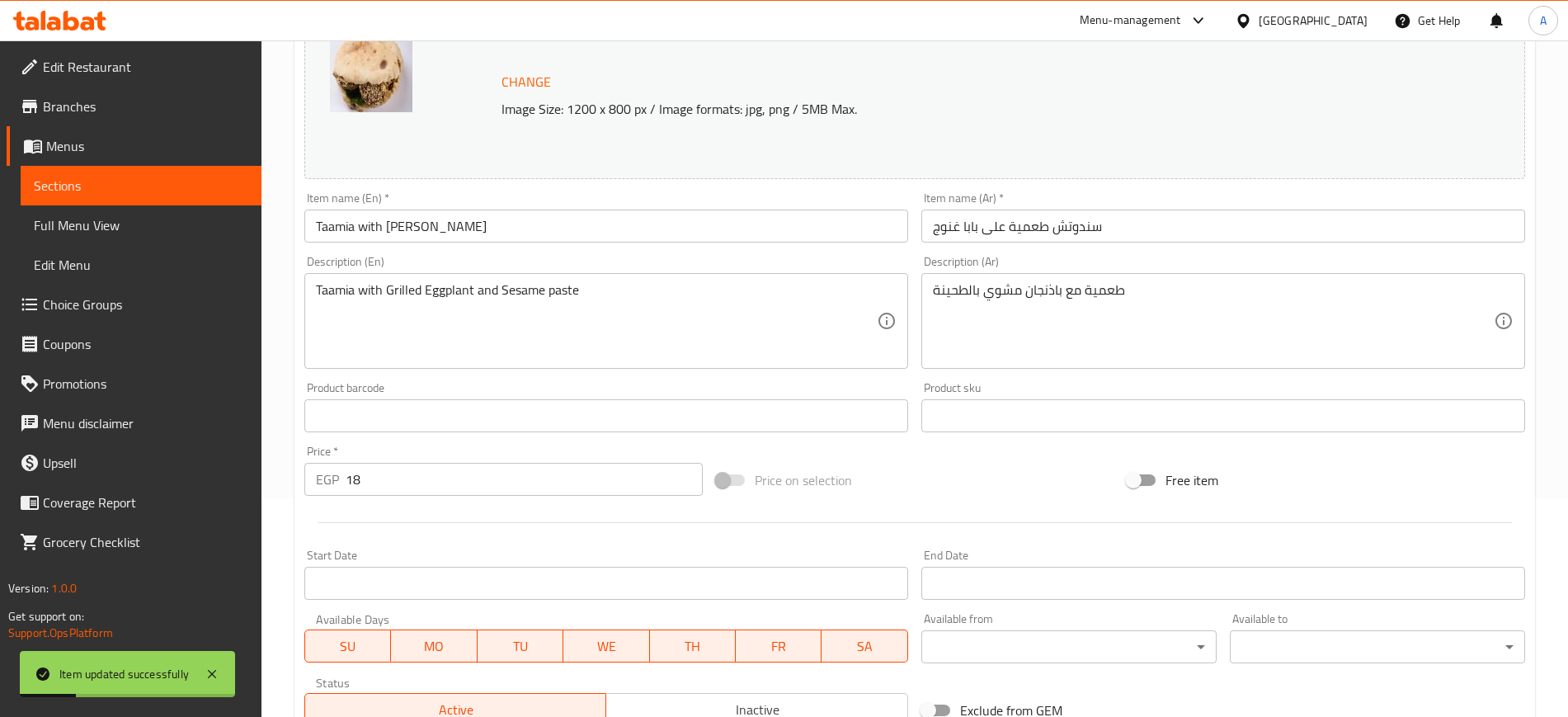
scroll to position [0, 0]
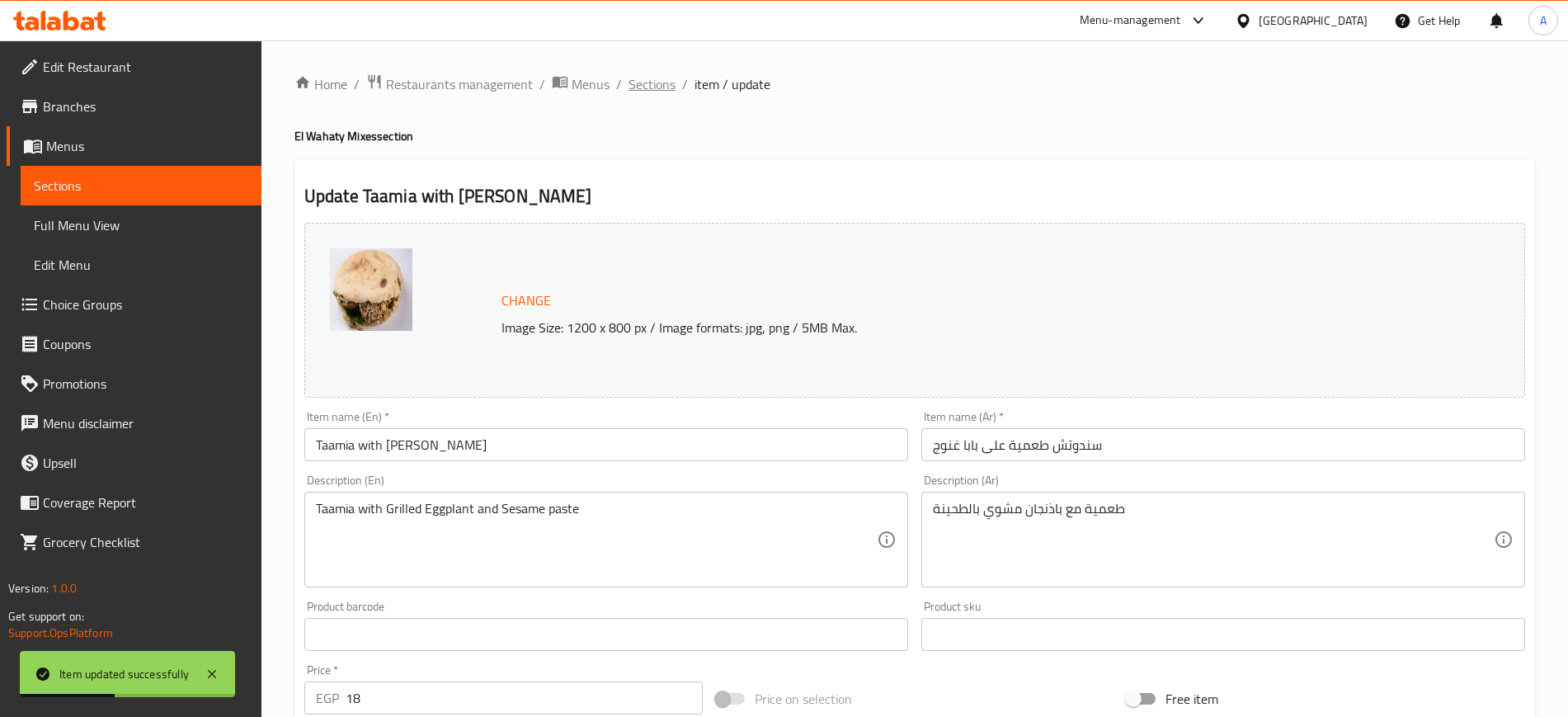
click at [640, 86] on span "Sections" at bounding box center [652, 84] width 47 height 20
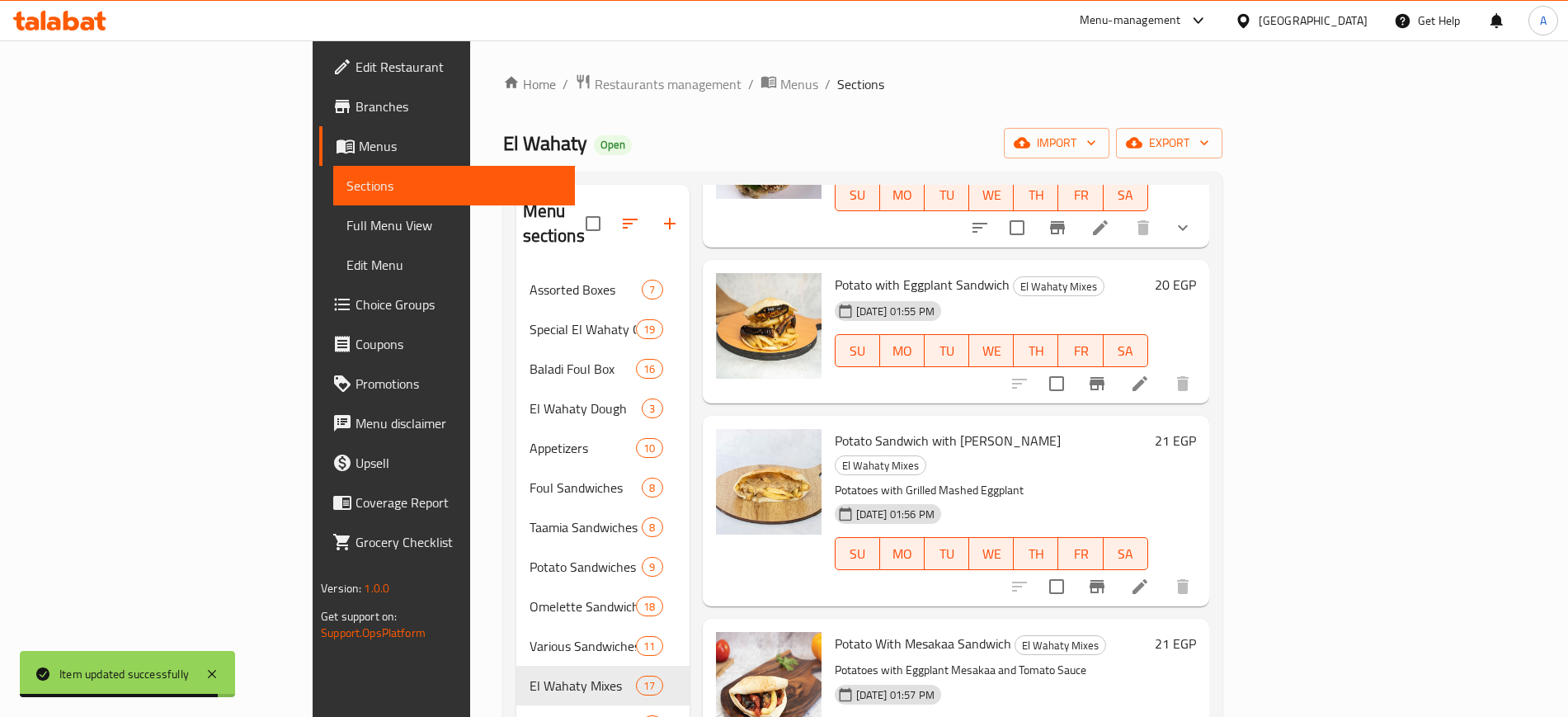
scroll to position [1959, 0]
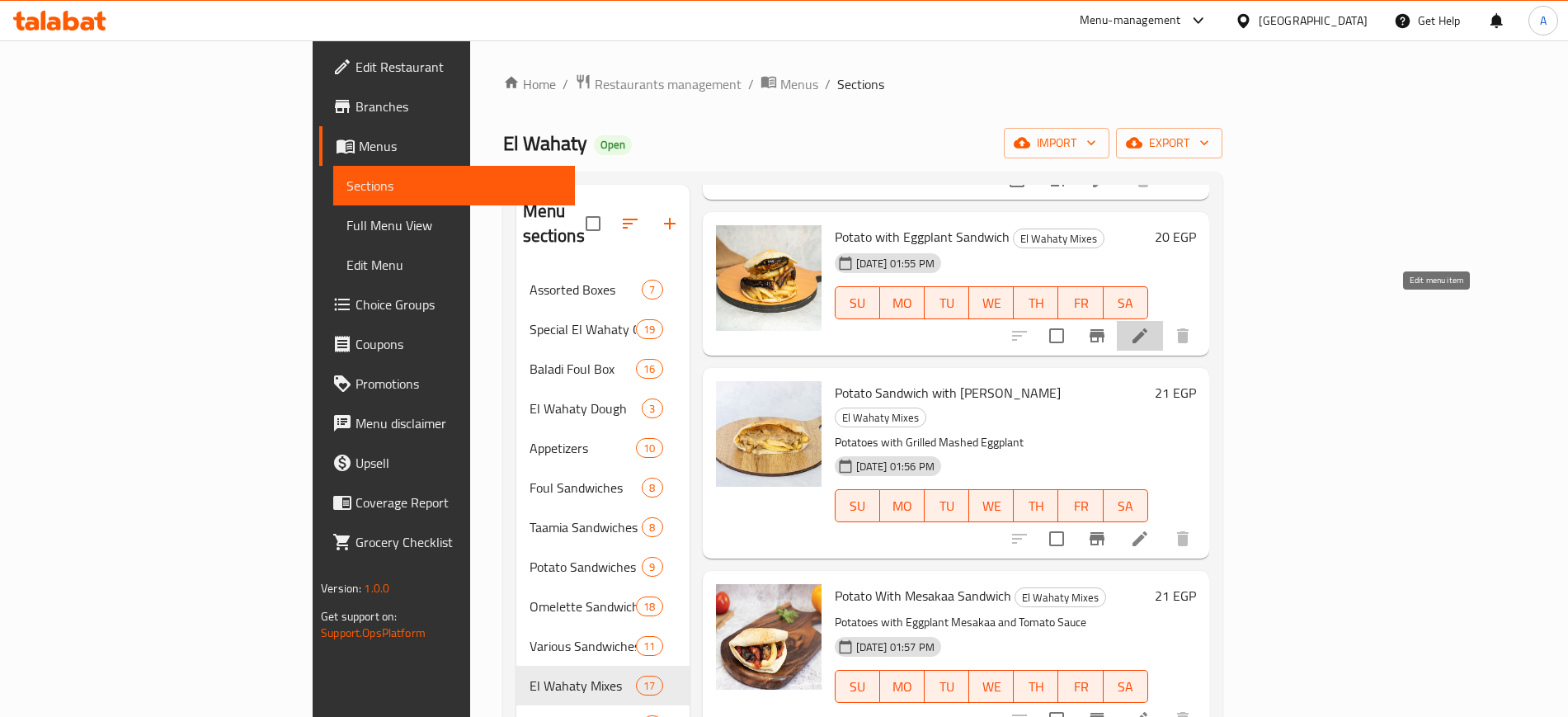
click at [1150, 326] on icon at bounding box center [1141, 336] width 20 height 20
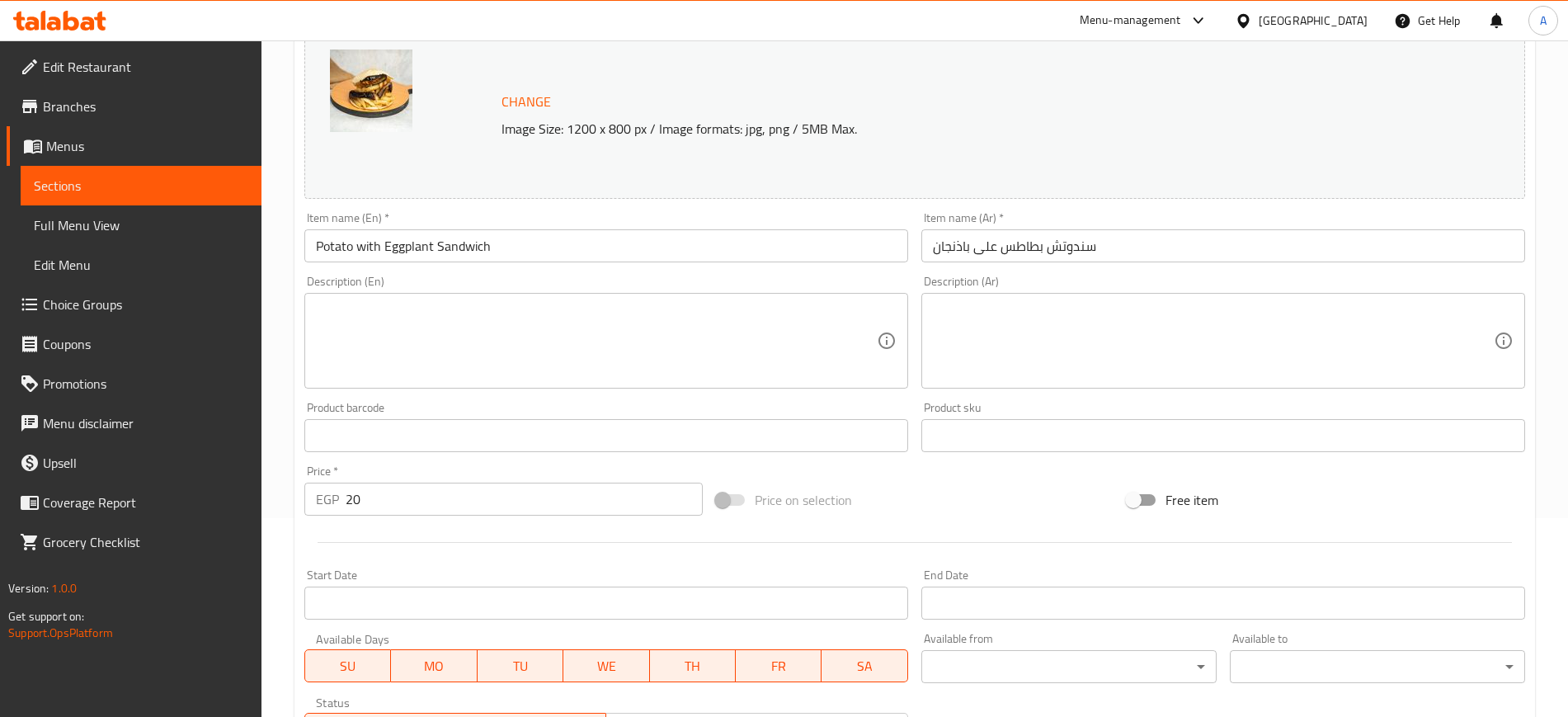
scroll to position [472, 0]
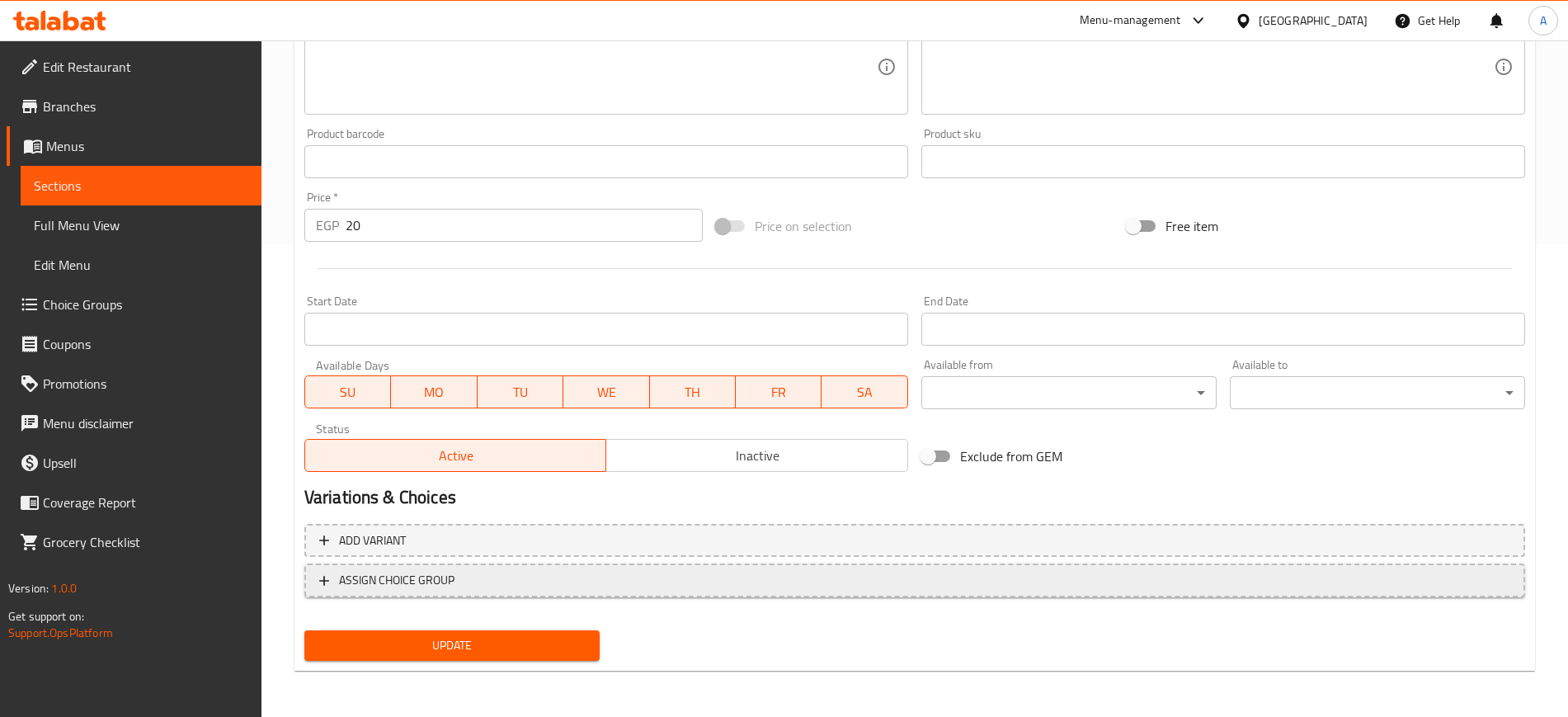
click at [332, 573] on span "ASSIGN CHOICE GROUP" at bounding box center [914, 580] width 1191 height 21
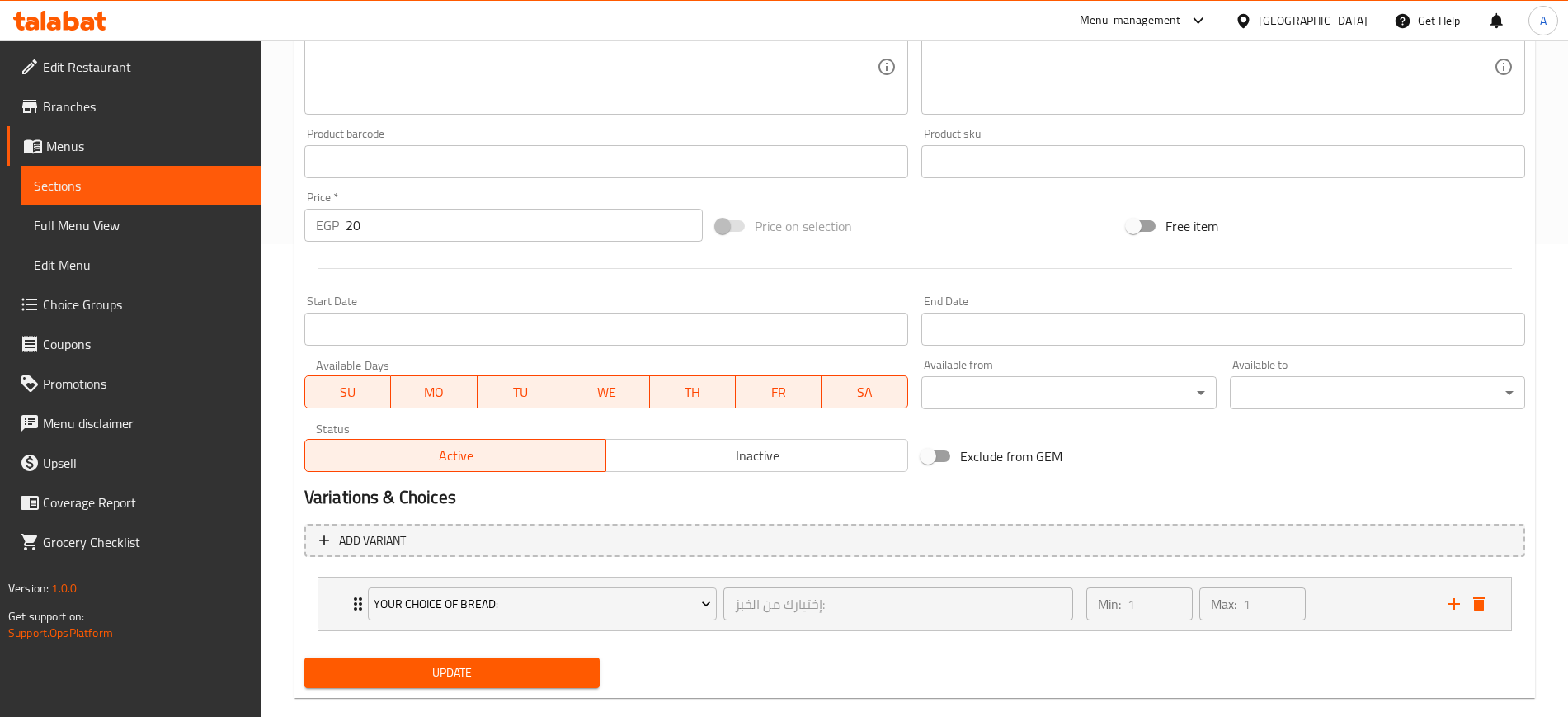
scroll to position [500, 0]
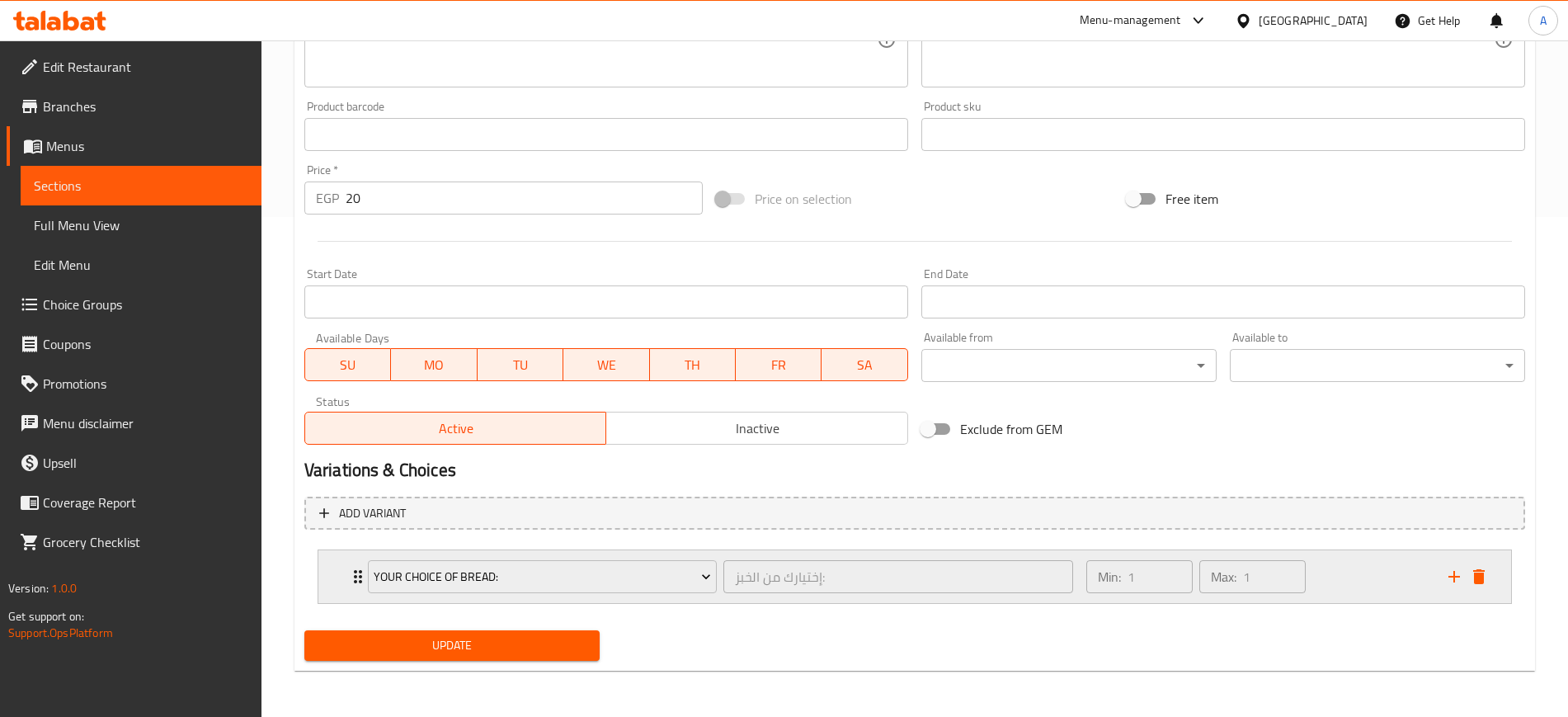
click at [341, 580] on div "Your Choice Of Bread: إختيارك من الخبز: ​ Min: 1 ​ Max: 1 ​" at bounding box center [914, 576] width 1193 height 53
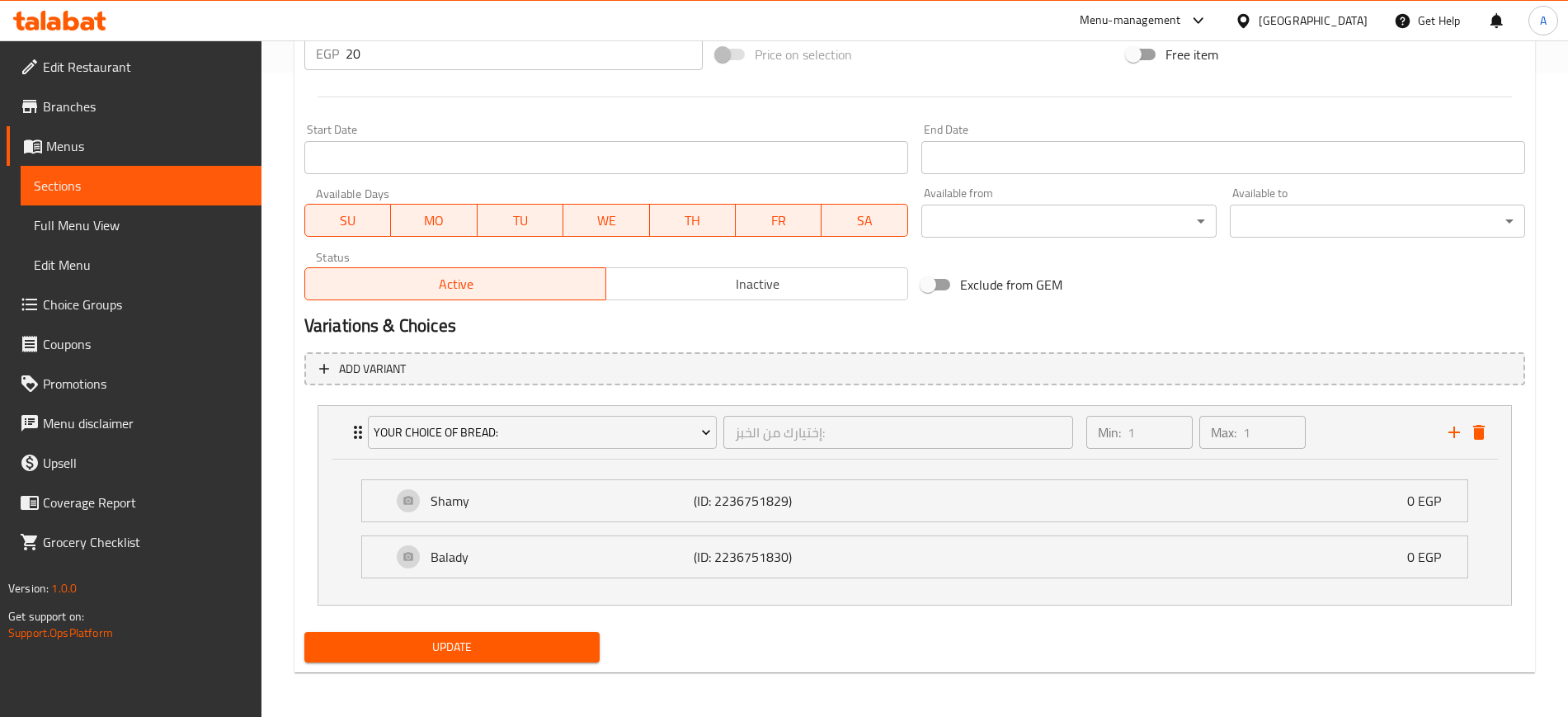
scroll to position [646, 0]
click at [449, 643] on span "Update" at bounding box center [452, 645] width 269 height 21
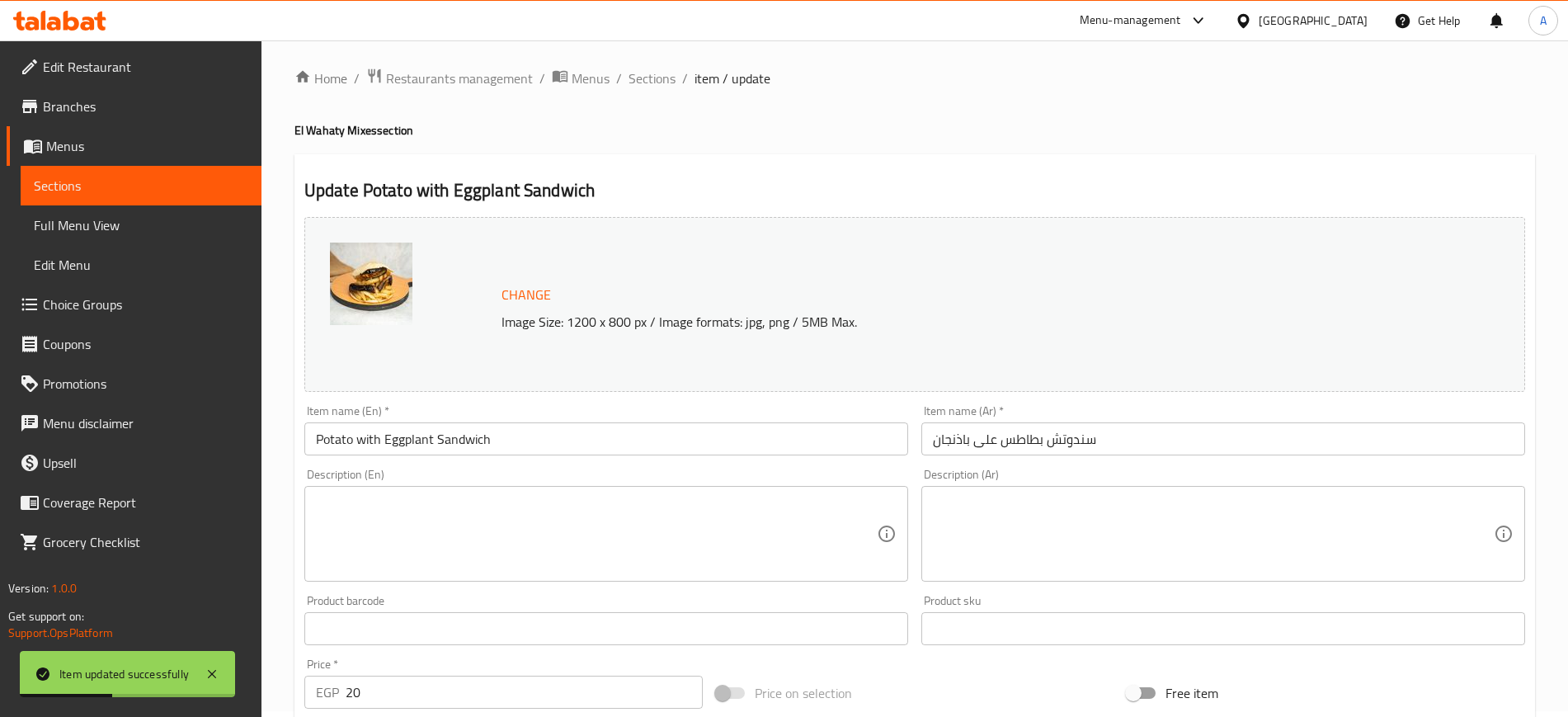
scroll to position [0, 0]
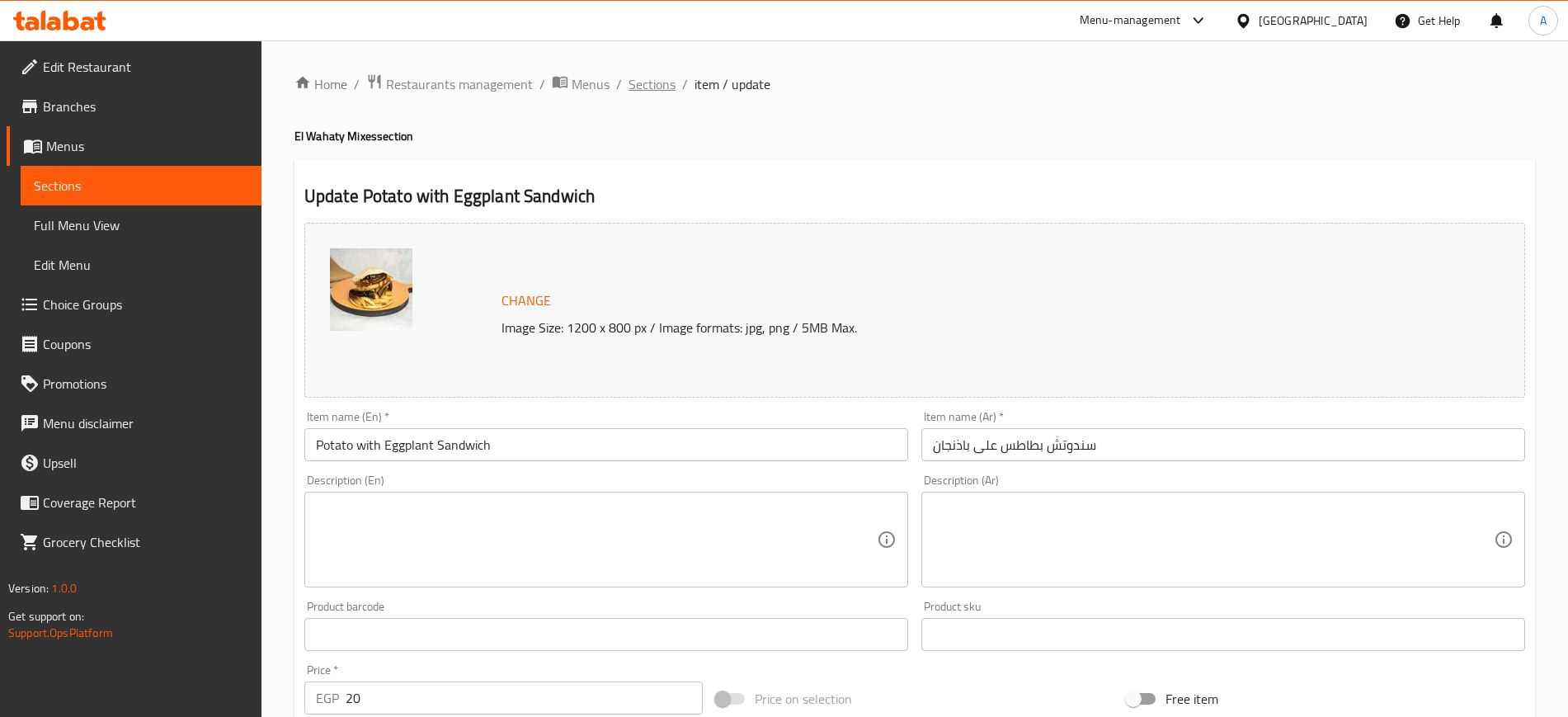
click at [641, 88] on span "Sections" at bounding box center [652, 84] width 47 height 20
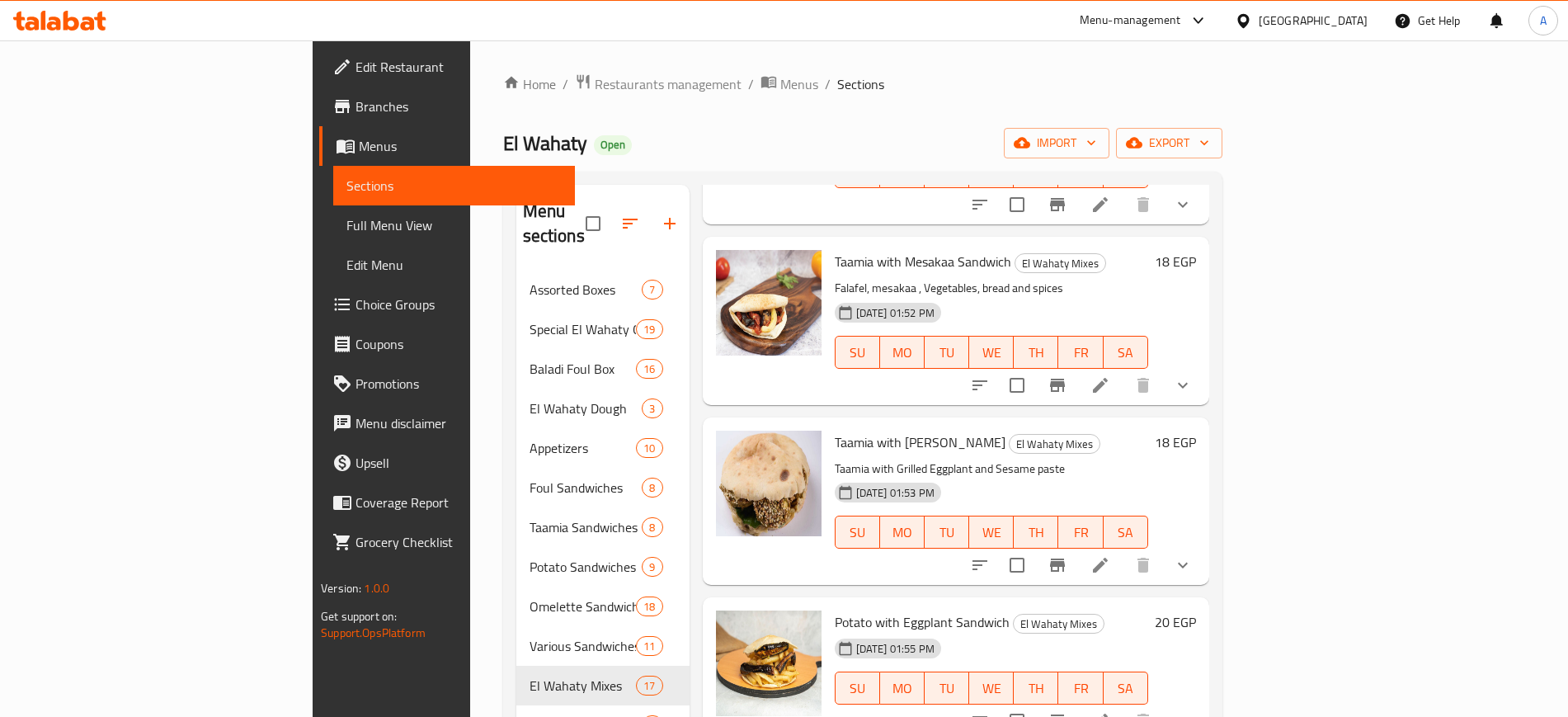
scroll to position [1959, 0]
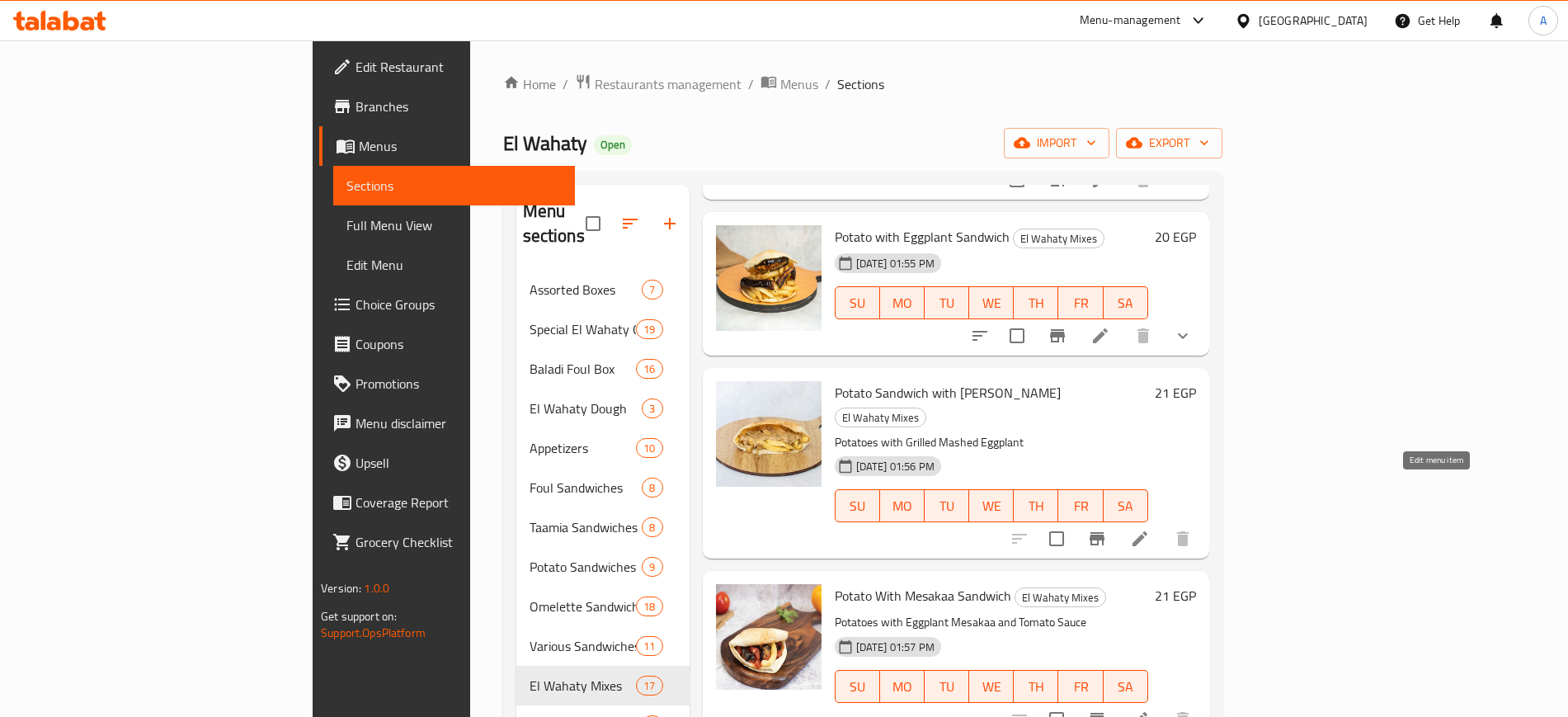
click at [1150, 528] on icon at bounding box center [1141, 538] width 20 height 20
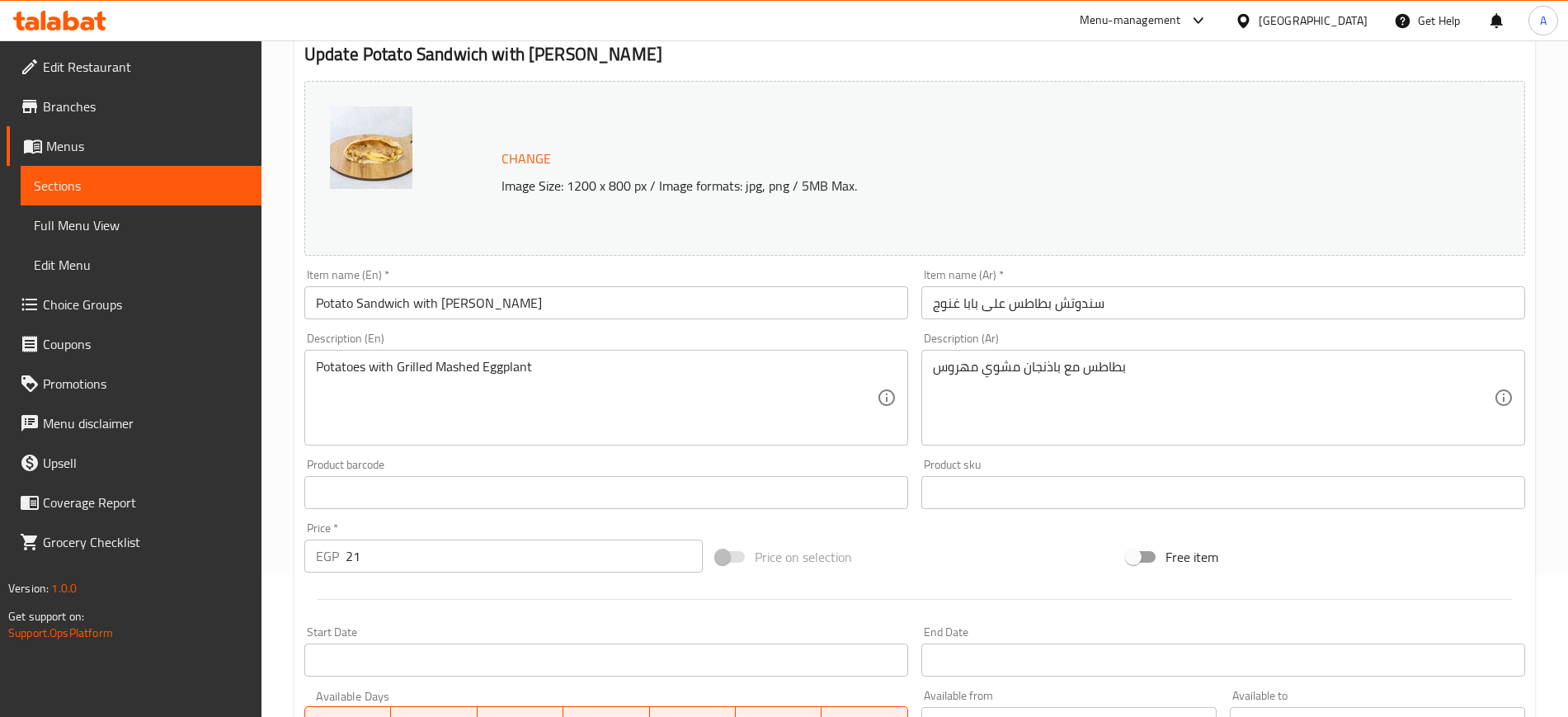
scroll to position [472, 0]
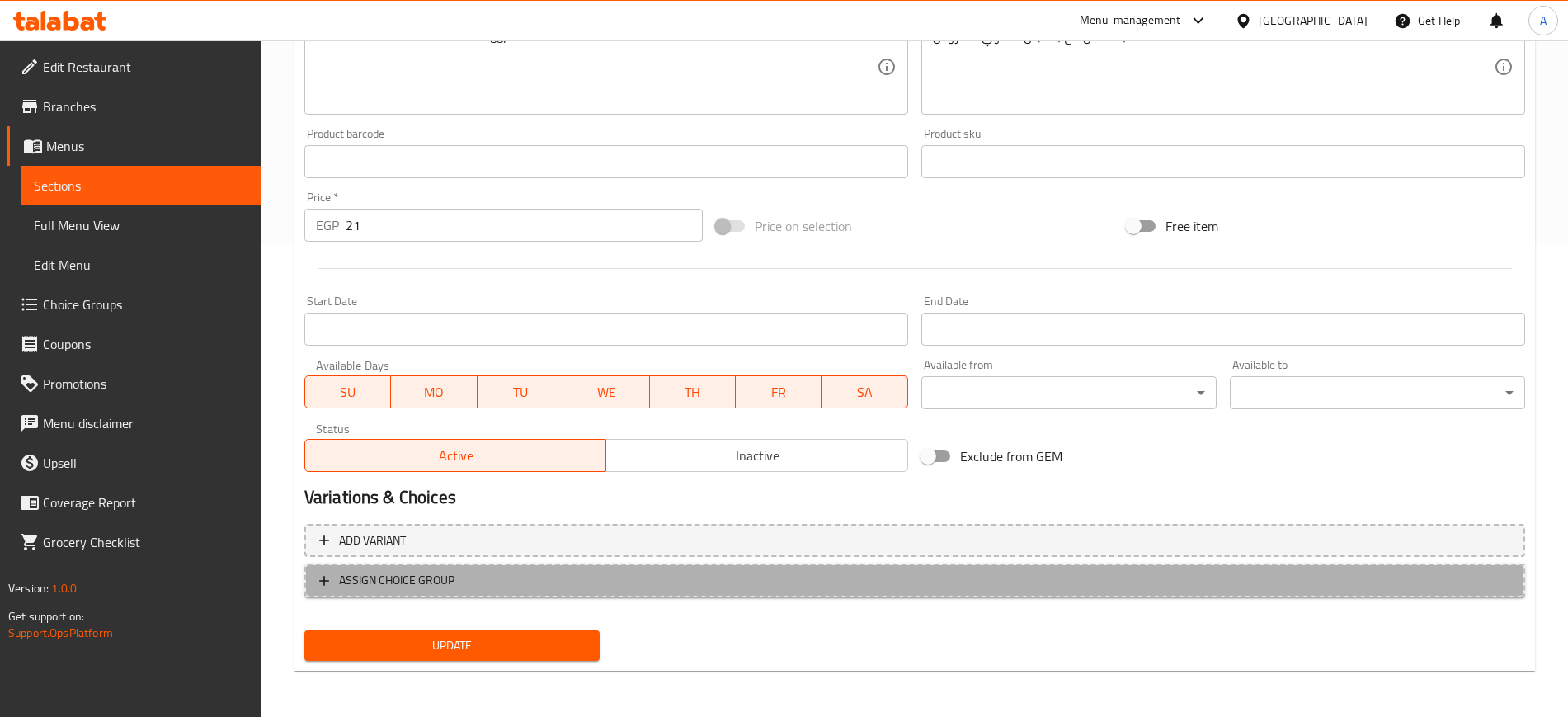
click at [336, 573] on span "ASSIGN CHOICE GROUP" at bounding box center [914, 580] width 1191 height 21
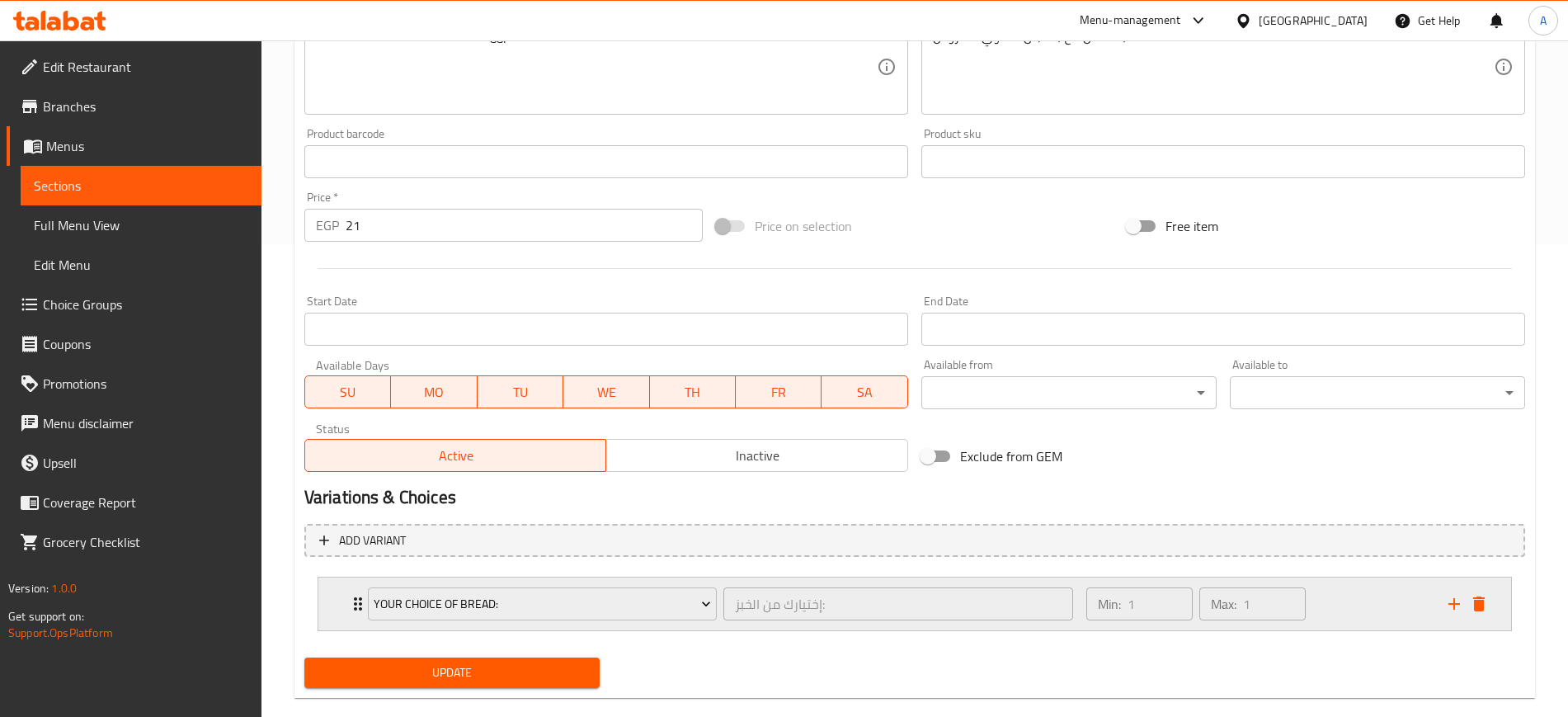
click at [341, 613] on div "Your Choice Of Bread: إختيارك من الخبز: ​ Min: 1 ​ Max: 1 ​" at bounding box center [914, 603] width 1193 height 53
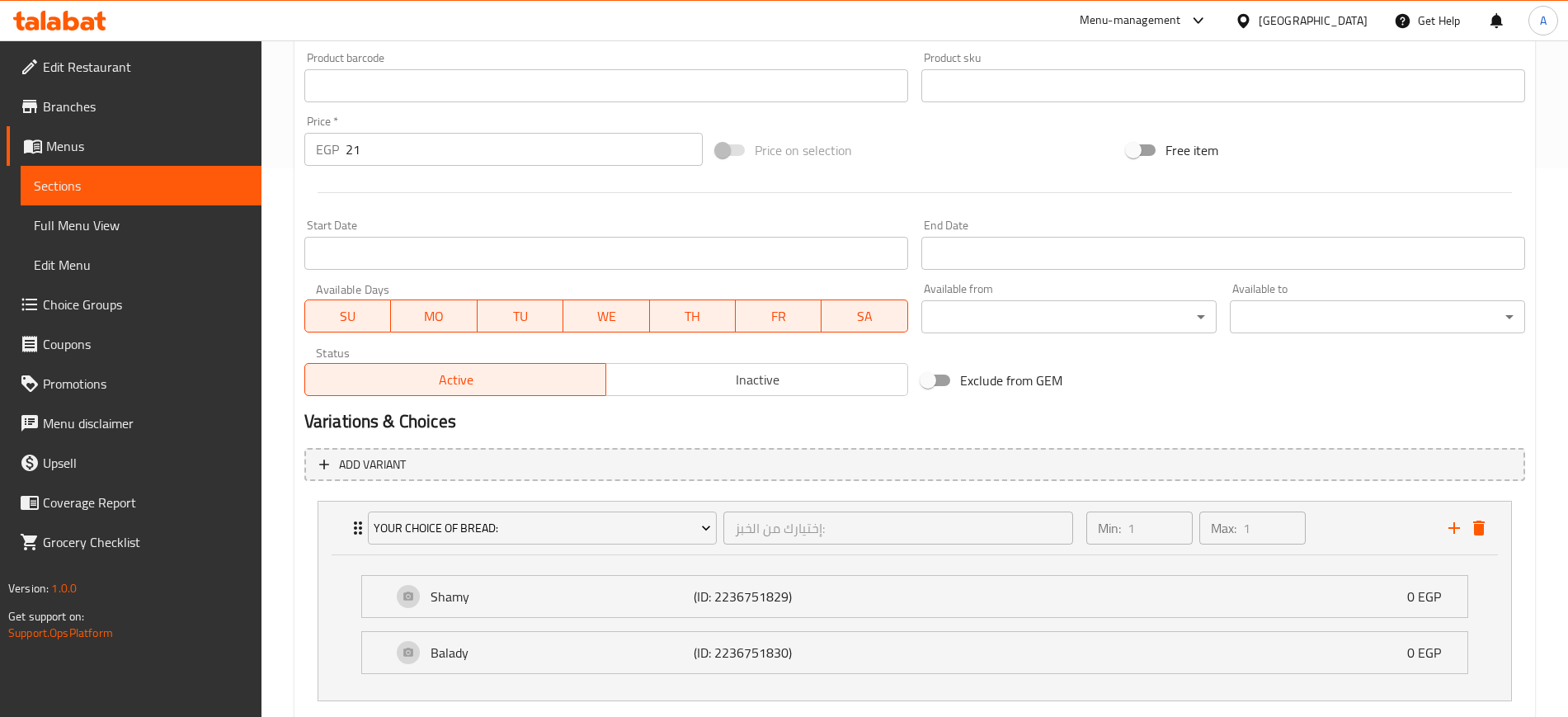
scroll to position [646, 0]
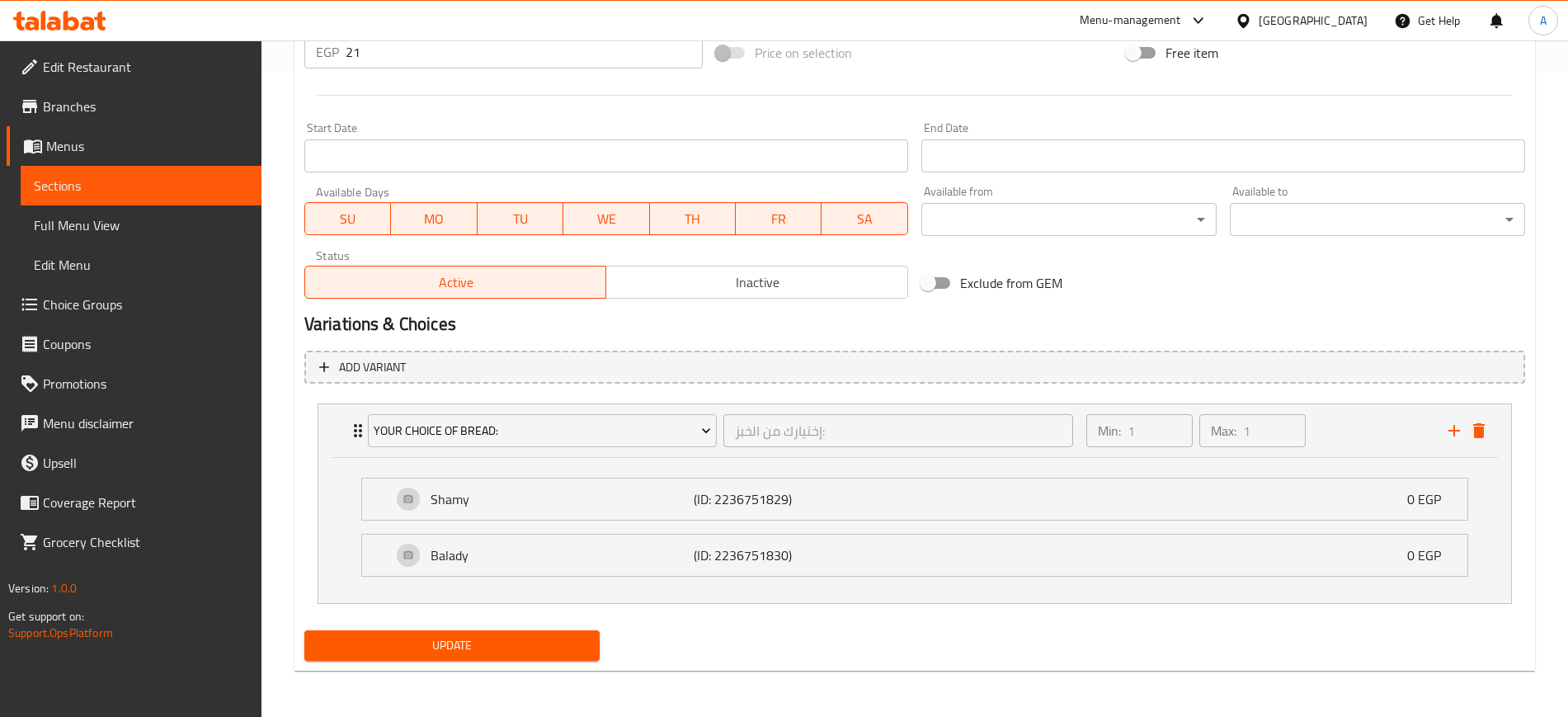
click at [443, 653] on span "Update" at bounding box center [452, 645] width 269 height 21
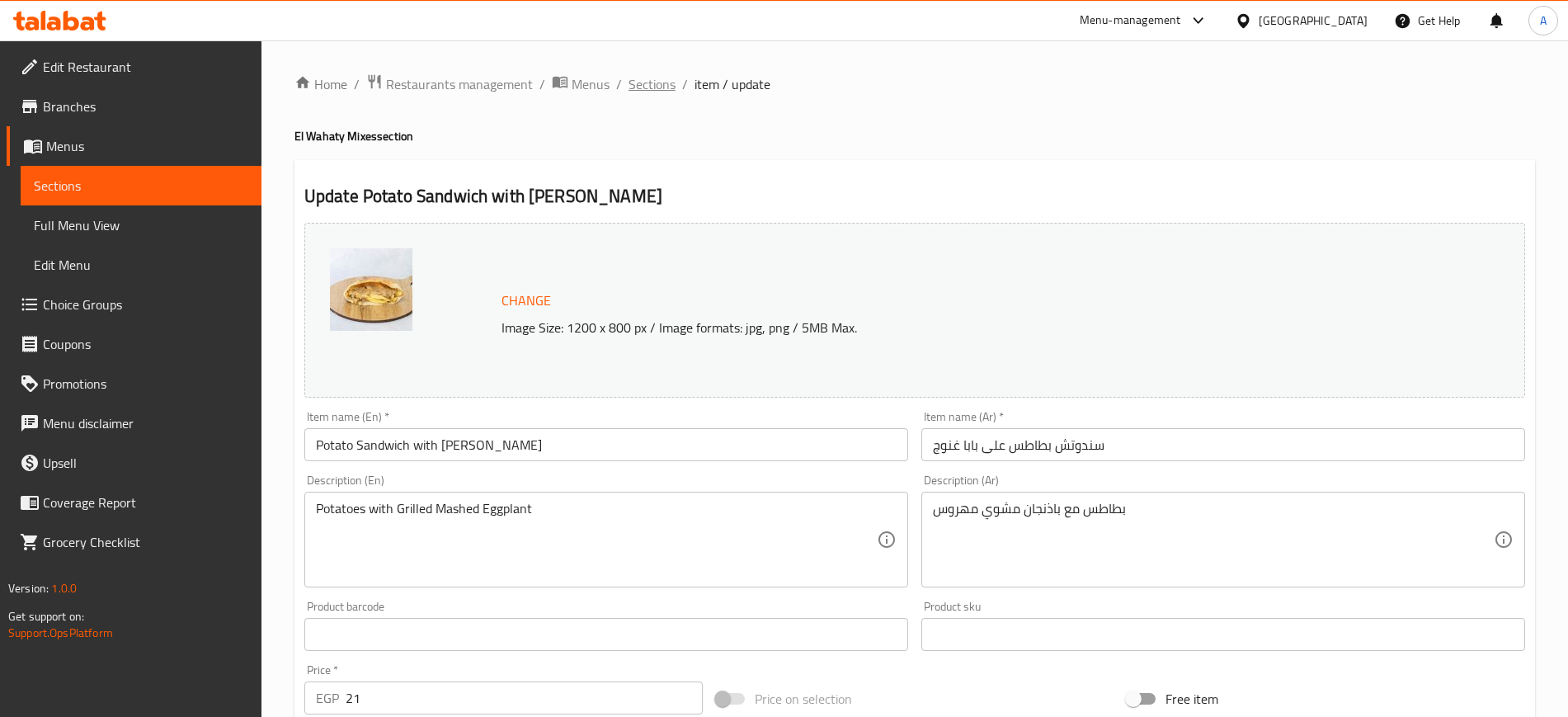
click at [649, 89] on span "Sections" at bounding box center [652, 84] width 47 height 20
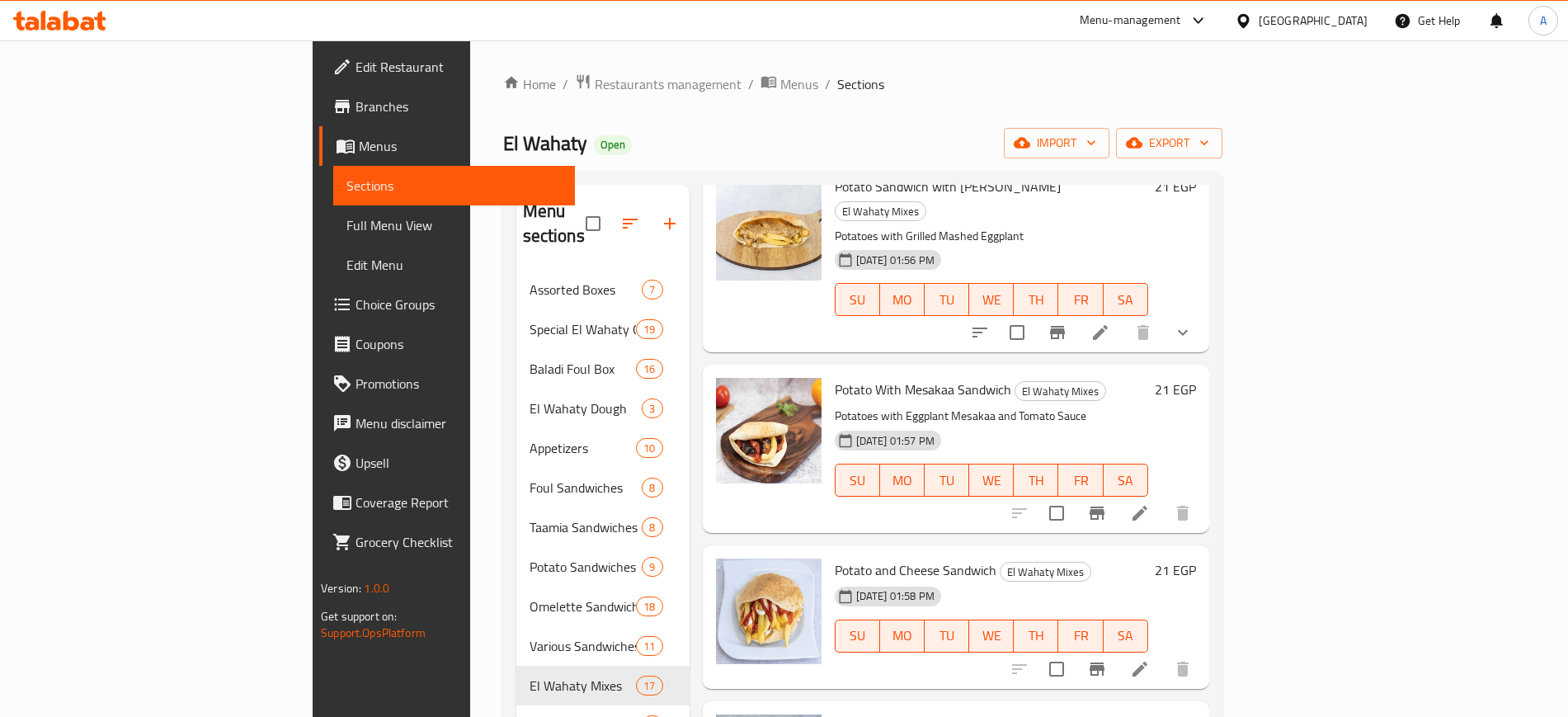
scroll to position [2264, 0]
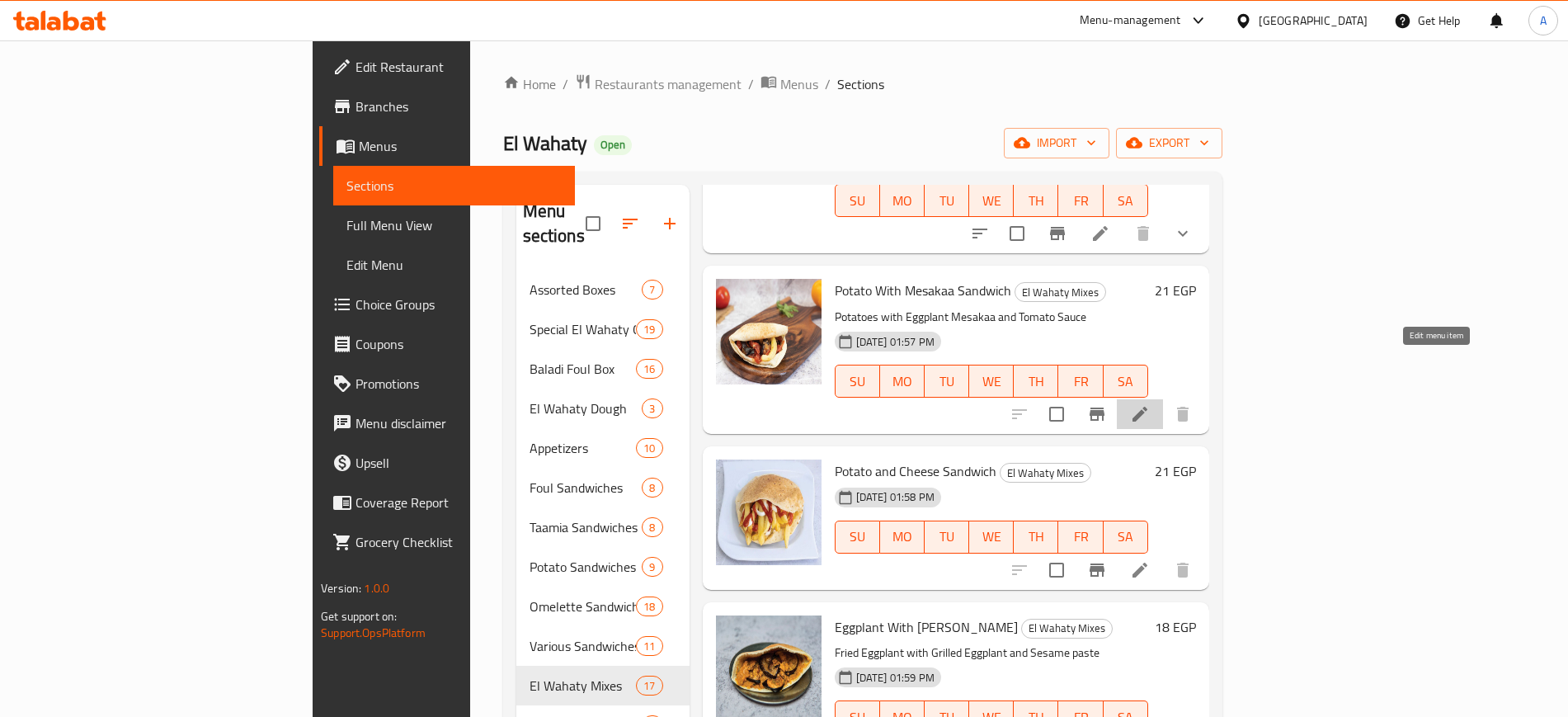
click at [1150, 404] on icon at bounding box center [1141, 414] width 20 height 20
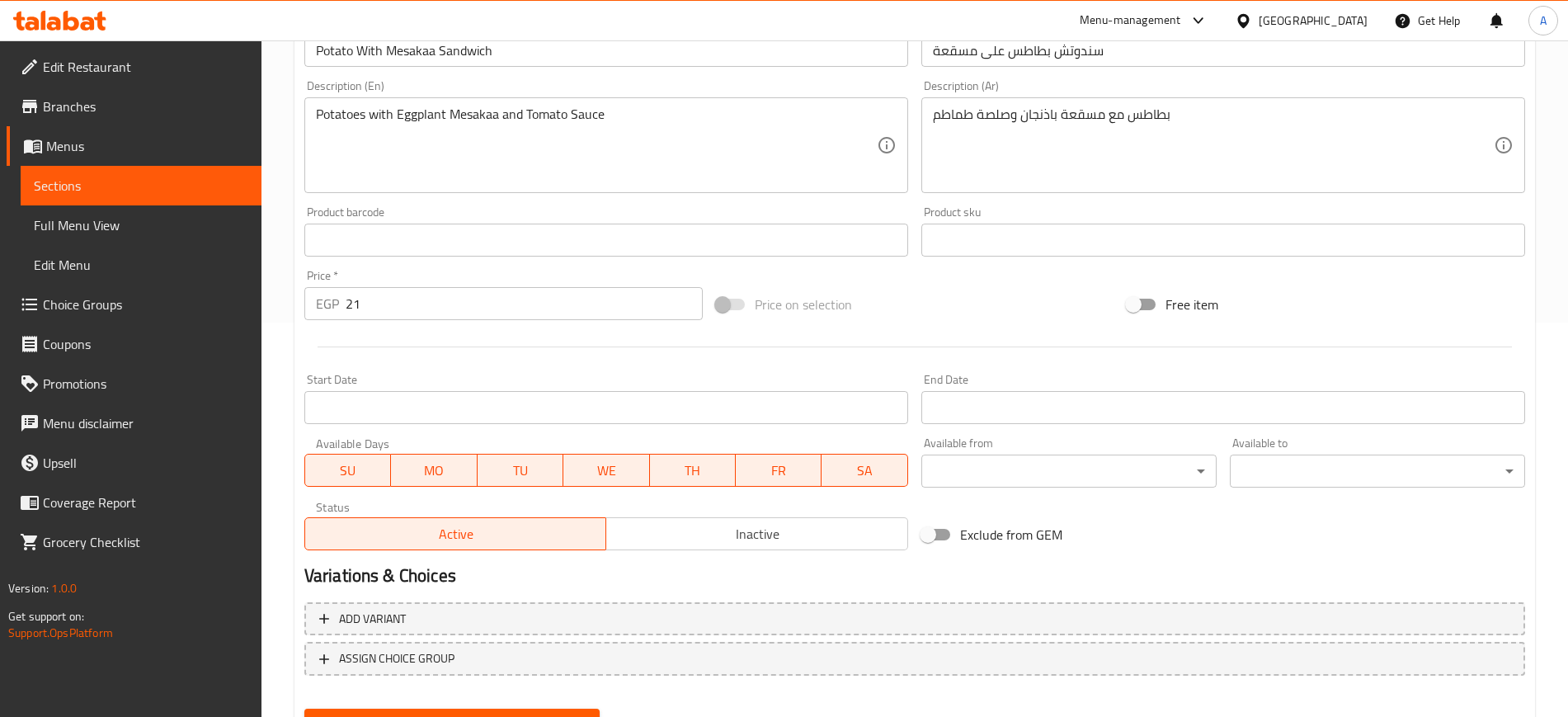
scroll to position [472, 0]
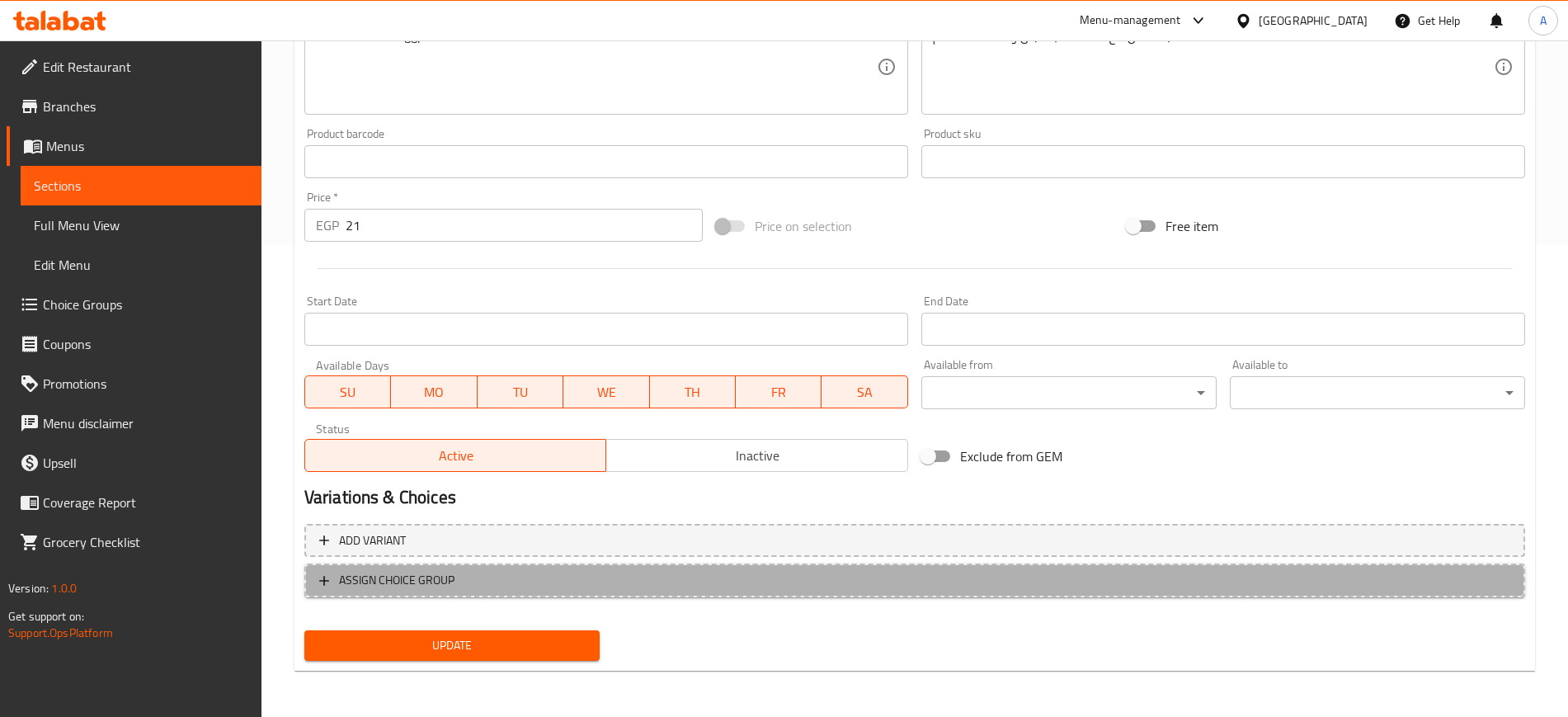
click at [323, 575] on icon "button" at bounding box center [324, 581] width 17 height 17
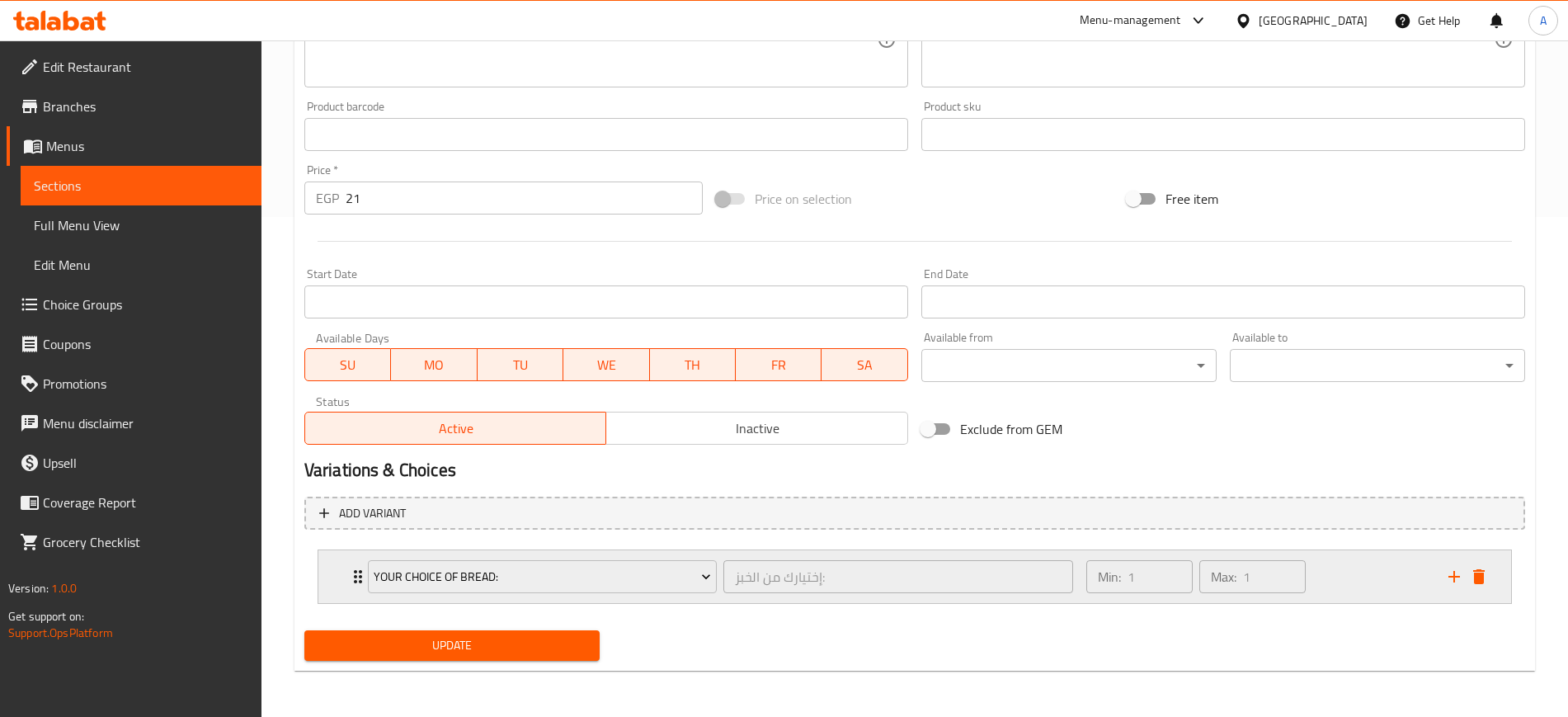
click at [341, 563] on div "Your Choice Of Bread: إختيارك من الخبز: ​ Min: 1 ​ Max: 1 ​" at bounding box center [914, 576] width 1193 height 53
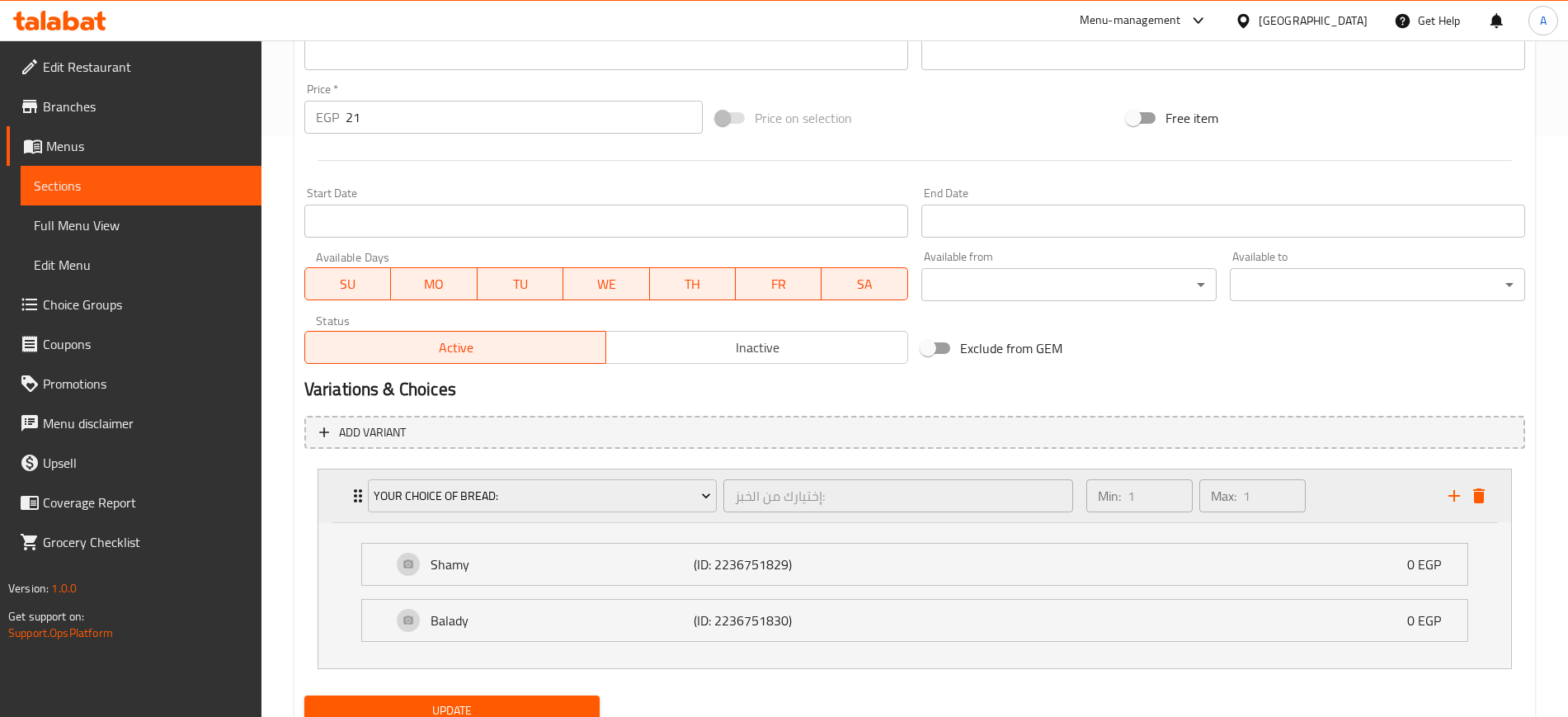
scroll to position [646, 0]
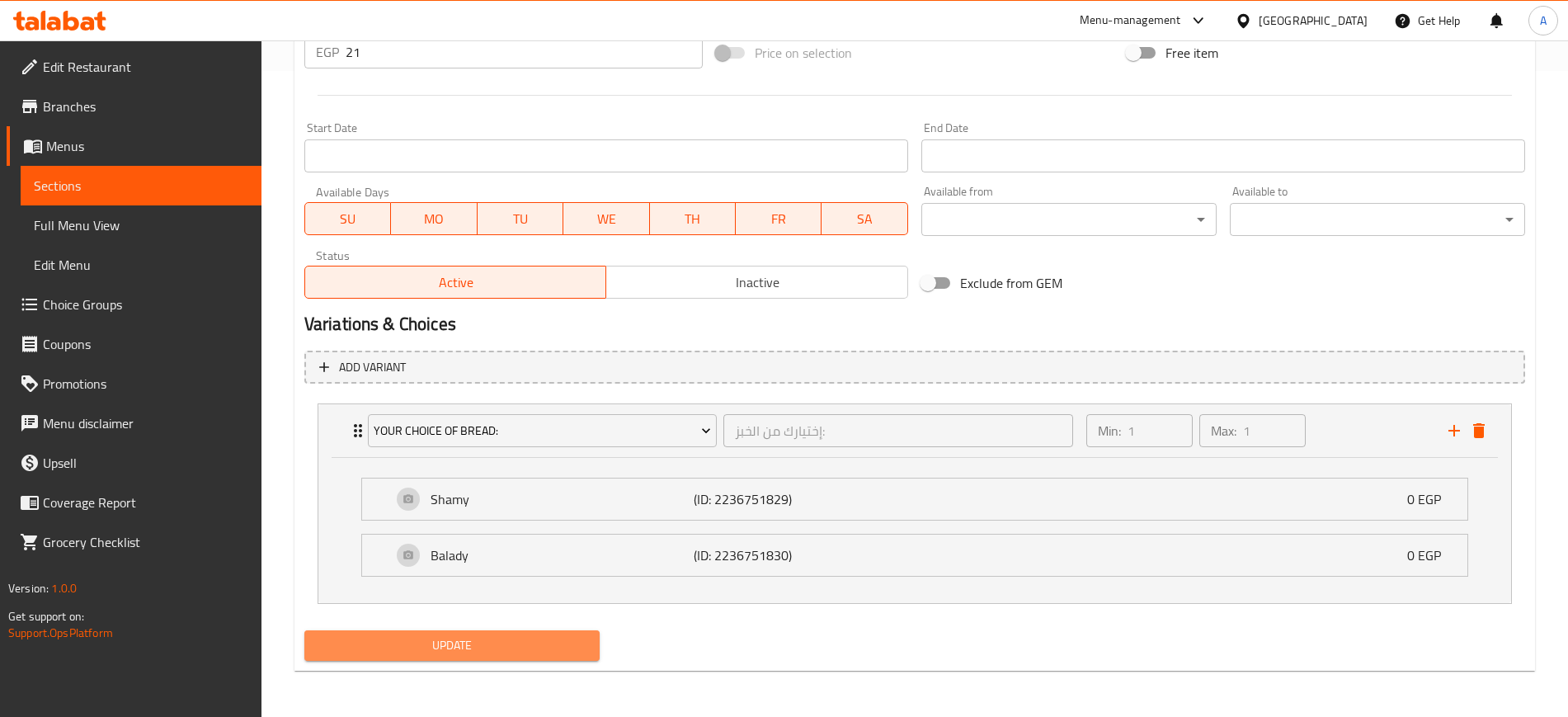
click at [401, 643] on span "Update" at bounding box center [452, 645] width 269 height 21
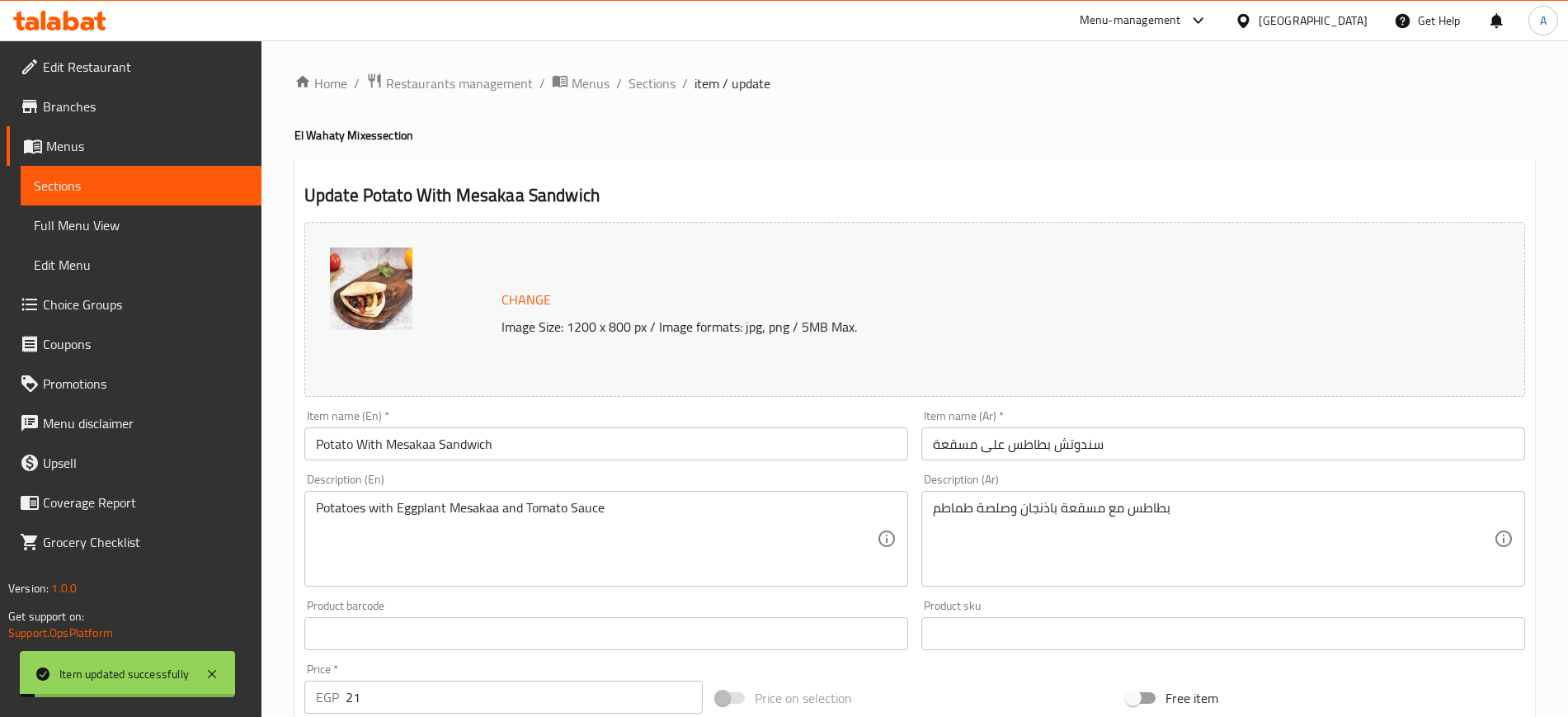
scroll to position [0, 0]
click at [670, 83] on span "Sections" at bounding box center [652, 84] width 47 height 20
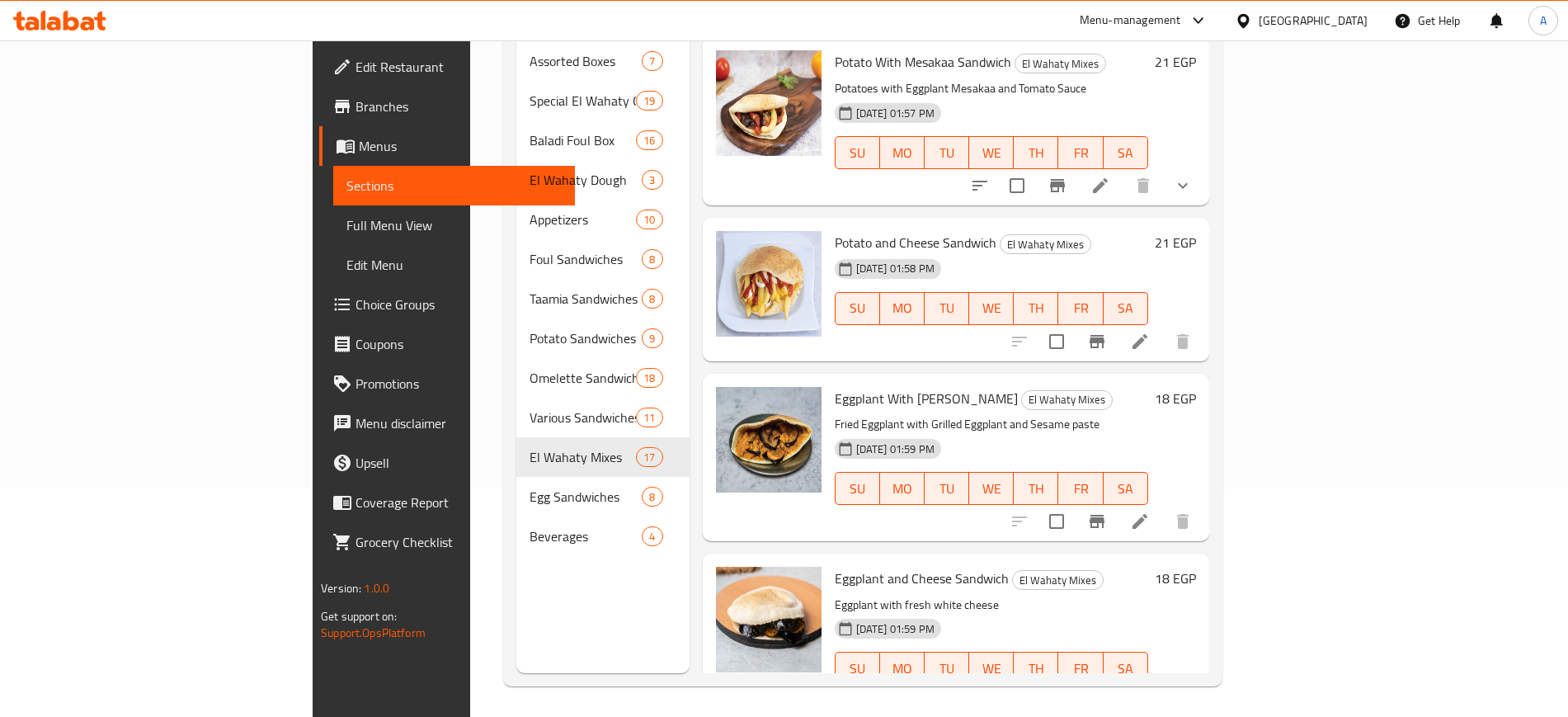
scroll to position [231, 0]
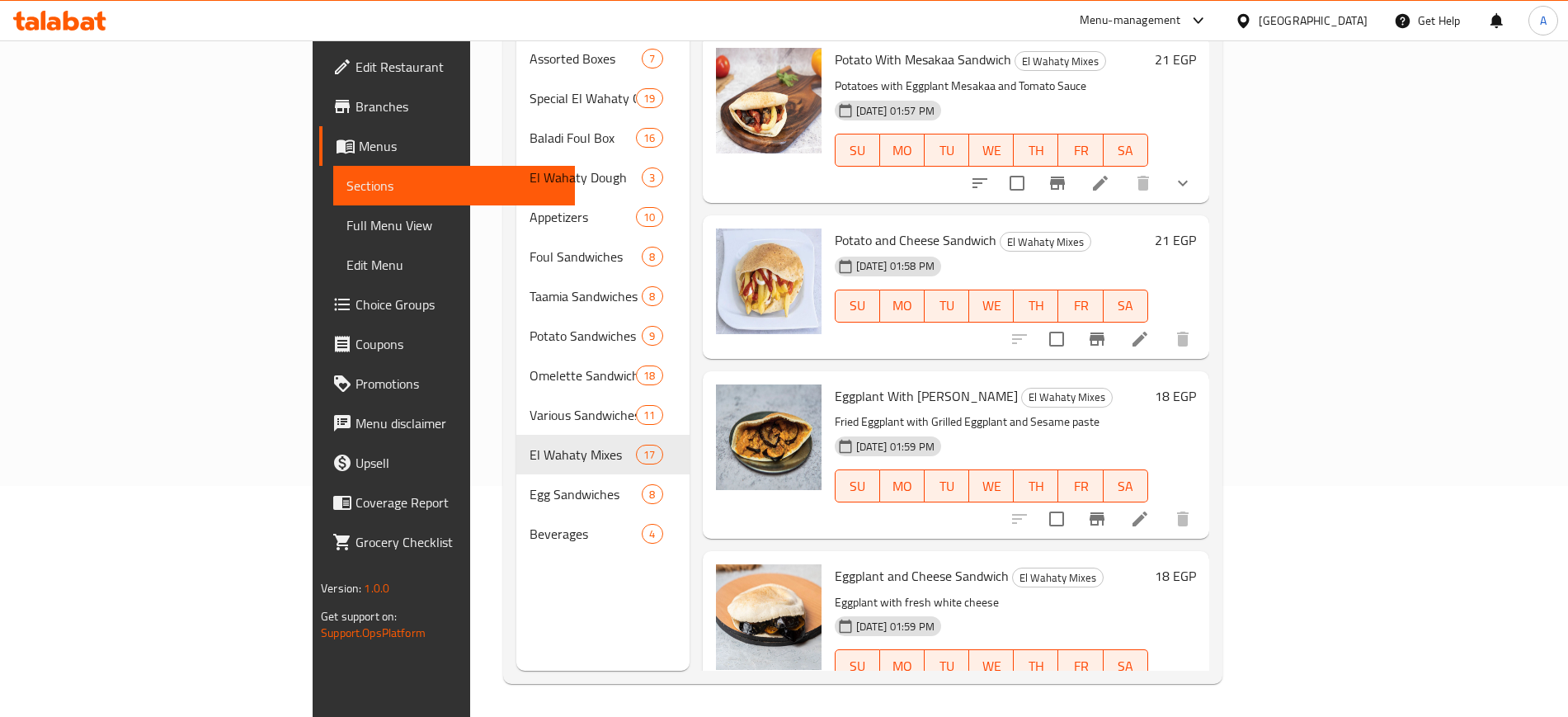
click at [1163, 324] on li at bounding box center [1140, 339] width 46 height 30
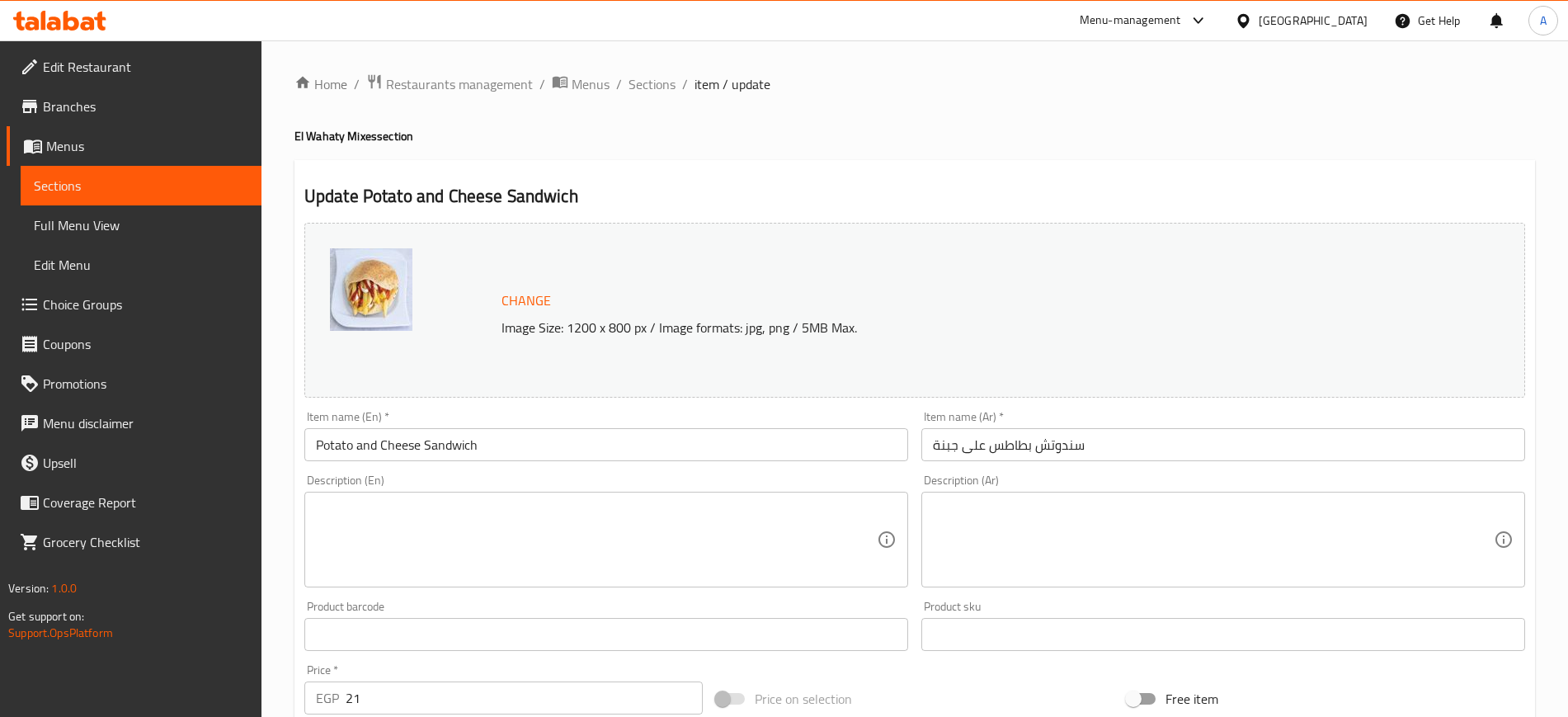
scroll to position [472, 0]
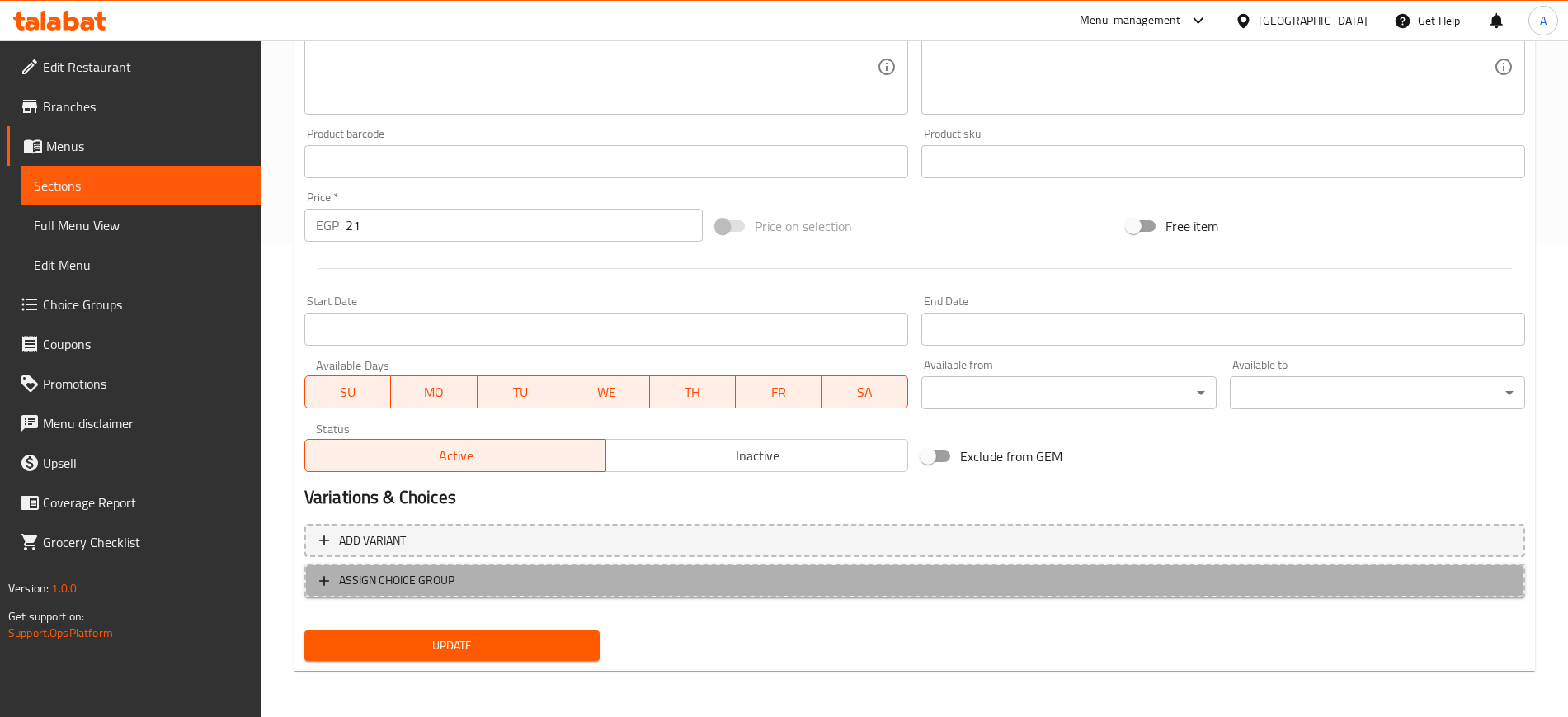
click at [318, 586] on icon "button" at bounding box center [324, 581] width 17 height 17
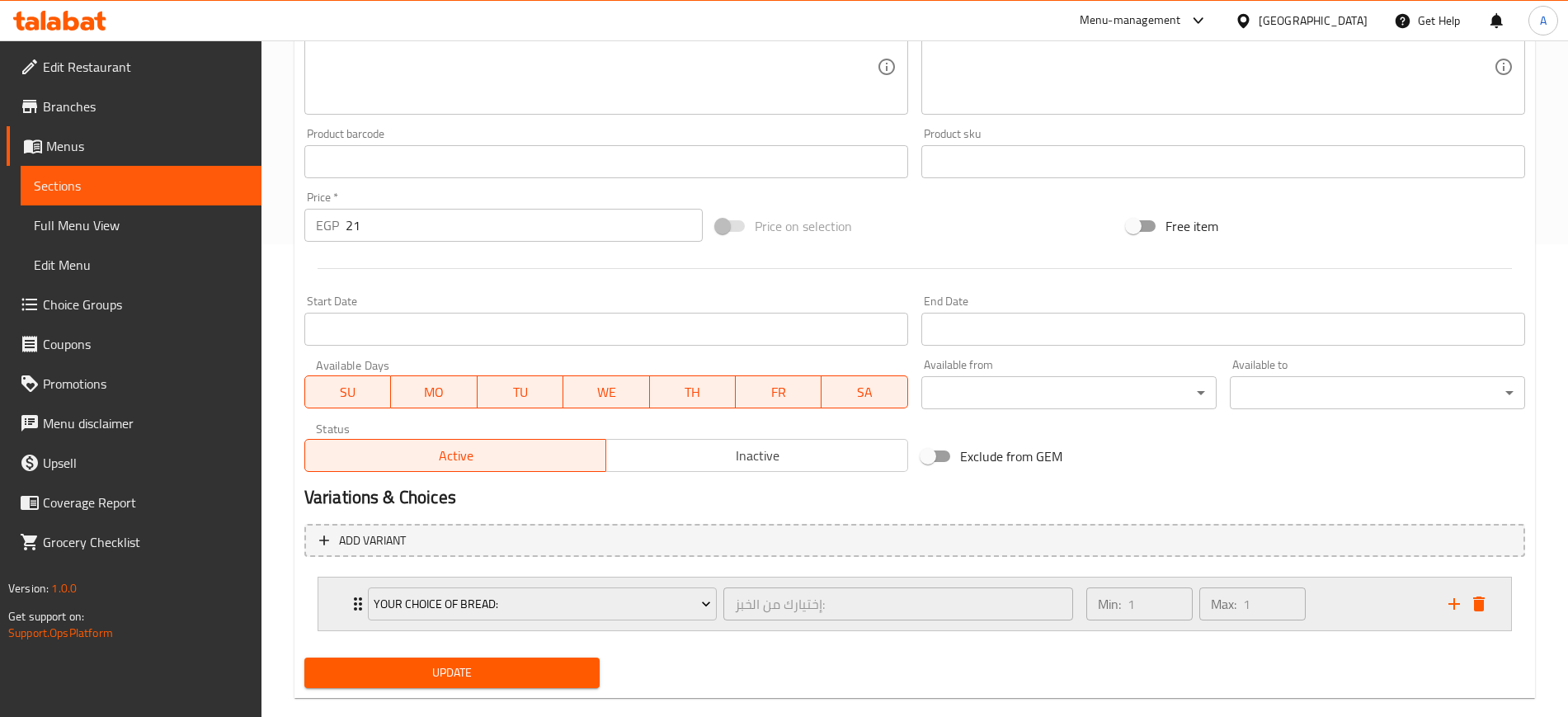
click at [343, 610] on div "Your Choice Of Bread: إختيارك من الخبز: ​ Min: 1 ​ Max: 1 ​" at bounding box center [914, 603] width 1193 height 53
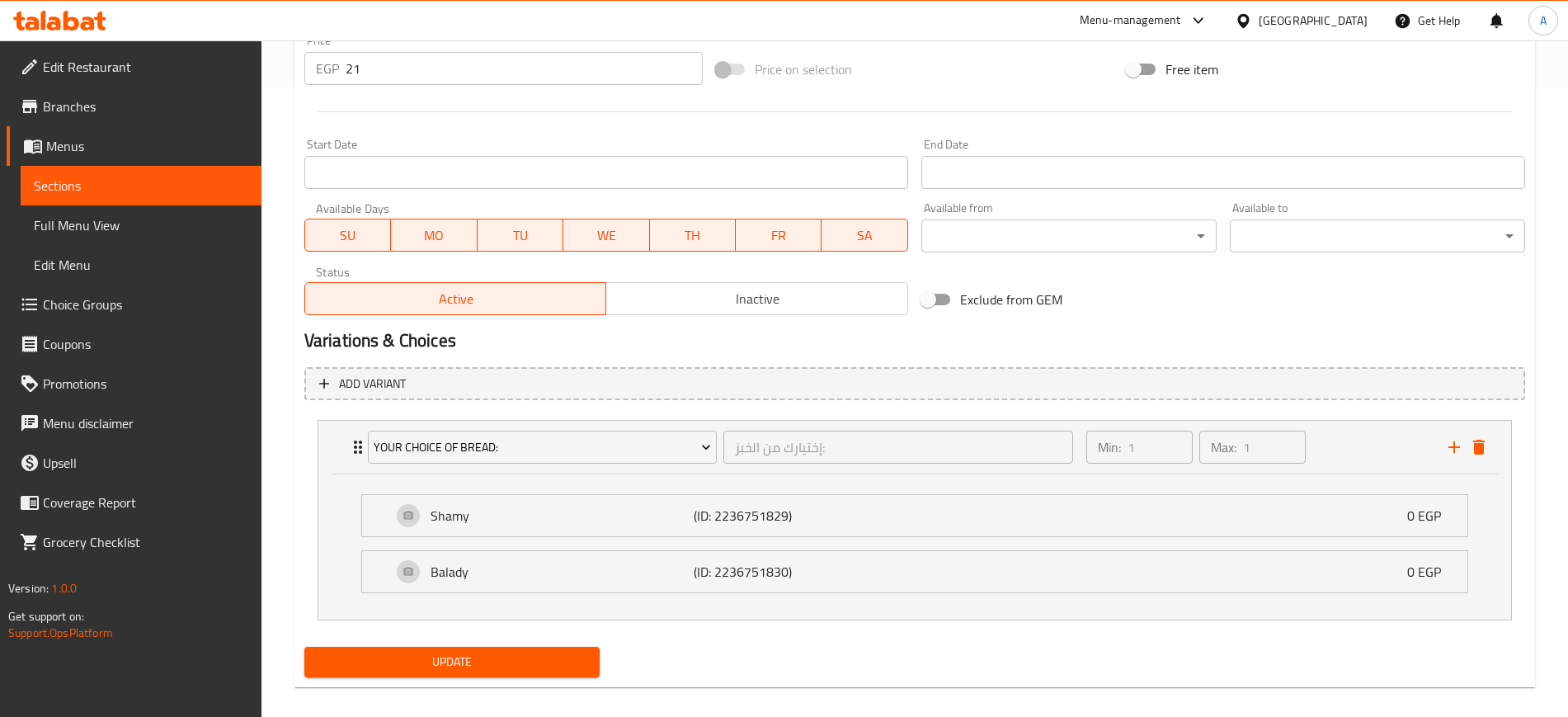
scroll to position [646, 0]
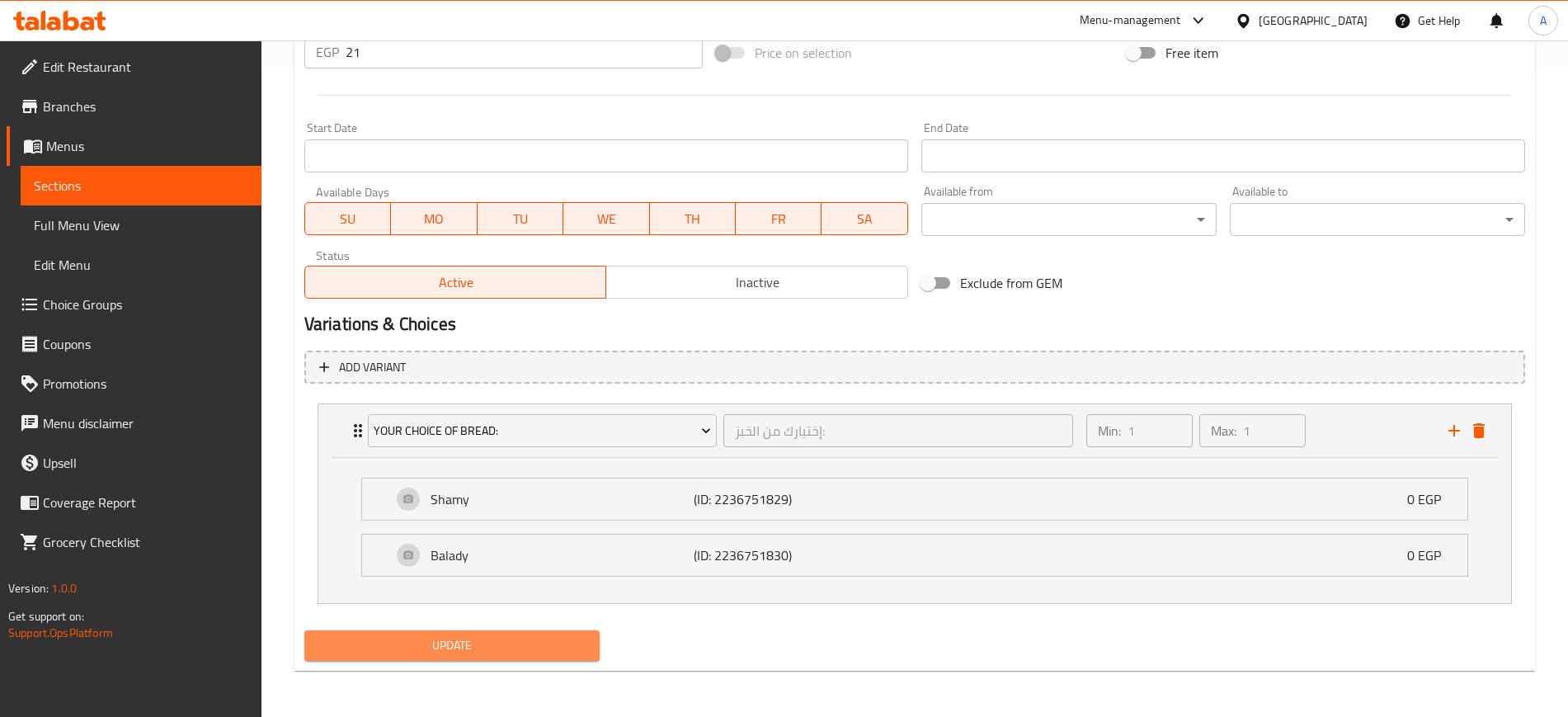
click at [384, 635] on span "Update" at bounding box center [452, 645] width 269 height 21
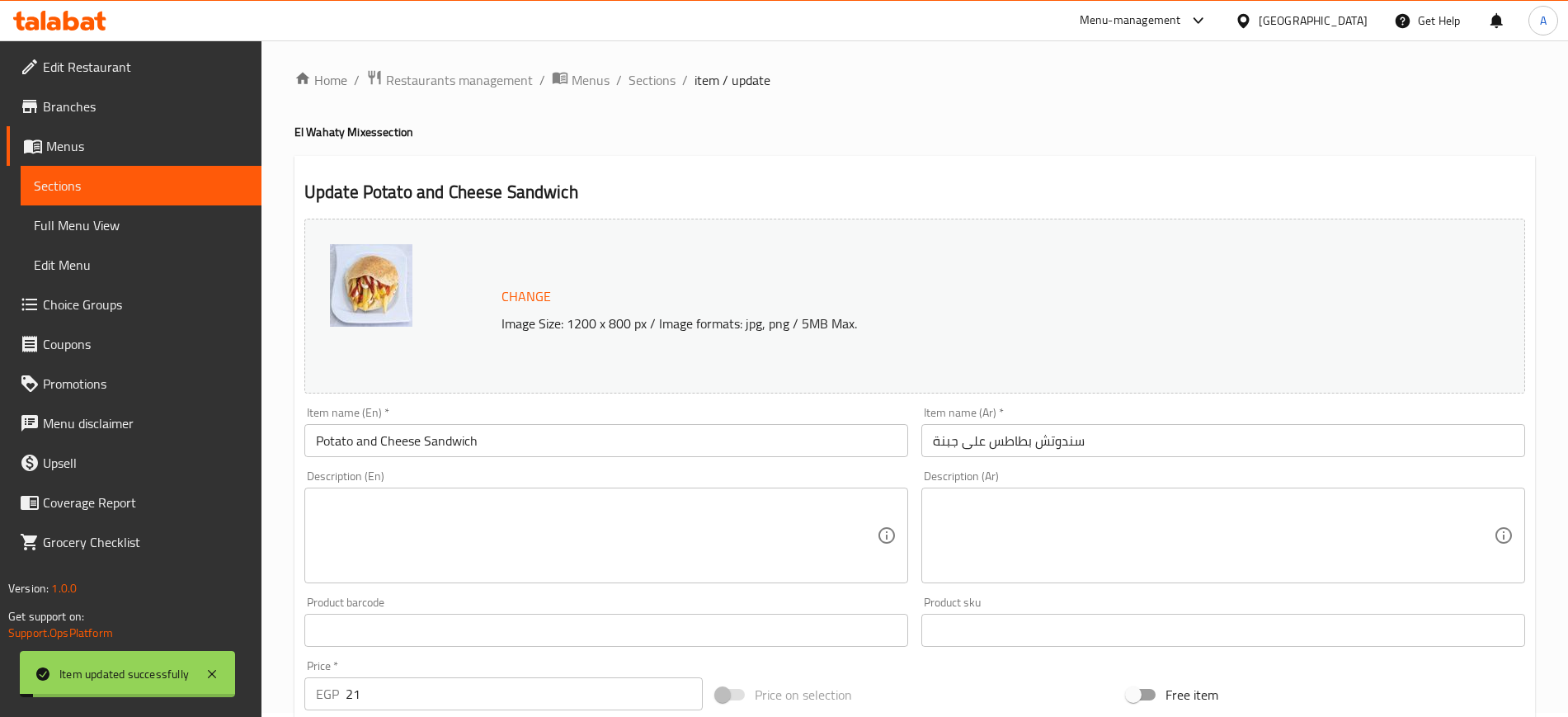
scroll to position [0, 0]
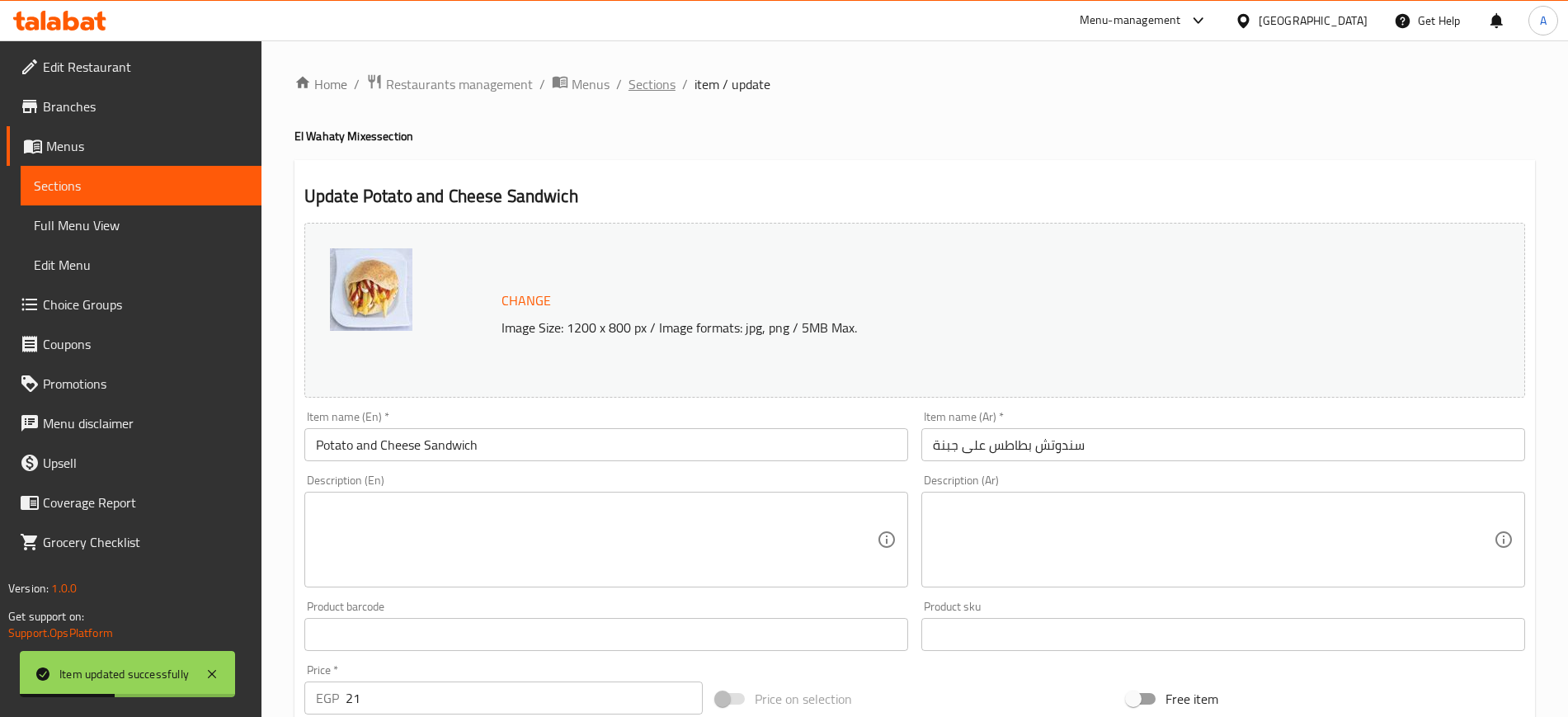
click at [645, 78] on span "Sections" at bounding box center [652, 84] width 47 height 20
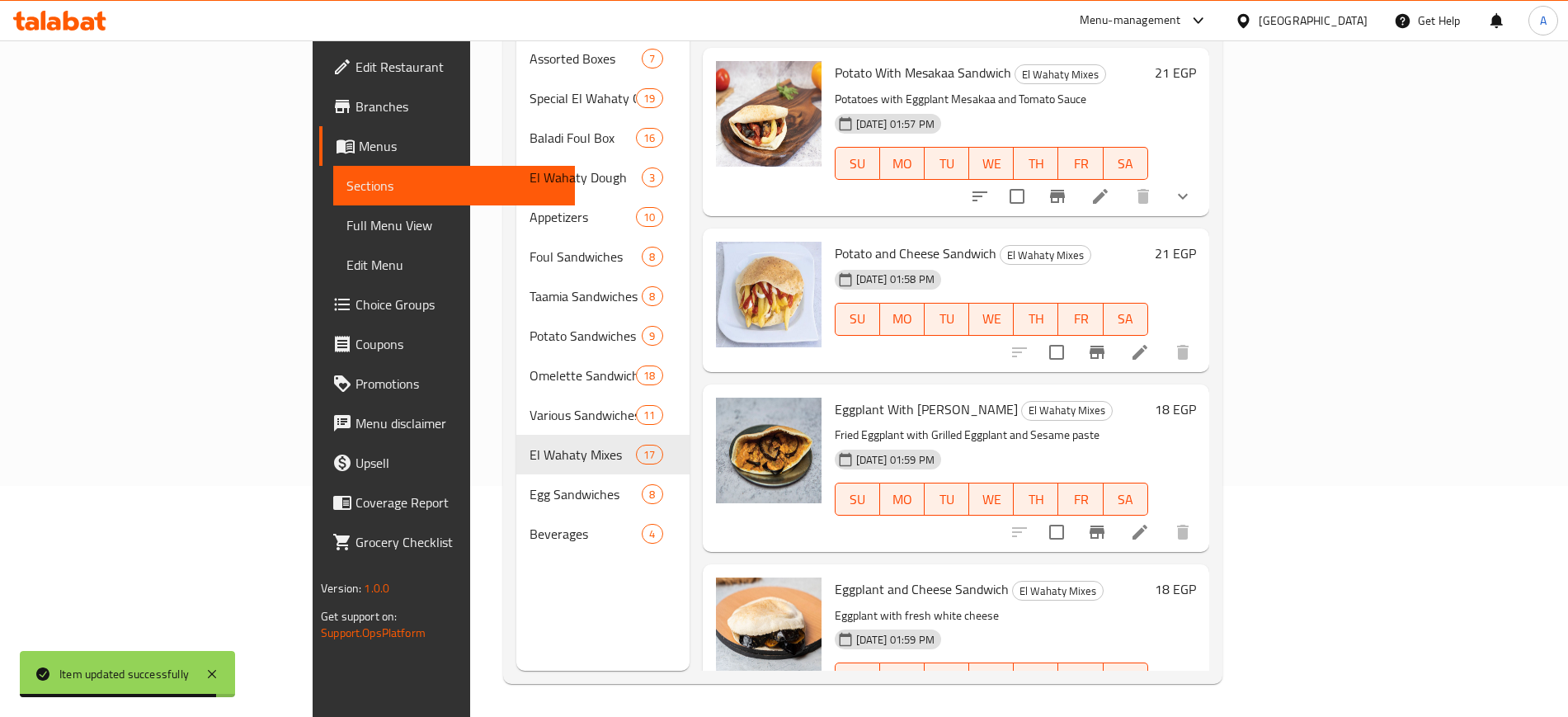
scroll to position [2264, 0]
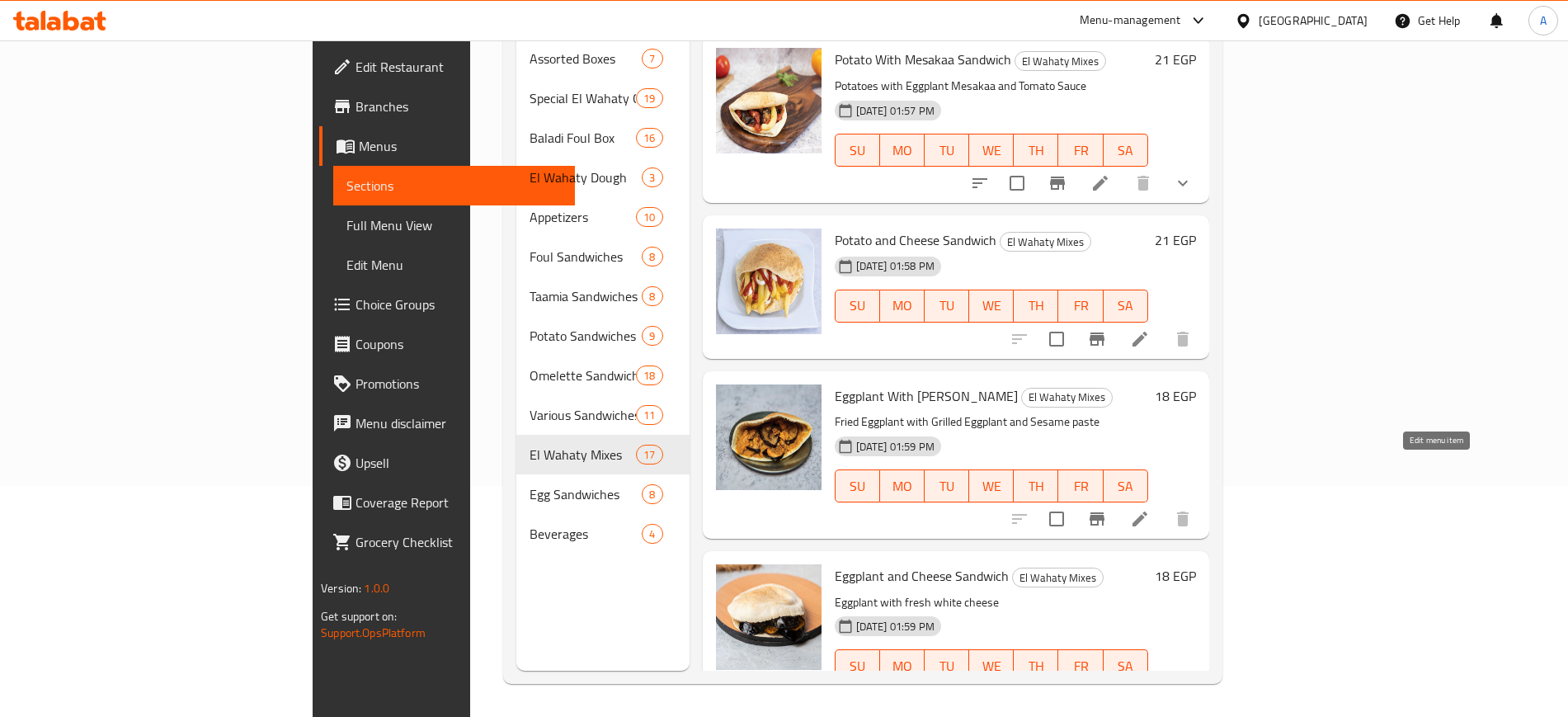
click at [1147, 512] on icon at bounding box center [1141, 519] width 15 height 15
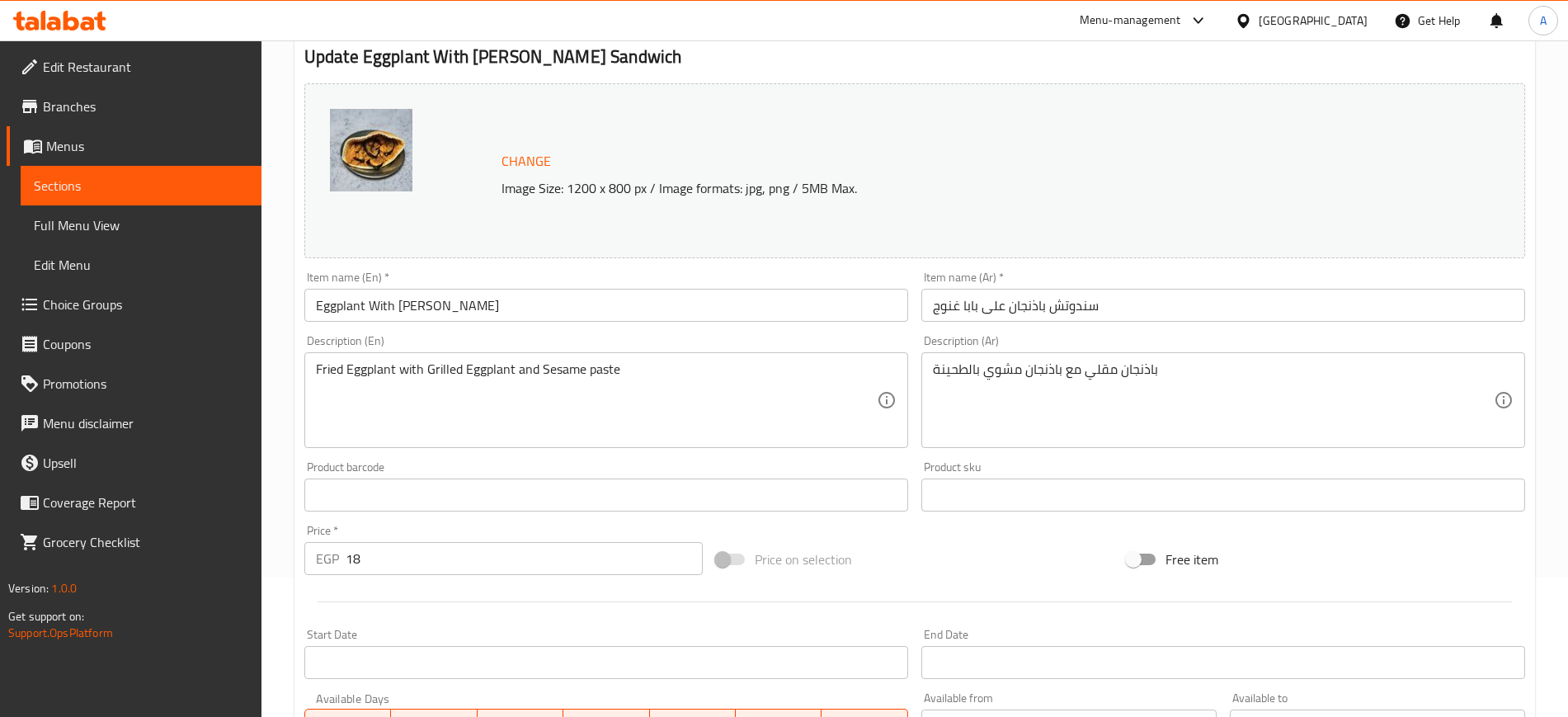
scroll to position [472, 0]
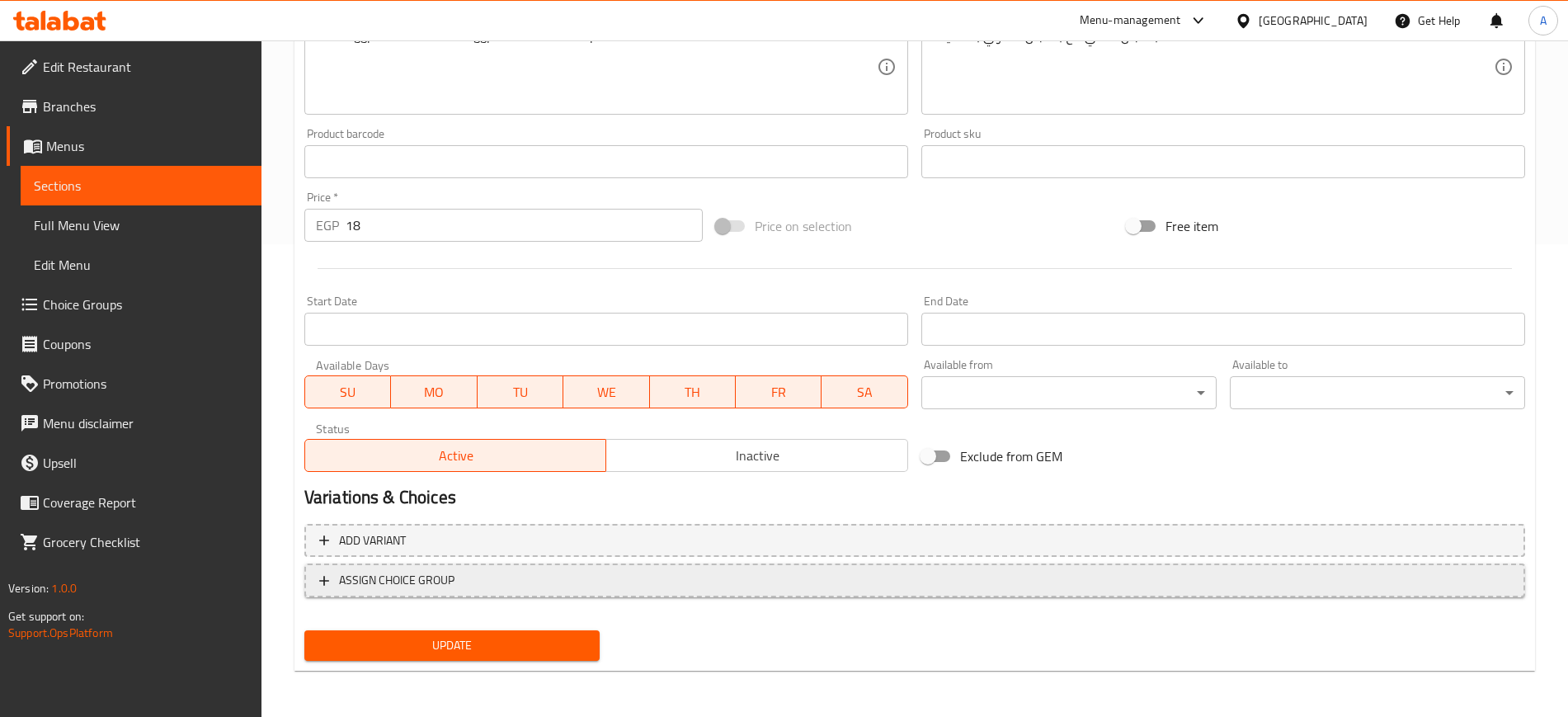
click at [326, 577] on icon "button" at bounding box center [324, 581] width 17 height 17
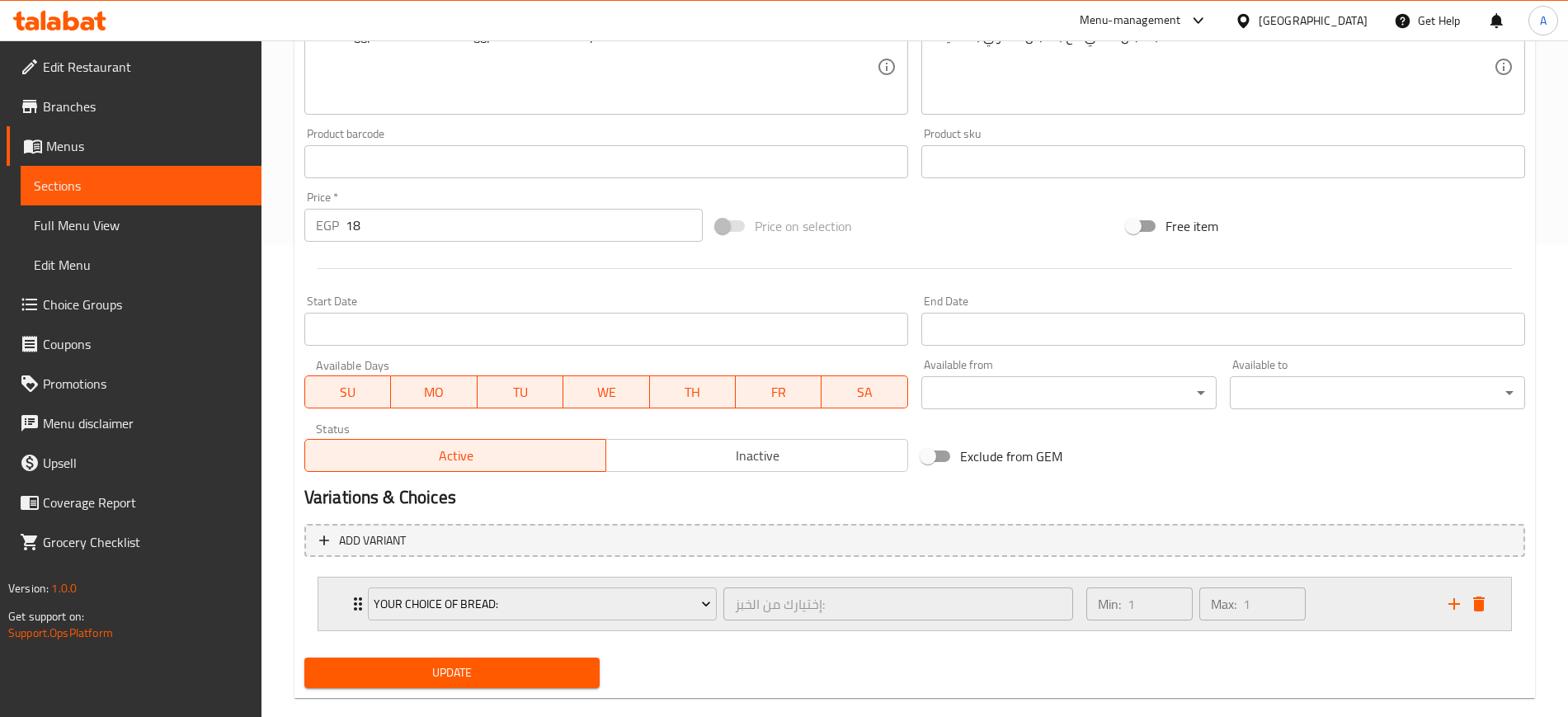
click at [341, 600] on div "Your Choice Of Bread: إختيارك من الخبز: ​ Min: 1 ​ Max: 1 ​" at bounding box center [914, 603] width 1193 height 53
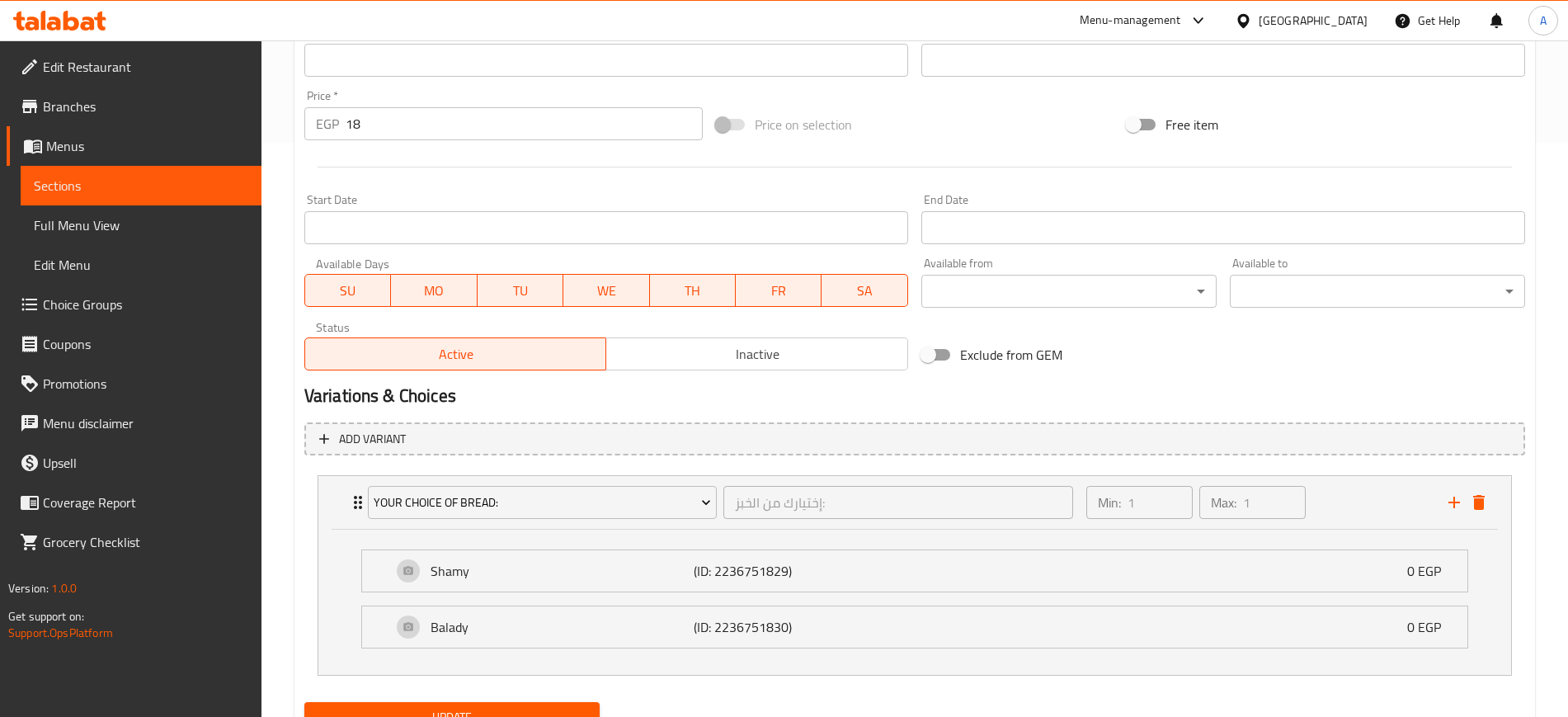
scroll to position [646, 0]
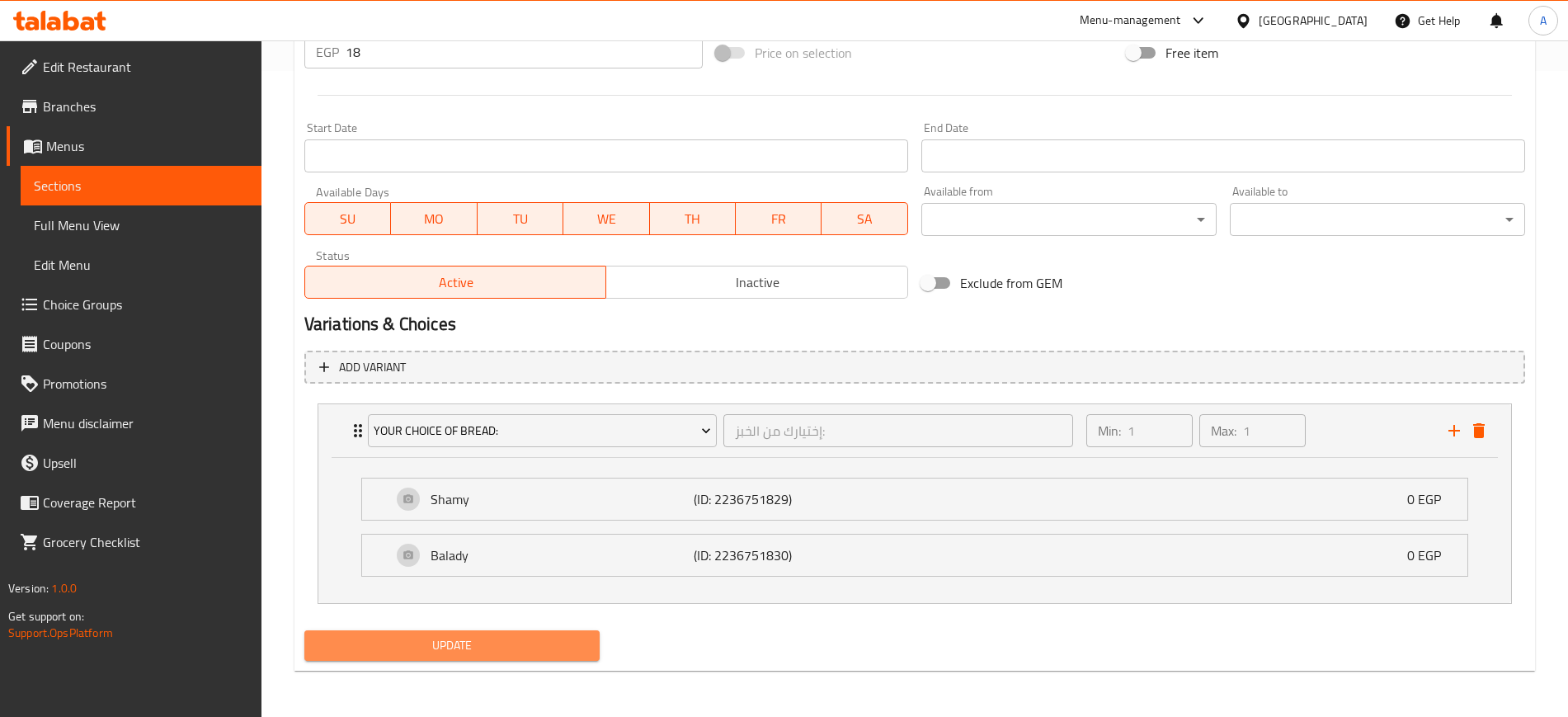
click at [465, 644] on span "Update" at bounding box center [452, 645] width 269 height 21
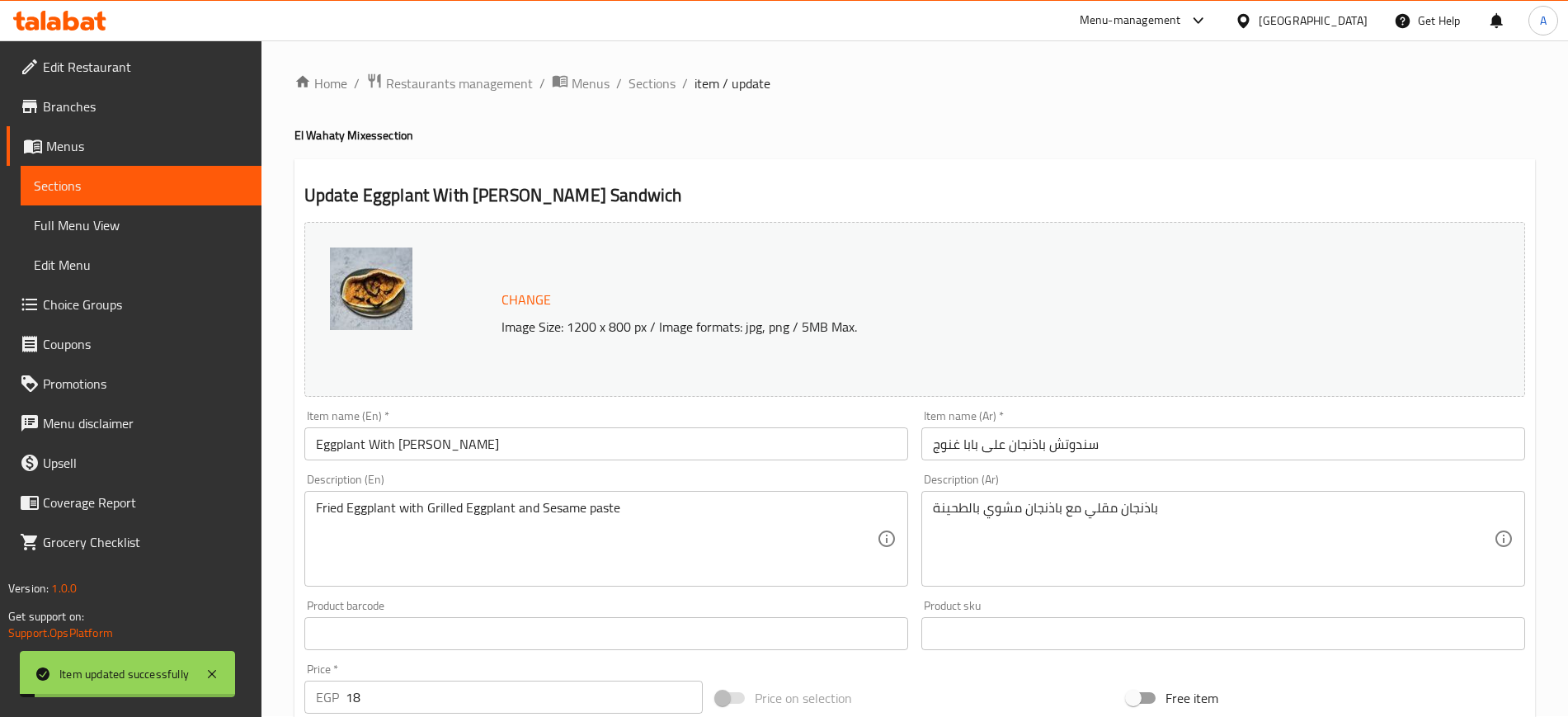
scroll to position [0, 0]
click at [630, 79] on span "Sections" at bounding box center [652, 84] width 47 height 20
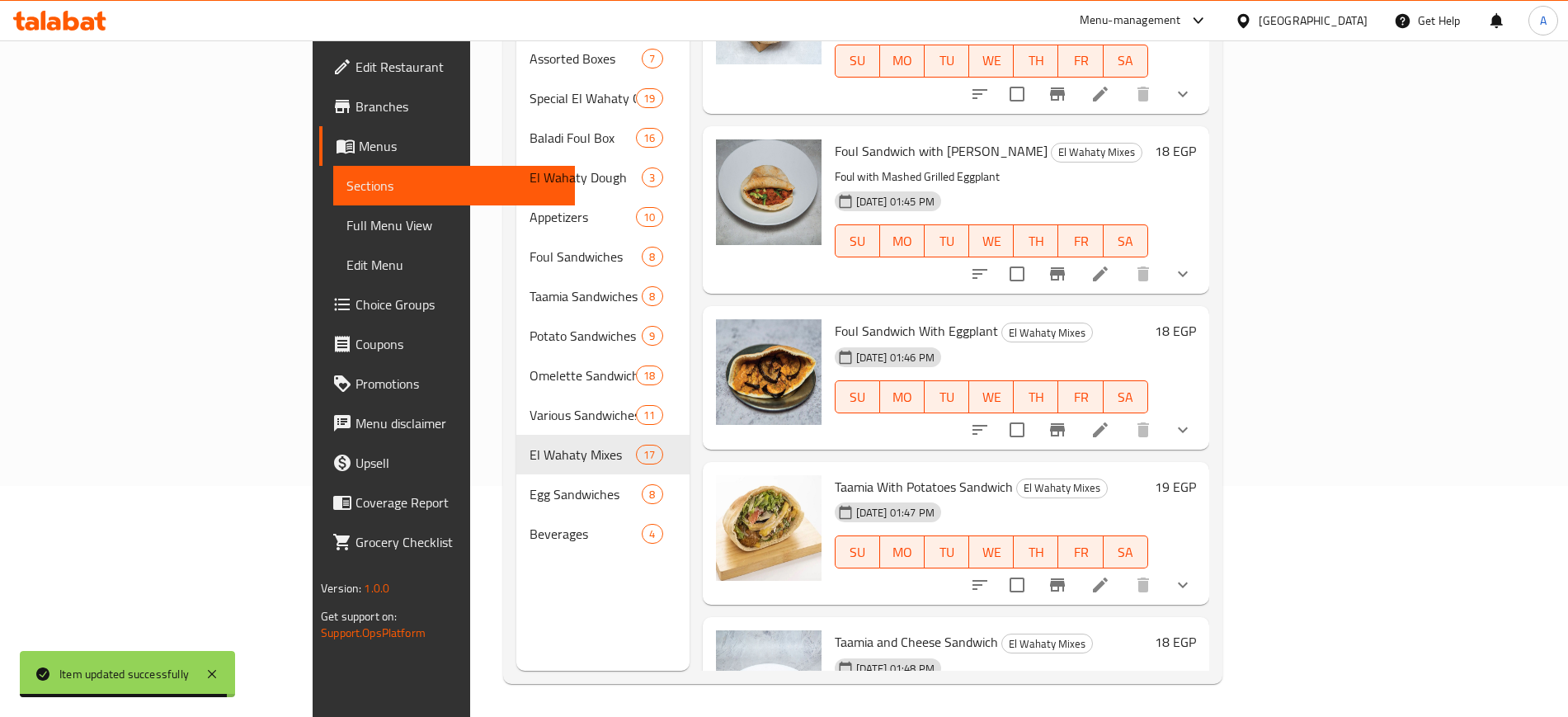
scroll to position [2264, 0]
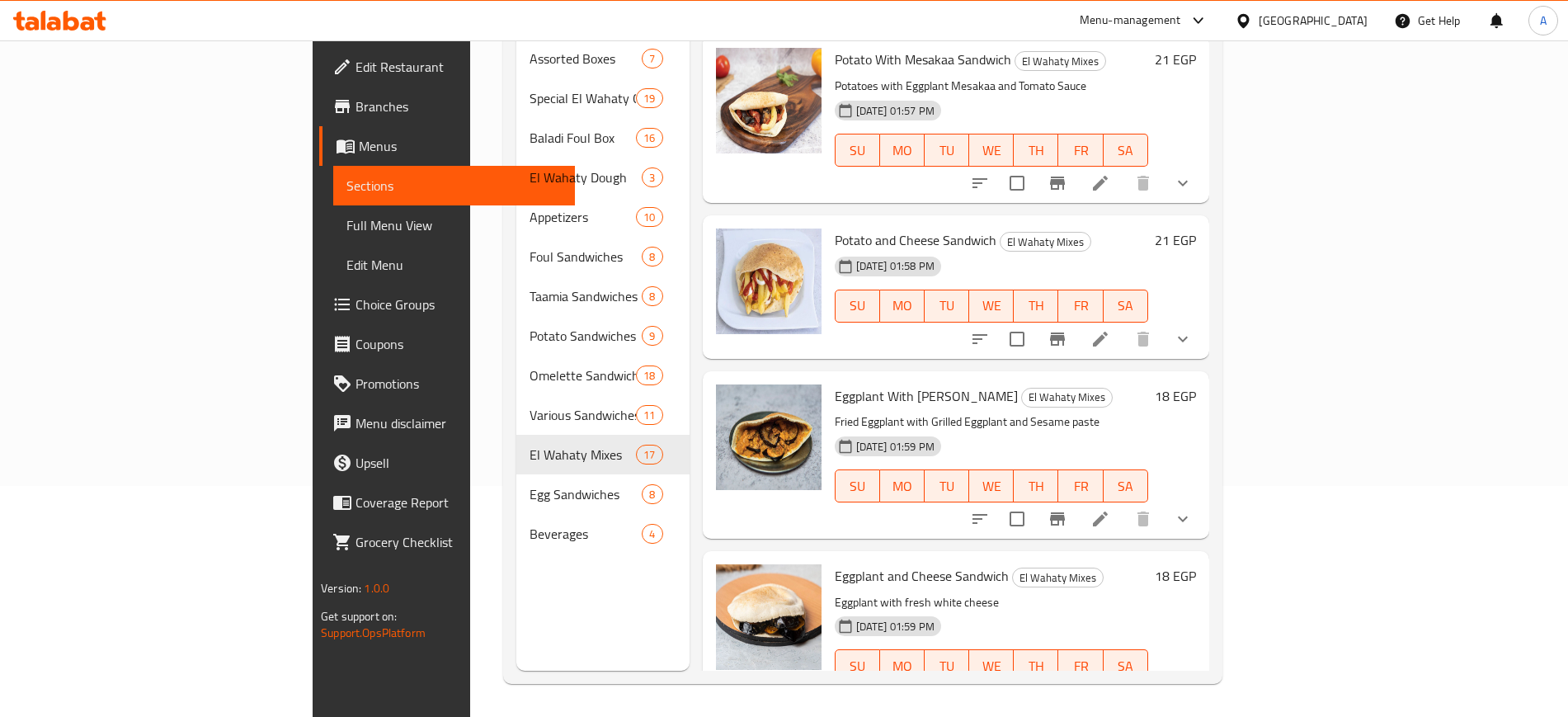
click at [1163, 684] on li at bounding box center [1140, 699] width 46 height 30
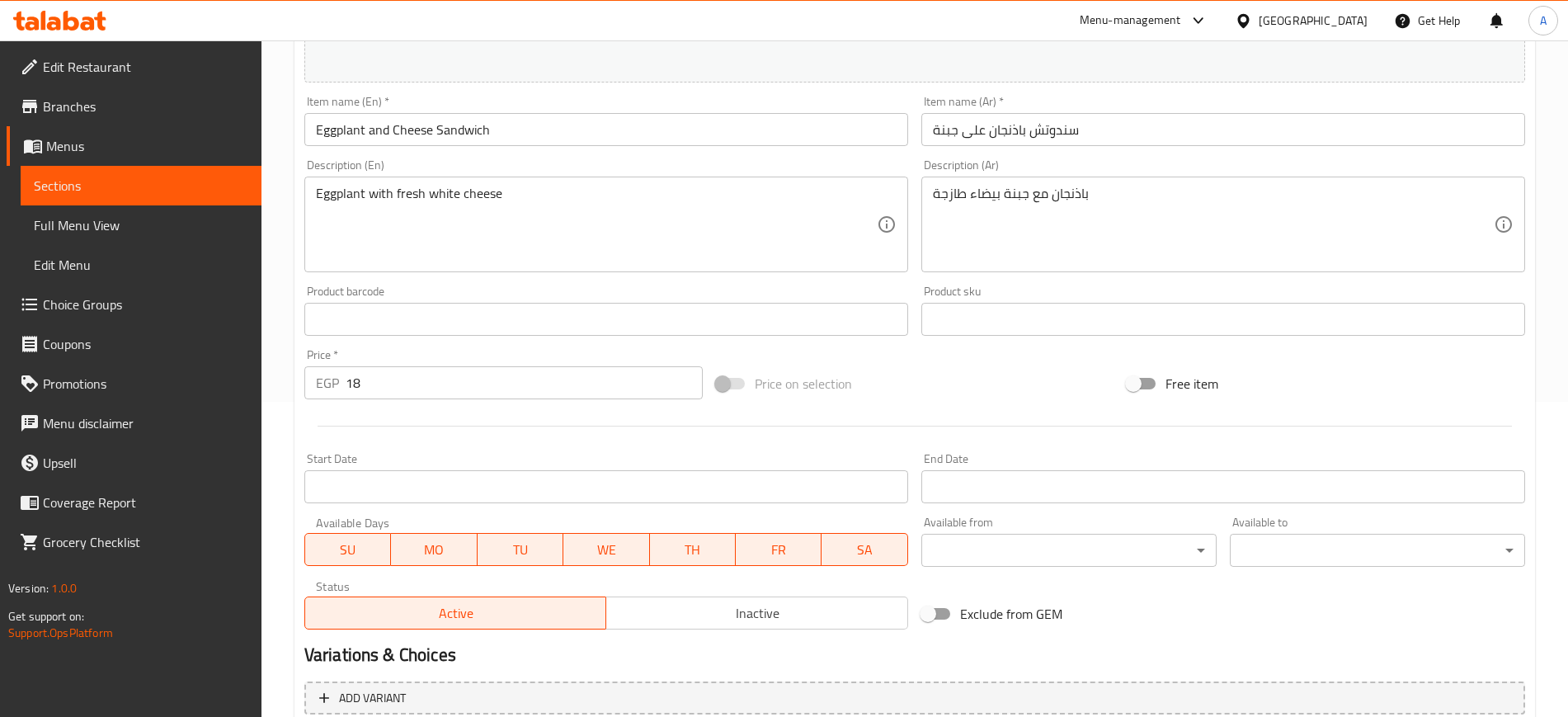
scroll to position [472, 0]
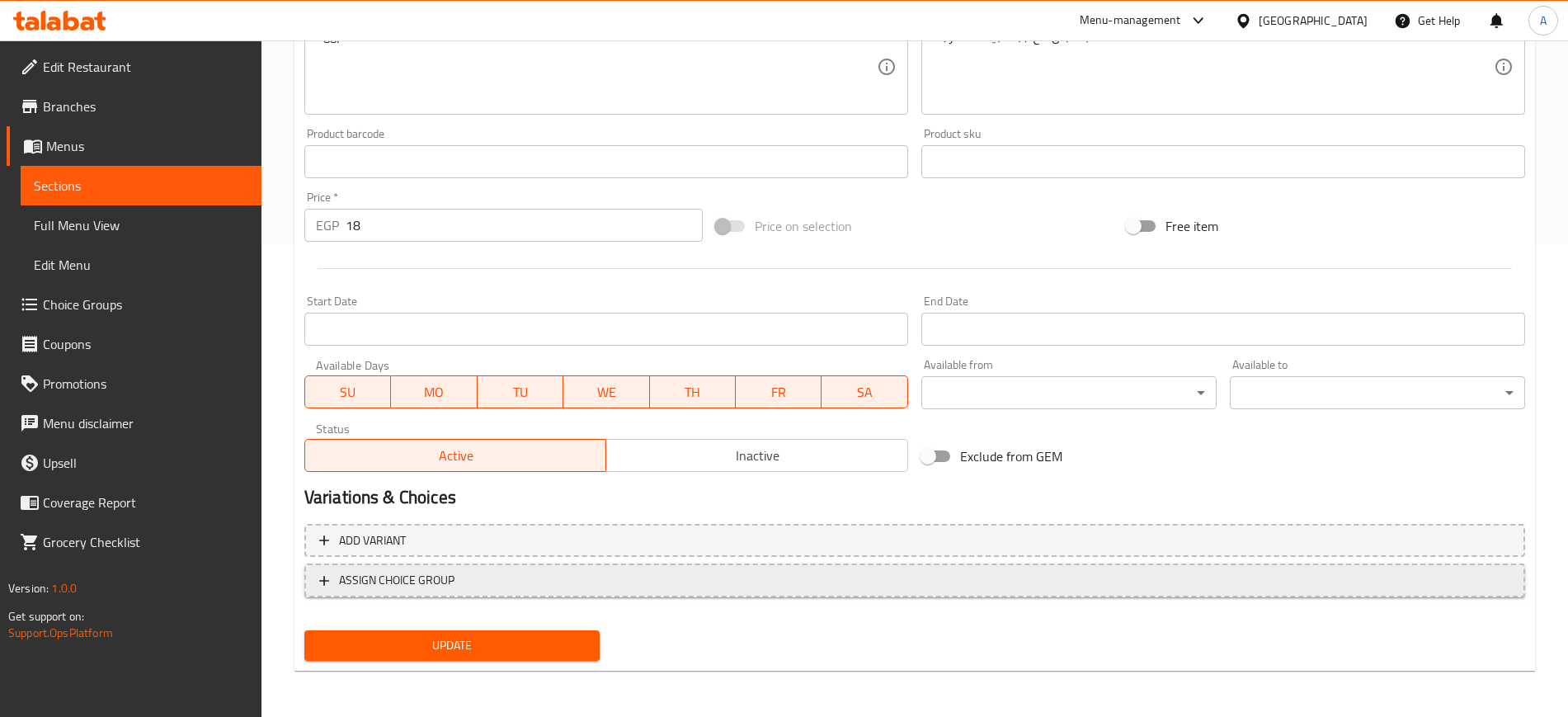
click at [323, 584] on icon "button" at bounding box center [324, 581] width 10 height 10
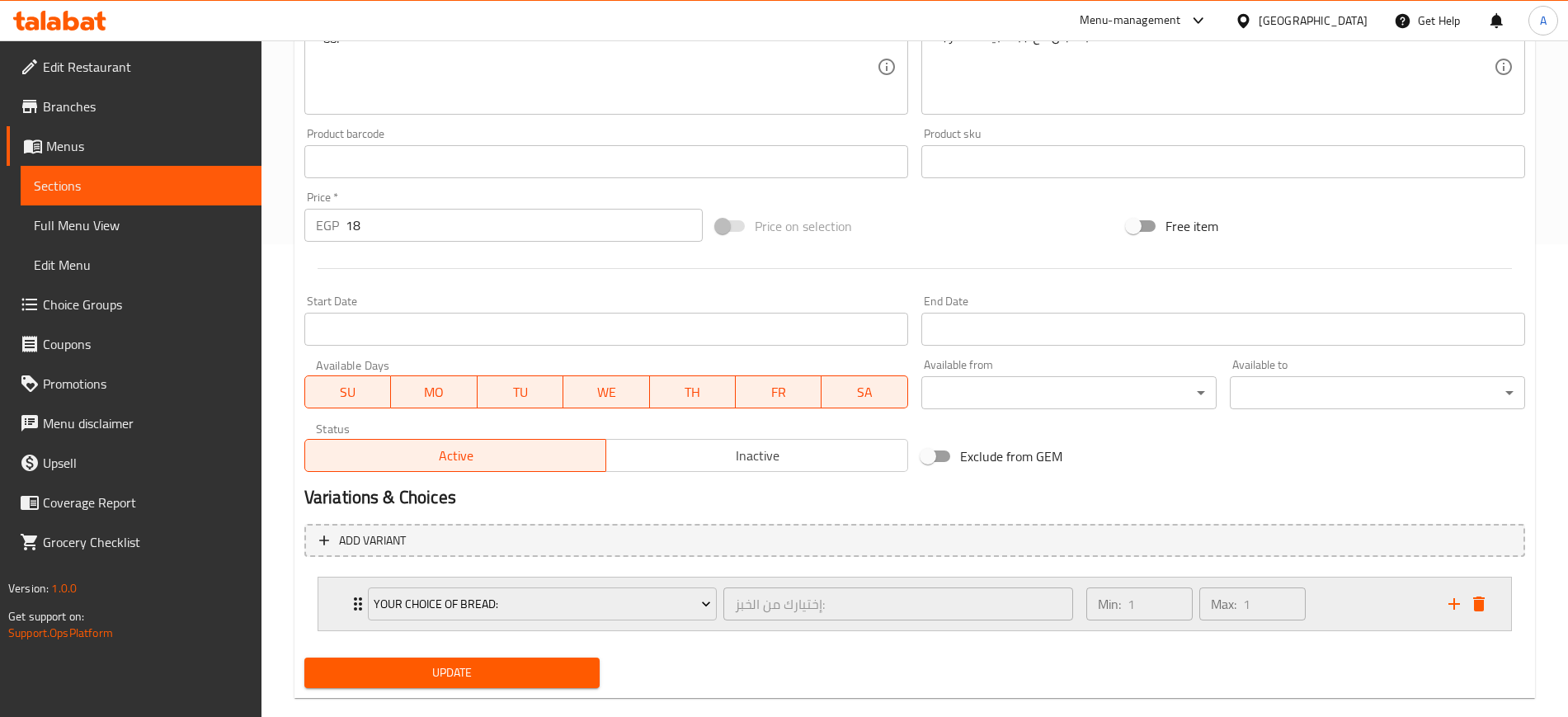
click at [341, 603] on div "Your Choice Of Bread: إختيارك من الخبز: ​ Min: 1 ​ Max: 1 ​" at bounding box center [914, 603] width 1193 height 53
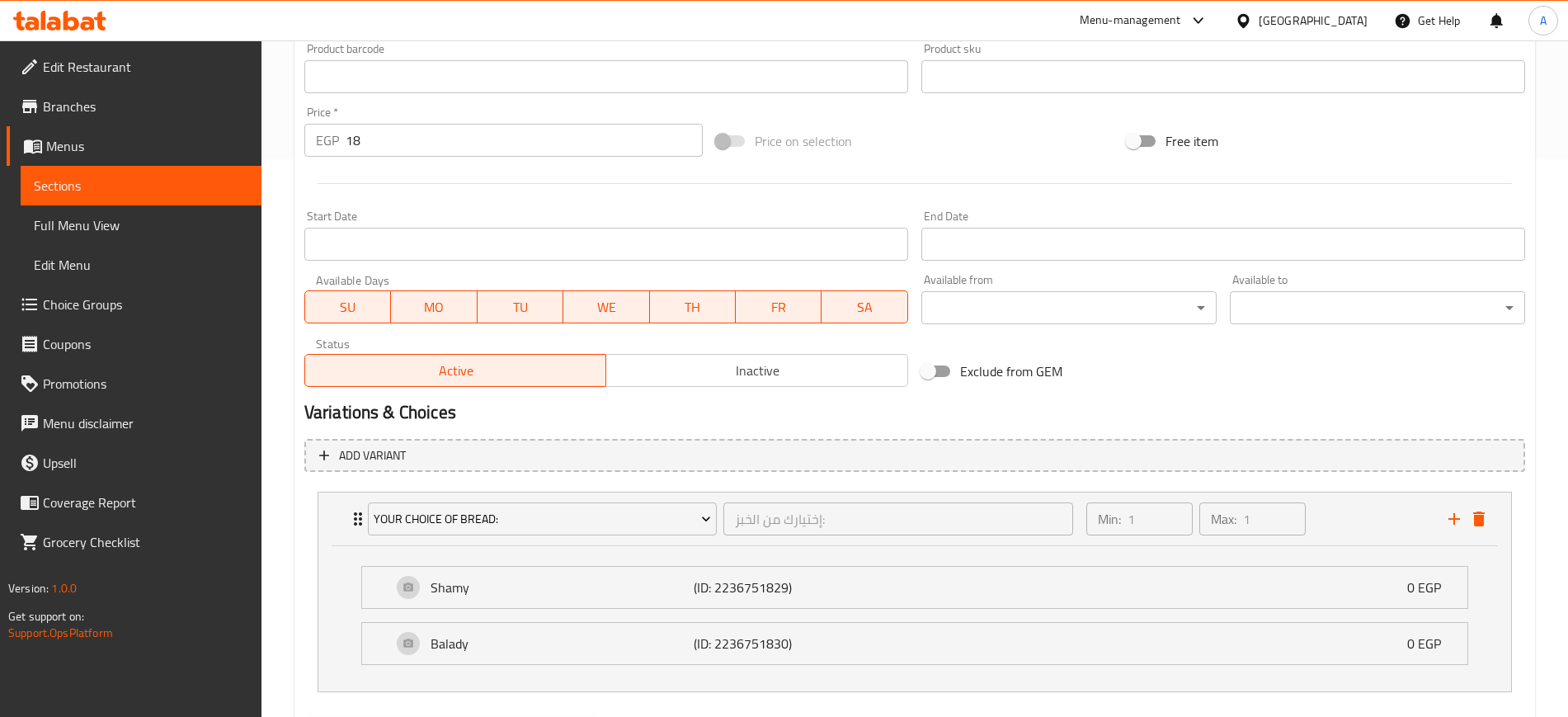
scroll to position [646, 0]
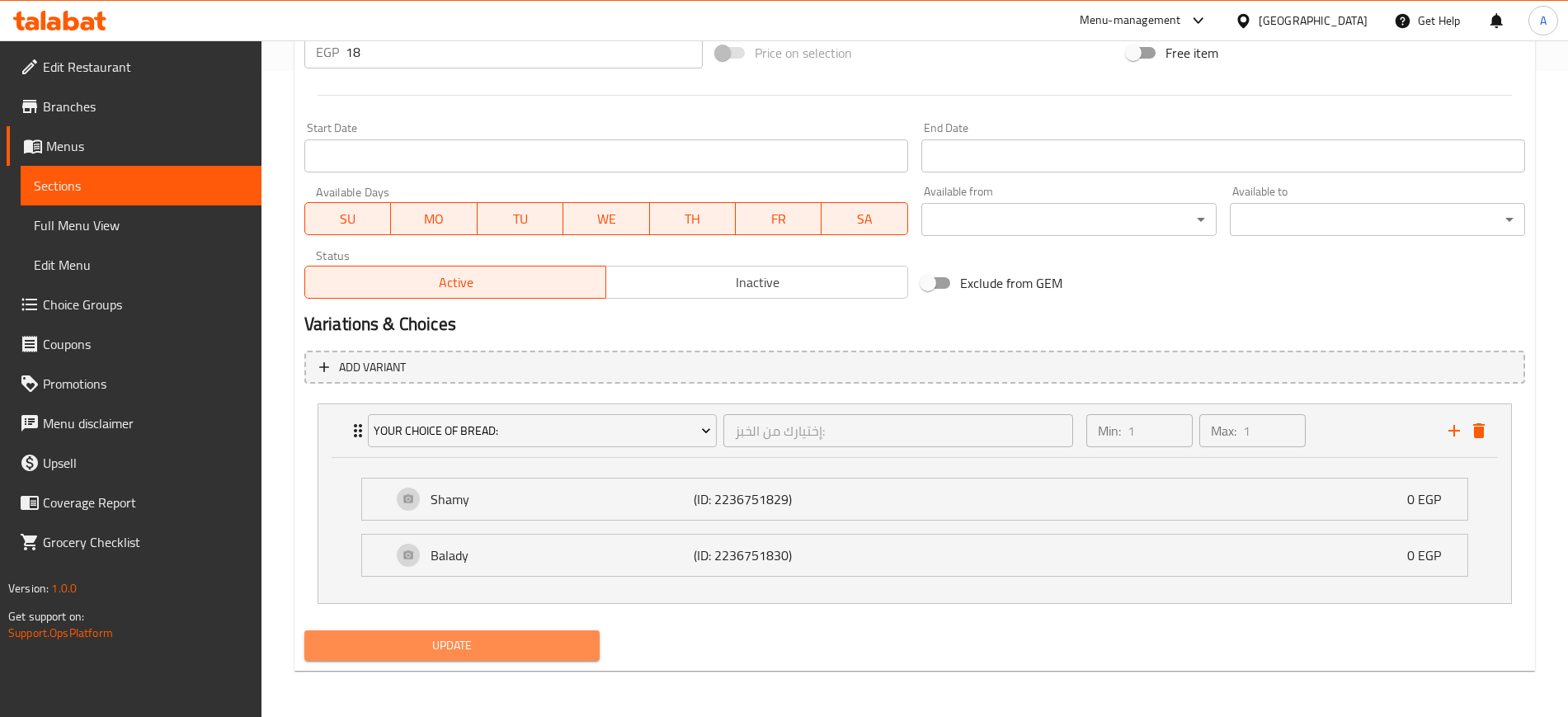
click at [372, 635] on span "Update" at bounding box center [452, 645] width 269 height 21
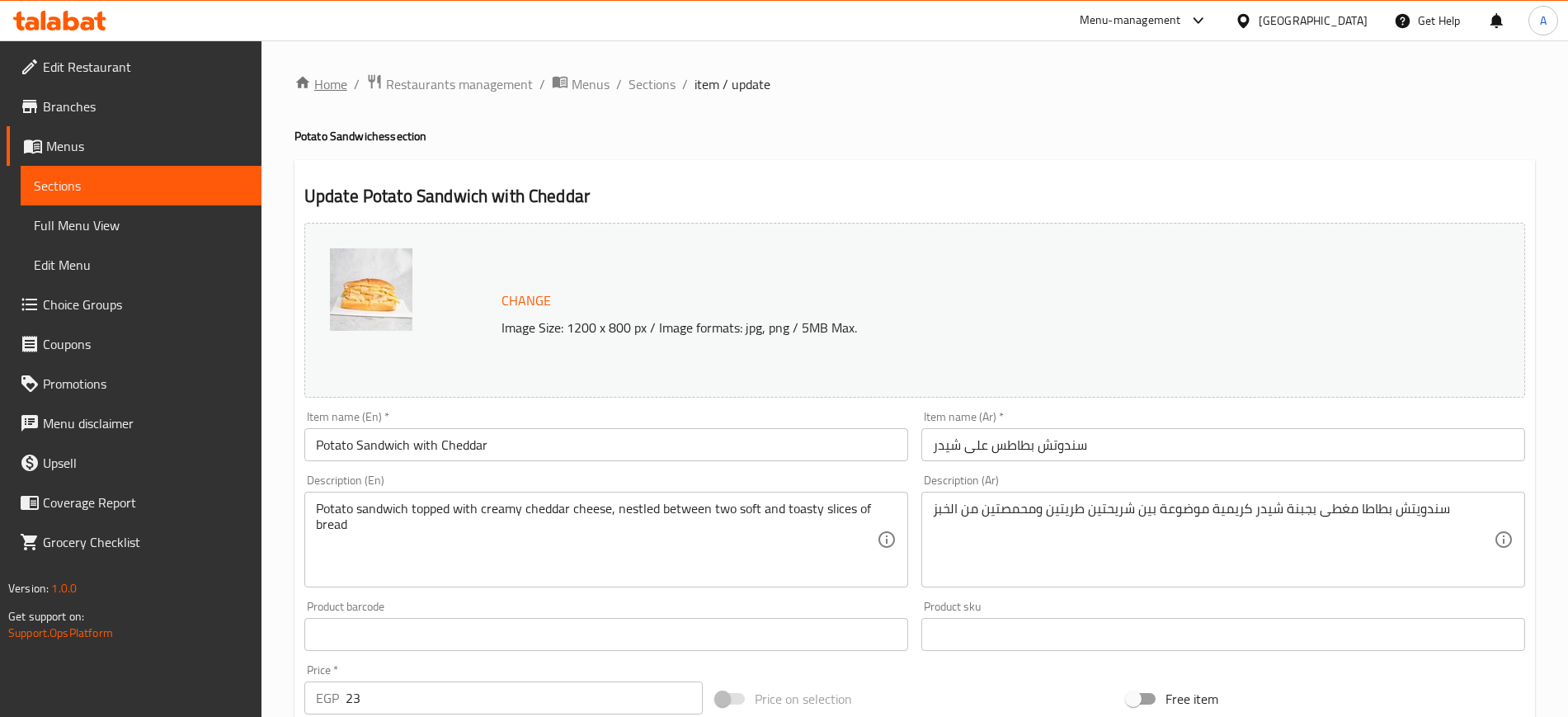
click at [325, 84] on link "Home" at bounding box center [321, 84] width 53 height 20
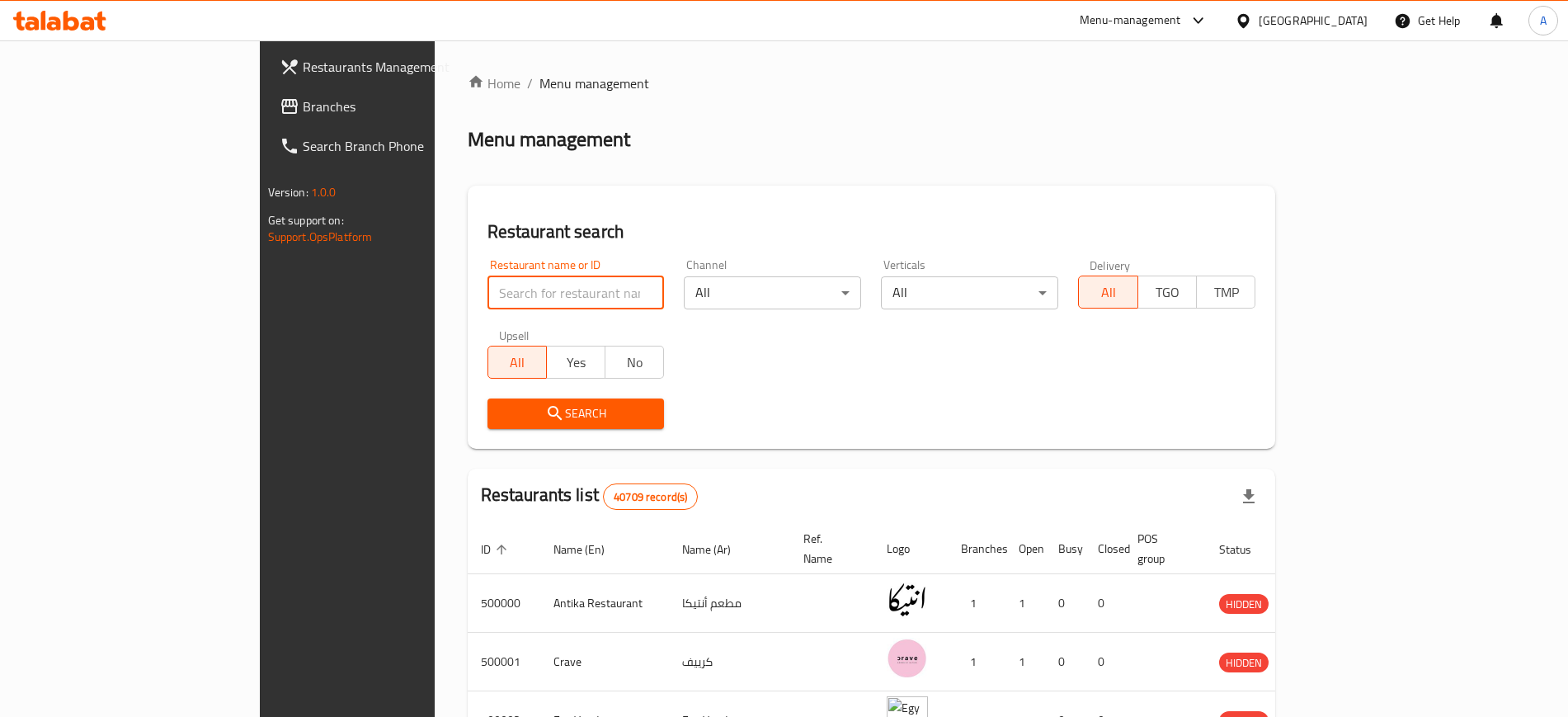
click at [488, 287] on input "search" at bounding box center [576, 293] width 177 height 33
type input "مرزوق"
click button "Search" at bounding box center [576, 413] width 177 height 31
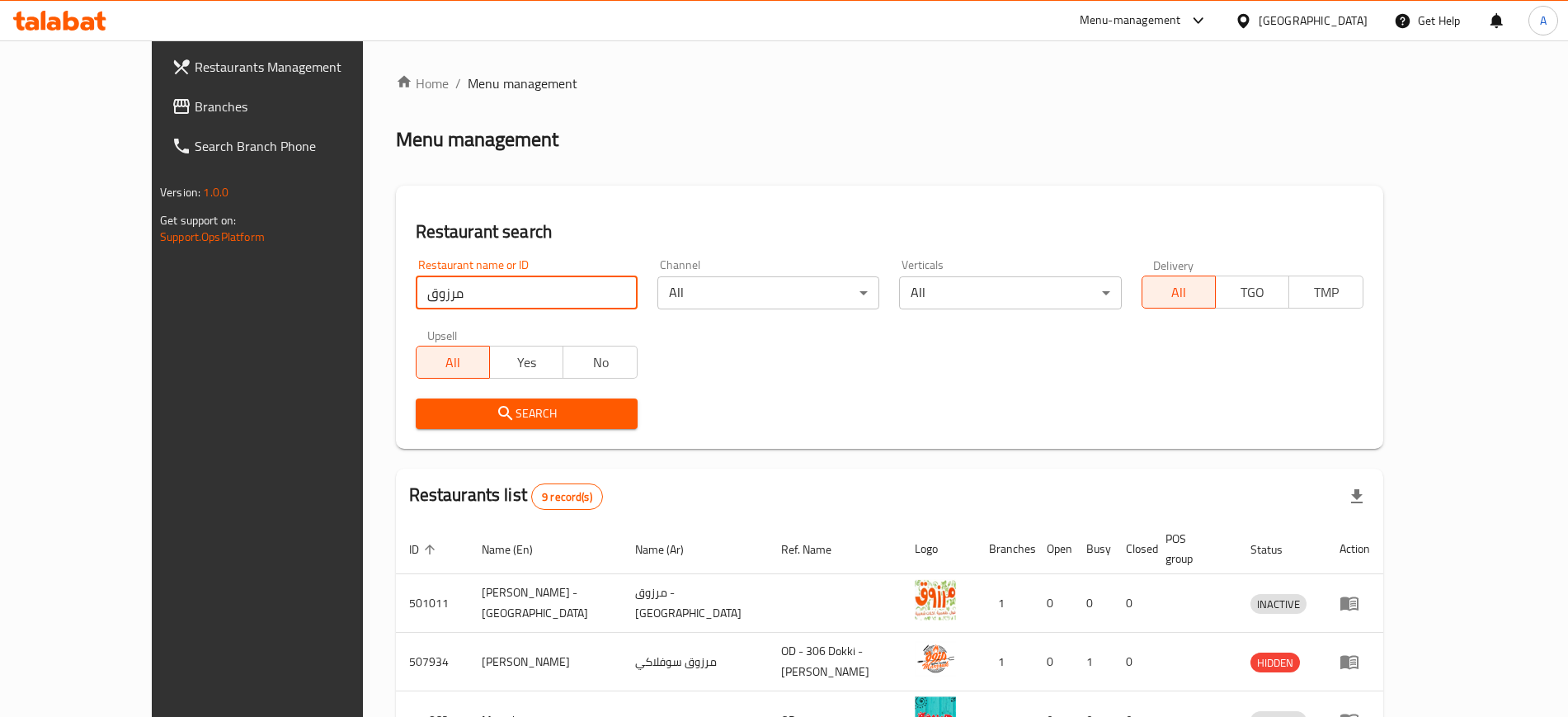
scroll to position [428, 0]
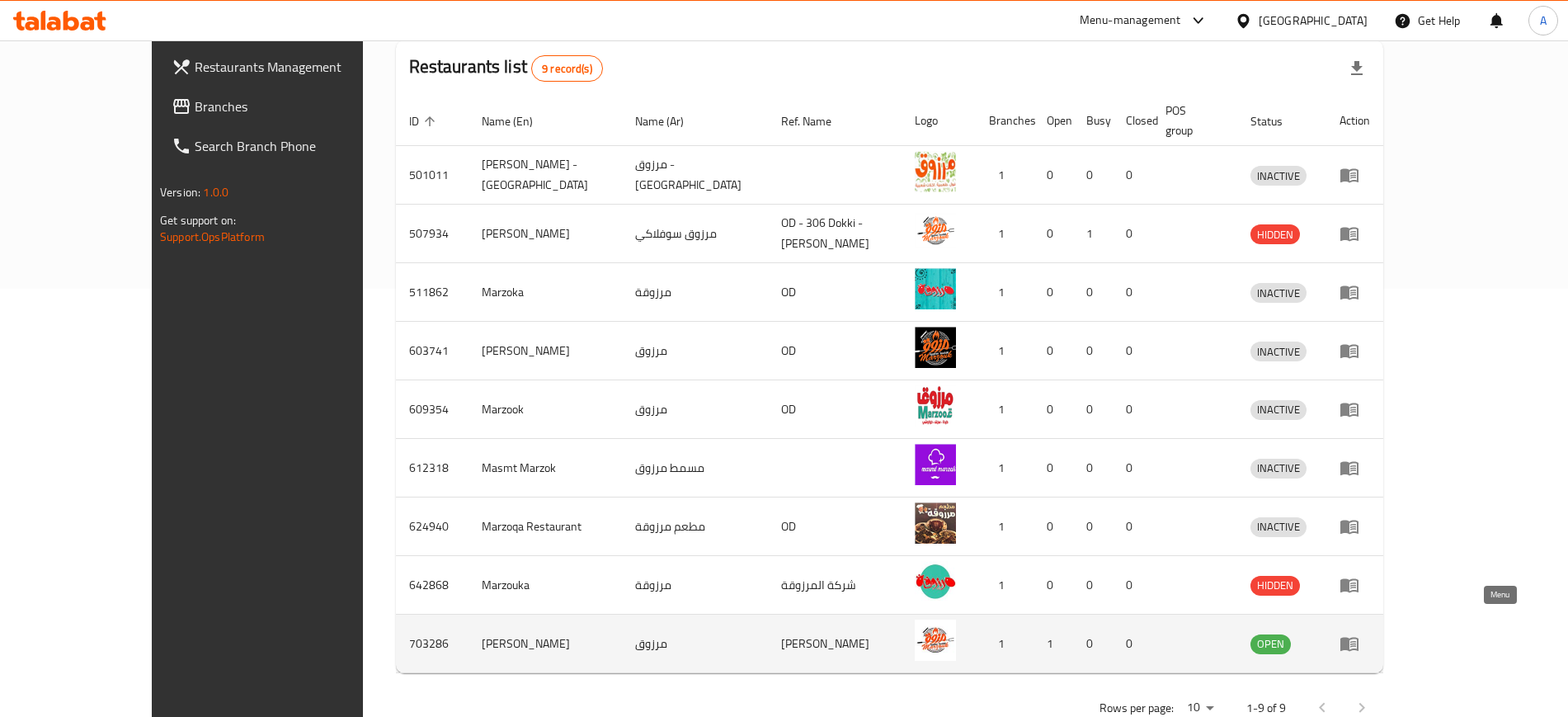
click at [1358, 638] on icon "enhanced table" at bounding box center [1350, 644] width 18 height 14
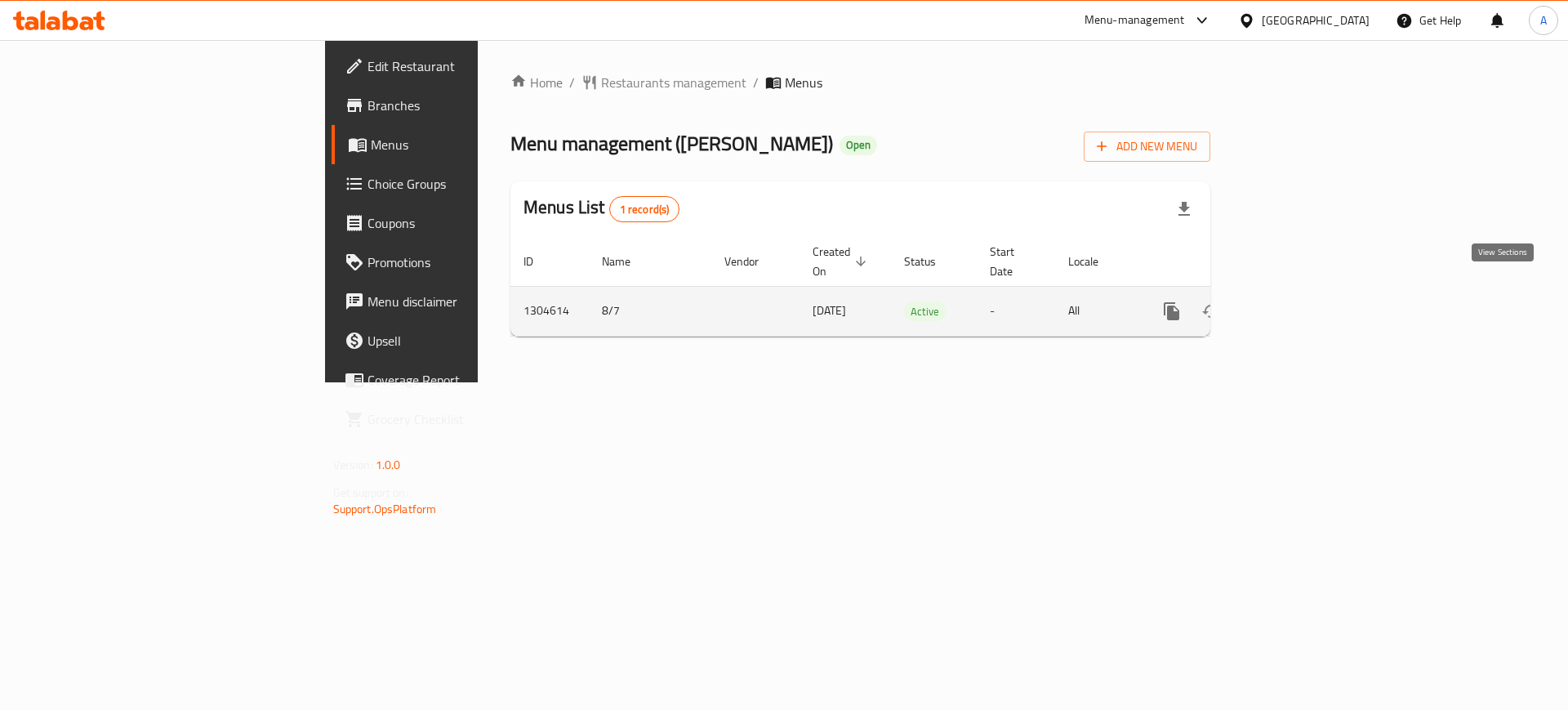
click at [1309, 299] on link "enhanced table" at bounding box center [1289, 311] width 39 height 39
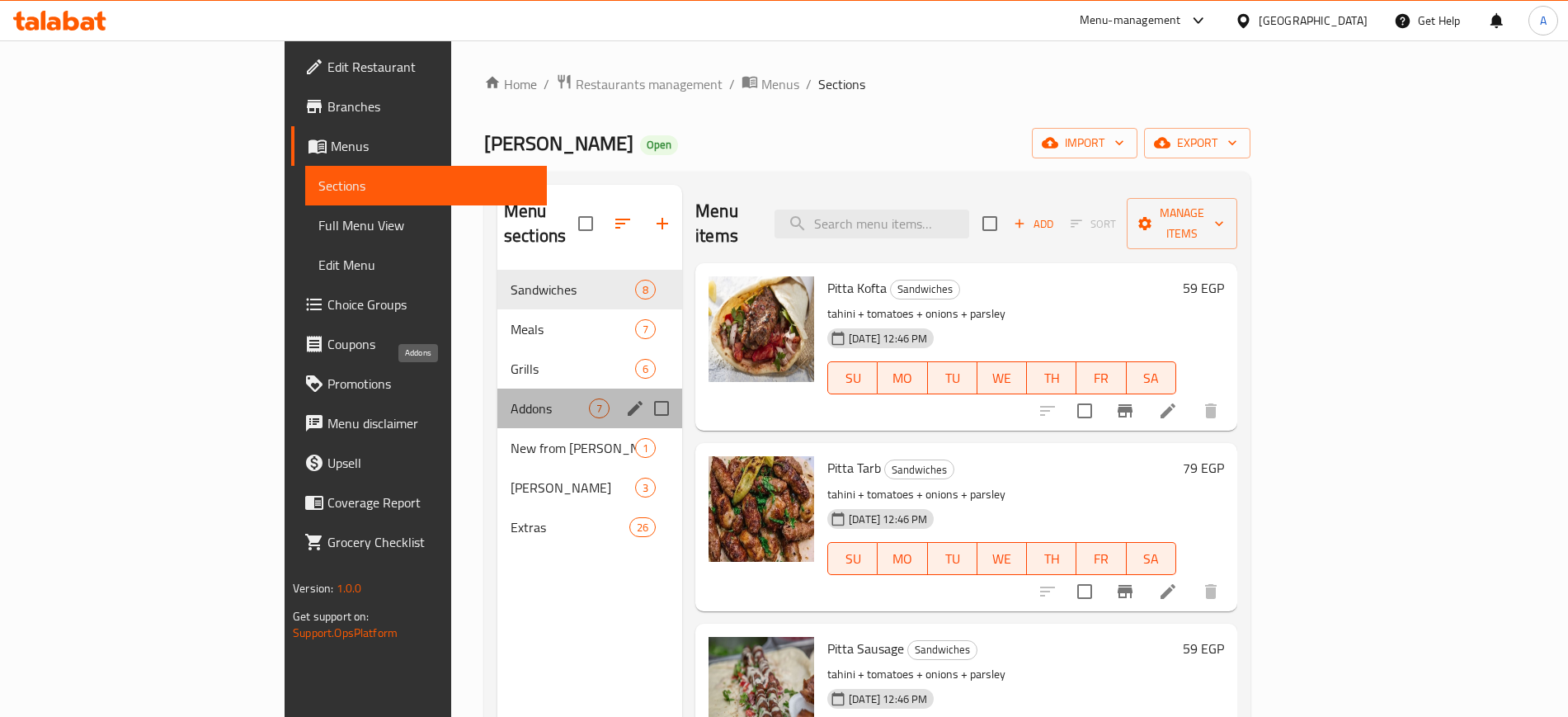
click at [511, 398] on span "Addons" at bounding box center [550, 408] width 78 height 20
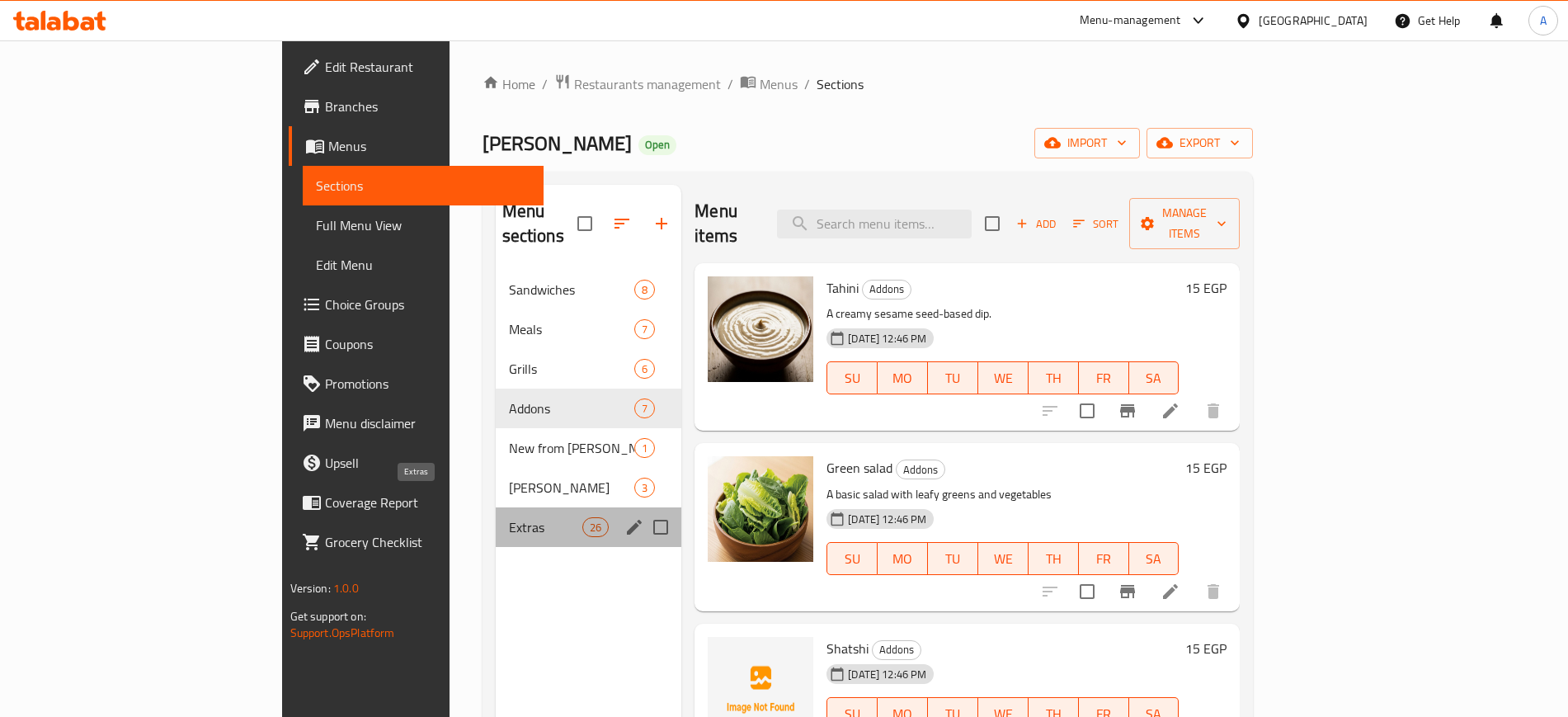
click at [509, 517] on span "Extras" at bounding box center [546, 527] width 73 height 20
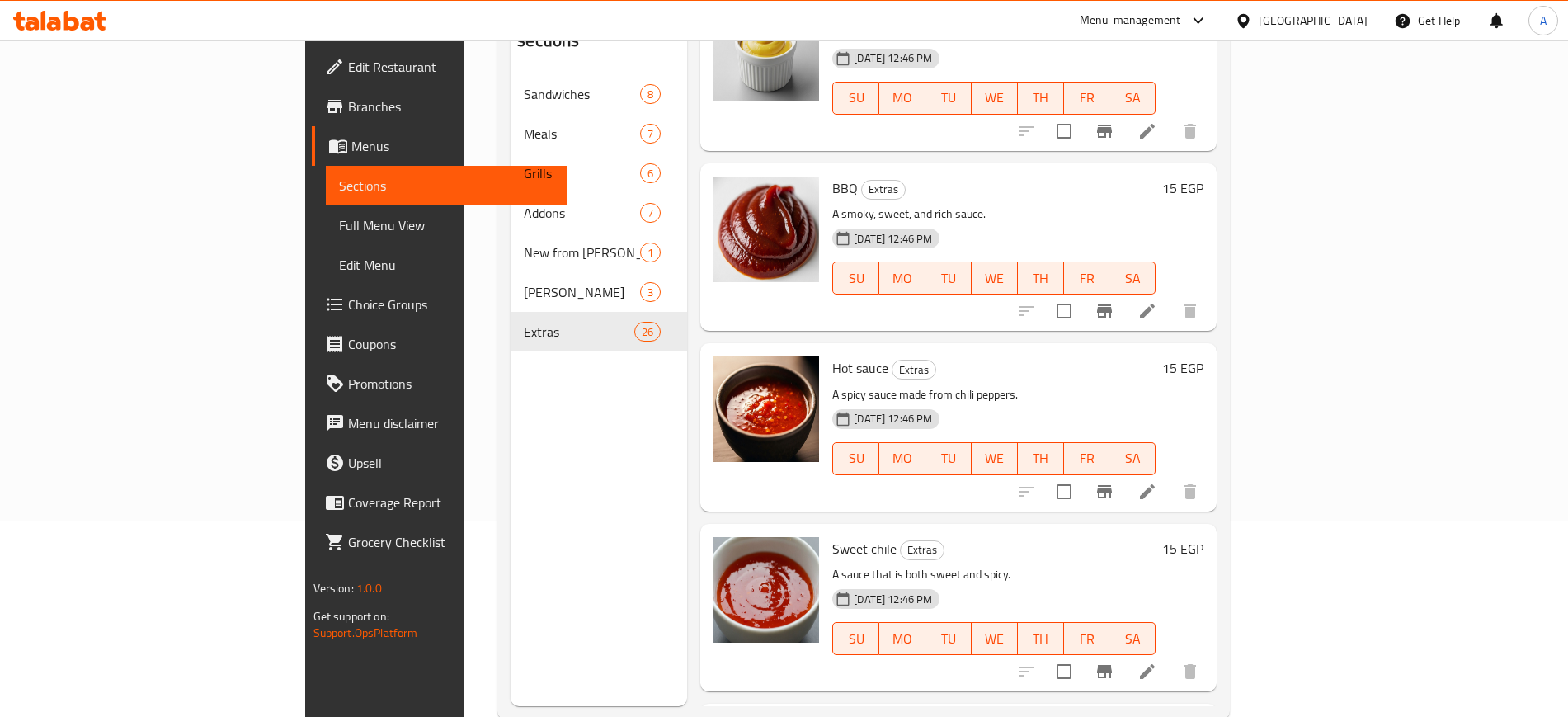
scroll to position [2957, 0]
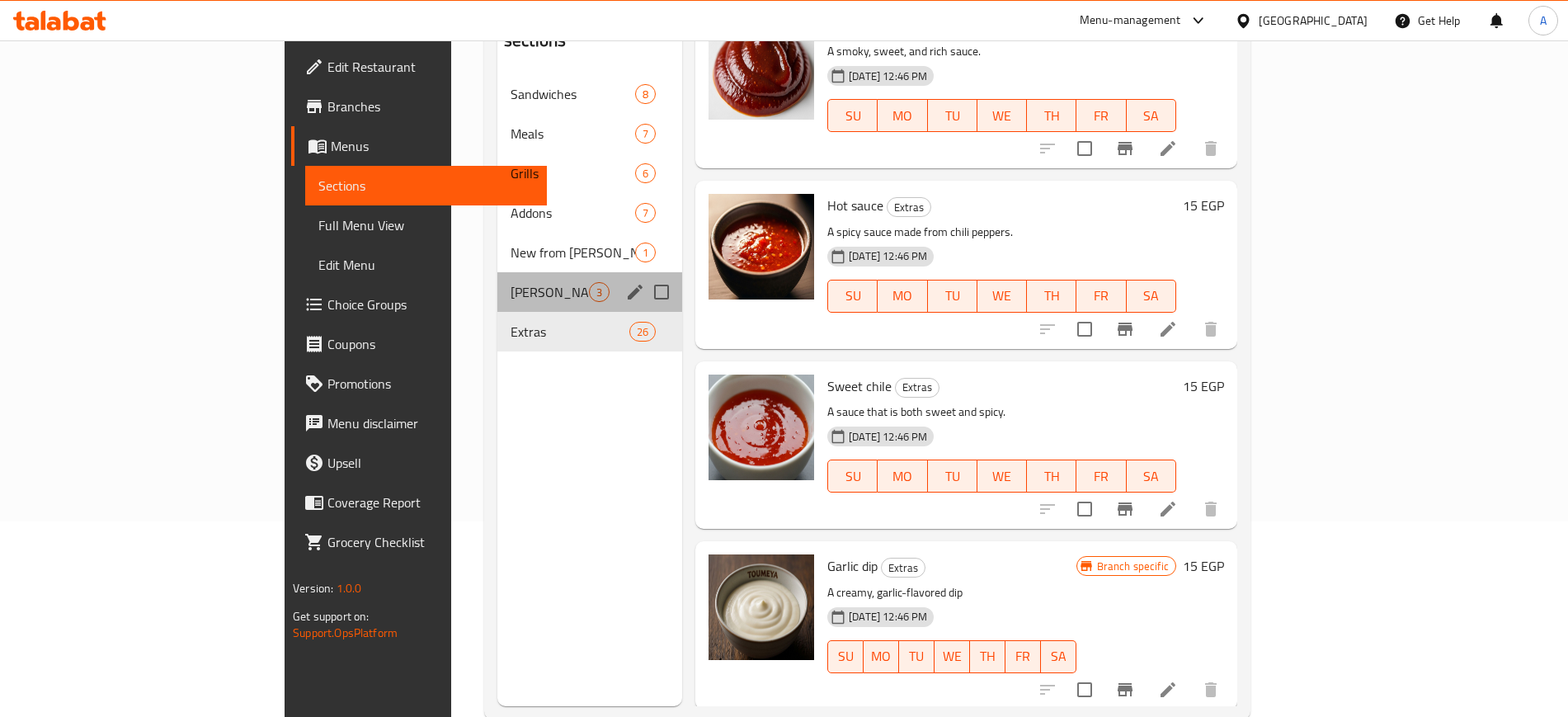
click at [498, 272] on div "Mr . Dola 3" at bounding box center [589, 291] width 185 height 39
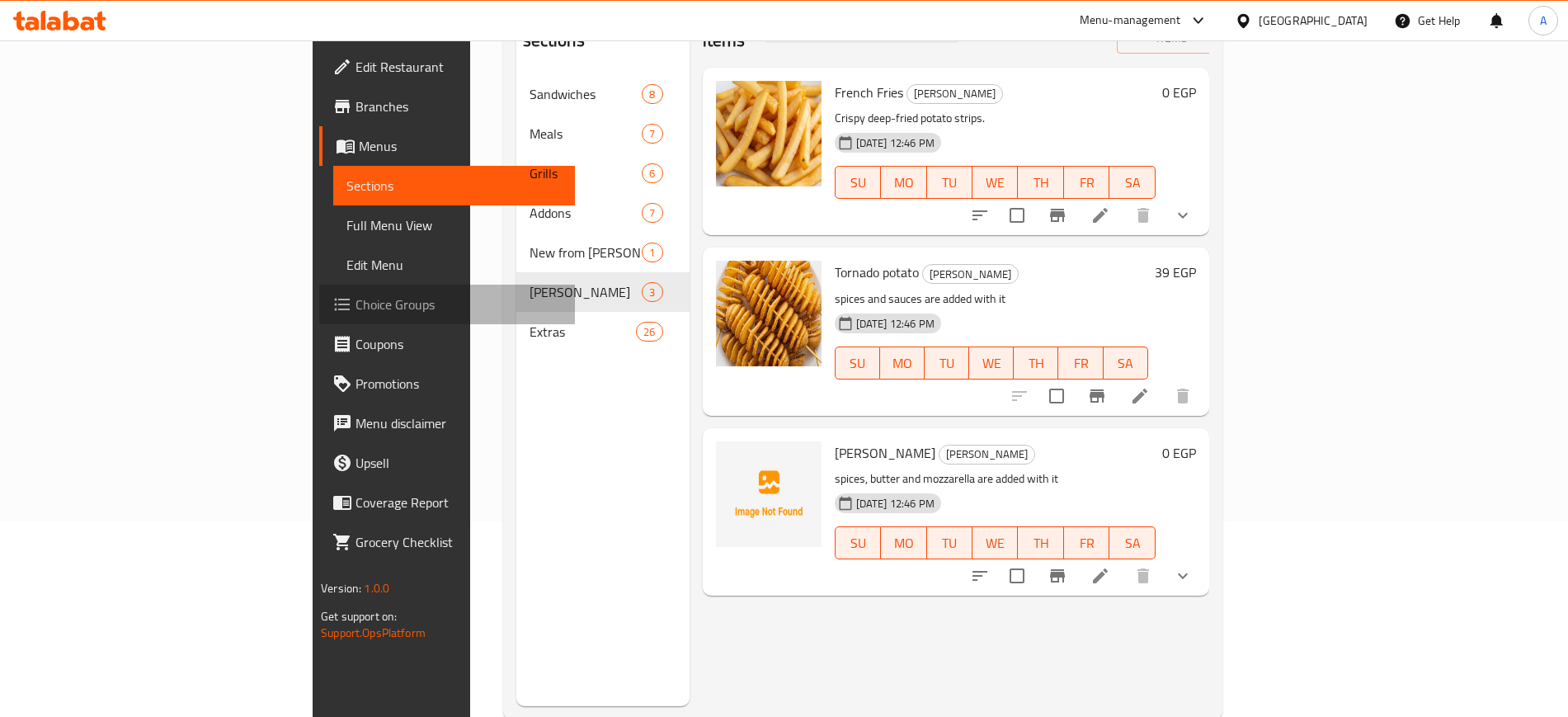
click at [356, 298] on span "Choice Groups" at bounding box center [458, 305] width 205 height 20
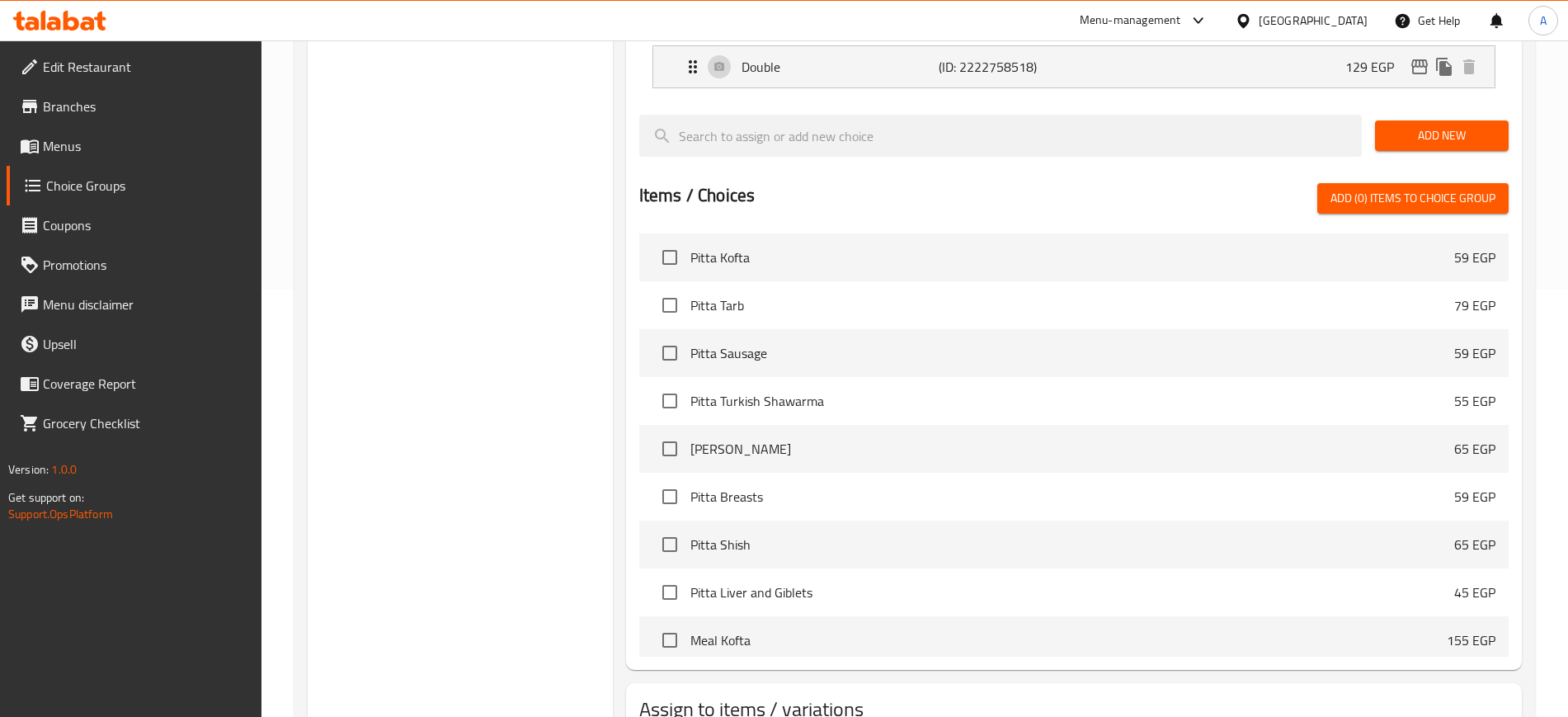
scroll to position [502, 0]
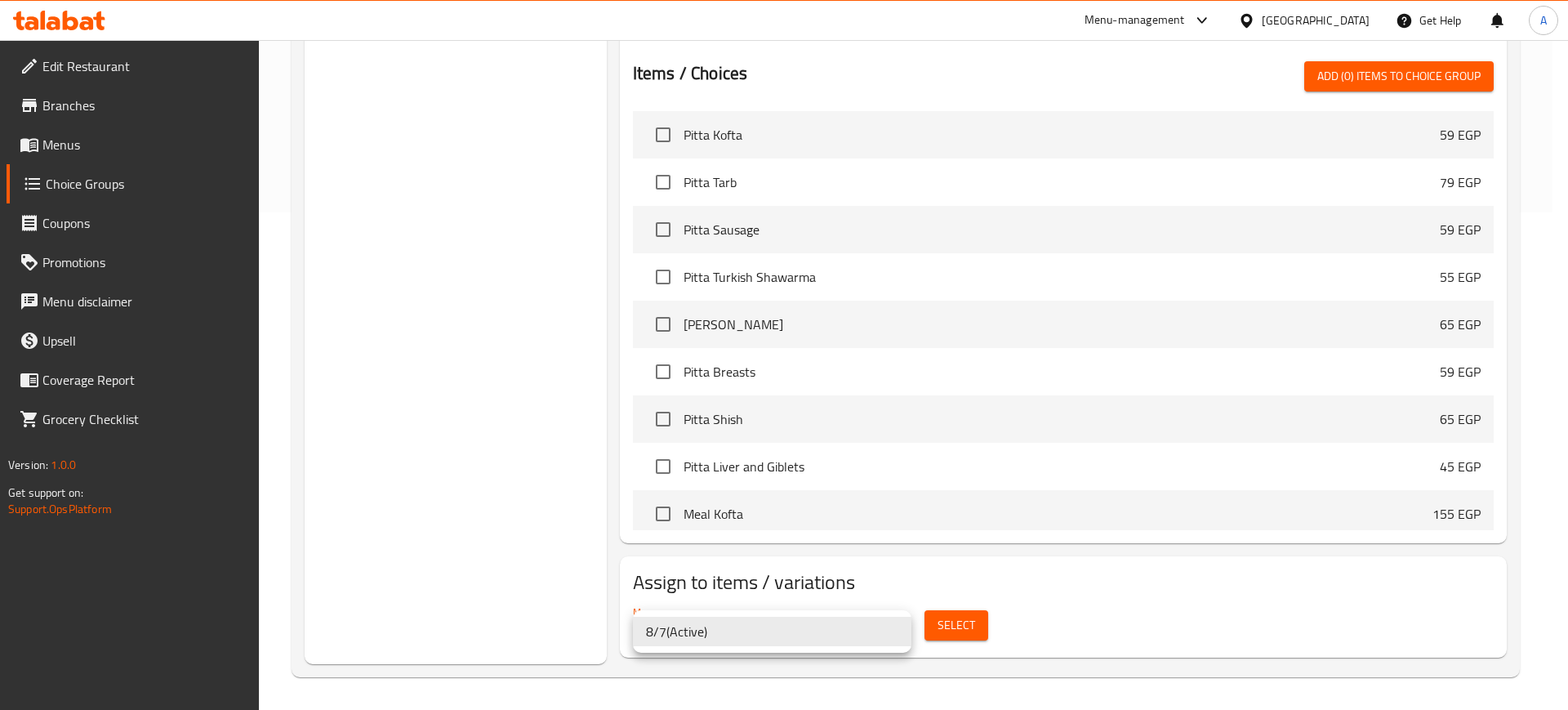
click at [517, 579] on div at bounding box center [784, 355] width 1568 height 710
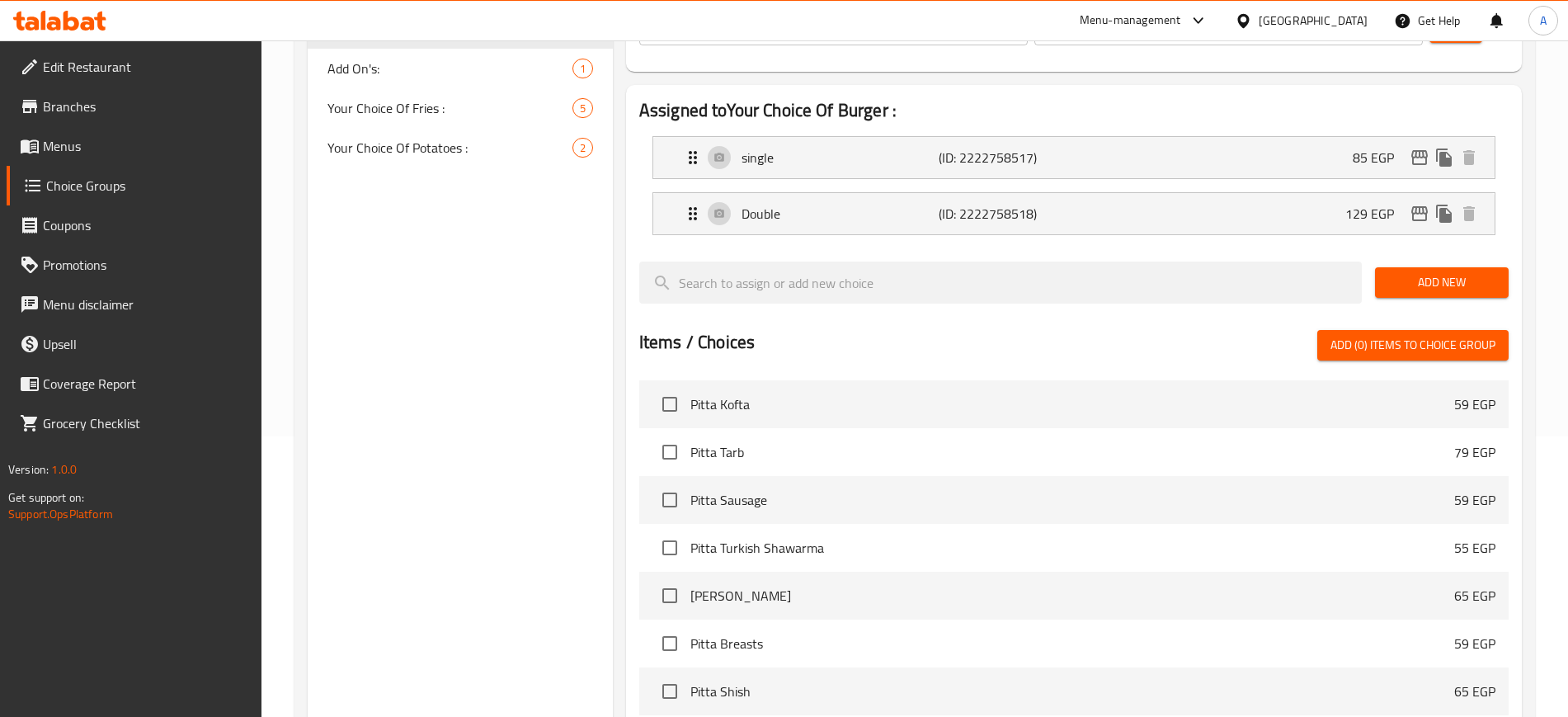
scroll to position [279, 0]
click at [1469, 336] on span "Add (0) items to choice group" at bounding box center [1414, 346] width 165 height 21
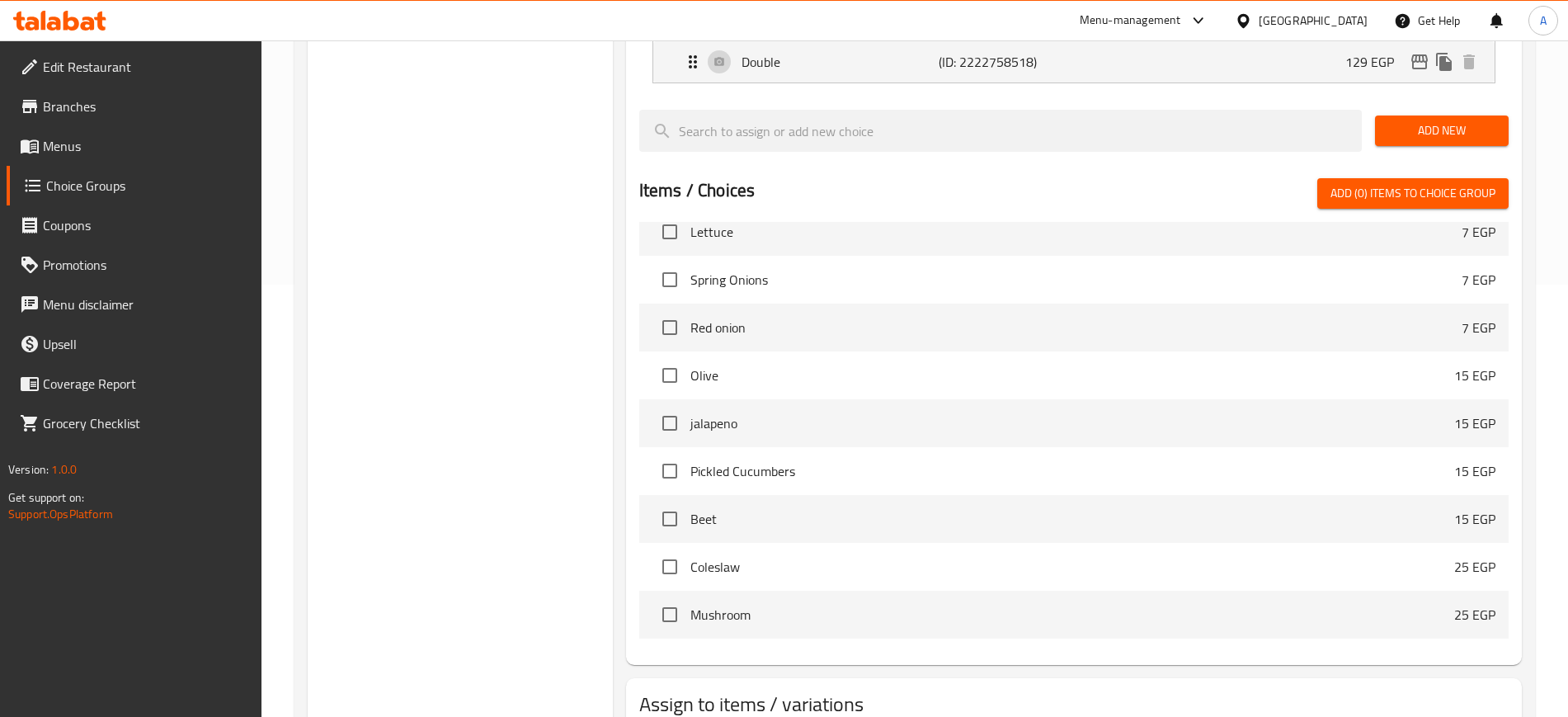
scroll to position [0, 0]
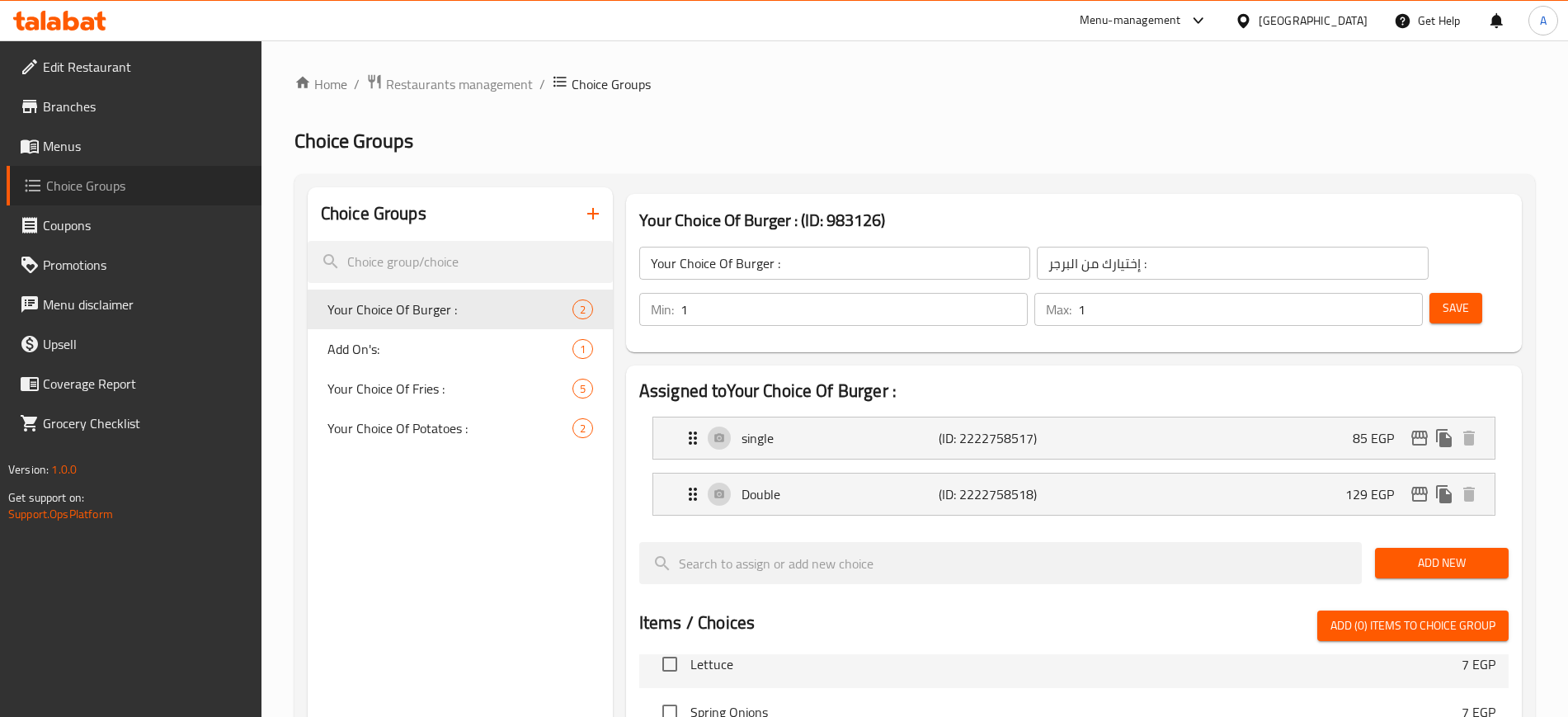
click at [94, 194] on span "Choice Groups" at bounding box center [147, 185] width 202 height 20
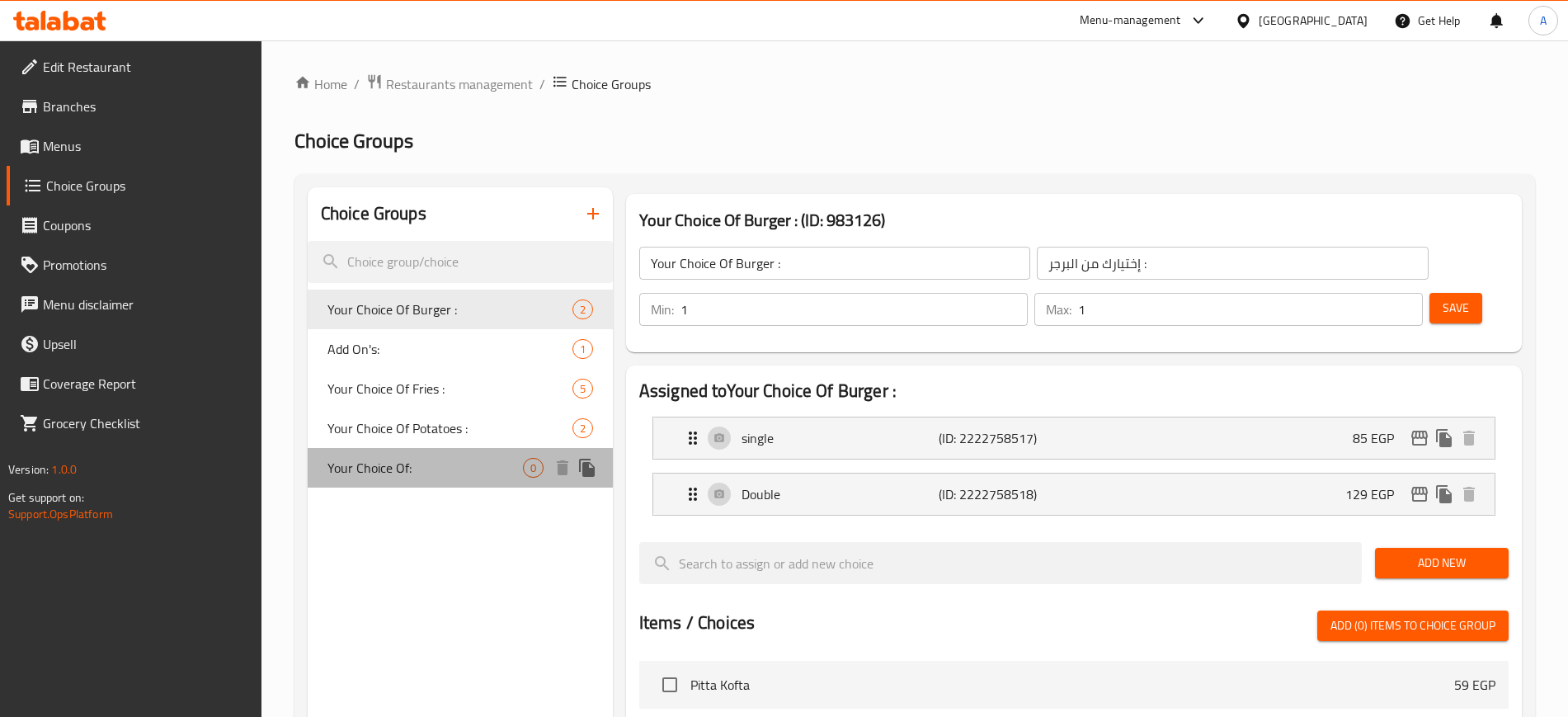
click at [407, 457] on span "Your Choice Of:" at bounding box center [425, 467] width 195 height 20
type input "Your Choice Of:"
type input "إختيارك من:"
type input "0"
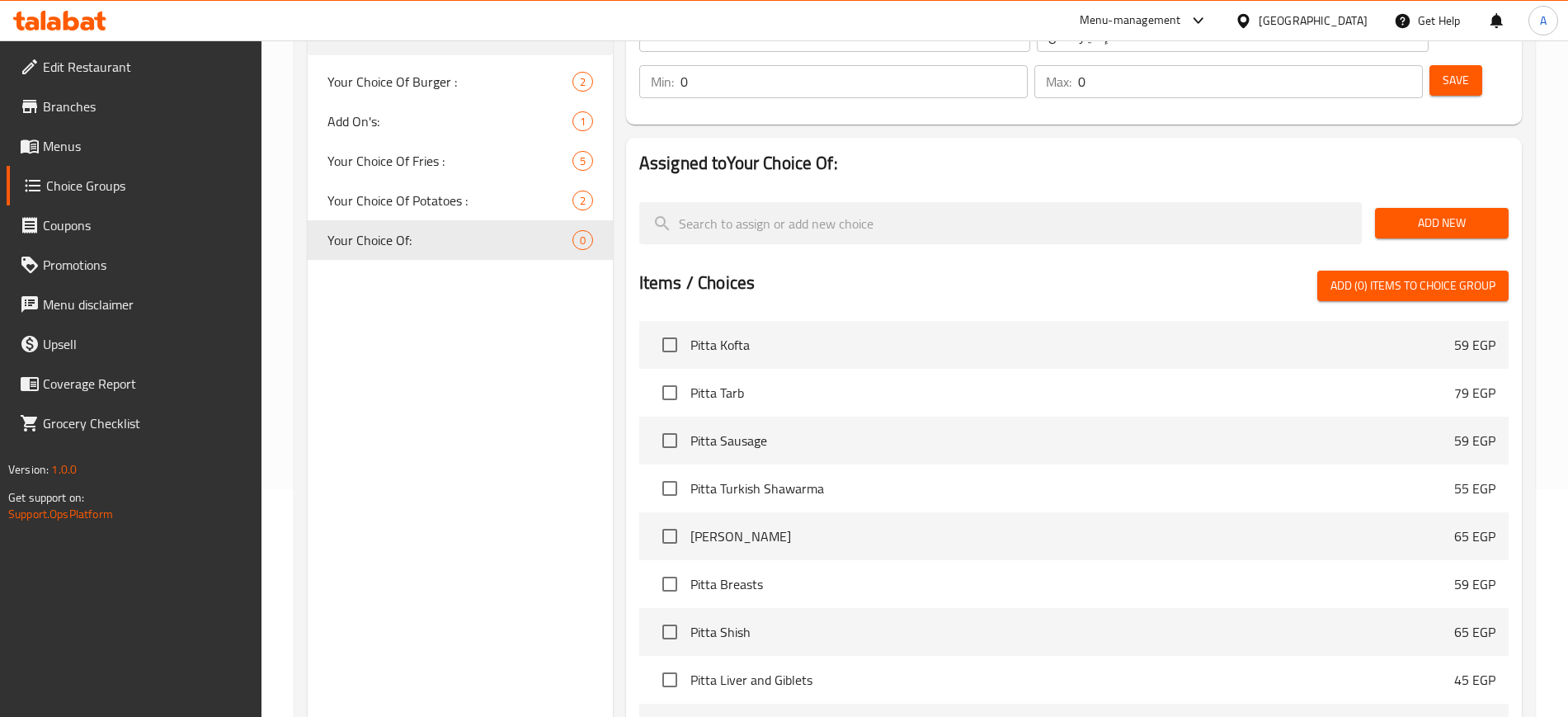
scroll to position [223, 0]
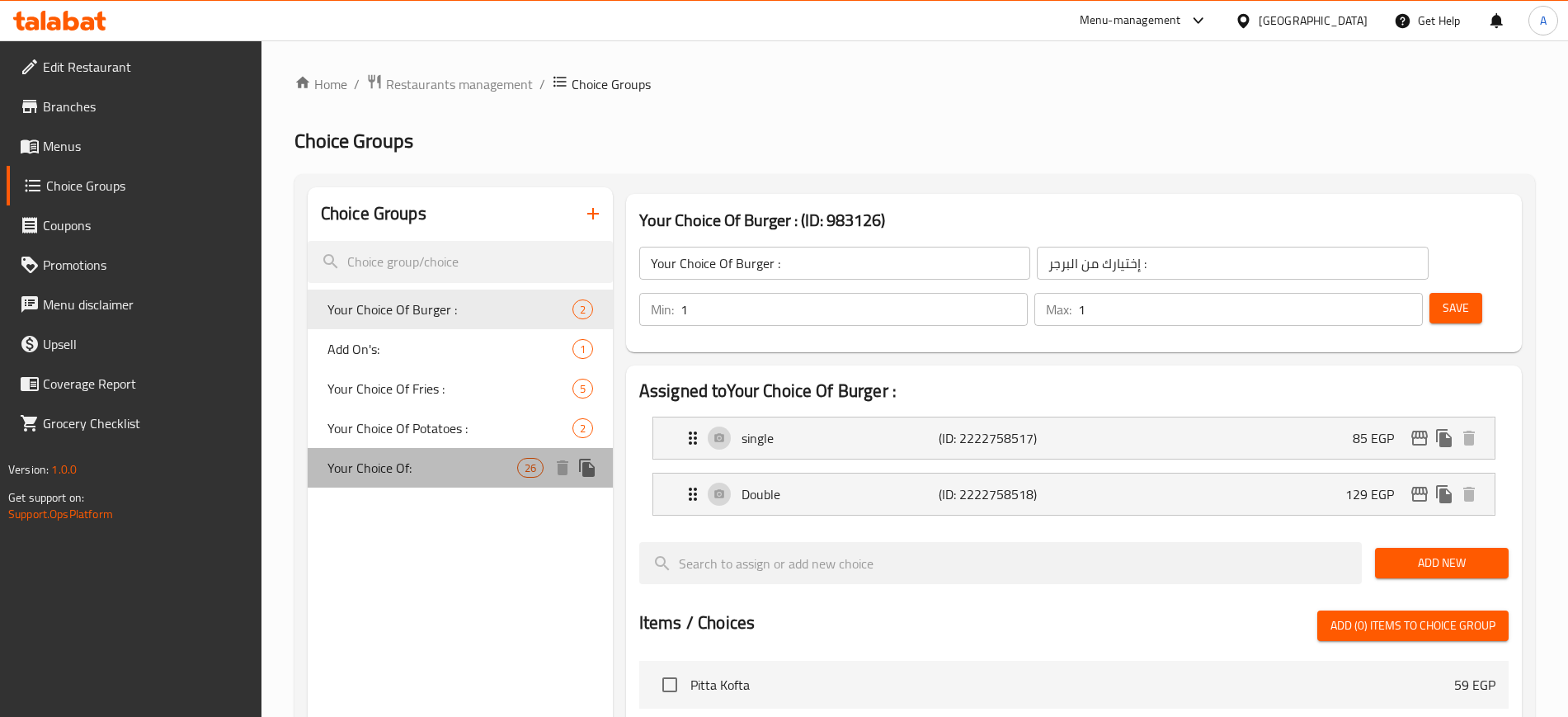
click at [416, 468] on span "Your Choice Of:" at bounding box center [422, 467] width 190 height 20
type input "Your Choice Of:"
type input "إختيارك من:"
type input "0"
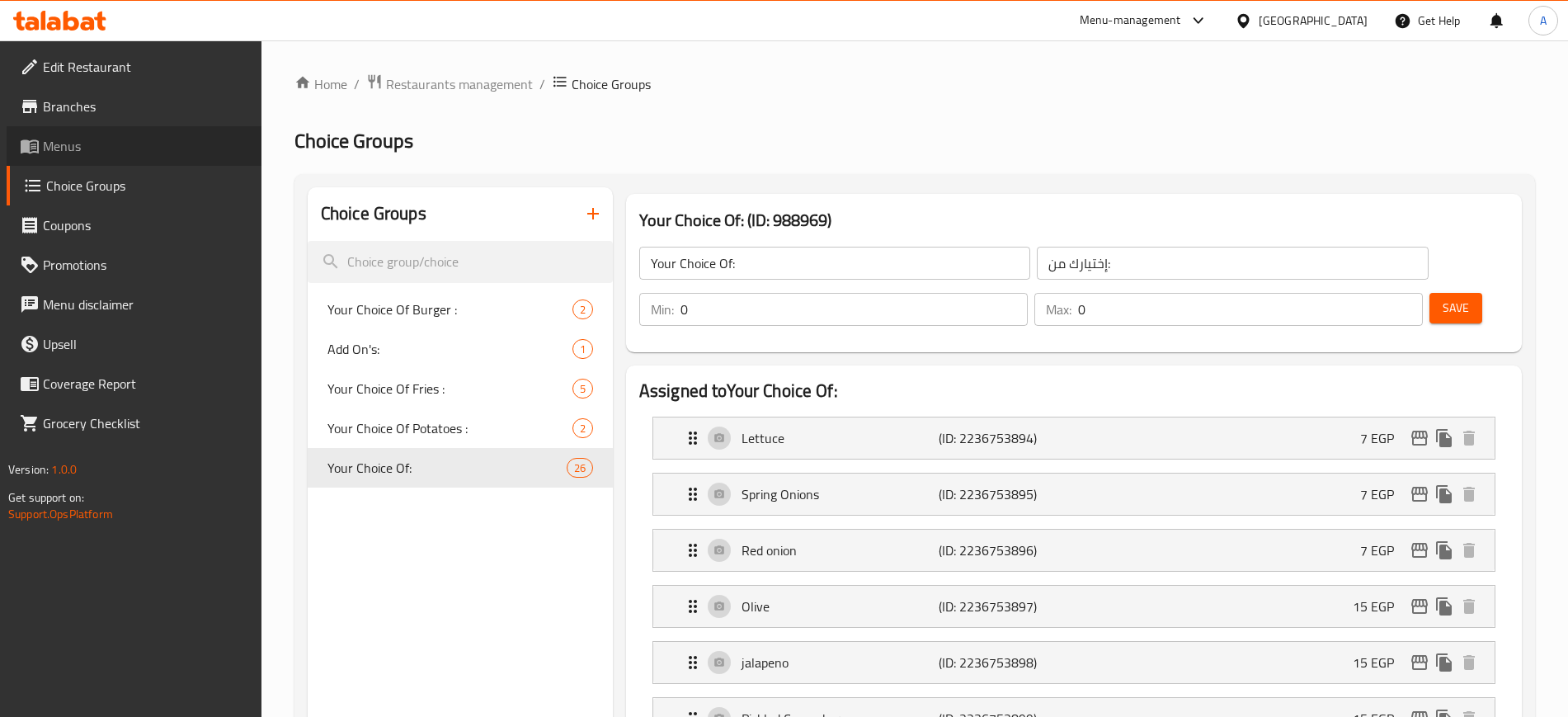
click at [64, 156] on span "Menus" at bounding box center [145, 146] width 205 height 20
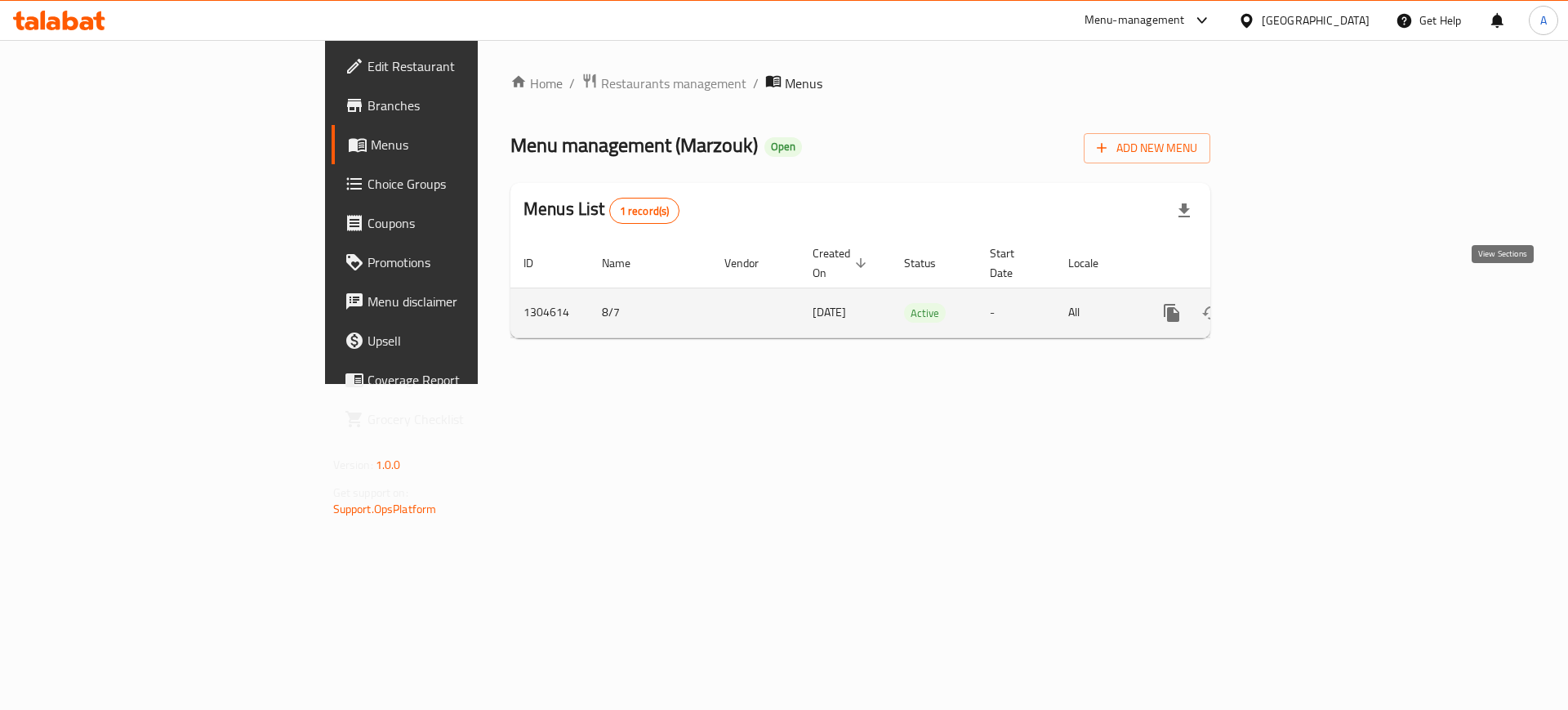
click at [1299, 303] on icon "enhanced table" at bounding box center [1289, 313] width 20 height 20
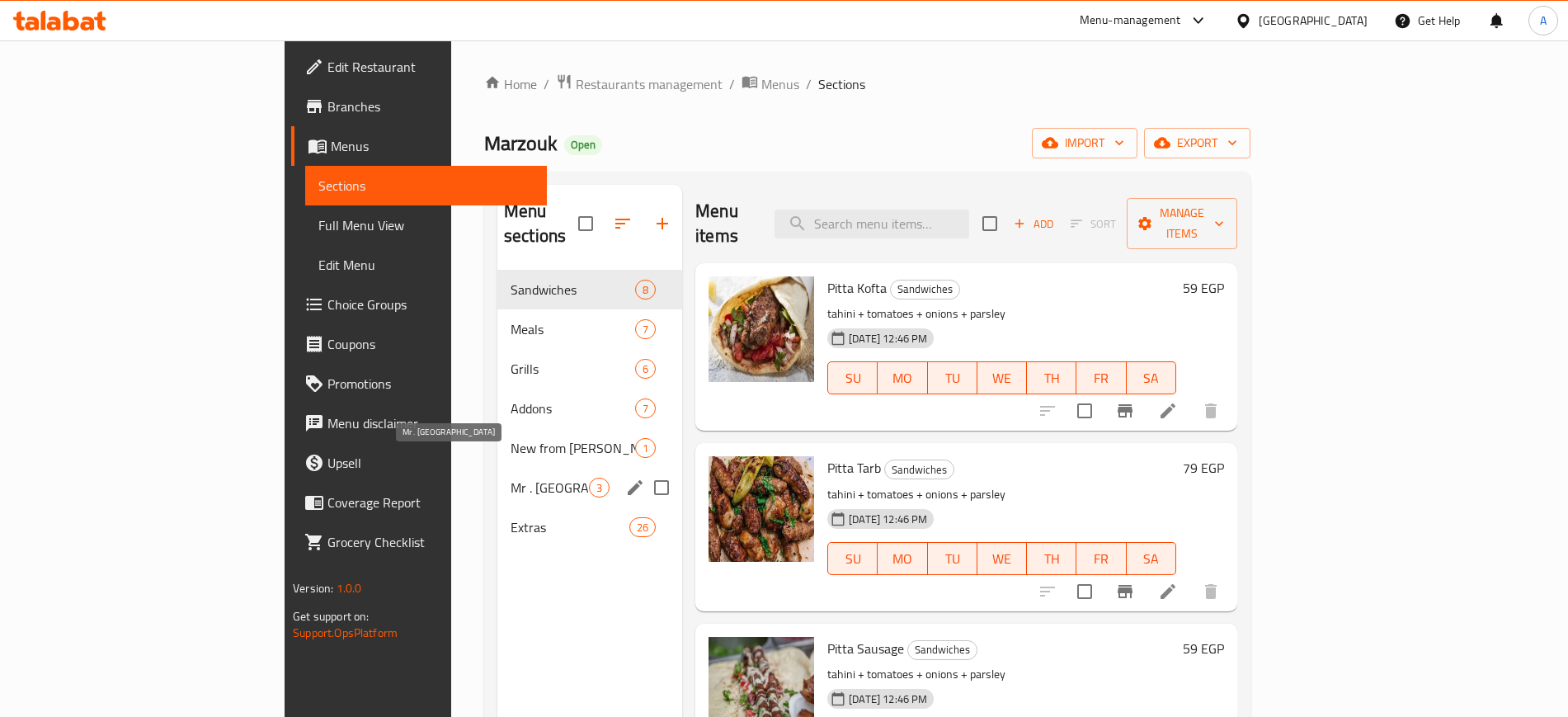
click at [511, 477] on span "Mr . [GEOGRAPHIC_DATA]" at bounding box center [550, 487] width 78 height 20
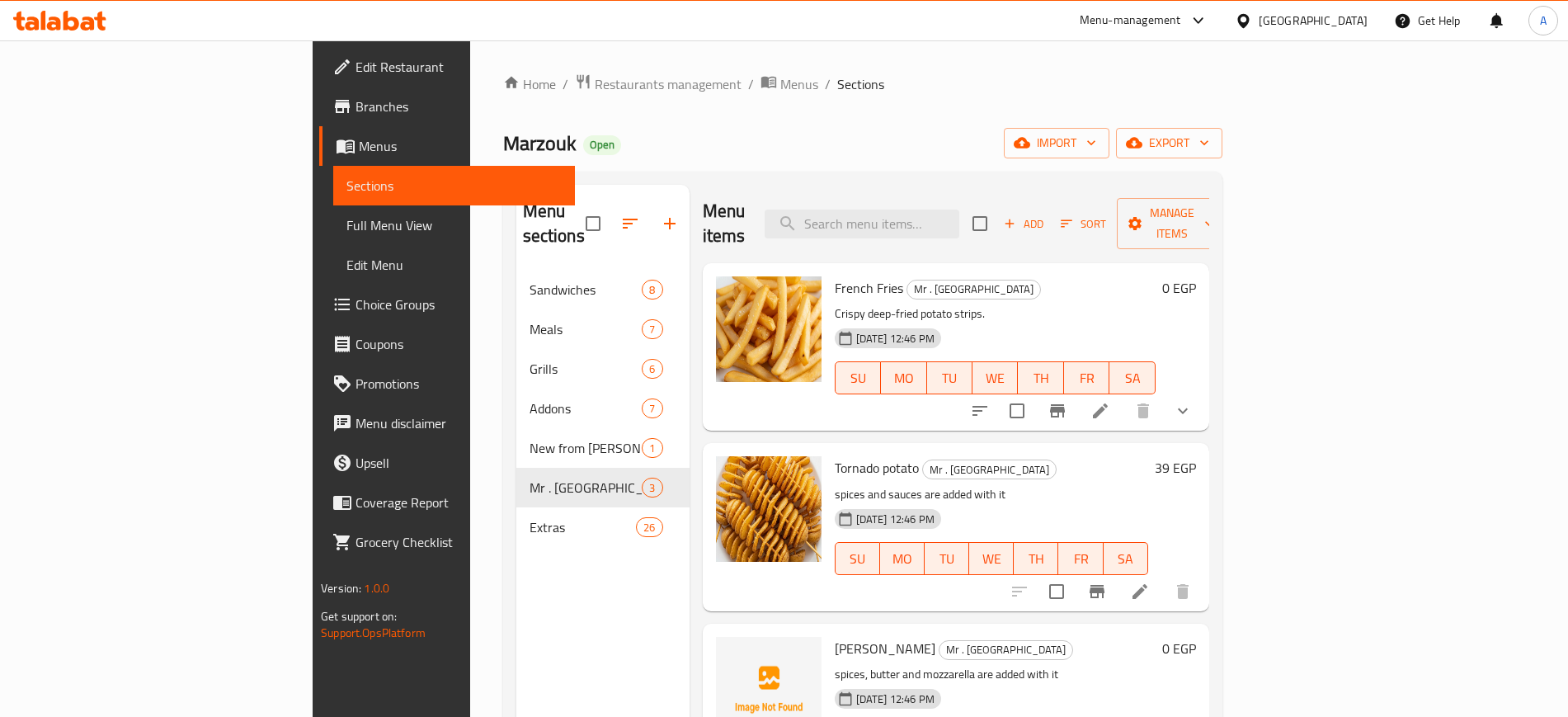
scroll to position [231, 0]
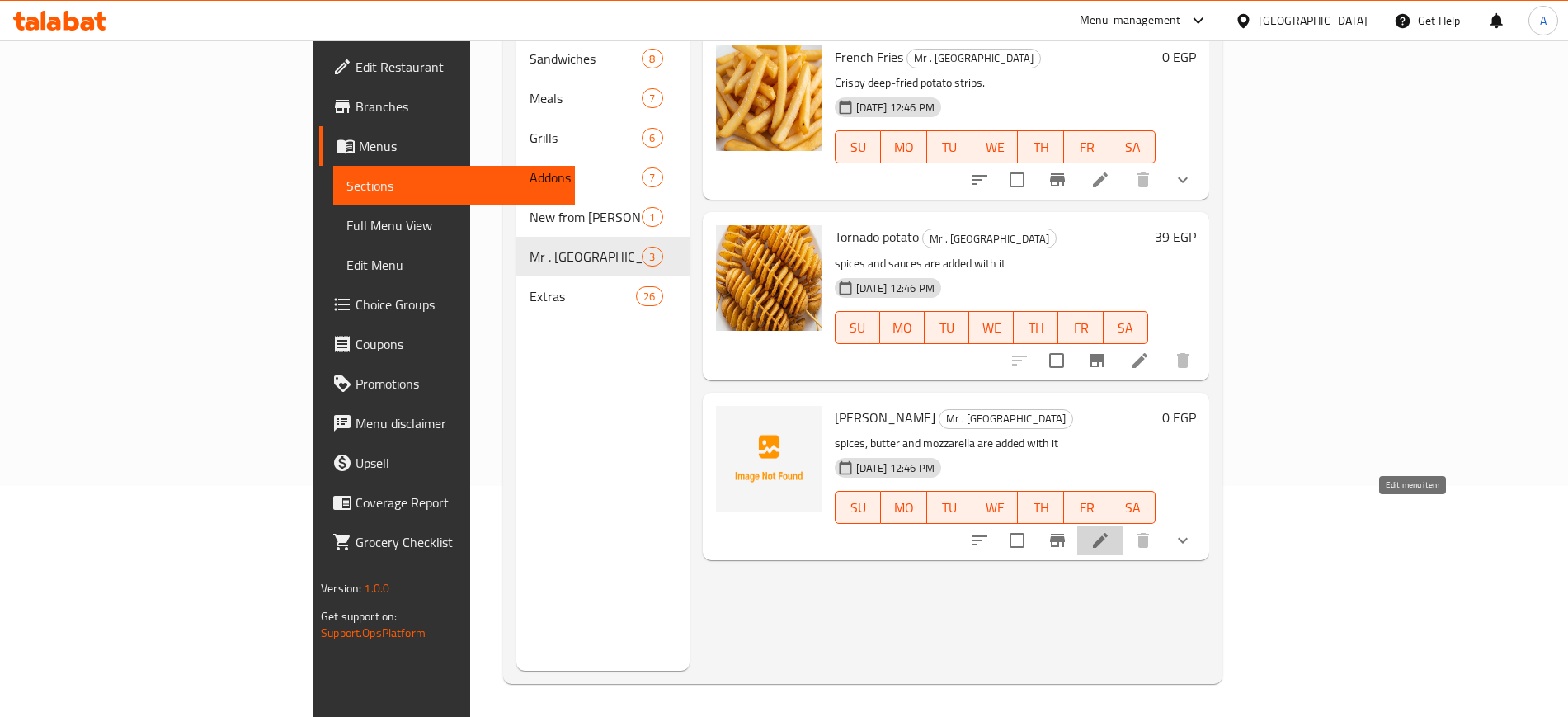
click at [1110, 530] on icon at bounding box center [1100, 540] width 20 height 20
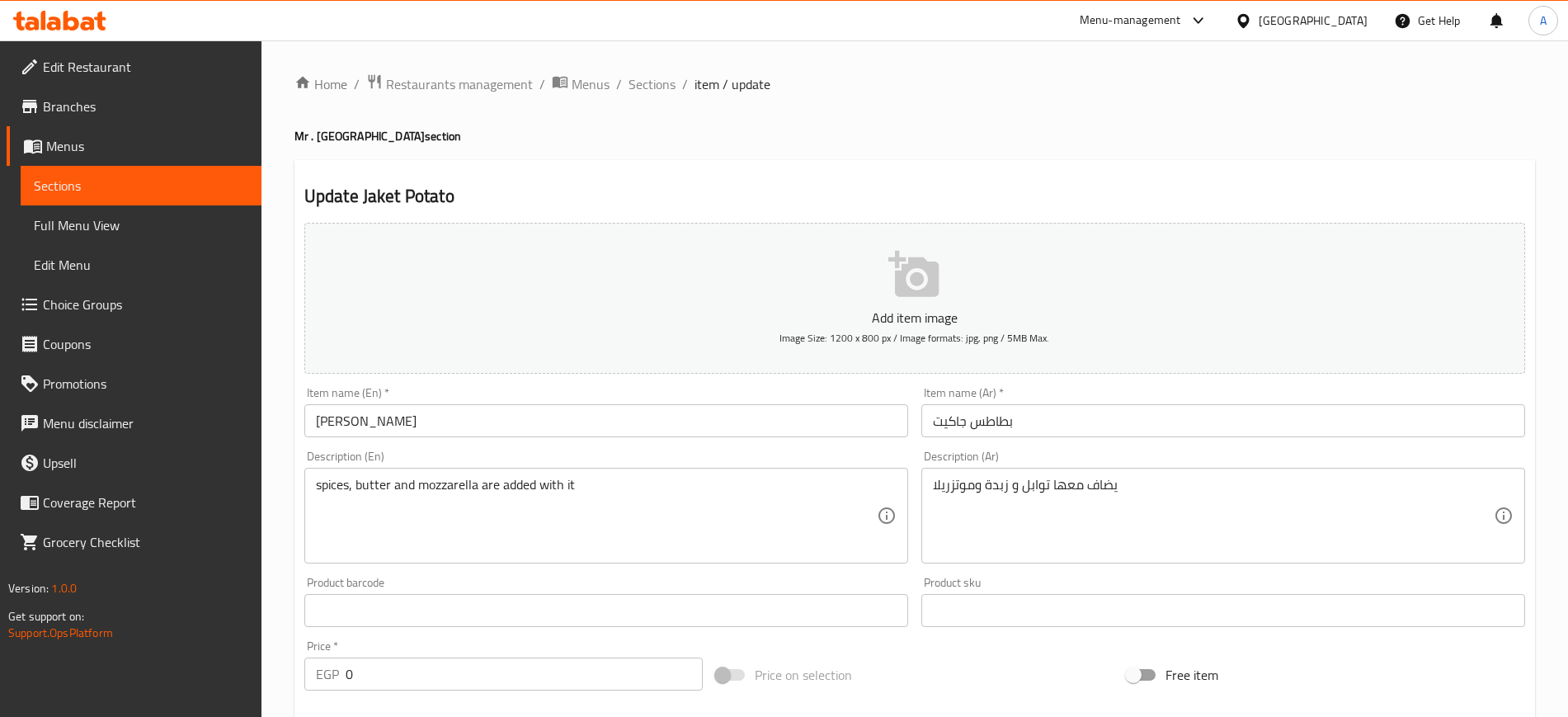
scroll to position [476, 0]
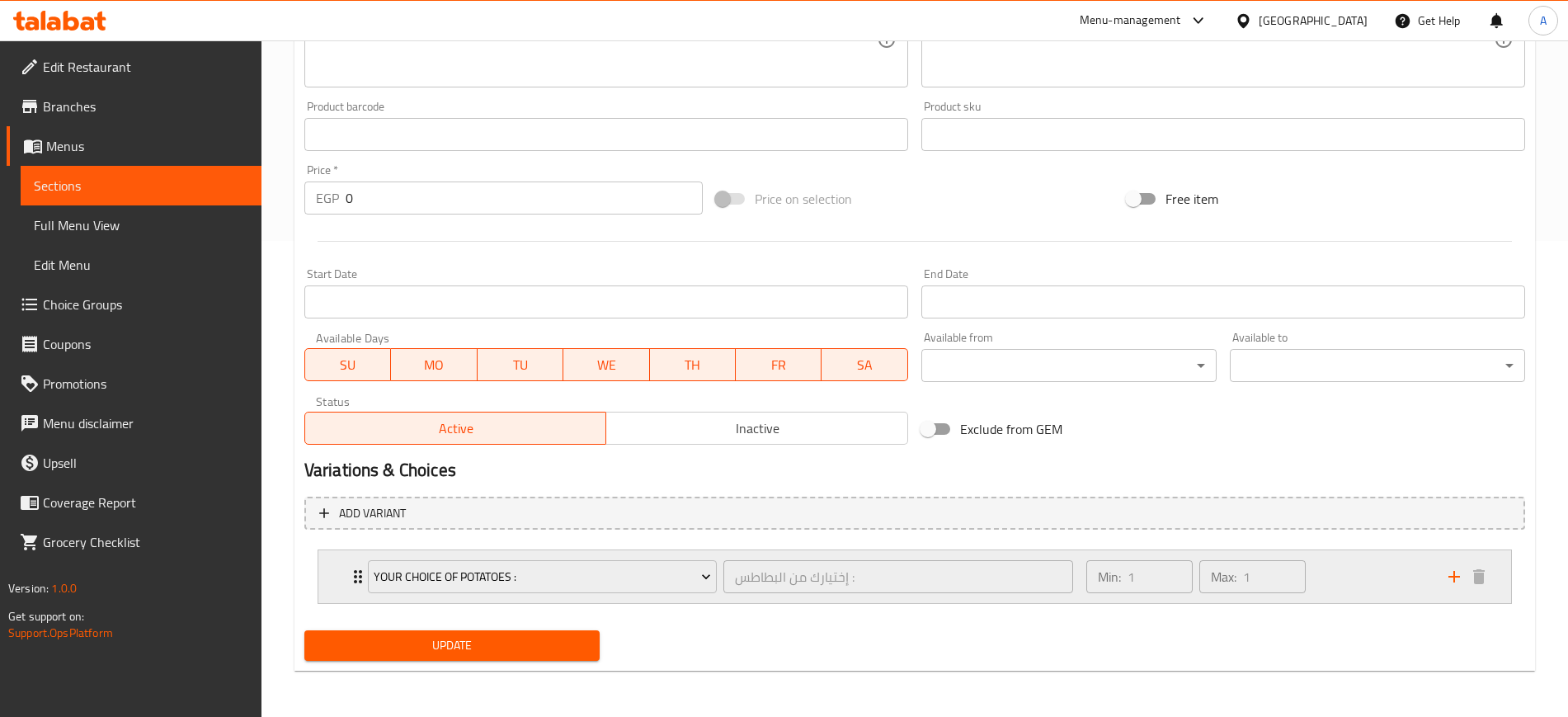
click at [356, 568] on icon "Expand" at bounding box center [358, 577] width 20 height 20
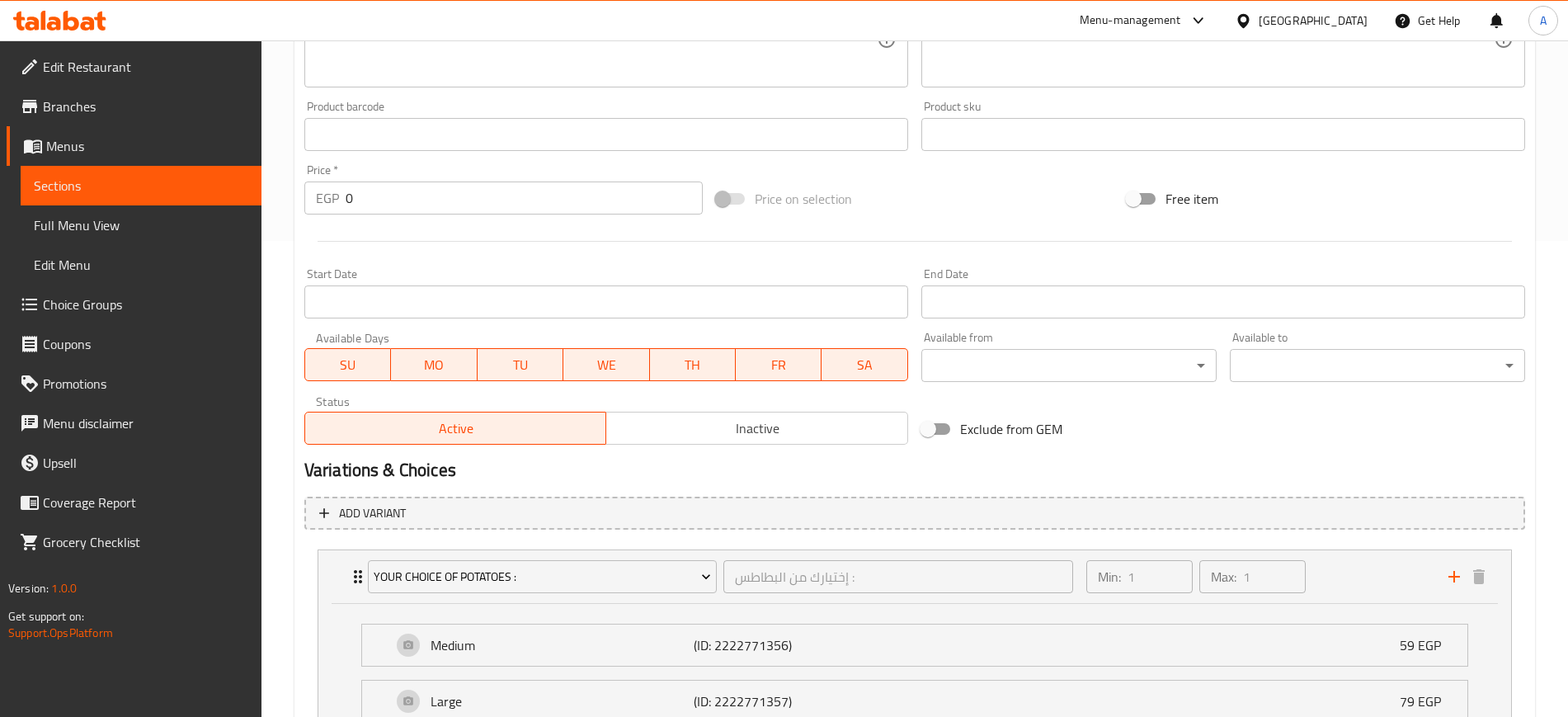
scroll to position [622, 0]
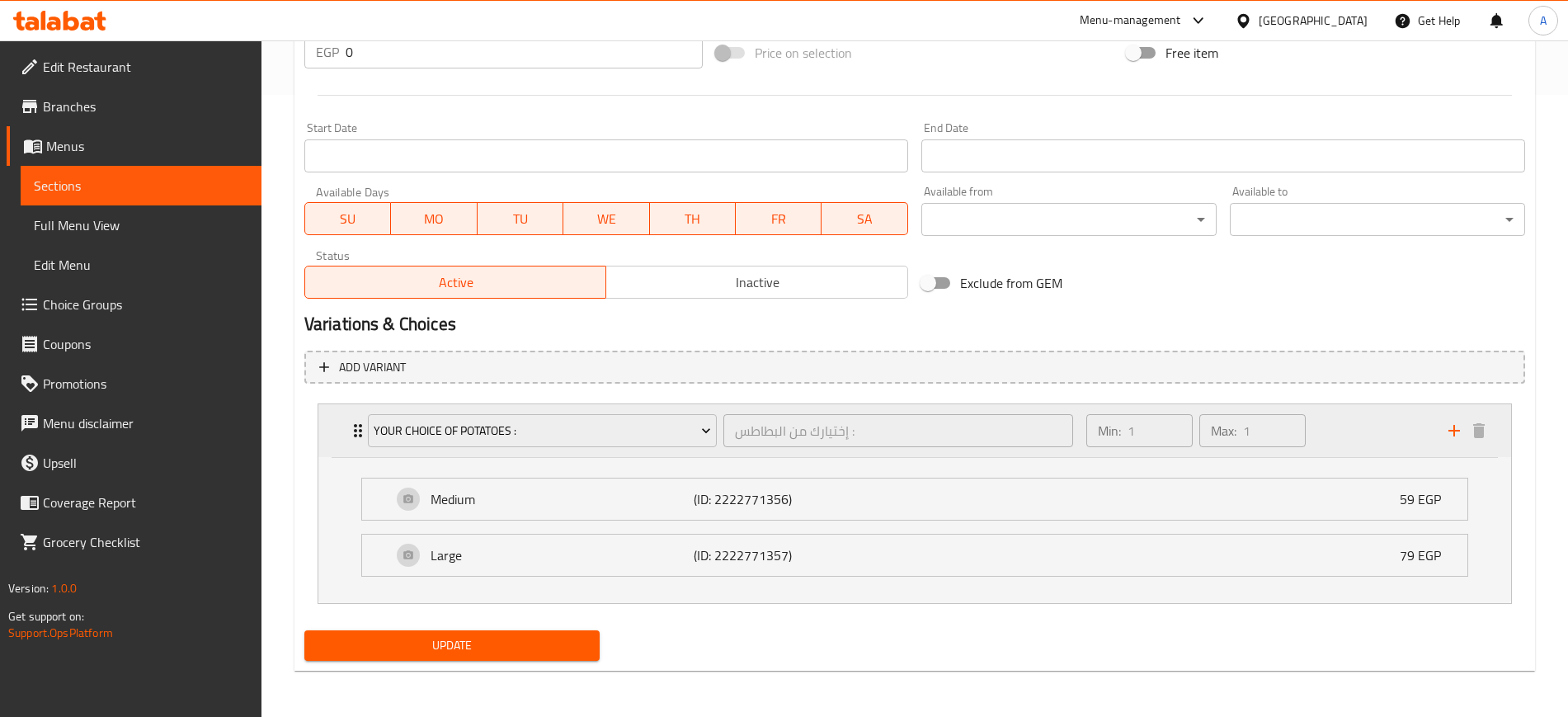
click at [358, 427] on div "Your Choice Of Potatoes : إختيارك من البطاطس : ​" at bounding box center [721, 430] width 725 height 53
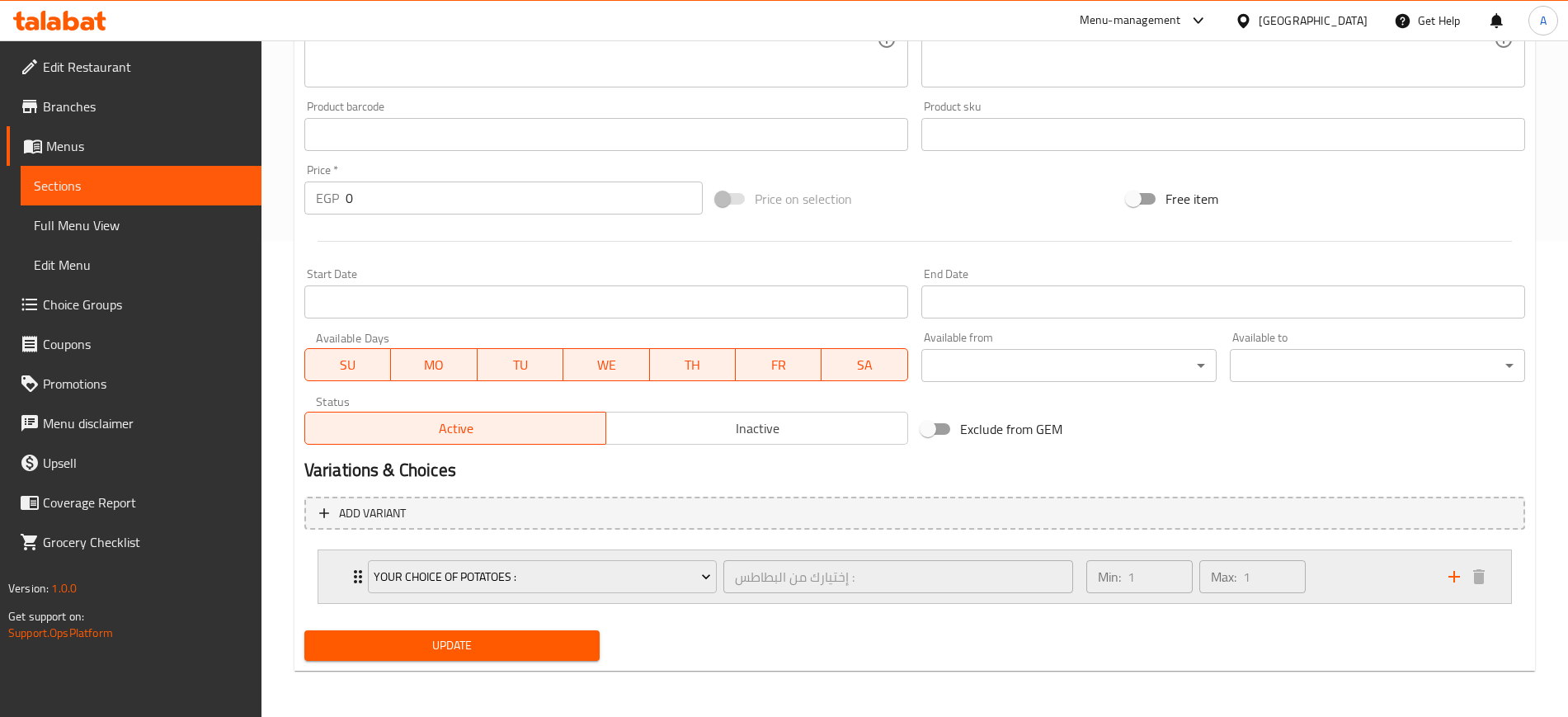
scroll to position [476, 0]
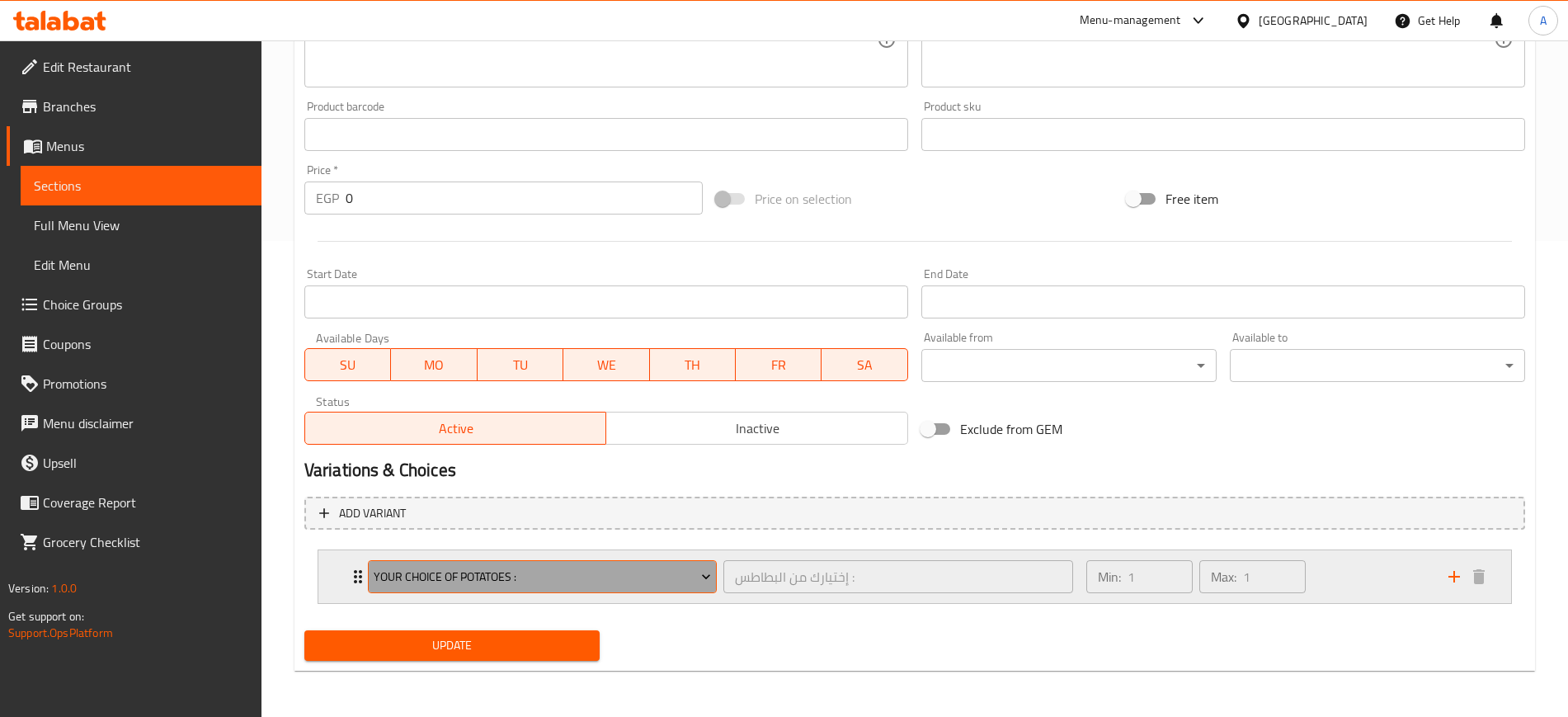
click at [583, 571] on span "Your Choice Of Potatoes :" at bounding box center [543, 577] width 337 height 21
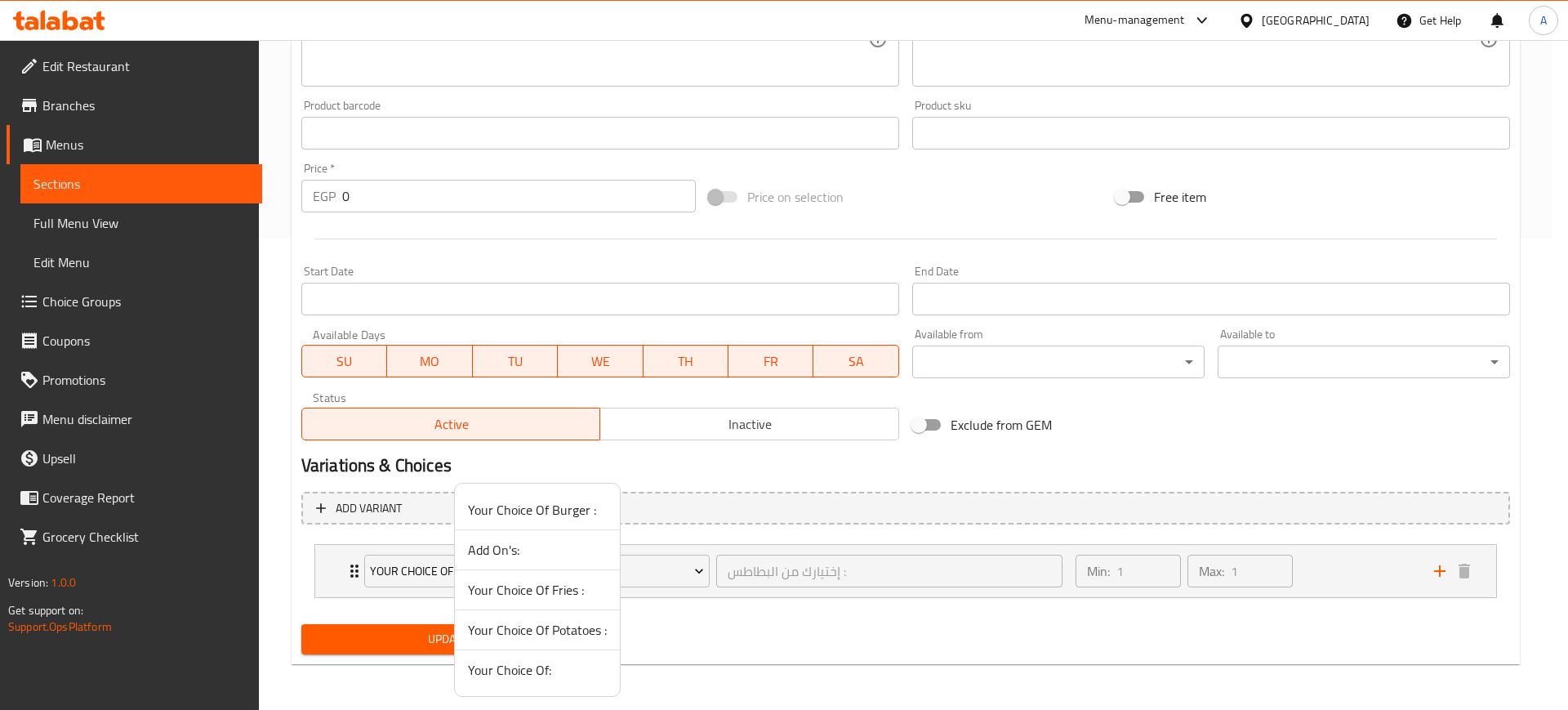
click at [554, 668] on span "Your Choice Of:" at bounding box center [537, 669] width 139 height 20
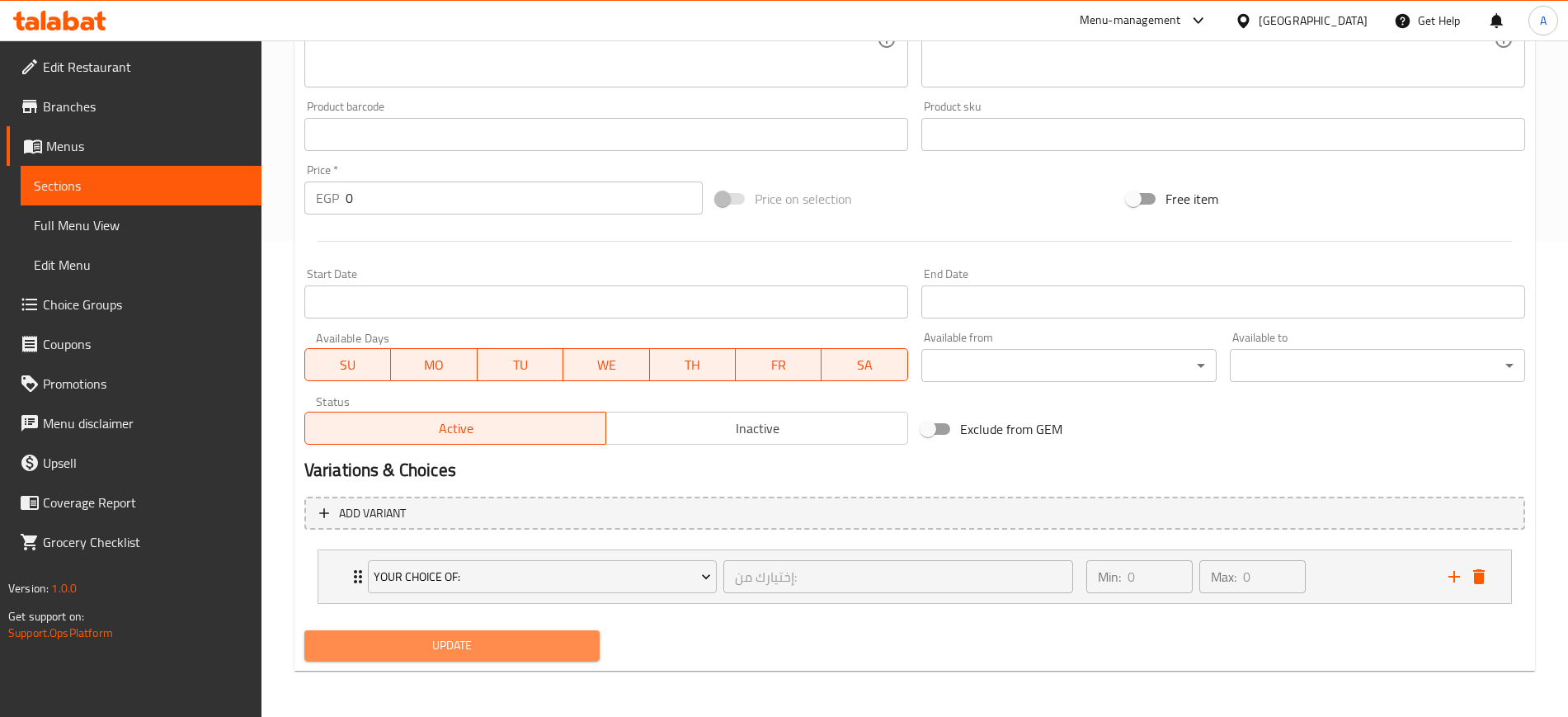
click at [439, 645] on span "Update" at bounding box center [452, 645] width 269 height 21
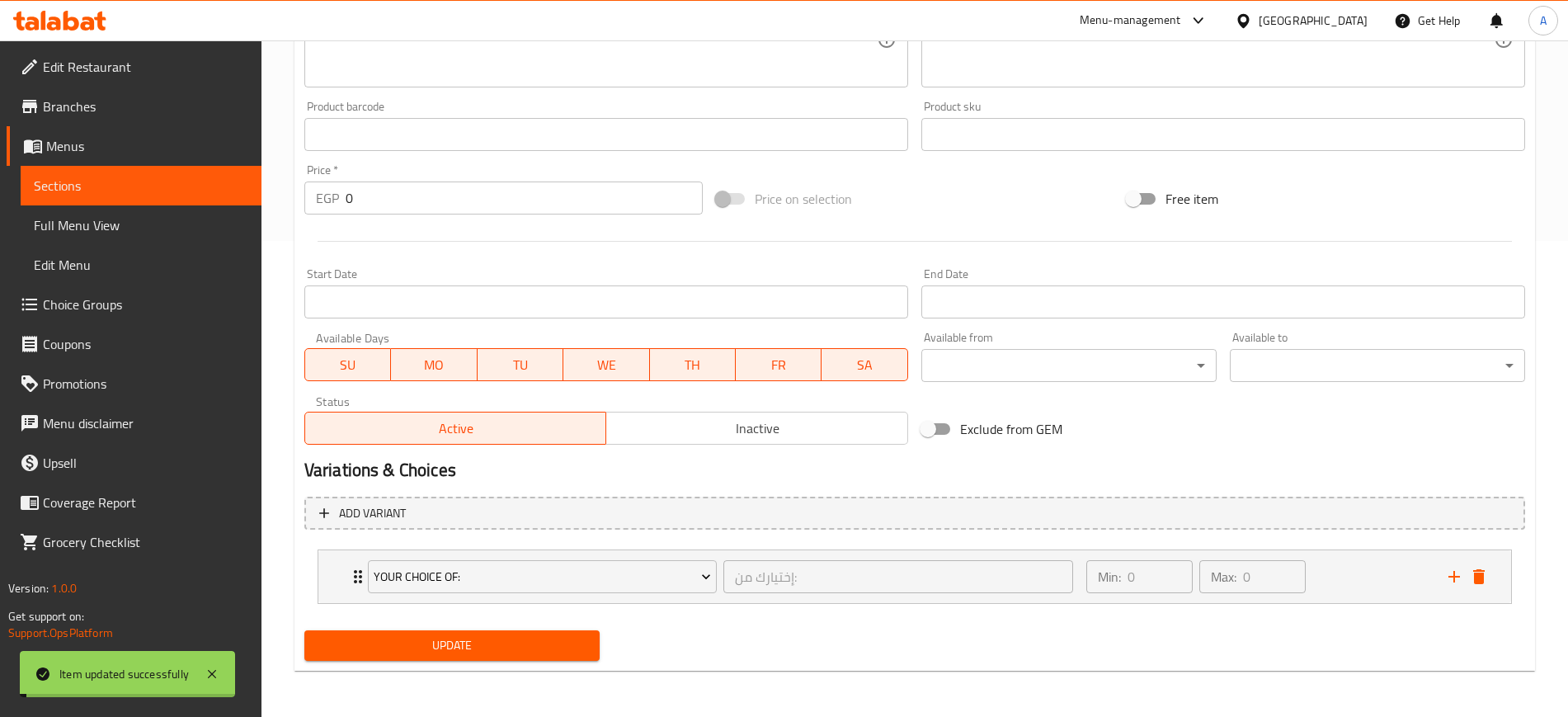
scroll to position [0, 0]
